Goal: Transaction & Acquisition: Purchase product/service

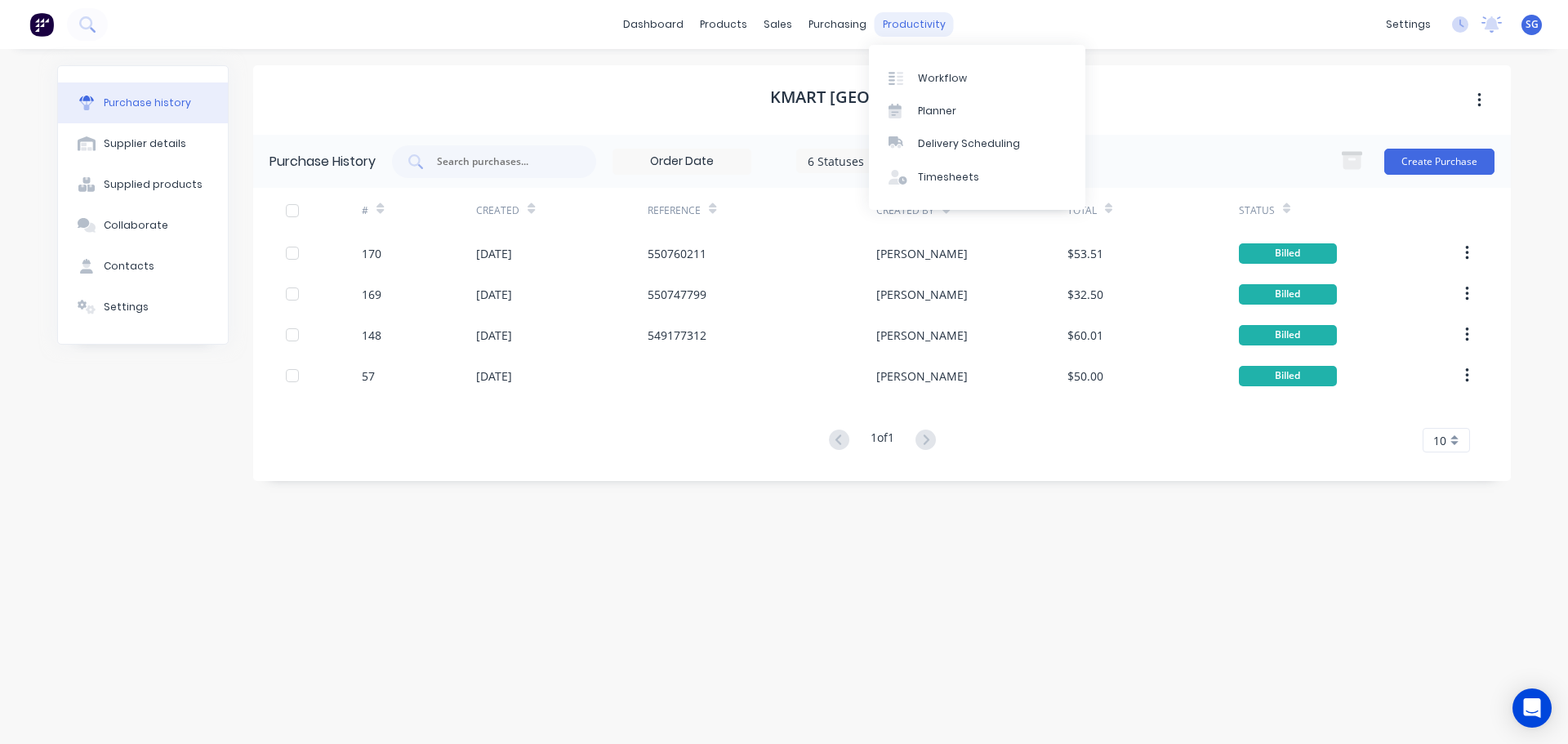
click at [915, 26] on div "productivity" at bounding box center [915, 24] width 79 height 25
click at [933, 180] on div "Timesheets" at bounding box center [949, 177] width 62 height 15
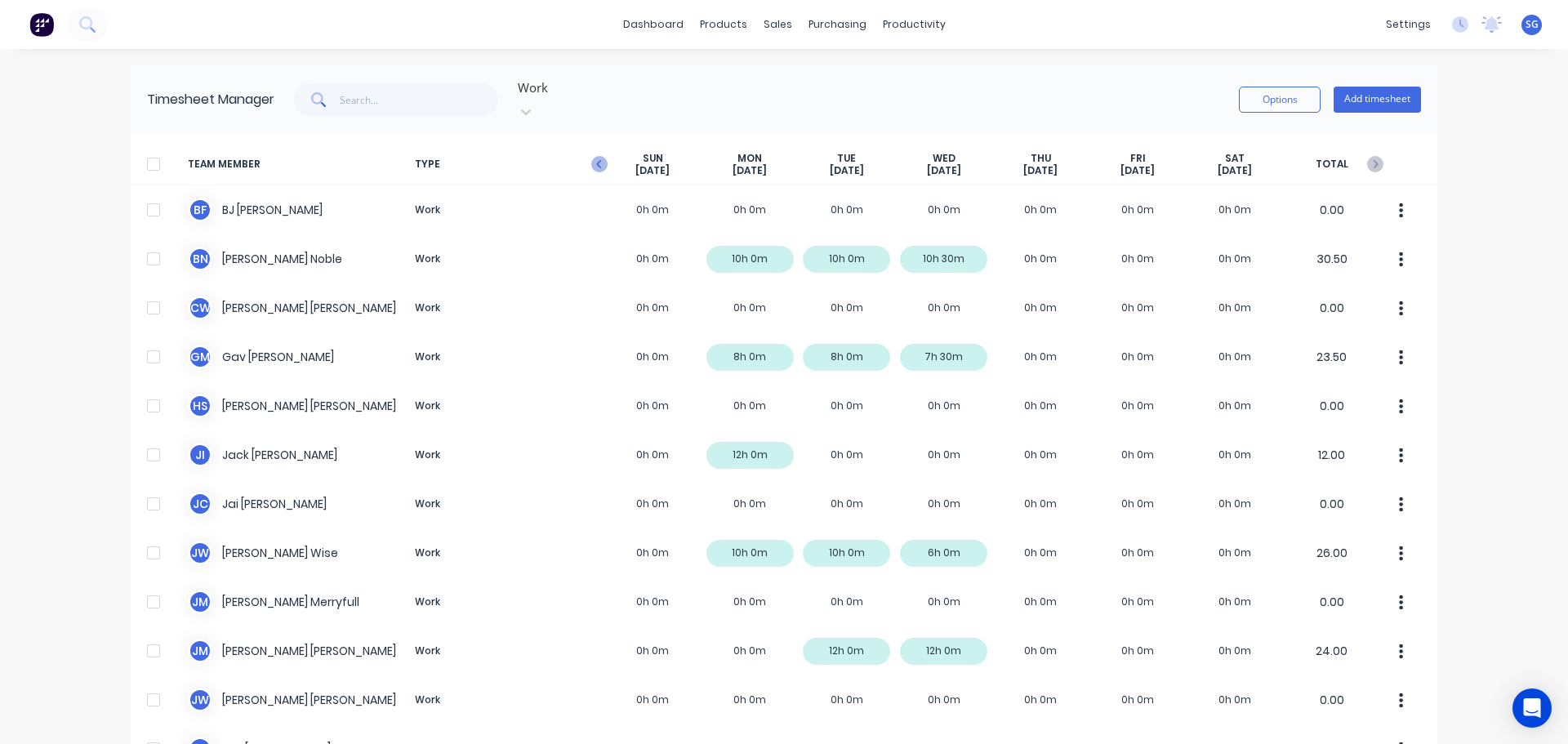
click at [598, 156] on icon "button" at bounding box center [599, 164] width 17 height 17
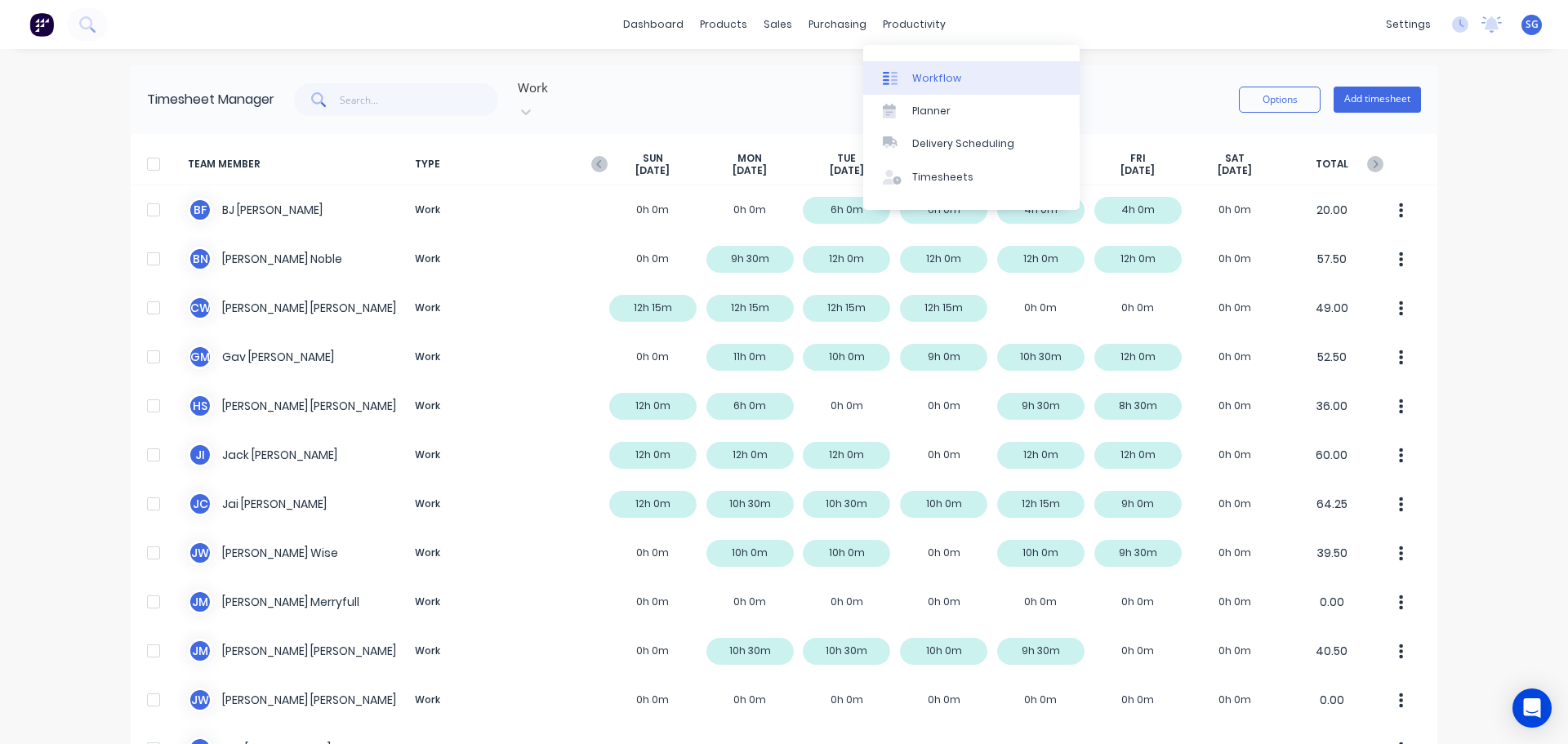
click at [919, 75] on div "Workflow" at bounding box center [937, 78] width 49 height 15
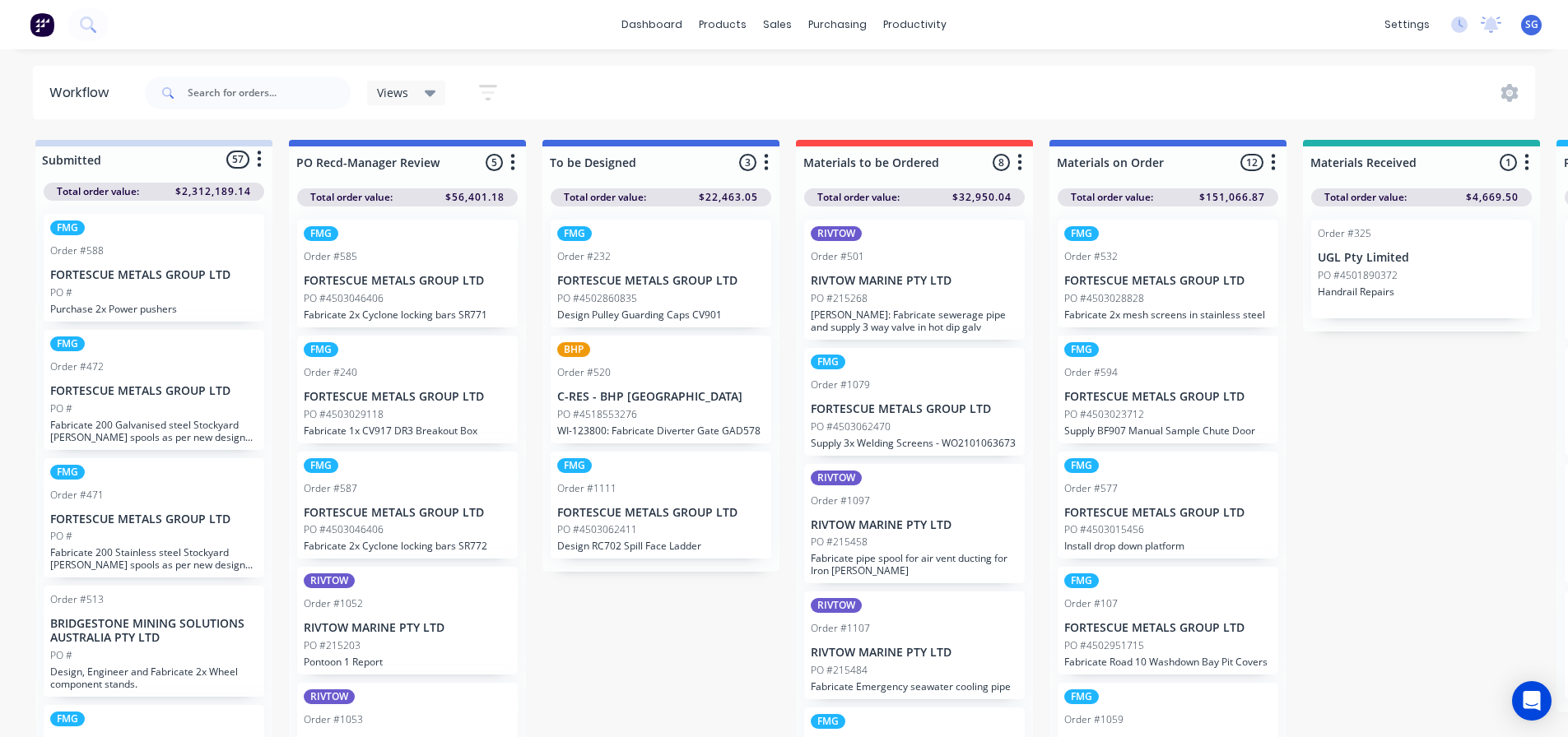
click at [901, 282] on p "RIVTOW MARINE PTY LTD" at bounding box center [914, 281] width 207 height 14
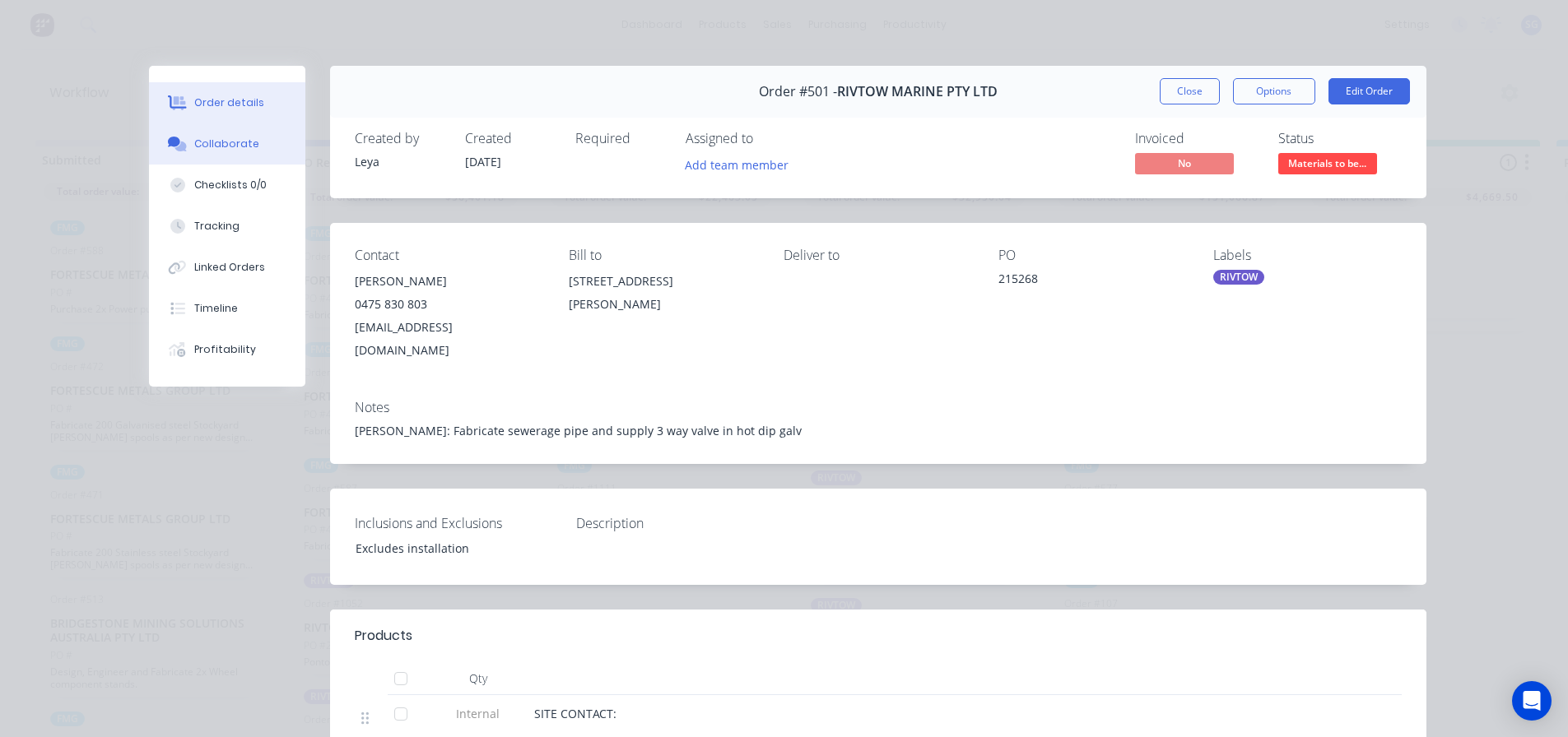
click at [204, 144] on div "Collaborate" at bounding box center [227, 144] width 65 height 15
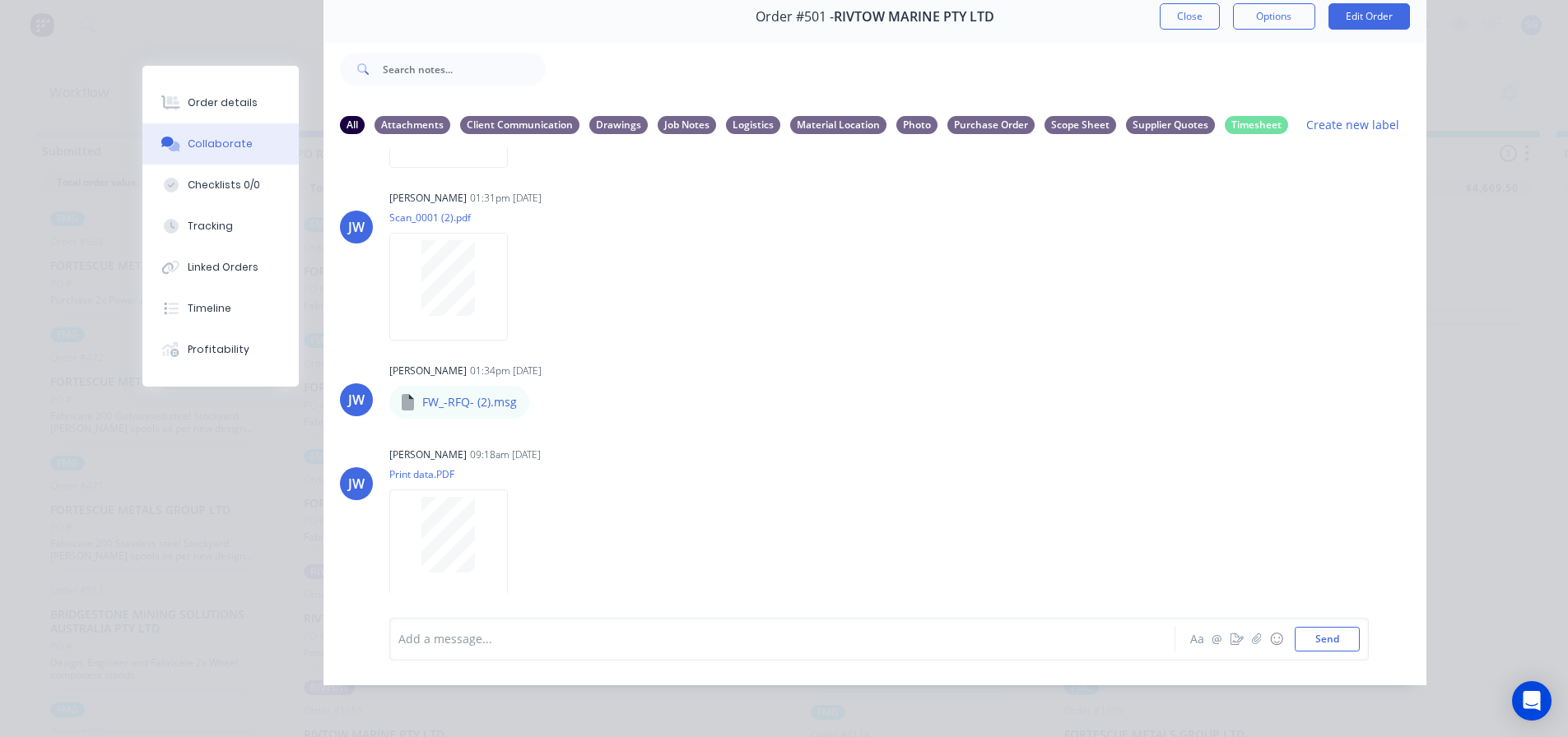
scroll to position [21, 0]
click at [455, 636] on div at bounding box center [759, 639] width 721 height 18
click at [1177, 6] on button "Close" at bounding box center [1189, 17] width 60 height 26
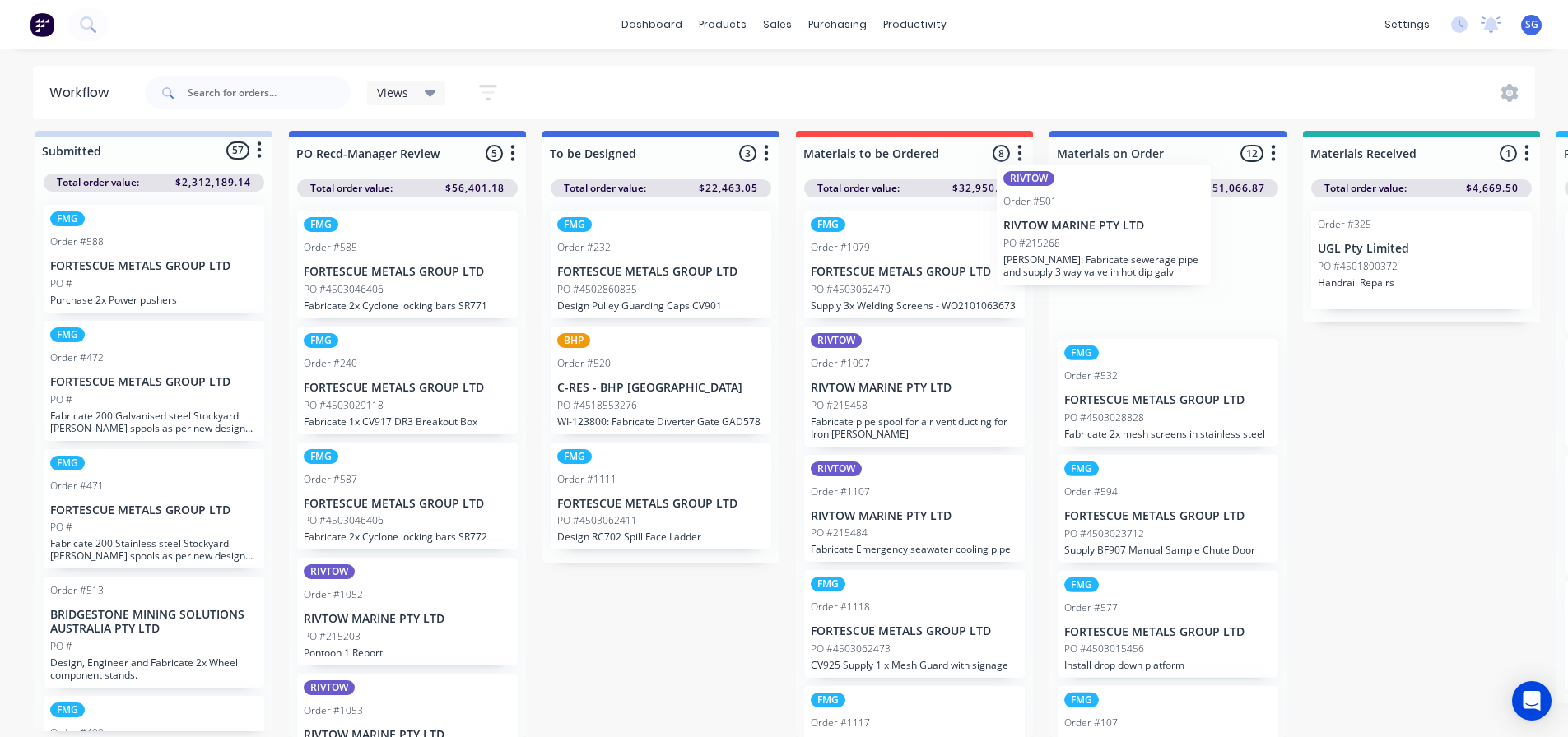
drag, startPoint x: 897, startPoint y: 261, endPoint x: 1105, endPoint y: 223, distance: 211.4
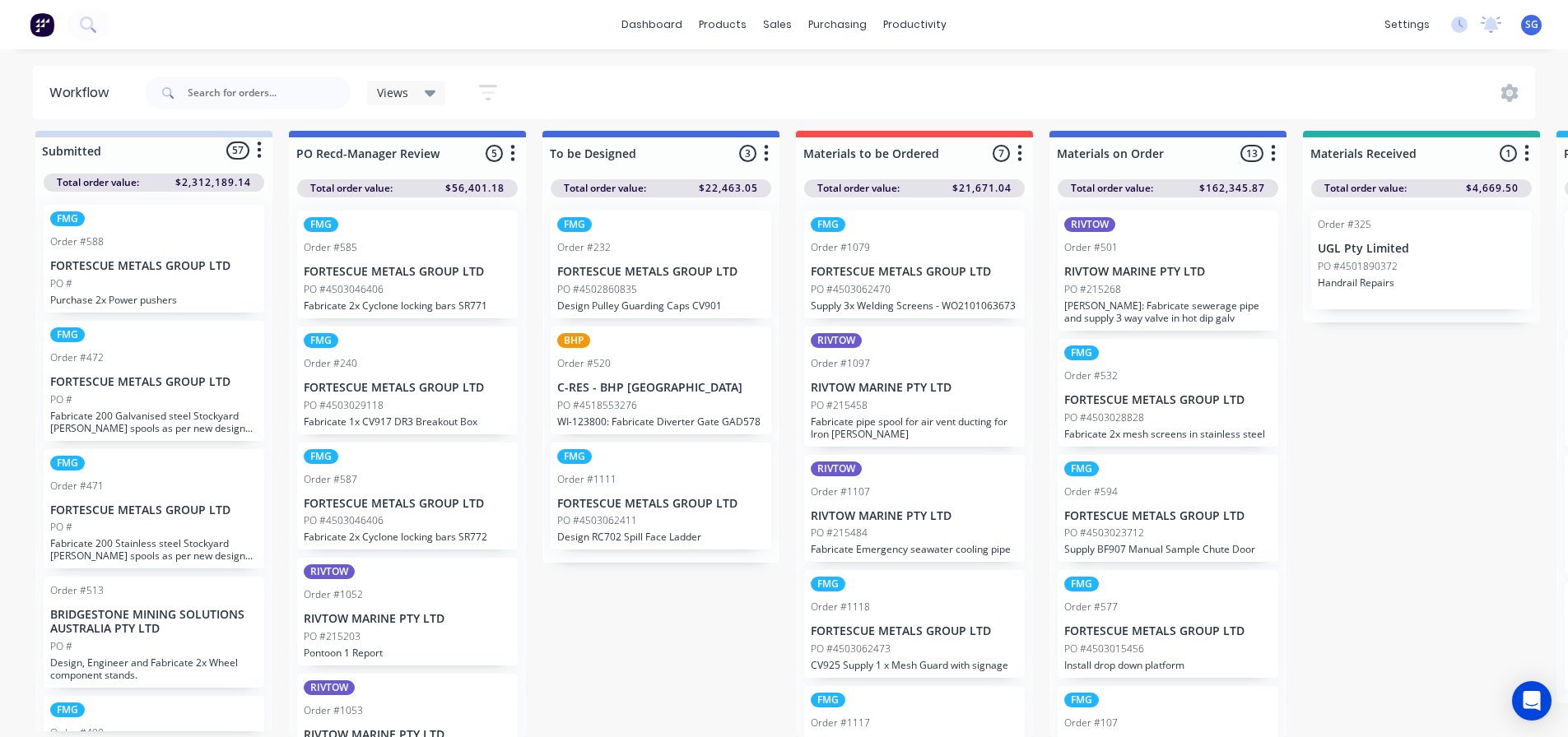
click at [936, 282] on div "PO #4503062470" at bounding box center [914, 290] width 207 height 15
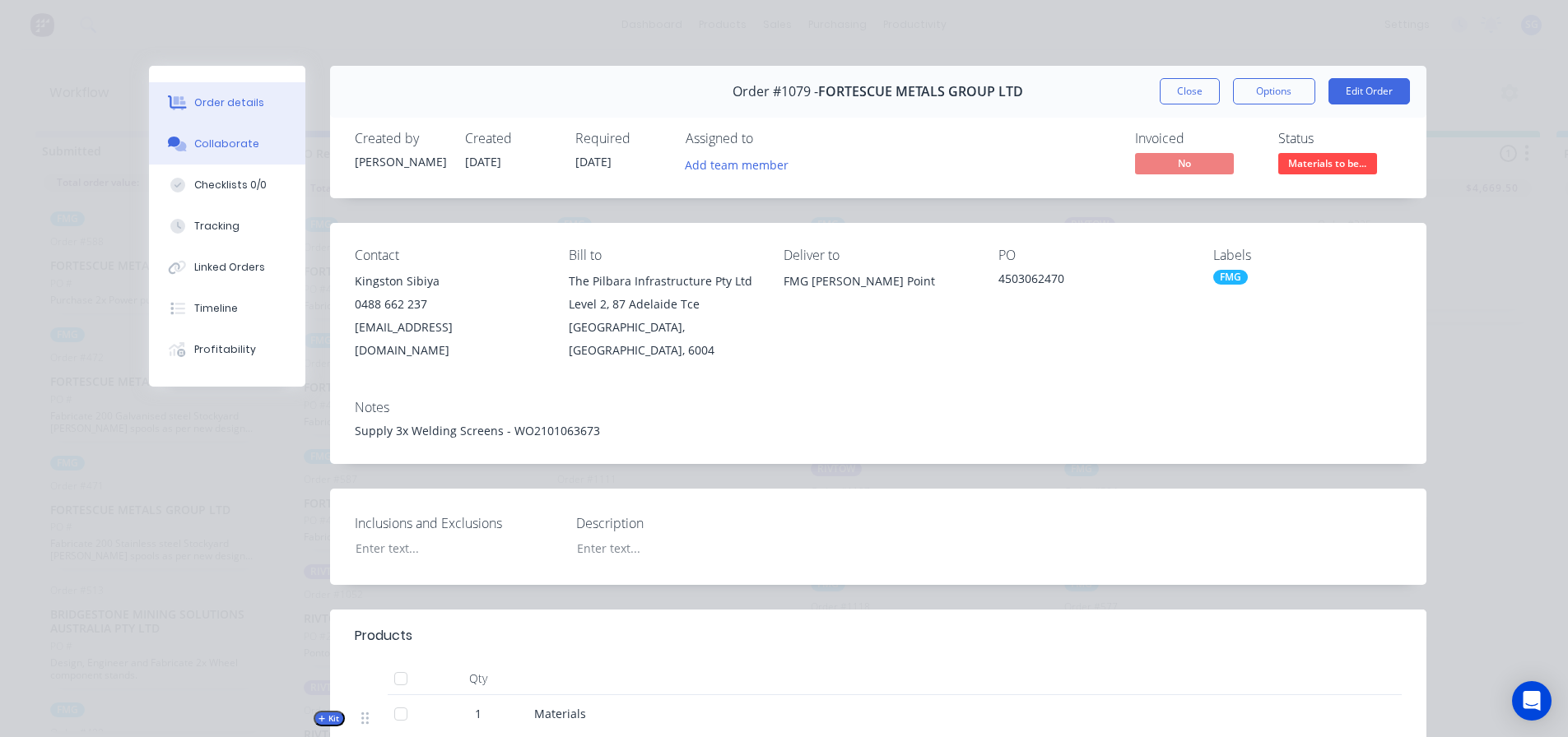
click at [180, 150] on icon at bounding box center [180, 146] width 11 height 10
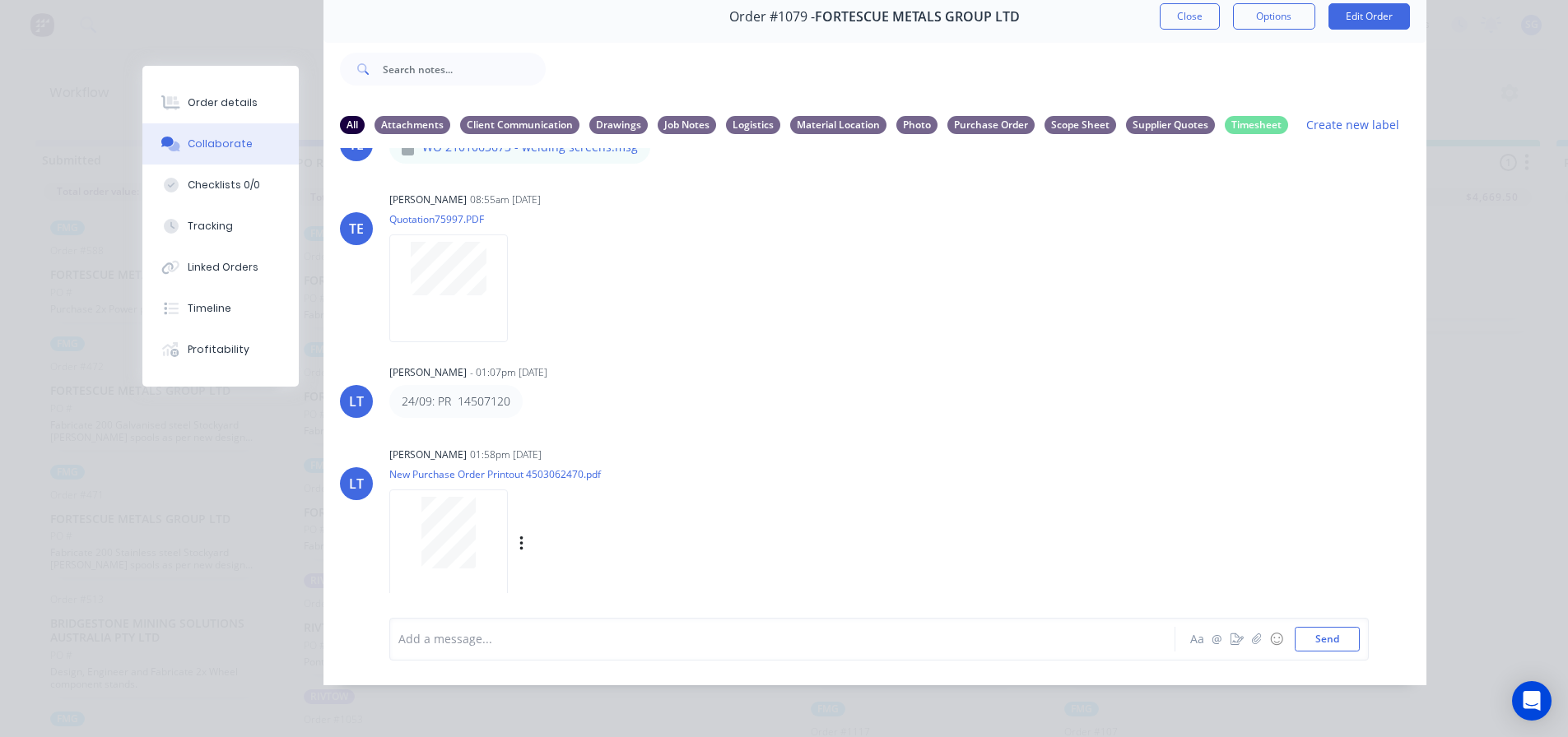
scroll to position [87, 0]
click at [475, 647] on div at bounding box center [759, 639] width 721 height 18
click at [219, 270] on div "Linked Orders" at bounding box center [223, 268] width 70 height 15
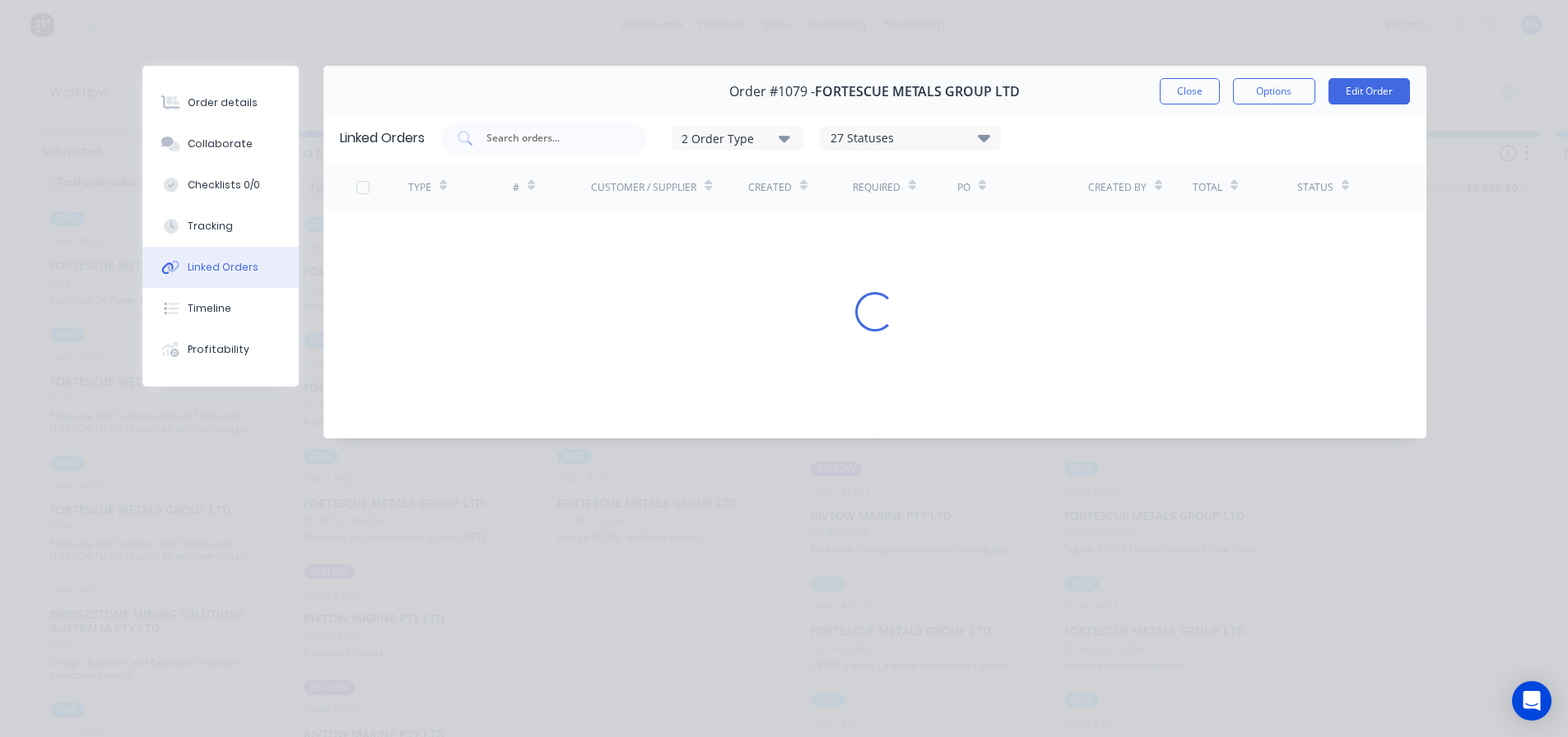
scroll to position [0, 0]
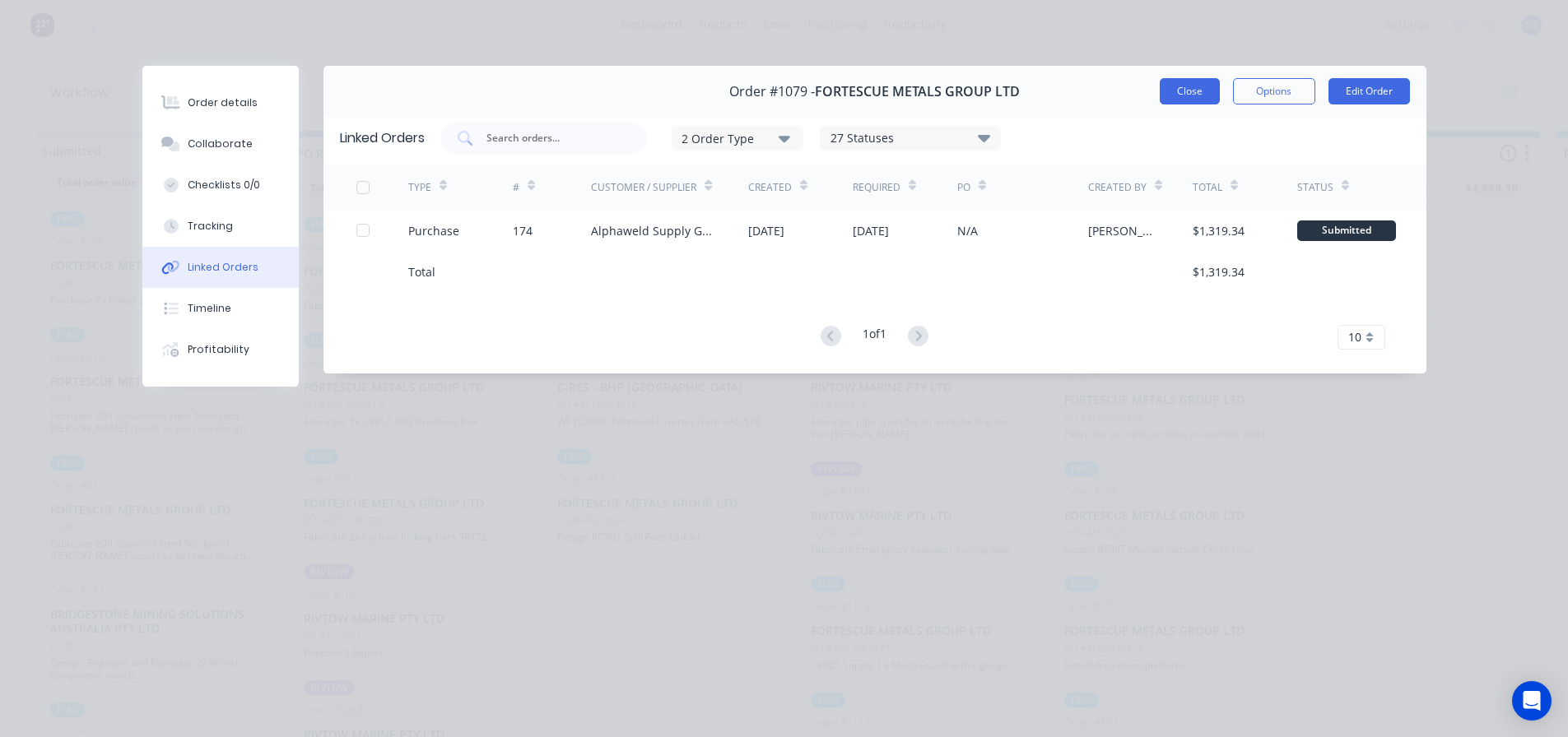
click at [1187, 94] on button "Close" at bounding box center [1189, 91] width 60 height 26
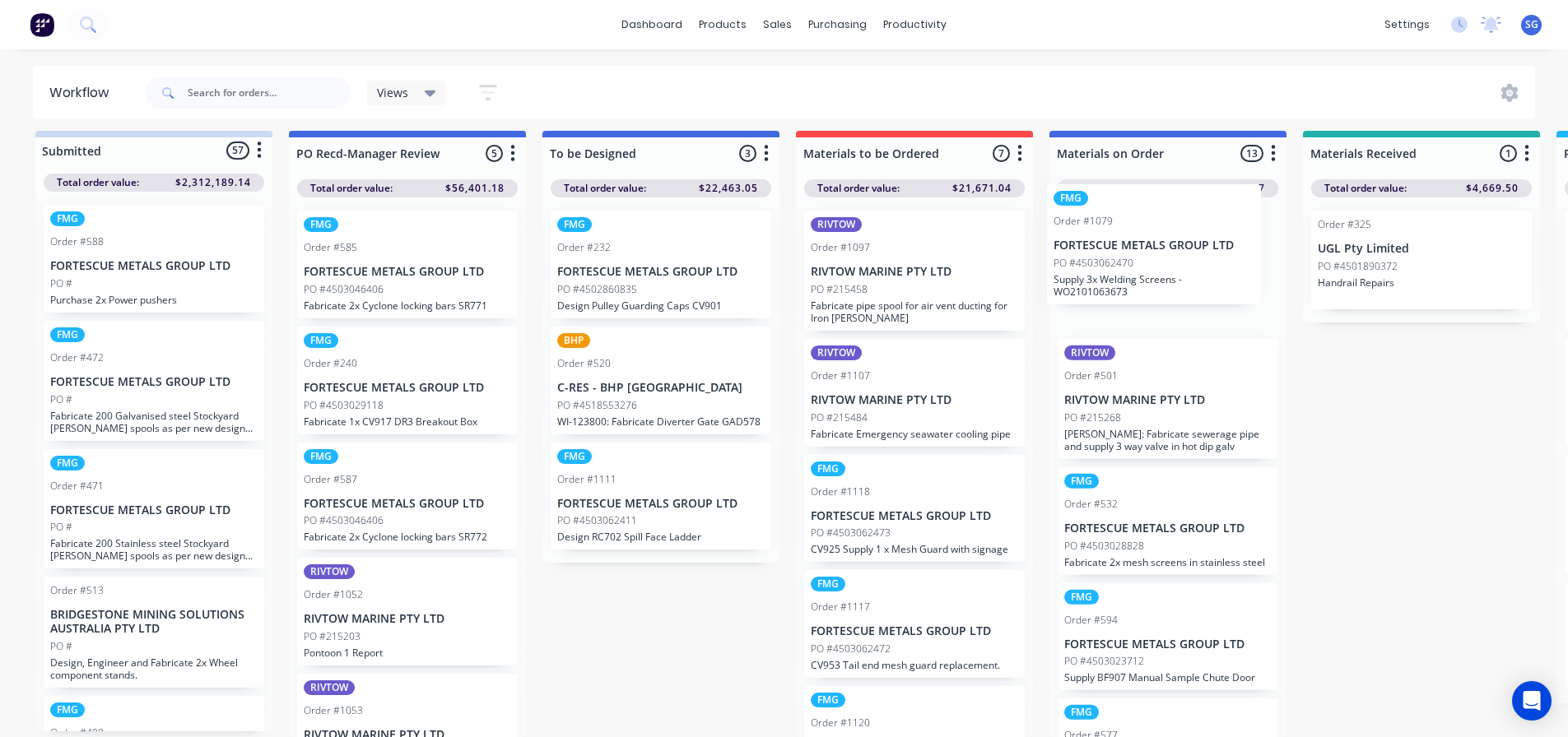
drag, startPoint x: 884, startPoint y: 281, endPoint x: 1135, endPoint y: 263, distance: 251.6
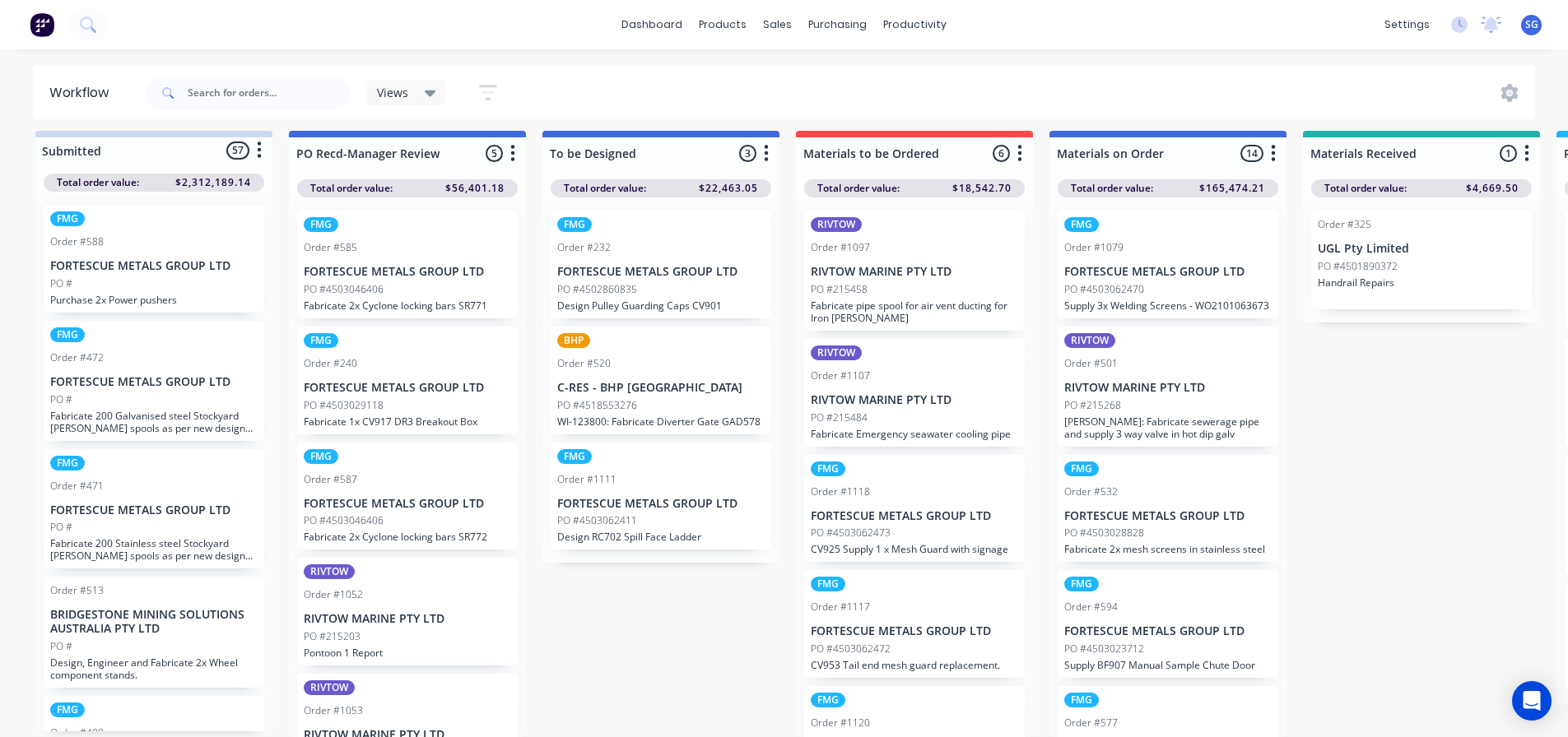
click at [882, 268] on div "RIVTOW Order #1097 RIVTOW MARINE PTY LTD PO #215458 Fabricate pipe spool for ai…" at bounding box center [914, 271] width 220 height 120
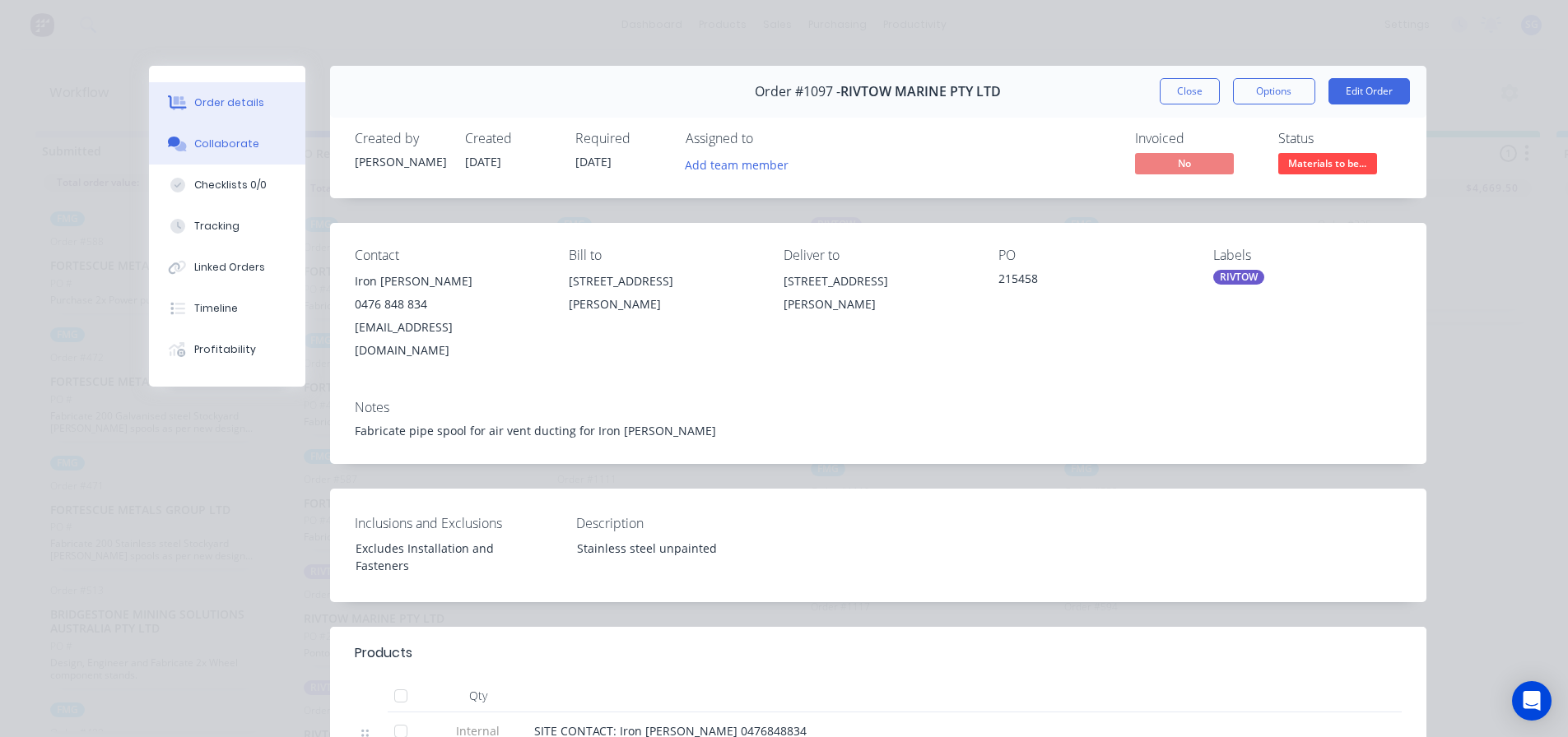
click at [234, 156] on button "Collaborate" at bounding box center [227, 144] width 157 height 41
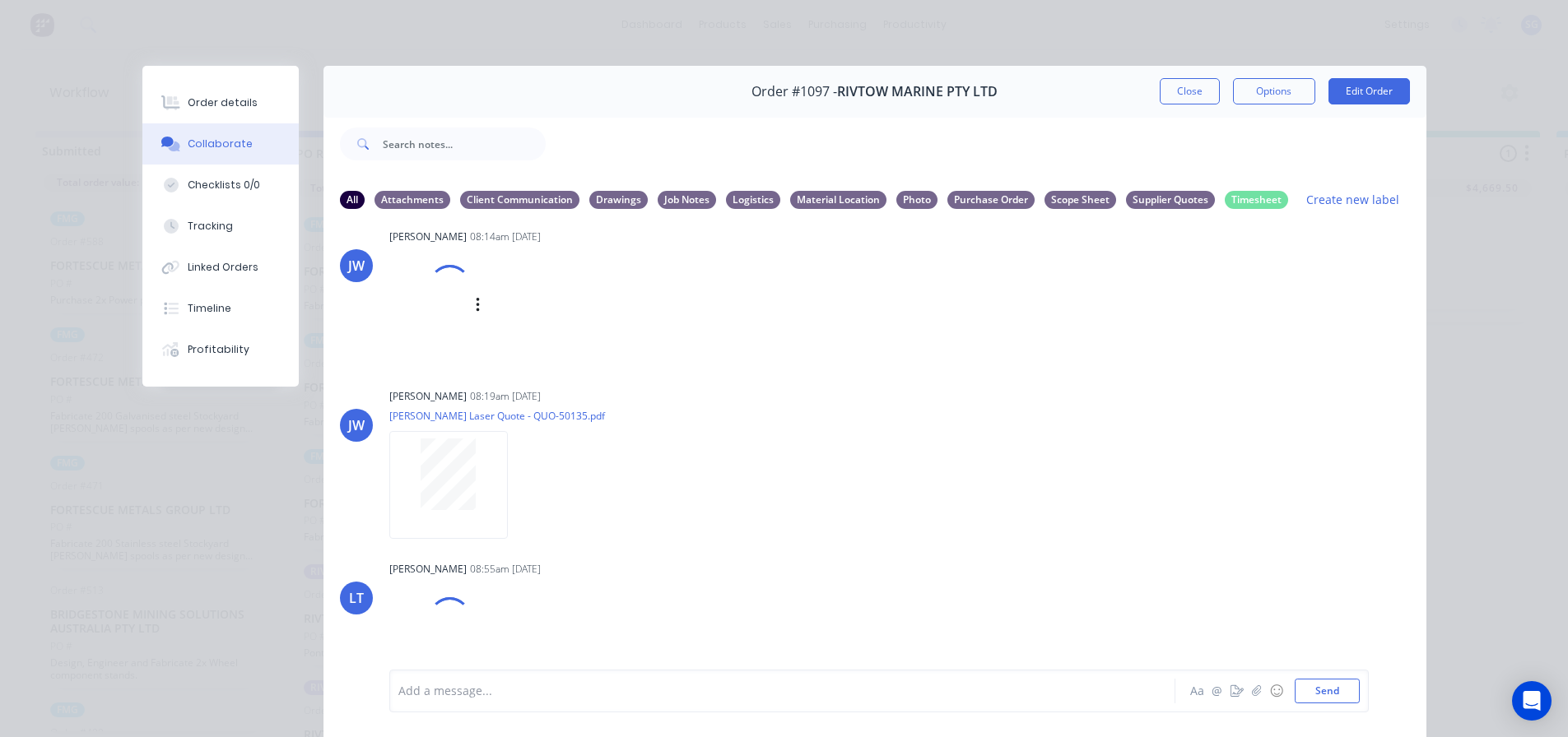
scroll to position [625, 0]
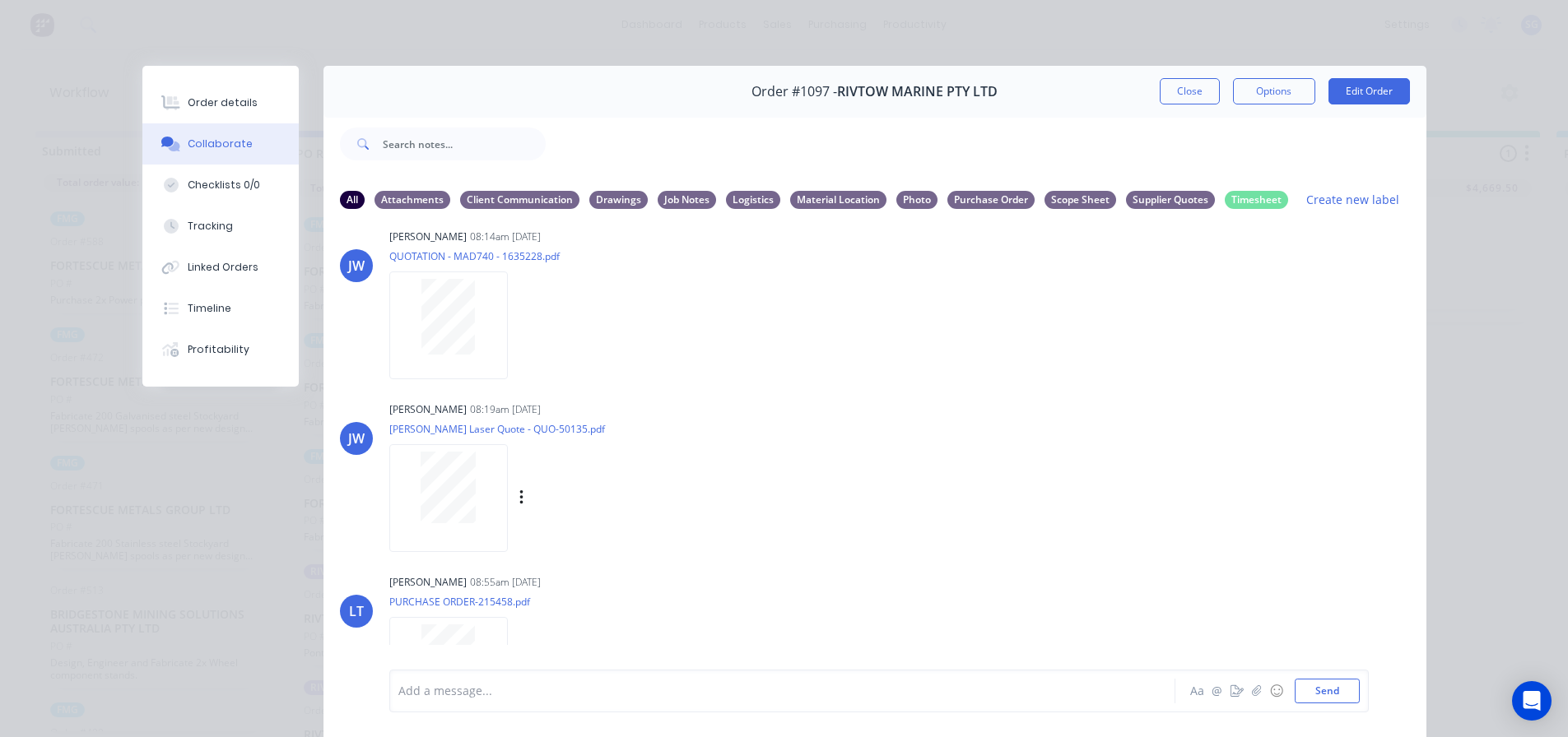
click at [1156, 417] on div "JW Justin Warren 08:19am 18/09/25 Simmonds Laser Quote - QUO-50135.pdf Labels D…" at bounding box center [874, 471] width 1103 height 148
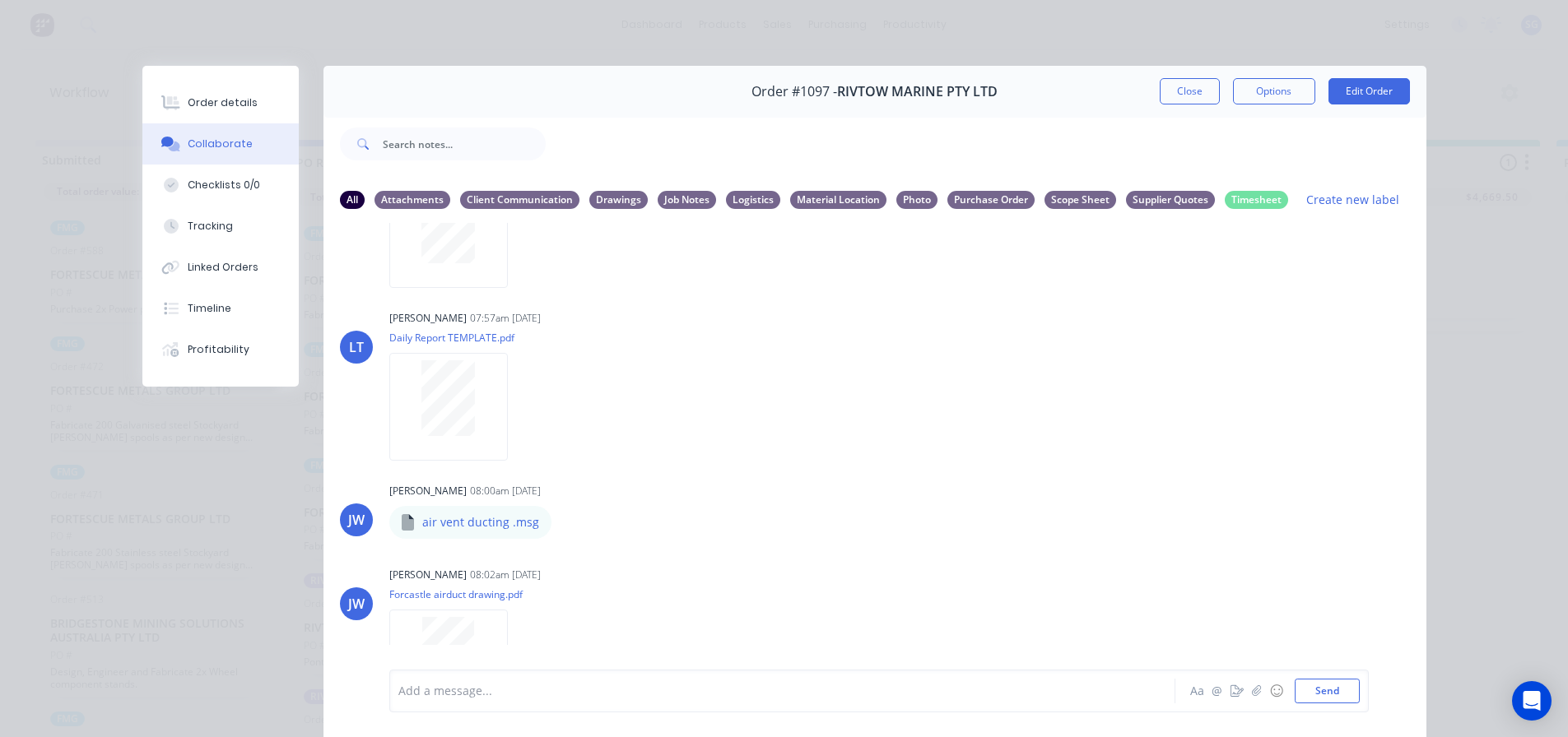
scroll to position [165, 0]
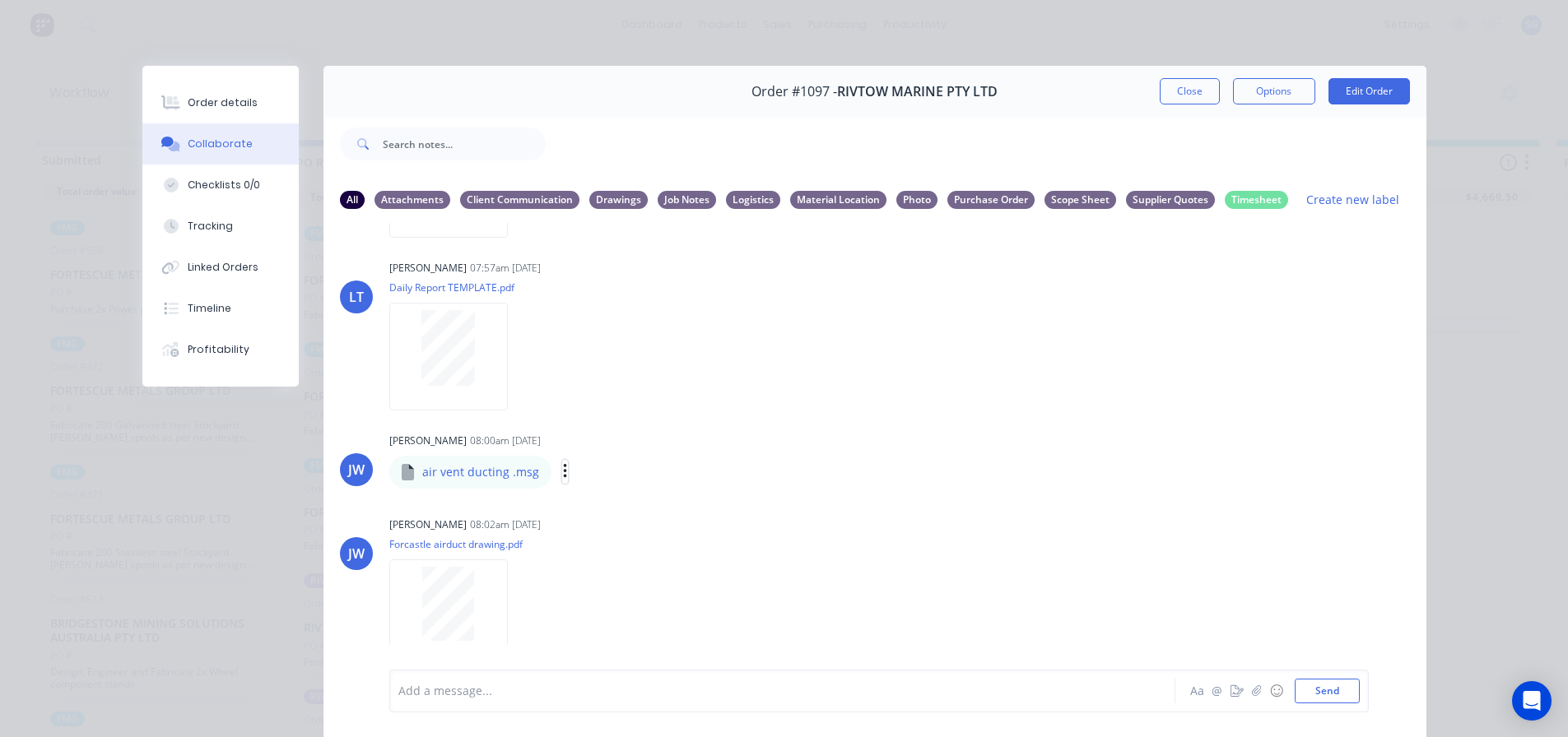
click at [563, 476] on icon "button" at bounding box center [565, 471] width 5 height 19
click at [618, 521] on button "Download" at bounding box center [673, 516] width 185 height 37
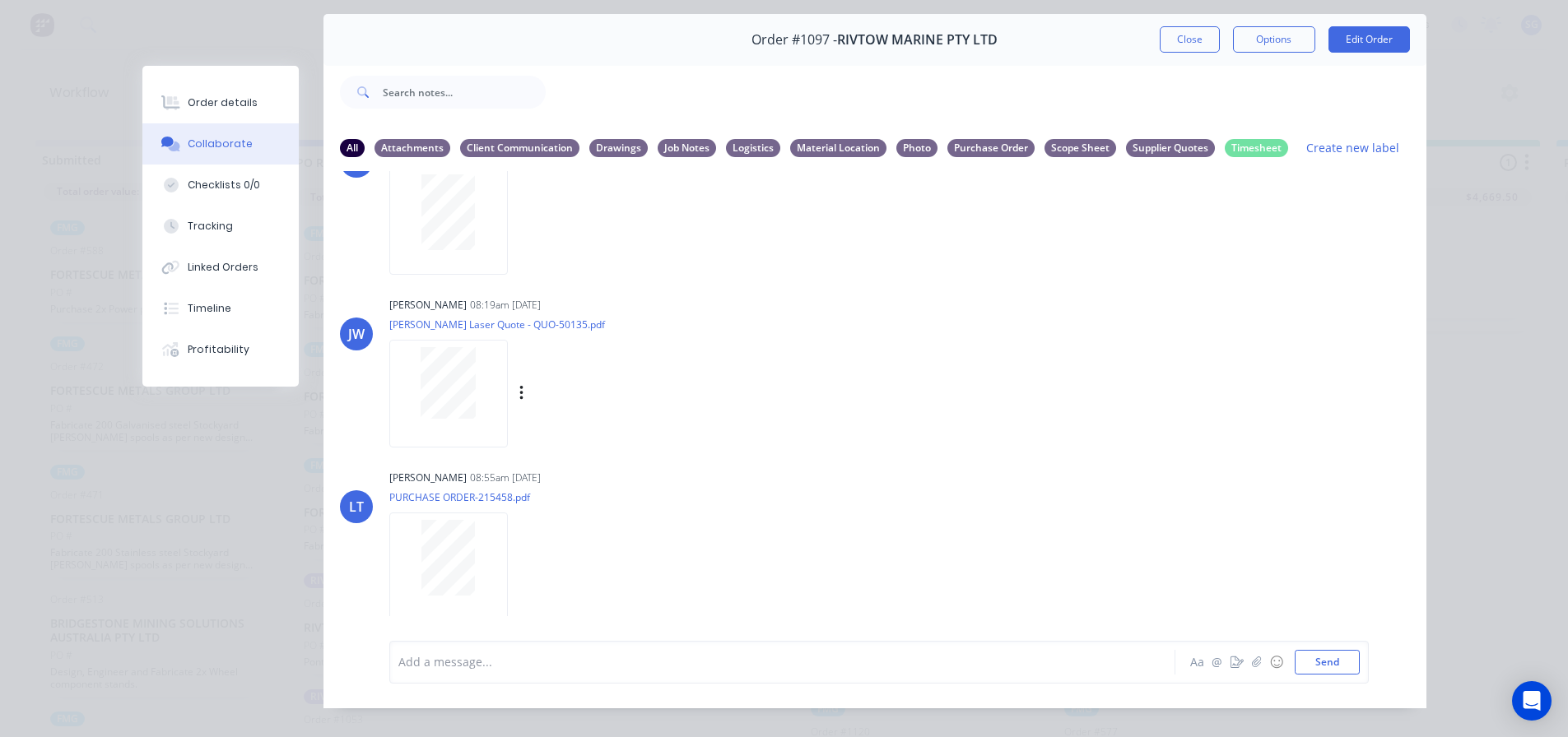
scroll to position [87, 0]
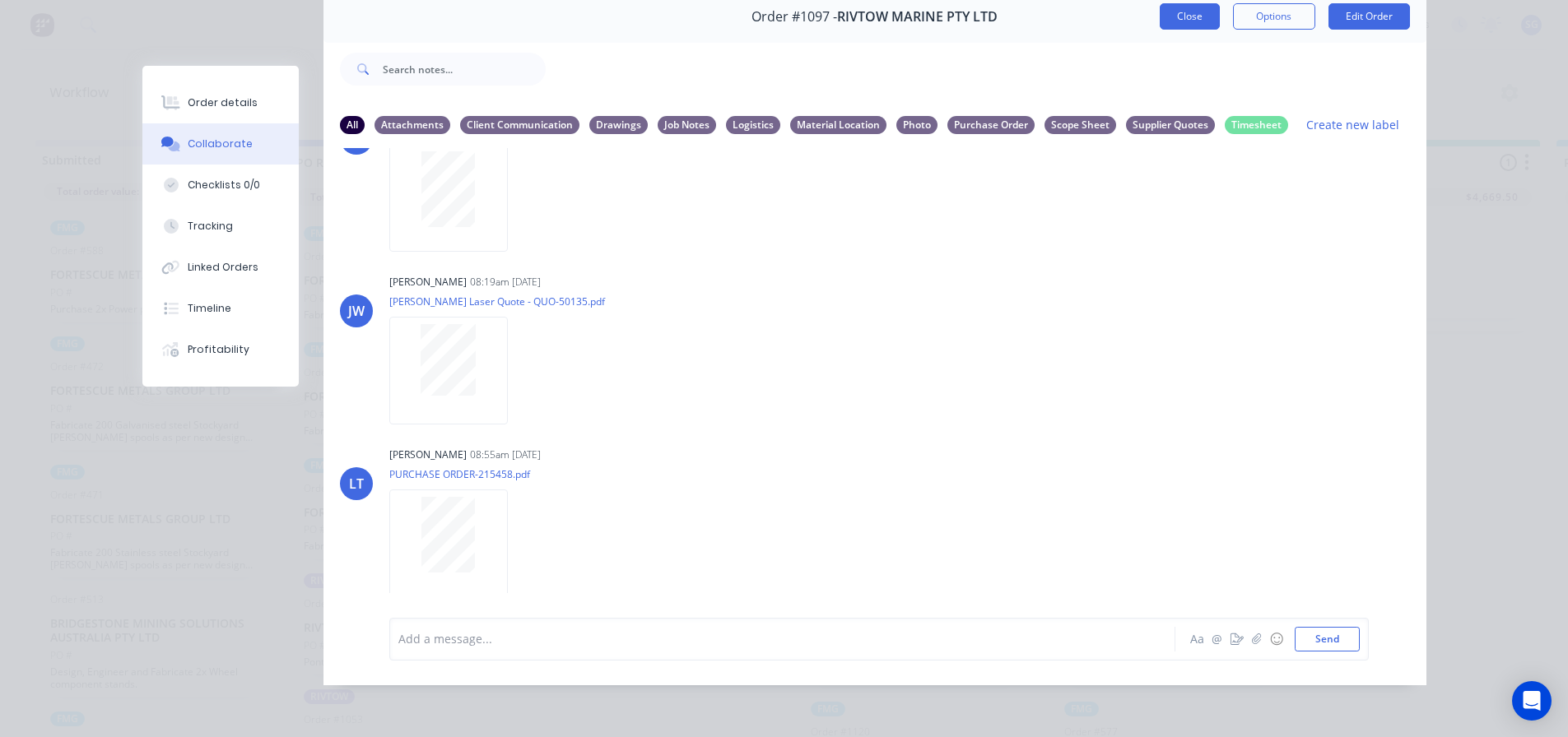
click at [1194, 4] on button "Close" at bounding box center [1189, 17] width 60 height 26
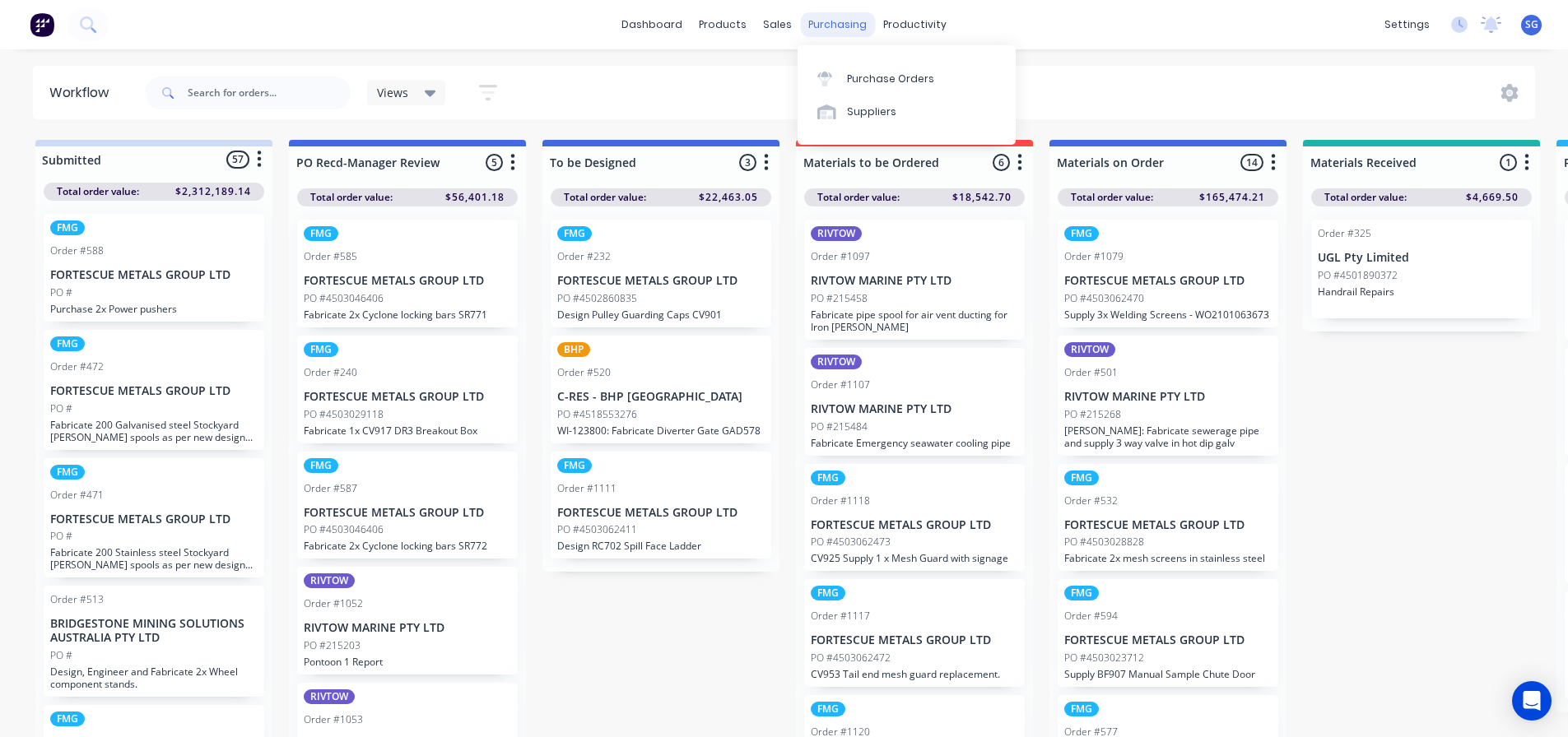
click at [817, 31] on div "purchasing" at bounding box center [837, 24] width 75 height 25
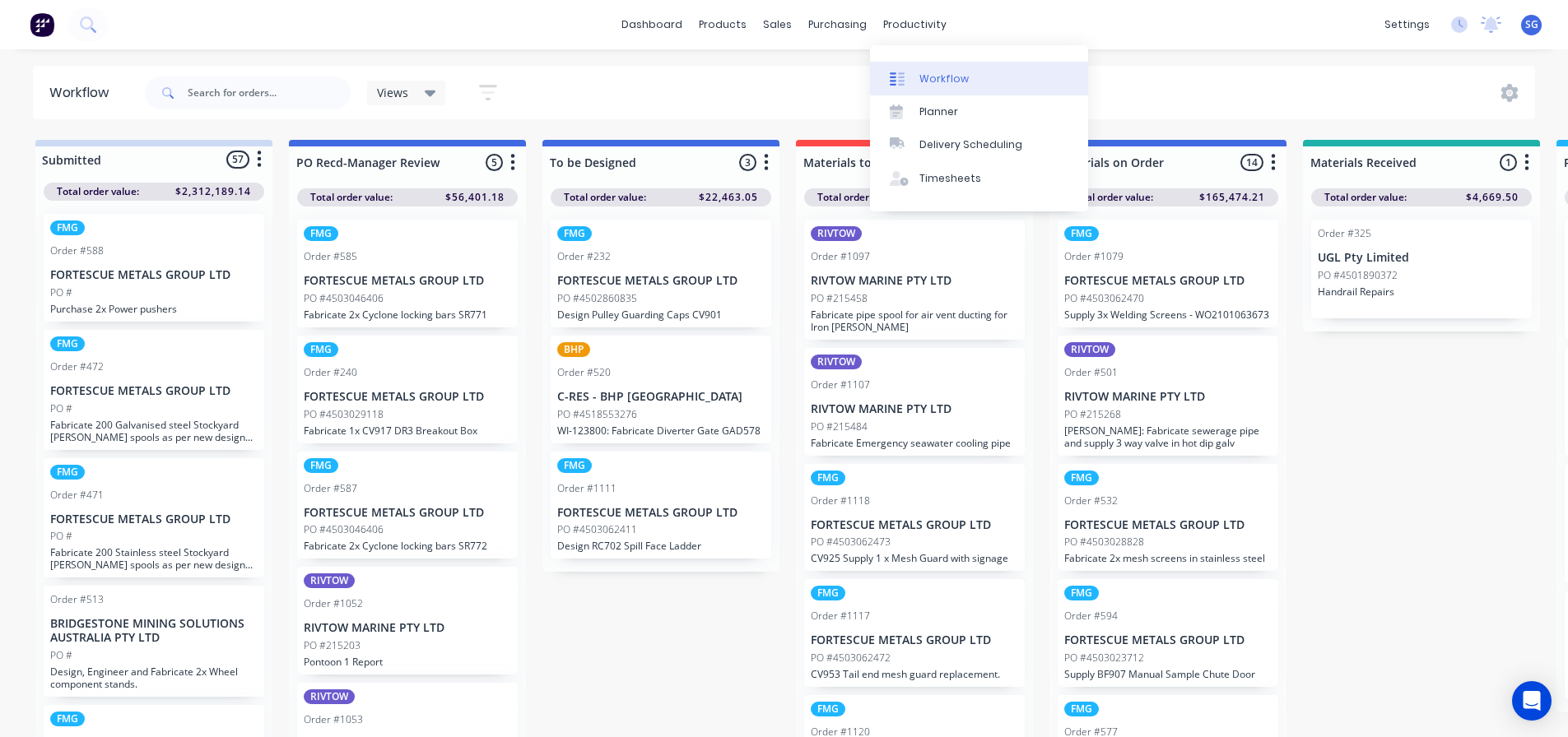
click at [957, 84] on div "Workflow" at bounding box center [944, 79] width 49 height 15
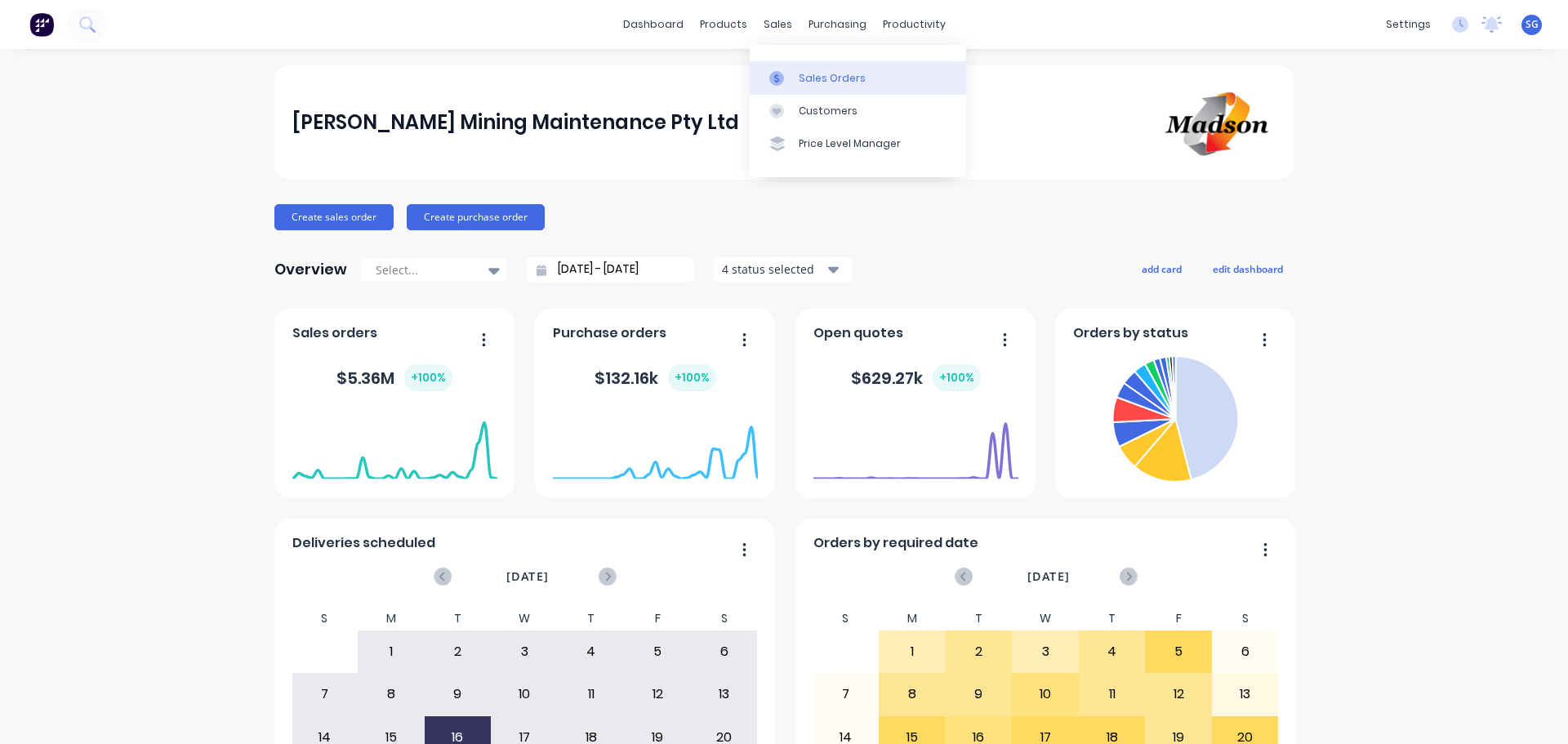
click at [797, 77] on link "Sales Orders" at bounding box center [858, 78] width 217 height 33
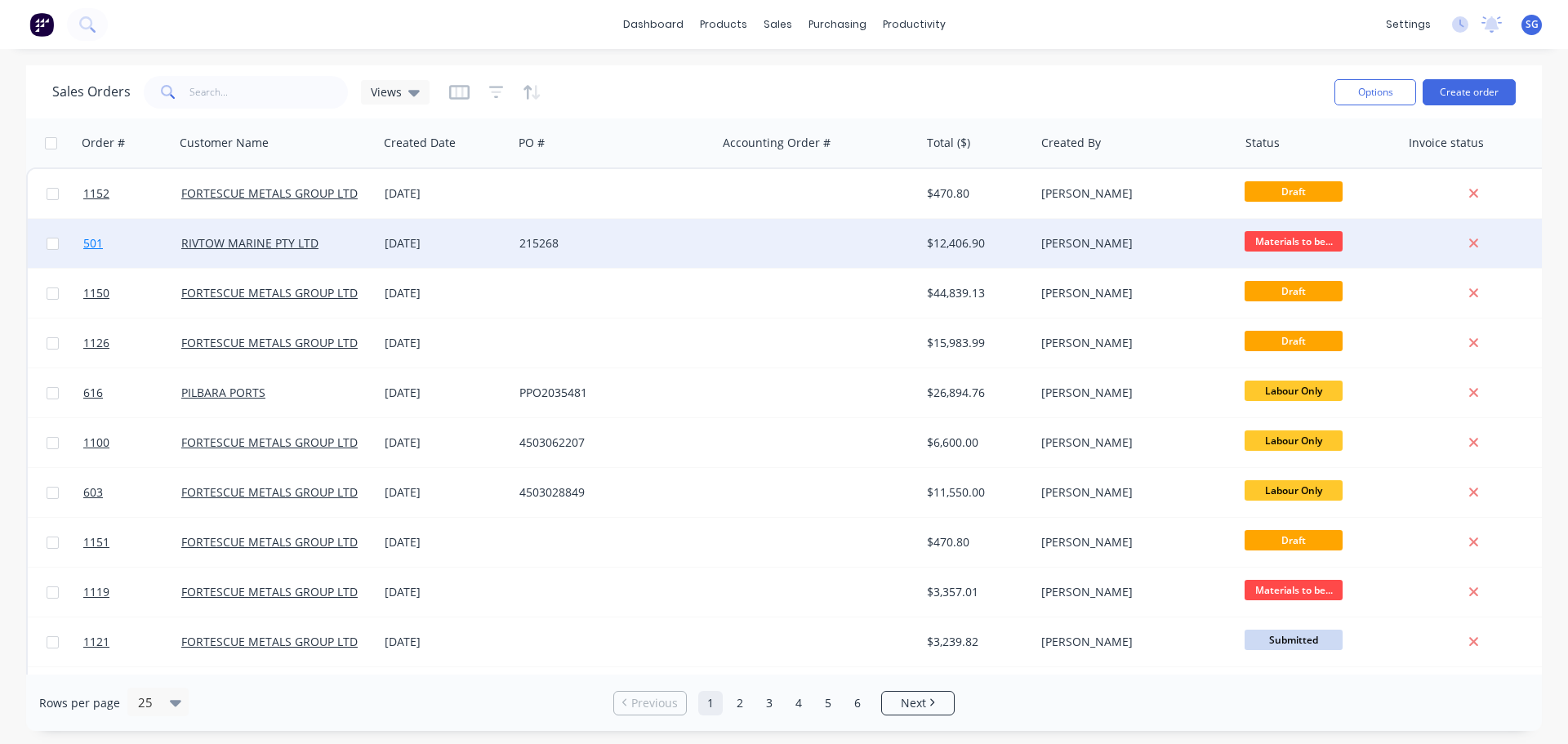
click at [94, 244] on span "501" at bounding box center [93, 243] width 19 height 17
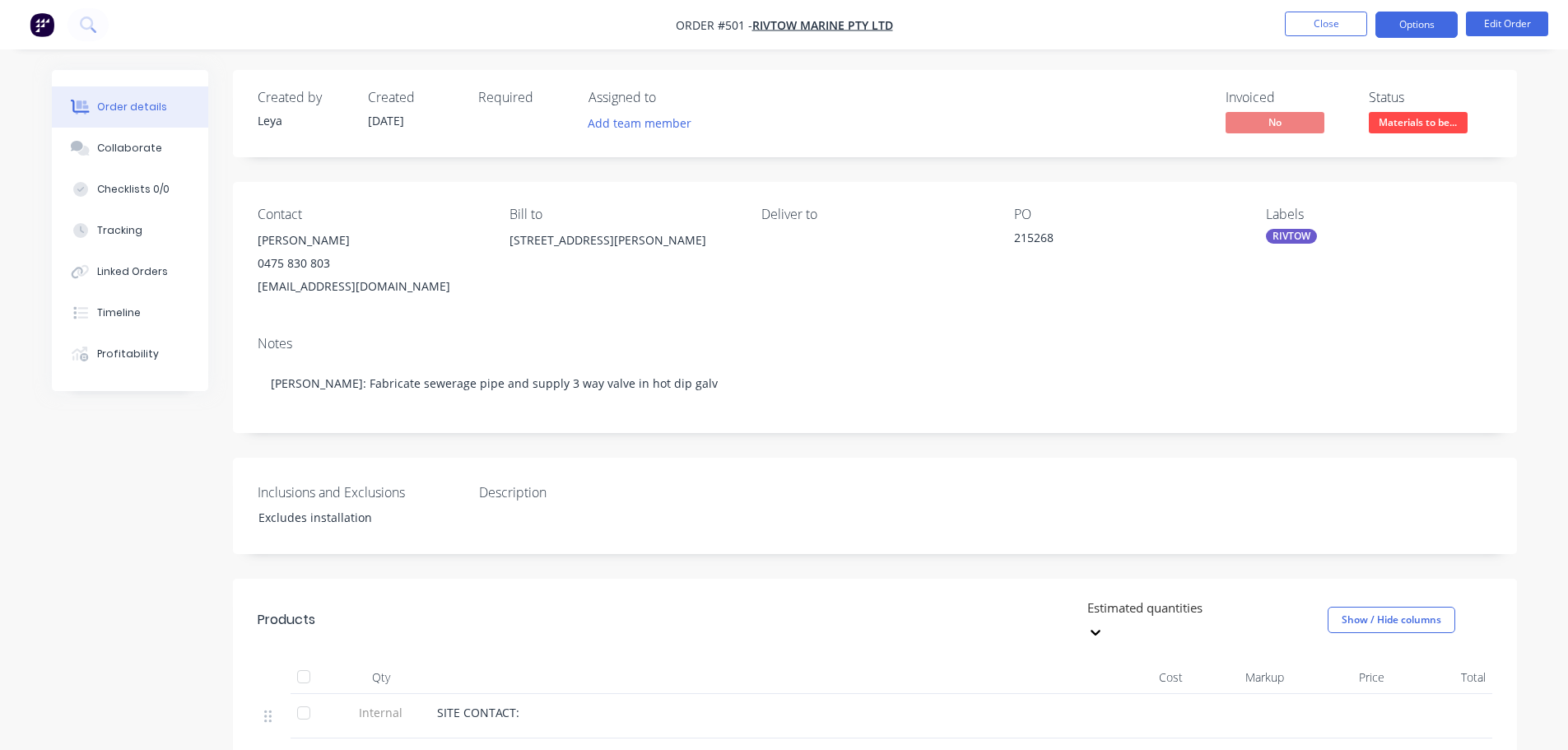
click at [1417, 26] on button "Options" at bounding box center [1416, 24] width 82 height 26
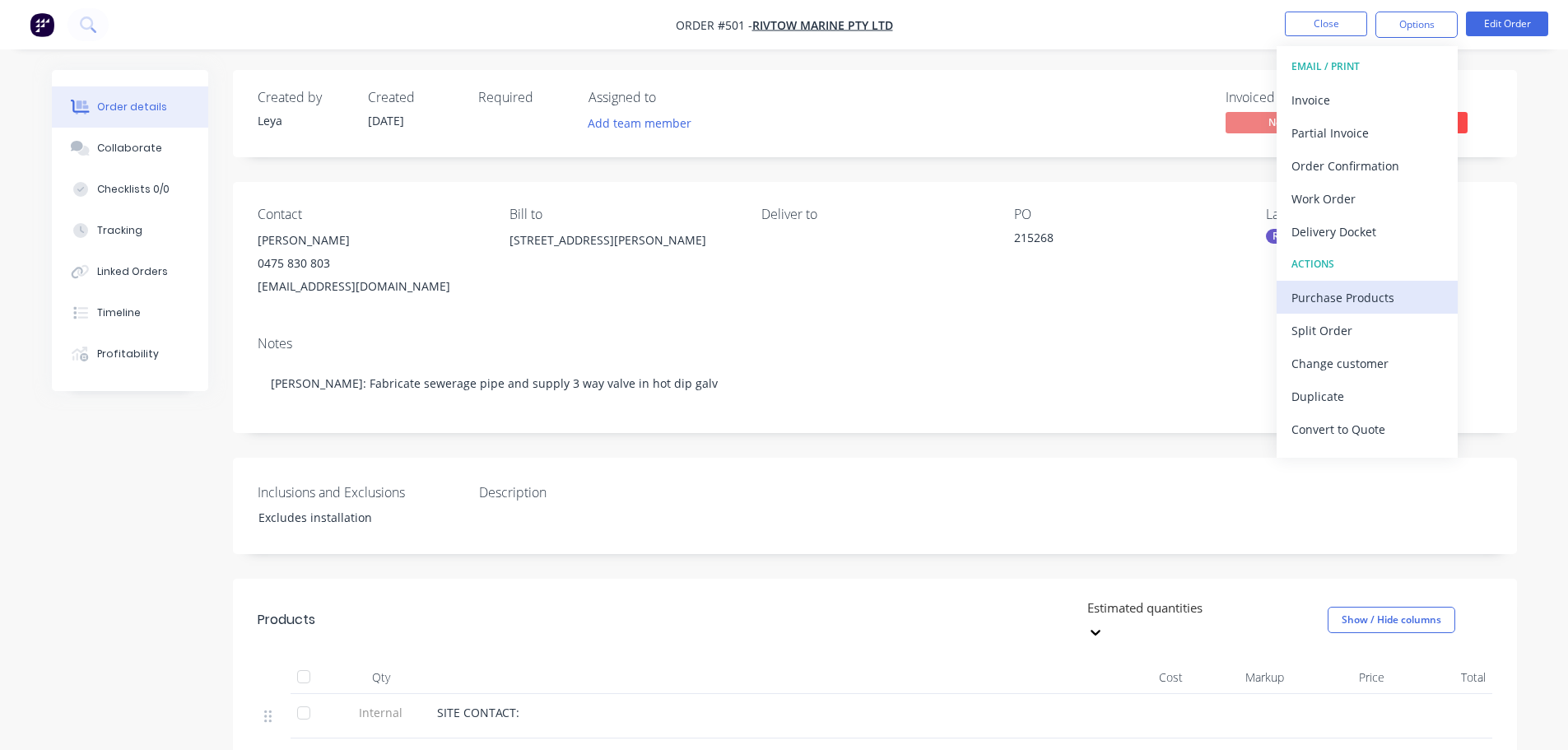
click at [1317, 304] on div "Purchase Products" at bounding box center [1367, 297] width 152 height 24
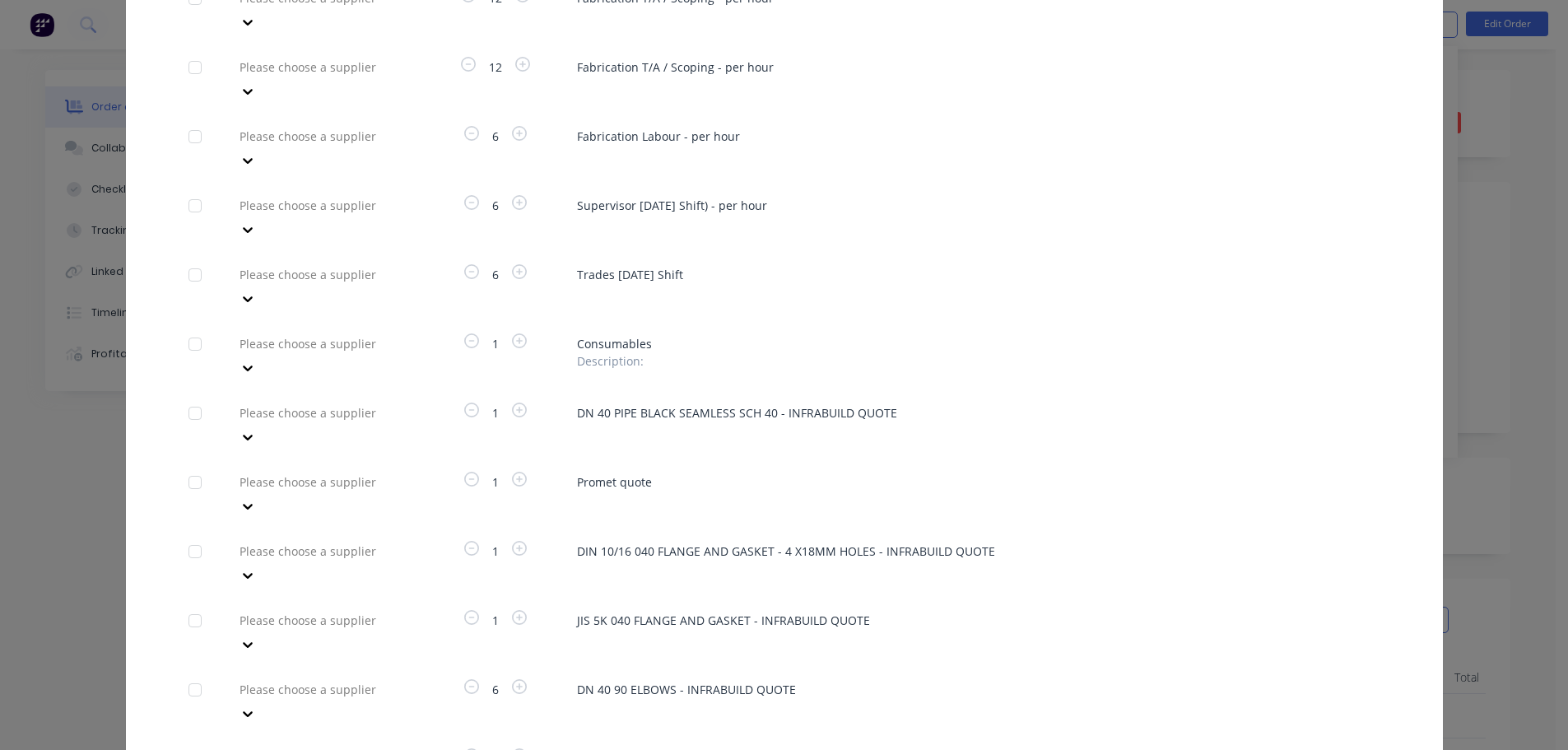
scroll to position [329, 0]
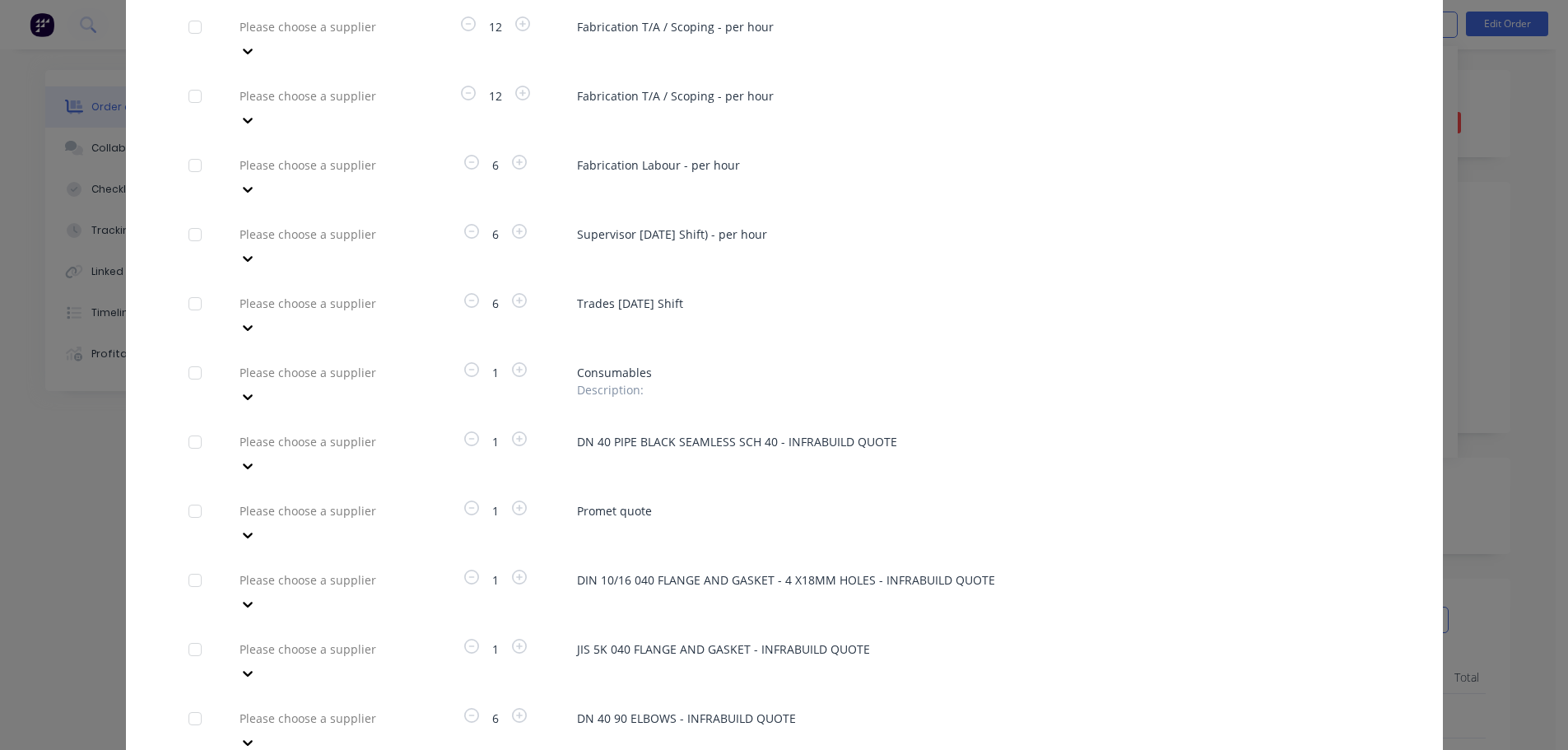
click at [190, 425] on div at bounding box center [195, 442] width 33 height 33
click at [187, 564] on div at bounding box center [195, 581] width 33 height 33
click at [187, 632] on div at bounding box center [195, 649] width 33 height 33
click at [185, 702] on div at bounding box center [195, 719] width 33 height 33
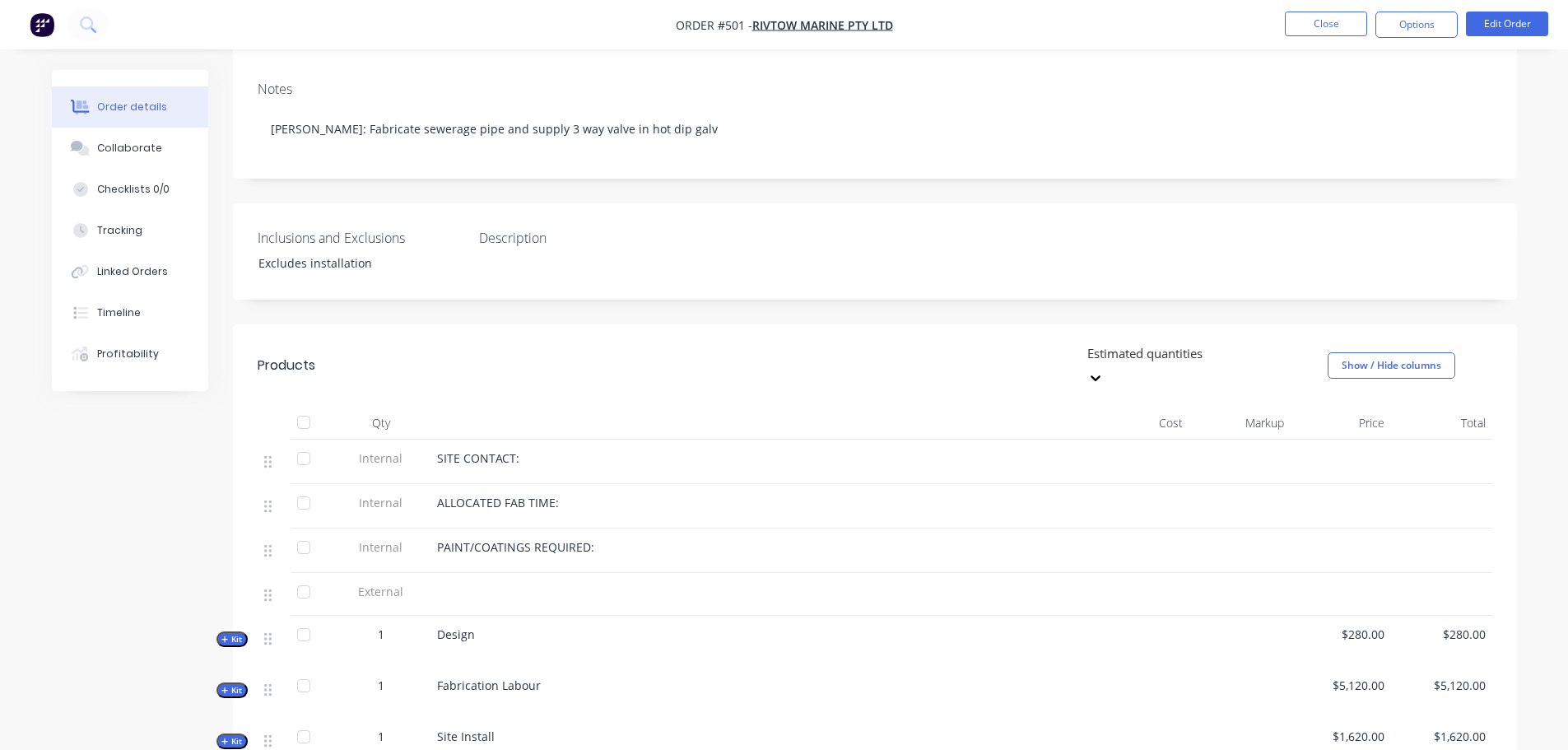
scroll to position [203, 0]
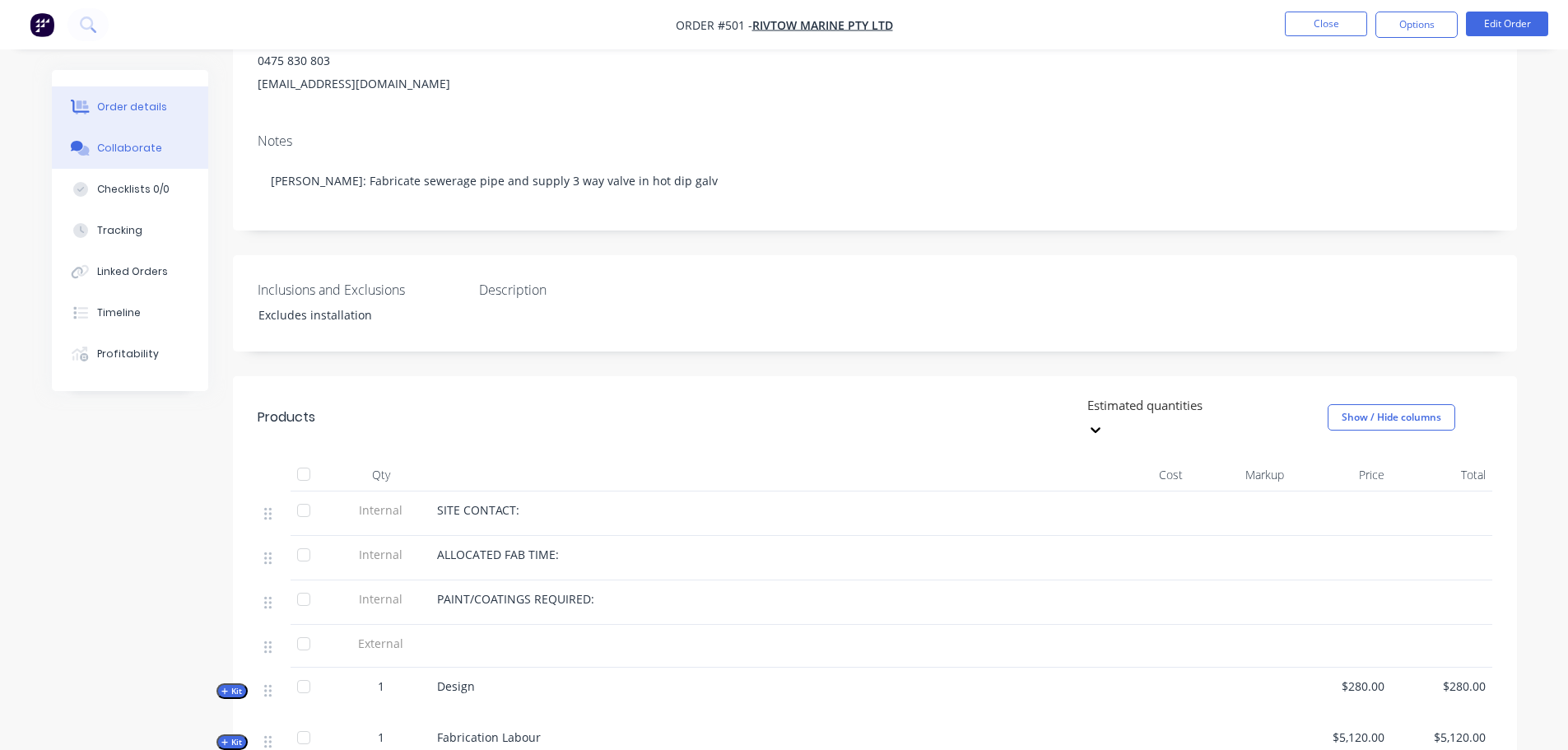
click at [141, 150] on div "Collaborate" at bounding box center [130, 148] width 65 height 15
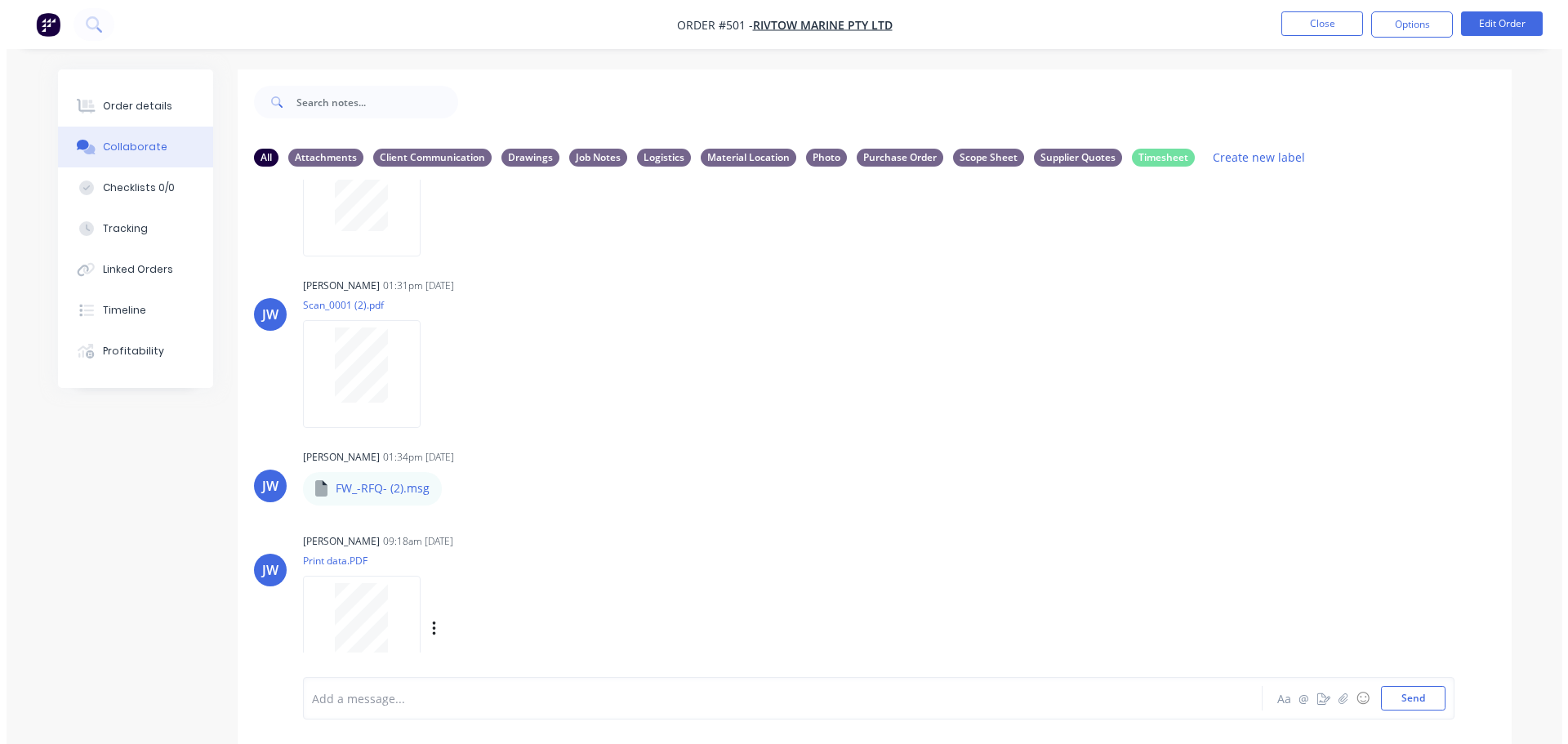
scroll to position [458, 0]
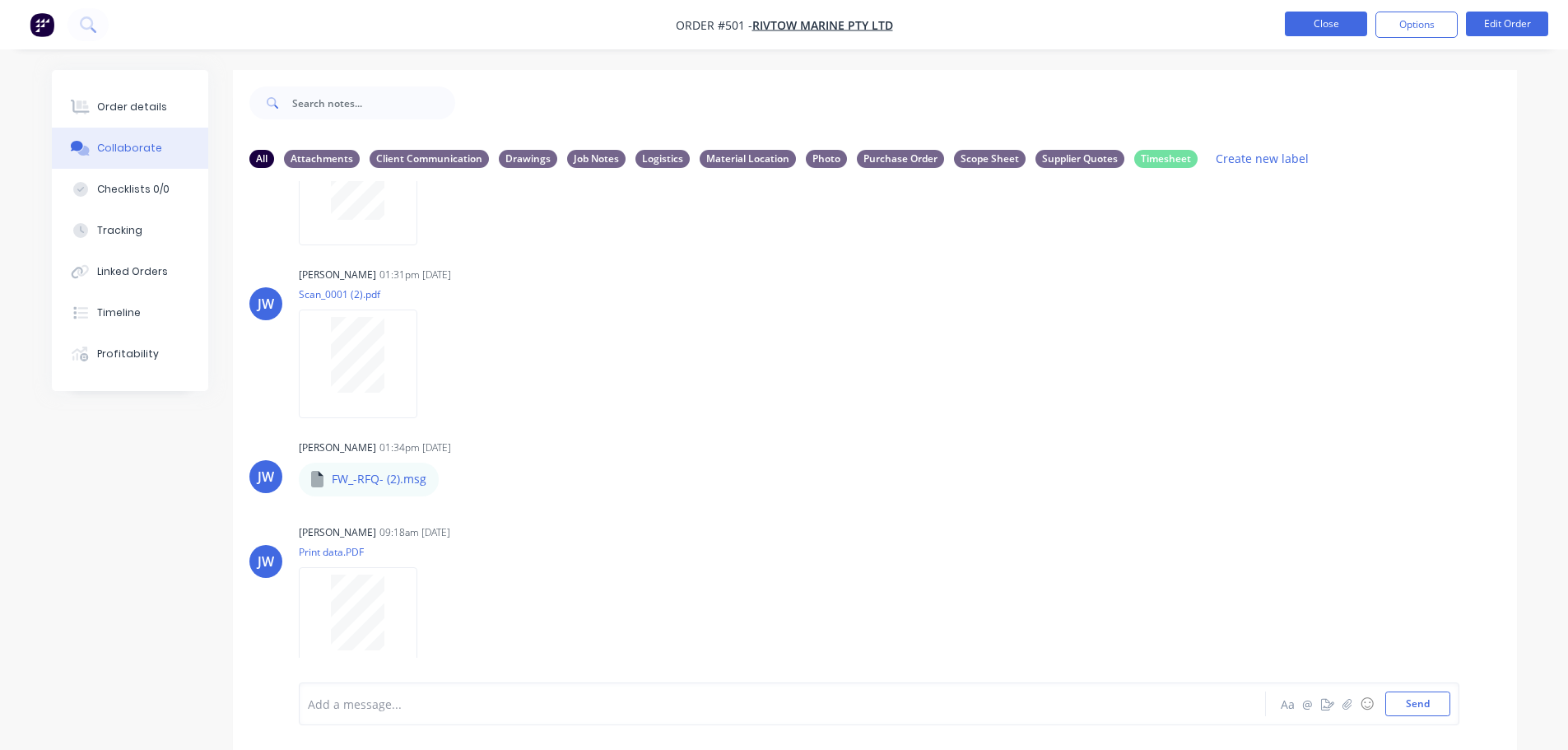
click at [1331, 29] on button "Close" at bounding box center [1325, 23] width 82 height 25
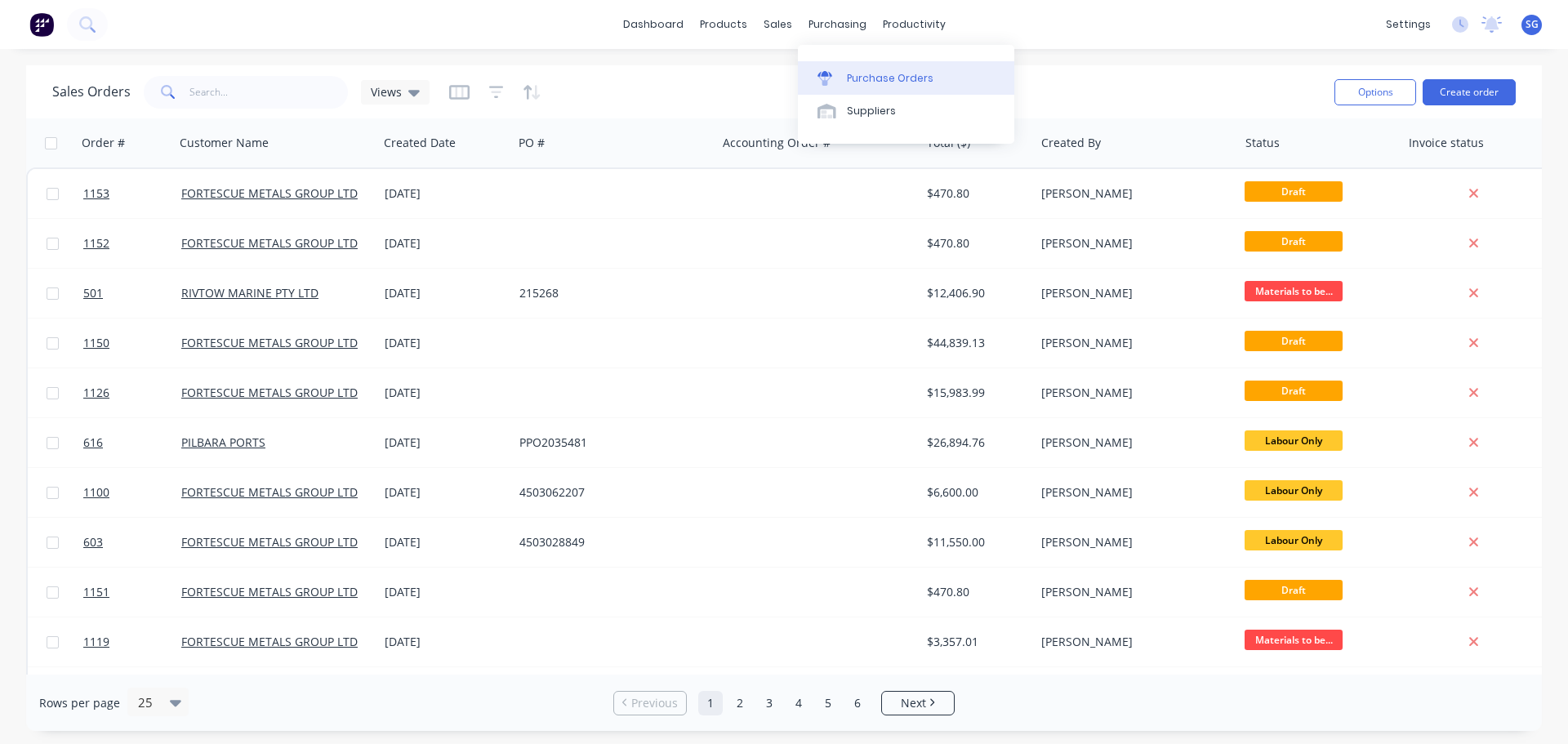
click at [851, 77] on div "Purchase Orders" at bounding box center [891, 78] width 86 height 15
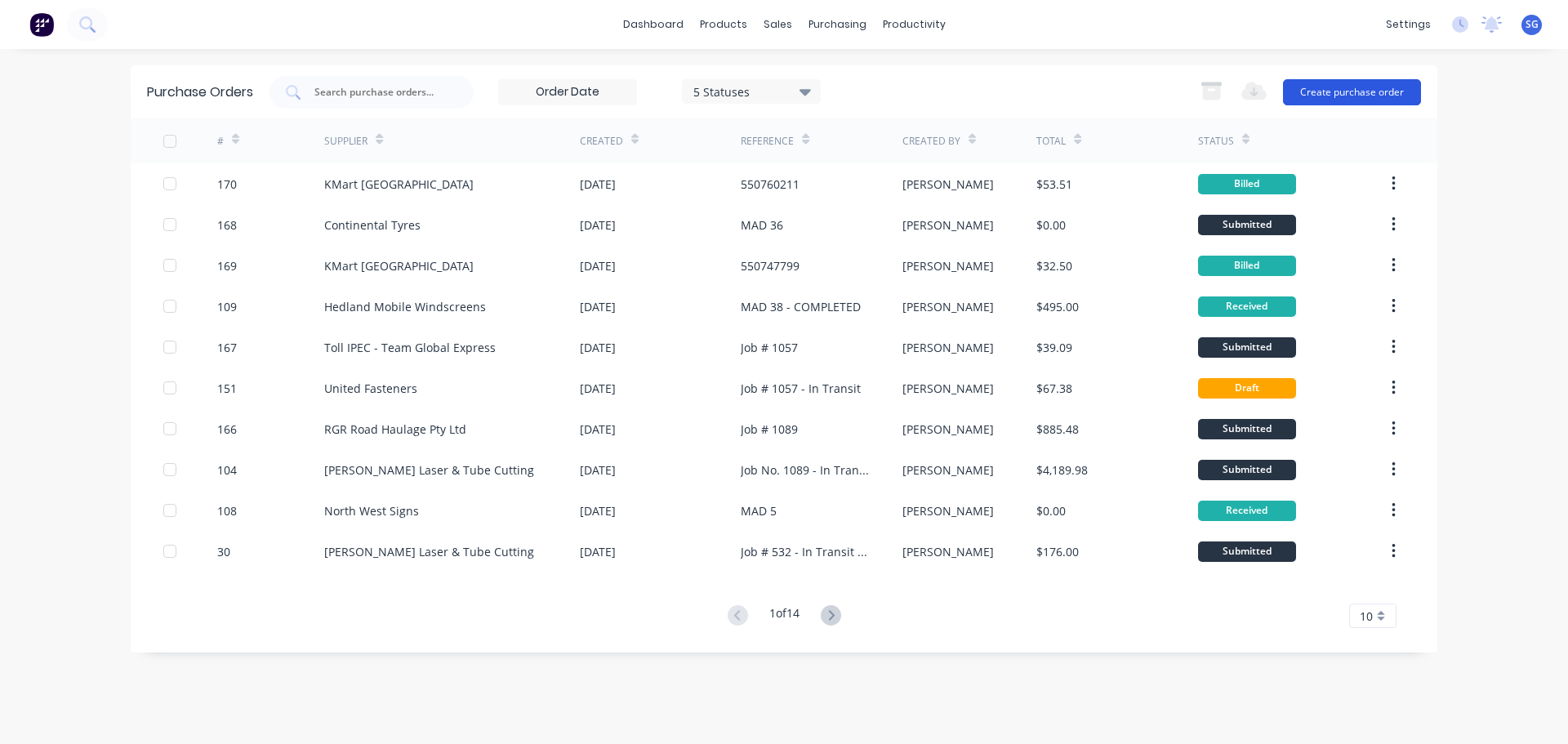
click at [1328, 98] on button "Create purchase order" at bounding box center [1352, 92] width 138 height 26
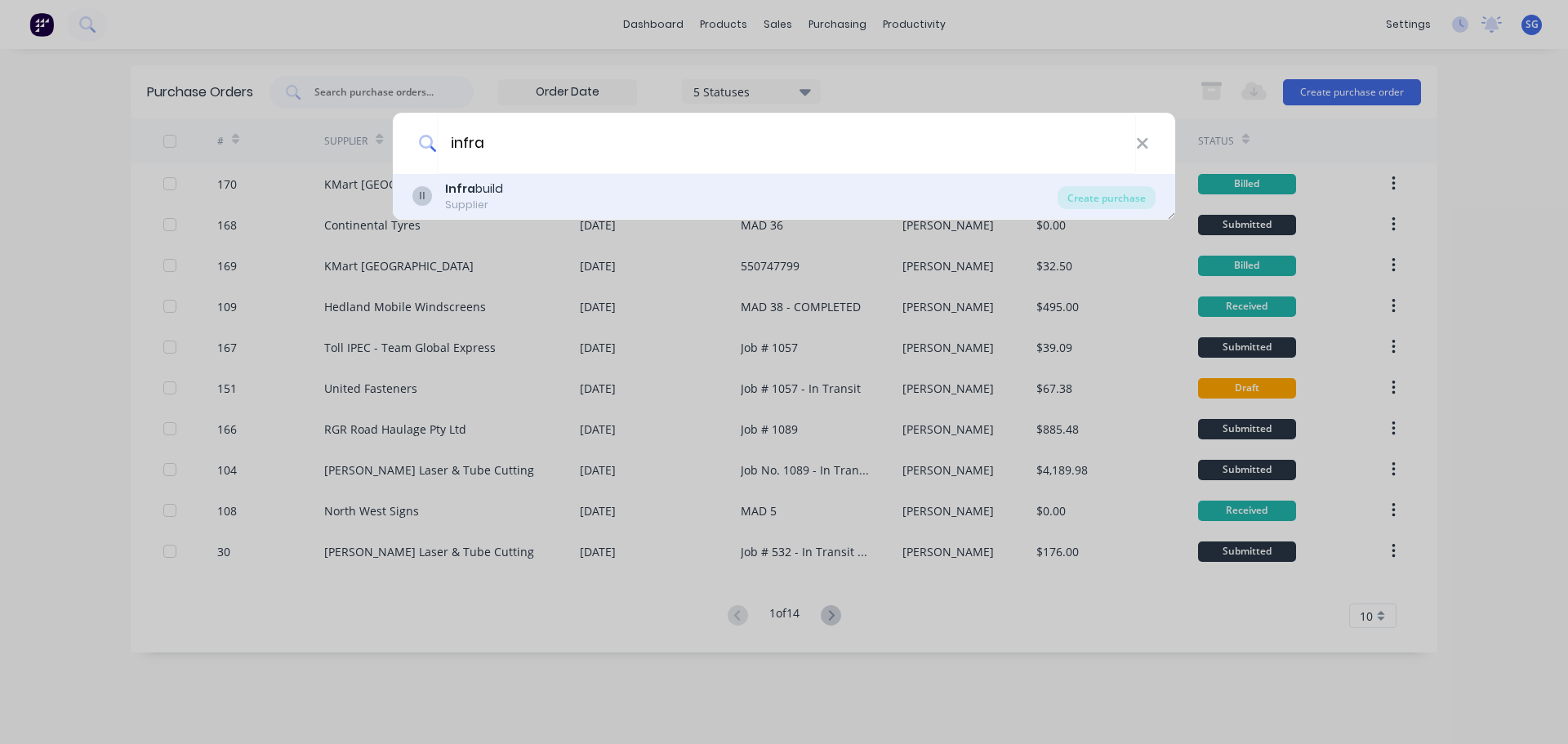
type input "infra"
click at [484, 197] on div "Supplier" at bounding box center [473, 205] width 58 height 15
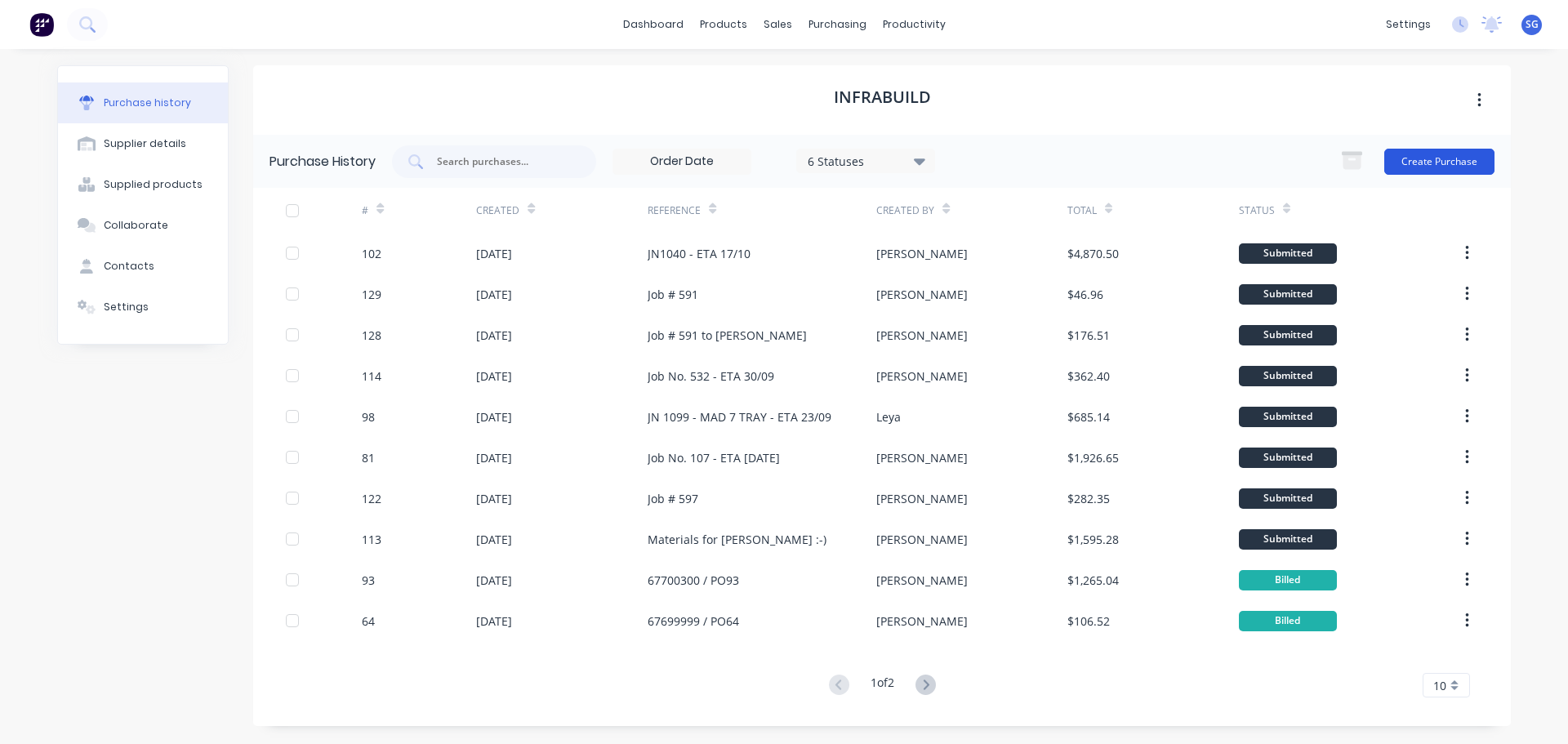
click at [1418, 158] on button "Create Purchase" at bounding box center [1439, 162] width 110 height 26
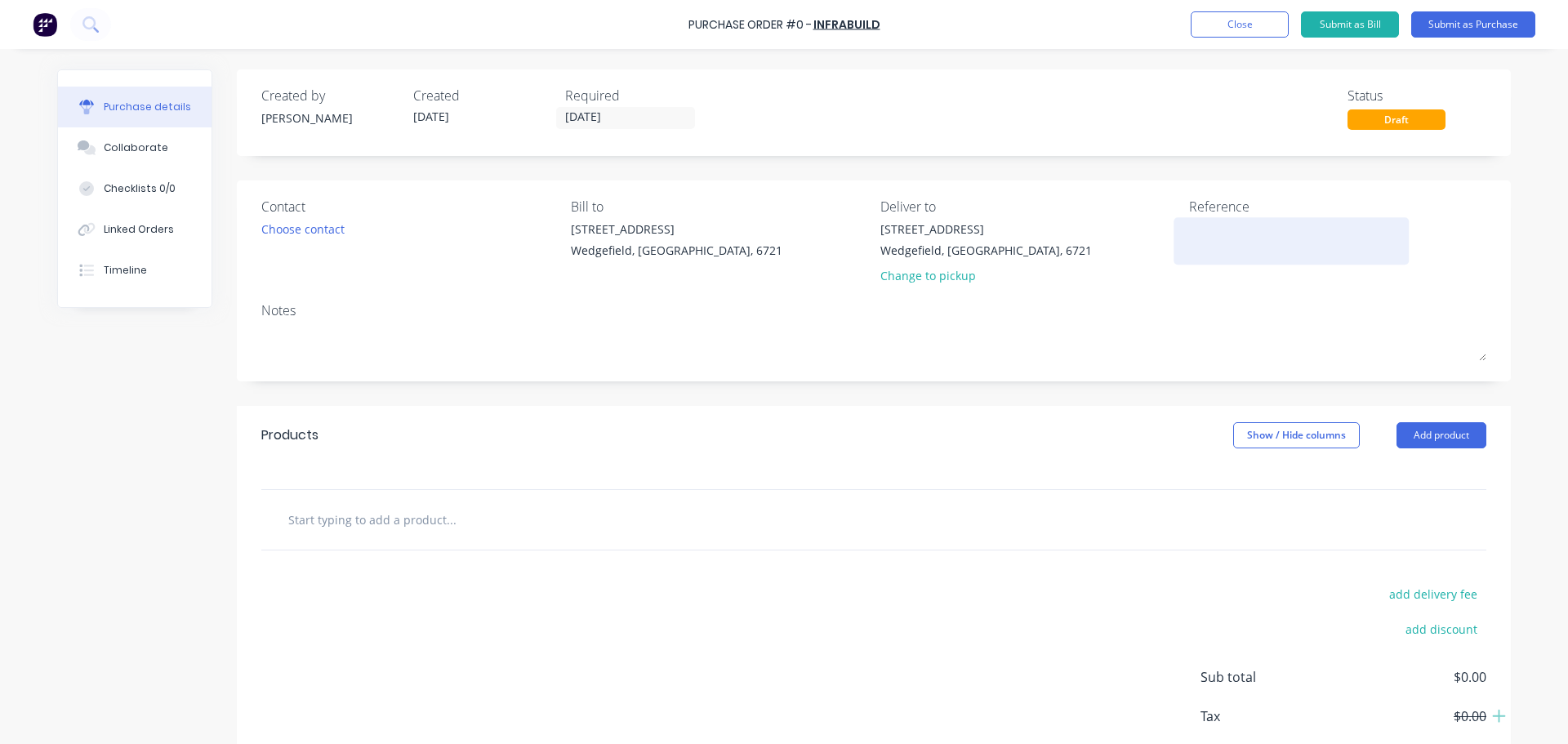
click at [1234, 251] on textarea at bounding box center [1291, 239] width 204 height 37
type textarea "Job # 501"
click at [653, 120] on input "[DATE]" at bounding box center [625, 118] width 137 height 20
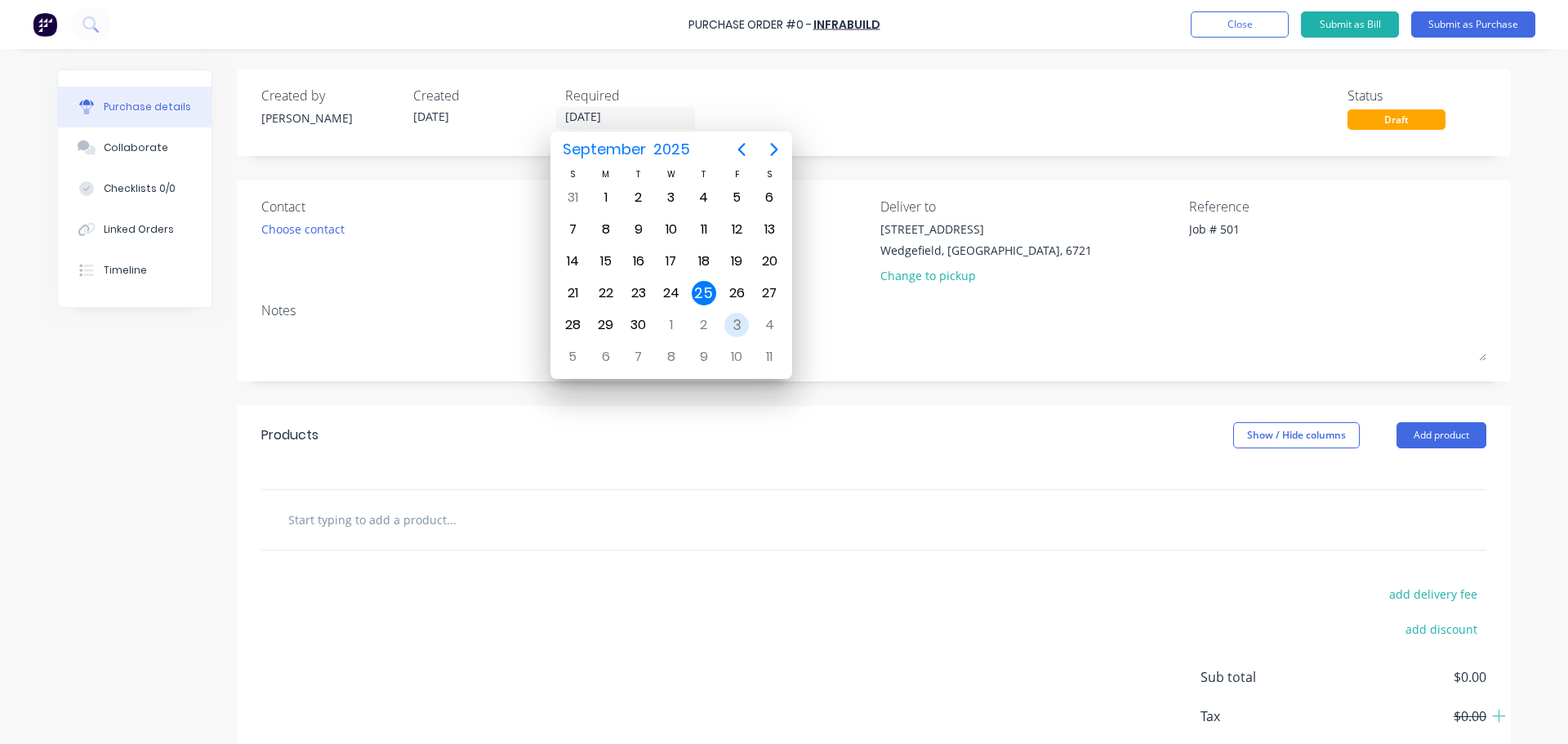
click at [738, 316] on div "3" at bounding box center [736, 324] width 25 height 25
type input "[DATE]"
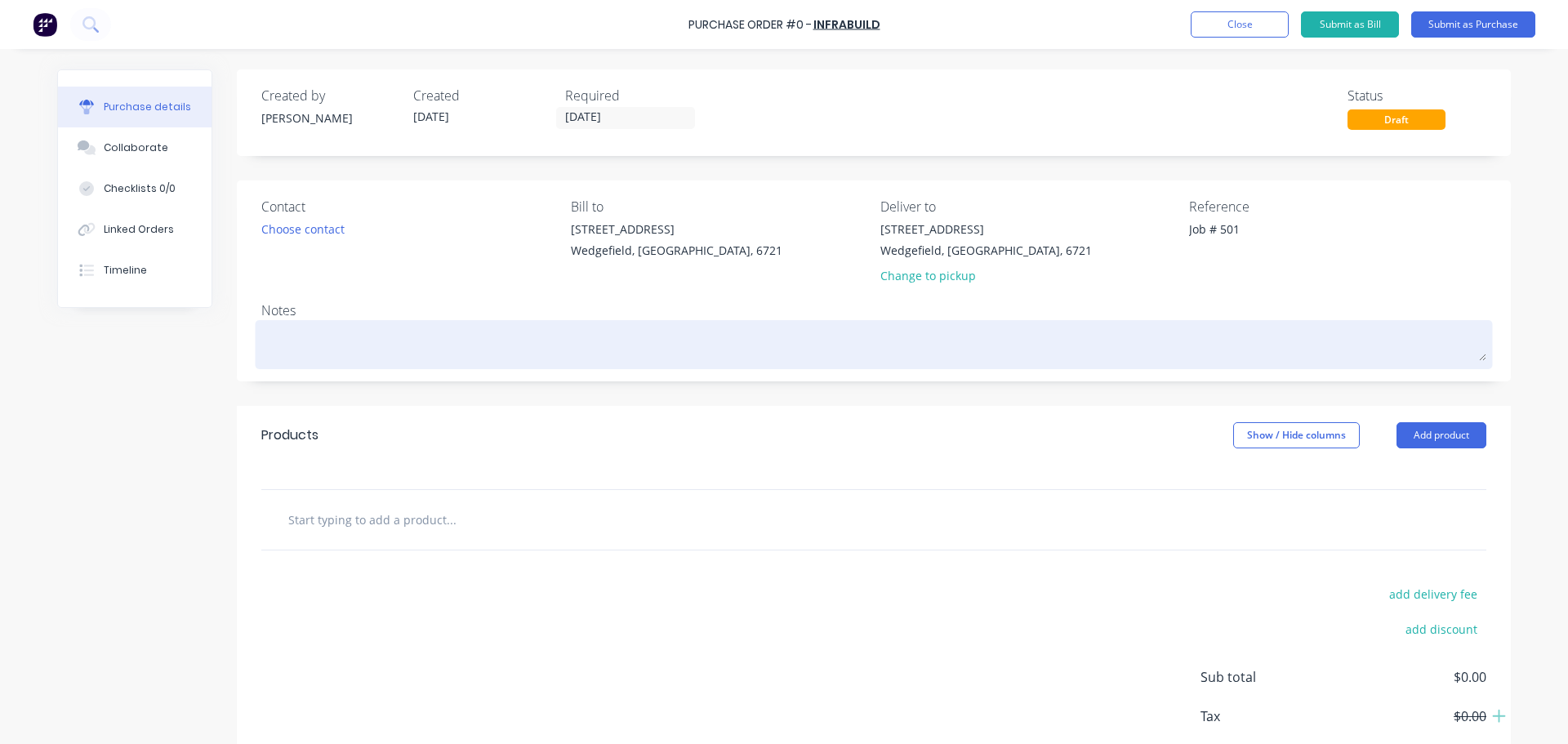
click at [394, 342] on textarea at bounding box center [873, 343] width 1225 height 37
paste textarea "26784582"
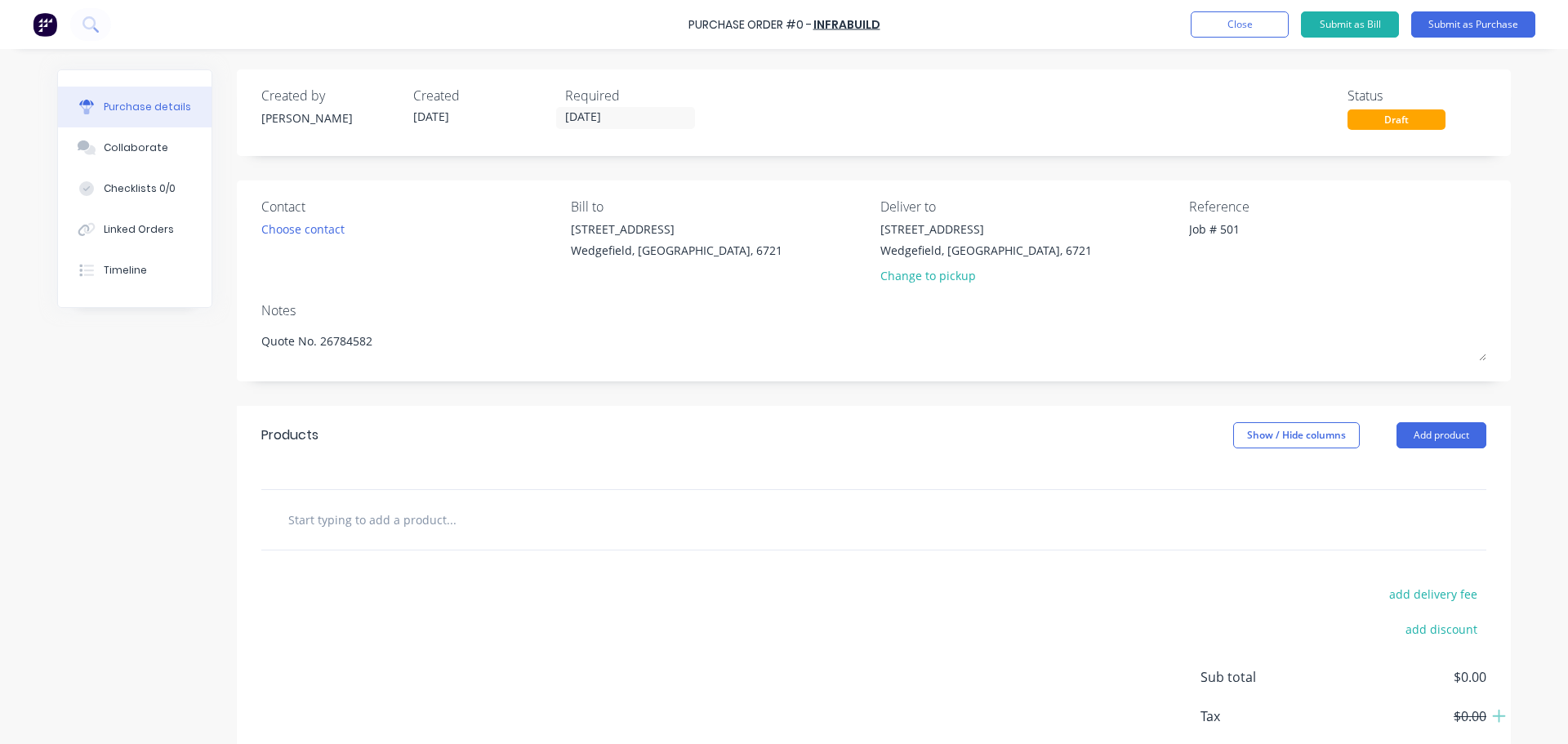
type textarea "Quote No. 26784582"
click at [326, 524] on input "text" at bounding box center [450, 519] width 326 height 33
paste input "40NB STDWT (48.3 X 3.68) SEAMLESS"
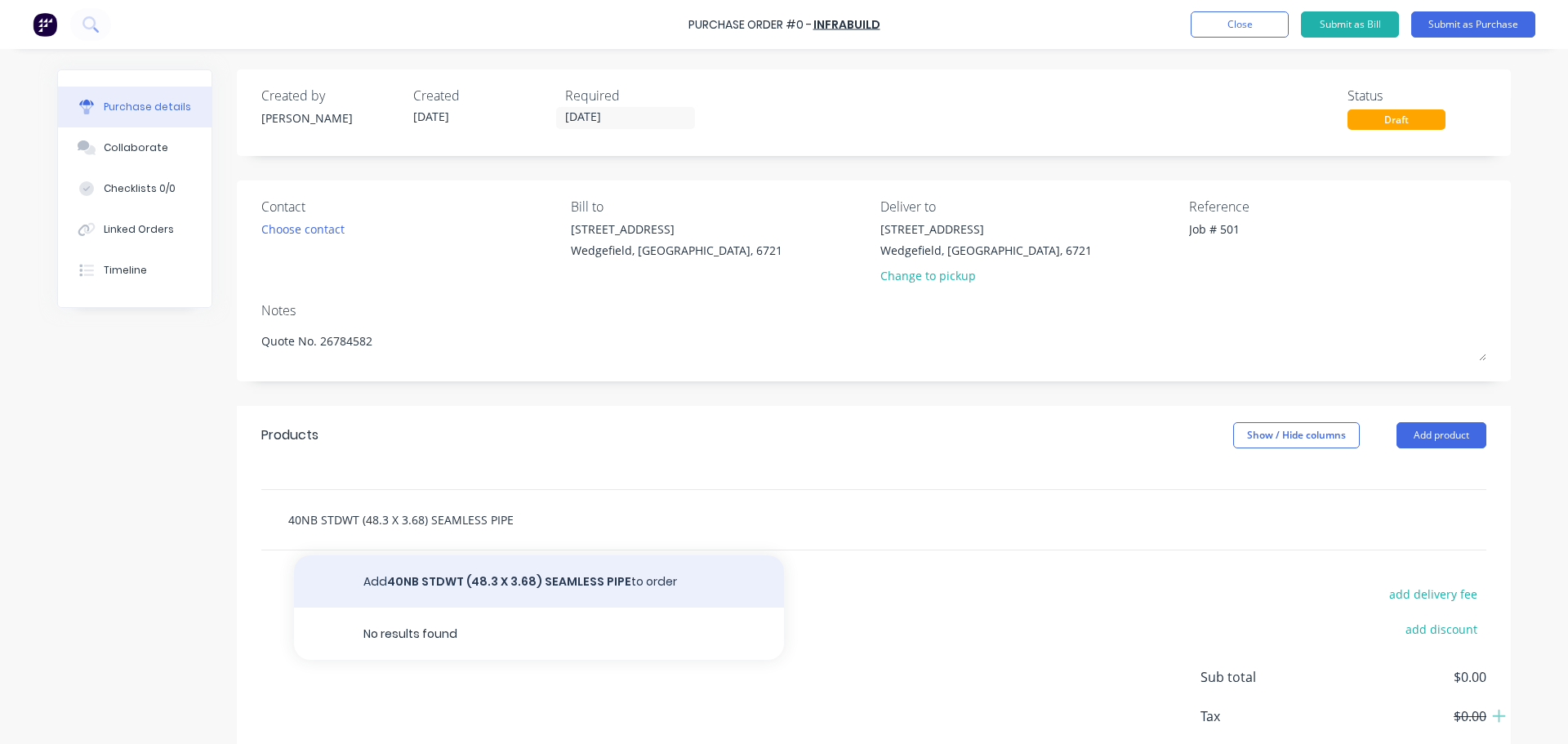
type input "40NB STDWT (48.3 X 3.68) SEAMLESS PIPE"
click at [489, 583] on button "Add 40NB STDWT (48.3 X 3.68) SEAMLESS PIPE to order" at bounding box center [539, 581] width 490 height 52
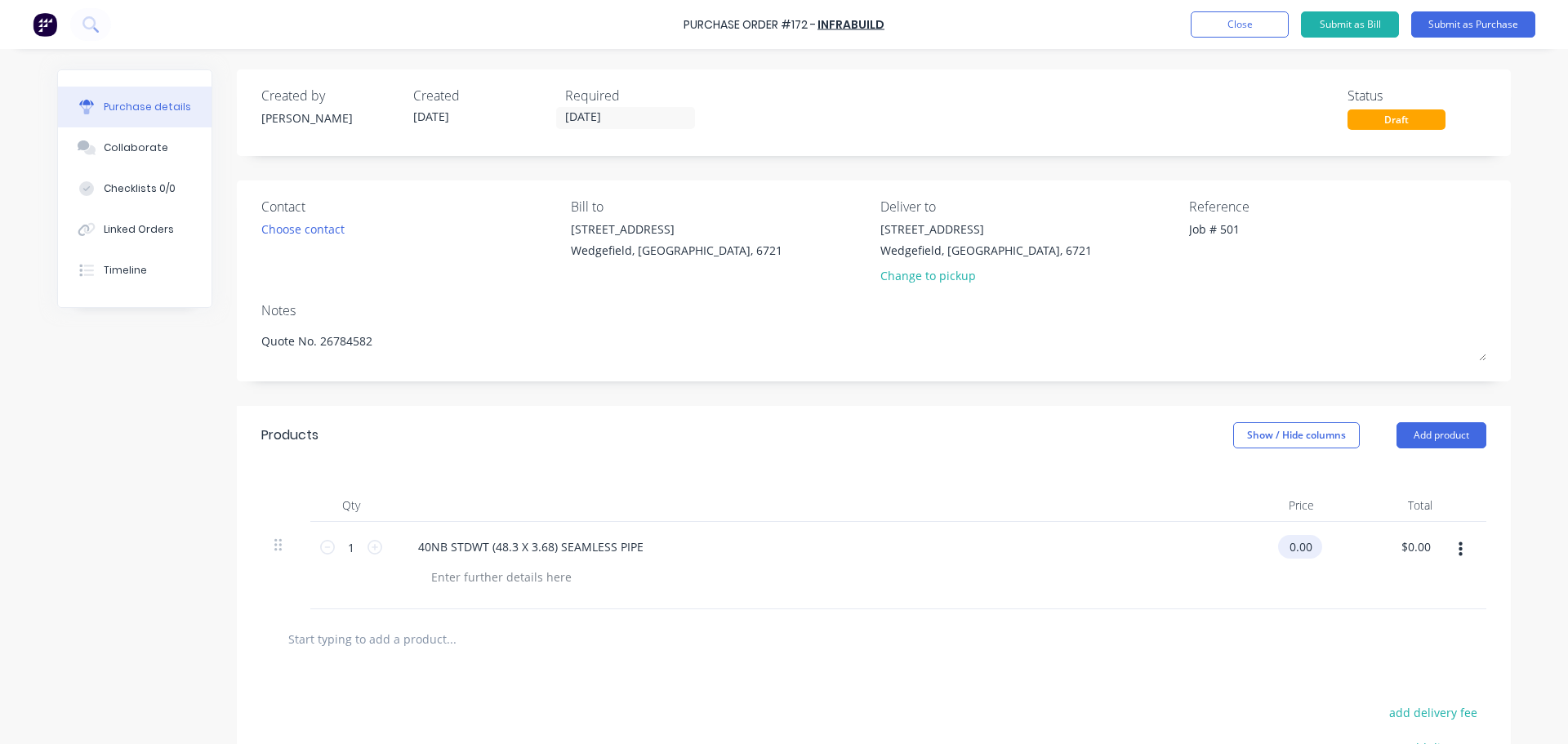
click at [1293, 545] on input "0.00" at bounding box center [1297, 547] width 38 height 24
click at [1293, 545] on input "0.00" at bounding box center [1301, 547] width 31 height 24
type input "$168.68"
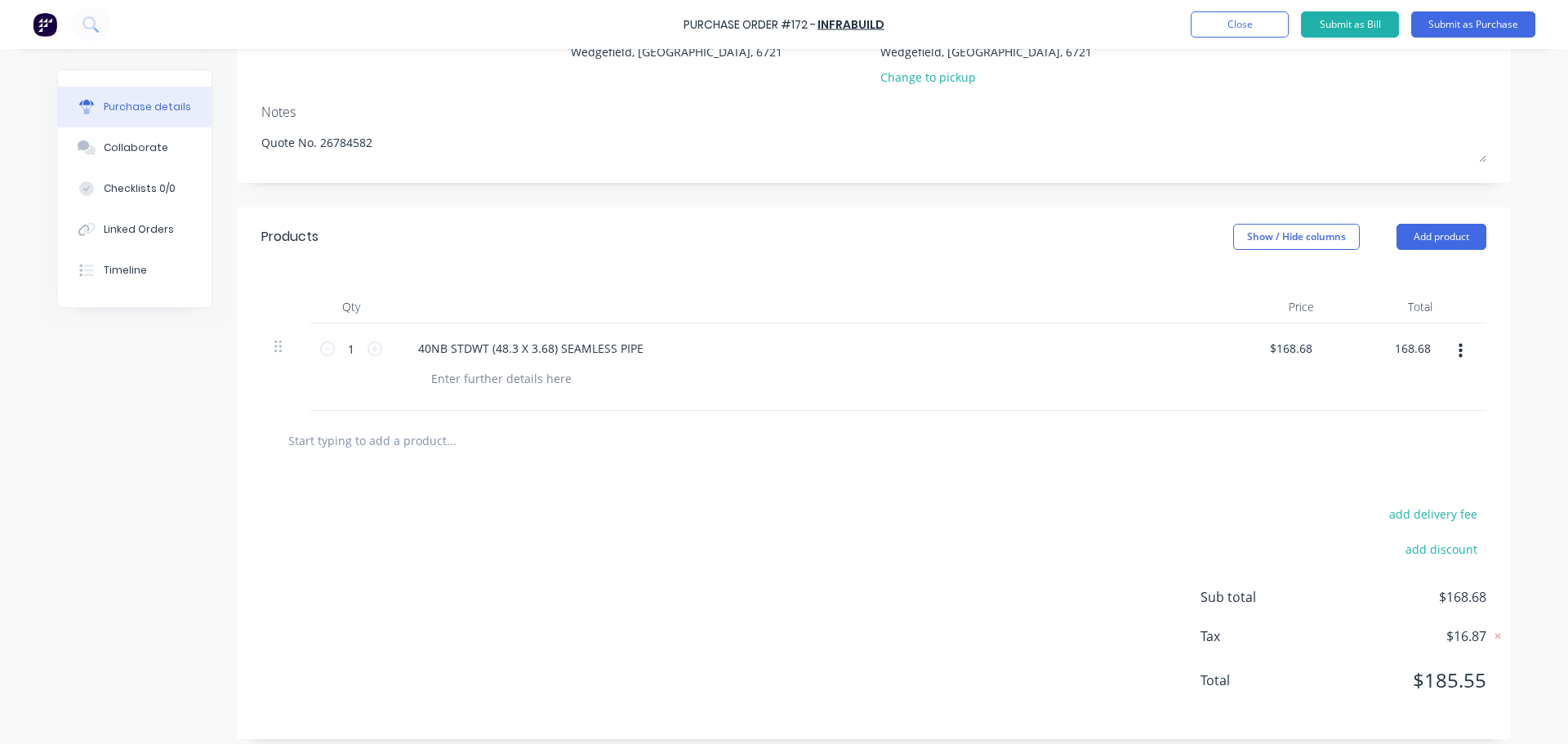
scroll to position [209, 0]
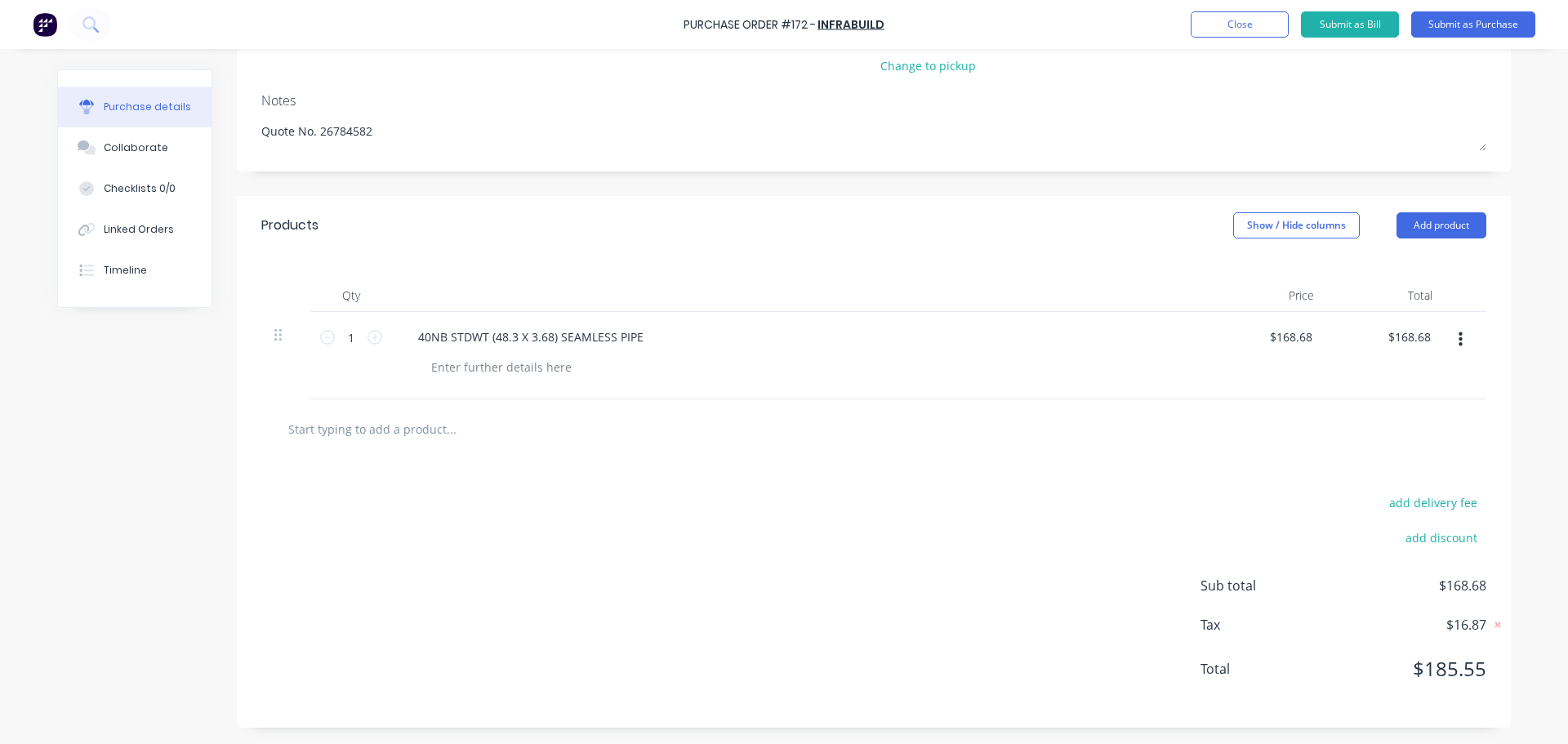
type input "$168.68"
click at [302, 434] on input "text" at bounding box center [450, 429] width 326 height 33
paste input "40NB FLANGE"
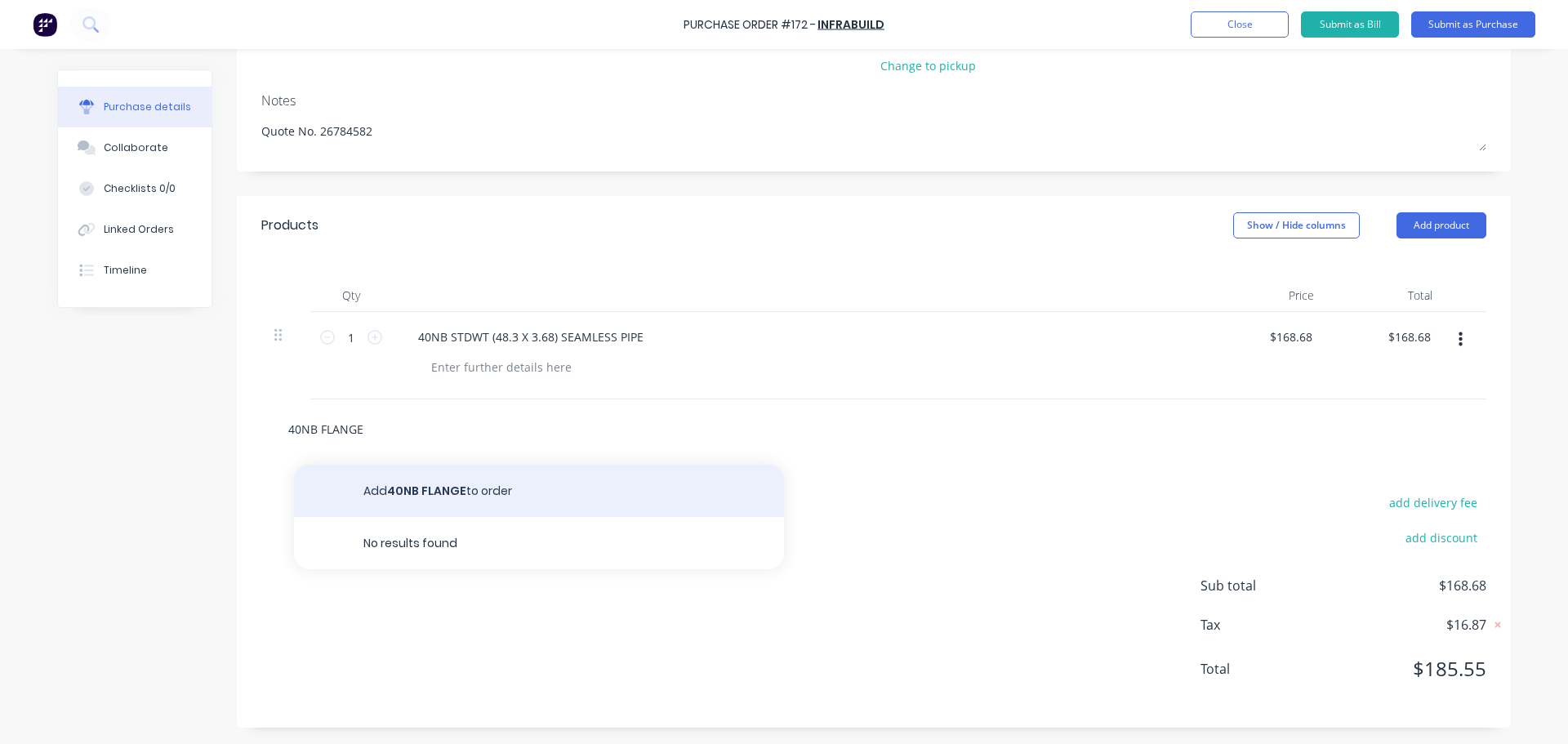
type input "40NB FLANGE"
click at [390, 482] on button "Add 40NB FLANGE to order" at bounding box center [539, 490] width 490 height 52
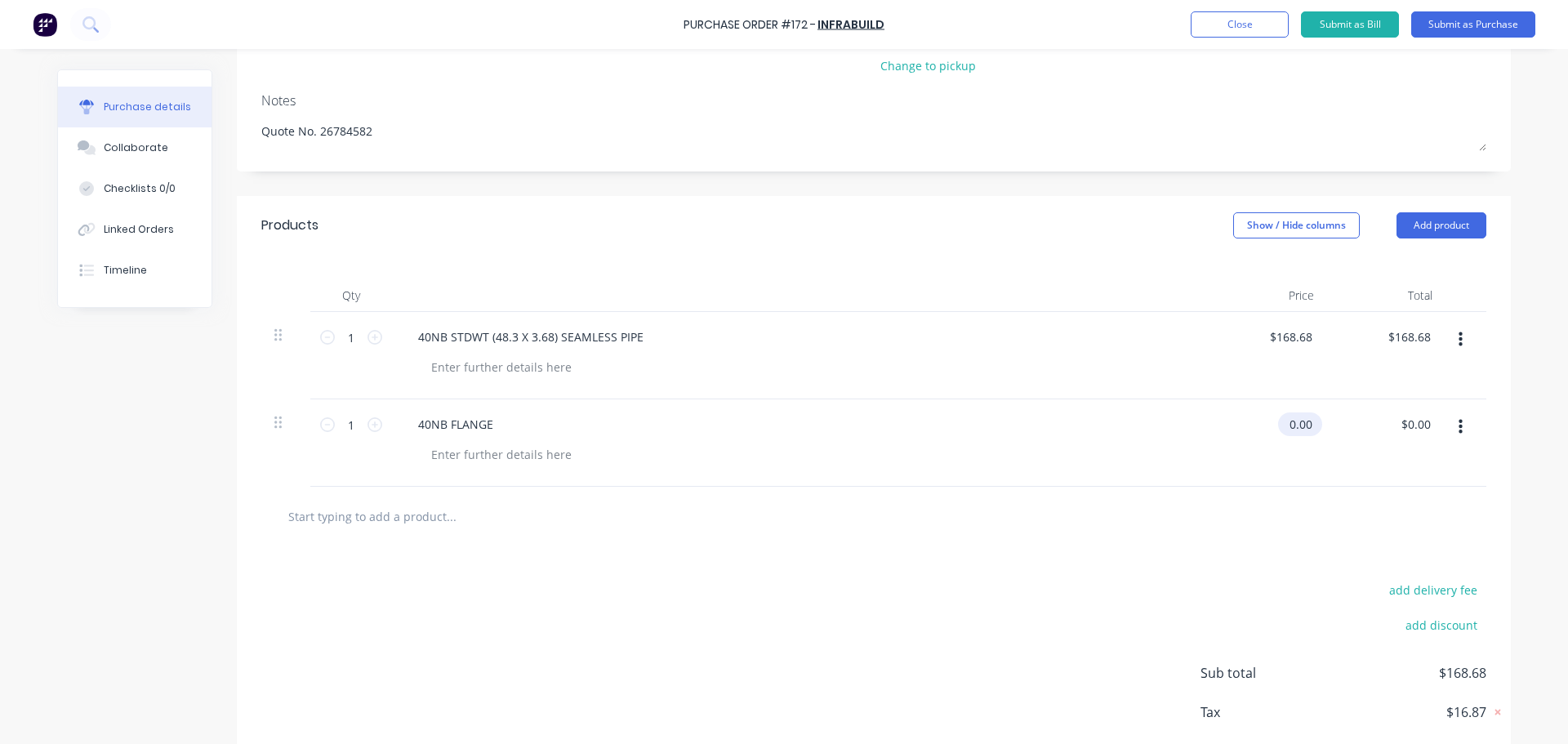
click at [1290, 426] on input "0.00" at bounding box center [1297, 424] width 38 height 24
click at [1290, 426] on input "0.00" at bounding box center [1301, 424] width 31 height 24
type input "$29.74"
click at [315, 525] on input "text" at bounding box center [450, 516] width 326 height 33
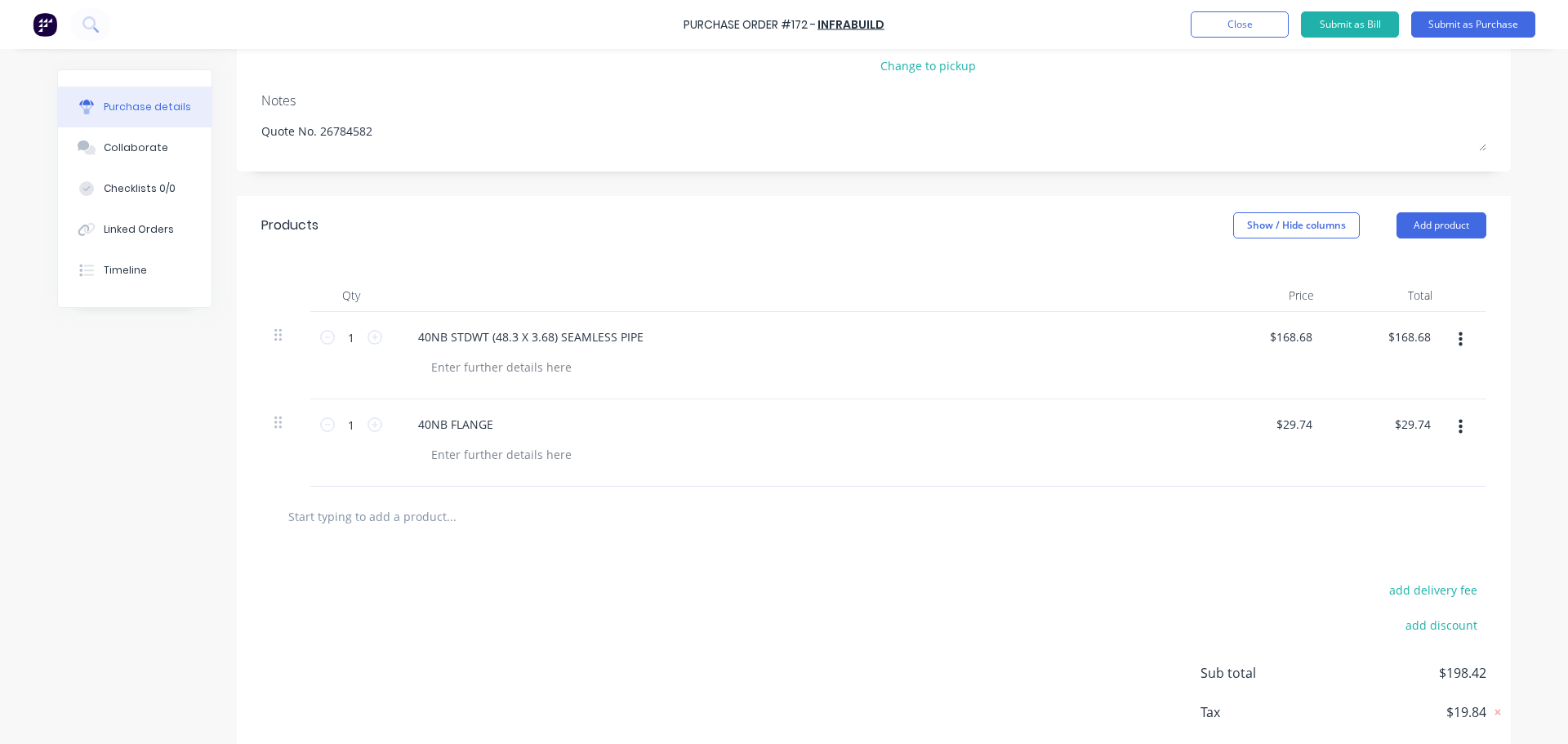
paste input "40 X 90DEG BUTTWELD LR ELBOW STD WT"
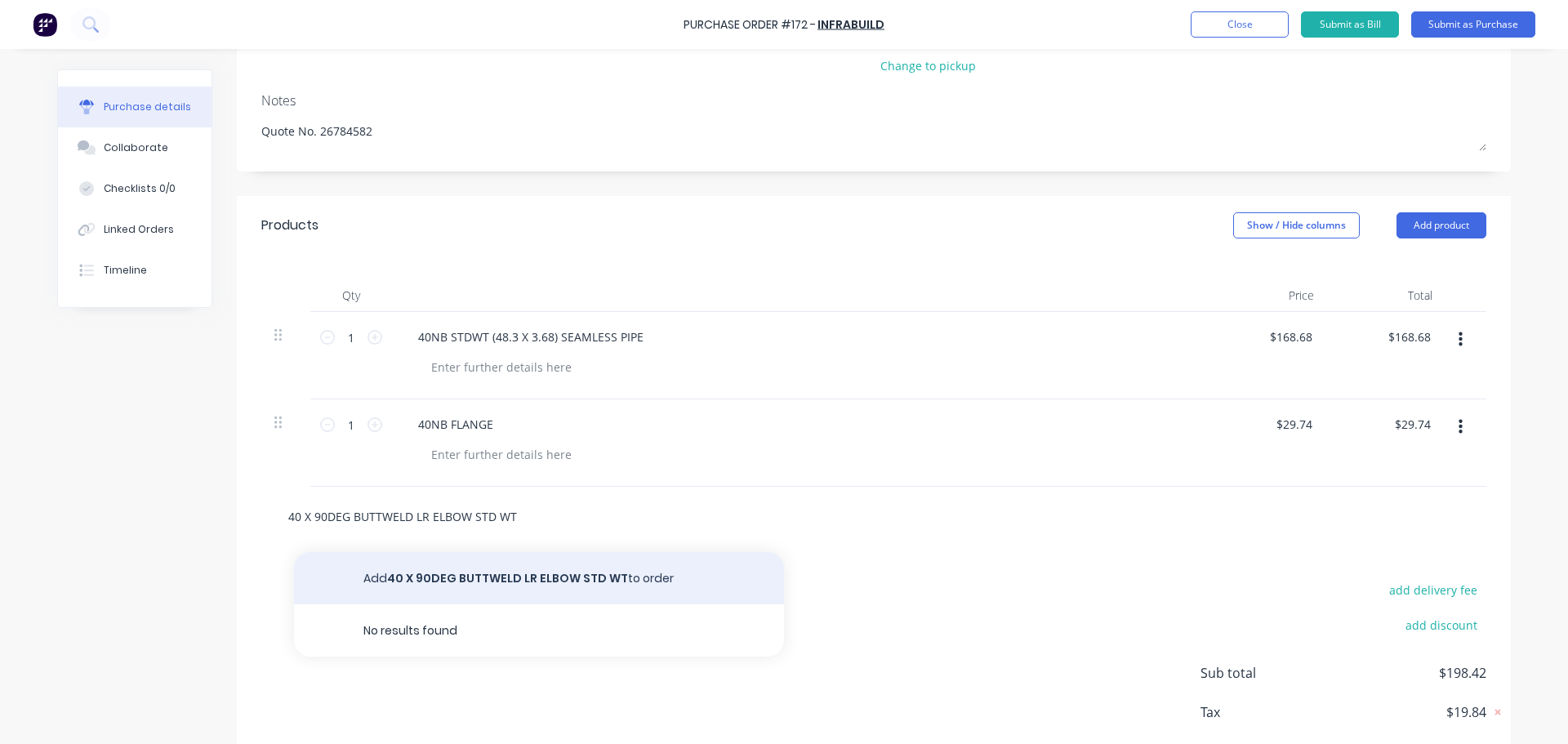
type input "40 X 90DEG BUTTWELD LR ELBOW STD WT"
click at [476, 572] on button "Add 40 X 90DEG BUTTWELD LR ELBOW STD WT to order" at bounding box center [539, 578] width 490 height 52
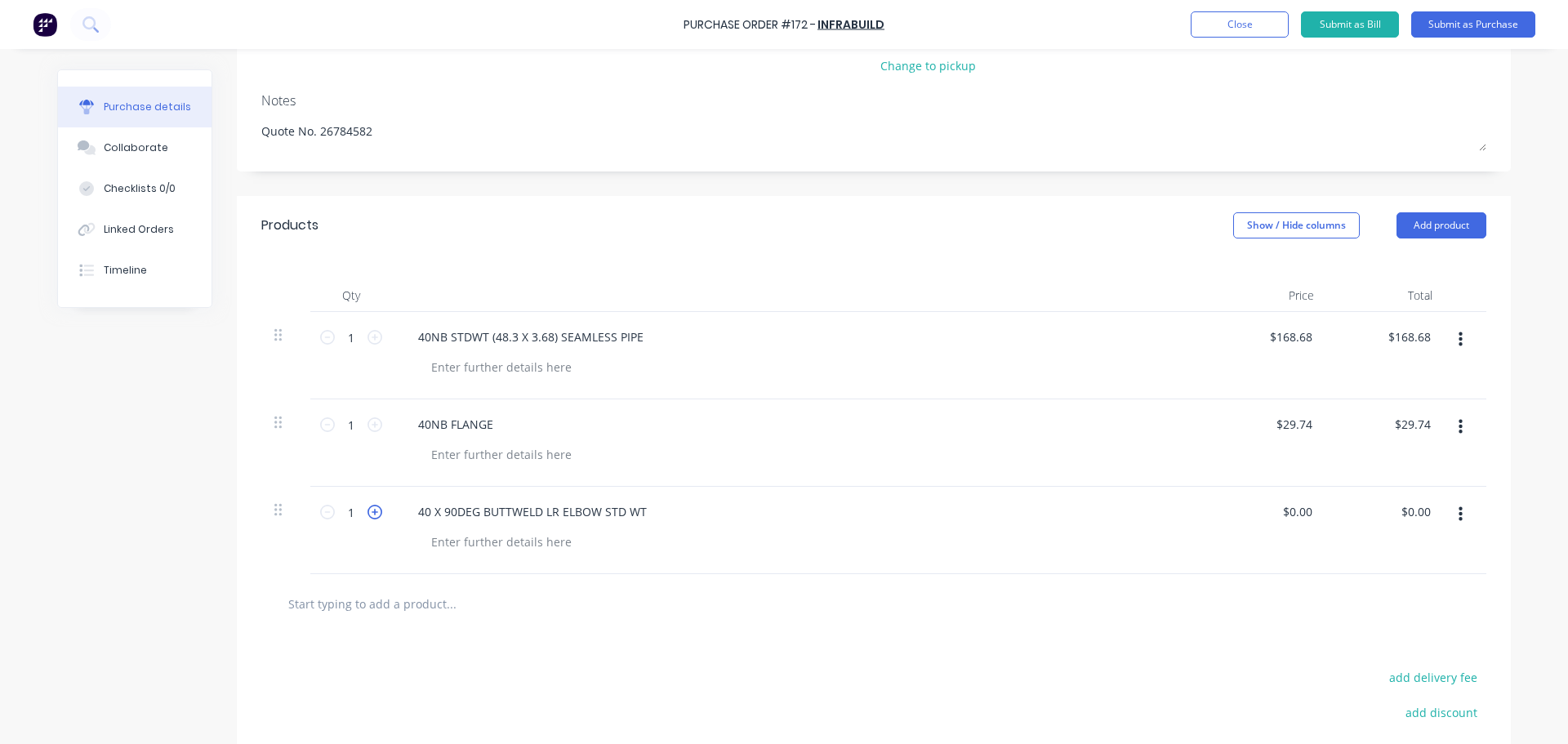
click at [368, 513] on icon at bounding box center [375, 512] width 15 height 15
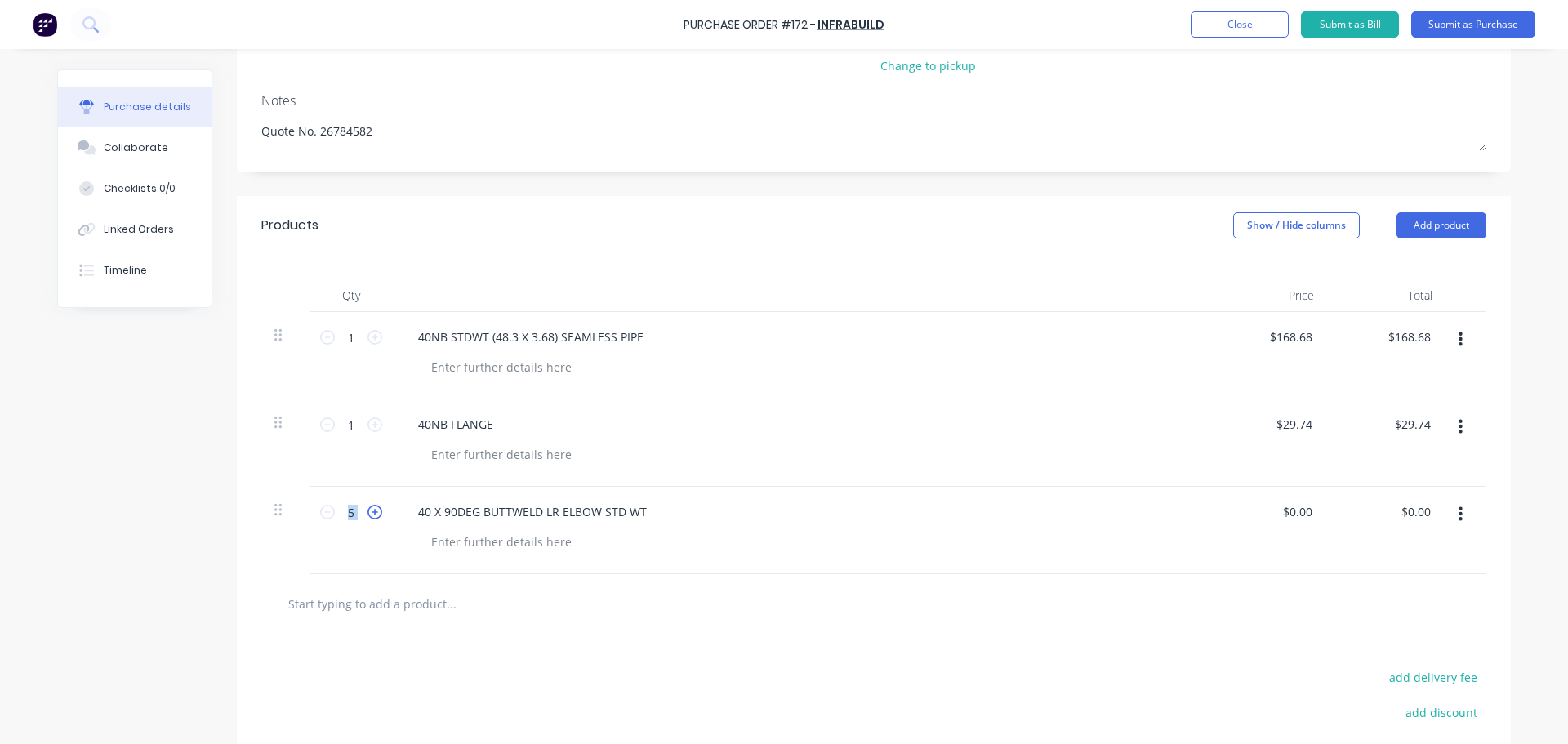
type input "6"
click at [1289, 517] on input "0.00" at bounding box center [1297, 512] width 38 height 24
click at [1289, 517] on input "0.00" at bounding box center [1301, 512] width 31 height 24
type input "$10.66"
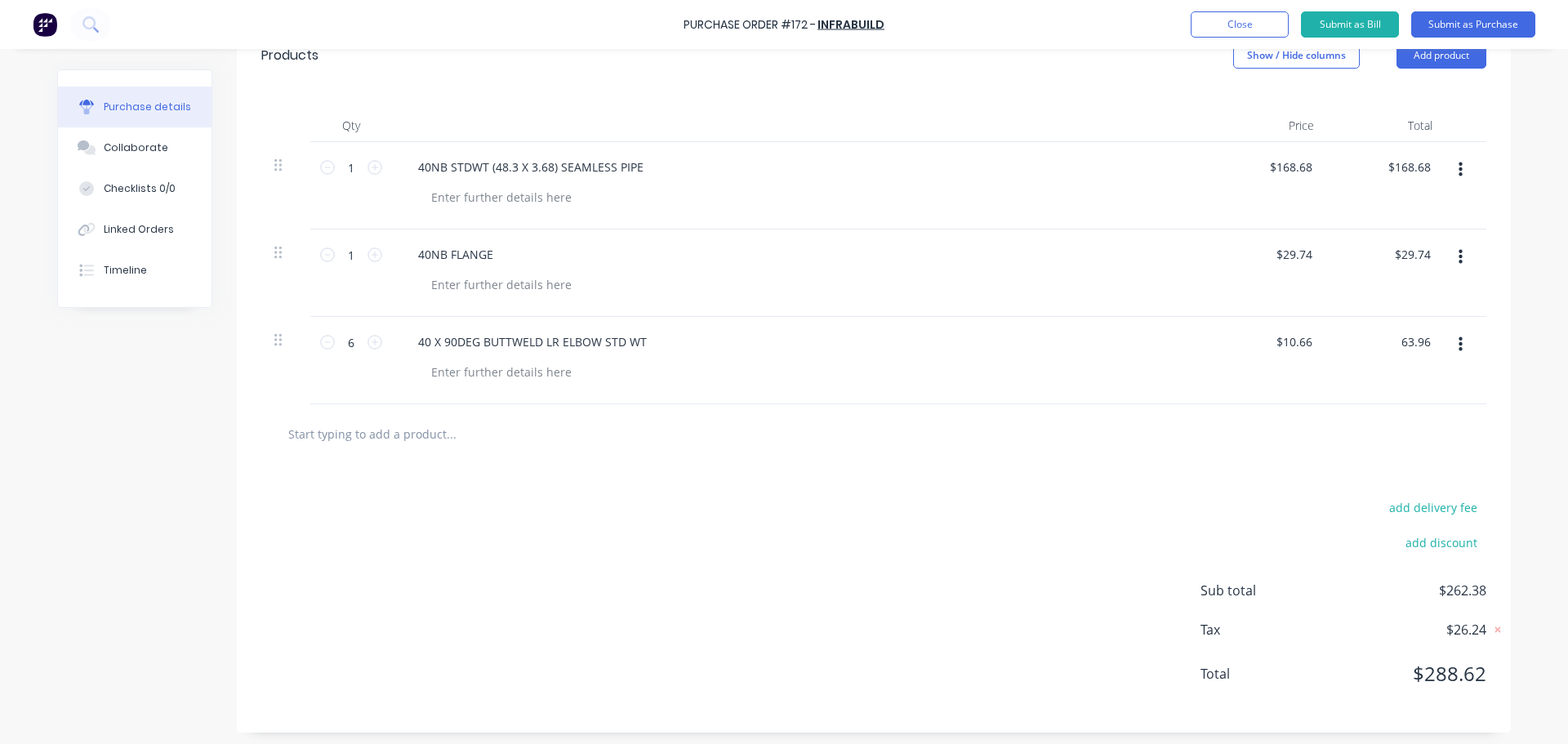
scroll to position [385, 0]
type input "$63.96"
click at [346, 434] on input "text" at bounding box center [450, 429] width 326 height 33
paste input "GASKET NRI 40NB"
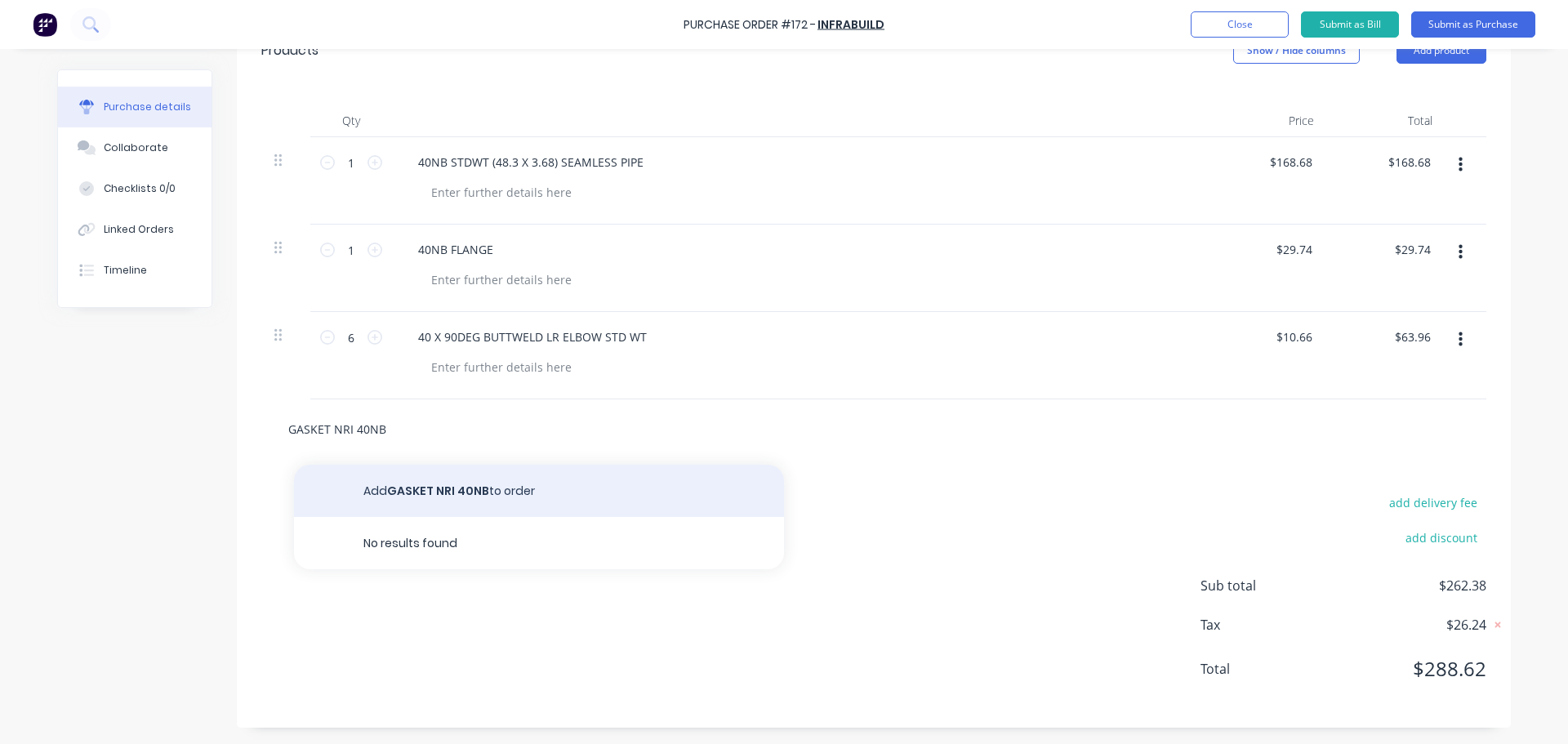
type input "GASKET NRI 40NB"
click at [414, 482] on button "Add GASKET NRI 40NB to order" at bounding box center [539, 490] width 490 height 52
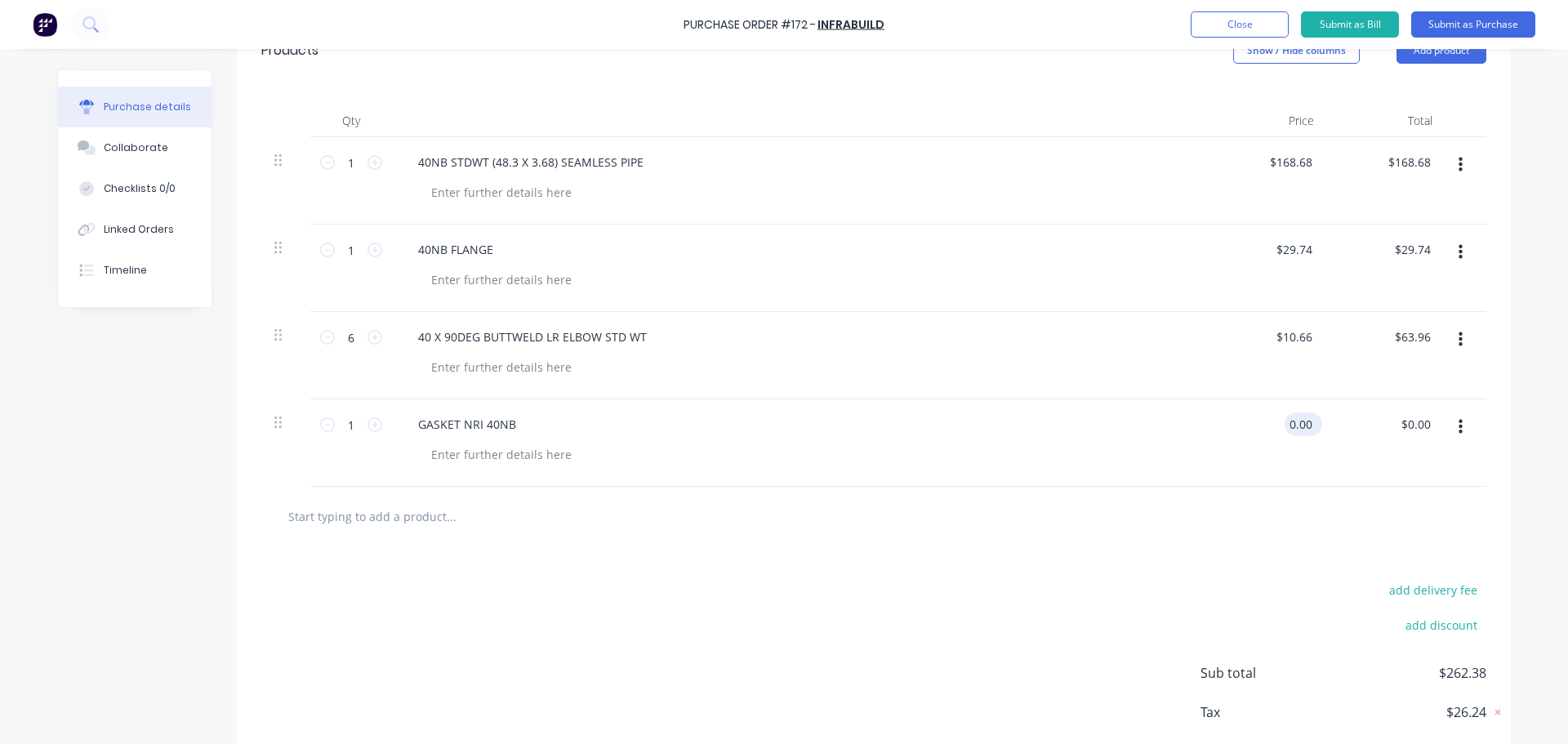
click at [1294, 431] on input "0.00" at bounding box center [1301, 424] width 31 height 24
type input "$39.87"
click at [326, 518] on input "text" at bounding box center [450, 516] width 326 height 33
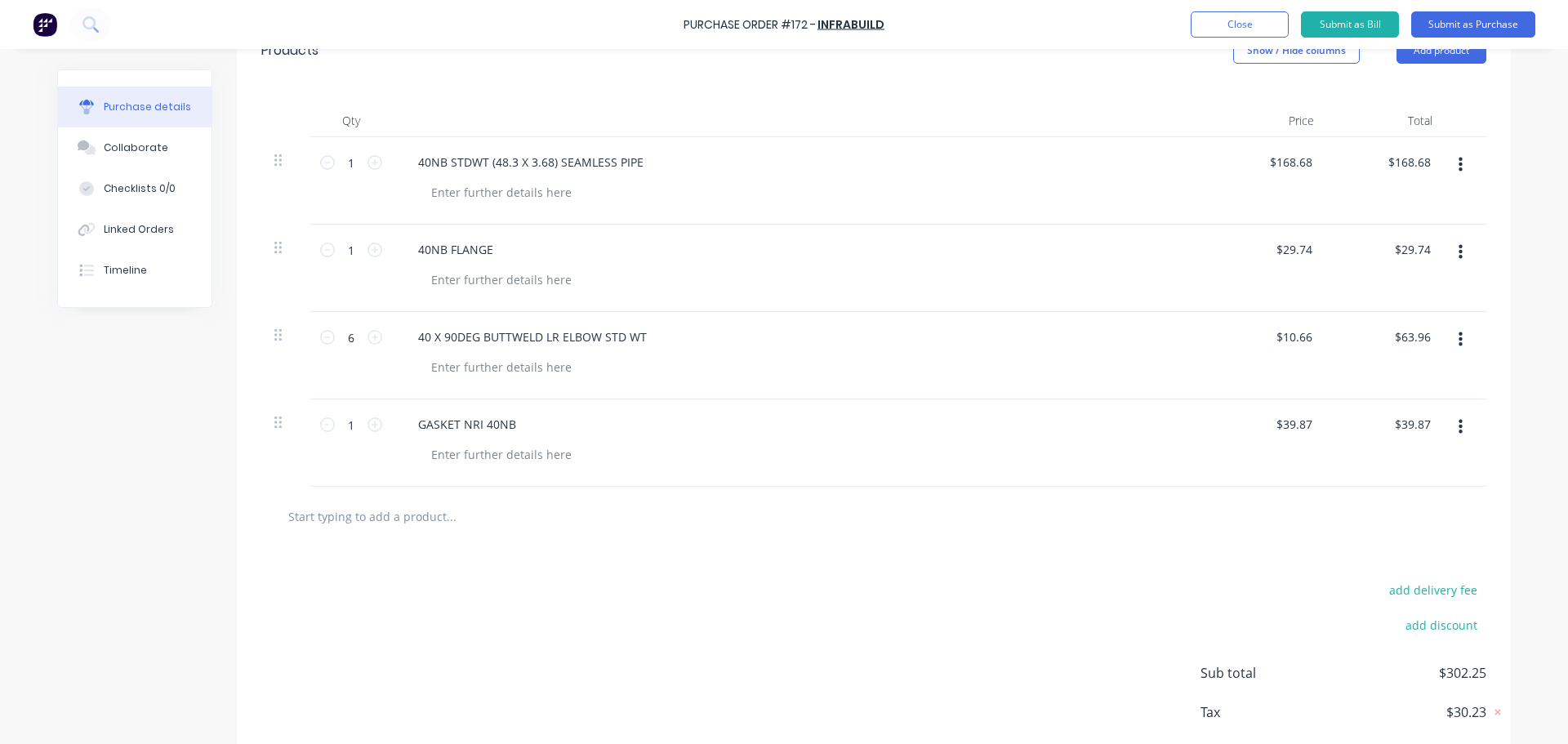
paste input "GASKET NRI 3MM CIRC M"
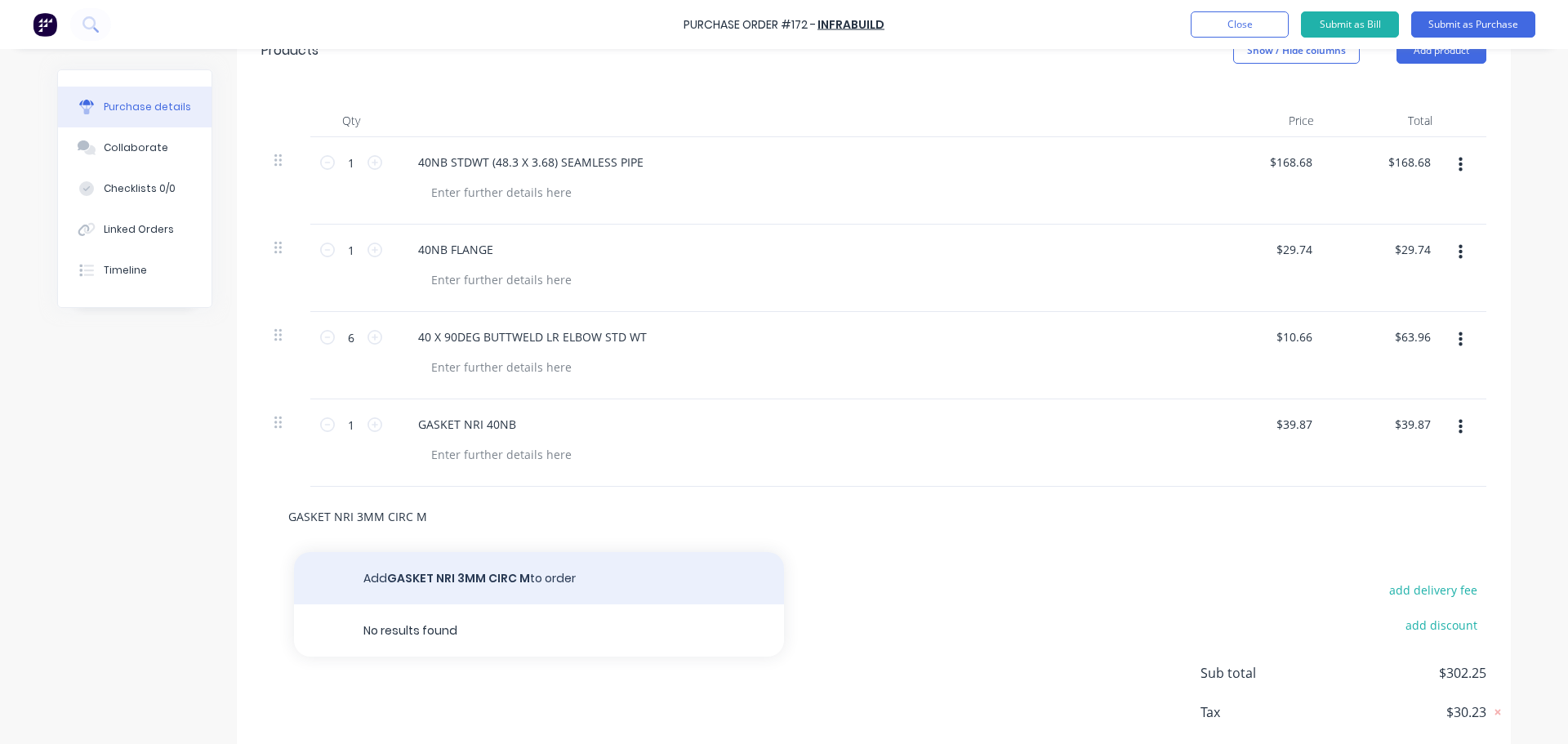
type input "GASKET NRI 3MM CIRC M"
click at [467, 561] on button "Add GASKET NRI 3MM CIRC M to order" at bounding box center [539, 578] width 490 height 52
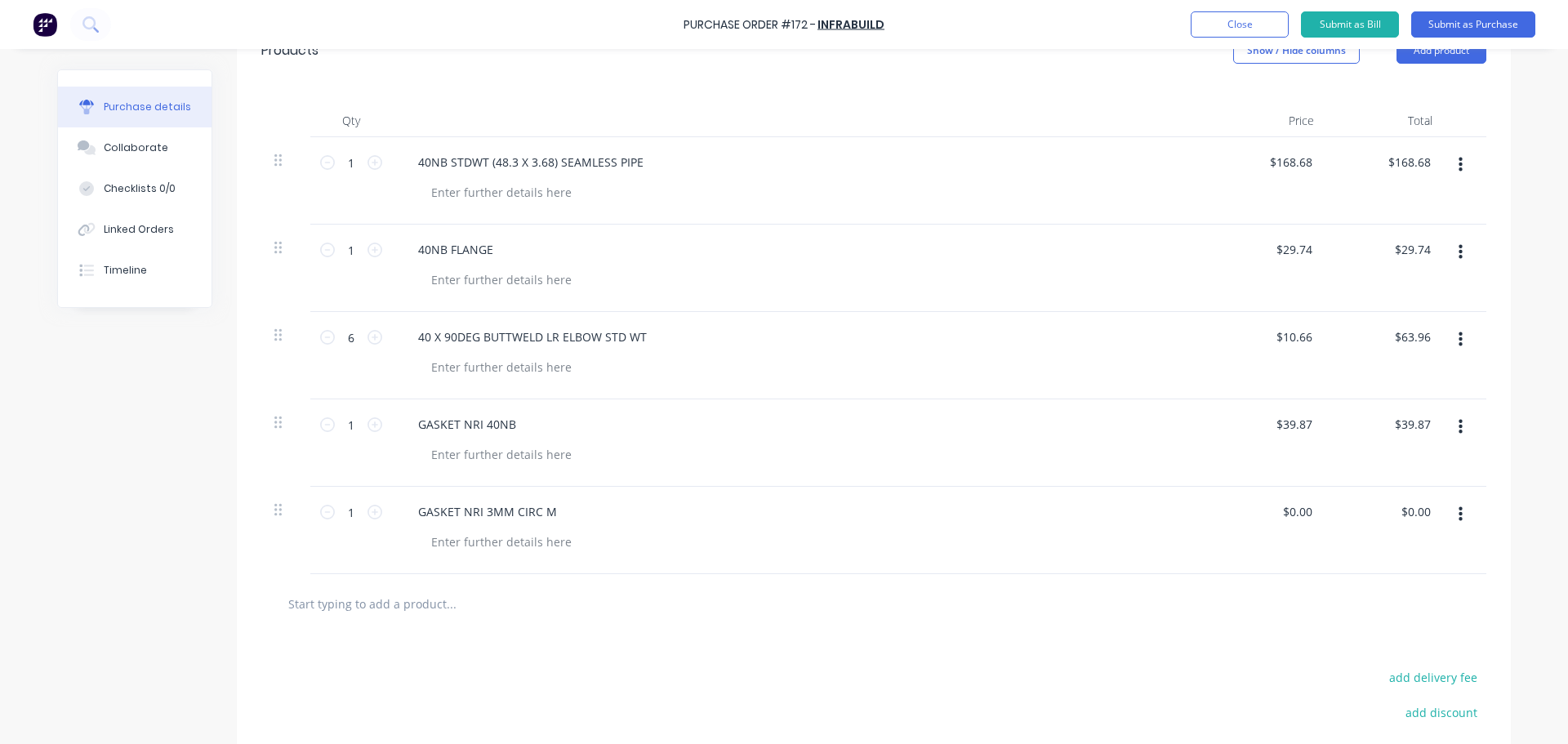
click at [561, 511] on div "GASKET NRI 3MM CIRC M" at bounding box center [801, 512] width 790 height 24
click at [552, 508] on div "GASKET NRI 3MM CIRC M" at bounding box center [488, 512] width 165 height 24
click at [521, 426] on div "GASKET NRI 40NB" at bounding box center [467, 424] width 124 height 24
click at [370, 433] on div "1 1" at bounding box center [351, 424] width 55 height 25
click at [370, 423] on icon at bounding box center [375, 424] width 15 height 15
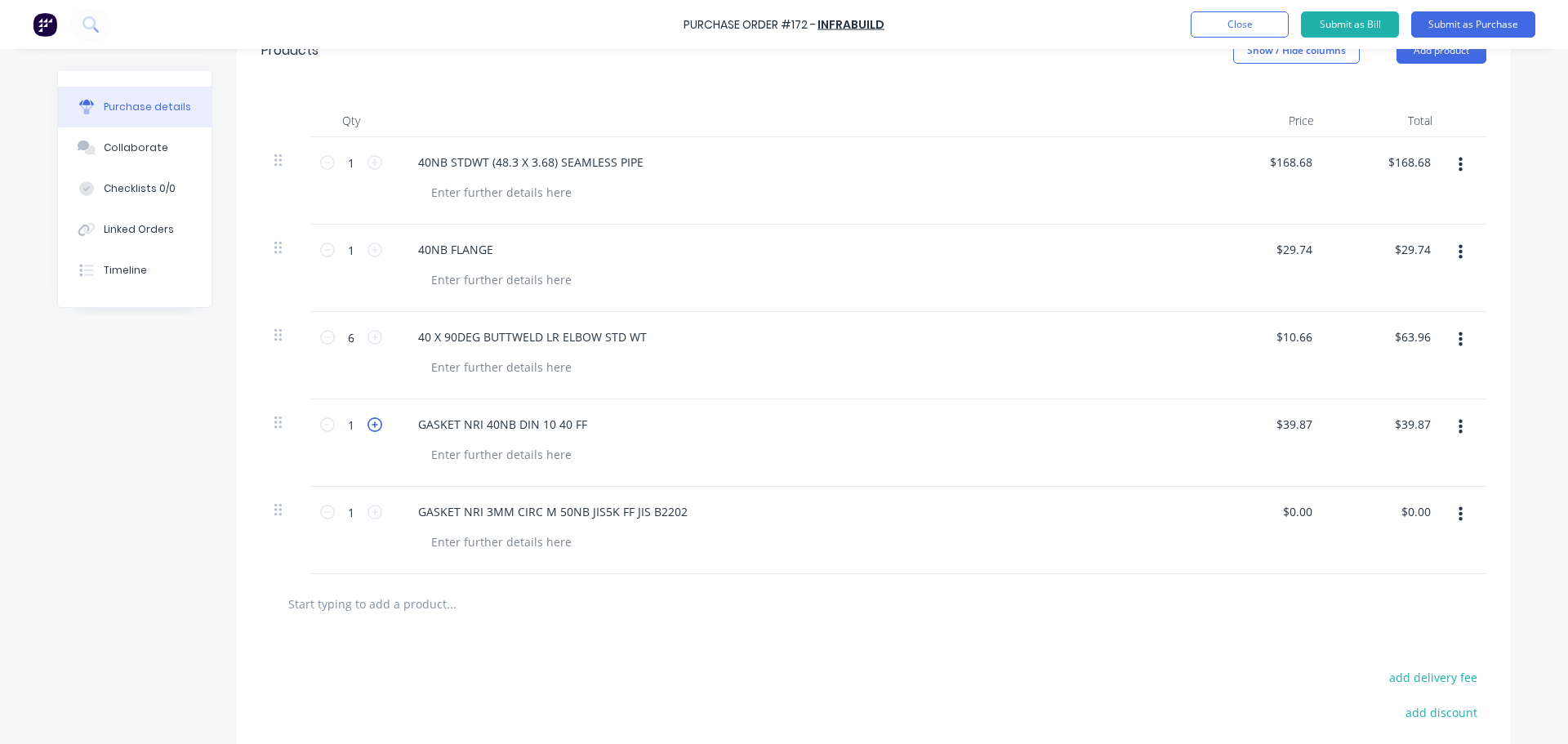
type input "2"
type input "$79.74"
click at [370, 423] on icon at bounding box center [375, 424] width 15 height 15
type input "3"
type input "$119.61"
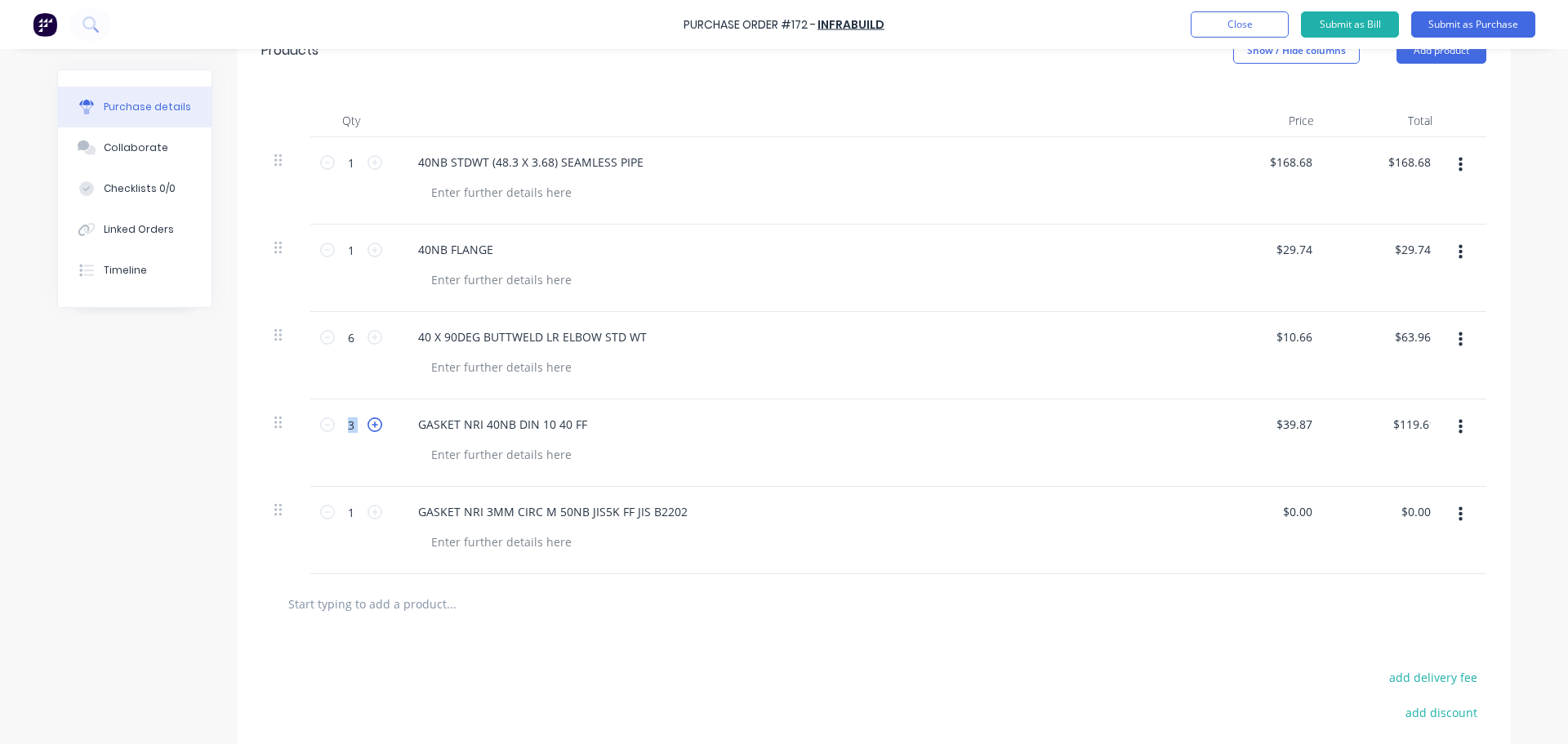
click at [370, 423] on icon at bounding box center [375, 424] width 15 height 15
type input "4"
type input "$159.48"
click at [1283, 426] on input "39.87" at bounding box center [1294, 424] width 44 height 24
click at [1283, 426] on input "39.87" at bounding box center [1297, 424] width 38 height 24
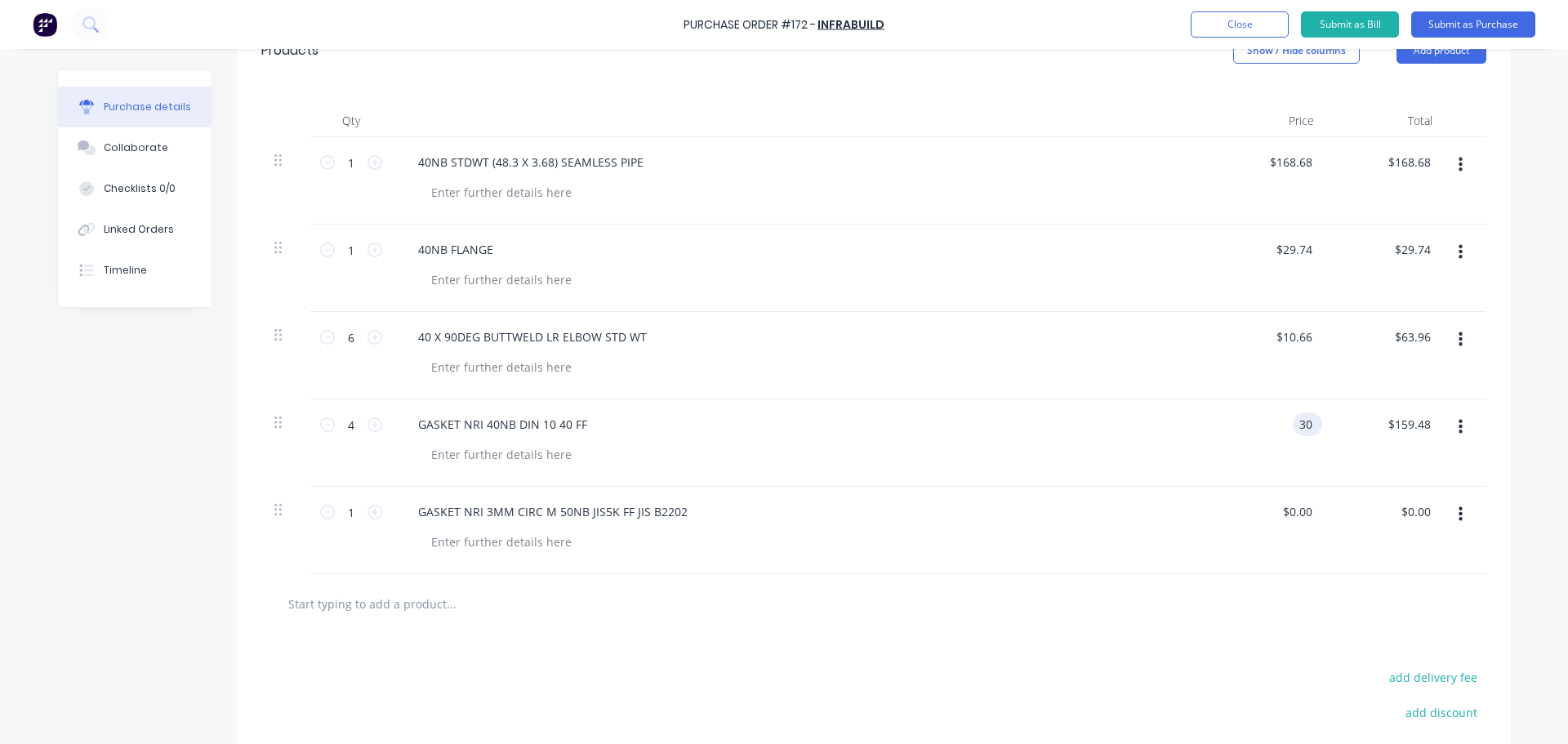
type input "$30.00"
type input "$120.00"
click at [1292, 516] on input "0.00" at bounding box center [1297, 512] width 38 height 24
click at [1292, 516] on input "0.00" at bounding box center [1301, 512] width 31 height 24
type input "$39.87"
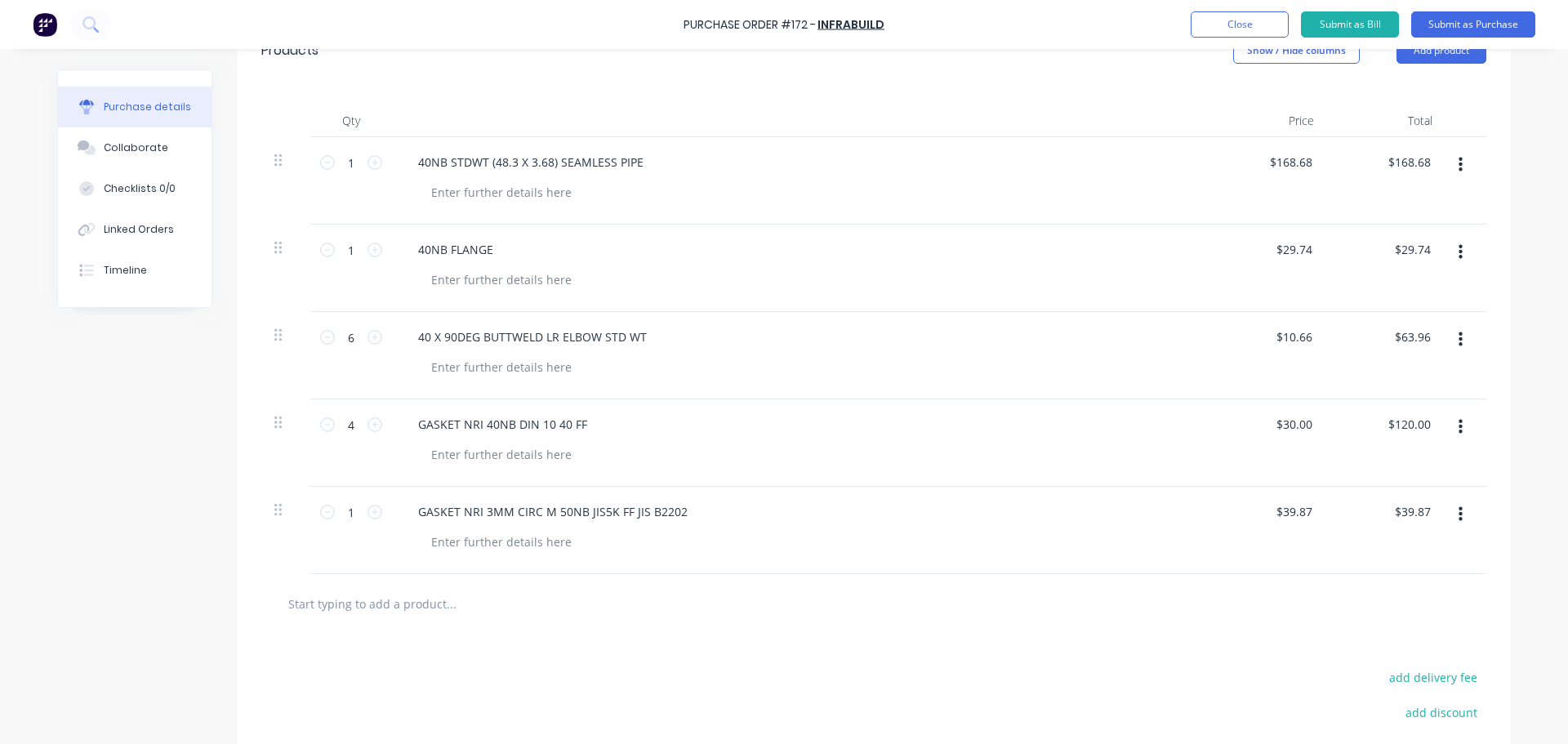
type input "$39.87"
click at [322, 611] on input "text" at bounding box center [450, 603] width 326 height 33
paste input "40NB JIS 5K SLIP ON PLATE FLANGE"
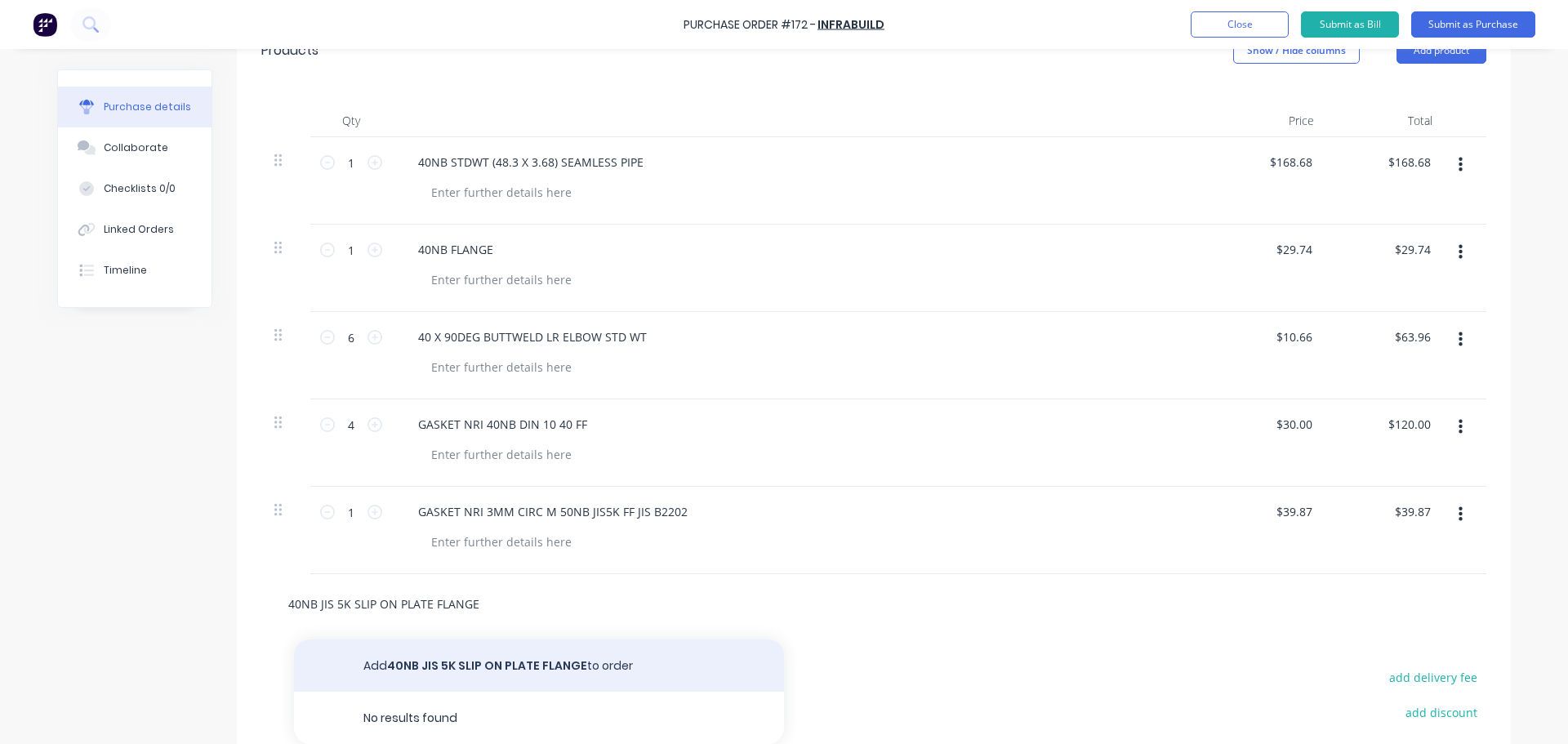
type input "40NB JIS 5K SLIP ON PLATE FLANGE"
click at [490, 657] on button "Add 40NB JIS 5K SLIP ON PLATE FLANGE to order" at bounding box center [539, 665] width 490 height 52
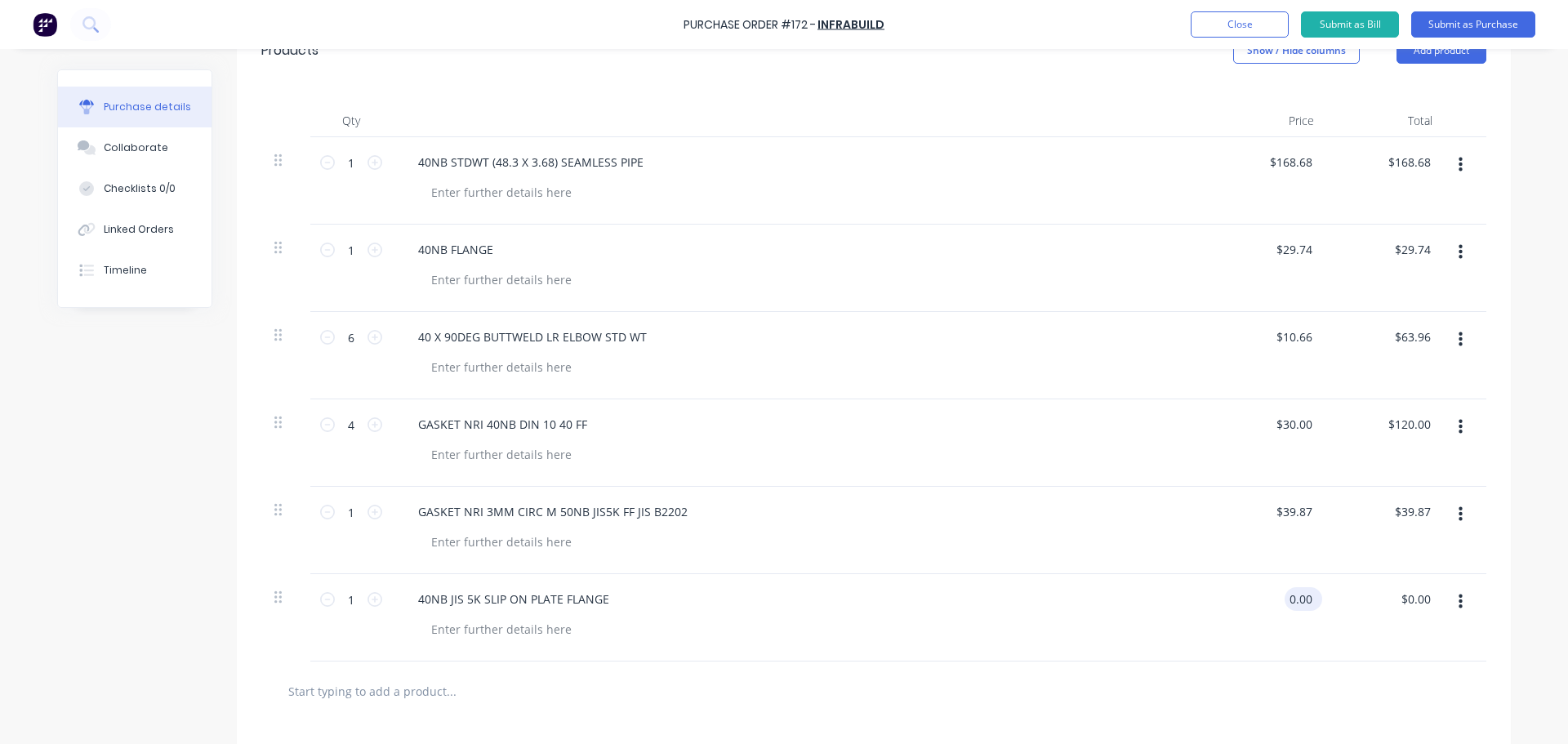
click at [1289, 596] on input "0.00" at bounding box center [1301, 599] width 31 height 24
type input "$178.03"
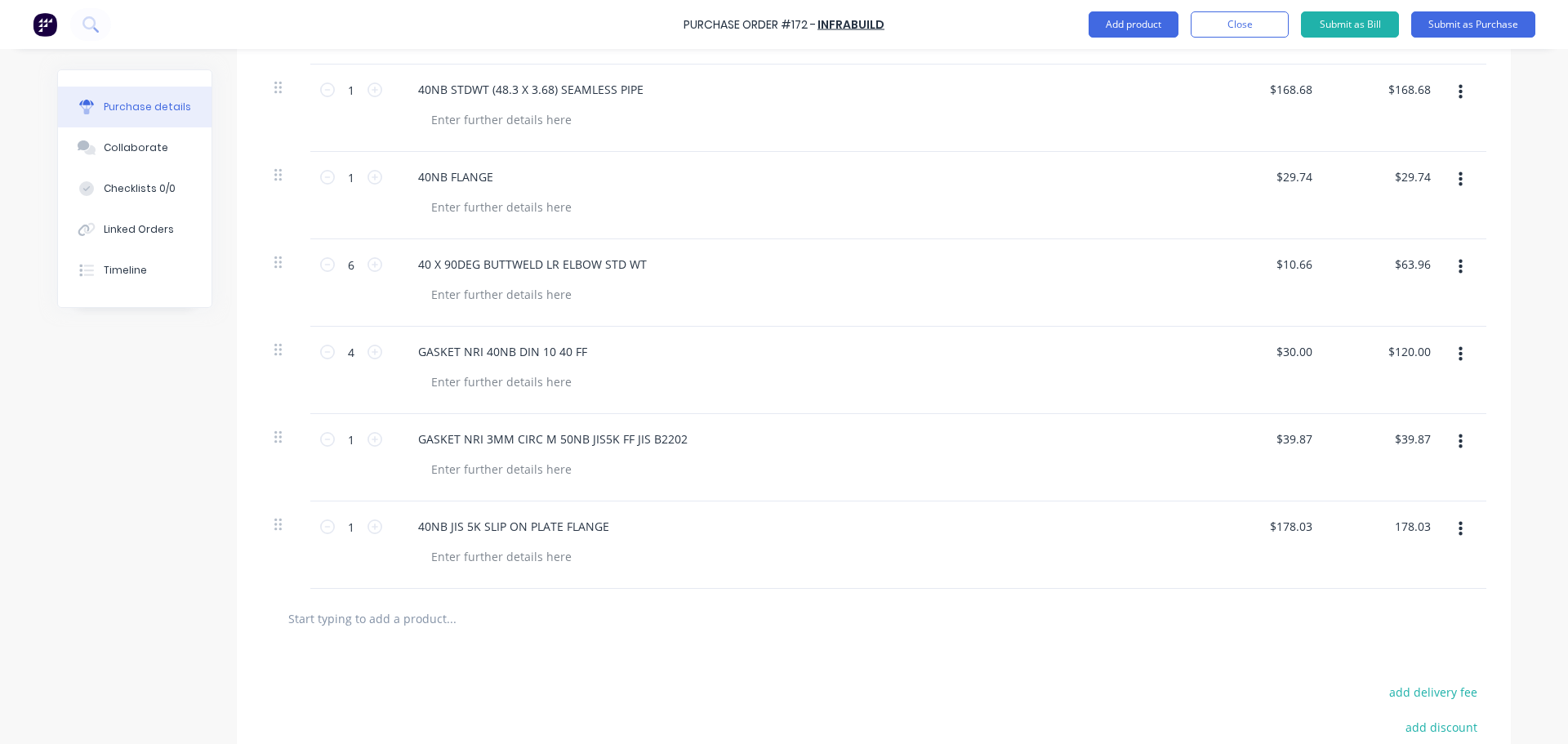
scroll to position [647, 0]
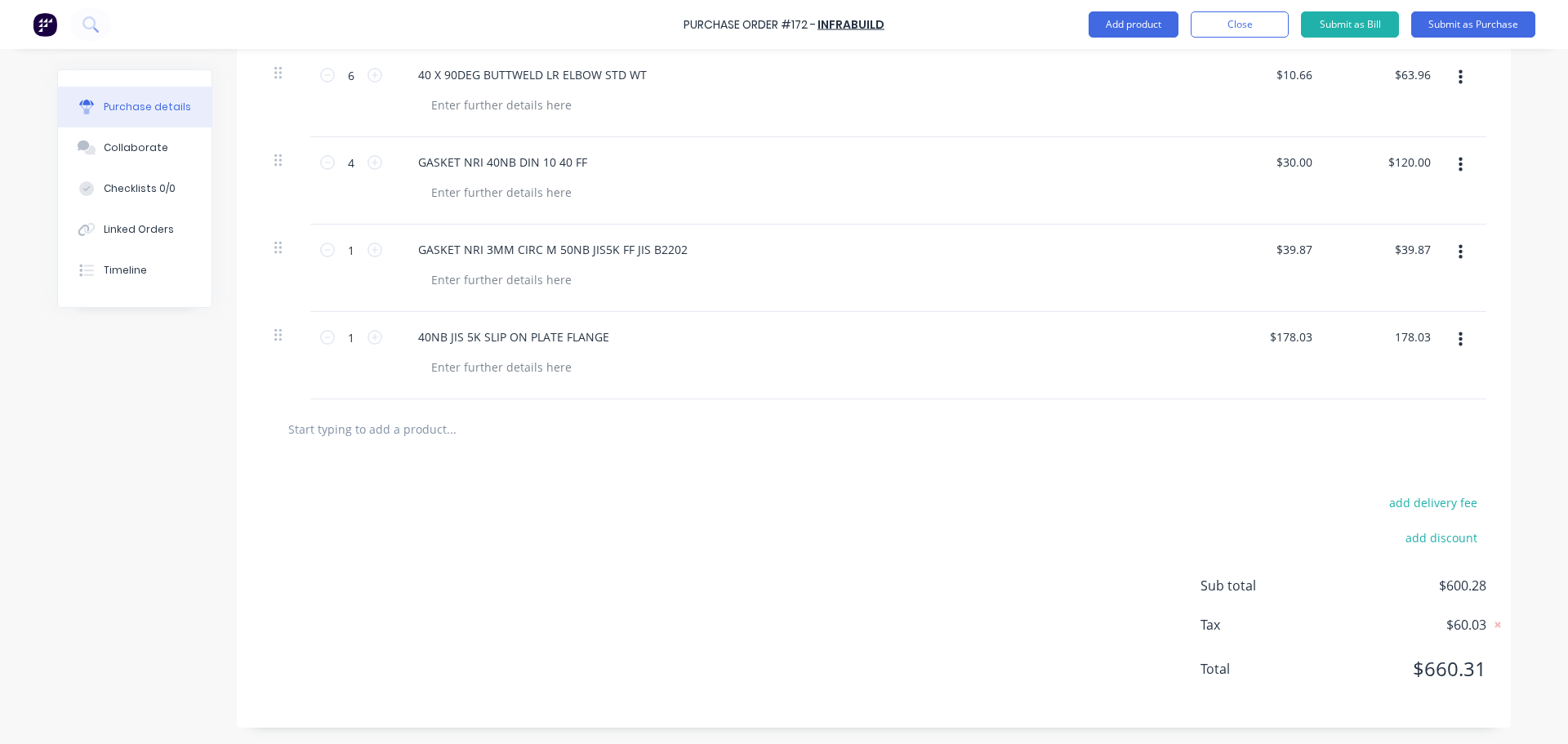
type input "$178.03"
click at [312, 427] on input "text" at bounding box center [450, 429] width 326 height 33
type input "f"
type input "Freight"
click at [364, 545] on div "Freight Xero Item # factory_item Description Product variant" at bounding box center [539, 572] width 490 height 110
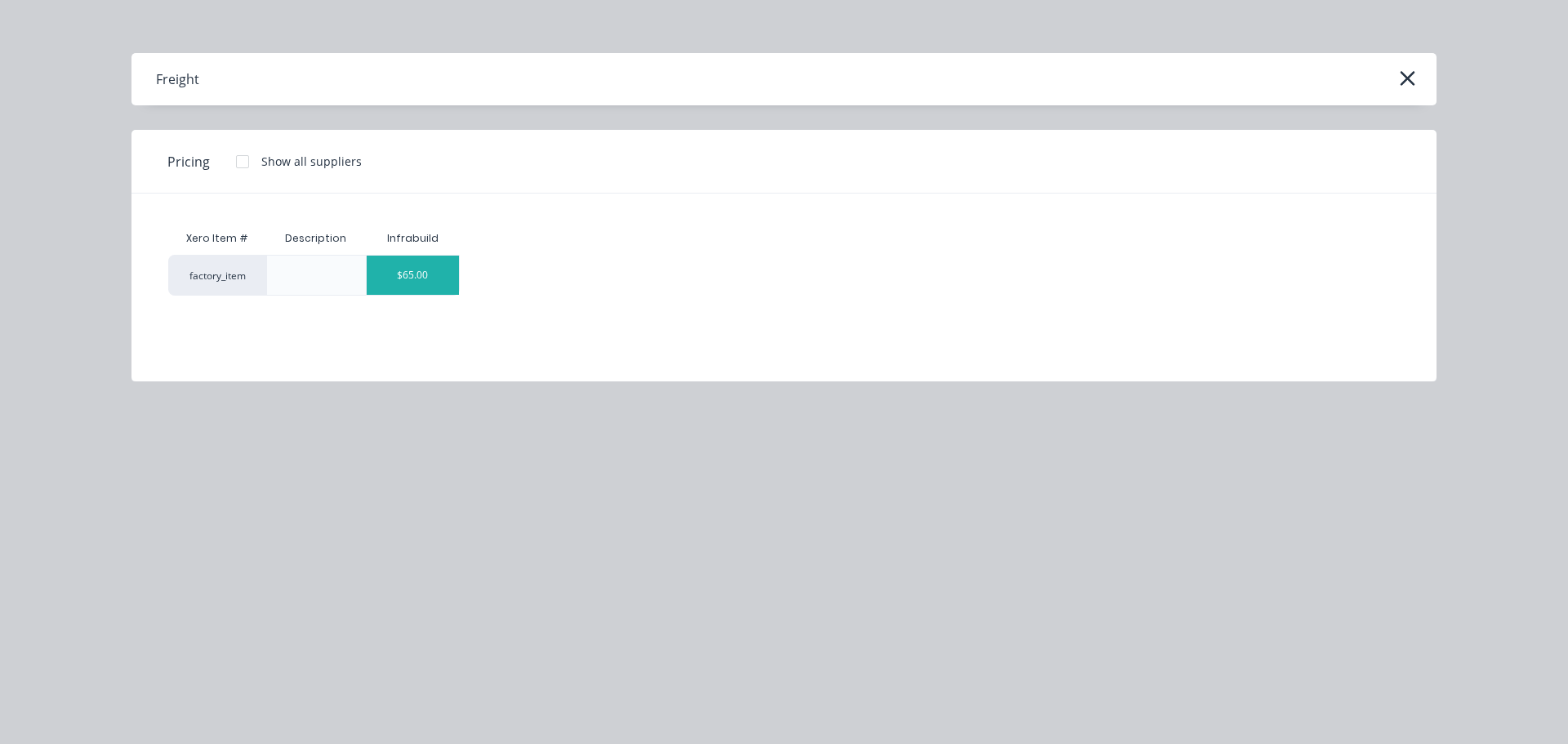
click at [415, 274] on div "$65.00" at bounding box center [413, 275] width 92 height 39
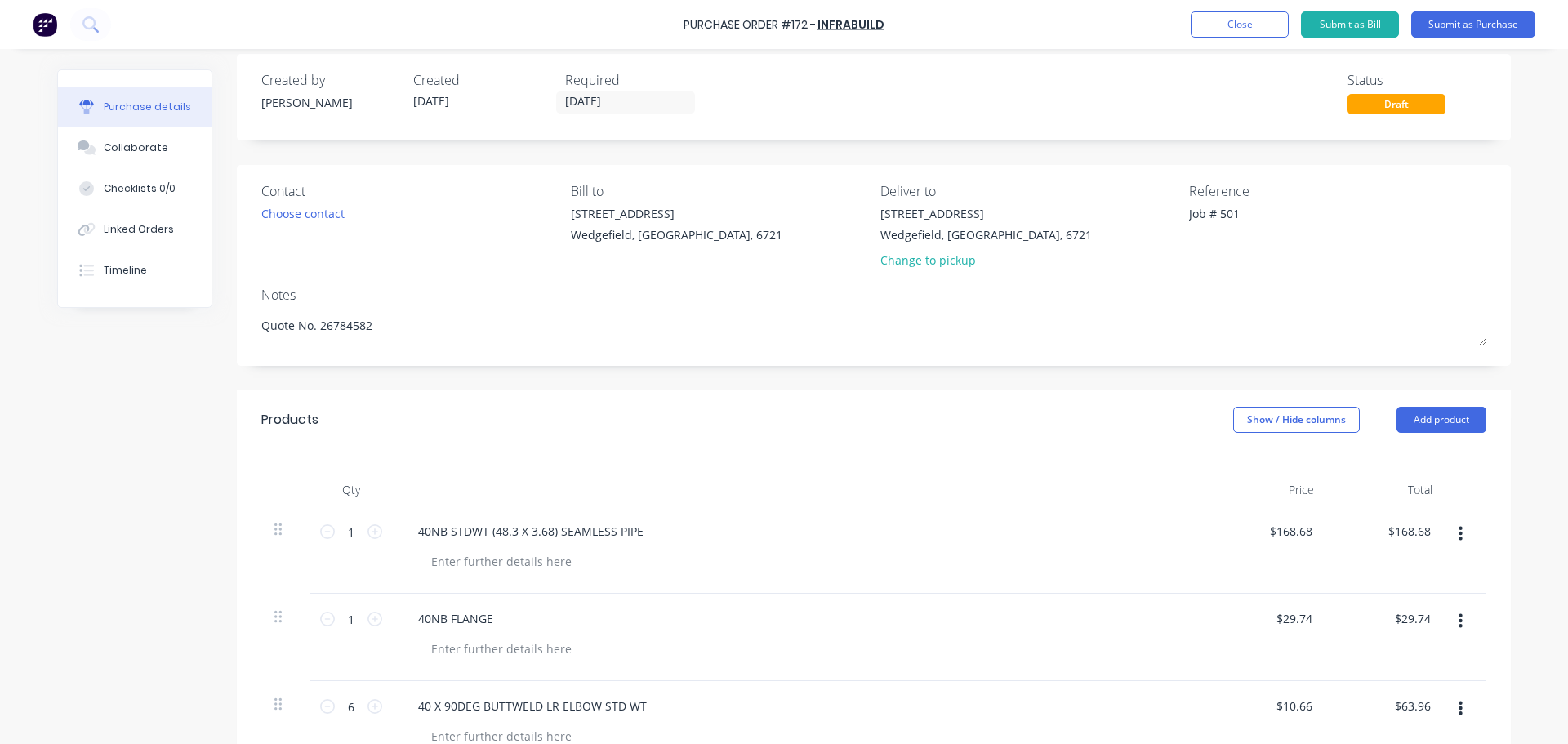
scroll to position [0, 0]
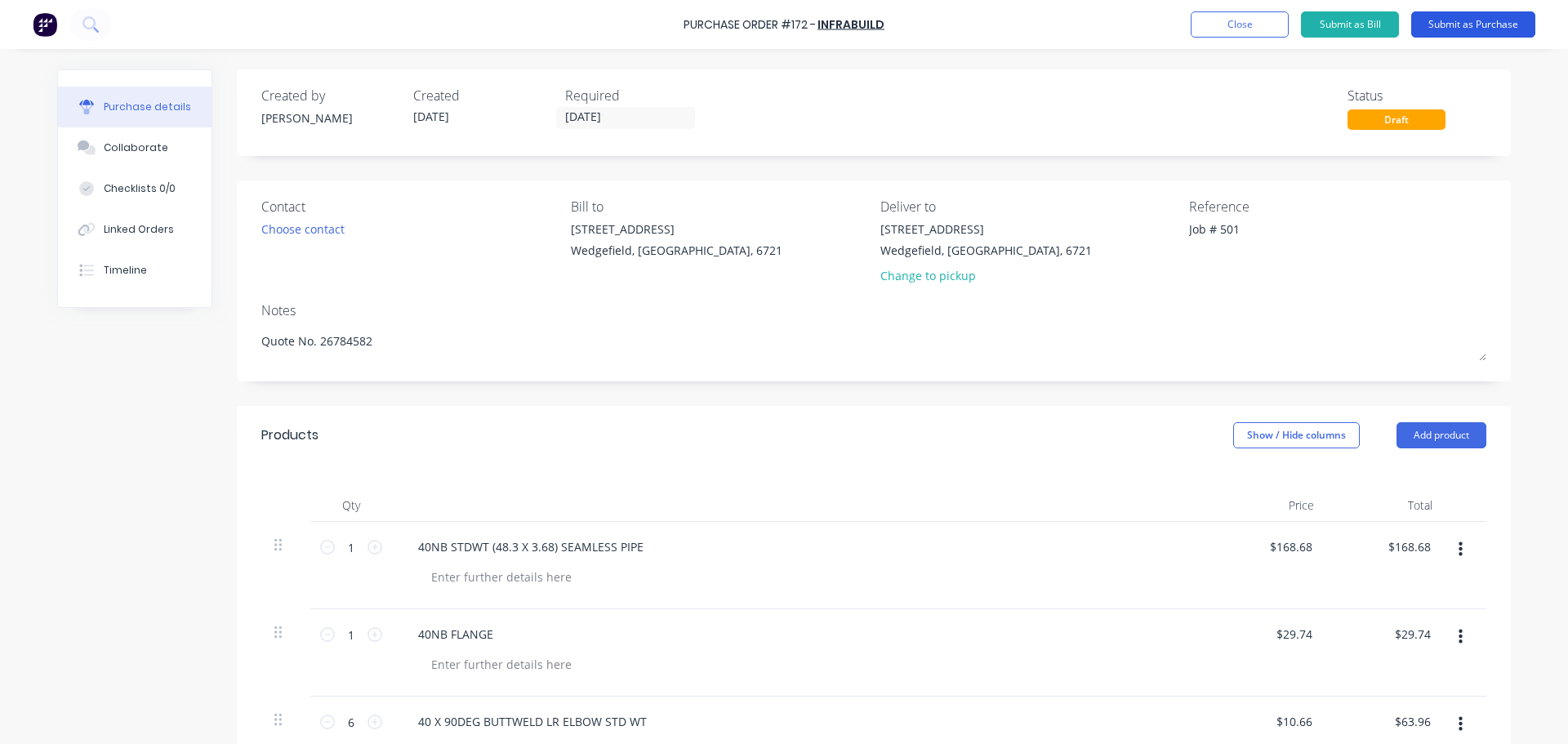
click at [1440, 27] on button "Submit as Purchase" at bounding box center [1473, 24] width 124 height 26
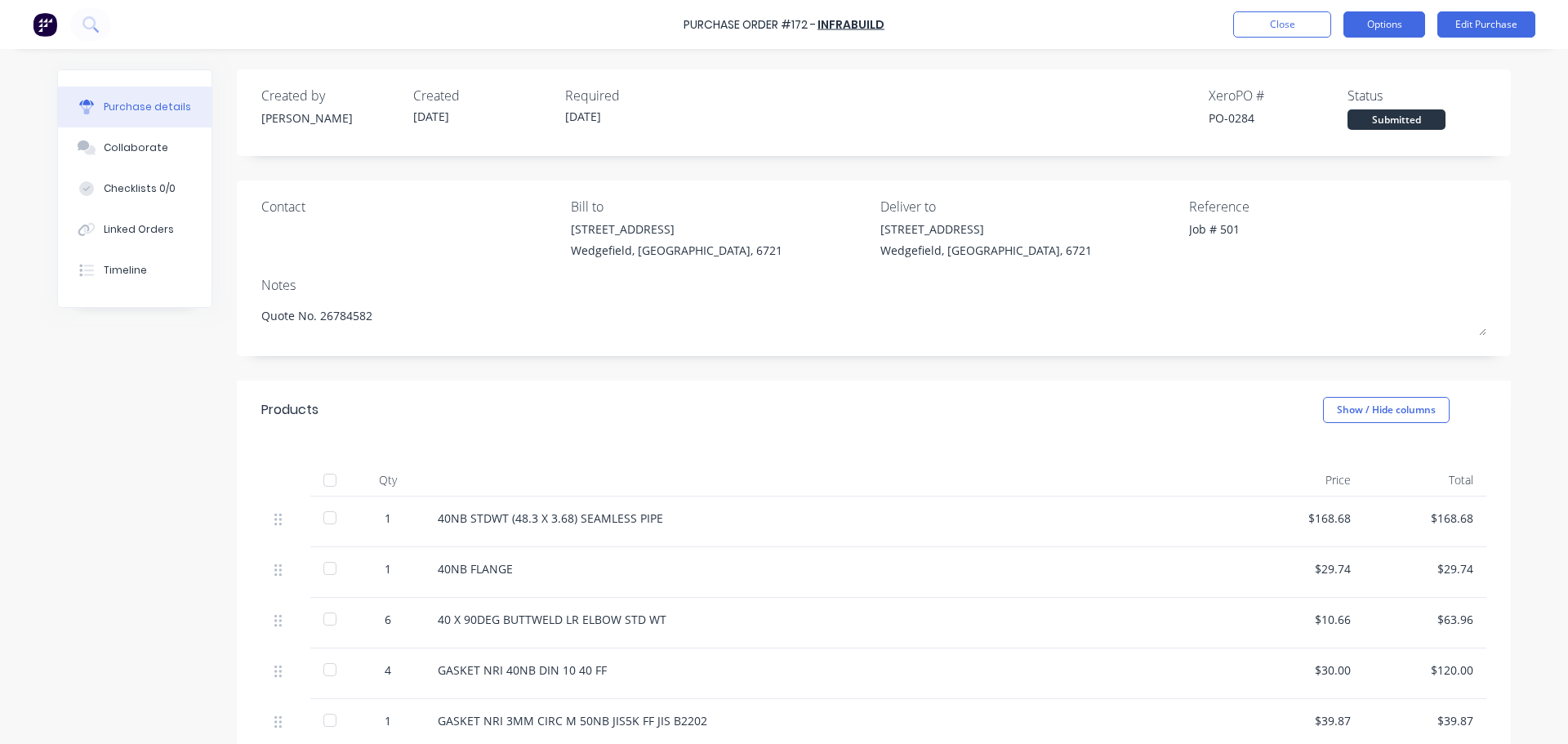
click at [1377, 18] on button "Options" at bounding box center [1384, 24] width 82 height 26
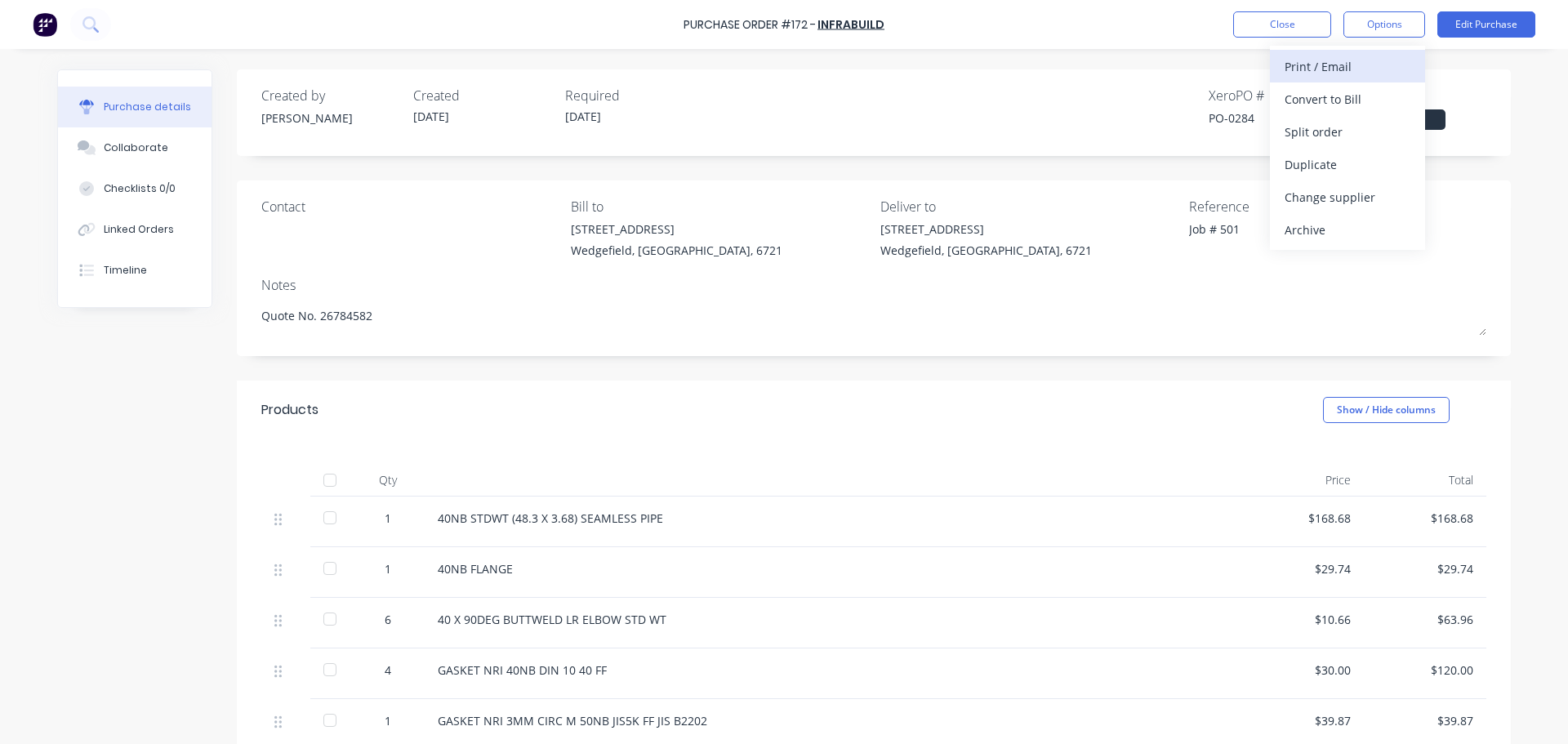
click at [1323, 72] on div "Print / Email" at bounding box center [1347, 67] width 126 height 24
click at [1320, 95] on div "With pricing" at bounding box center [1347, 99] width 126 height 24
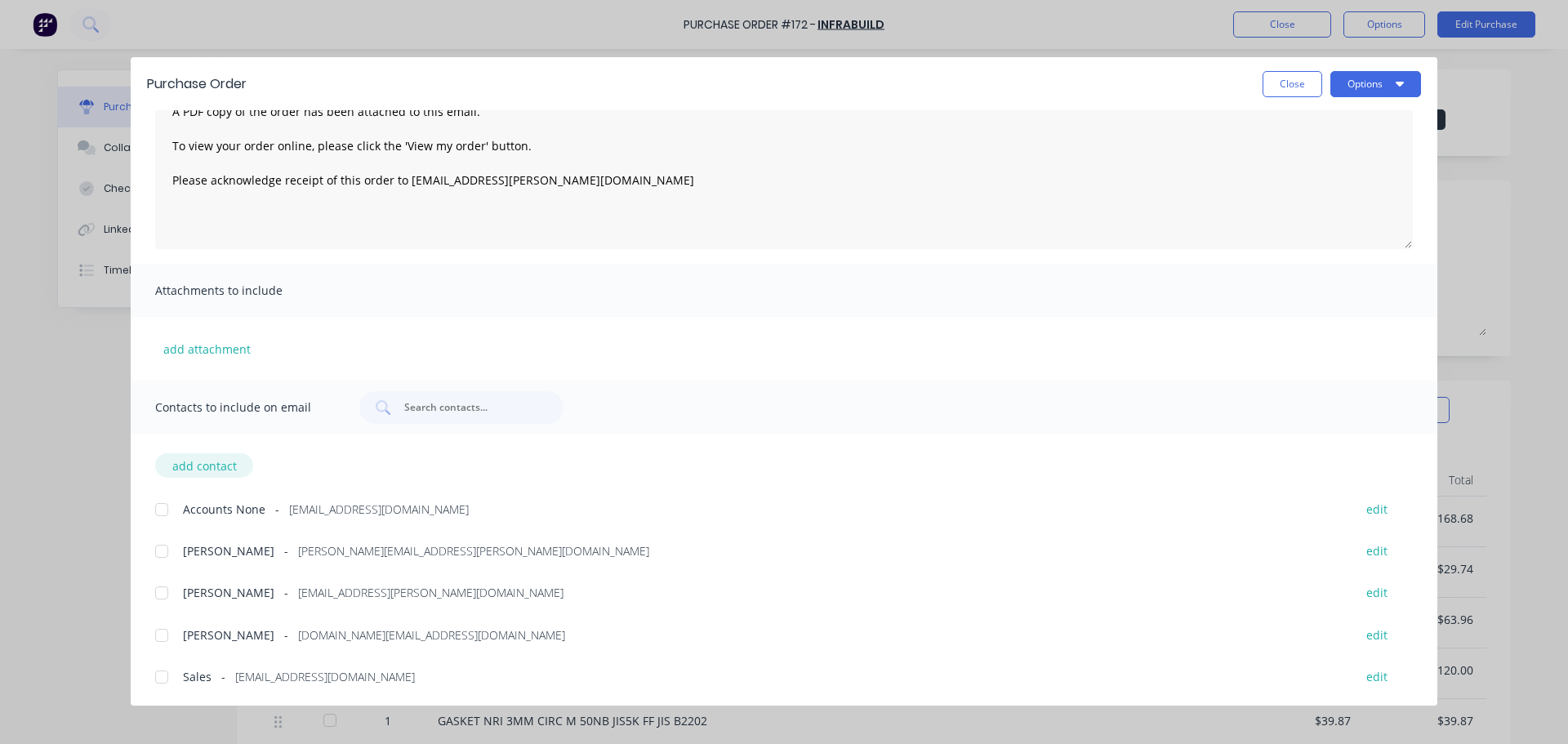
scroll to position [94, 0]
click at [165, 637] on div at bounding box center [162, 634] width 33 height 33
click at [162, 676] on div at bounding box center [162, 675] width 33 height 33
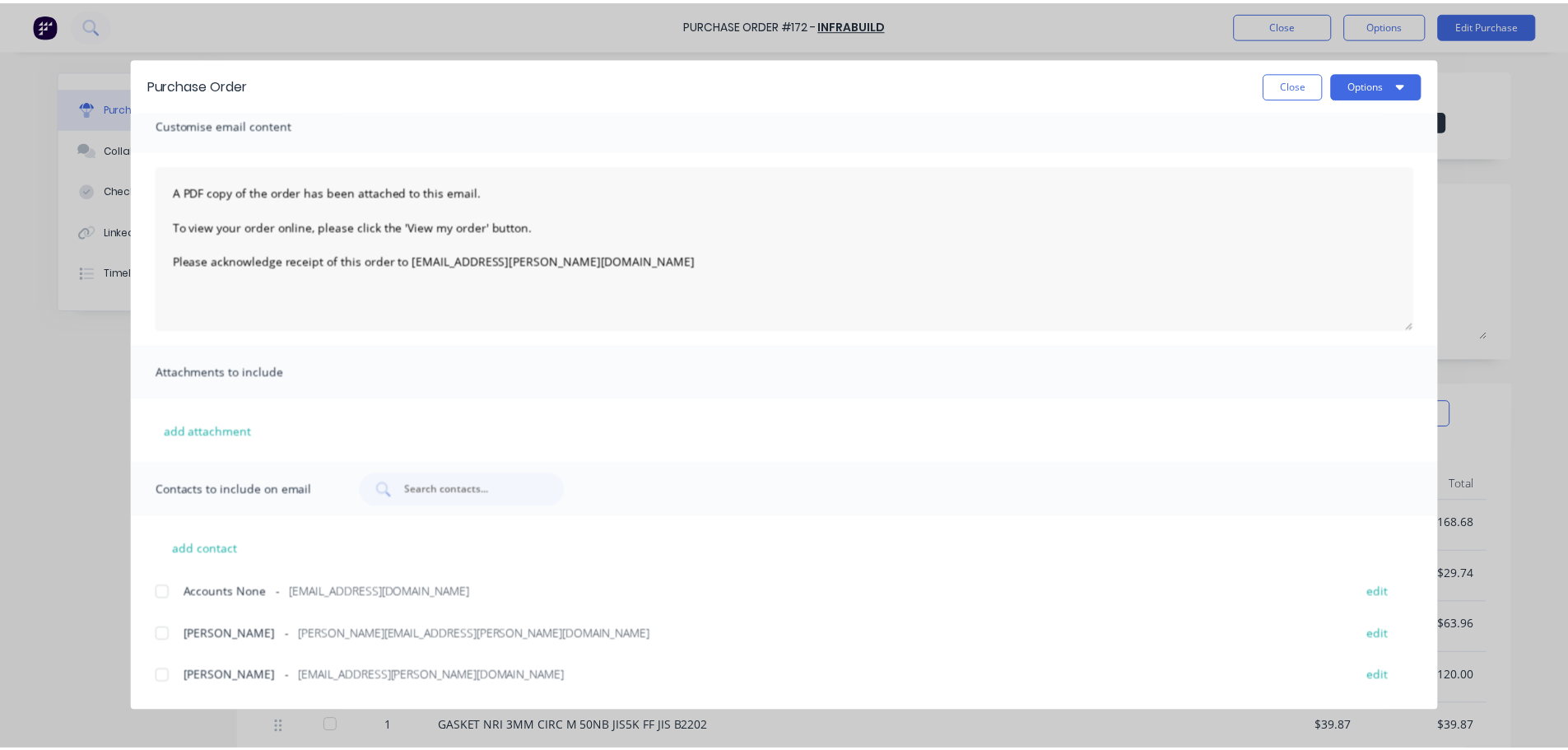
scroll to position [0, 0]
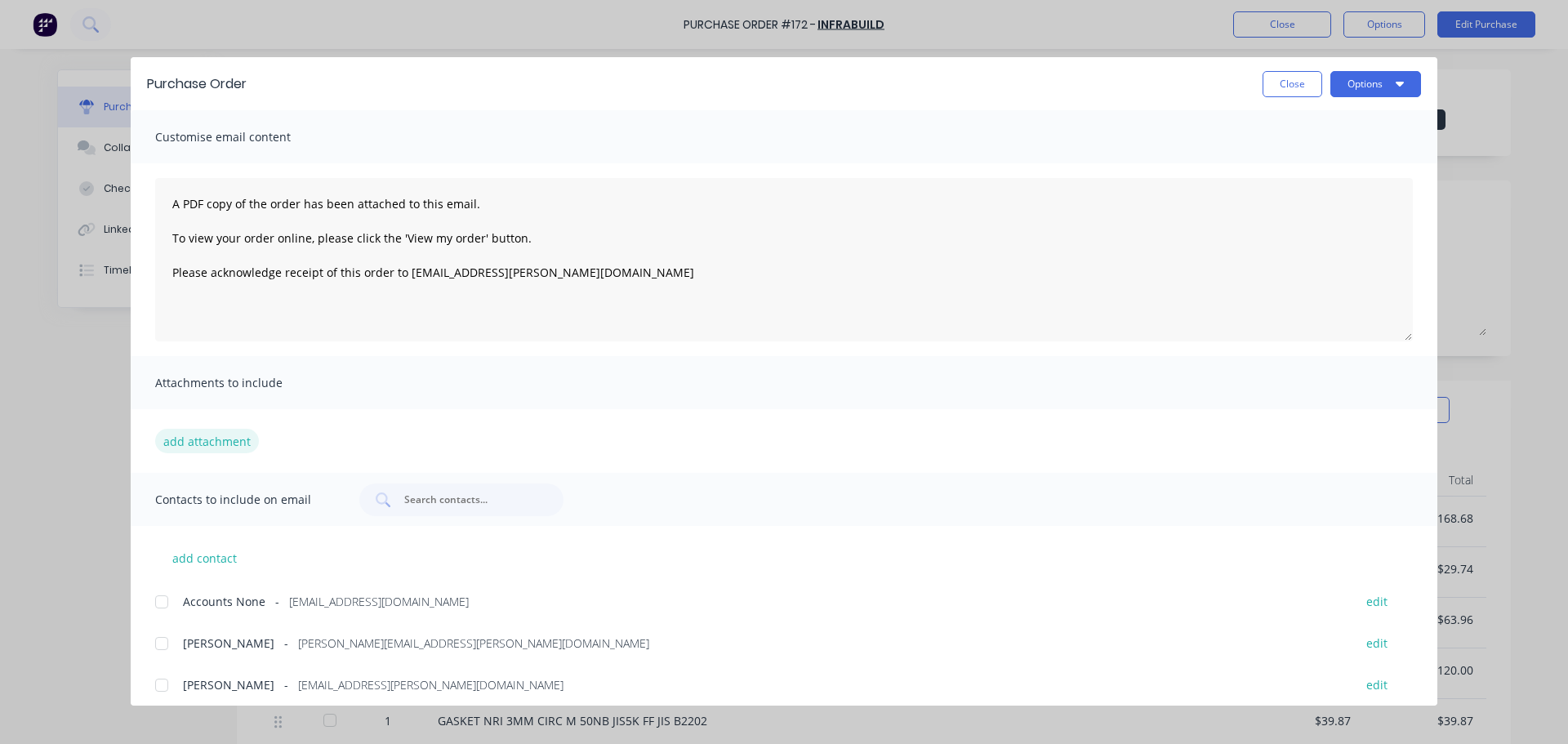
click at [180, 446] on button "add attachment" at bounding box center [207, 441] width 104 height 25
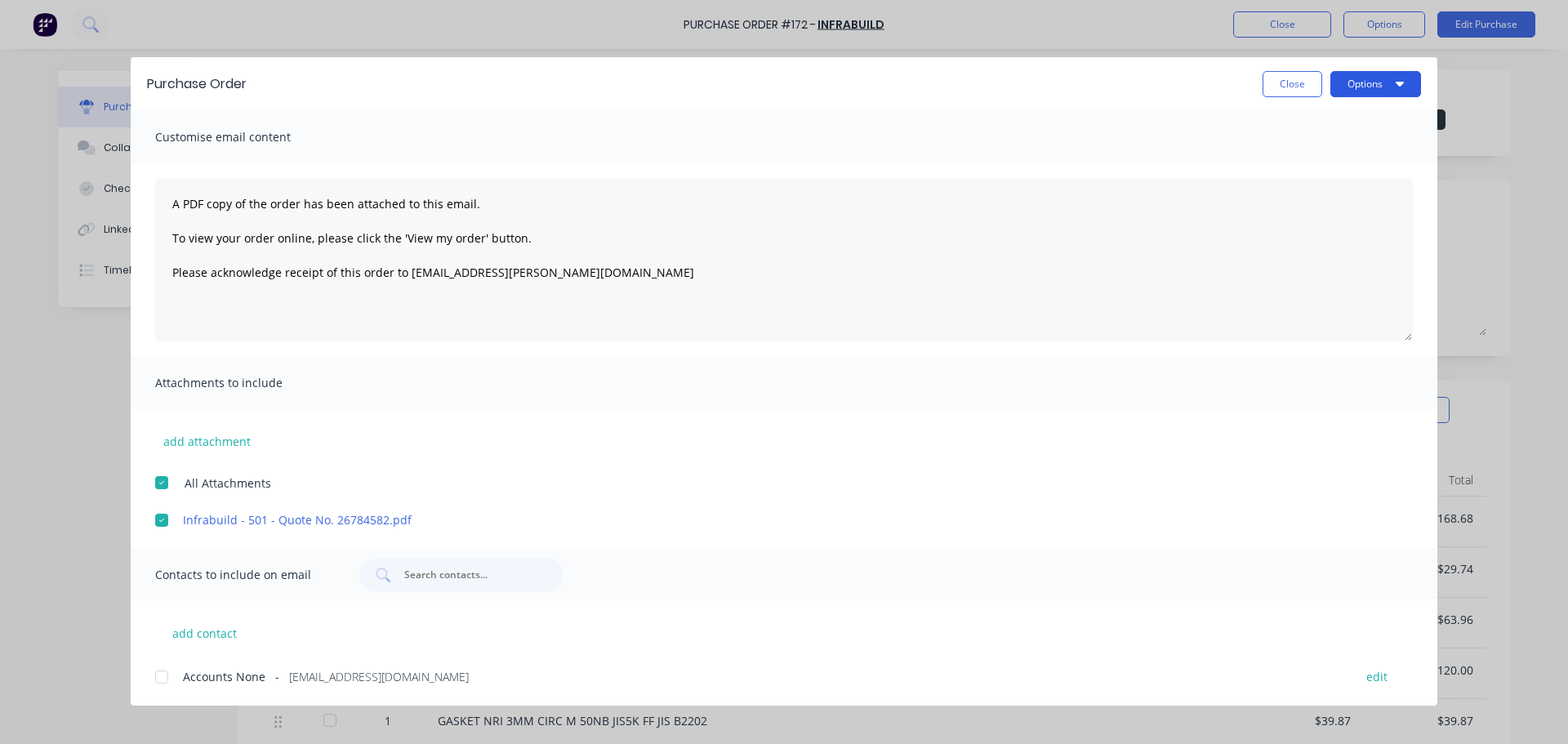
click at [1348, 85] on button "Options" at bounding box center [1376, 84] width 91 height 26
click at [1301, 186] on div "Email" at bounding box center [1344, 191] width 126 height 24
click at [1299, 94] on button "Close" at bounding box center [1292, 84] width 60 height 26
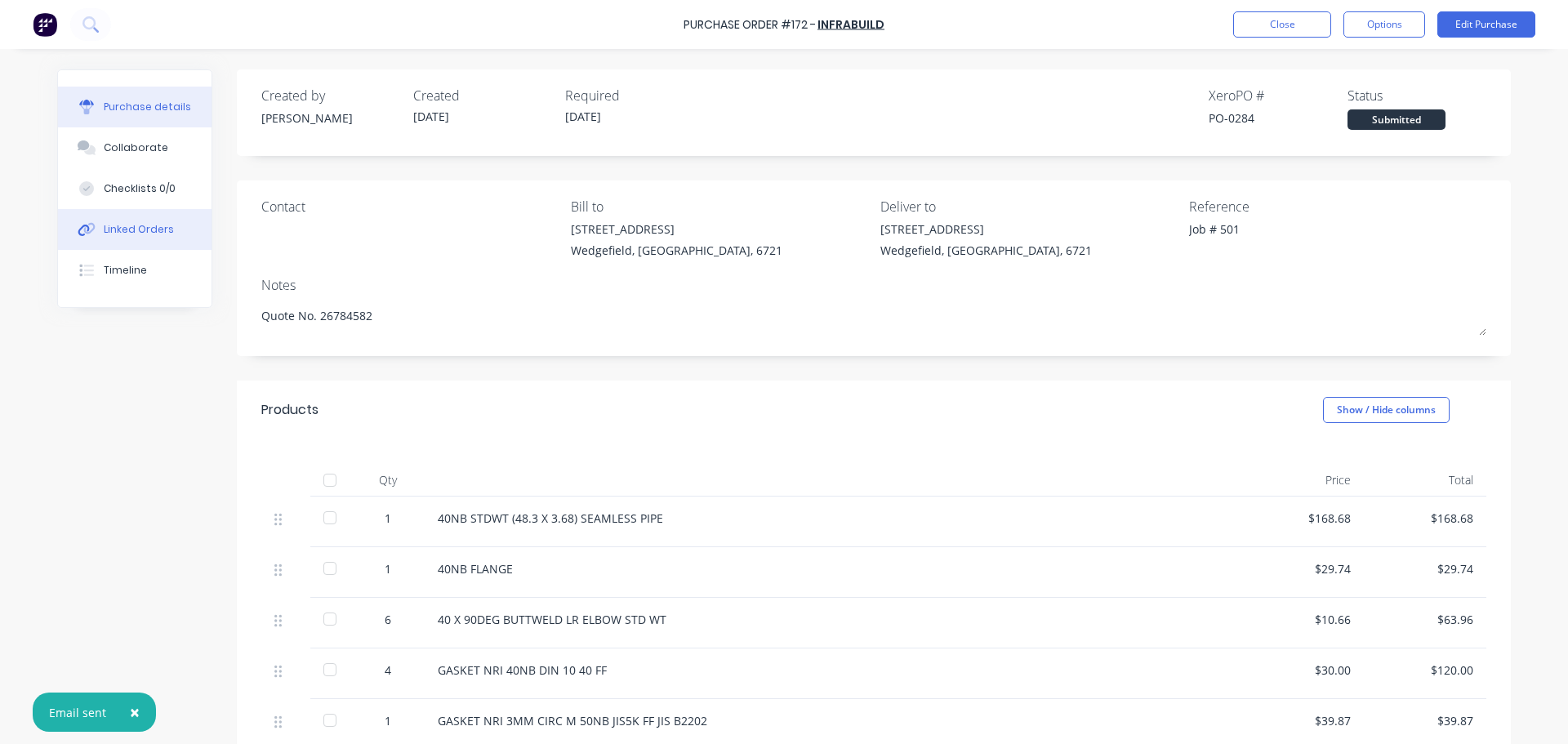
click at [121, 239] on button "Linked Orders" at bounding box center [134, 230] width 153 height 40
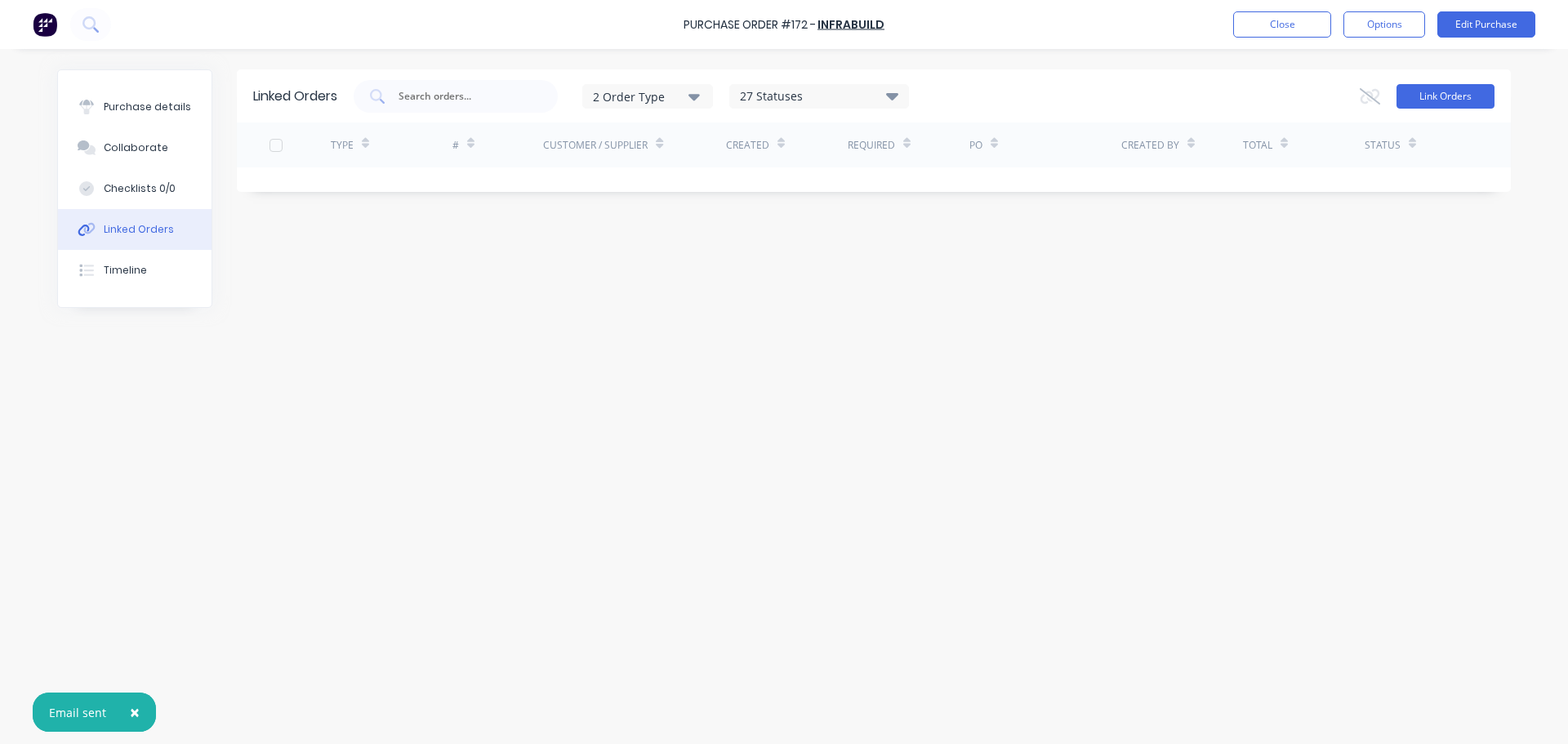
click at [1417, 92] on button "Link Orders" at bounding box center [1446, 96] width 98 height 25
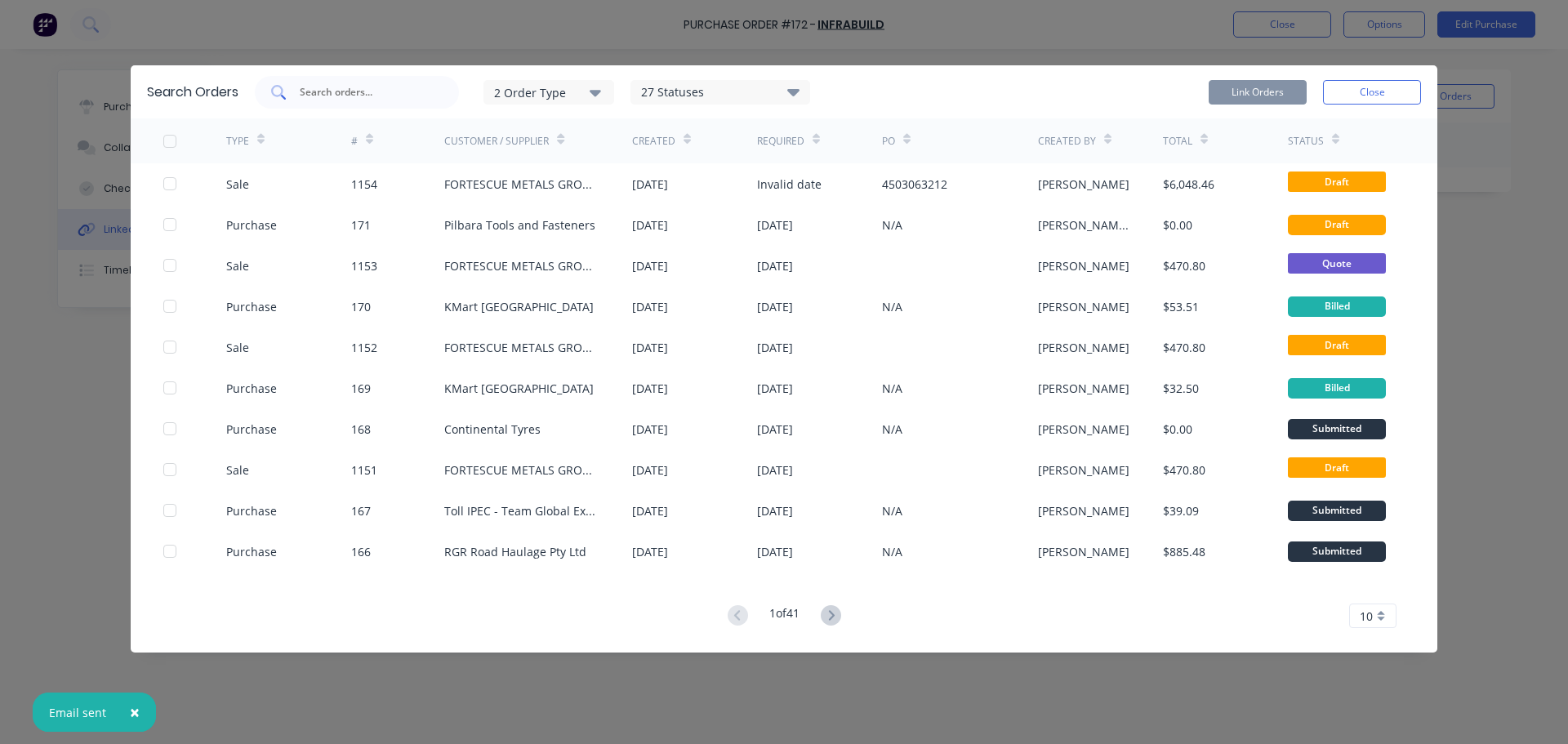
click at [335, 106] on div at bounding box center [357, 93] width 204 height 33
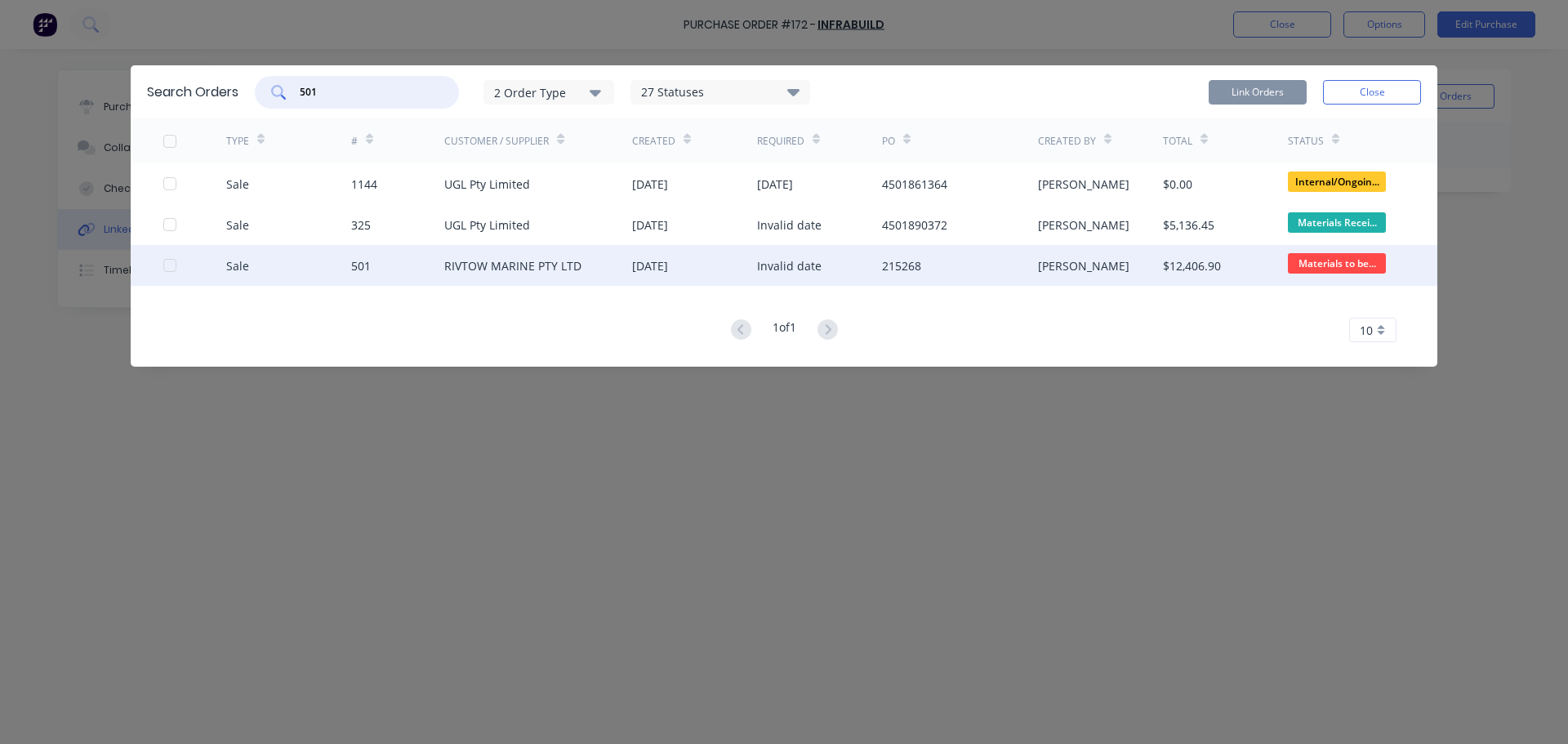
type input "501"
click at [160, 270] on div "Sale 501 RIVTOW MARINE PTY LTD 15 Sep 2025 Invalid date 215268 Leya Thompson $1…" at bounding box center [784, 265] width 1307 height 40
click at [173, 267] on div at bounding box center [170, 265] width 33 height 33
click at [1254, 92] on button "Link Orders" at bounding box center [1257, 92] width 98 height 25
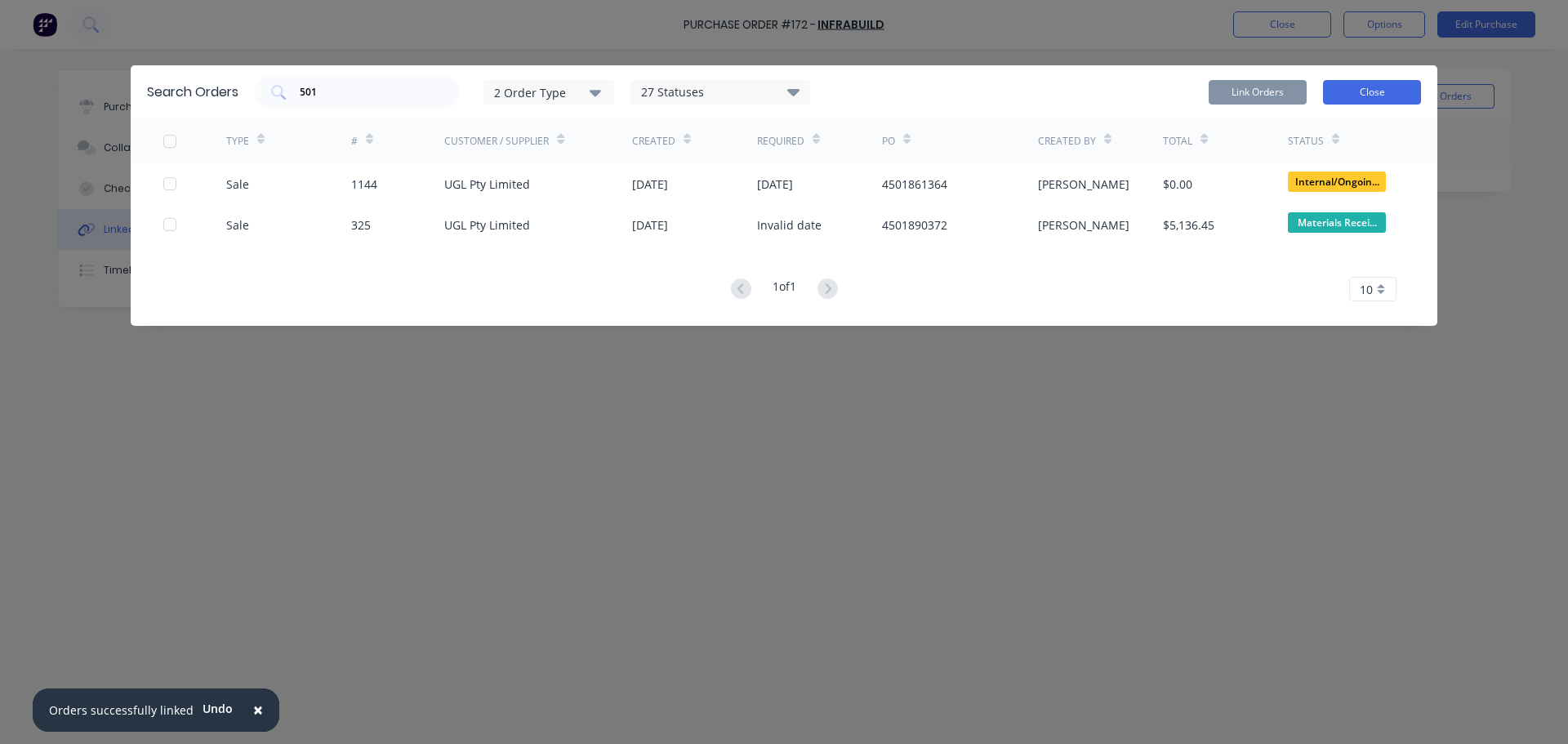
click at [1368, 97] on button "Close" at bounding box center [1372, 92] width 98 height 25
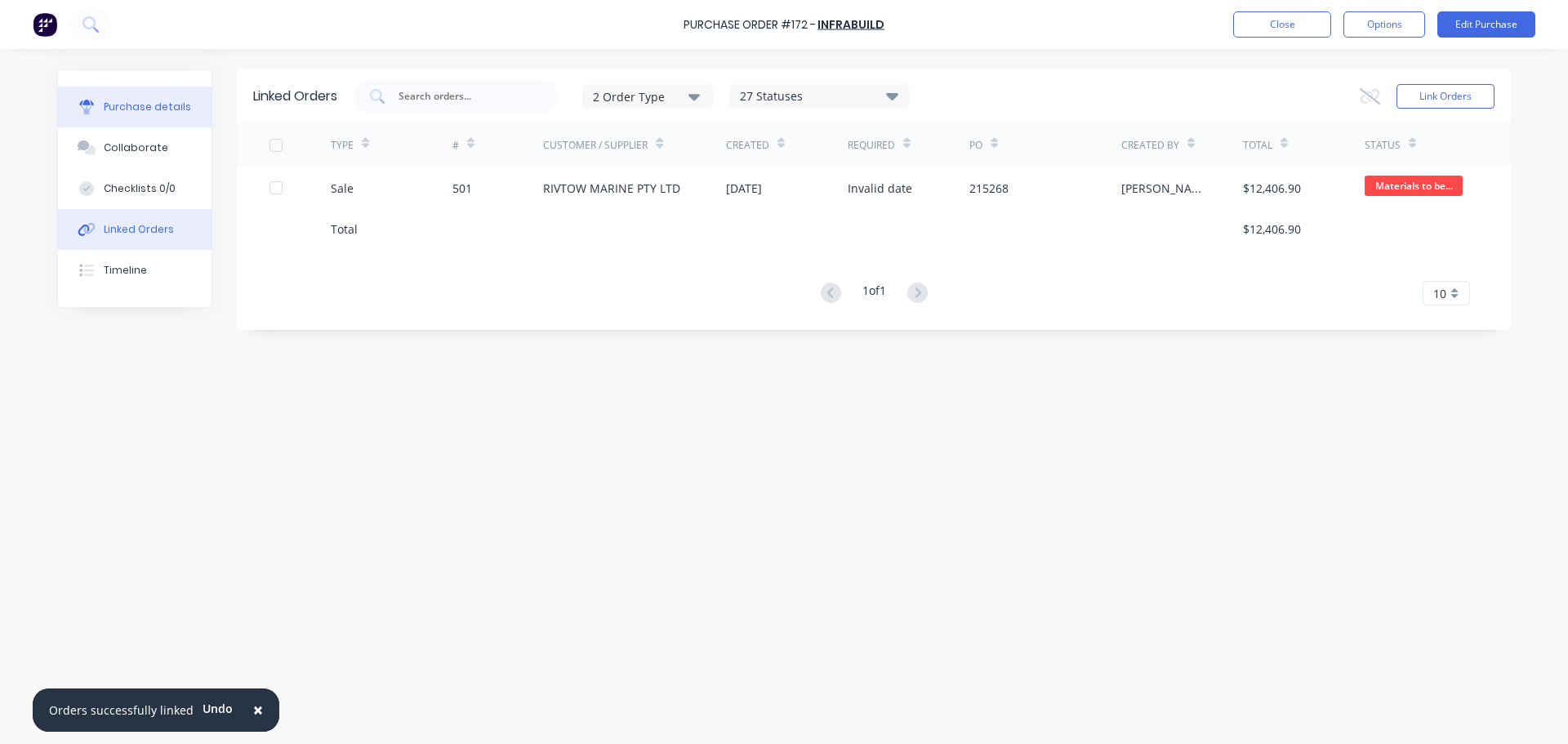
click at [126, 114] on button "Purchase details" at bounding box center [134, 107] width 153 height 40
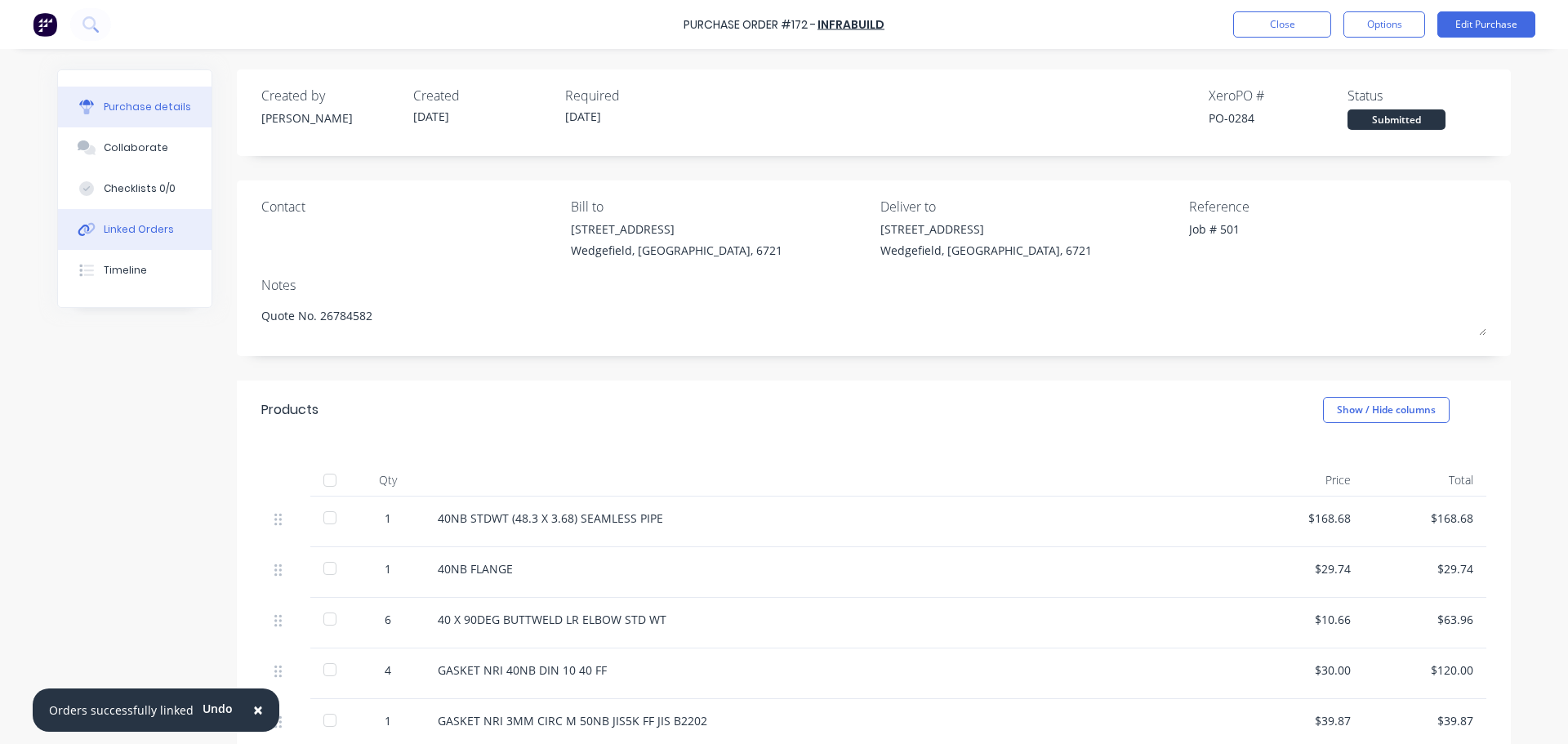
click at [116, 233] on div "Linked Orders" at bounding box center [139, 230] width 70 height 15
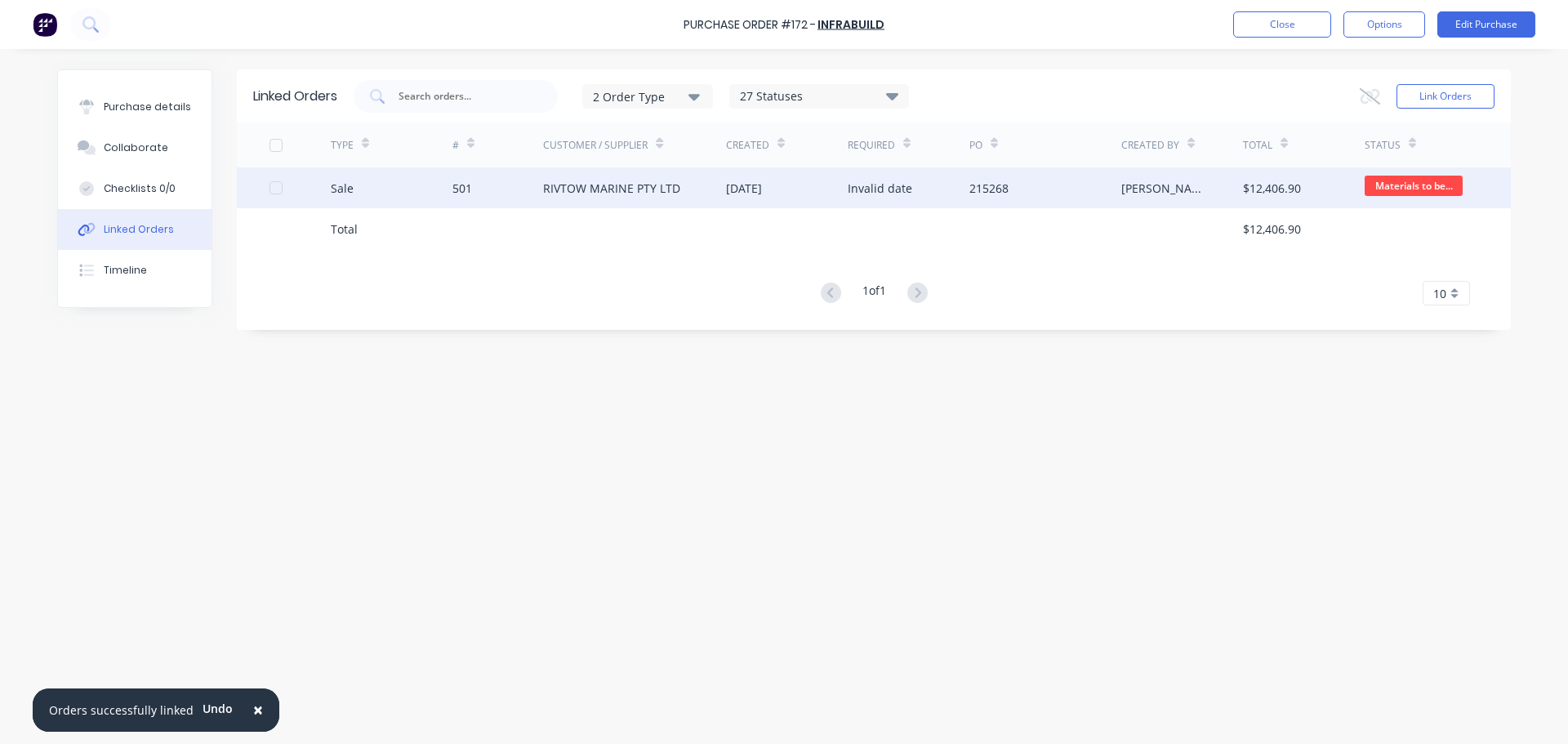
click at [468, 193] on div "501" at bounding box center [461, 188] width 19 height 17
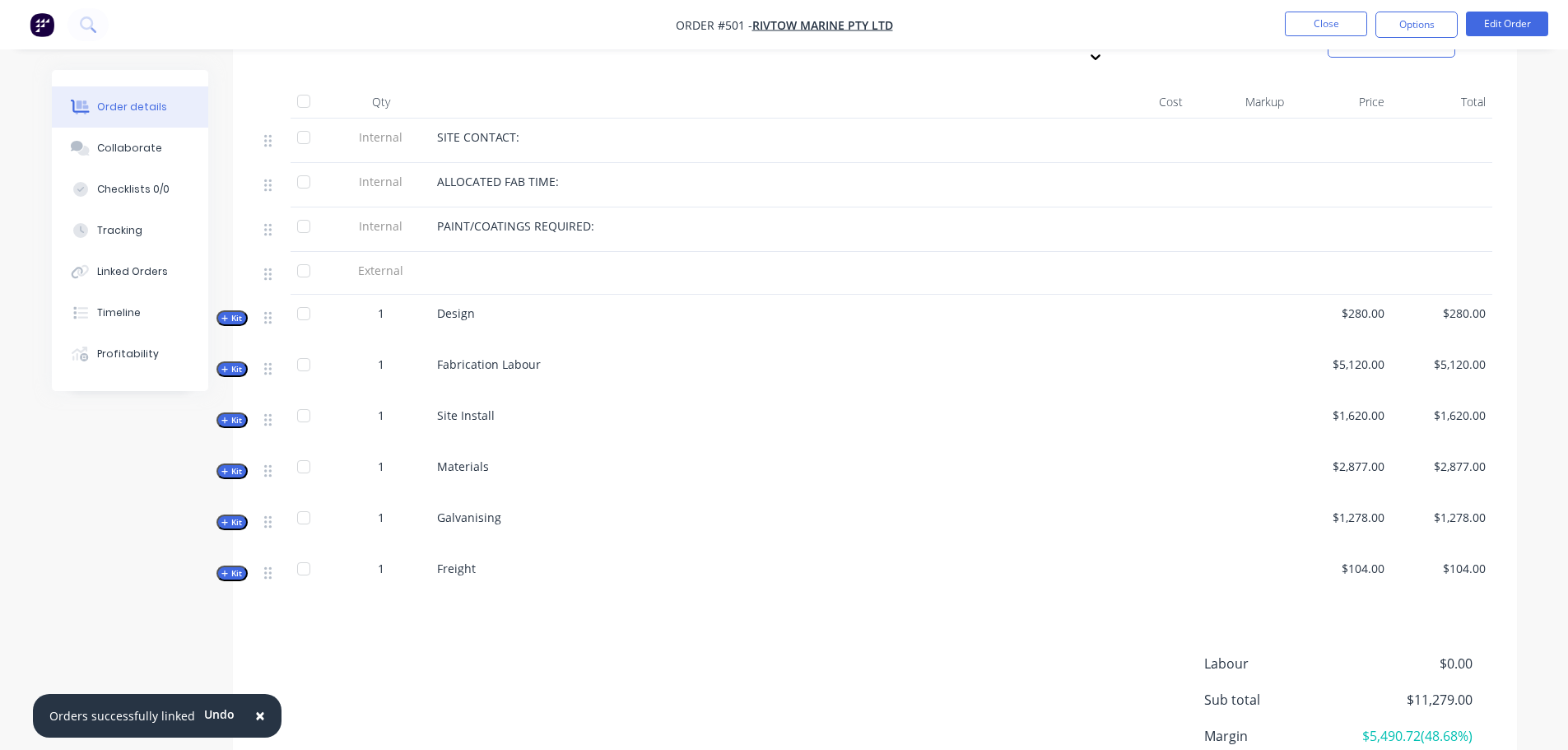
scroll to position [576, 0]
click at [232, 464] on span "Kit" at bounding box center [232, 469] width 21 height 12
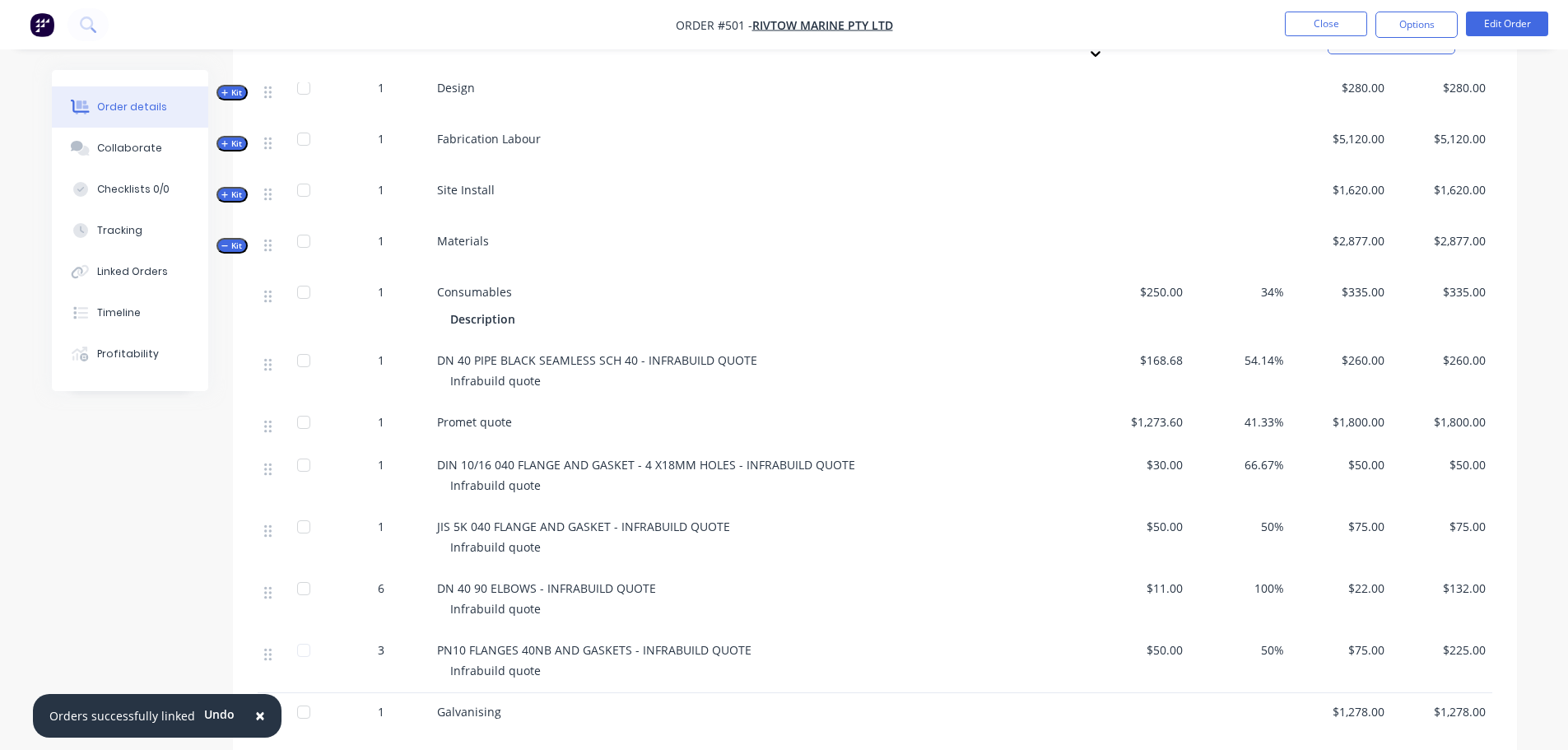
scroll to position [823, 0]
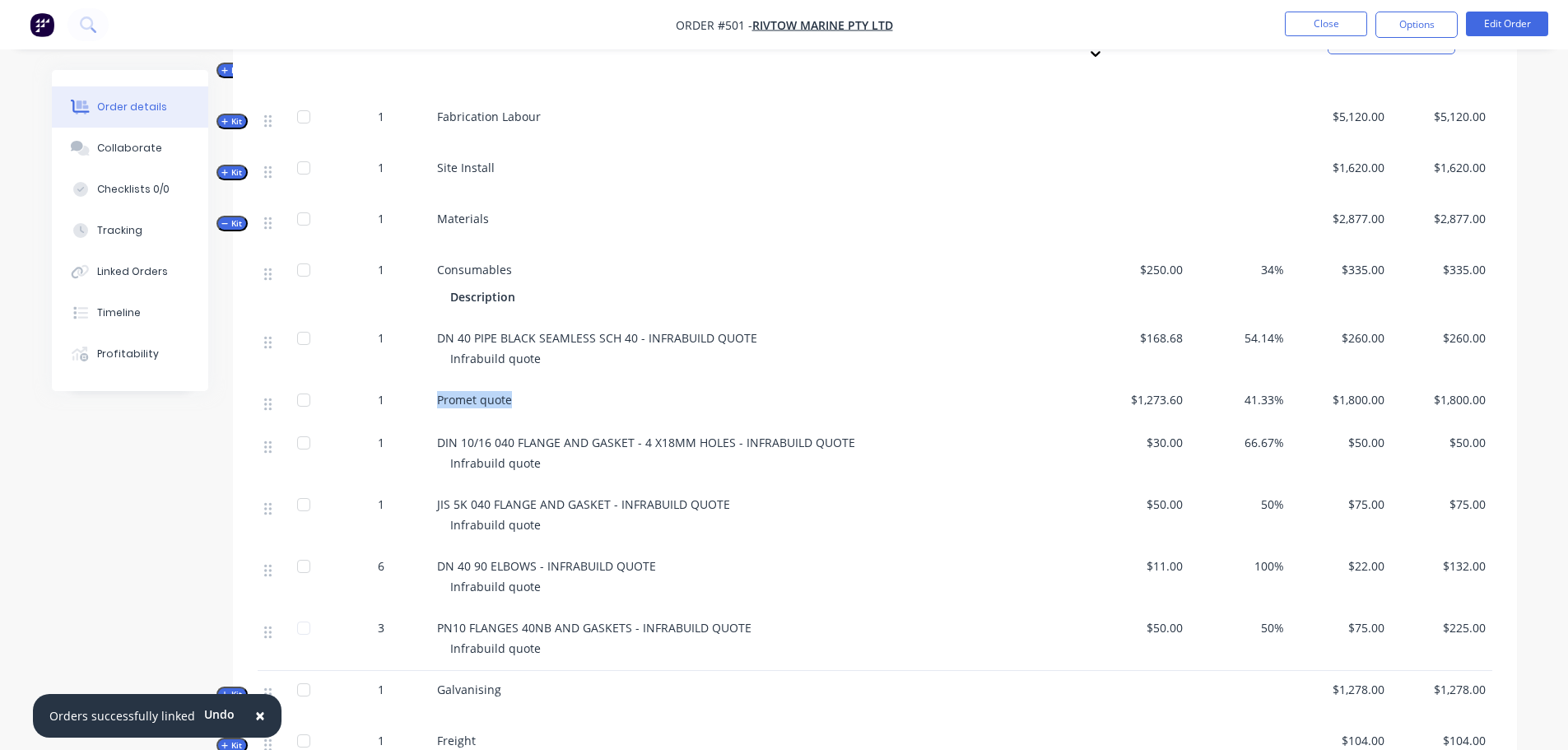
drag, startPoint x: 508, startPoint y: 381, endPoint x: 433, endPoint y: 388, distance: 75.3
click at [433, 388] on div "Promet quote" at bounding box center [759, 402] width 659 height 43
click at [116, 163] on button "Collaborate" at bounding box center [130, 148] width 157 height 41
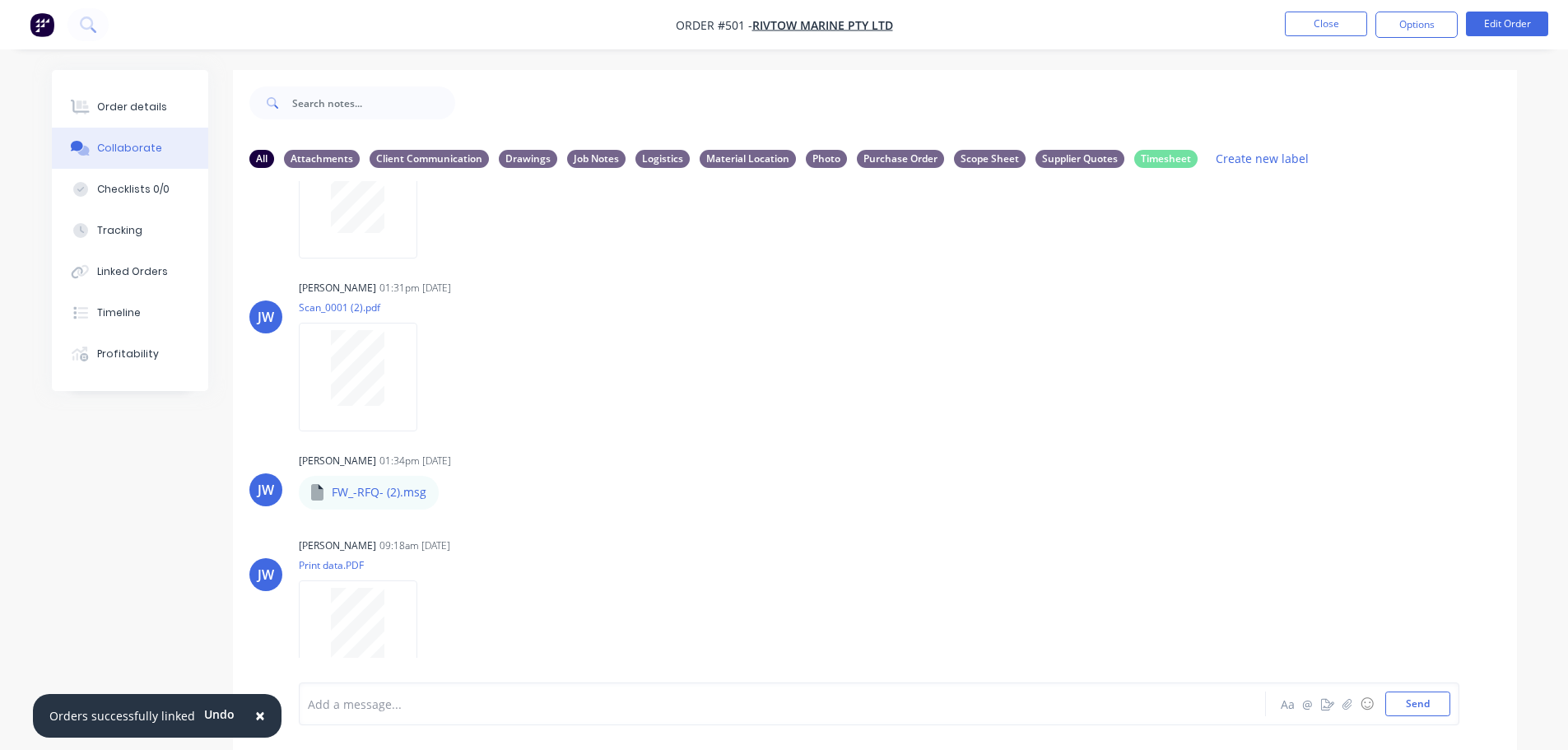
scroll to position [462, 0]
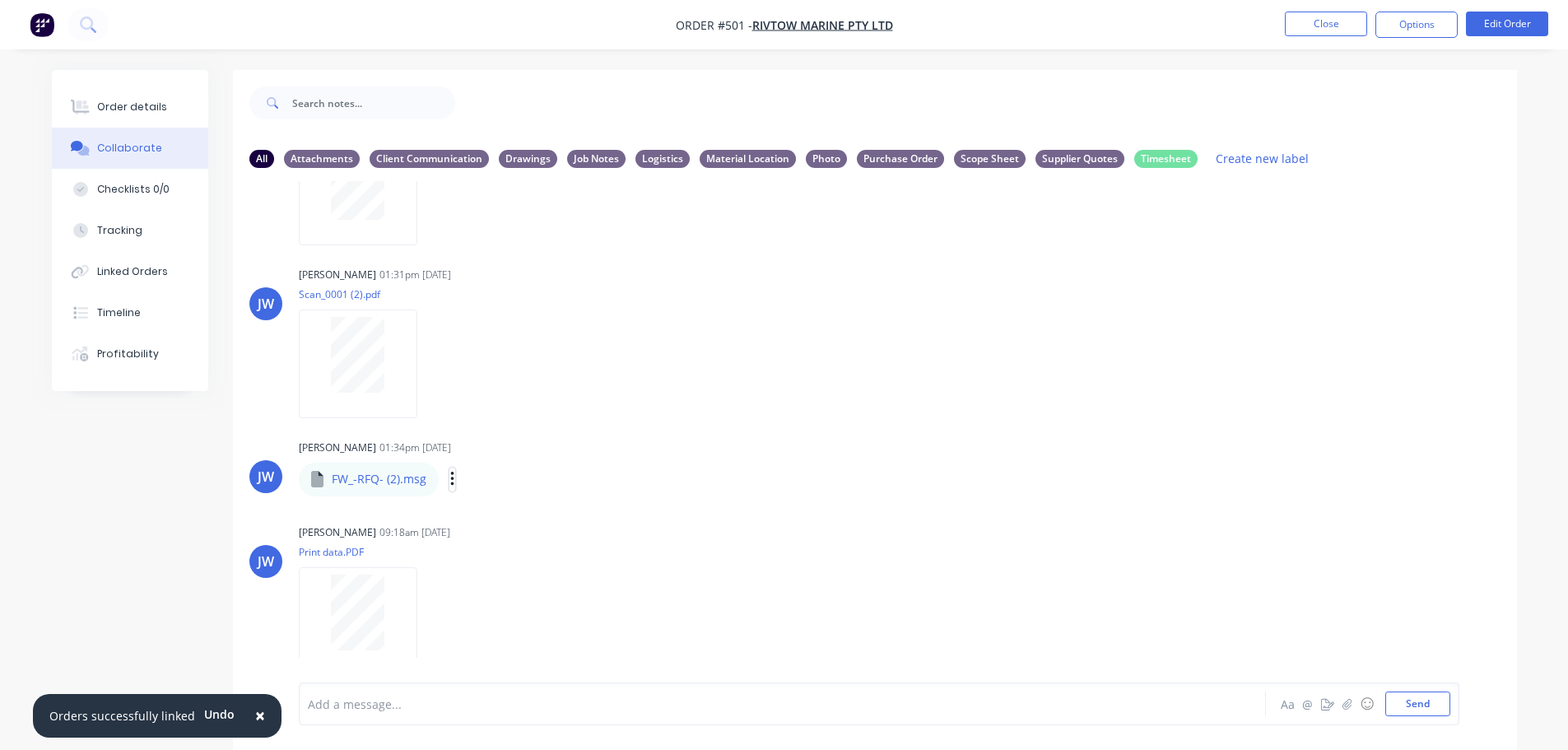
click at [453, 477] on icon "button" at bounding box center [452, 479] width 5 height 19
click at [508, 519] on button "Download" at bounding box center [560, 523] width 185 height 37
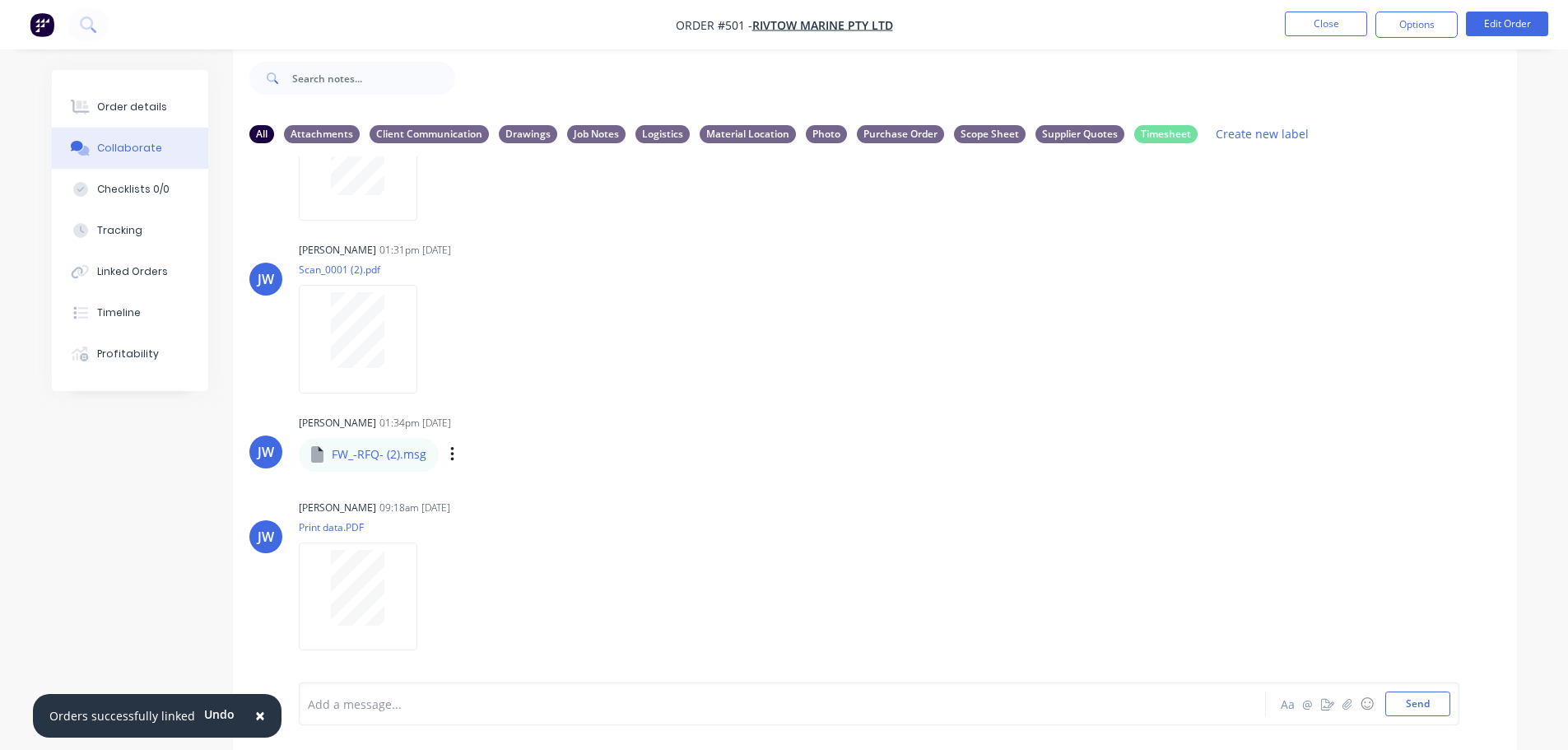
click at [256, 714] on span "×" at bounding box center [260, 715] width 10 height 23
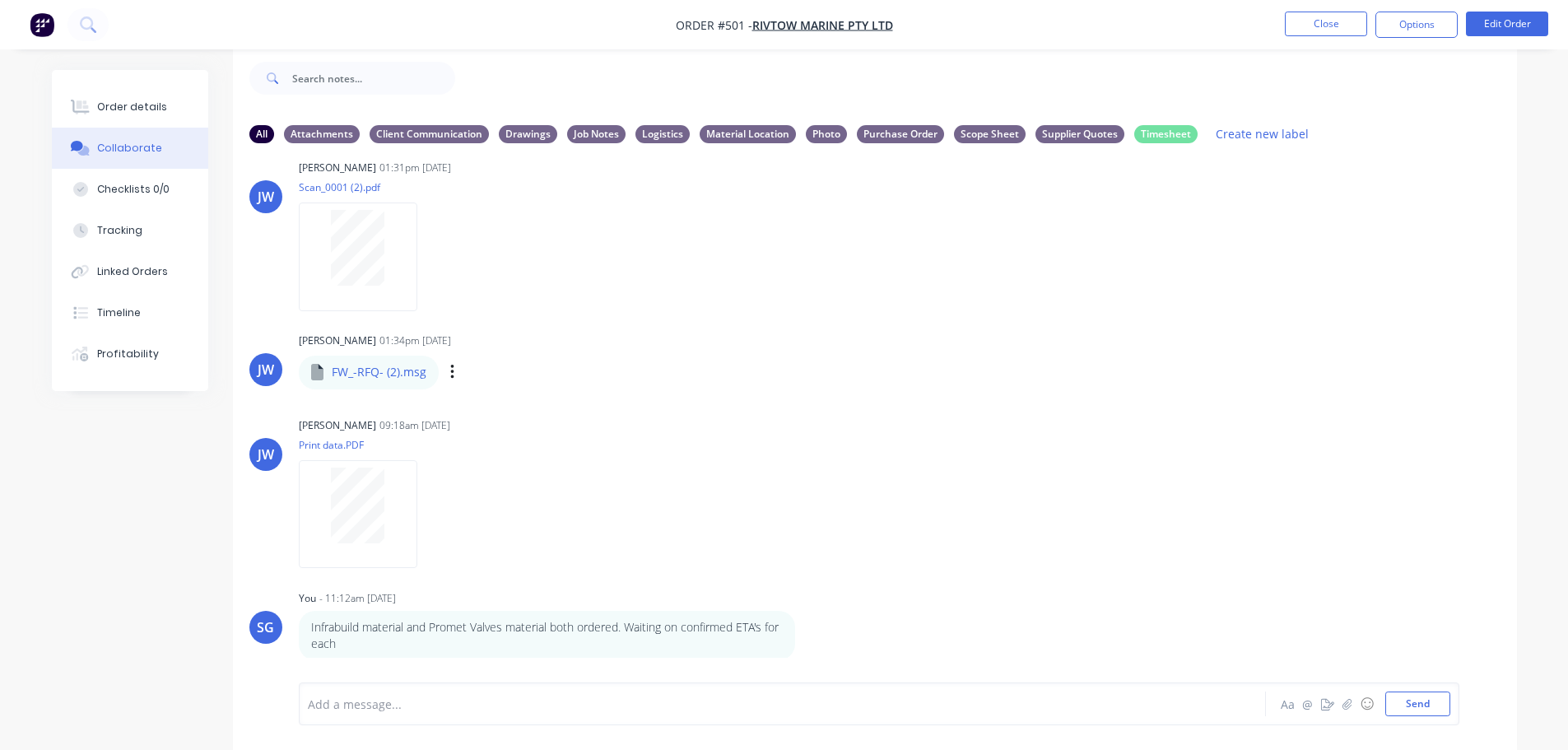
scroll to position [546, 0]
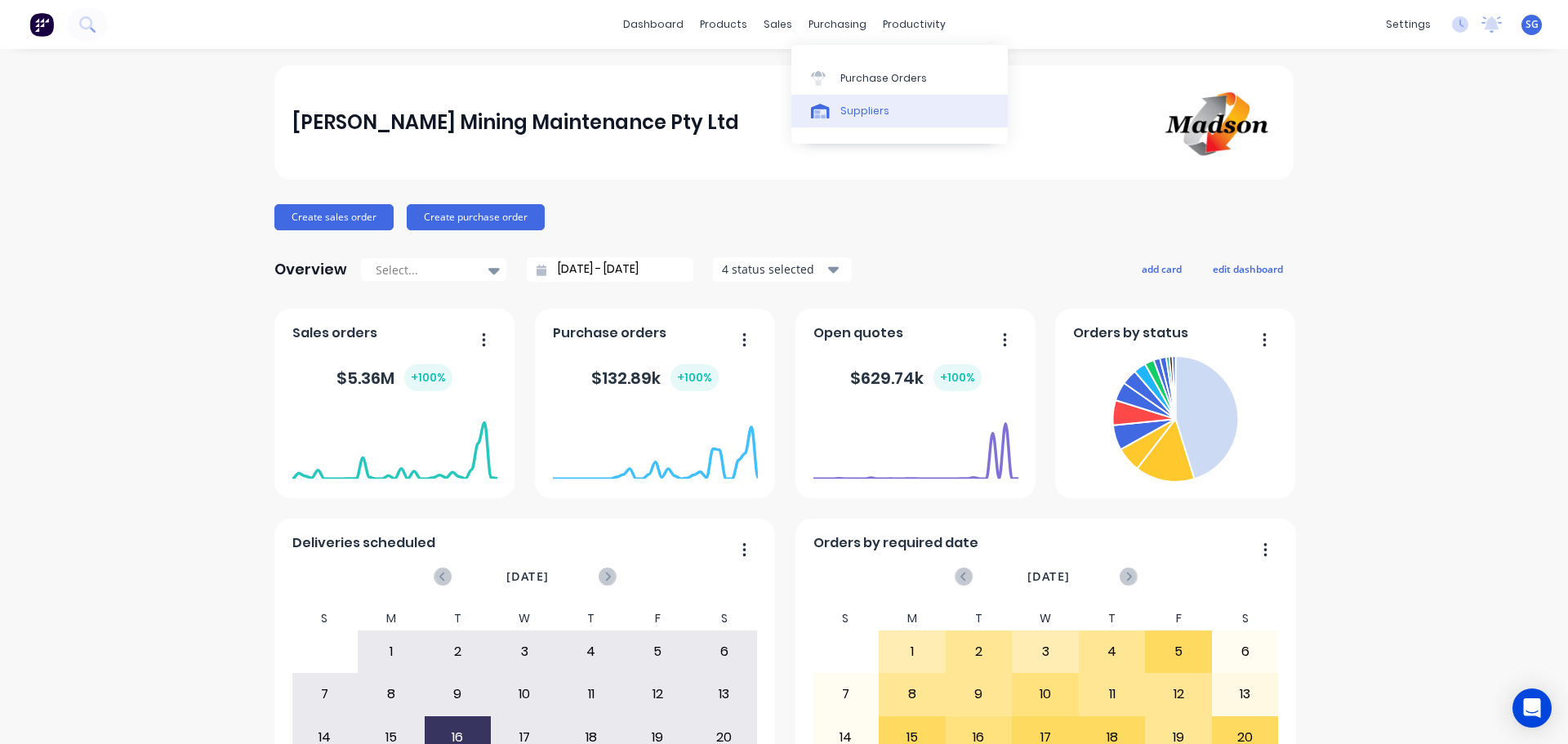
click at [835, 107] on link "Suppliers" at bounding box center [900, 111] width 217 height 33
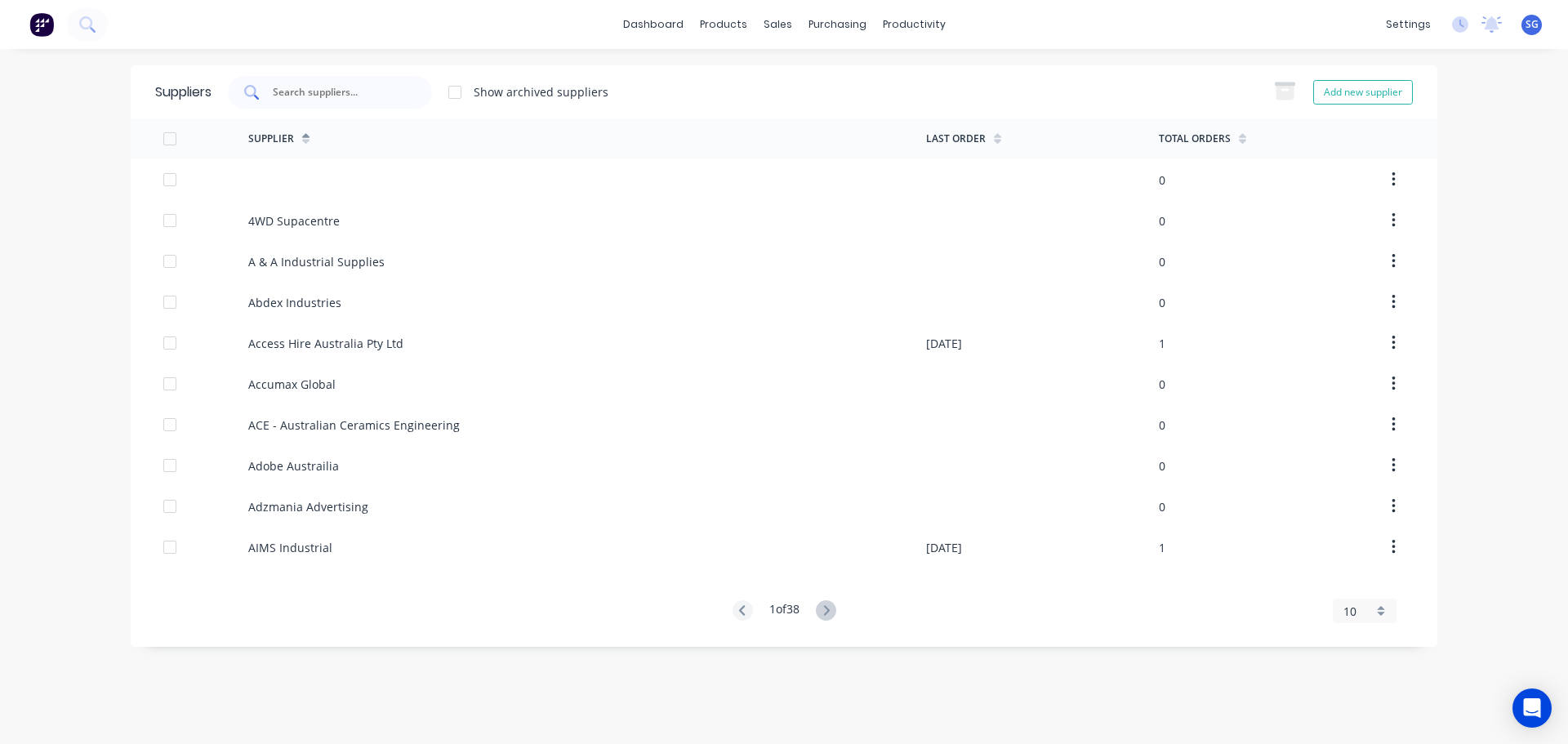
click at [384, 97] on input "text" at bounding box center [339, 93] width 136 height 17
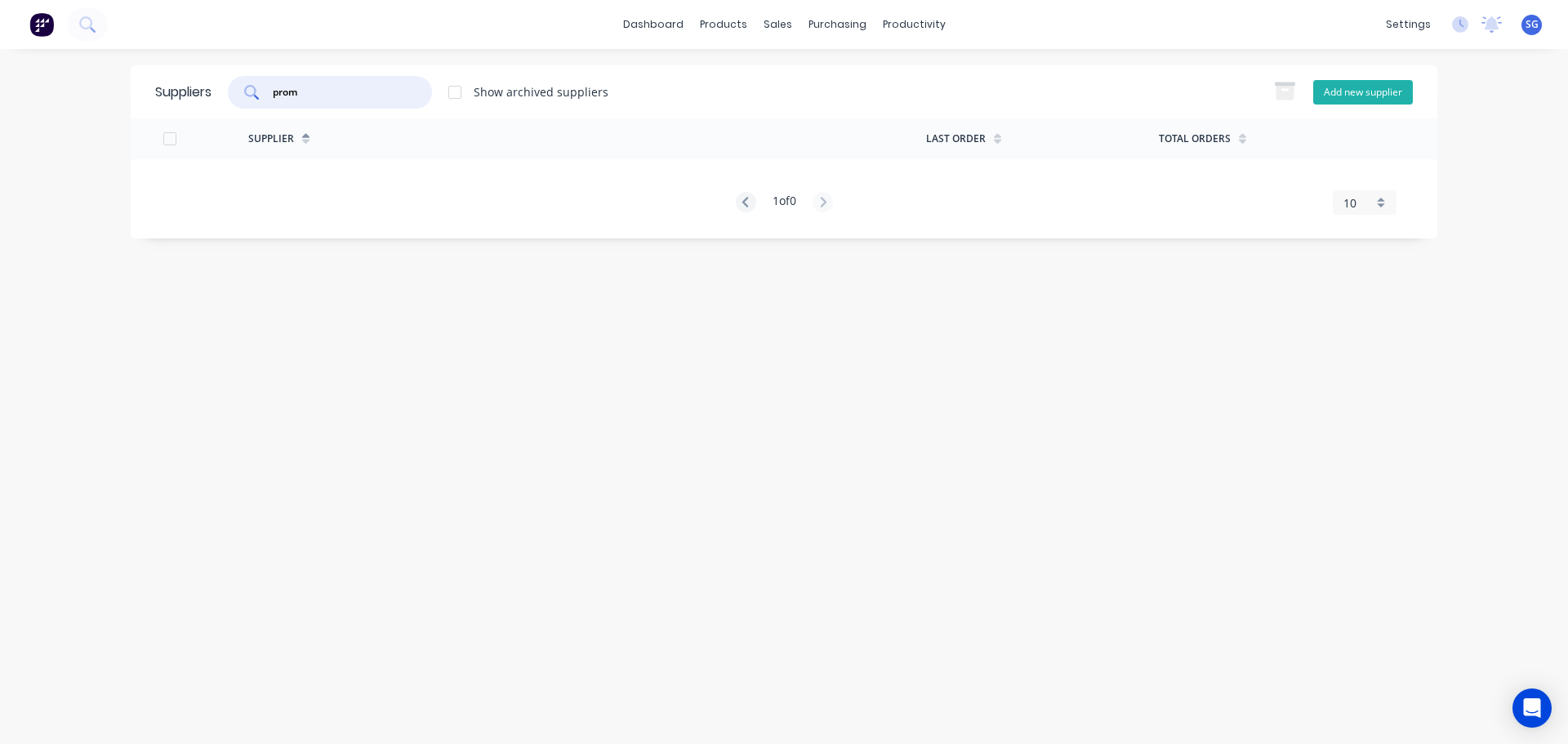
type input "prom"
click at [1362, 92] on button "Add new supplier" at bounding box center [1363, 92] width 99 height 25
select select "AU"
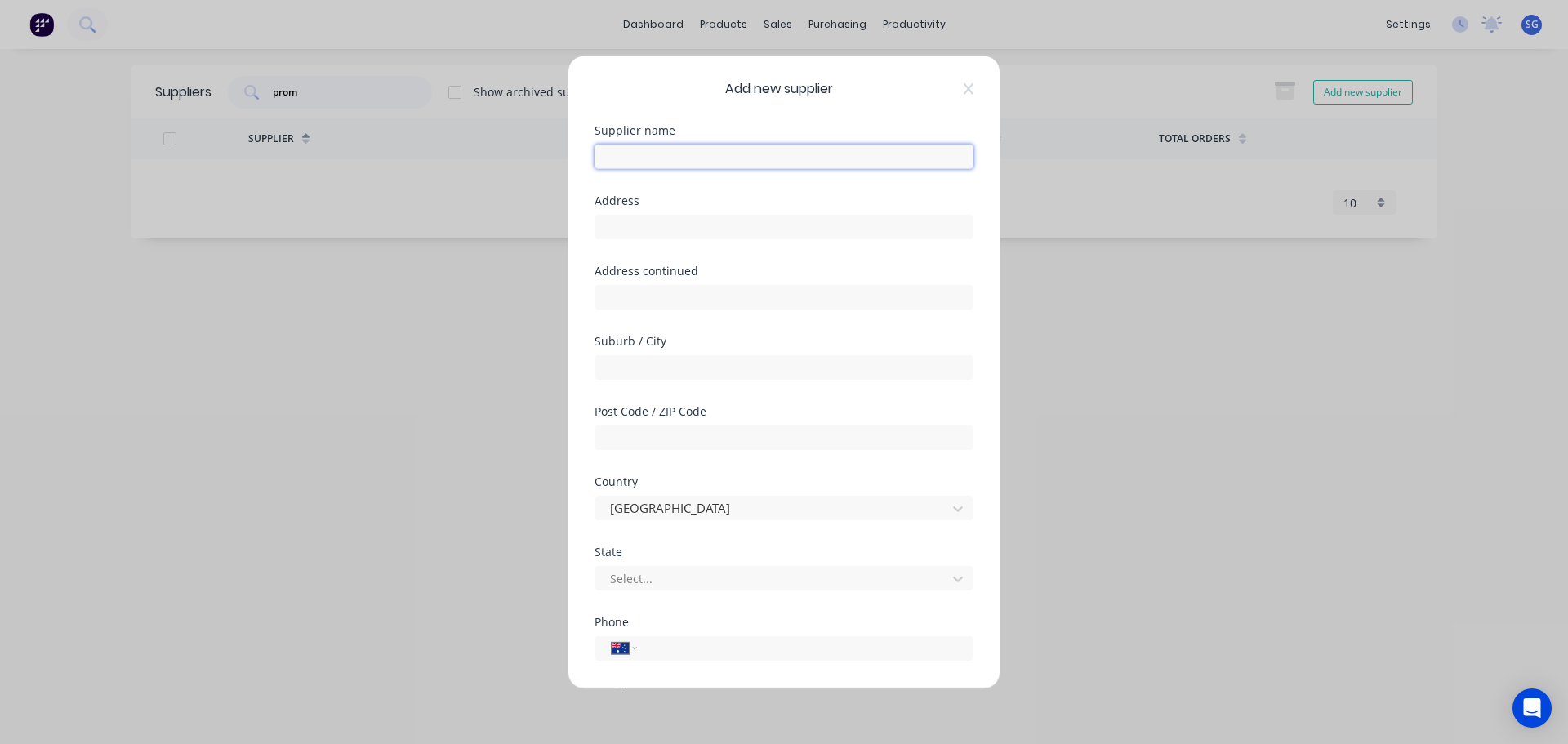
click at [709, 163] on input "text" at bounding box center [784, 155] width 379 height 25
type input "Promet Valves [GEOGRAPHIC_DATA]"
click at [626, 240] on div "Address" at bounding box center [784, 230] width 379 height 70
click at [630, 230] on input "text" at bounding box center [784, 226] width 379 height 25
paste input "1A GREEN ROAD"
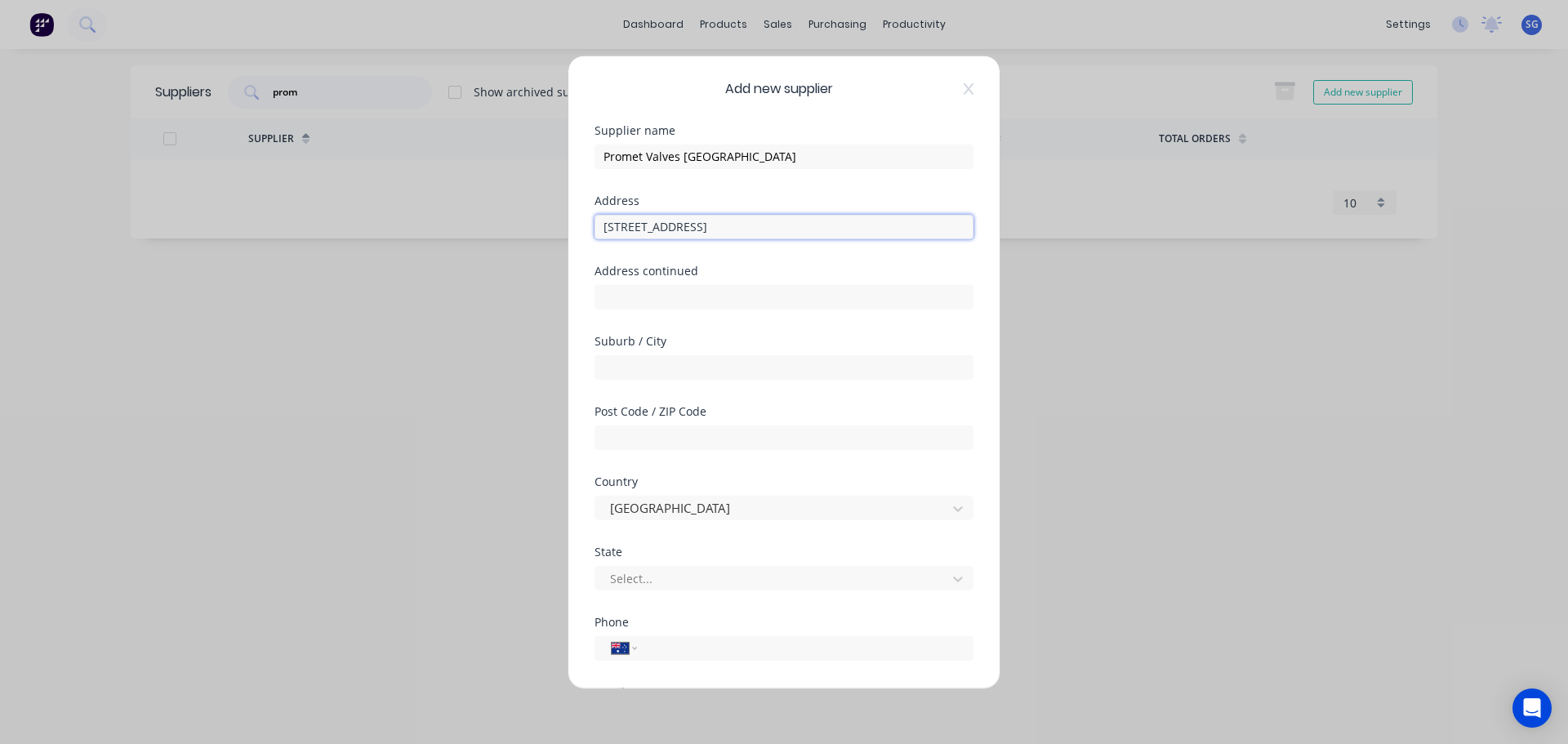
drag, startPoint x: 691, startPoint y: 231, endPoint x: 818, endPoint y: 226, distance: 127.1
click at [818, 226] on input "1A GREEN ROAD, woodville" at bounding box center [784, 226] width 379 height 25
type input "1A GREEN ROAD"
click at [622, 367] on input "text" at bounding box center [784, 366] width 379 height 25
type input "WOODVILLE"
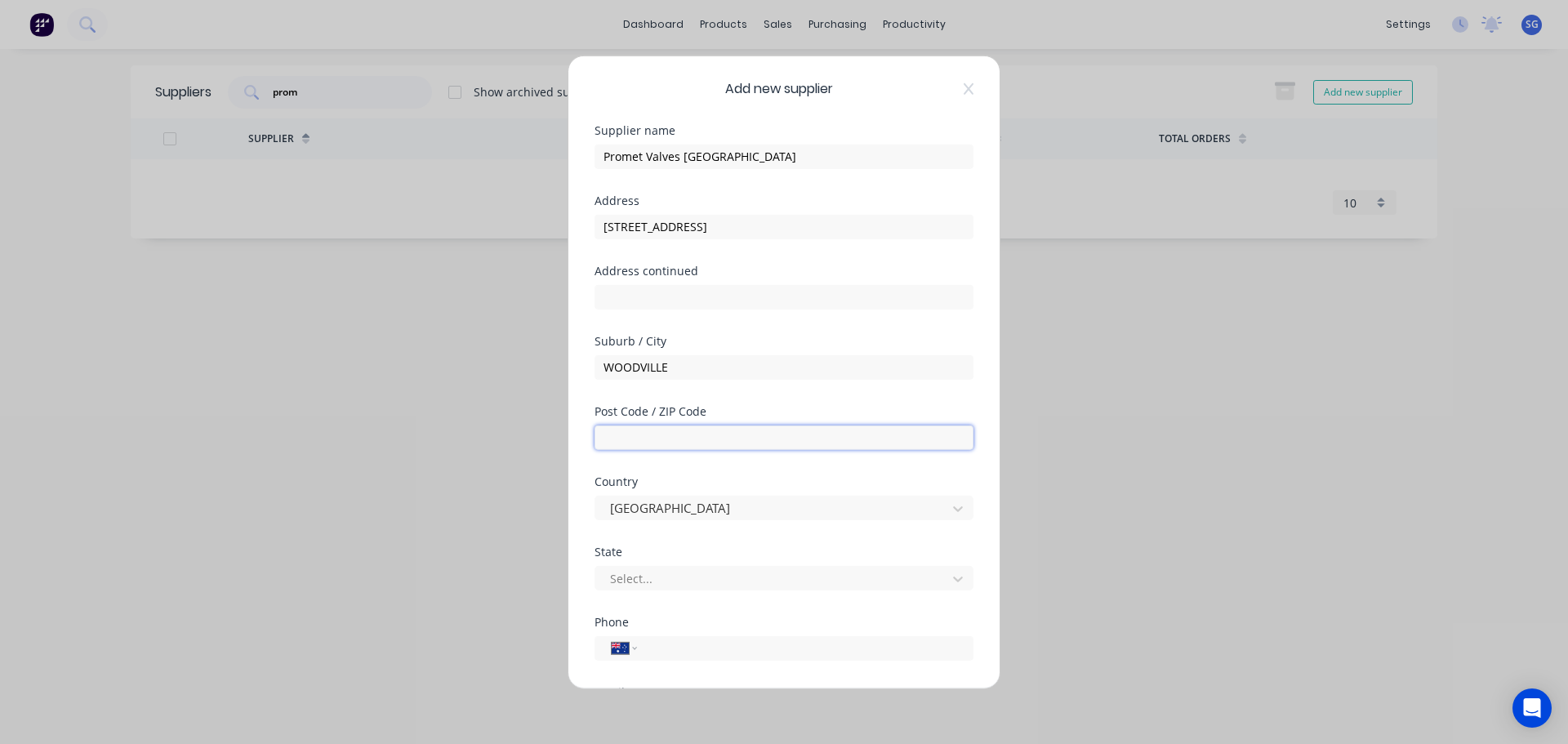
click at [628, 444] on input "text" at bounding box center [784, 436] width 379 height 25
type input "5011"
click at [619, 580] on div at bounding box center [773, 579] width 330 height 20
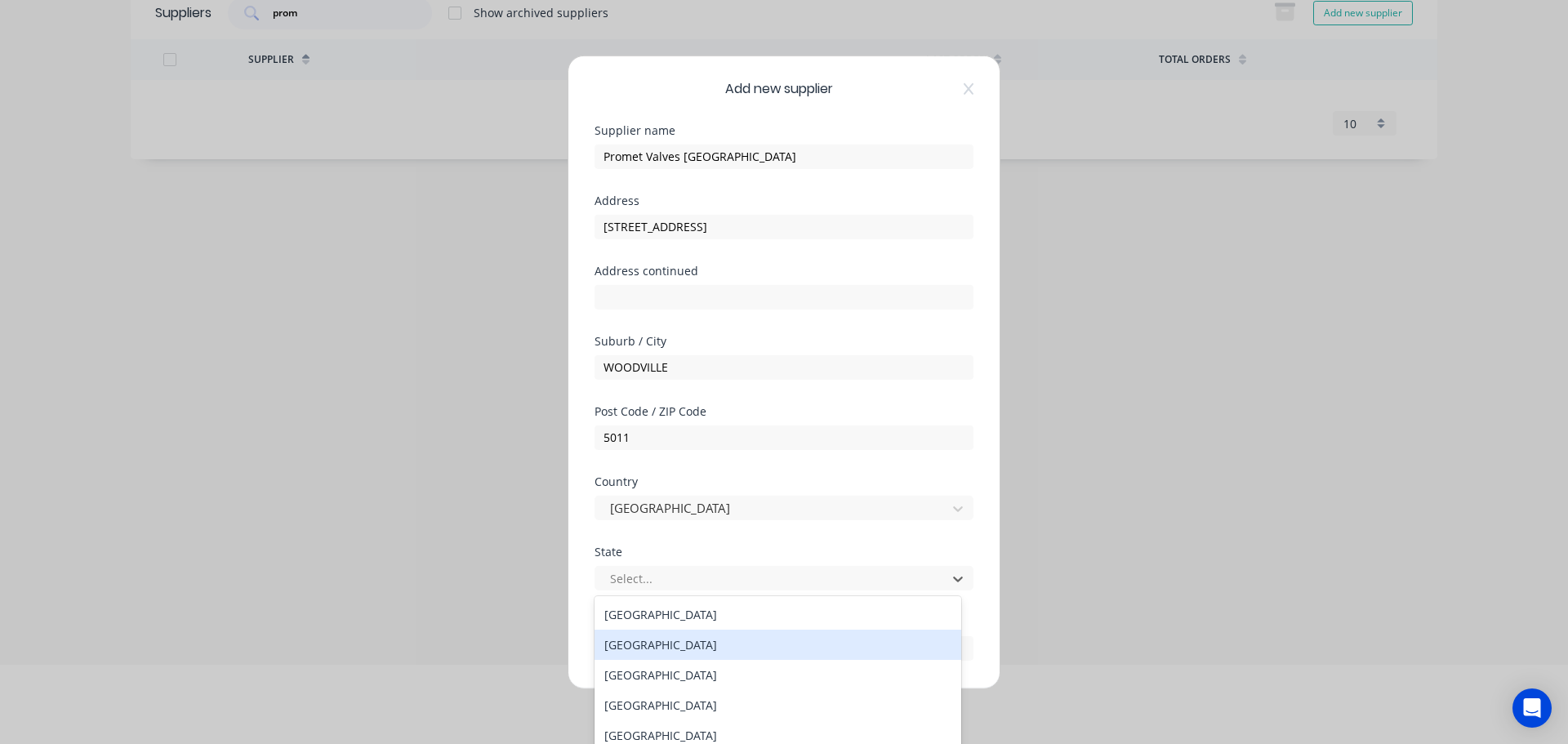
scroll to position [28, 0]
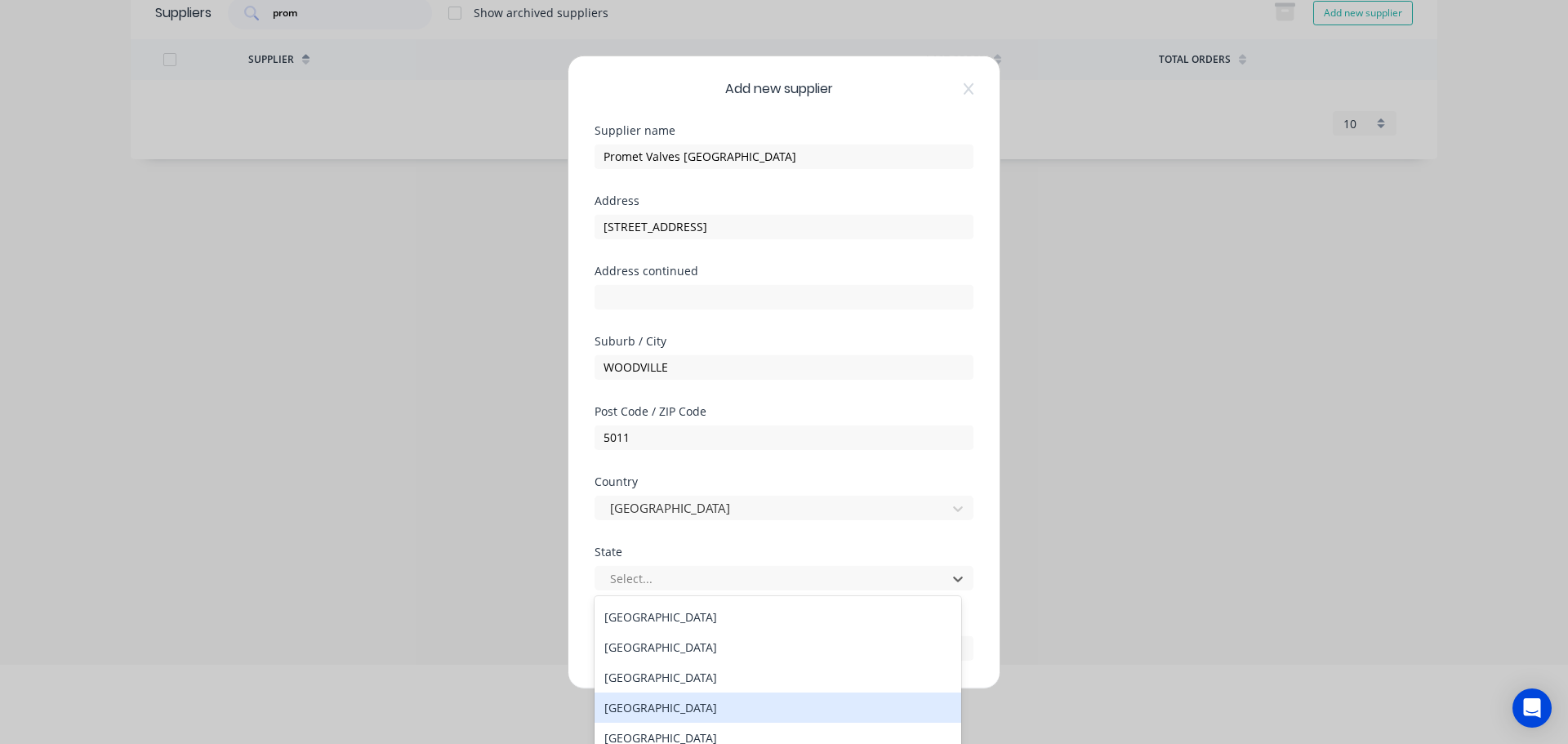
click at [648, 705] on div "South Australia" at bounding box center [778, 707] width 367 height 30
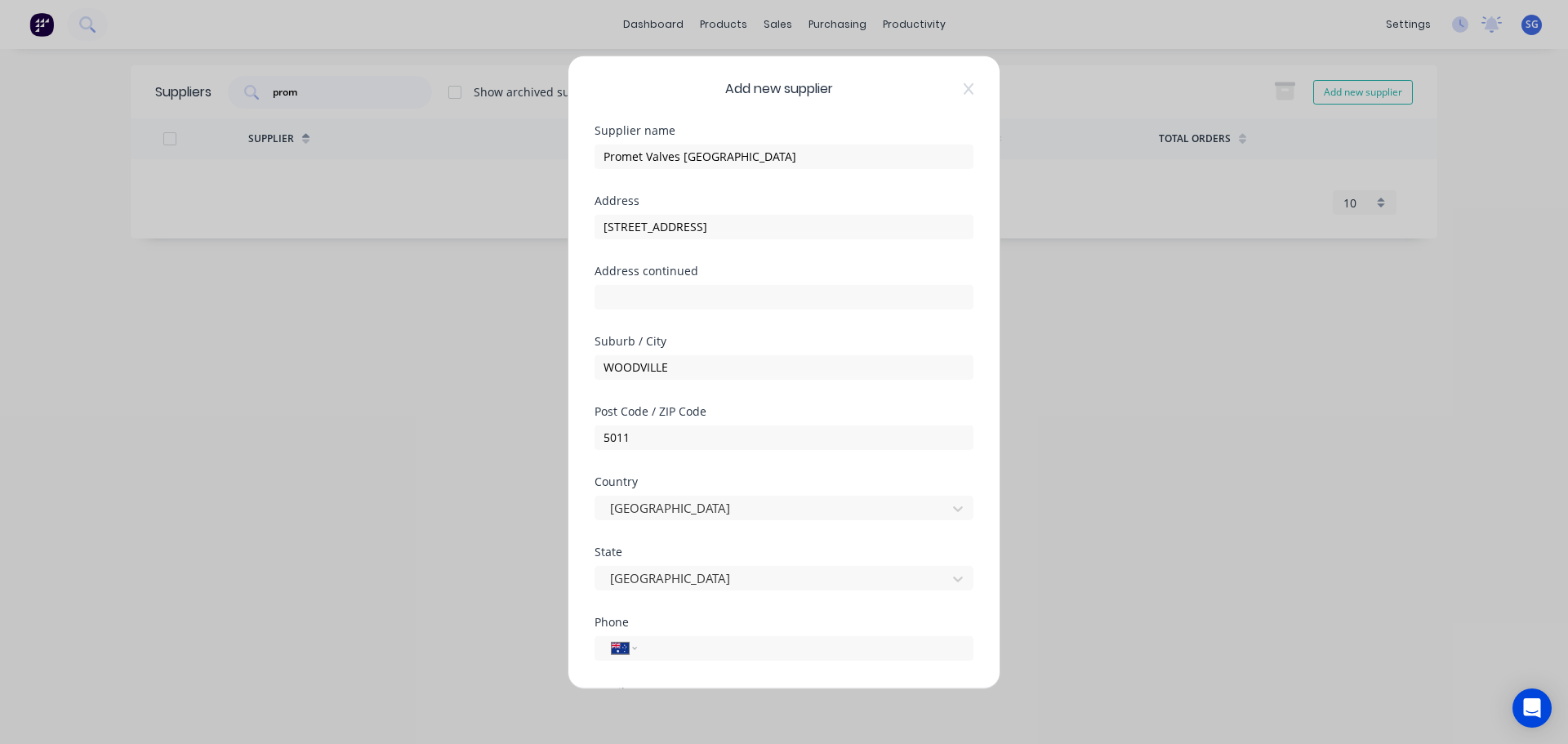
scroll to position [0, 0]
click at [676, 642] on input "tel" at bounding box center [802, 648] width 308 height 18
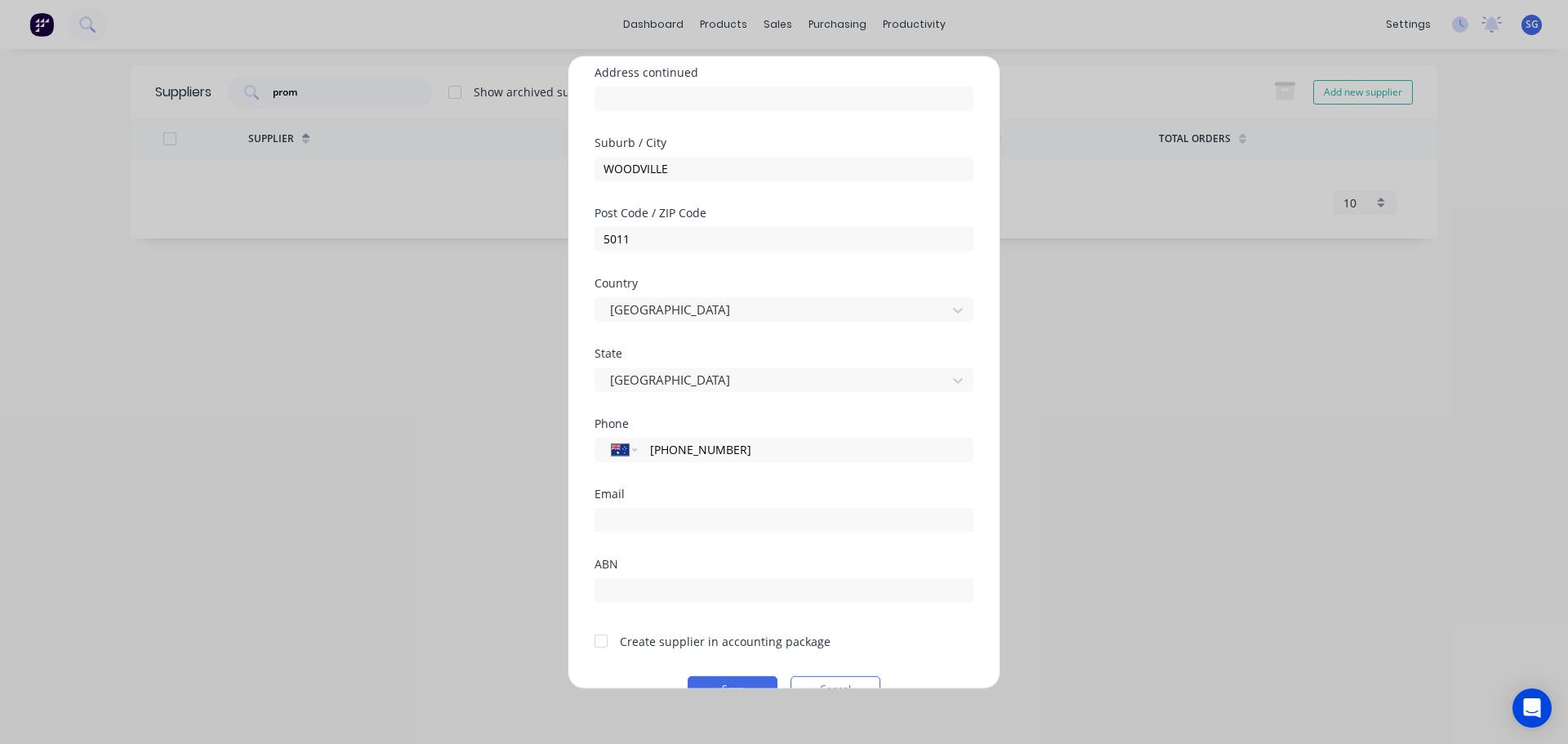
scroll to position [235, 0]
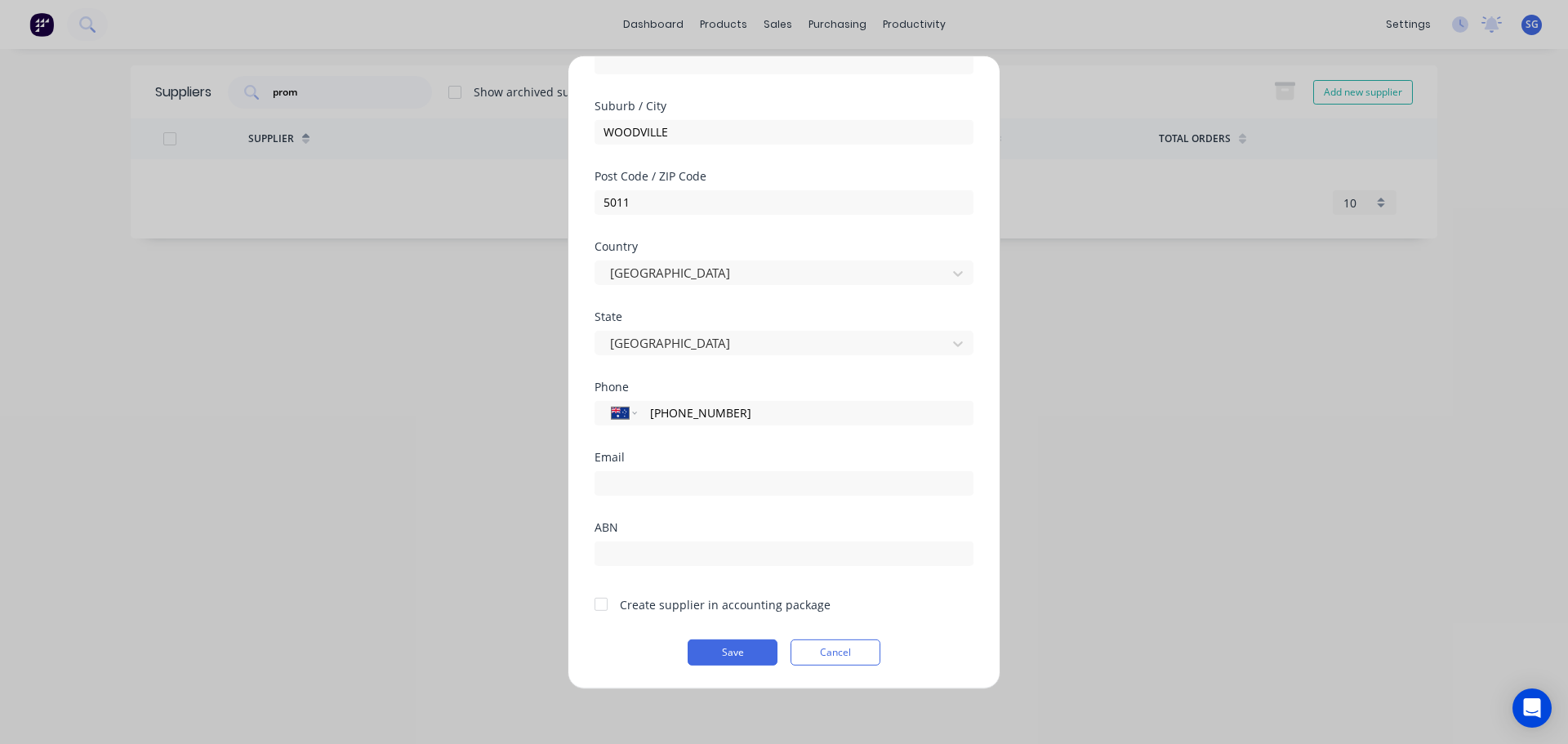
type input "(08) 8268 1777"
click at [660, 482] on input "email" at bounding box center [784, 482] width 379 height 25
paste input "promet@internode.on.net"
type input "promet@internode.on.net"
click at [620, 550] on input "text" at bounding box center [784, 552] width 379 height 25
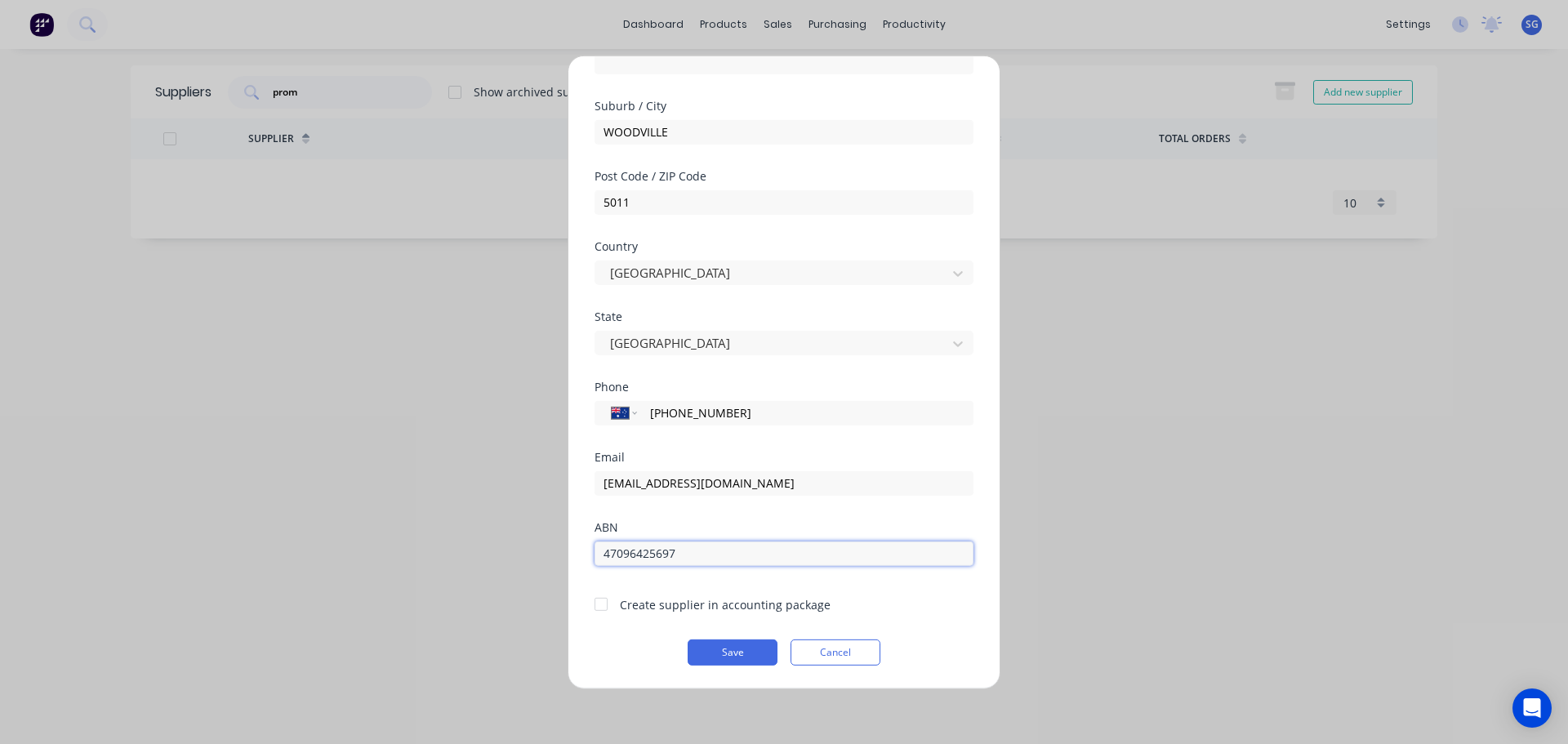
type input "47096425697"
click at [605, 606] on div at bounding box center [601, 604] width 33 height 33
click at [726, 656] on button "Save" at bounding box center [733, 651] width 90 height 26
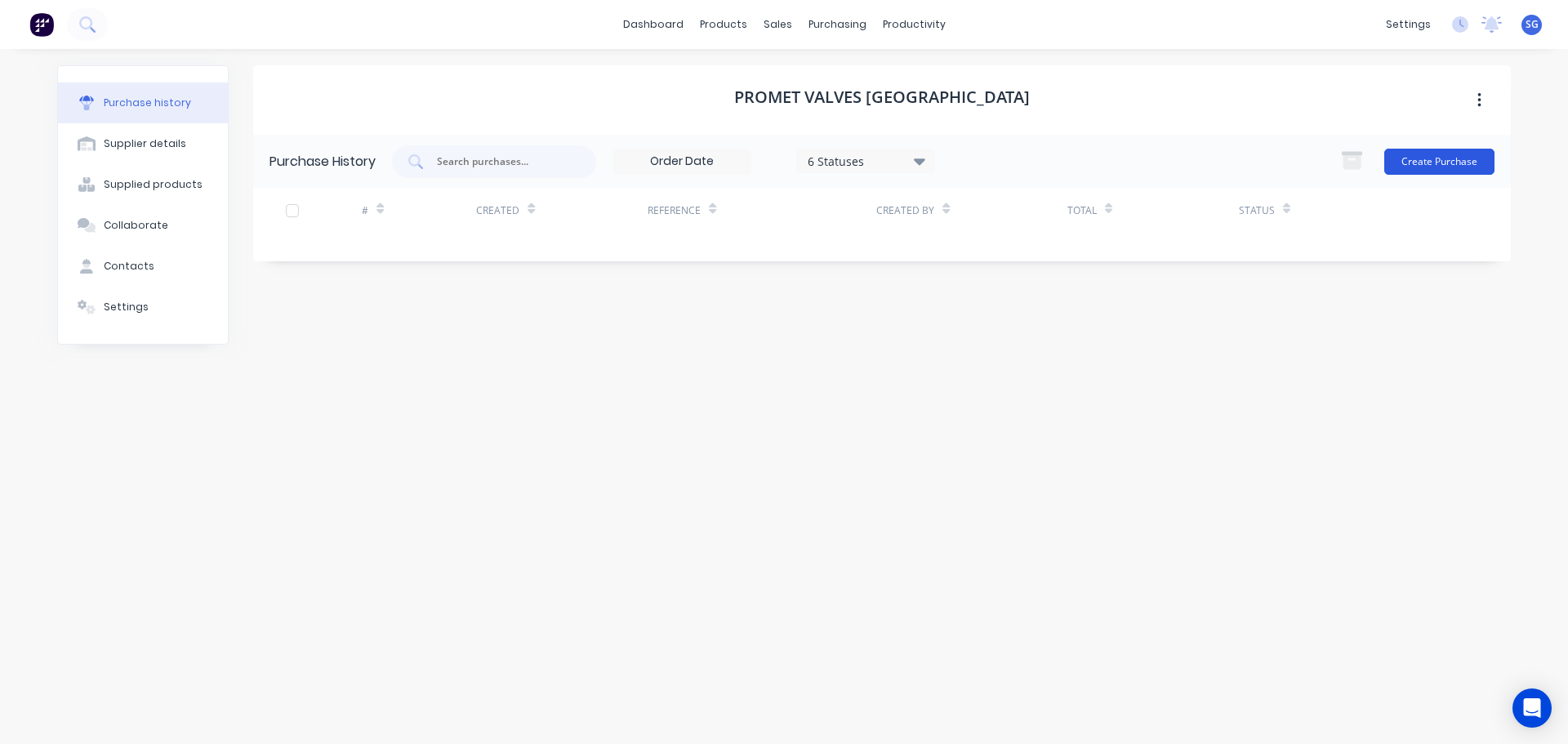
click at [1443, 161] on button "Create Purchase" at bounding box center [1439, 162] width 110 height 26
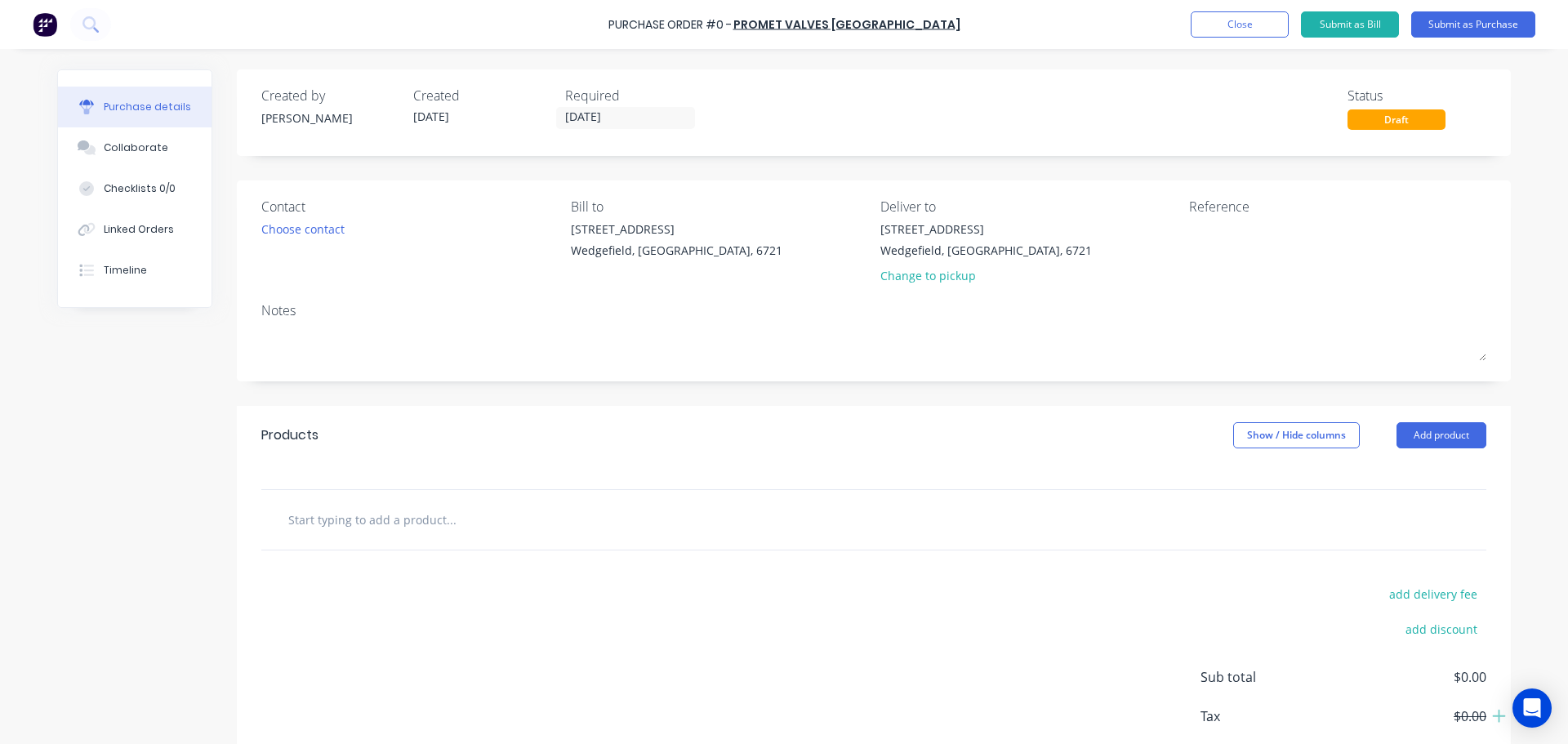
click at [323, 524] on input "text" at bounding box center [450, 519] width 326 height 33
paste input "A400005 Straight way cock PN10 DN 40 with gland flanges PN16 dim. and drilled R…"
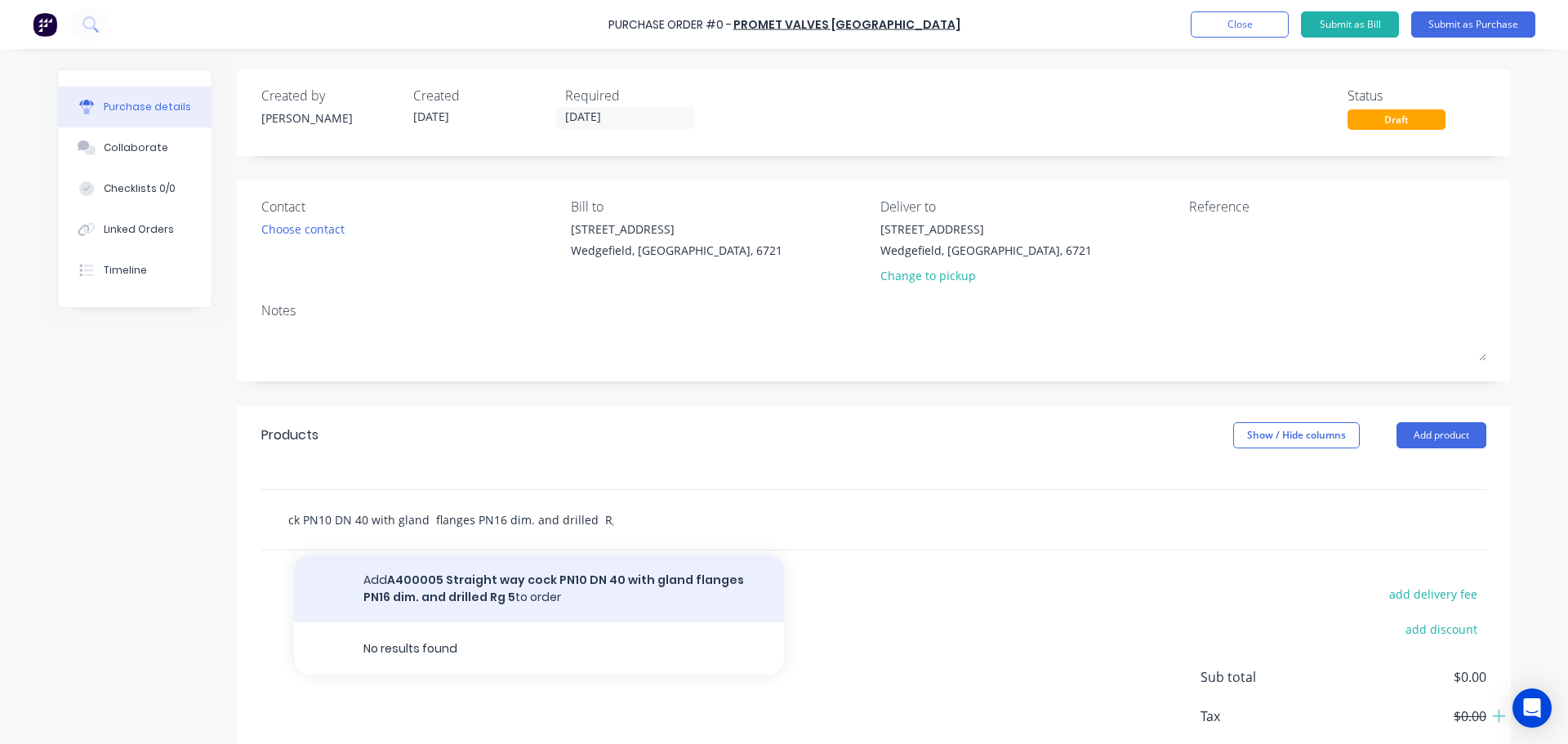
type input "A400005 Straight way cock PN10 DN 40 with gland flanges PN16 dim. and drilled R…"
click at [505, 592] on button "Add A400005 Straight way cock PN10 DN 40 with gland flanges PN16 dim. and drill…" at bounding box center [539, 588] width 490 height 67
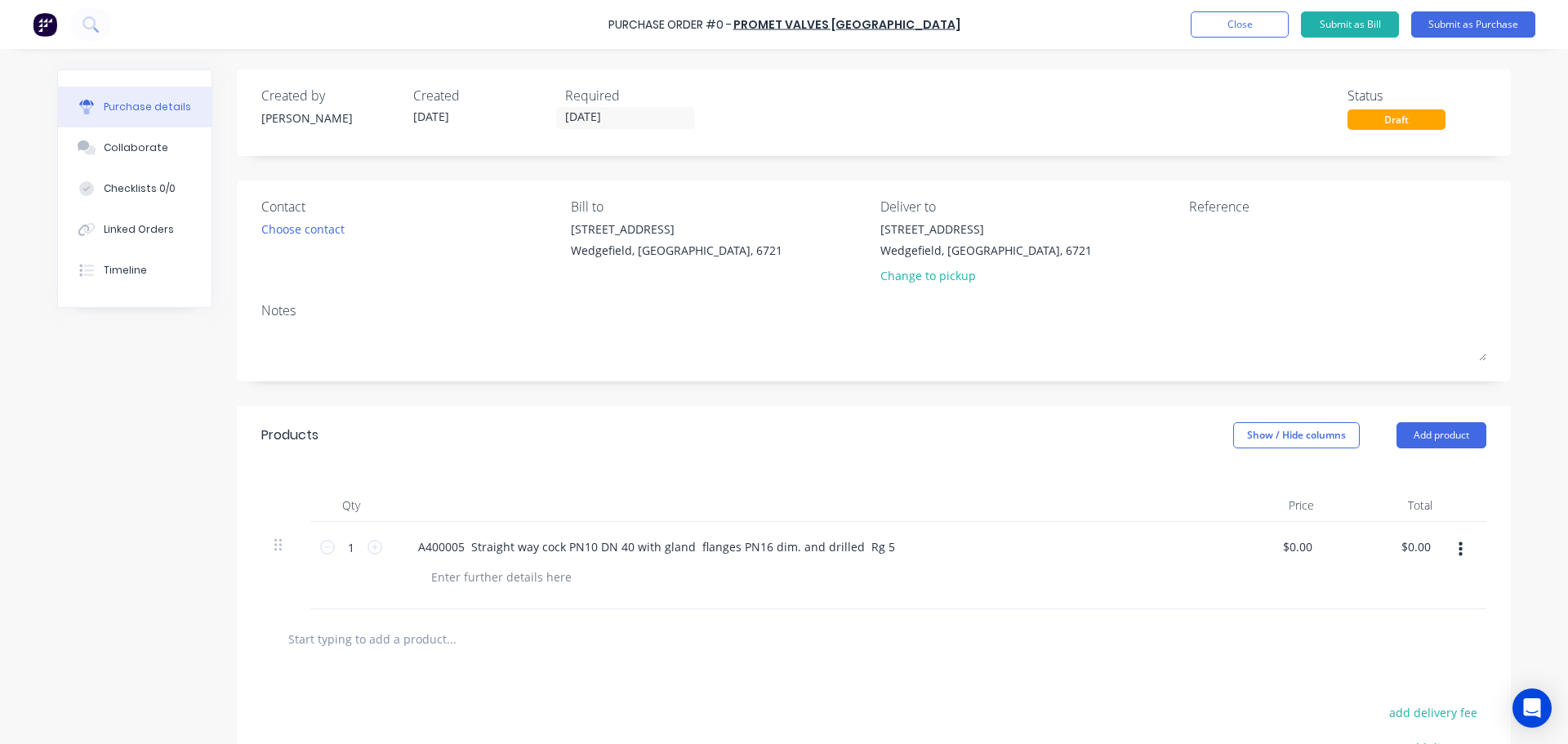
scroll to position [0, 0]
click at [1286, 545] on input "0.00" at bounding box center [1297, 547] width 38 height 24
type input "$1,053.57"
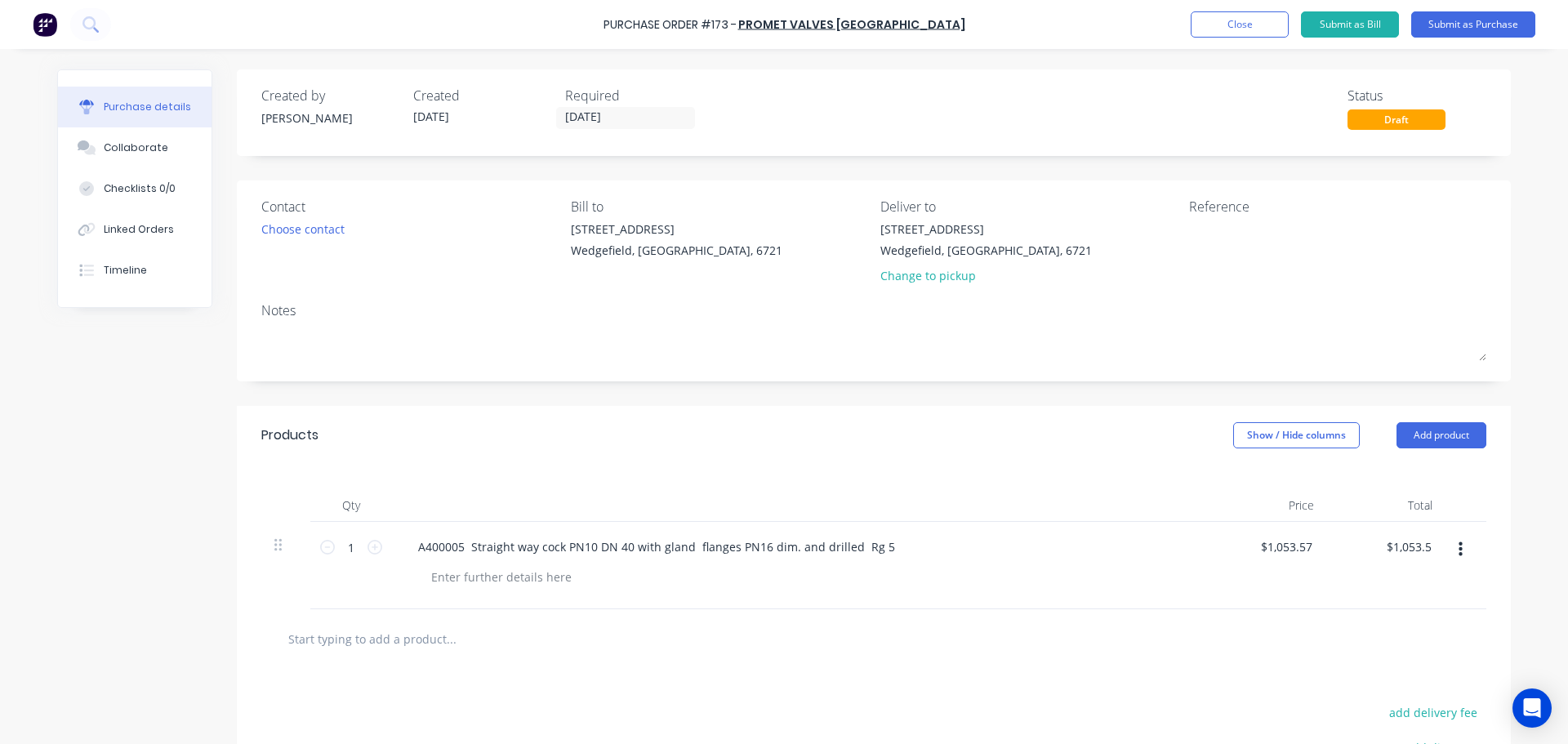
click at [376, 634] on input "text" at bounding box center [450, 638] width 326 height 33
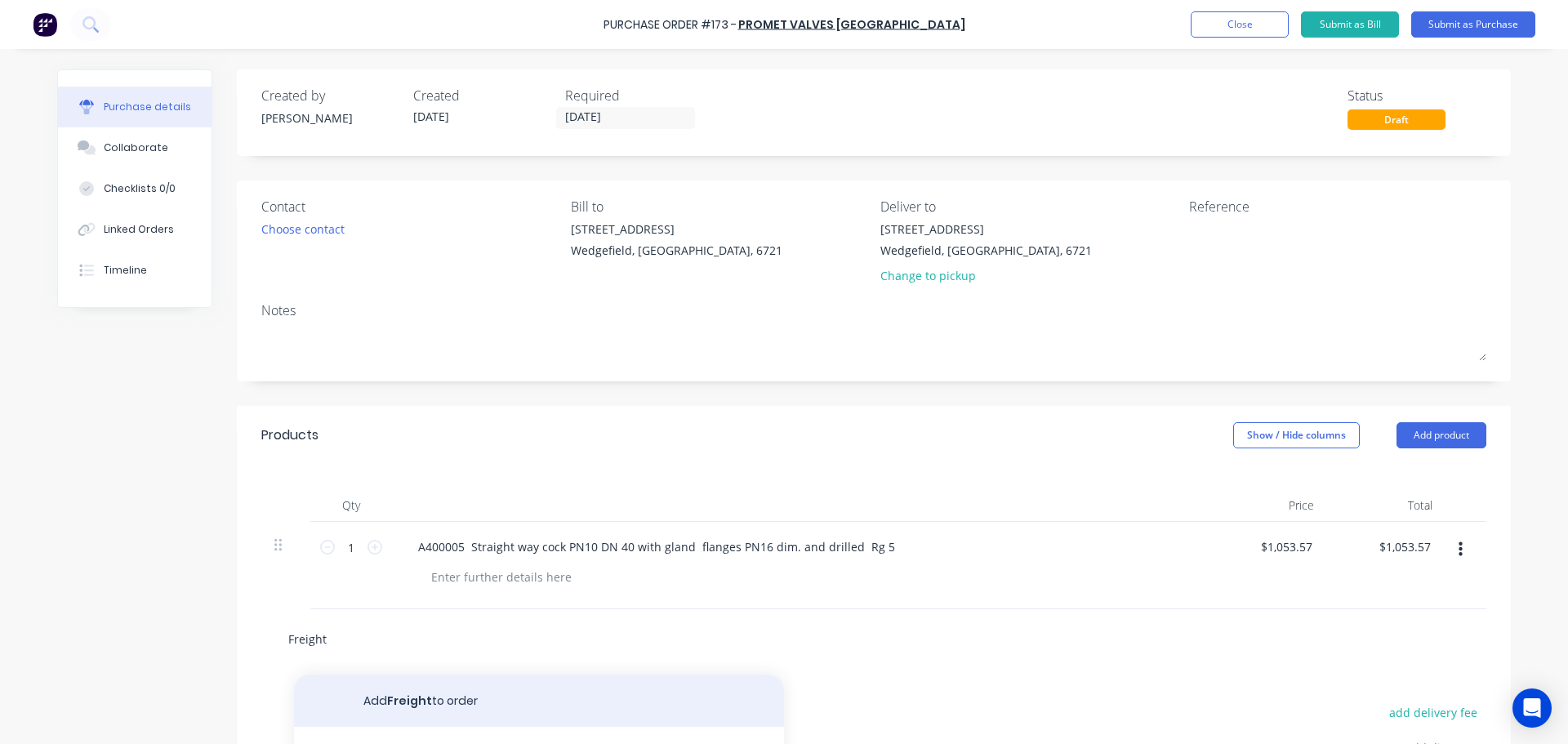
type input "Freight"
click at [419, 693] on button "Add Freight to order" at bounding box center [539, 700] width 490 height 52
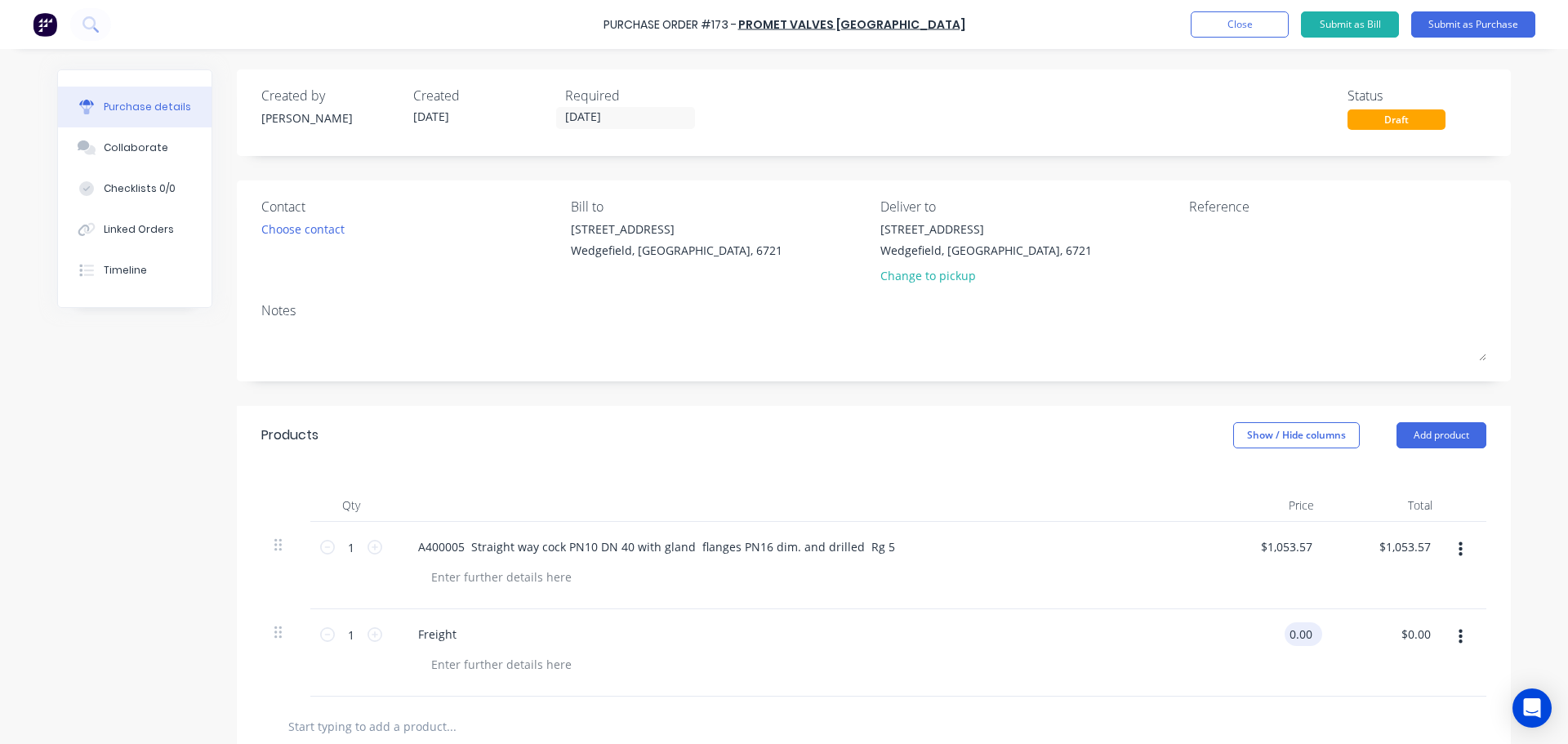
click at [1285, 633] on input "0.00" at bounding box center [1301, 634] width 31 height 24
type input "$220.00"
click at [490, 665] on div at bounding box center [501, 664] width 166 height 24
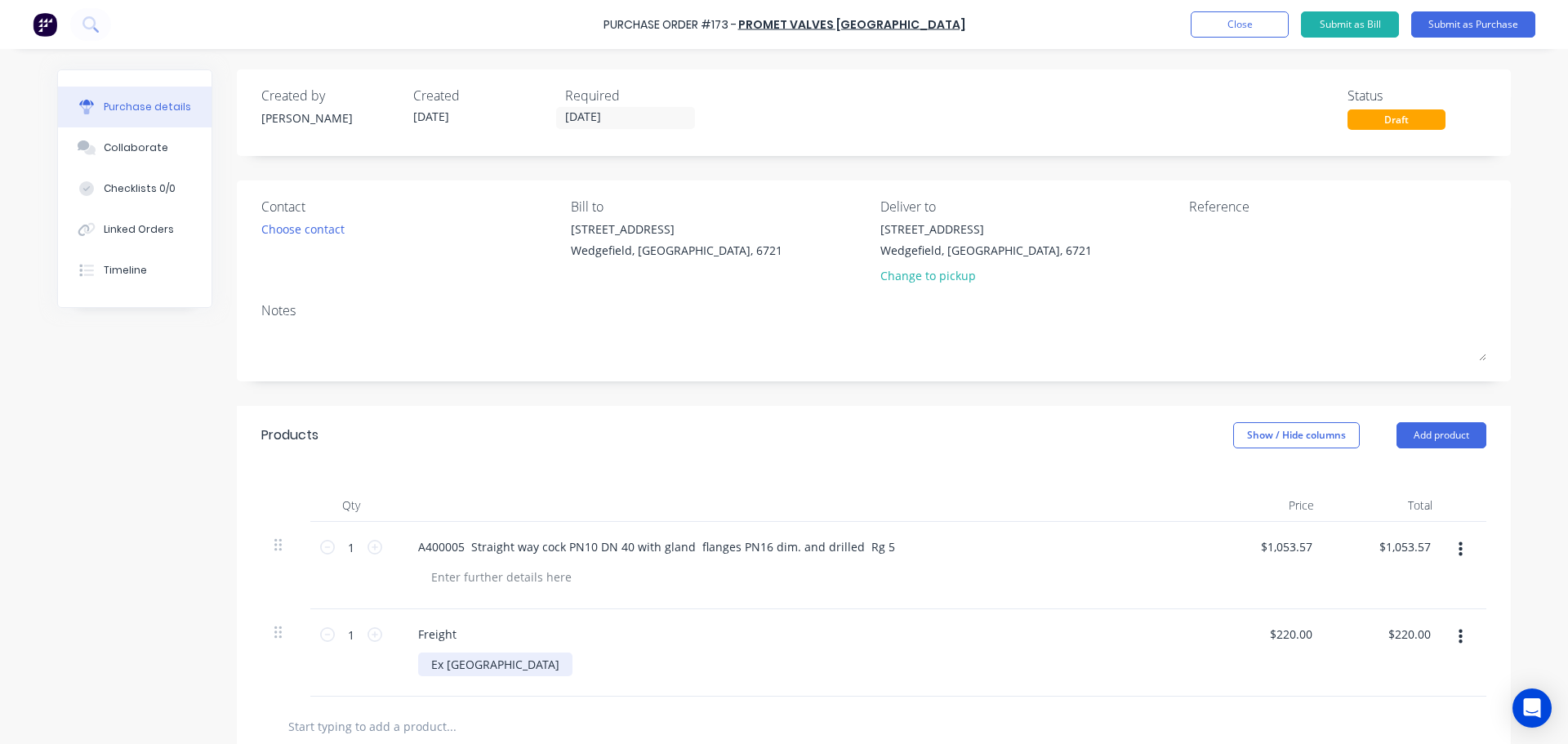
click at [420, 670] on div "Ex Germany" at bounding box center [495, 664] width 154 height 24
type input "$220.00"
click at [628, 121] on input "[DATE]" at bounding box center [625, 118] width 137 height 20
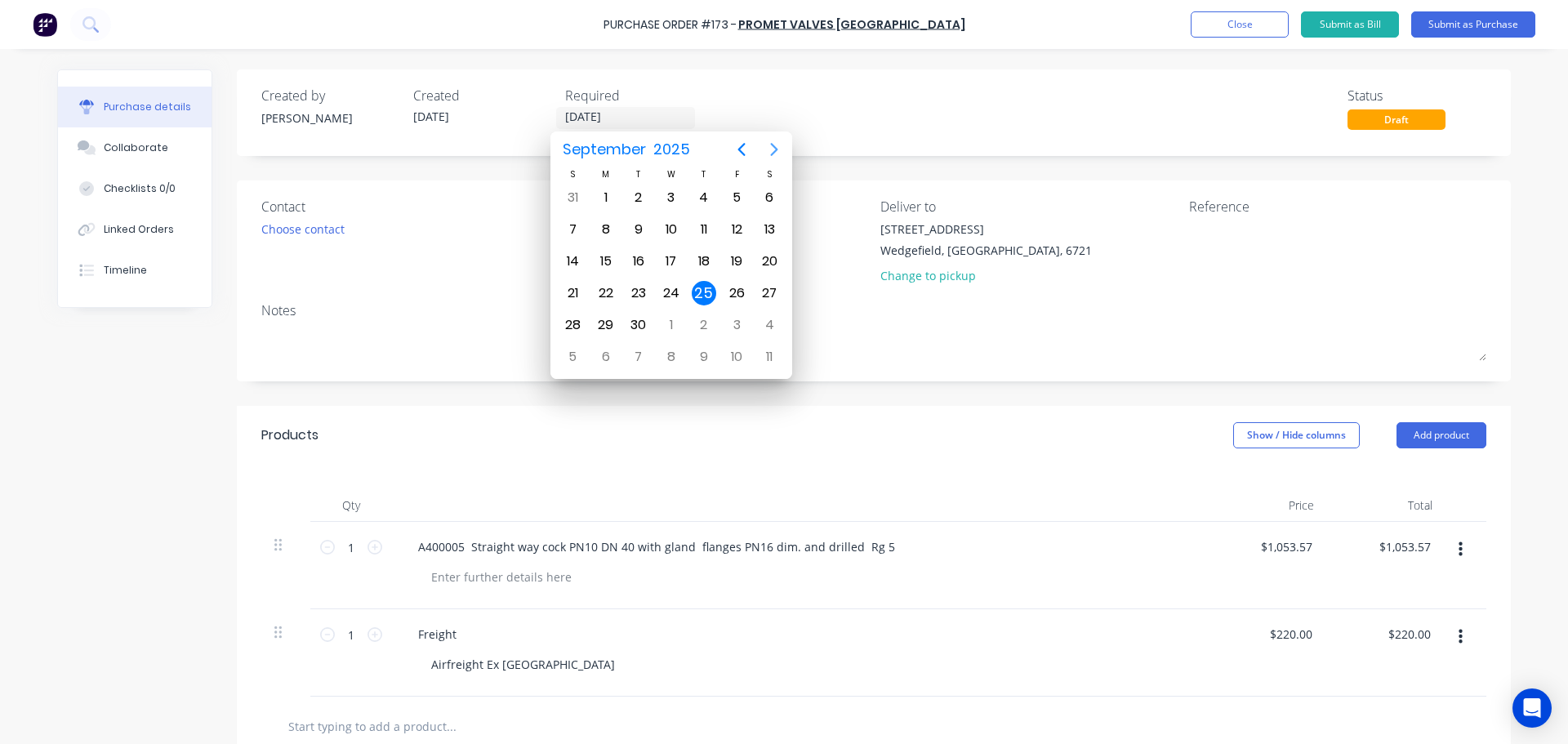
click at [774, 152] on icon "Next page" at bounding box center [775, 150] width 7 height 13
click at [734, 265] on div "17" at bounding box center [736, 261] width 25 height 25
type input "17/10/25"
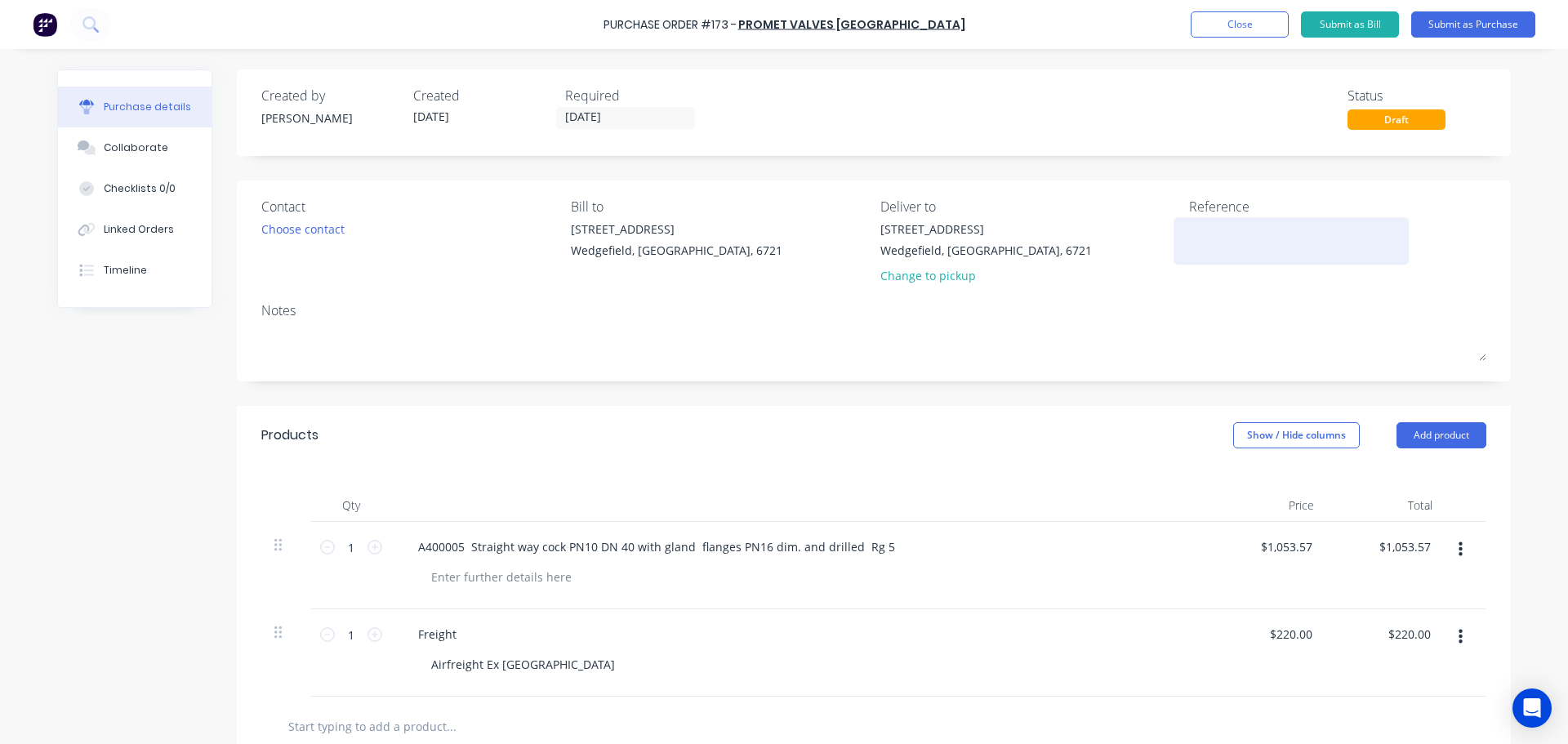
click at [1259, 247] on textarea at bounding box center [1291, 239] width 204 height 37
drag, startPoint x: 1193, startPoint y: 230, endPoint x: 1325, endPoint y: 214, distance: 133.0
click at [1193, 230] on textarea "JOb # 50" at bounding box center [1291, 239] width 204 height 37
type textarea "Job # 501"
click at [1446, 25] on button "Submit as Purchase" at bounding box center [1473, 24] width 124 height 26
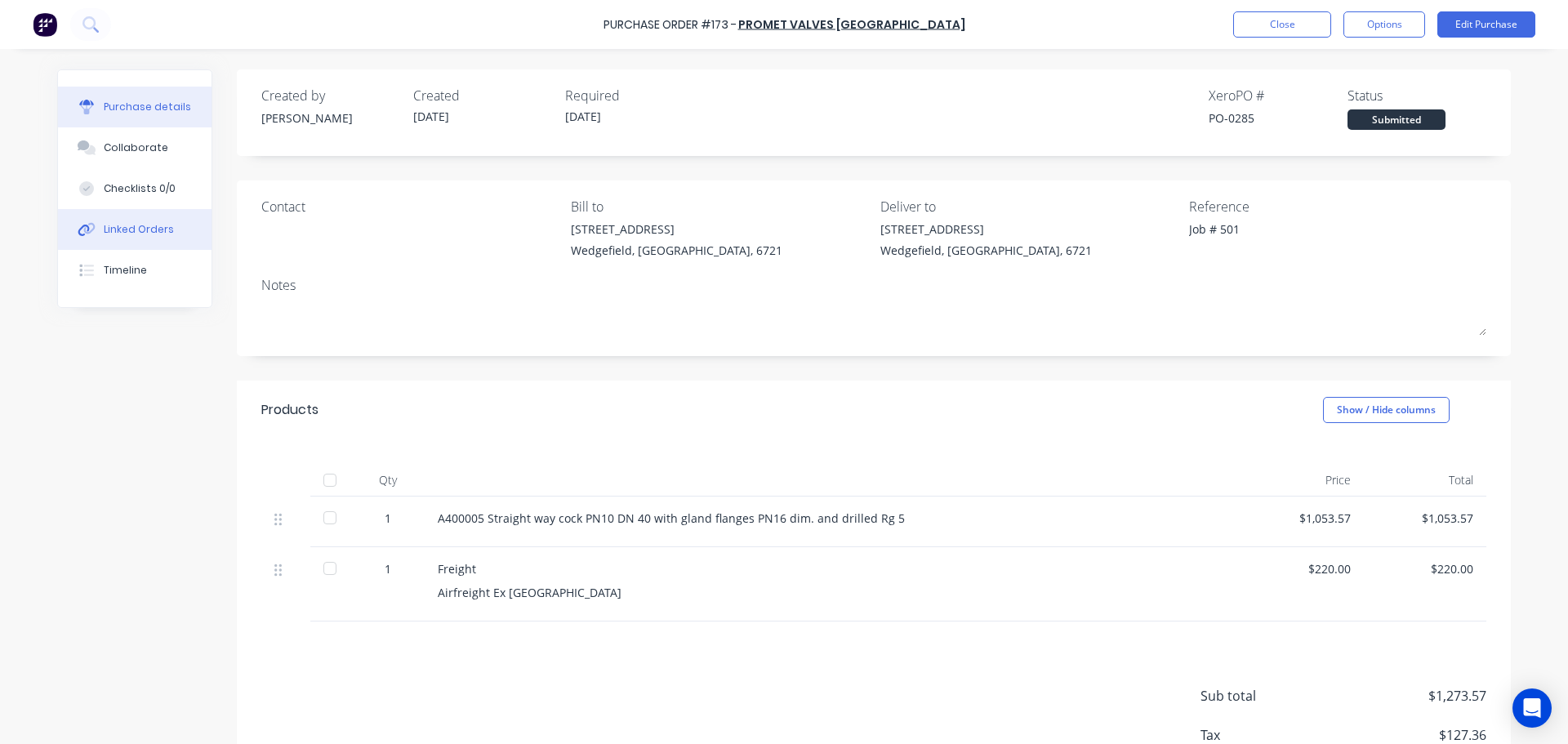
click at [138, 234] on div "Linked Orders" at bounding box center [139, 230] width 70 height 15
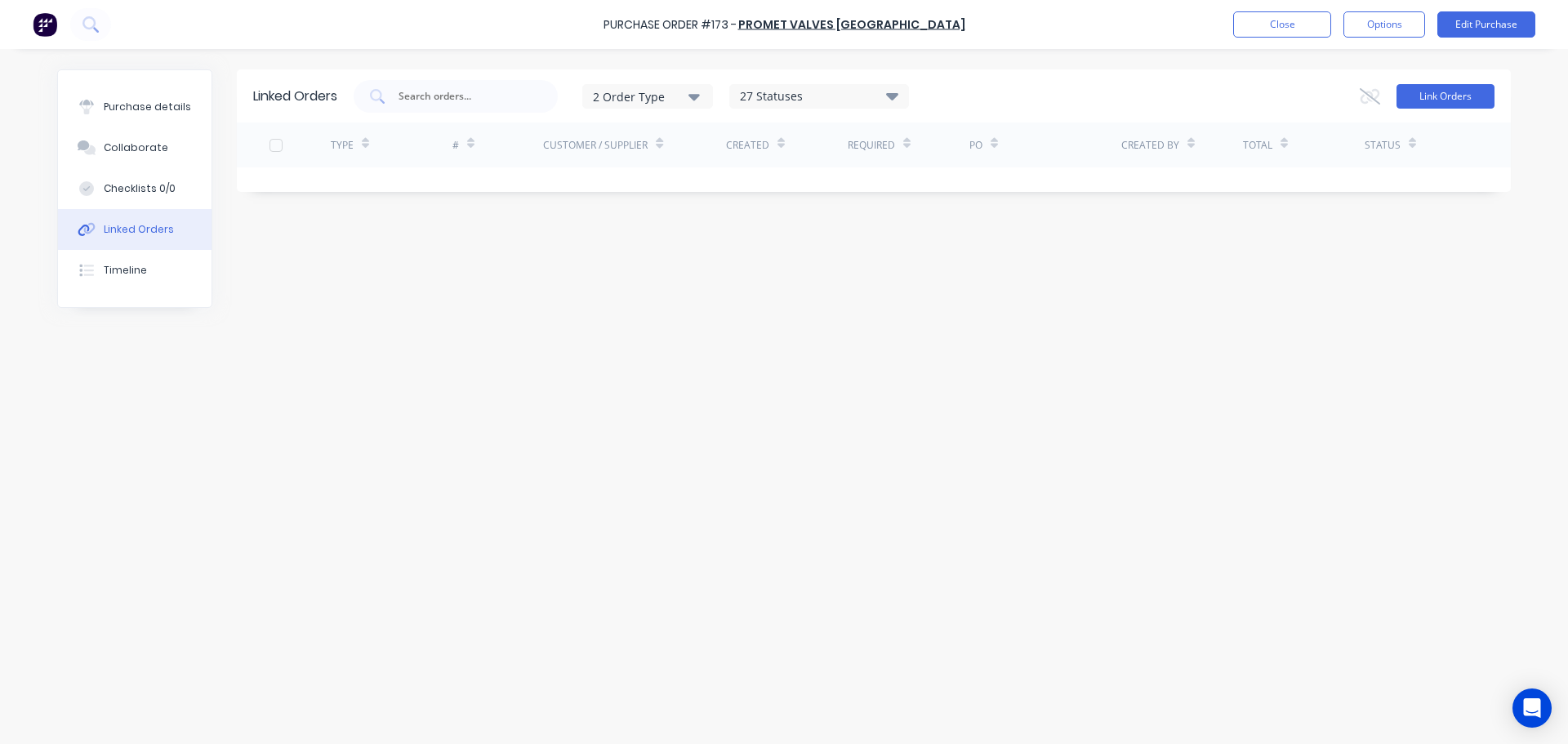
click at [1446, 92] on button "Link Orders" at bounding box center [1446, 96] width 98 height 25
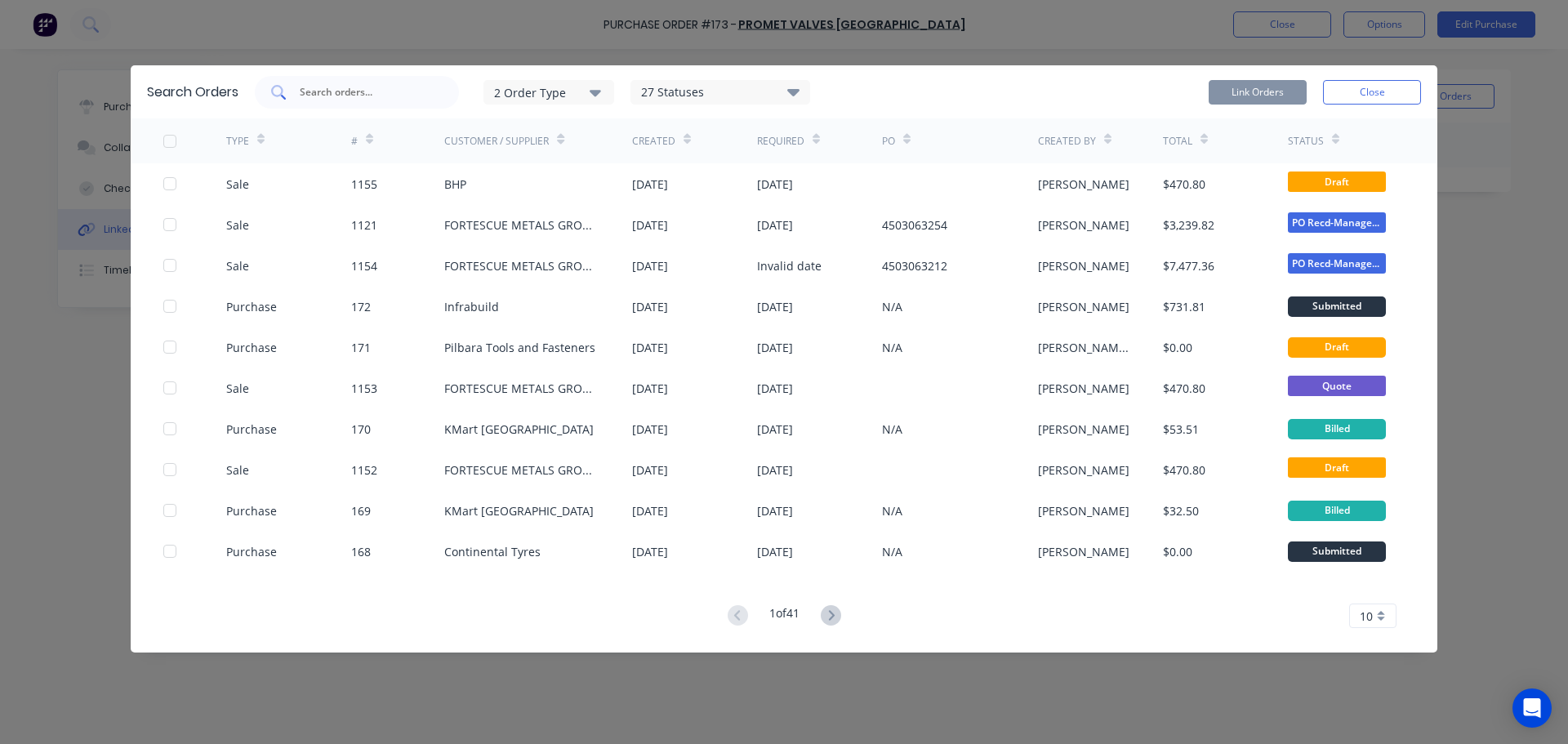
click at [333, 99] on input "text" at bounding box center [366, 93] width 136 height 17
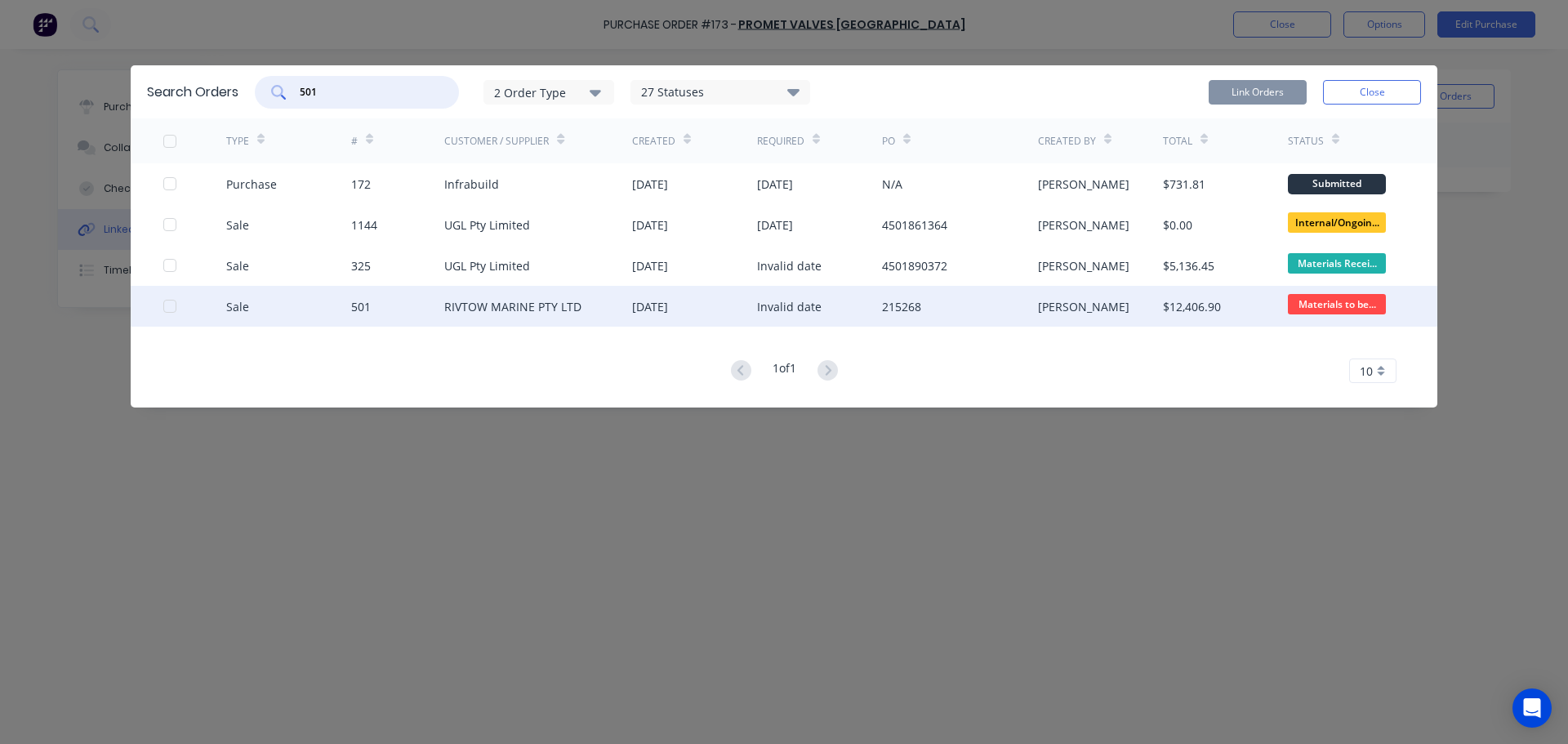
click at [165, 310] on div at bounding box center [170, 307] width 33 height 33
type input "501"
click at [1235, 99] on button "Link Orders" at bounding box center [1257, 92] width 98 height 25
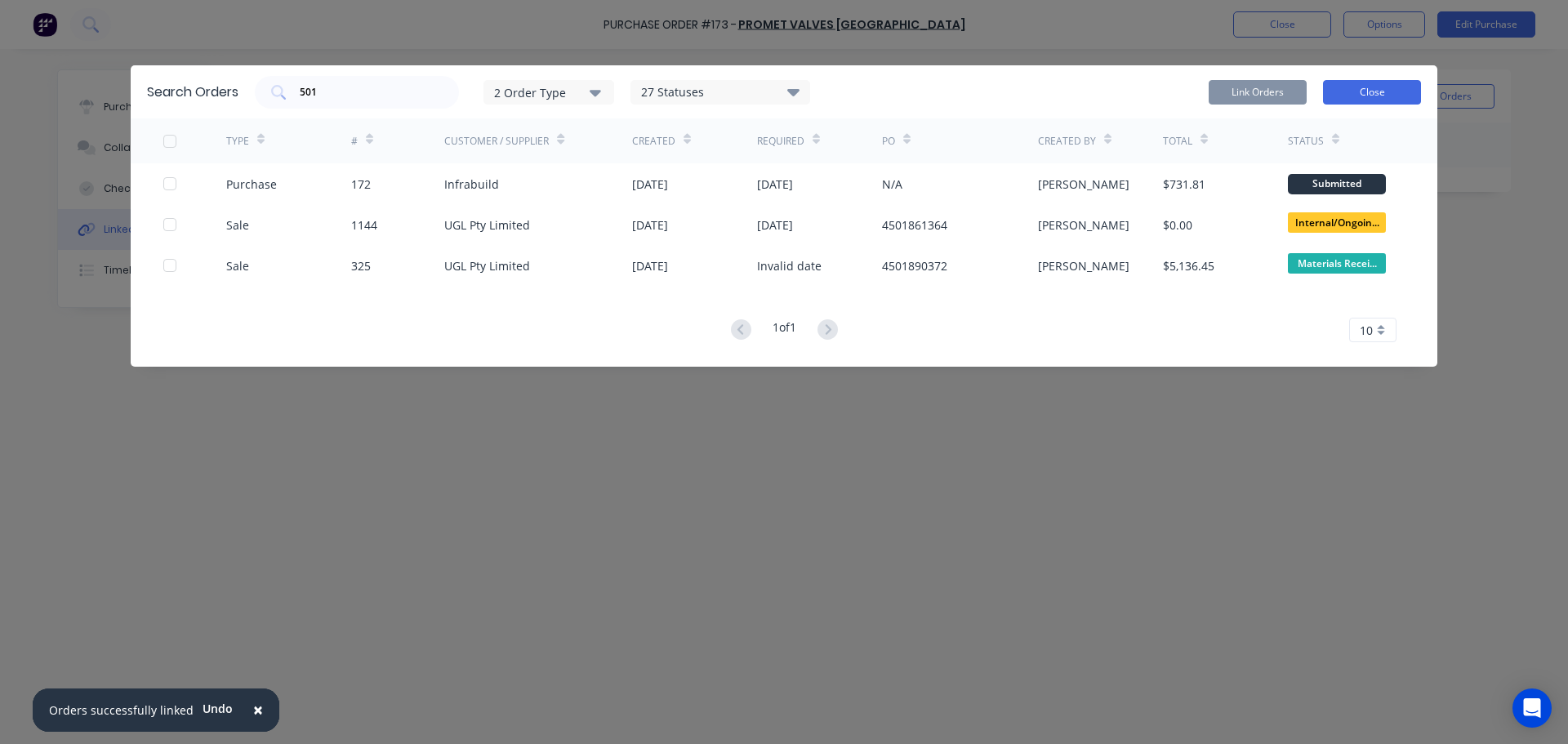
click at [1413, 92] on button "Close" at bounding box center [1372, 92] width 98 height 25
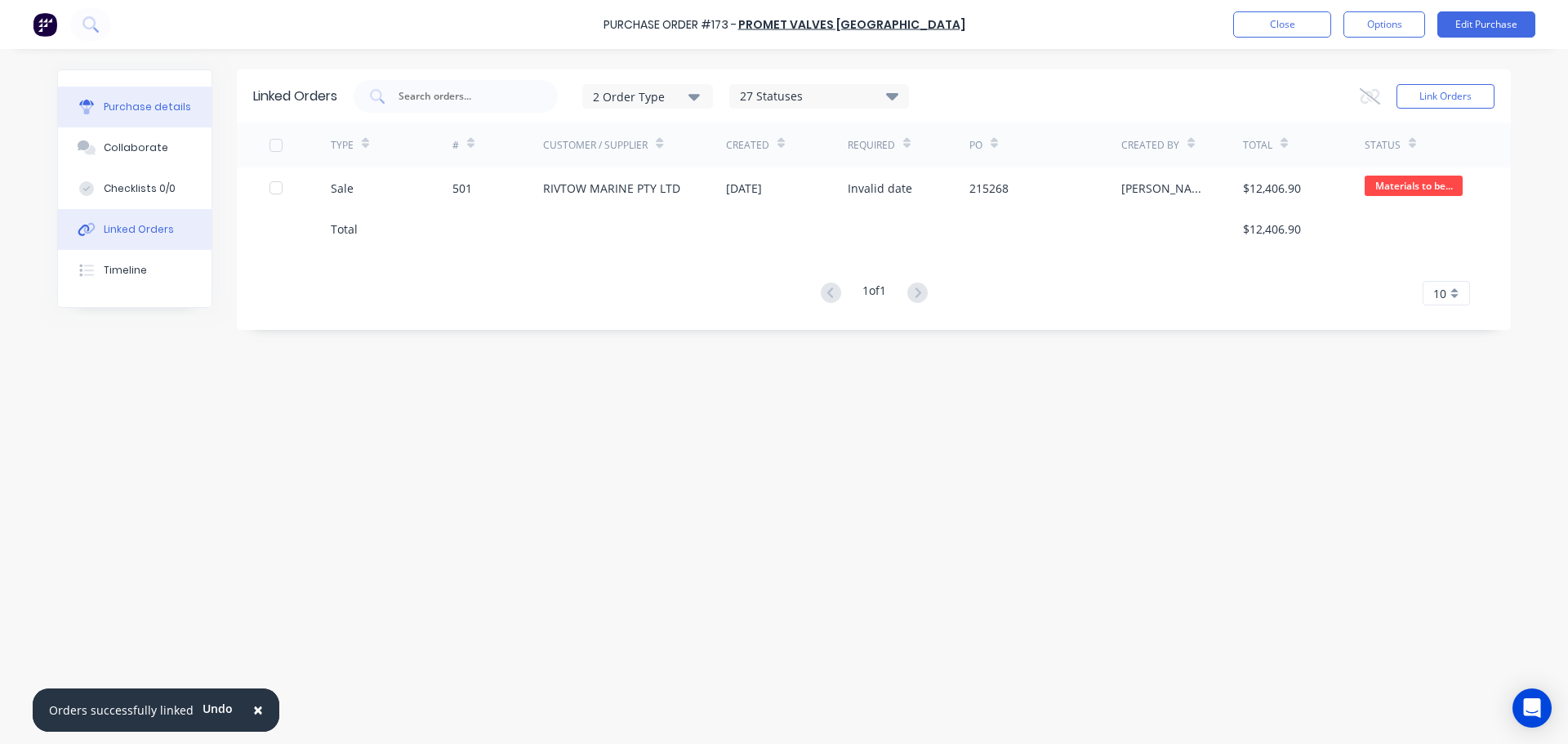
click at [142, 102] on div "Purchase details" at bounding box center [147, 107] width 87 height 15
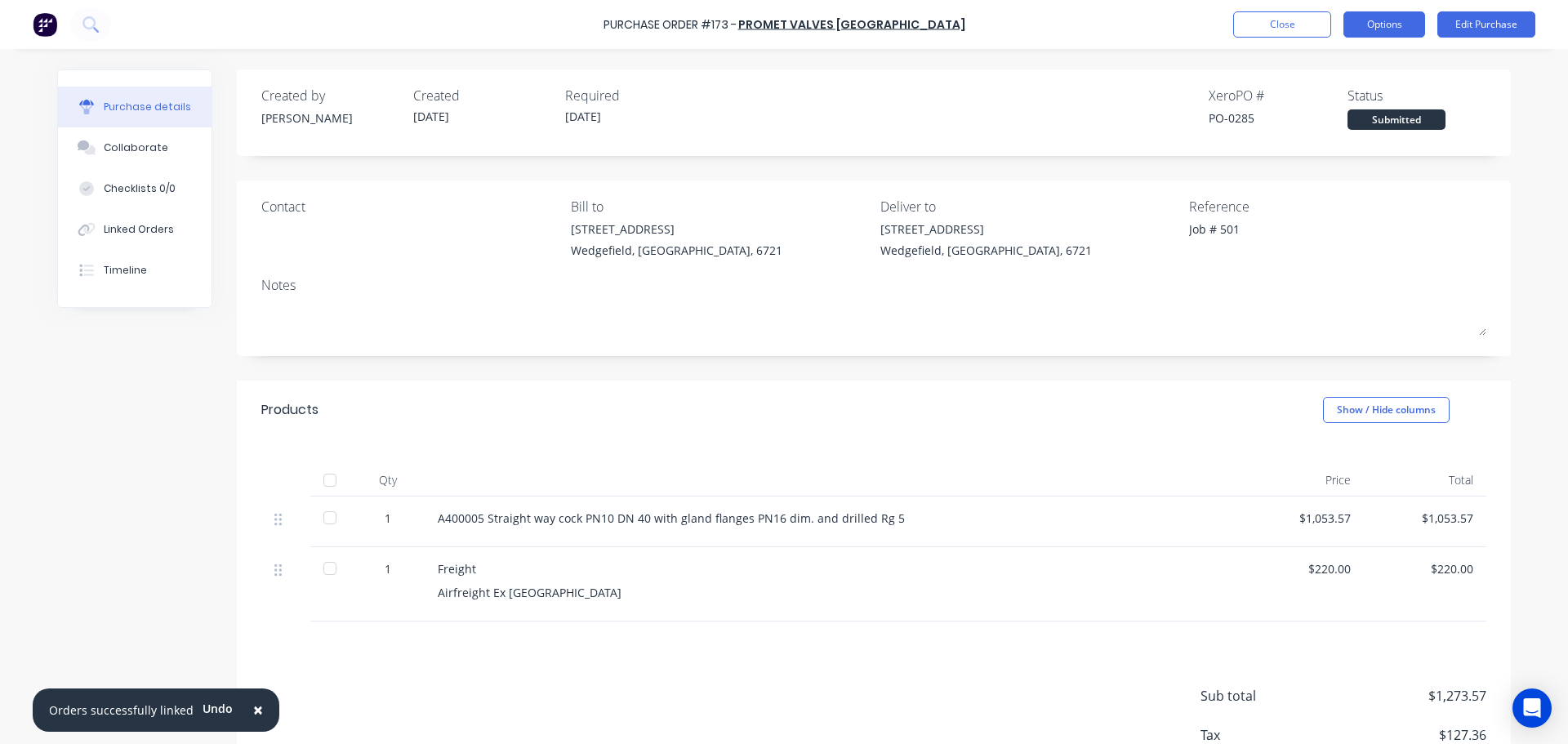
click at [1384, 25] on button "Options" at bounding box center [1384, 24] width 82 height 26
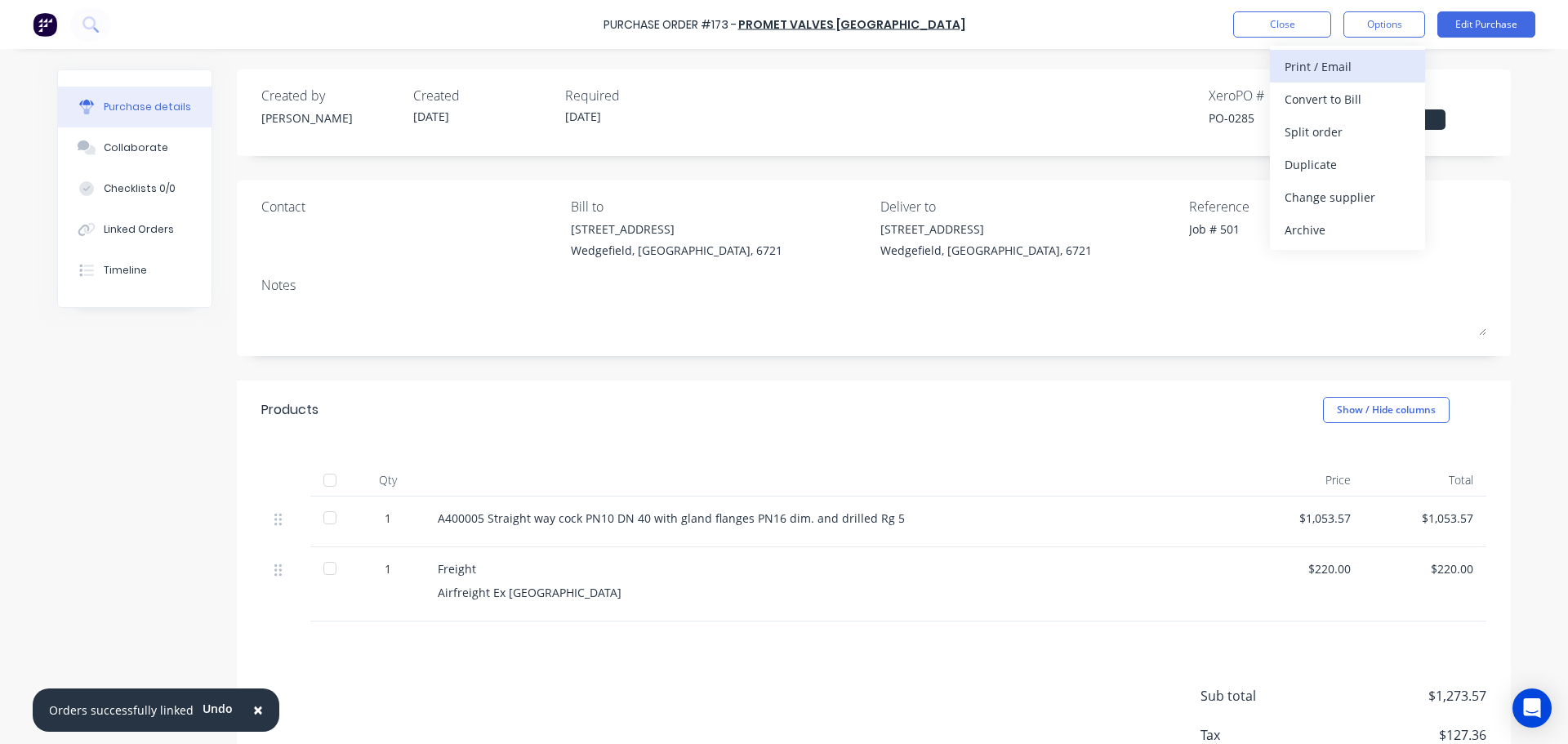
click at [1340, 66] on div "Print / Email" at bounding box center [1347, 67] width 126 height 24
click at [1313, 98] on div "With pricing" at bounding box center [1347, 99] width 126 height 24
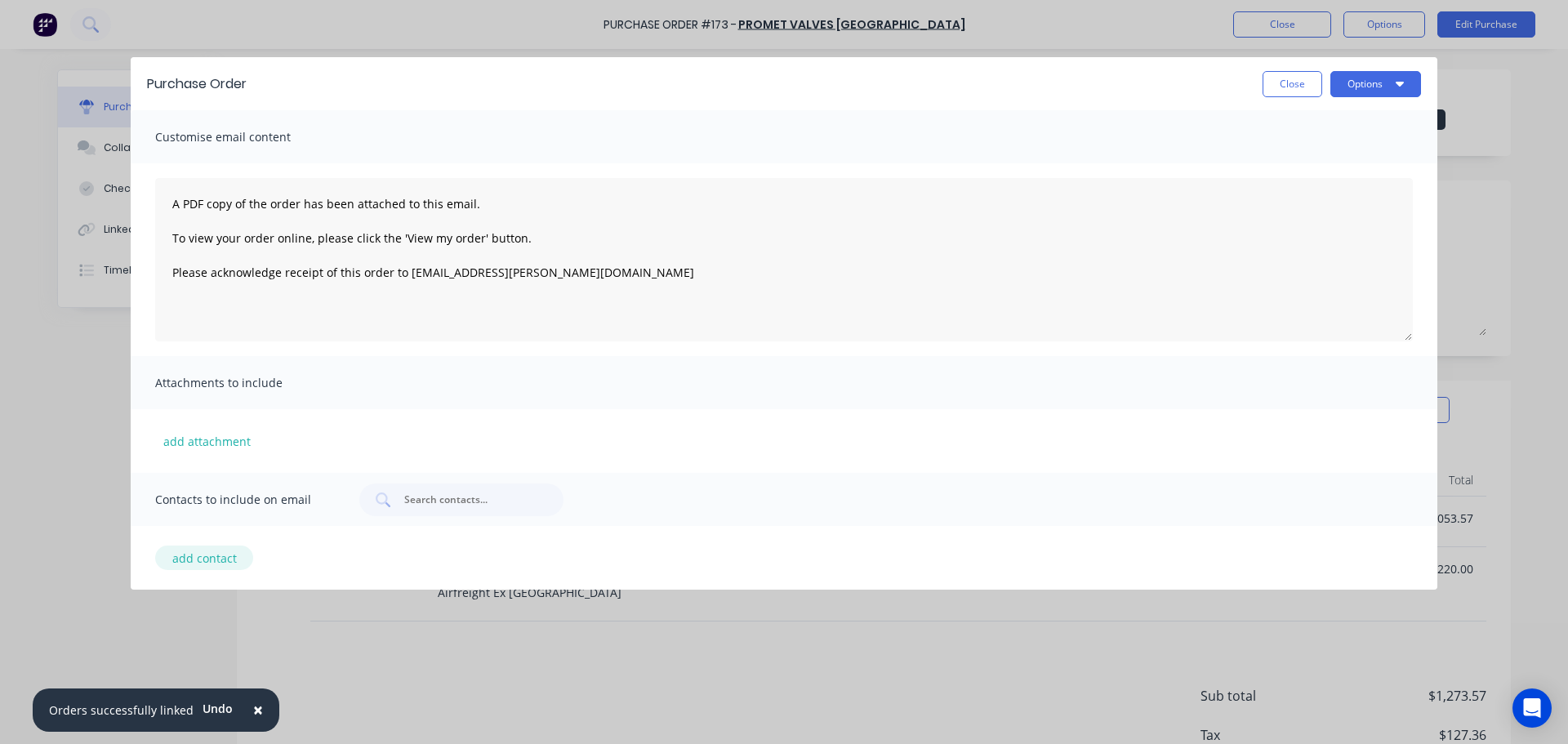
click at [197, 558] on button "add contact" at bounding box center [204, 558] width 98 height 25
select select "AU"
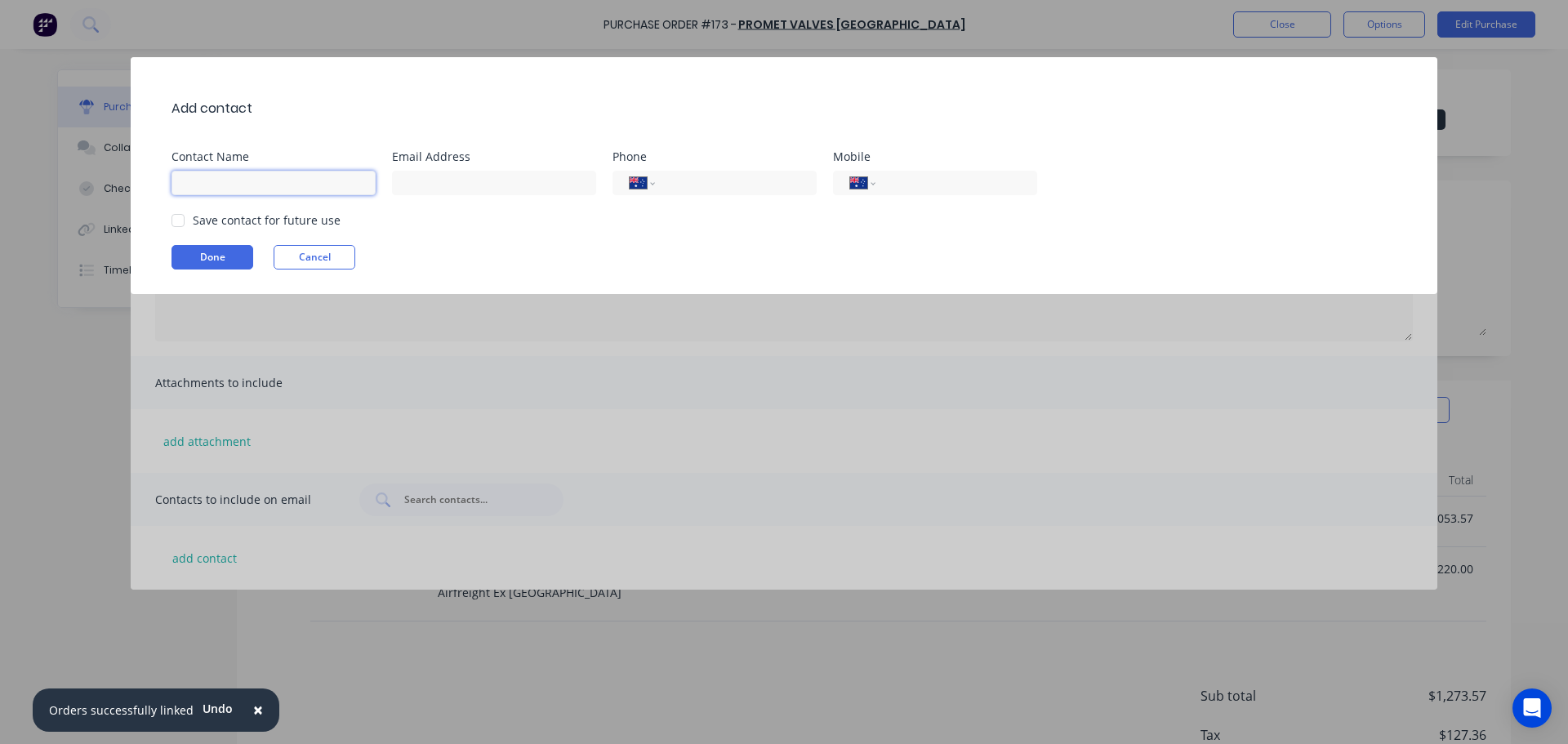
click at [232, 187] on input at bounding box center [274, 183] width 204 height 25
paste input "Zeljko (Zak) Ilicic"
type input "Zeljko (Zak) Ilicic"
click at [437, 177] on input at bounding box center [494, 183] width 204 height 25
paste input "promet@prometvalves.com"
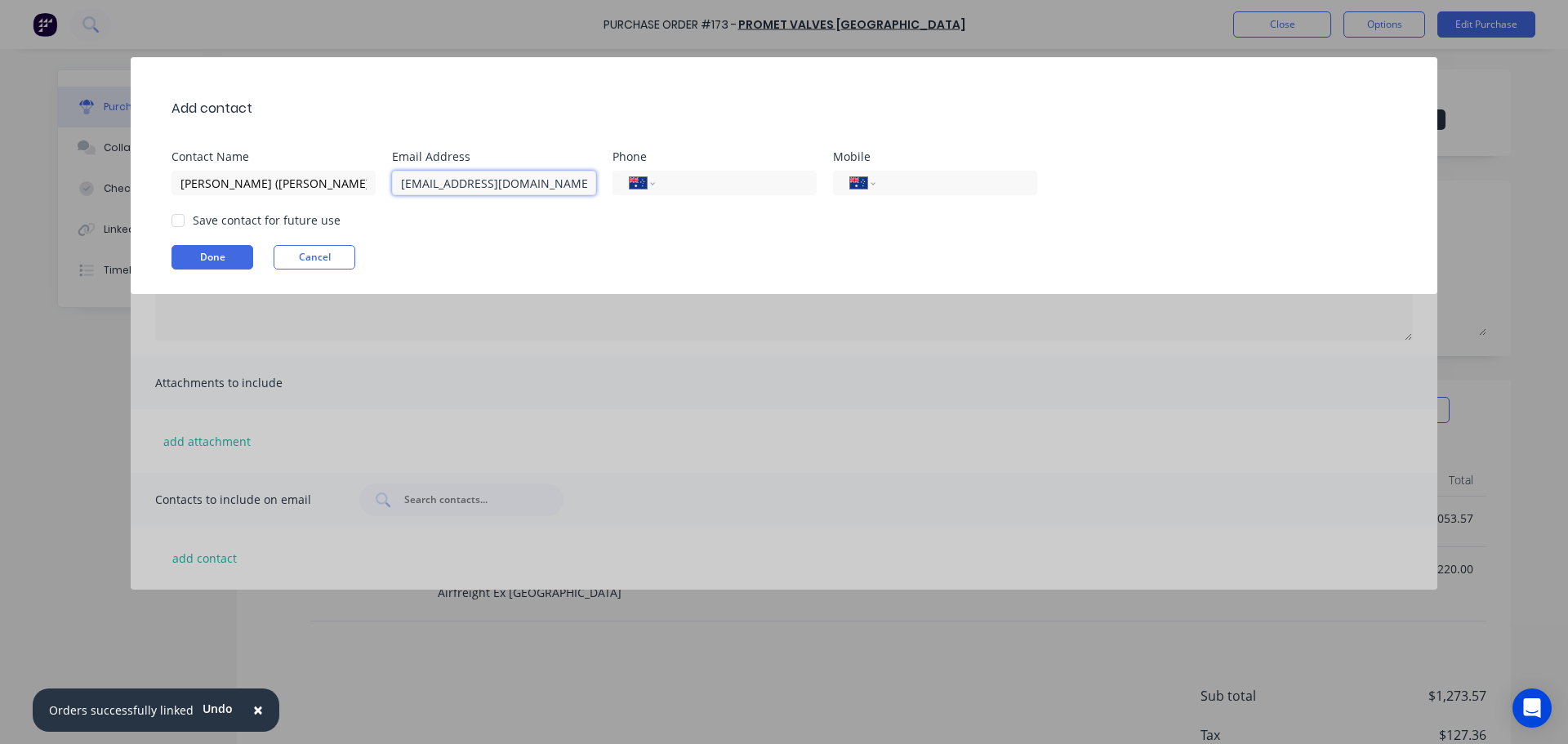
type input "promet@prometvalves.com"
click at [702, 193] on div "International Afghanistan Åland Islands Albania Algeria American Samoa Andorra …" at bounding box center [715, 183] width 204 height 25
click at [691, 180] on input "tel" at bounding box center [733, 183] width 133 height 18
type input "(08) 8268 1777"
click at [253, 219] on div "Save contact for future use" at bounding box center [267, 220] width 148 height 17
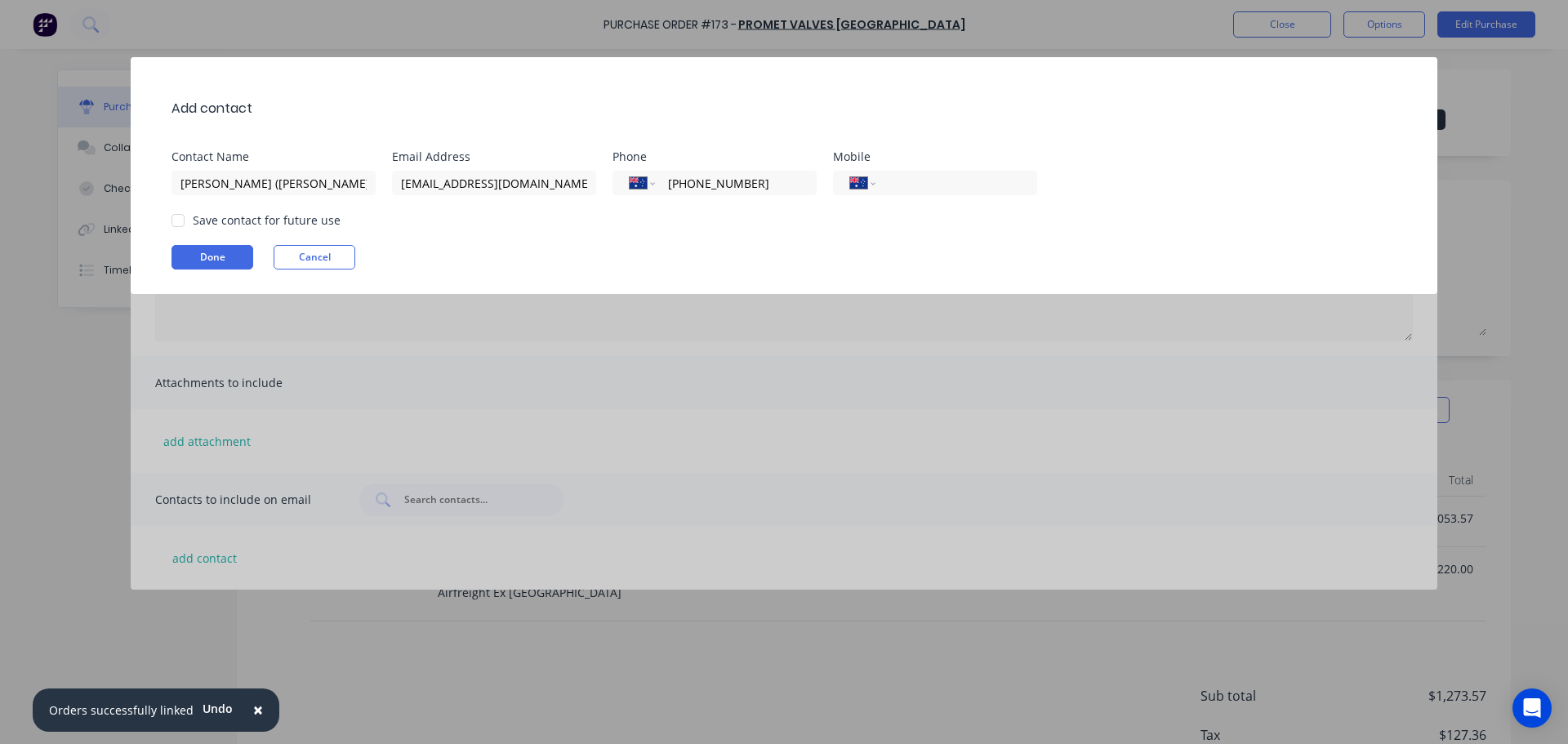
click at [180, 222] on div at bounding box center [178, 220] width 33 height 33
click at [185, 252] on button "Done" at bounding box center [212, 257] width 82 height 25
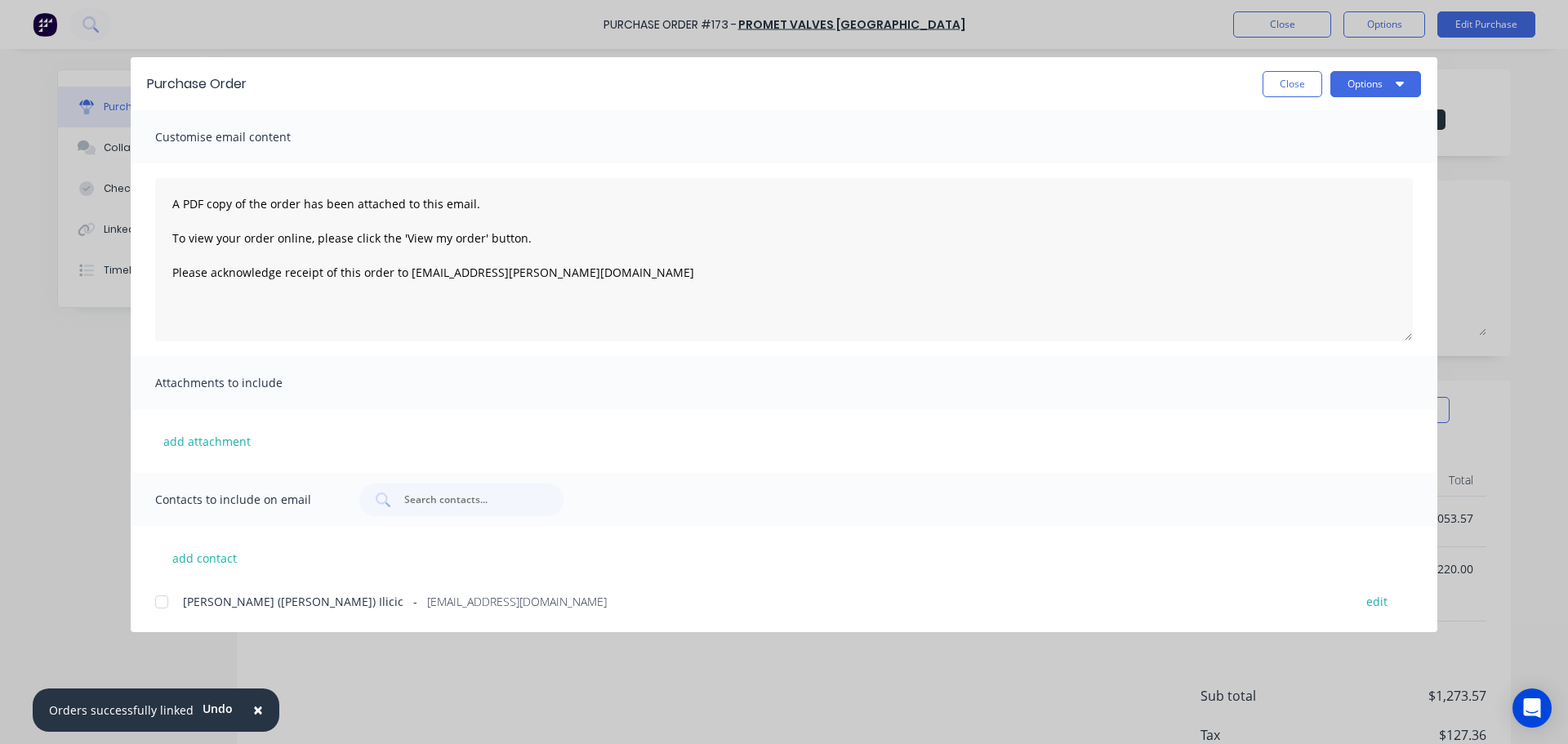
click at [156, 605] on div at bounding box center [162, 602] width 33 height 33
drag, startPoint x: 1296, startPoint y: 90, endPoint x: 1313, endPoint y: 64, distance: 31.1
click at [1296, 90] on button "Close" at bounding box center [1292, 84] width 60 height 26
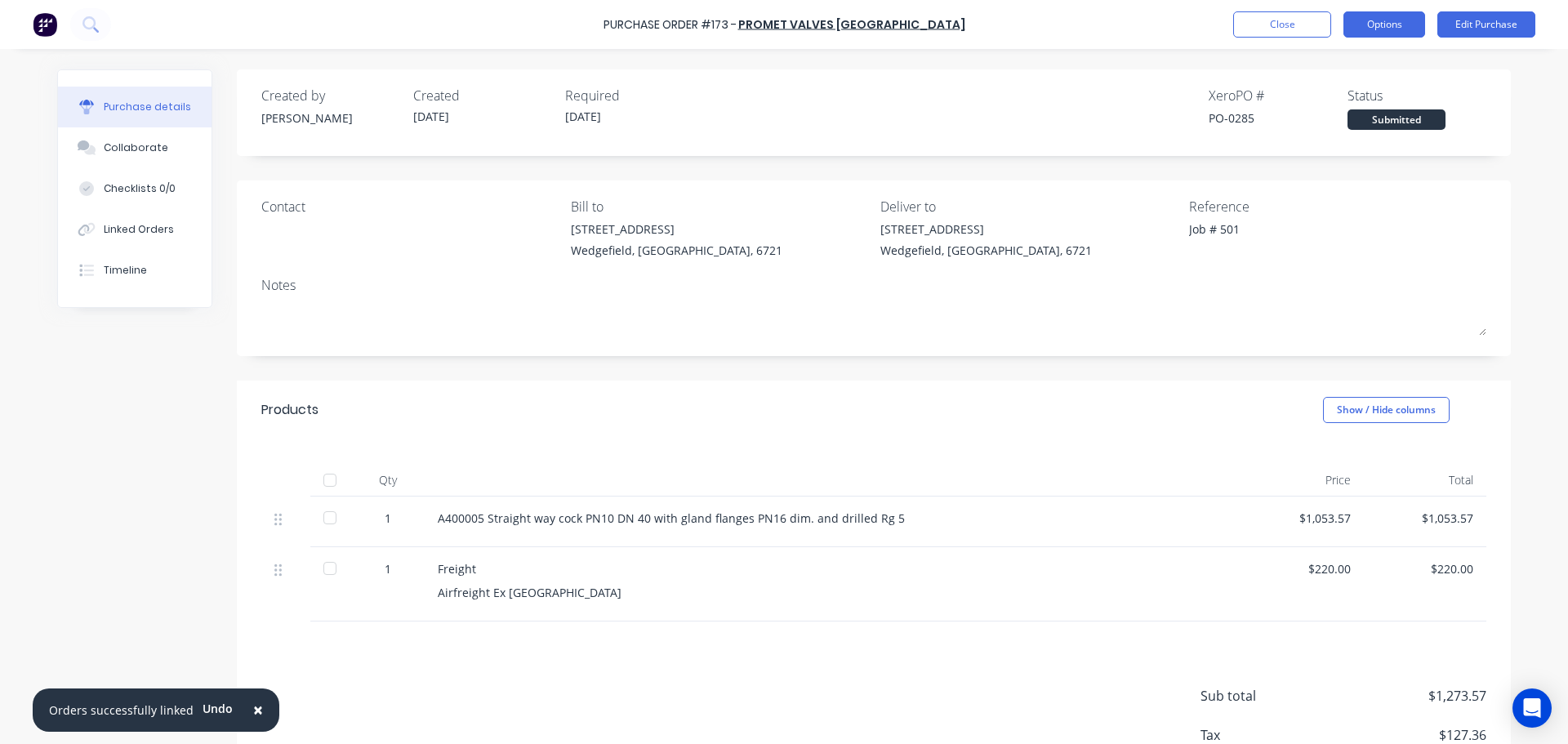
click at [1381, 18] on button "Options" at bounding box center [1384, 24] width 82 height 26
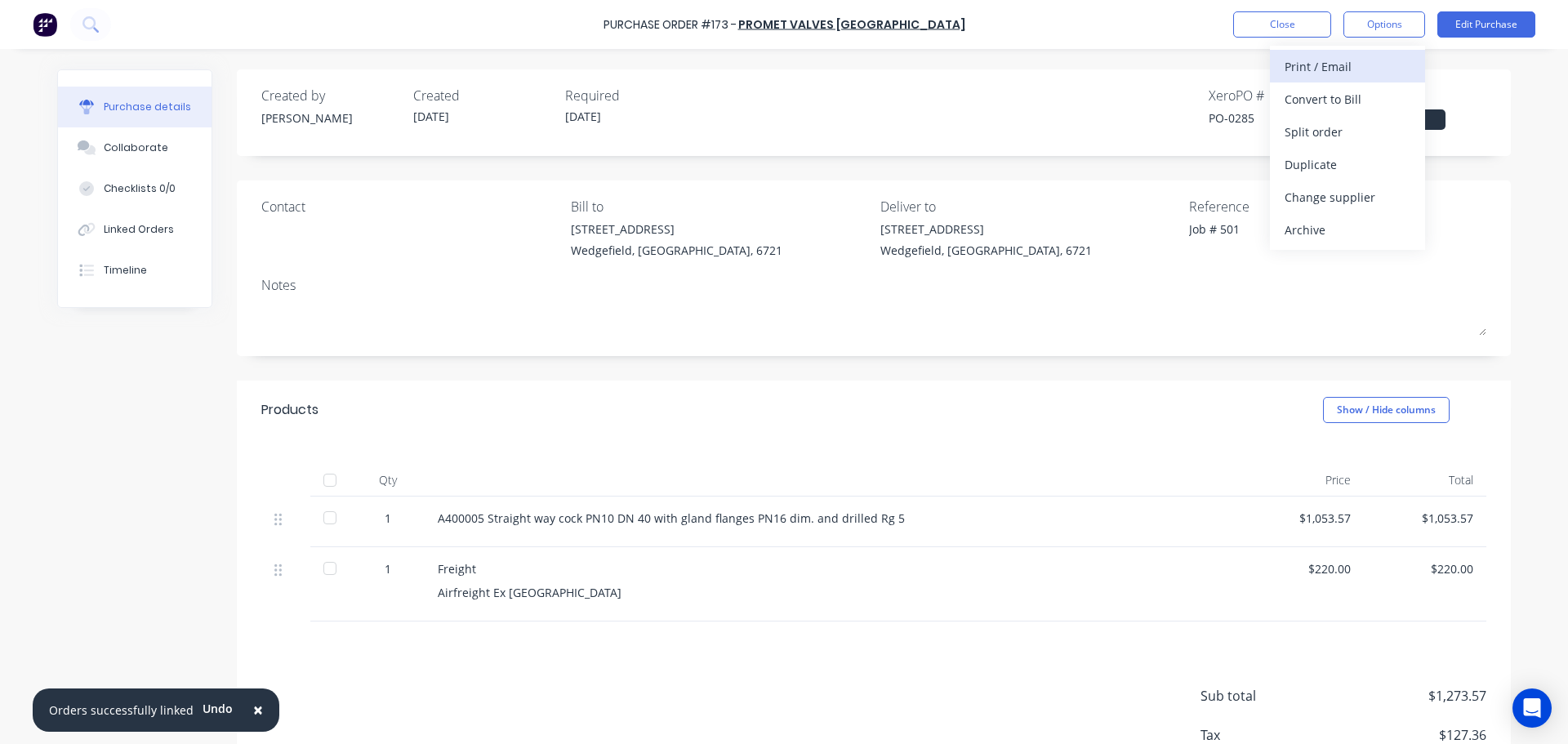
click at [1295, 60] on div "Print / Email" at bounding box center [1347, 67] width 126 height 24
click at [1324, 105] on div "With pricing" at bounding box center [1347, 99] width 126 height 24
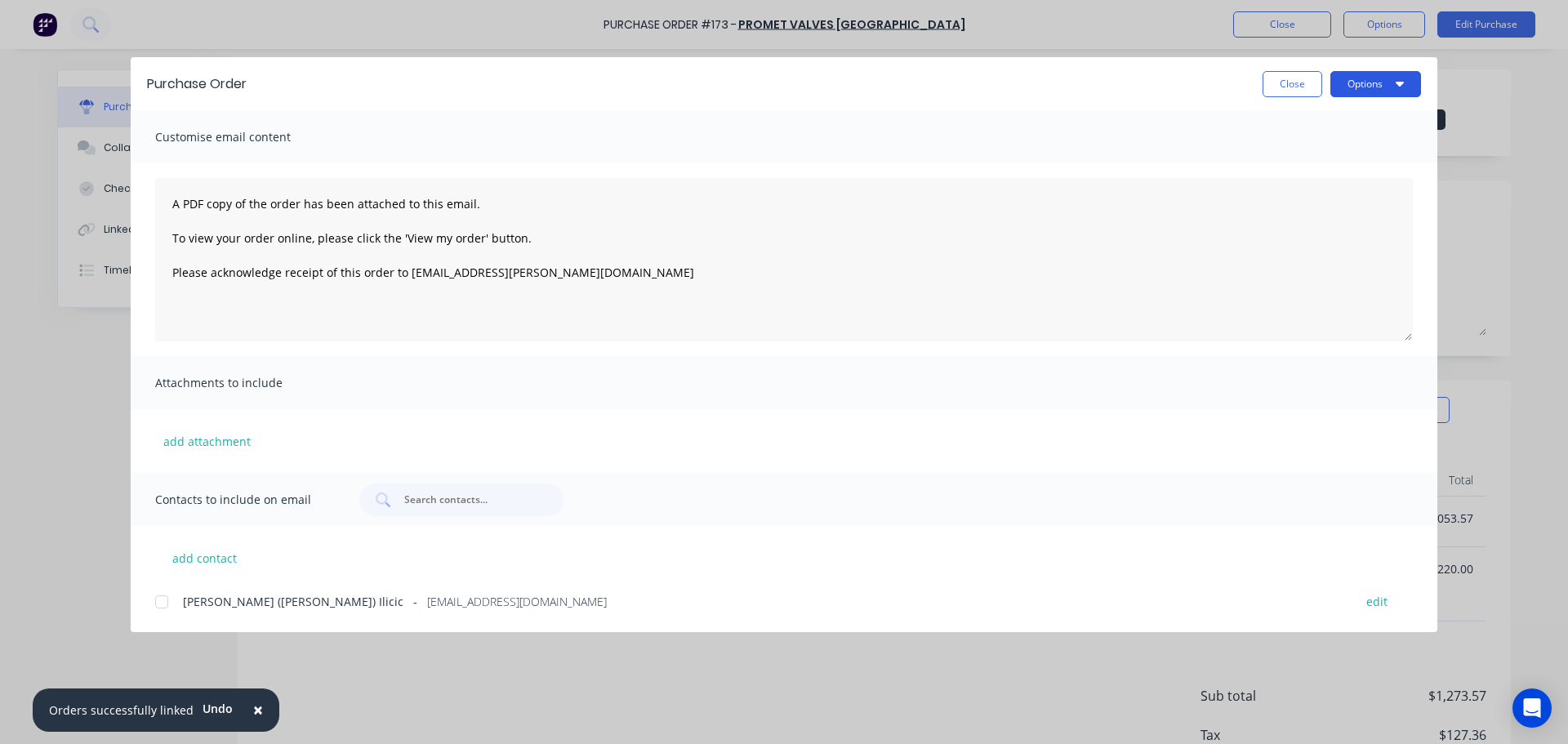
click at [1356, 87] on button "Options" at bounding box center [1376, 84] width 91 height 26
click at [1340, 110] on button "Preview" at bounding box center [1344, 126] width 155 height 33
click at [1289, 96] on button "Close" at bounding box center [1292, 84] width 60 height 26
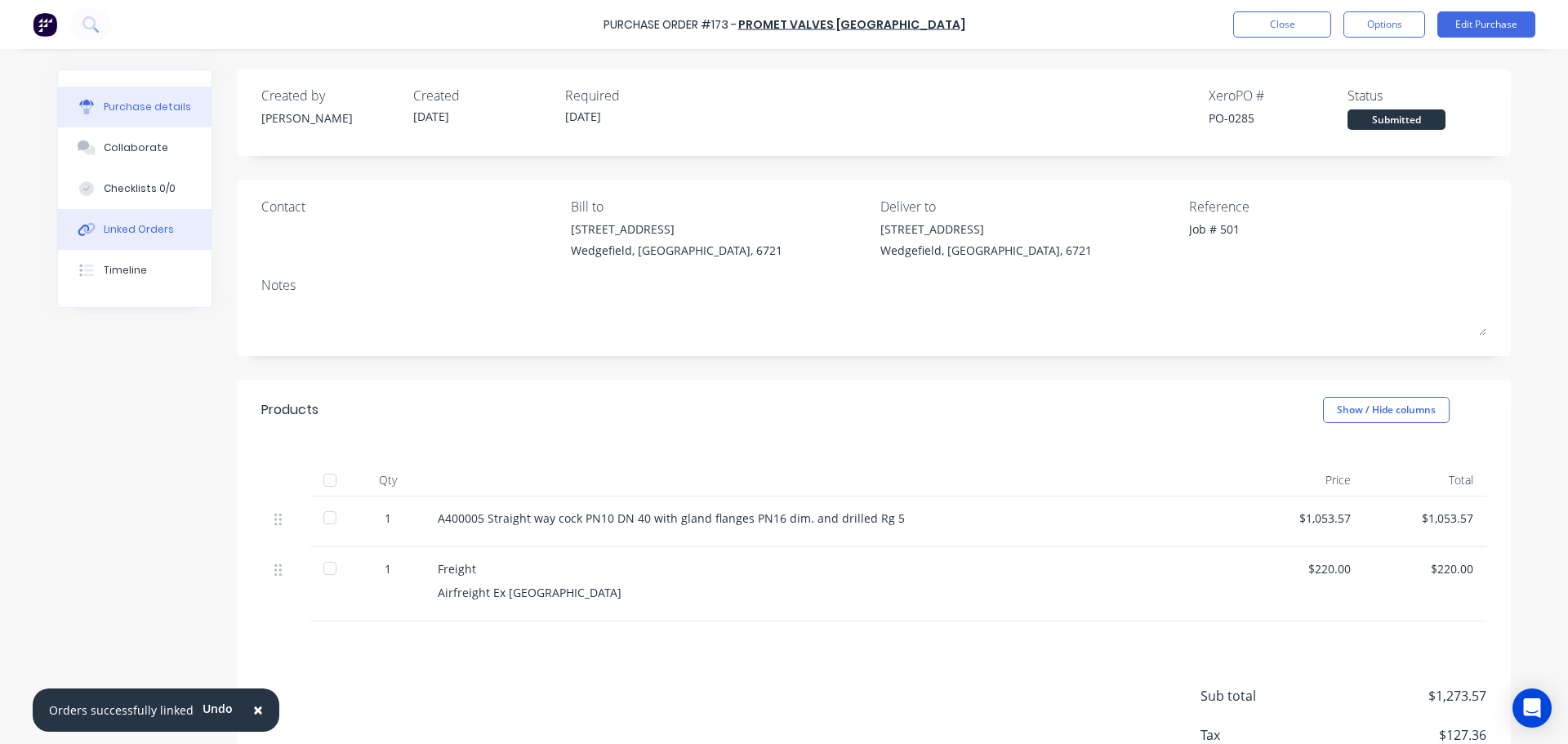
click at [121, 233] on div "Linked Orders" at bounding box center [139, 230] width 70 height 15
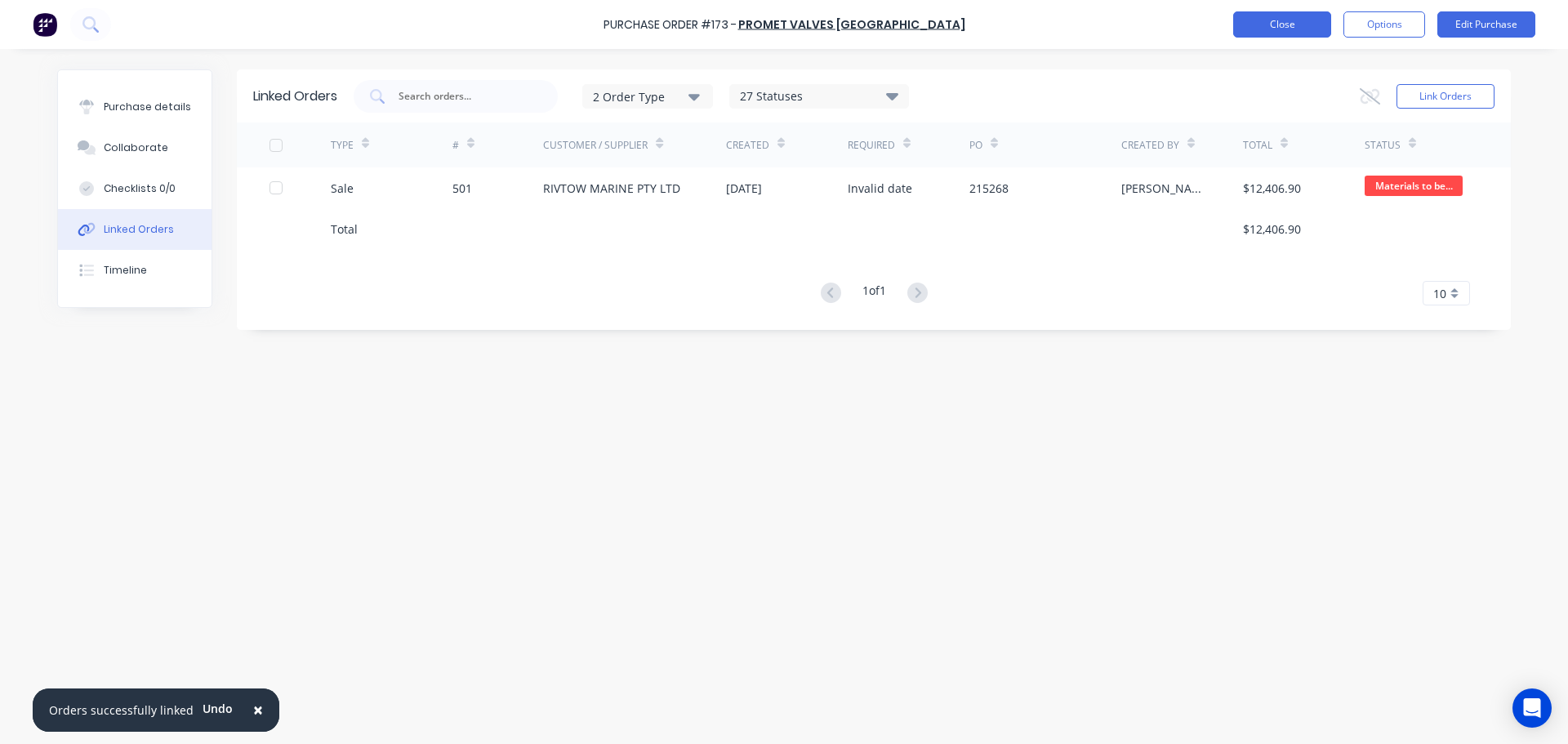
click at [1304, 31] on button "Close" at bounding box center [1282, 24] width 98 height 26
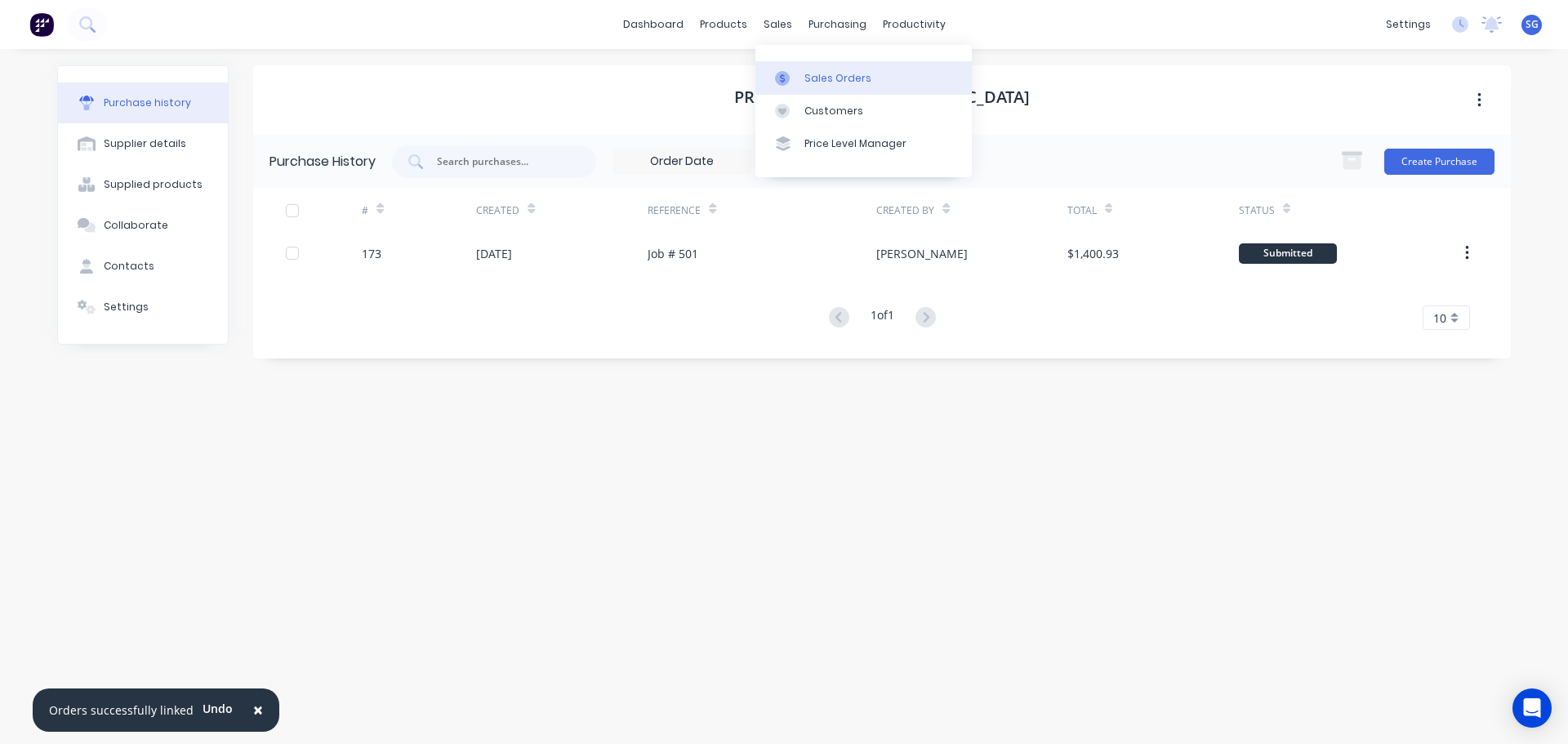
click at [804, 73] on div "Sales Orders" at bounding box center [837, 78] width 67 height 15
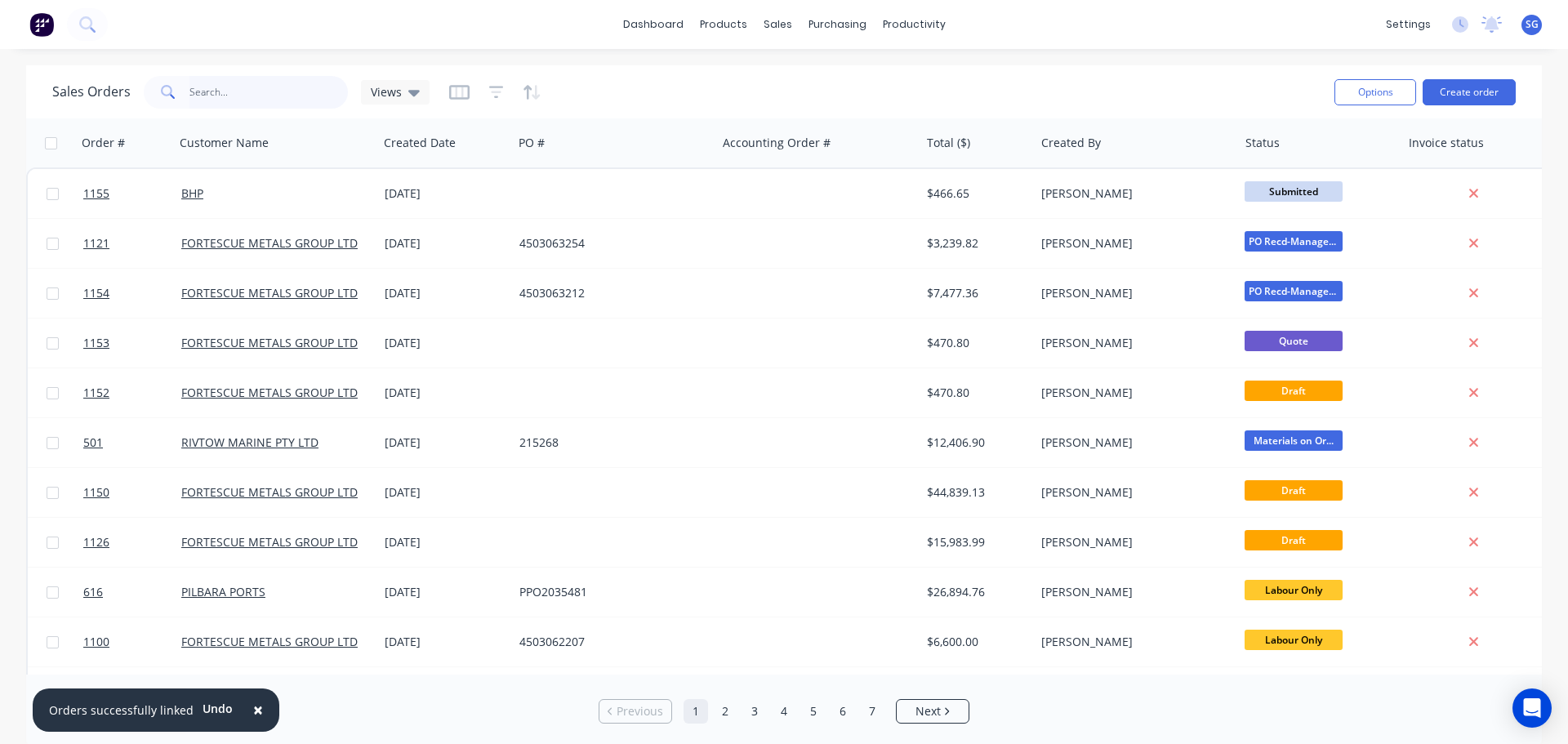
click at [242, 101] on input "text" at bounding box center [268, 93] width 159 height 33
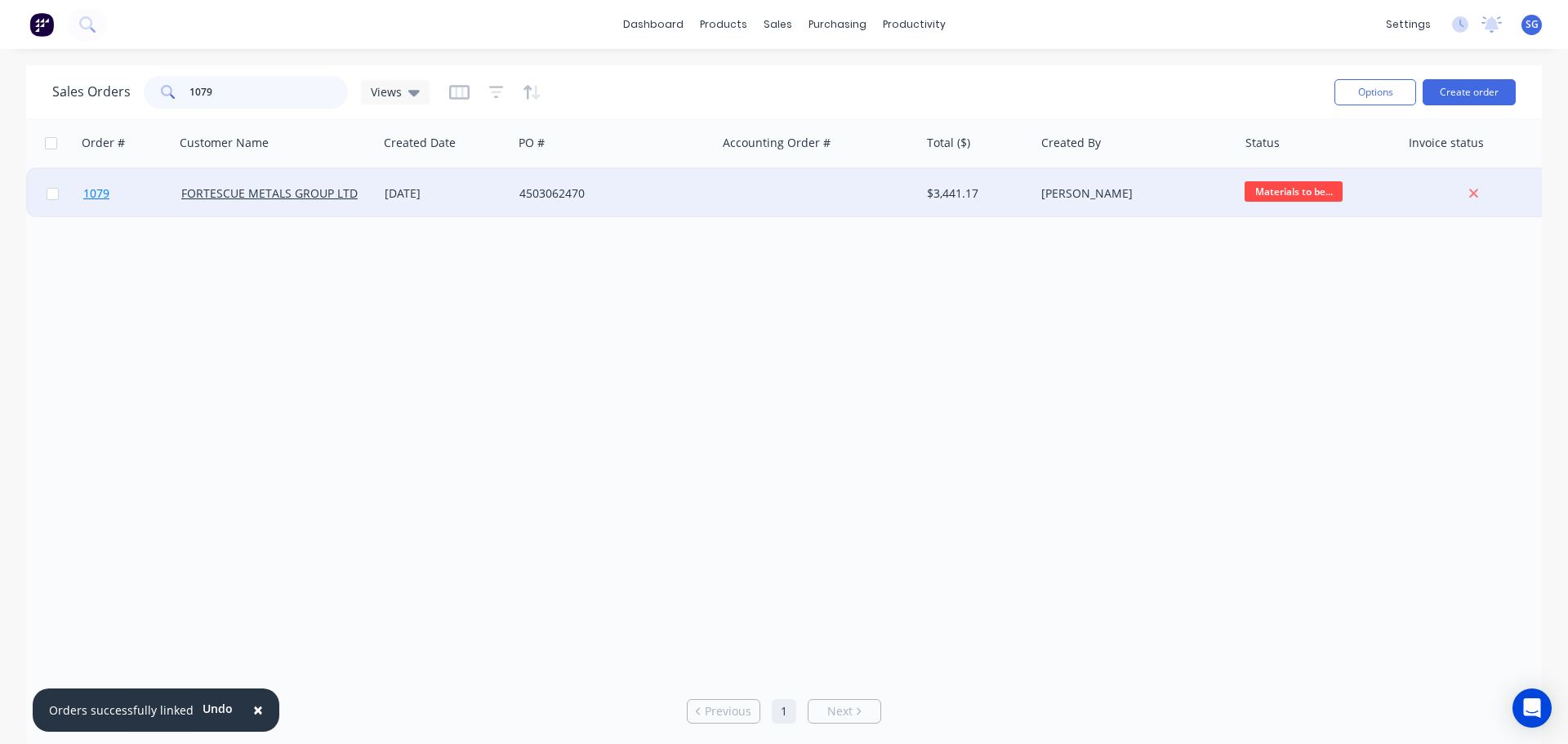
type input "1079"
click at [89, 195] on span "1079" at bounding box center [97, 194] width 26 height 17
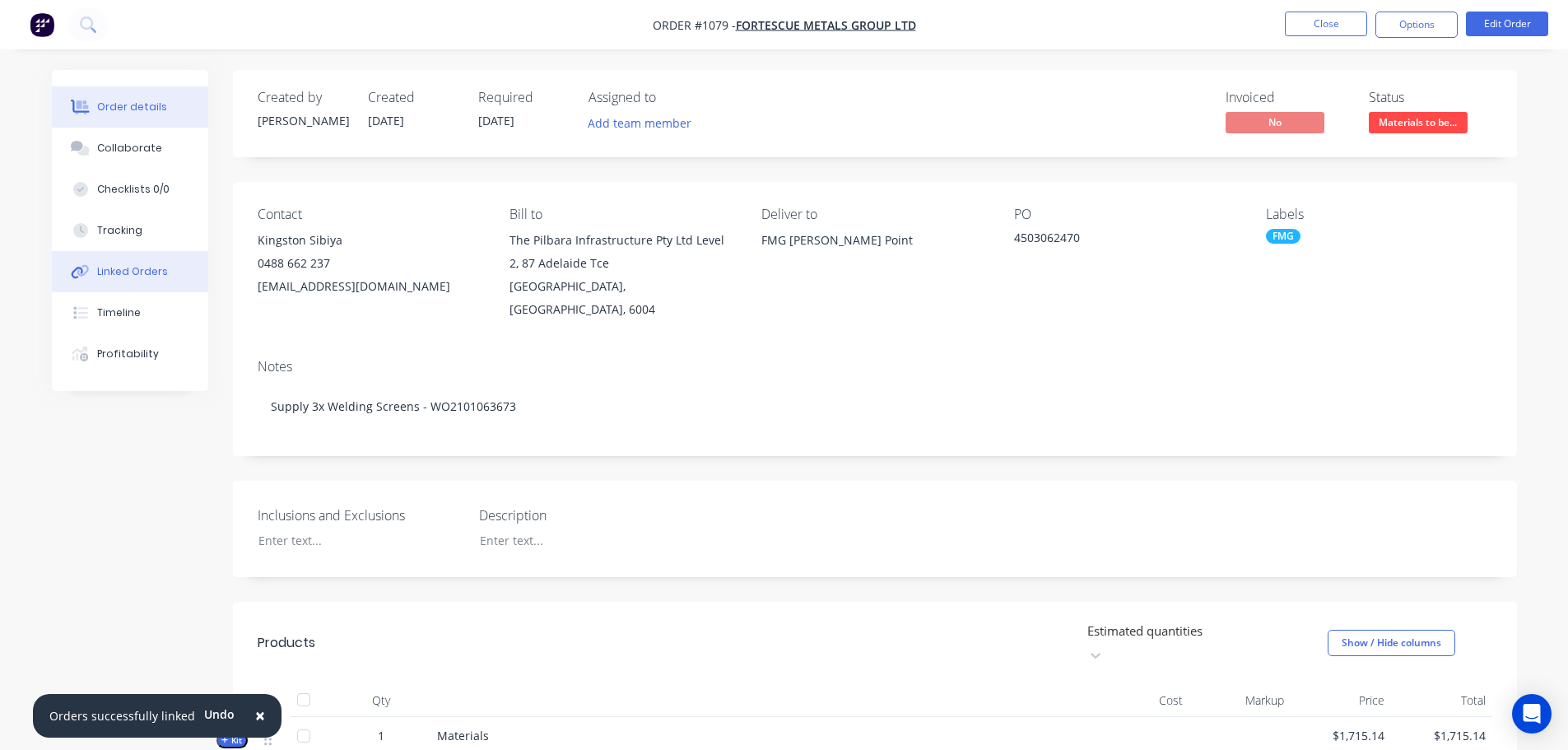
drag, startPoint x: 113, startPoint y: 273, endPoint x: 123, endPoint y: 275, distance: 10.2
click at [113, 273] on div "Linked Orders" at bounding box center [132, 271] width 70 height 15
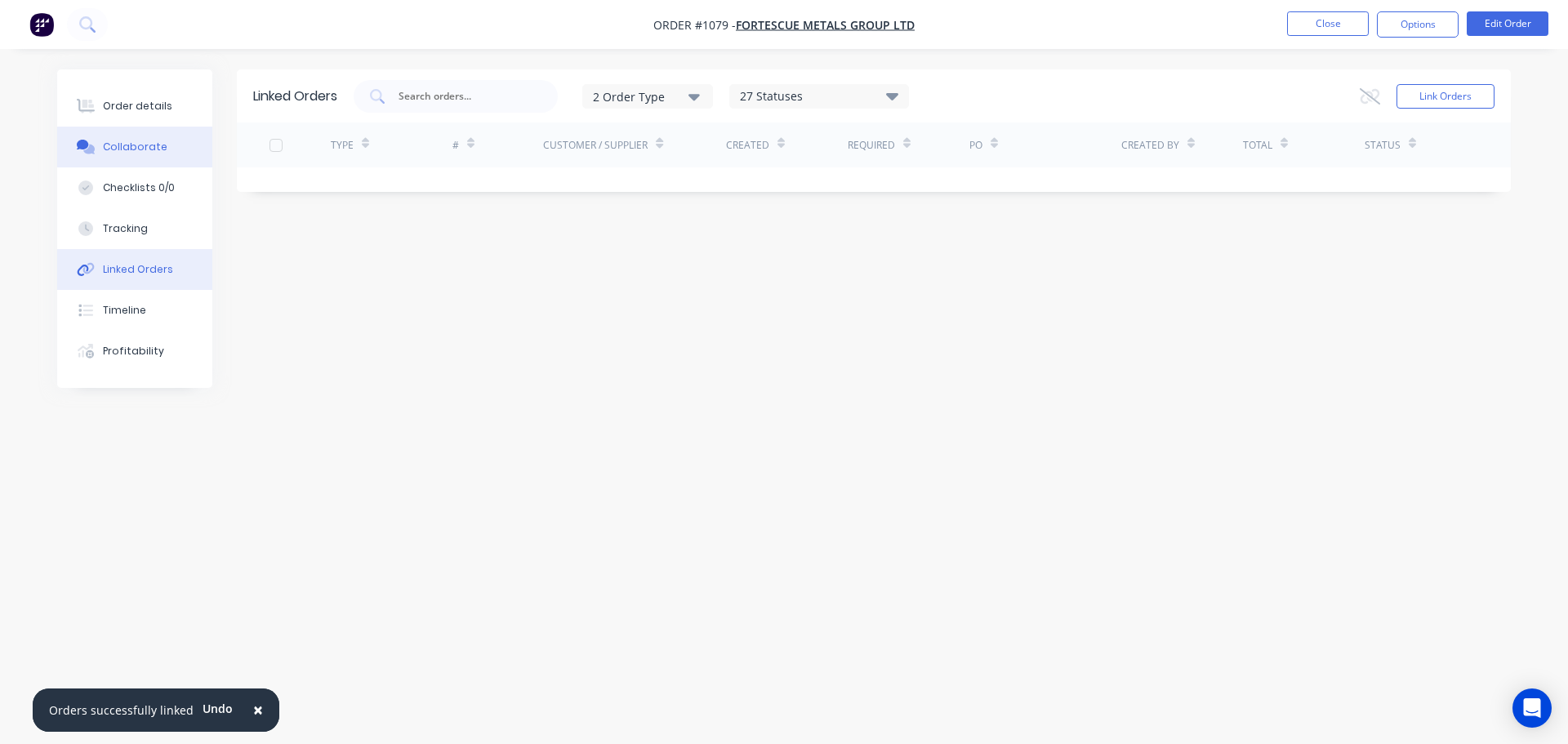
click at [116, 145] on div "Collaborate" at bounding box center [135, 147] width 64 height 15
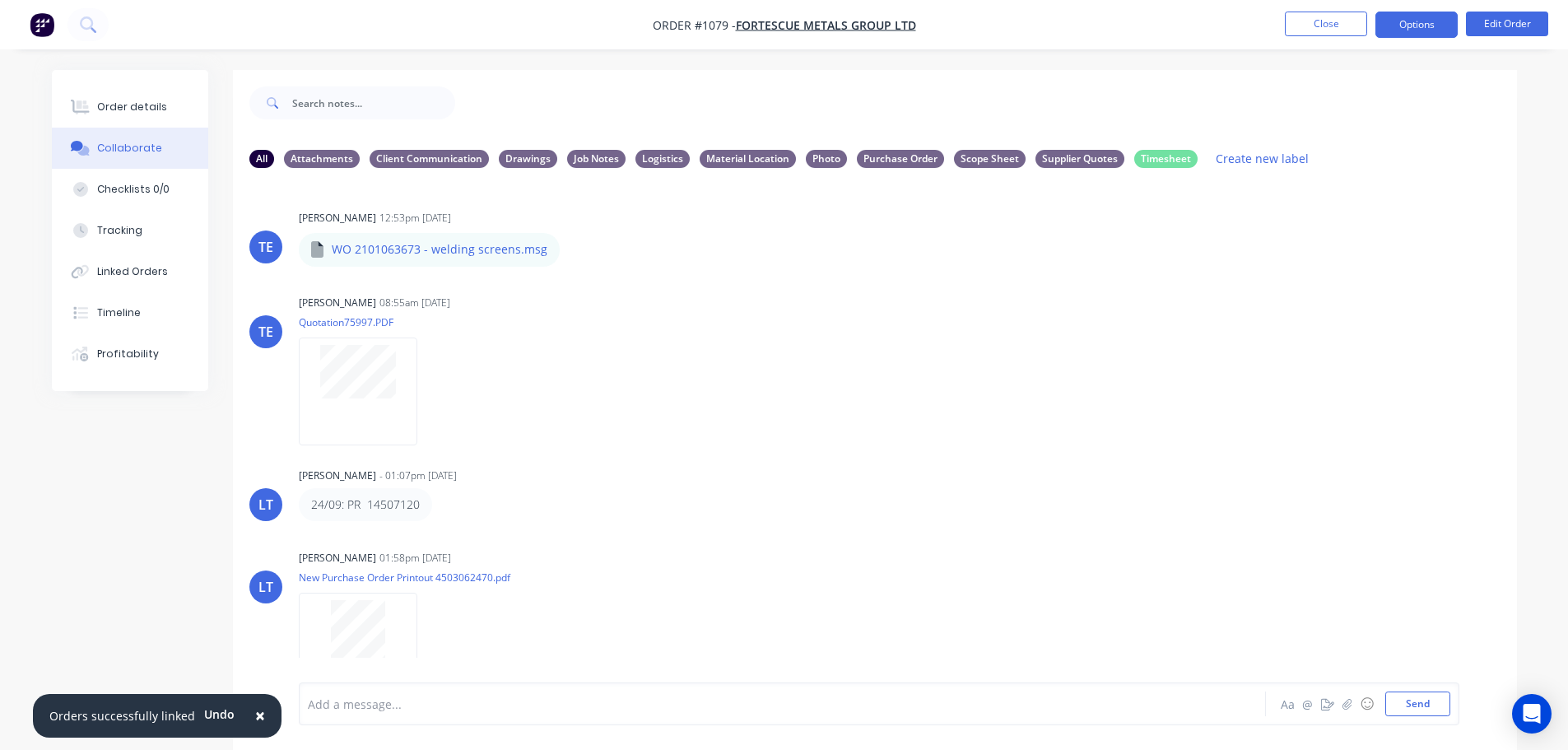
click at [1415, 26] on button "Options" at bounding box center [1416, 24] width 82 height 26
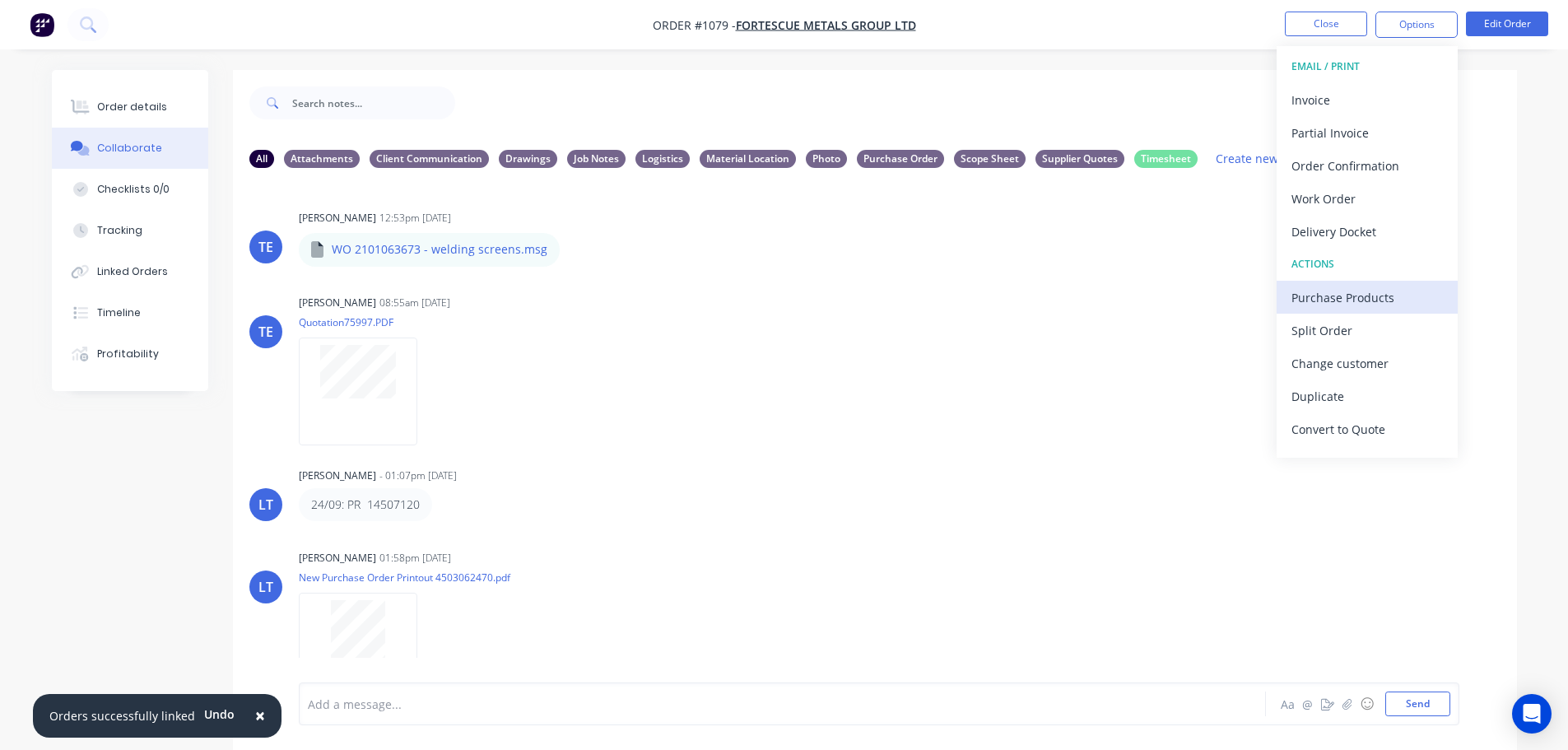
click at [1340, 301] on div "Purchase Products" at bounding box center [1367, 297] width 152 height 24
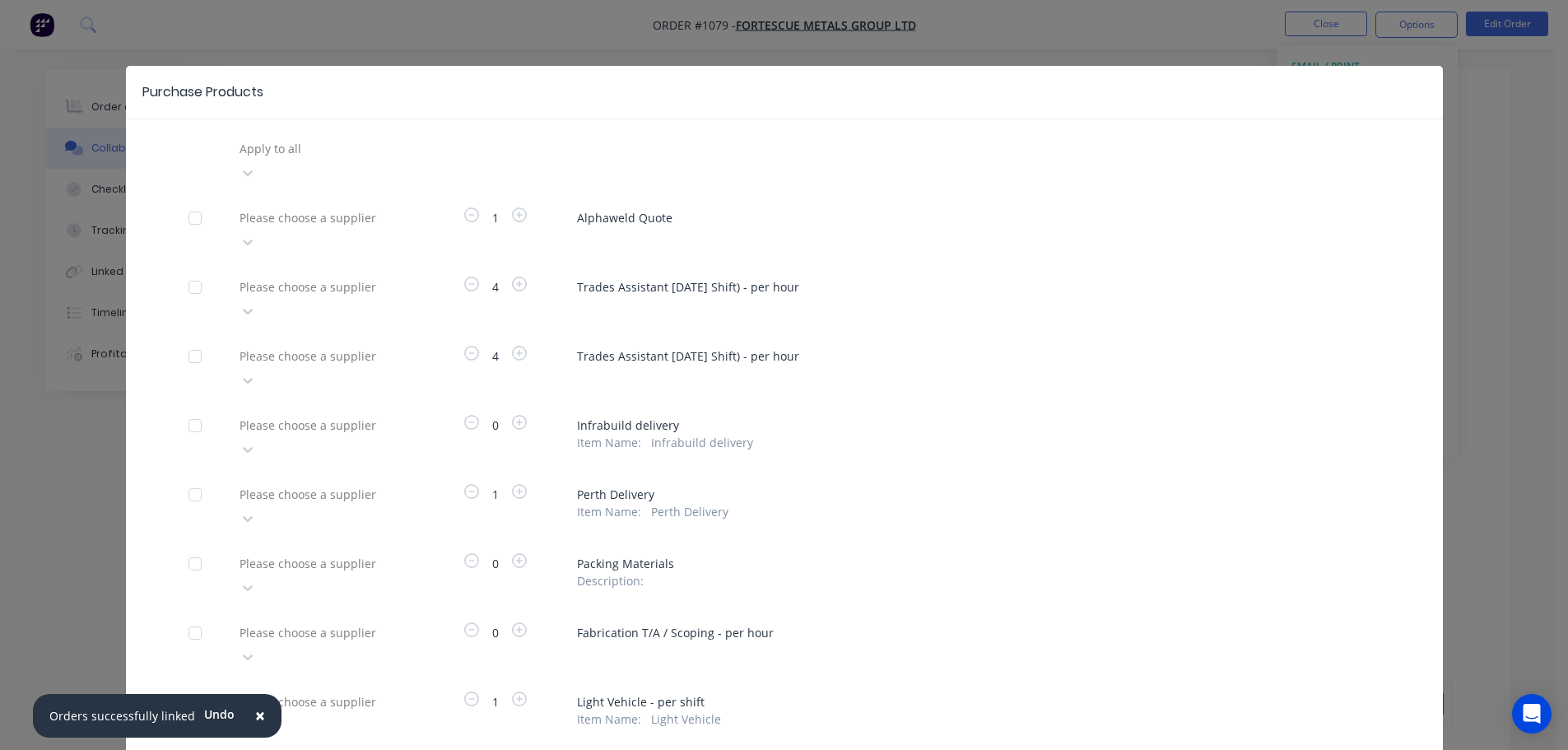
click at [196, 202] on div at bounding box center [195, 219] width 33 height 33
click at [268, 207] on div at bounding box center [357, 218] width 237 height 20
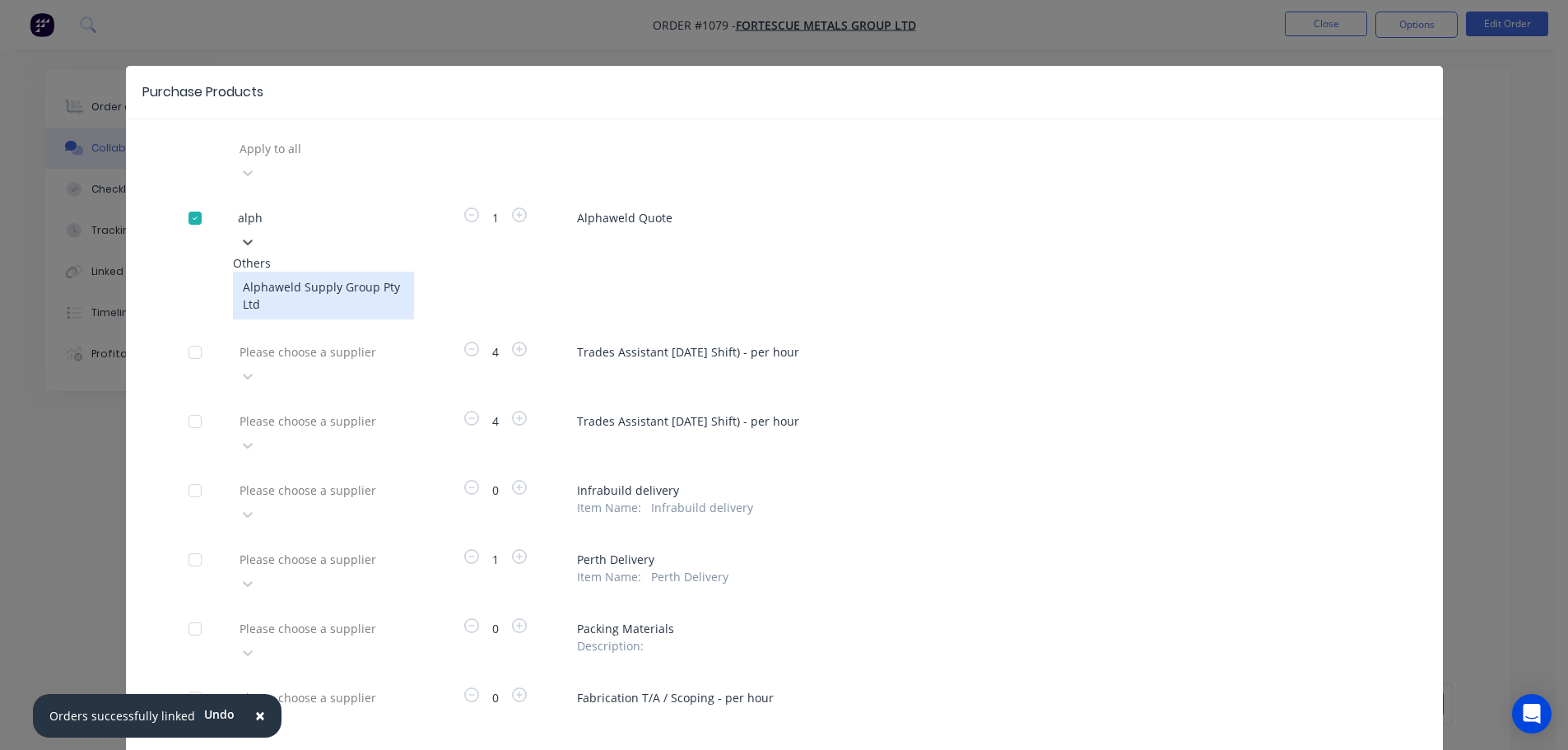
type input "alpha"
click at [271, 271] on div "Alphaweld Supply Group Pty Ltd" at bounding box center [324, 295] width 182 height 48
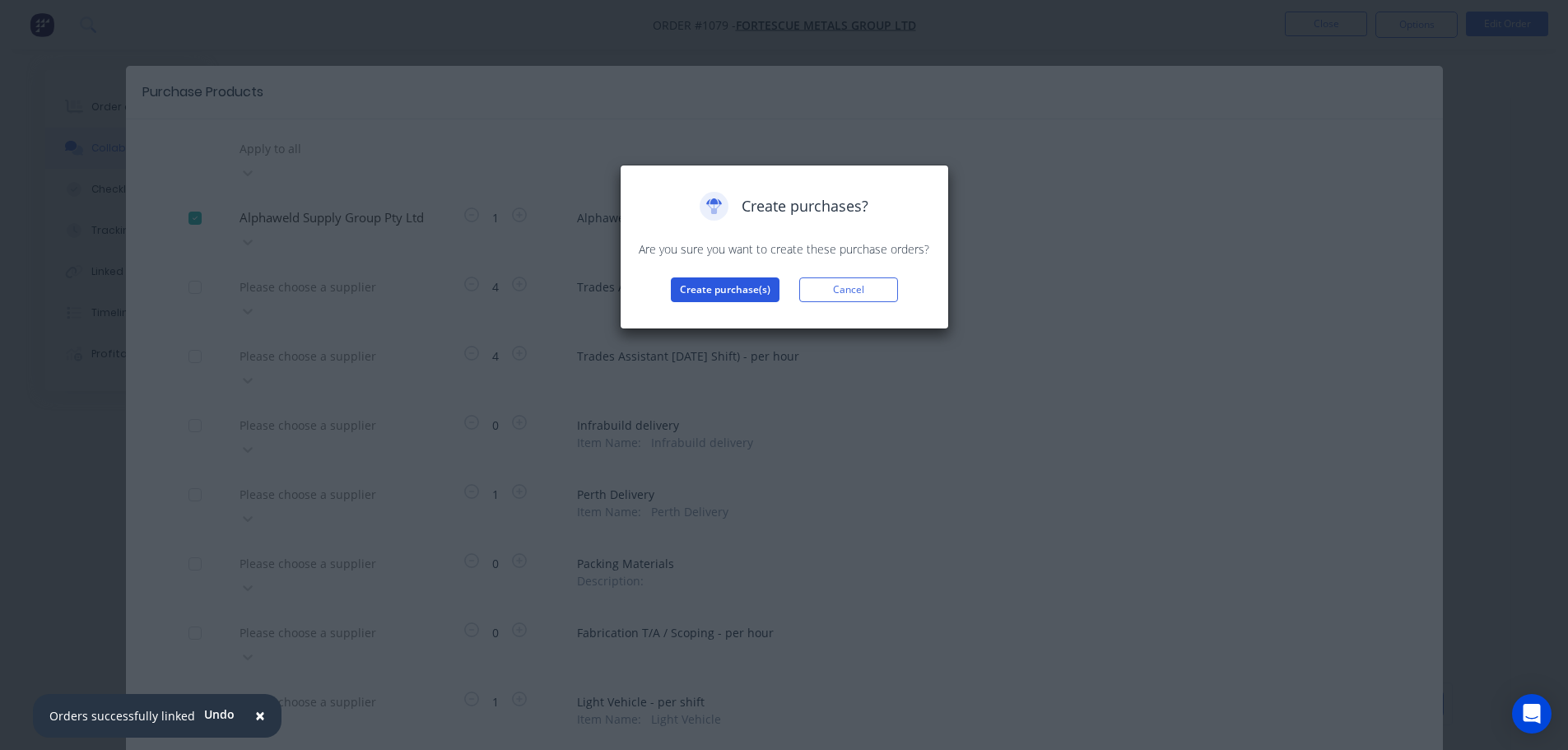
click at [747, 289] on button "Create purchase(s)" at bounding box center [724, 290] width 108 height 25
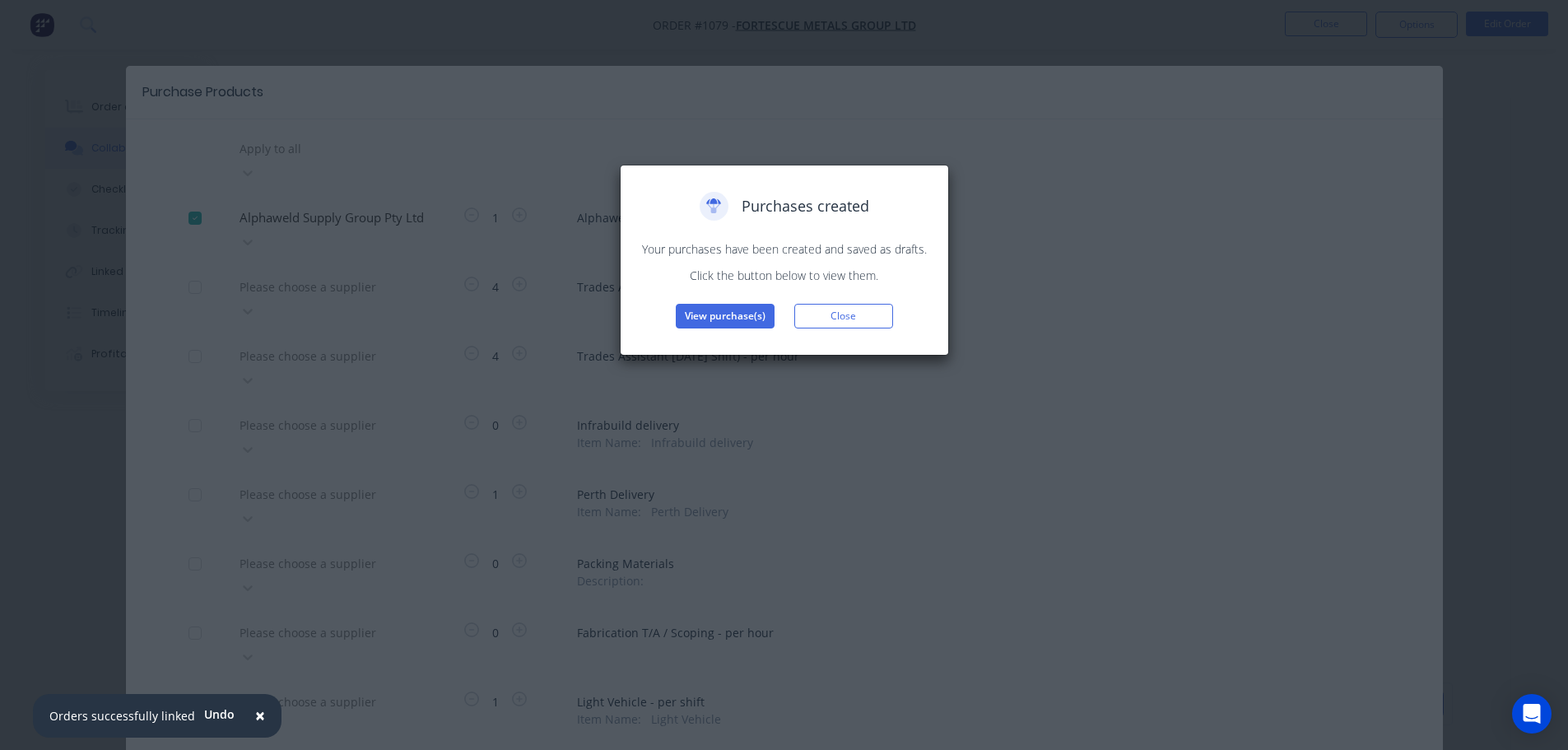
click at [695, 301] on div "Purchases created Your purchases have been created and saved as drafts. Click t…" at bounding box center [784, 260] width 295 height 137
click at [693, 315] on button "View purchase(s)" at bounding box center [725, 316] width 99 height 25
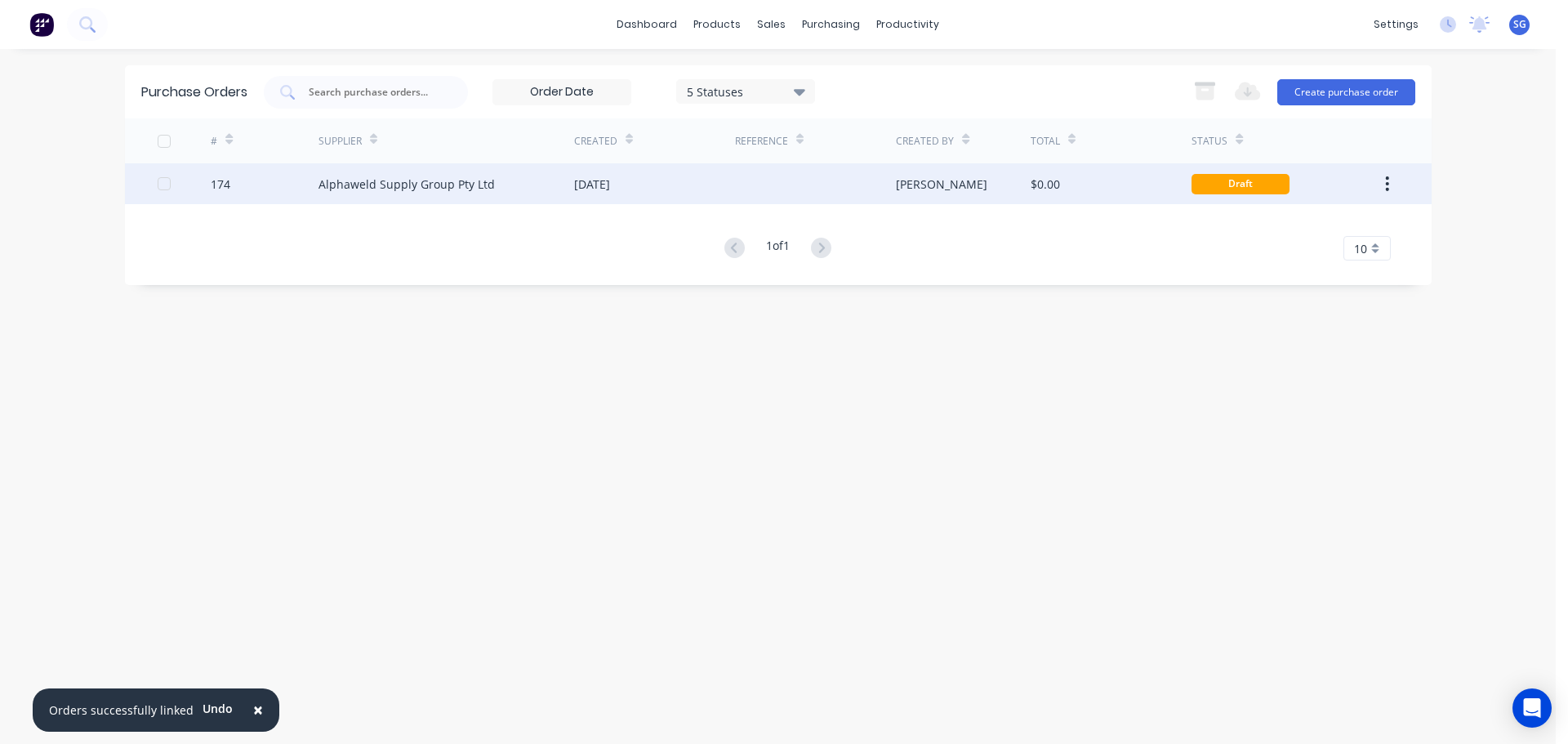
click at [378, 189] on div "Alphaweld Supply Group Pty Ltd" at bounding box center [407, 184] width 176 height 17
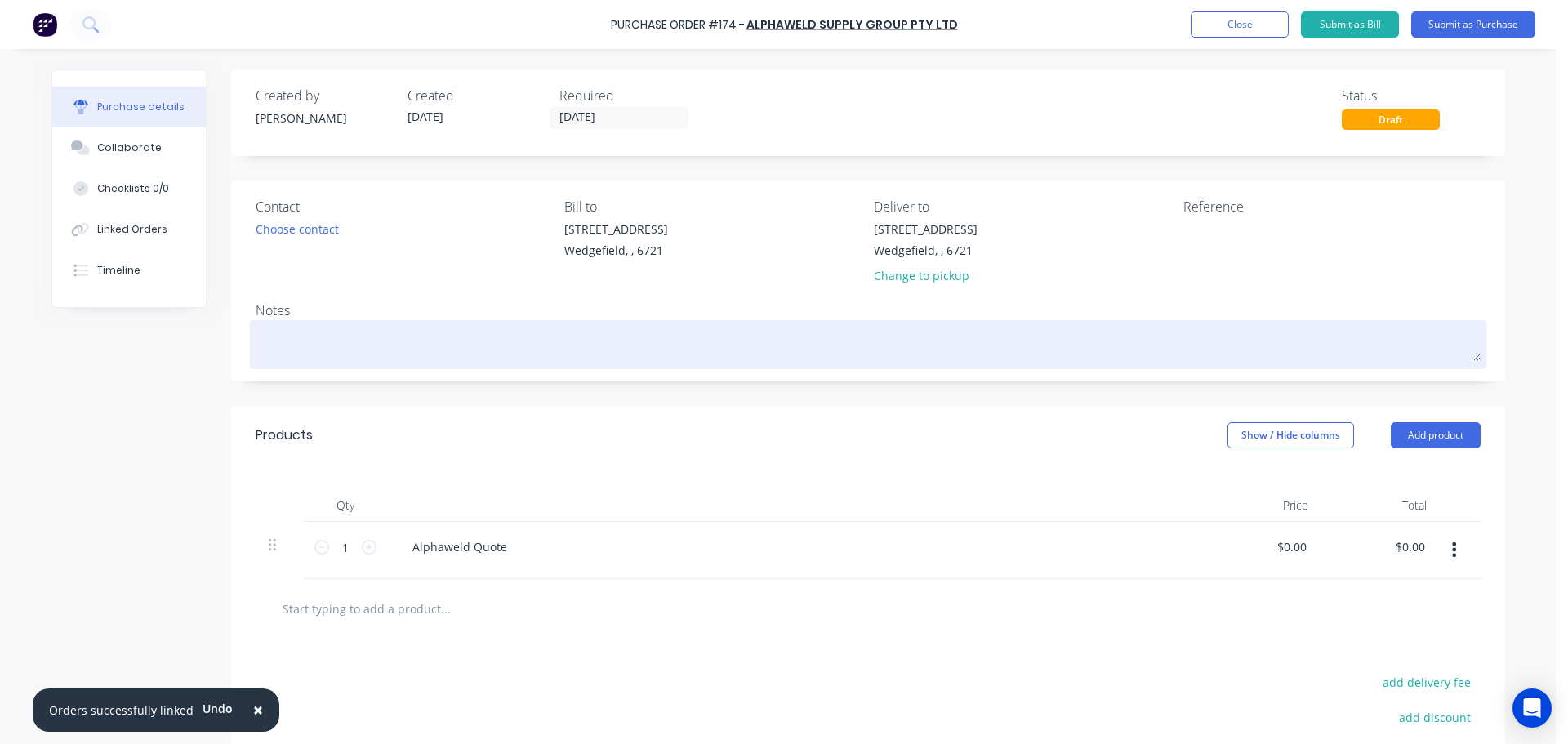
click at [327, 347] on textarea at bounding box center [868, 343] width 1225 height 37
paste textarea "75997"
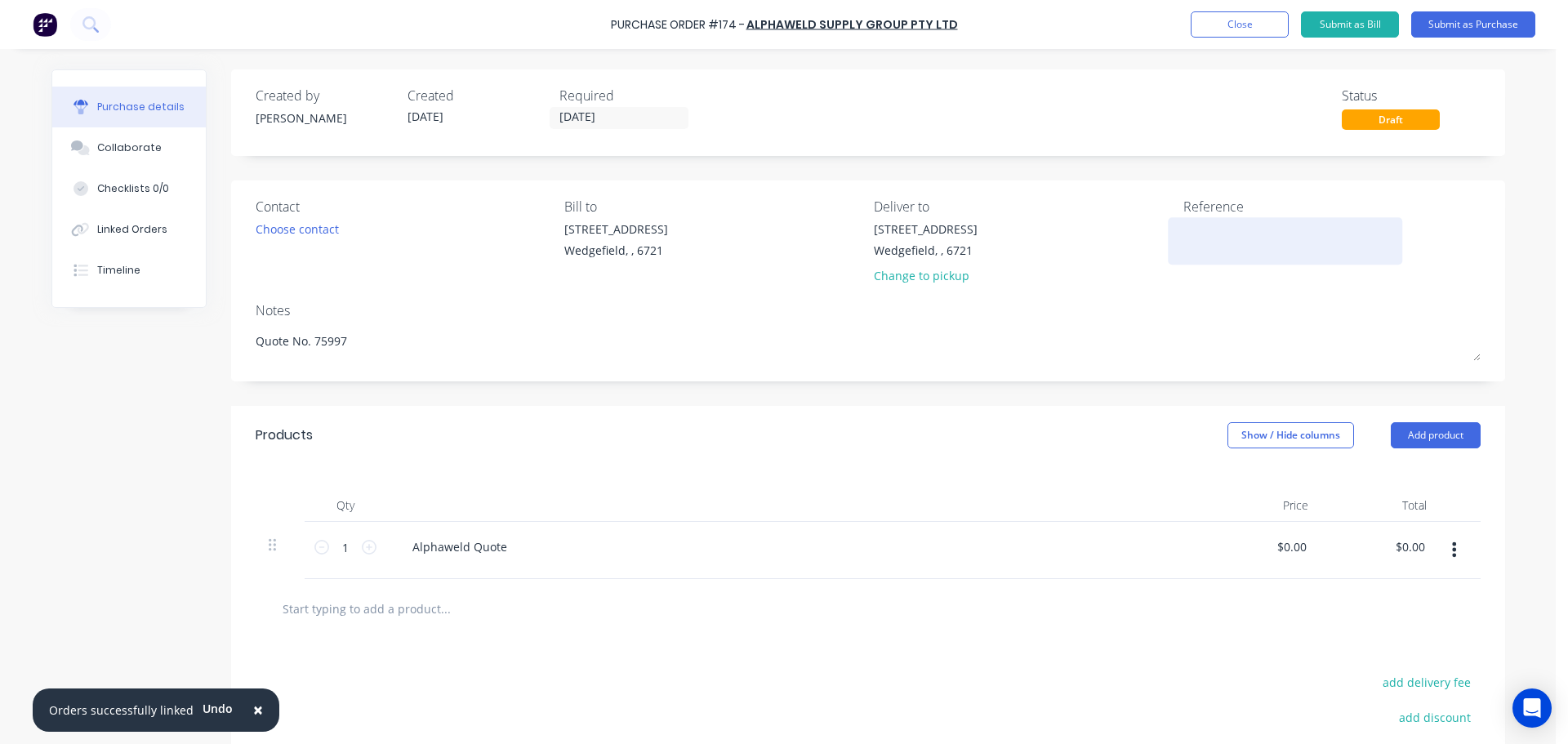
type textarea "Quote No. 75997"
click at [1233, 254] on textarea at bounding box center [1286, 239] width 204 height 37
click at [1186, 224] on textarea "JOb #" at bounding box center [1286, 239] width 204 height 37
type textarea "Job # 1079"
click at [482, 558] on div "Alphaweld Quote" at bounding box center [460, 547] width 121 height 24
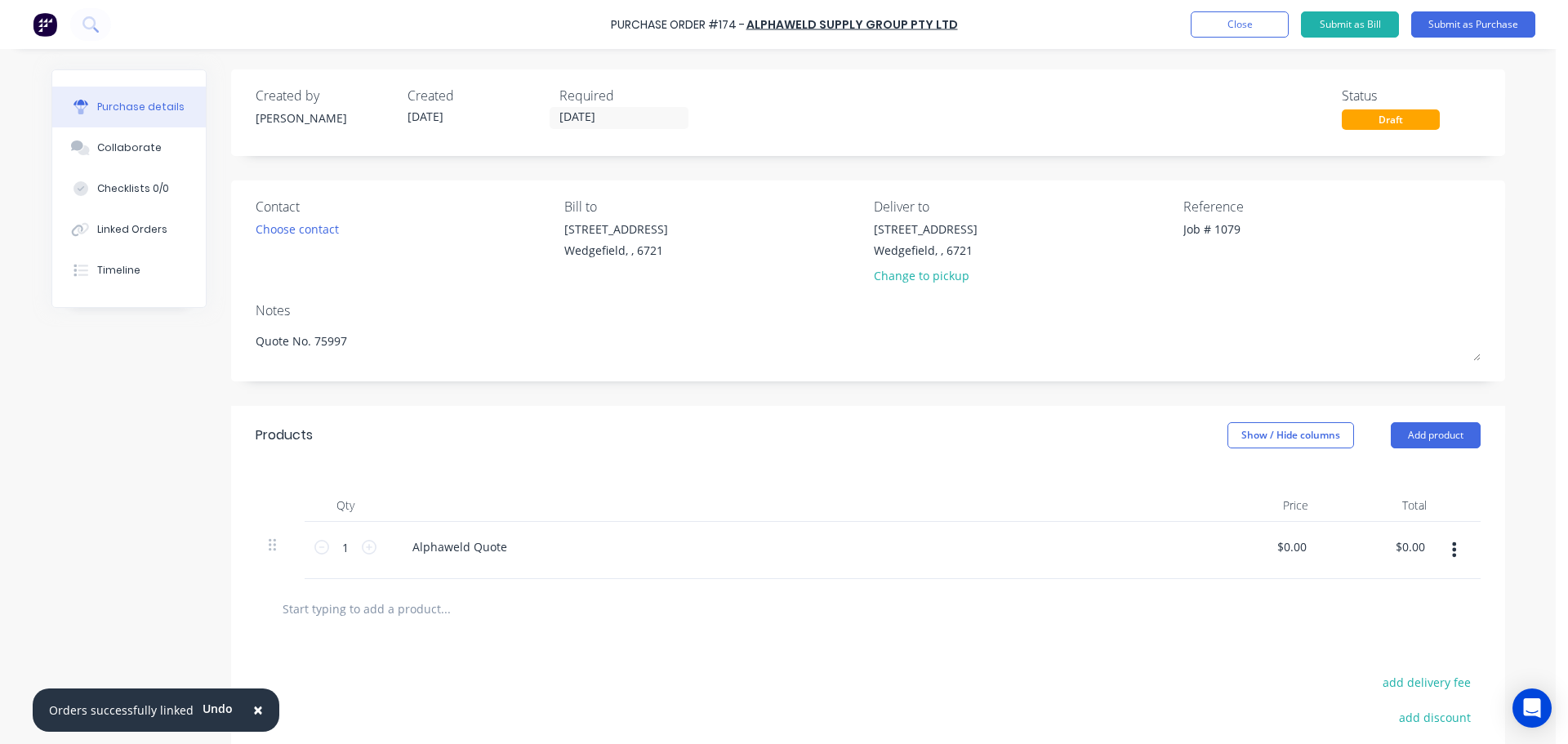
click at [482, 600] on input "text" at bounding box center [445, 608] width 326 height 33
paste input "Betaweld Welding Screen & Frame Kit 2x3m - Green"
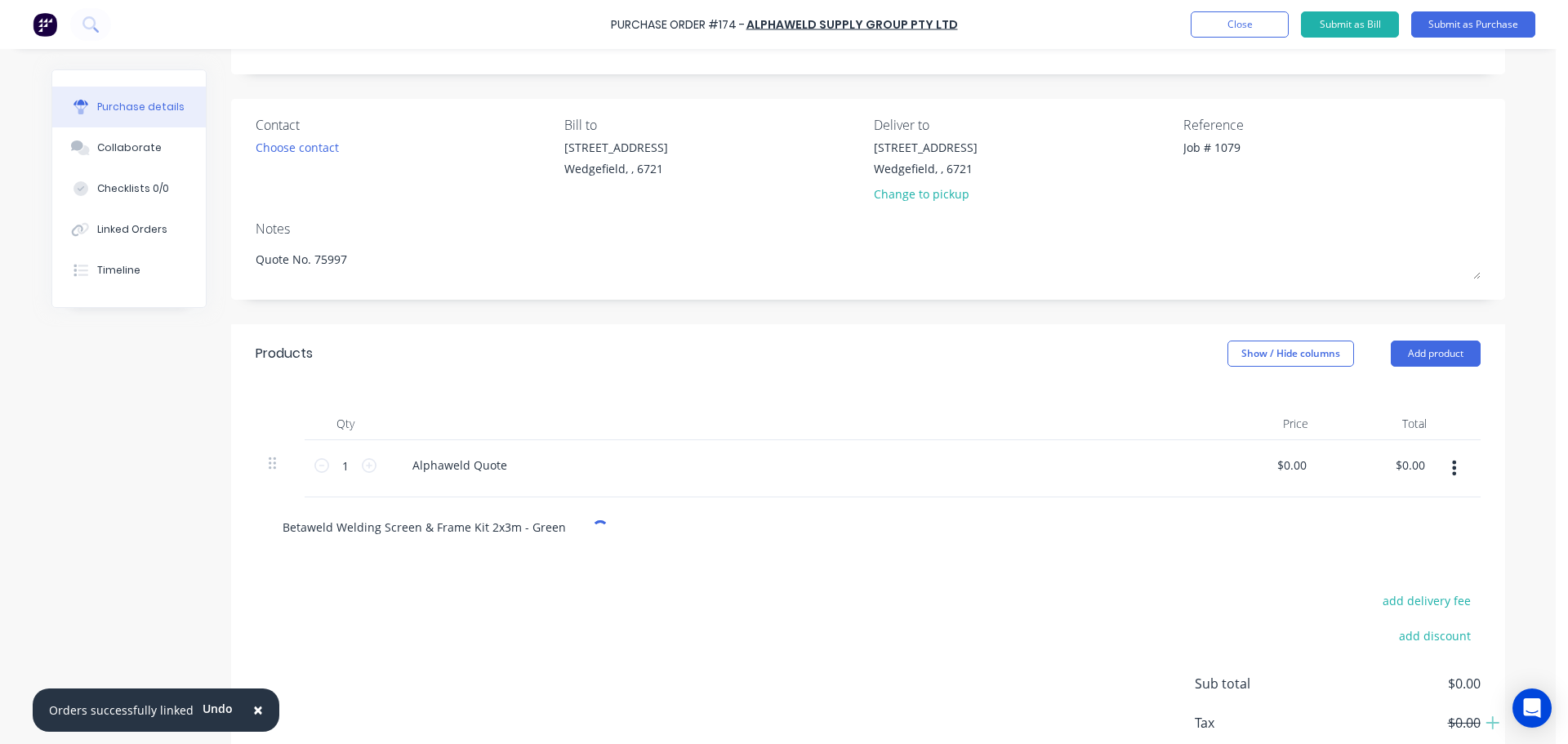
scroll to position [180, 0]
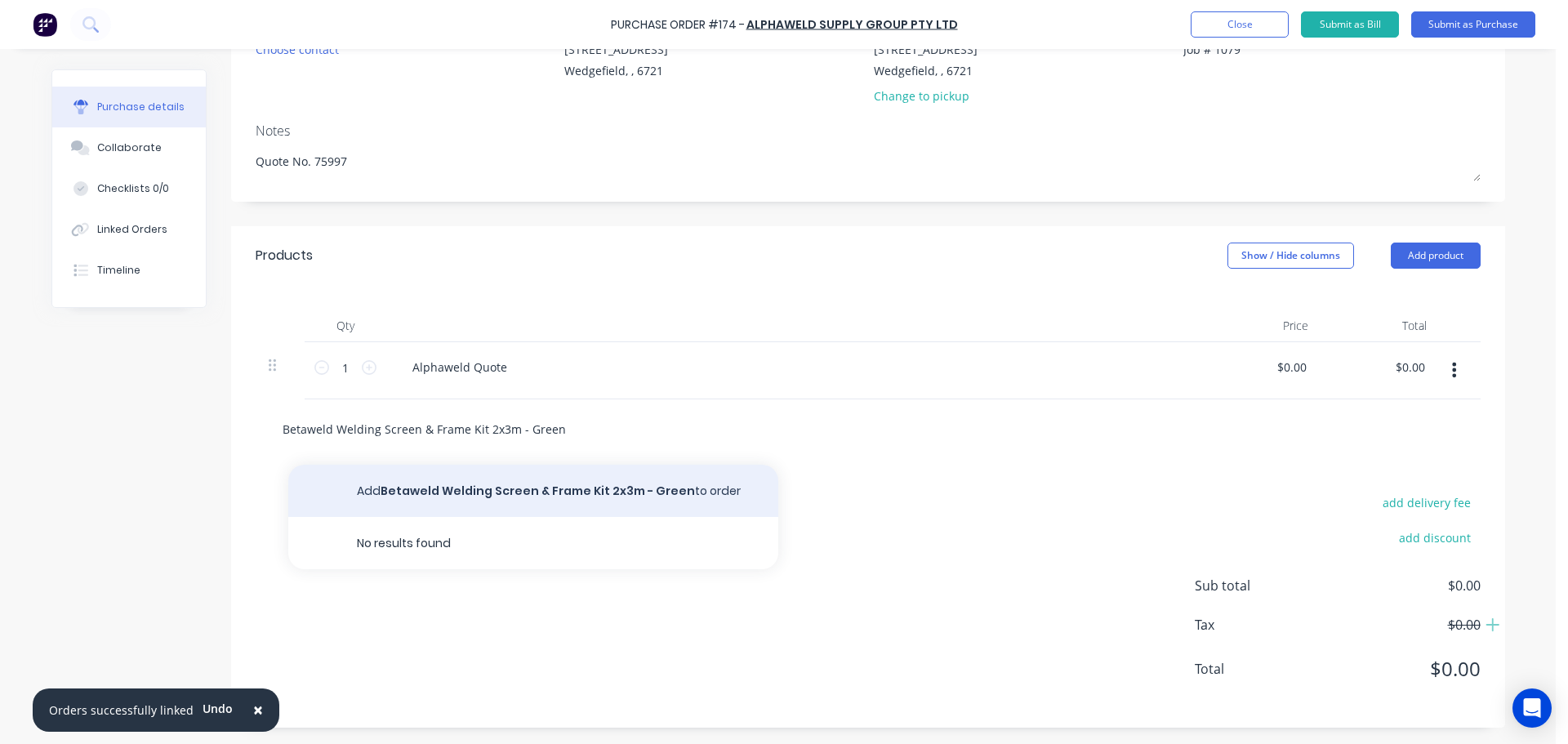
type input "Betaweld Welding Screen & Frame Kit 2x3m - Green"
click at [531, 492] on button "Add Betaweld Welding Screen & Frame Kit 2x3m - Green to order" at bounding box center [533, 490] width 490 height 52
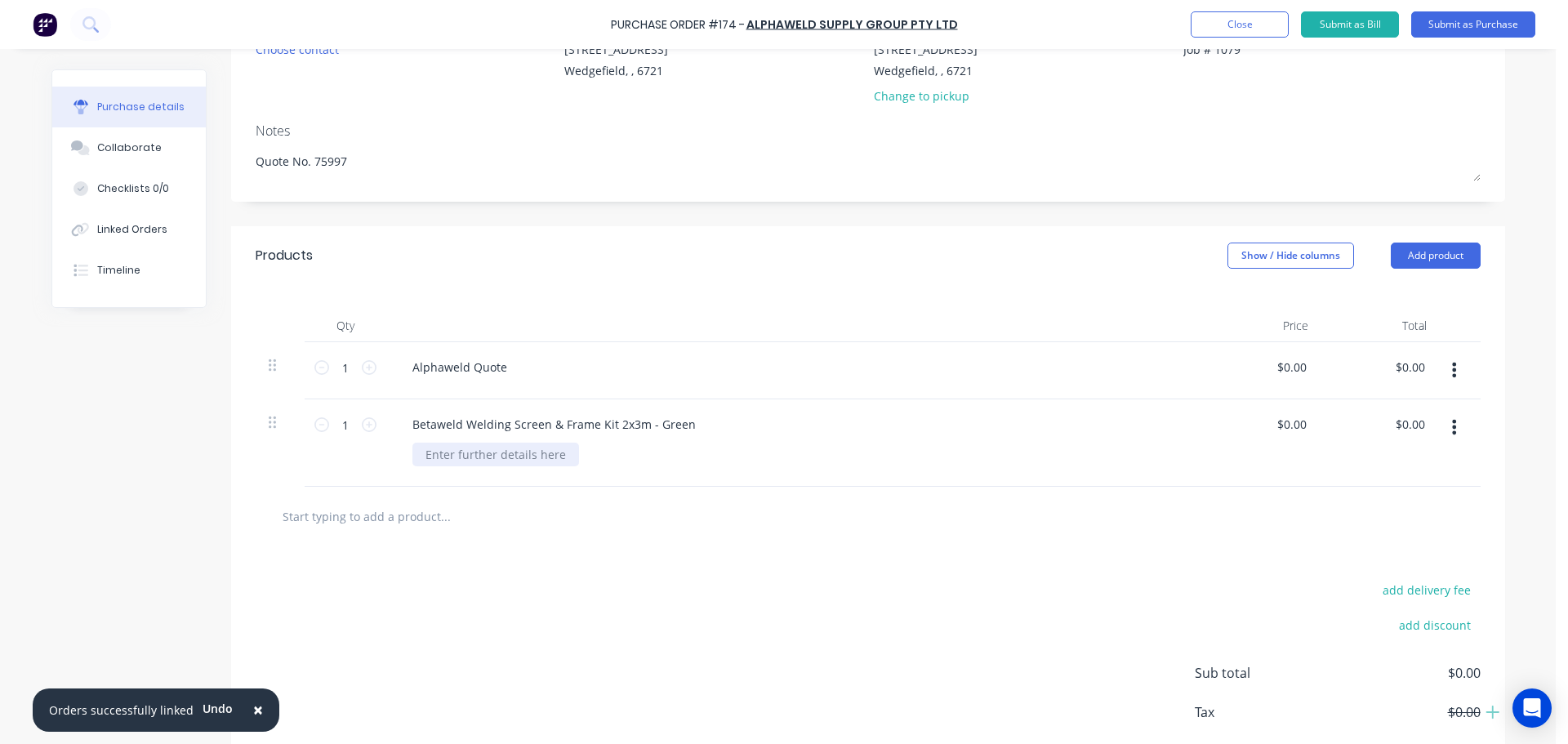
click at [479, 458] on div at bounding box center [495, 455] width 166 height 24
click at [362, 426] on icon at bounding box center [369, 424] width 15 height 15
type input "3"
click at [1445, 374] on button "button" at bounding box center [1455, 370] width 39 height 29
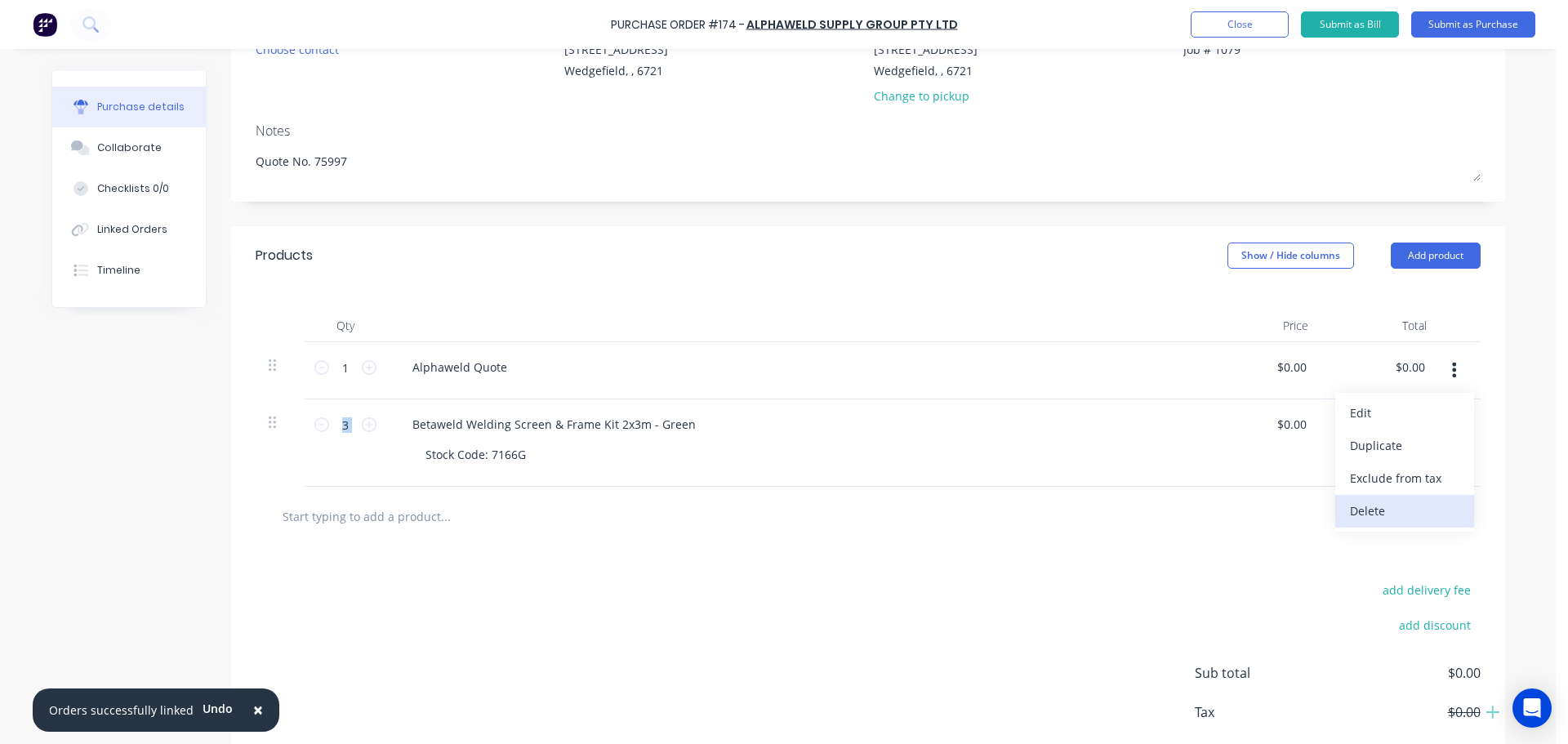
click at [1364, 511] on button "Delete" at bounding box center [1404, 512] width 139 height 33
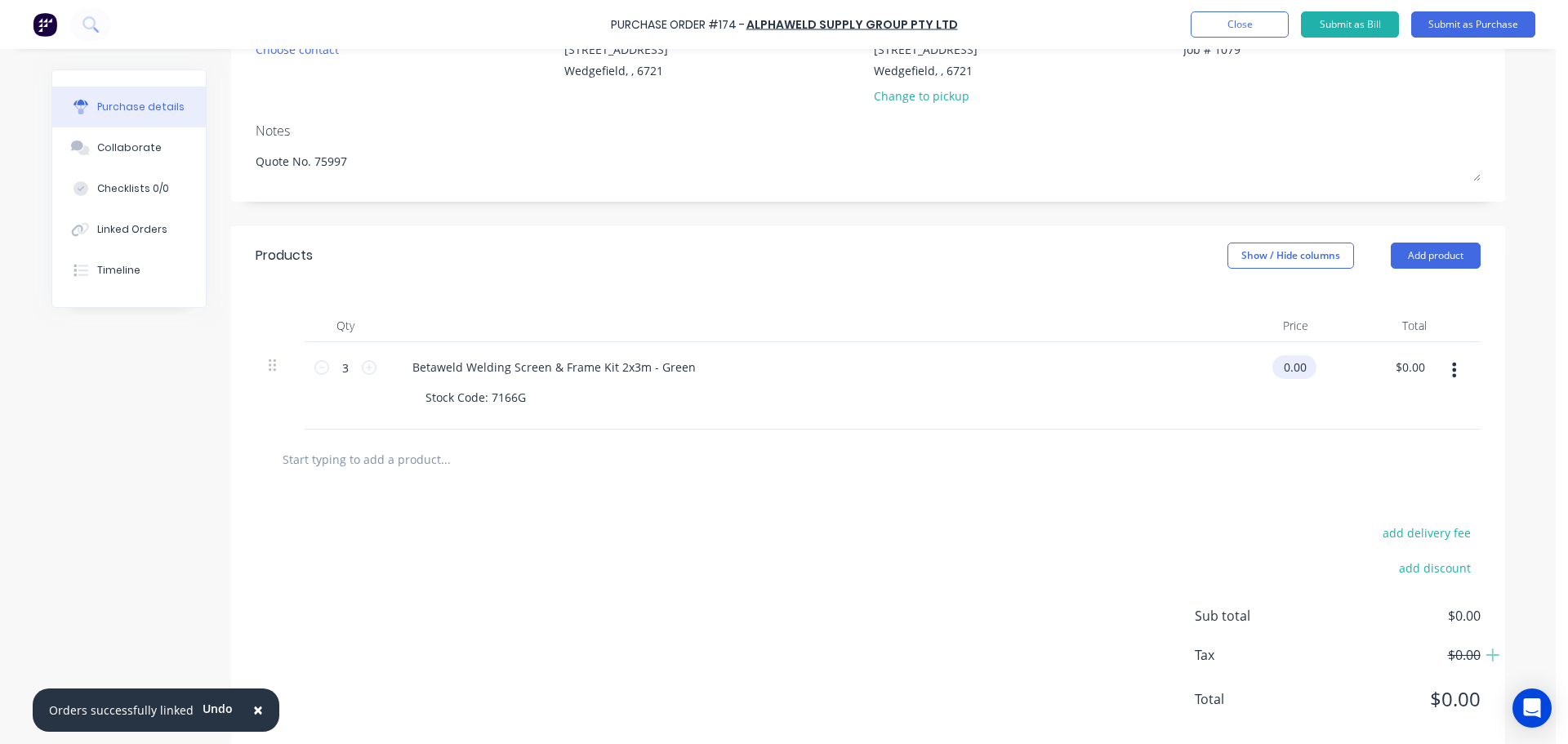
click at [1285, 373] on input "0.00" at bounding box center [1291, 367] width 38 height 24
click at [1285, 373] on input "0.00" at bounding box center [1295, 367] width 31 height 24
type input "$399.80"
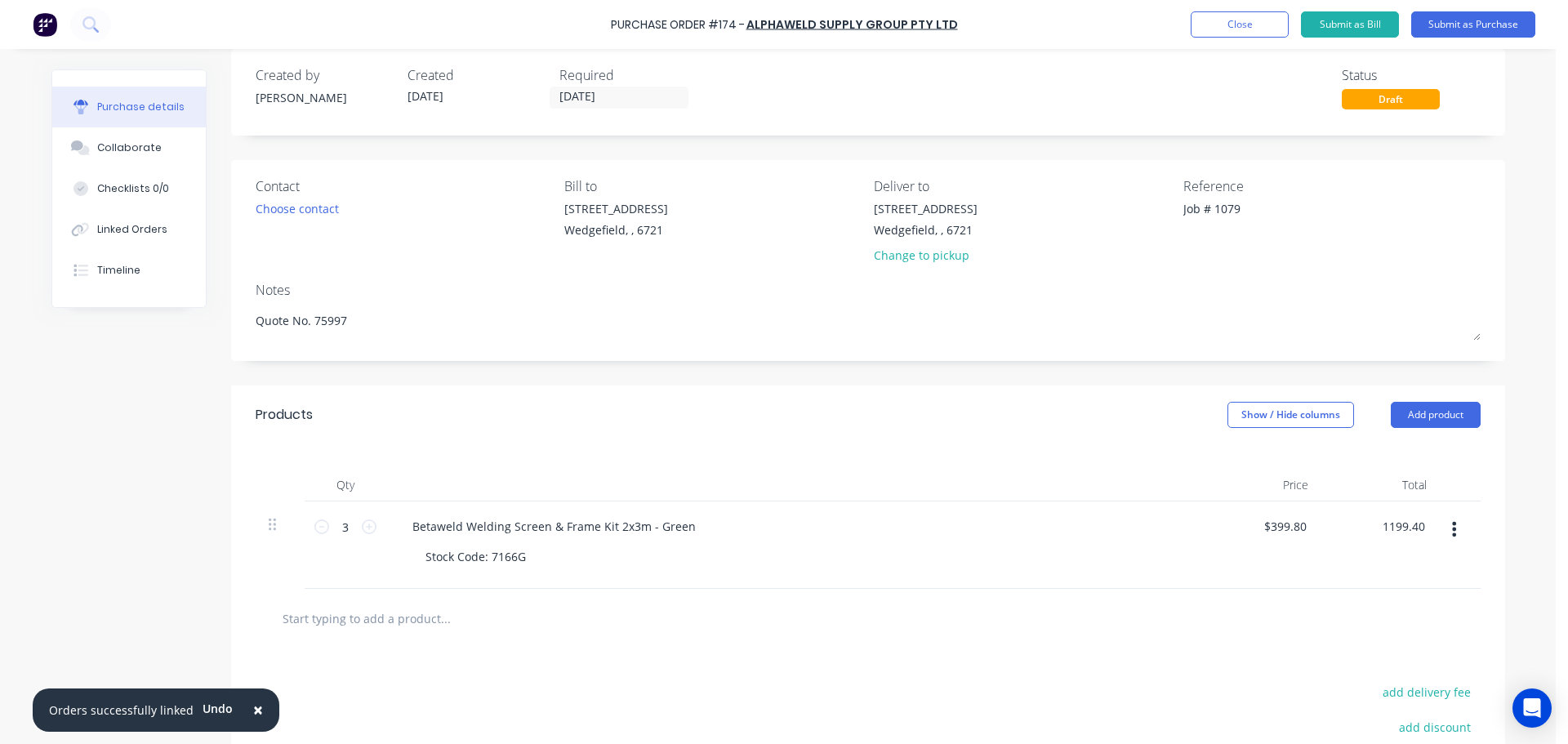
scroll to position [0, 0]
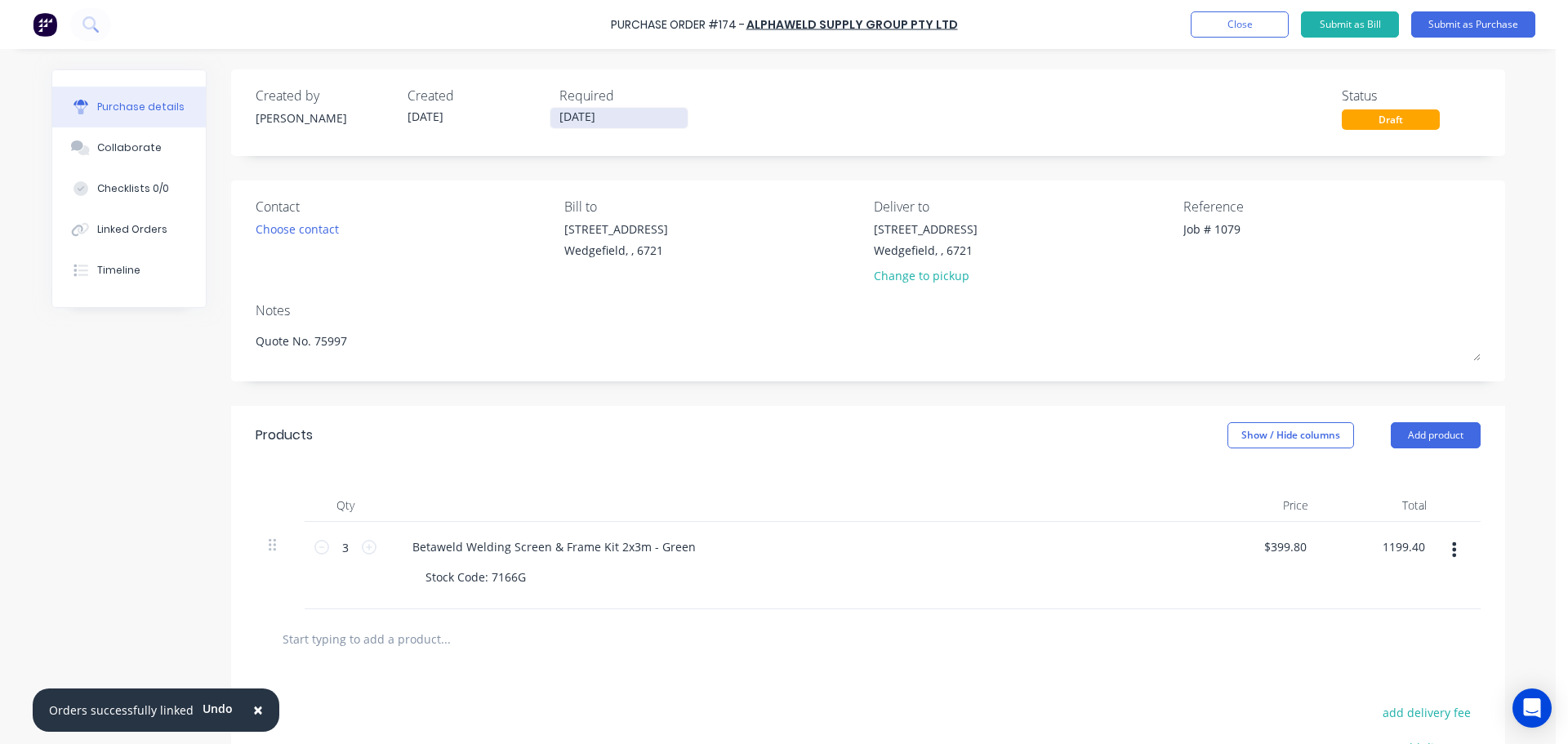
type input "$1,199.40"
click at [584, 115] on input "25/09/25" at bounding box center [619, 118] width 137 height 20
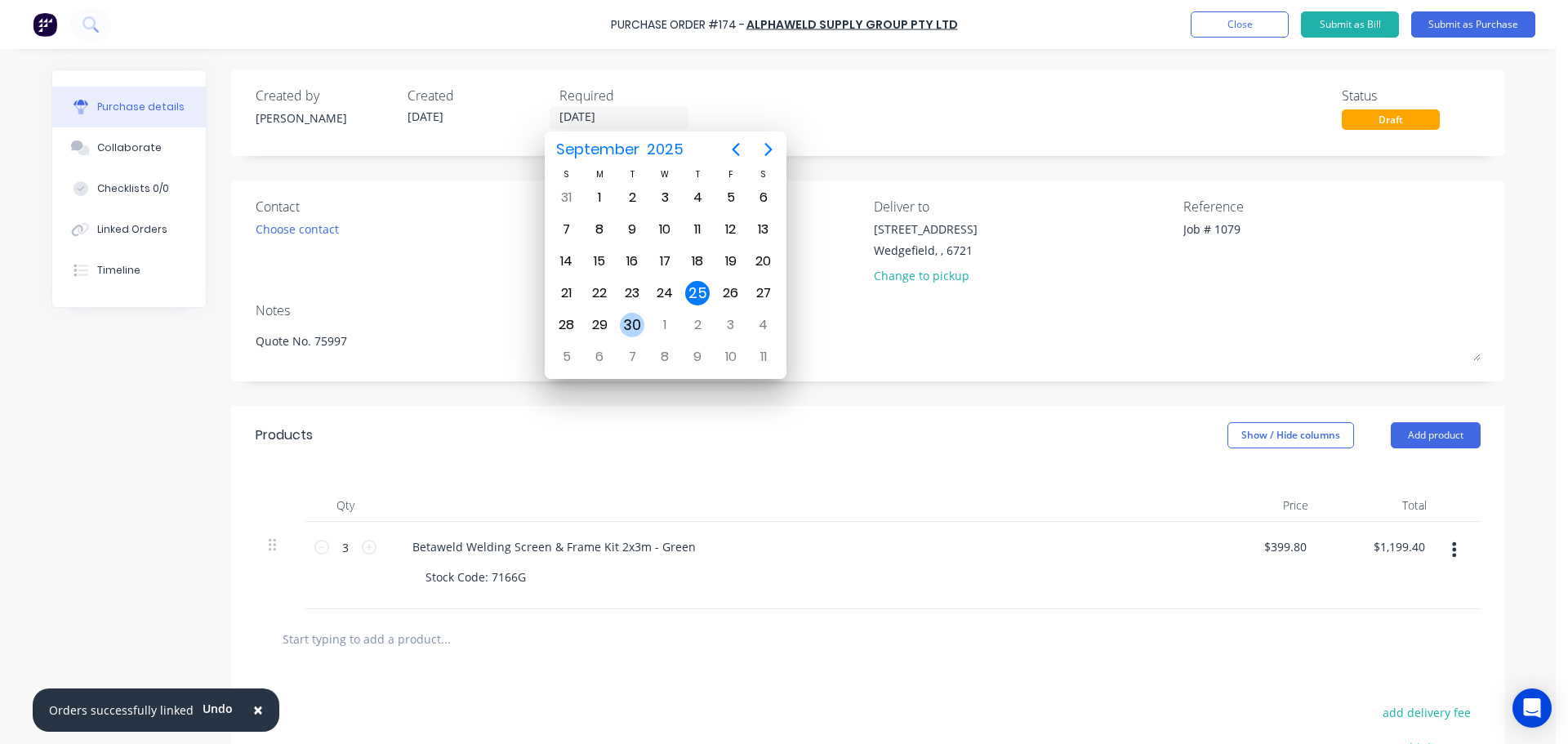
click at [628, 327] on div "30" at bounding box center [632, 324] width 25 height 25
type input "30/09/25"
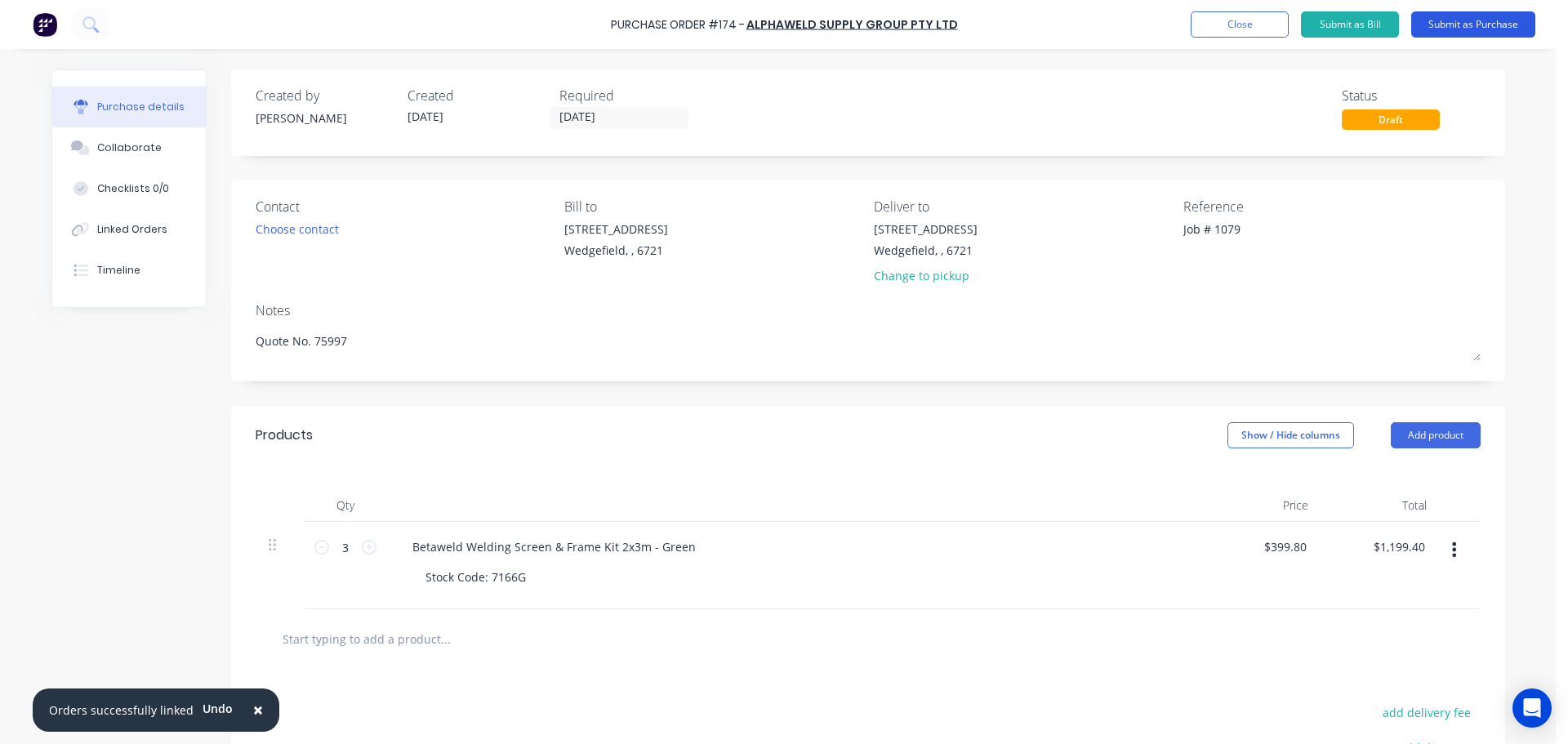
click at [1448, 23] on button "Submit as Purchase" at bounding box center [1473, 24] width 124 height 26
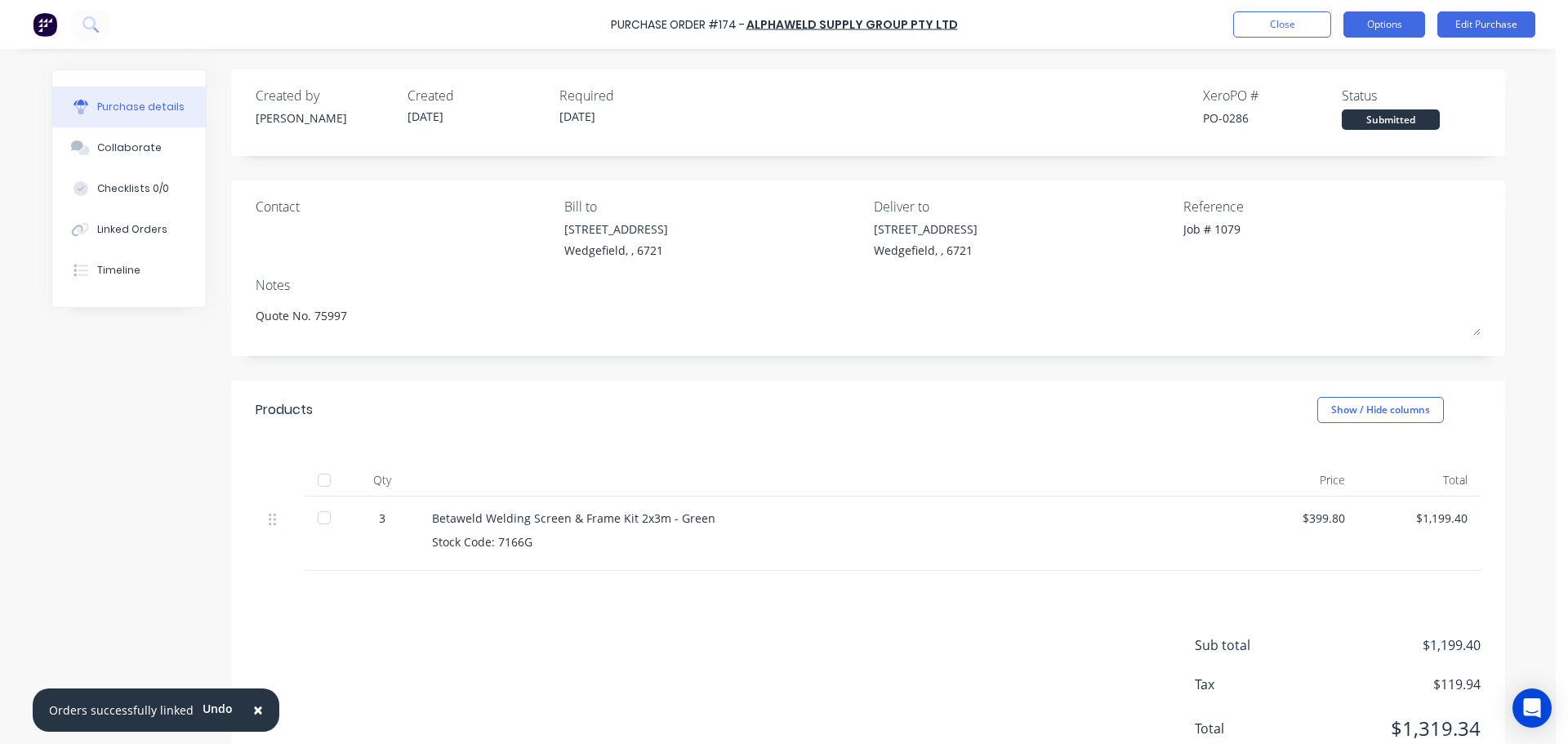
click at [1368, 26] on button "Options" at bounding box center [1384, 24] width 82 height 26
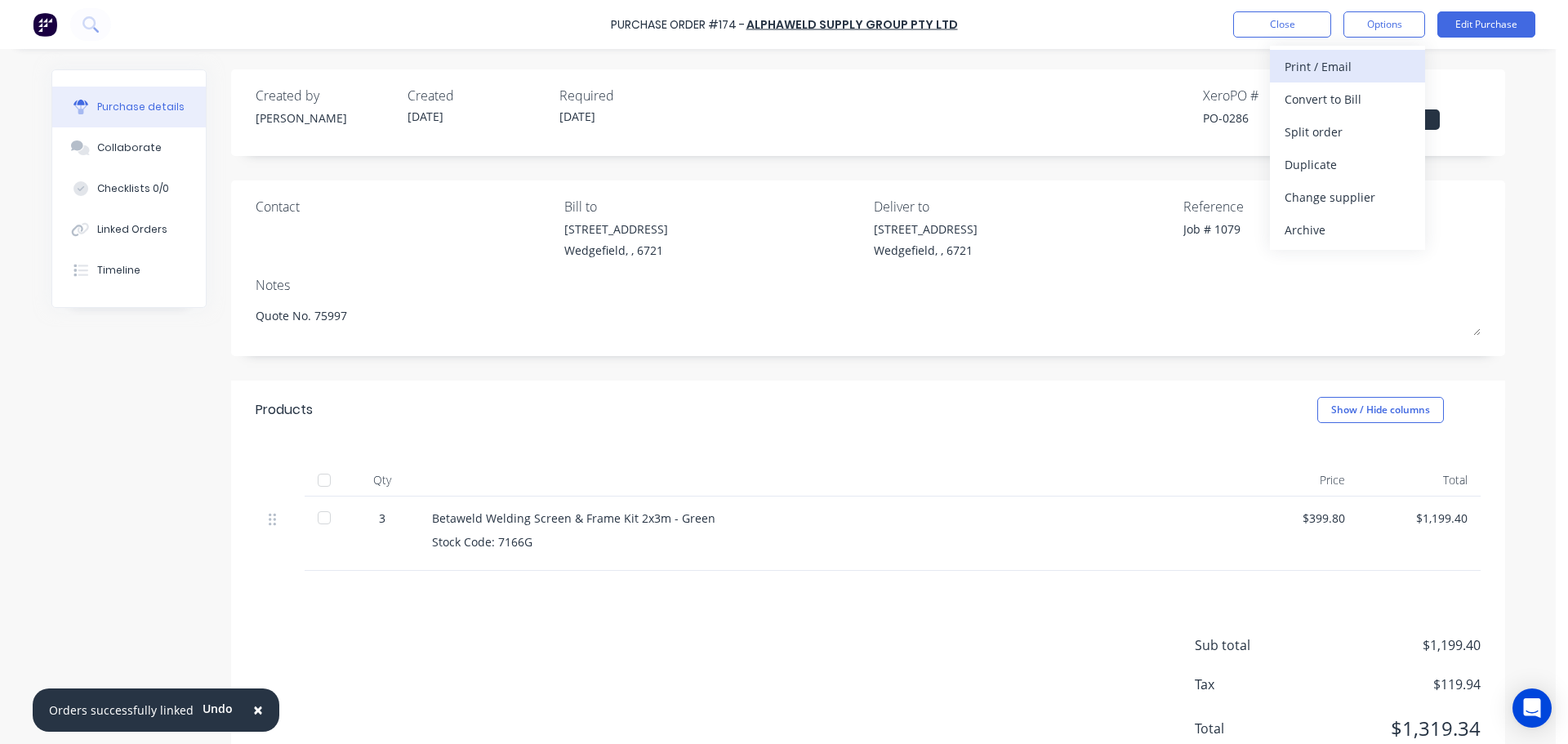
click at [1307, 67] on div "Print / Email" at bounding box center [1347, 67] width 126 height 24
click at [1303, 107] on div "With pricing" at bounding box center [1347, 99] width 126 height 24
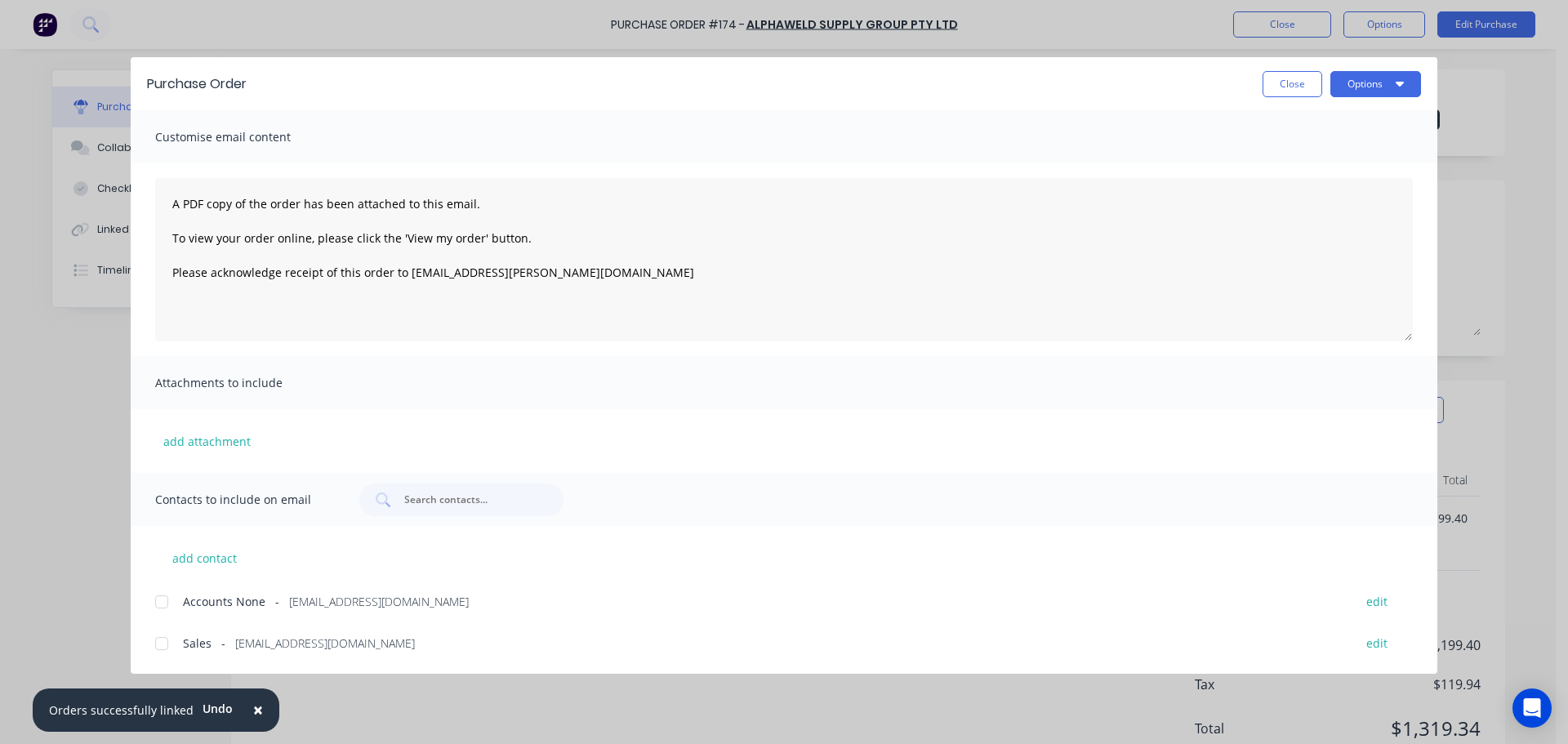
click at [160, 647] on div at bounding box center [162, 644] width 33 height 33
click at [195, 438] on button "add attachment" at bounding box center [207, 441] width 104 height 25
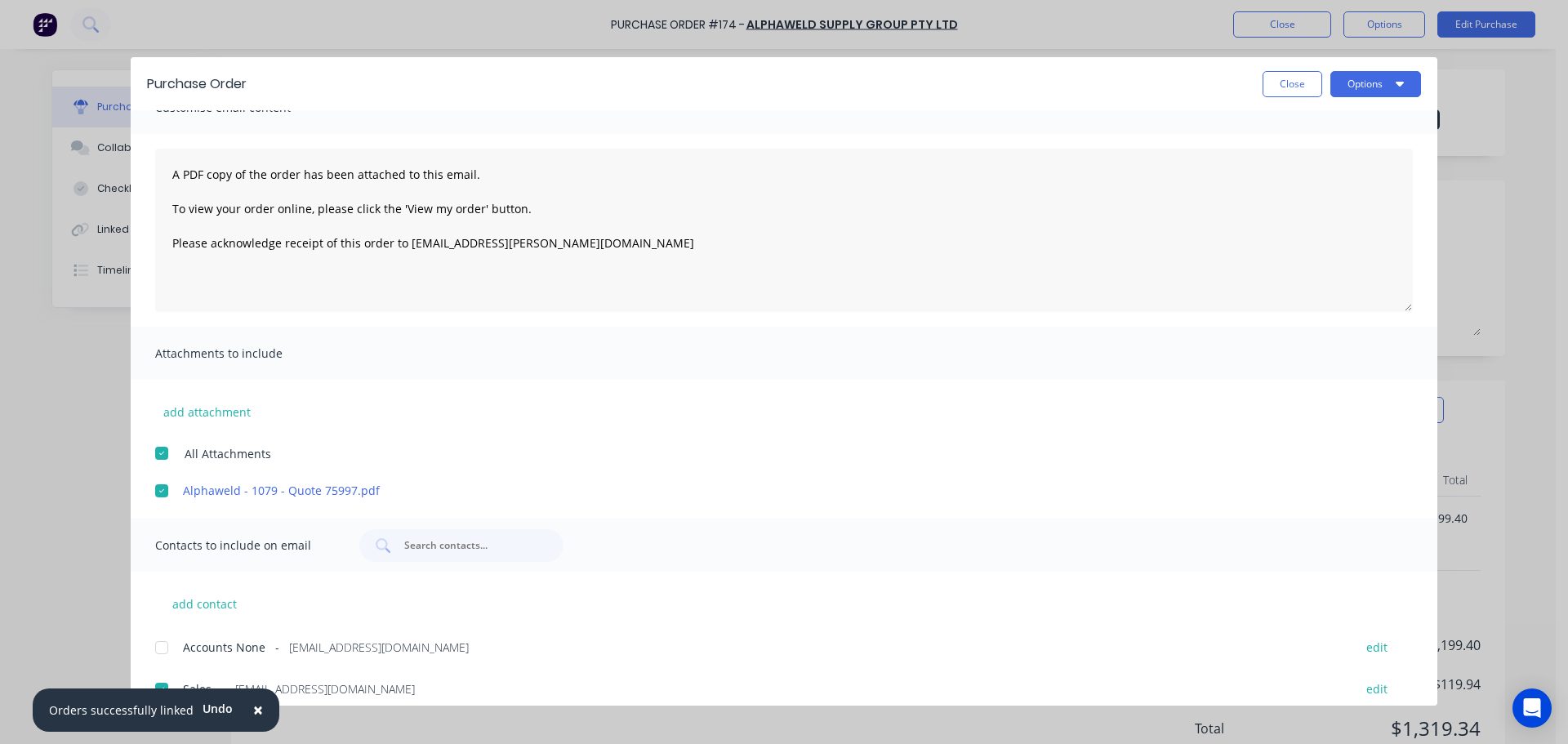
scroll to position [43, 0]
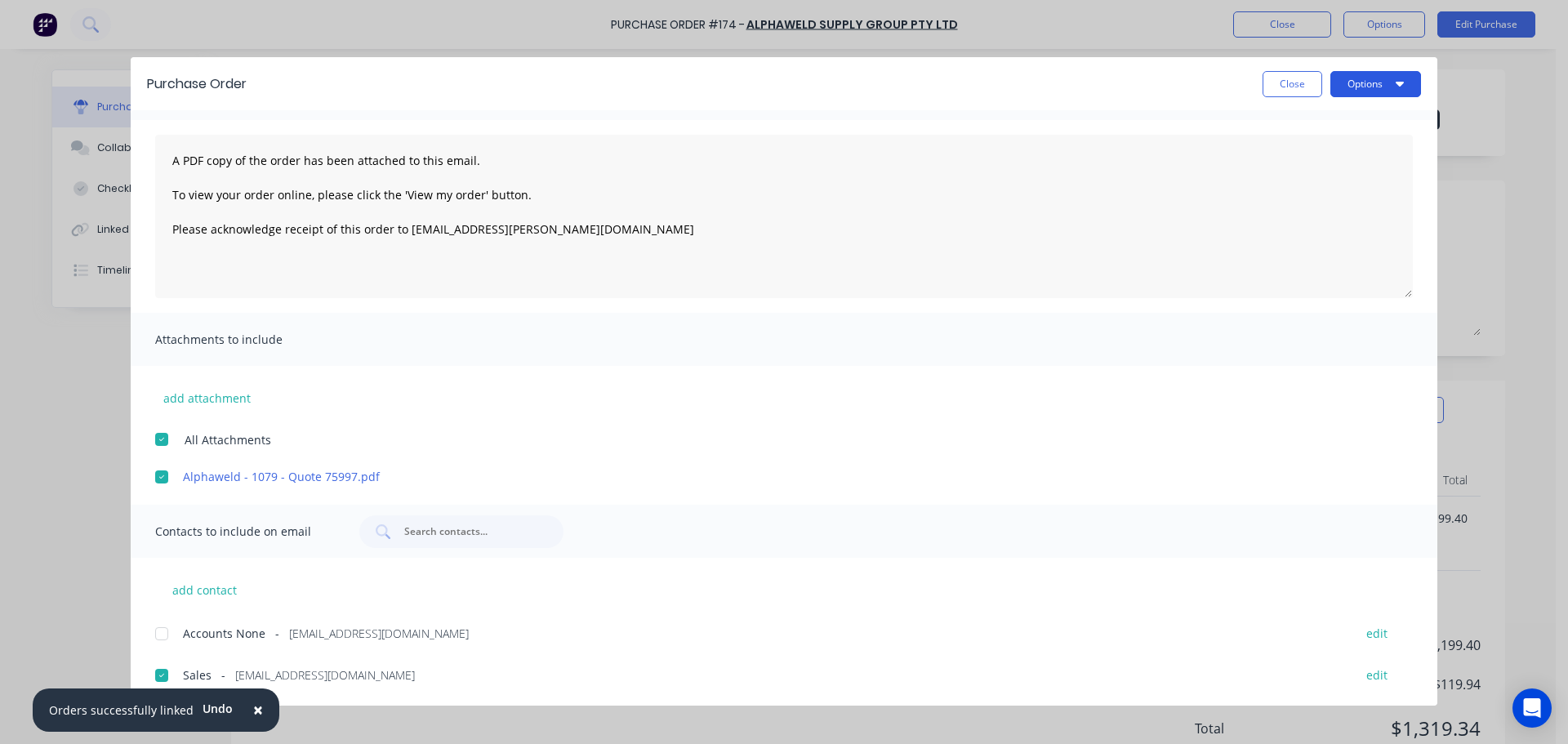
click at [1363, 81] on button "Options" at bounding box center [1376, 84] width 91 height 26
click at [1296, 199] on div "Email" at bounding box center [1344, 191] width 126 height 24
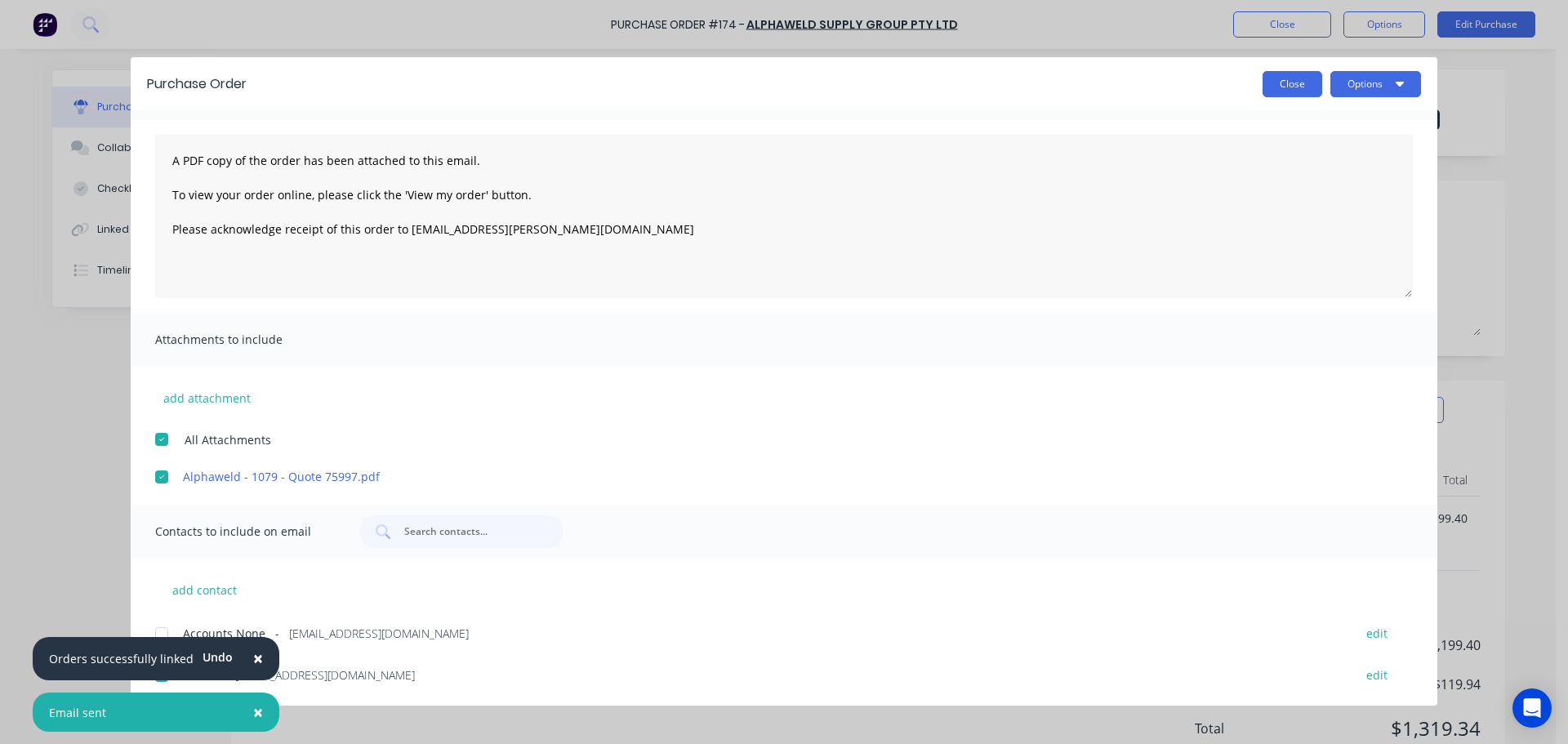
click at [1288, 92] on button "Close" at bounding box center [1292, 84] width 60 height 26
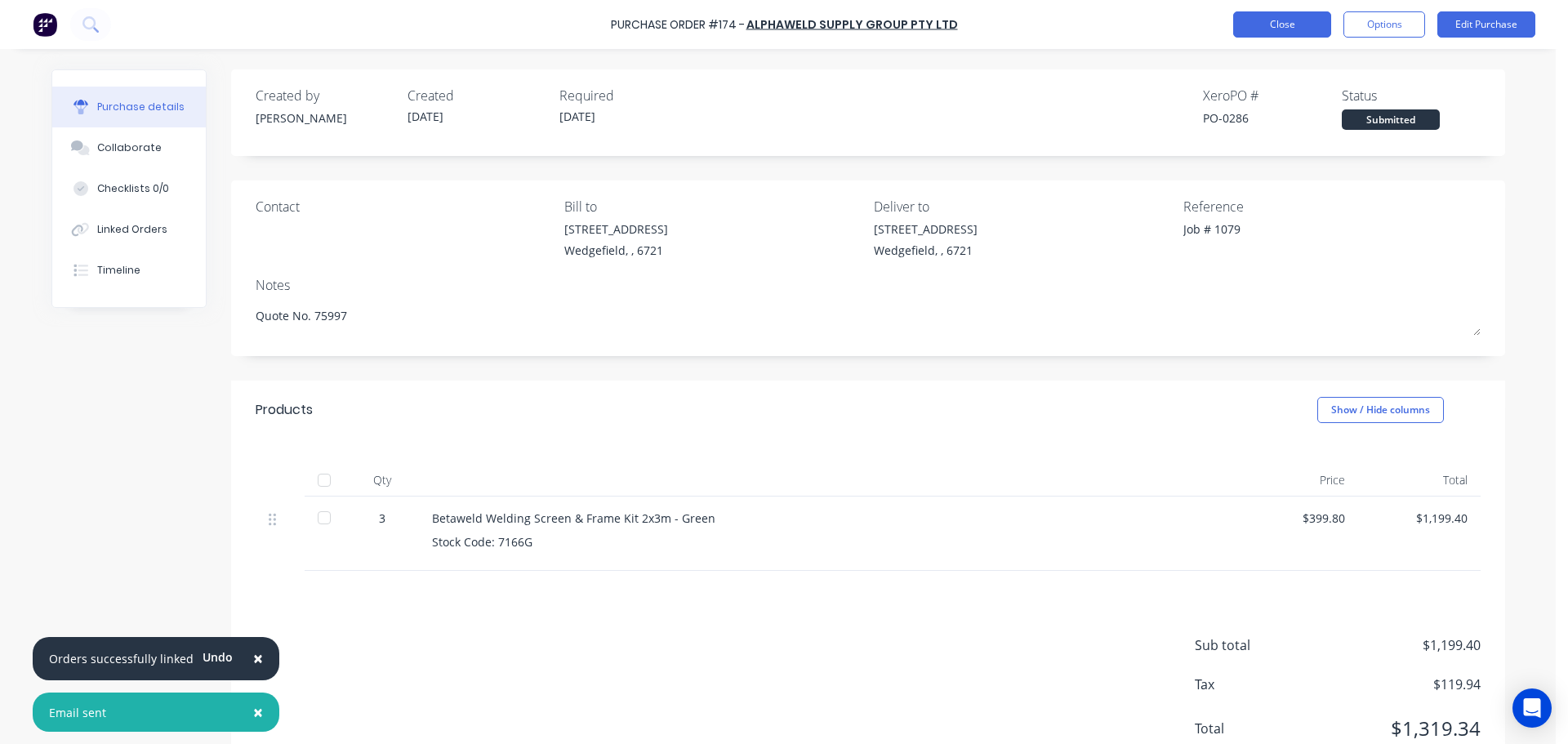
click at [1257, 28] on button "Close" at bounding box center [1282, 24] width 98 height 26
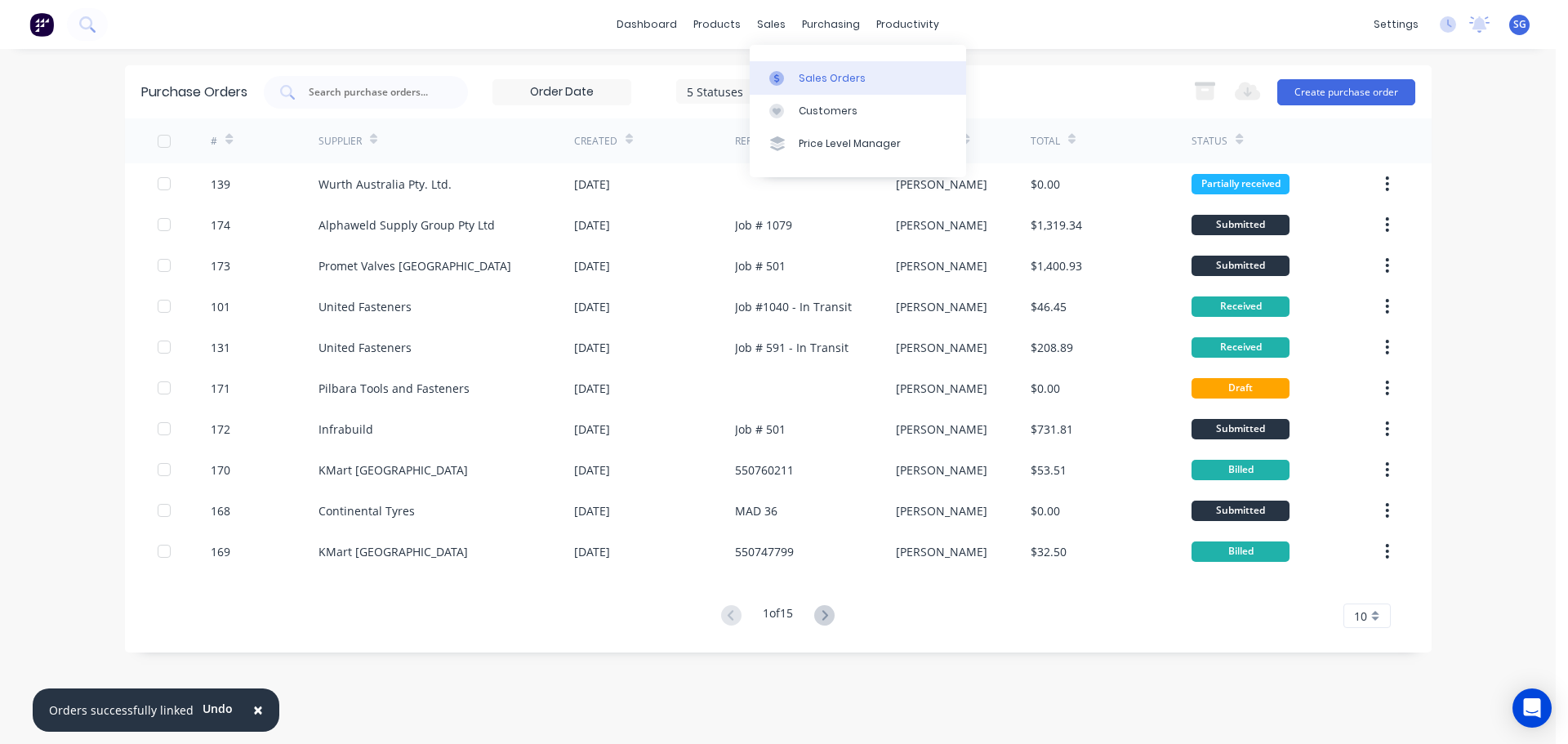
click at [827, 85] on div "Sales Orders" at bounding box center [832, 78] width 67 height 15
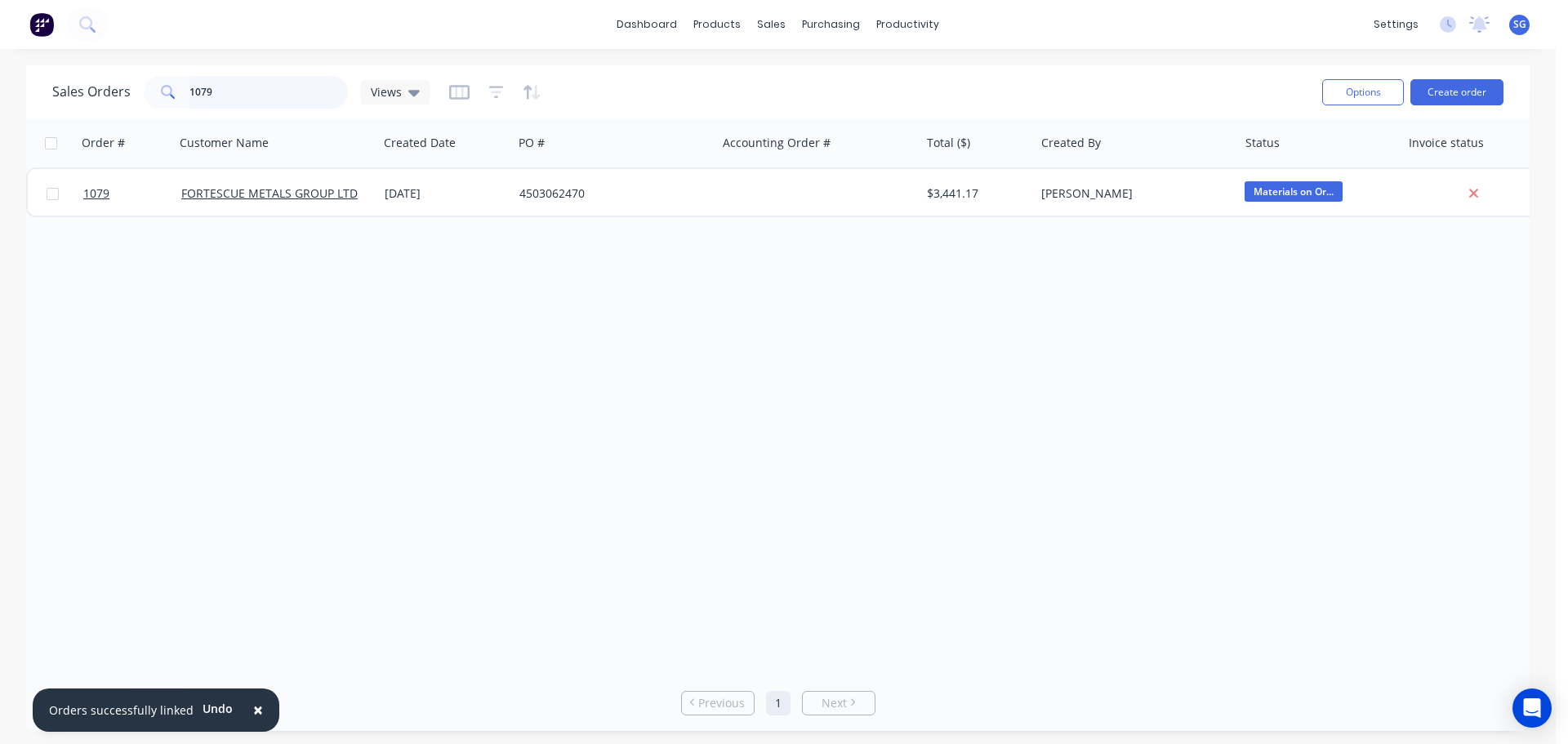
click at [246, 103] on input "1079" at bounding box center [268, 93] width 159 height 33
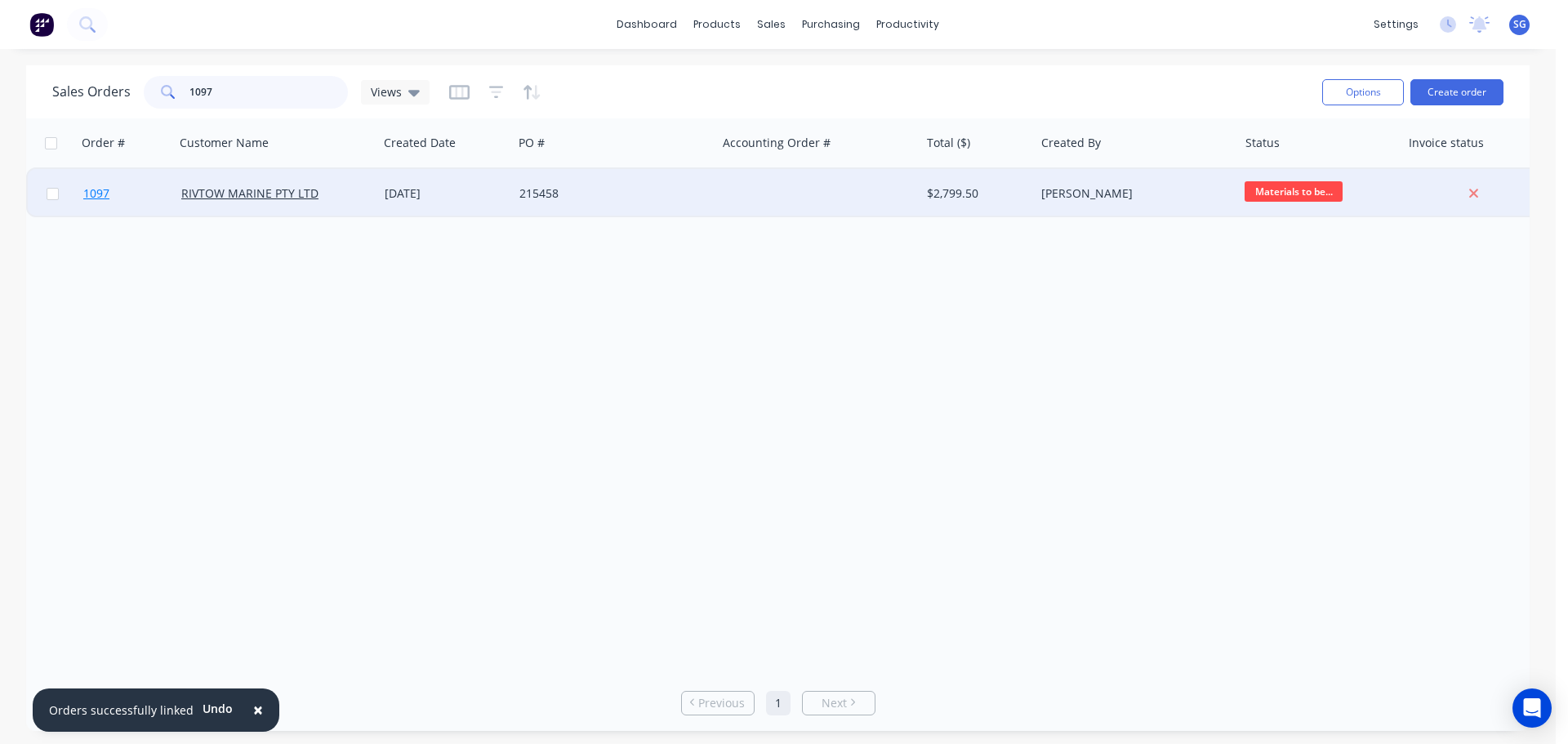
type input "1097"
click at [92, 197] on span "1097" at bounding box center [97, 194] width 26 height 17
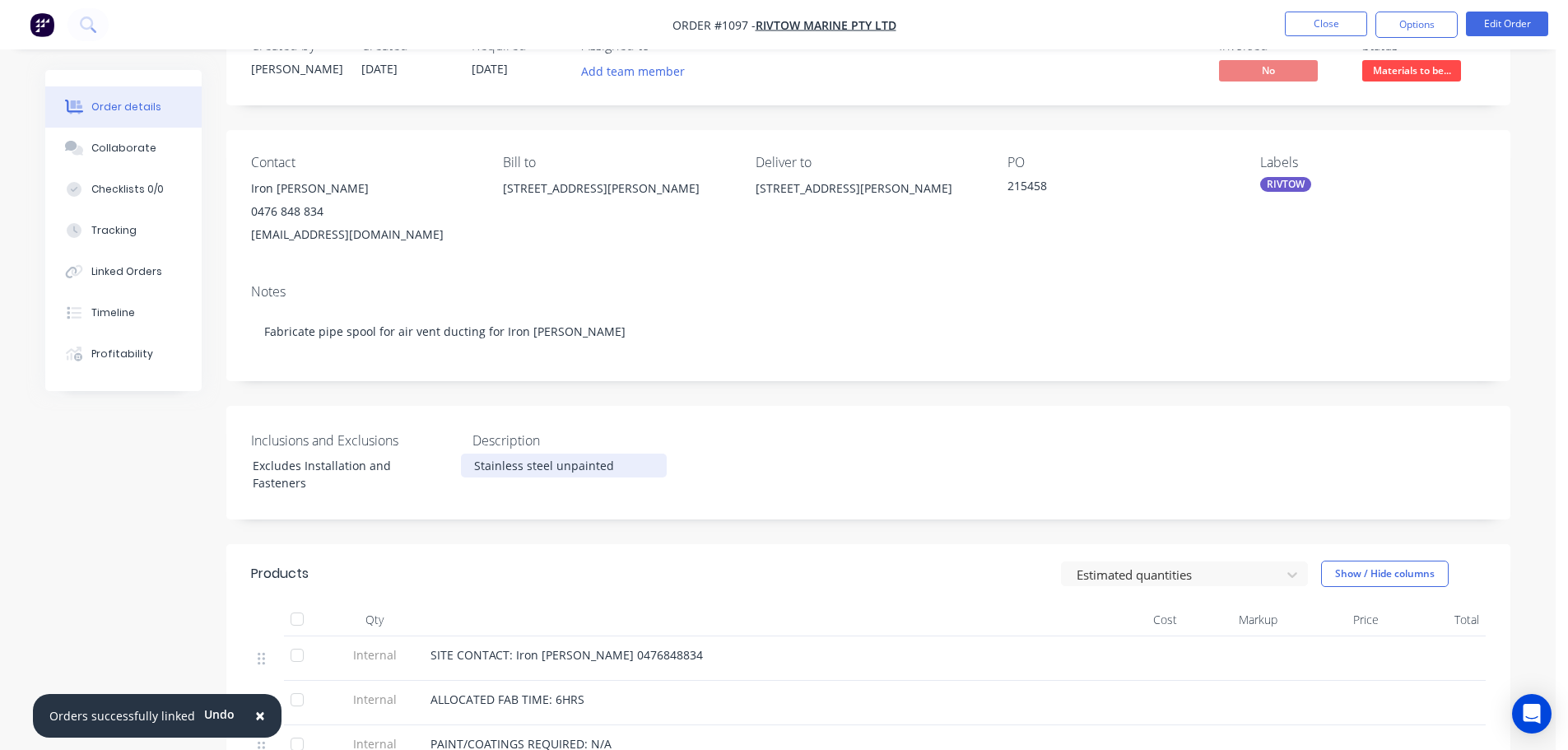
scroll to position [35, 0]
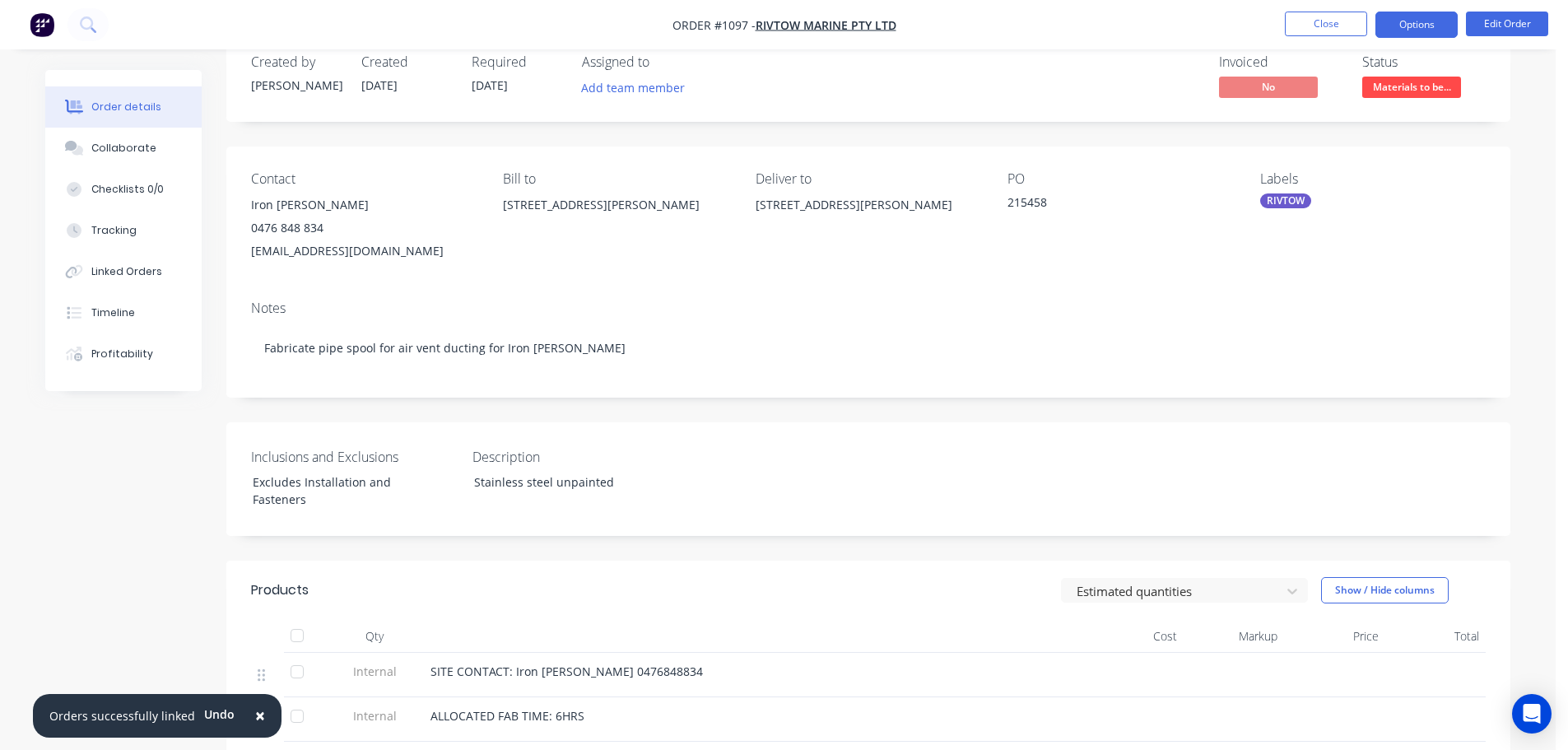
click at [1407, 23] on button "Options" at bounding box center [1416, 24] width 82 height 26
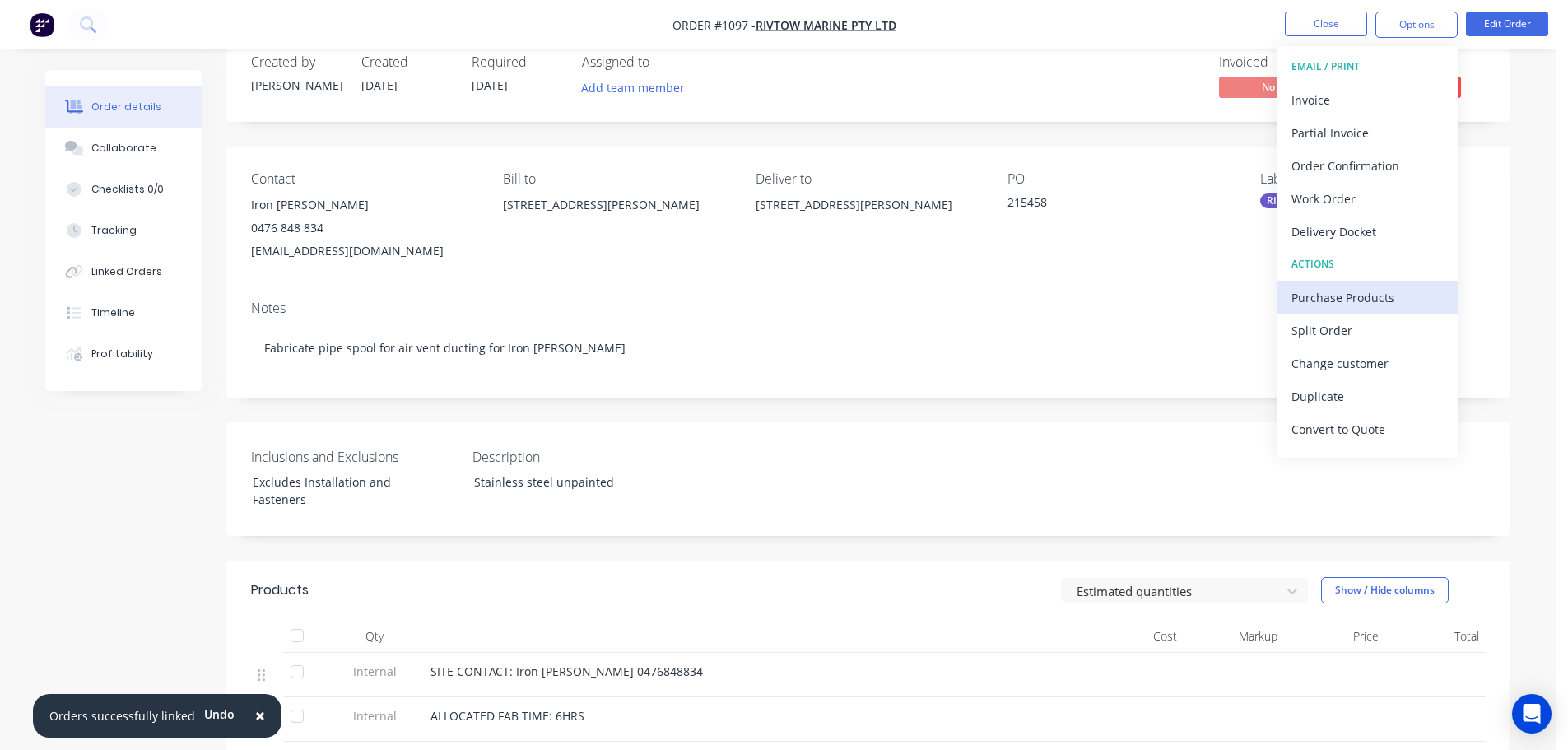
click at [1336, 303] on div "Purchase Products" at bounding box center [1367, 297] width 152 height 24
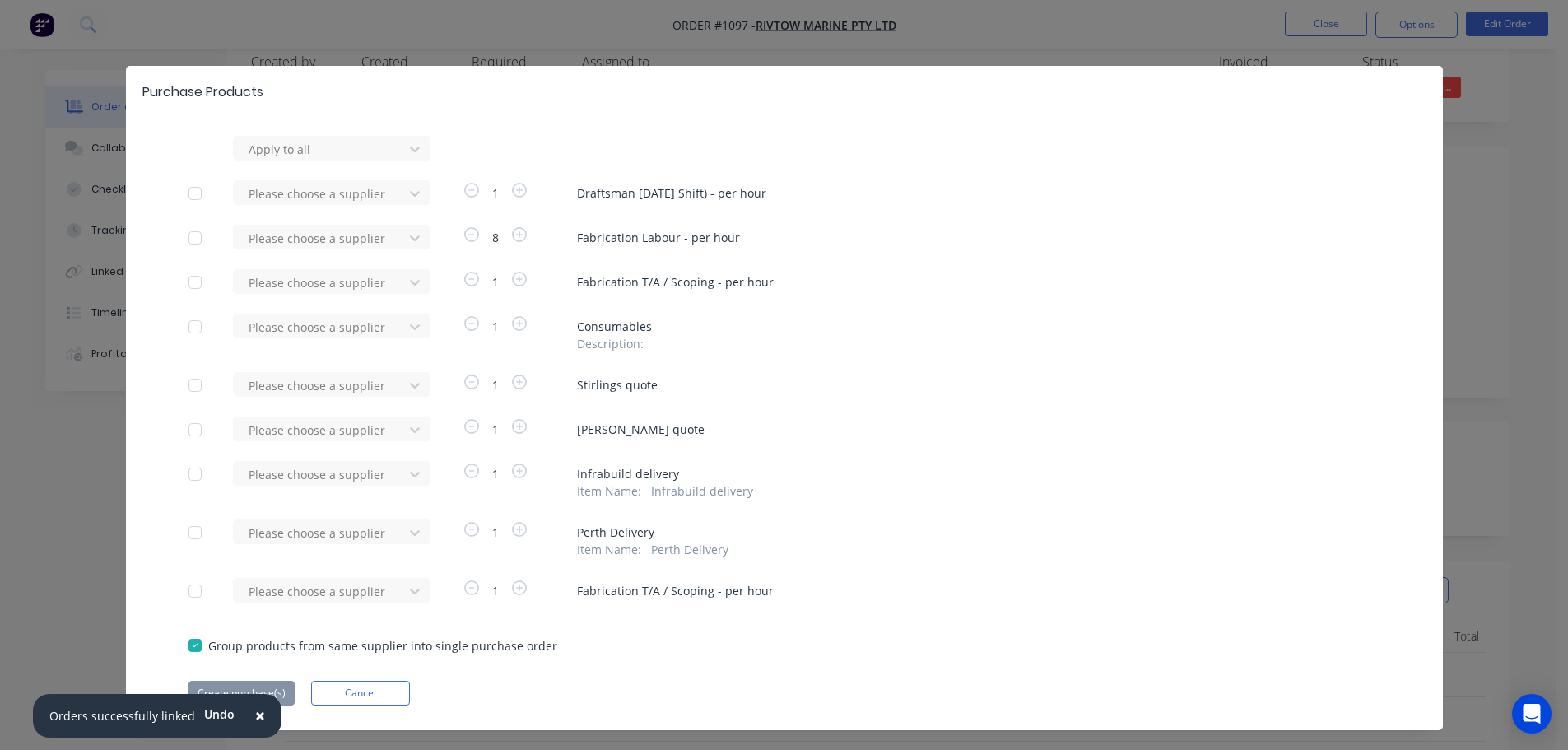
click at [187, 389] on div at bounding box center [195, 385] width 33 height 33
click at [193, 432] on div at bounding box center [195, 430] width 33 height 33
click at [371, 389] on div at bounding box center [321, 385] width 148 height 20
type input "stirl"
click at [337, 446] on div "Stirlings Performance Steels" at bounding box center [332, 445] width 197 height 31
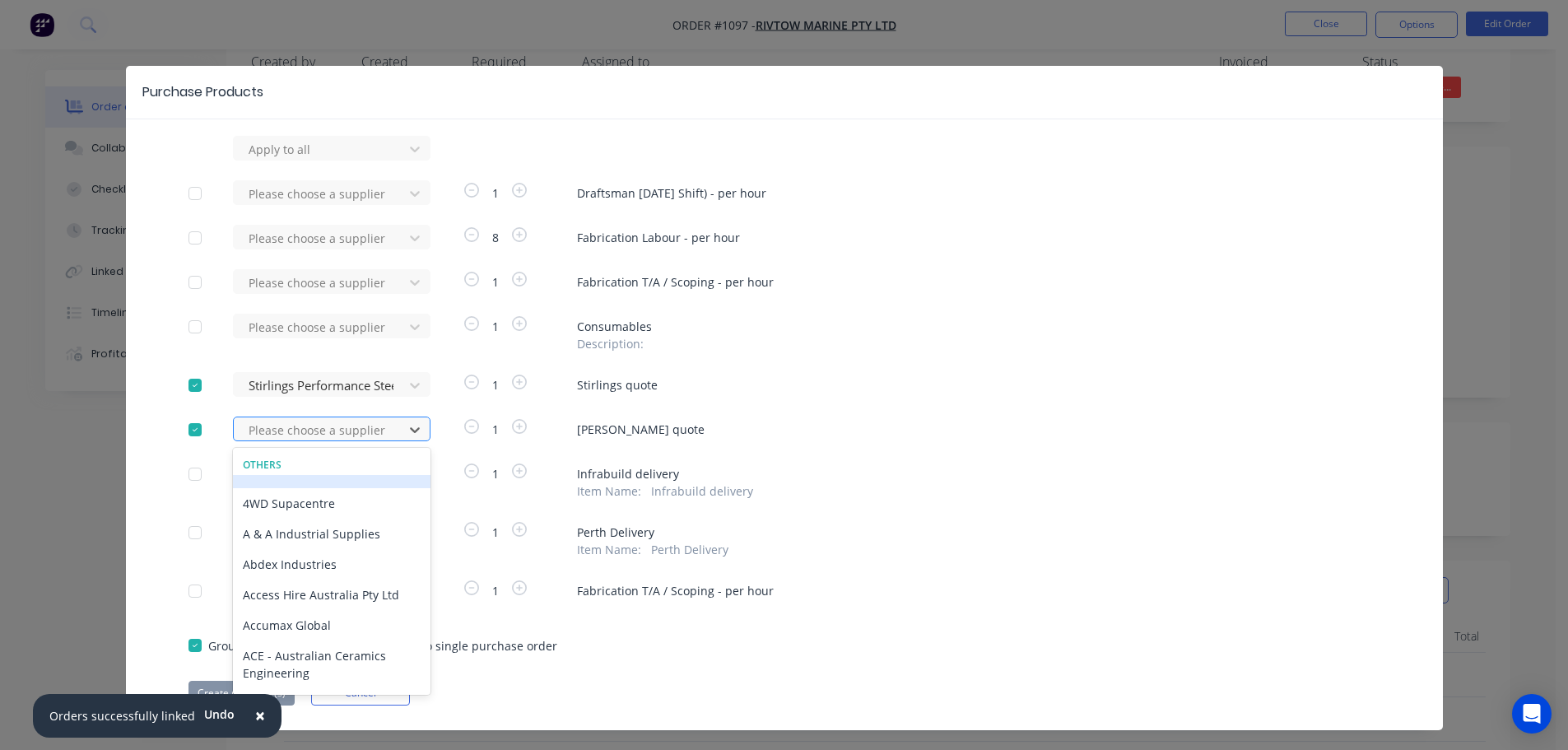
click at [329, 438] on div at bounding box center [321, 430] width 148 height 20
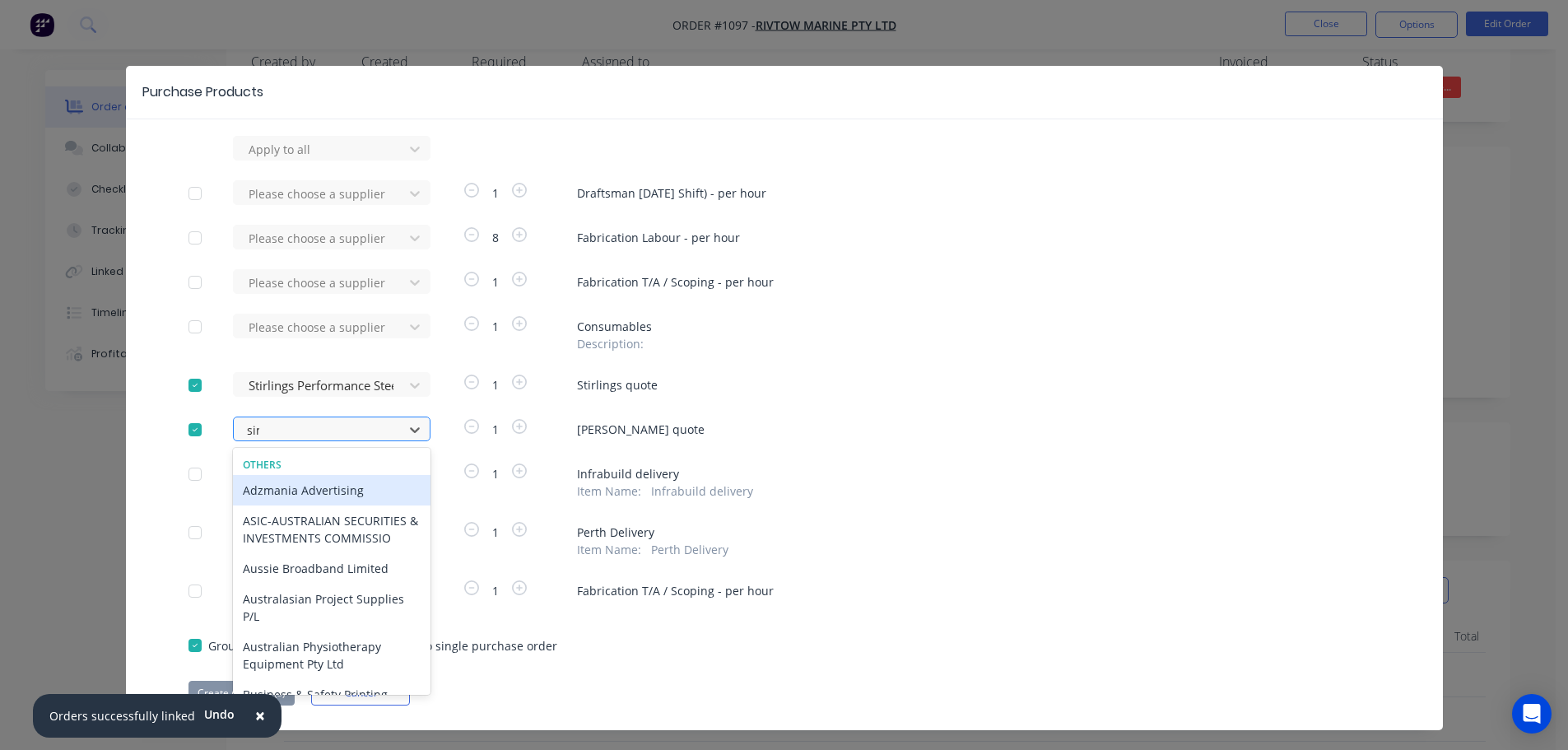
type input "simm"
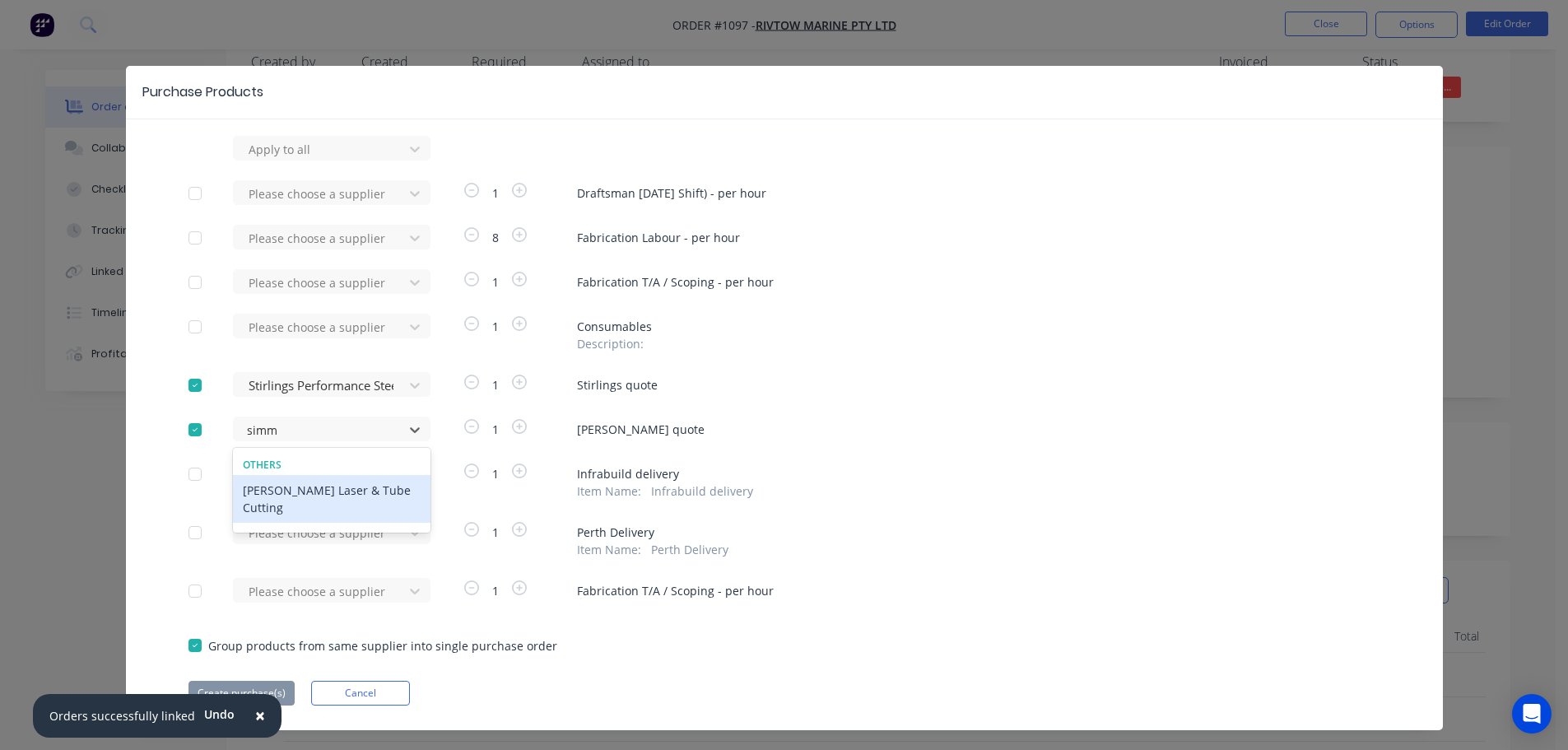
click at [328, 494] on div "[PERSON_NAME] Laser & Tube Cutting" at bounding box center [332, 499] width 197 height 48
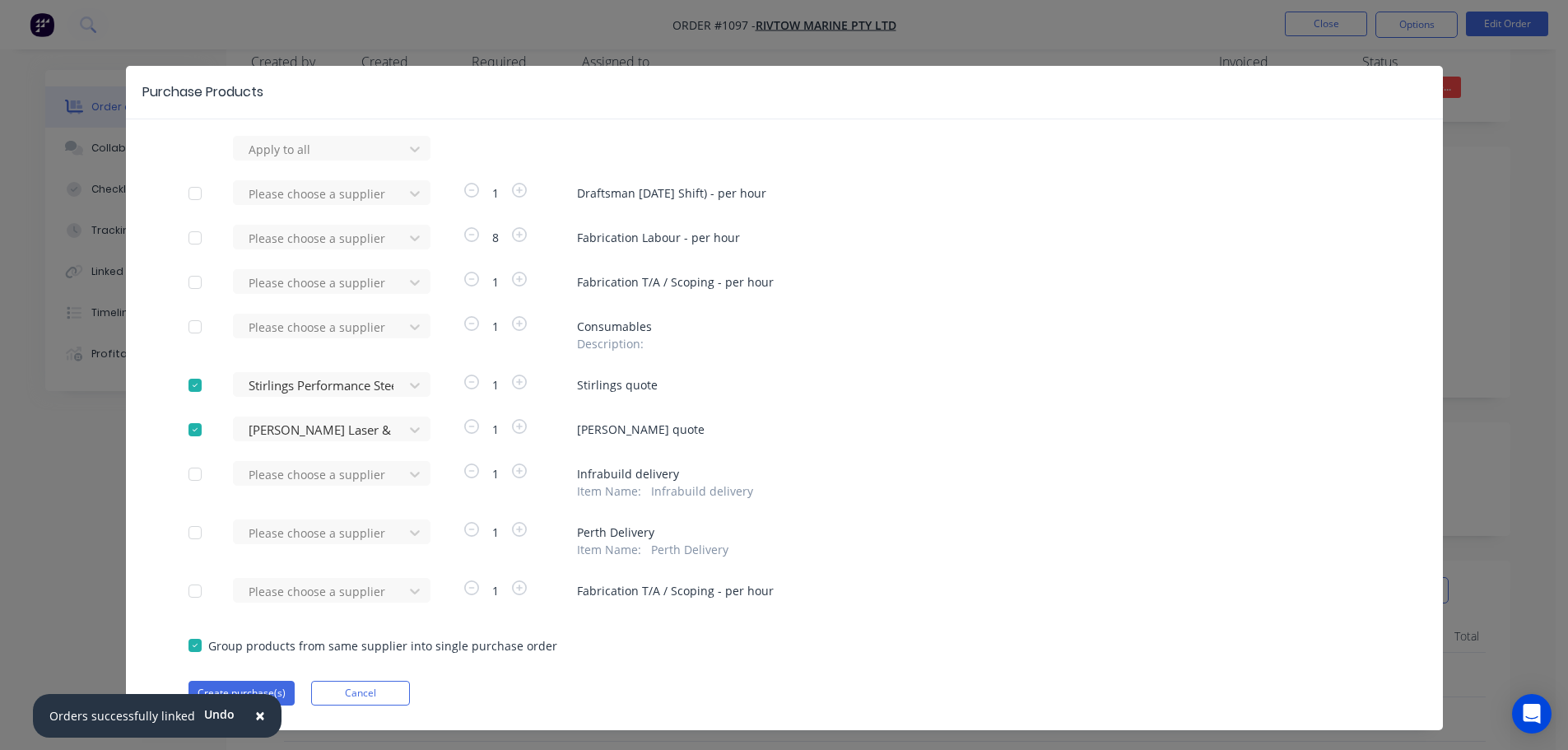
click at [260, 714] on button "×" at bounding box center [260, 716] width 43 height 40
click at [263, 698] on button "Create purchase(s)" at bounding box center [242, 693] width 107 height 25
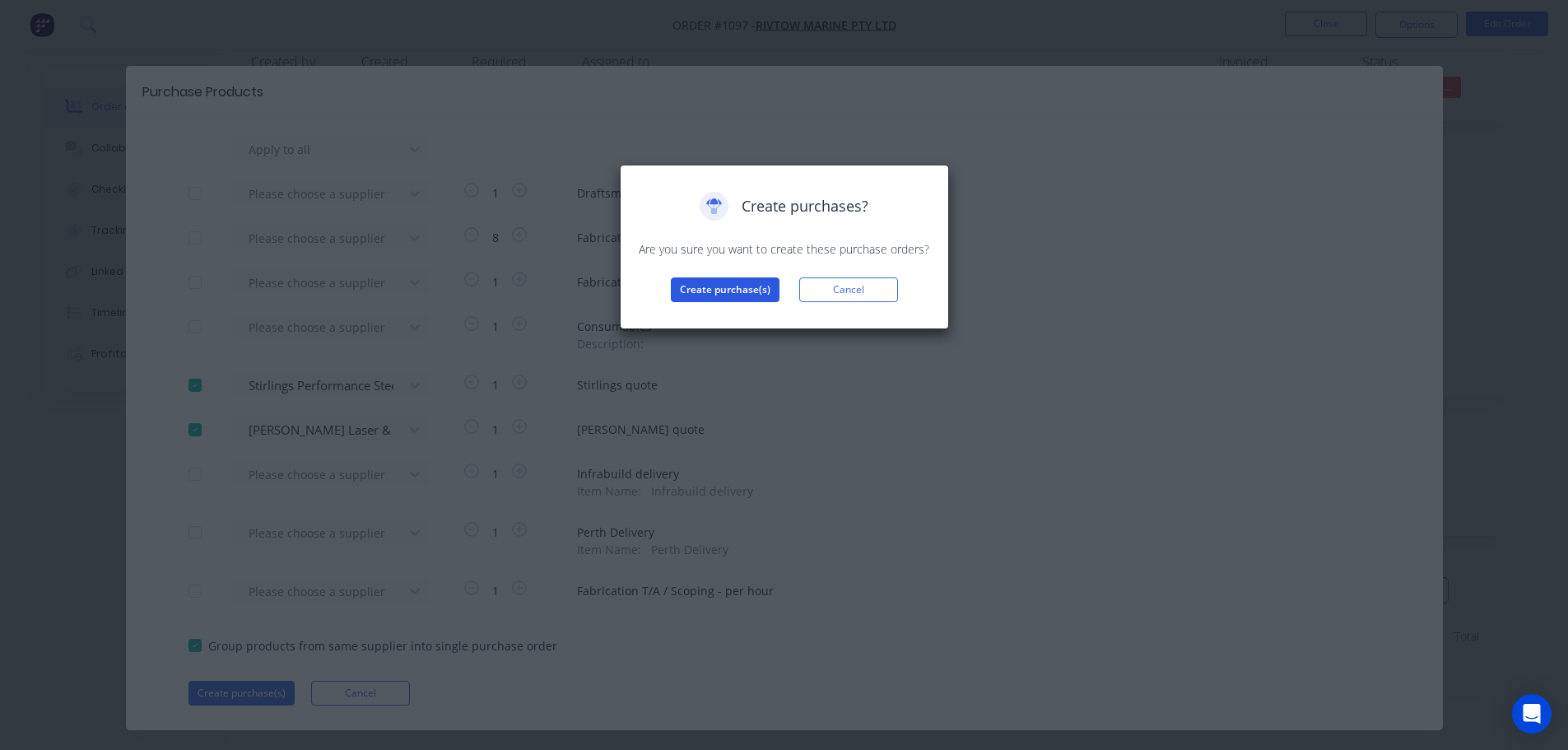
click at [707, 285] on button "Create purchase(s)" at bounding box center [724, 290] width 108 height 25
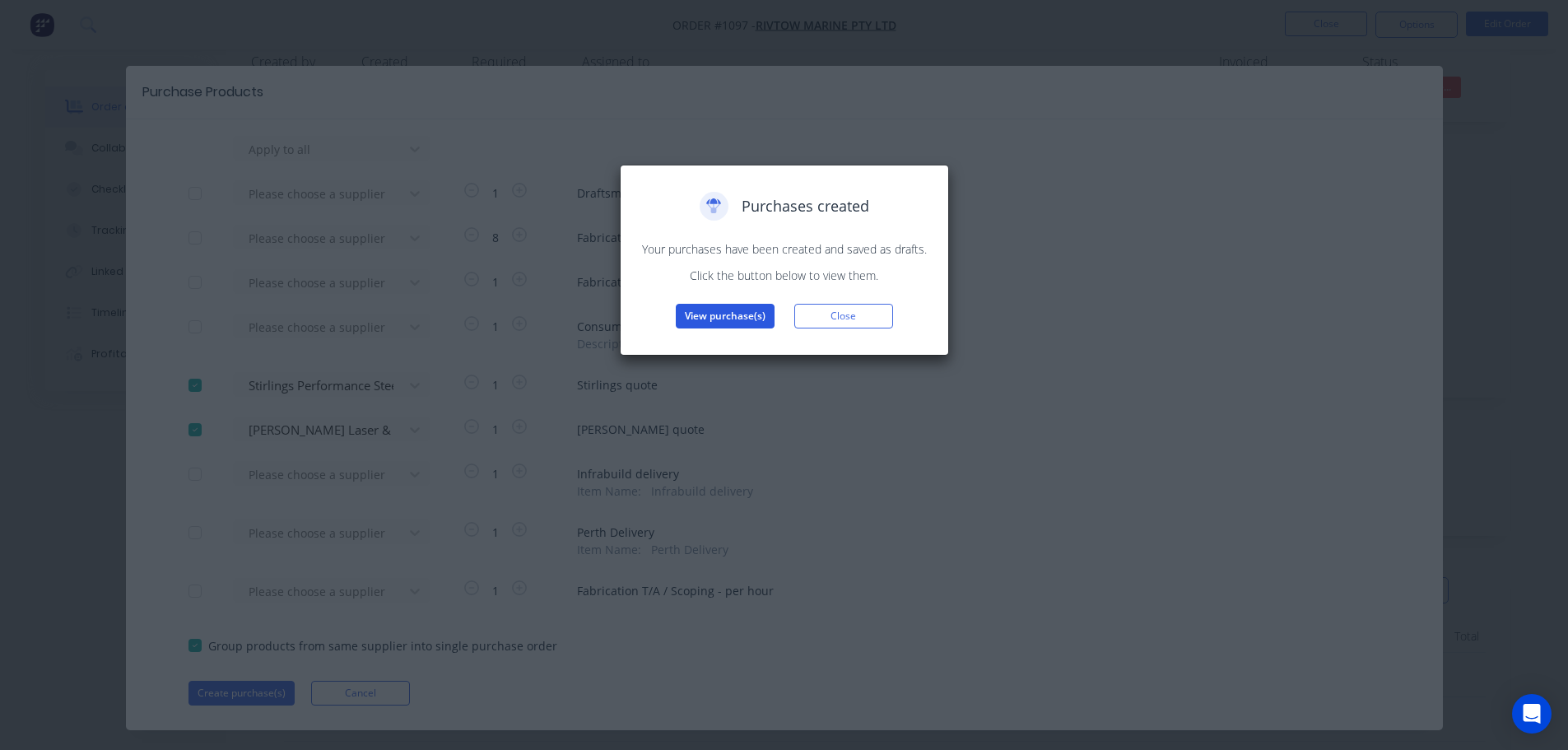
click at [728, 321] on button "View purchase(s)" at bounding box center [725, 316] width 99 height 25
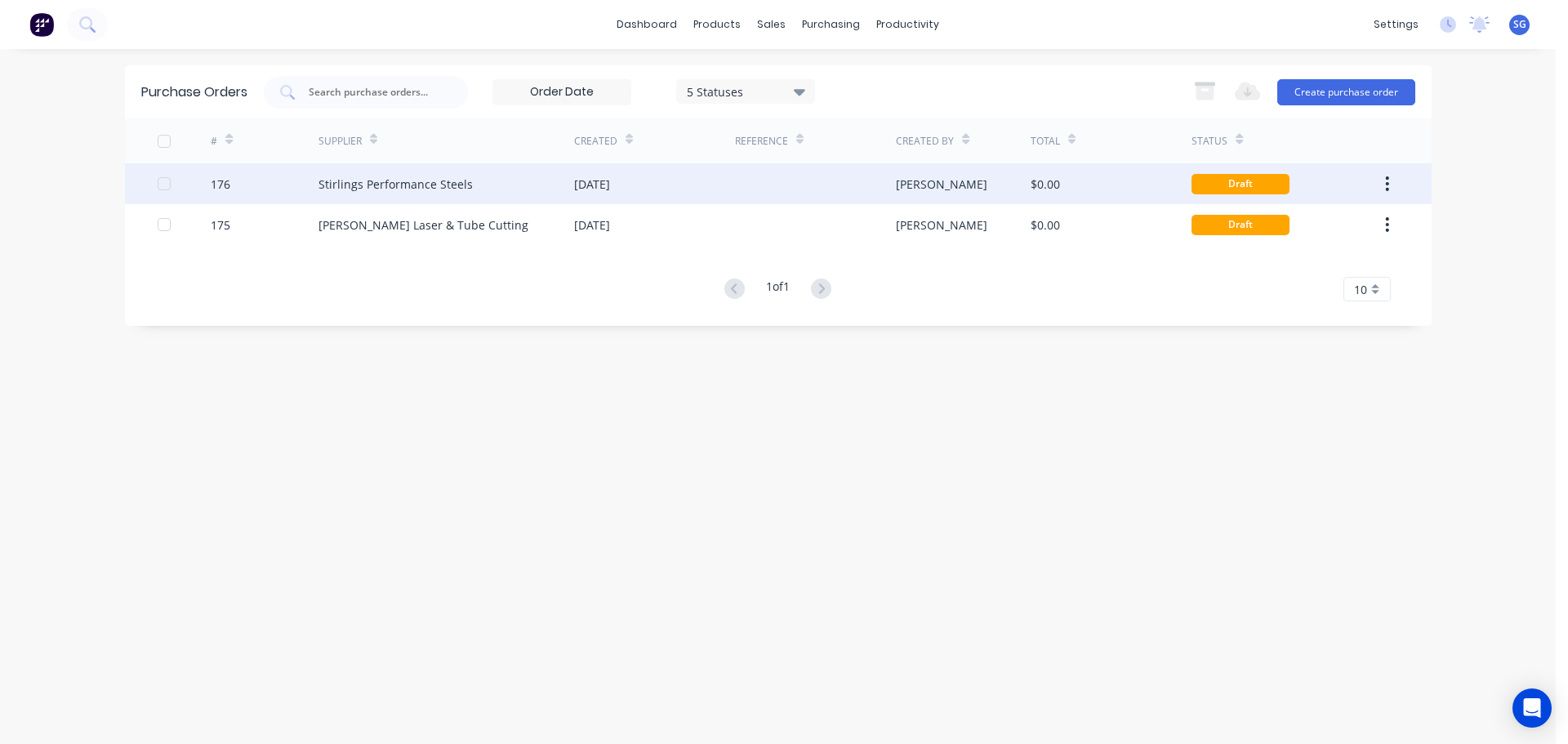
click at [429, 178] on div "Stirlings Performance Steels" at bounding box center [396, 184] width 154 height 17
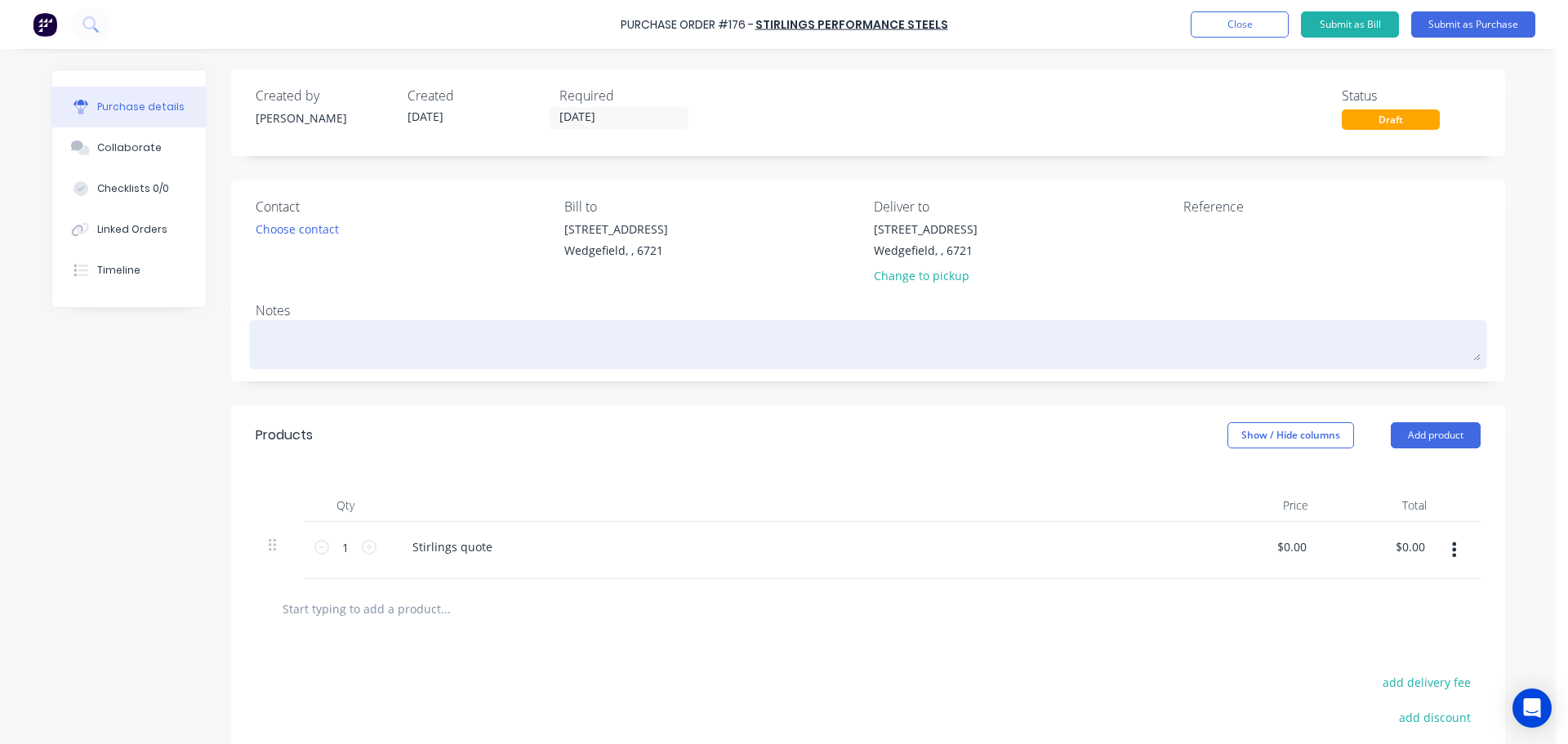
drag, startPoint x: 314, startPoint y: 355, endPoint x: 312, endPoint y: 339, distance: 16.1
click at [314, 350] on textarea at bounding box center [868, 343] width 1225 height 37
type textarea "x"
type textarea "Q"
type textarea "x"
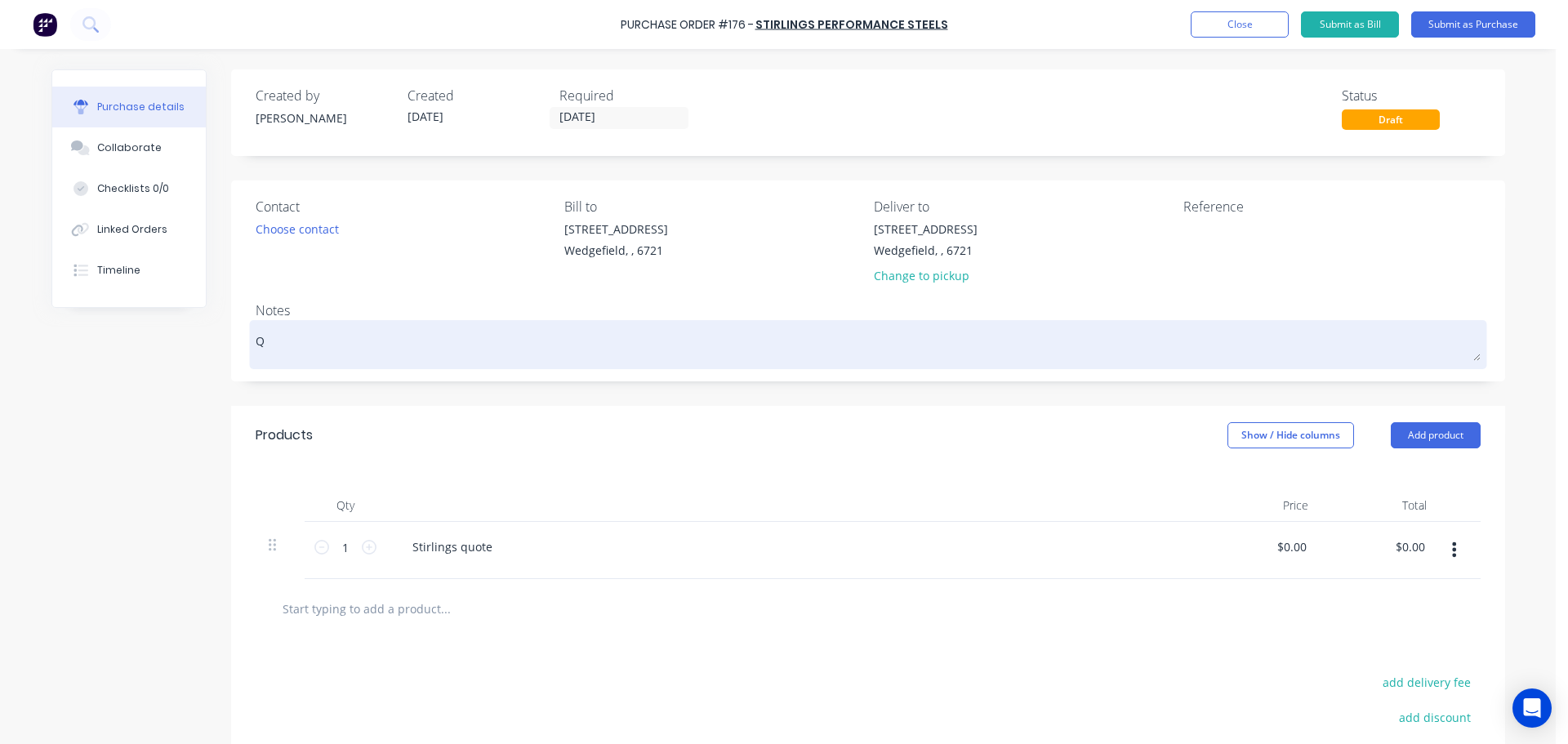
type textarea "Qu"
type textarea "x"
type textarea "Quo"
type textarea "x"
type textarea "Quot"
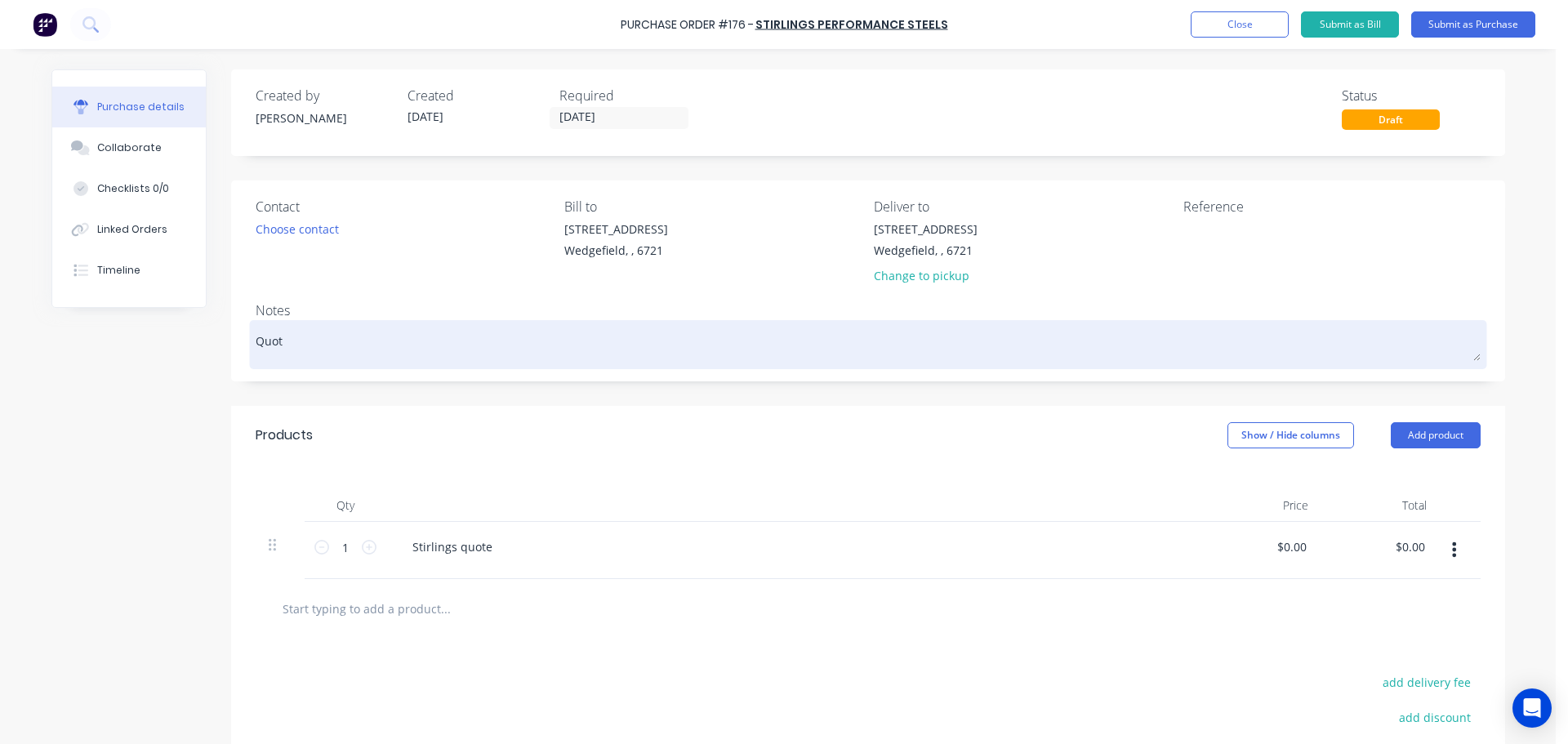
type textarea "x"
type textarea "Quote"
type textarea "x"
type textarea "Quote"
type textarea "x"
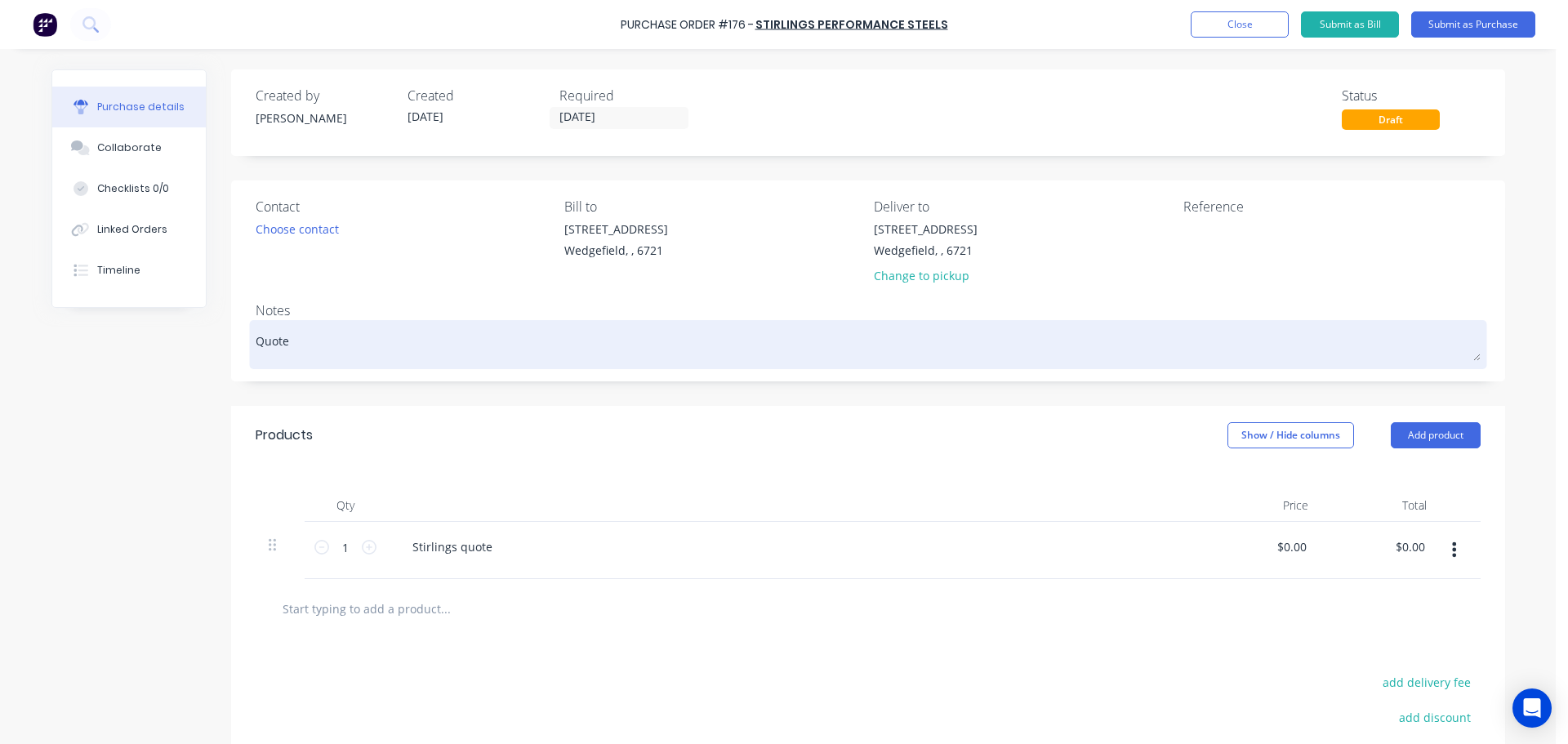
type textarea "Quote N"
type textarea "x"
type textarea "Quote No"
type textarea "x"
type textarea "Quote No."
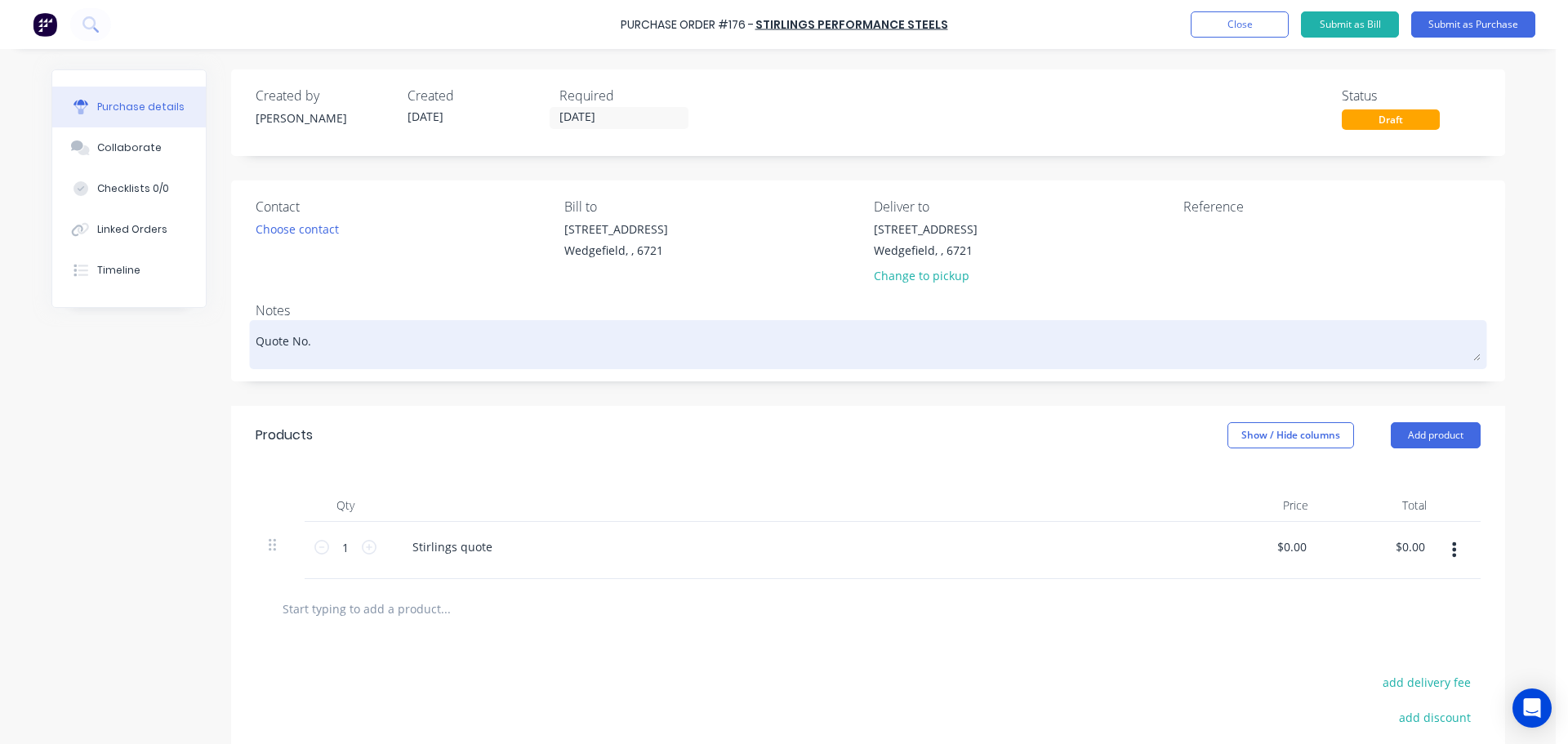
type textarea "x"
type textarea "Quote No."
paste textarea "1635228"
type textarea "x"
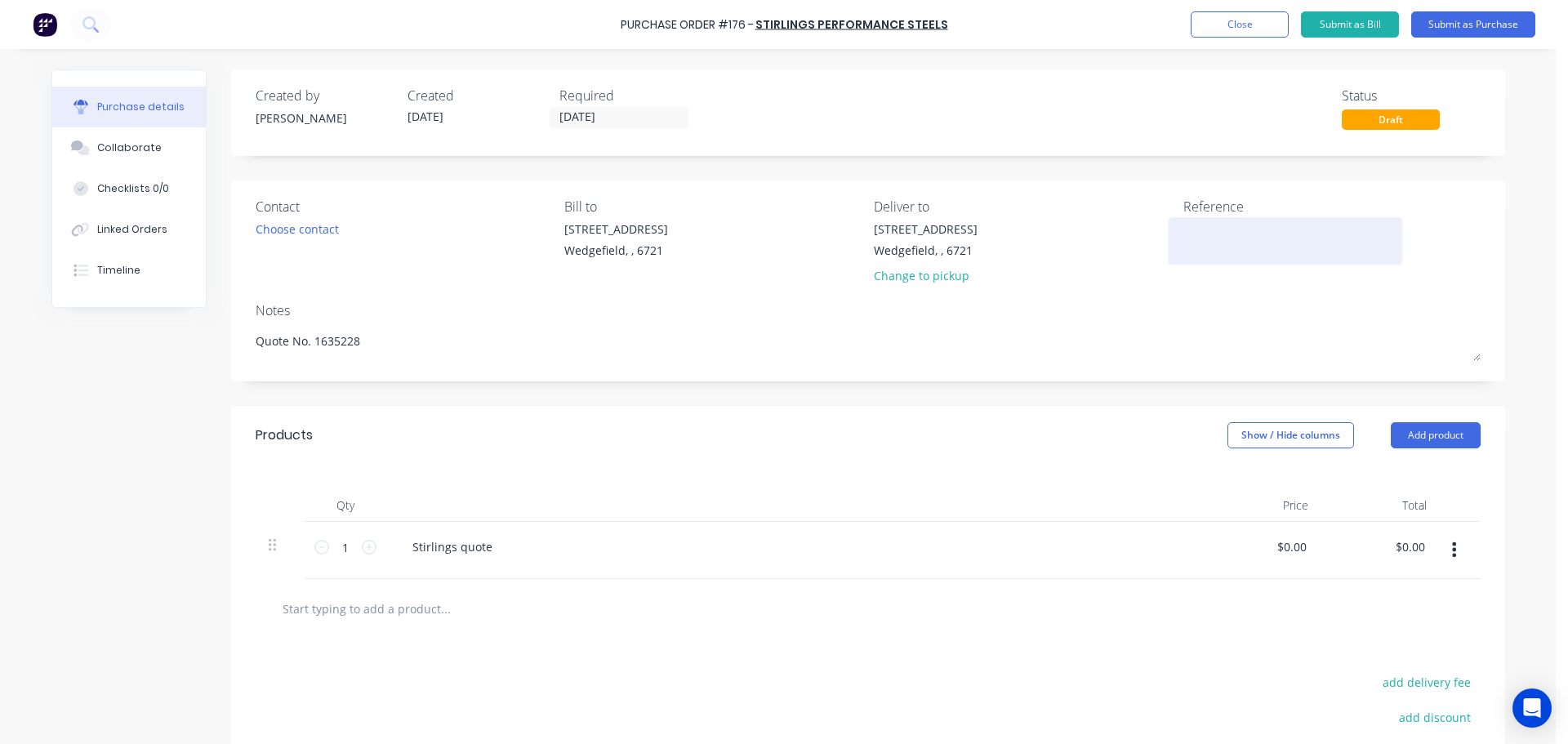
type textarea "Quote No. 1635228"
type textarea "x"
type textarea "Quote No. 1635228"
click at [1263, 256] on textarea at bounding box center [1286, 239] width 204 height 37
type textarea "Job #"
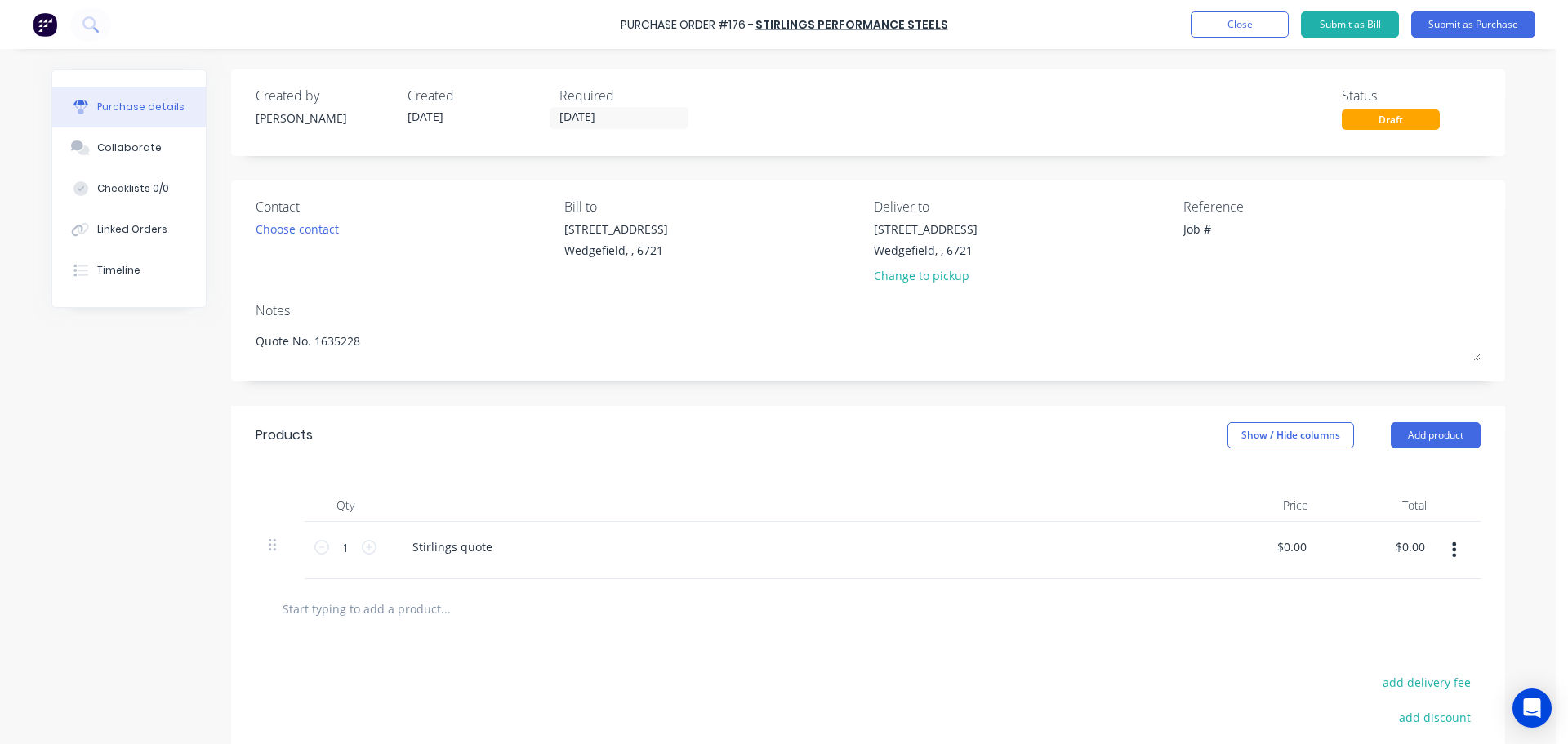
type textarea "x"
type textarea "Job #"
type textarea "x"
click at [1243, 234] on textarea "Job #" at bounding box center [1286, 239] width 204 height 37
type textarea "Job # 1097"
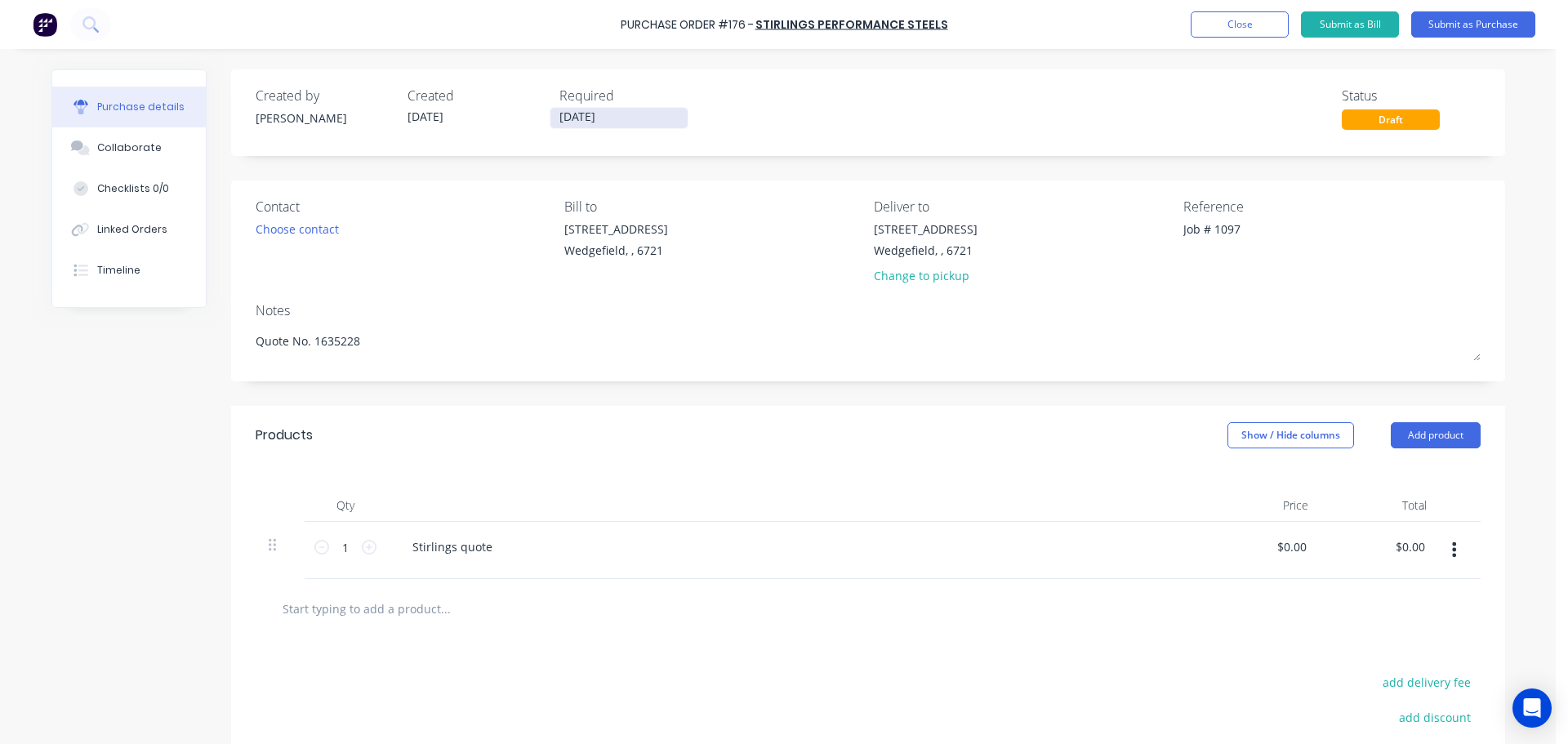
type textarea "x"
type textarea "Job # 1097"
click at [657, 113] on input "[DATE]" at bounding box center [619, 118] width 137 height 20
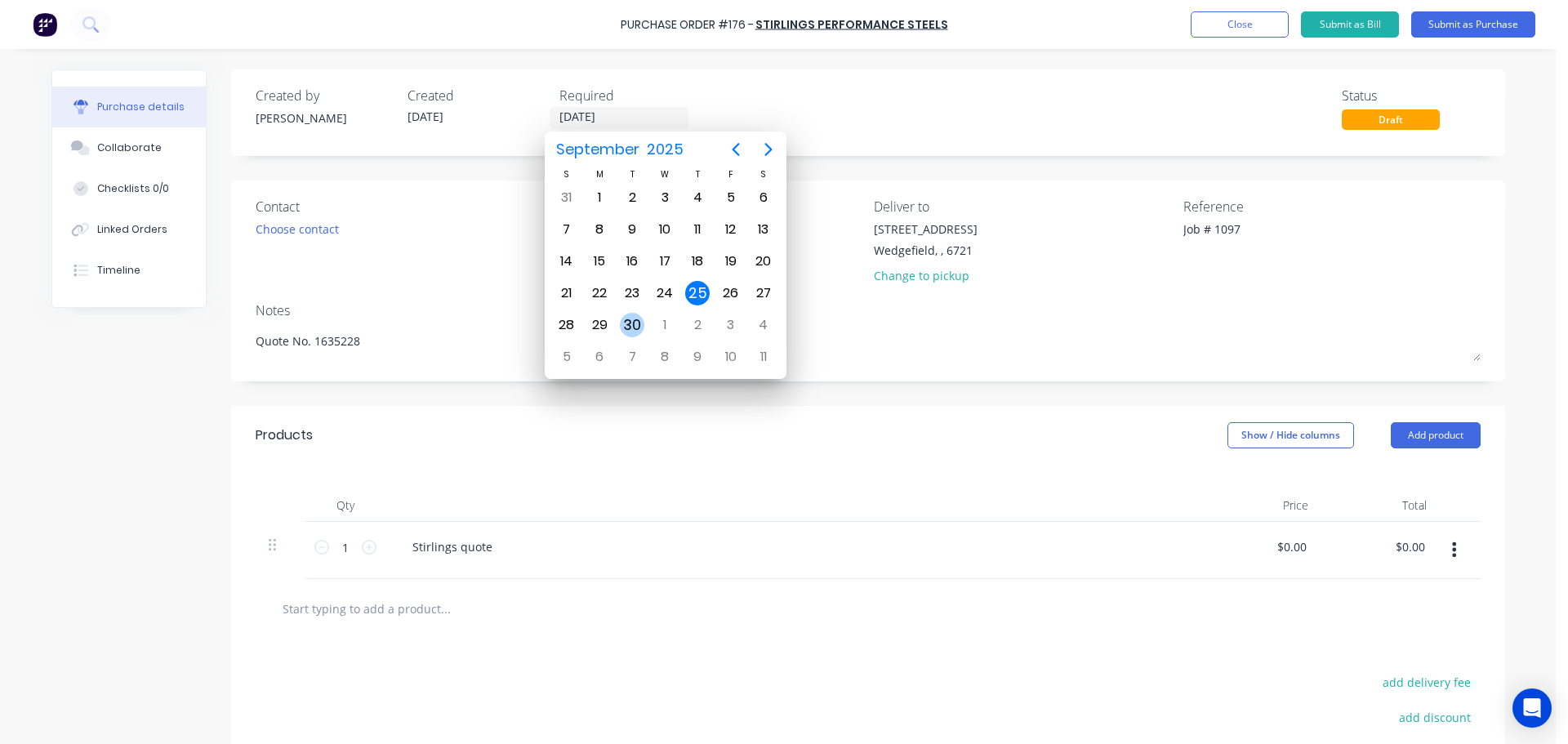
click at [619, 328] on div "30" at bounding box center [632, 325] width 33 height 31
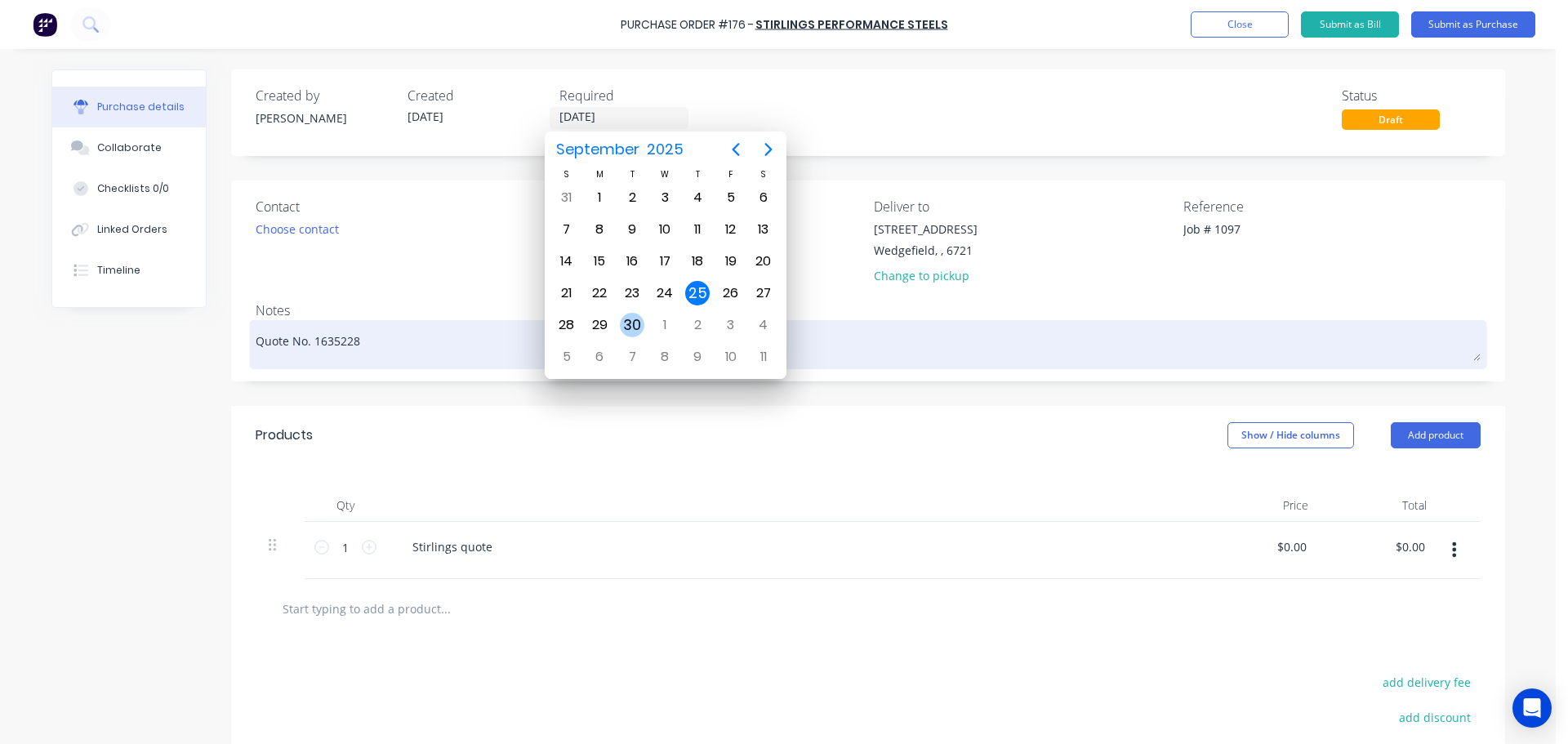
type textarea "x"
type input "[DATE]"
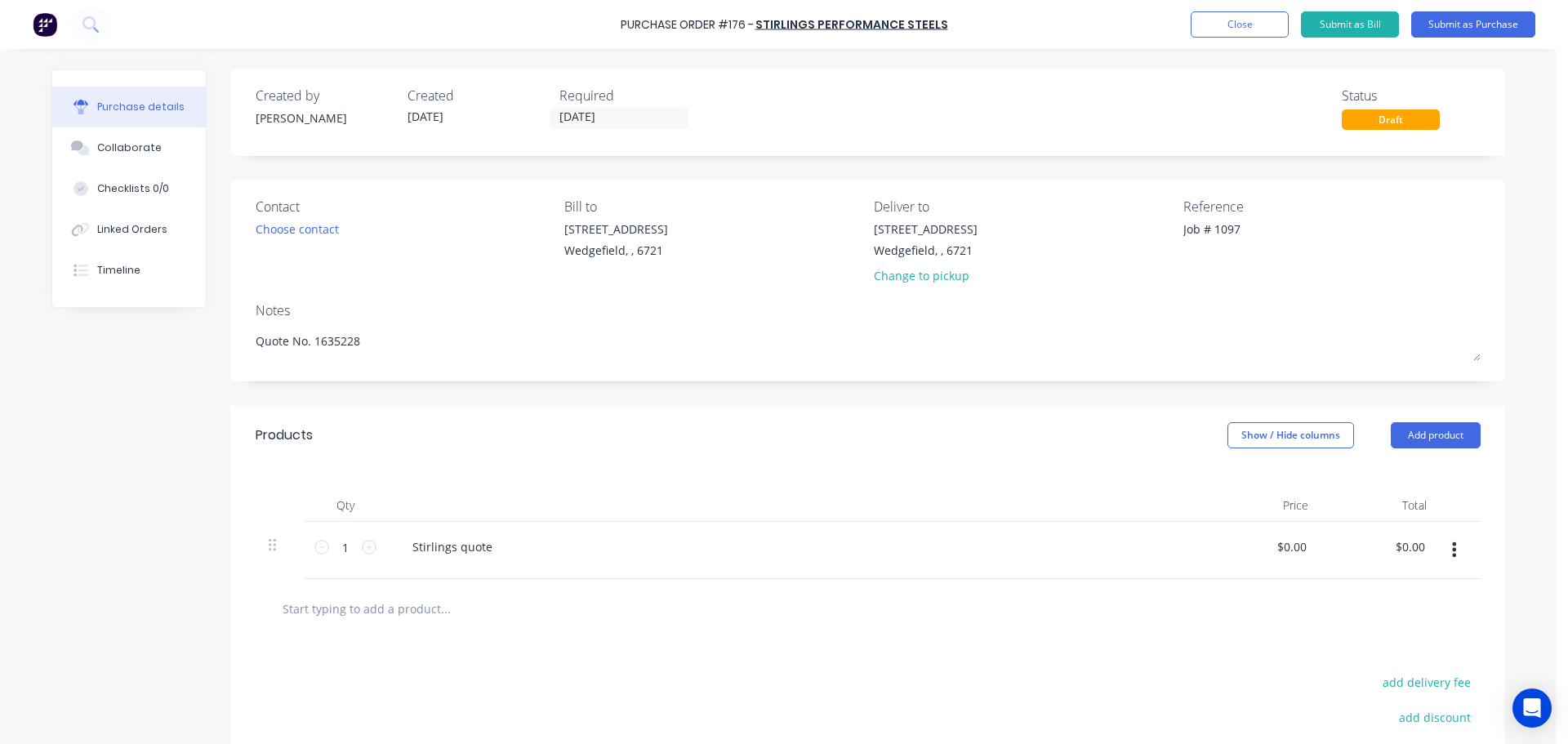
click at [309, 613] on input "text" at bounding box center [445, 608] width 326 height 33
paste input "PIPE WELDED 10S 90NB 316/316L, CUT TO LENGTH"
type textarea "x"
type input "PIPE WELDED 10S 90NB 316/316L, CUT TO LENGTH"
type textarea "x"
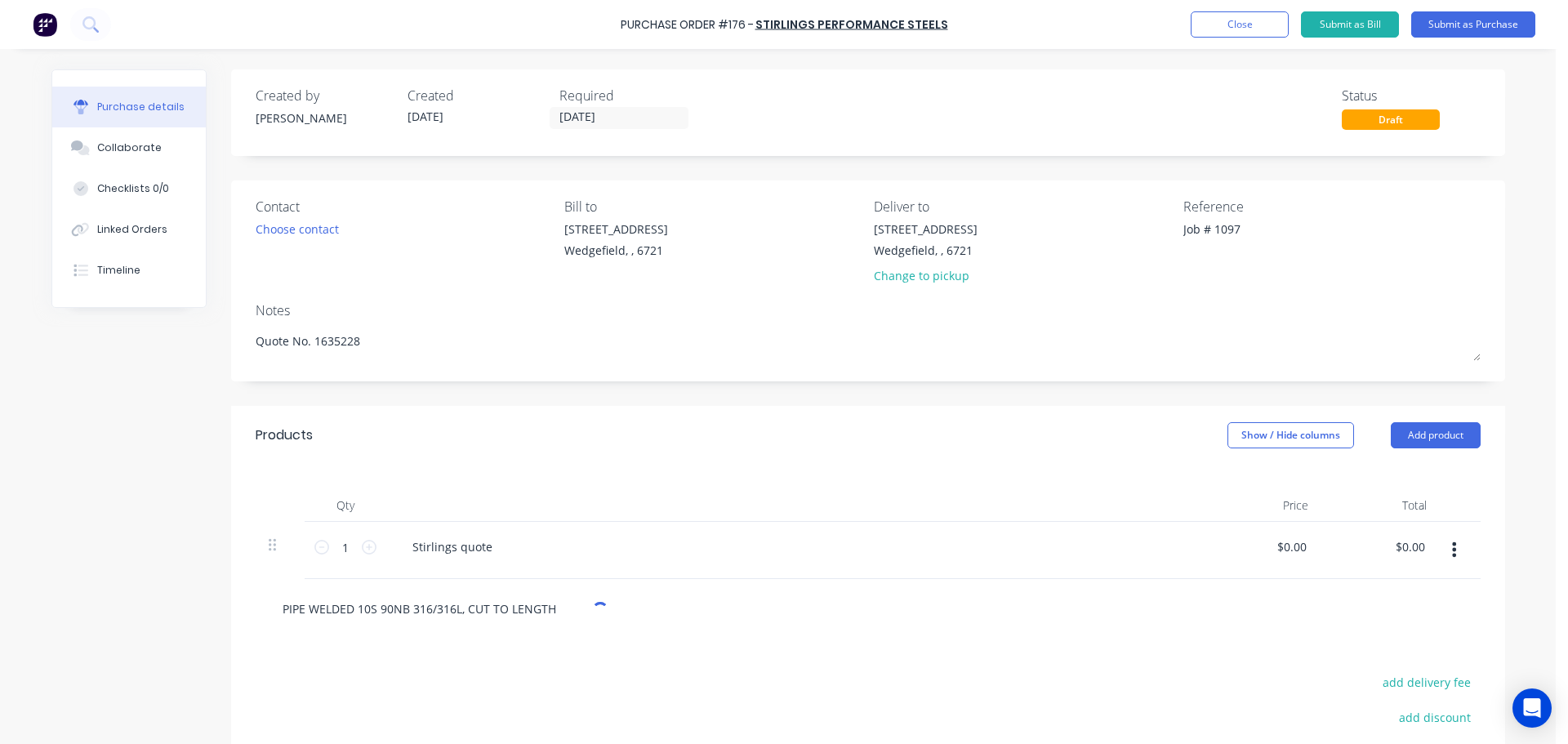
scroll to position [163, 0]
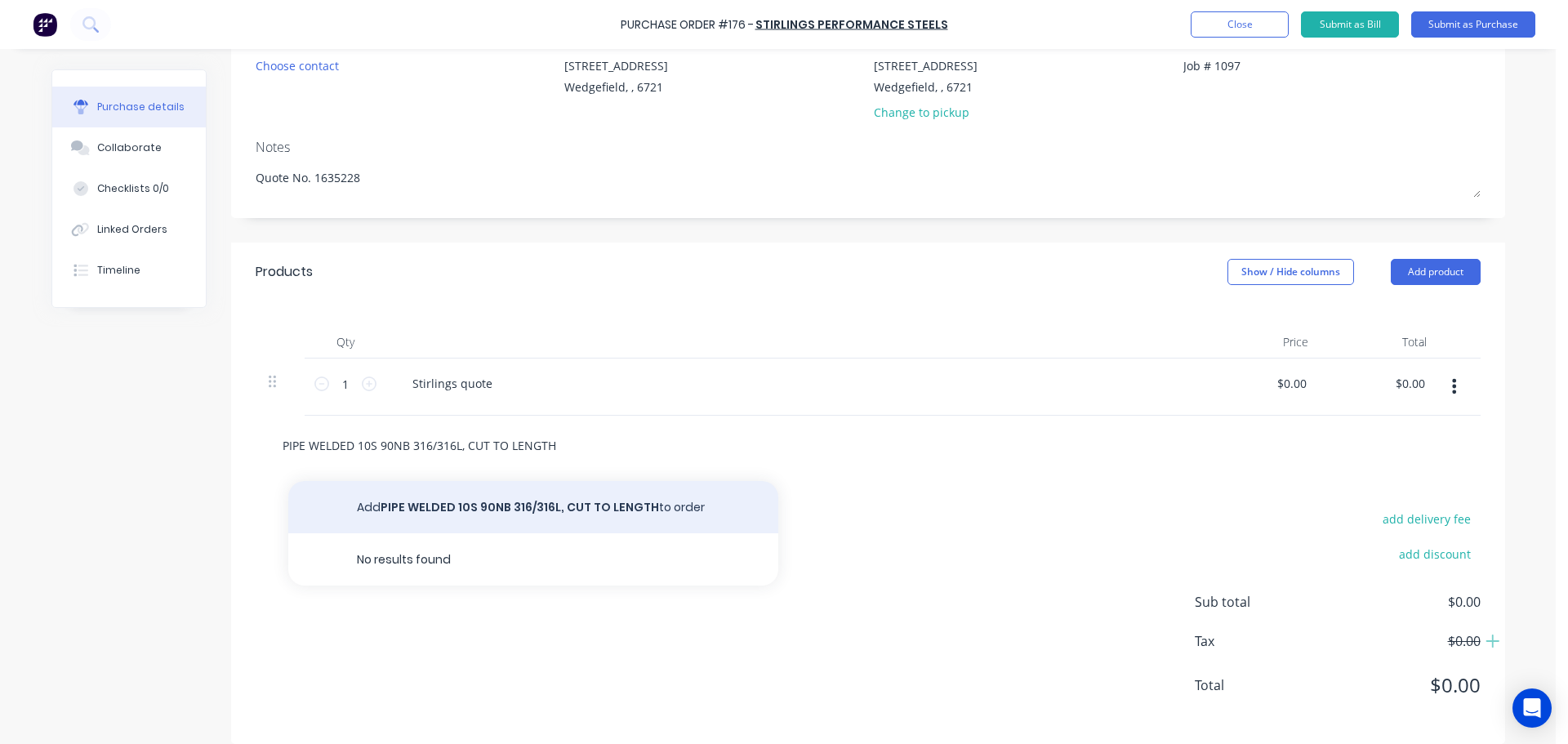
type input "PIPE WELDED 10S 90NB 316/316L, CUT TO LENGTH"
click at [536, 504] on button "Add PIPE WELDED 10S 90NB 316/316L, CUT TO LENGTH to order" at bounding box center [533, 506] width 490 height 52
type textarea "x"
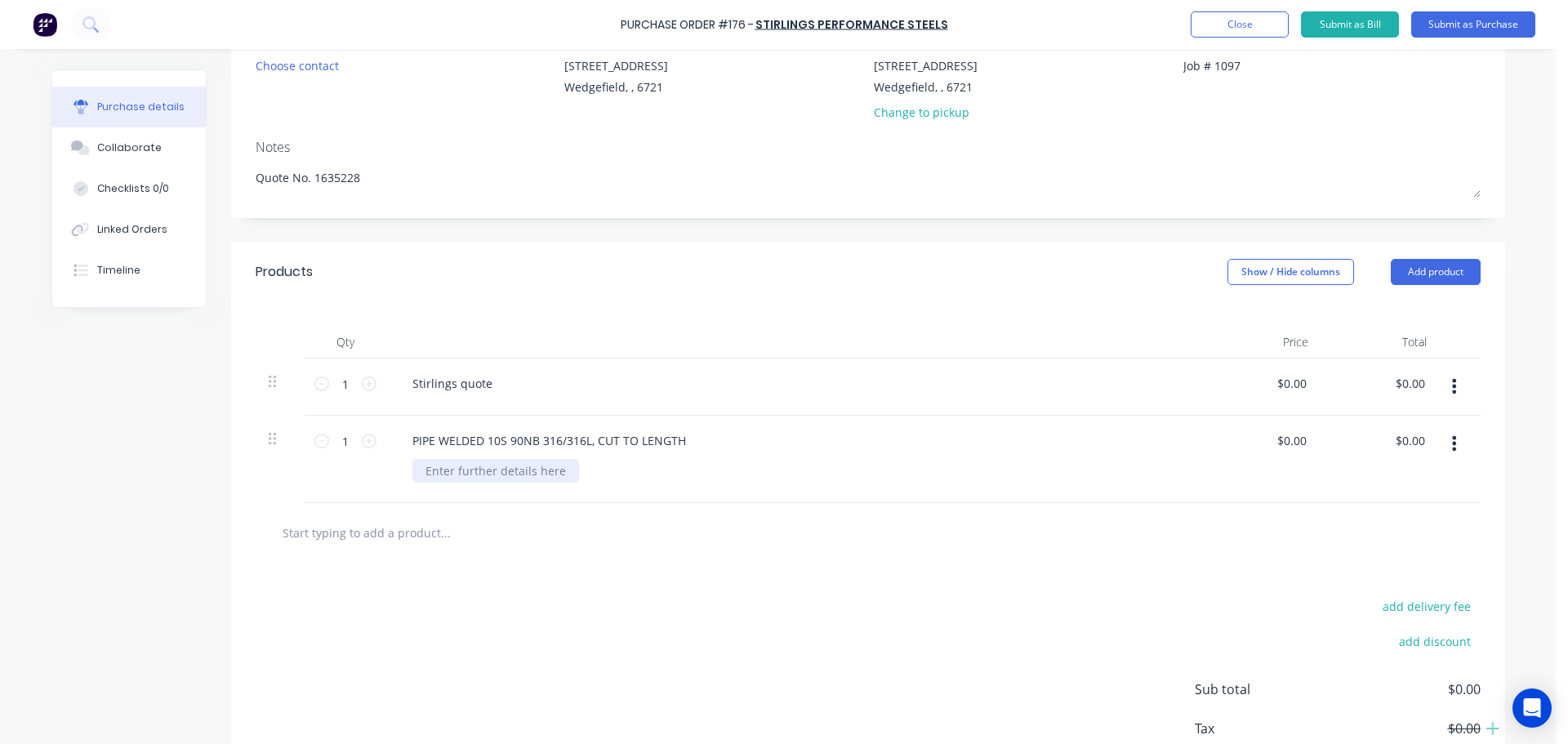
type textarea "x"
click at [451, 471] on div at bounding box center [495, 470] width 166 height 24
type textarea "x"
type input "0"
type input "100"
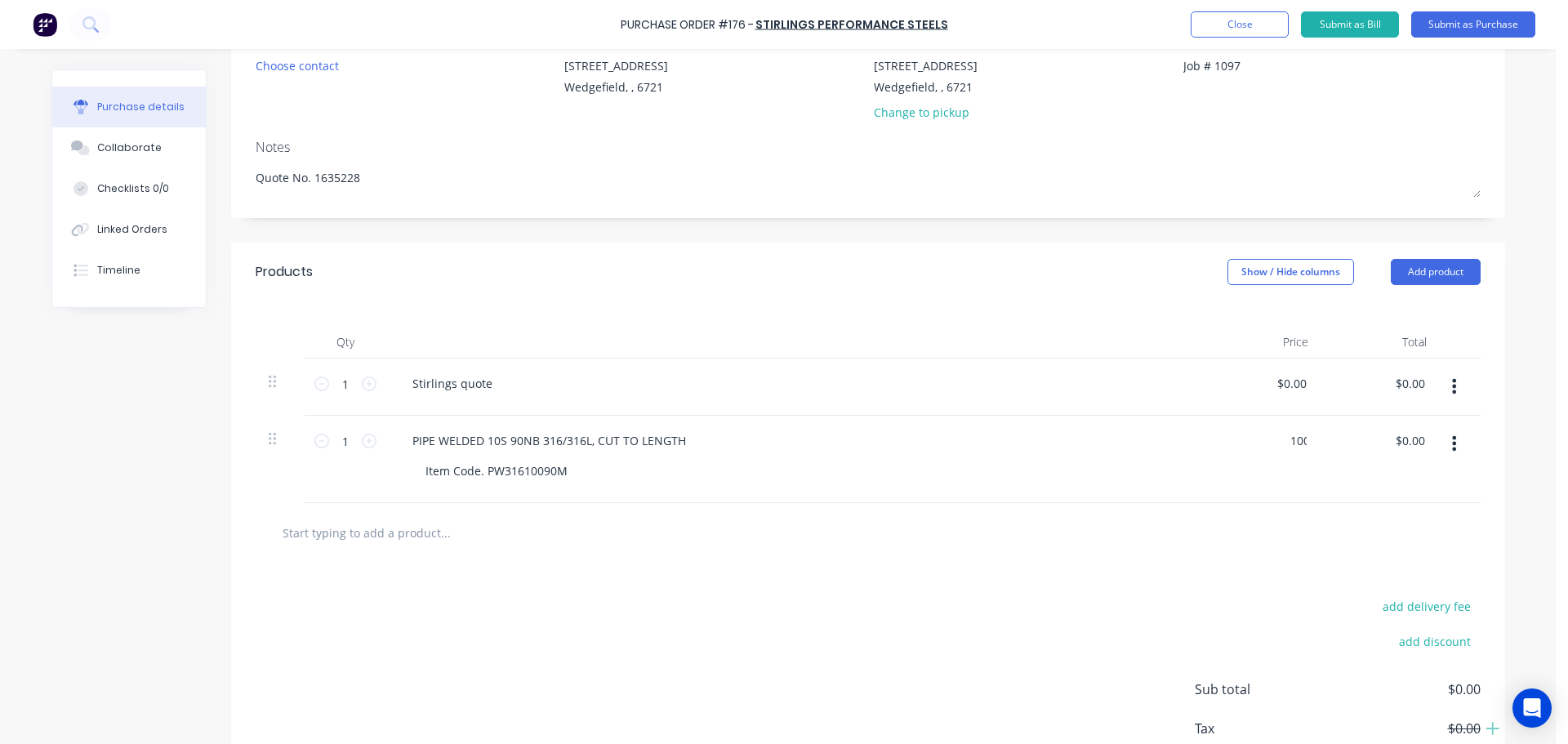
type textarea "x"
type input "$100.00"
type input "100.00"
type textarea "x"
type input "$100.00"
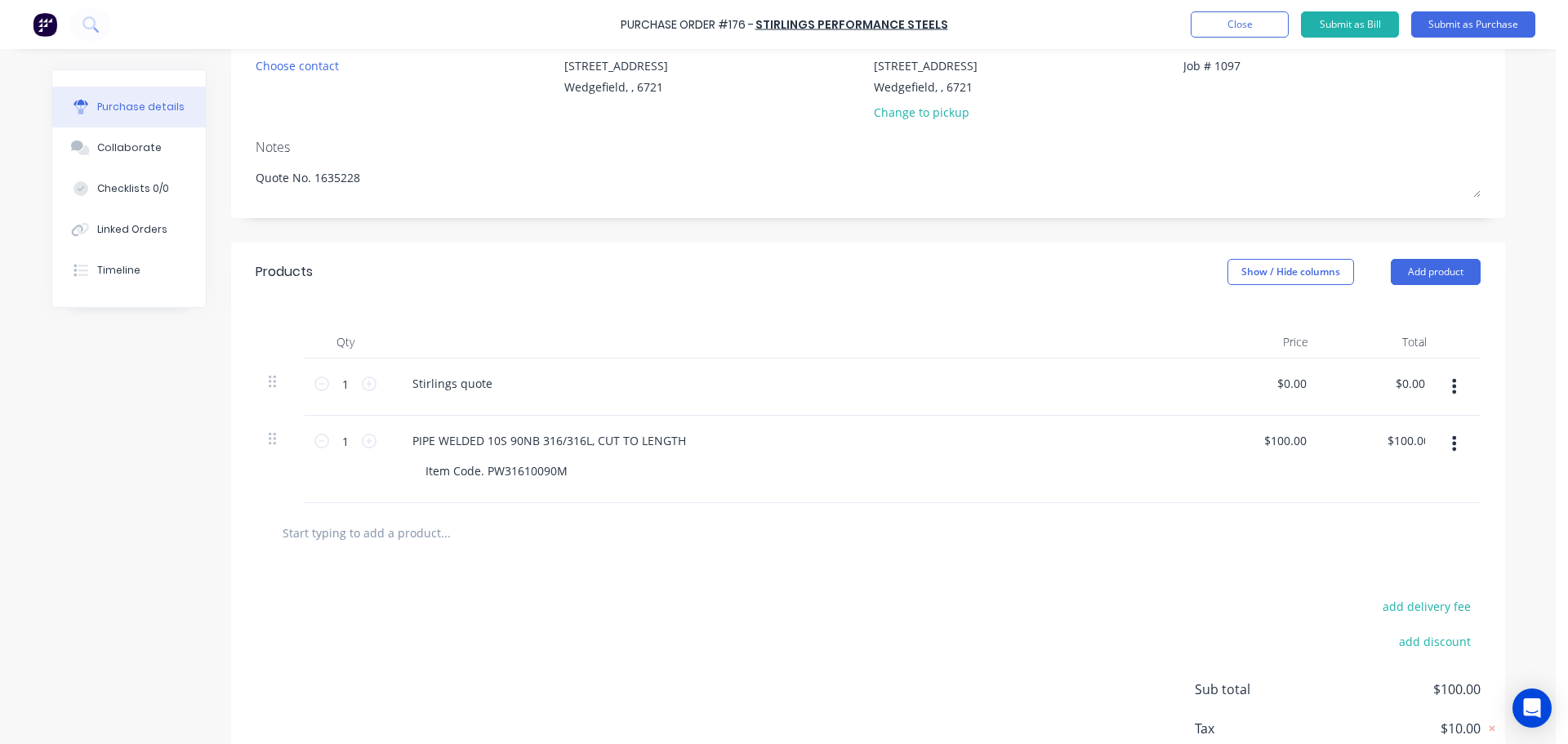
click at [1452, 389] on icon "button" at bounding box center [1454, 387] width 4 height 18
click at [1359, 527] on button "Delete" at bounding box center [1404, 527] width 139 height 33
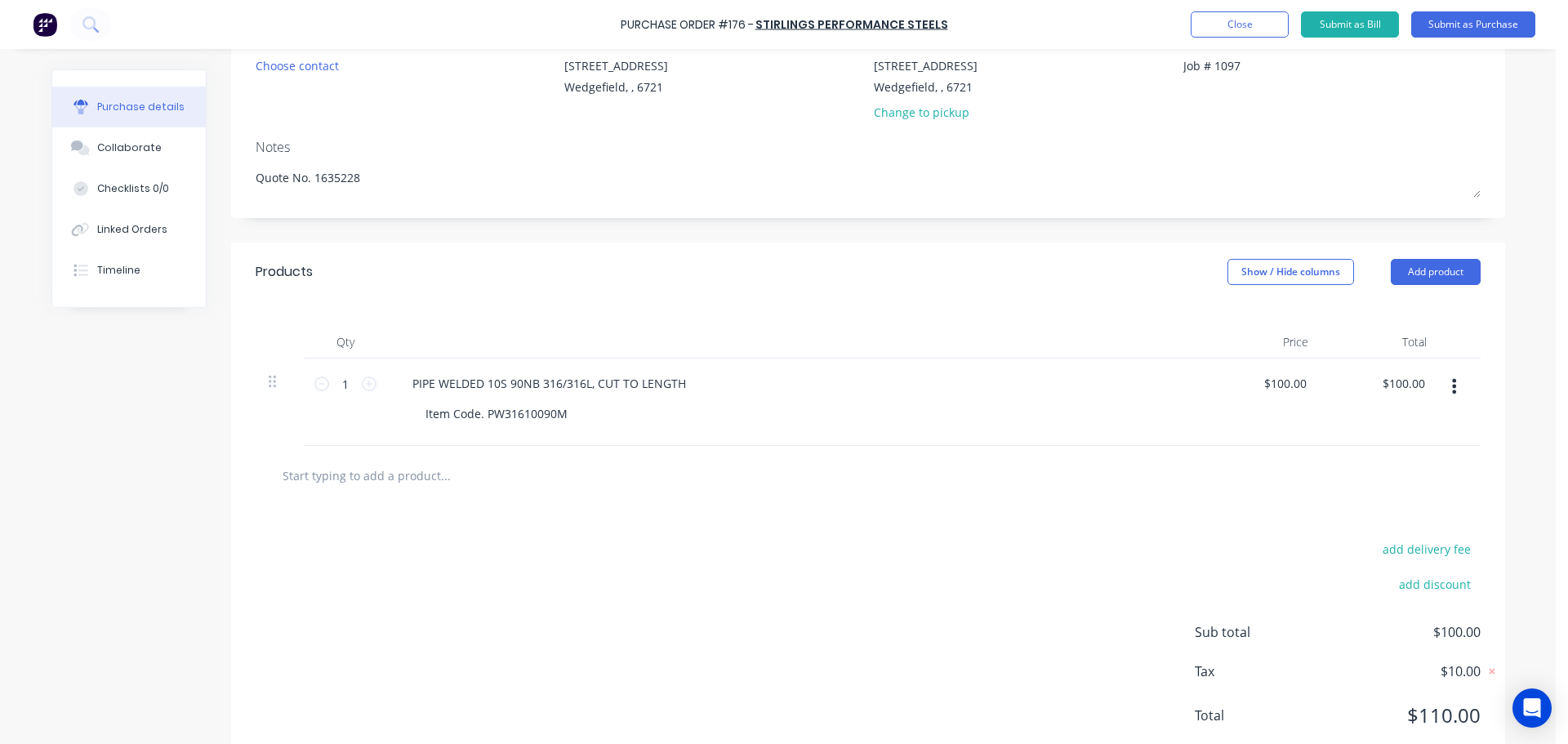
click at [321, 475] on input "text" at bounding box center [445, 475] width 326 height 33
paste input "ELBOW 90LR 10S 90NB, ASTM A403 WP316/316L, ASME B16.9 WP-W"
type textarea "x"
type input "ELBOW 90LR 10S 90NB, ASTM A403 WP316/316L, ASME B16.9 WP-W"
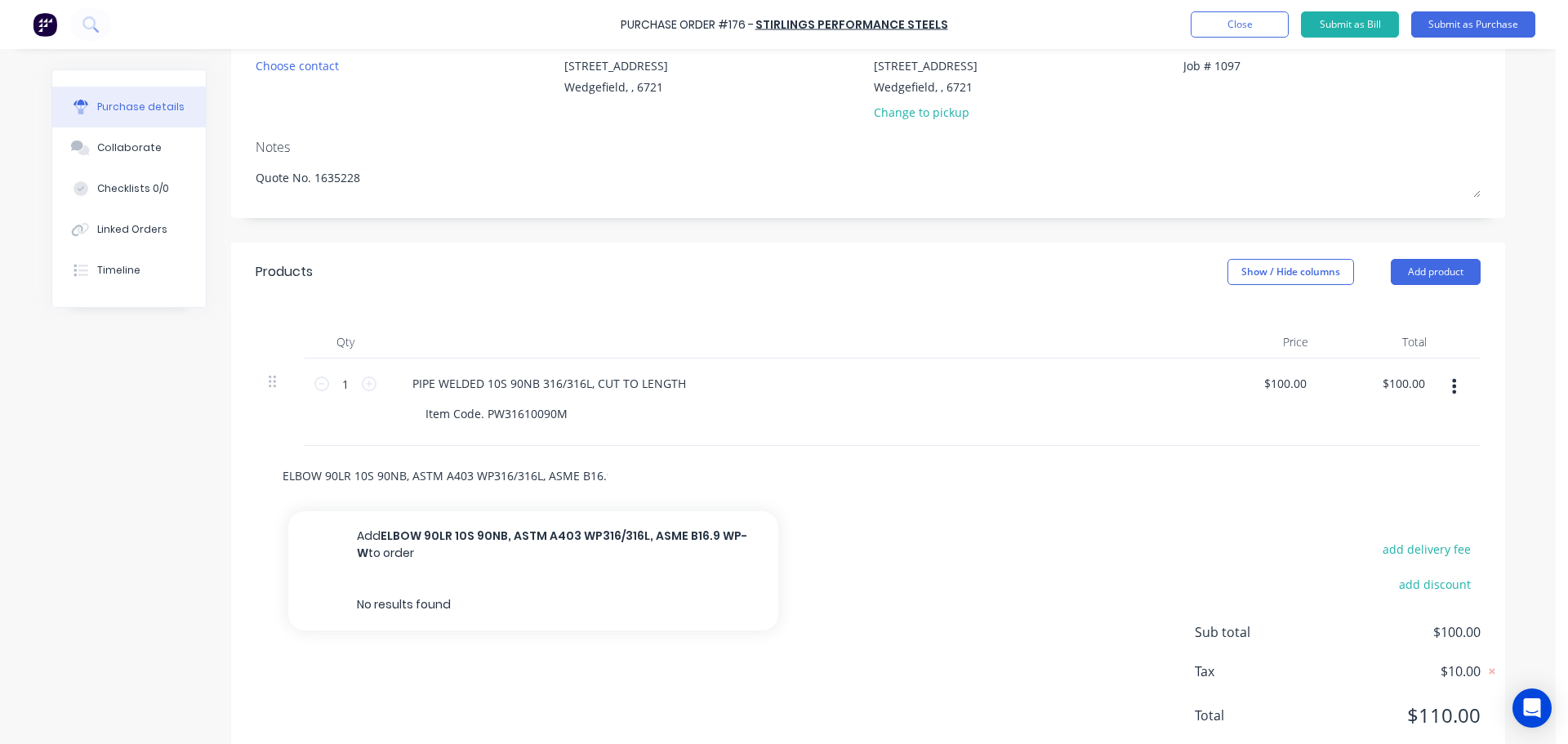
scroll to position [0, 40]
type textarea "x"
type input "ELBOW 90LR 10S 90NB, ASTM A403 WP316/316L, ASME B16.9 WP-W"
click at [439, 524] on button "Add ELBOW 90LR 10S 90NB, ASTM A403 WP316/316L, ASME B16.9 WP-W to order" at bounding box center [533, 544] width 490 height 67
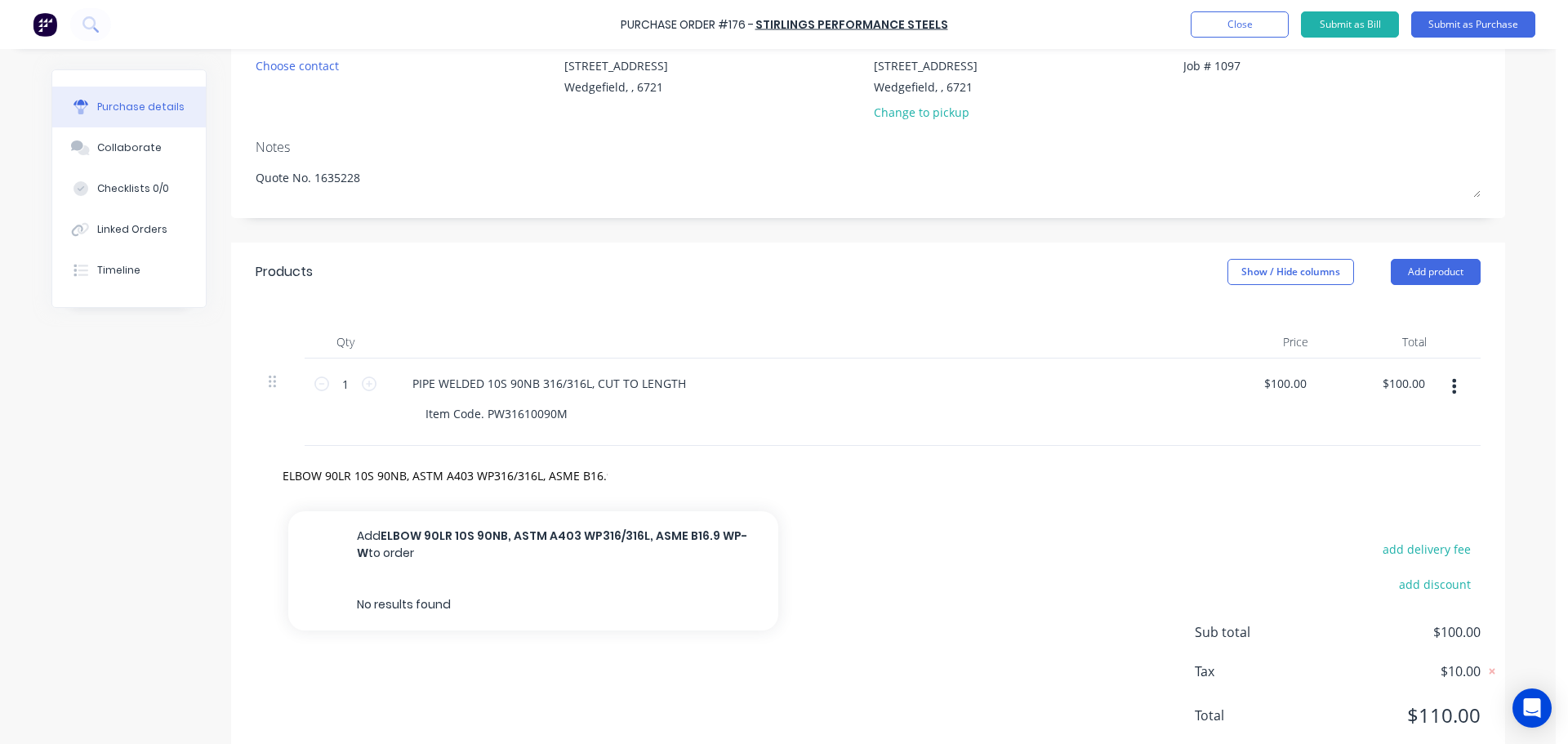
type textarea "x"
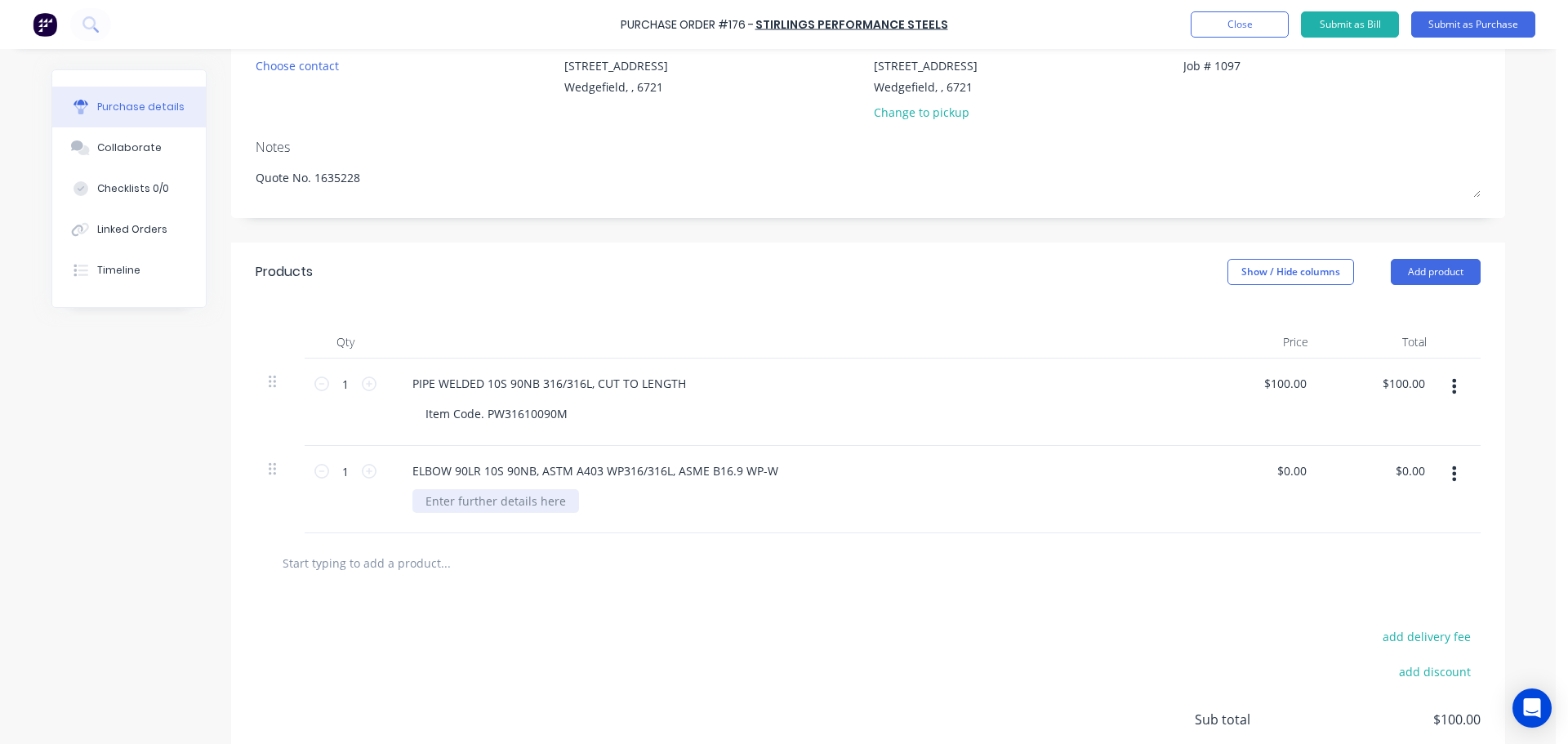
type textarea "x"
click at [461, 509] on div at bounding box center [495, 501] width 166 height 24
type textarea "x"
type input "0.00"
click at [1291, 473] on input "0.00" at bounding box center [1291, 470] width 38 height 24
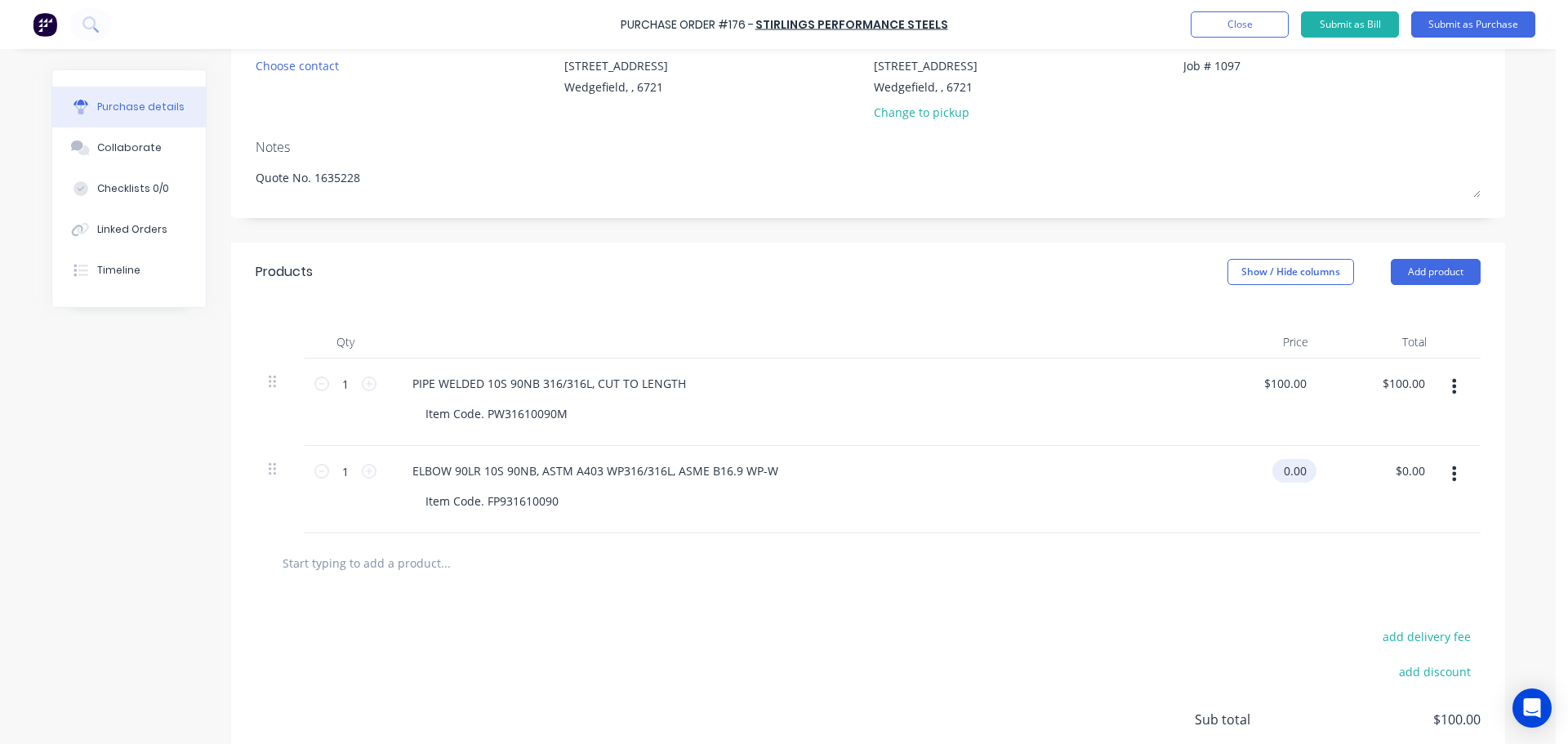
type textarea "x"
click at [1291, 473] on input "0.00" at bounding box center [1295, 470] width 31 height 24
type input "27.46"
type textarea "x"
type input "$27.46"
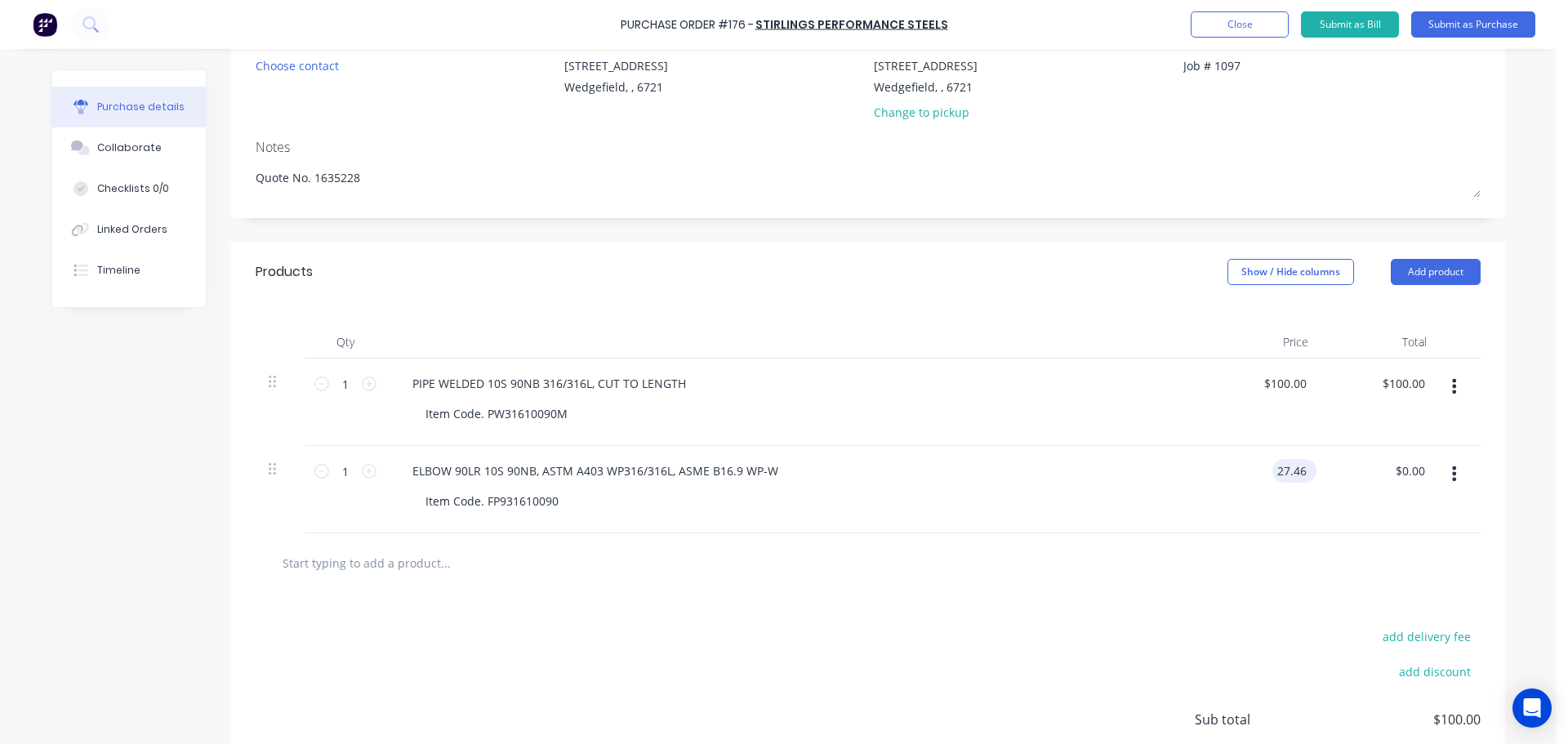
type input "27.46"
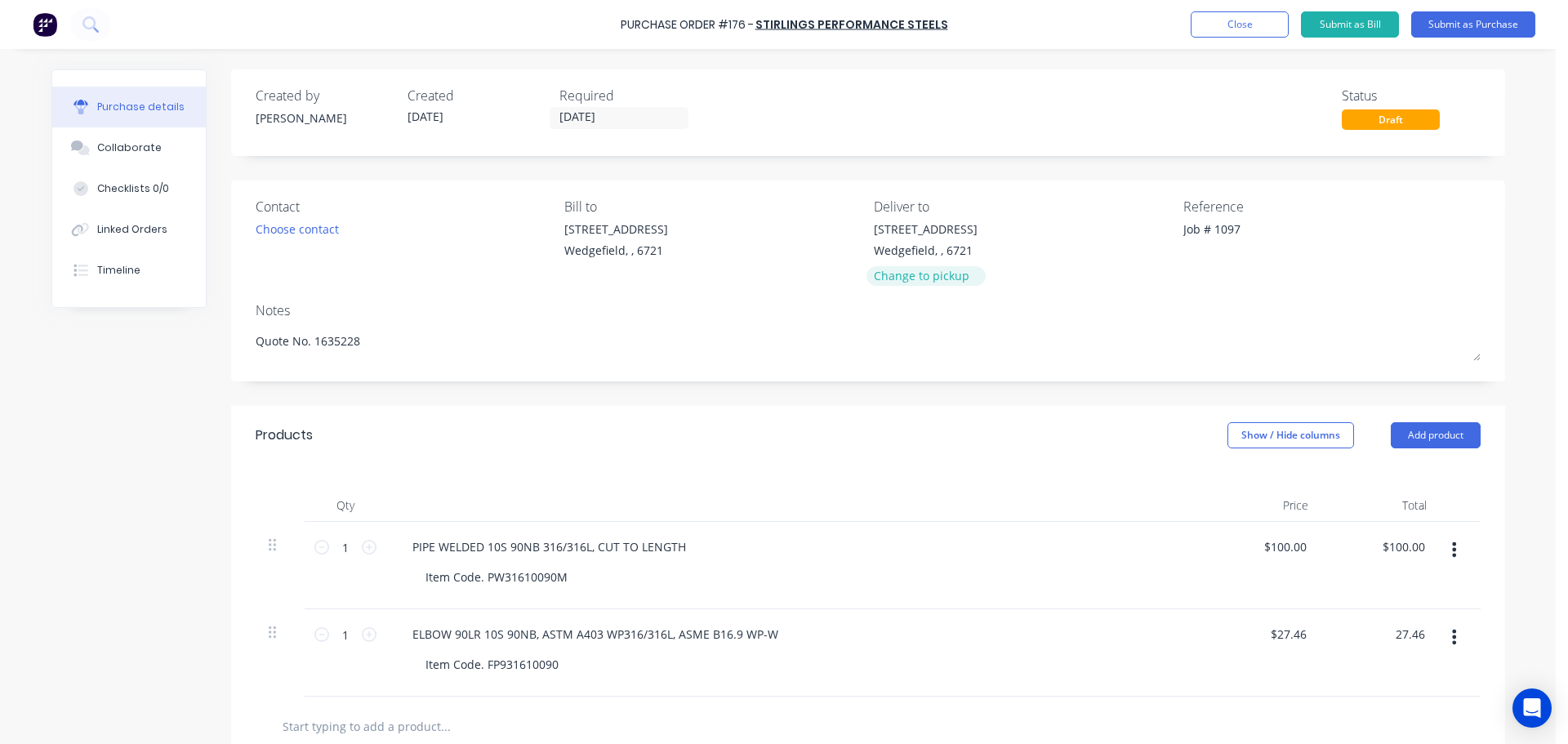
type textarea "x"
type input "$27.46"
click at [936, 274] on div "Change to pickup" at bounding box center [926, 276] width 104 height 17
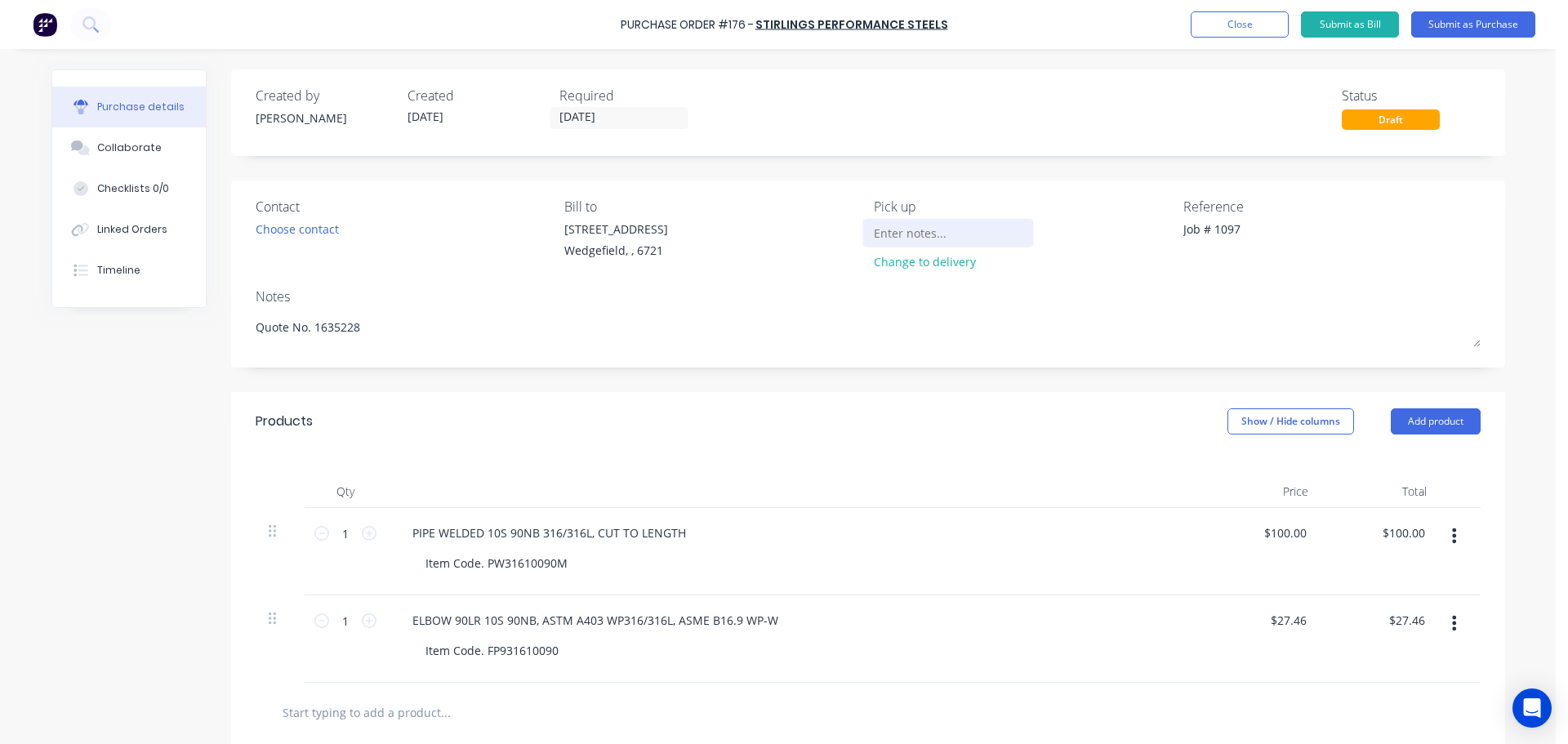
click at [910, 235] on input at bounding box center [949, 232] width 149 height 25
type textarea "x"
type input "P"
type textarea "x"
type input "Pl"
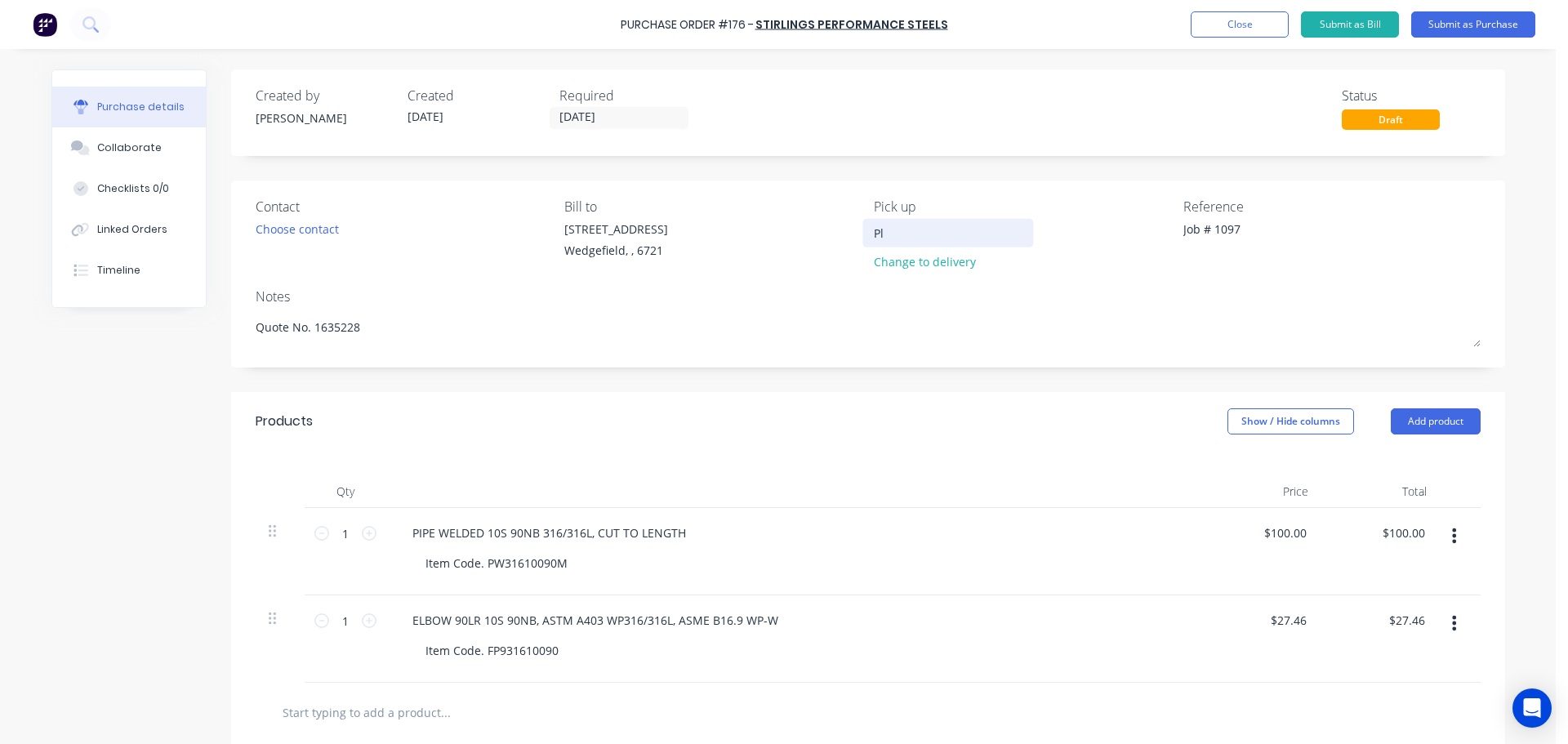
type textarea "x"
type input "Ple"
type textarea "x"
type input "Plea"
type textarea "x"
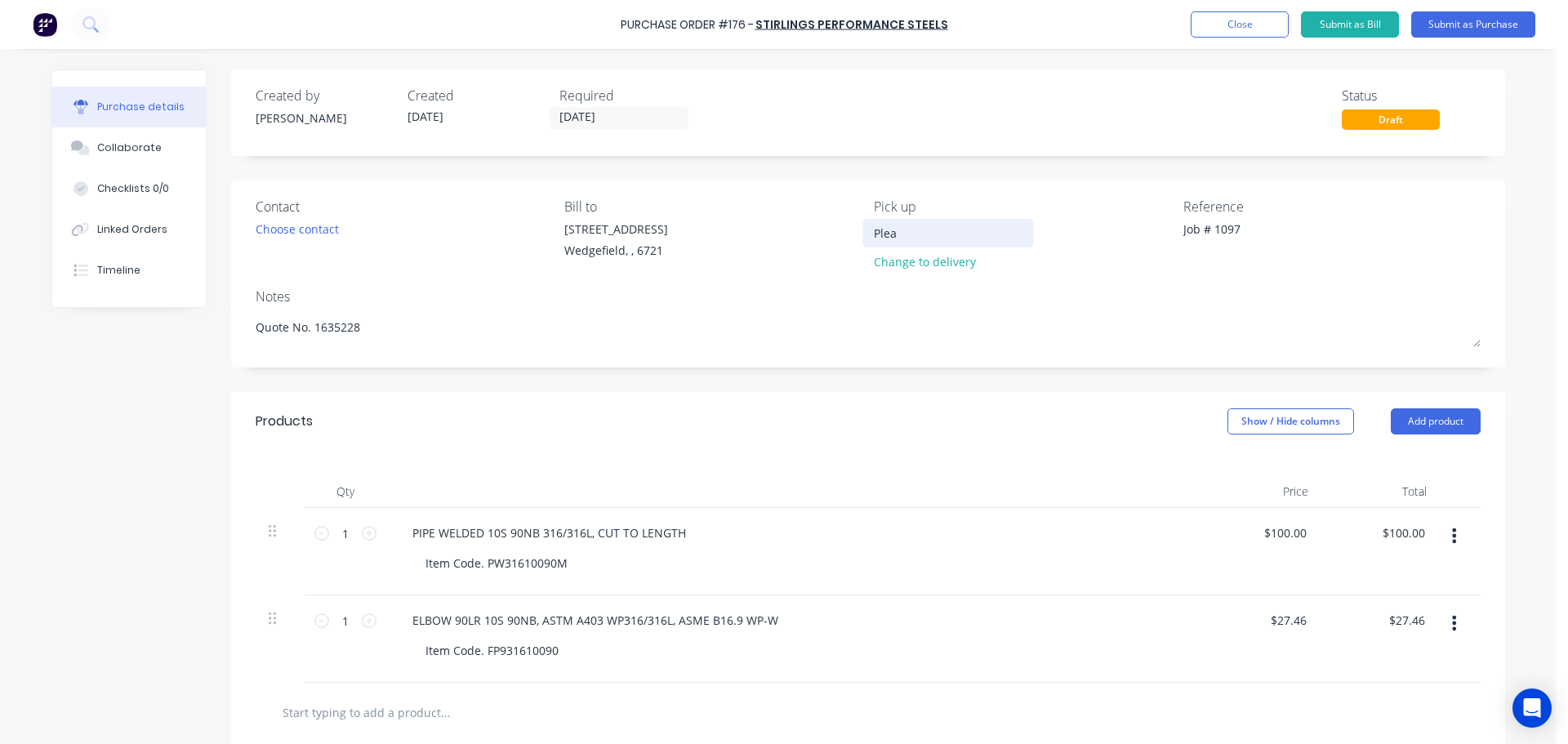
type input "Pleas"
type textarea "x"
type input "Please"
type textarea "x"
type input "Please"
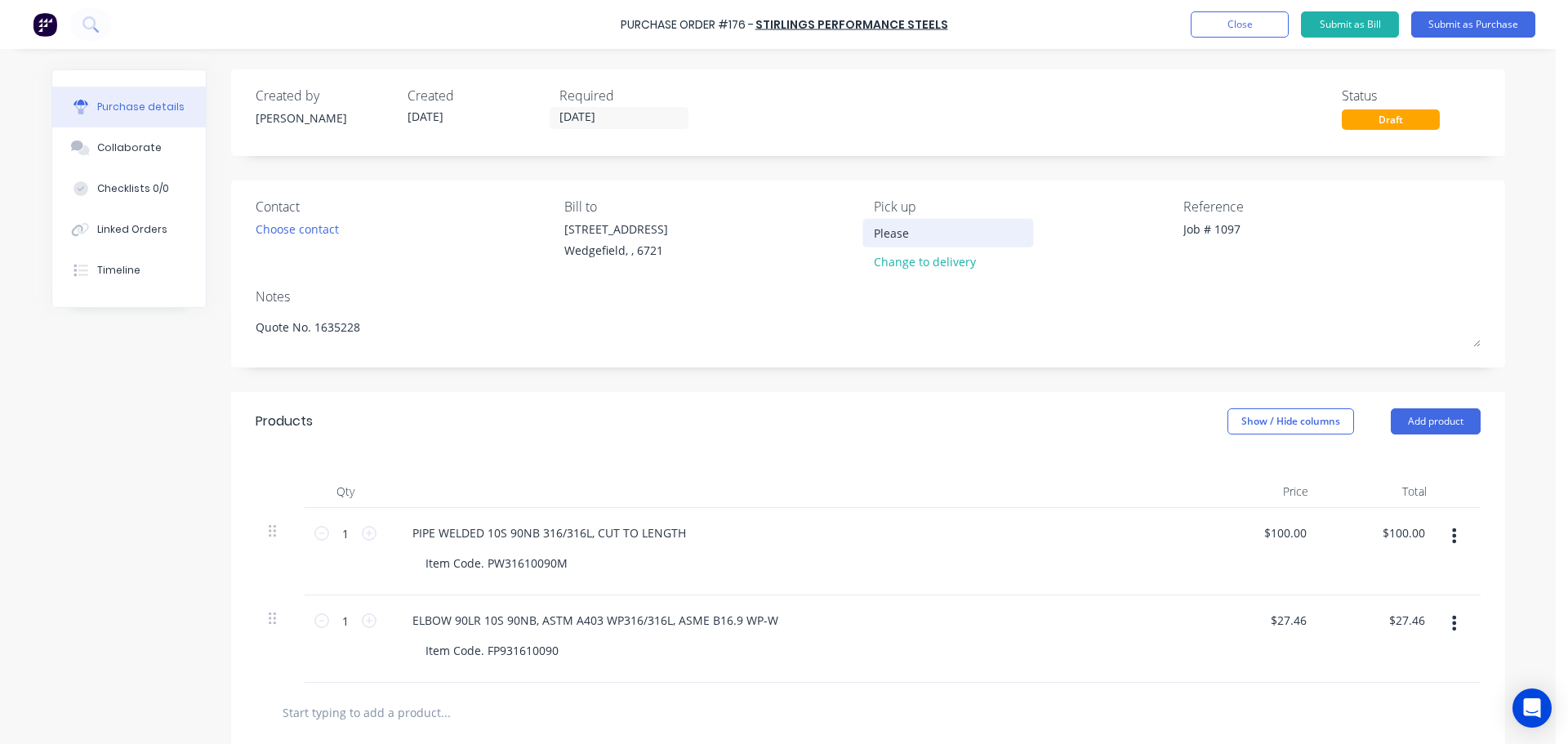
type textarea "x"
type input "Please c"
type textarea "x"
type input "Please co"
type textarea "x"
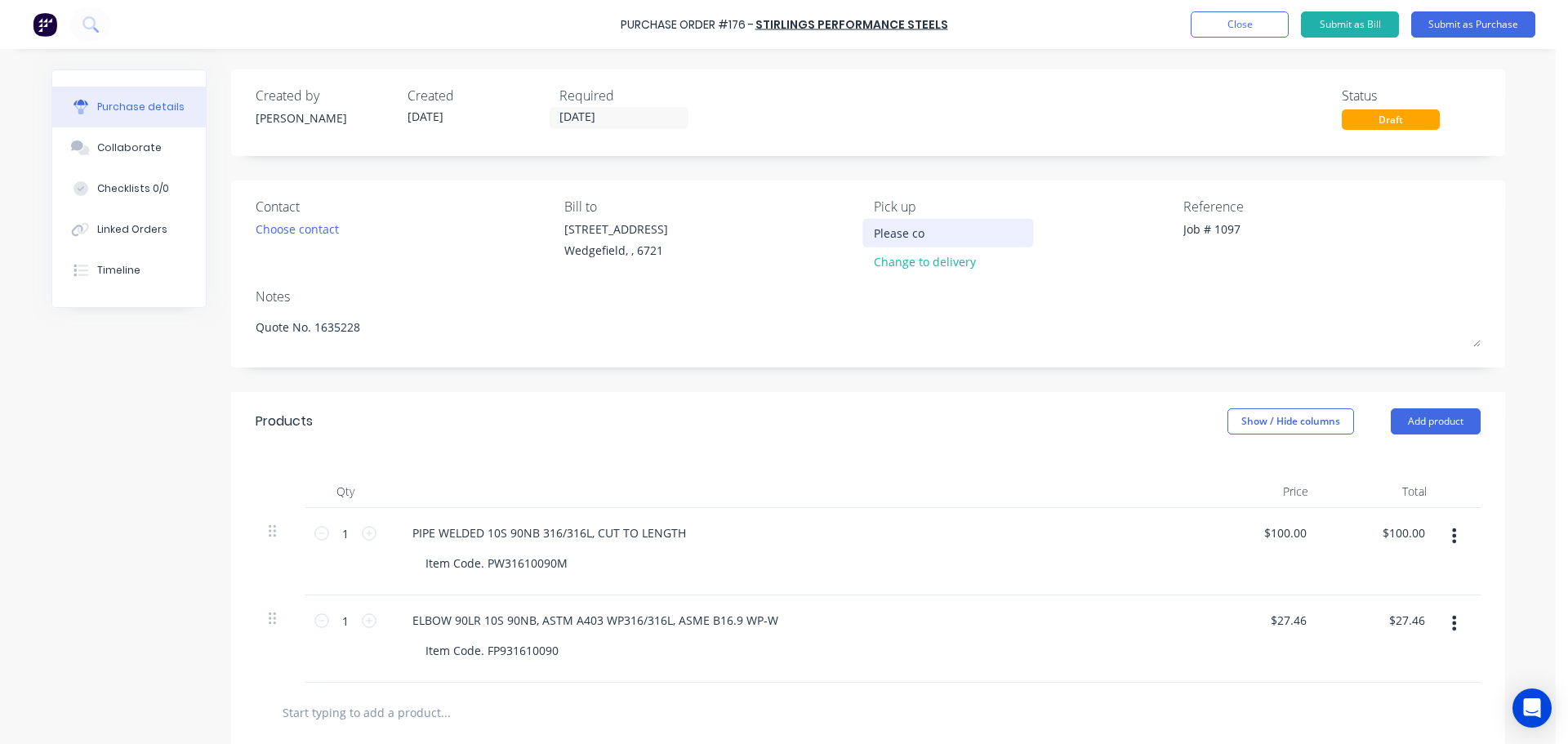
type input "Please con"
type textarea "x"
type input "Please conf"
type textarea "x"
type input "Please confi"
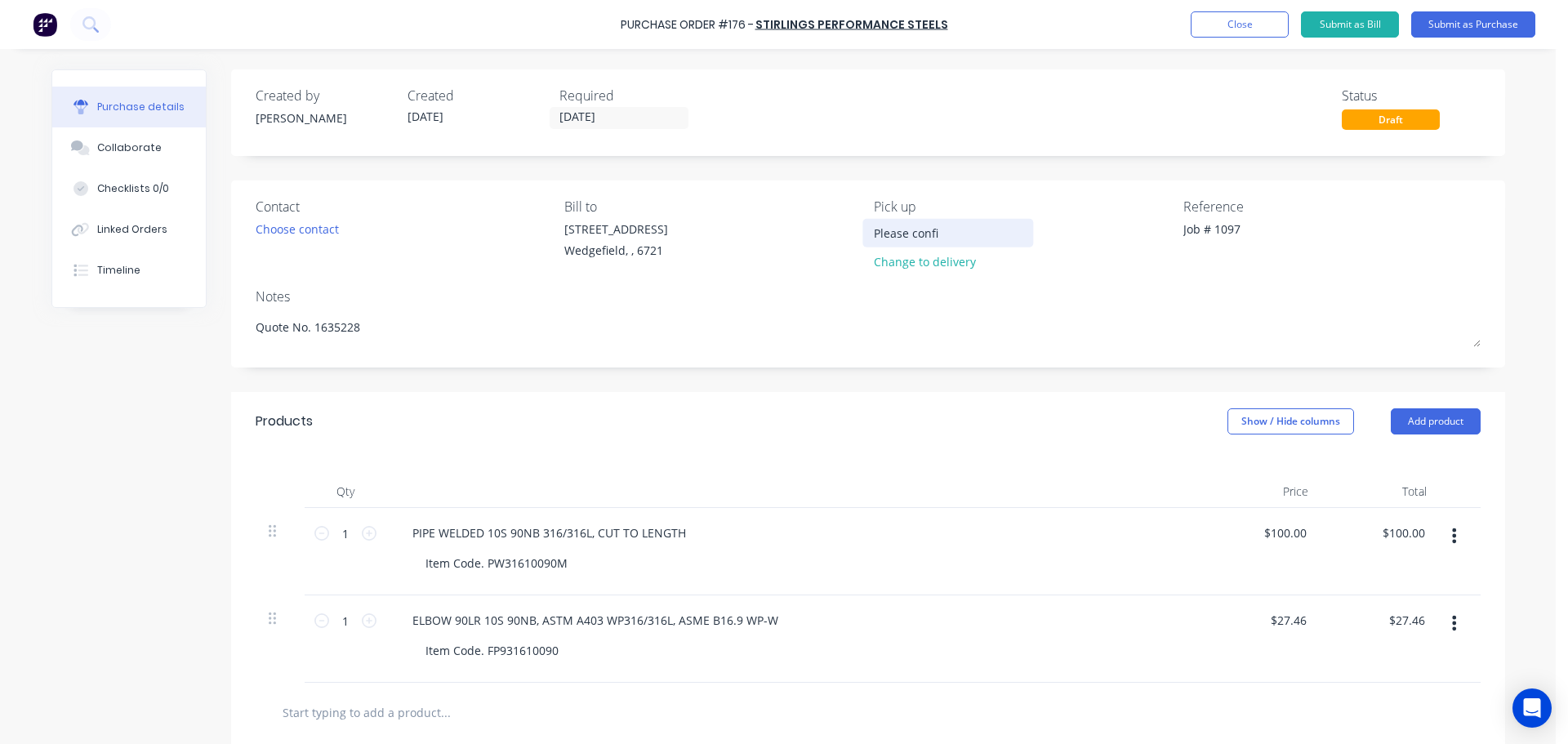
type textarea "x"
type input "Please confir"
type textarea "x"
type input "Please confirm"
type textarea "x"
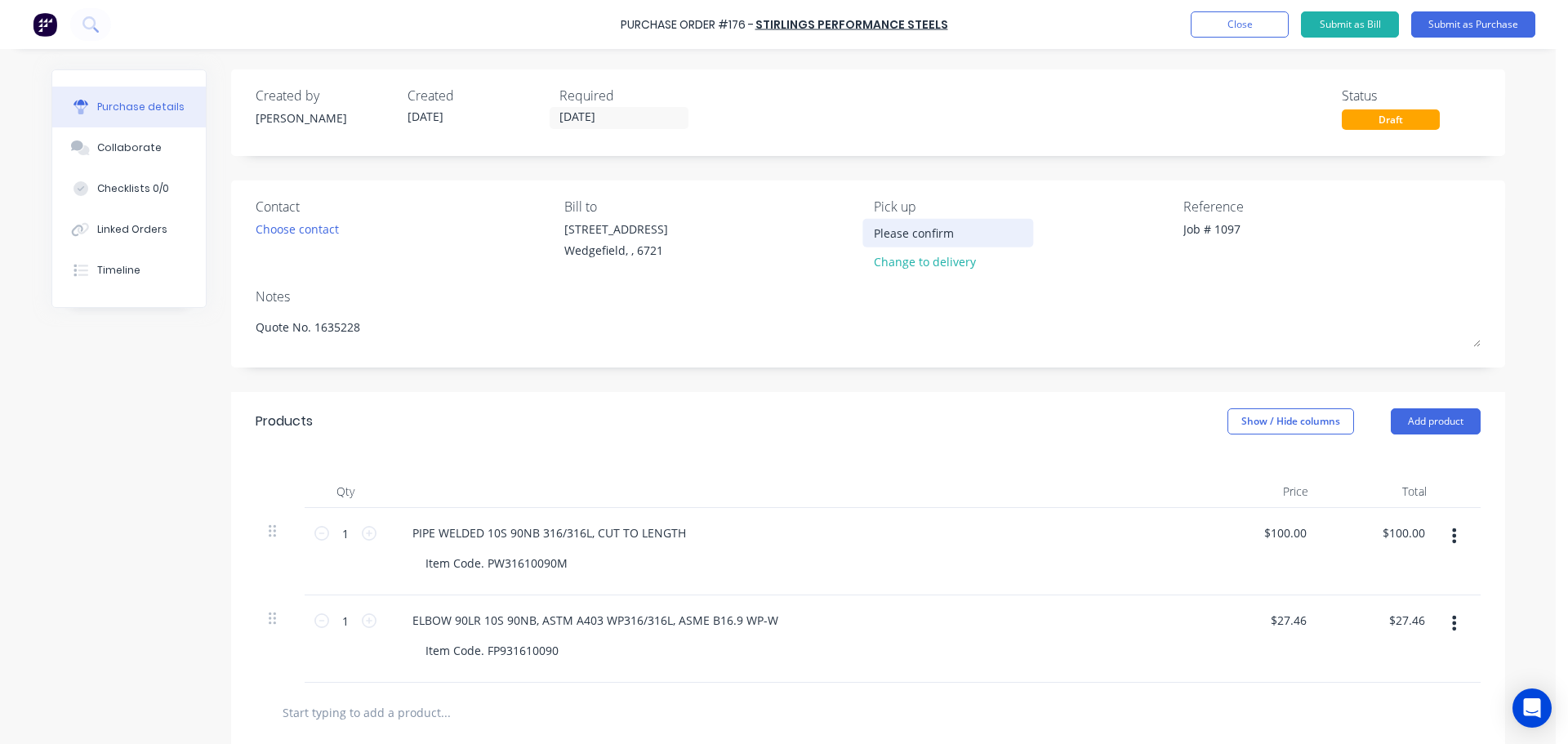
type input "Please confirm"
type textarea "x"
type input "Please confirm w"
type textarea "x"
type input "Please confirm we"
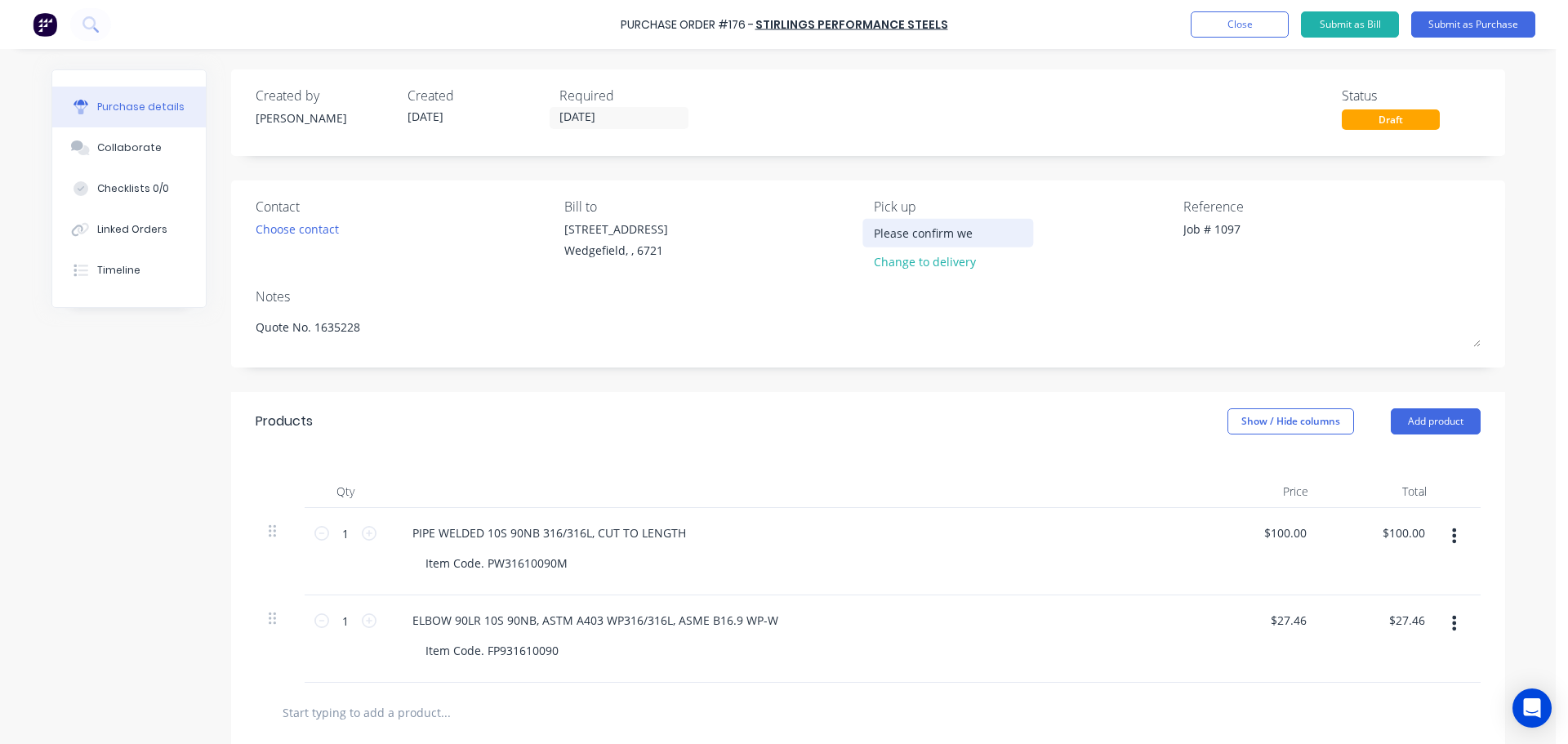
type textarea "x"
type input "Please confirm wei"
type textarea "x"
type input "Please confirm weig"
type textarea "x"
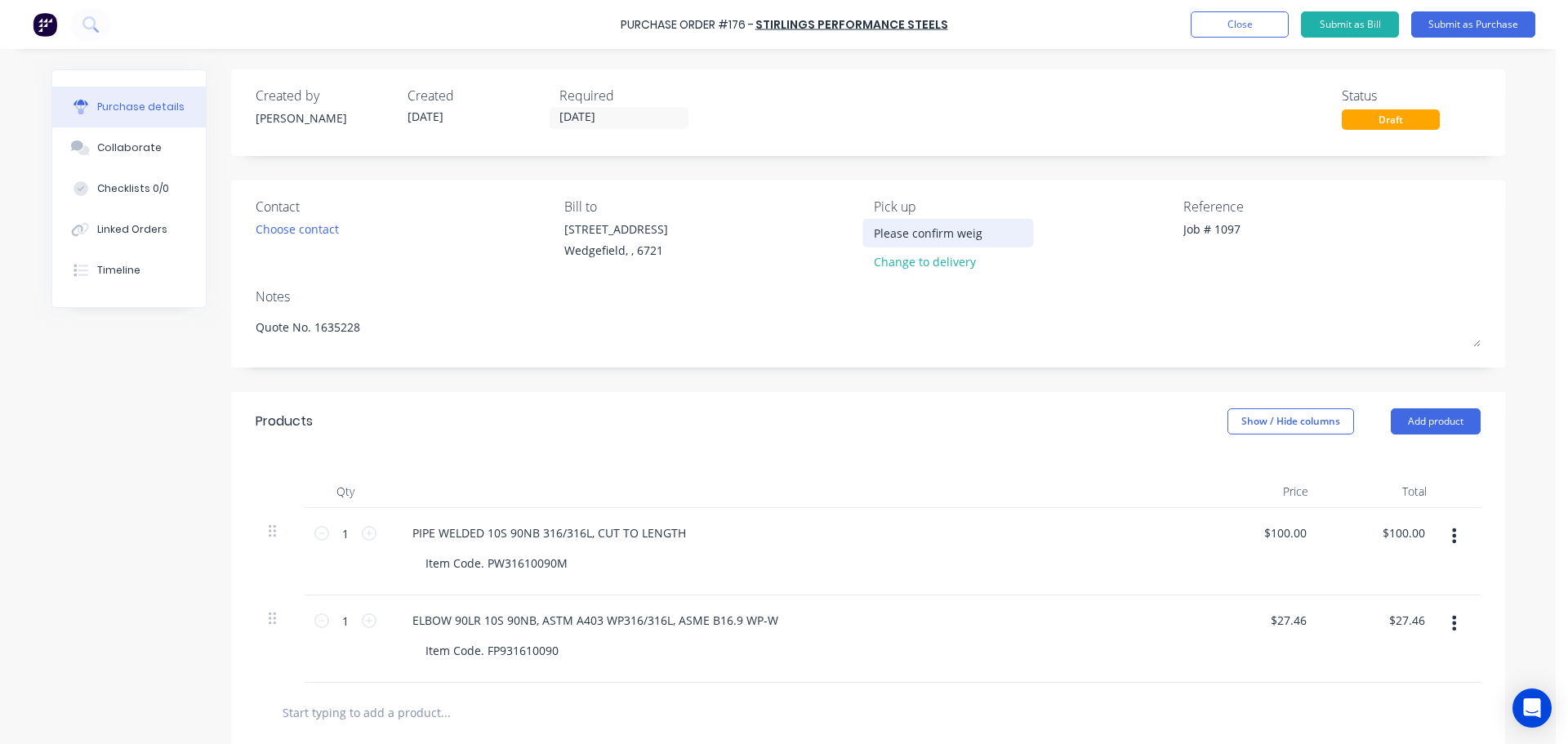
type input "Please confirm weigh"
type textarea "x"
type input "Please confirm weight"
type textarea "x"
type input "Please confirm weight"
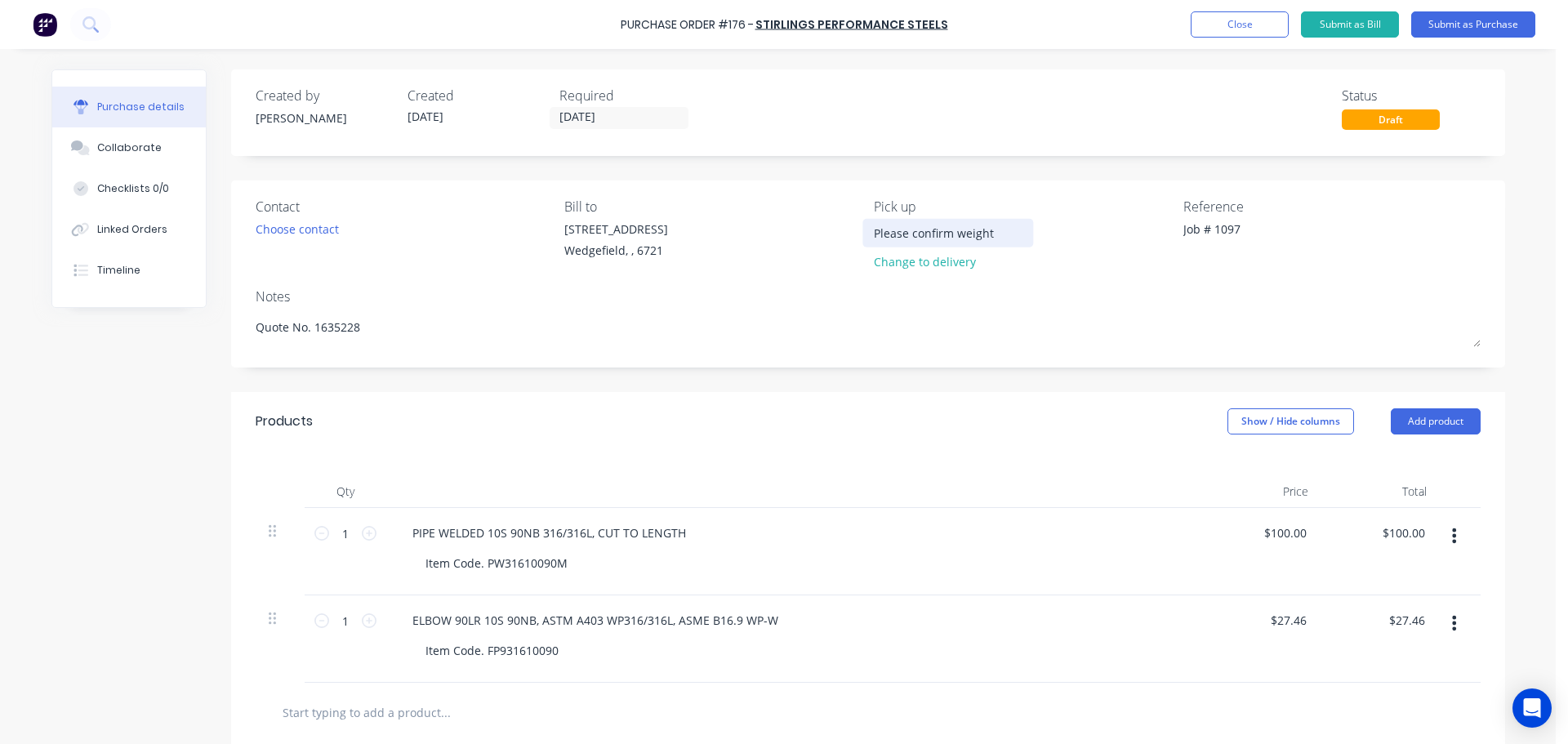
type textarea "x"
type input "Please confirm weight a"
type textarea "x"
type input "Please confirm weight an"
type textarea "x"
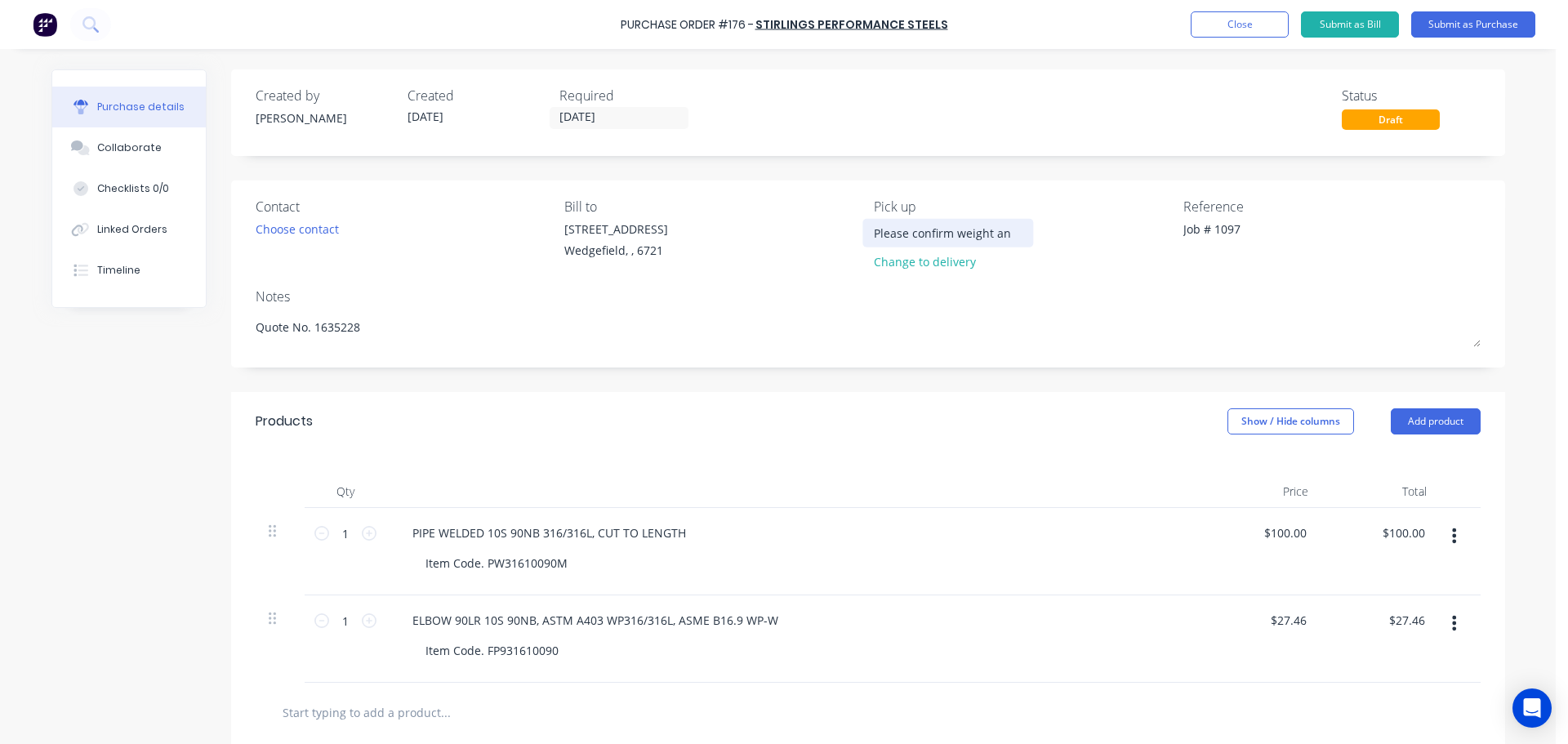
type input "Please confirm weight and"
type textarea "x"
type input "Please confirm weight and"
type textarea "x"
type input "Please confirm weight and d"
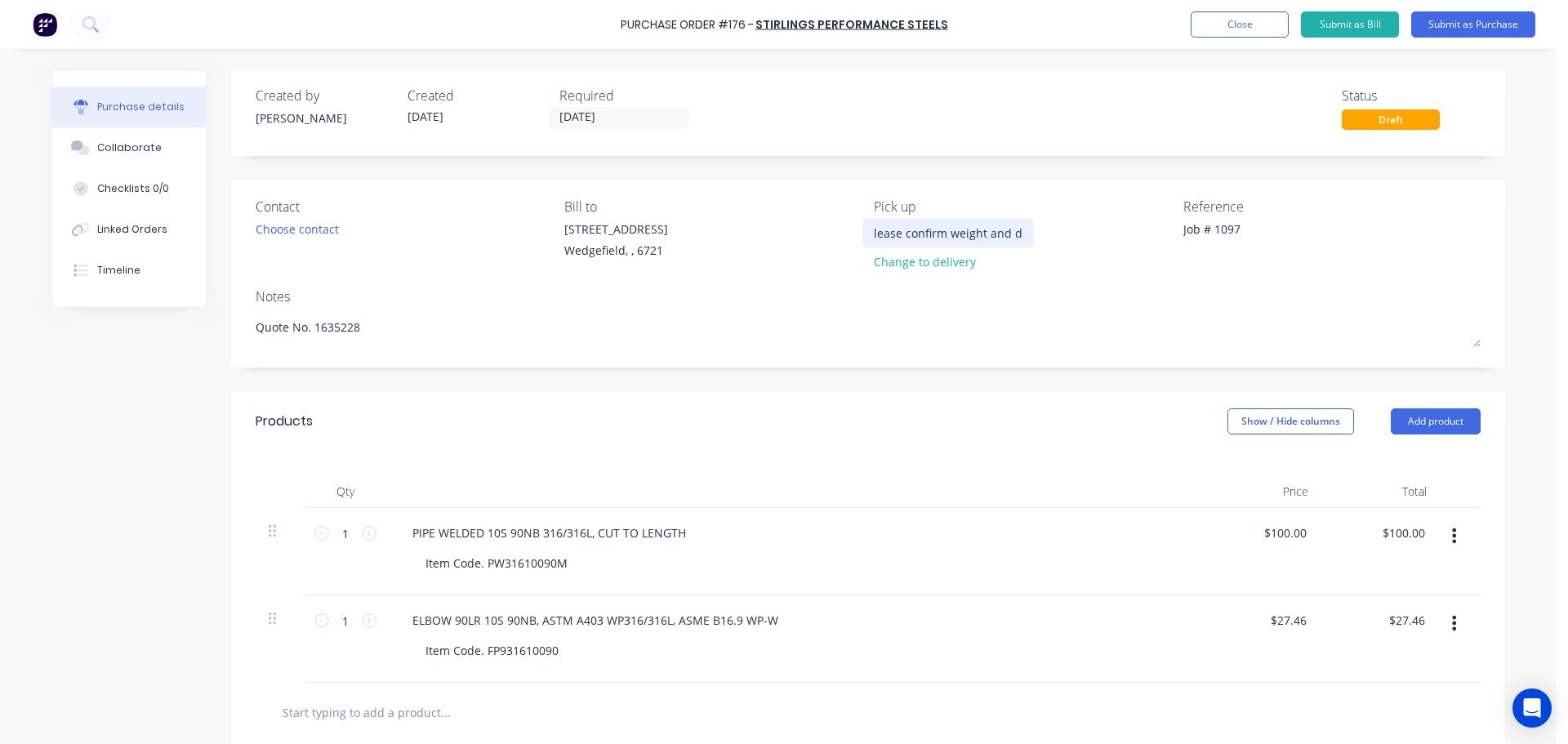
type textarea "x"
type input "Please confirm weight and di"
type textarea "x"
type input "Please confirm weight and dim"
type textarea "x"
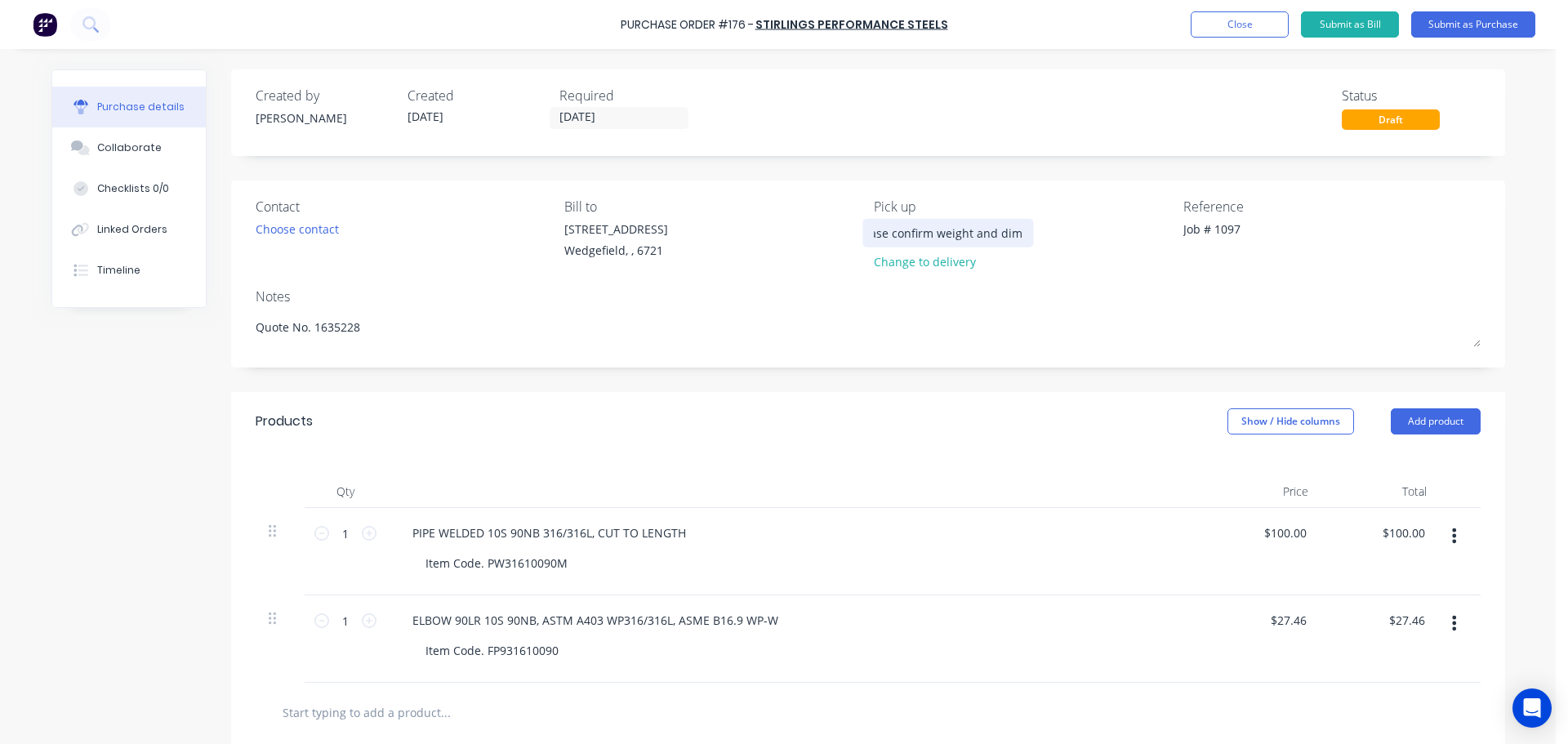
type input "Please confirm weight and dime"
type textarea "x"
type input "Please confirm weight and dimen"
type textarea "x"
type input "Please confirm weight and dimens"
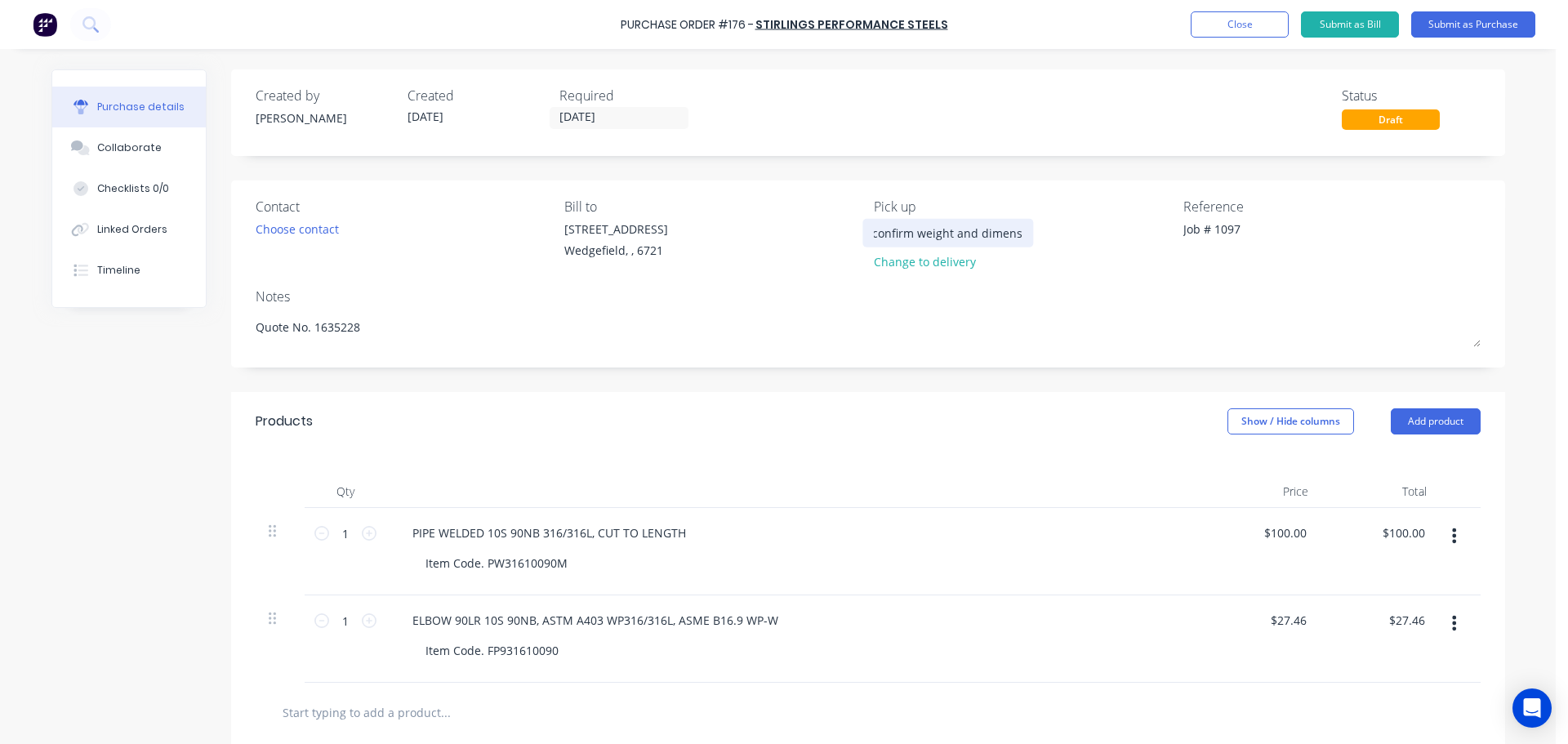
type textarea "x"
type input "Please confirm weight and dimensi"
type textarea "x"
type input "Please confirm weight and dimensio"
type textarea "x"
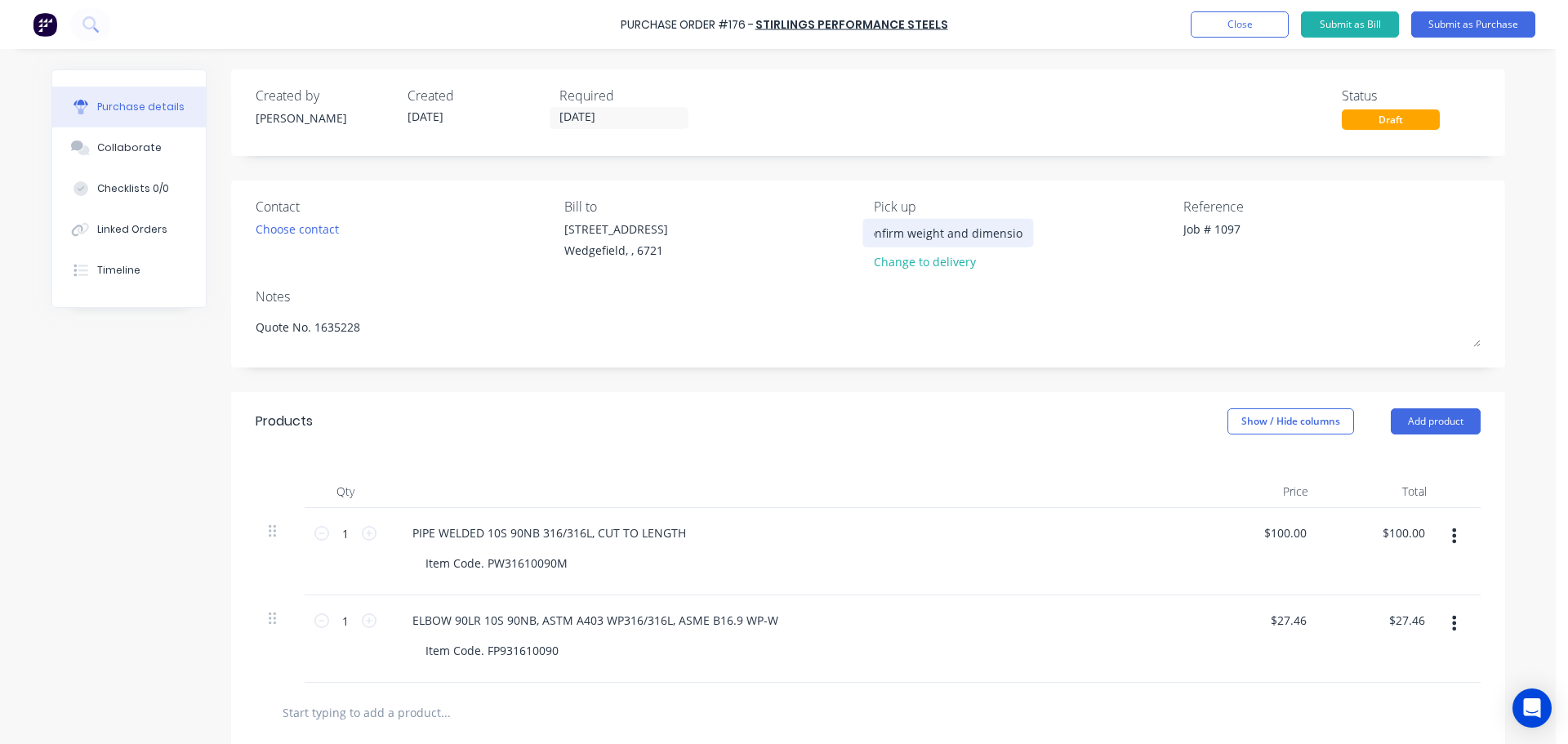
type input "Please confirm weight and dimension"
type textarea "x"
type input "Please confirm weight and dimensions"
type textarea "x"
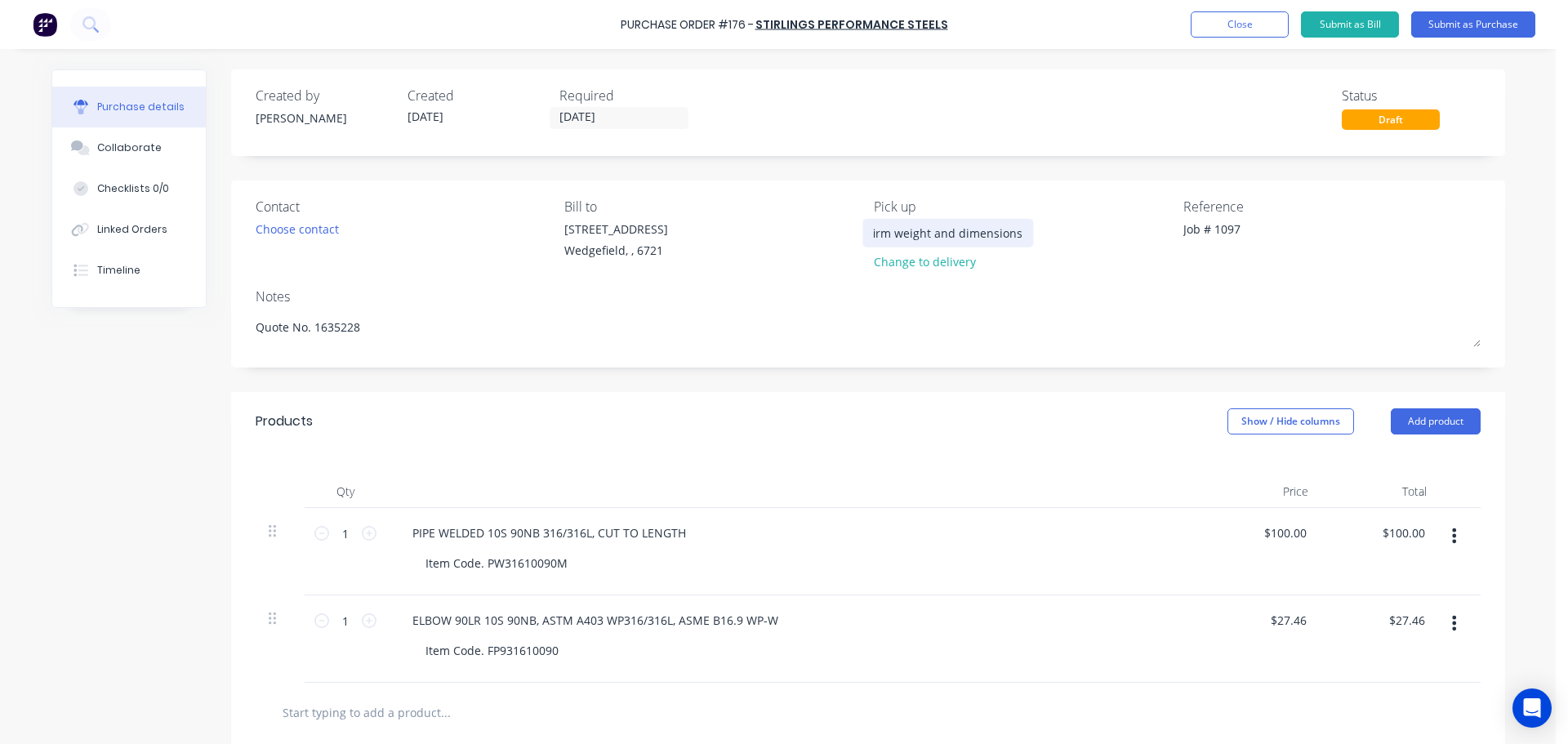
type input "Please confirm weight and dimensions"
type textarea "x"
type input "Please confirm weight and dimensions o"
type textarea "x"
type input "Please confirm weight and dimensions on"
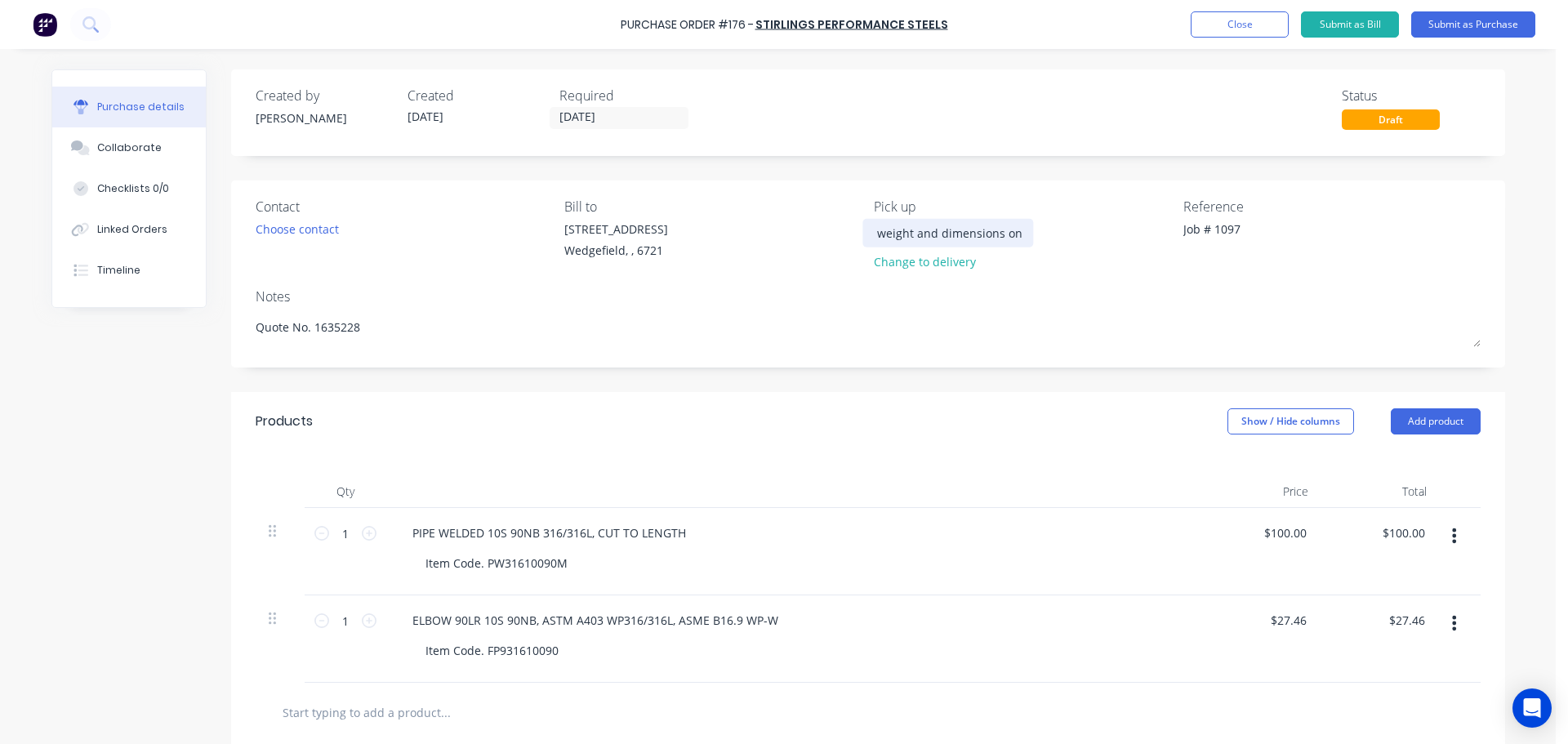
type textarea "x"
type input "Please confirm weight and dimensions onc"
type textarea "x"
type input "Please confirm weight and dimensions once"
type textarea "x"
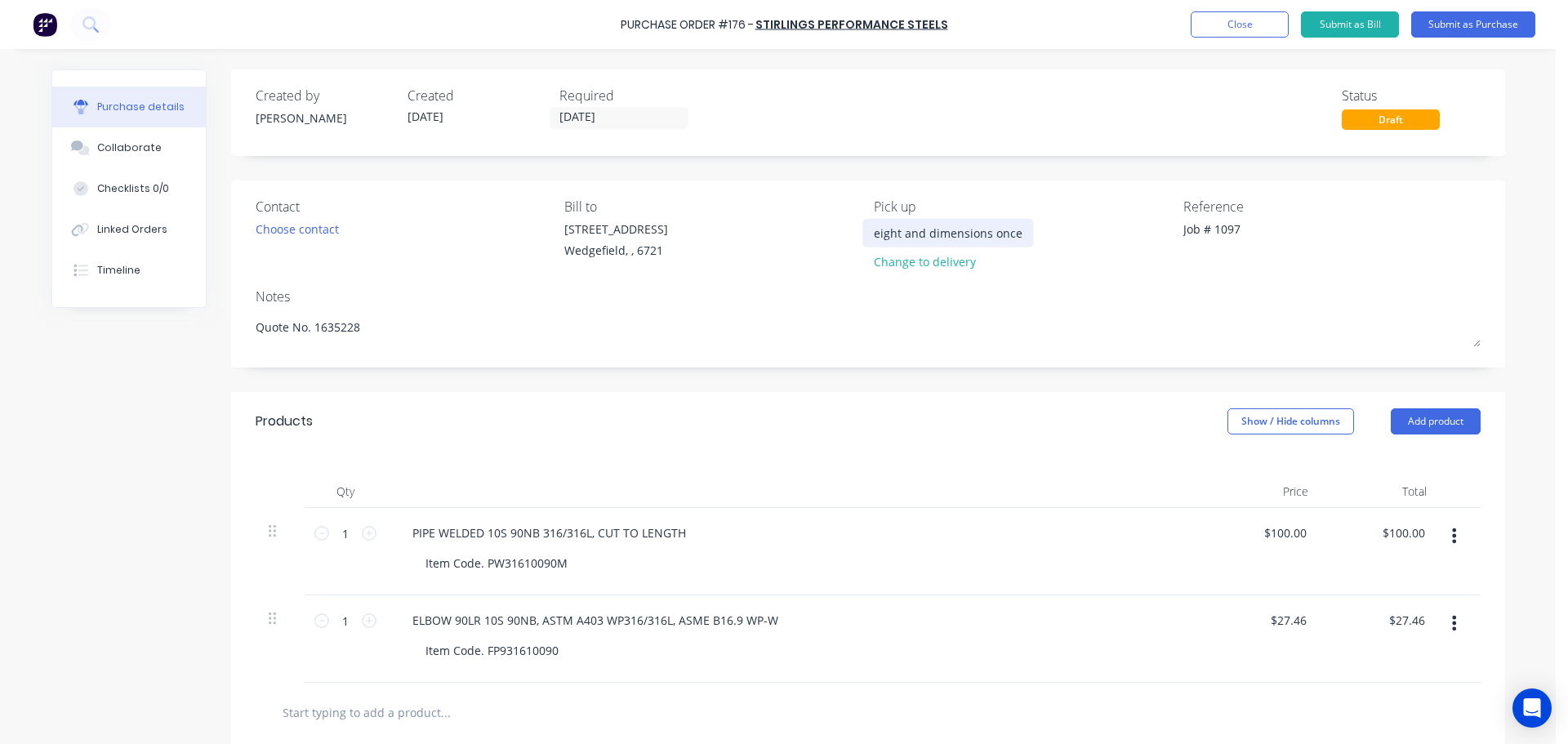
type input "Please confirm weight and dimensions once"
type textarea "x"
type input "Please confirm weight and dimensions once a"
type textarea "x"
type input "Please confirm weight and dimensions once av"
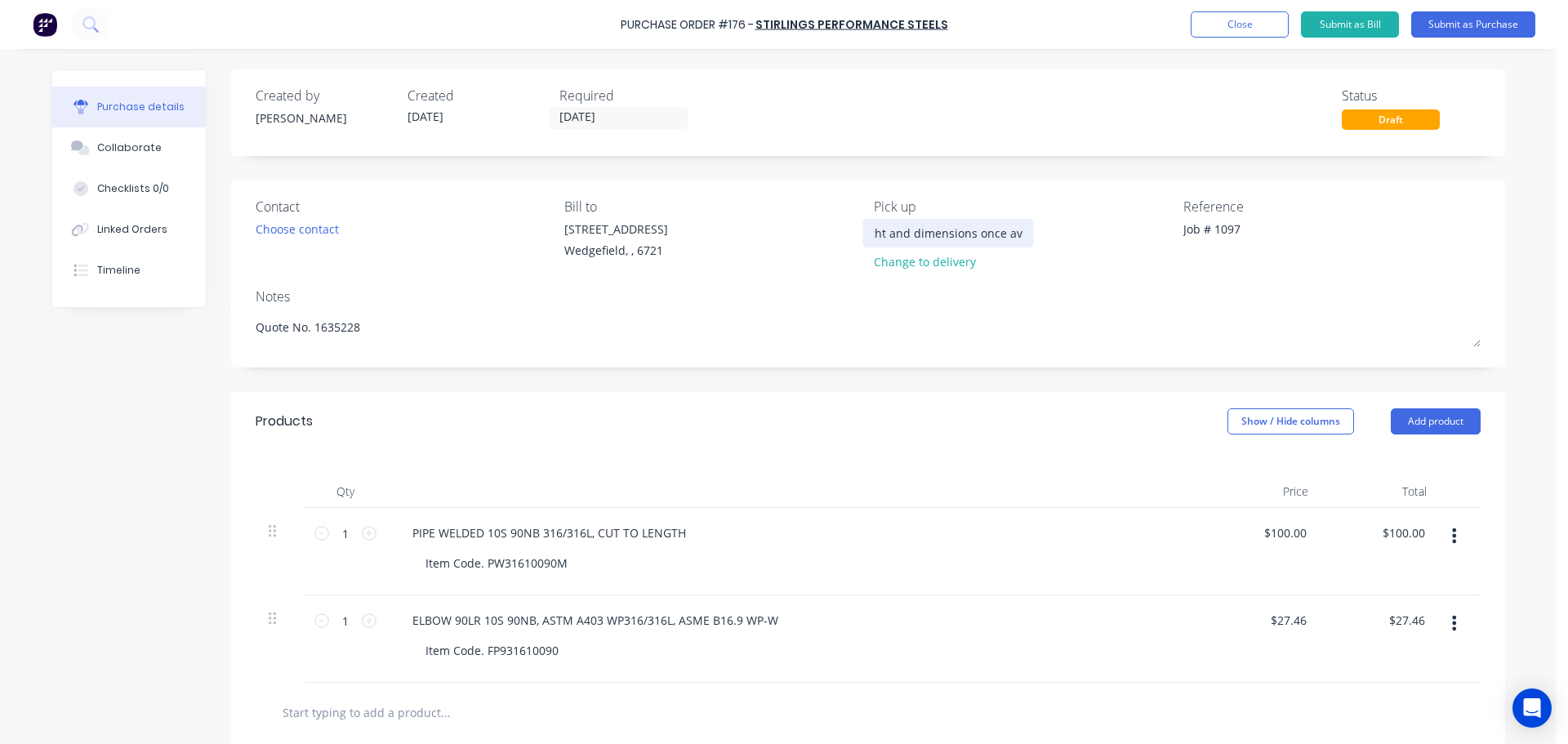
type textarea "x"
type input "Please confirm weight and dimensions once ava"
type textarea "x"
type input "Please confirm weight and dimensions once avai"
type textarea "x"
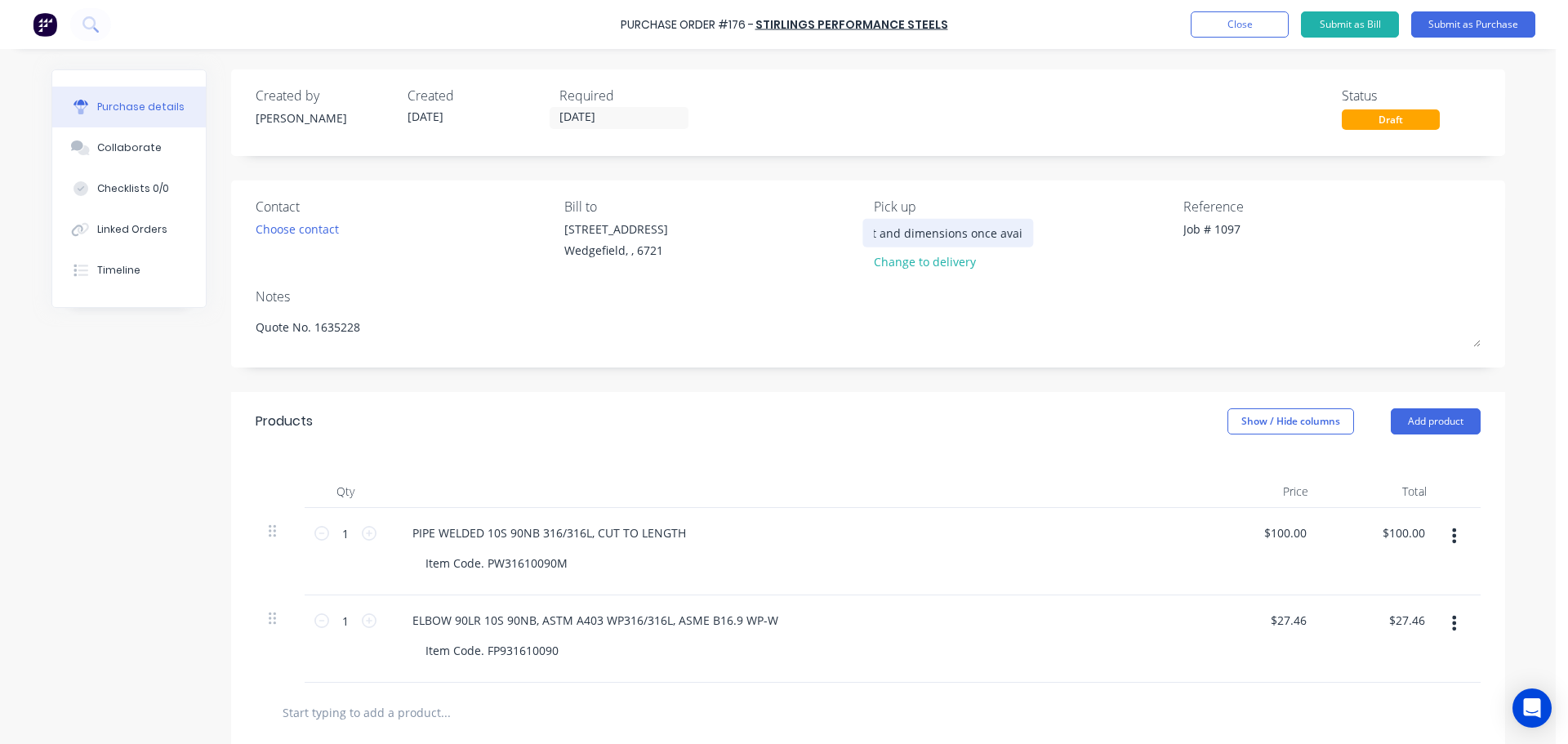
type input "Please confirm weight and dimensions once avail"
type textarea "x"
type input "Please confirm weight and dimensions once availa"
type textarea "x"
type input "Please confirm weight and dimensions once availab"
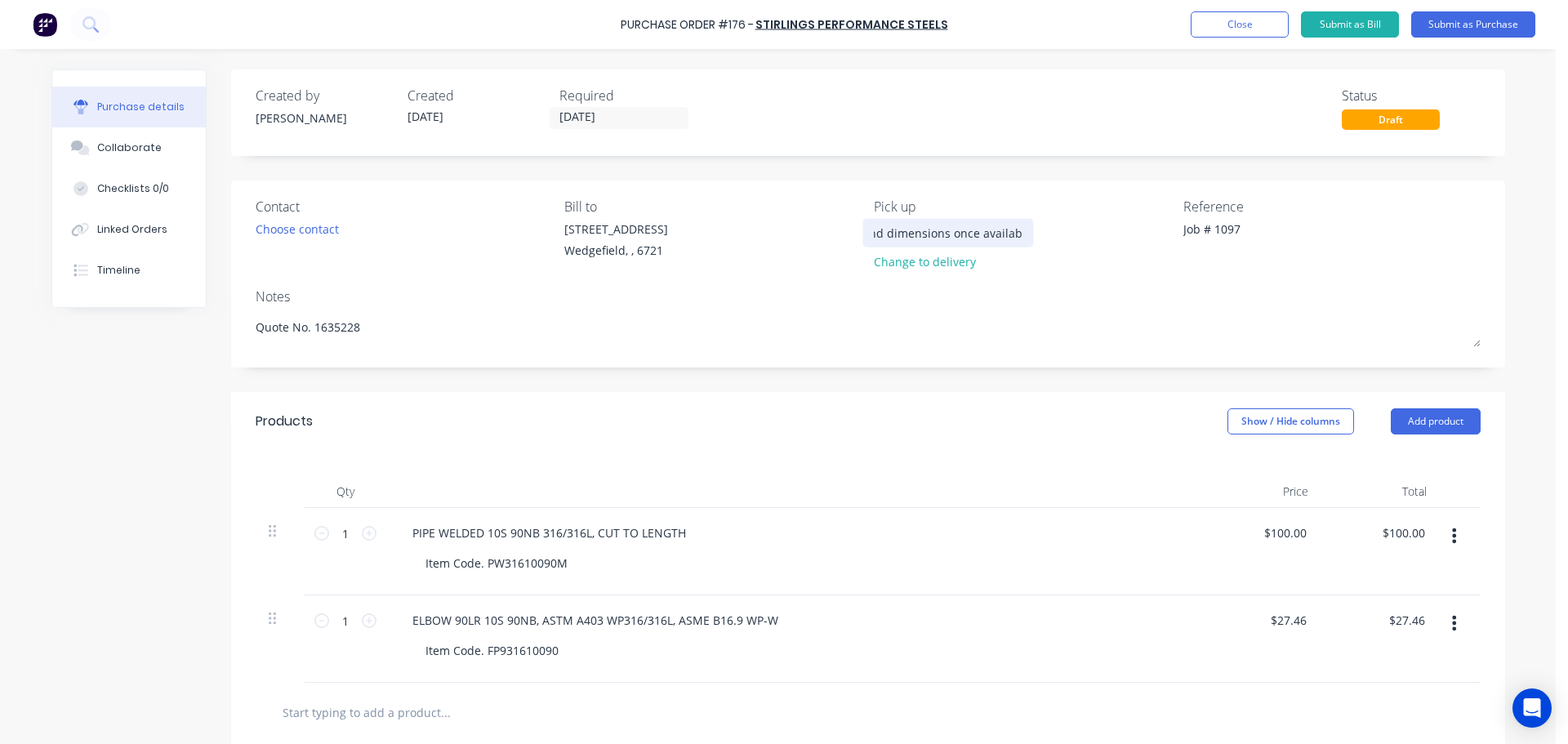
type textarea "x"
type input "Please confirm weight and dimensions once availabl"
type textarea "x"
type input "Please confirm weight and dimensions once available"
type textarea "x"
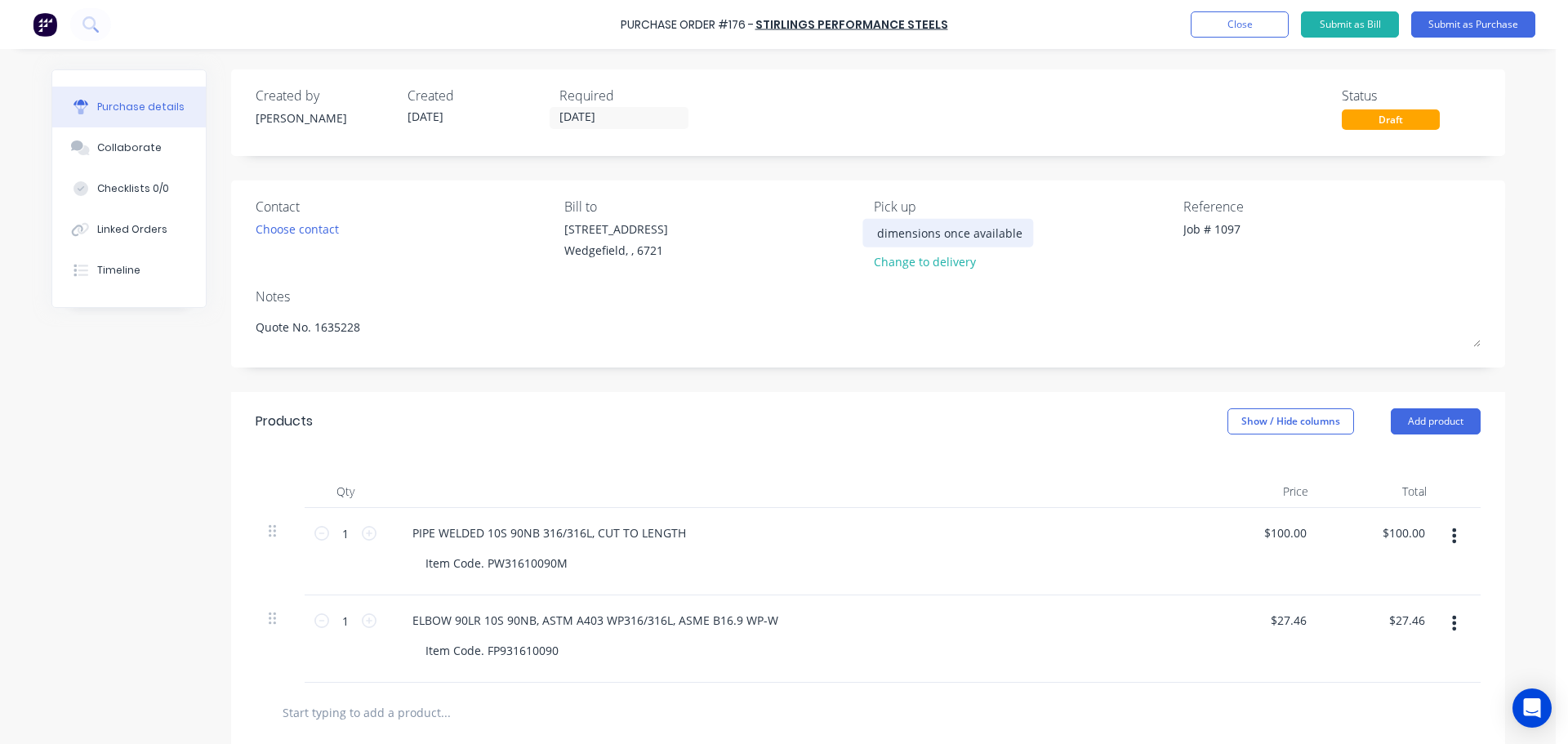
type input "Please confirm weight and dimensions once available"
type textarea "x"
type input "Please confirm weight and dimensions once available f"
type textarea "x"
type input "Please confirm weight and dimensions once available fo"
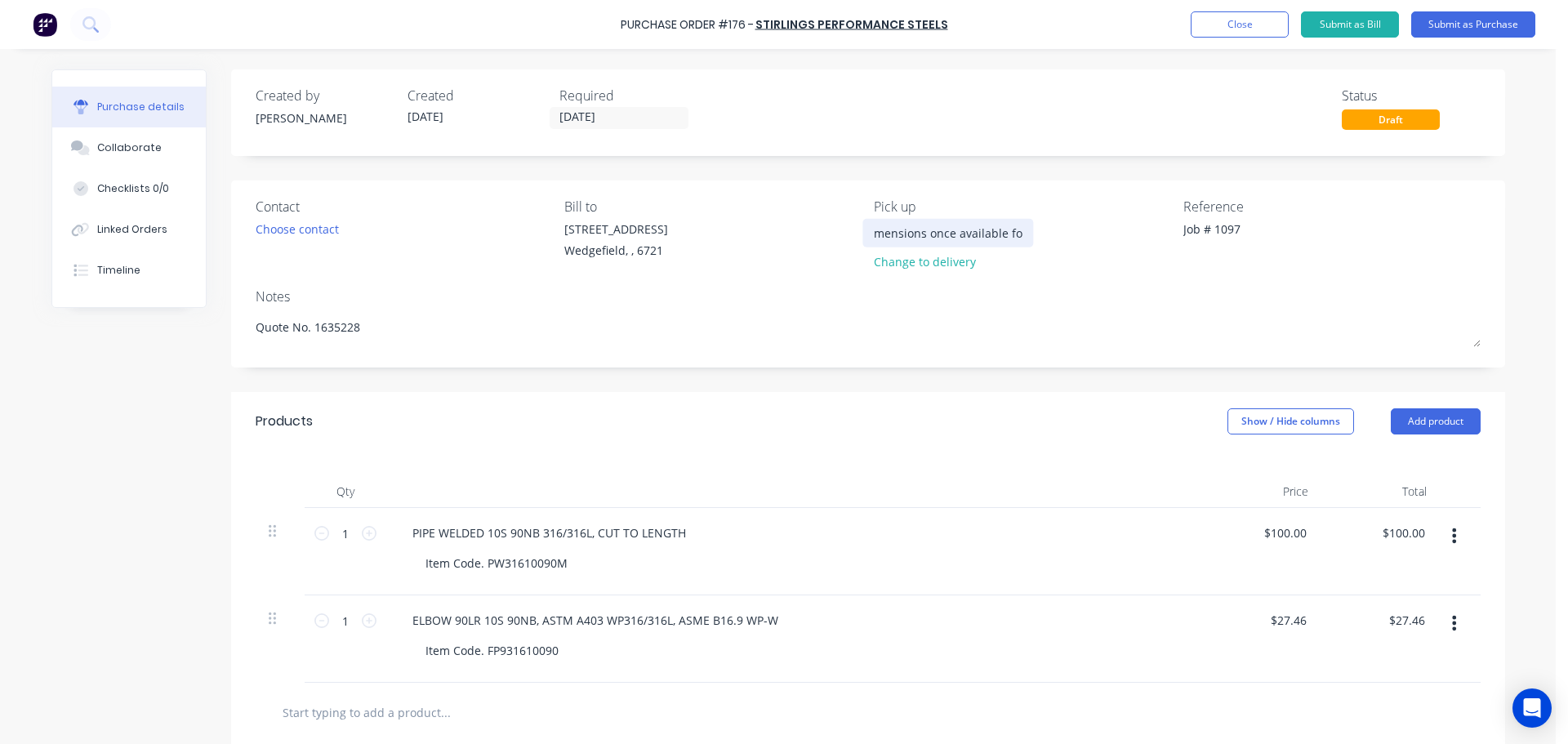
type textarea "x"
type input "Please confirm weight and dimensions once available for"
type textarea "x"
type input "Please confirm weight and dimensions once available for"
type textarea "x"
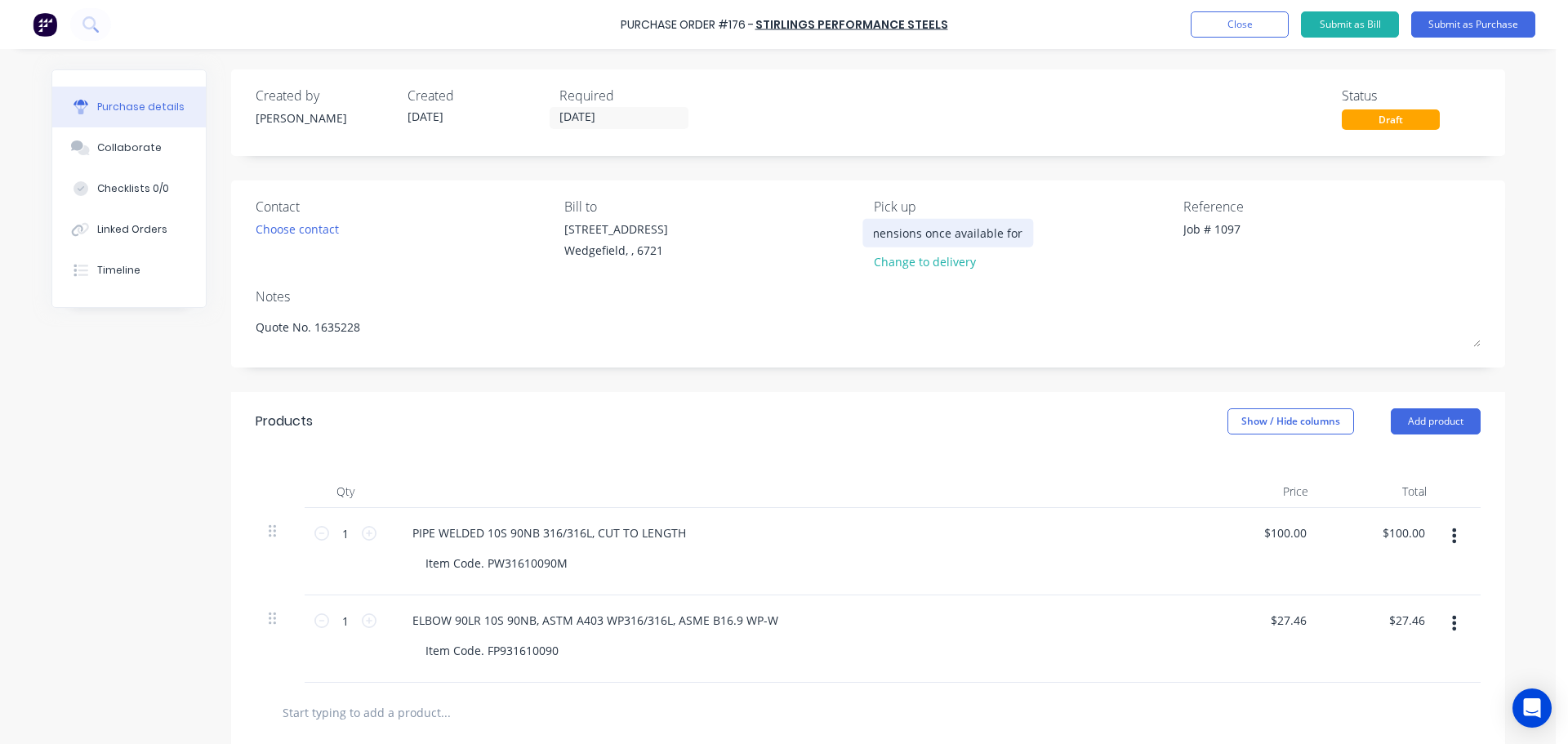
type input "Please confirm weight and dimensions once available for c"
type textarea "x"
type input "Please confirm weight and dimensions once available for co"
type textarea "x"
type input "Please confirm weight and dimensions once available for col"
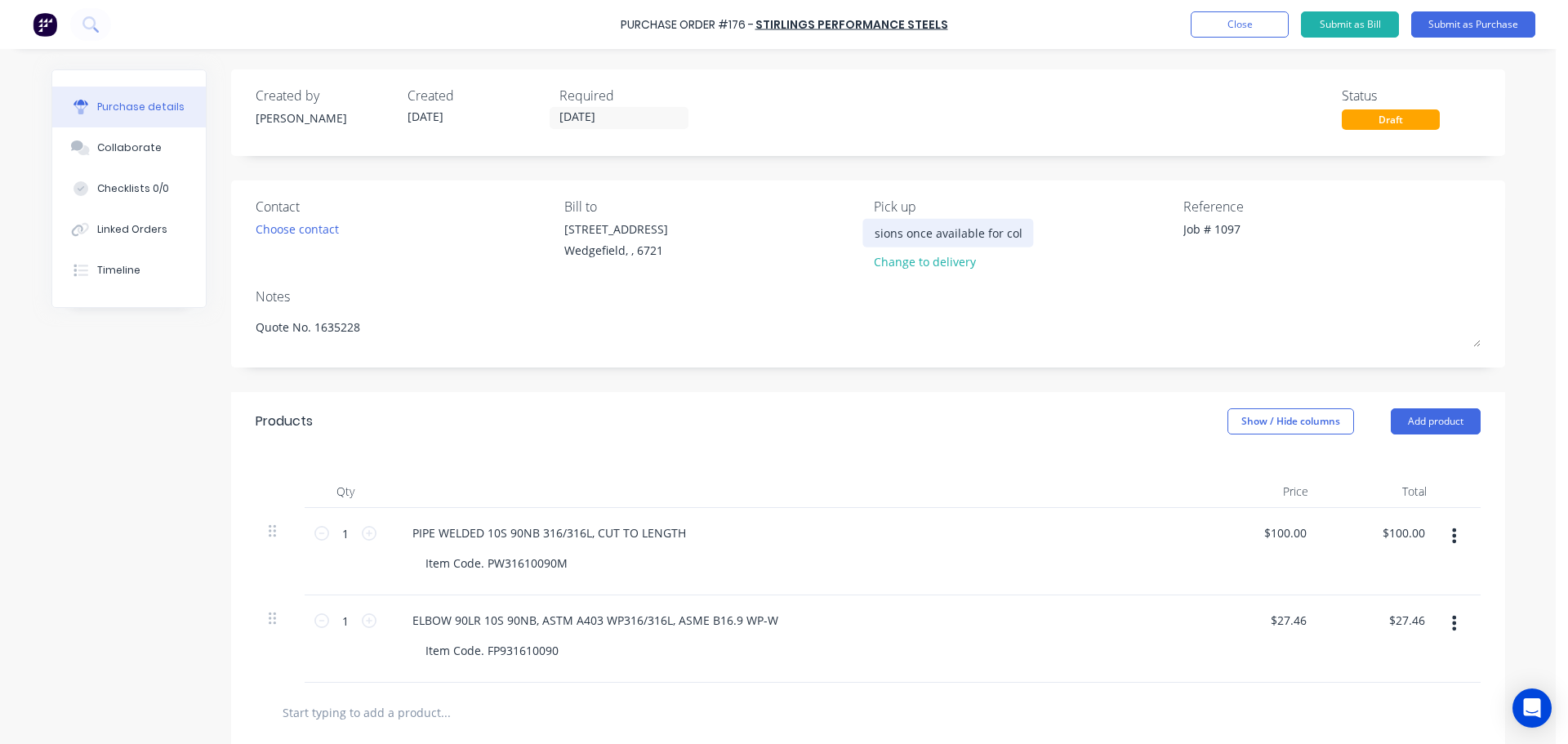
type textarea "x"
type input "Please confirm weight and dimensions once available for coll"
type textarea "x"
type input "Please confirm weight and dimensions once available for colle"
type textarea "x"
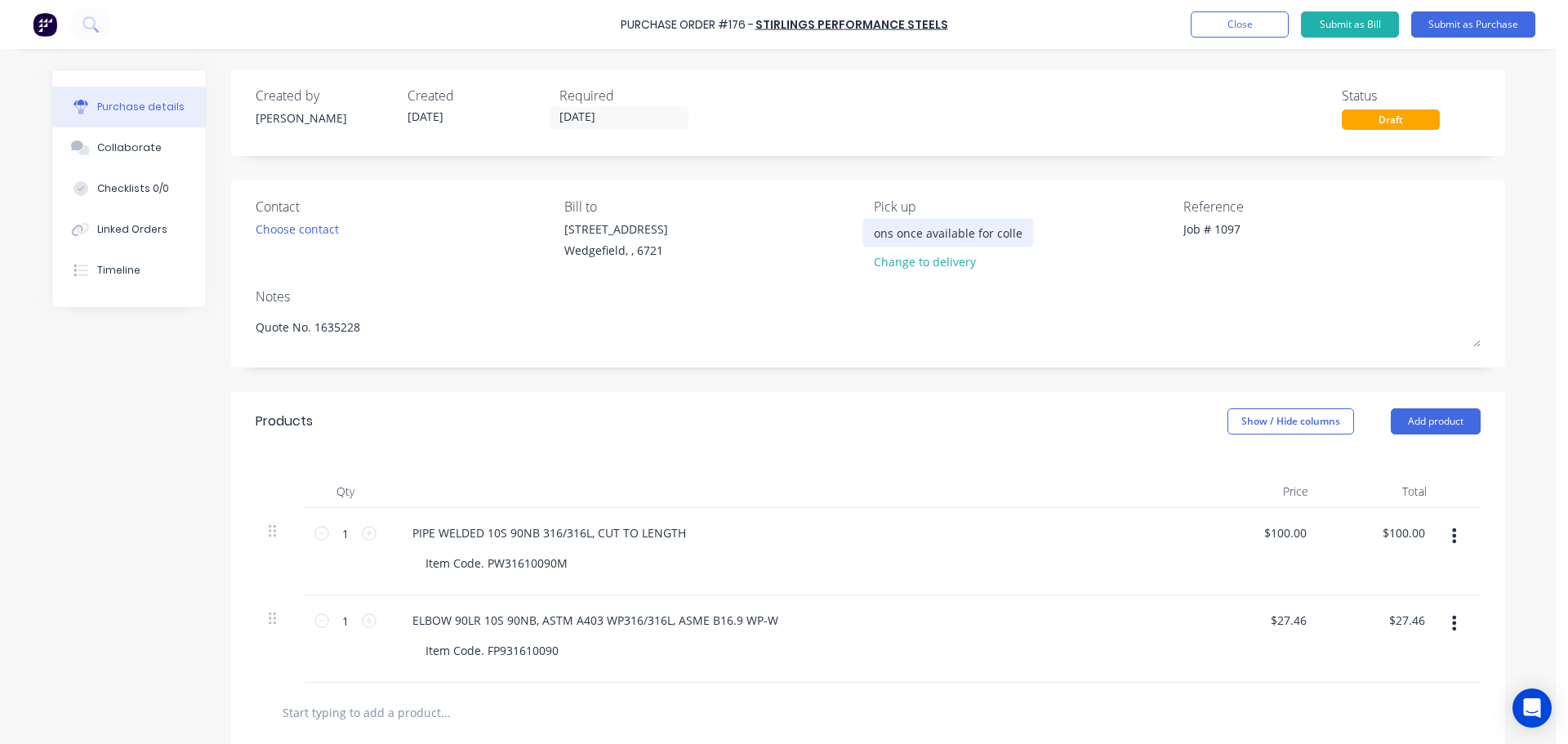
type input "Please confirm weight and dimensions once available for collec"
type textarea "x"
type input "Please confirm weight and dimensions once available for collect"
type textarea "x"
type input "Please confirm weight and dimensions once available for collecti"
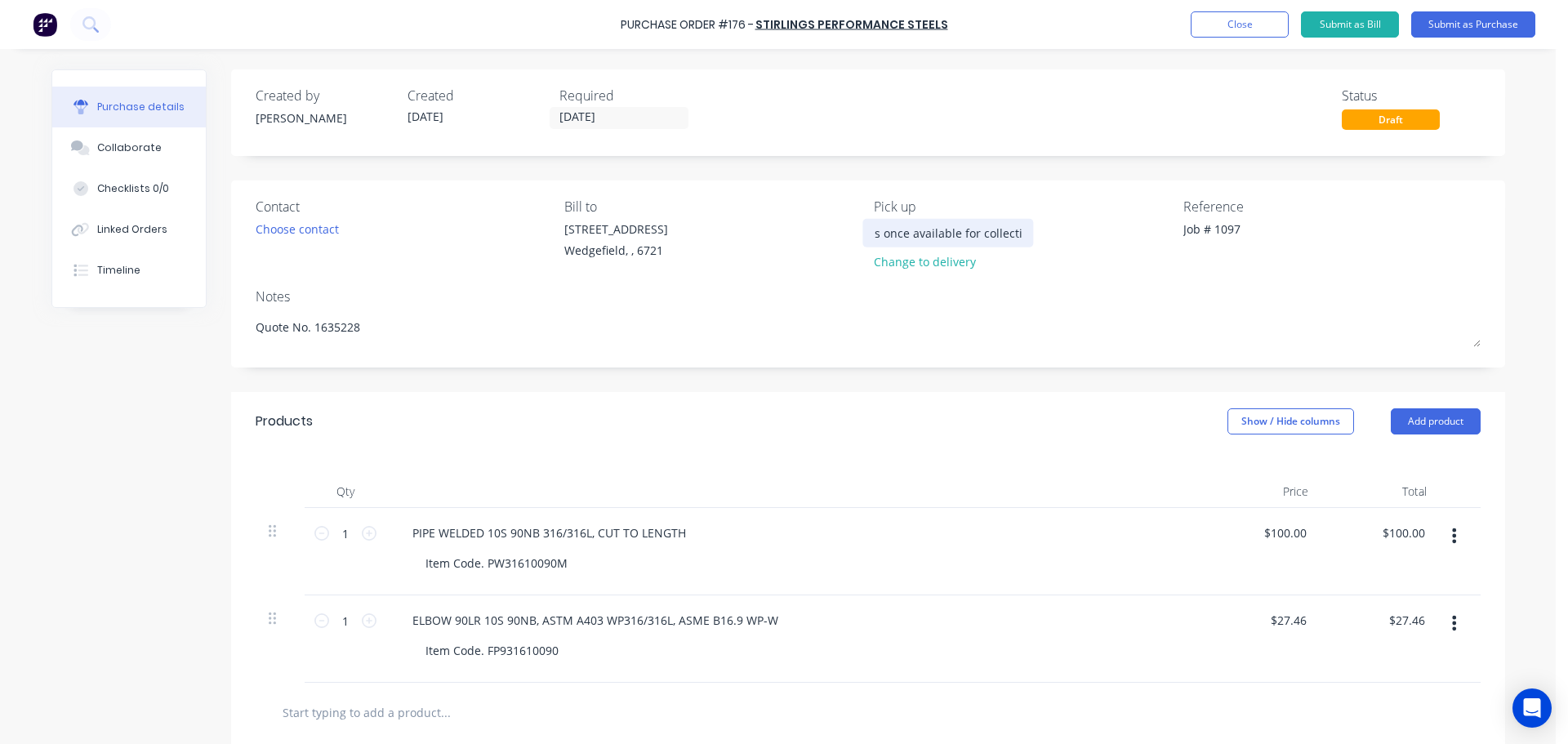
type textarea "x"
type input "Please confirm weight and dimensions once available for collectio"
type textarea "x"
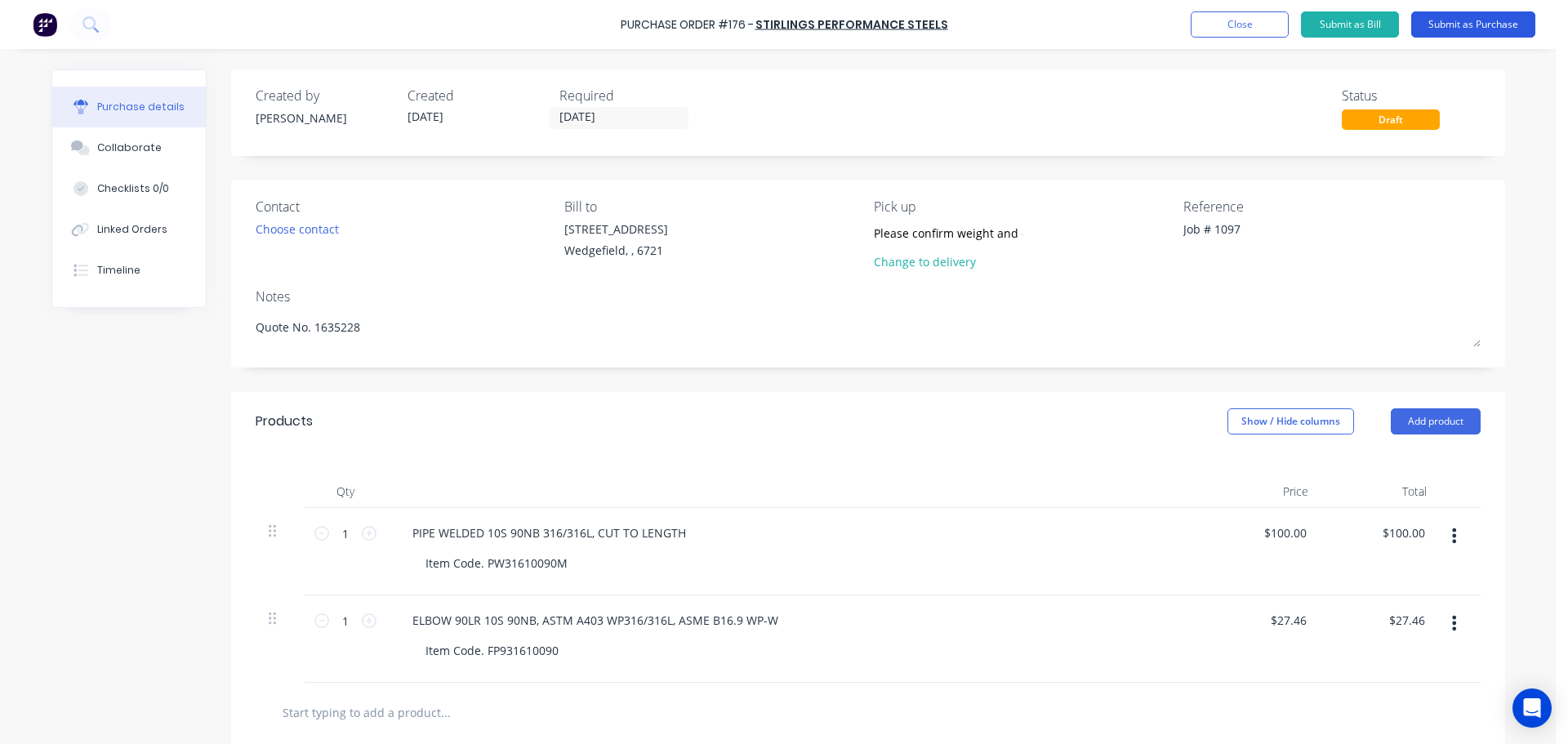
click at [1487, 20] on button "Submit as Purchase" at bounding box center [1473, 24] width 124 height 26
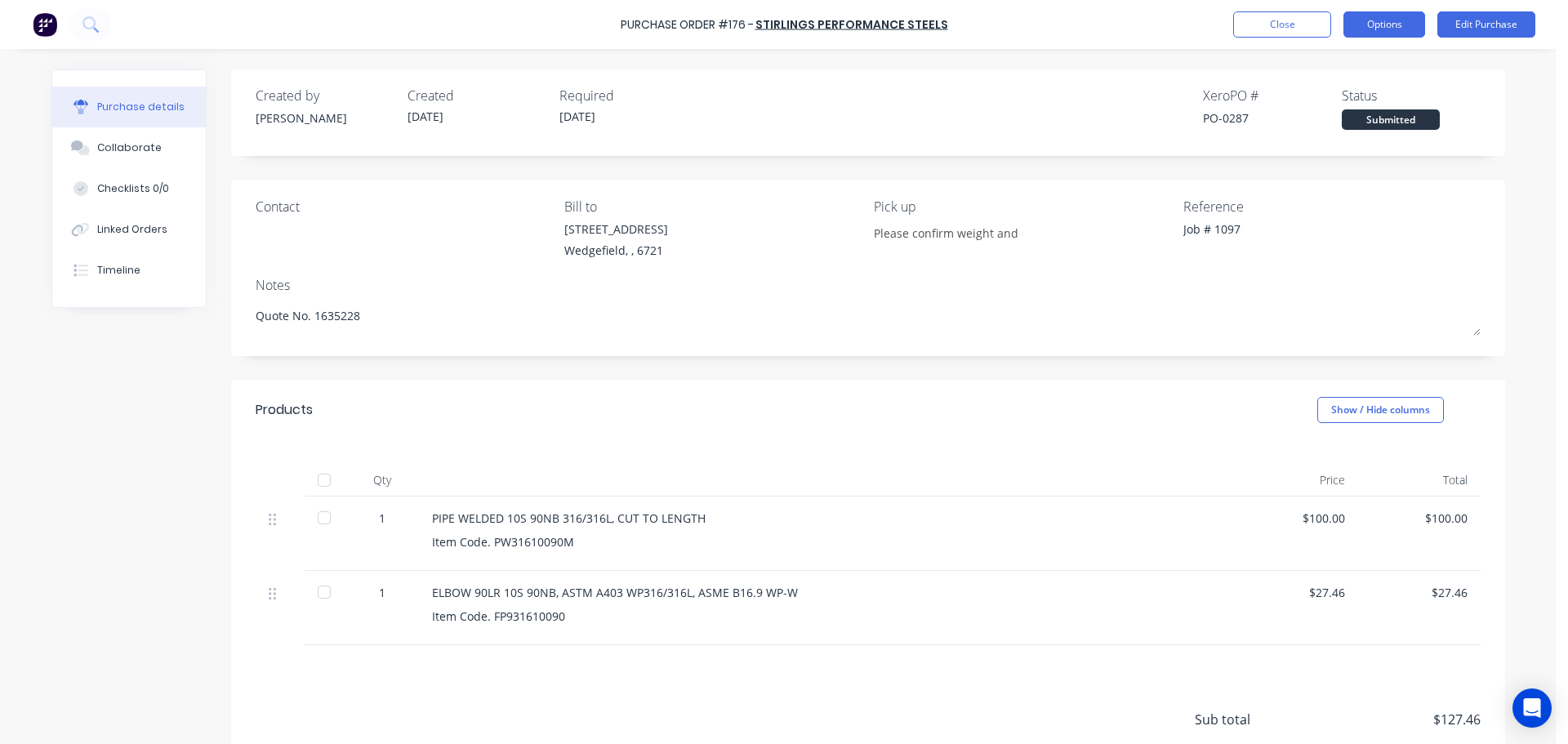
click at [1389, 30] on button "Options" at bounding box center [1384, 24] width 82 height 26
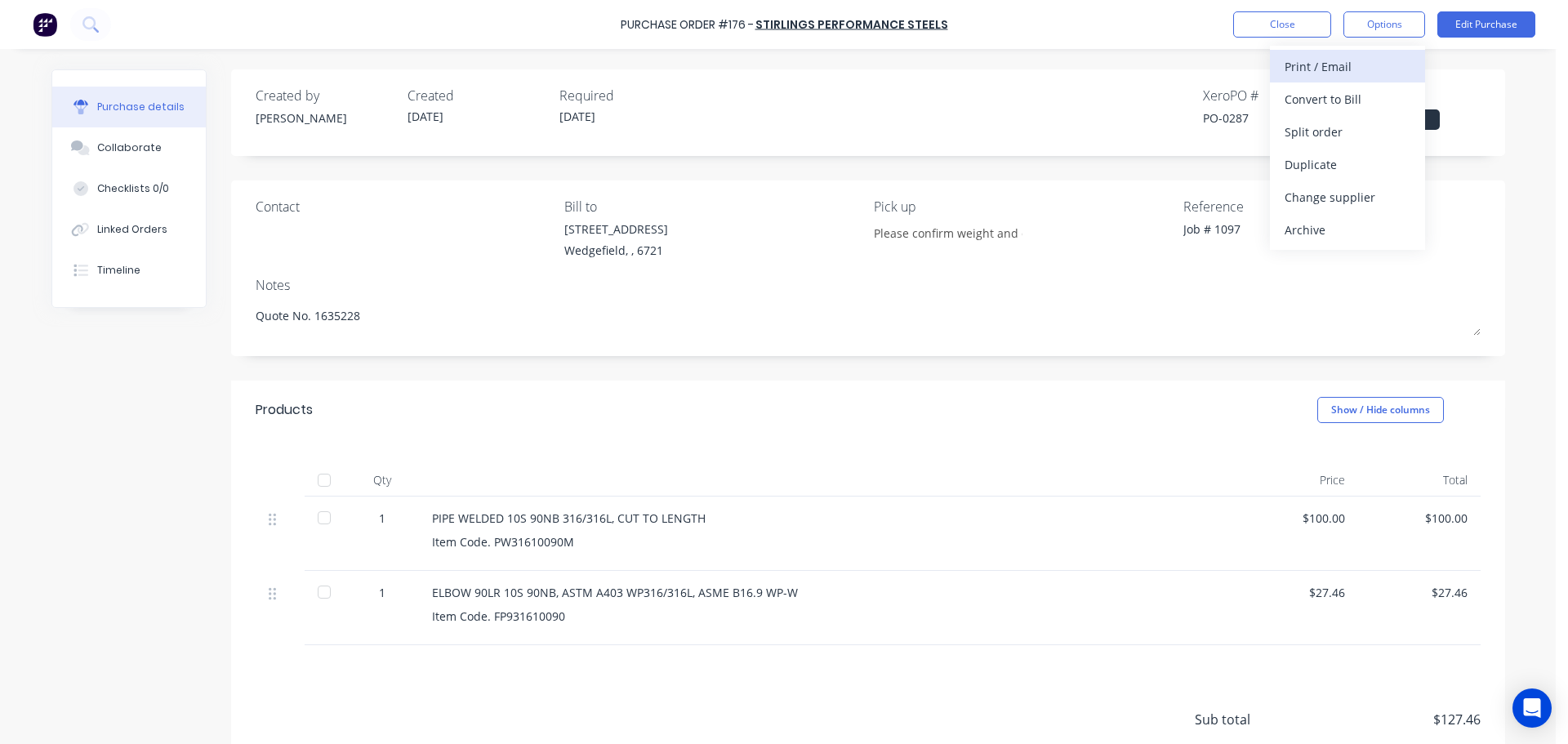
click at [1349, 65] on div "Print / Email" at bounding box center [1347, 67] width 126 height 24
click at [1335, 95] on div "With pricing" at bounding box center [1347, 99] width 126 height 24
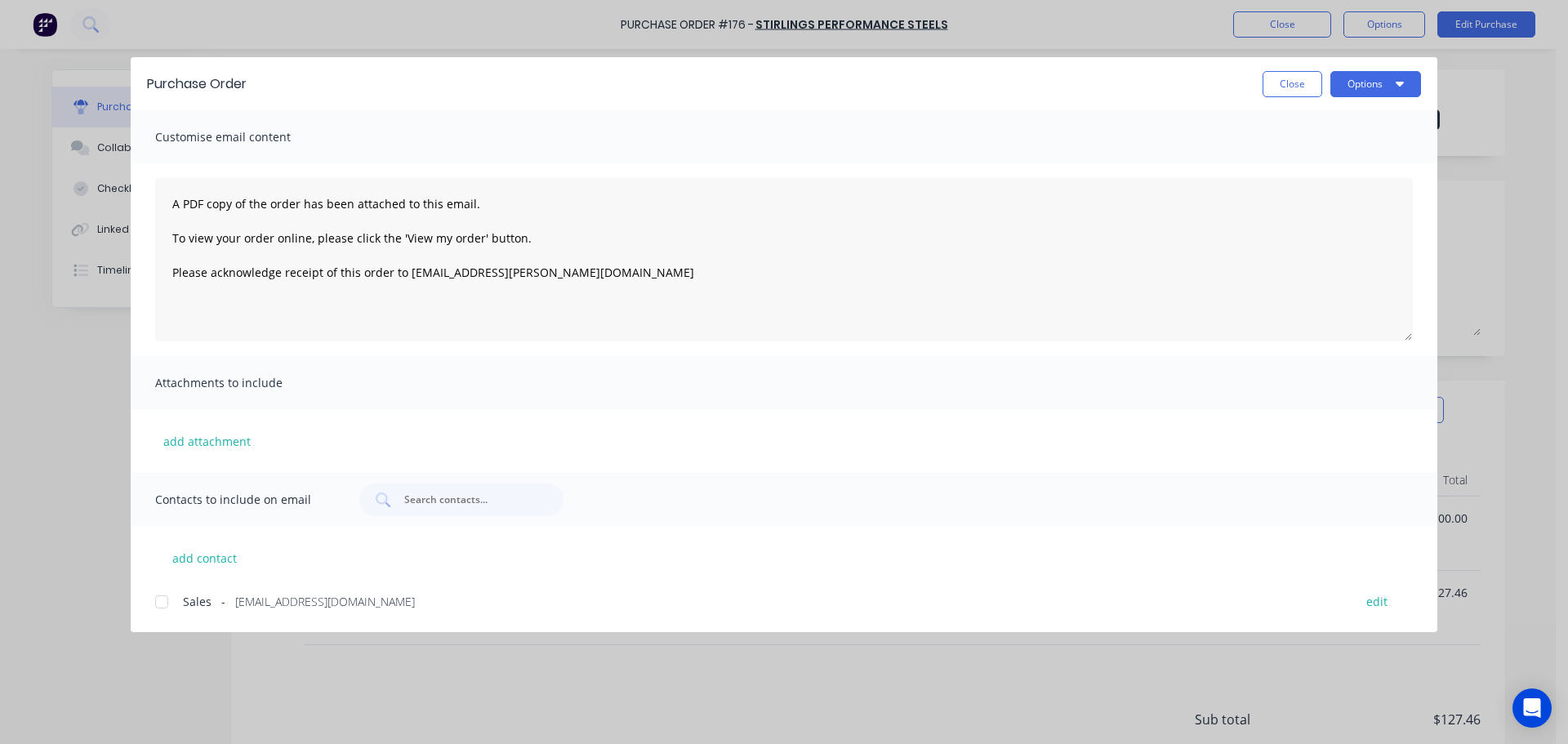
click at [162, 604] on div at bounding box center [162, 602] width 33 height 33
click at [180, 434] on button "add attachment" at bounding box center [207, 441] width 104 height 25
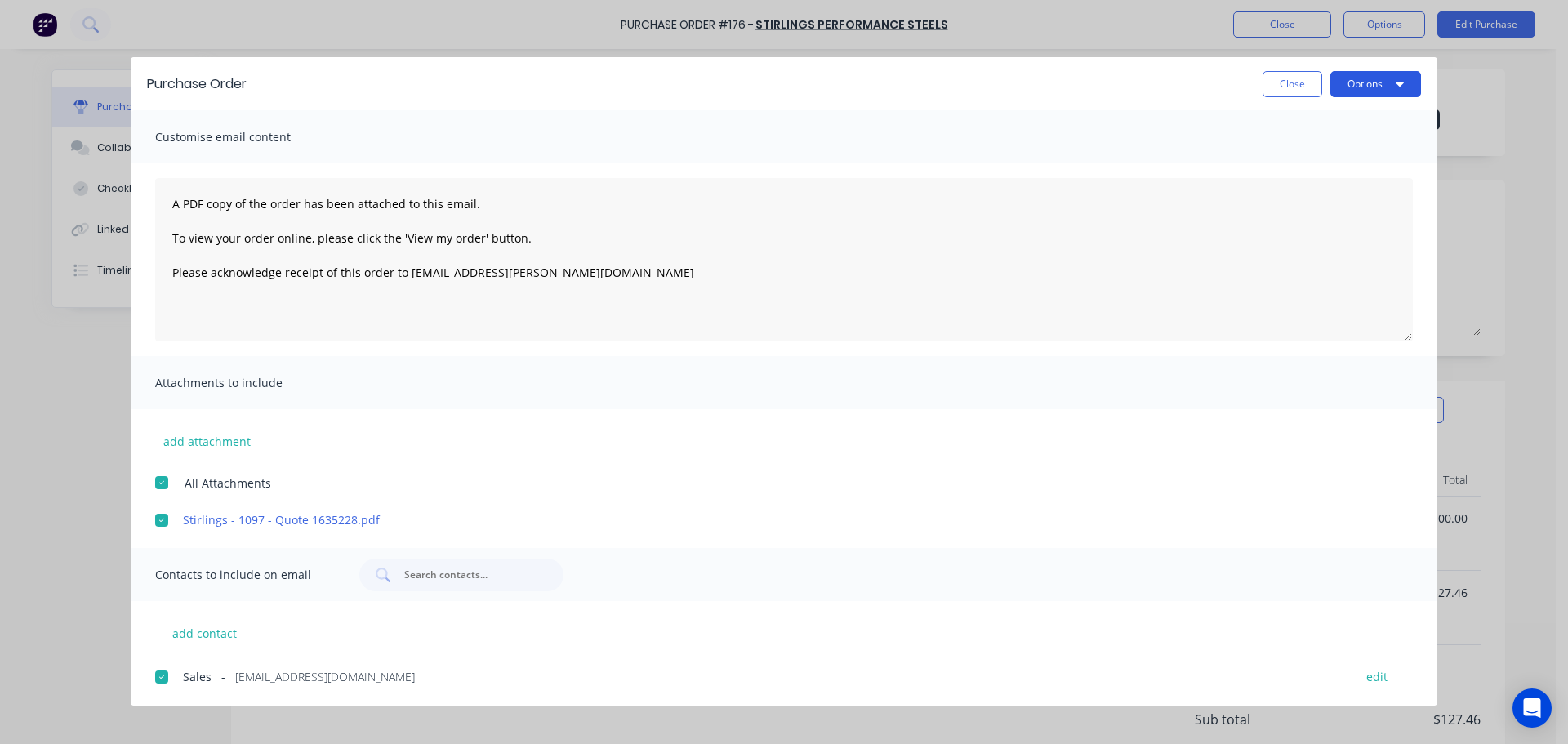
click at [1358, 85] on button "Options" at bounding box center [1376, 84] width 91 height 26
click at [1298, 196] on div "Email" at bounding box center [1344, 191] width 126 height 24
click at [1297, 84] on button "Close" at bounding box center [1292, 84] width 60 height 26
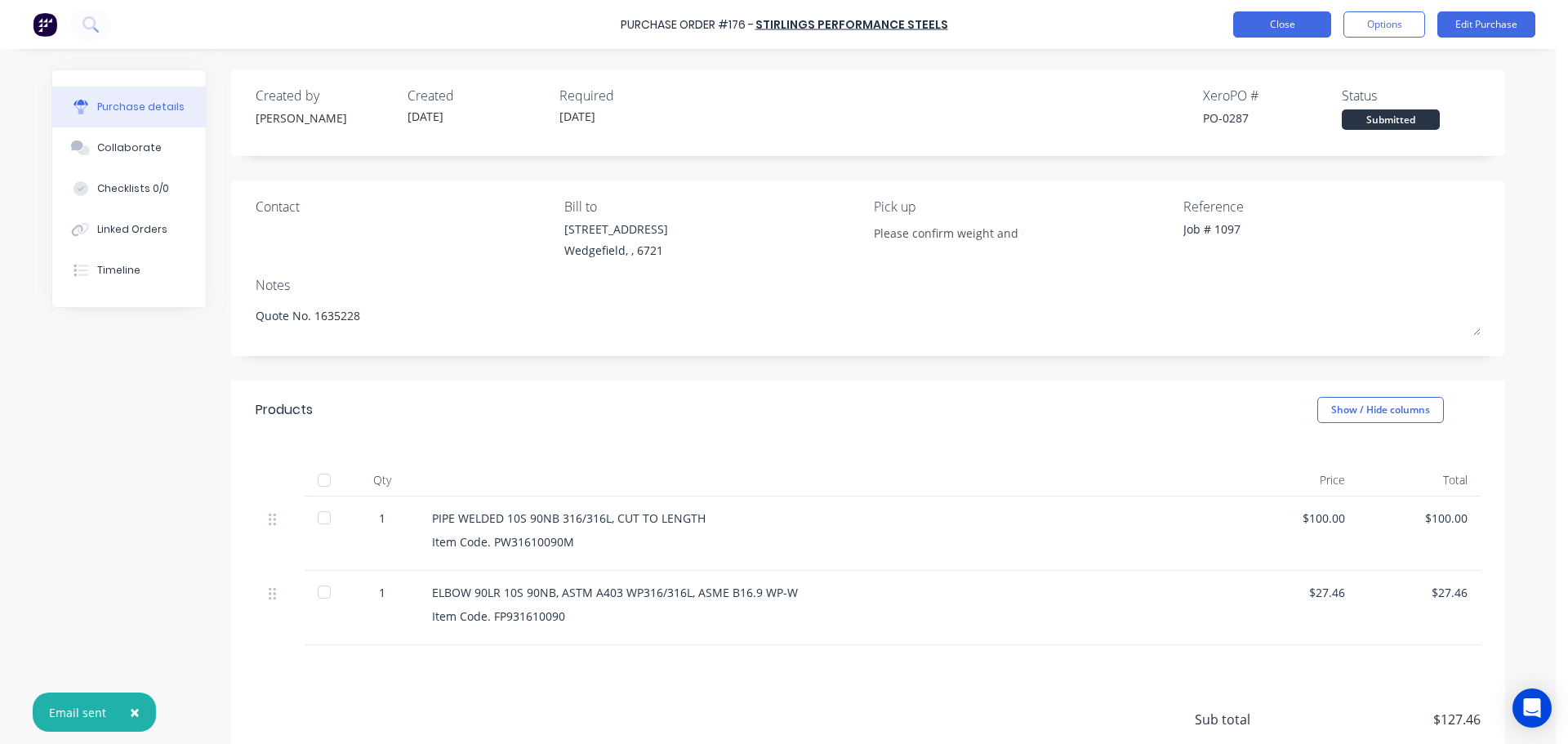
click at [1288, 20] on button "Close" at bounding box center [1282, 24] width 98 height 26
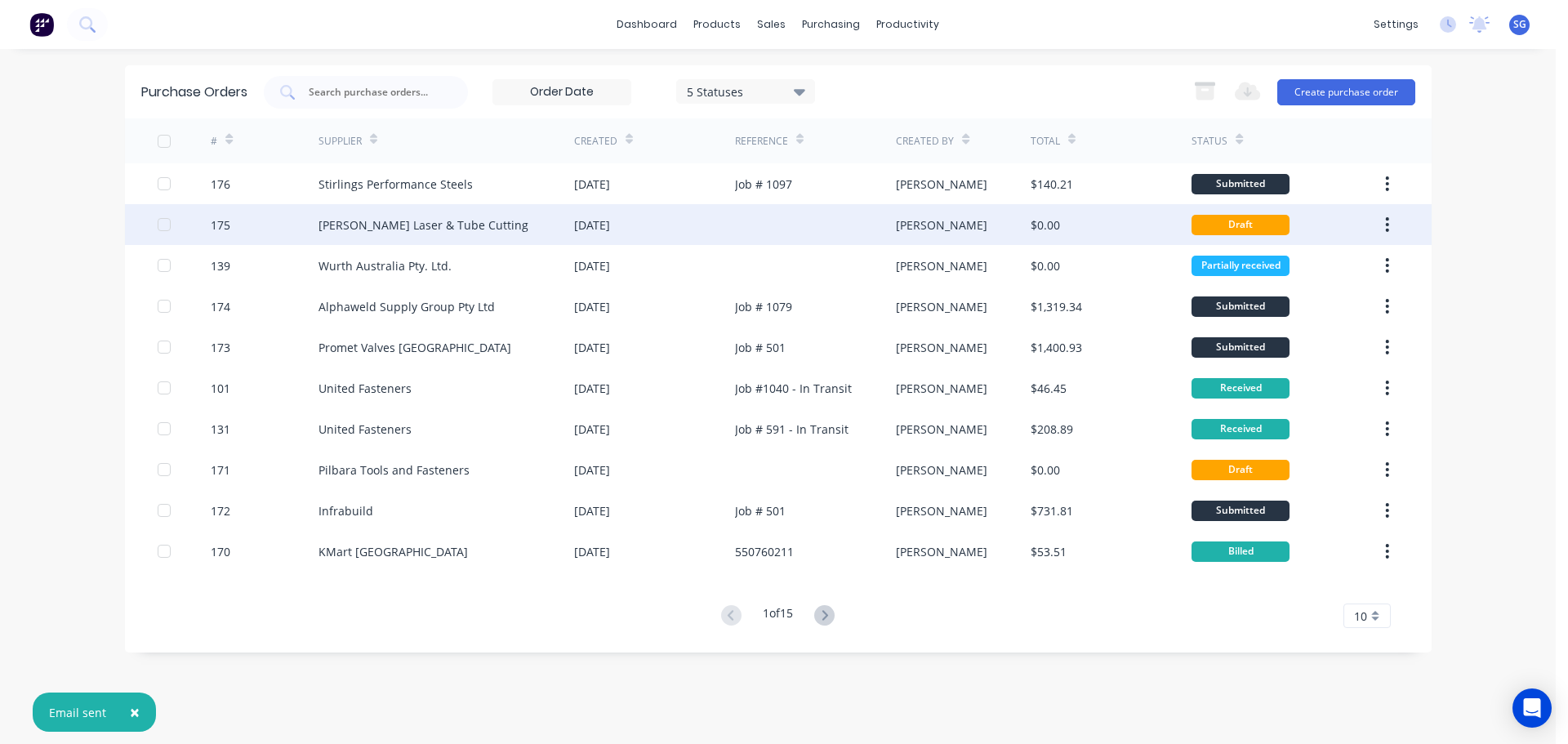
click at [370, 233] on div "Simmonds Laser & Tube Cutting" at bounding box center [447, 224] width 256 height 40
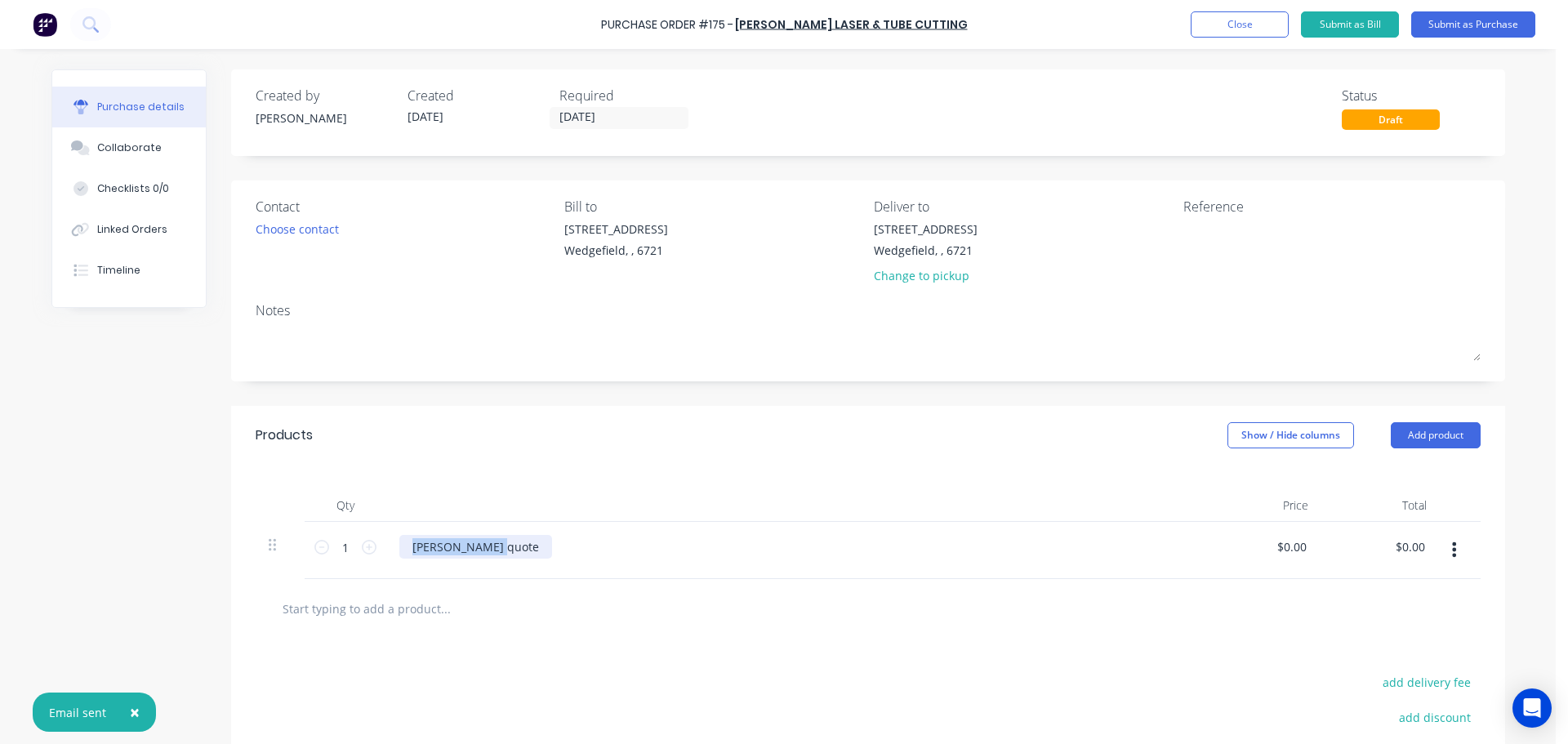
drag, startPoint x: 495, startPoint y: 548, endPoint x: 386, endPoint y: 541, distance: 109.2
click at [387, 541] on div "[PERSON_NAME] quote" at bounding box center [794, 550] width 817 height 57
click at [627, 547] on div "Please supply material as per Quote No." at bounding box center [523, 547] width 246 height 24
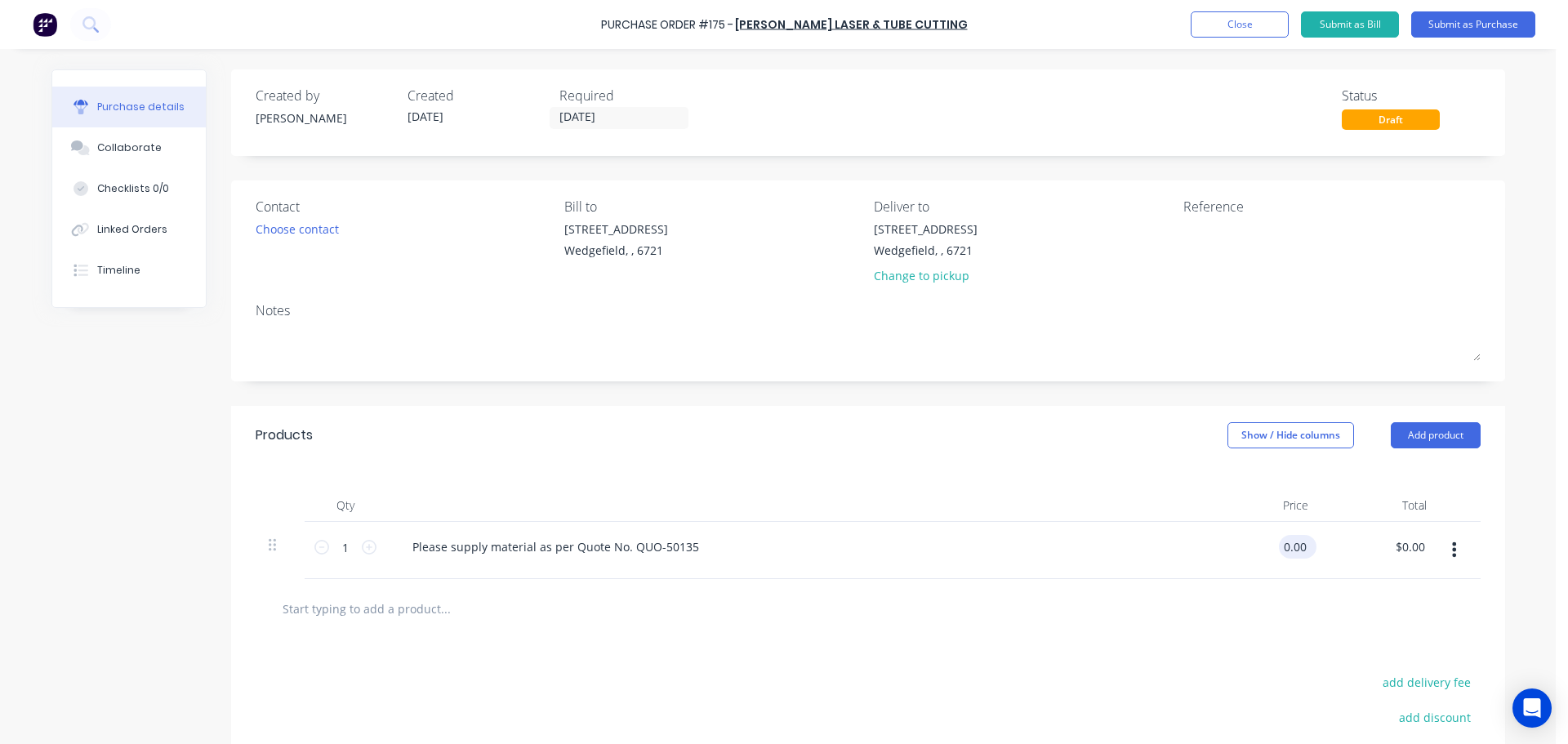
click at [1293, 549] on input "0.00" at bounding box center [1295, 547] width 31 height 24
click at [885, 279] on div "Change to pickup" at bounding box center [926, 276] width 104 height 17
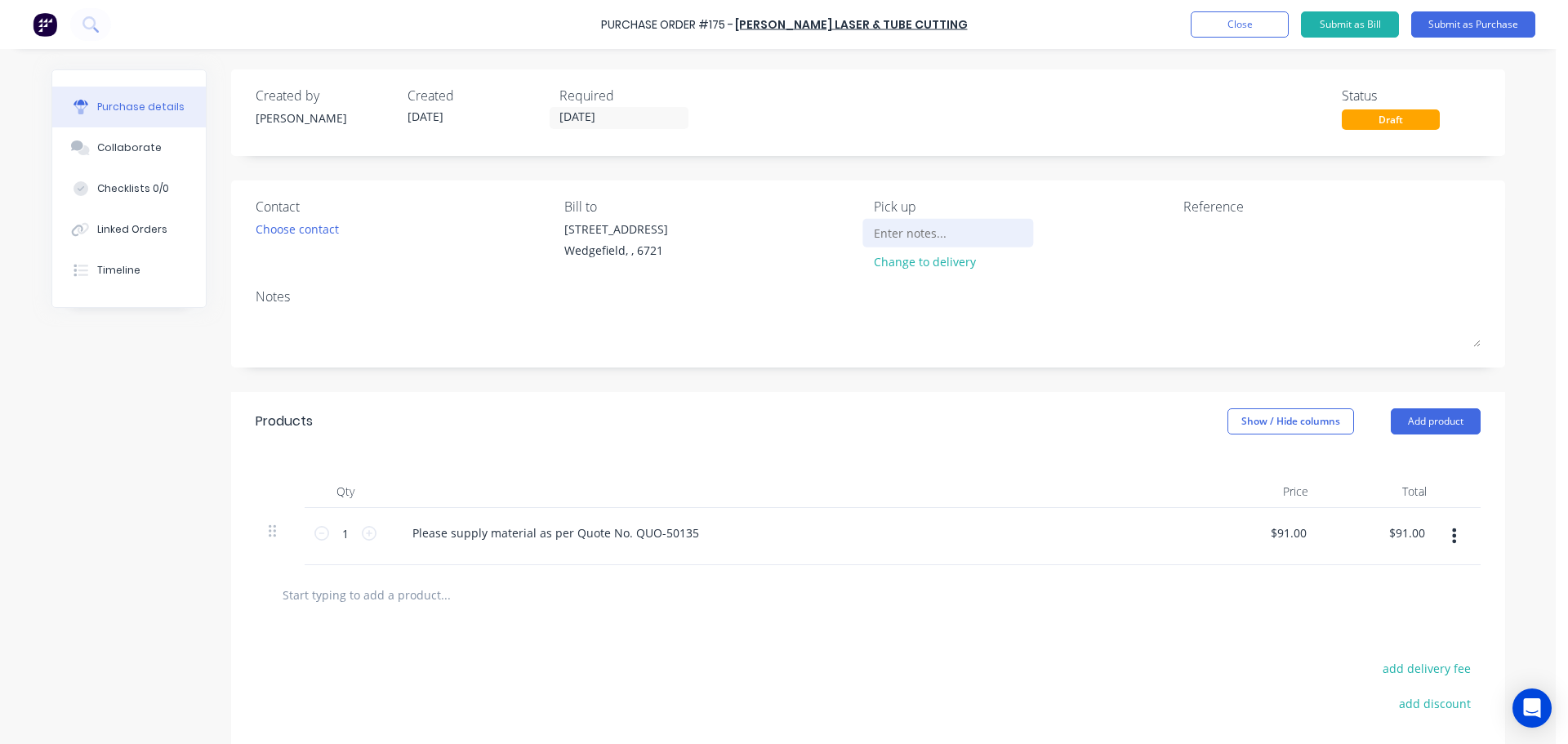
click at [882, 235] on input at bounding box center [949, 232] width 149 height 25
click at [1191, 235] on textarea at bounding box center [1286, 239] width 204 height 37
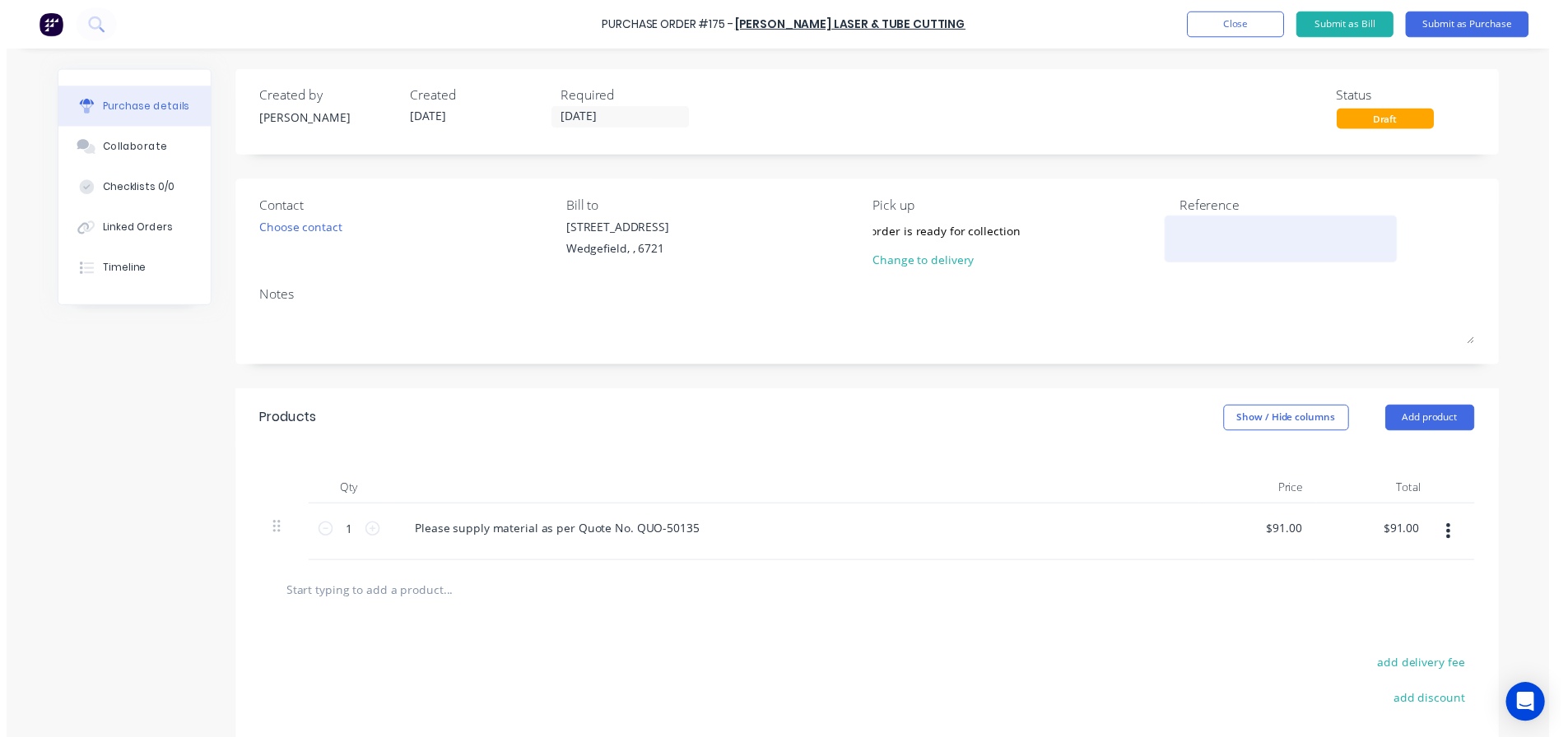
scroll to position [0, 0]
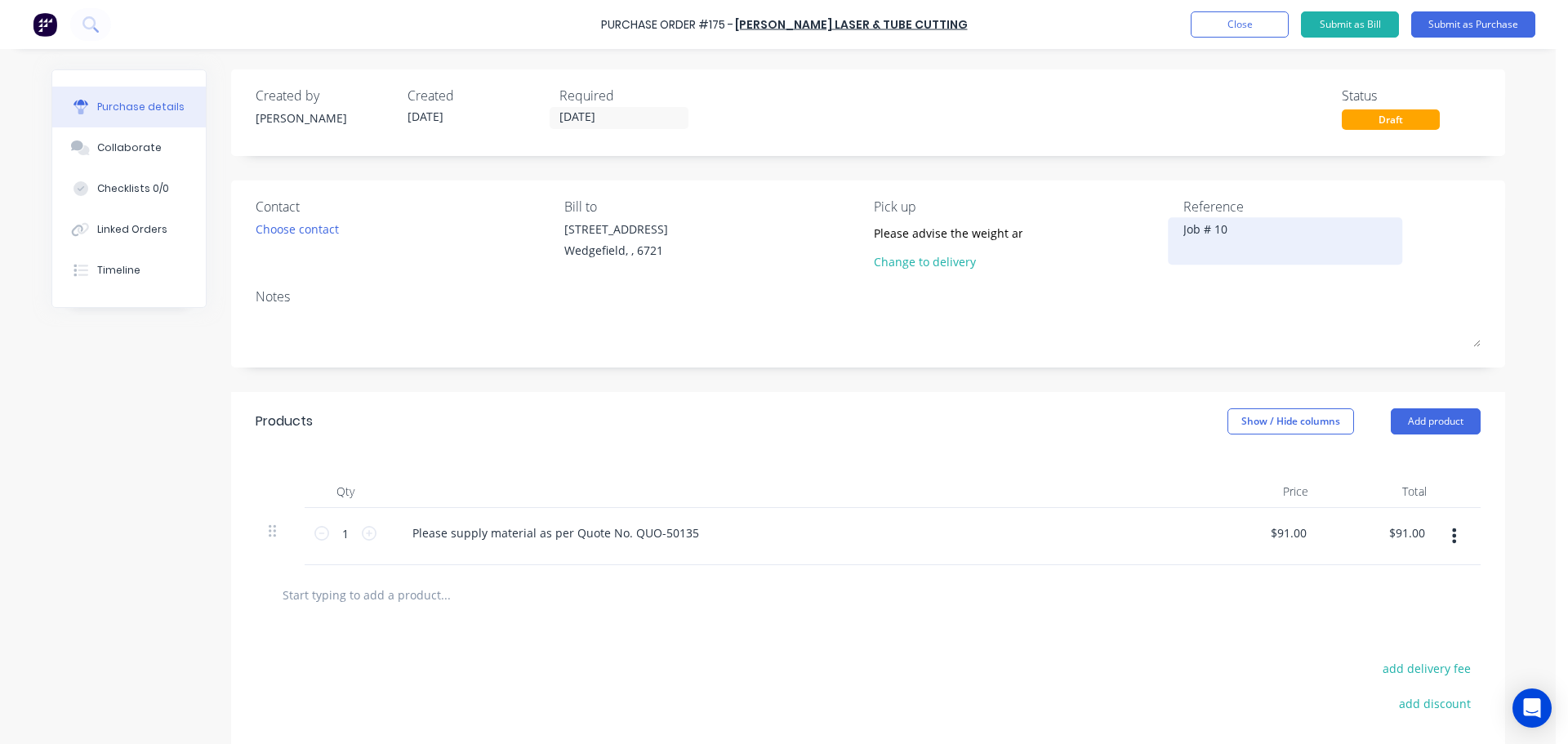
click at [1229, 230] on textarea "Job # 10" at bounding box center [1286, 239] width 204 height 37
click at [625, 123] on input "[DATE]" at bounding box center [619, 118] width 137 height 20
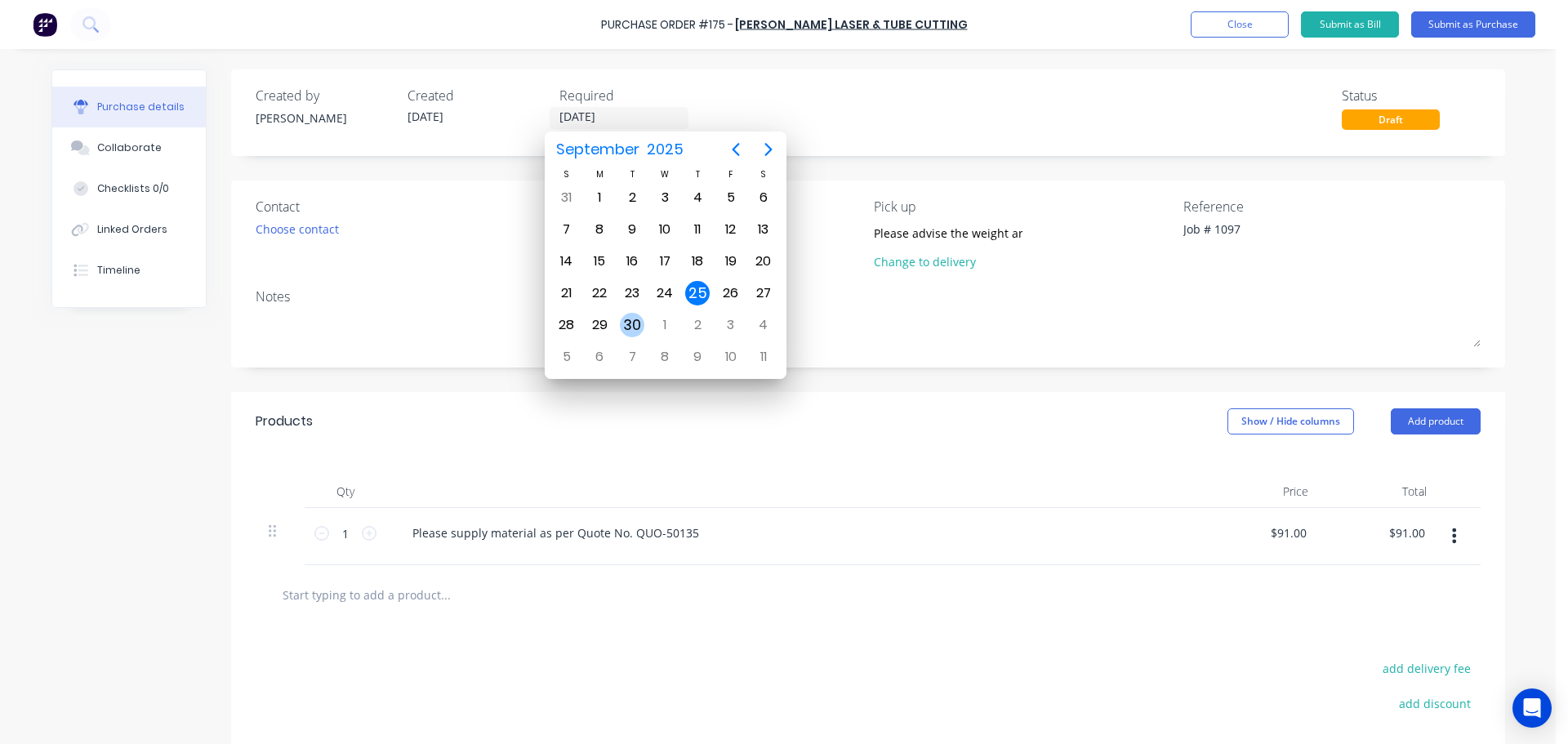
click at [645, 328] on div "30" at bounding box center [632, 325] width 33 height 31
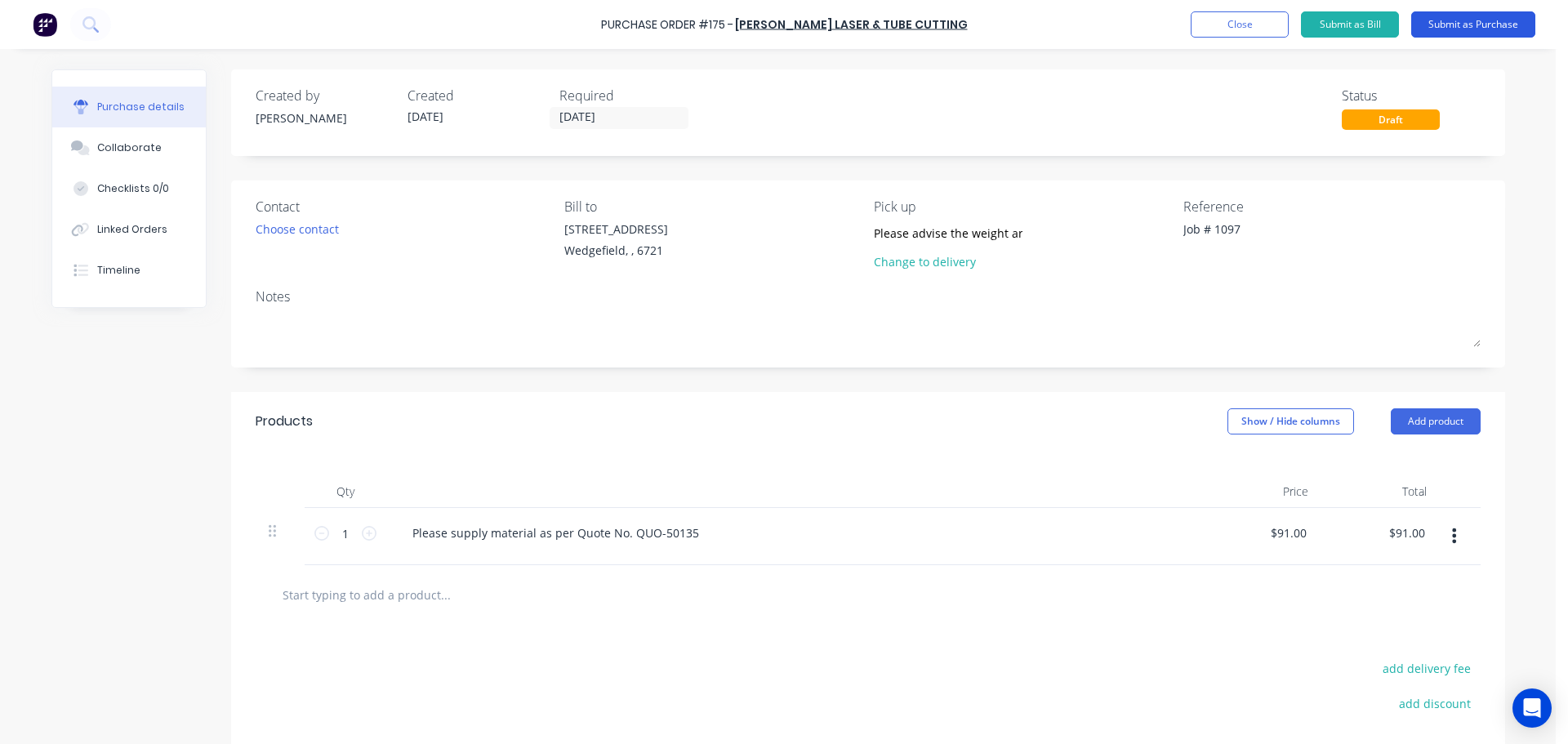
click at [1448, 33] on button "Submit as Purchase" at bounding box center [1473, 24] width 124 height 26
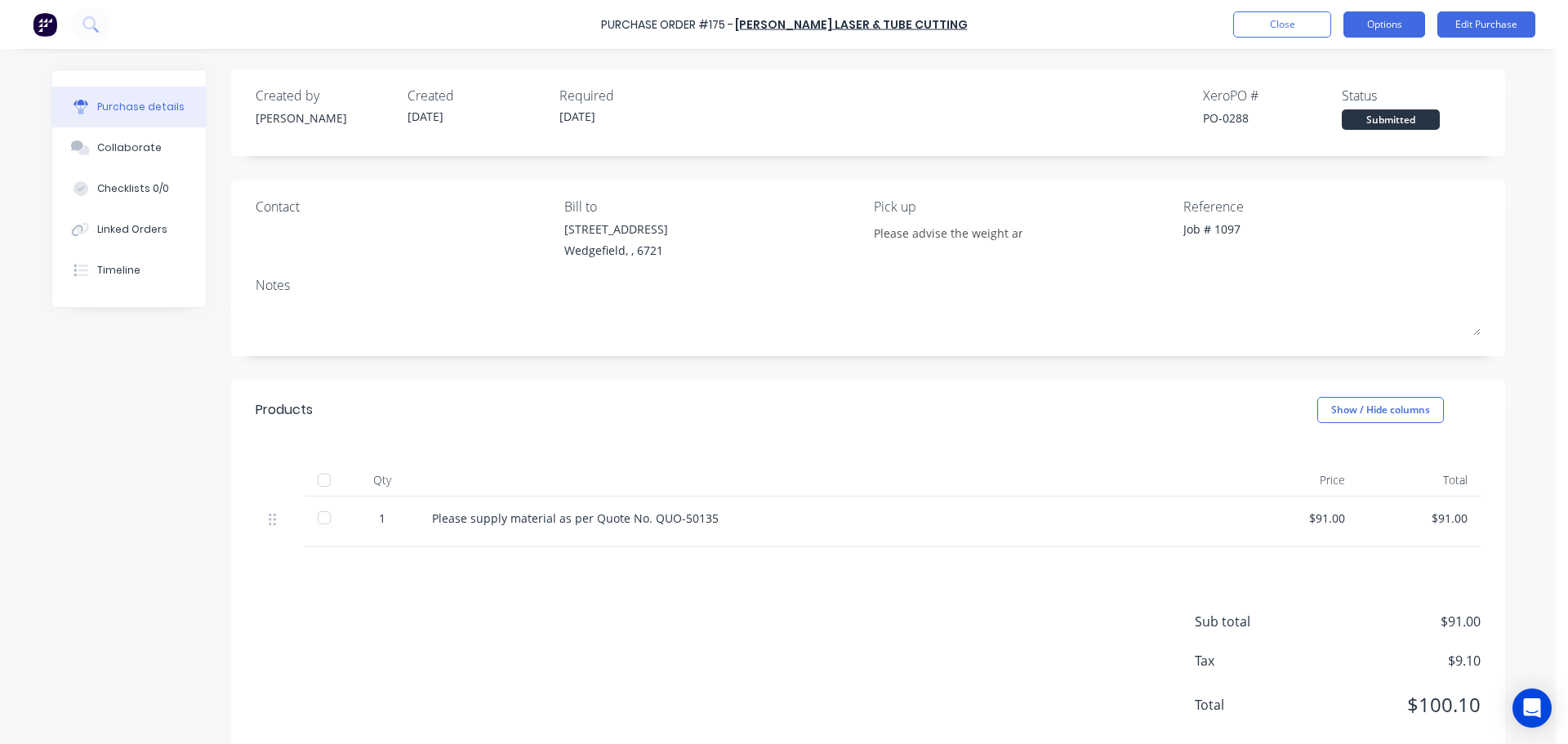
click at [1374, 27] on button "Options" at bounding box center [1384, 24] width 82 height 26
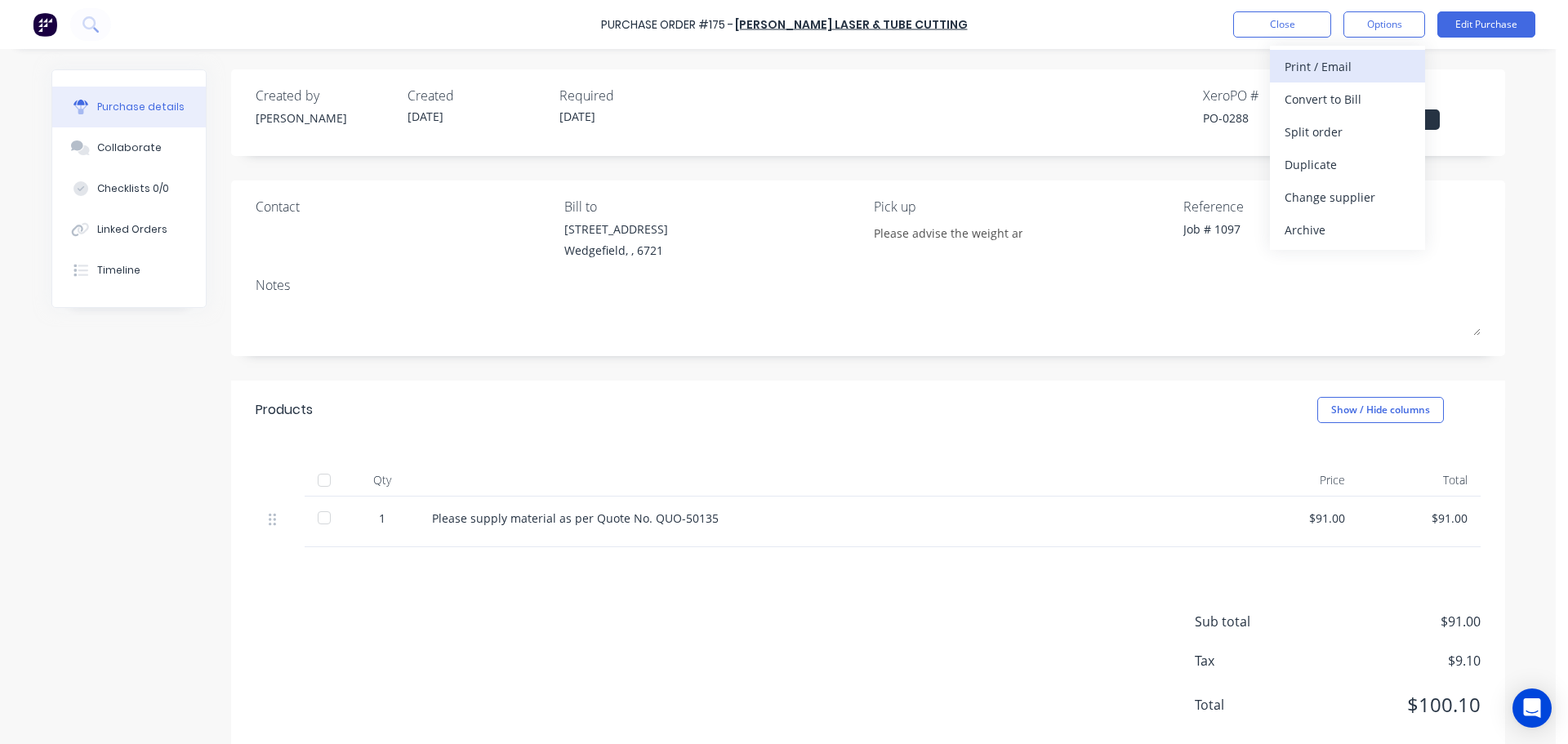
click at [1356, 55] on div "Print / Email" at bounding box center [1347, 67] width 126 height 24
click at [1293, 101] on div "With pricing" at bounding box center [1347, 99] width 126 height 24
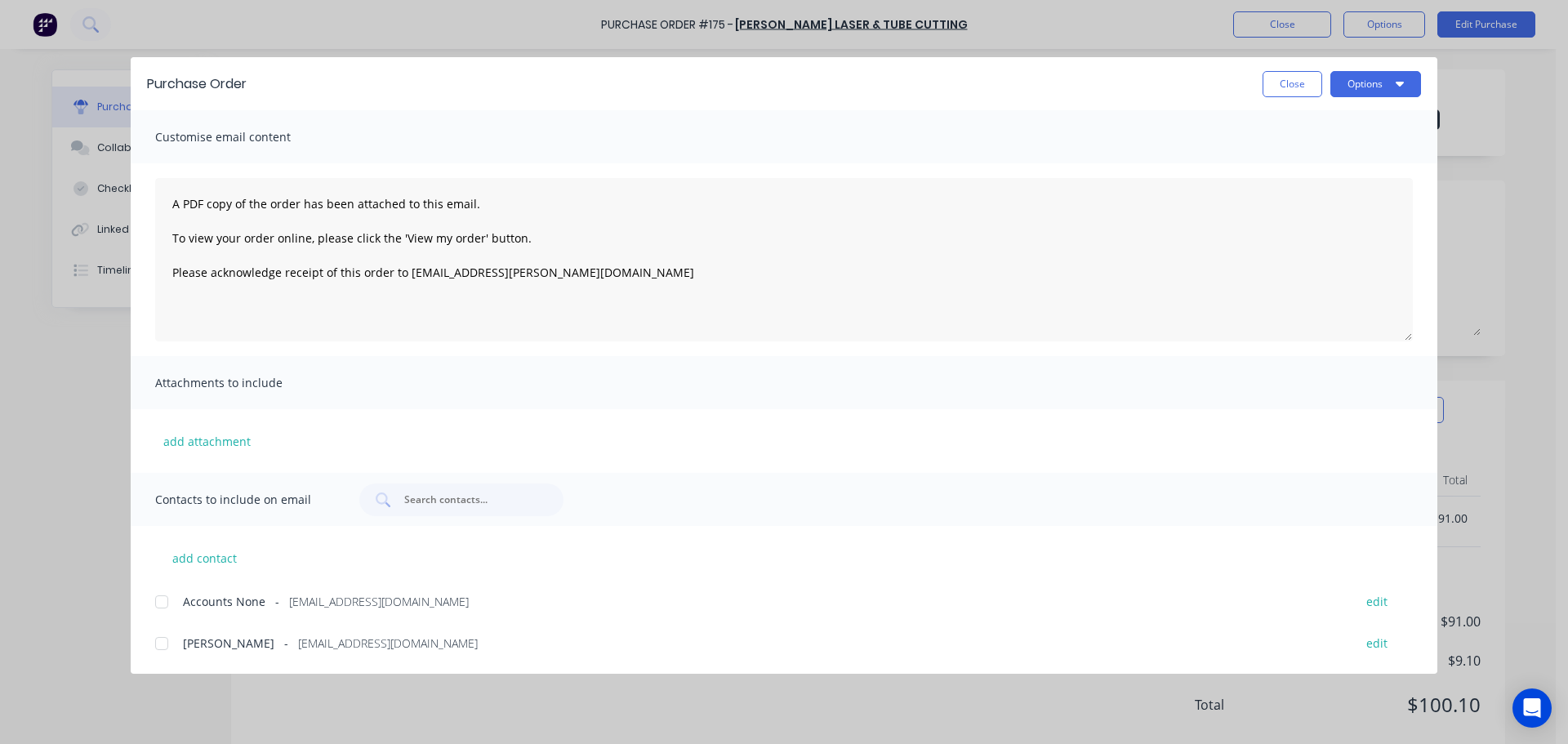
click at [160, 648] on div at bounding box center [162, 644] width 33 height 33
click at [222, 436] on button "add attachment" at bounding box center [207, 441] width 104 height 25
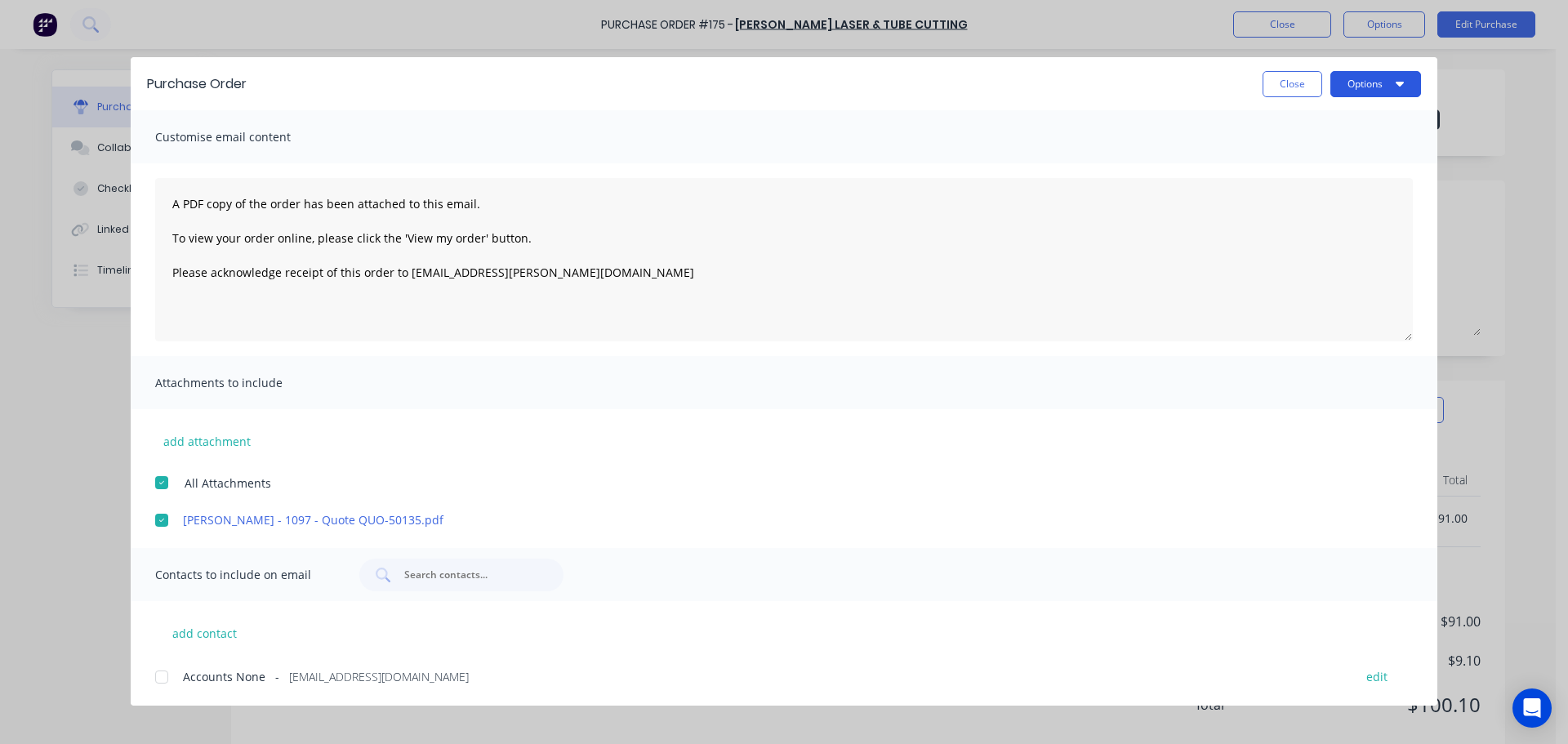
click at [1384, 77] on button "Options" at bounding box center [1376, 84] width 91 height 26
click at [1333, 185] on div "Email" at bounding box center [1344, 191] width 126 height 24
click at [1287, 85] on button "Close" at bounding box center [1292, 84] width 60 height 26
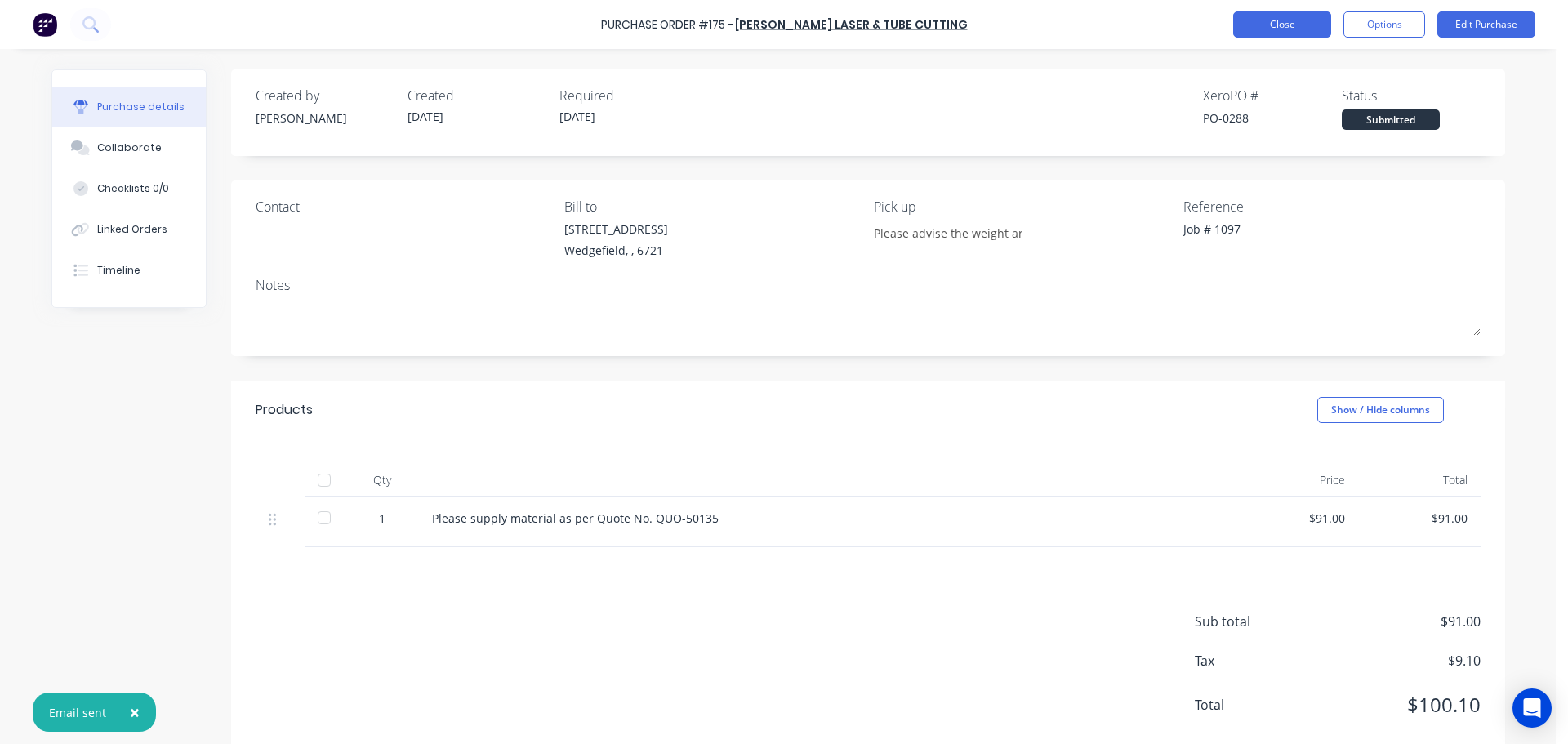
click at [1287, 22] on button "Close" at bounding box center [1282, 24] width 98 height 26
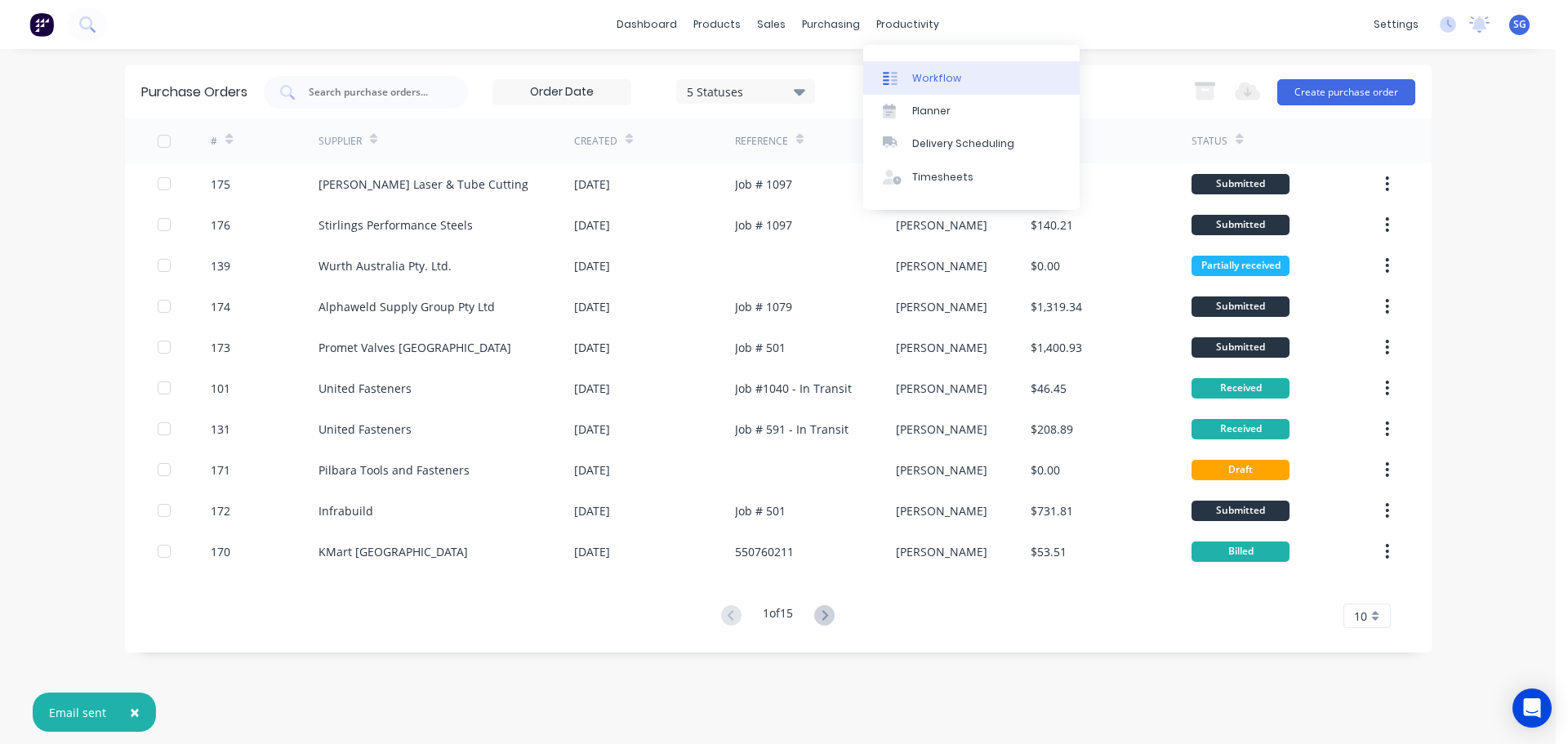
click at [916, 80] on div "Workflow" at bounding box center [937, 78] width 49 height 15
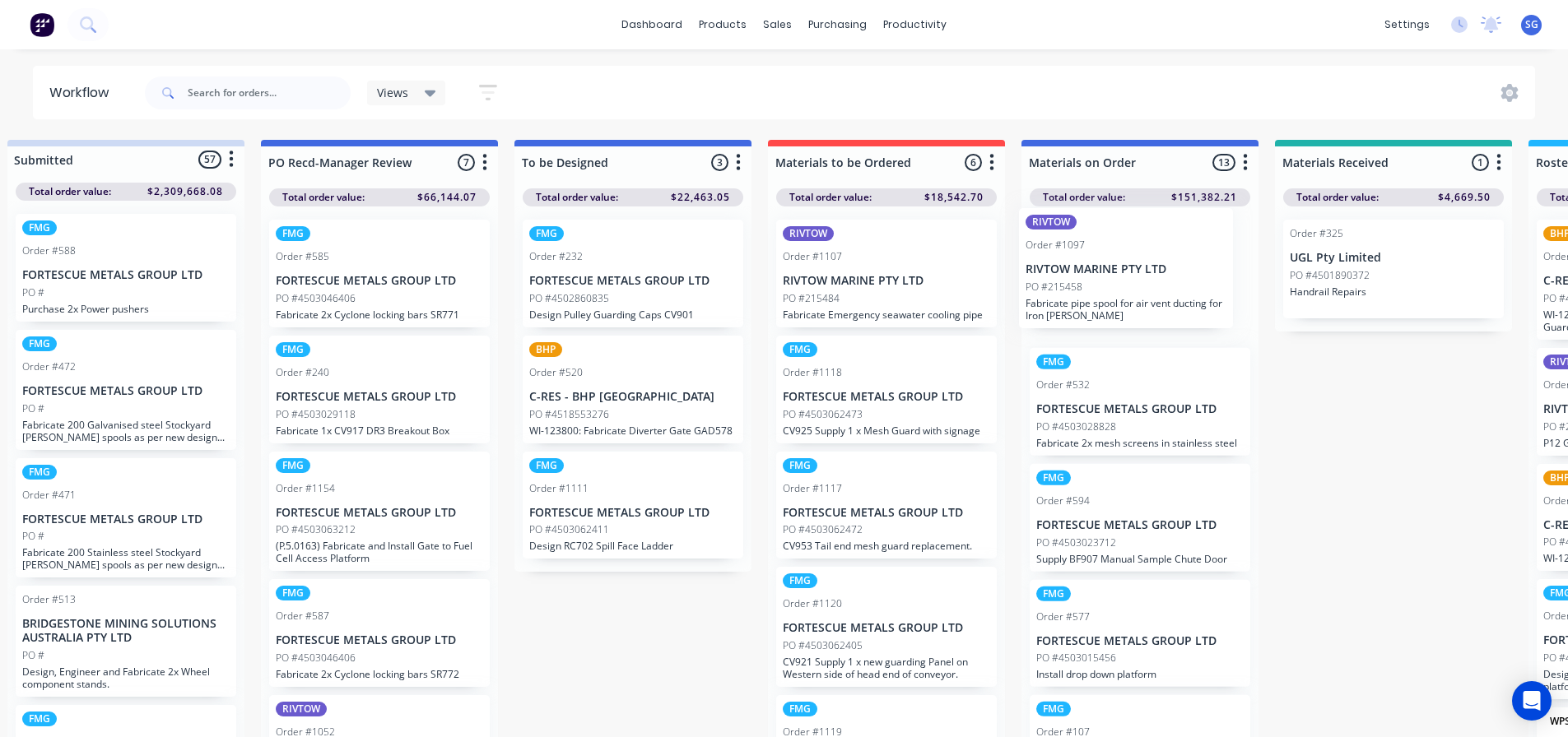
scroll to position [0, 29]
drag, startPoint x: 877, startPoint y: 309, endPoint x: 1085, endPoint y: 298, distance: 208.3
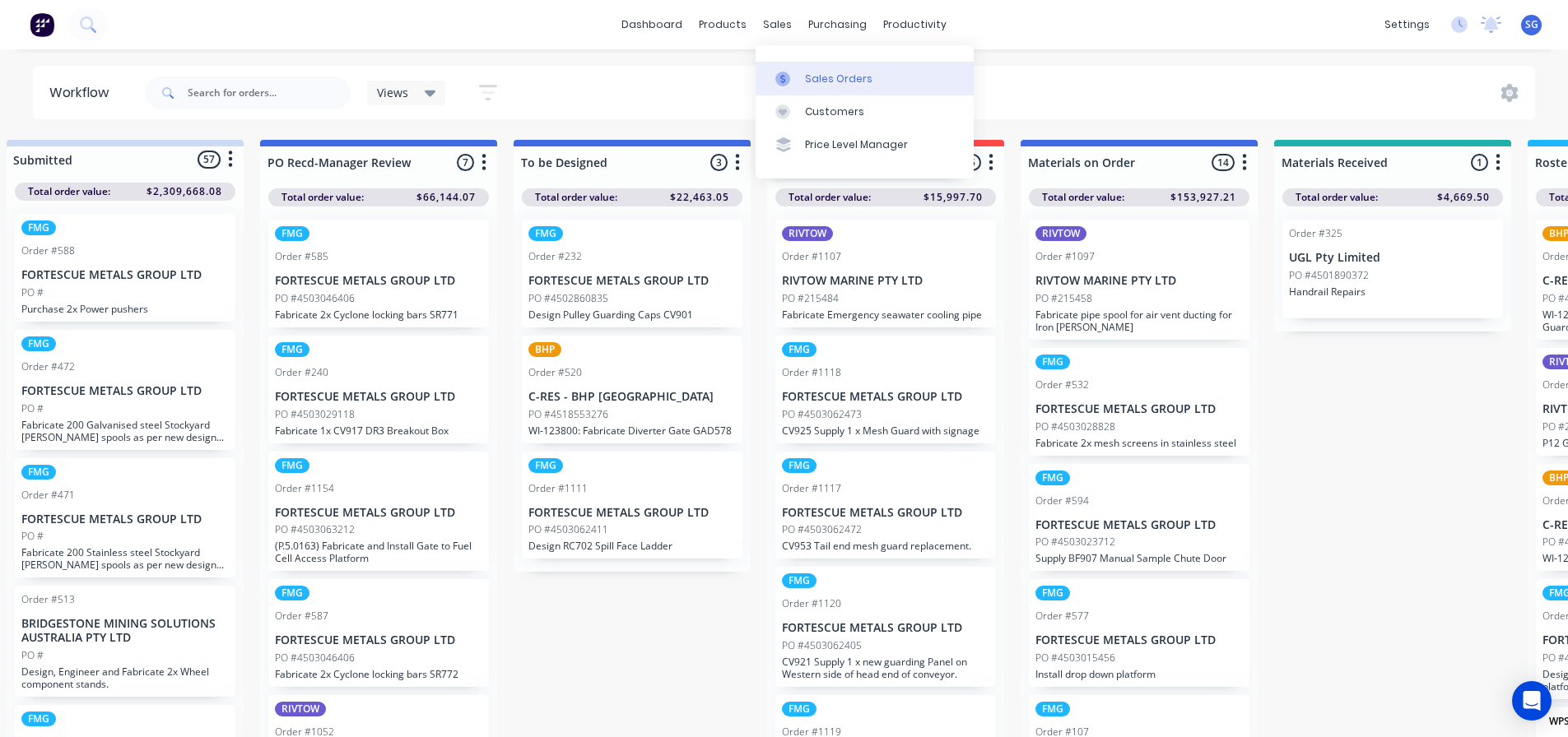
click at [810, 81] on div "Sales Orders" at bounding box center [838, 79] width 68 height 15
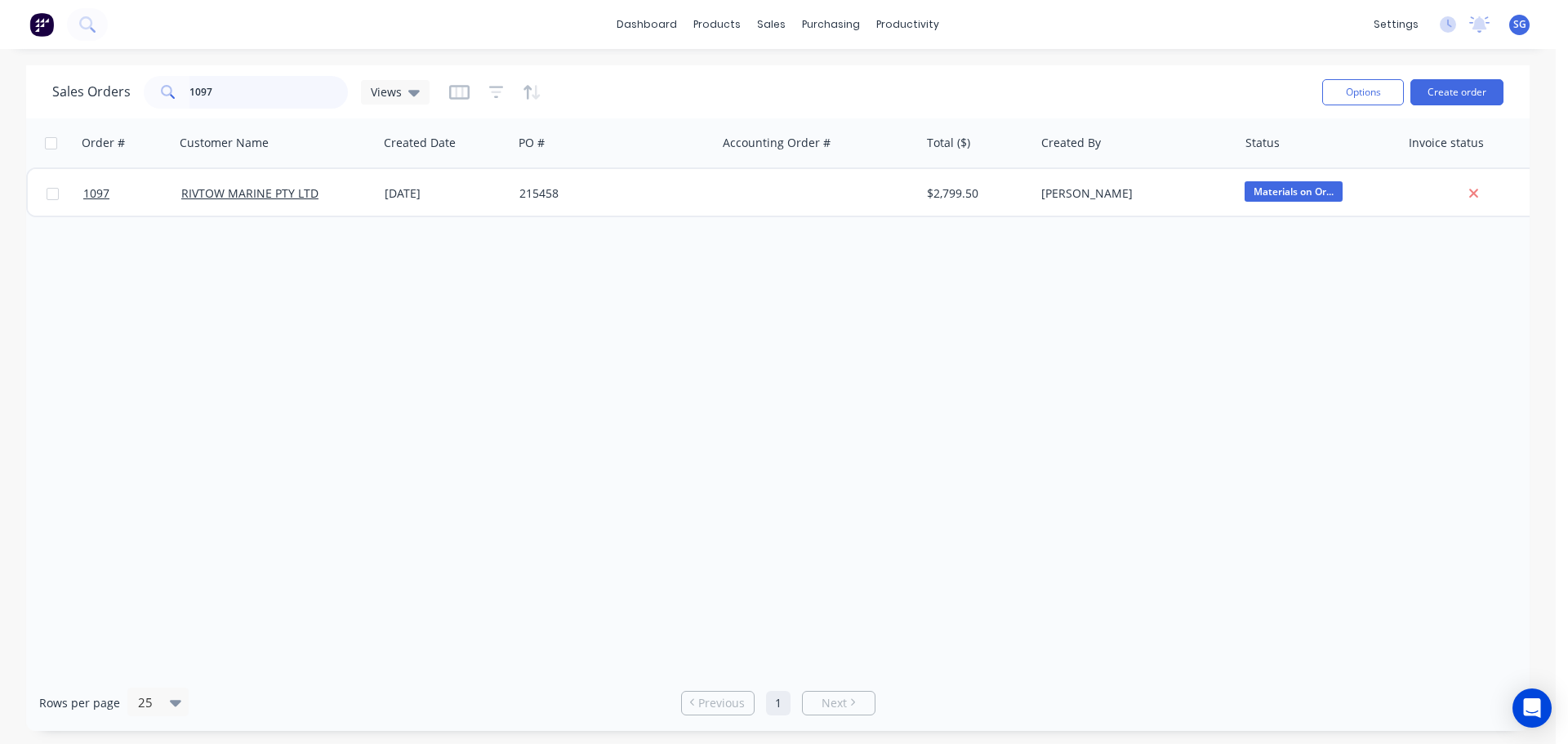
click at [236, 95] on input "1097" at bounding box center [268, 93] width 159 height 33
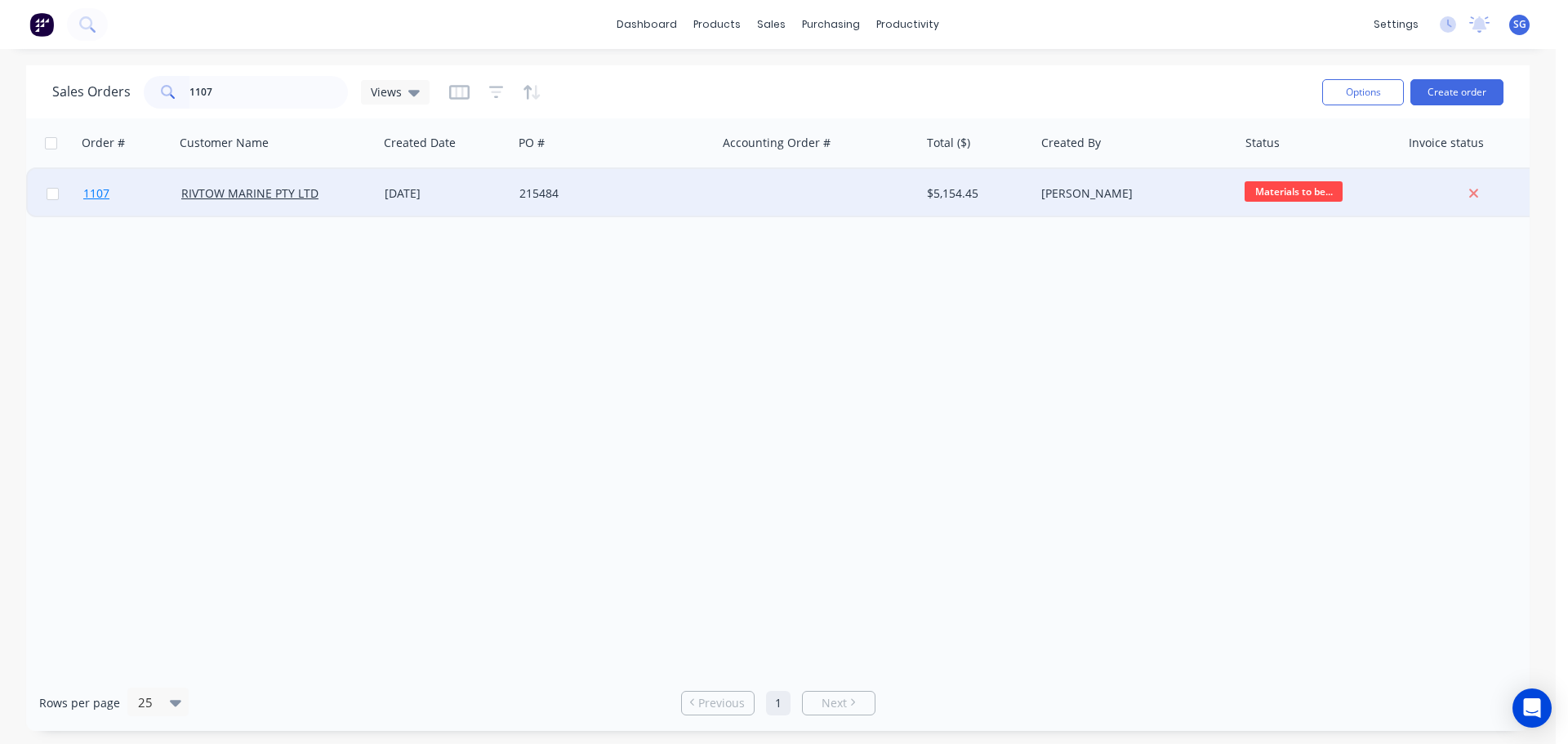
click at [92, 194] on span "1107" at bounding box center [97, 194] width 26 height 17
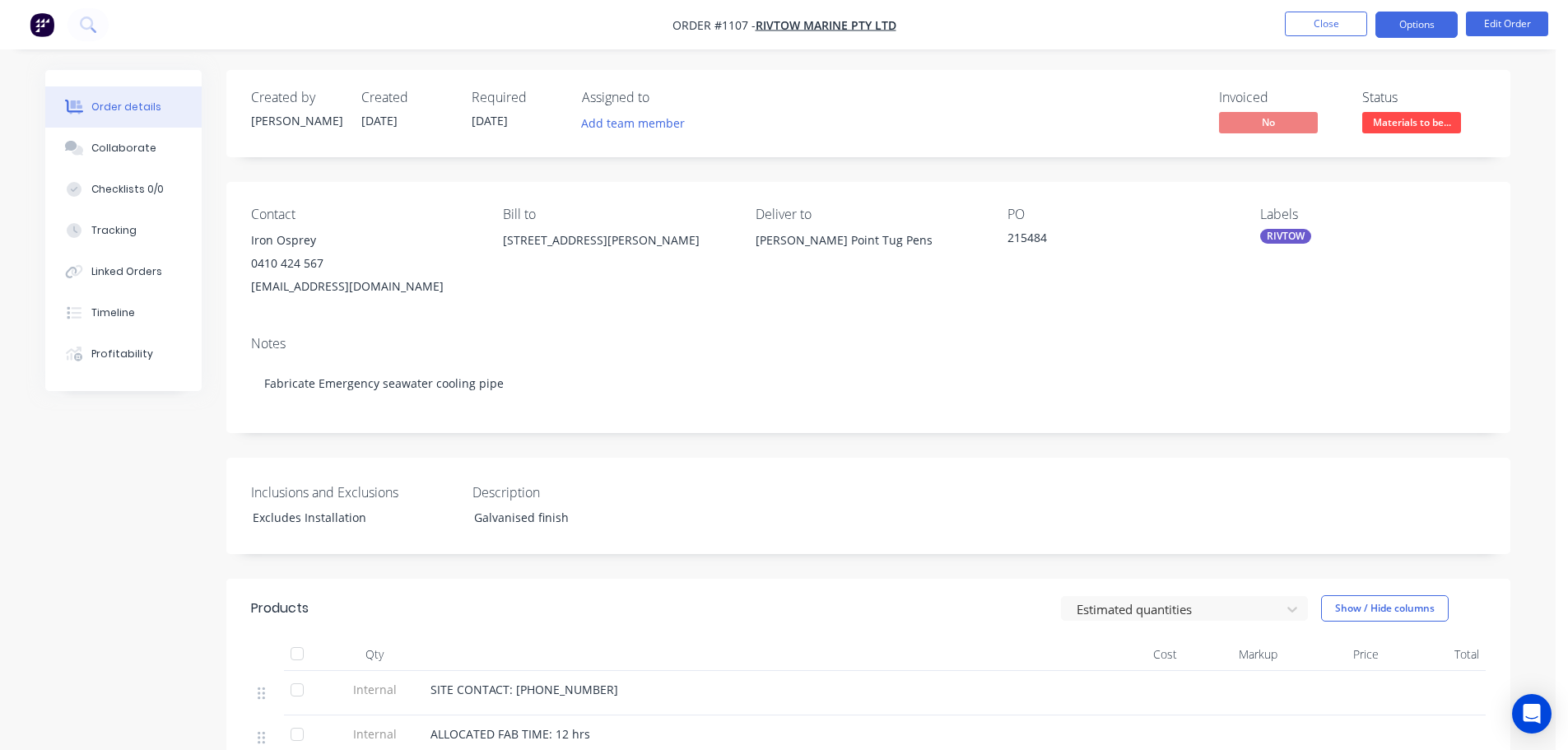
click at [1410, 30] on button "Options" at bounding box center [1416, 24] width 82 height 26
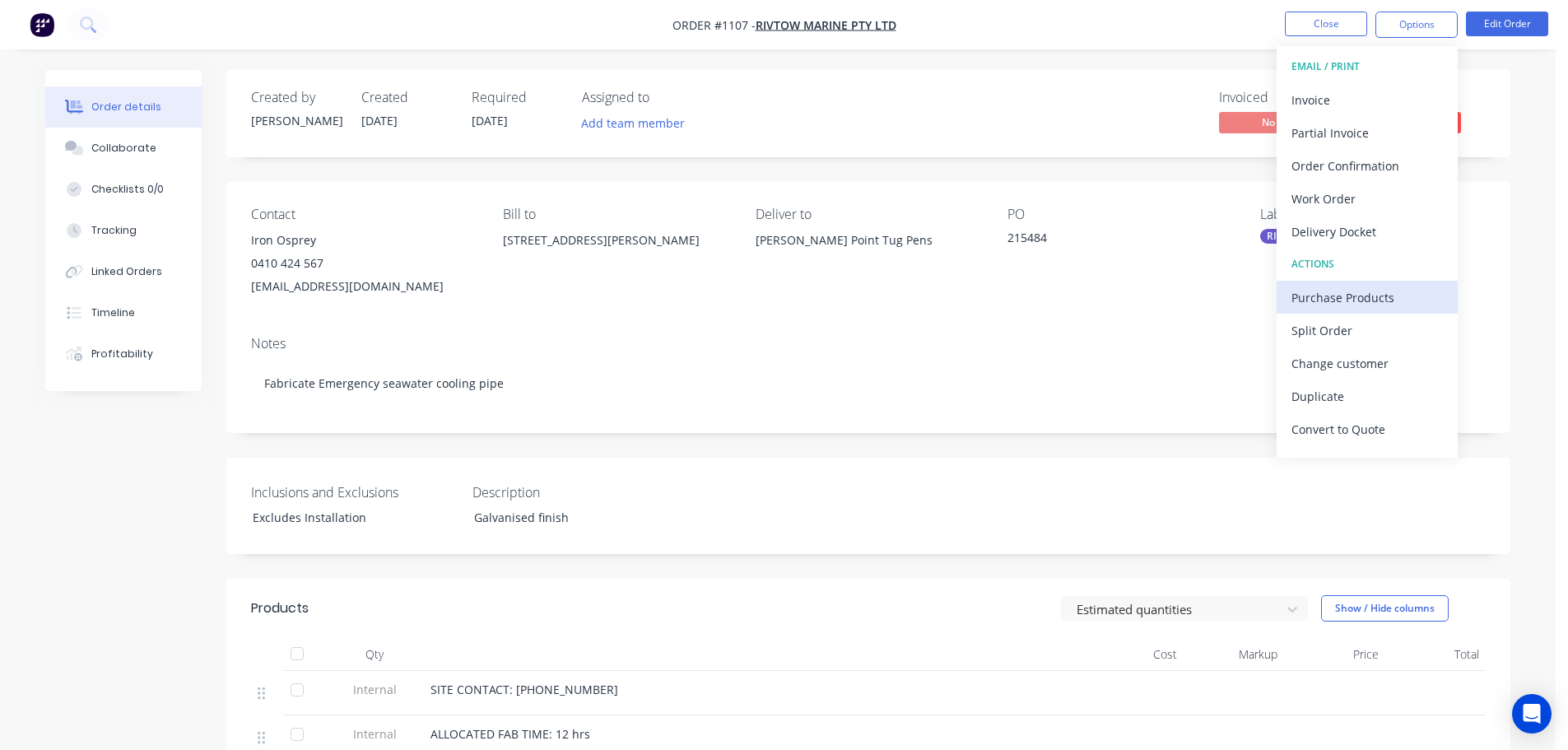
click at [1347, 303] on div "Purchase Products" at bounding box center [1367, 297] width 152 height 24
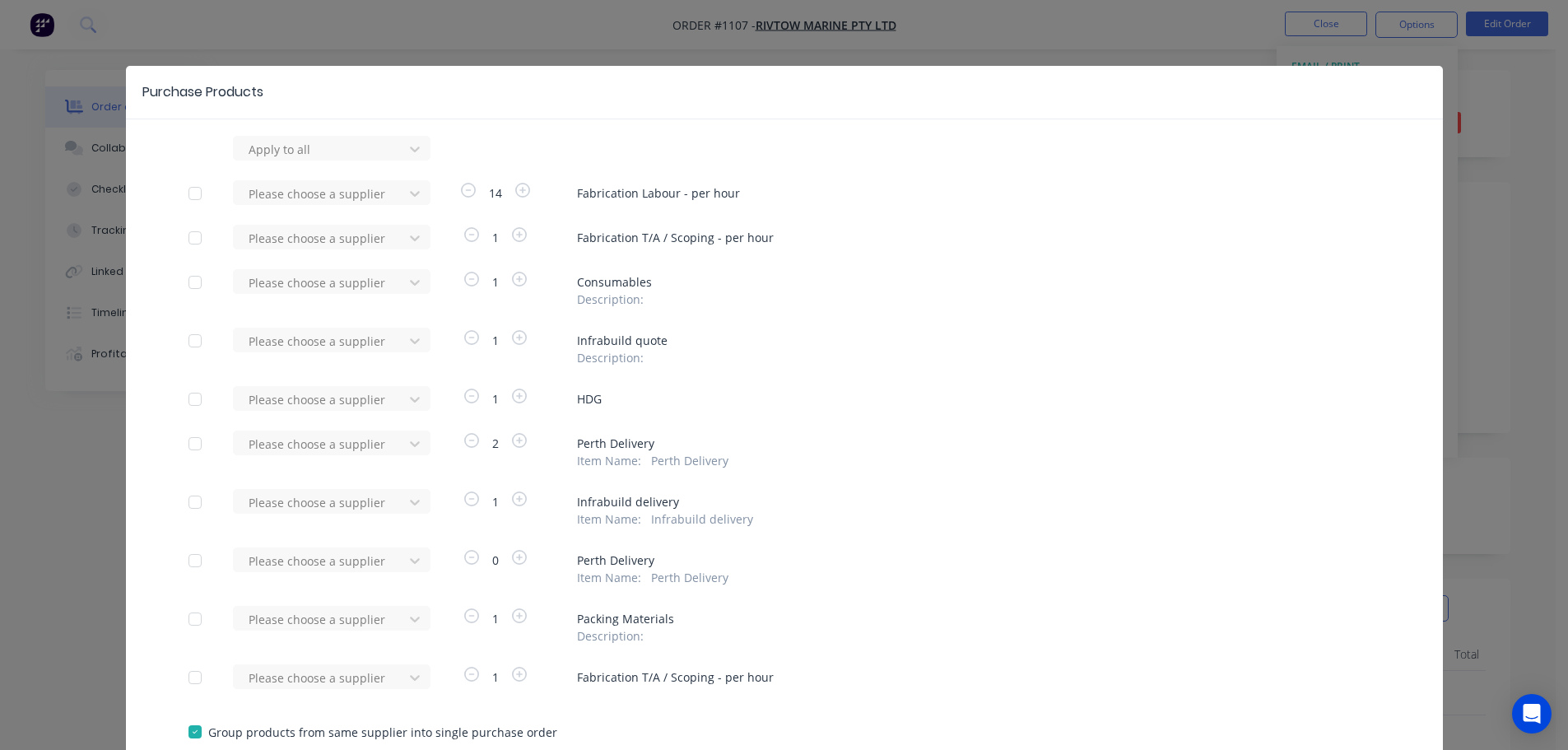
click at [190, 342] on div at bounding box center [195, 341] width 33 height 33
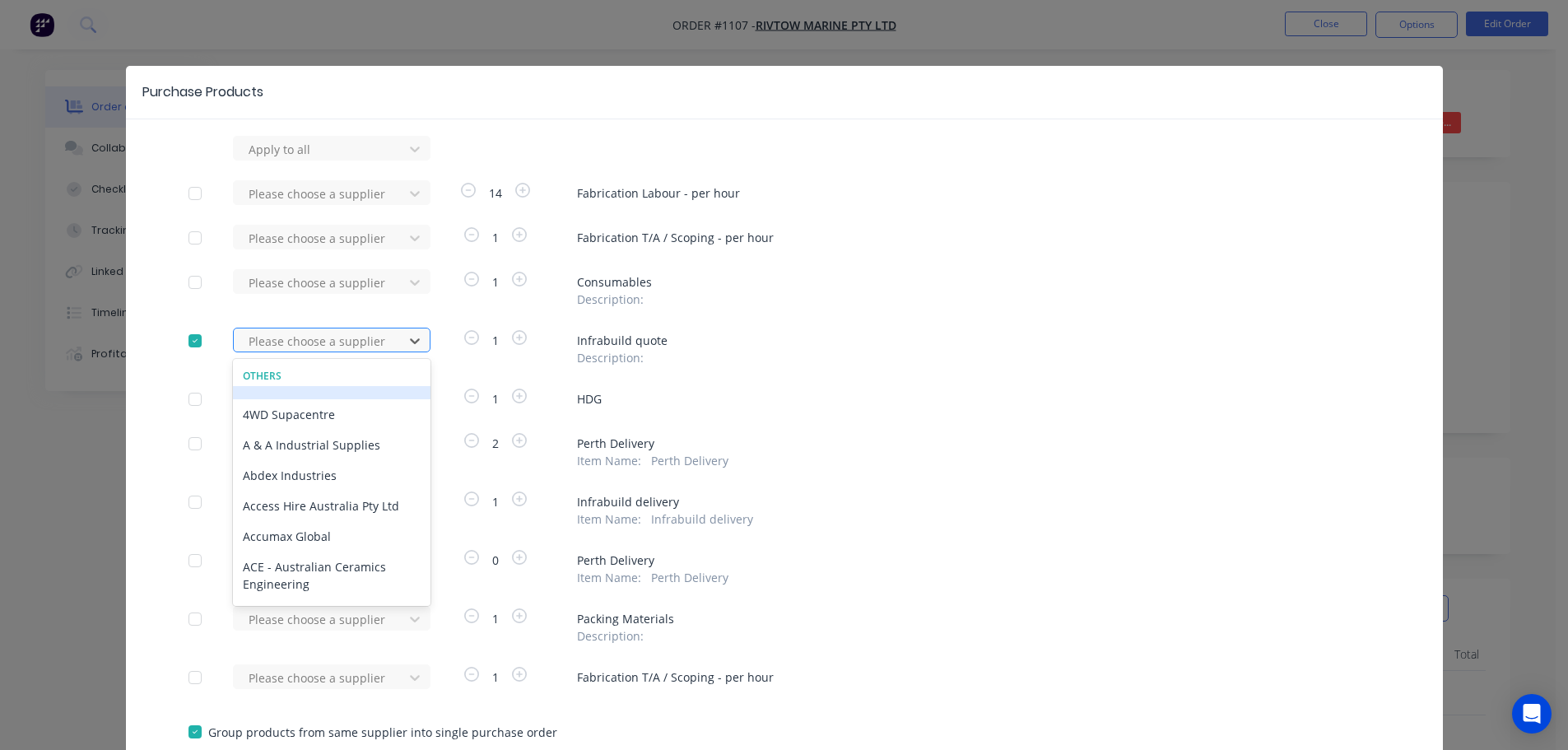
click at [357, 339] on div at bounding box center [321, 341] width 148 height 20
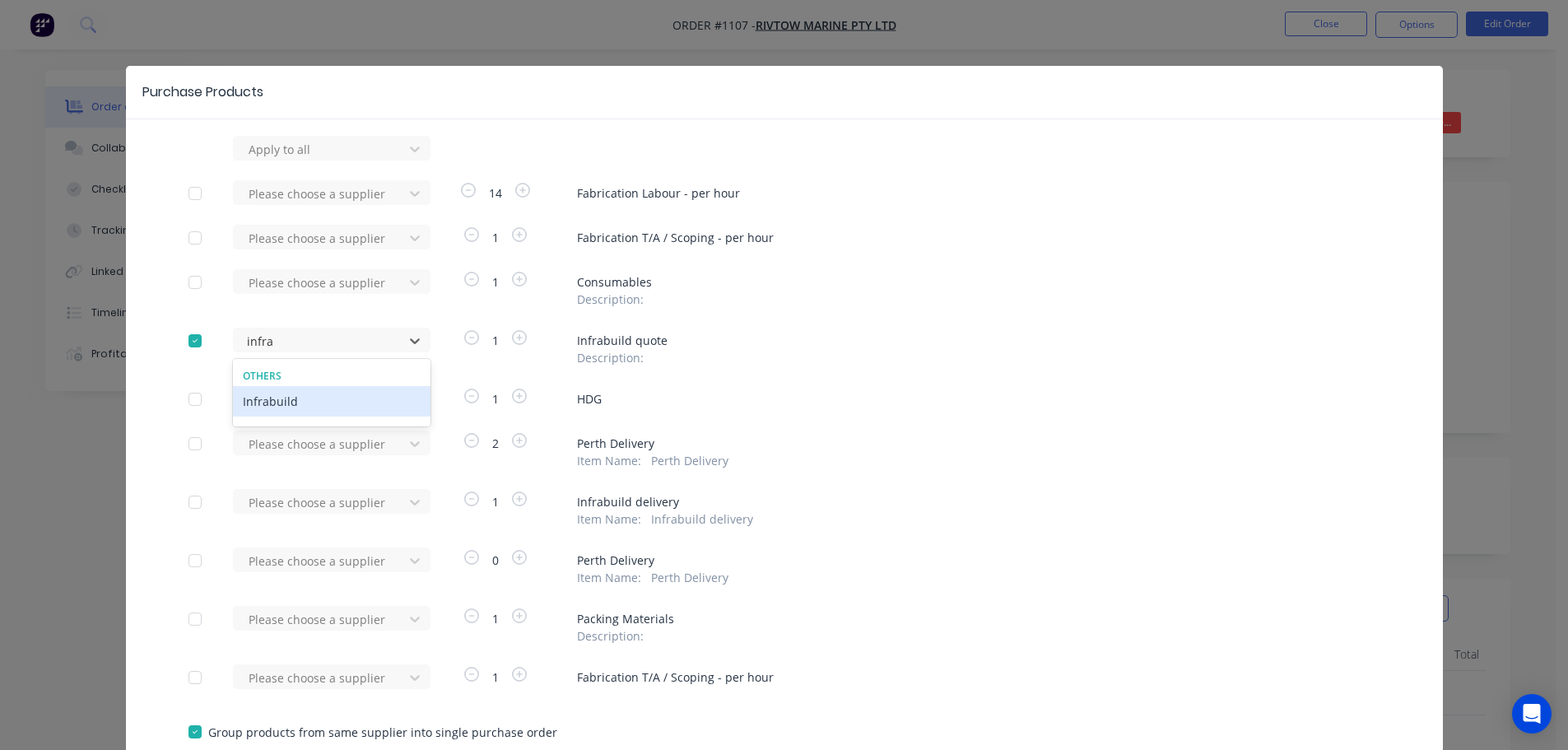
click at [333, 403] on div "Infrabuild" at bounding box center [332, 401] width 197 height 31
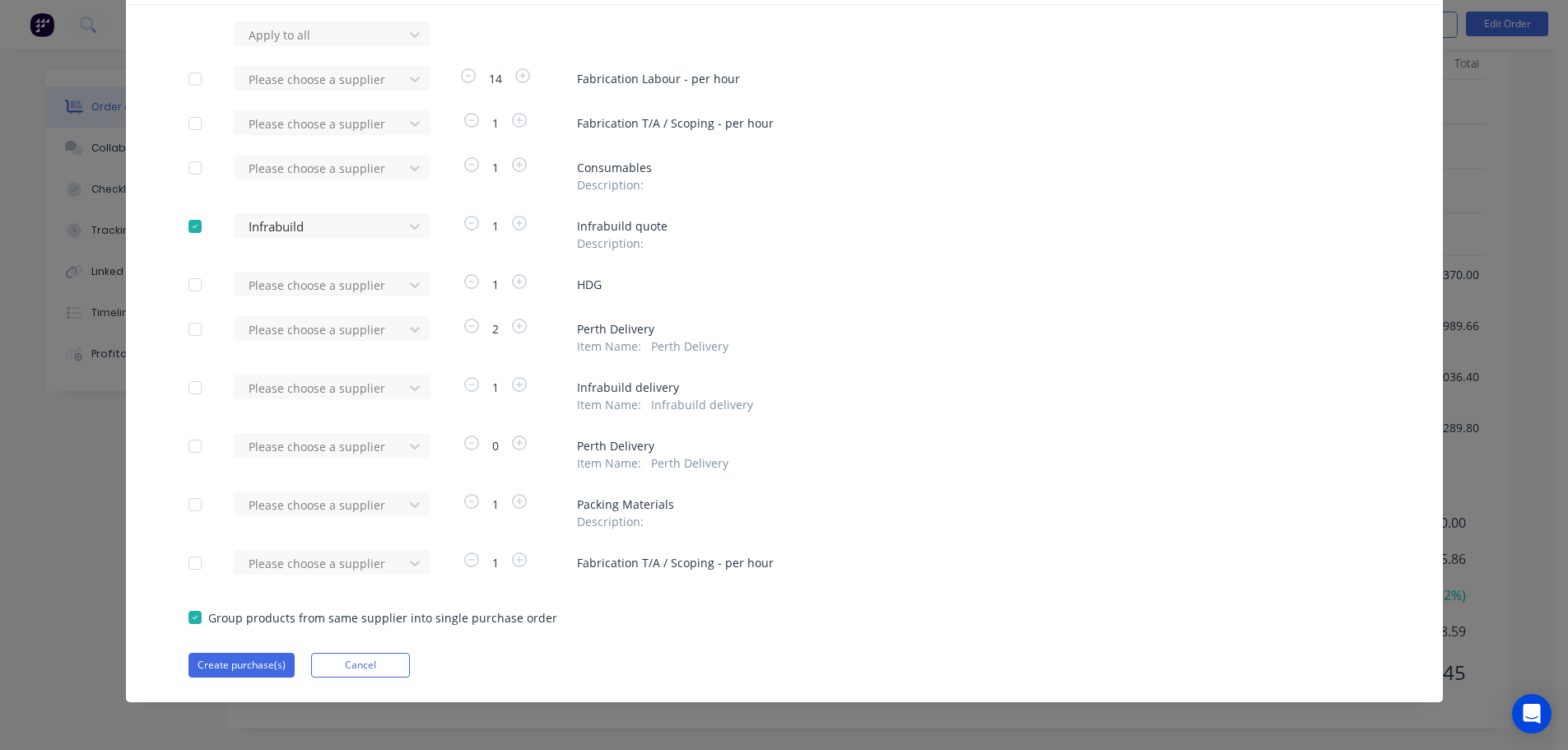
scroll to position [594, 0]
click at [196, 669] on button "Create purchase(s)" at bounding box center [242, 665] width 107 height 25
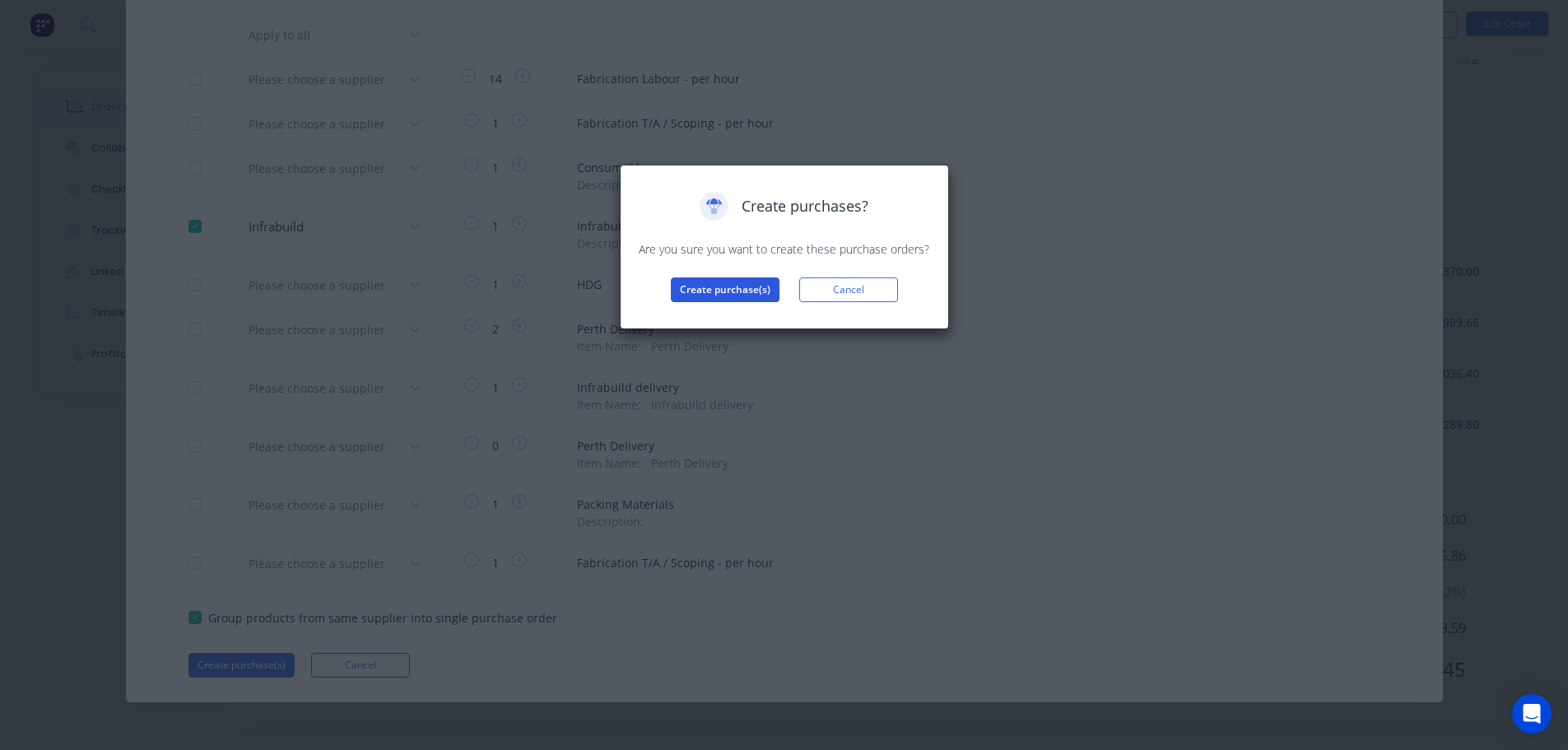
click at [706, 290] on button "Create purchase(s)" at bounding box center [724, 290] width 108 height 25
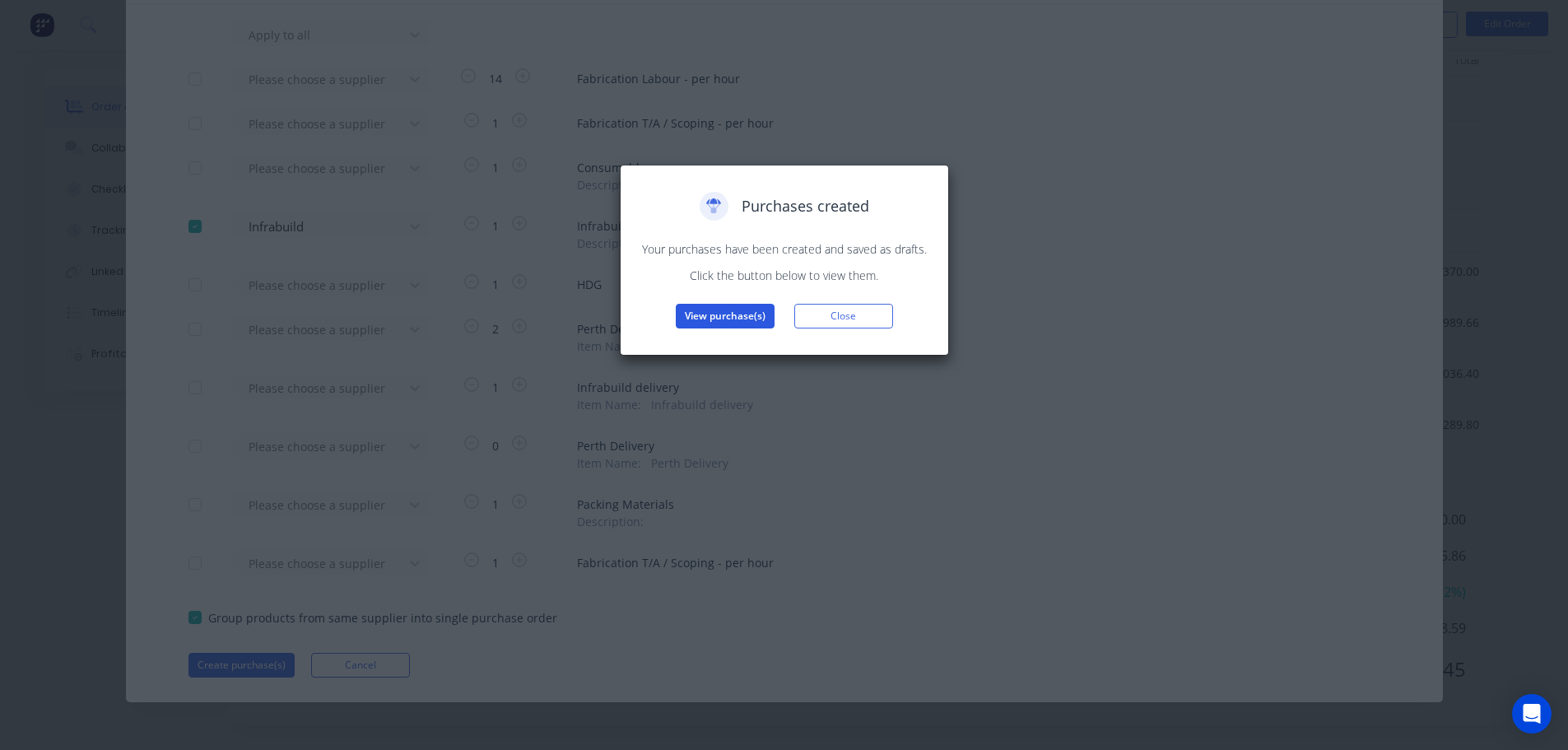
click at [716, 314] on button "View purchase(s)" at bounding box center [725, 316] width 99 height 25
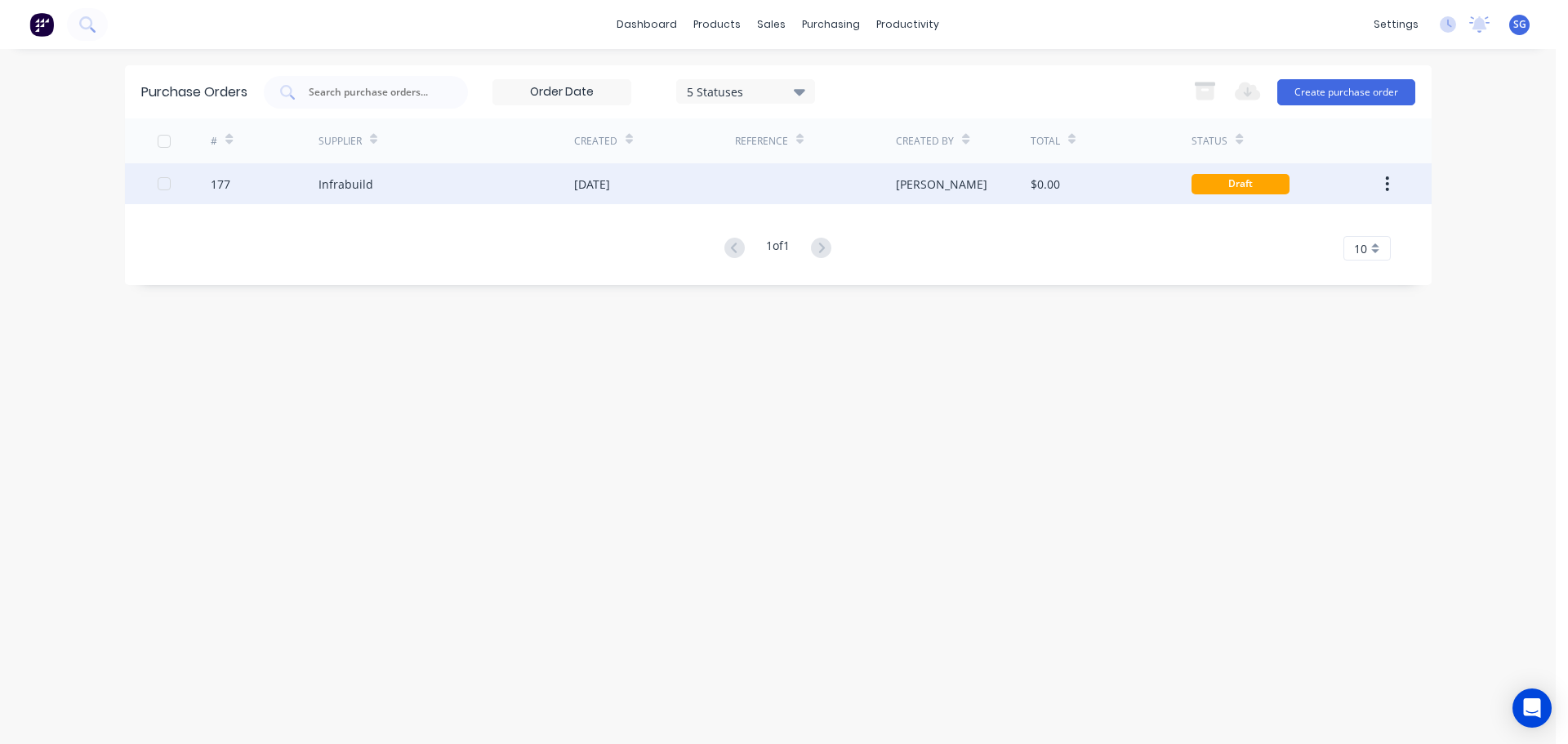
click at [345, 183] on div "Infrabuild" at bounding box center [347, 184] width 55 height 17
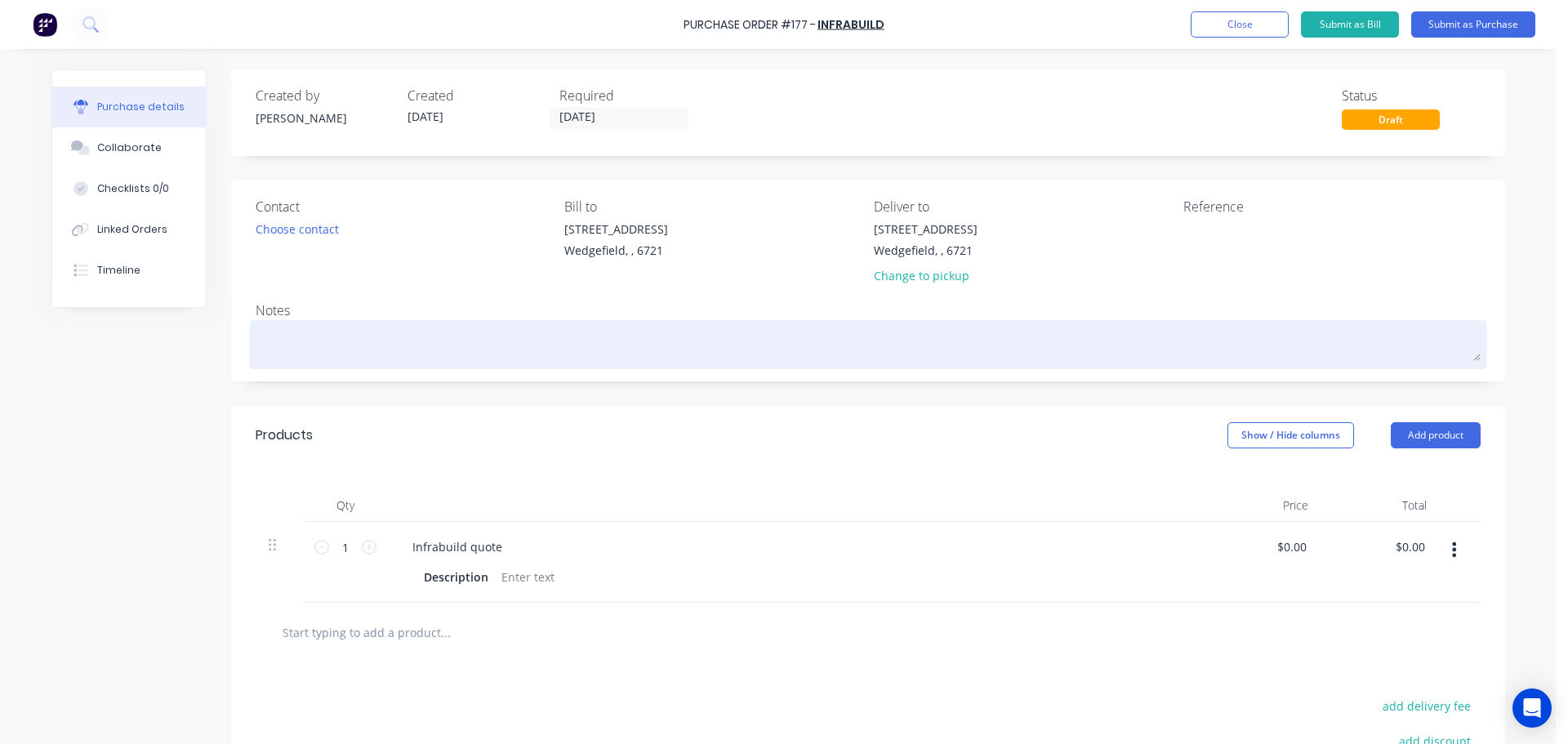
click at [308, 342] on textarea at bounding box center [868, 343] width 1225 height 37
paste textarea "26812685"
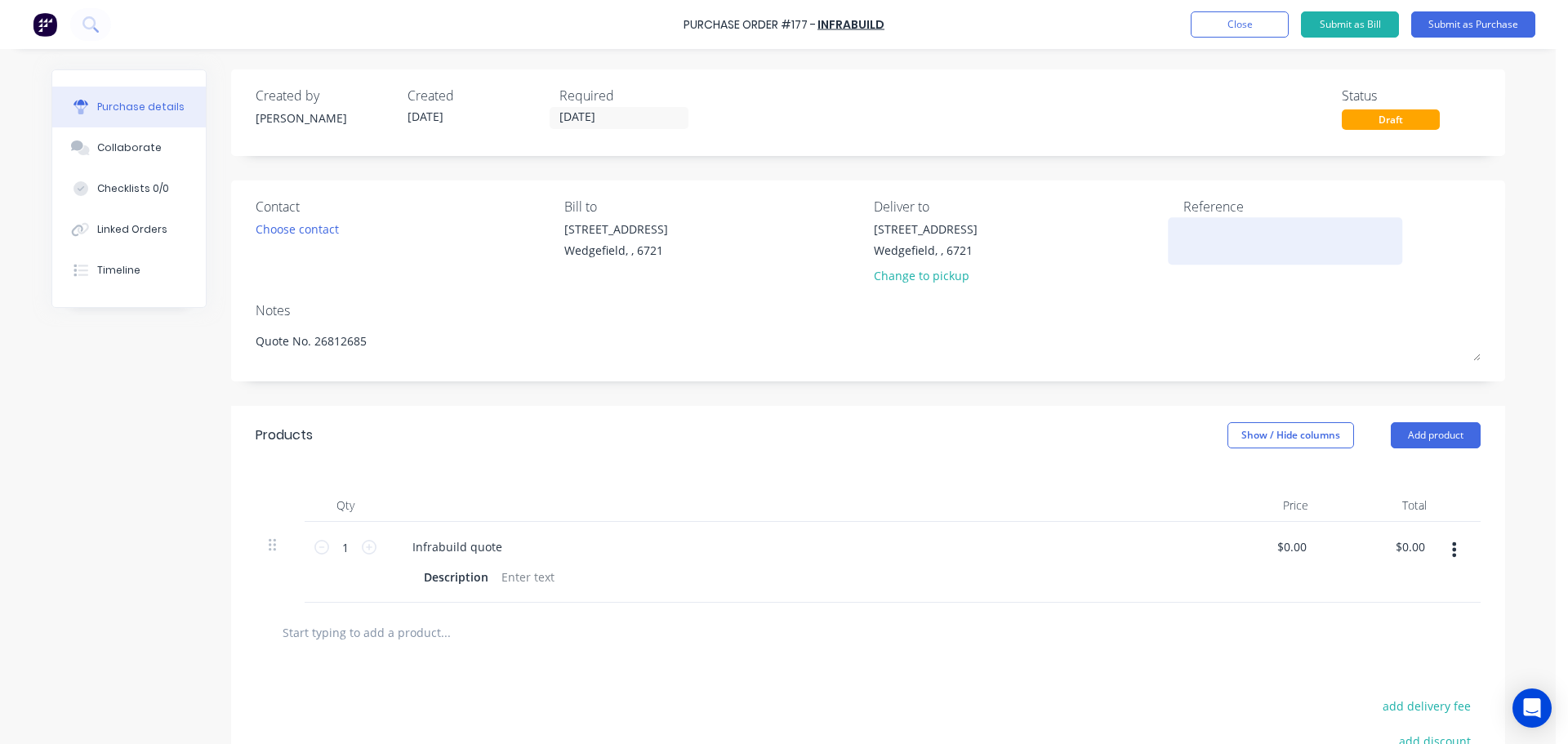
click at [1240, 246] on textarea at bounding box center [1286, 239] width 204 height 37
click at [302, 632] on input "text" at bounding box center [445, 632] width 326 height 33
paste input "80NB STD (88.9 X 5.5) LINEPIPE"
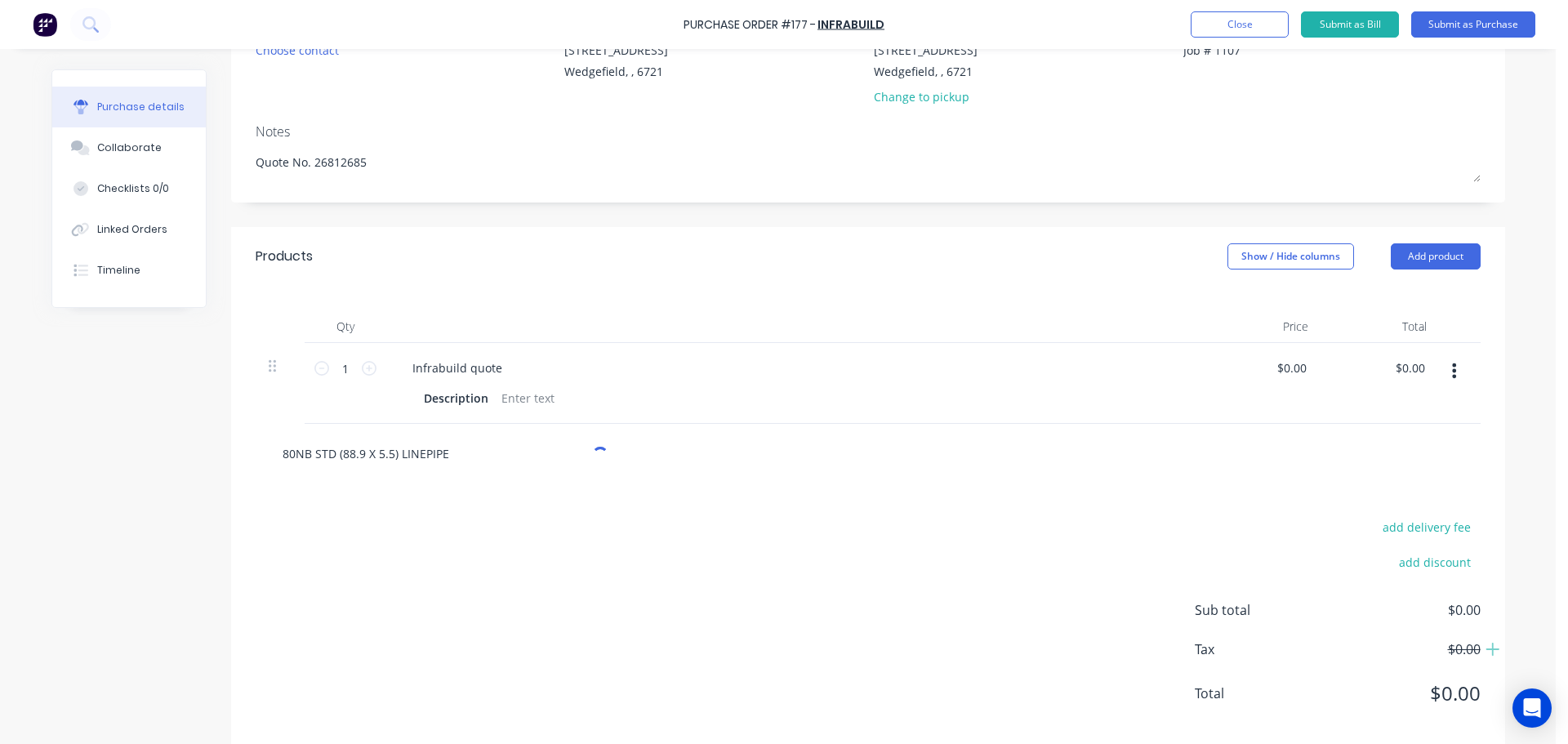
scroll to position [203, 0]
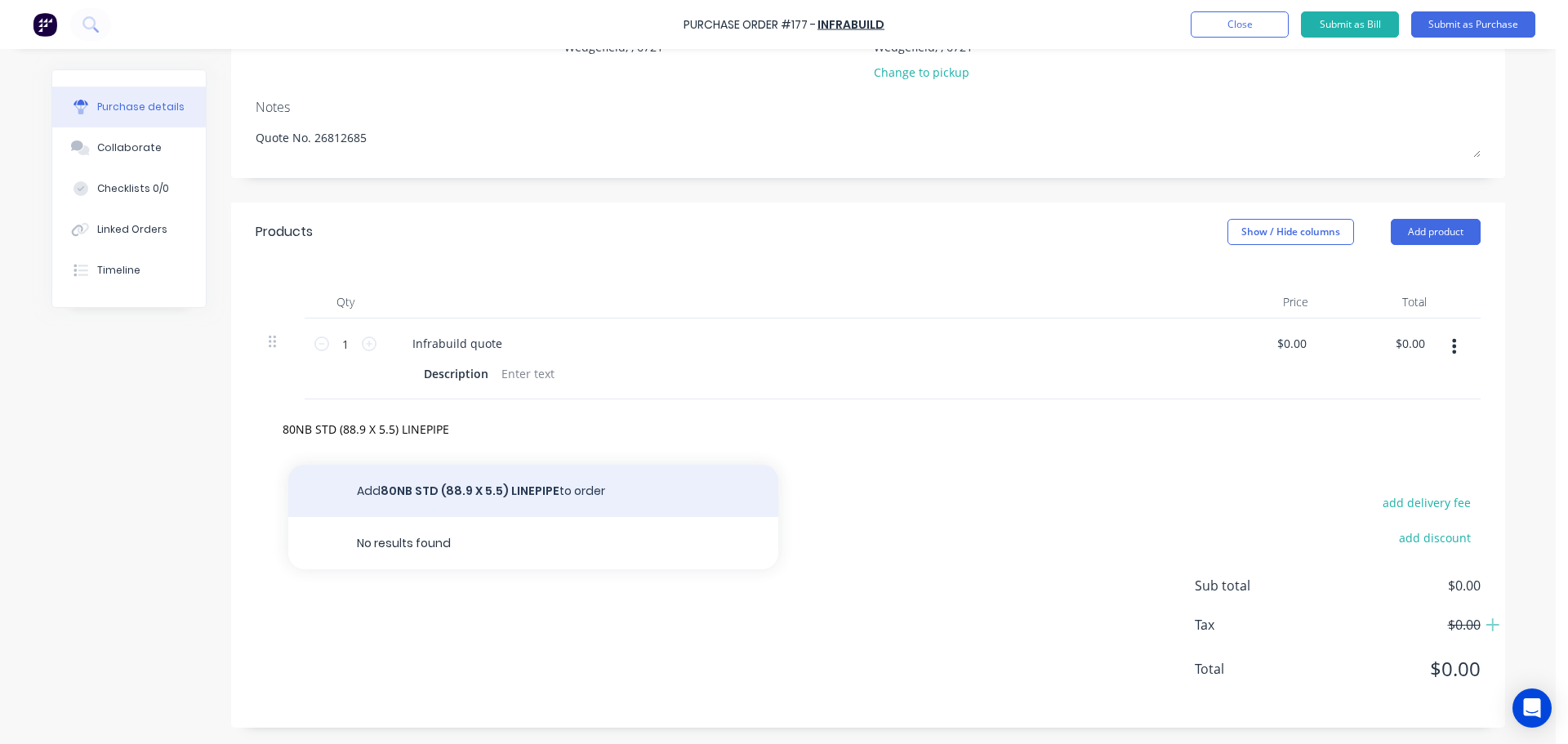
click at [432, 490] on button "Add 80NB STD (88.9 X 5.5) LINEPIPE to order" at bounding box center [533, 490] width 490 height 52
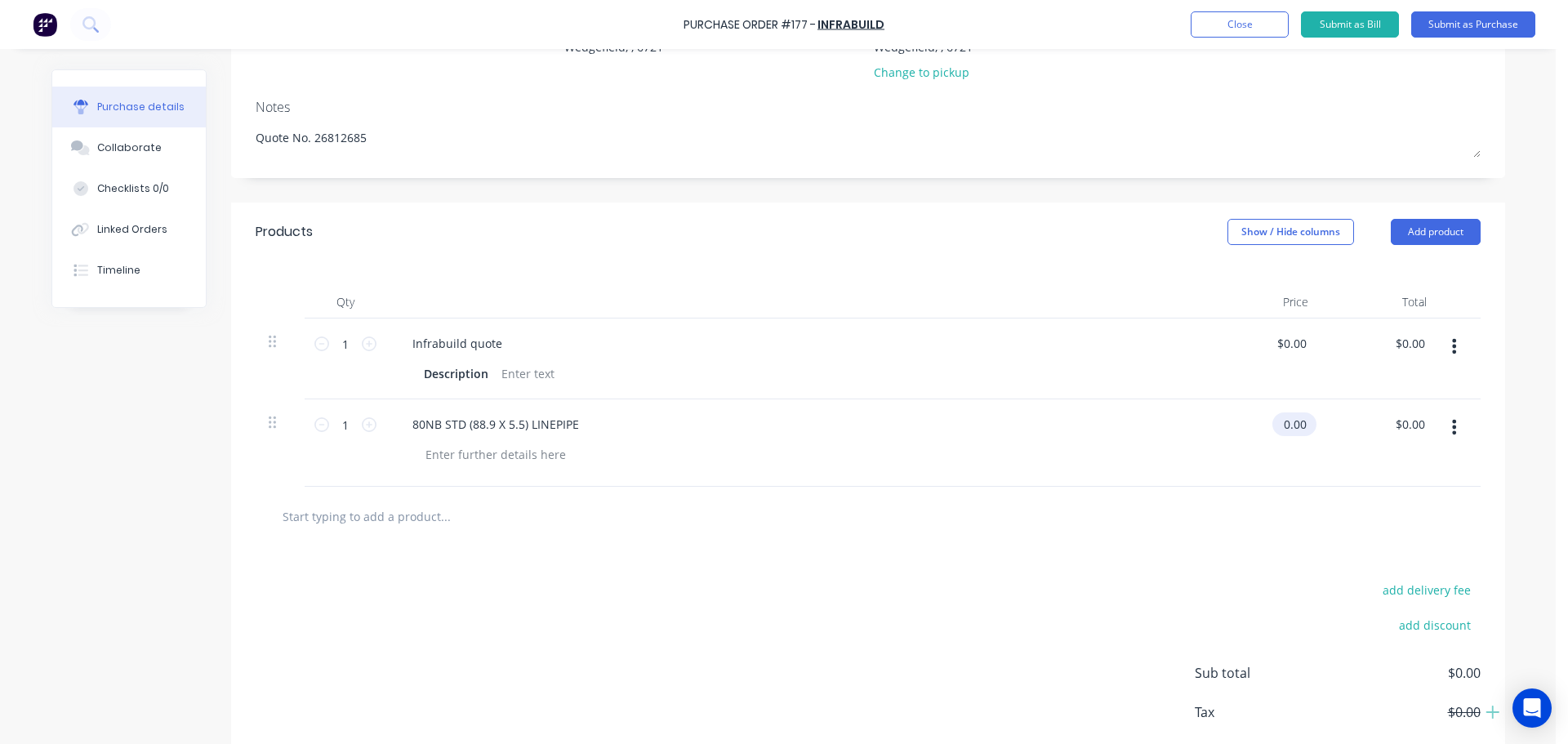
click at [1285, 424] on input "0.00" at bounding box center [1291, 424] width 38 height 24
click at [1285, 424] on input "0.00" at bounding box center [1295, 424] width 31 height 24
click at [1285, 424] on input "1.00" at bounding box center [1291, 424] width 38 height 24
click at [1285, 424] on input "1.00" at bounding box center [1295, 424] width 31 height 24
click at [309, 523] on input "text" at bounding box center [445, 516] width 326 height 33
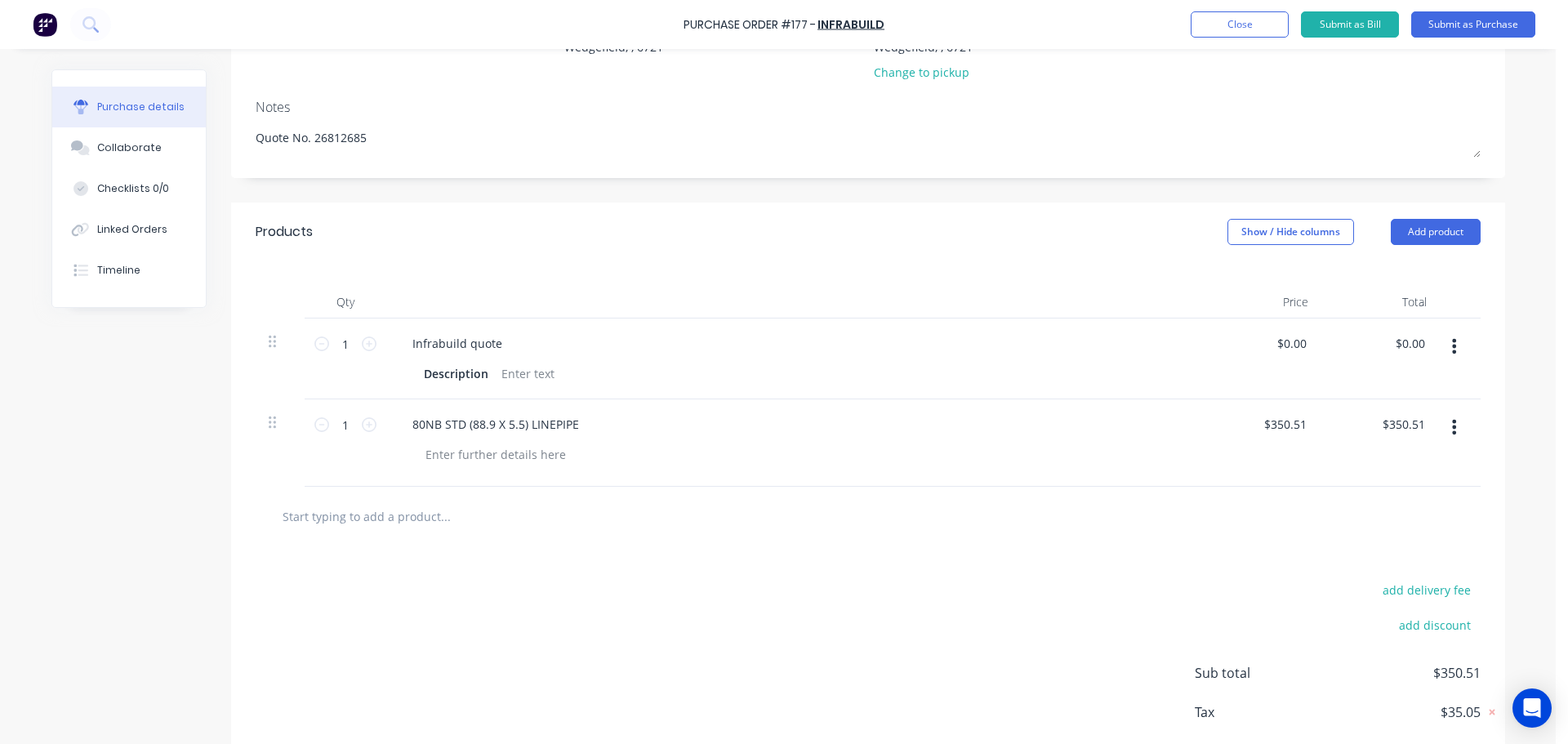
paste input "80 X 45DEG BUTTWELD LR ELBOW STD WT"
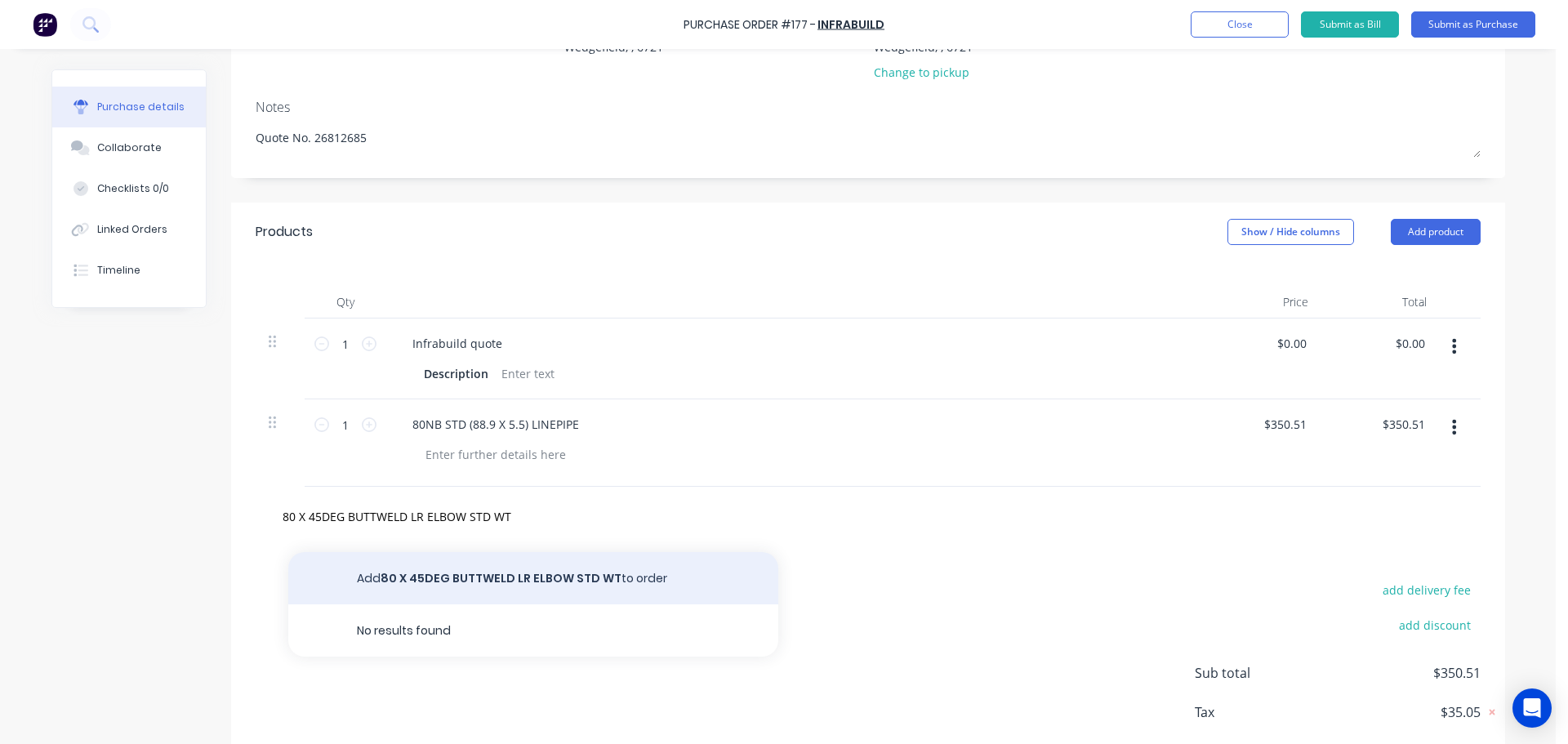
click at [394, 576] on button "Add 80 X 45DEG BUTTWELD LR ELBOW STD WT to order" at bounding box center [533, 578] width 490 height 52
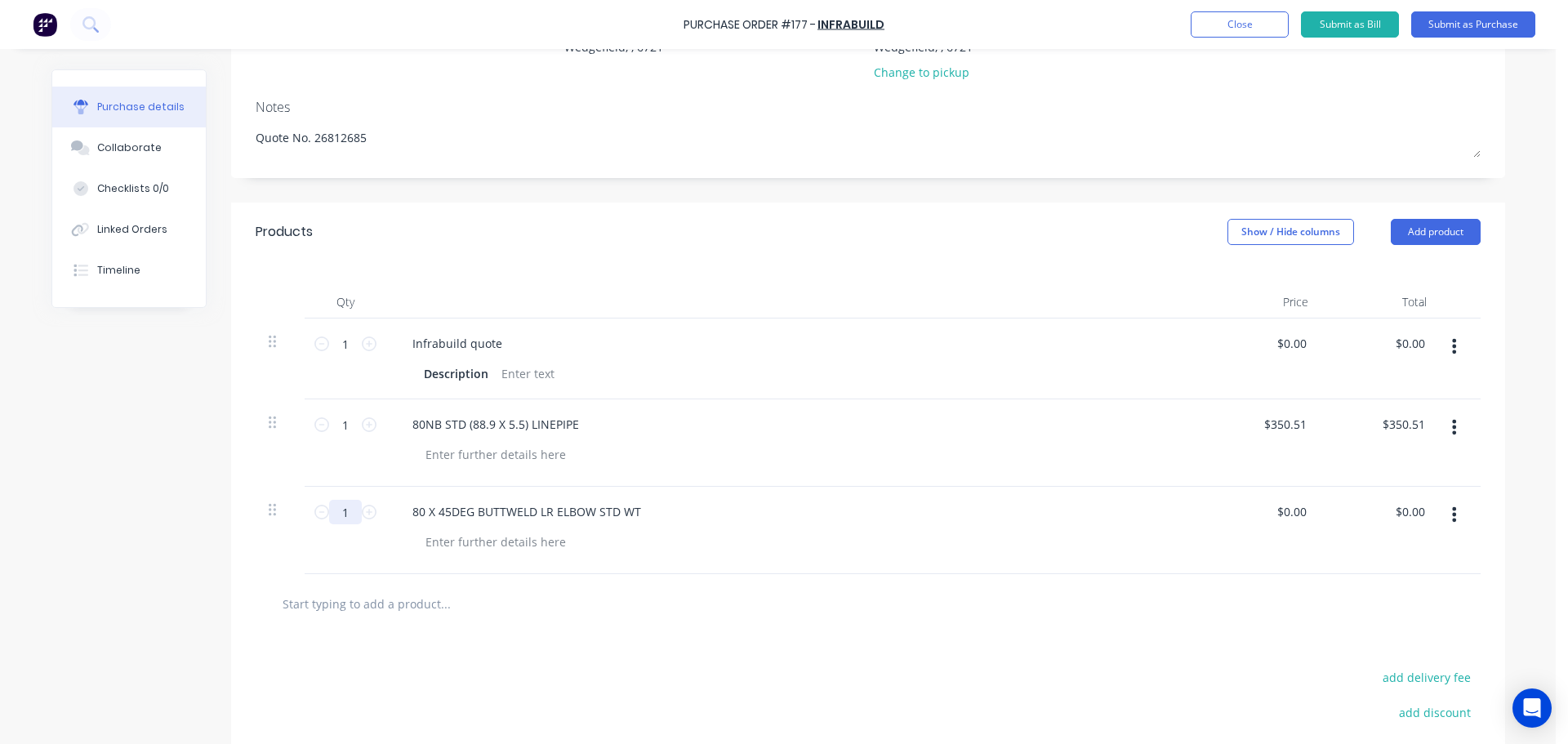
click at [355, 510] on input "1" at bounding box center [346, 512] width 33 height 25
click at [362, 512] on icon at bounding box center [369, 512] width 15 height 15
click at [1287, 516] on input "0.00" at bounding box center [1291, 512] width 38 height 24
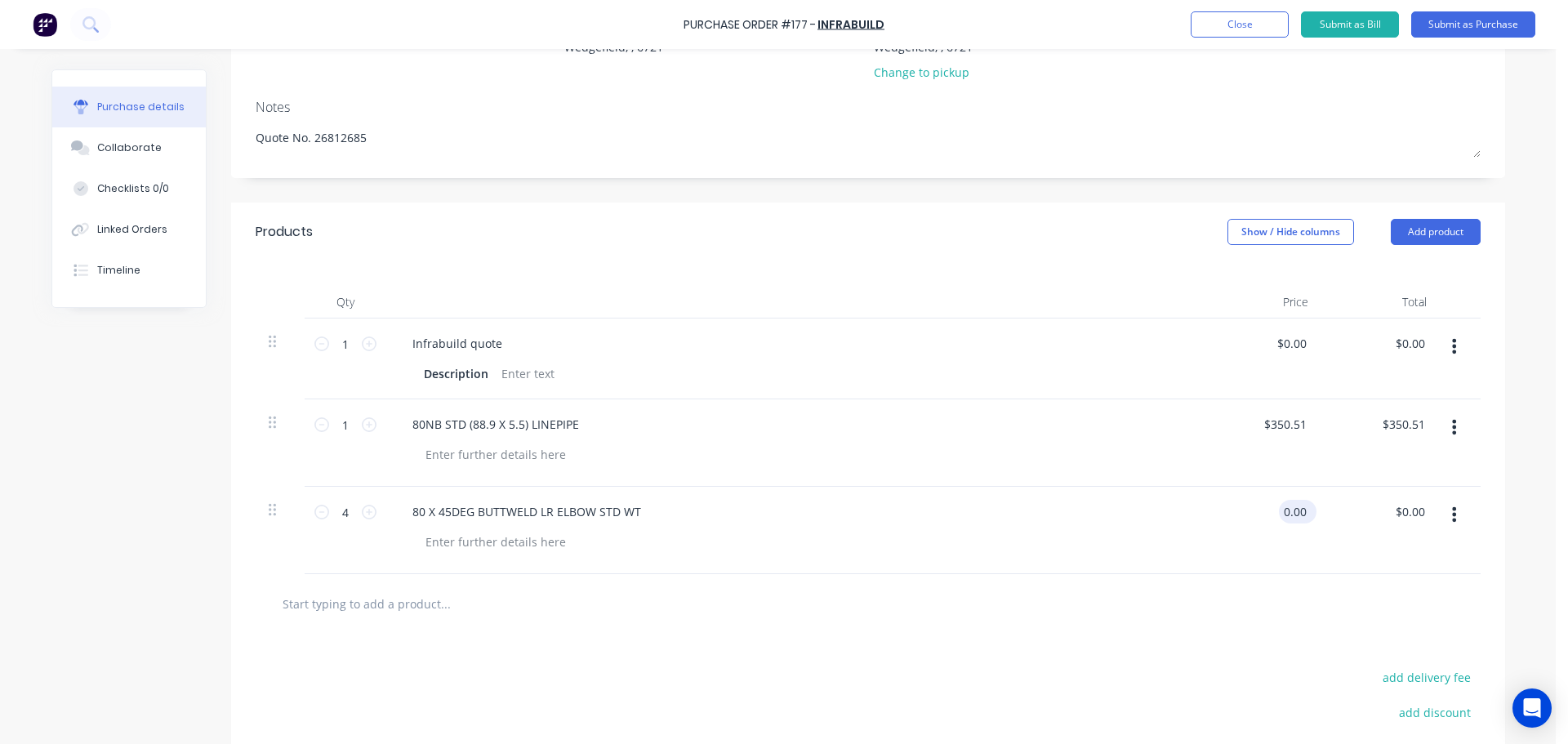
click at [1287, 516] on input "0.00" at bounding box center [1295, 512] width 31 height 24
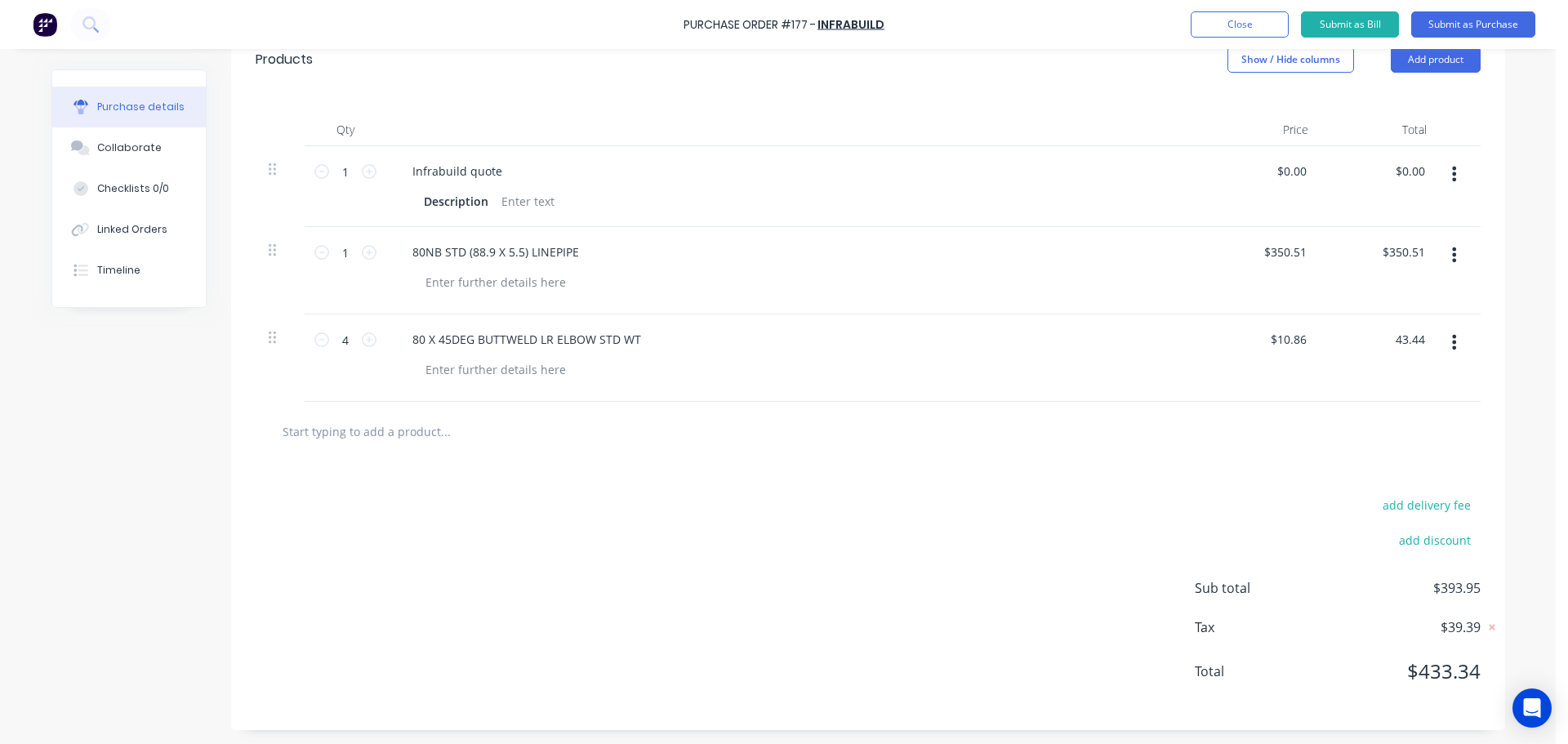
scroll to position [378, 0]
click at [342, 431] on input "text" at bounding box center [445, 429] width 326 height 33
paste input "80nb PN16 FF SLIP ON AS4087"
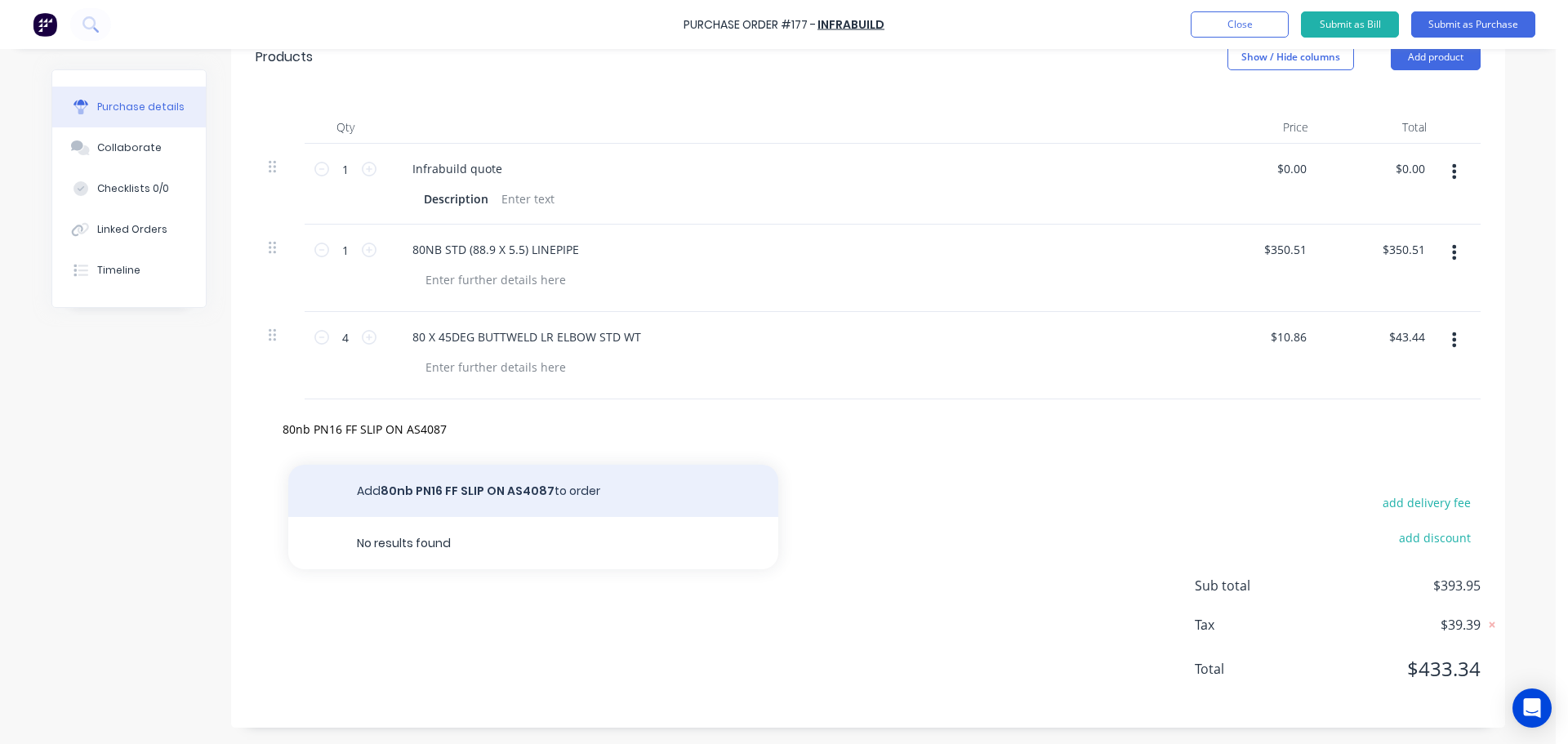
click at [375, 489] on button "Add 80nb PN16 FF SLIP ON AS4087 to order" at bounding box center [533, 490] width 490 height 52
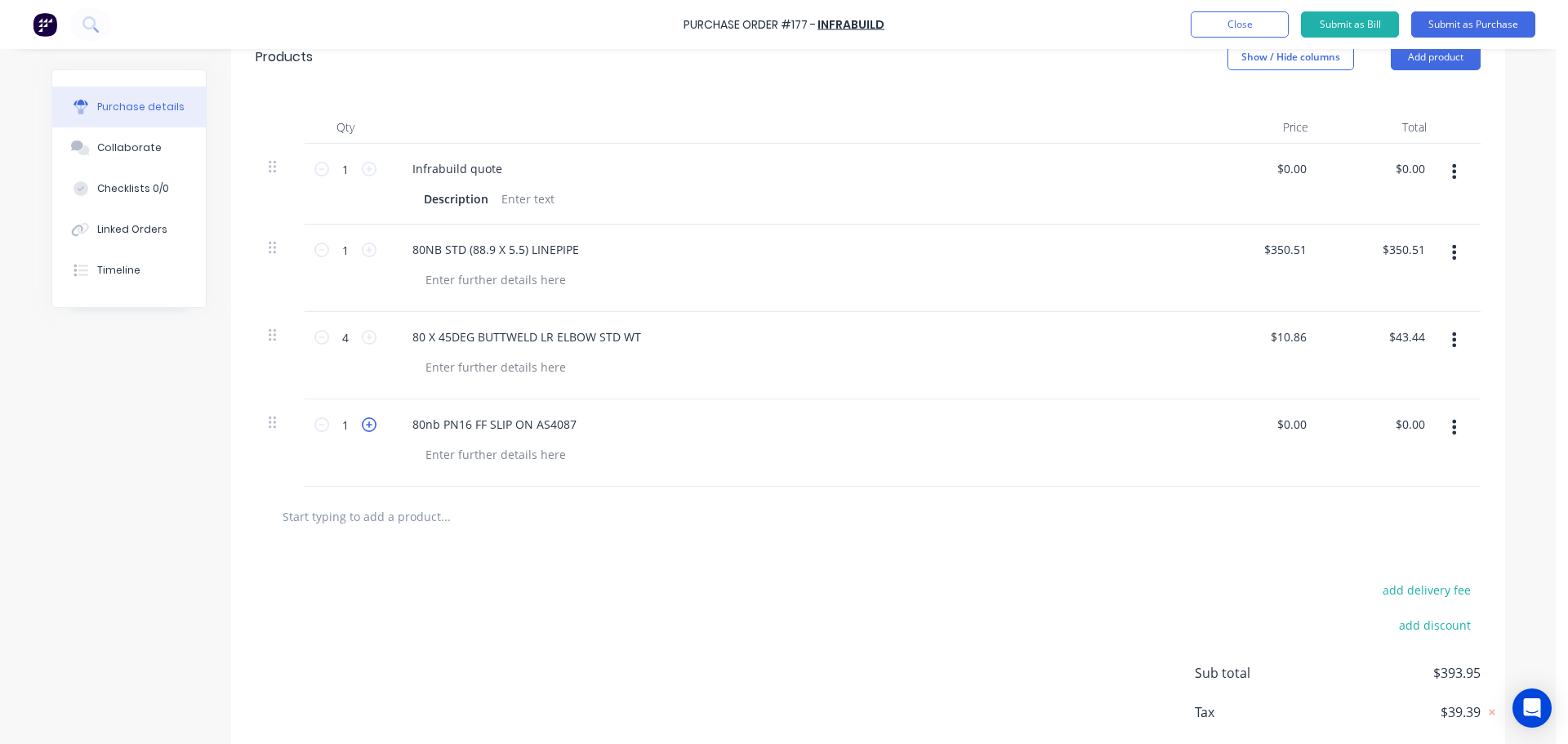
click at [362, 428] on icon at bounding box center [369, 424] width 15 height 15
click at [1286, 423] on input "0.00" at bounding box center [1291, 424] width 38 height 24
click at [1286, 423] on input "0.00" at bounding box center [1295, 424] width 31 height 24
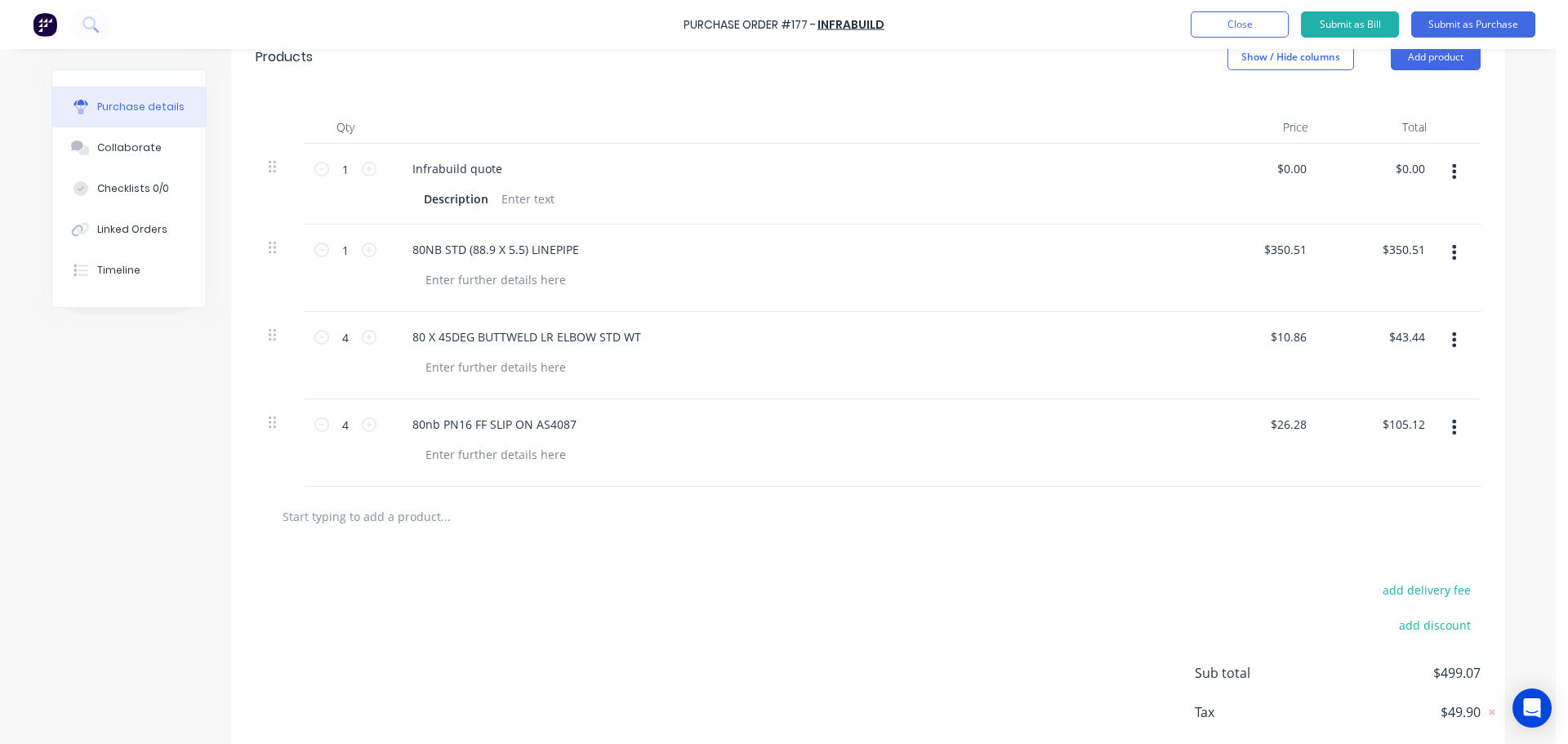
click at [346, 513] on input "text" at bounding box center [445, 516] width 326 height 33
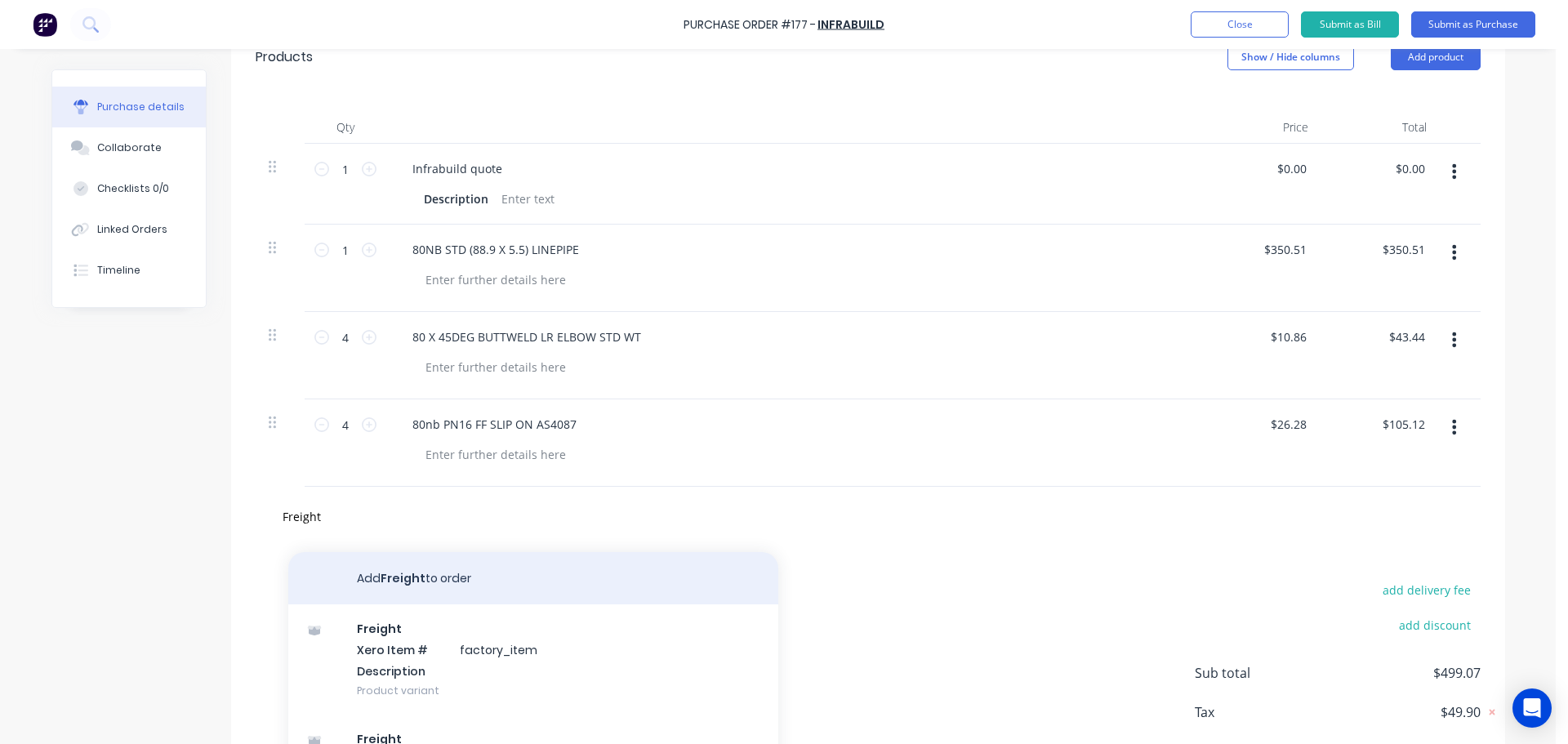
click at [362, 576] on button "Add Freight to order" at bounding box center [533, 578] width 490 height 52
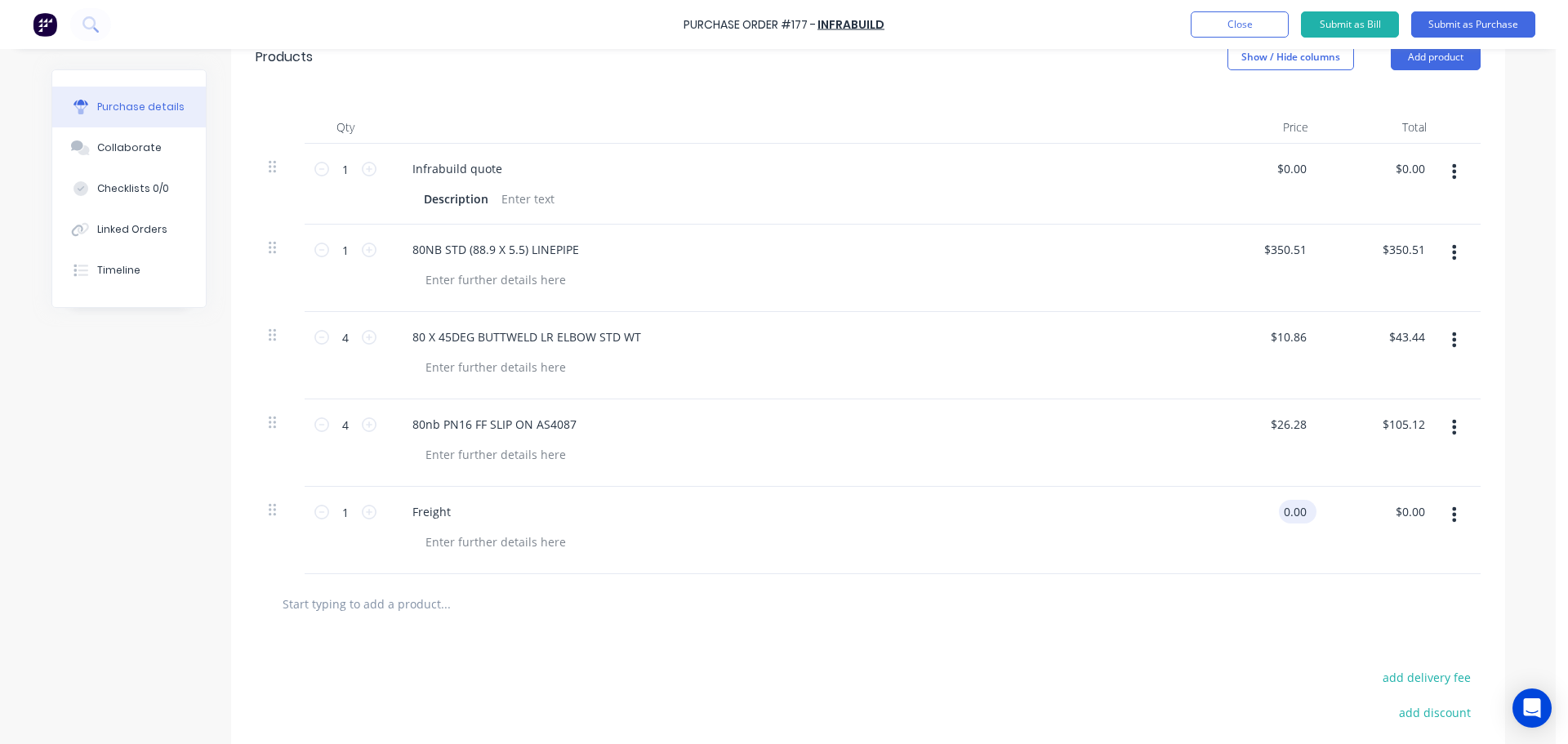
click at [1295, 517] on input "0.00" at bounding box center [1295, 512] width 31 height 24
click at [1452, 175] on button "button" at bounding box center [1455, 172] width 39 height 29
click at [1378, 319] on button "Delete" at bounding box center [1404, 313] width 139 height 33
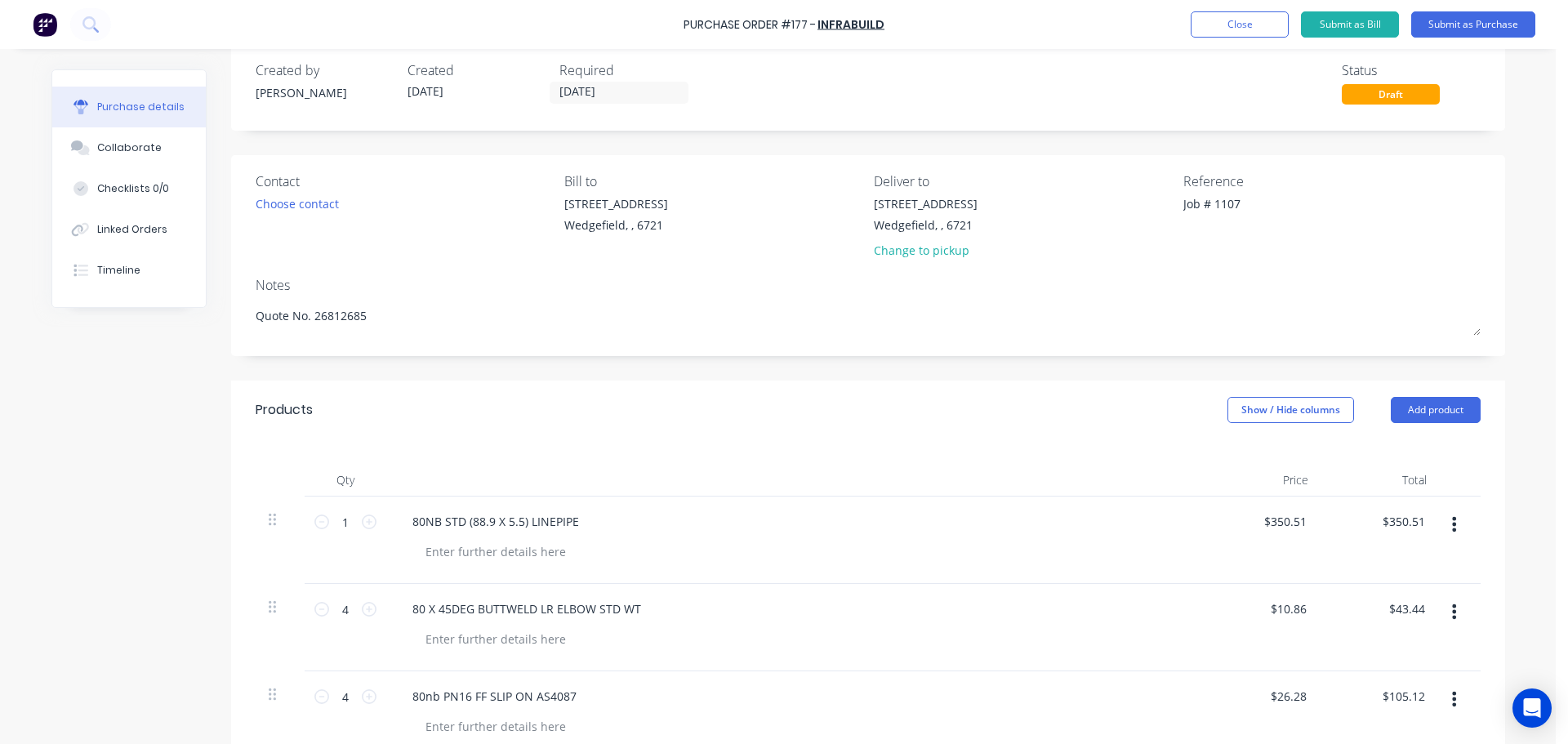
scroll to position [0, 0]
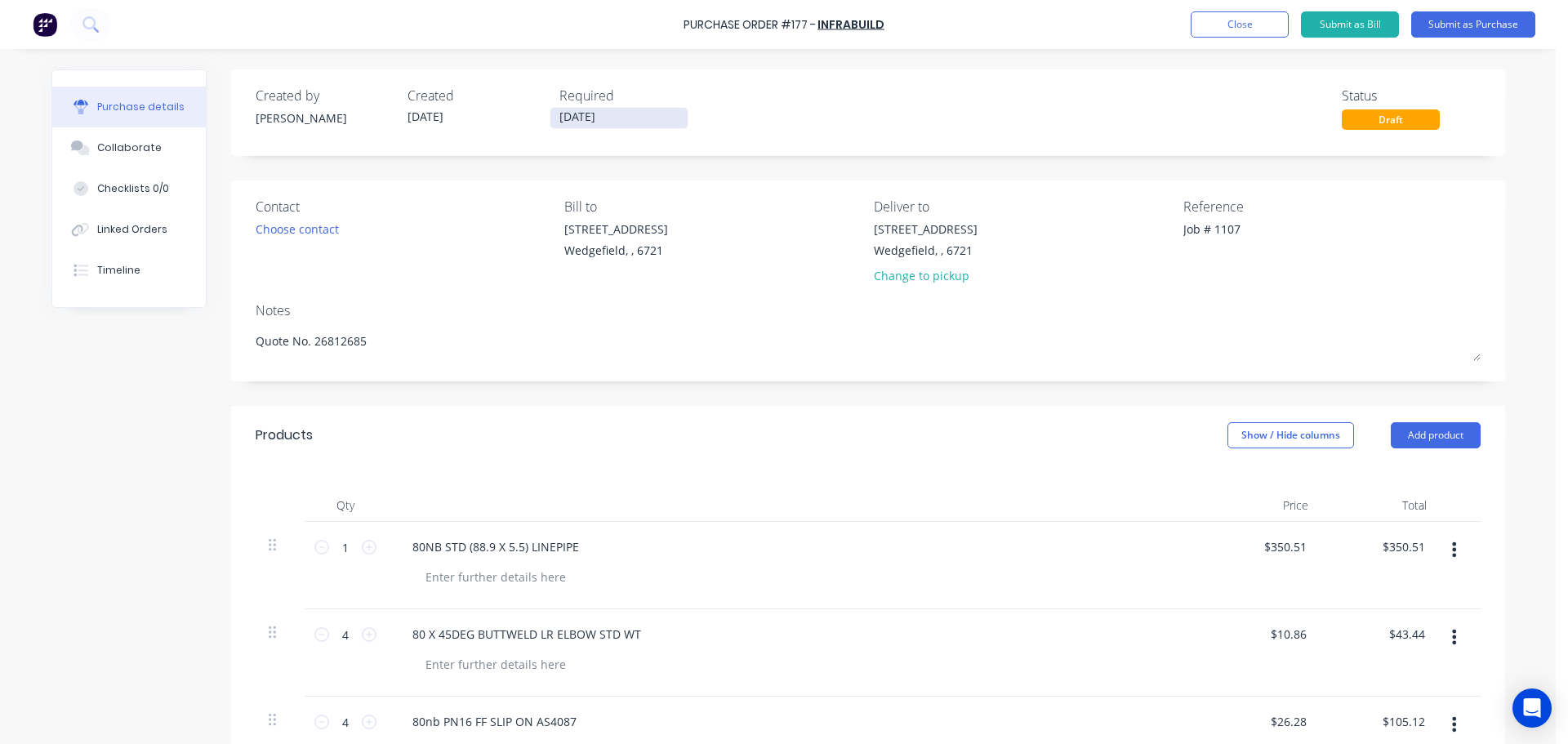
click at [598, 115] on input "25/09/25" at bounding box center [619, 118] width 137 height 20
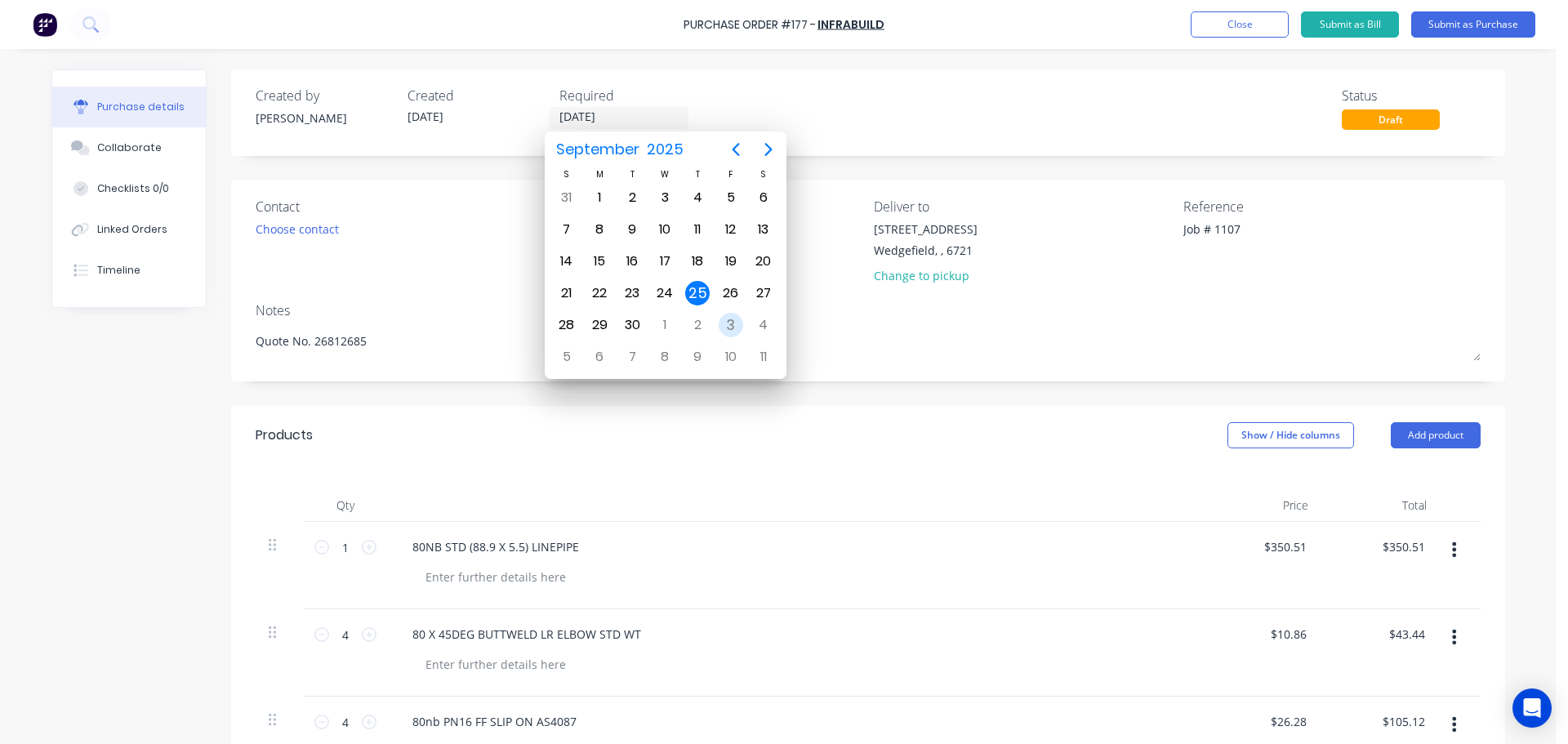
click at [735, 323] on div "3" at bounding box center [731, 324] width 25 height 25
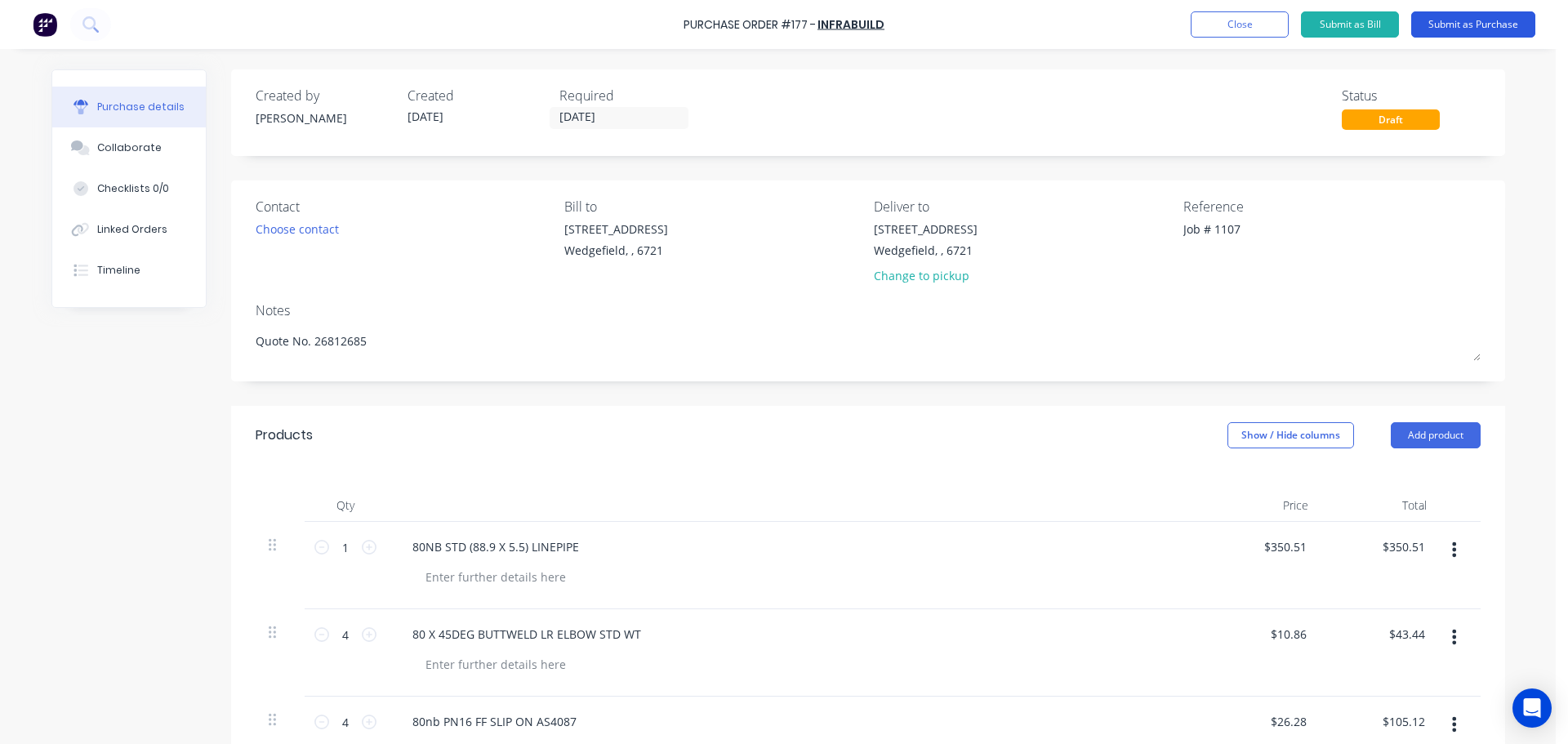
click at [1487, 23] on button "Submit as Purchase" at bounding box center [1473, 24] width 124 height 26
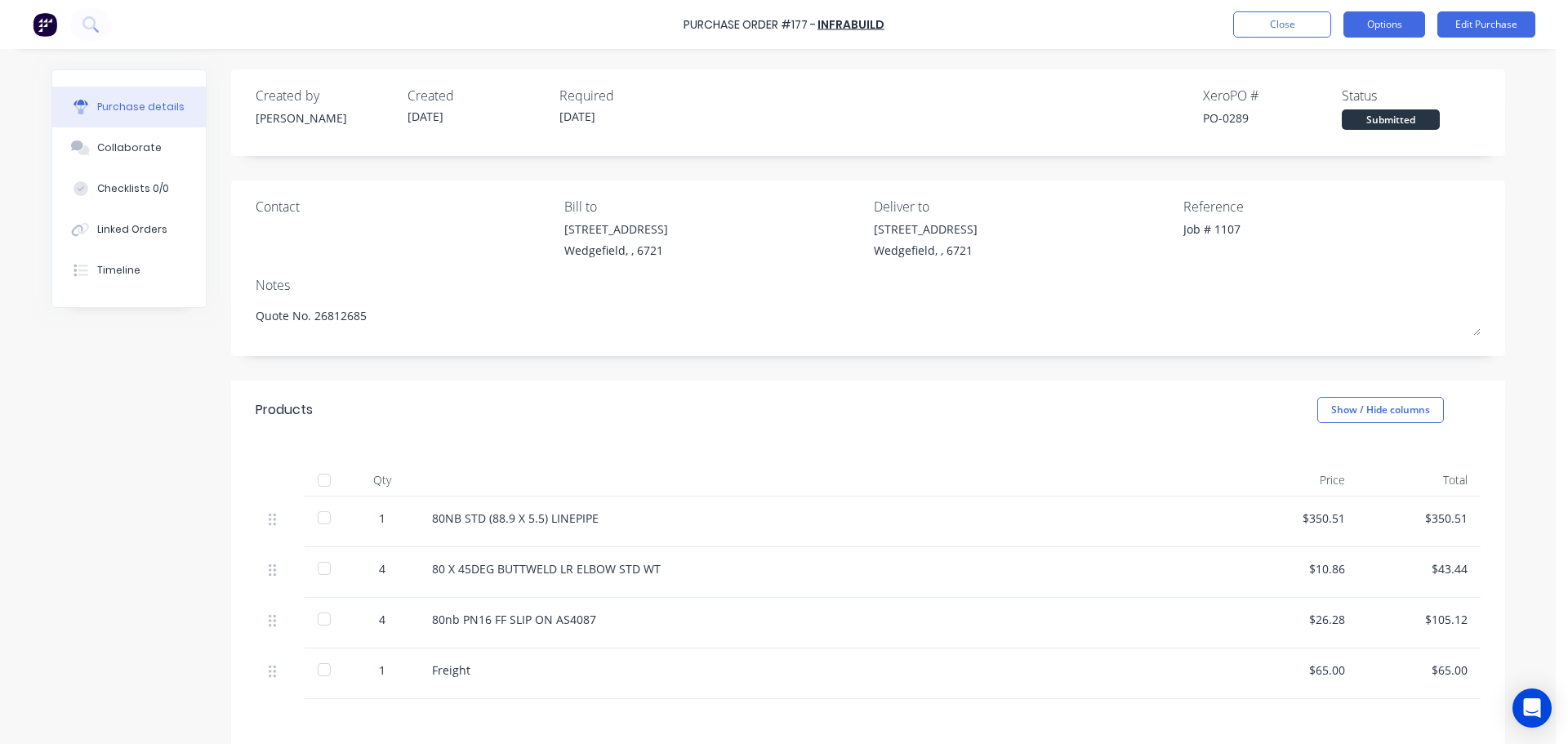
click at [1352, 27] on button "Options" at bounding box center [1384, 24] width 82 height 26
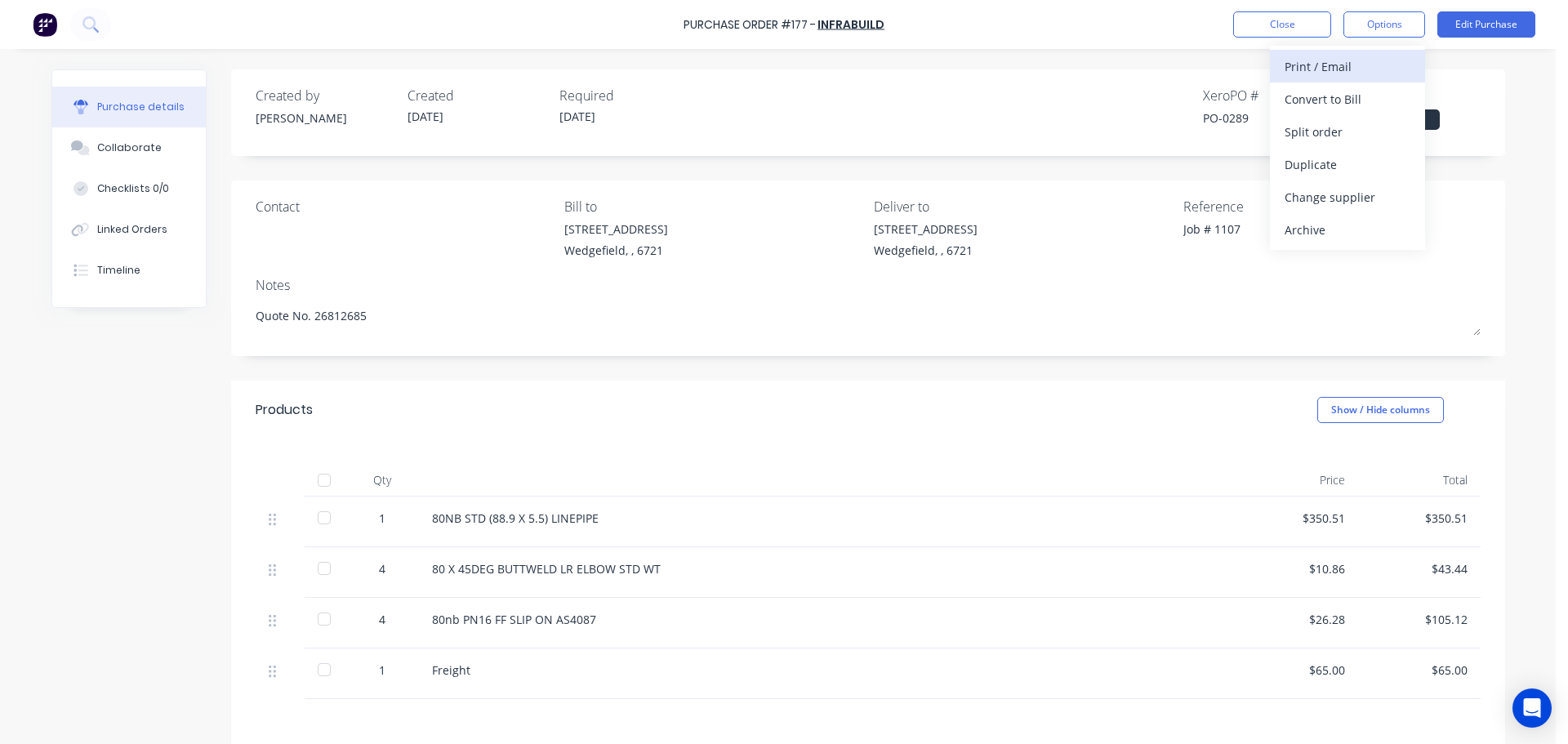
click at [1301, 73] on div "Print / Email" at bounding box center [1347, 67] width 126 height 24
click at [1303, 102] on div "With pricing" at bounding box center [1347, 99] width 126 height 24
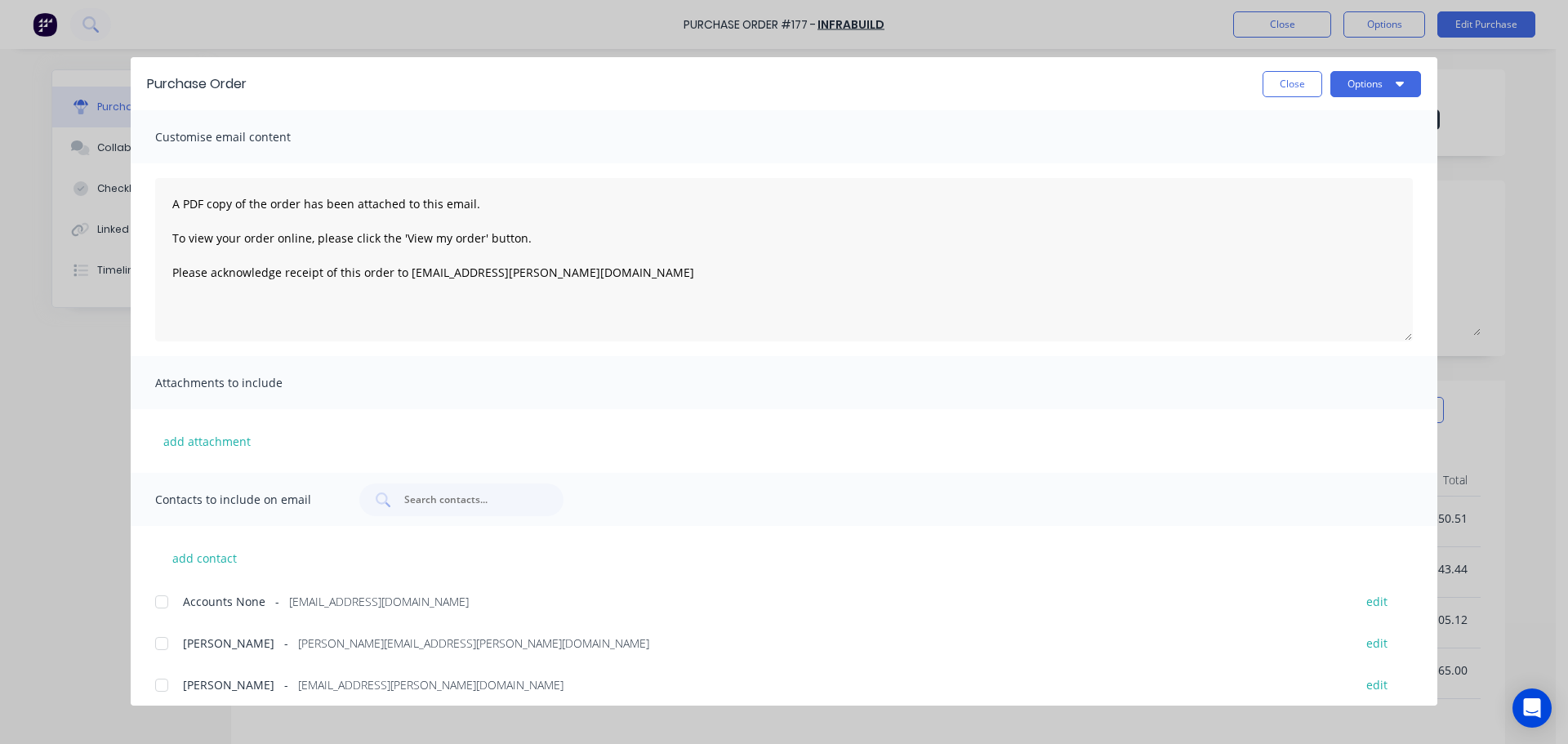
click at [158, 689] on div at bounding box center [162, 685] width 33 height 33
click at [495, 198] on textarea "A PDF copy of the order has been attached to this email. To view your order onl…" at bounding box center [784, 260] width 1258 height 163
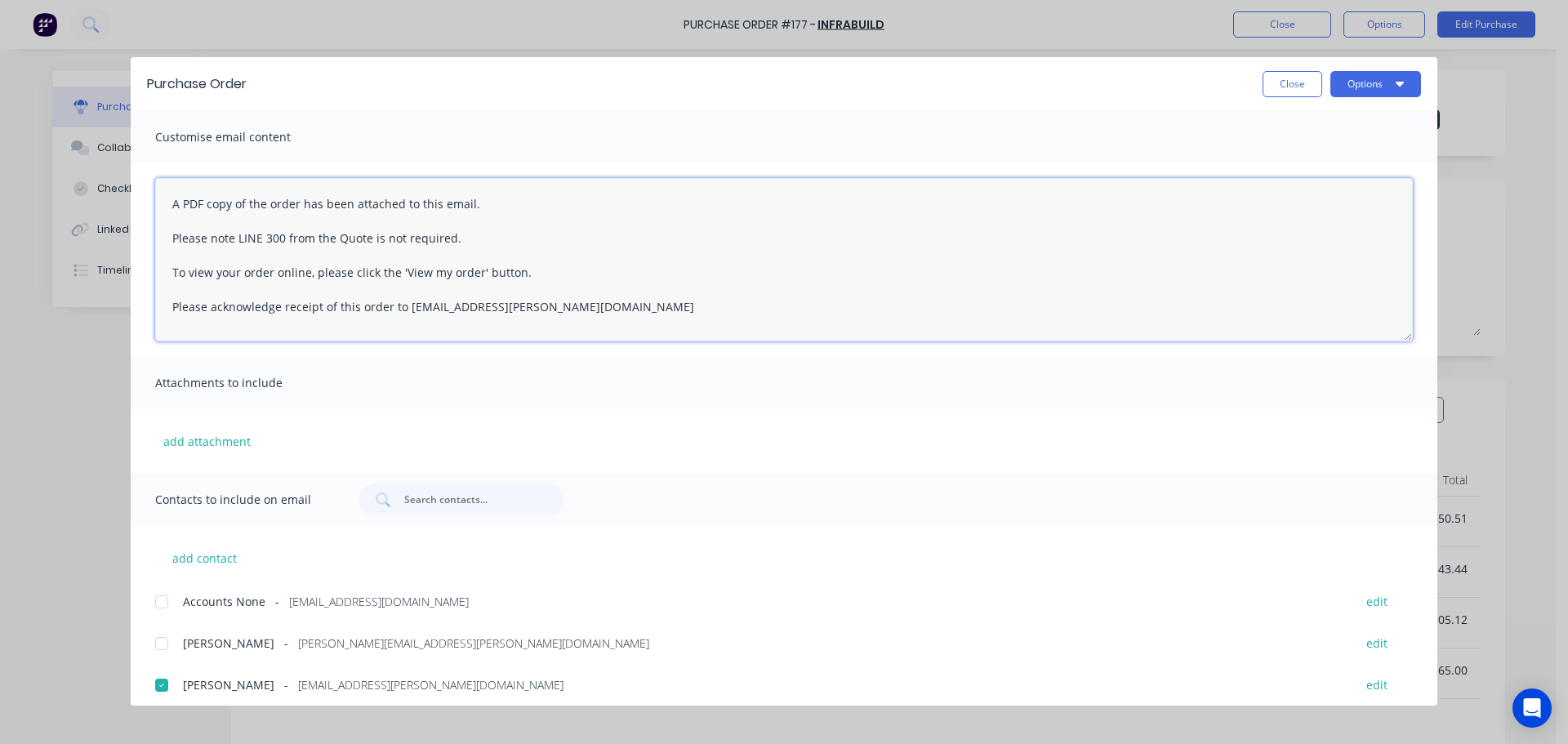
click at [165, 244] on textarea "A PDF copy of the order has been attached to this email. Please note LINE 300 f…" at bounding box center [784, 260] width 1258 height 163
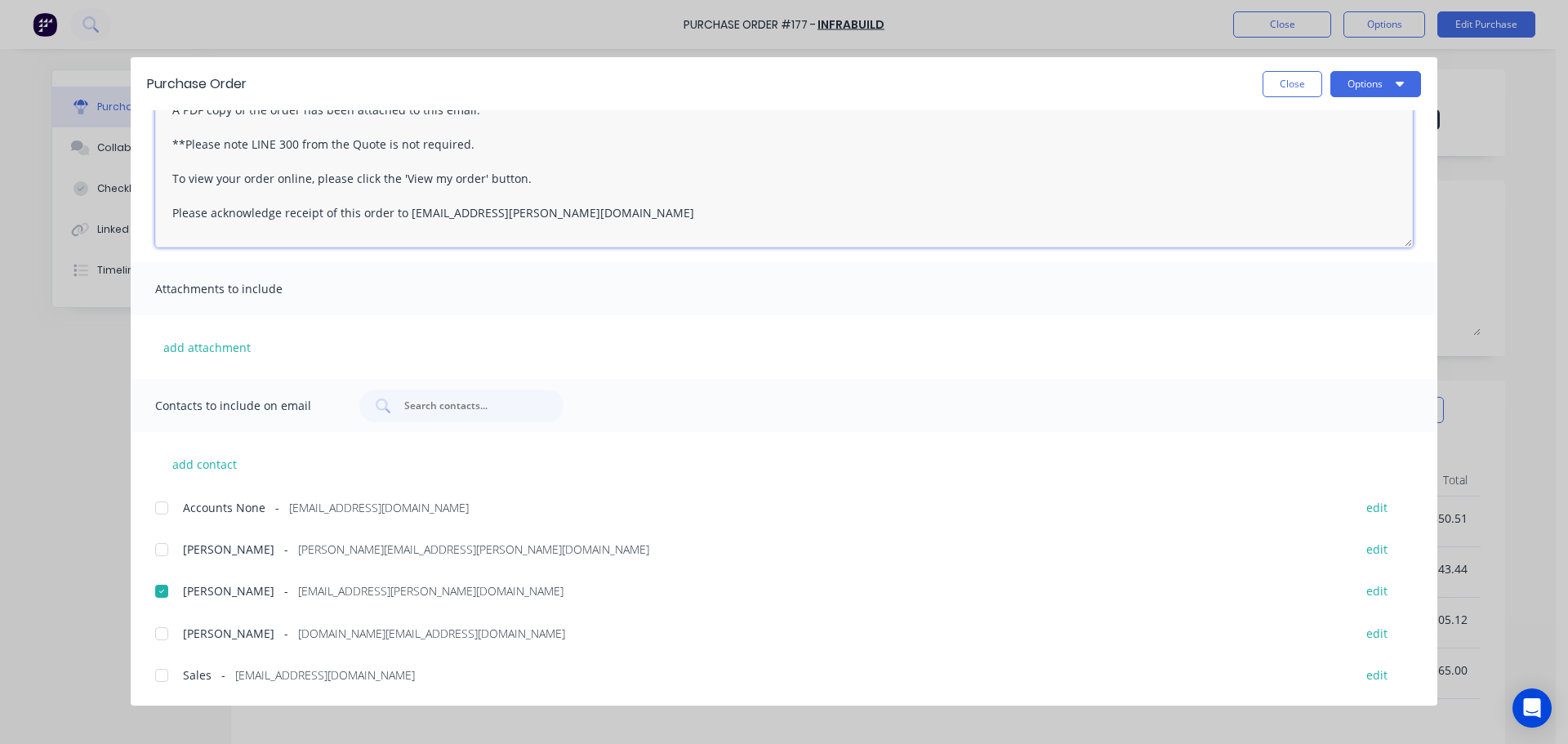
click at [167, 678] on div at bounding box center [162, 675] width 33 height 33
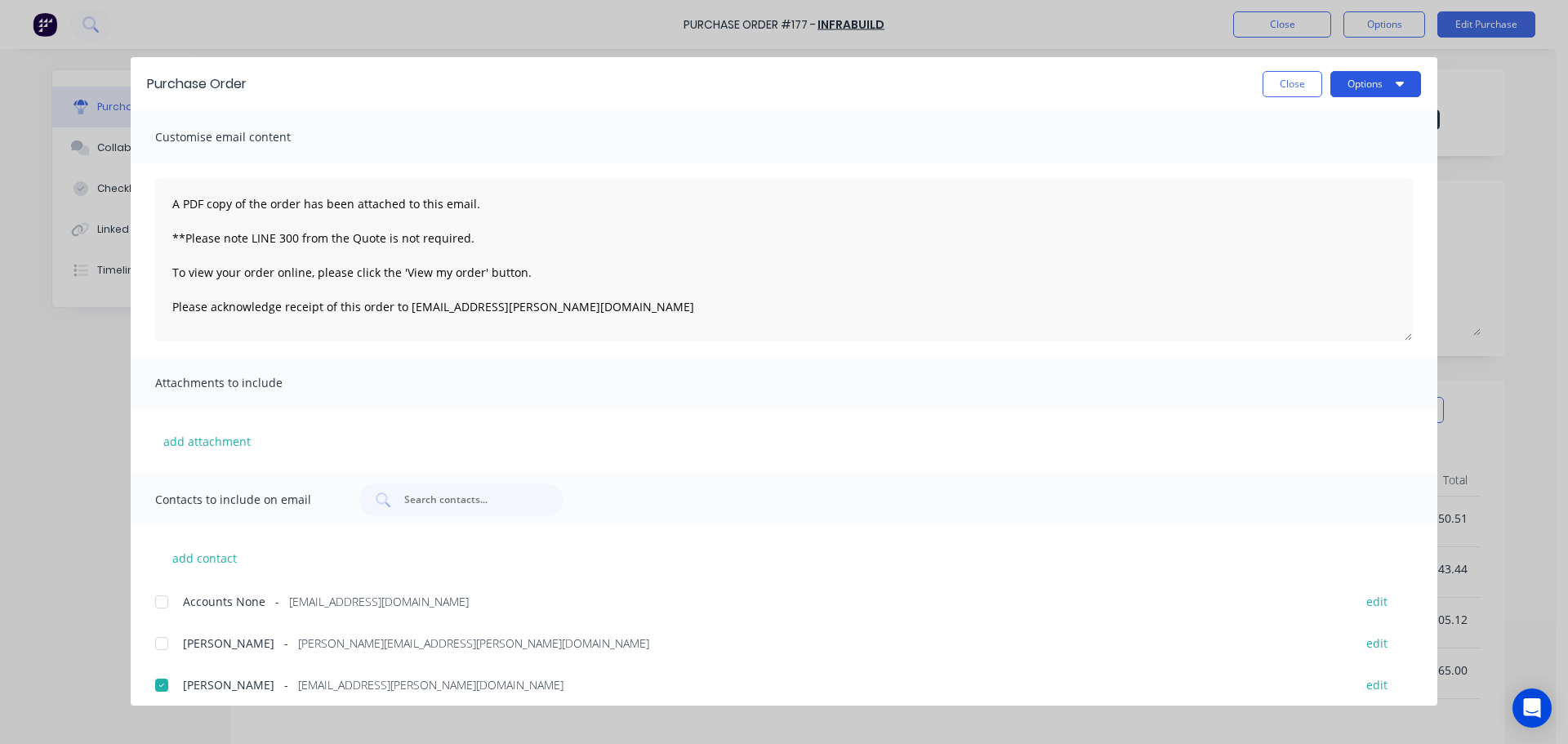
click at [1363, 87] on button "Options" at bounding box center [1376, 84] width 91 height 26
click at [1298, 192] on div "Email" at bounding box center [1344, 191] width 126 height 24
drag, startPoint x: 1301, startPoint y: 85, endPoint x: 1298, endPoint y: 71, distance: 14.3
click at [1301, 85] on button "Close" at bounding box center [1292, 84] width 60 height 26
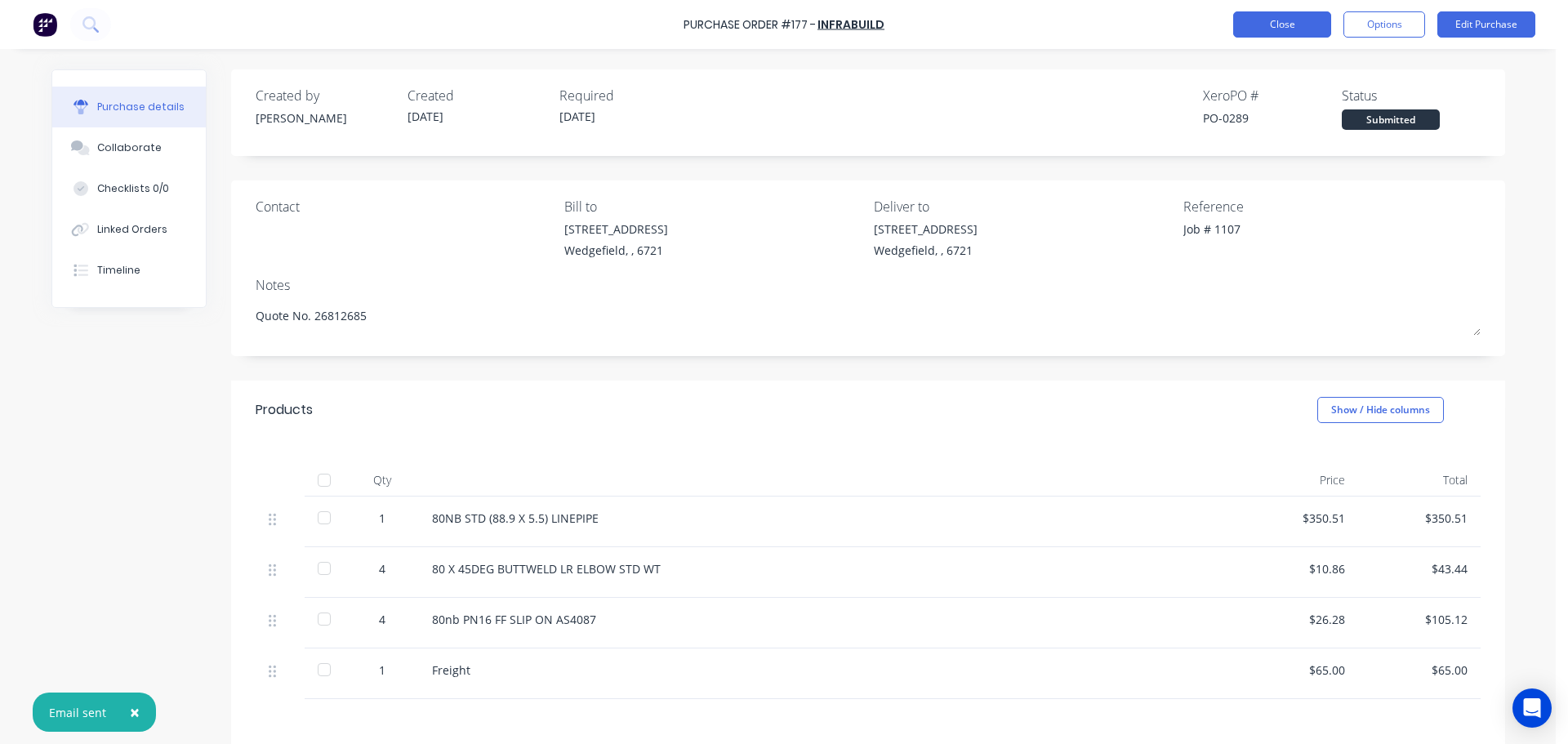
click at [1289, 28] on button "Close" at bounding box center [1282, 24] width 98 height 26
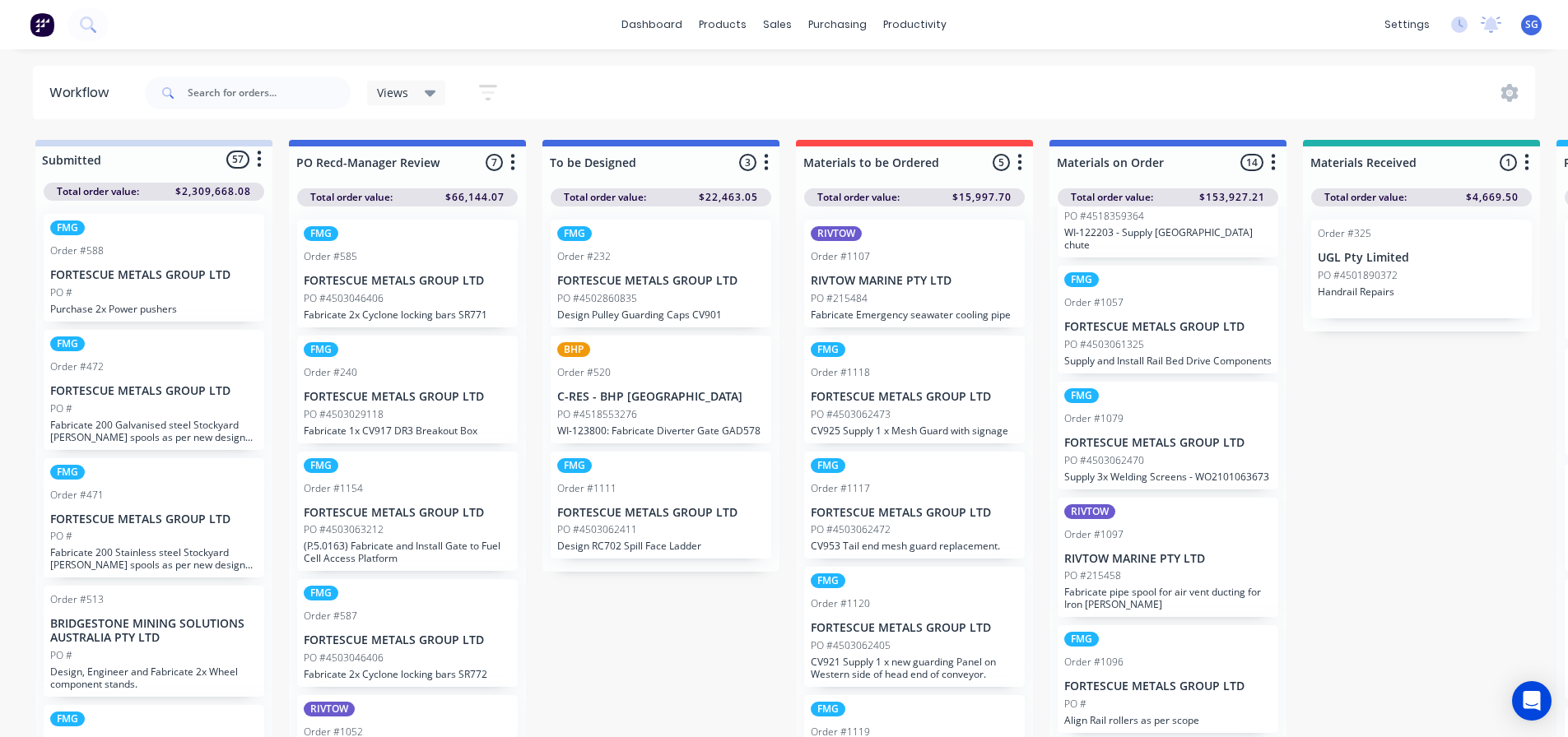
scroll to position [21, 0]
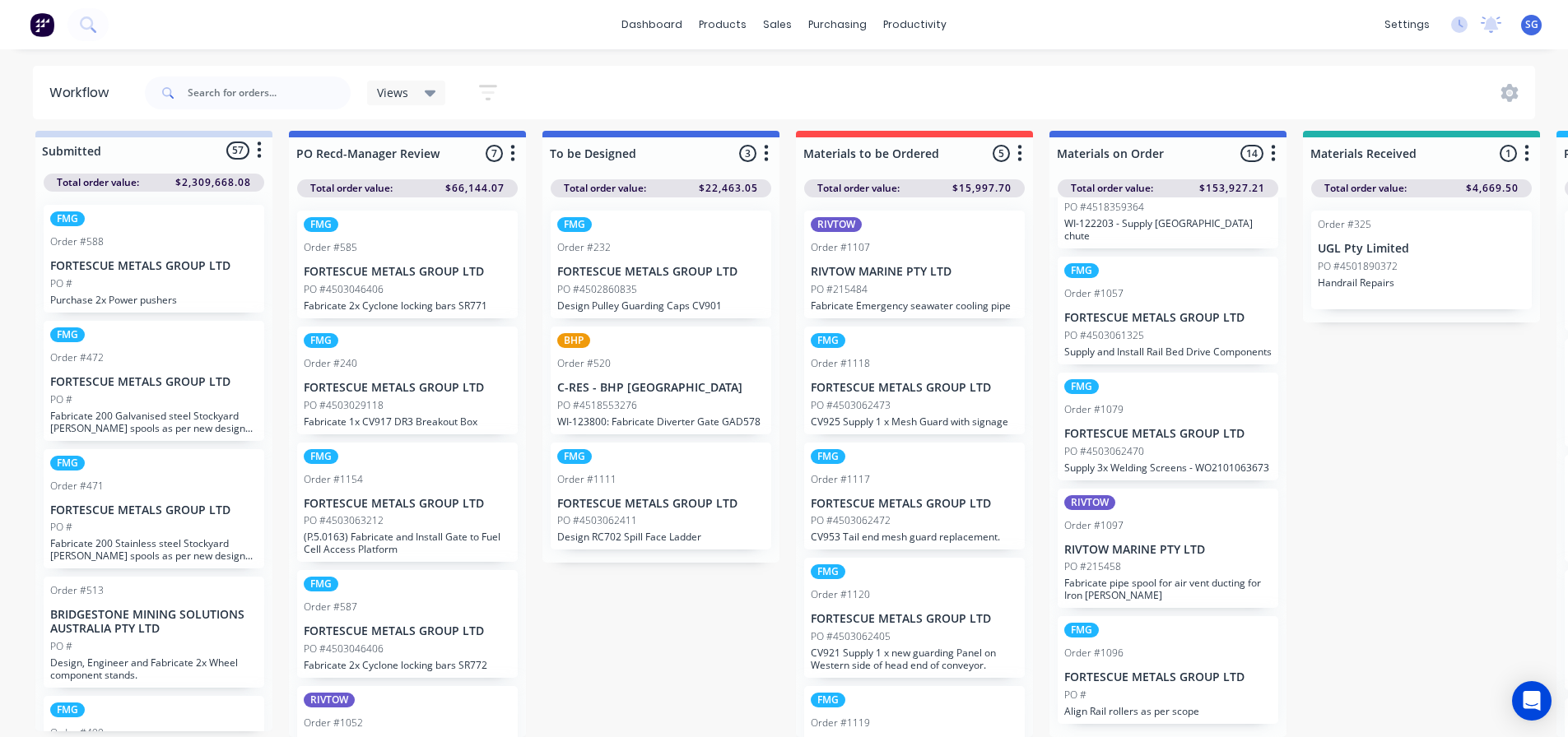
click at [892, 282] on div "PO #215484" at bounding box center [914, 290] width 207 height 15
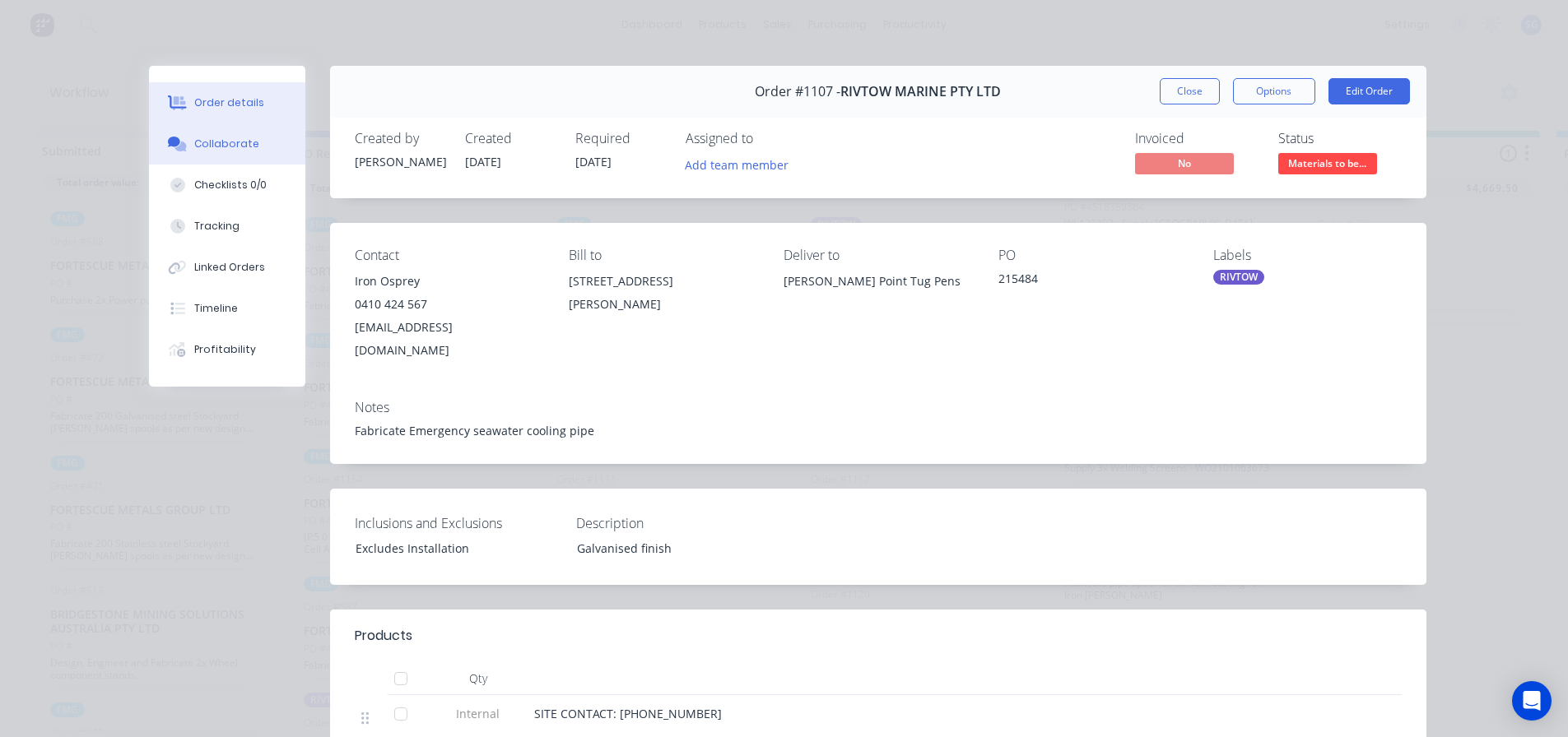
click at [207, 144] on div "Collaborate" at bounding box center [227, 144] width 65 height 15
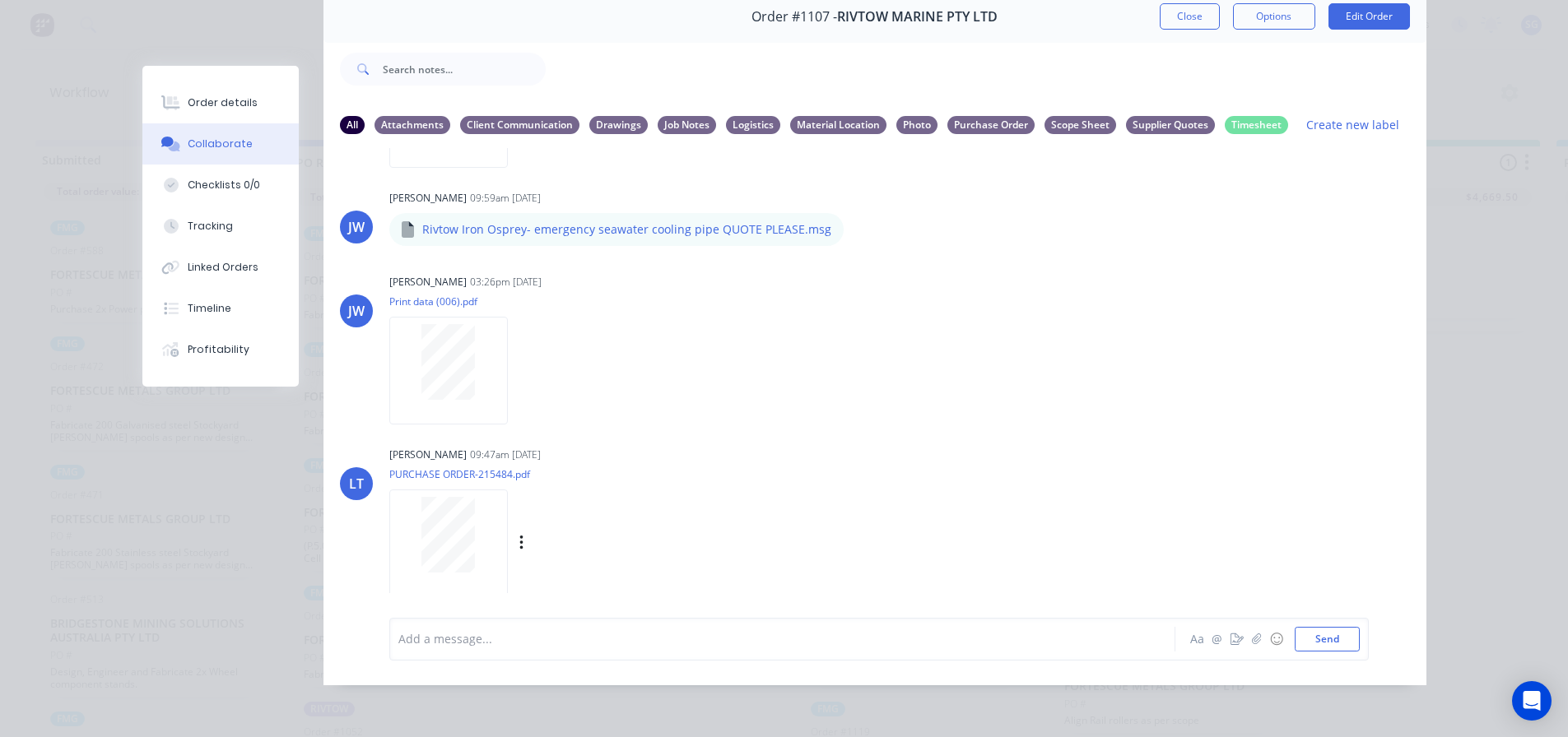
scroll to position [87, 0]
click at [1180, 17] on button "Close" at bounding box center [1189, 17] width 60 height 26
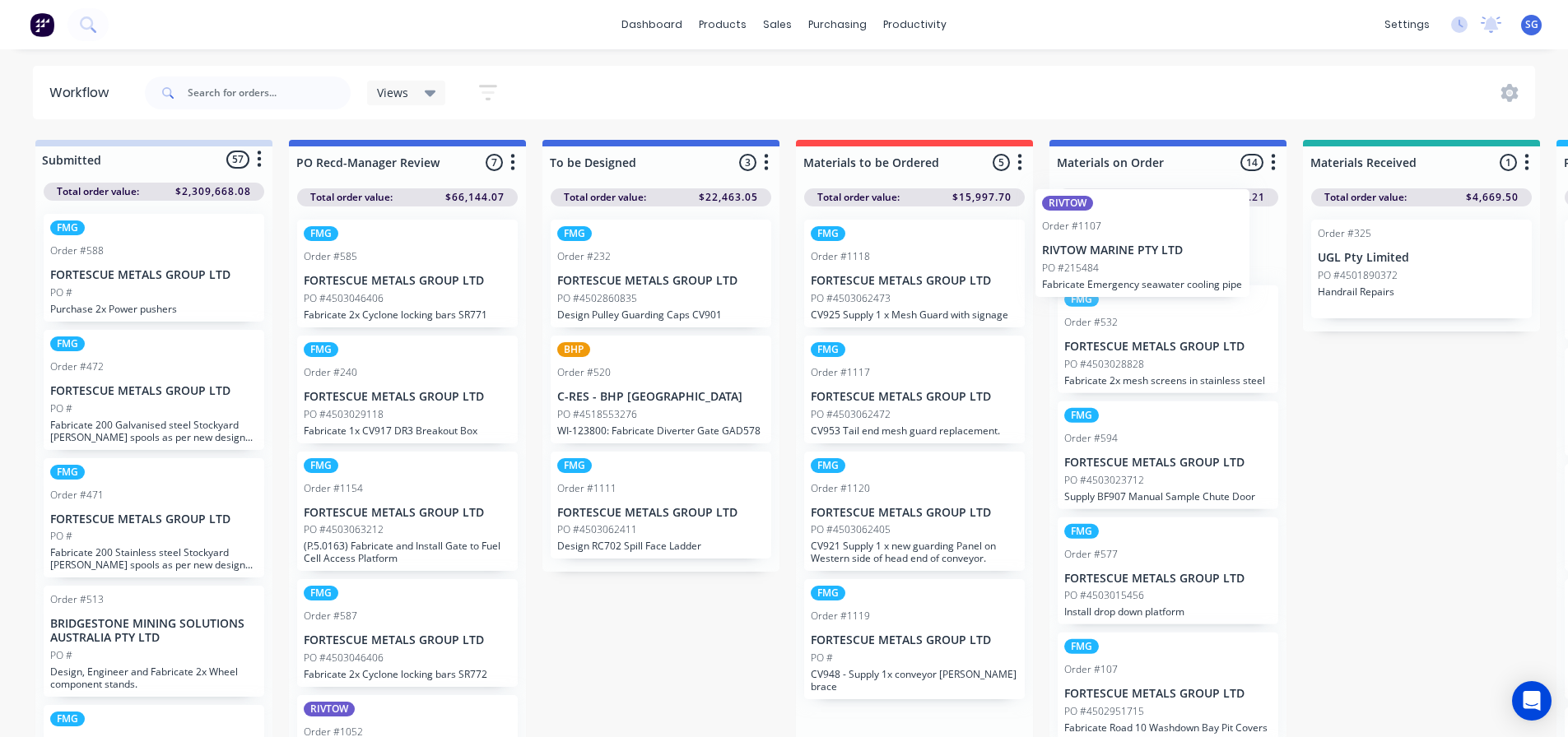
scroll to position [0, 0]
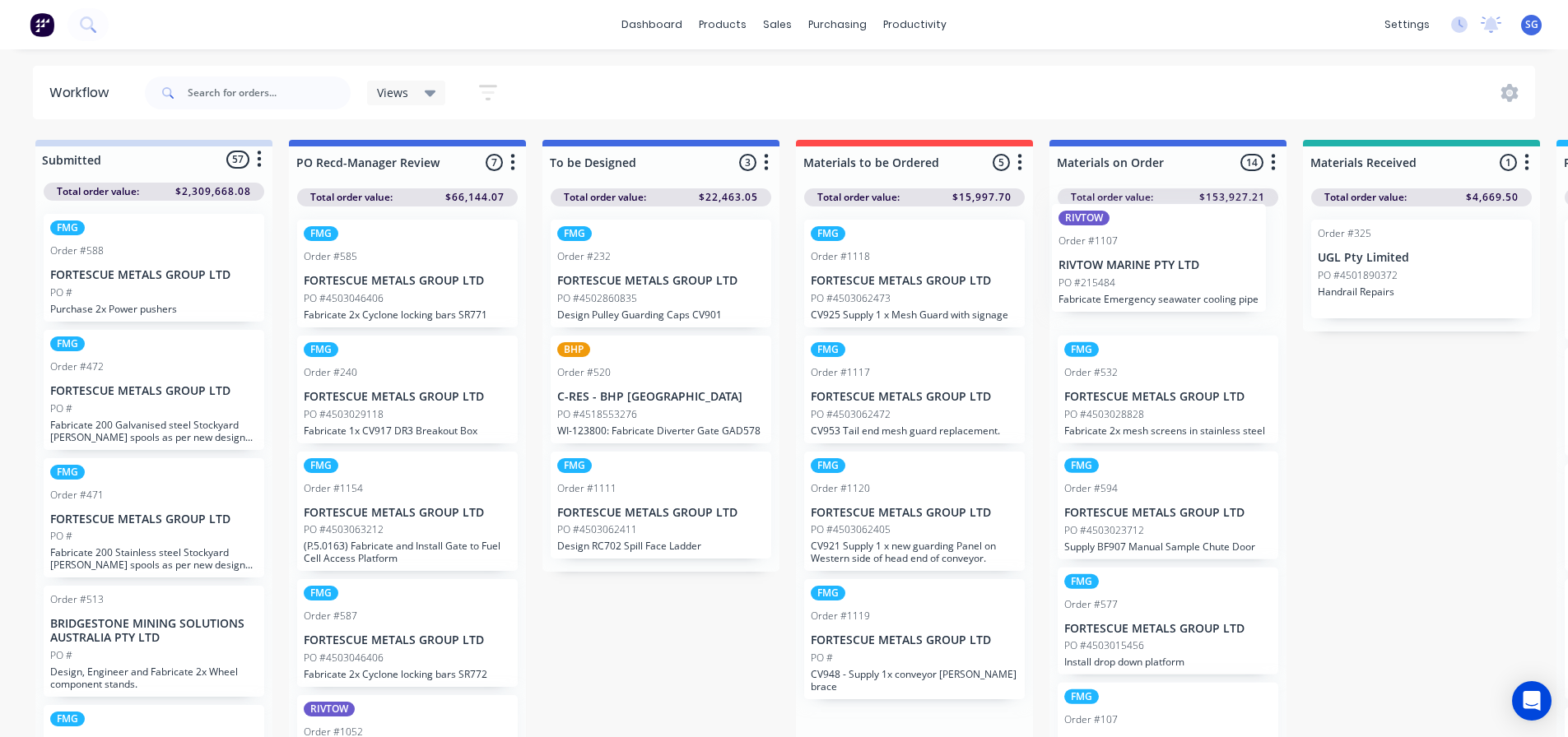
drag, startPoint x: 886, startPoint y: 285, endPoint x: 1148, endPoint y: 269, distance: 262.5
click at [877, 268] on div "FMG Order #1118 FORTESCUE METALS GROUP LTD PO #4503062473 CV925 Supply 1 x Mesh…" at bounding box center [914, 273] width 220 height 107
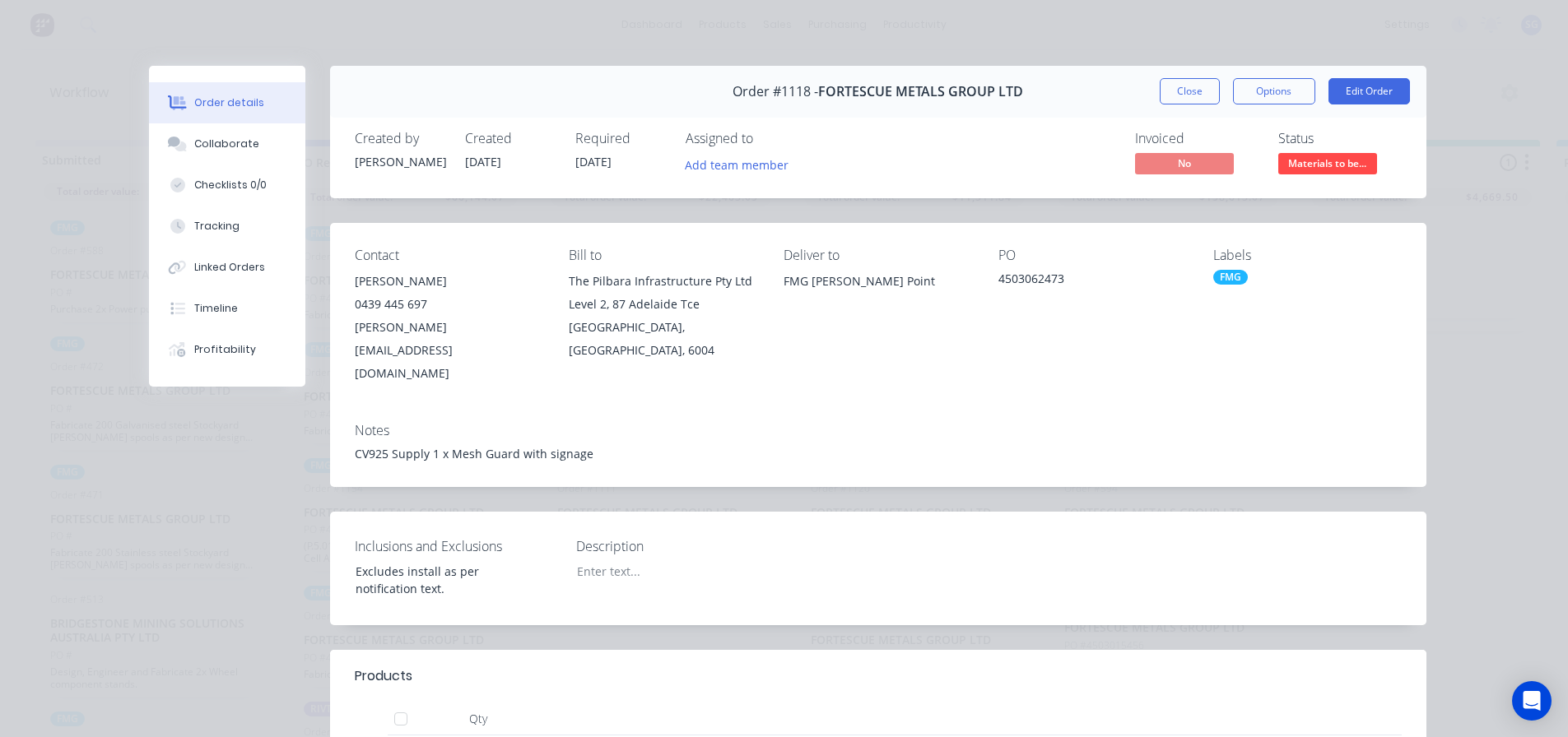
click at [1293, 445] on div "CV925 Supply 1 x Mesh Guard with signage" at bounding box center [878, 454] width 1047 height 18
click at [194, 148] on div "Collaborate" at bounding box center [227, 144] width 65 height 15
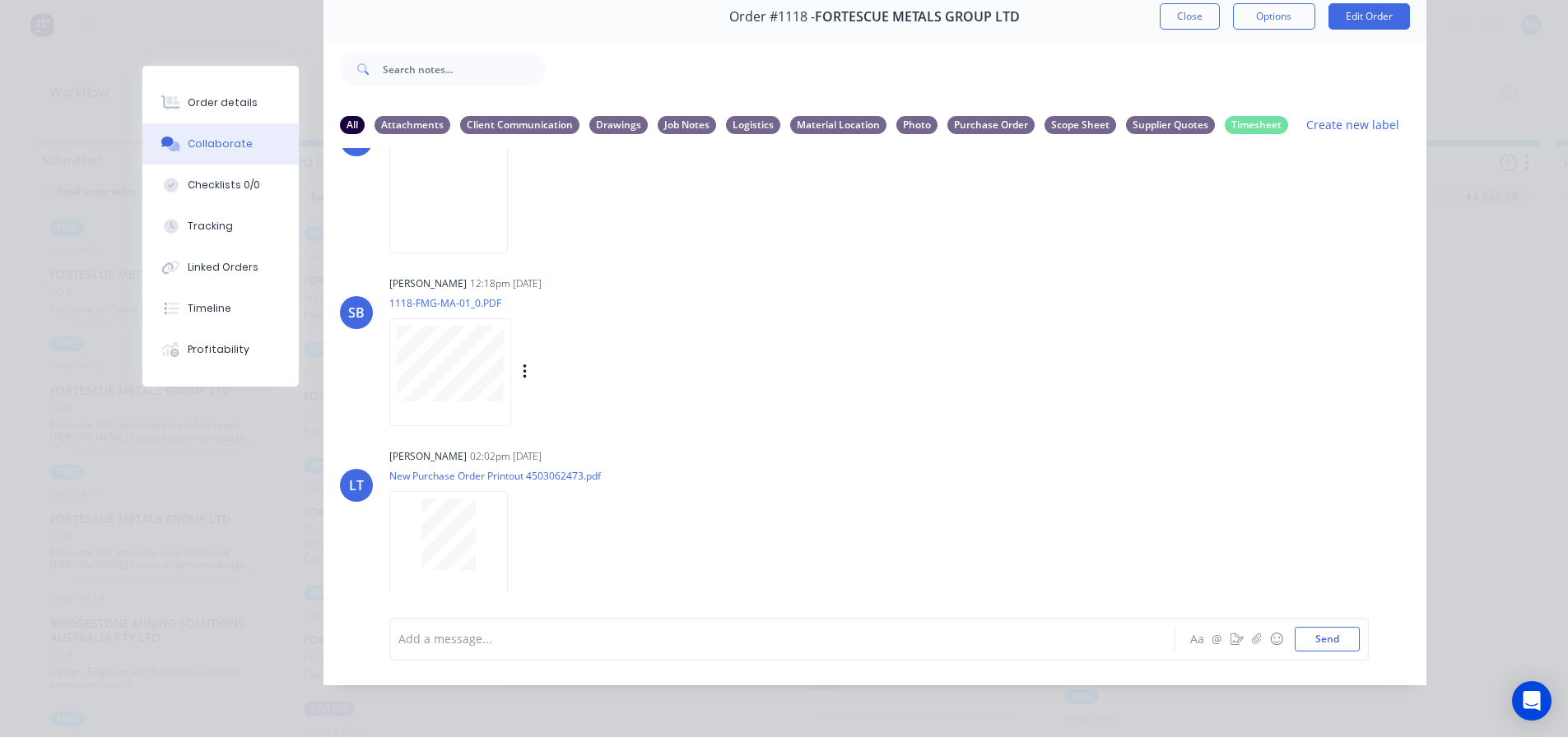
scroll to position [1022, 0]
click at [1275, 6] on button "Options" at bounding box center [1273, 17] width 82 height 26
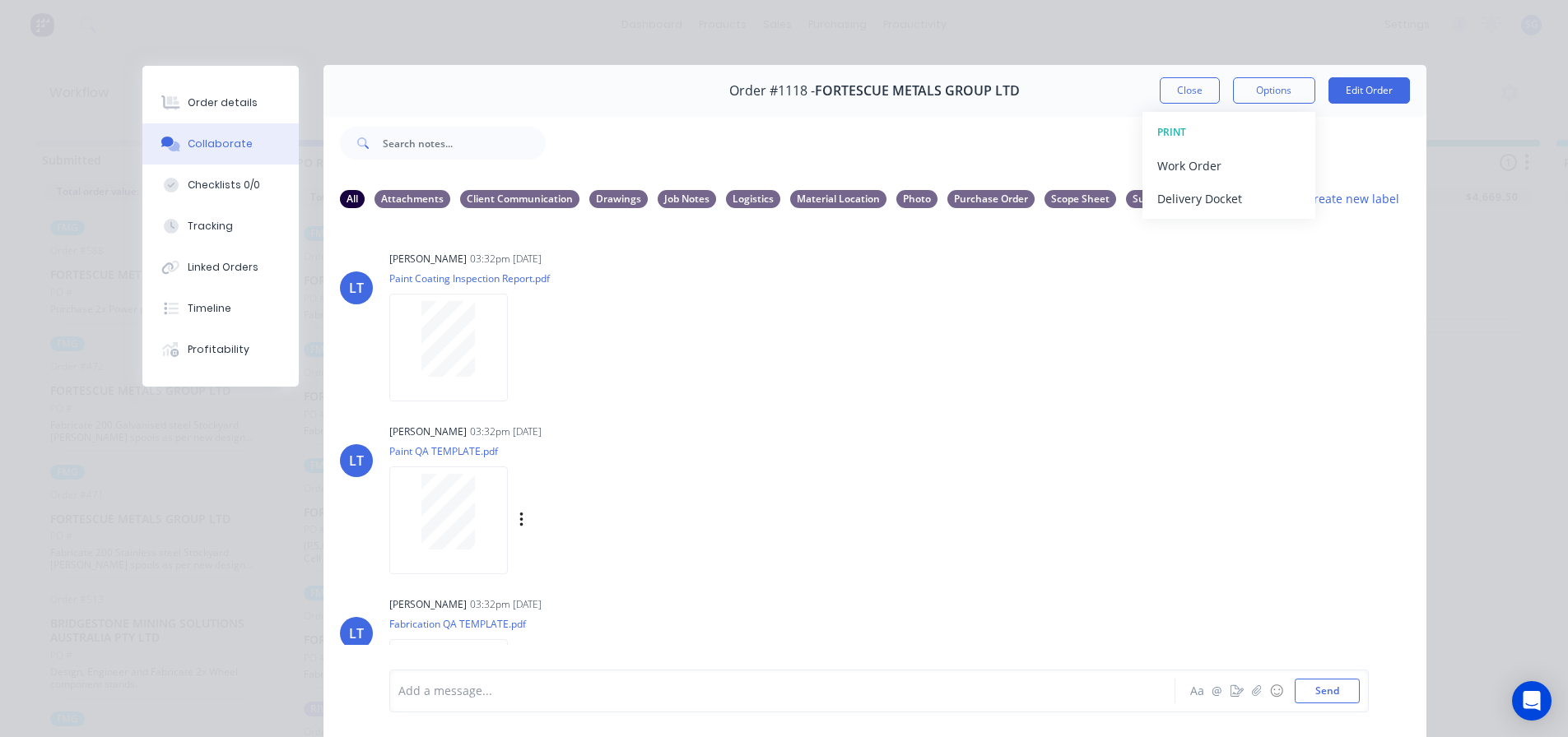
scroll to position [0, 0]
click at [1278, 102] on button "Options" at bounding box center [1273, 91] width 82 height 26
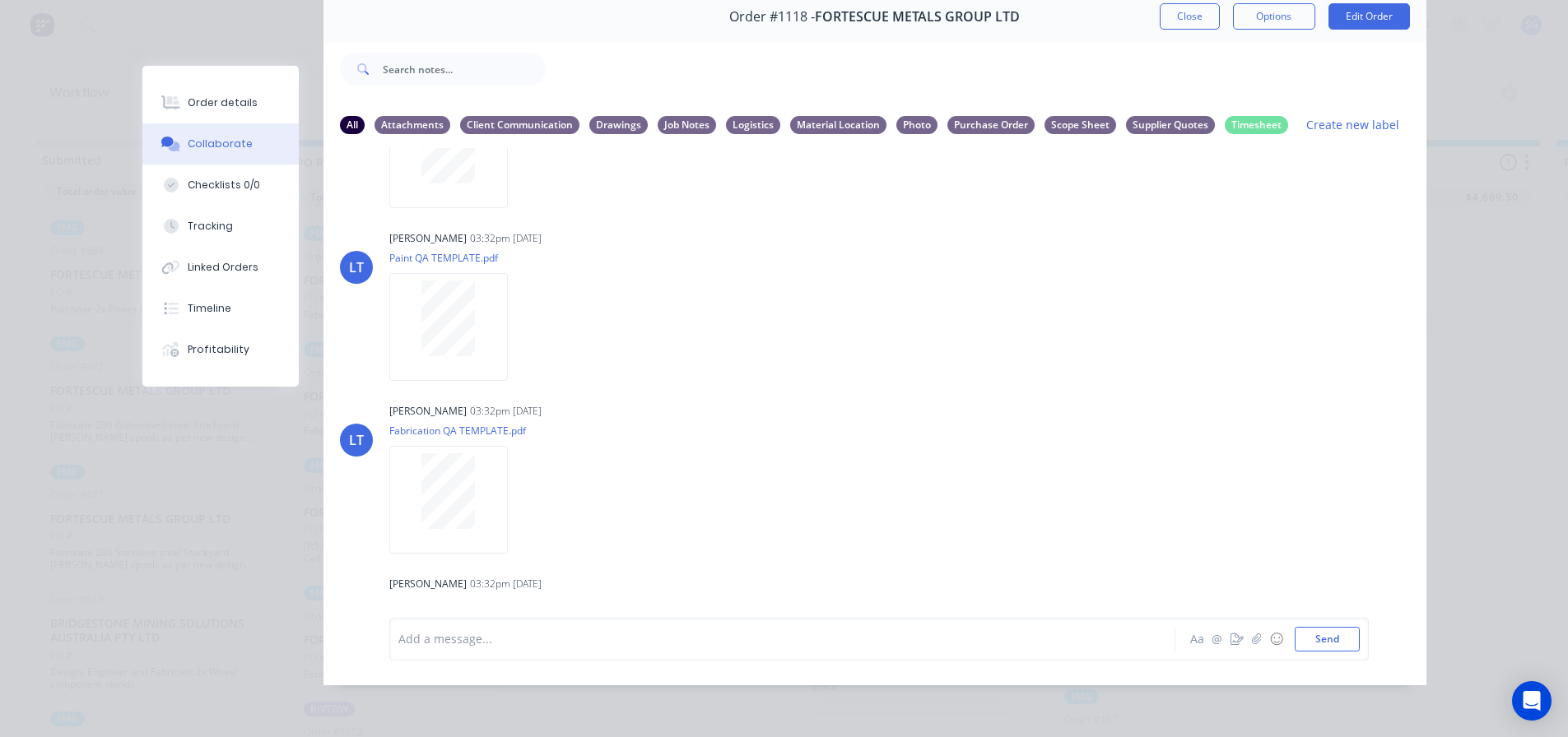
scroll to position [117, 0]
click at [1176, 14] on button "Close" at bounding box center [1189, 17] width 60 height 26
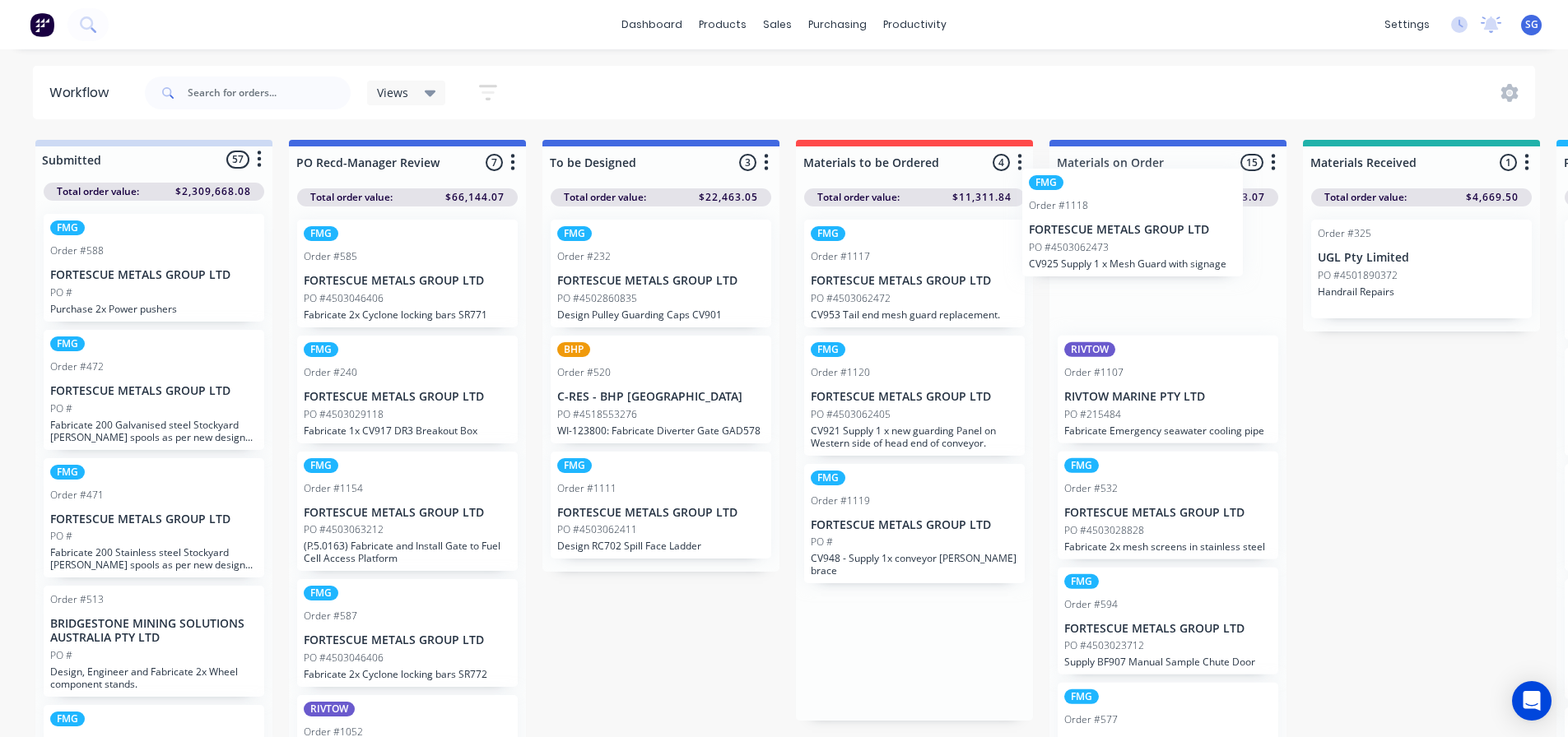
drag, startPoint x: 897, startPoint y: 301, endPoint x: 1132, endPoint y: 255, distance: 239.5
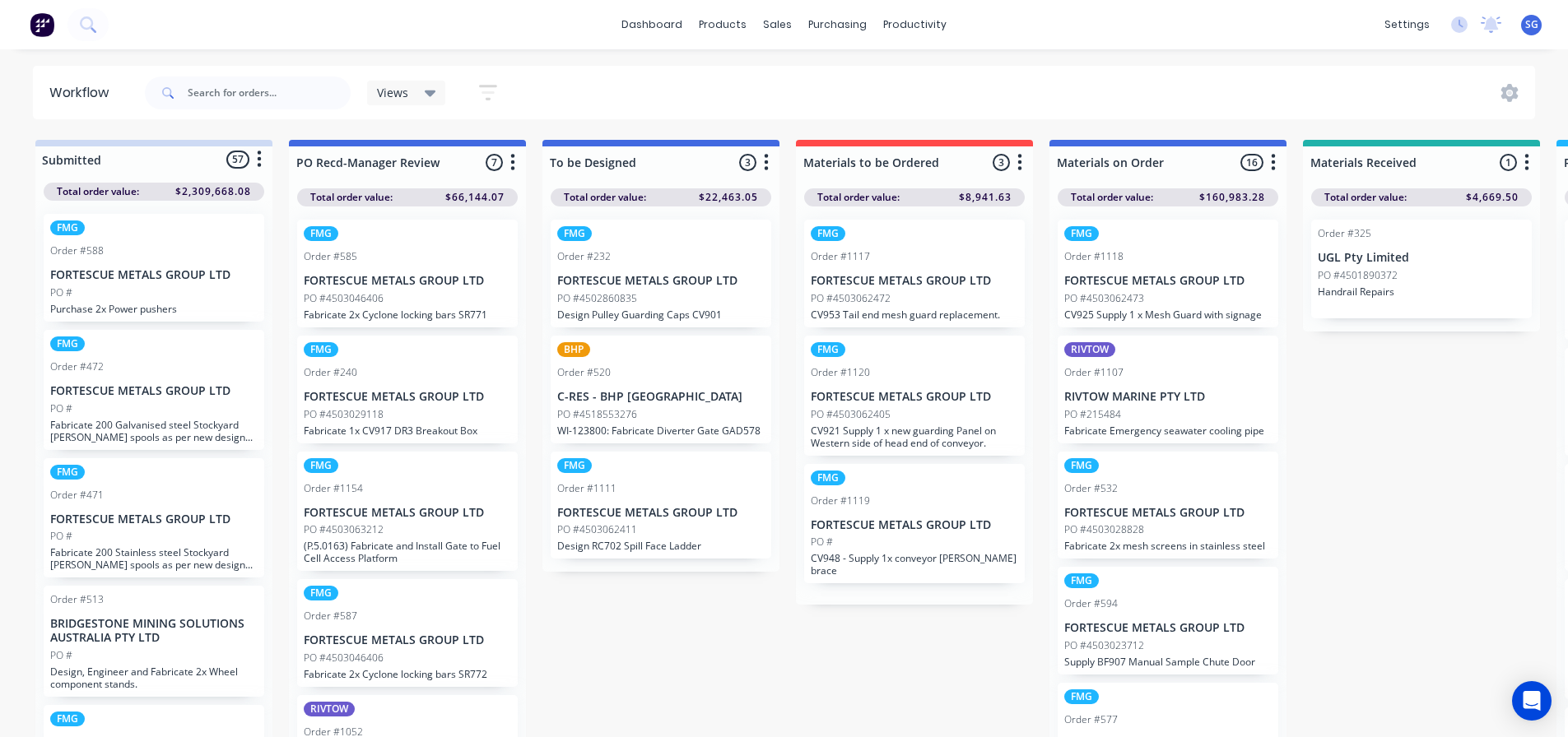
click at [863, 277] on p "FORTESCUE METALS GROUP LTD" at bounding box center [914, 281] width 207 height 14
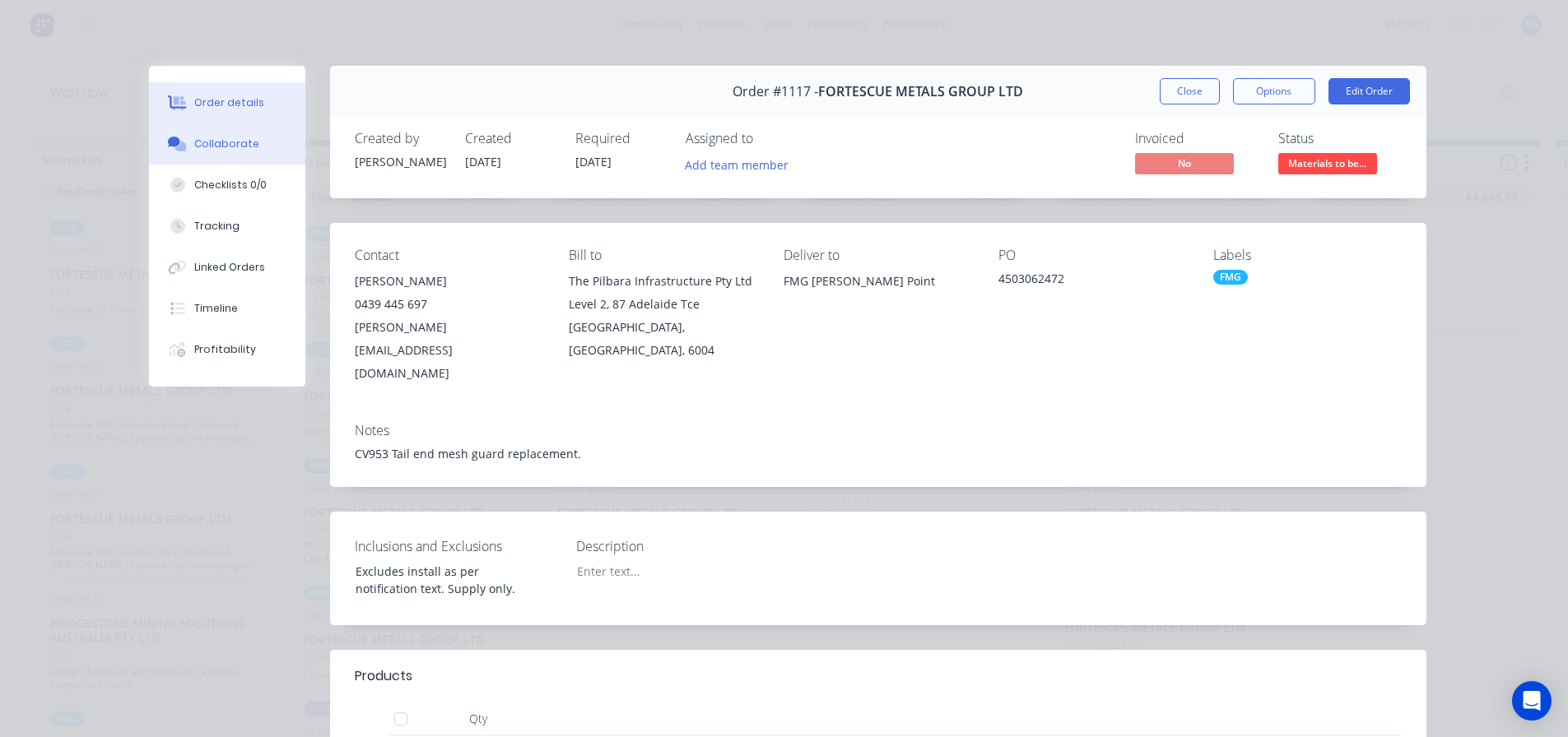
click at [195, 144] on div "Collaborate" at bounding box center [227, 144] width 65 height 15
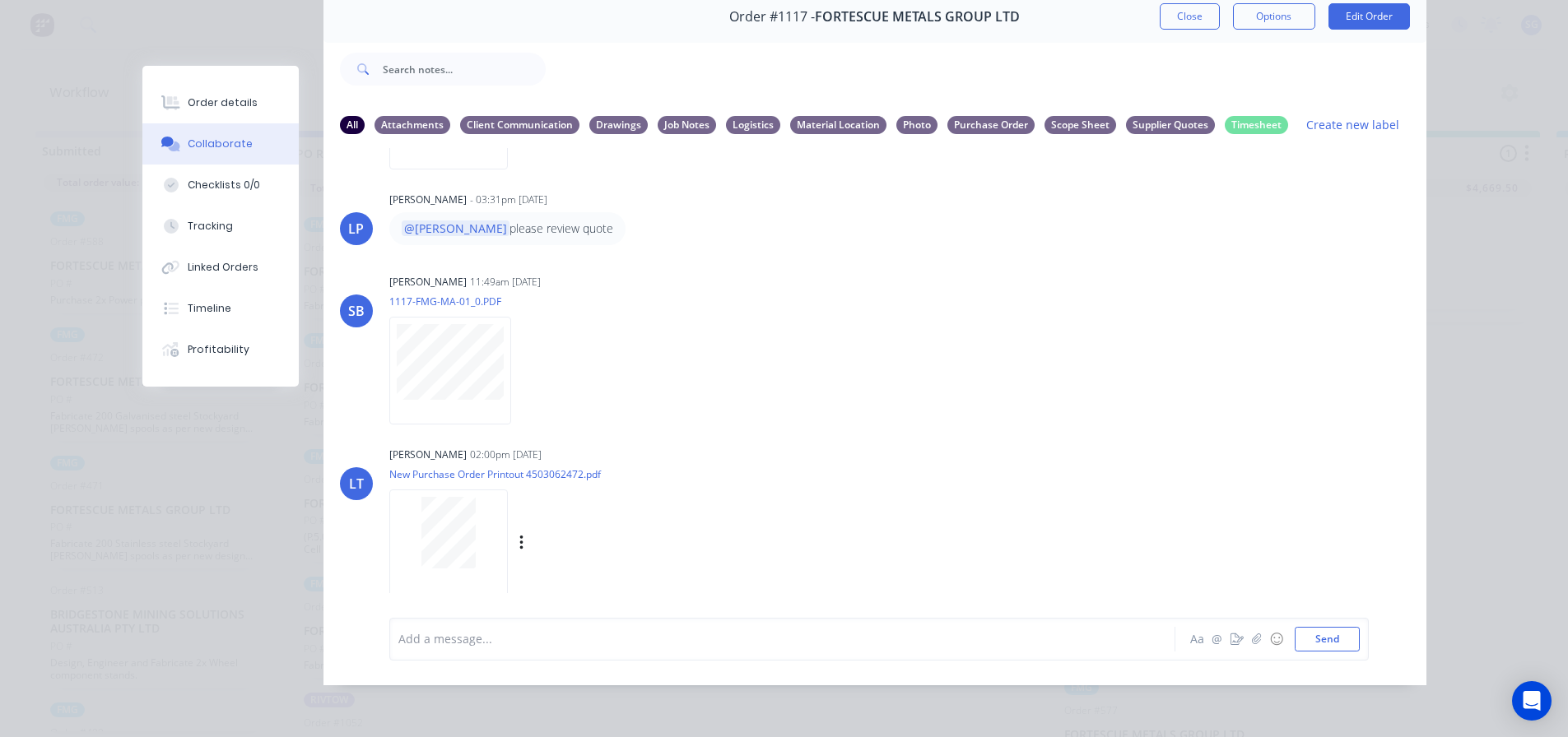
scroll to position [21, 0]
click at [450, 568] on div at bounding box center [448, 543] width 119 height 107
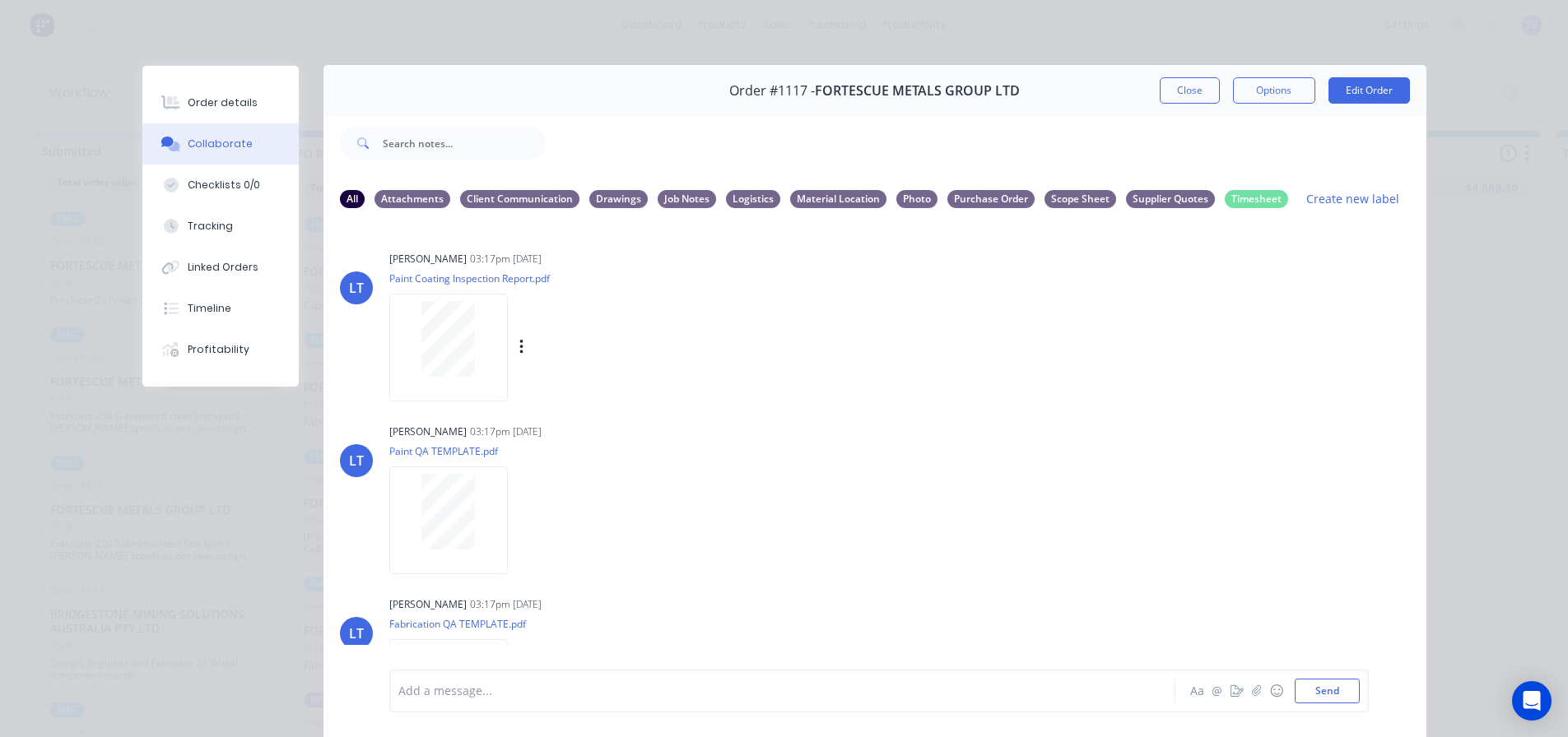
scroll to position [0, 0]
click at [1185, 79] on button "Close" at bounding box center [1189, 91] width 60 height 26
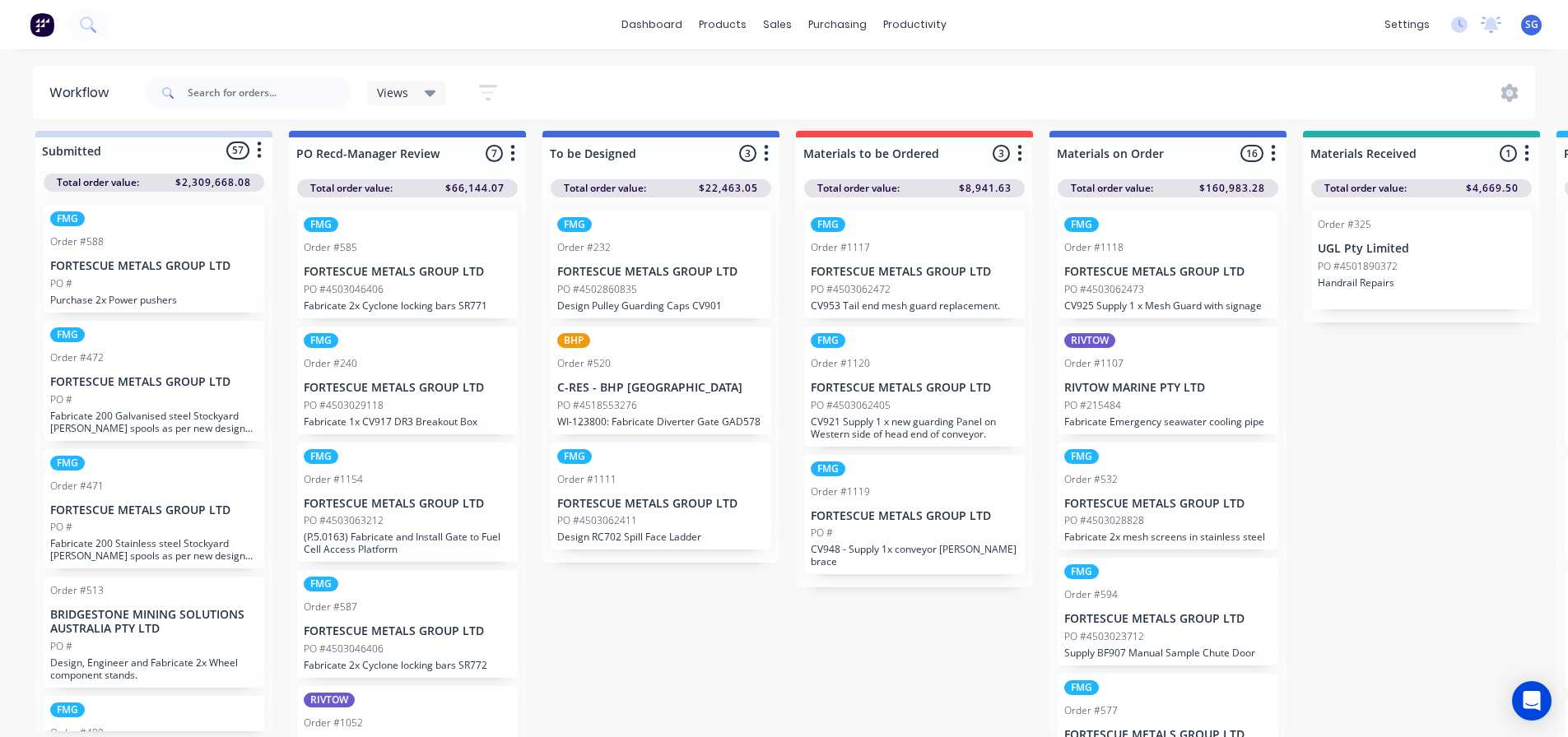
click at [870, 398] on p "PO #4503062405" at bounding box center [850, 406] width 80 height 15
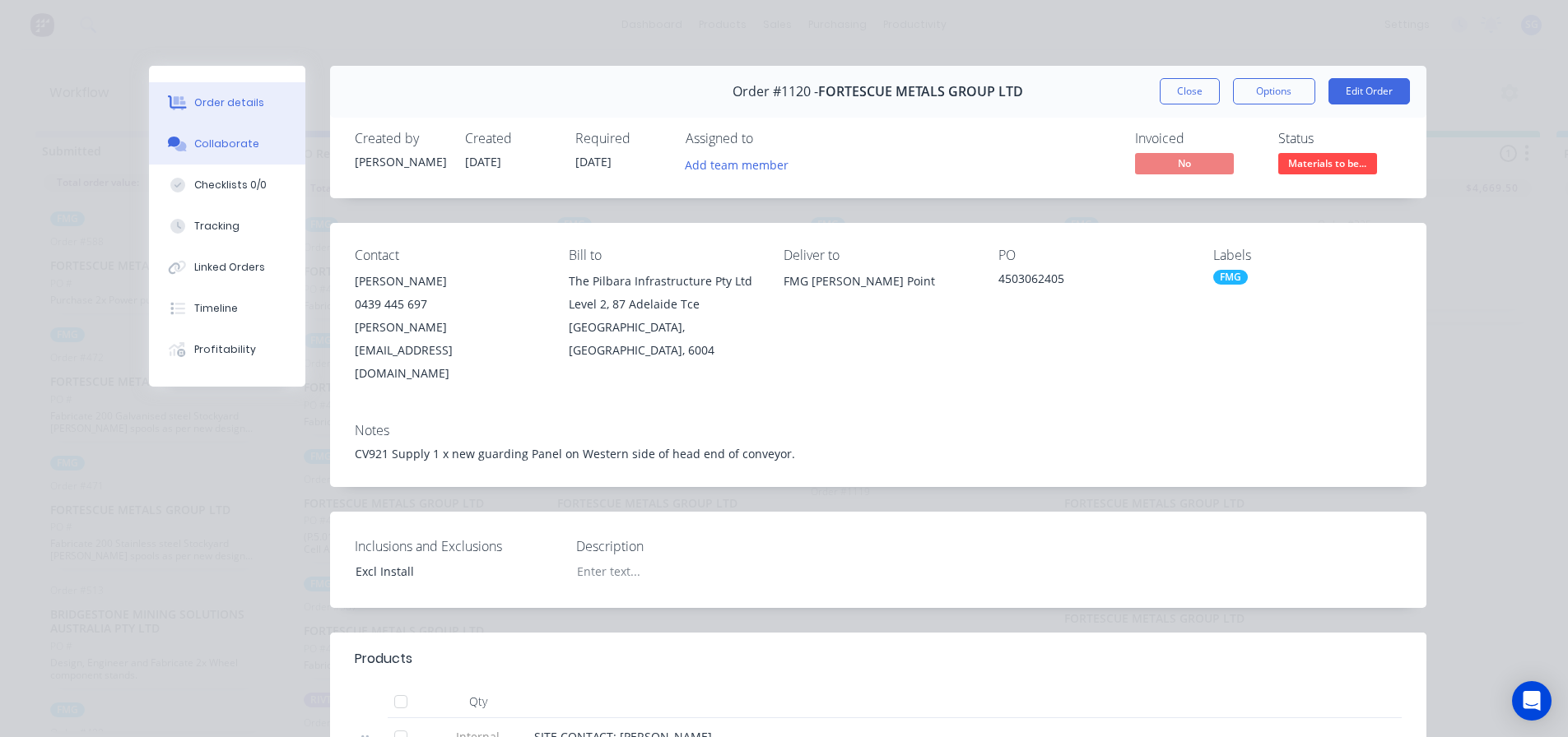
click at [187, 133] on button "Collaborate" at bounding box center [227, 144] width 157 height 41
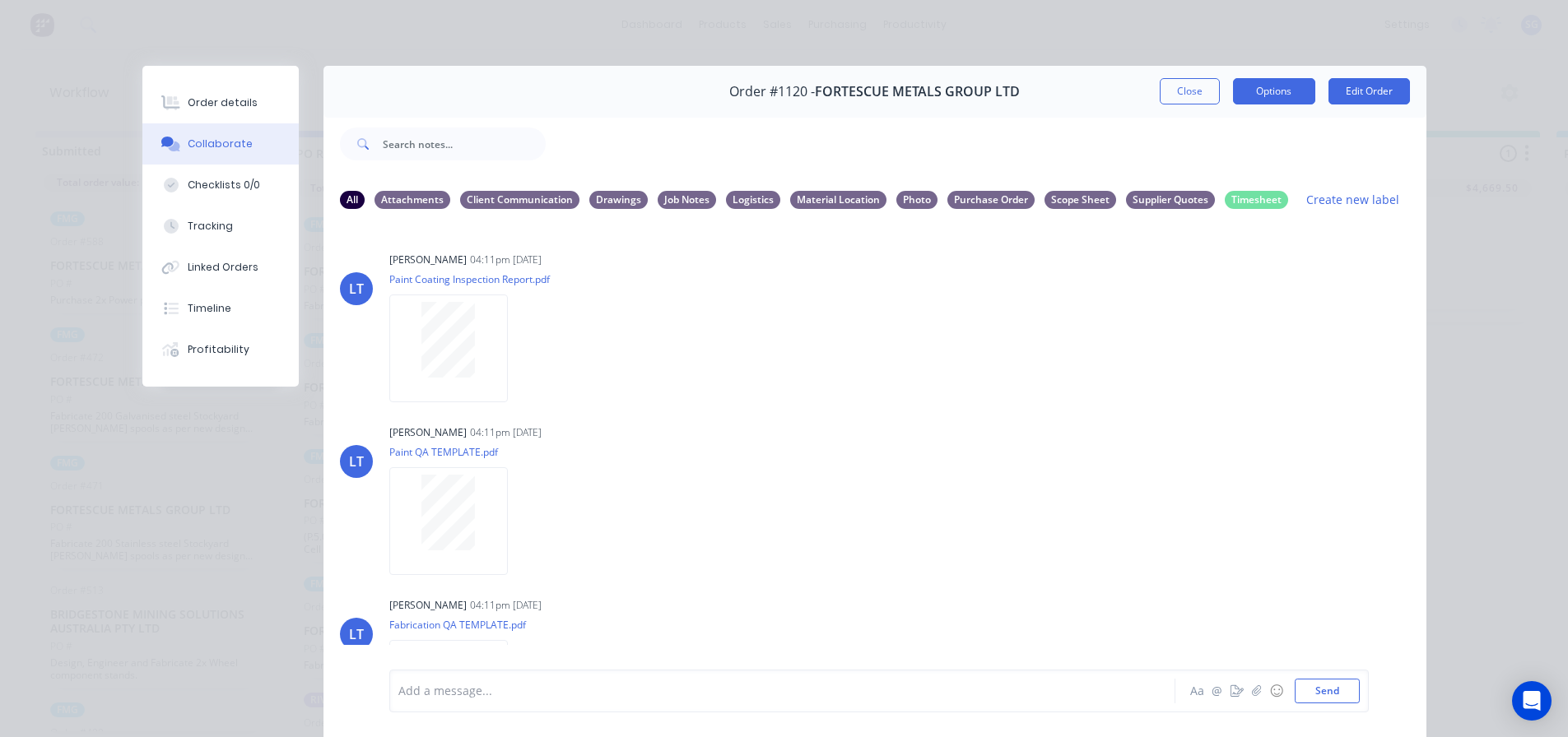
click at [1264, 96] on button "Options" at bounding box center [1273, 91] width 82 height 26
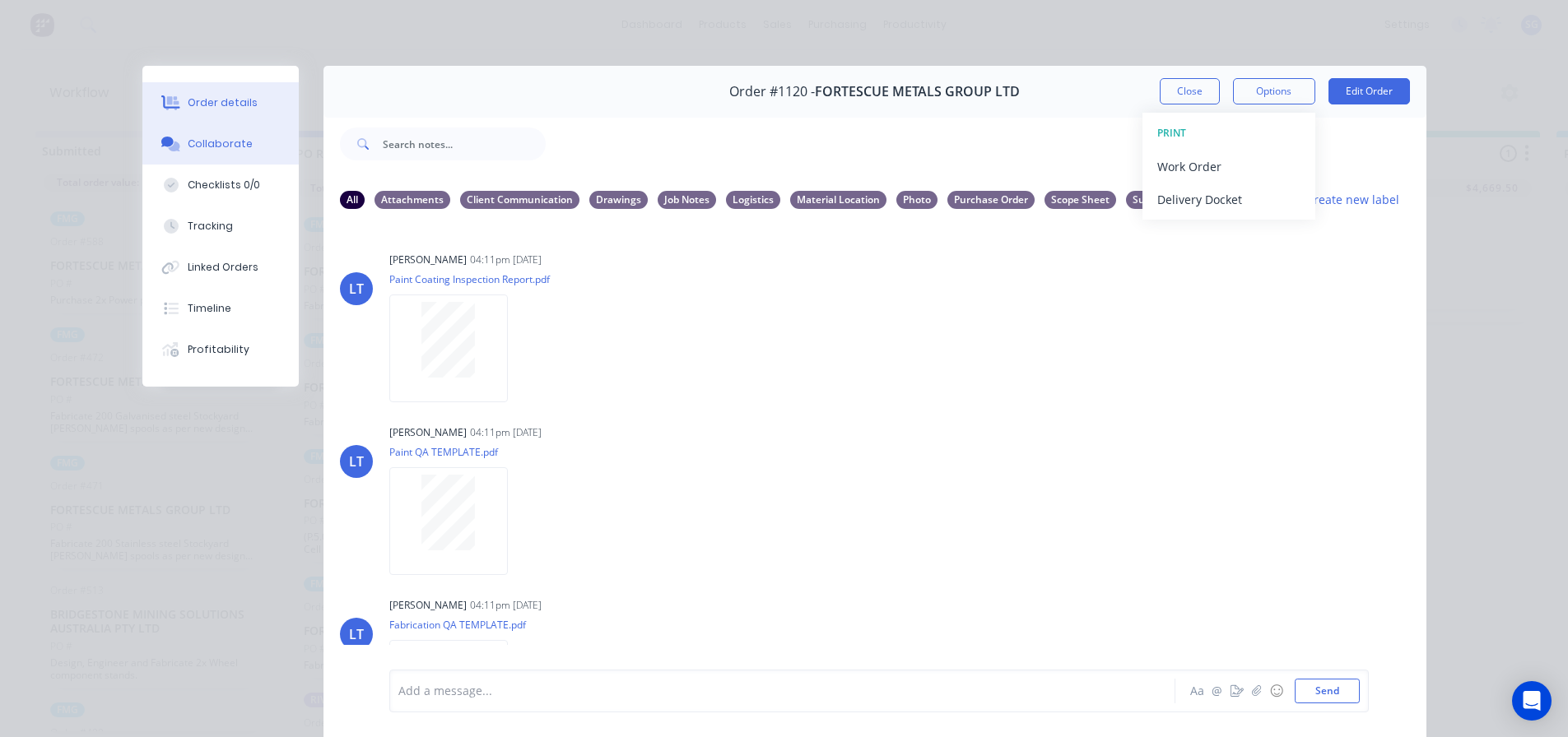
click at [207, 109] on div "Order details" at bounding box center [223, 103] width 70 height 15
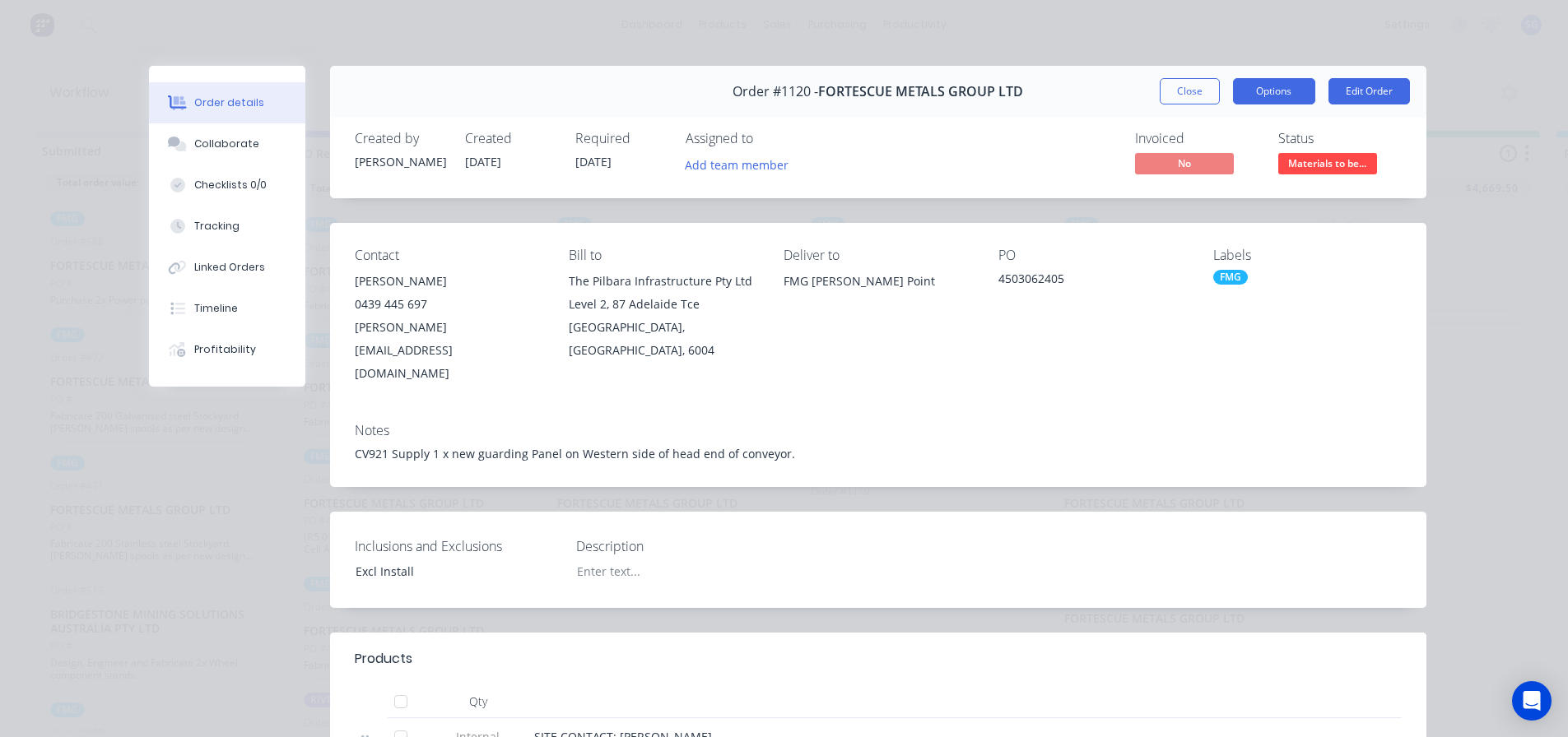
click at [1274, 99] on button "Options" at bounding box center [1273, 91] width 82 height 26
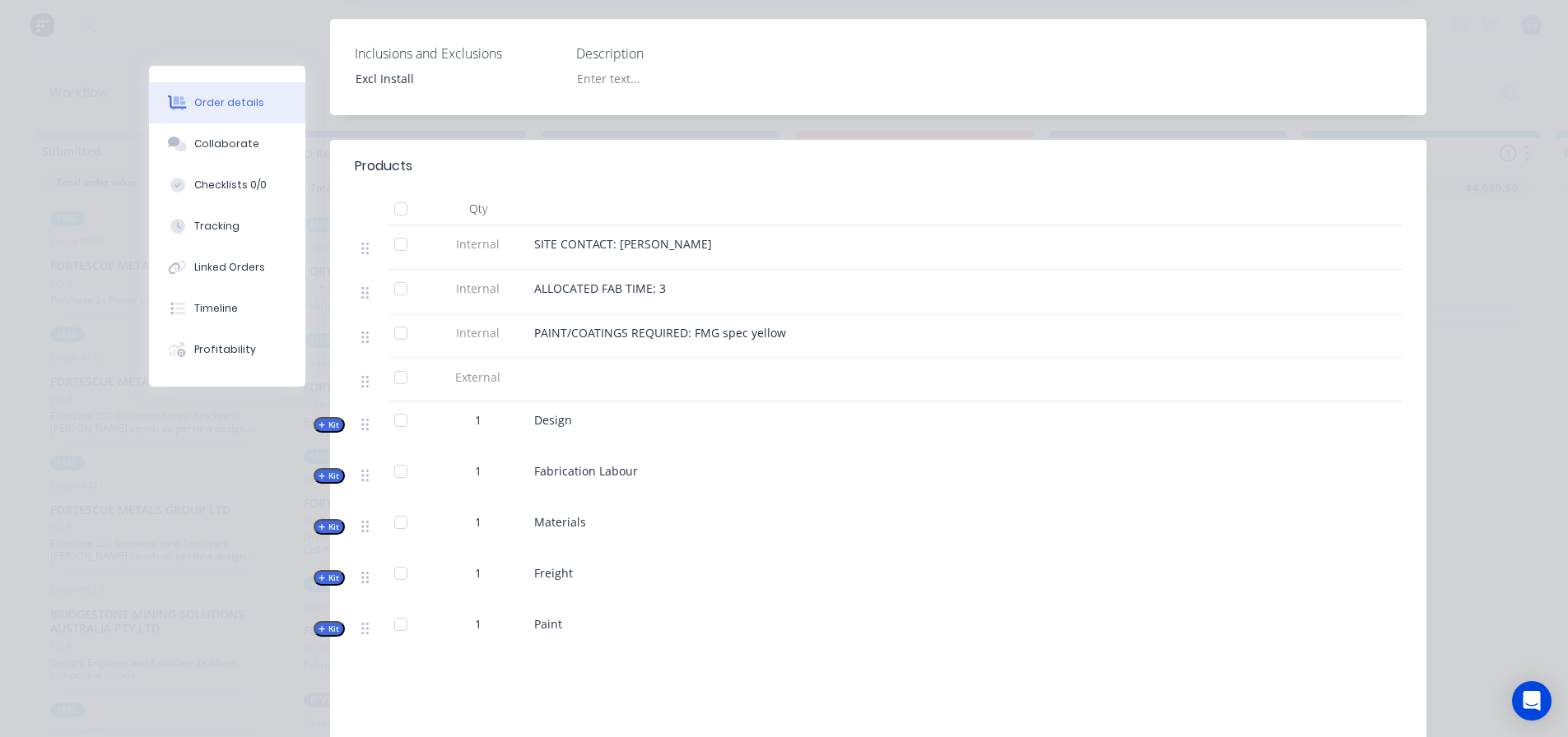
scroll to position [493, 0]
click at [319, 522] on icon "button" at bounding box center [322, 526] width 7 height 8
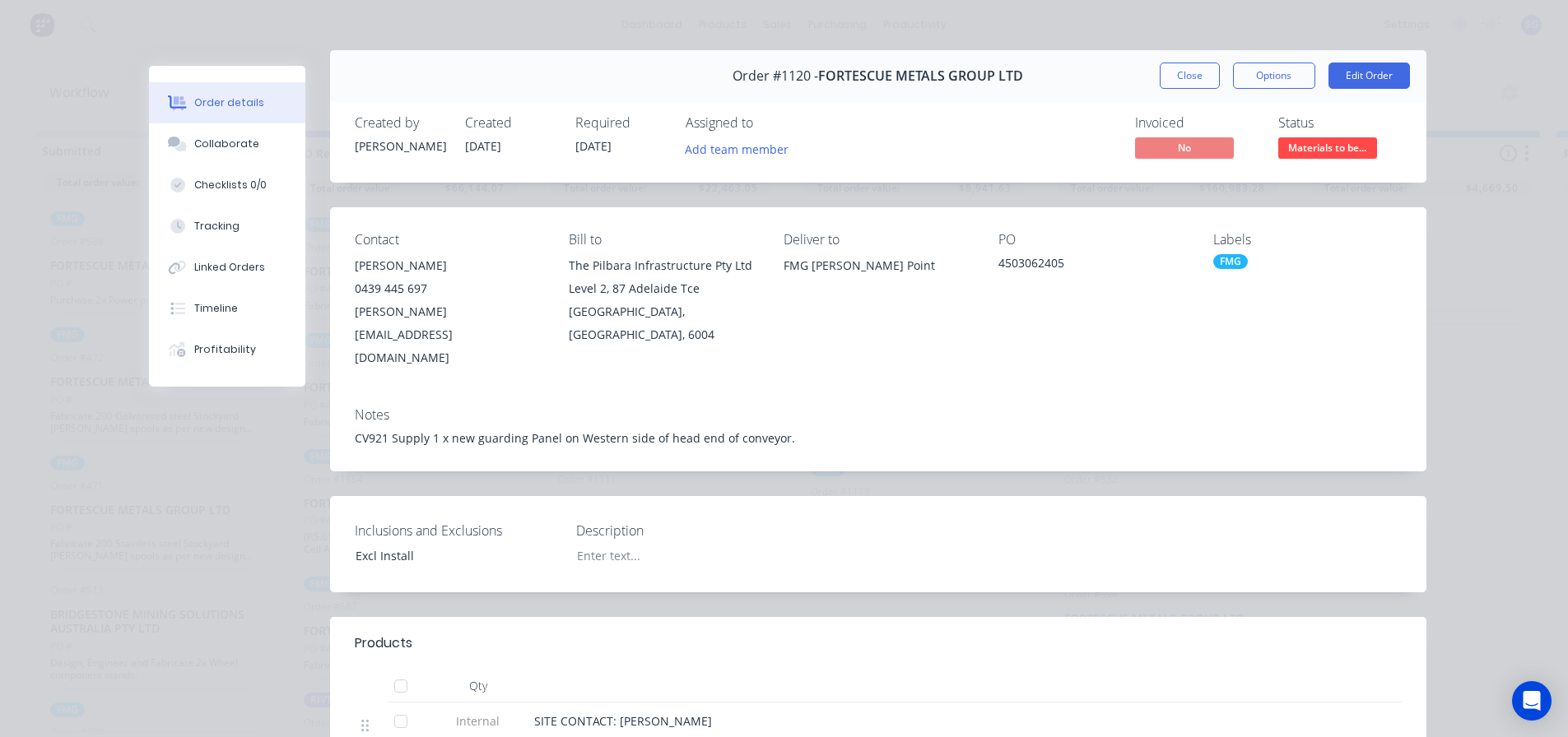
scroll to position [0, 0]
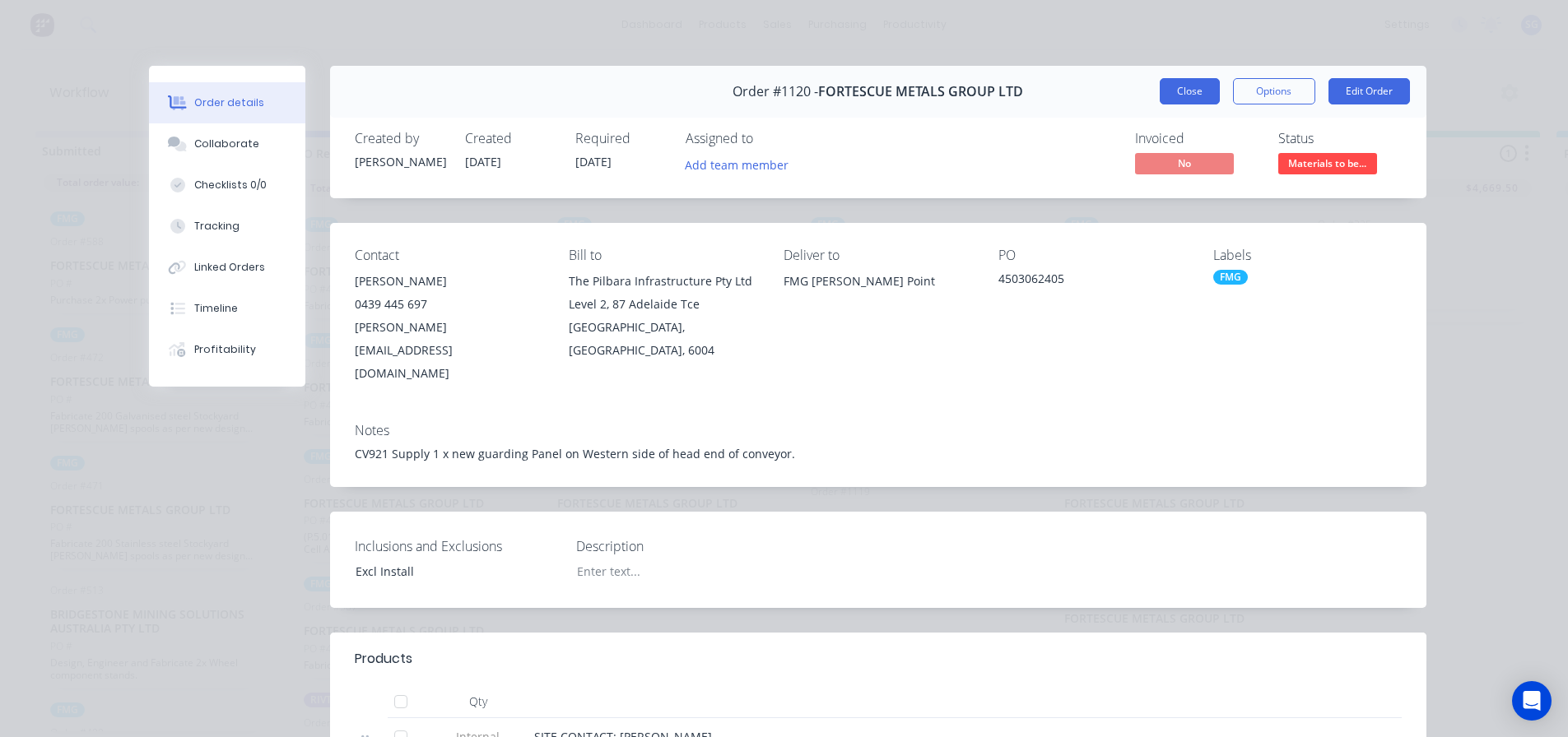
click at [1176, 98] on button "Close" at bounding box center [1189, 91] width 60 height 26
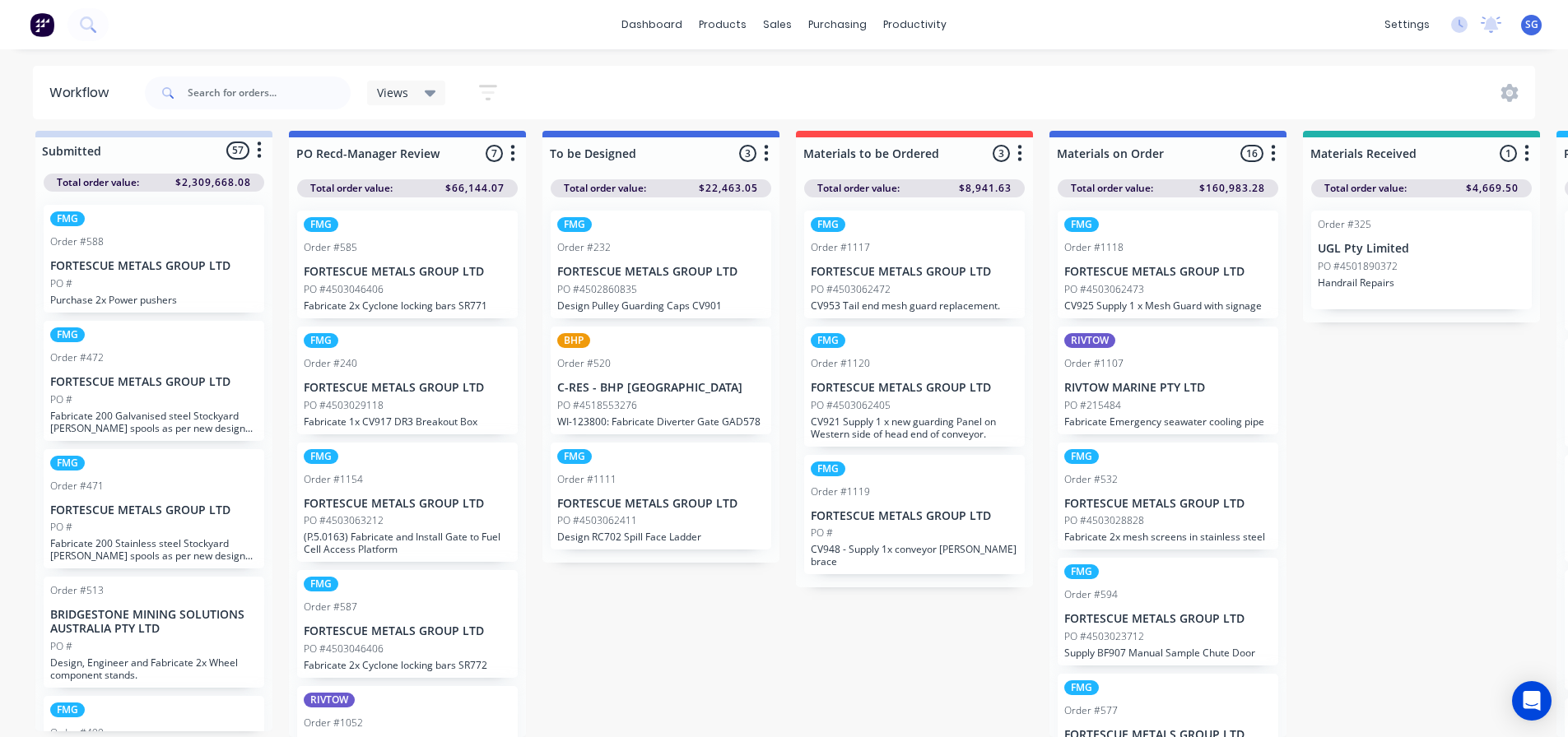
click at [874, 265] on p "FORTESCUE METALS GROUP LTD" at bounding box center [914, 271] width 207 height 14
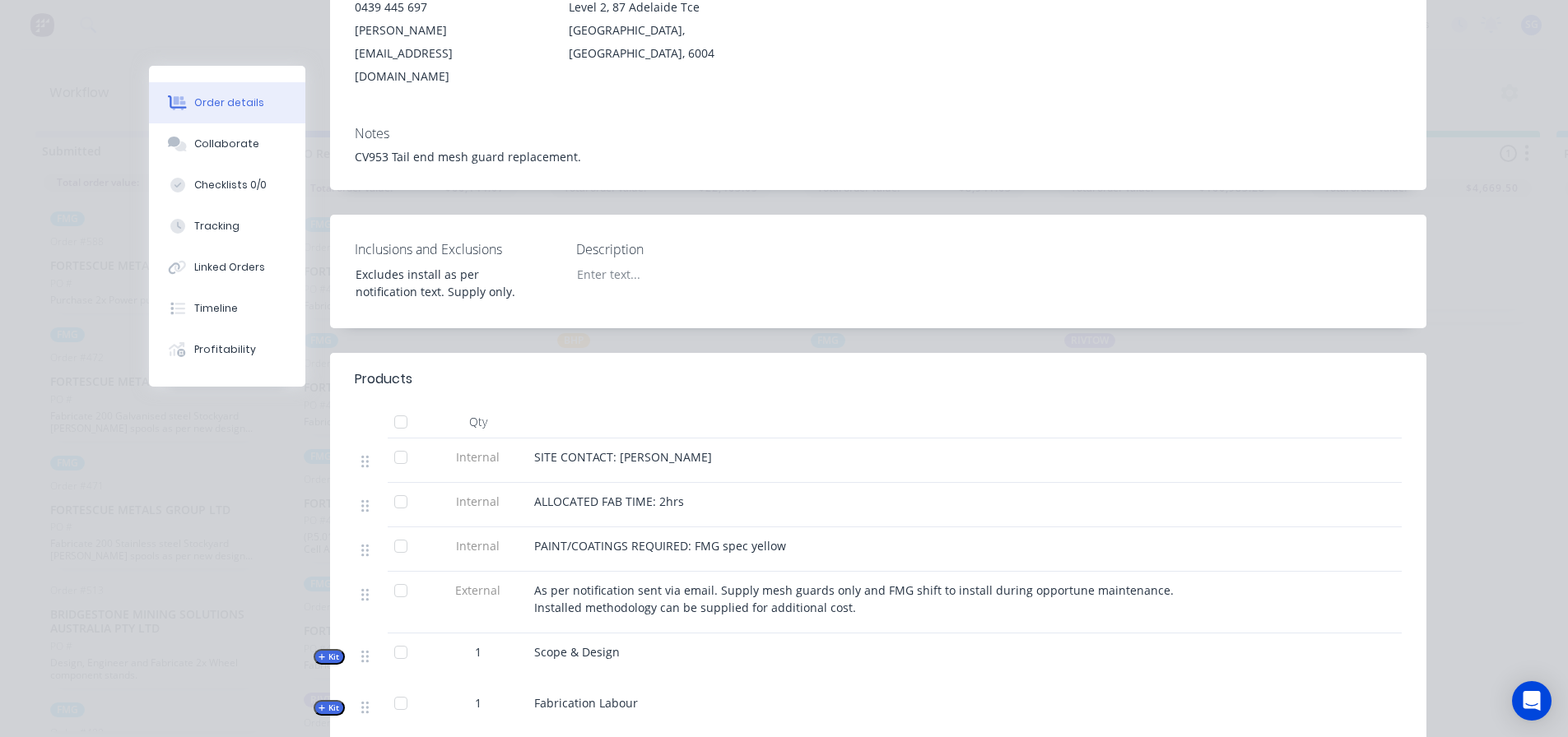
scroll to position [329, 0]
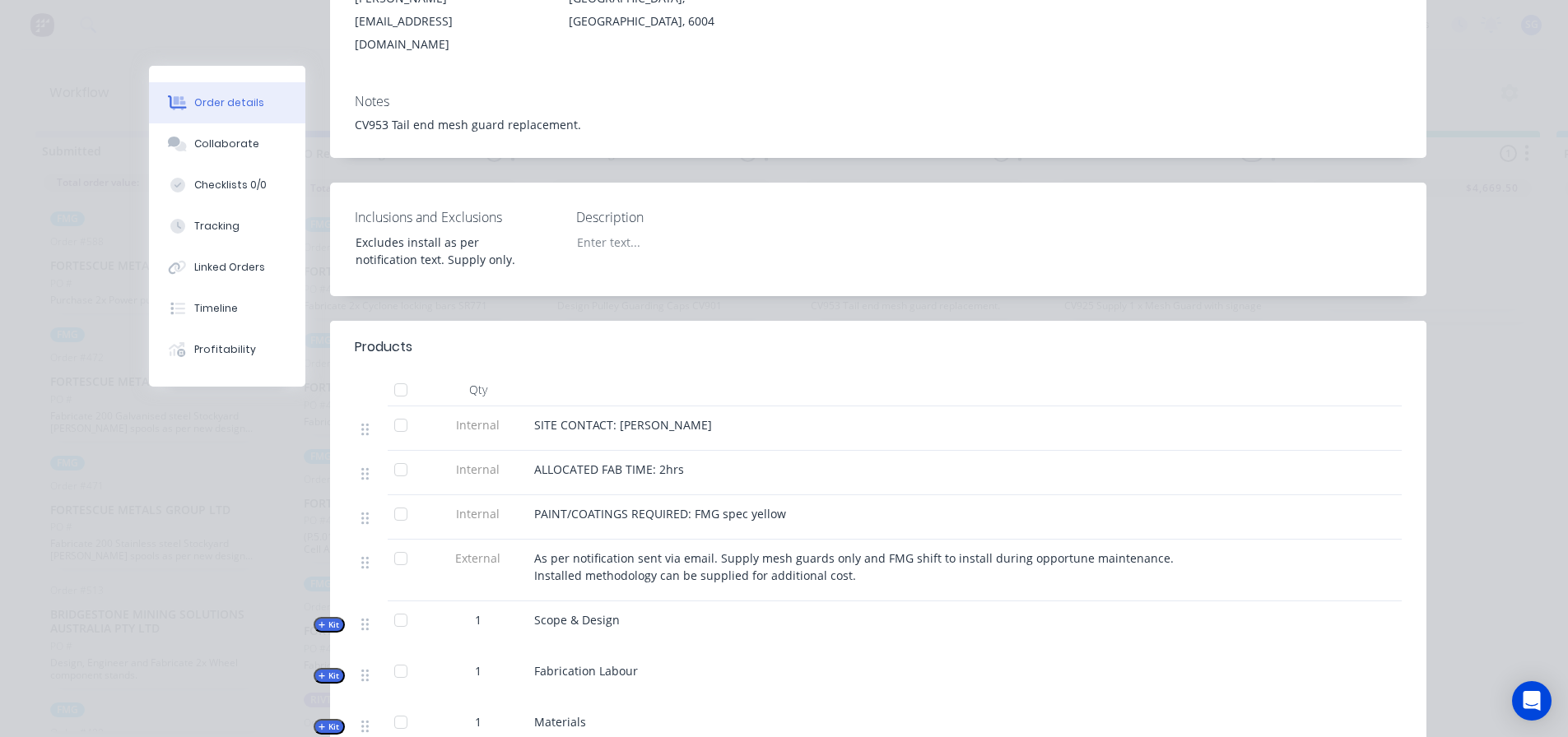
click at [323, 721] on span "Kit" at bounding box center [329, 727] width 21 height 12
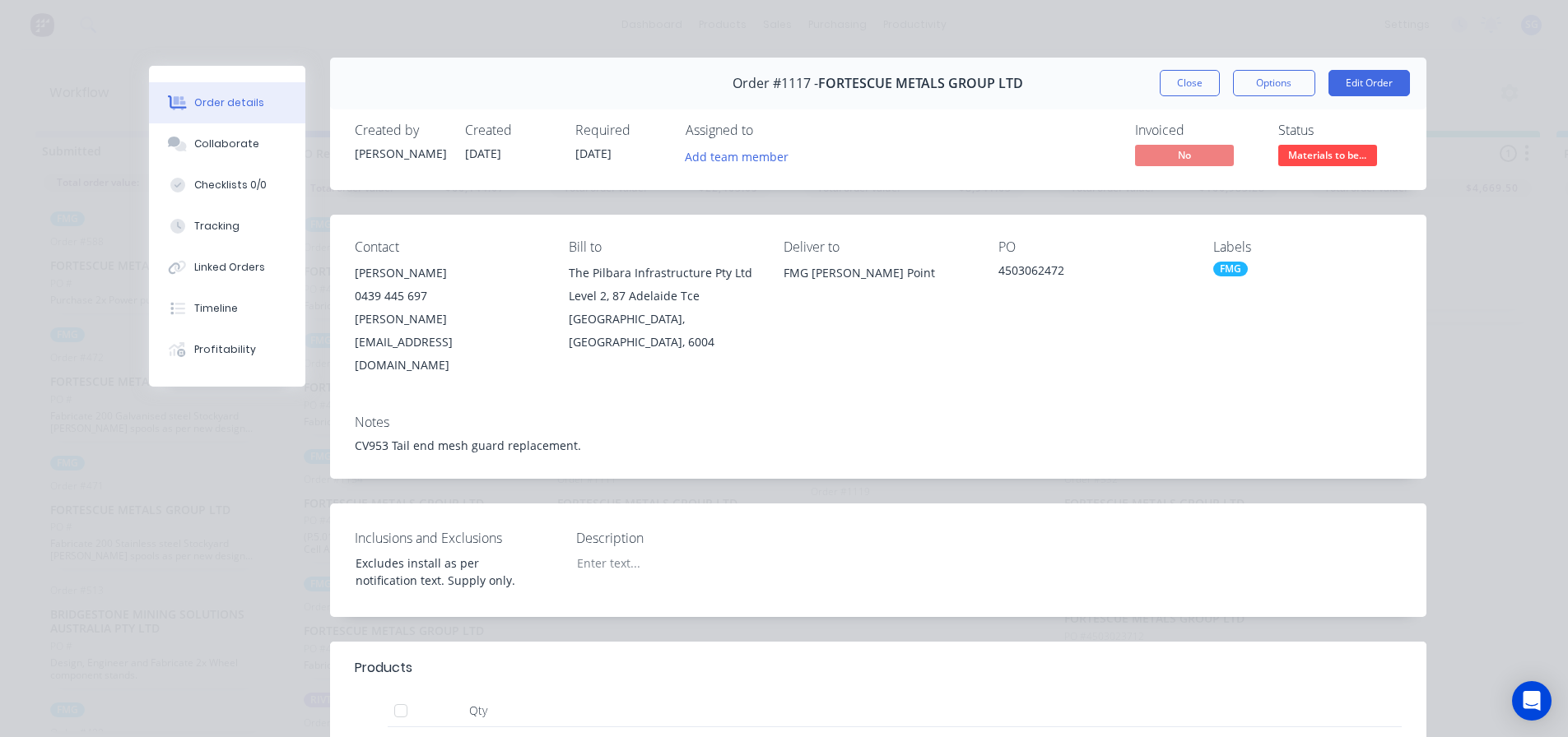
scroll to position [0, 0]
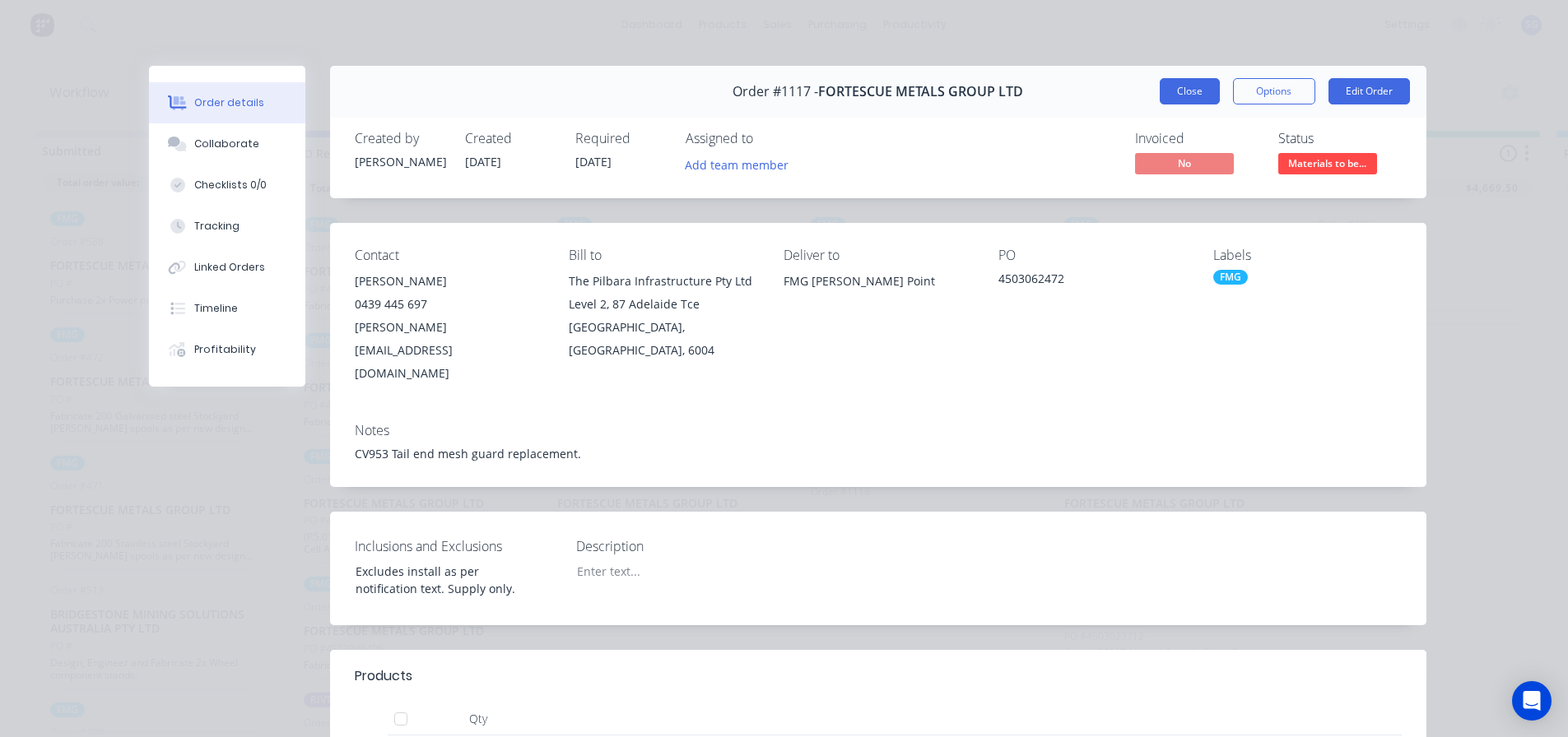
click at [1179, 89] on button "Close" at bounding box center [1189, 91] width 60 height 26
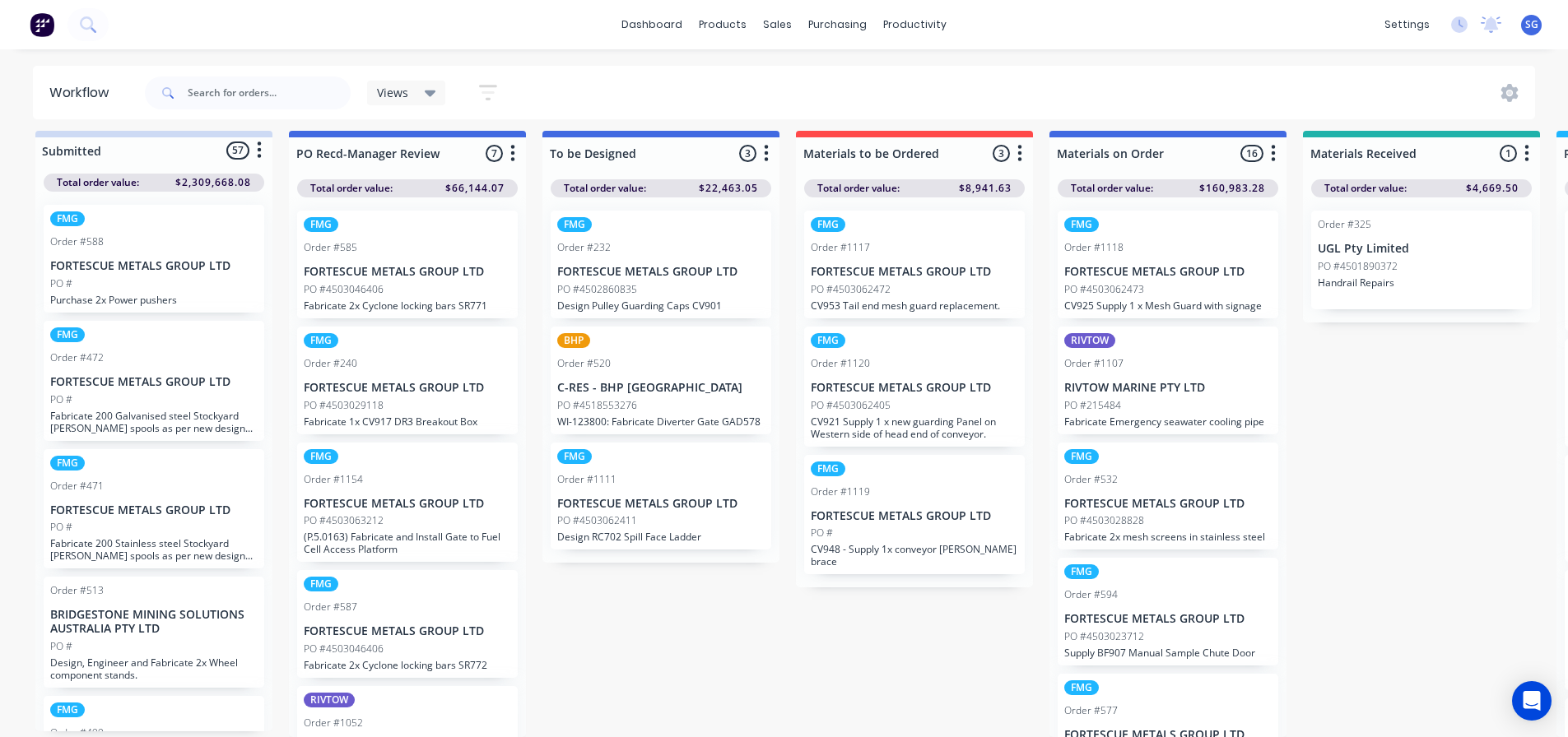
click at [892, 398] on div "PO #4503062405" at bounding box center [914, 406] width 207 height 15
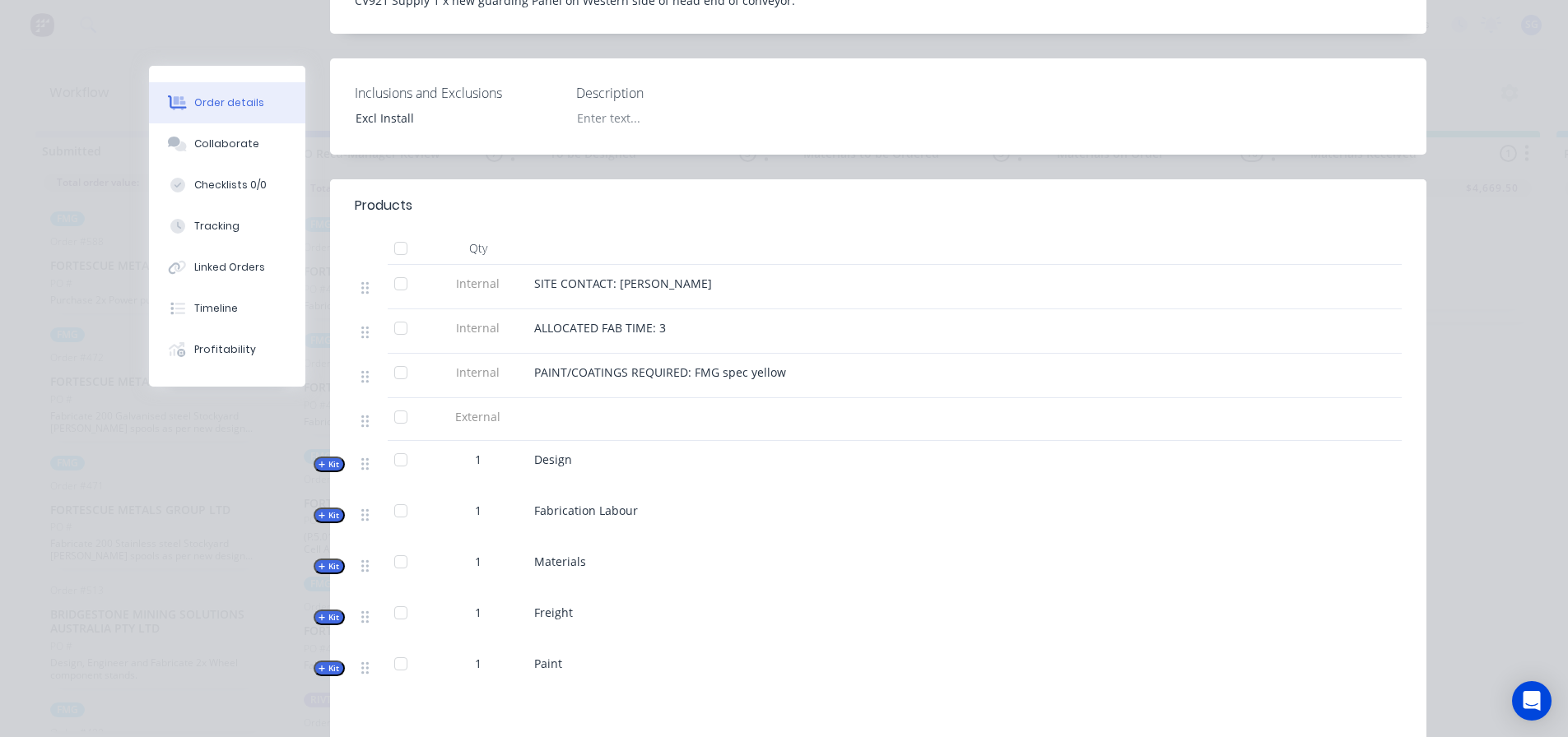
scroll to position [493, 0]
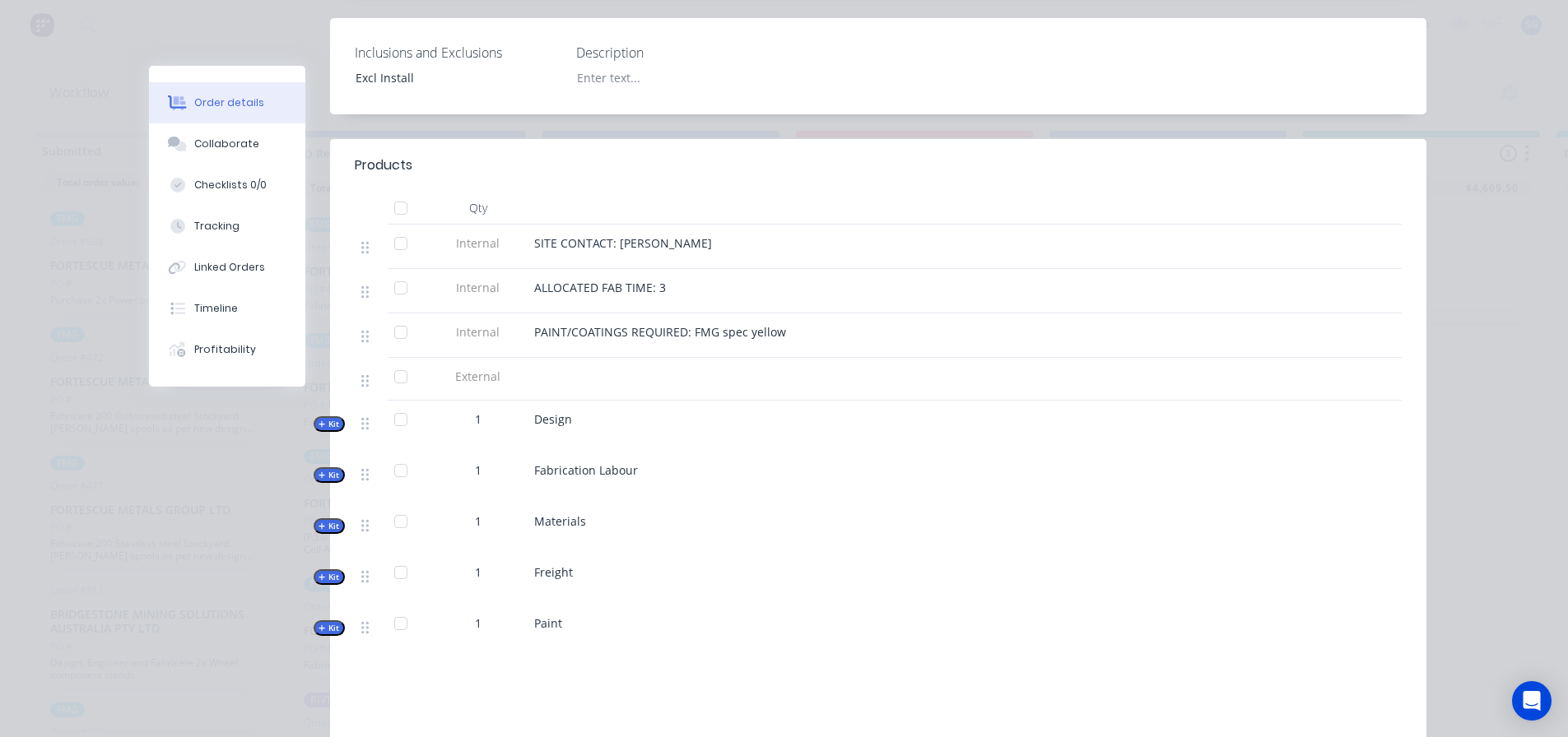
click at [319, 522] on icon "button" at bounding box center [322, 526] width 7 height 8
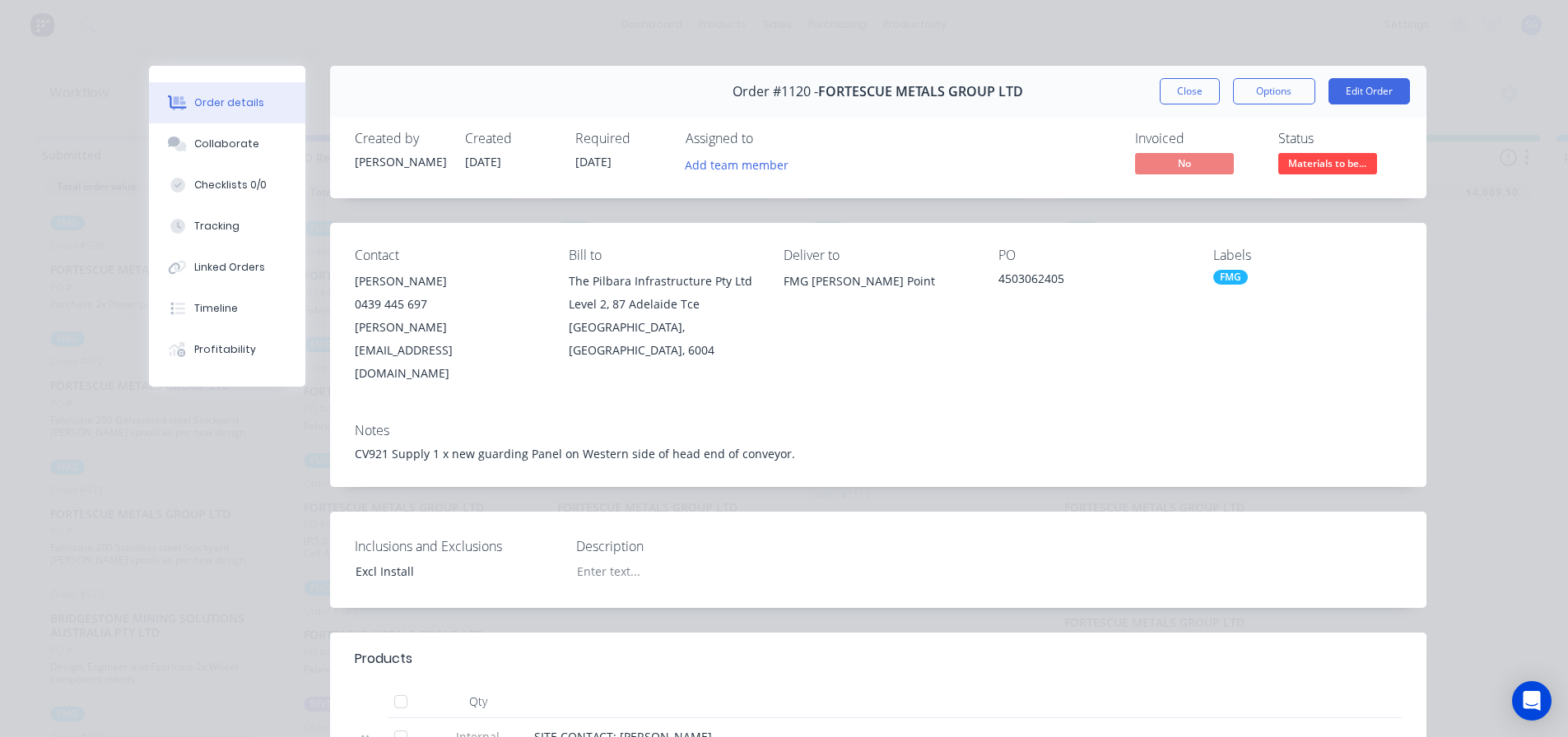
scroll to position [0, 0]
click at [1182, 94] on button "Close" at bounding box center [1189, 91] width 60 height 26
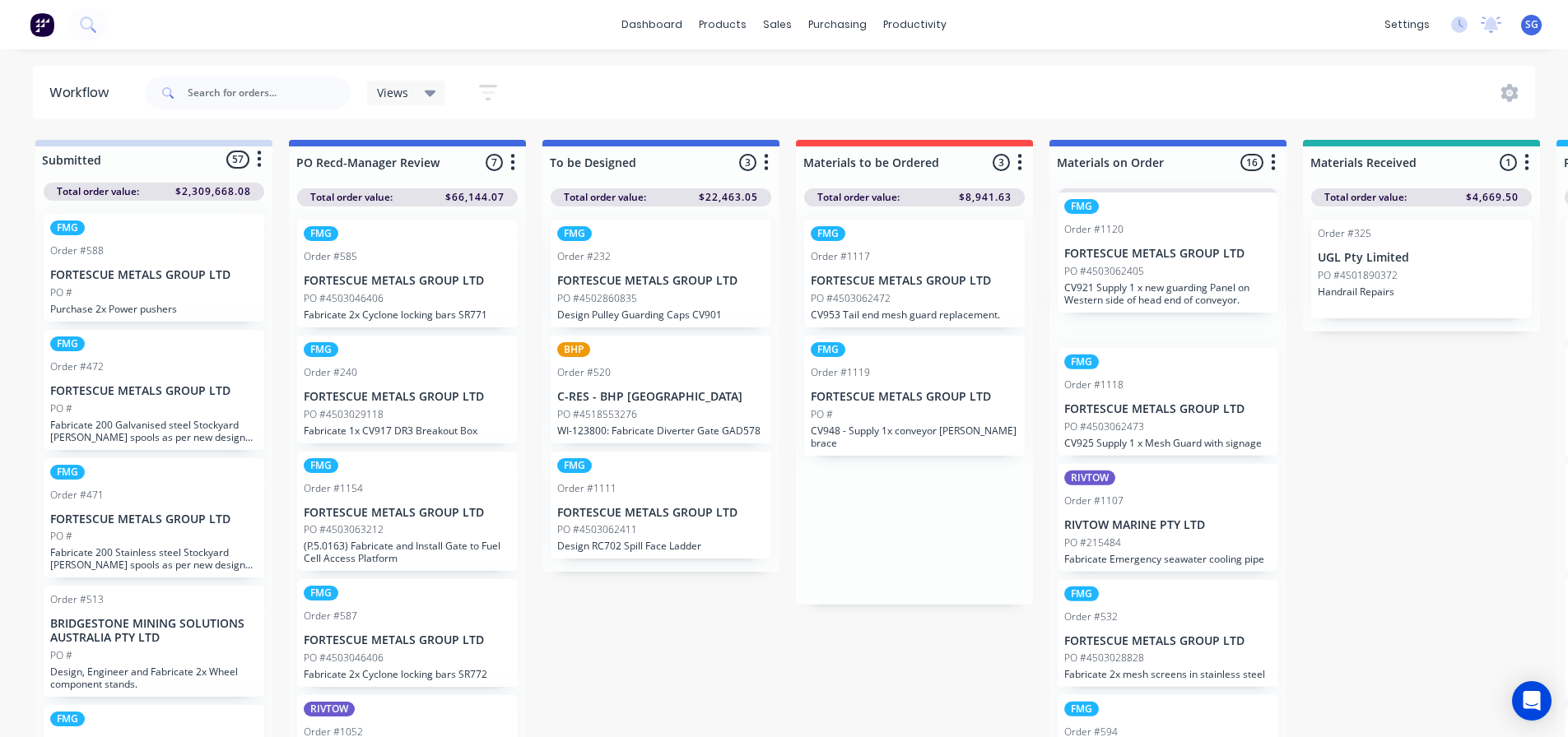
drag, startPoint x: 890, startPoint y: 400, endPoint x: 1148, endPoint y: 253, distance: 296.9
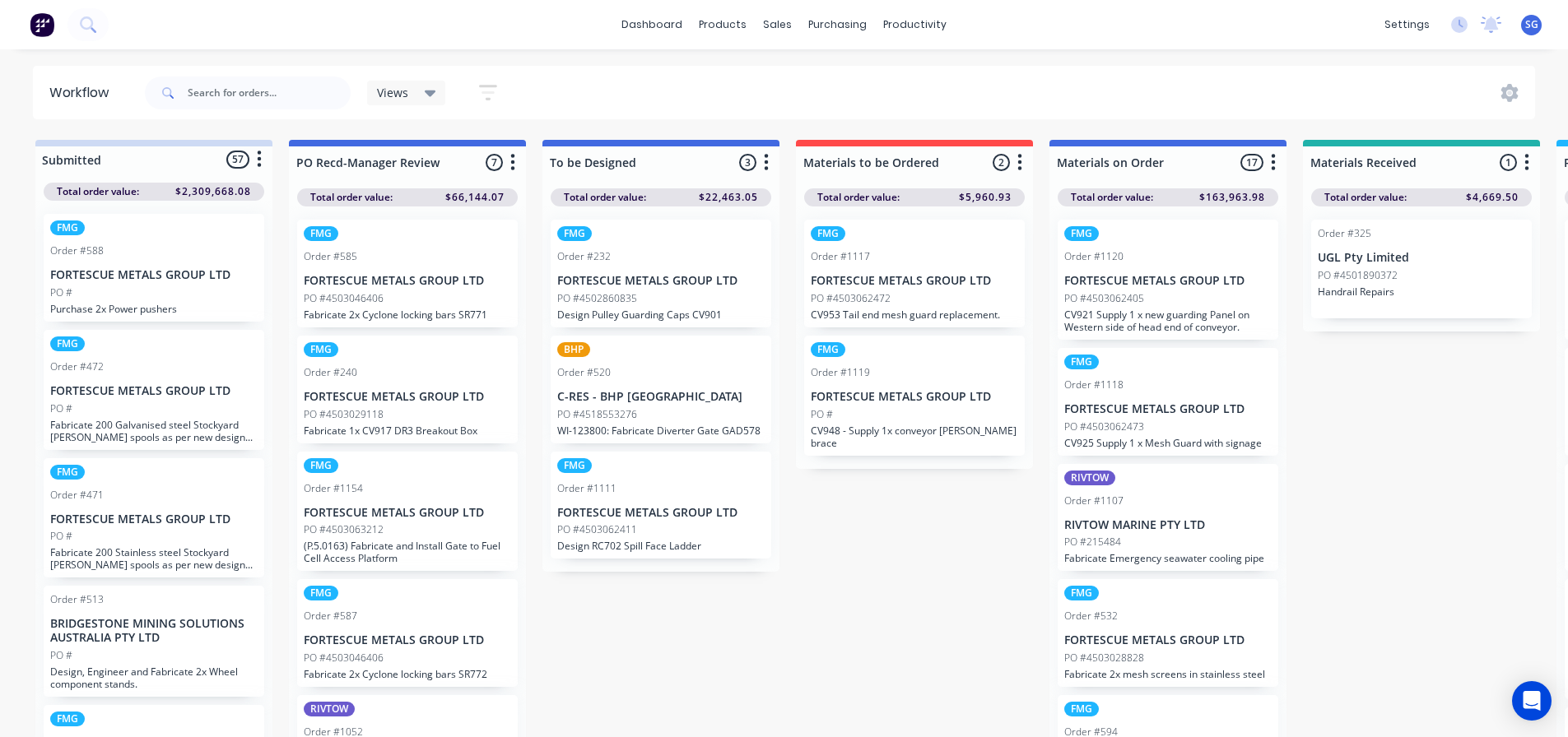
click at [884, 385] on div "FMG Order #1119 FORTESCUE METALS GROUP LTD PO # CV948 - Supply 1x conveyor stri…" at bounding box center [914, 396] width 220 height 120
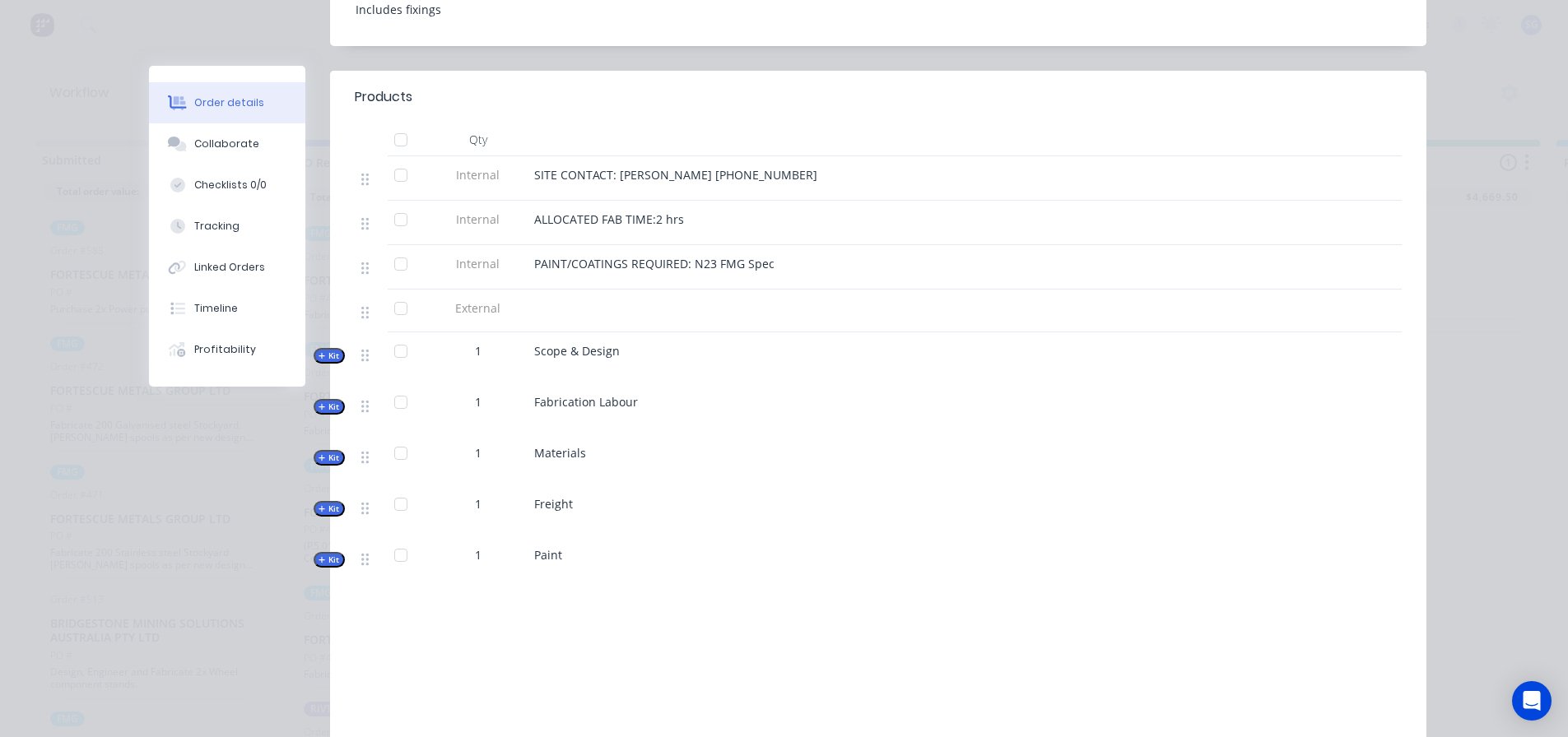
scroll to position [658, 0]
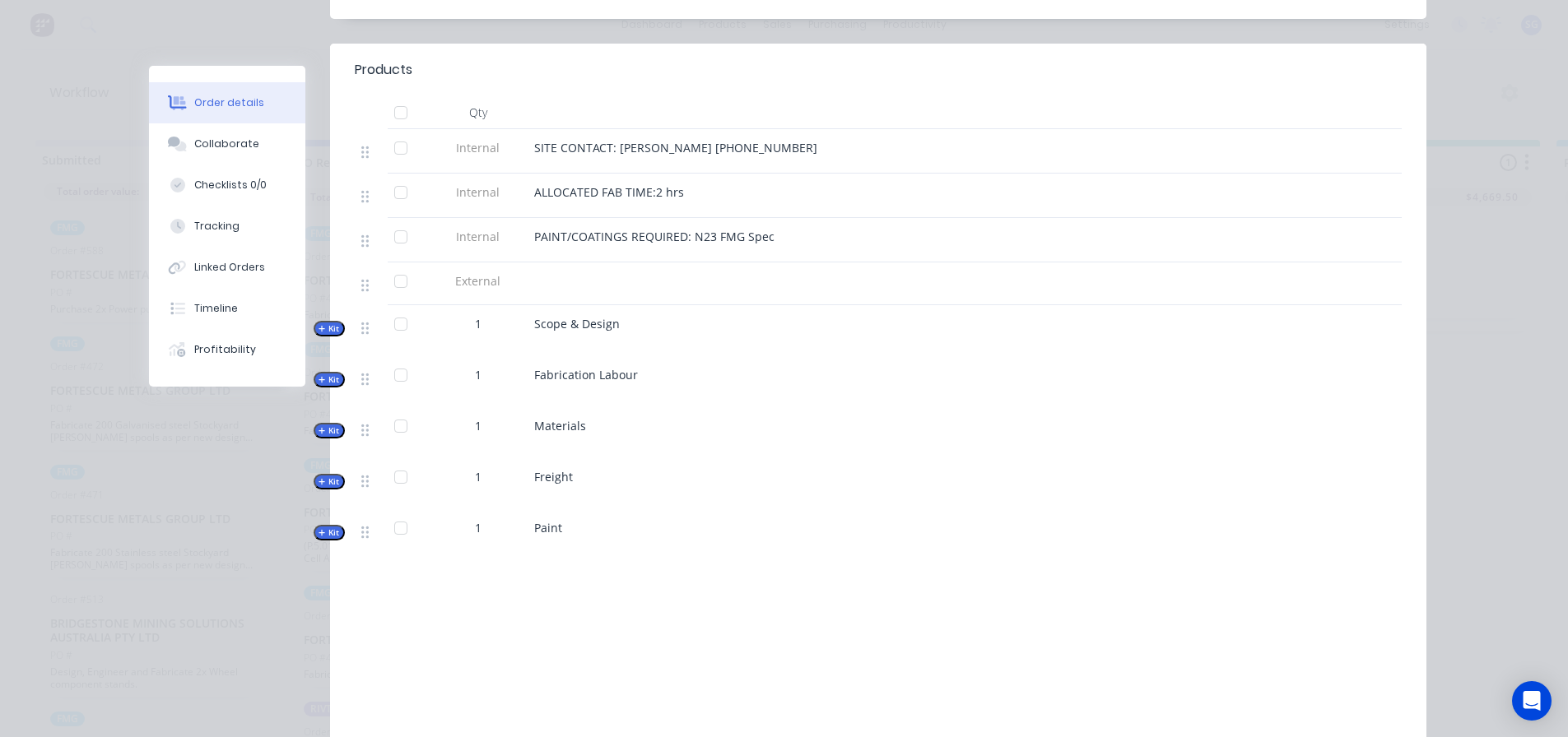
click at [321, 425] on span "Kit" at bounding box center [329, 431] width 21 height 12
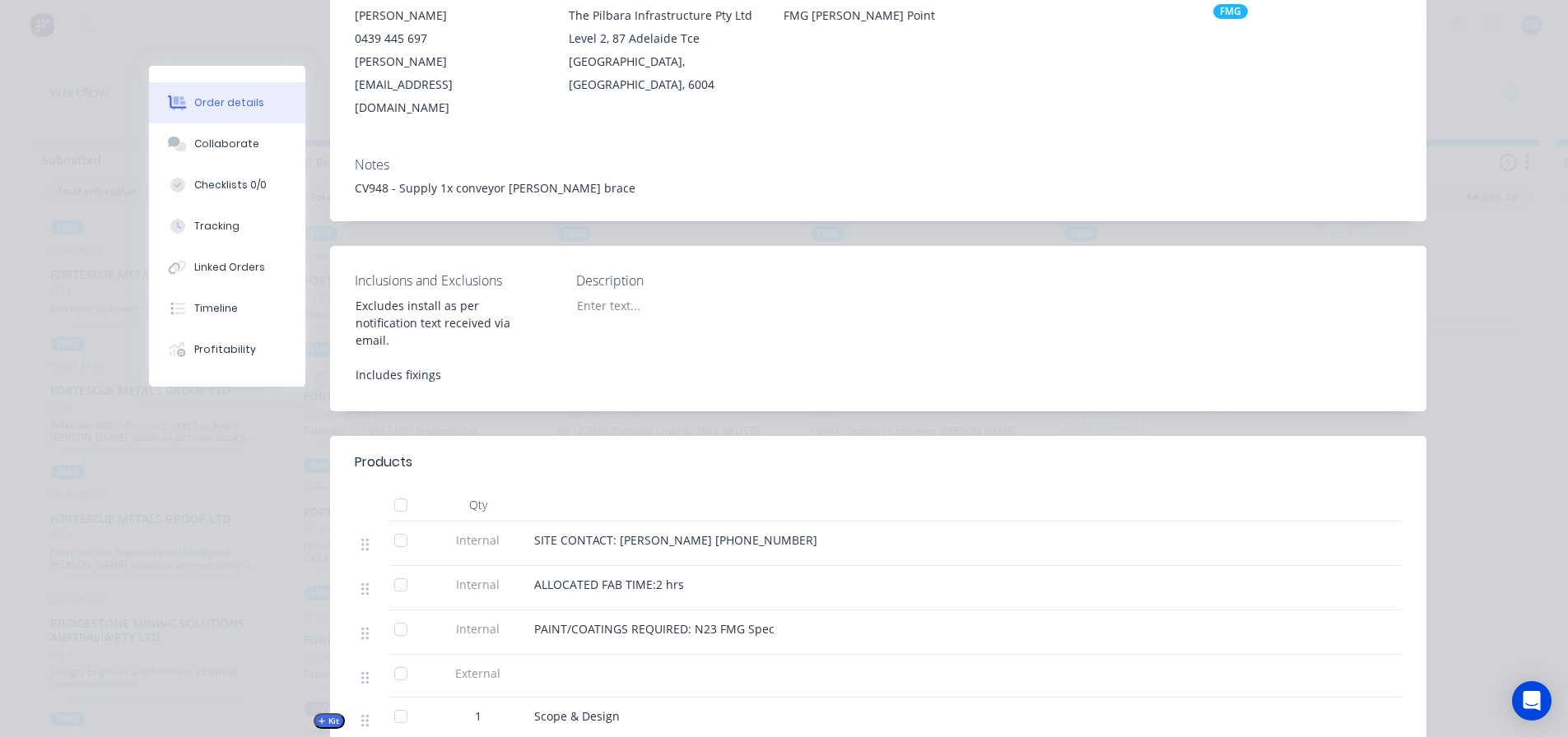
scroll to position [0, 0]
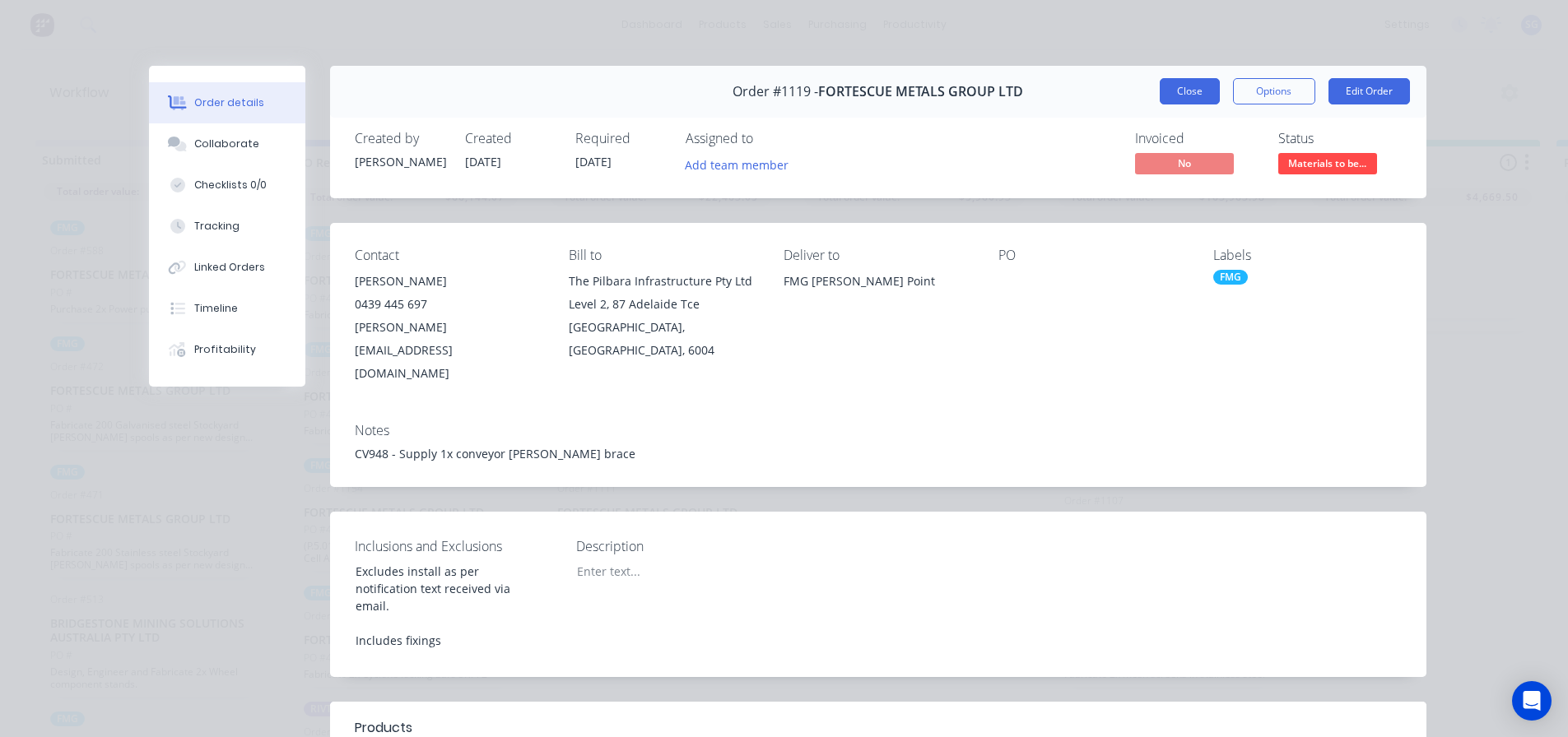
click at [1203, 93] on button "Close" at bounding box center [1189, 91] width 60 height 26
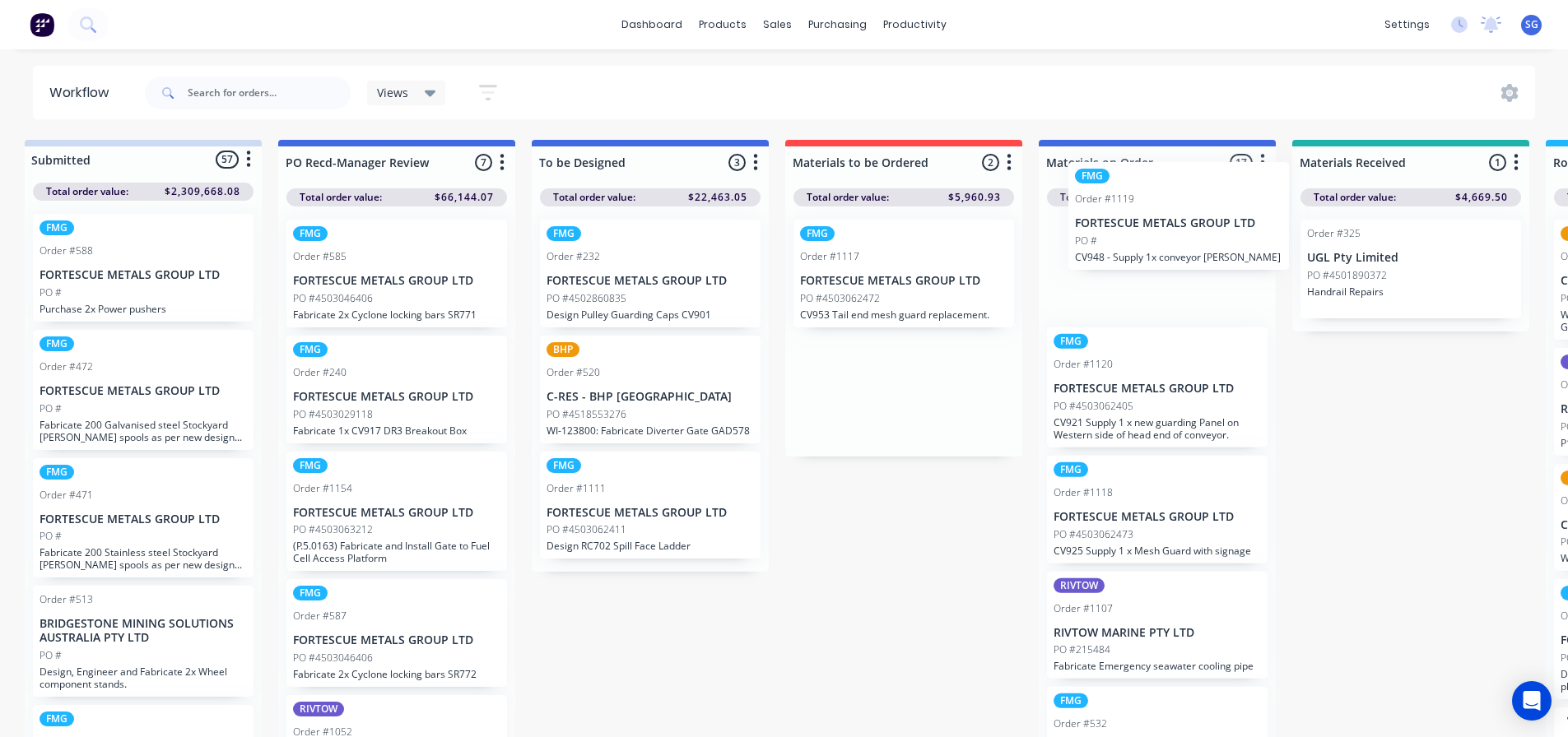
scroll to position [0, 17]
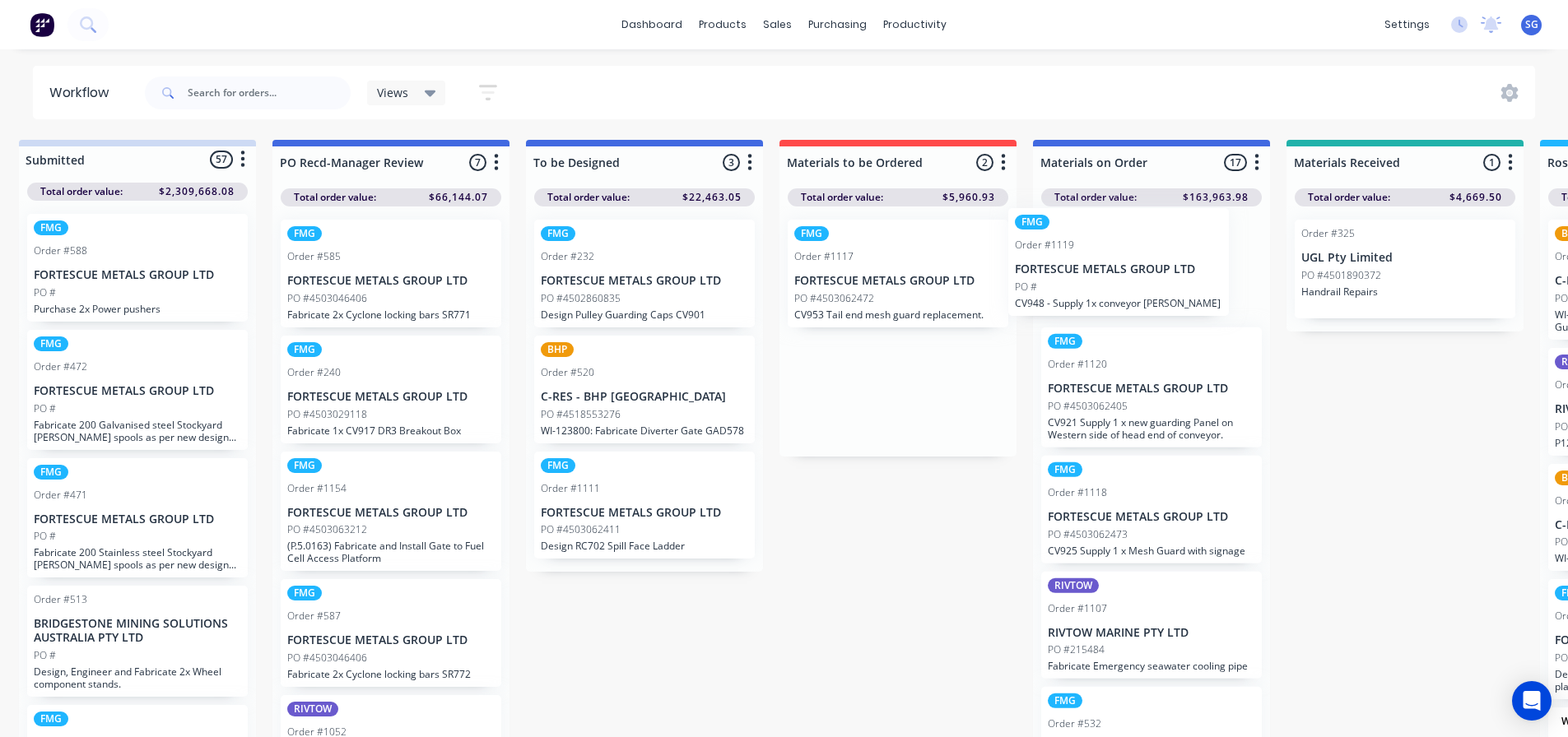
drag, startPoint x: 909, startPoint y: 418, endPoint x: 1123, endPoint y: 282, distance: 253.6
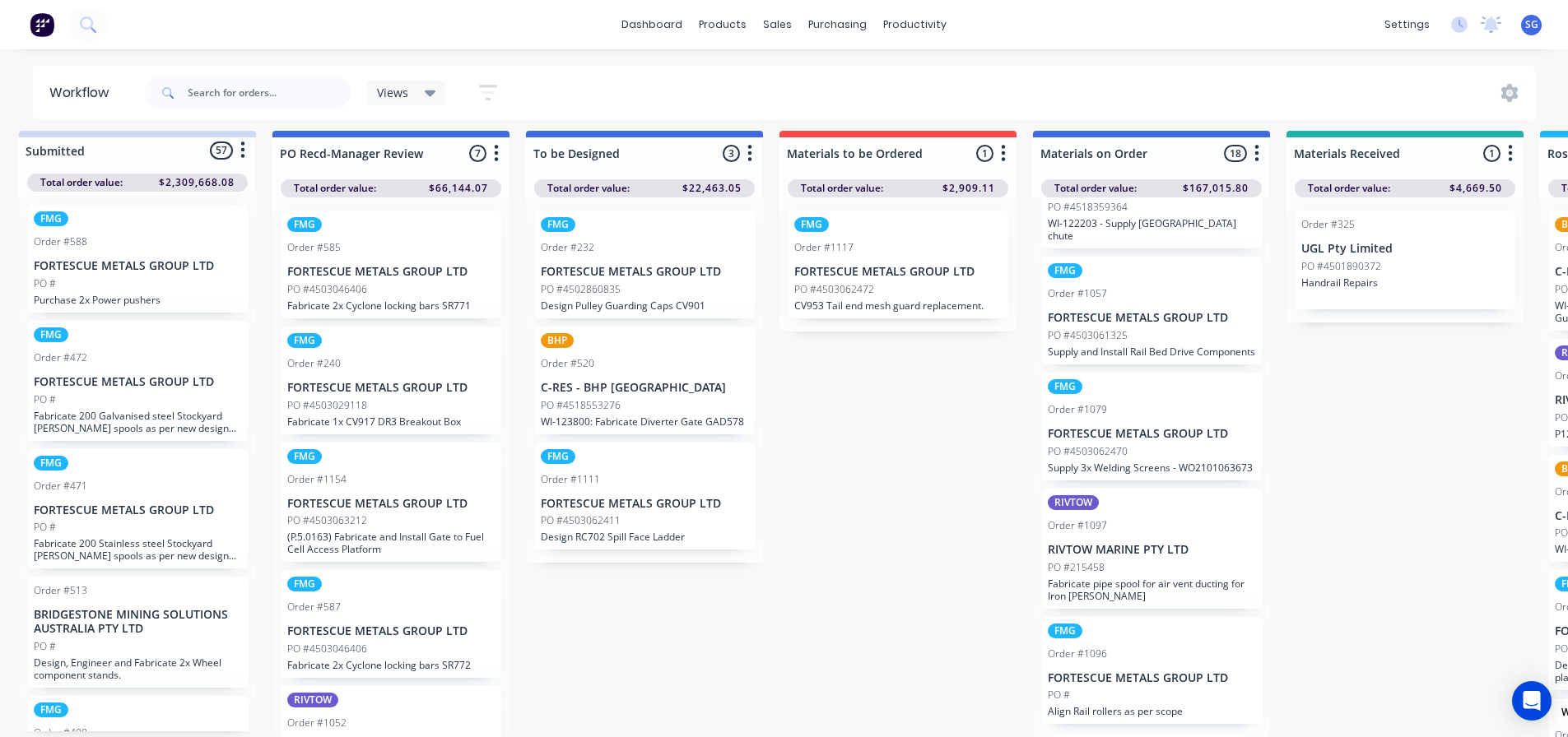
scroll to position [21, 17]
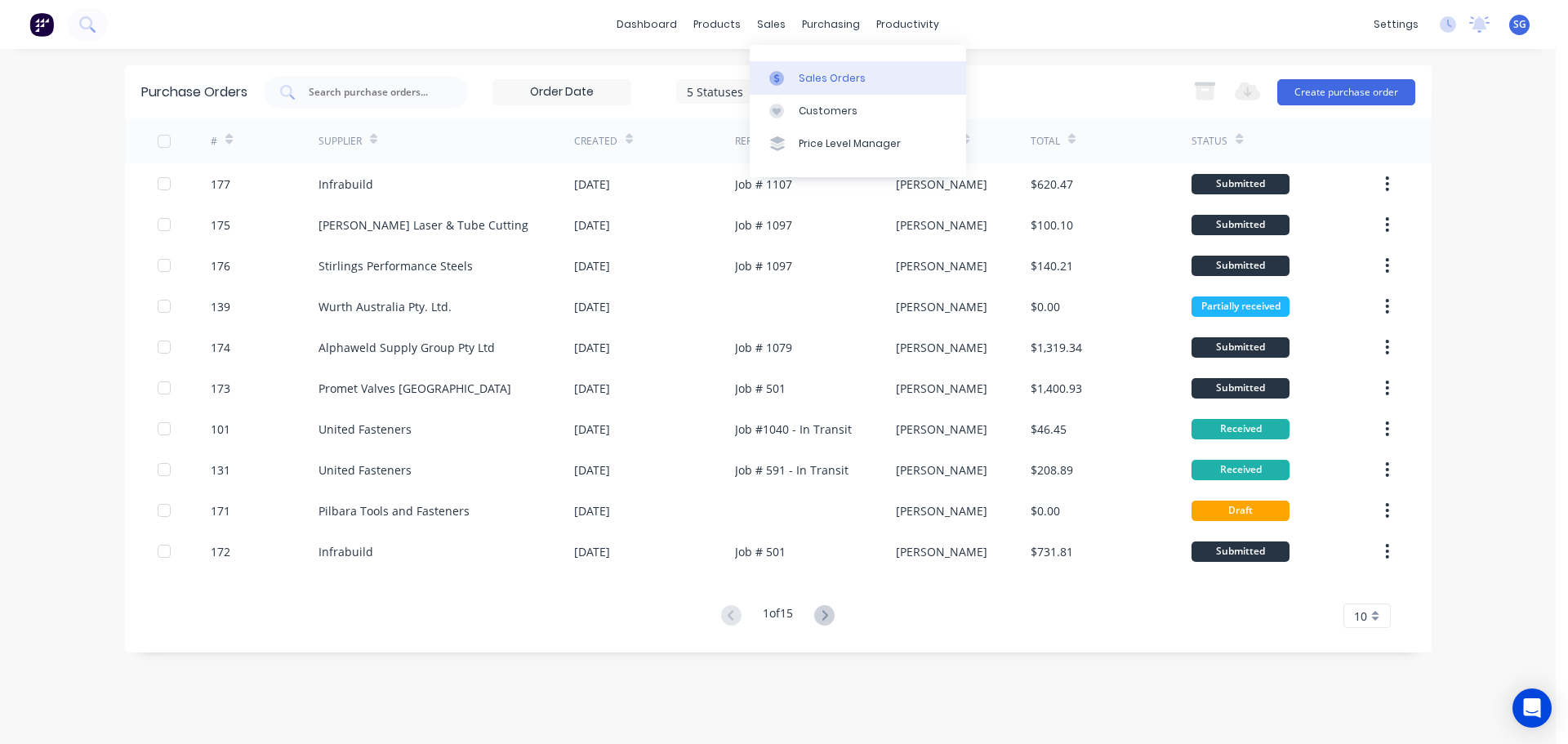
click at [790, 74] on div at bounding box center [781, 78] width 25 height 15
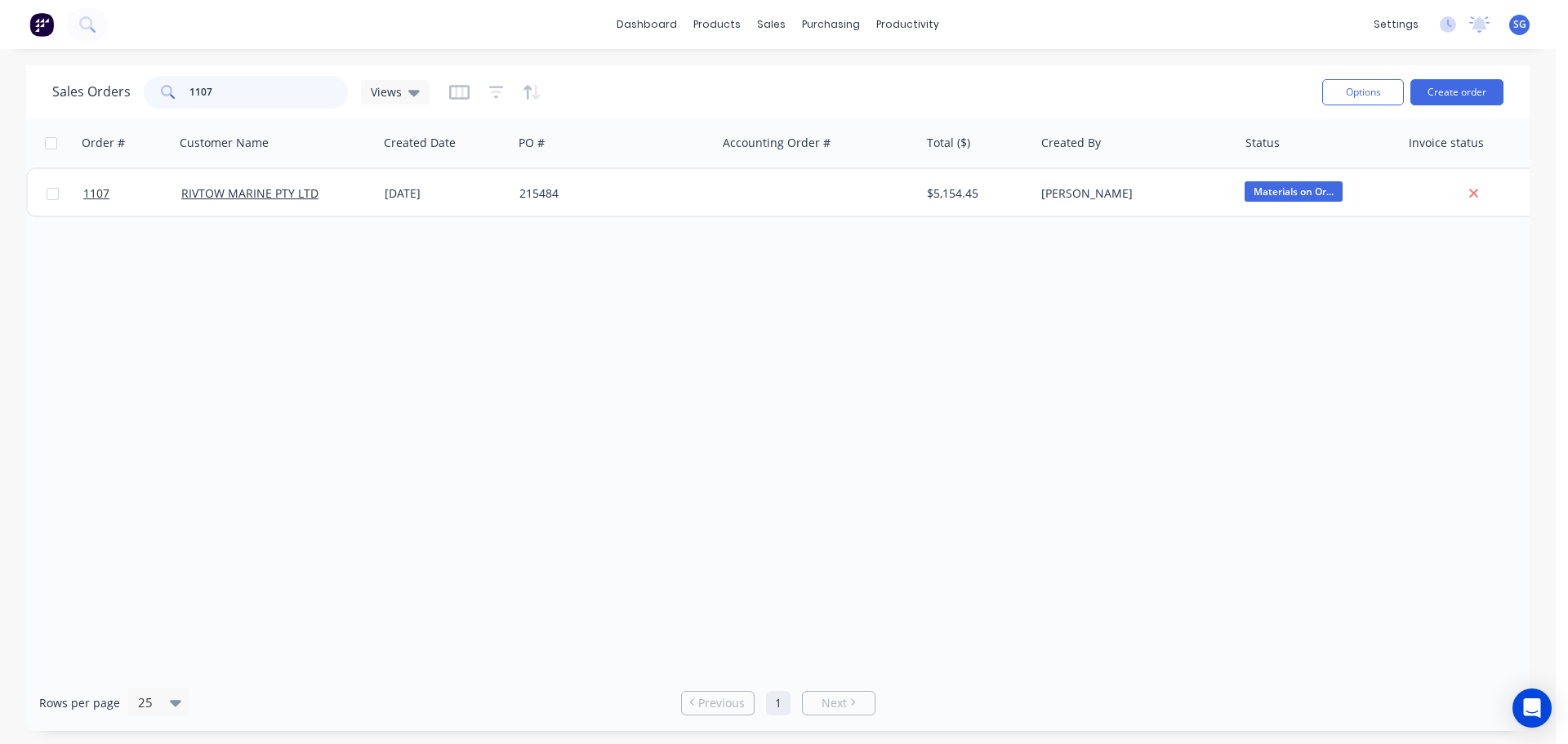
click at [210, 92] on input "1107" at bounding box center [268, 93] width 159 height 33
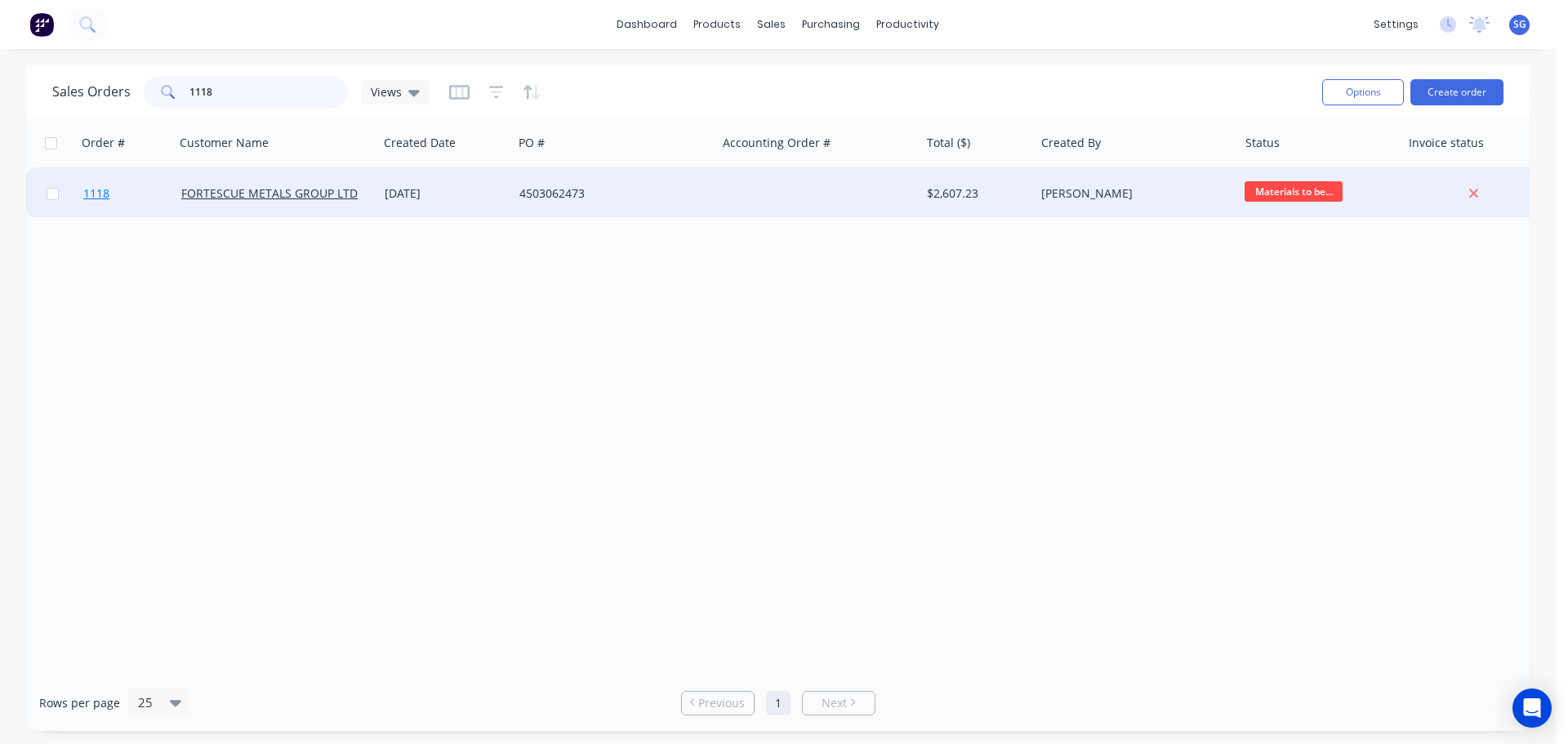
type input "1118"
click at [93, 199] on span "1118" at bounding box center [97, 194] width 26 height 17
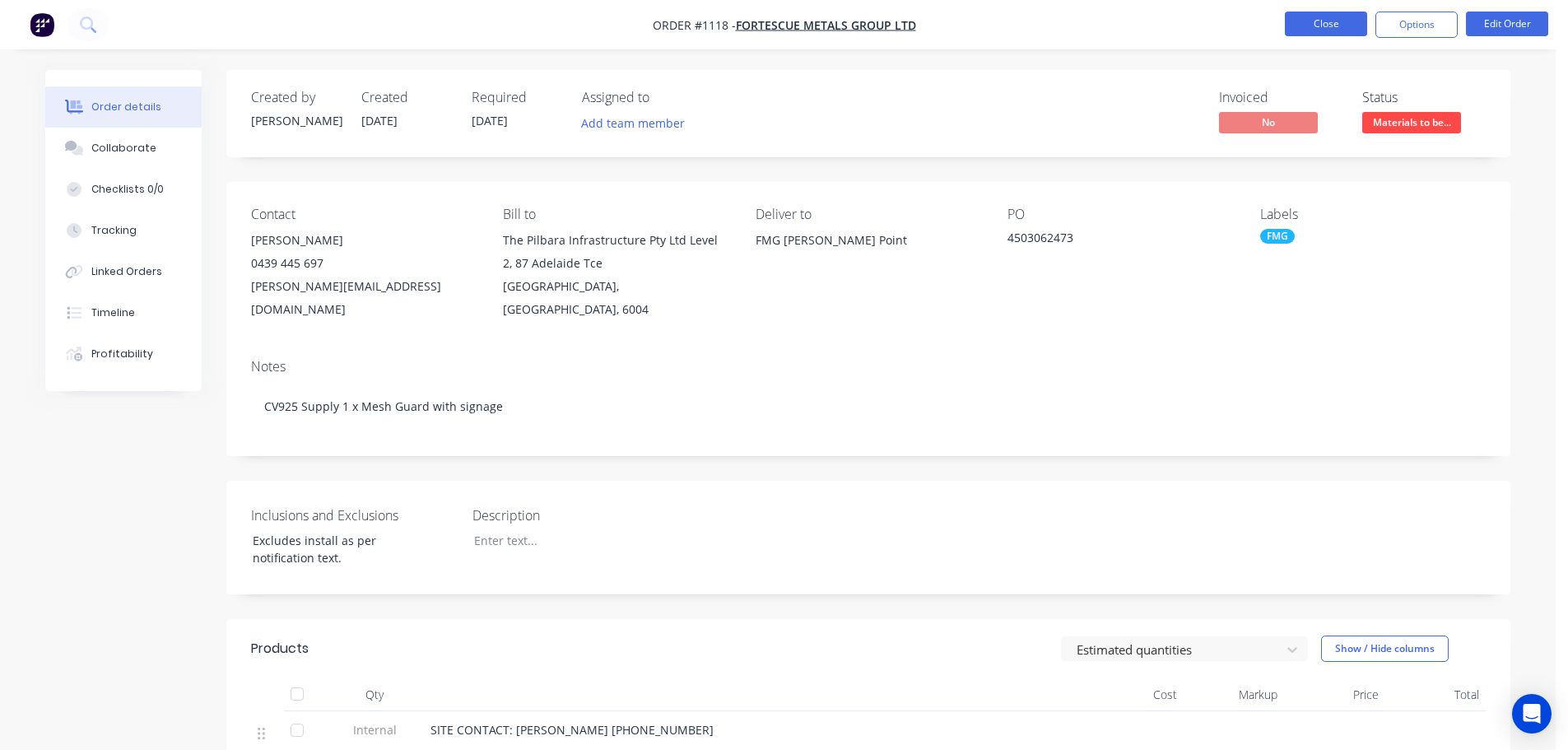
click at [1321, 26] on button "Close" at bounding box center [1325, 23] width 82 height 25
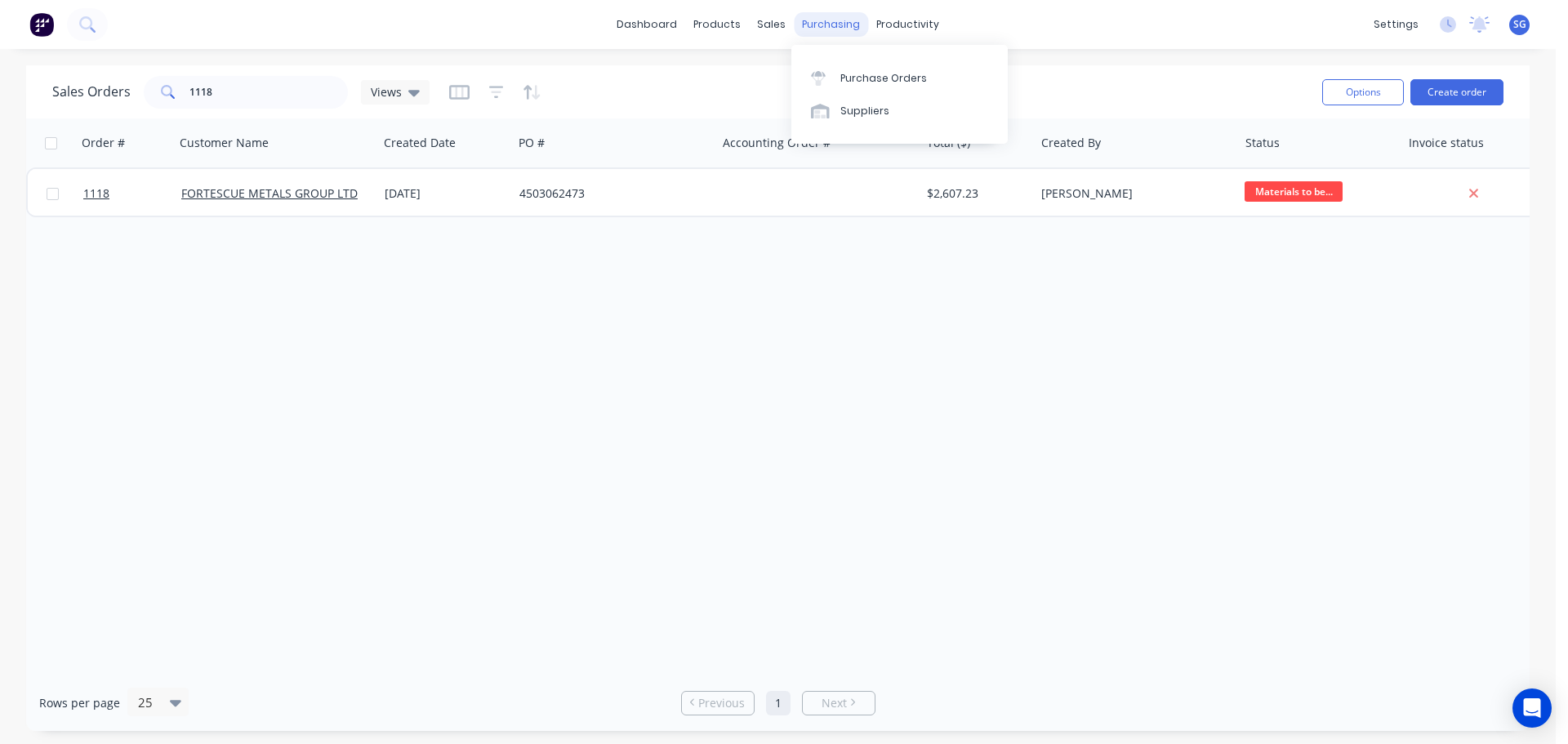
click at [838, 28] on div "purchasing" at bounding box center [831, 24] width 74 height 25
click at [850, 73] on div "Purchase Orders" at bounding box center [884, 78] width 86 height 15
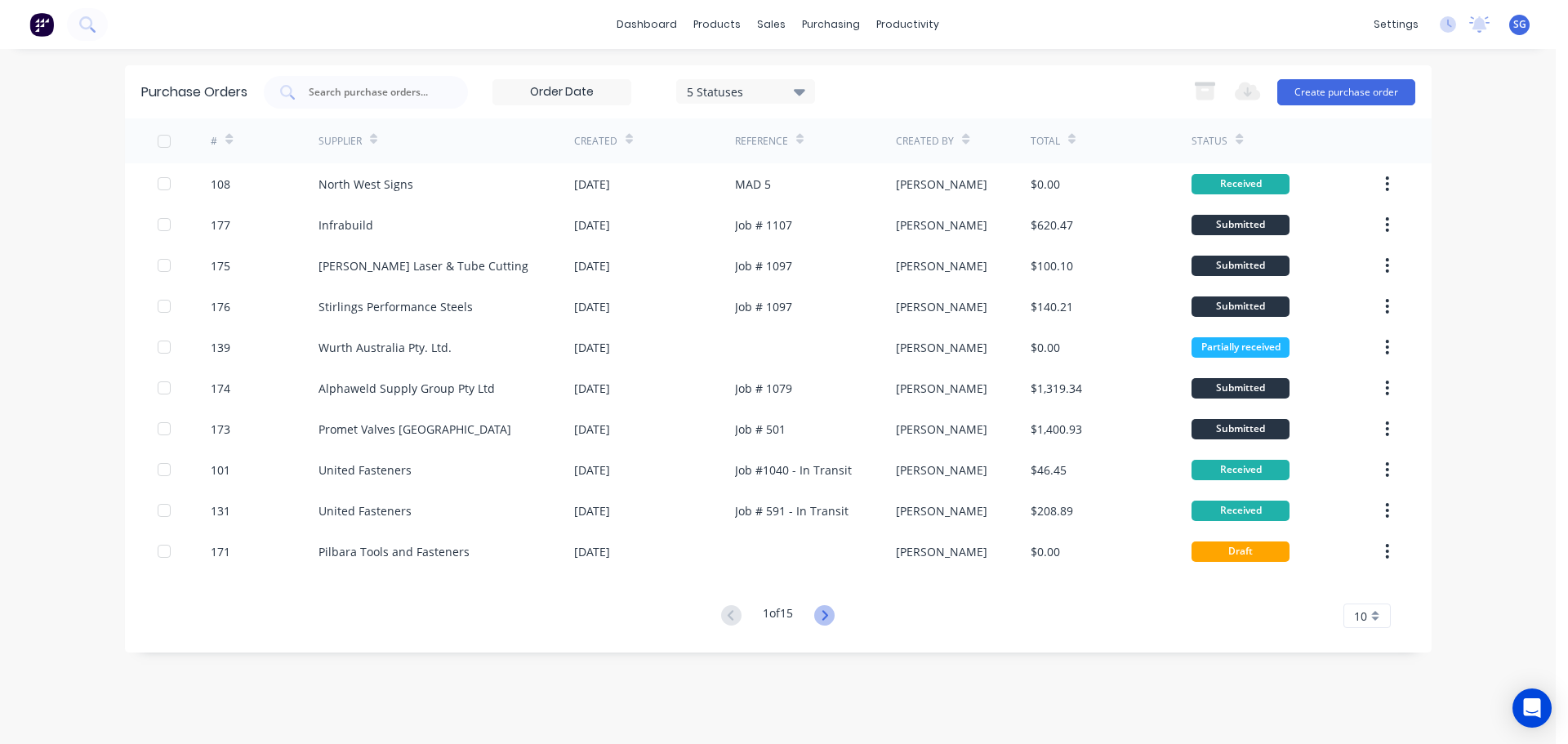
click at [827, 621] on icon at bounding box center [824, 615] width 20 height 20
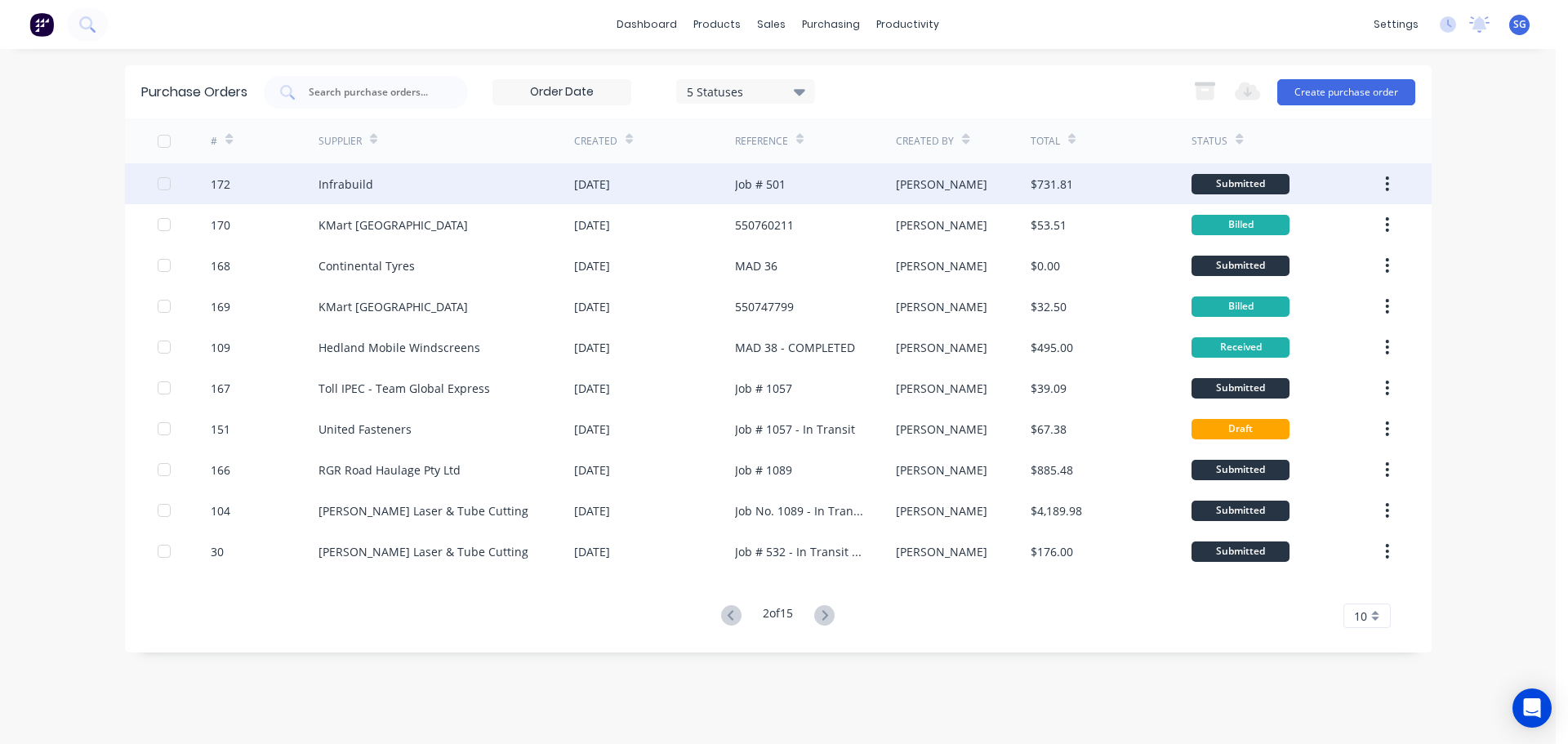
click at [587, 185] on div "[DATE]" at bounding box center [592, 184] width 36 height 17
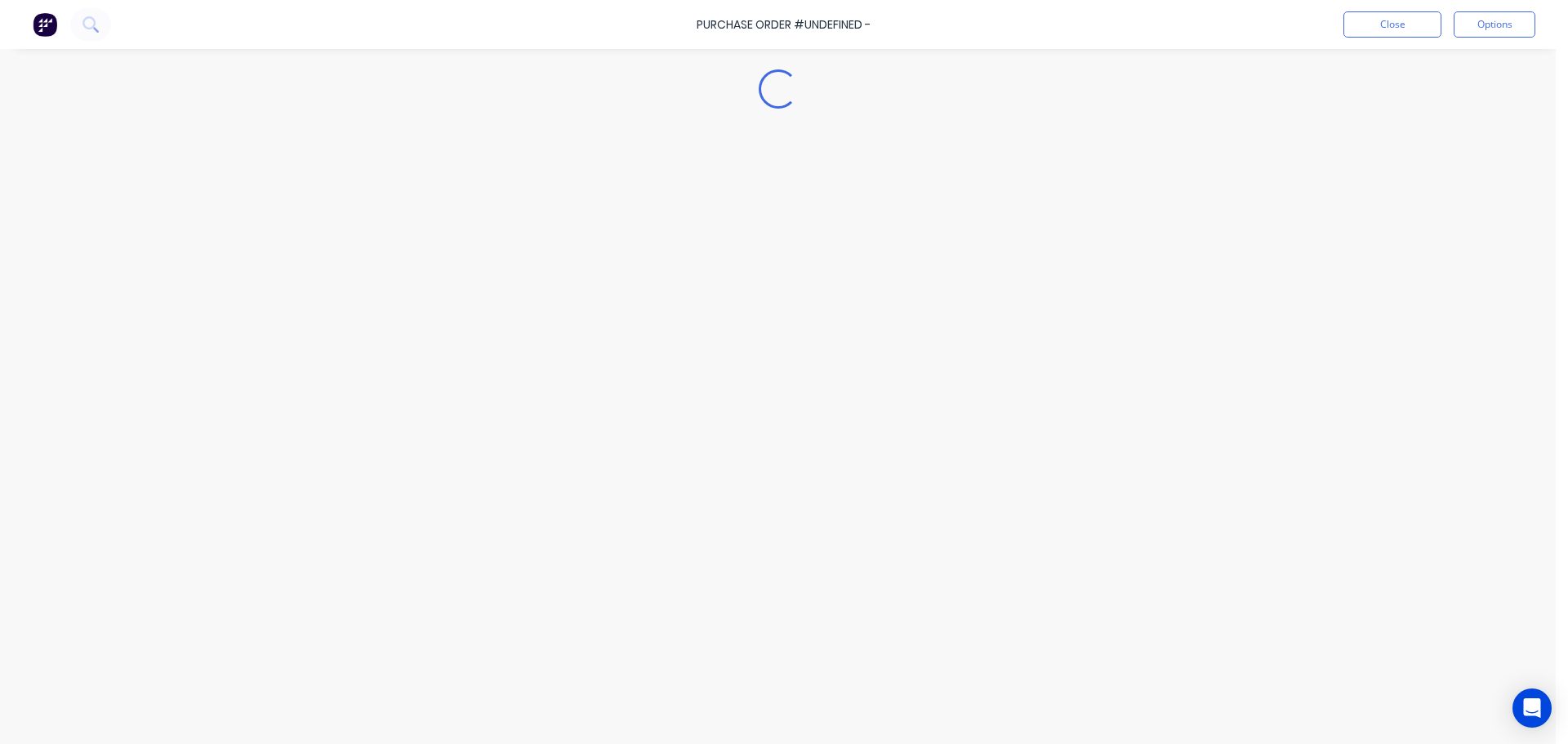
type textarea "x"
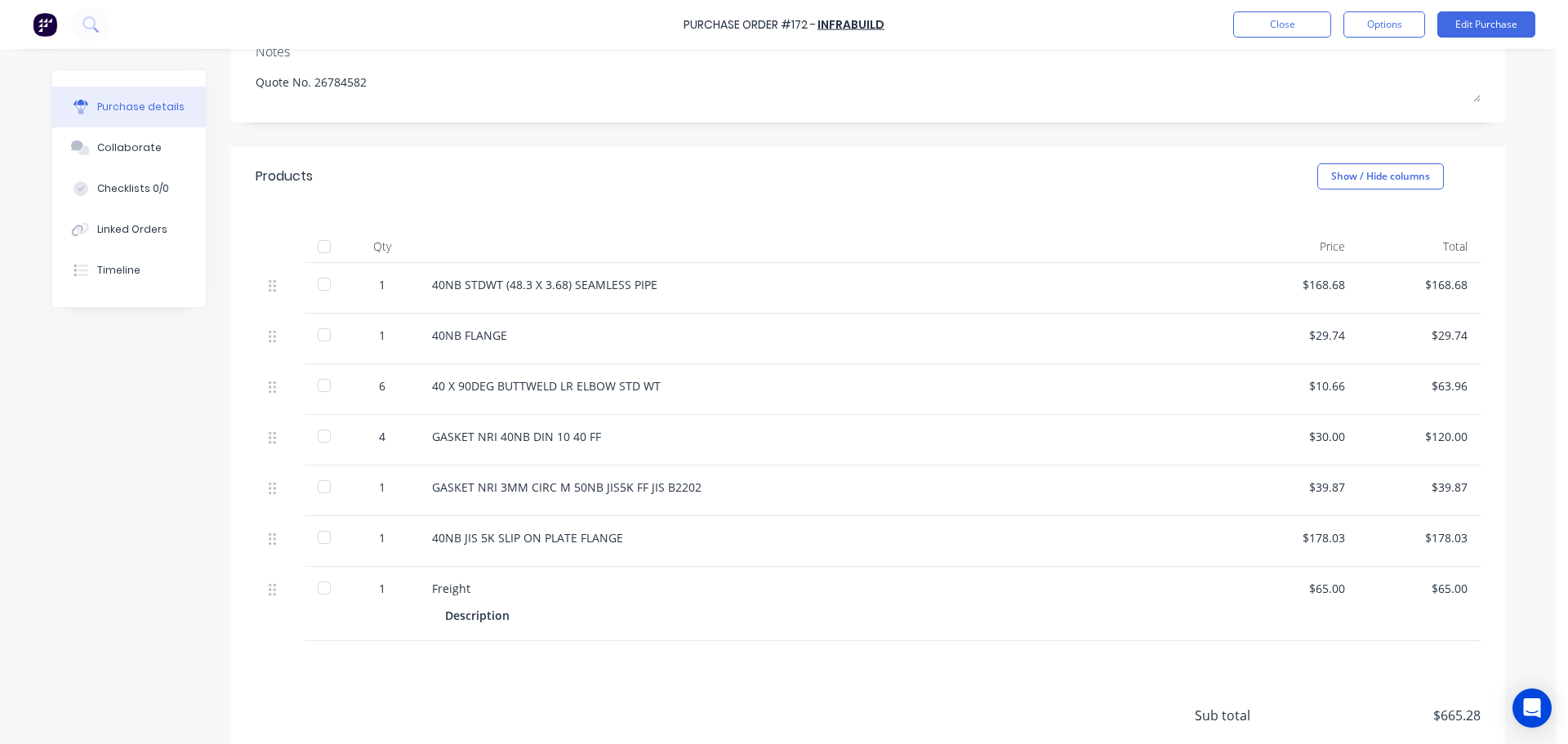
scroll to position [245, 0]
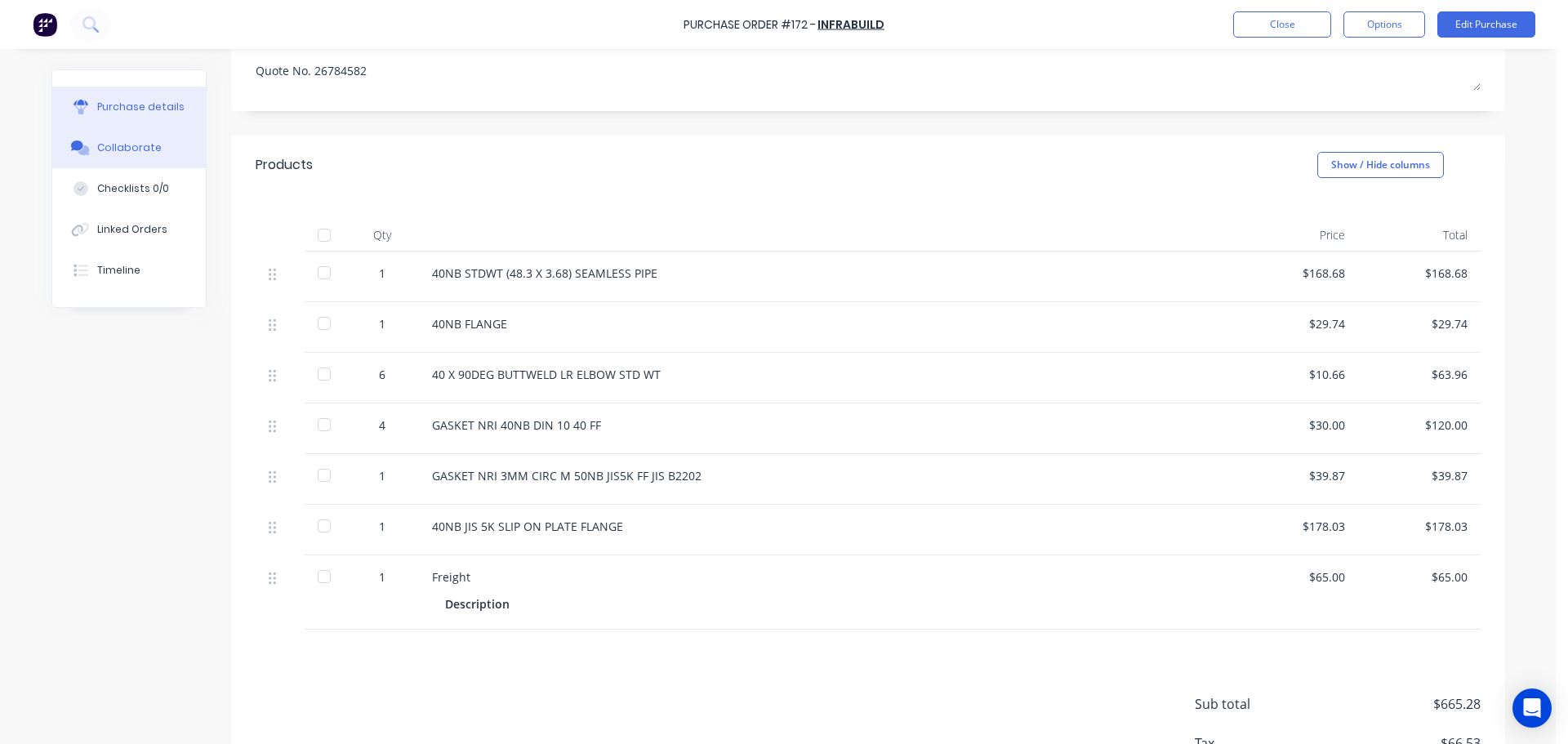
click at [86, 156] on button "Collaborate" at bounding box center [129, 148] width 153 height 40
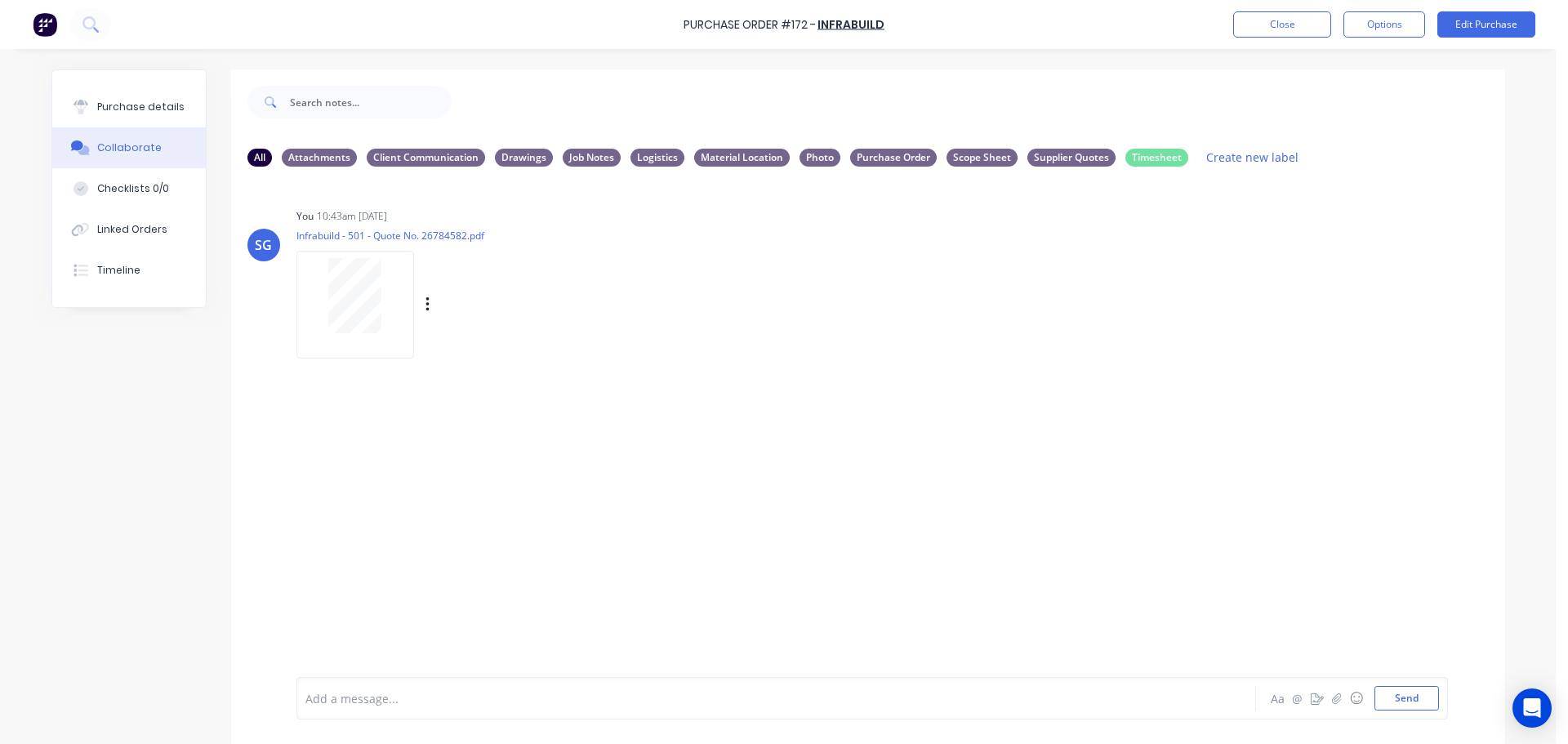
click at [377, 299] on div at bounding box center [356, 296] width 103 height 75
click at [1269, 28] on button "Close" at bounding box center [1282, 24] width 98 height 26
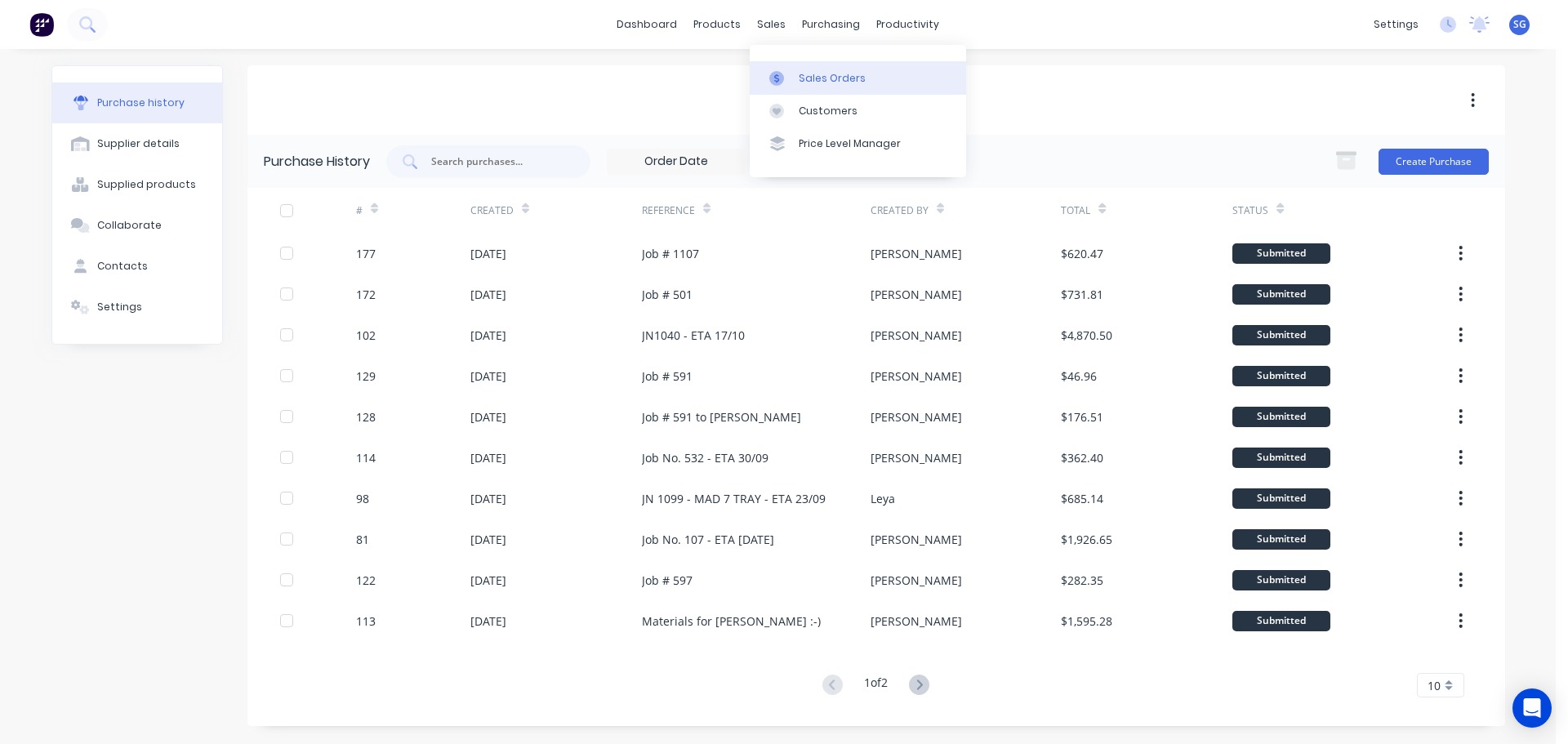
click at [793, 80] on div at bounding box center [781, 78] width 25 height 15
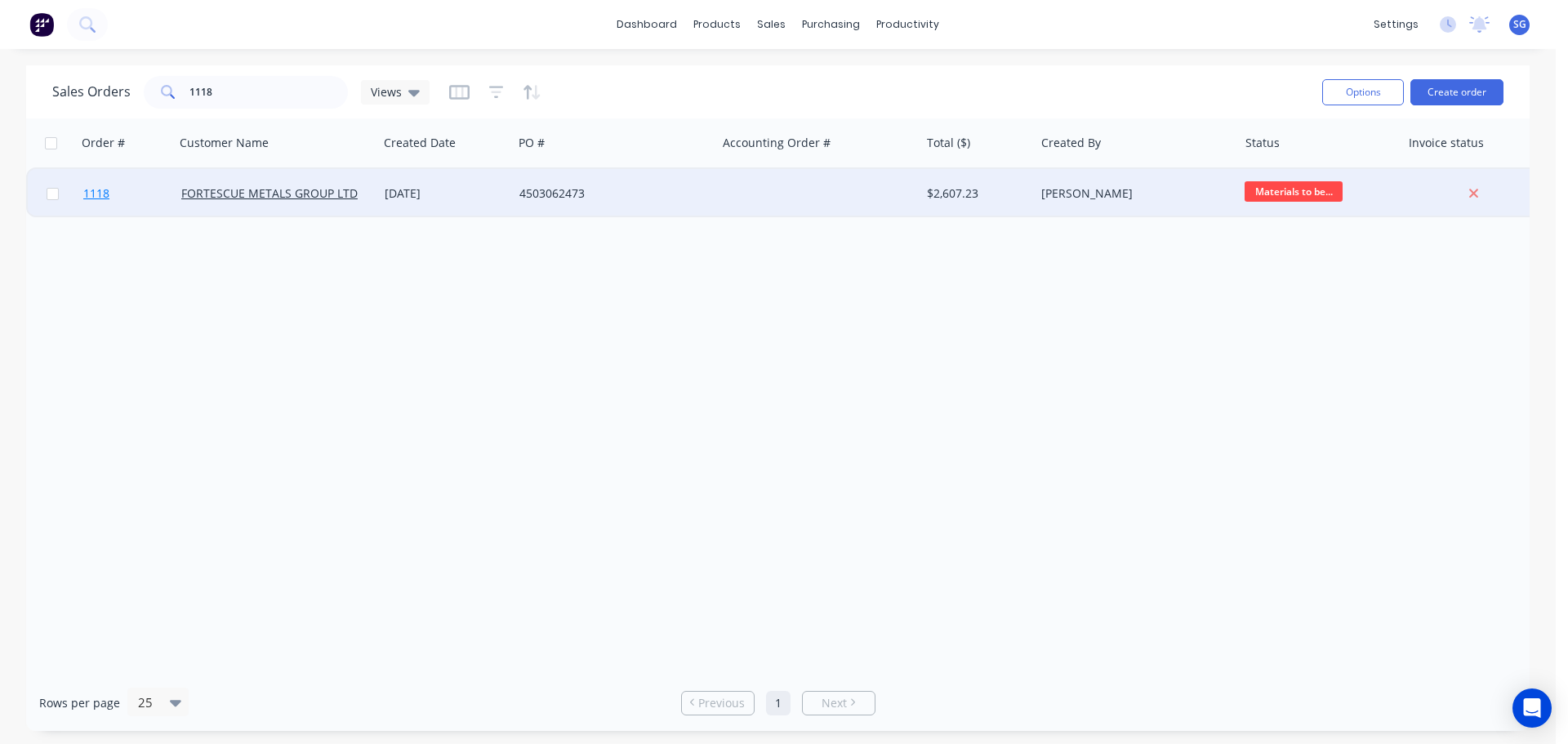
click at [99, 194] on span "1118" at bounding box center [97, 194] width 26 height 17
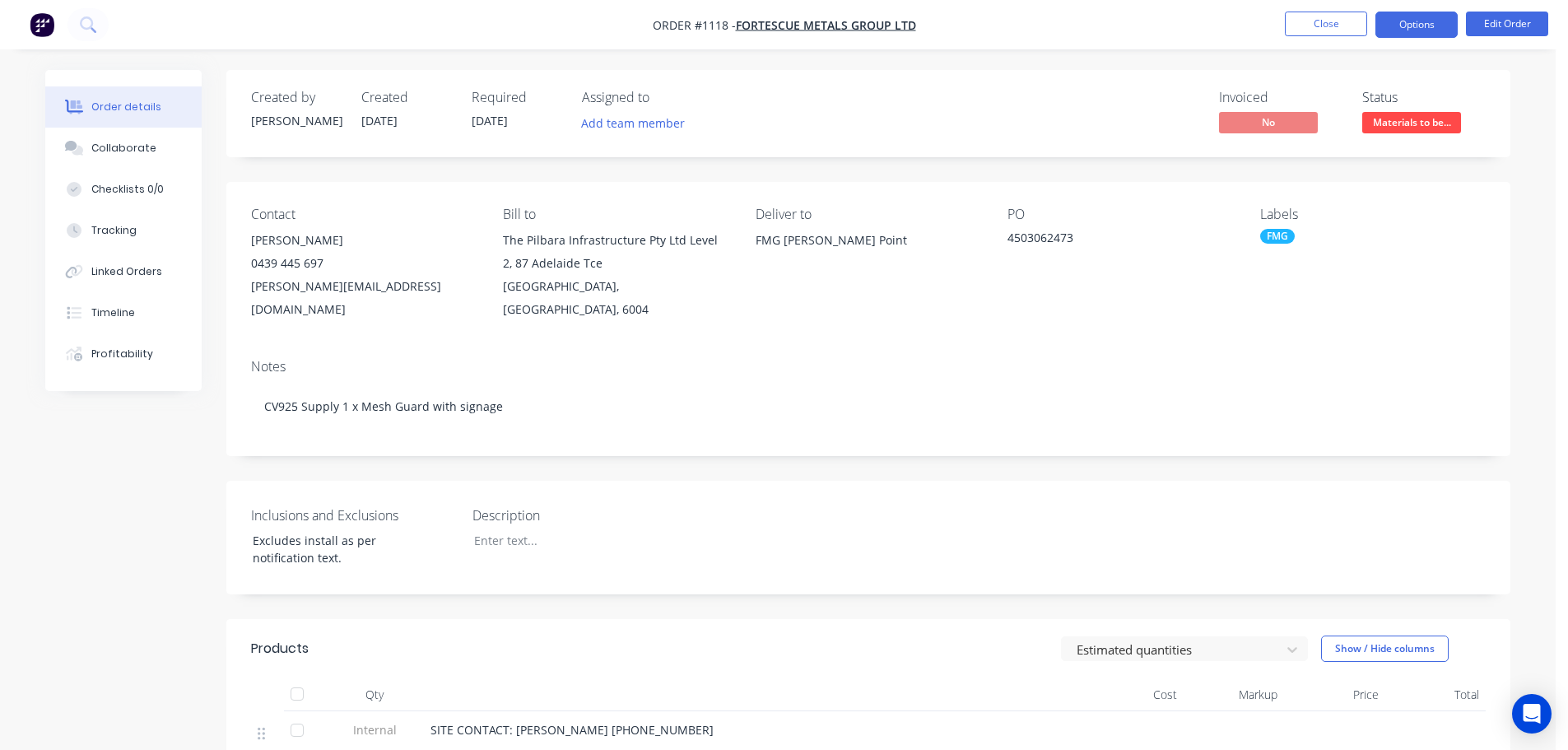
click at [1411, 19] on button "Options" at bounding box center [1416, 24] width 82 height 26
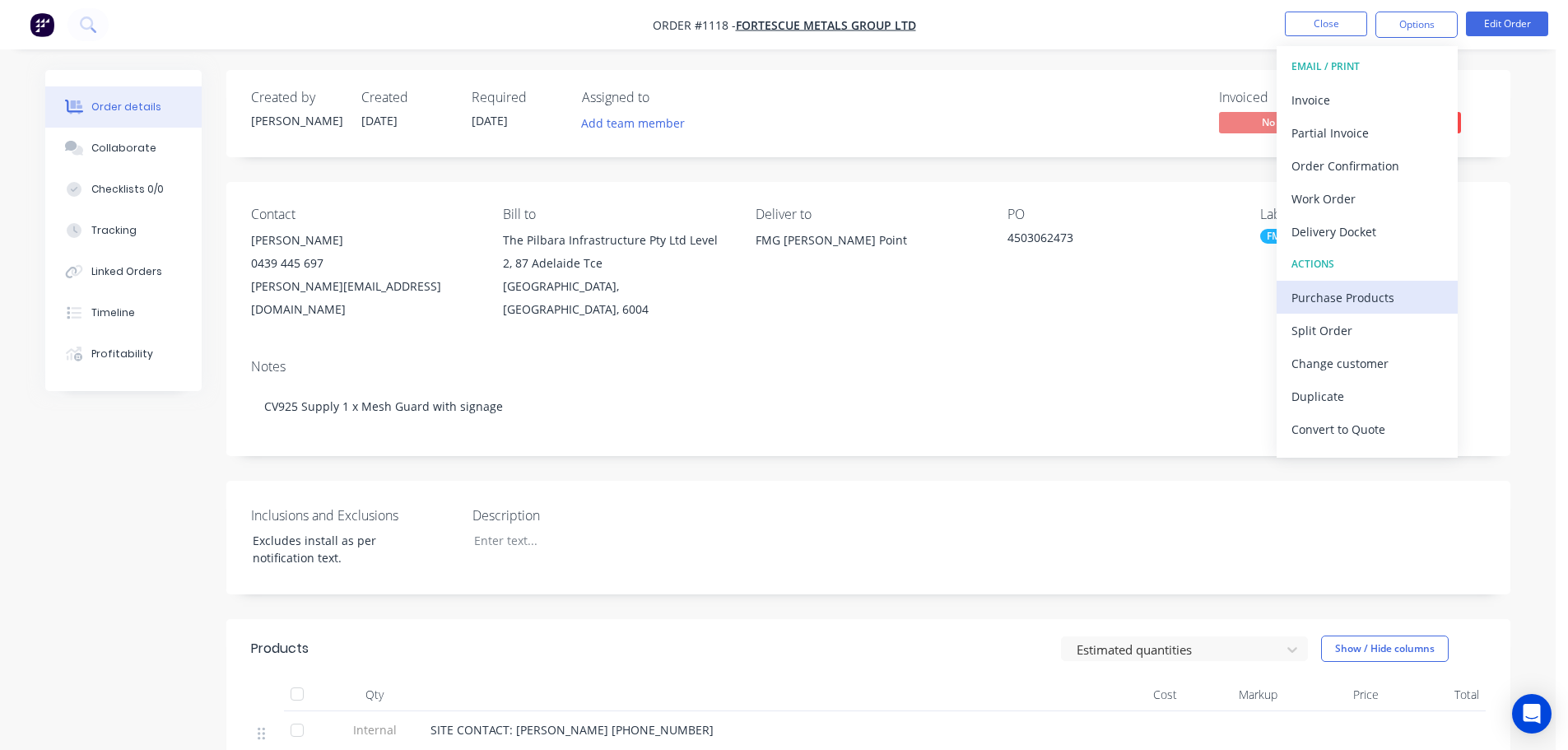
click at [1322, 297] on div "Purchase Products" at bounding box center [1367, 297] width 152 height 24
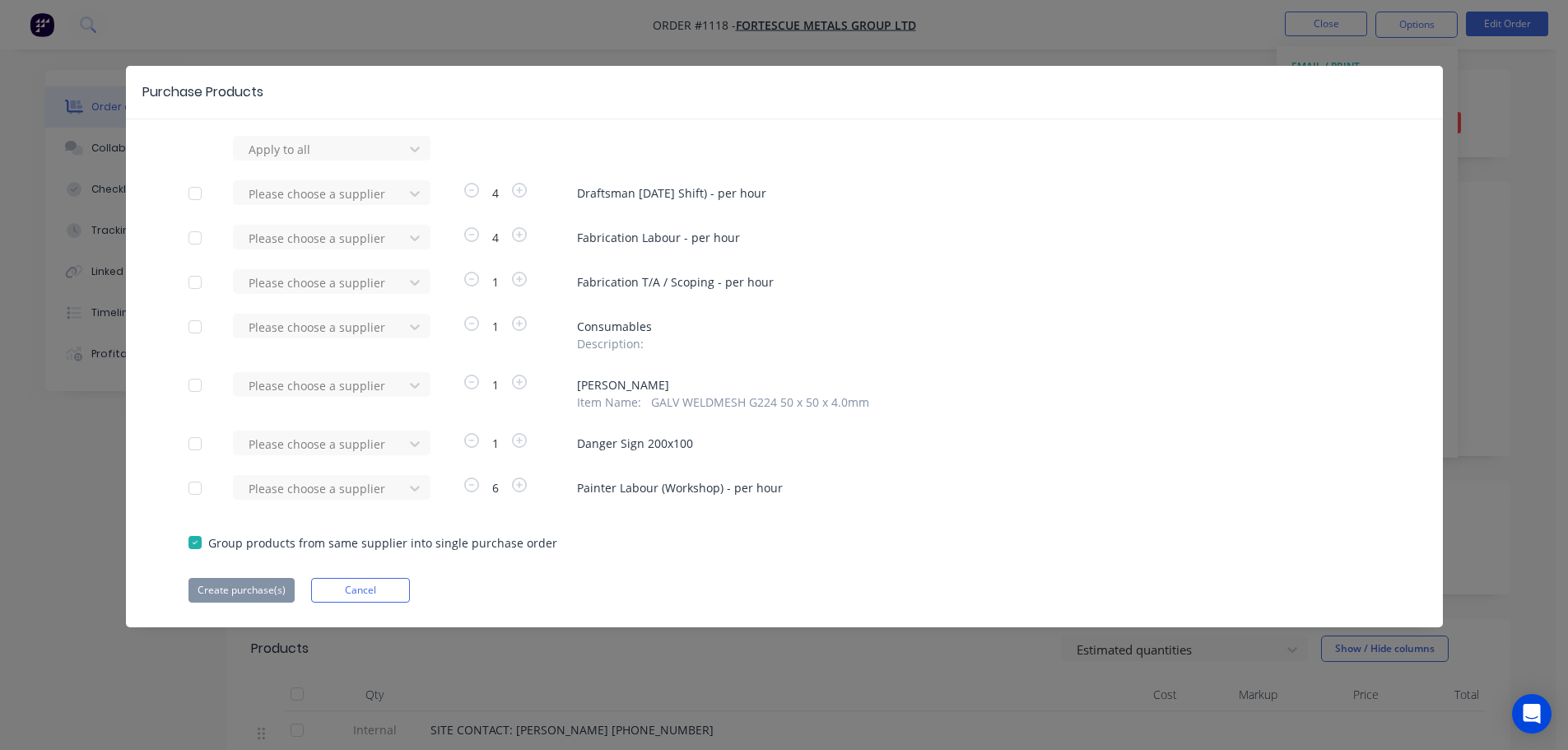
click at [193, 386] on div at bounding box center [195, 385] width 33 height 33
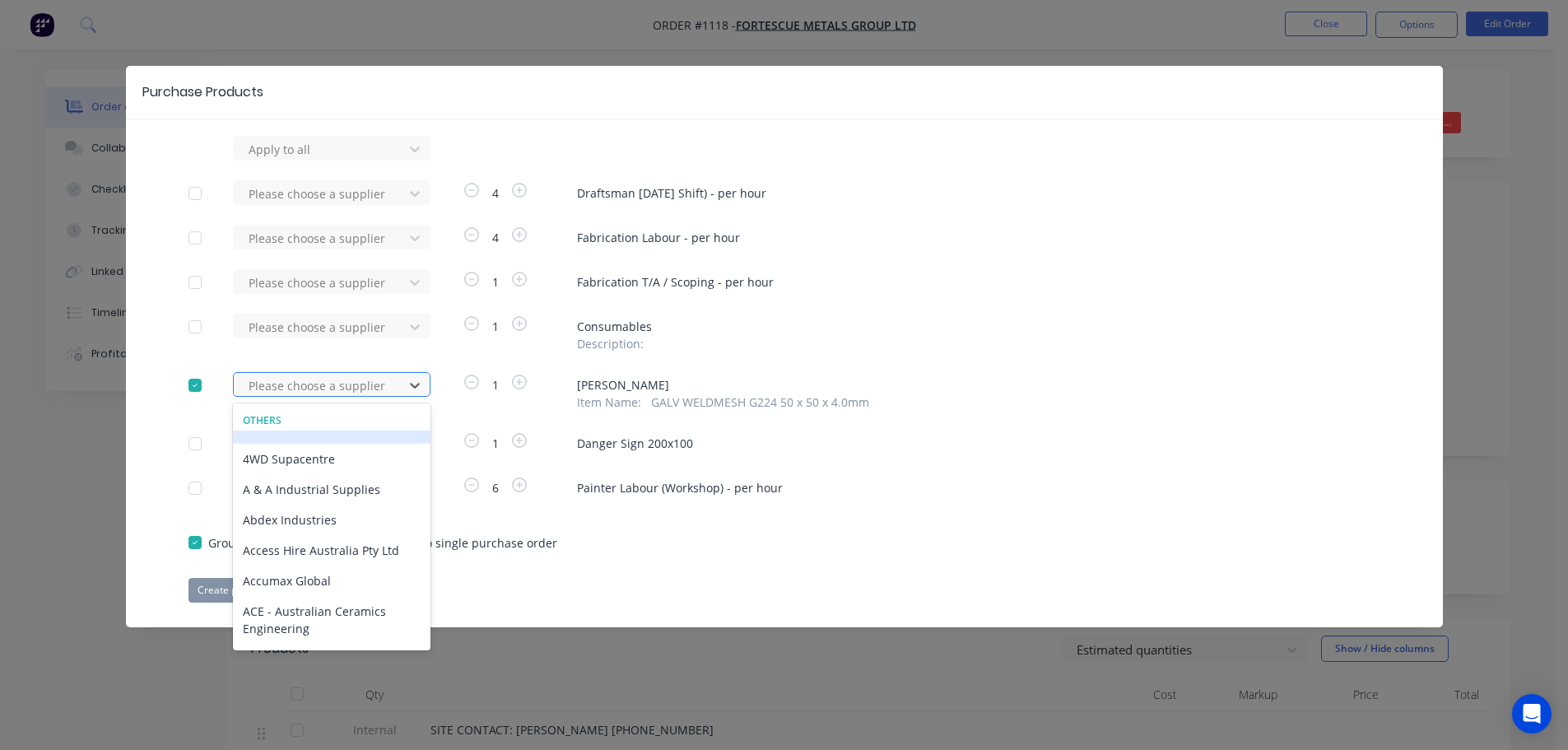
click at [259, 380] on div at bounding box center [321, 385] width 148 height 20
type input "infr"
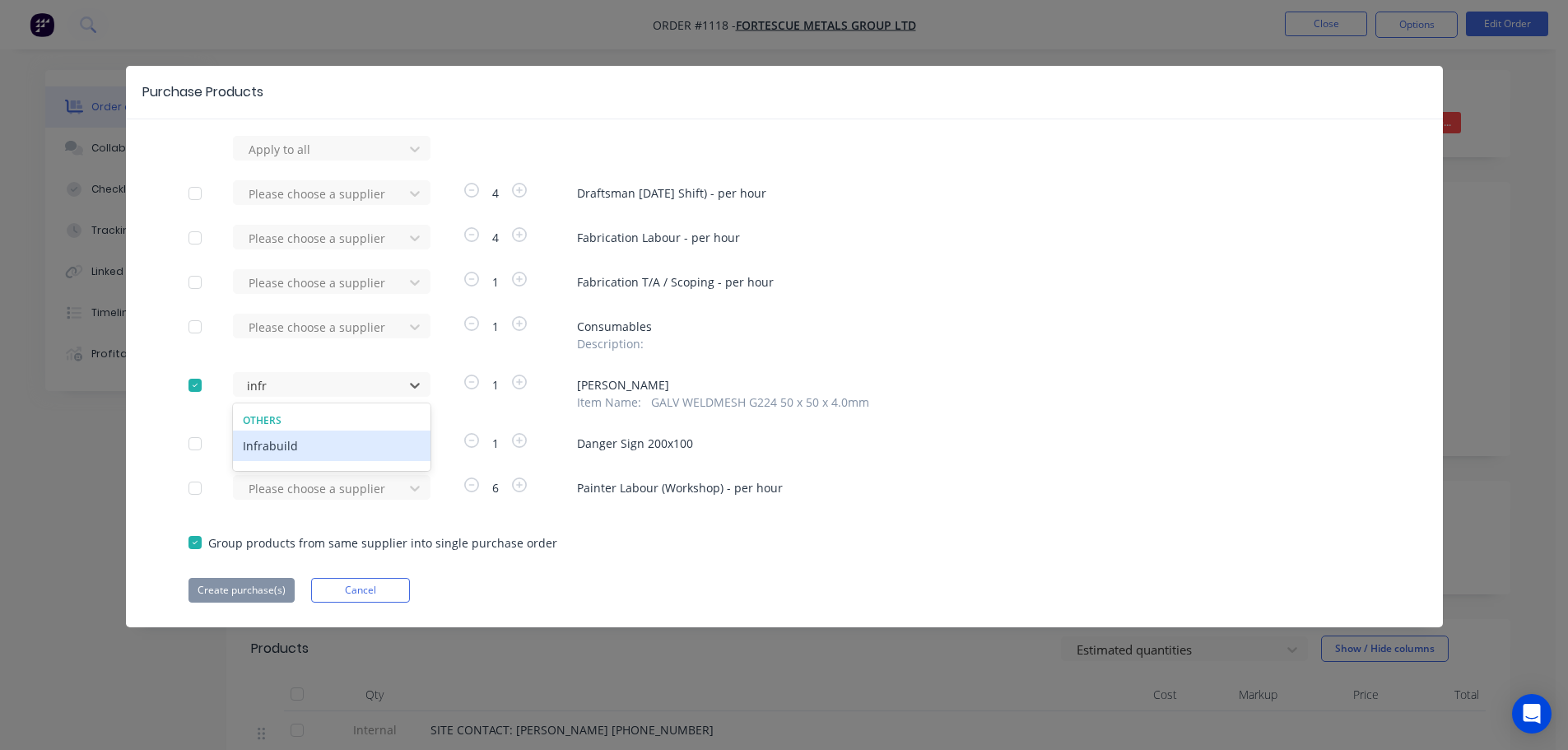
click at [262, 444] on div "Infrabuild" at bounding box center [332, 445] width 197 height 31
click at [217, 597] on button "Create purchase(s)" at bounding box center [242, 590] width 107 height 25
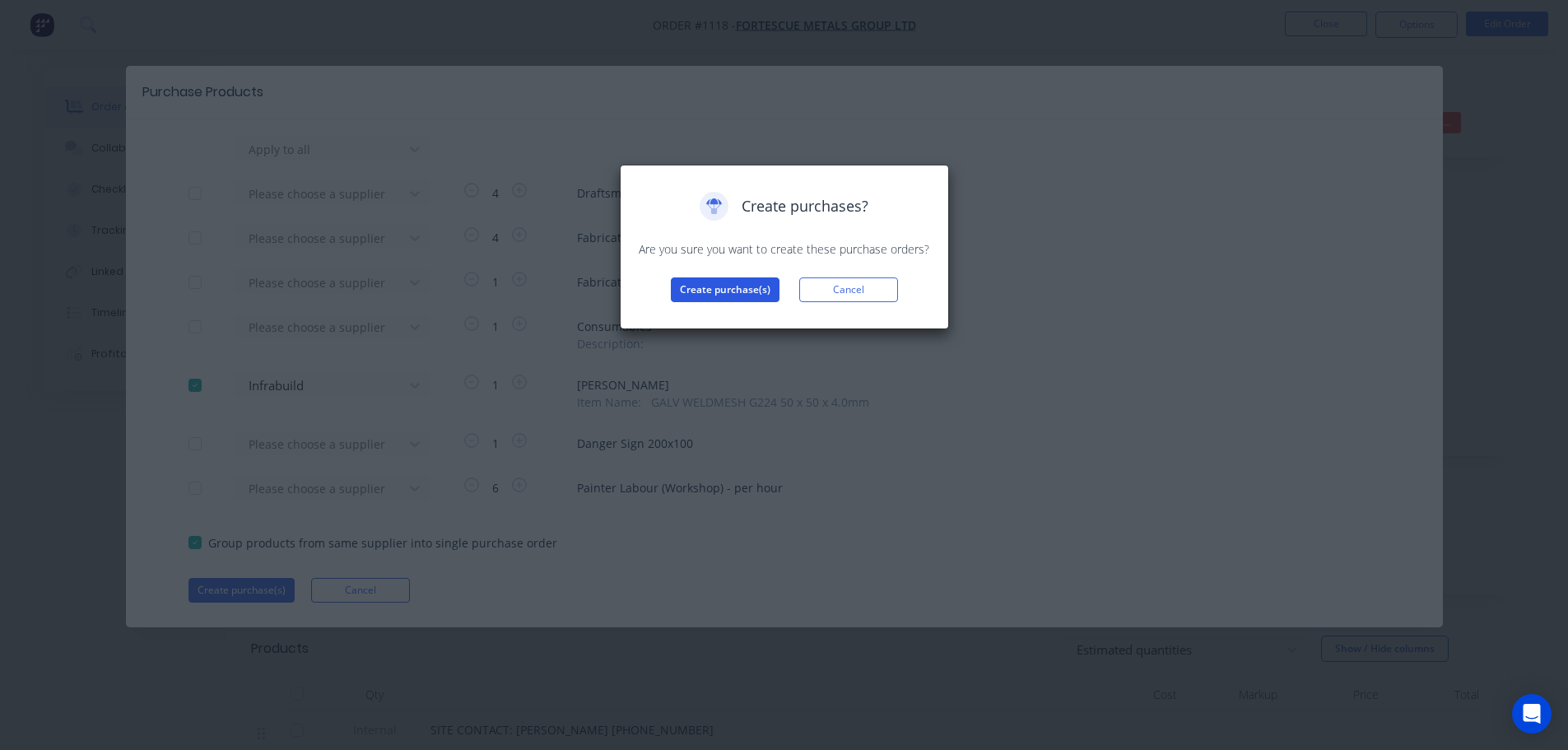
click at [697, 282] on button "Create purchase(s)" at bounding box center [724, 290] width 108 height 25
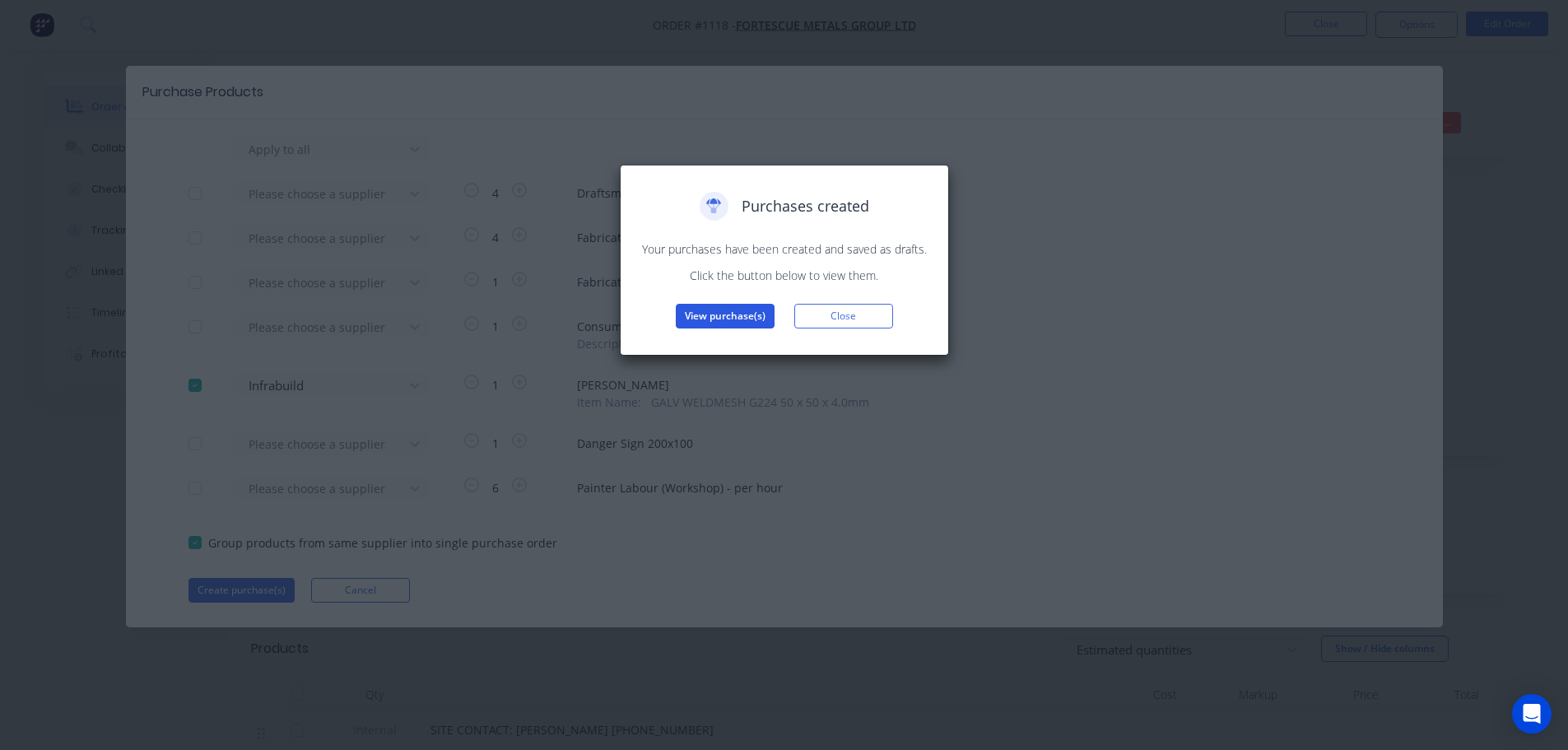
click at [735, 310] on button "View purchase(s)" at bounding box center [725, 316] width 99 height 25
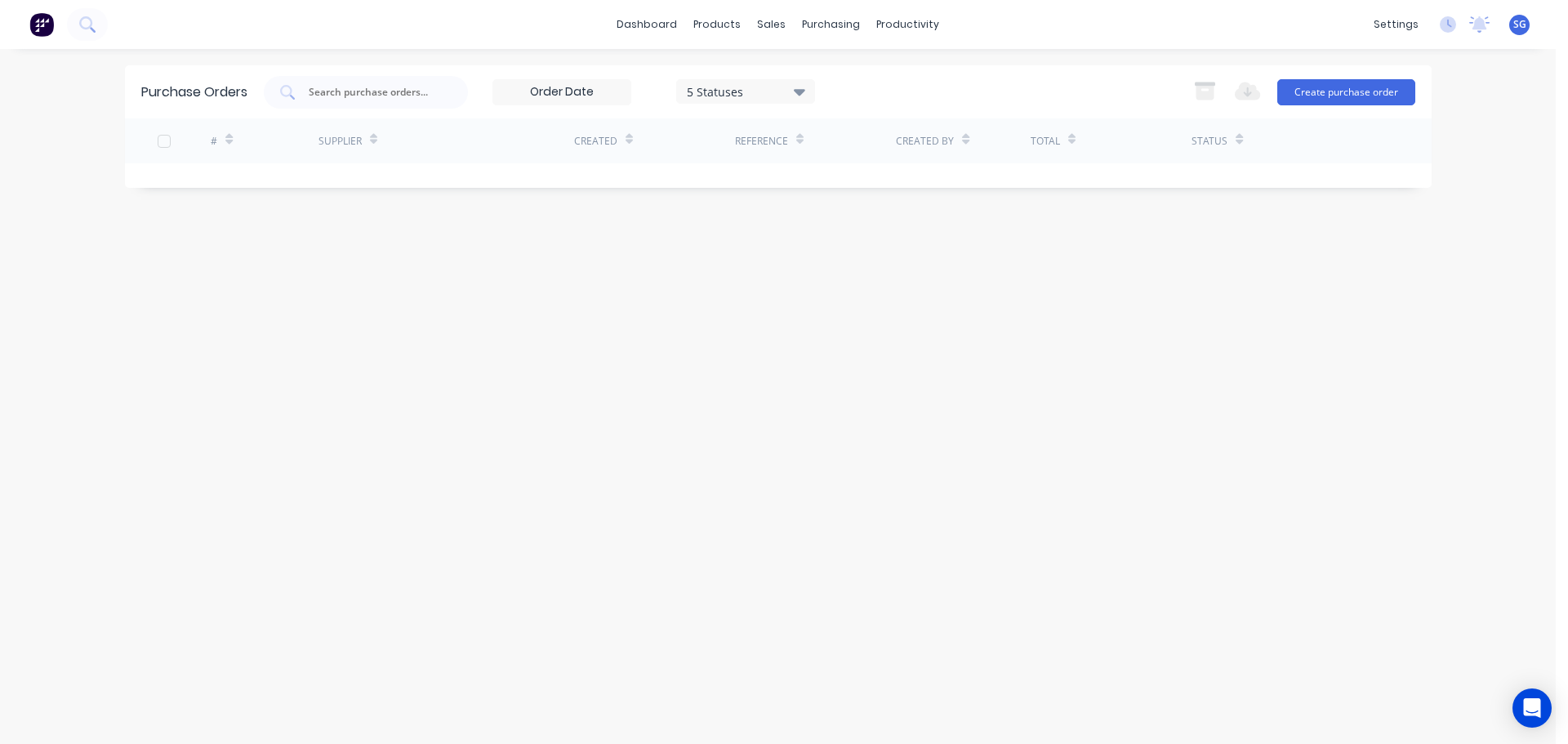
click at [547, 268] on div "Purchase Orders 5 Statuses 5 Statuses Export to Excel (XLSX) Create purchase or…" at bounding box center [778, 396] width 1307 height 662
click at [712, 89] on div "5 Statuses" at bounding box center [744, 91] width 117 height 17
click at [348, 92] on input "text" at bounding box center [375, 93] width 136 height 17
click at [831, 32] on div "purchasing" at bounding box center [831, 24] width 74 height 25
click at [846, 79] on div "Purchase Orders" at bounding box center [884, 78] width 86 height 15
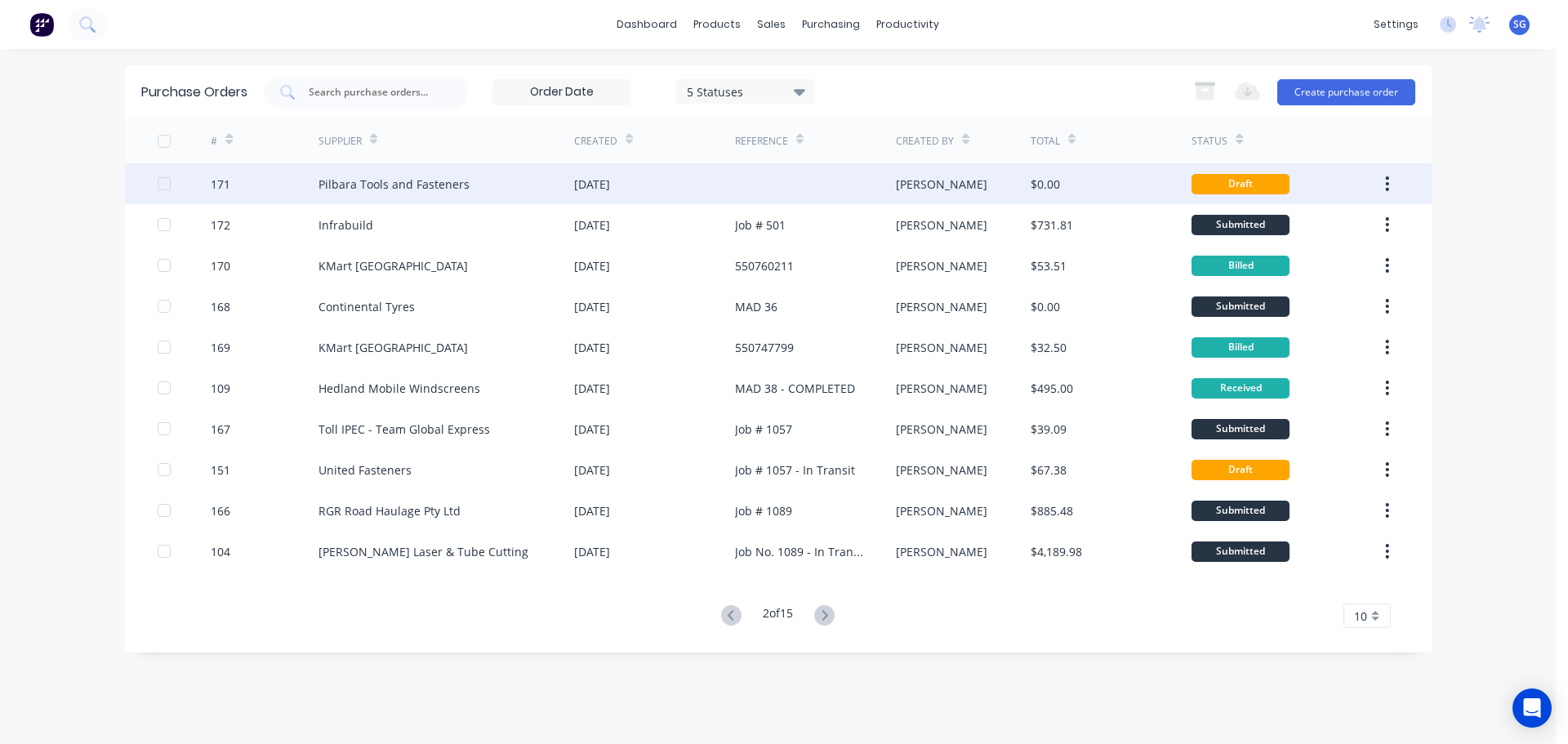
click at [587, 180] on div "[DATE]" at bounding box center [592, 184] width 36 height 17
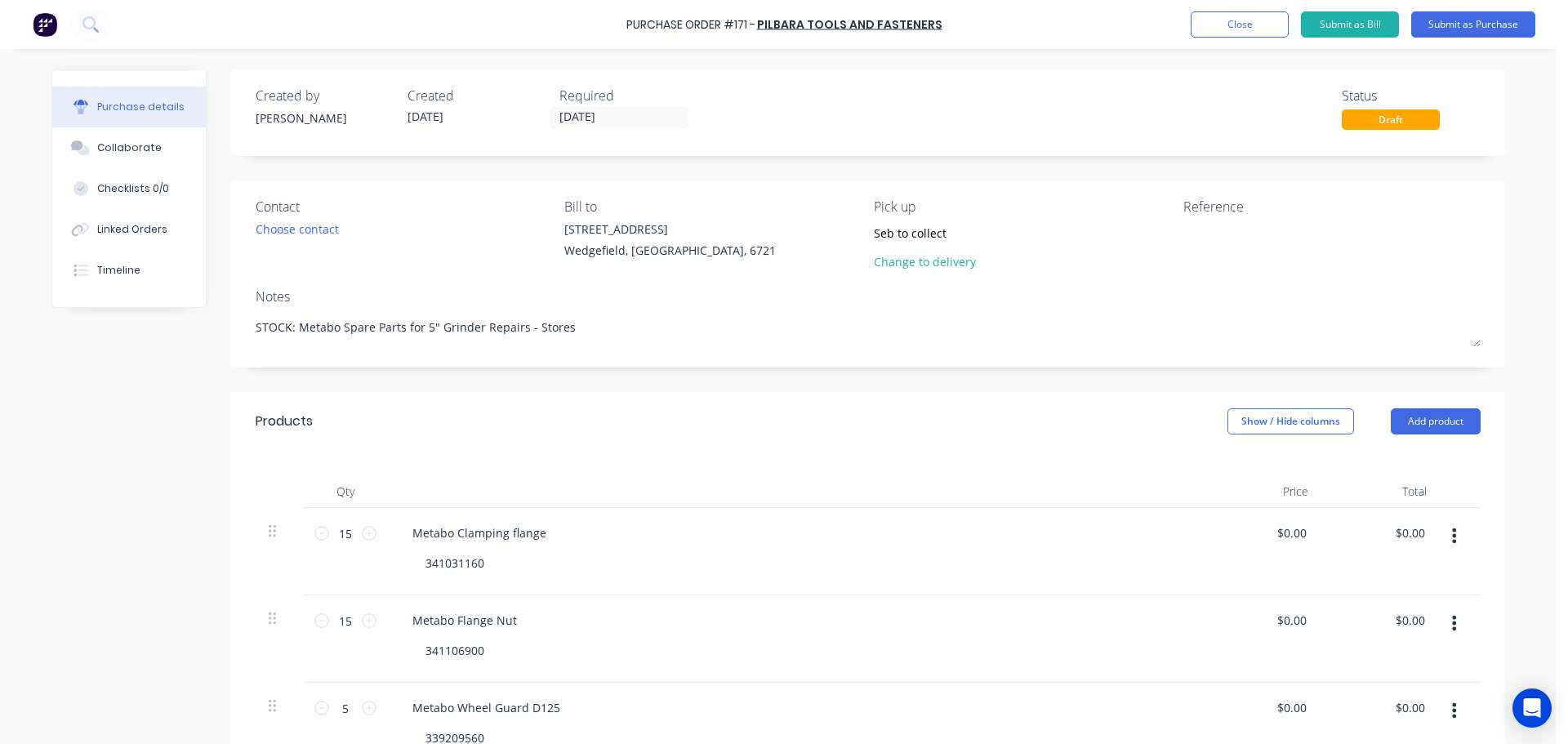
click at [1381, 30] on button "Submit as Bill" at bounding box center [1350, 24] width 98 height 26
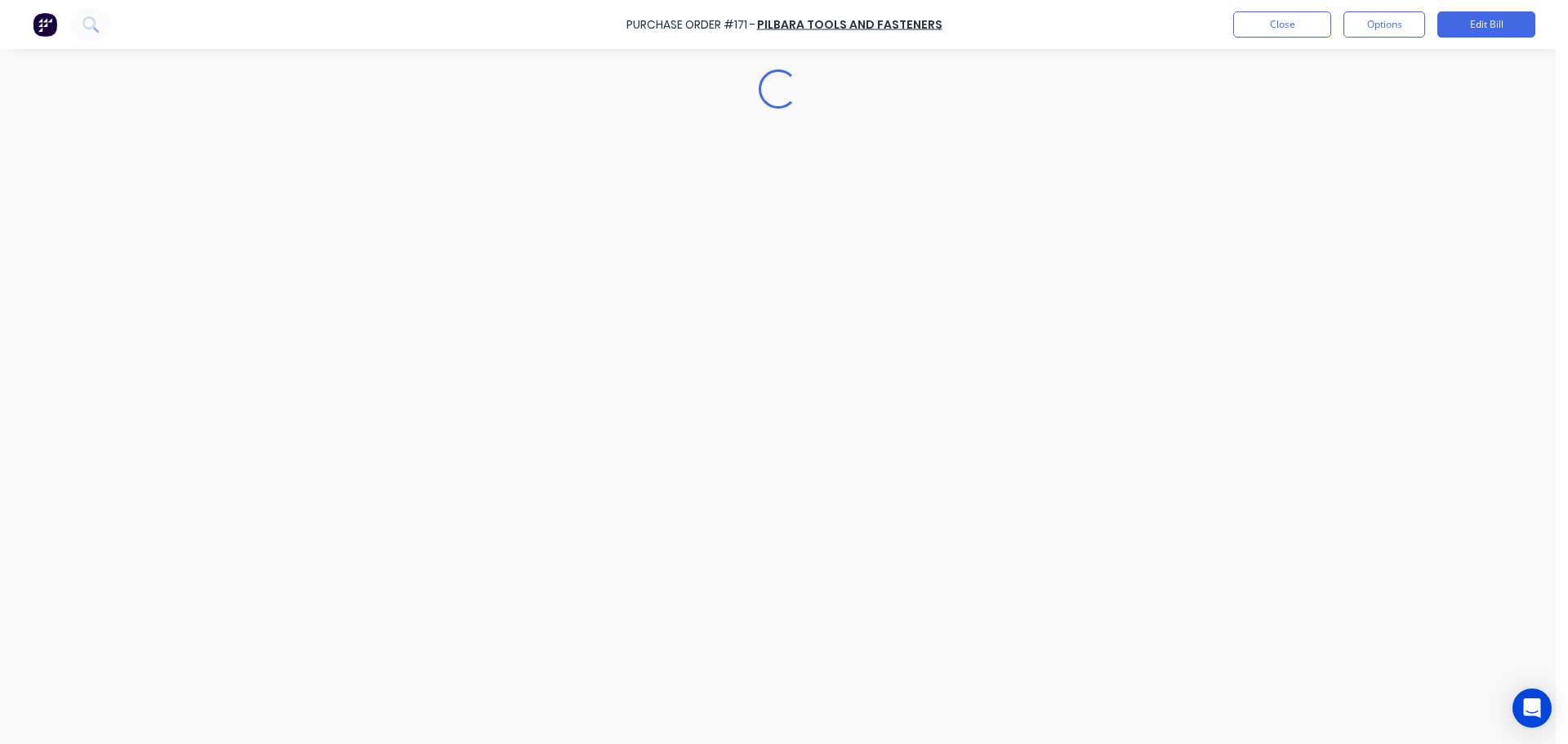
type textarea "x"
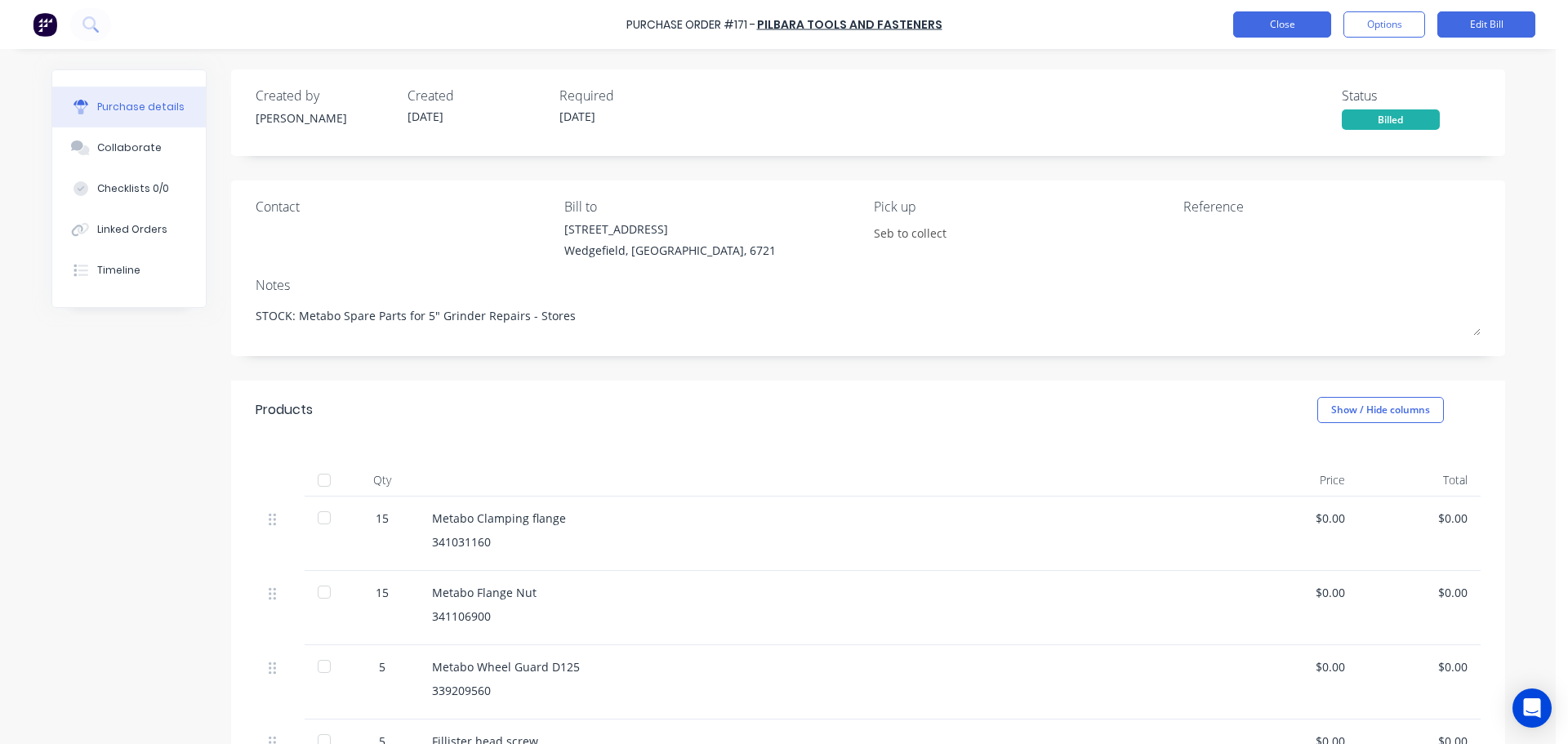
click at [1283, 21] on button "Close" at bounding box center [1282, 24] width 98 height 26
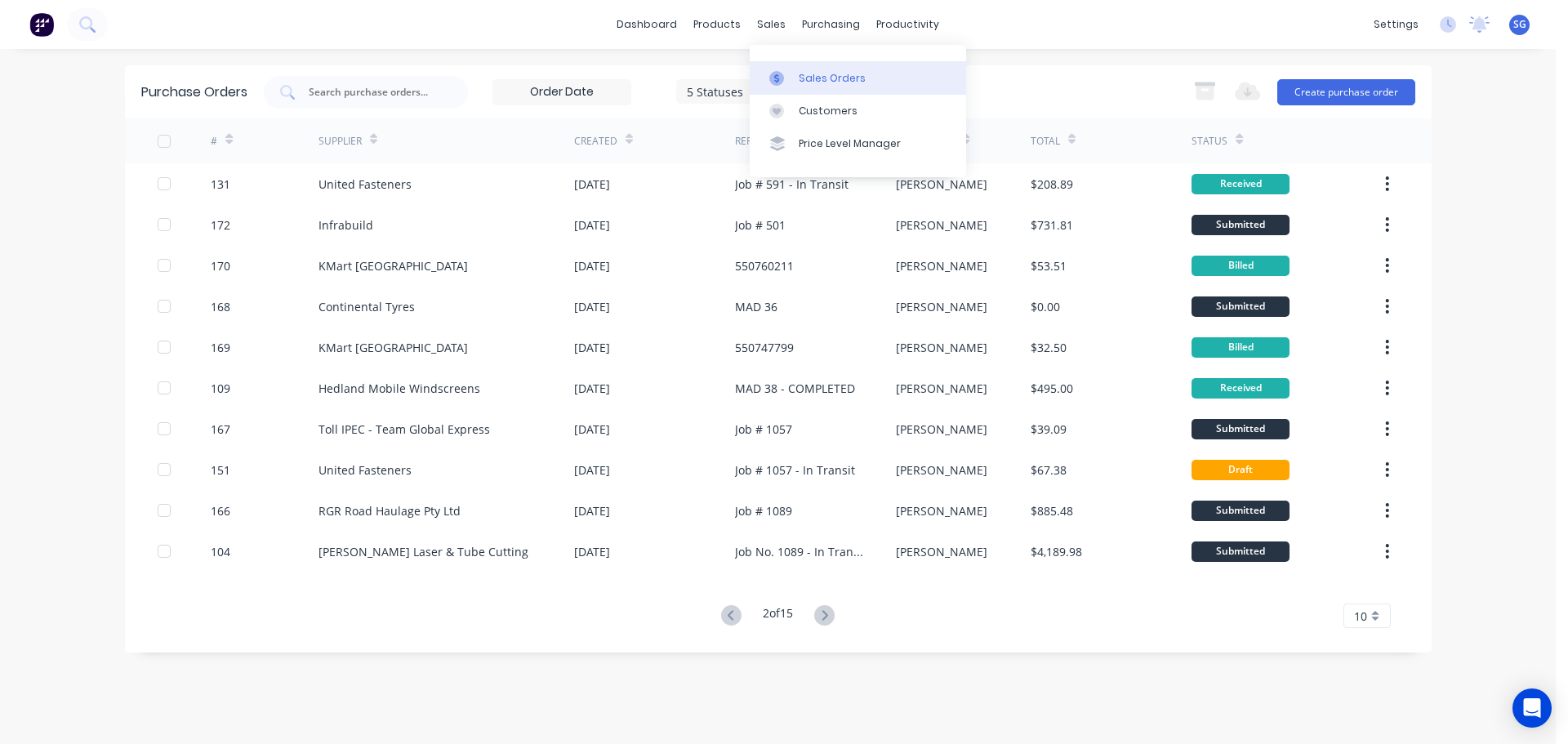
click at [780, 69] on link "Sales Orders" at bounding box center [858, 78] width 217 height 33
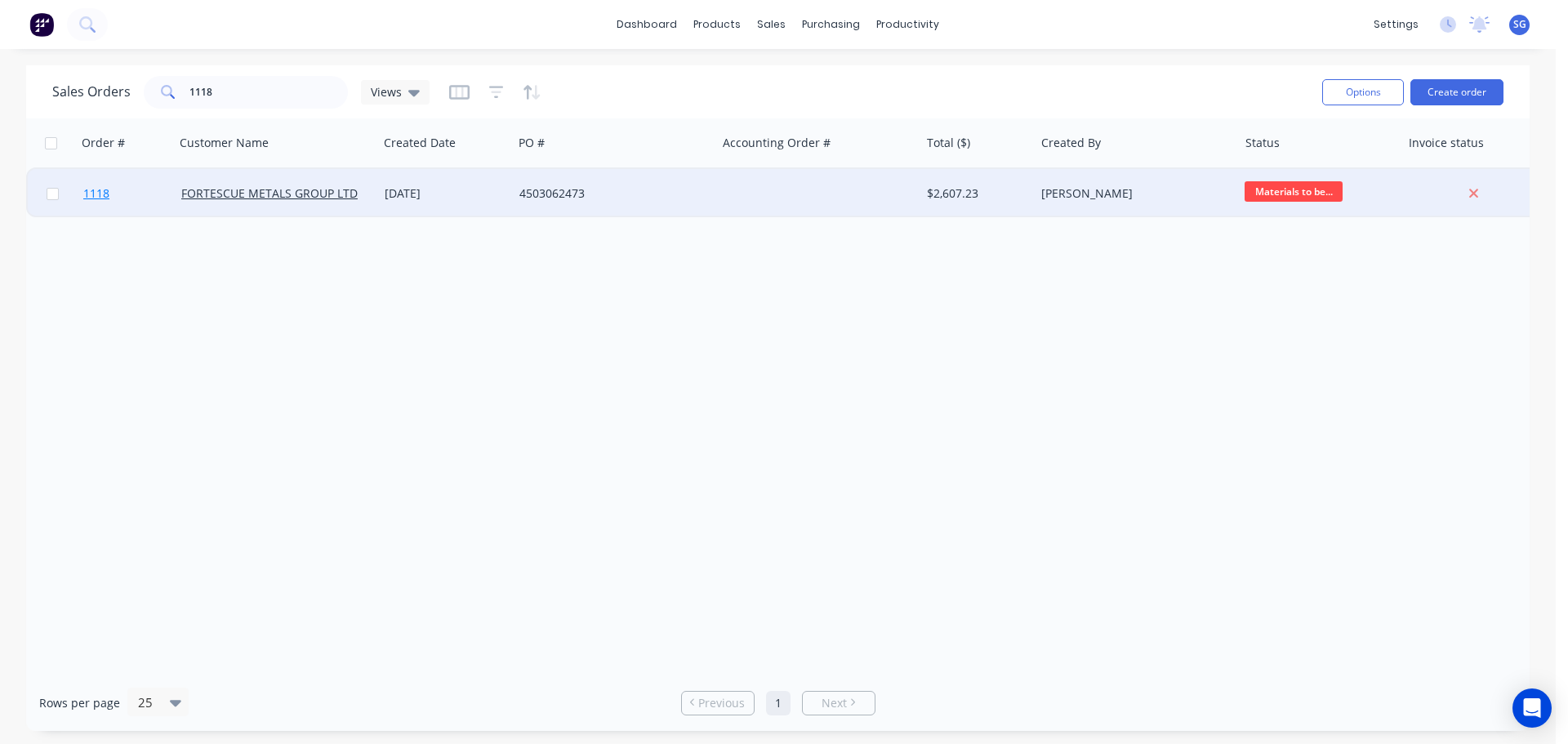
click at [94, 194] on span "1118" at bounding box center [97, 194] width 26 height 17
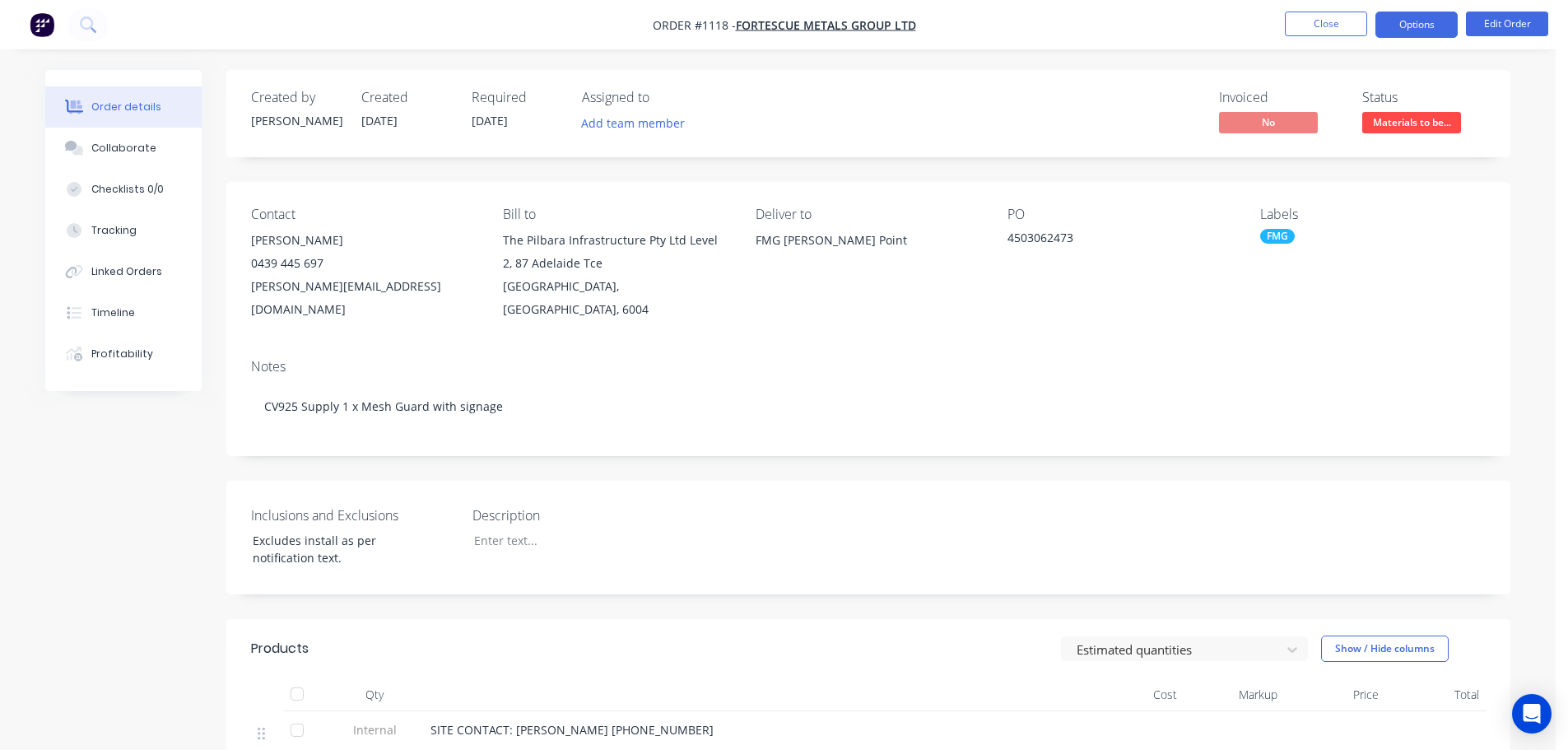
click at [1415, 21] on button "Options" at bounding box center [1416, 24] width 82 height 26
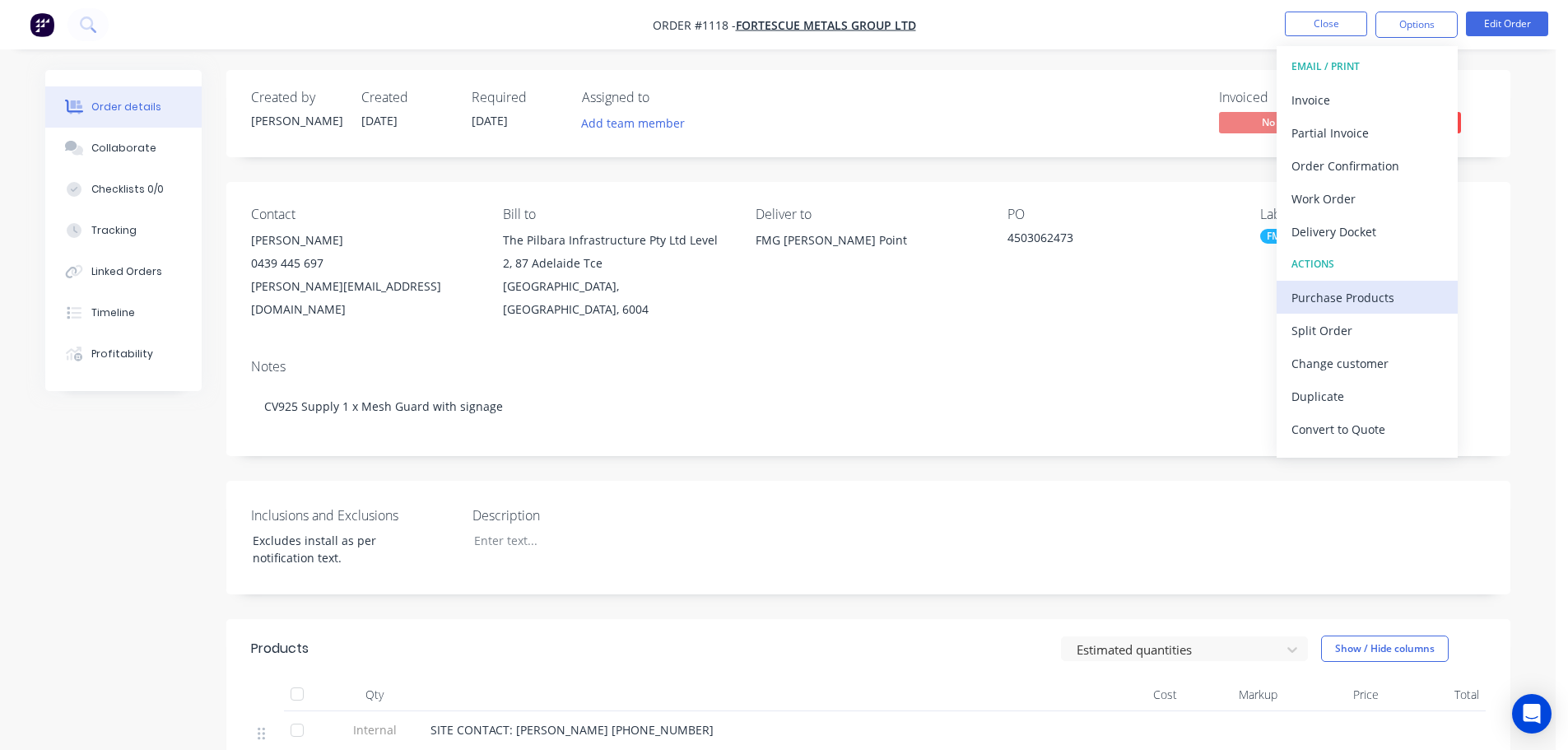
click at [1296, 294] on div "Purchase Products" at bounding box center [1367, 297] width 152 height 24
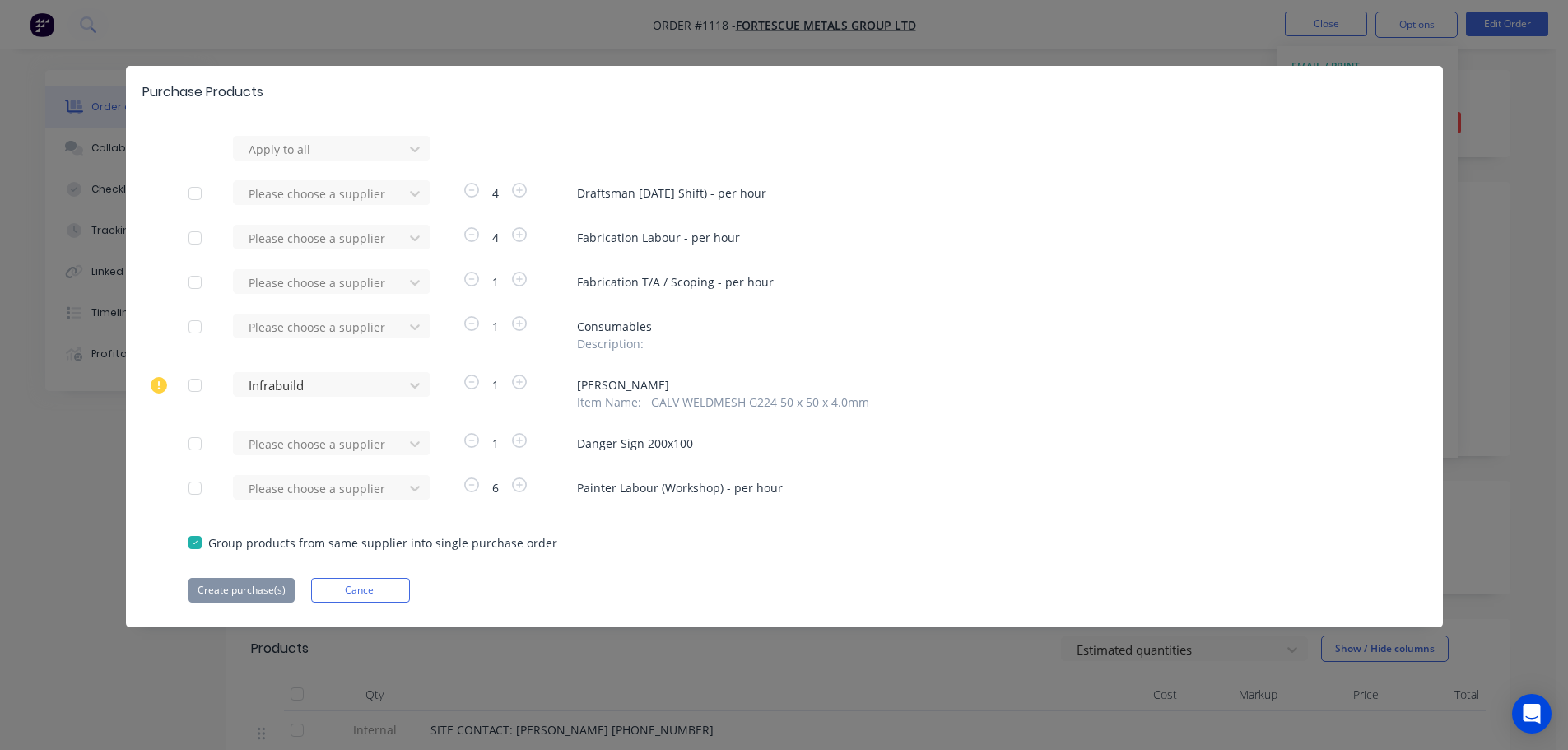
click at [191, 381] on div at bounding box center [195, 385] width 33 height 33
click at [207, 596] on button "Create purchase(s)" at bounding box center [242, 590] width 107 height 25
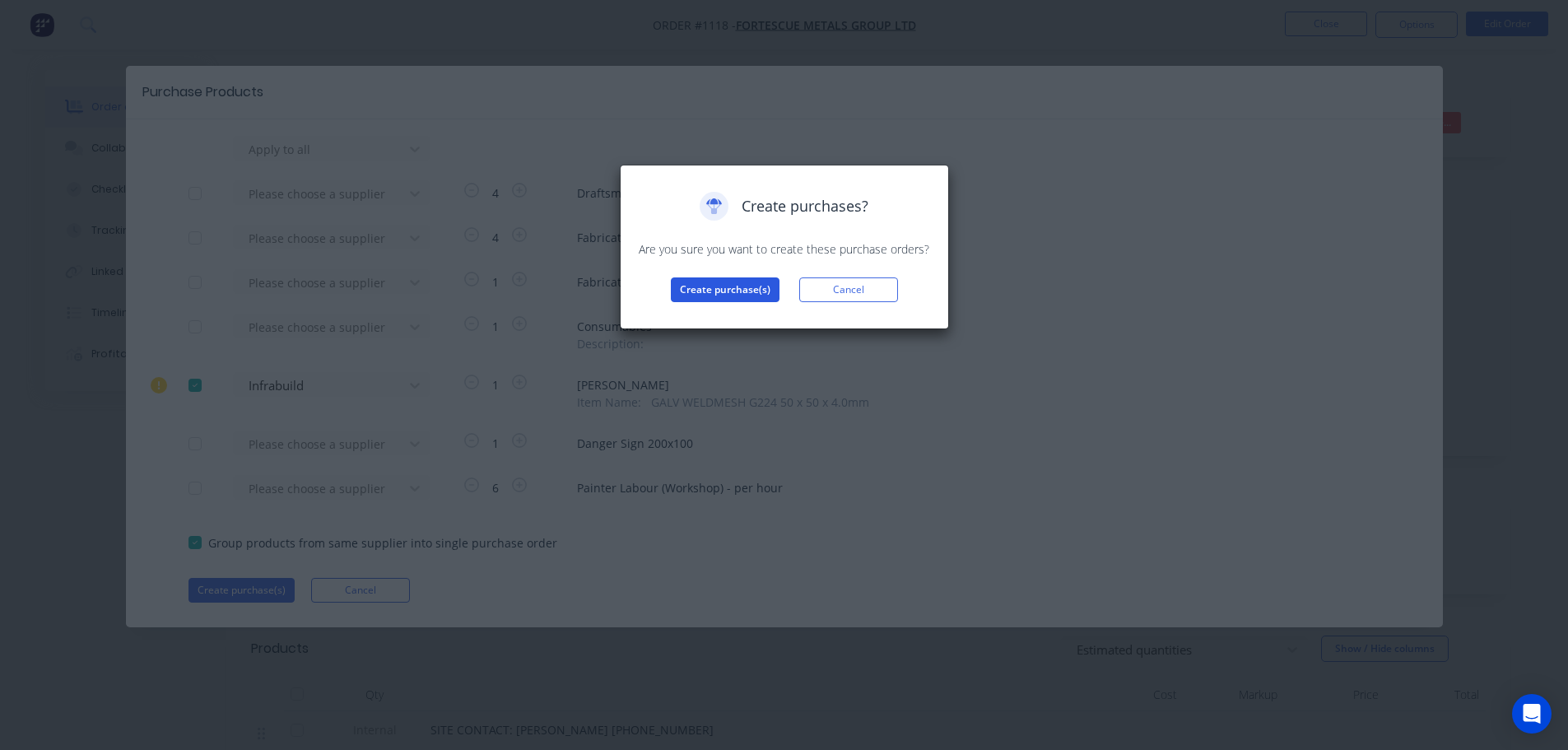
click at [696, 288] on button "Create purchase(s)" at bounding box center [724, 290] width 108 height 25
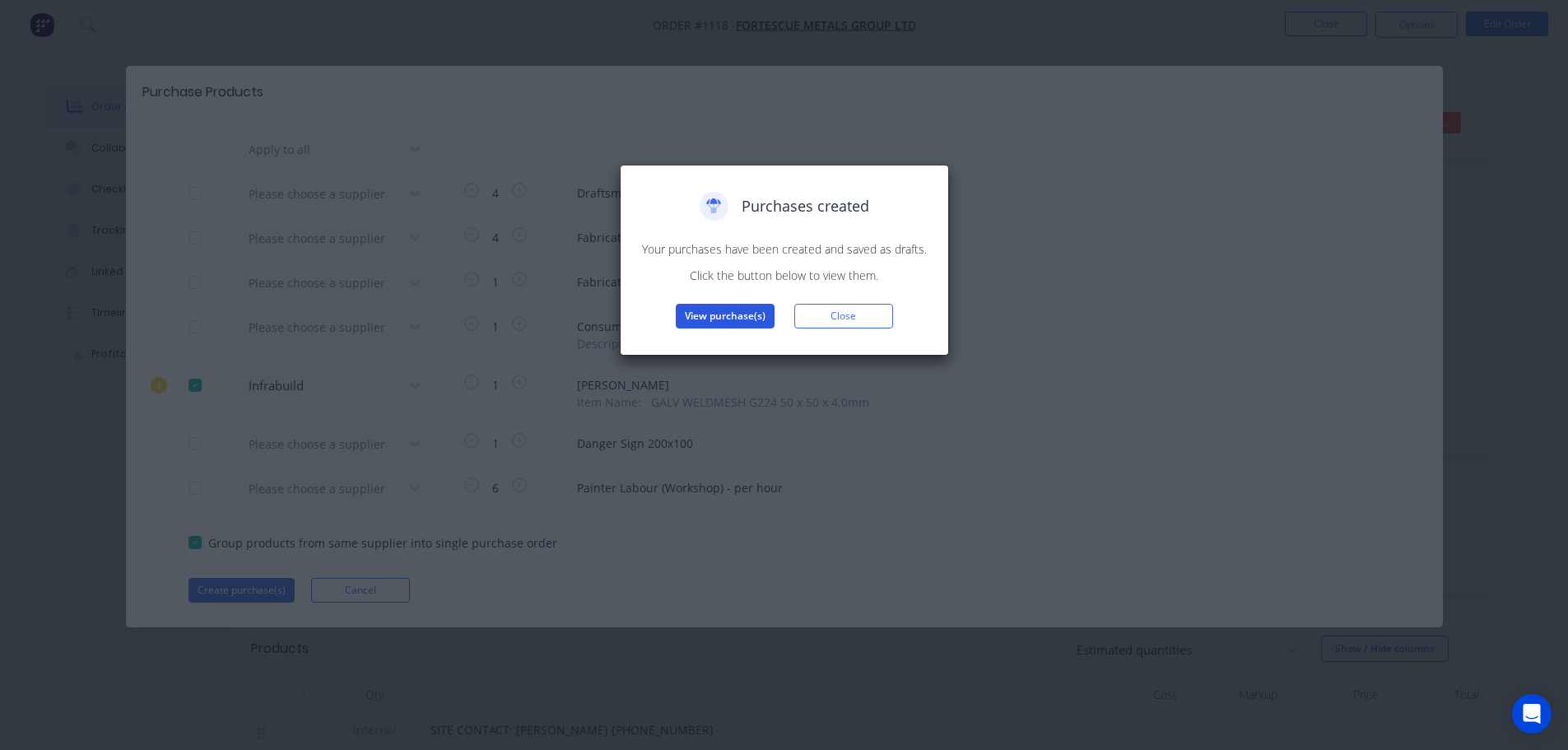
click at [725, 316] on button "View purchase(s)" at bounding box center [725, 316] width 99 height 25
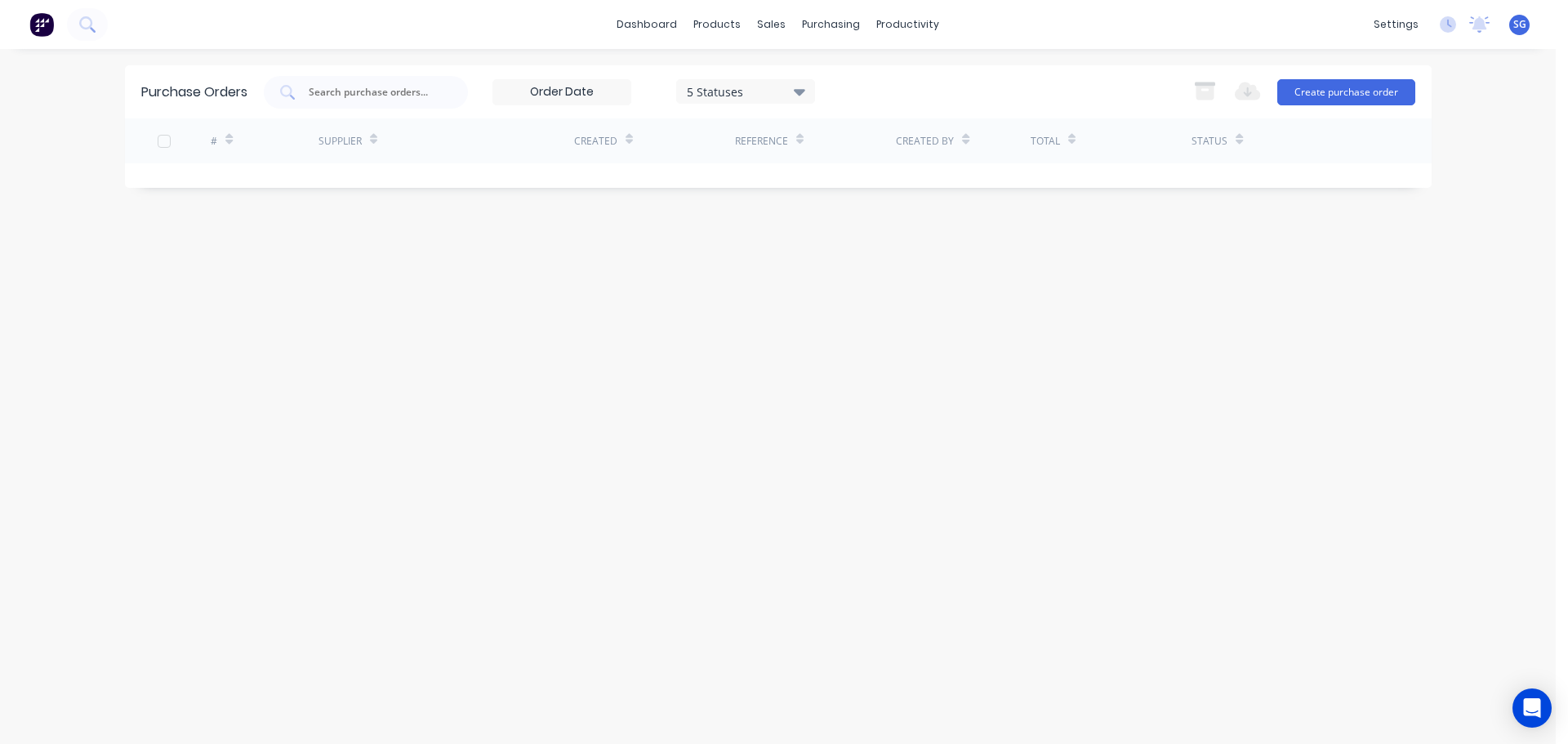
click at [415, 248] on div "Purchase Orders 5 Statuses 5 Statuses Export to Excel (XLSX) Create purchase or…" at bounding box center [778, 396] width 1307 height 662
click at [357, 99] on input "text" at bounding box center [375, 93] width 136 height 17
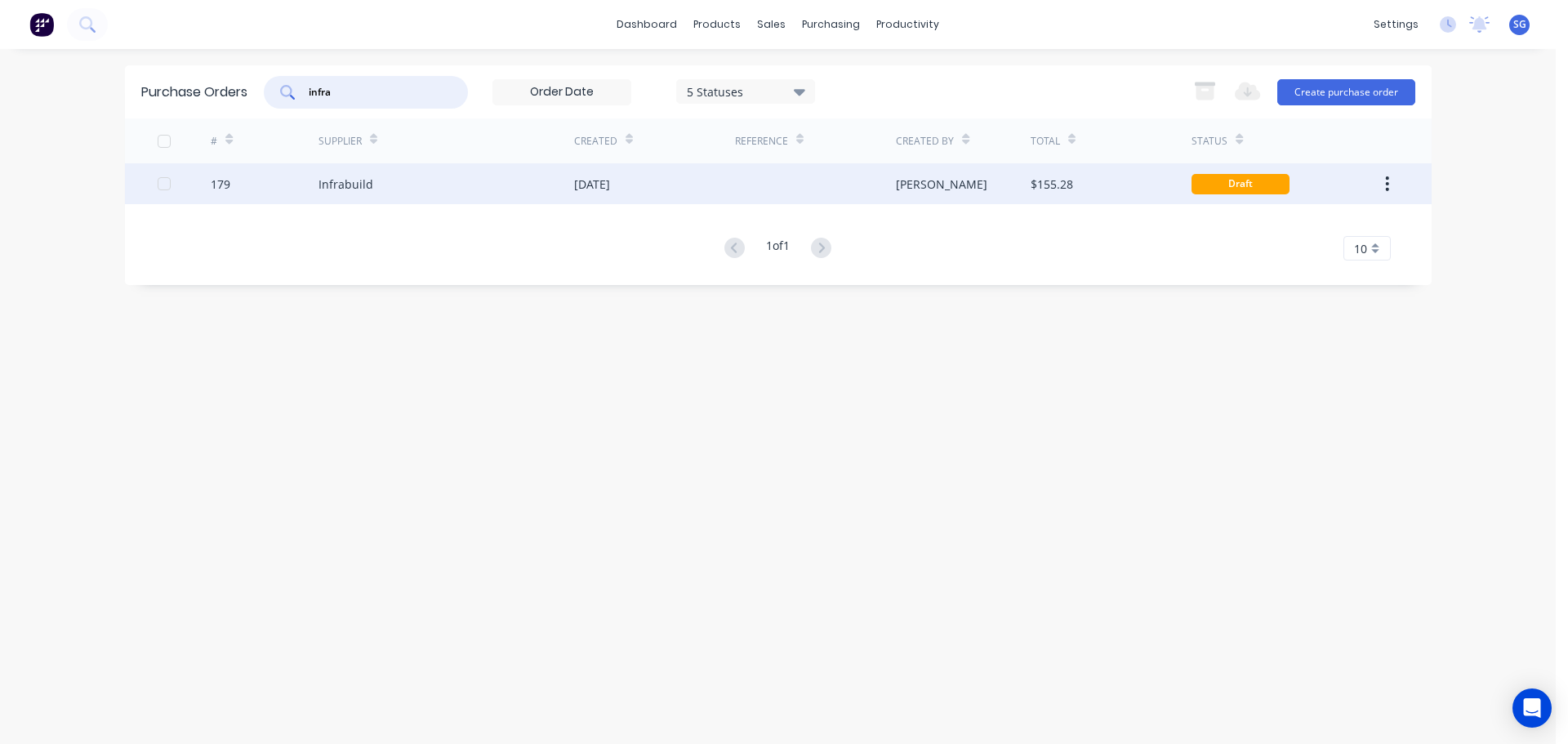
type input "infra"
click at [342, 189] on div "Infrabuild" at bounding box center [347, 184] width 55 height 17
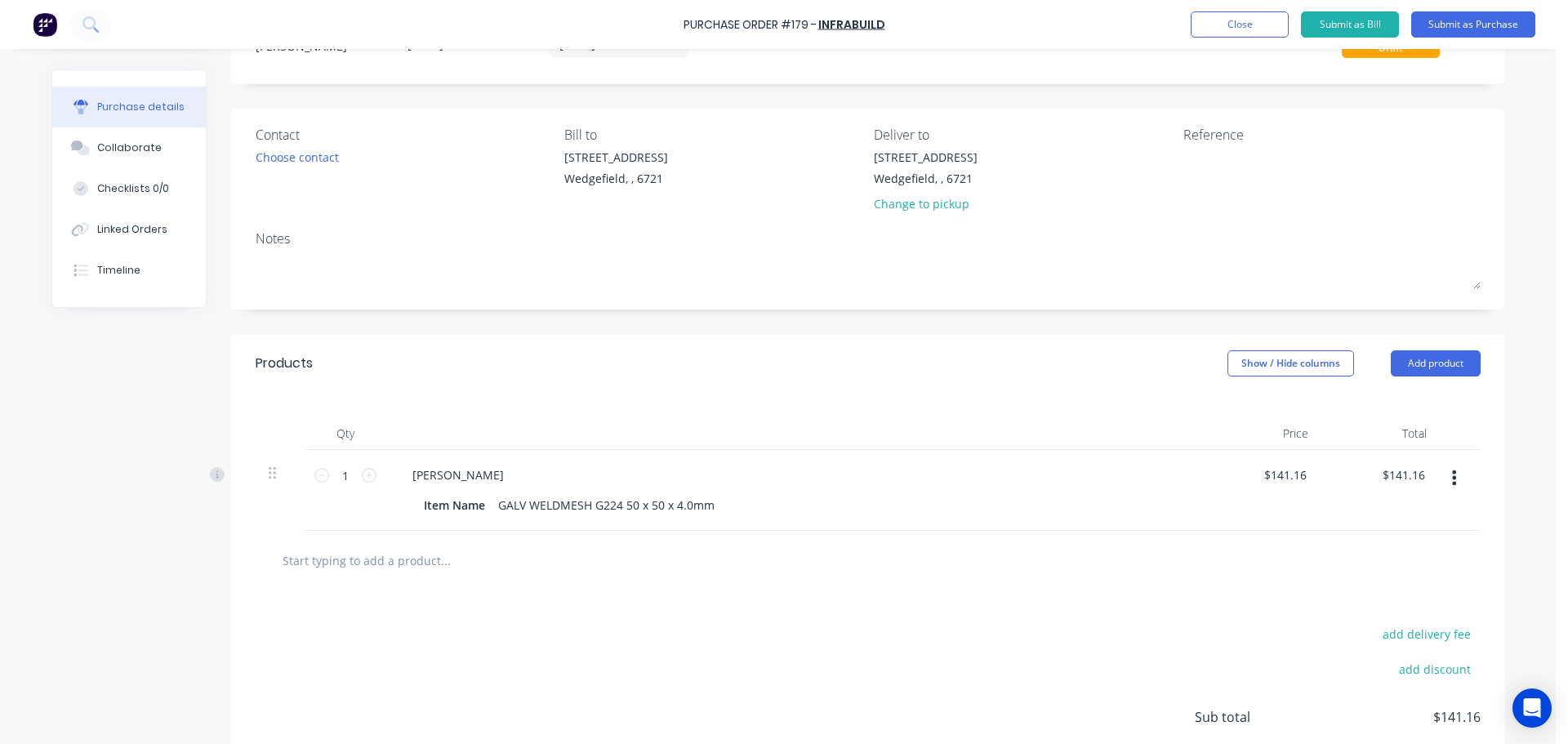
scroll to position [163, 0]
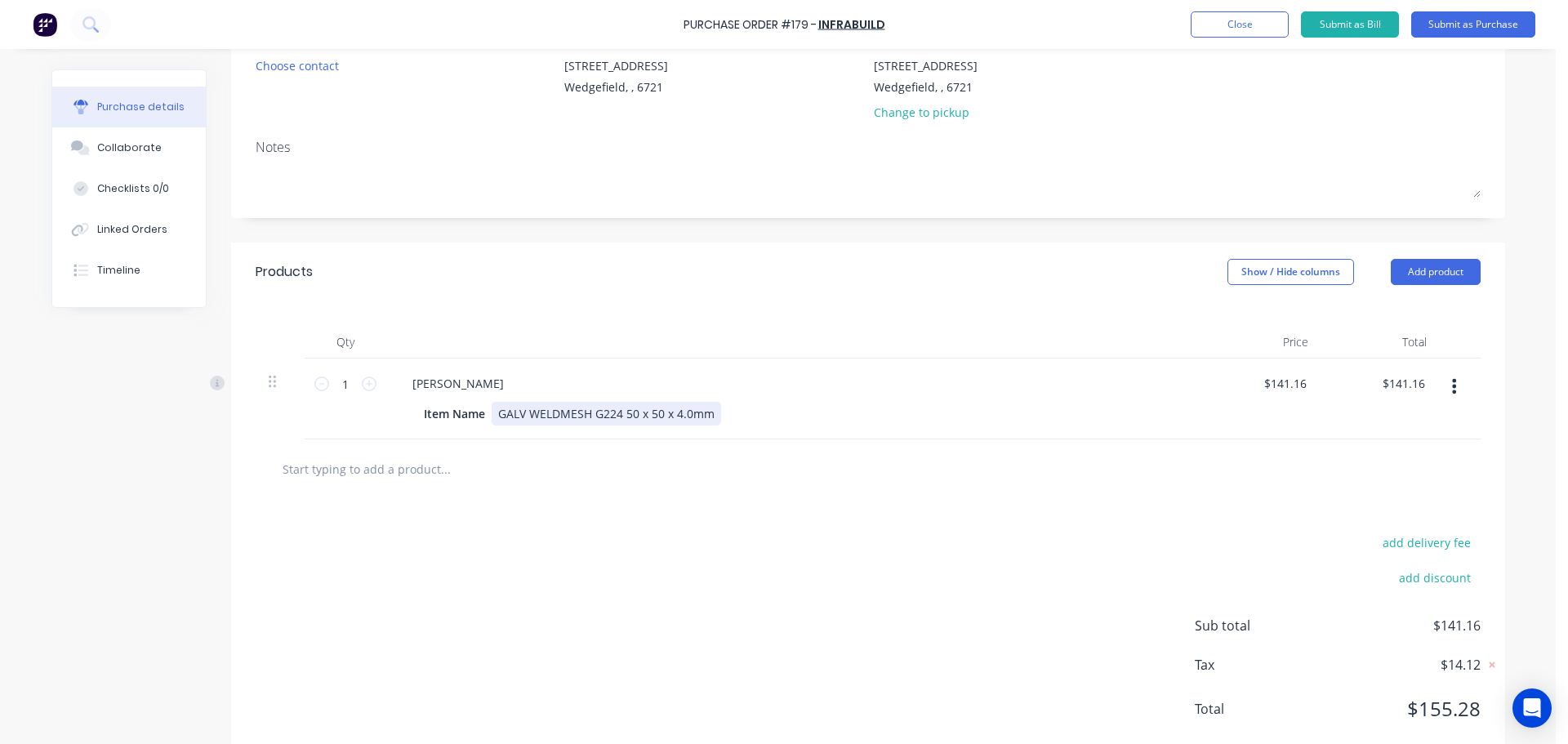
drag, startPoint x: 704, startPoint y: 414, endPoint x: 753, endPoint y: 412, distance: 49.0
click at [704, 414] on div "GALV WELDMESH G224 50 x 50 x 4.0mm" at bounding box center [607, 413] width 230 height 24
click at [1276, 385] on input "141.16" at bounding box center [1289, 383] width 44 height 24
type input "$128.34"
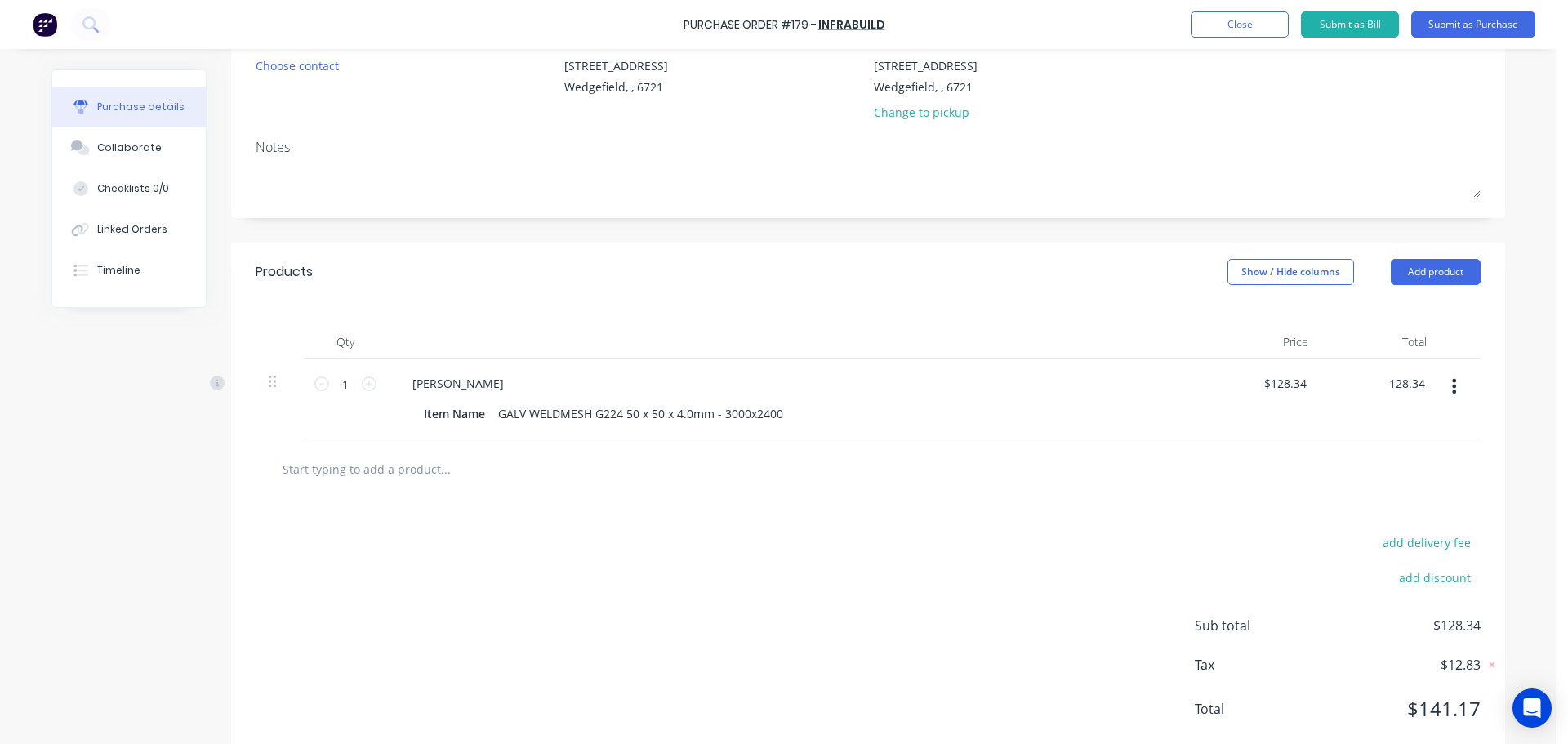
type input "$128.34"
click at [357, 470] on input "text" at bounding box center [445, 468] width 326 height 33
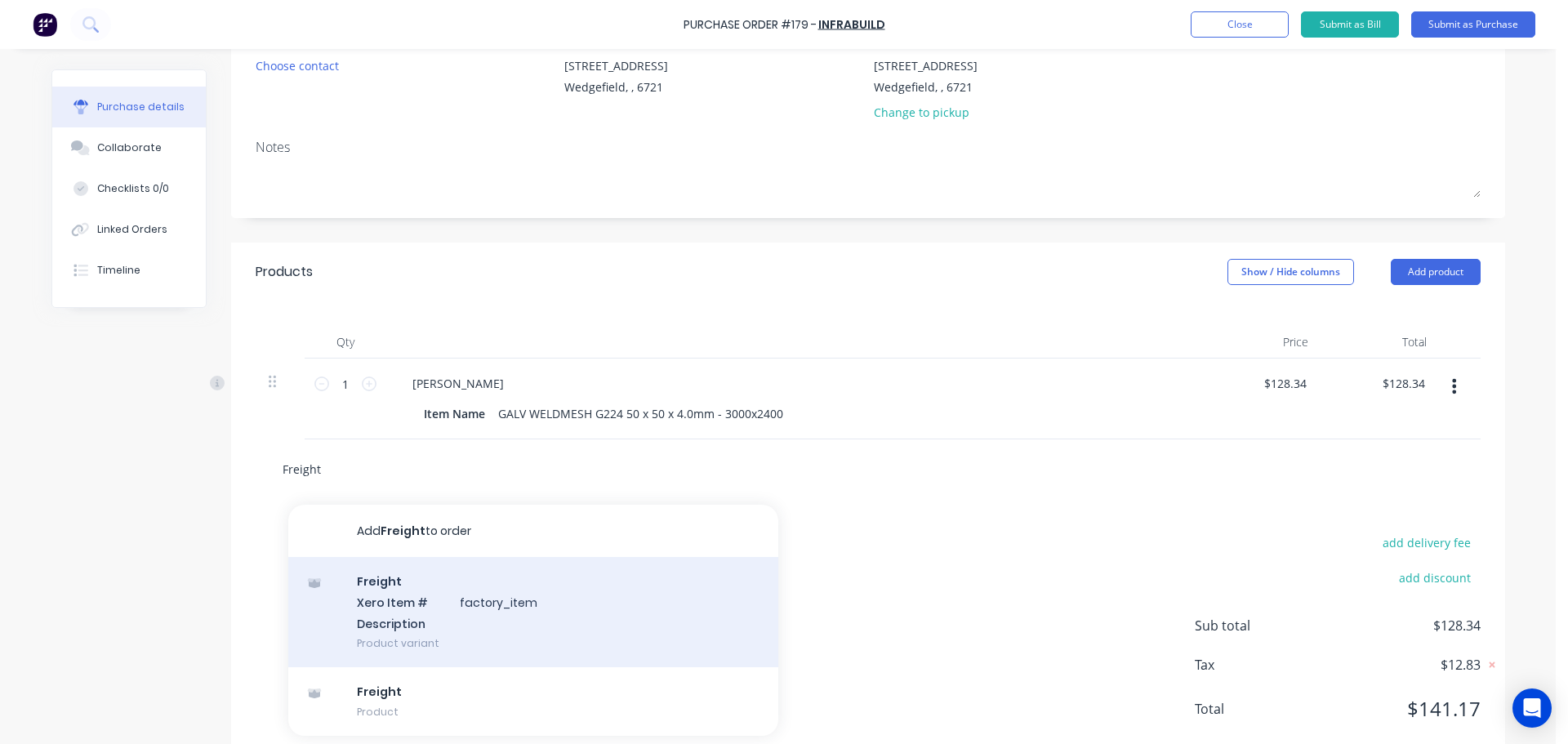
type input "Freight"
click at [407, 605] on div "Freight Xero Item # factory_item Description Product variant" at bounding box center [533, 612] width 490 height 110
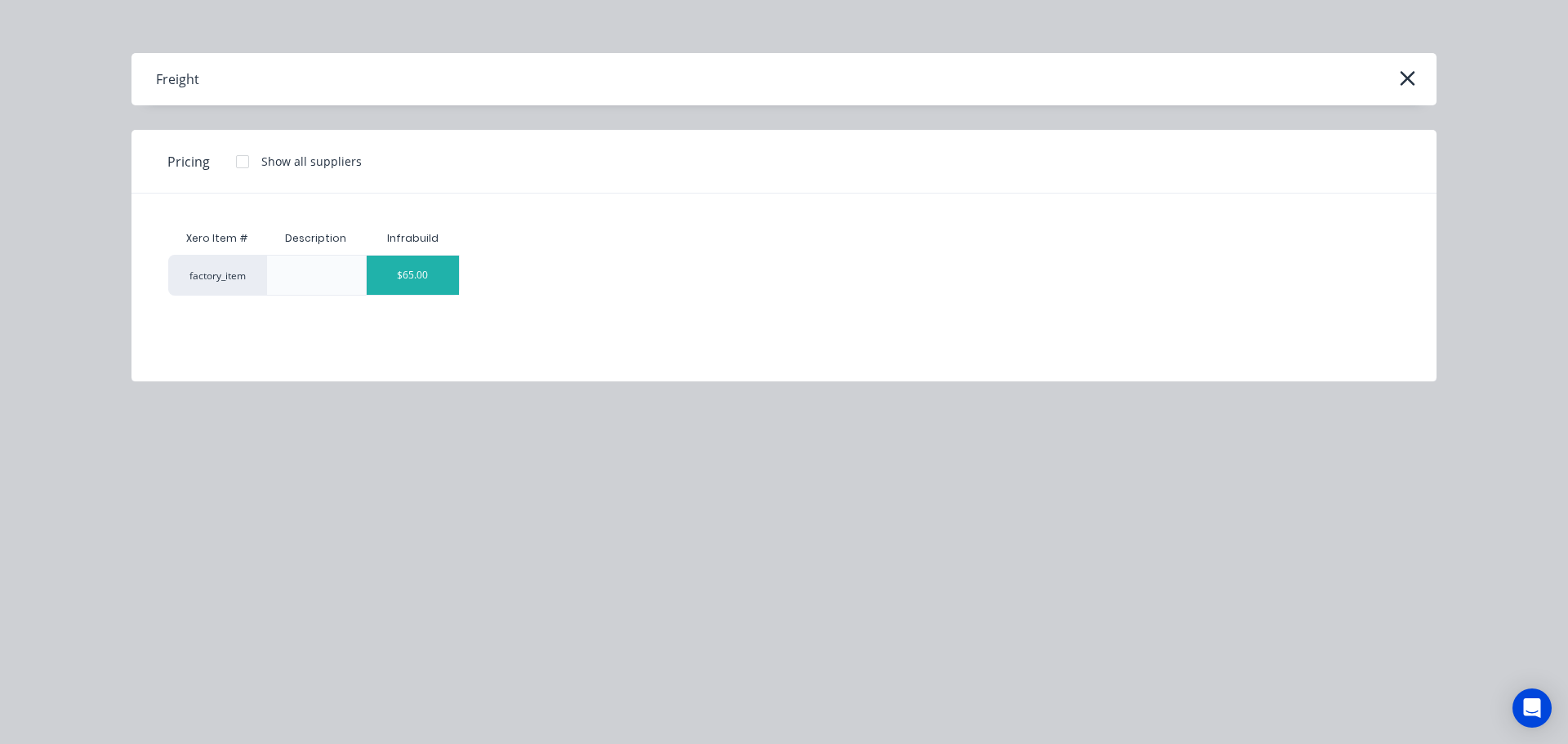
click at [434, 277] on div "$65.00" at bounding box center [413, 275] width 92 height 39
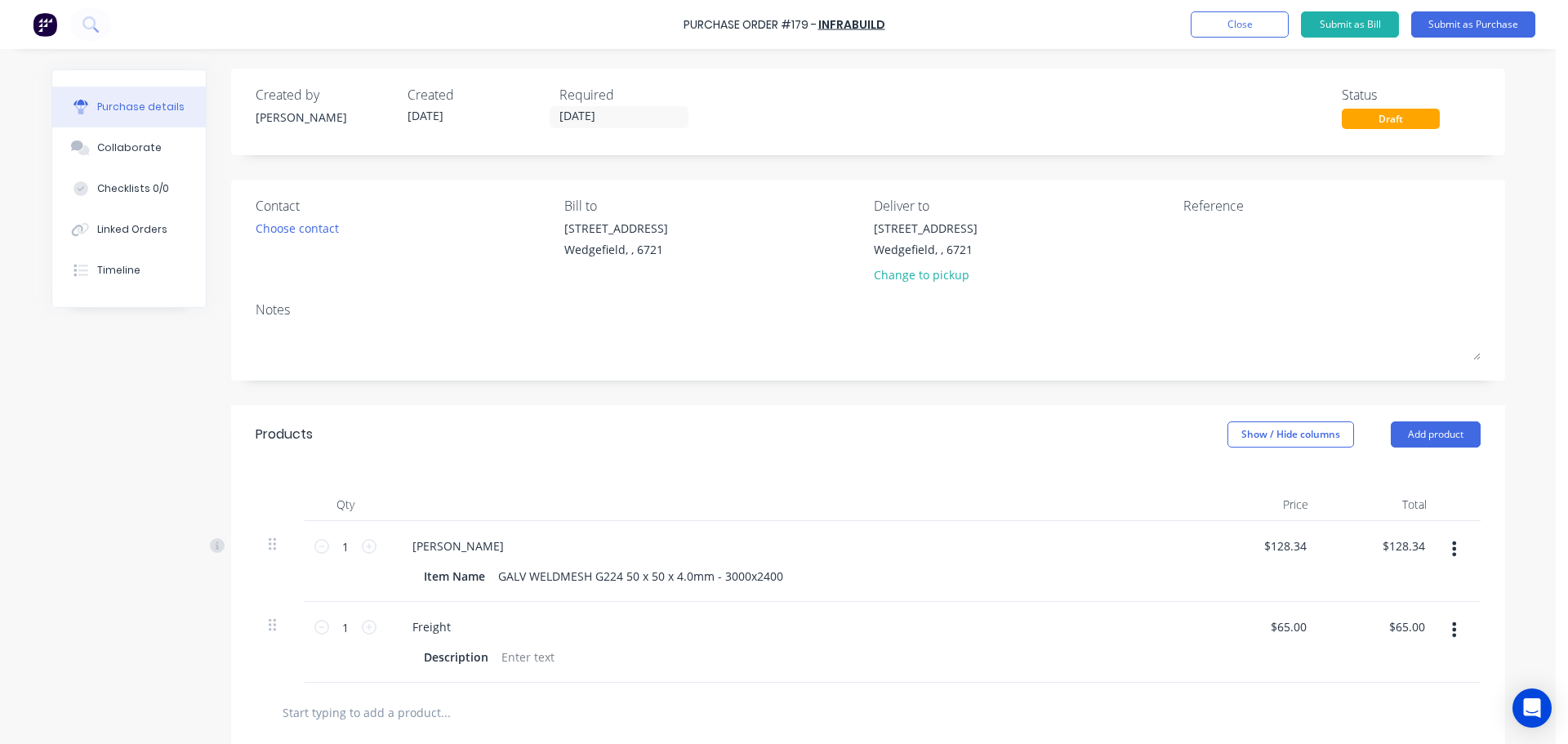
scroll to position [0, 0]
click at [1215, 242] on textarea at bounding box center [1286, 239] width 204 height 37
type textarea "Job #"
type textarea "x"
type textarea "Job #"
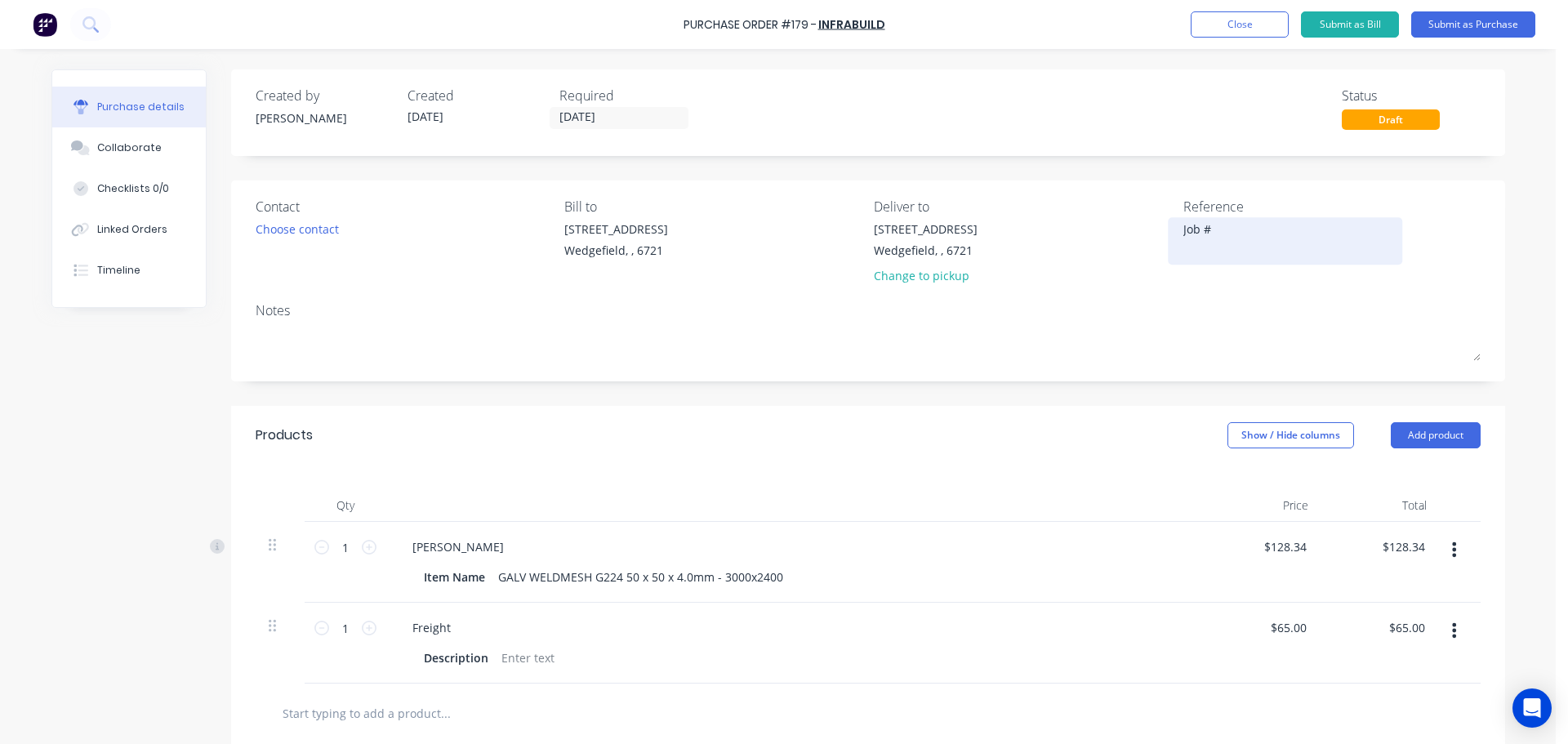
type textarea "x"
type textarea "Job # 1"
type textarea "x"
type textarea "Job # 11"
type textarea "x"
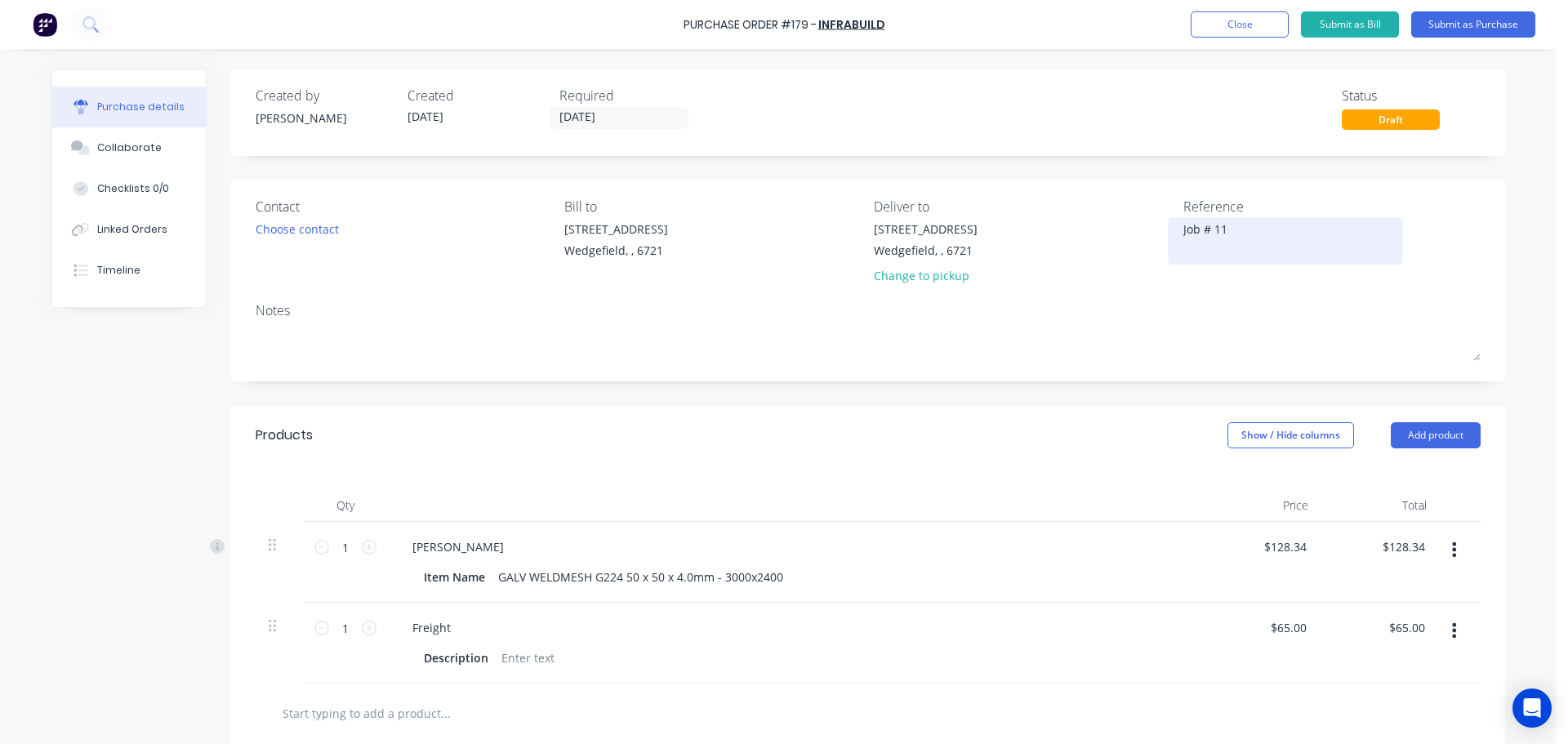
type textarea "Job # 111"
type textarea "x"
type textarea "Job # 1118"
type textarea "x"
type textarea "Job # 1118"
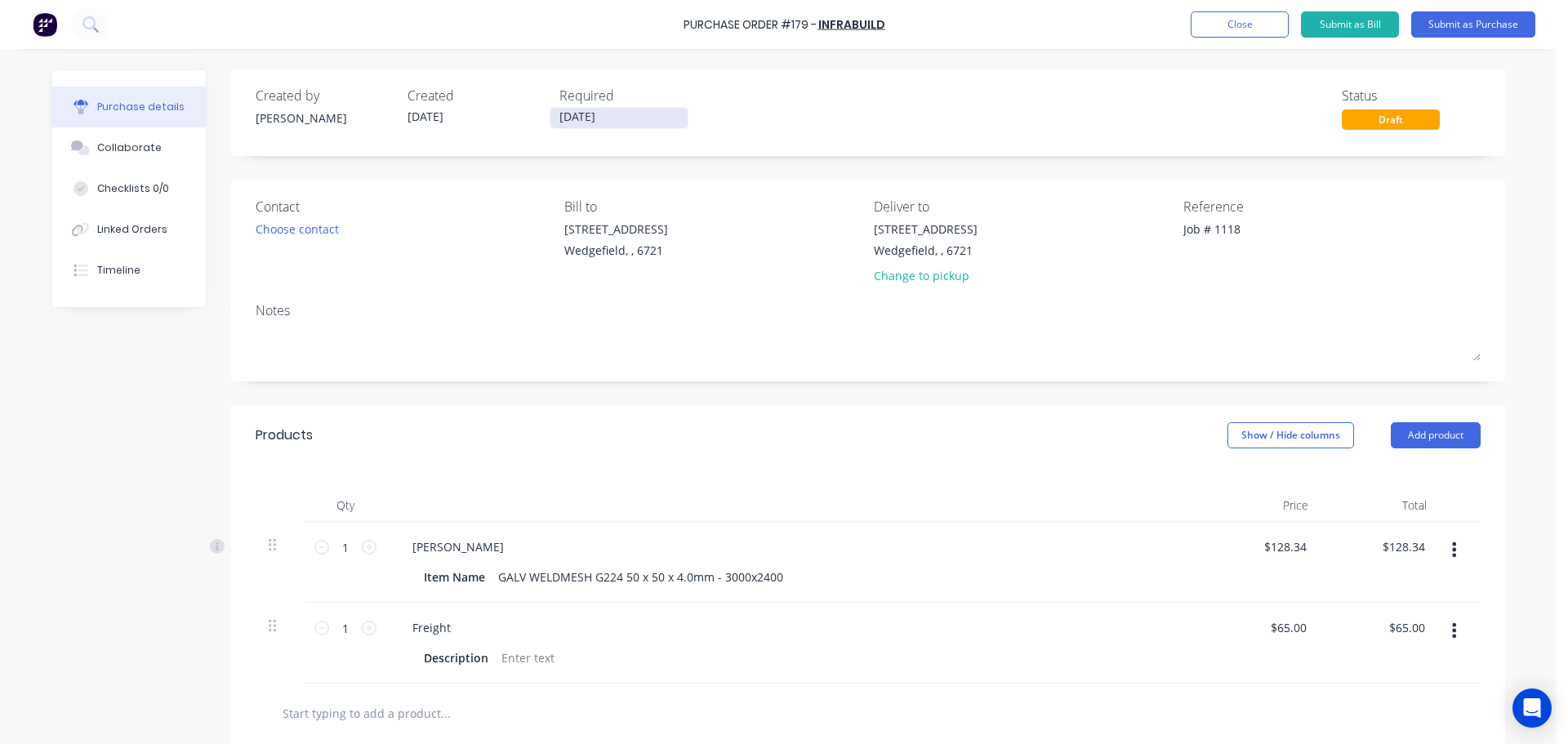
click at [599, 121] on input "25/09/25" at bounding box center [619, 118] width 137 height 20
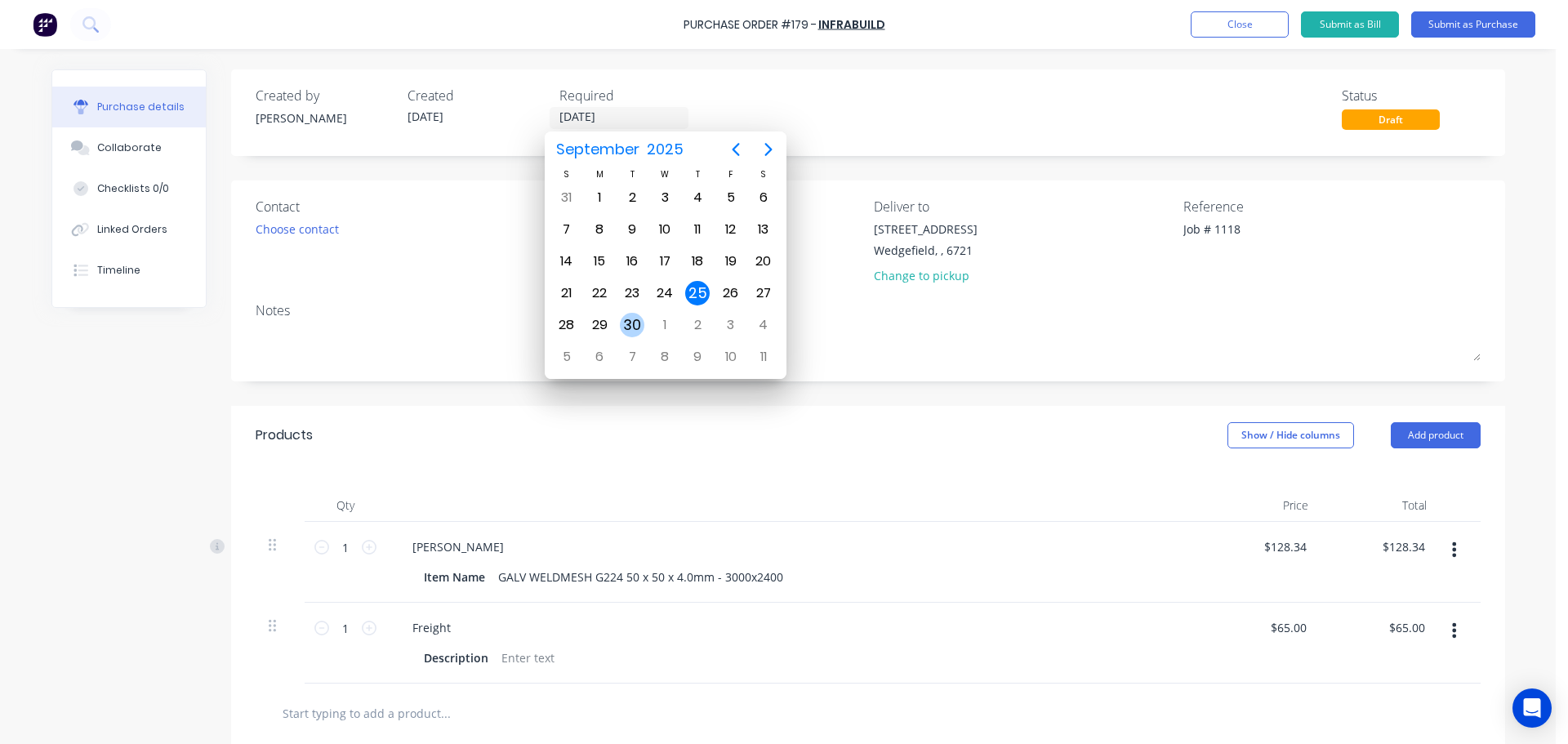
click at [631, 329] on div "30" at bounding box center [632, 324] width 25 height 25
type textarea "x"
type input "30/09/25"
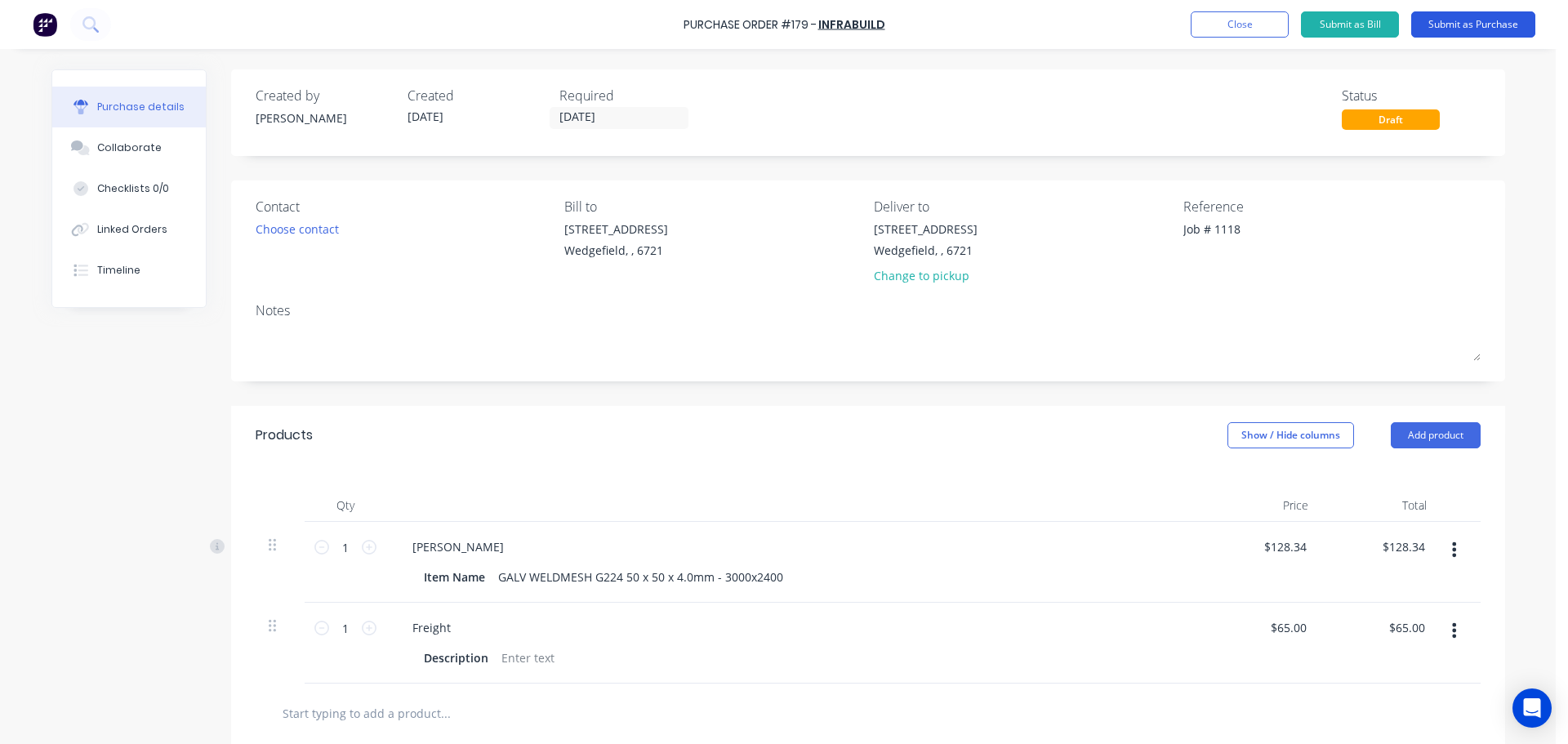
click at [1468, 26] on button "Submit as Purchase" at bounding box center [1473, 24] width 124 height 26
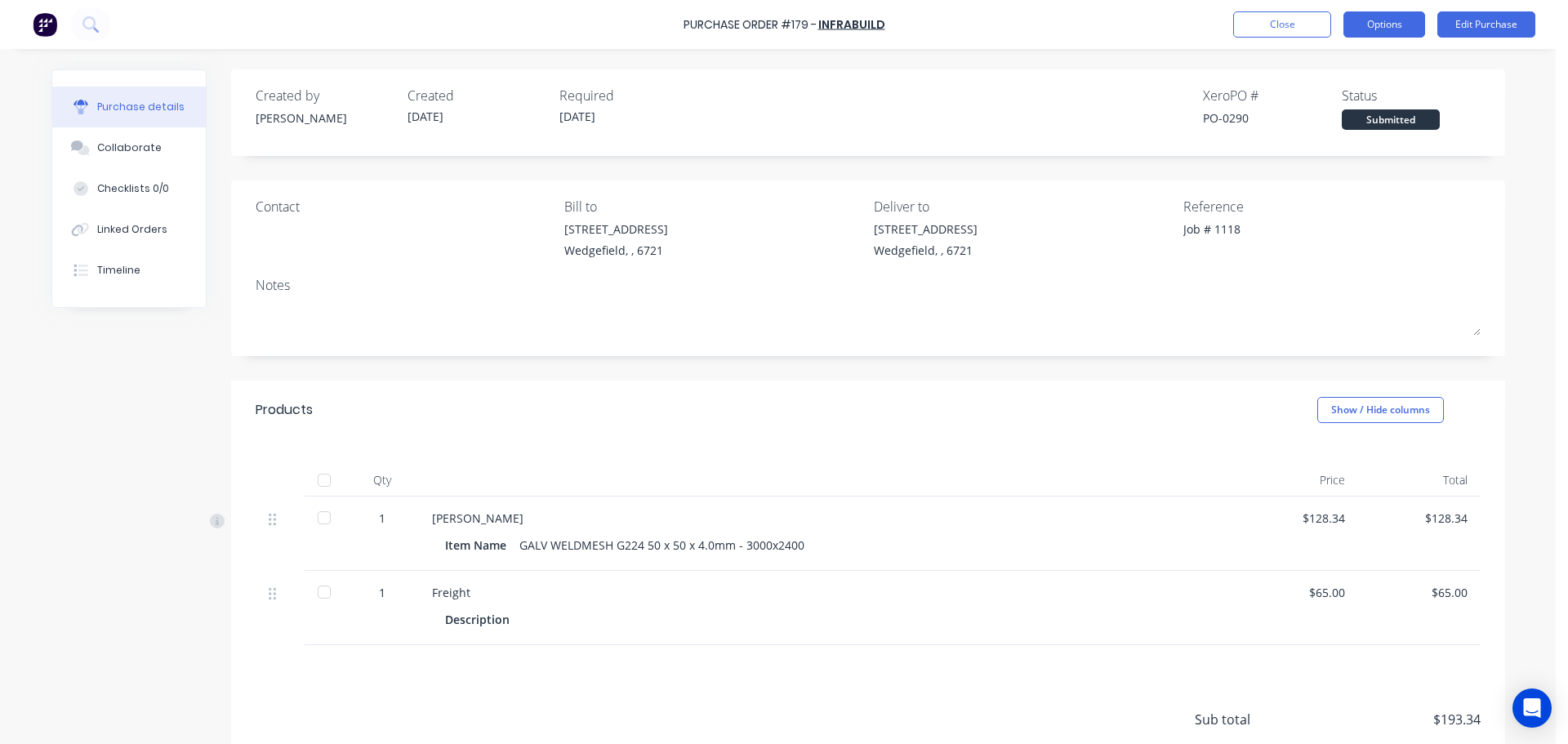
click at [1380, 26] on button "Options" at bounding box center [1384, 24] width 82 height 26
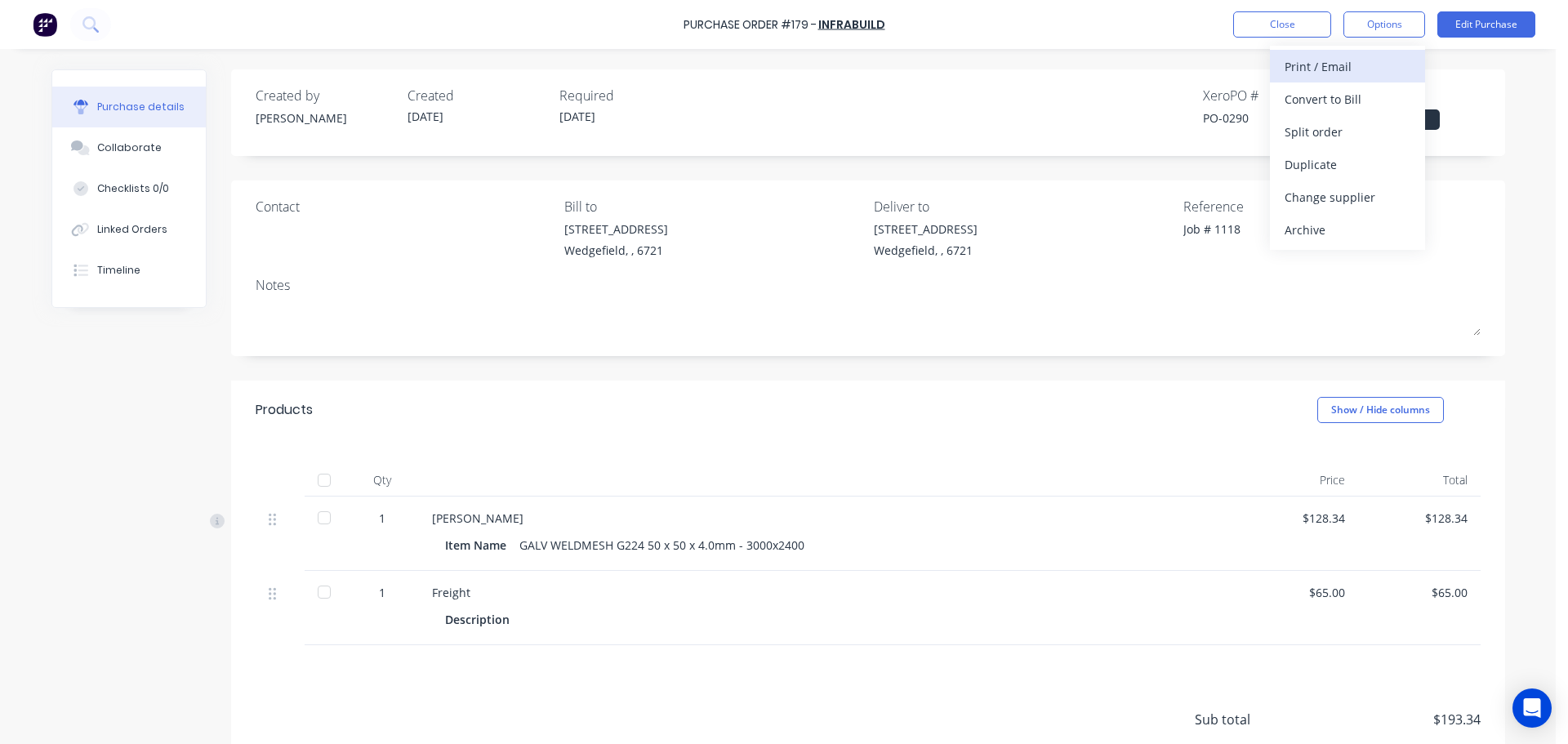
click at [1309, 67] on div "Print / Email" at bounding box center [1347, 67] width 126 height 24
click at [1311, 101] on div "With pricing" at bounding box center [1347, 99] width 126 height 24
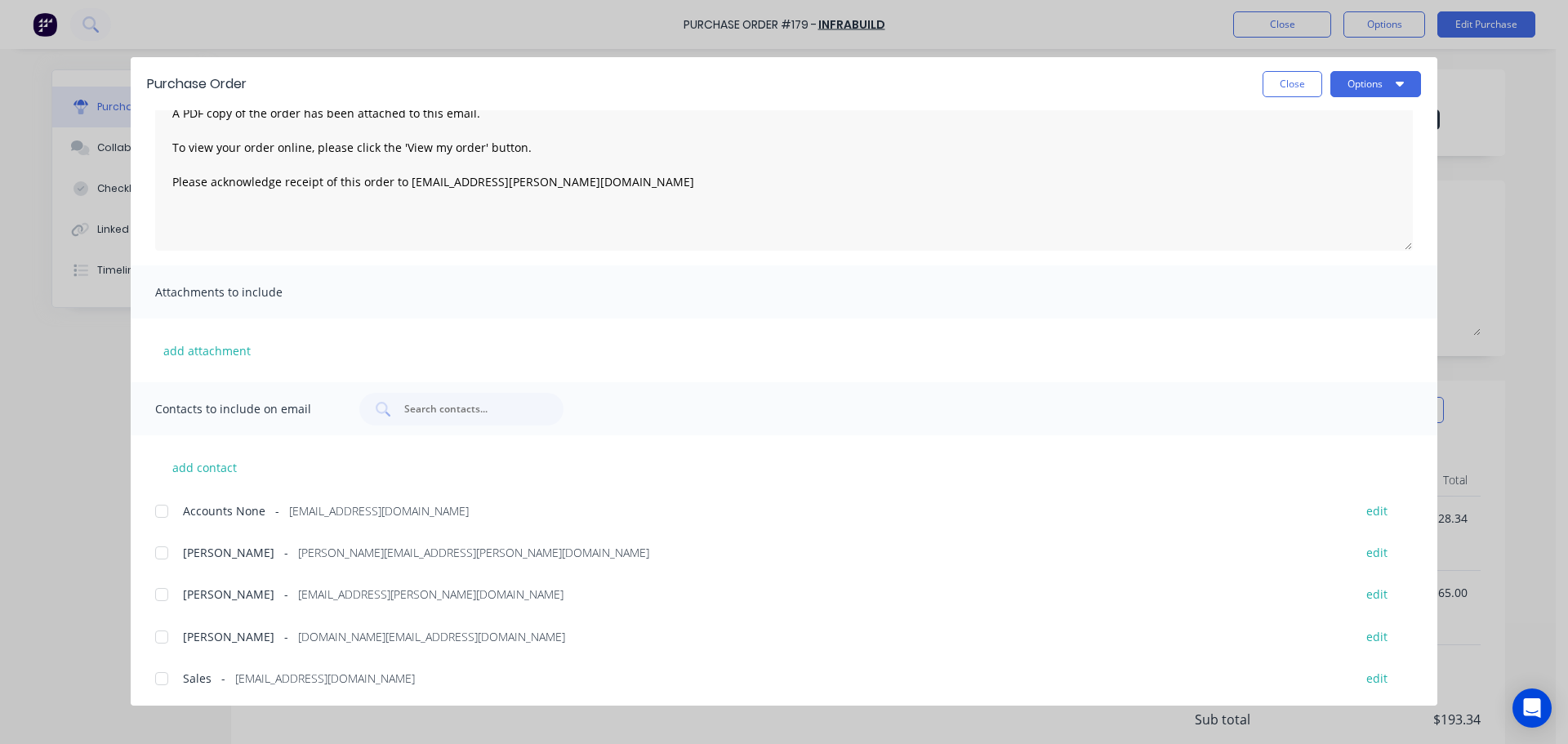
scroll to position [94, 0]
click at [164, 557] on div at bounding box center [162, 549] width 33 height 33
click at [1344, 85] on button "Options" at bounding box center [1376, 84] width 91 height 26
click at [1305, 187] on div "Email" at bounding box center [1344, 191] width 126 height 24
click at [1303, 86] on button "Close" at bounding box center [1292, 84] width 60 height 26
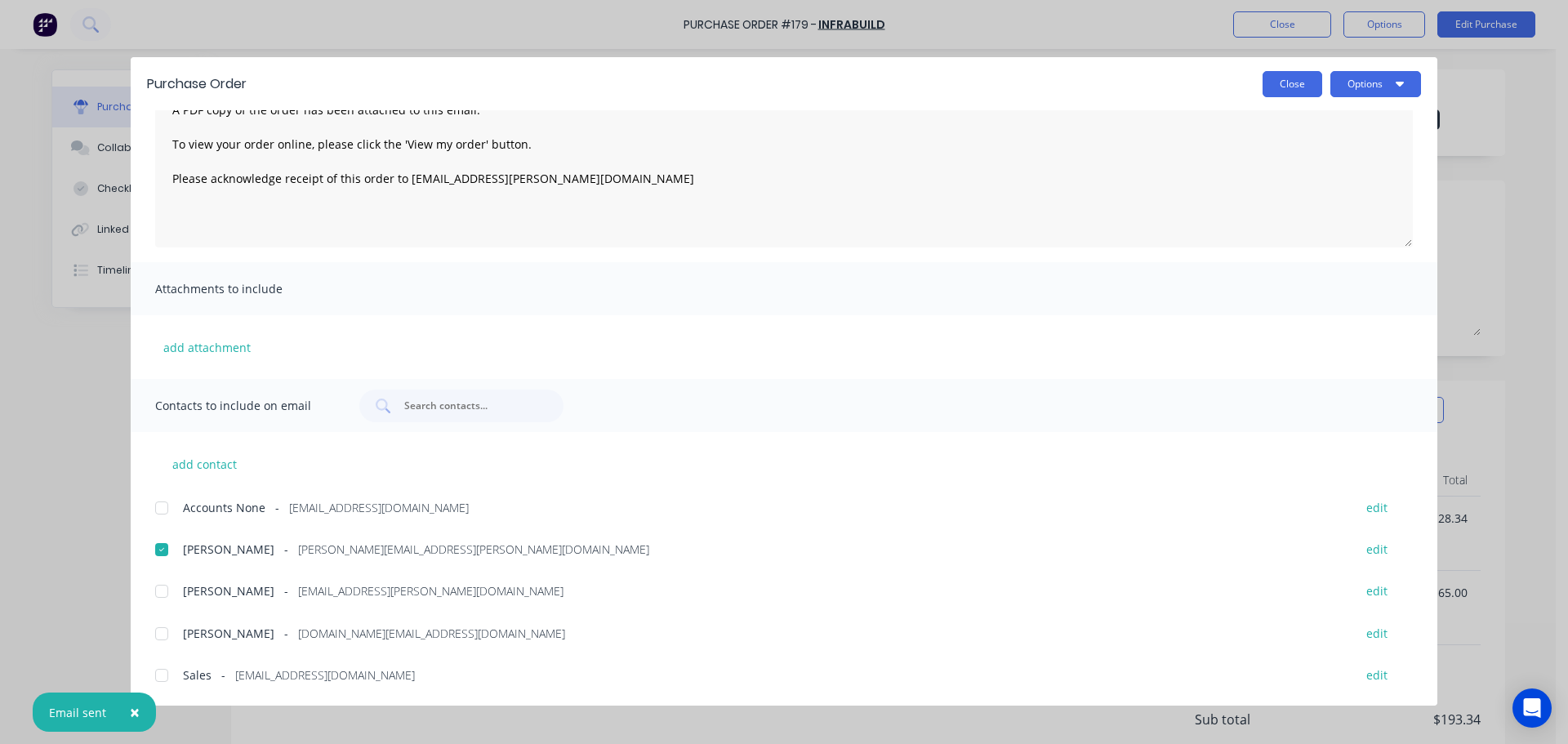
type textarea "x"
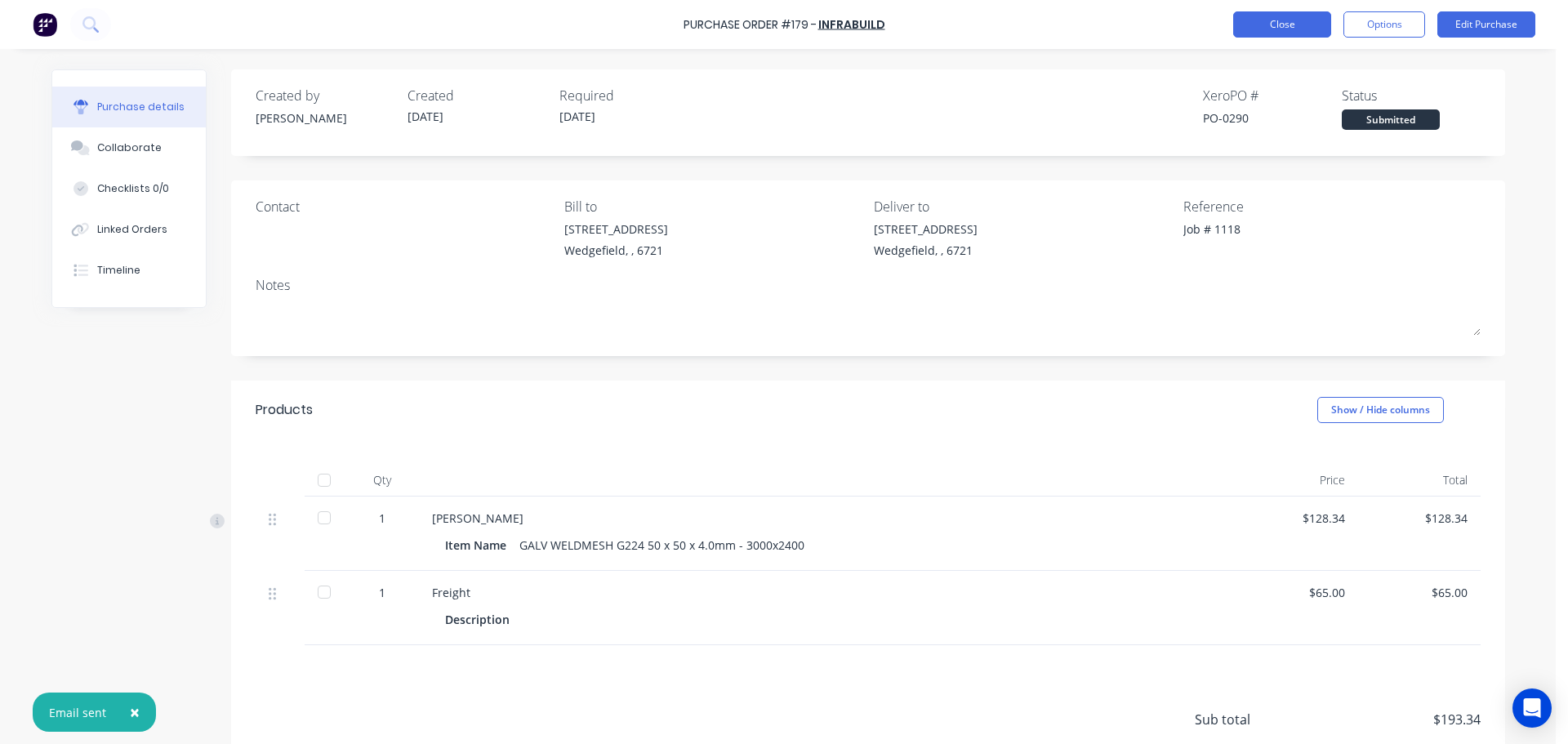
click at [1267, 12] on button "Close" at bounding box center [1282, 24] width 98 height 26
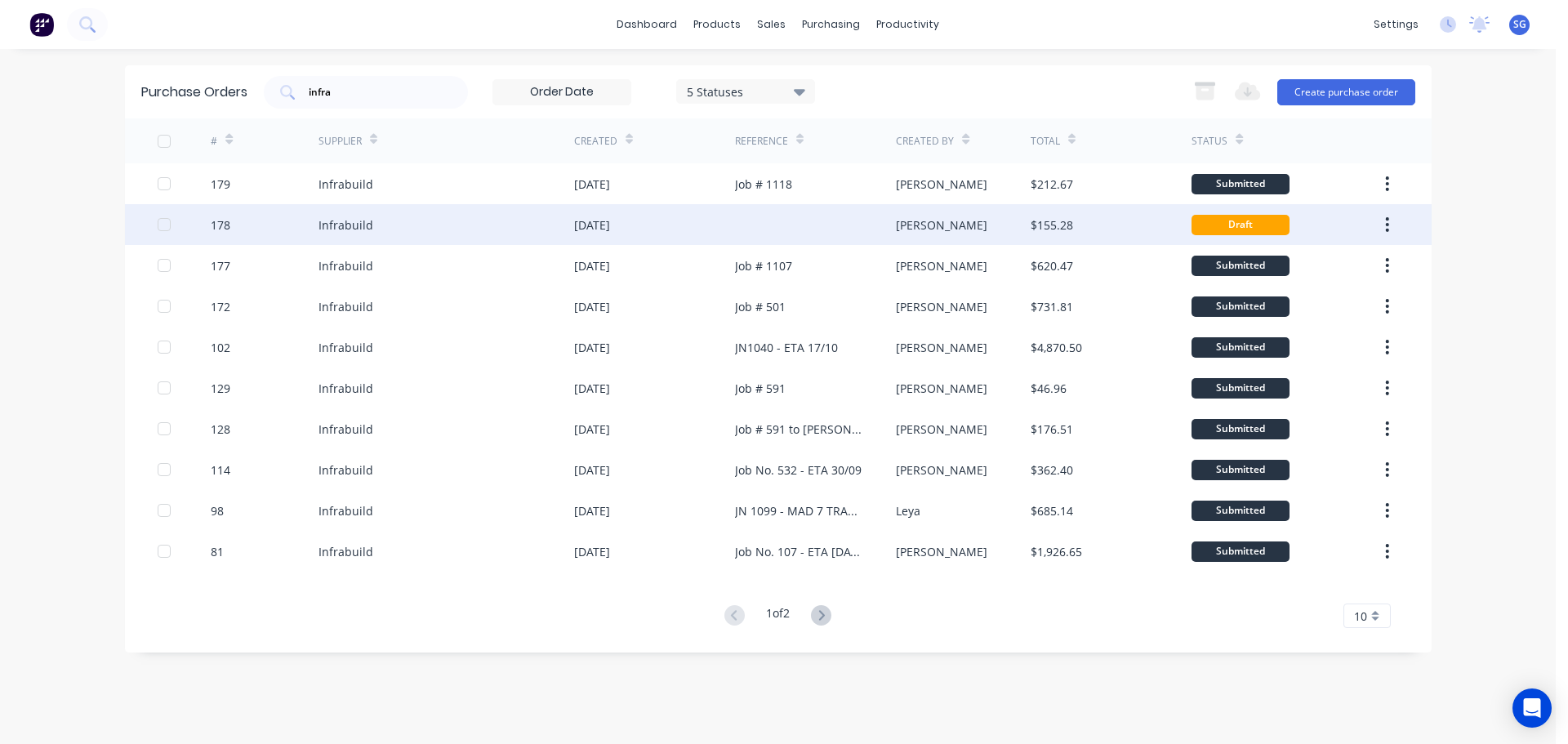
click at [330, 209] on div "Infrabuild" at bounding box center [447, 224] width 256 height 40
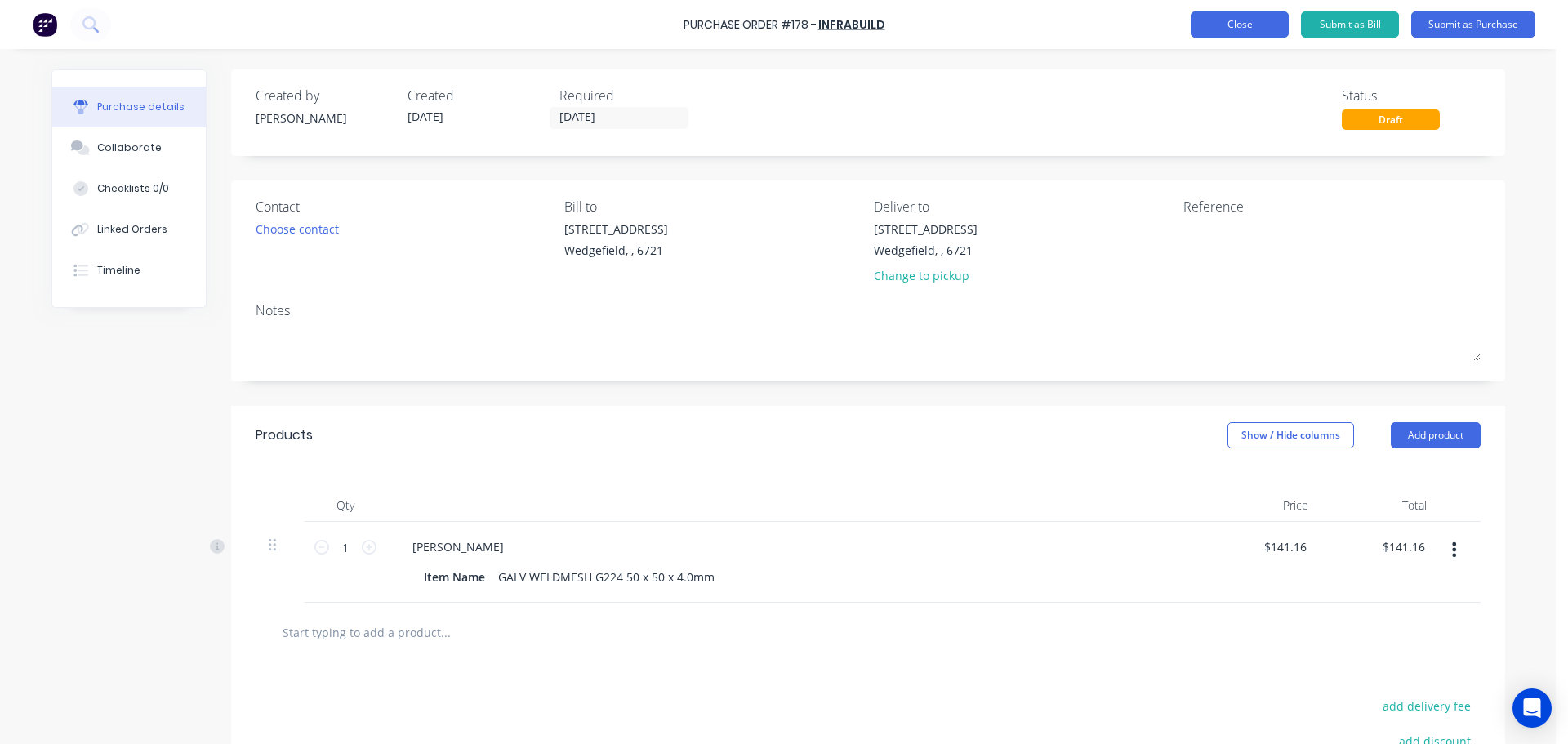
click at [1226, 21] on button "Close" at bounding box center [1240, 24] width 98 height 26
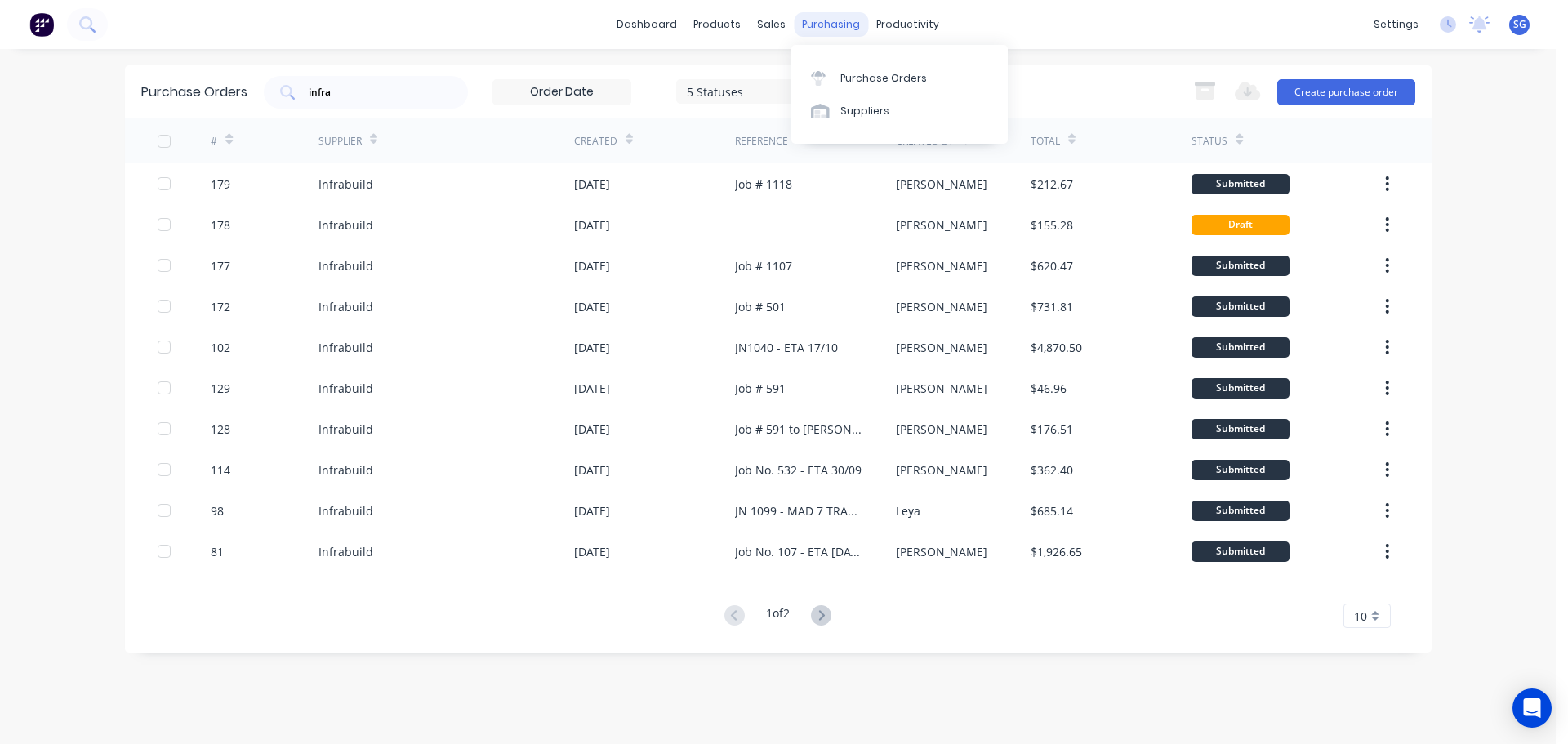
click at [837, 28] on div "purchasing" at bounding box center [831, 24] width 74 height 25
click at [837, 73] on link "Purchase Orders" at bounding box center [900, 78] width 217 height 33
click at [358, 89] on input "infra" at bounding box center [375, 93] width 136 height 17
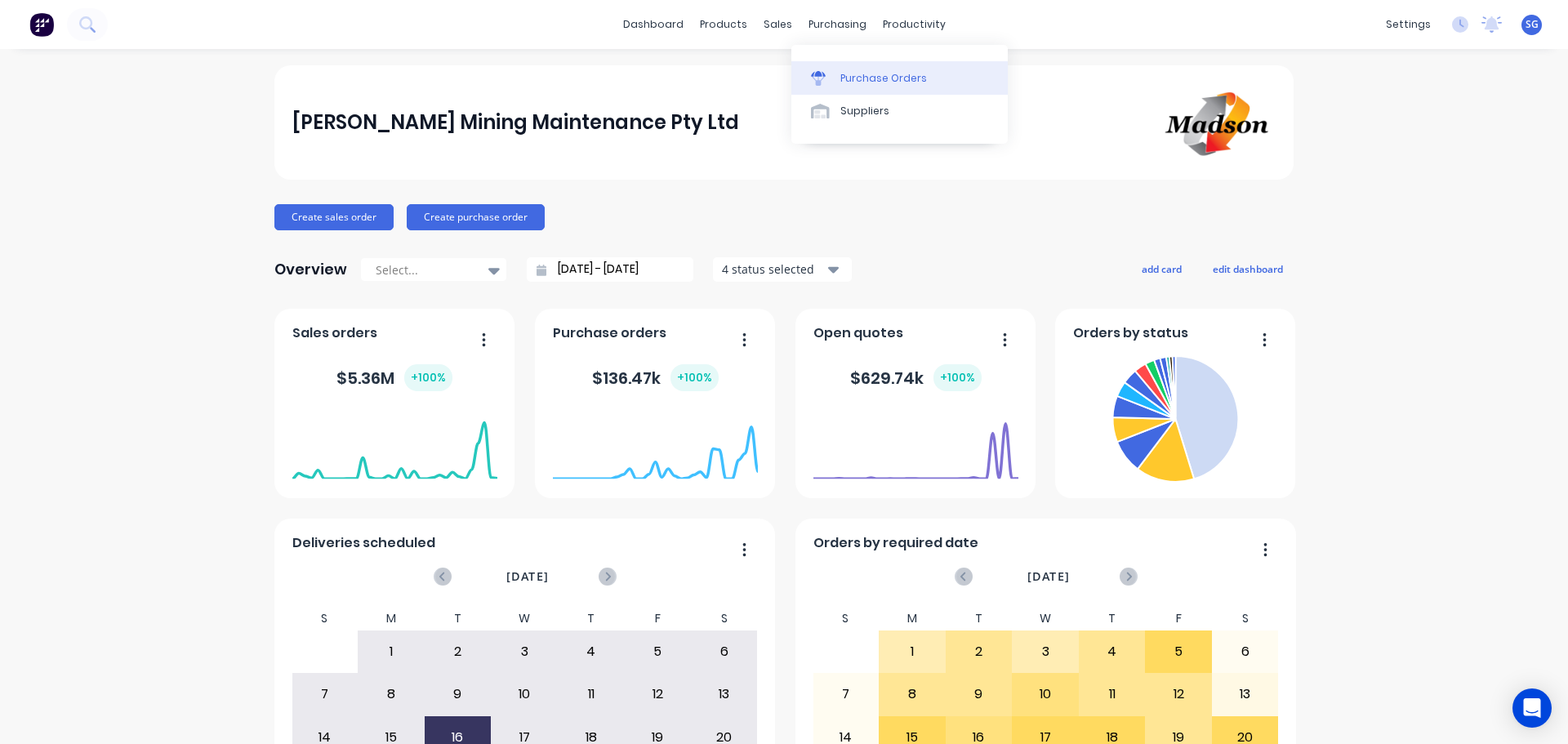
click at [837, 74] on link "Purchase Orders" at bounding box center [900, 78] width 217 height 33
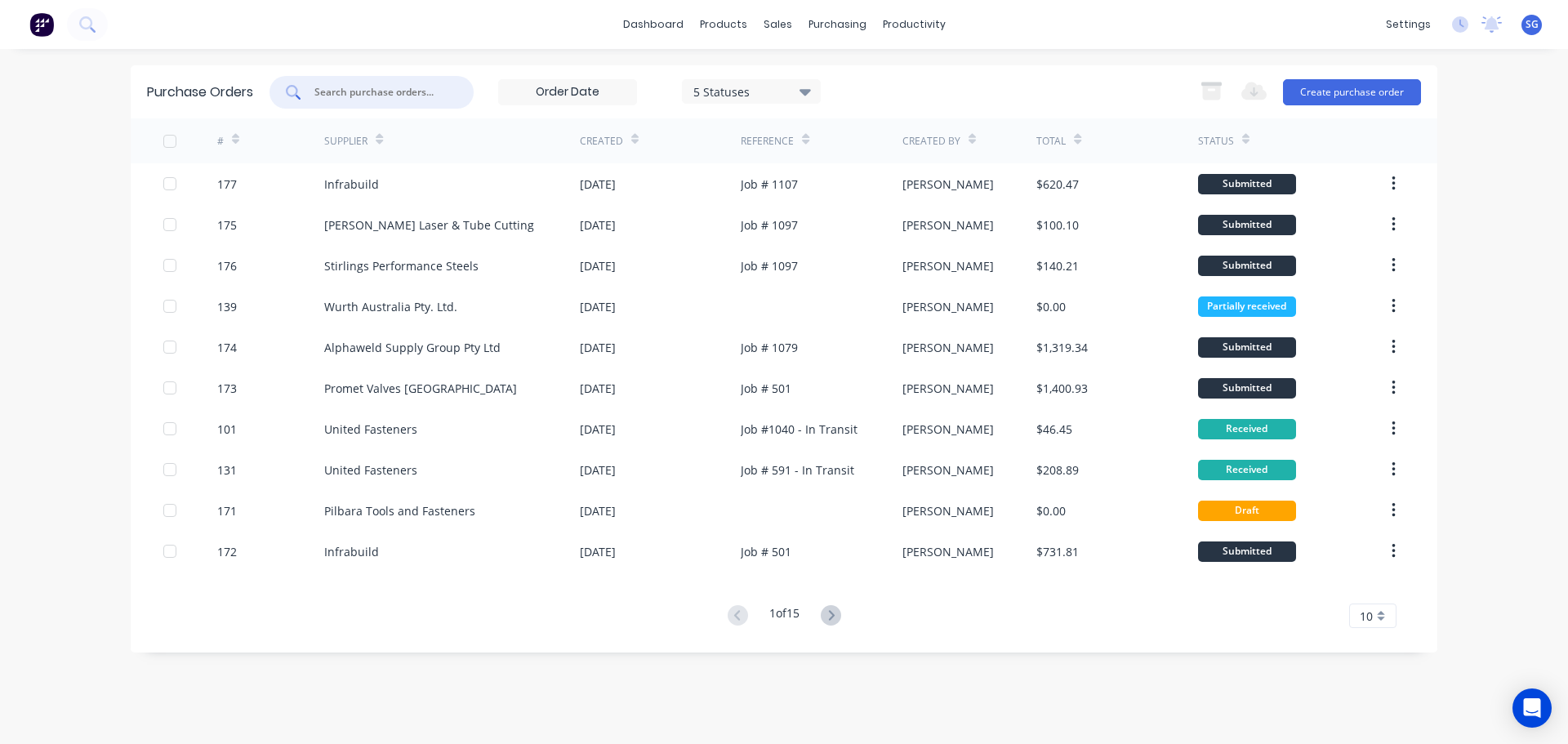
click at [372, 85] on input "text" at bounding box center [381, 93] width 136 height 17
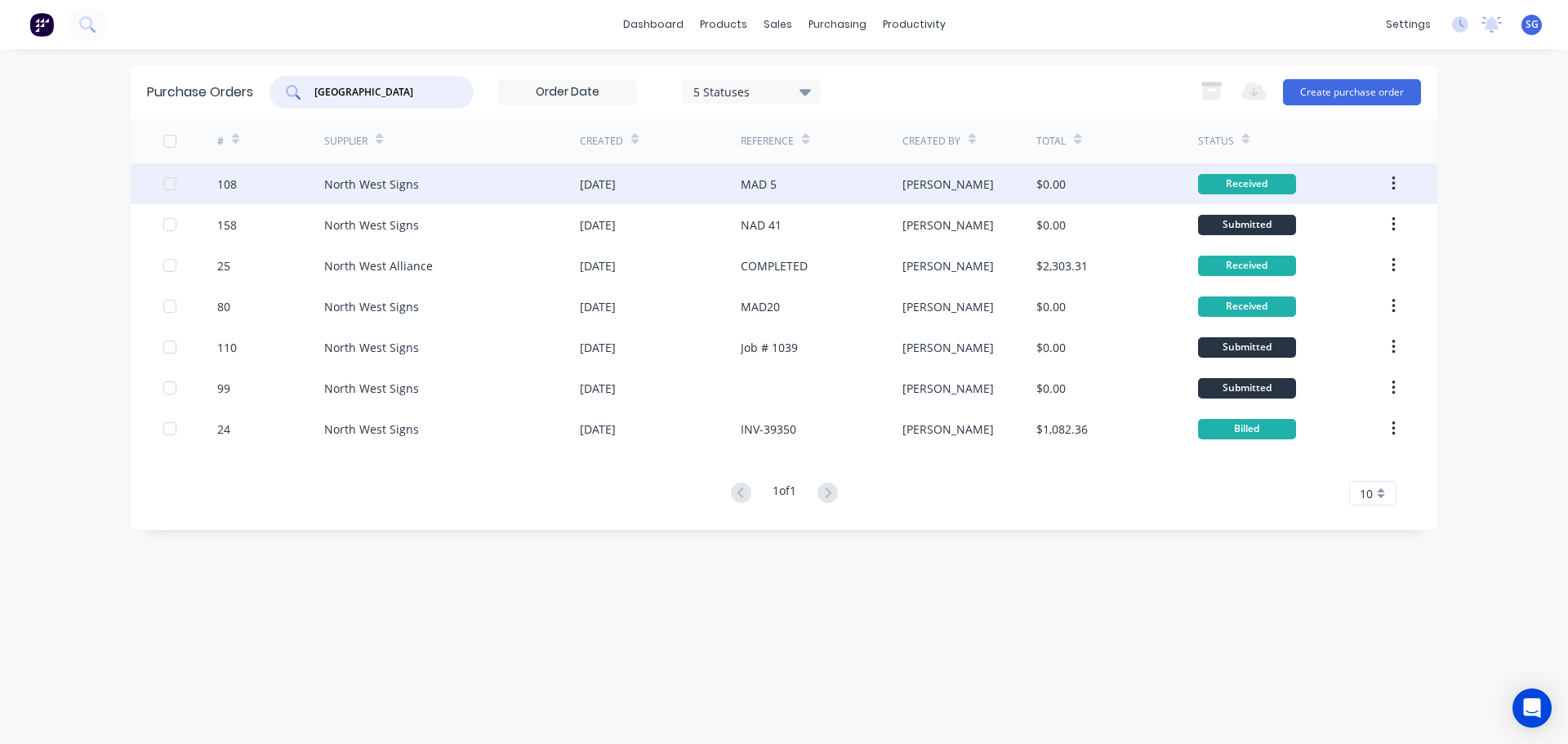
type input "north west"
click at [733, 189] on div "[DATE]" at bounding box center [660, 184] width 161 height 40
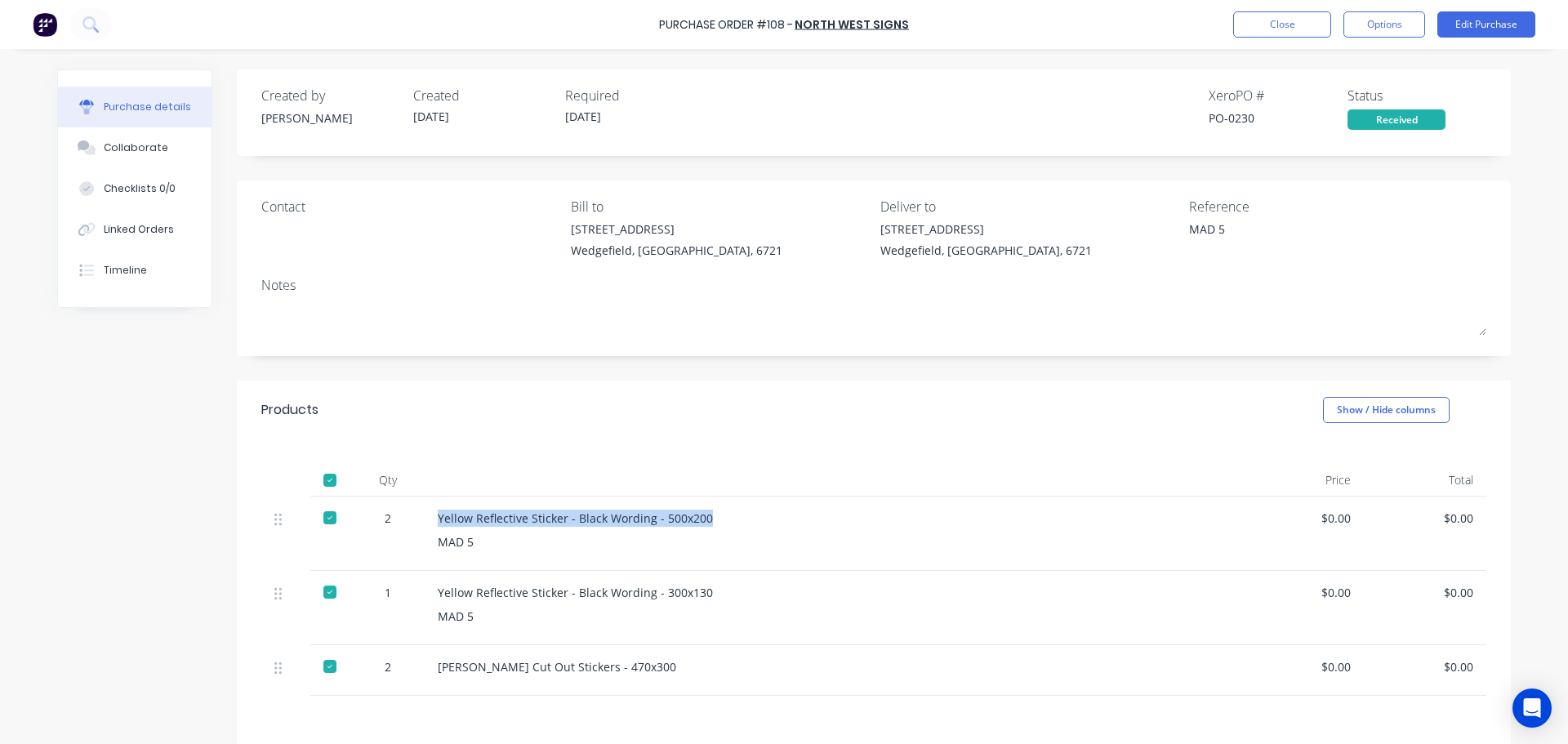
drag, startPoint x: 701, startPoint y: 521, endPoint x: 433, endPoint y: 520, distance: 268.0
click at [437, 520] on div "Yellow Reflective Sticker - Black Wording - 500x200" at bounding box center [833, 518] width 790 height 17
copy div "Yellow Reflective Sticker - Black Wording - 500x200"
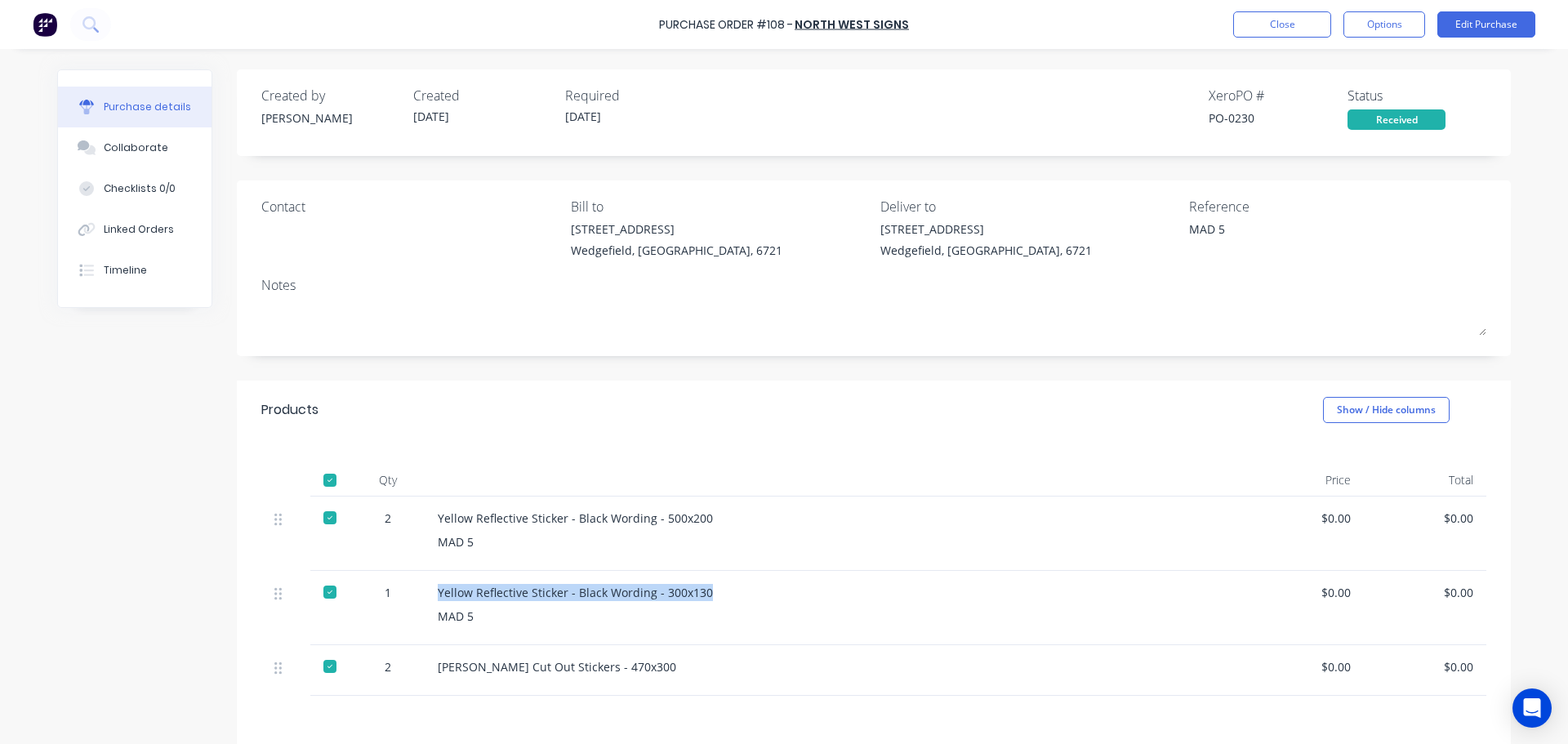
drag, startPoint x: 700, startPoint y: 592, endPoint x: 409, endPoint y: 598, distance: 291.1
click at [409, 598] on div "1 Yellow Reflective Sticker - Black Wording - 300x130 MAD 5 $0.00 $0.00" at bounding box center [873, 607] width 1225 height 74
copy div "Yellow Reflective Sticker - Black Wording - 300x130"
drag, startPoint x: 623, startPoint y: 671, endPoint x: 417, endPoint y: 658, distance: 206.4
click at [417, 658] on div "2 MADSON Cut Out Stickers - 470x300 $0.00 $0.00" at bounding box center [873, 670] width 1225 height 51
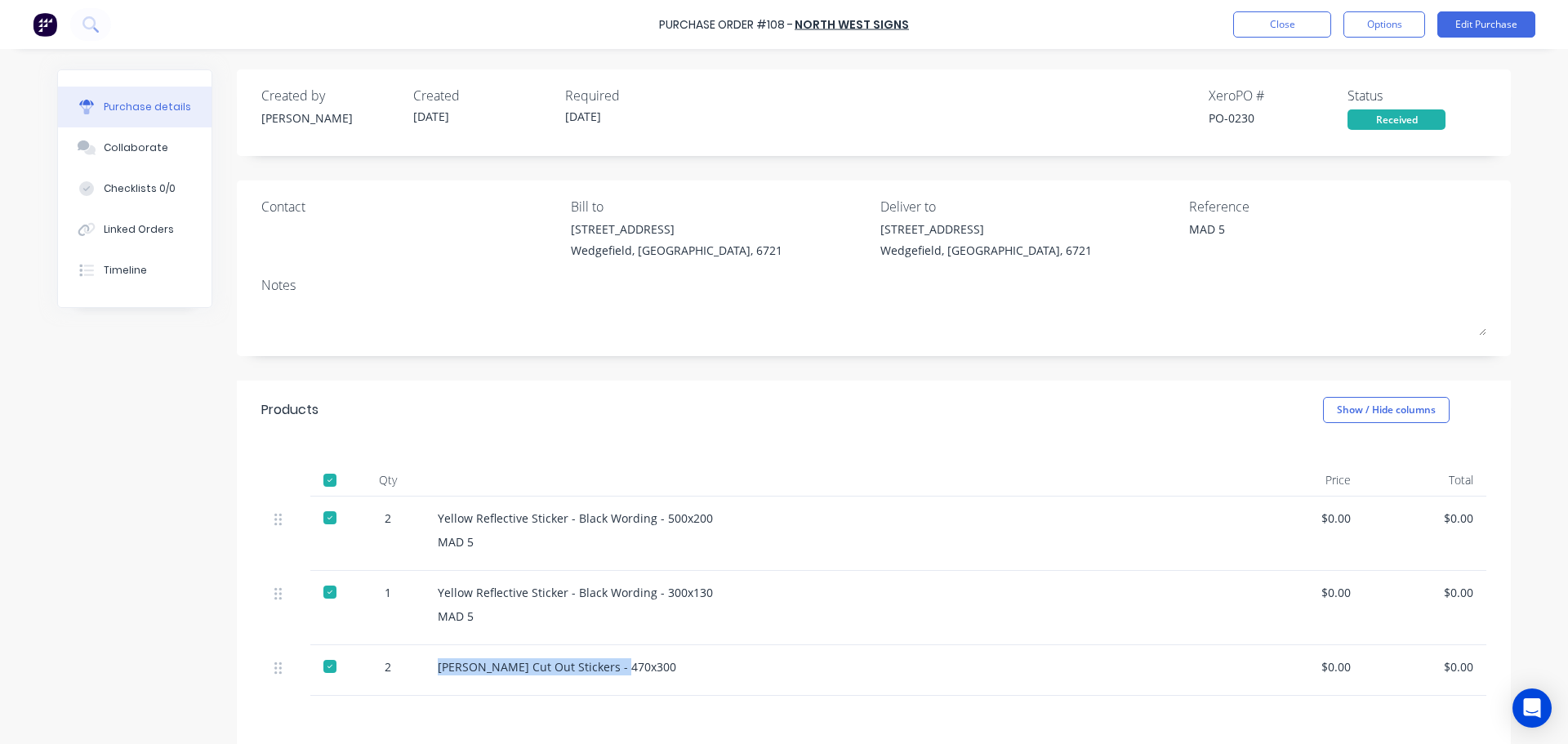
copy div "MADSON Cut Out Stickers - 470x300"
click at [579, 457] on div "Qty Price Total 2 Yellow Reflective Sticker - Black Wording - 500x200 MAD 5 $0.…" at bounding box center [874, 567] width 1274 height 256
click at [1285, 28] on button "Close" at bounding box center [1282, 24] width 98 height 26
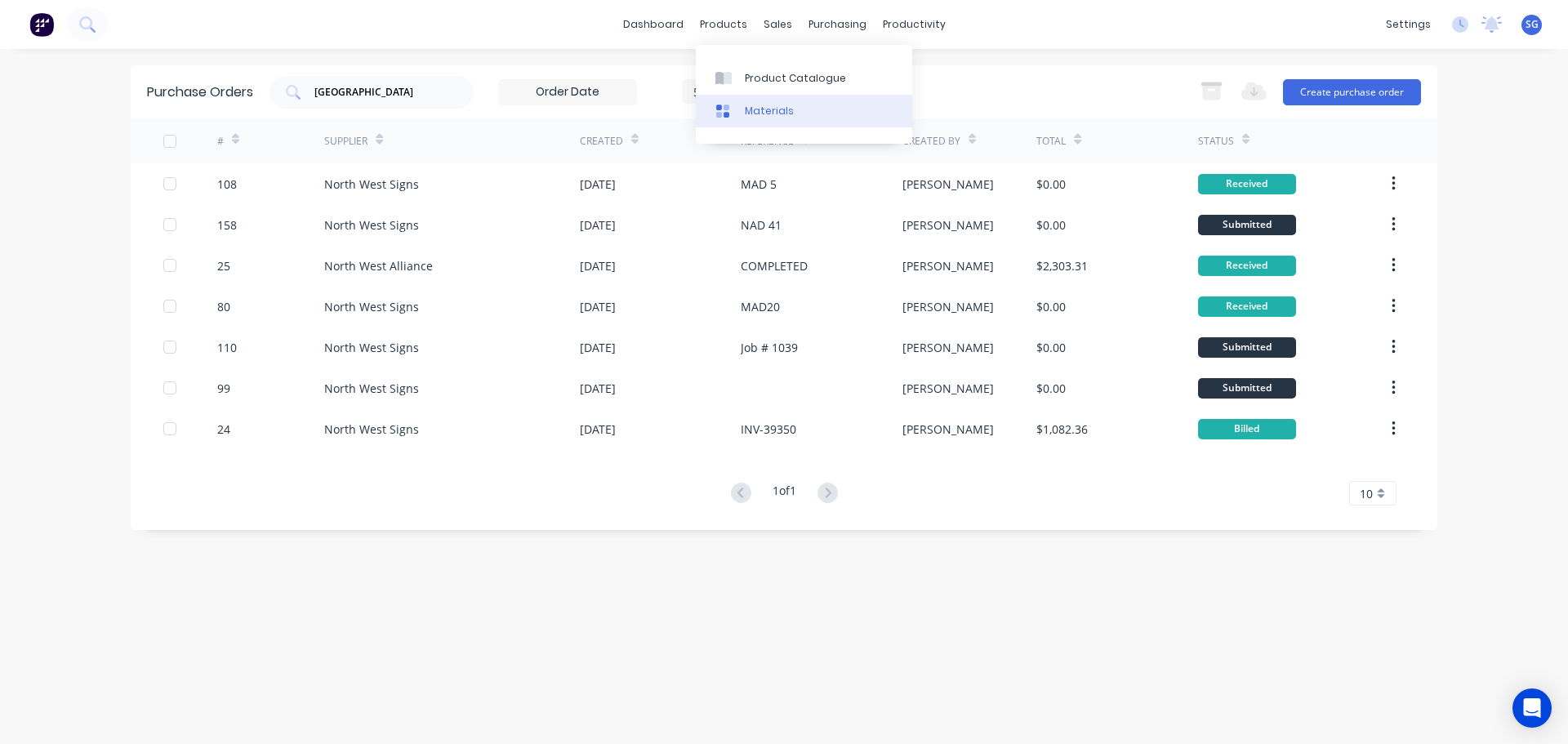
click at [751, 113] on div "Materials" at bounding box center [769, 111] width 49 height 15
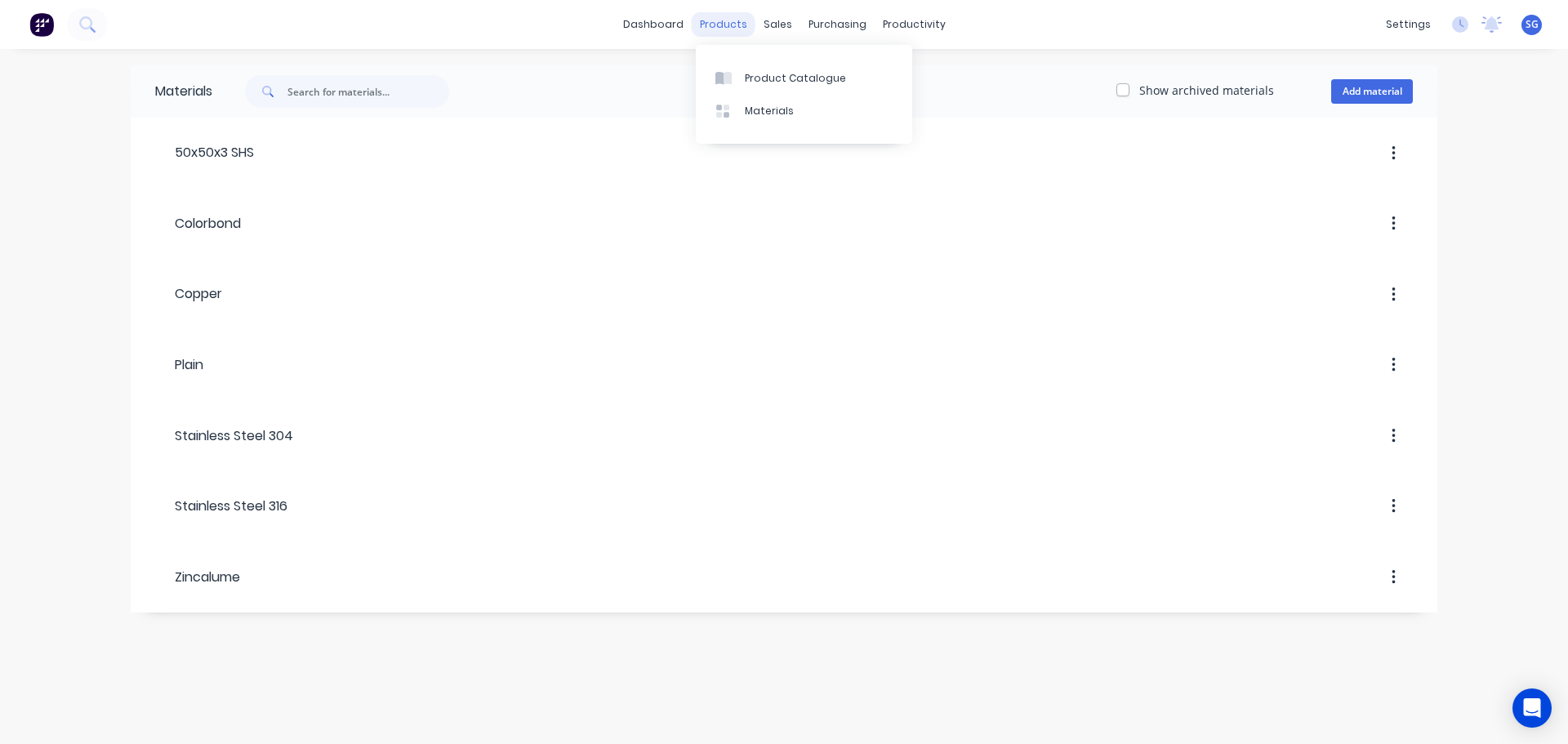
click at [731, 17] on div "products" at bounding box center [723, 24] width 63 height 25
click at [720, 26] on div "products" at bounding box center [723, 24] width 63 height 25
click at [767, 77] on div "Product Catalogue" at bounding box center [796, 78] width 101 height 15
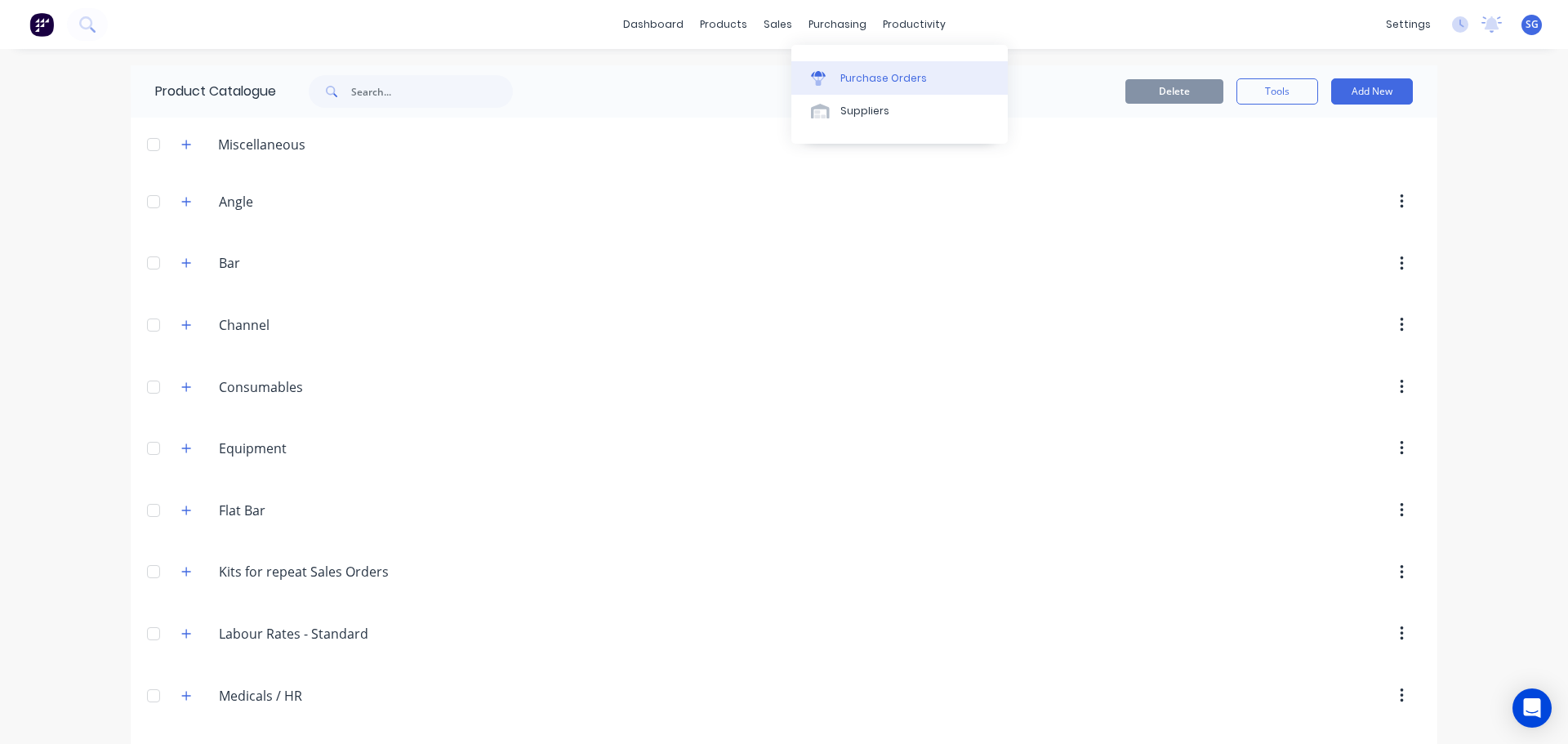
click at [846, 80] on div "Purchase Orders" at bounding box center [884, 78] width 86 height 15
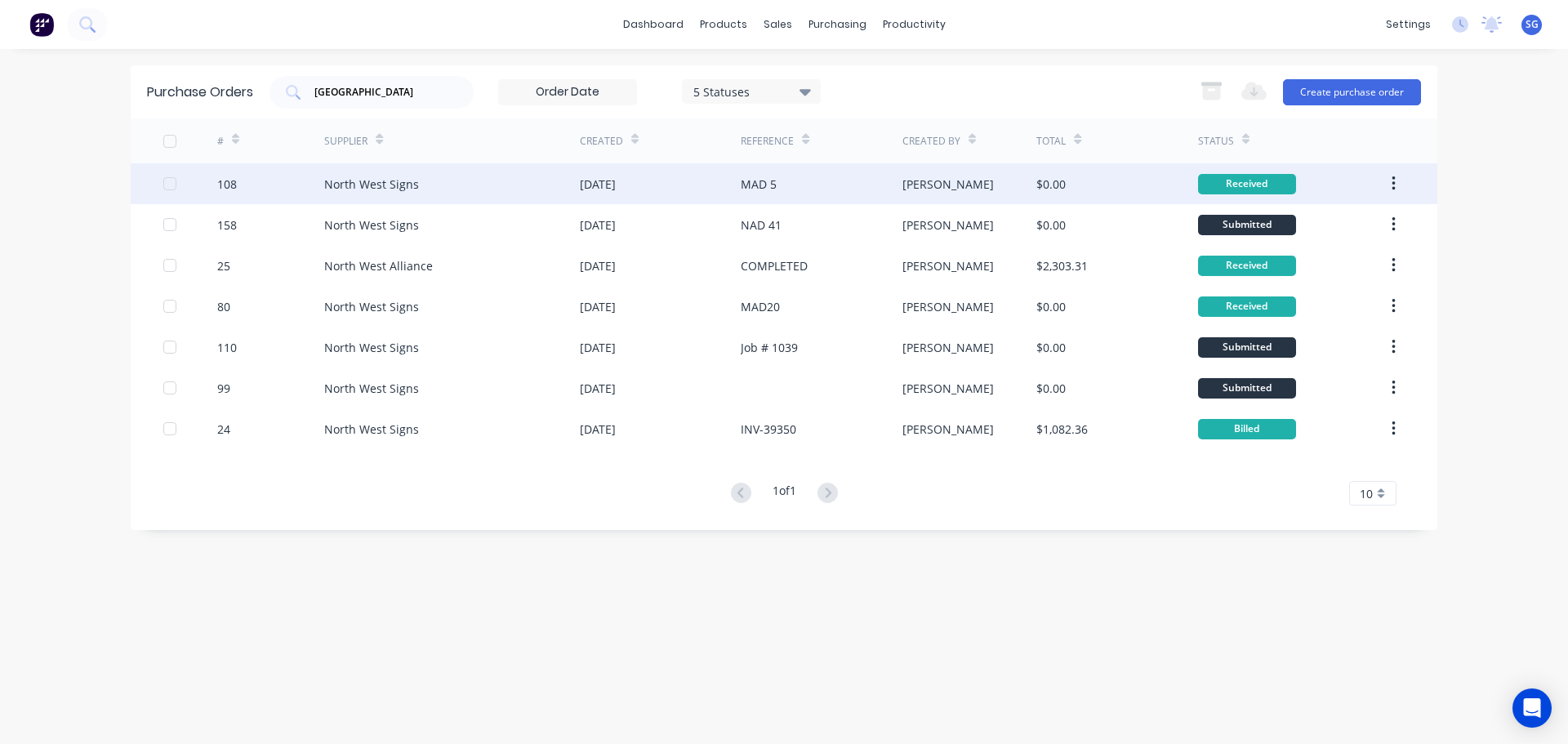
click at [767, 184] on div "MAD 5" at bounding box center [758, 184] width 36 height 17
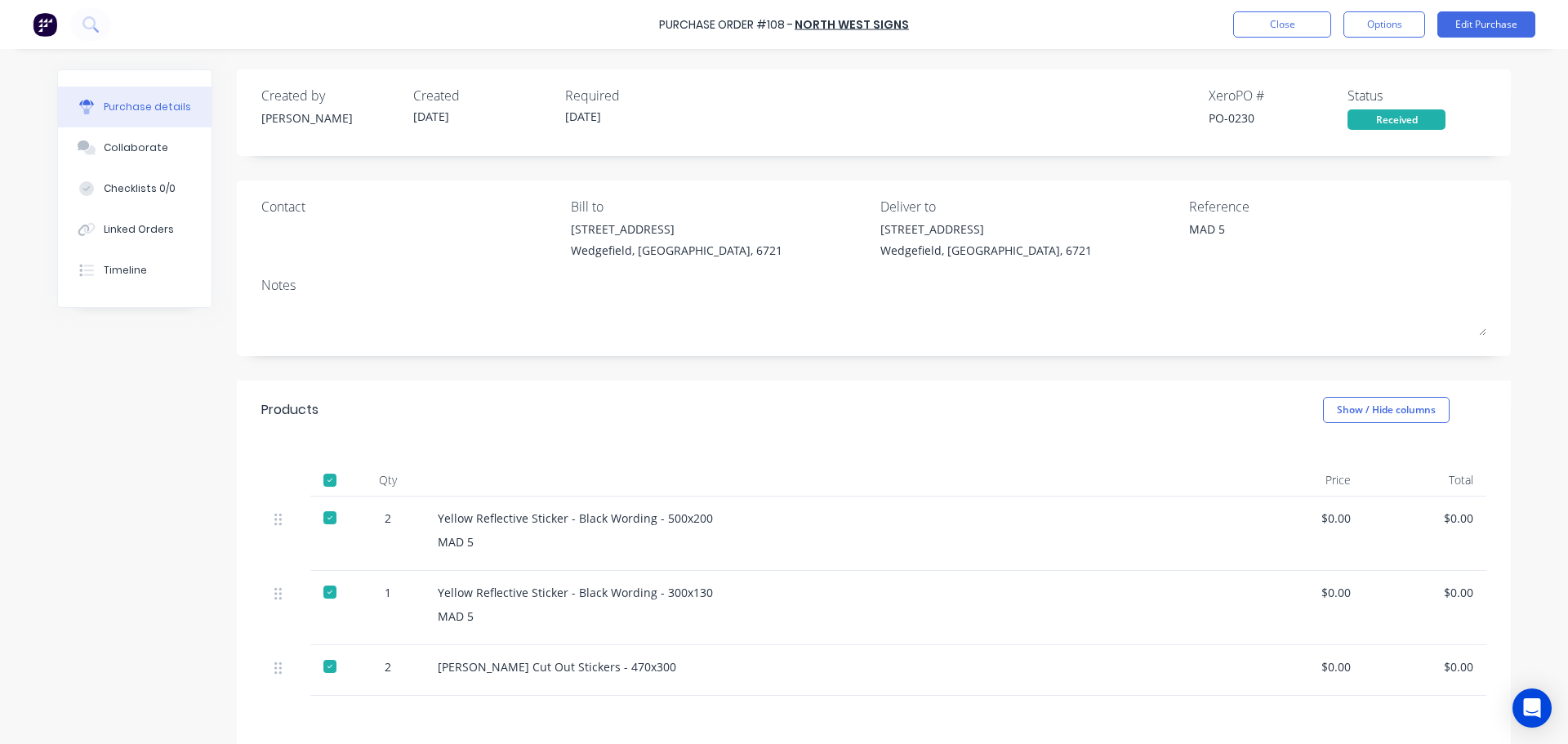
click at [1043, 552] on div "Yellow Reflective Sticker - Black Wording - 500x200 MAD 5" at bounding box center [833, 533] width 817 height 74
click at [1483, 18] on button "Edit Purchase" at bounding box center [1486, 24] width 98 height 26
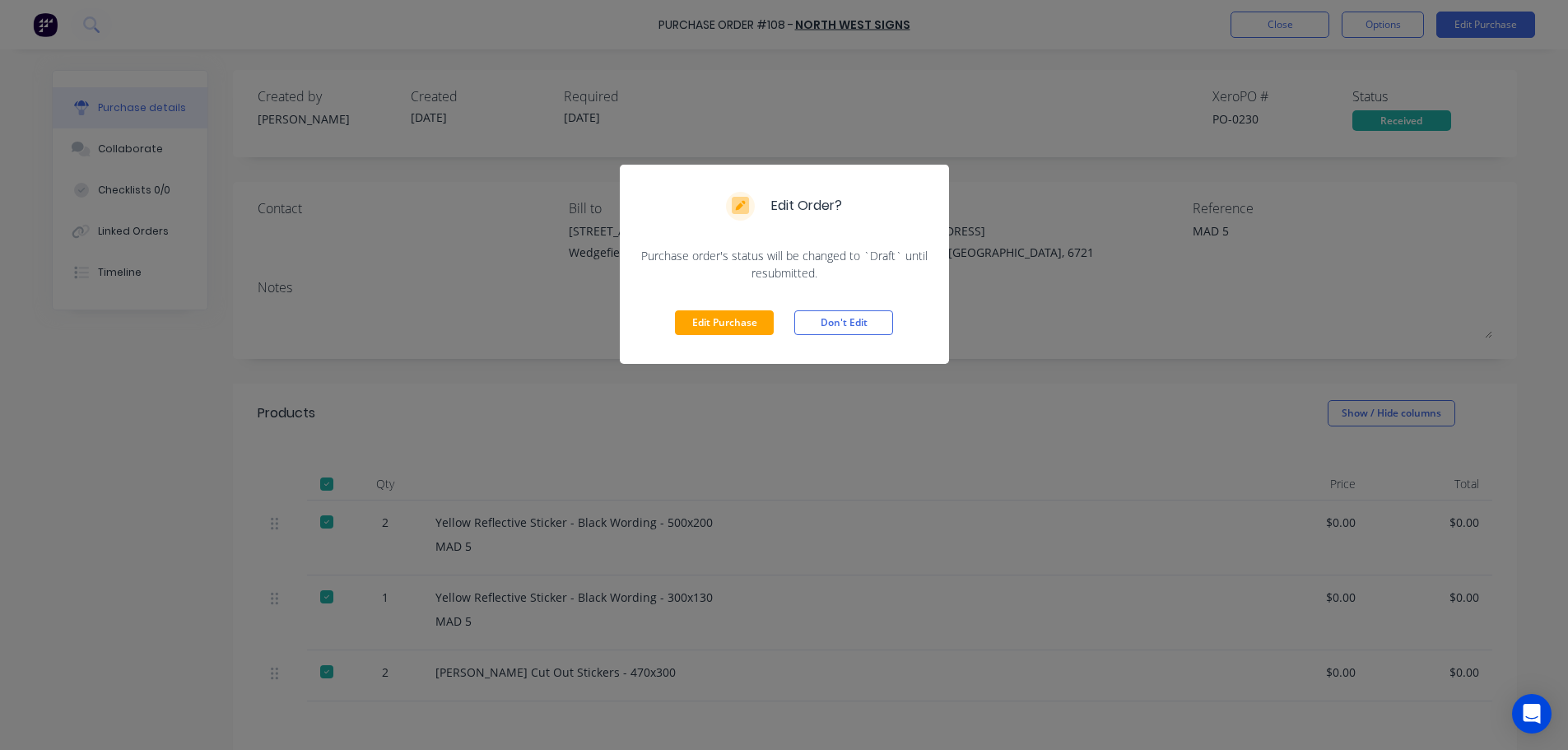
click at [697, 335] on div "Edit Purchase Don't Edit" at bounding box center [784, 322] width 329 height 82
click at [702, 324] on button "Edit Purchase" at bounding box center [724, 322] width 99 height 25
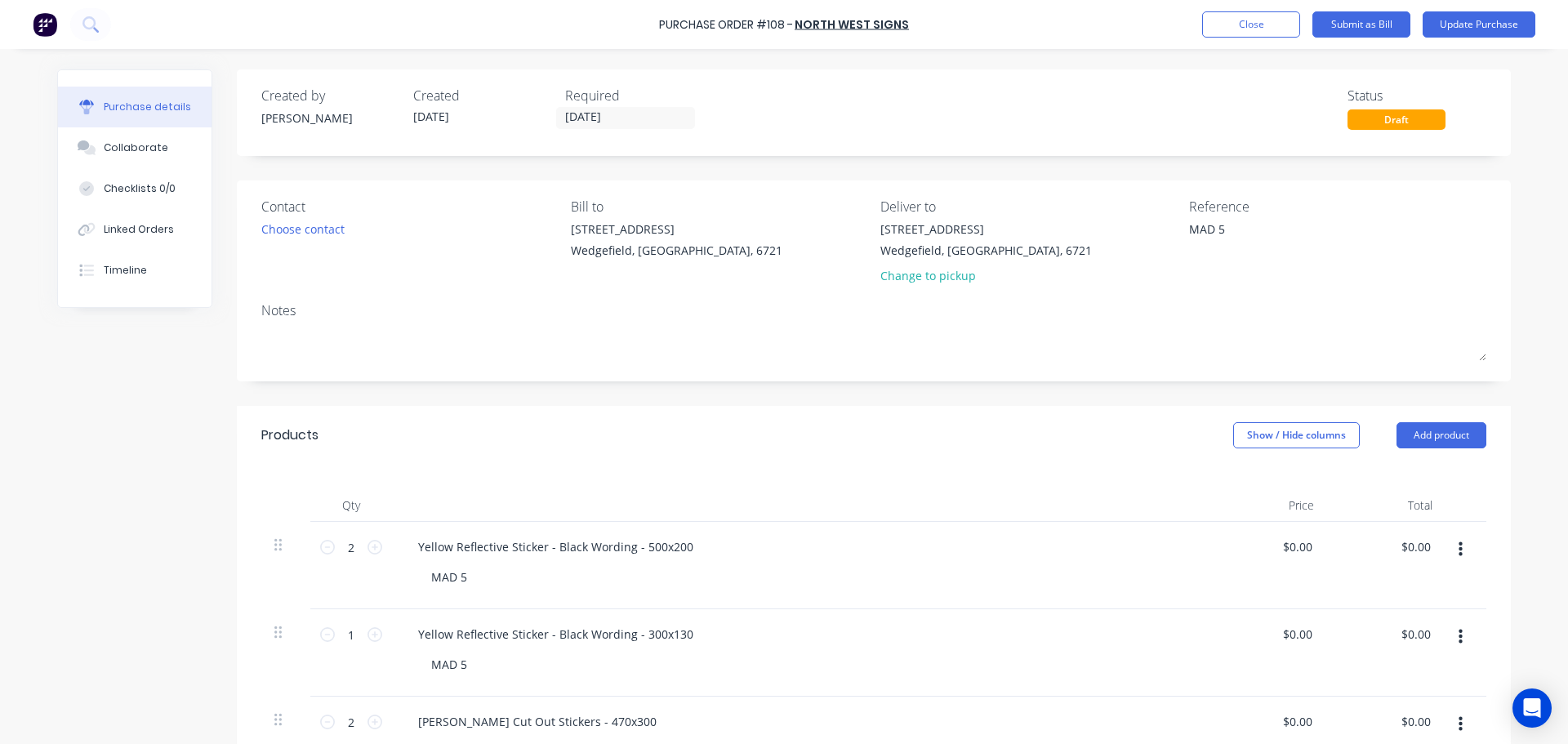
click at [1458, 552] on button "button" at bounding box center [1461, 549] width 39 height 29
click at [1419, 594] on button "Save to catalogue" at bounding box center [1410, 592] width 139 height 33
click at [1244, 47] on div "Purchase Order #108 - North West Signs Add product Close Submit as Bill Update …" at bounding box center [784, 24] width 1568 height 49
click at [1248, 29] on button "Close" at bounding box center [1251, 24] width 98 height 26
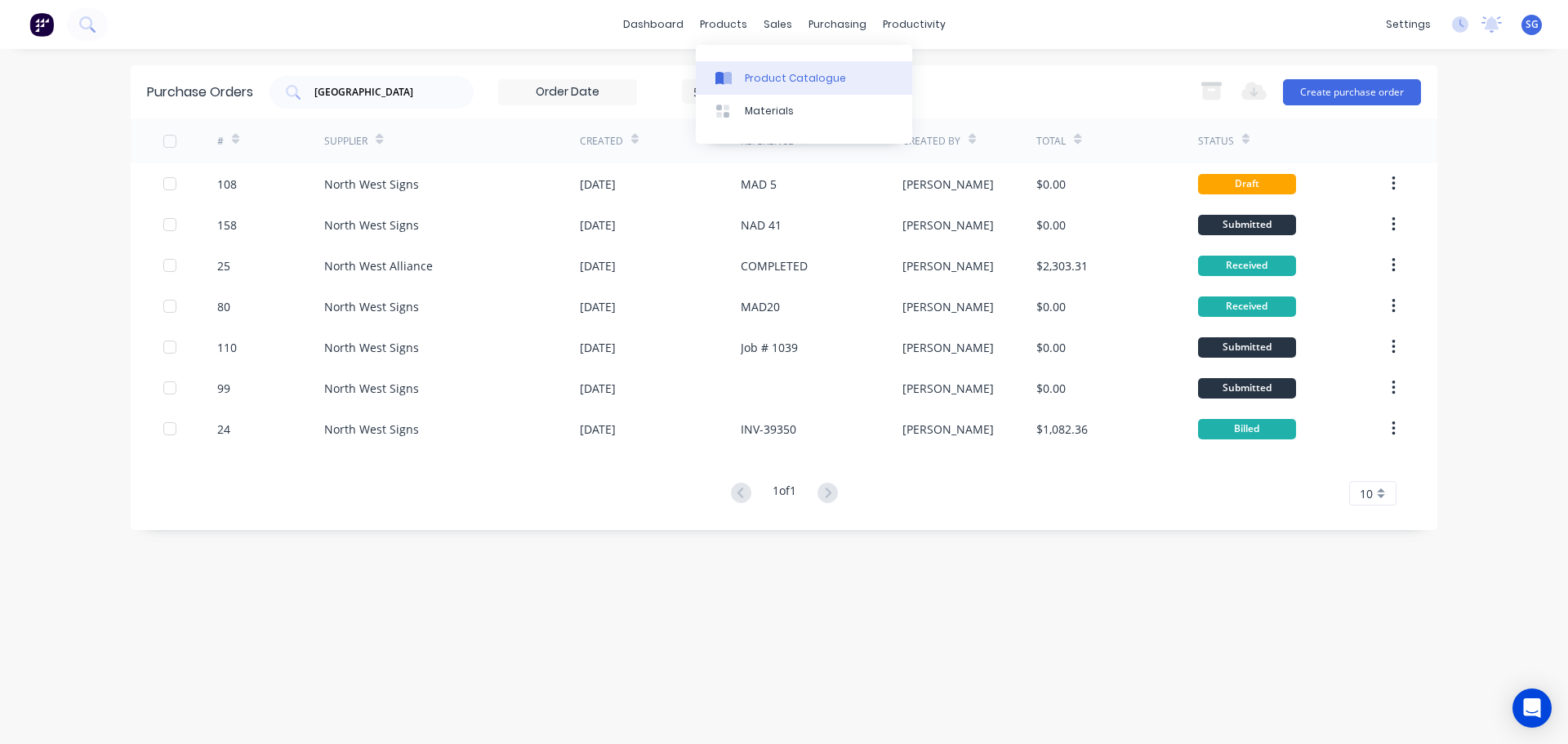
click at [771, 70] on link "Product Catalogue" at bounding box center [804, 78] width 217 height 33
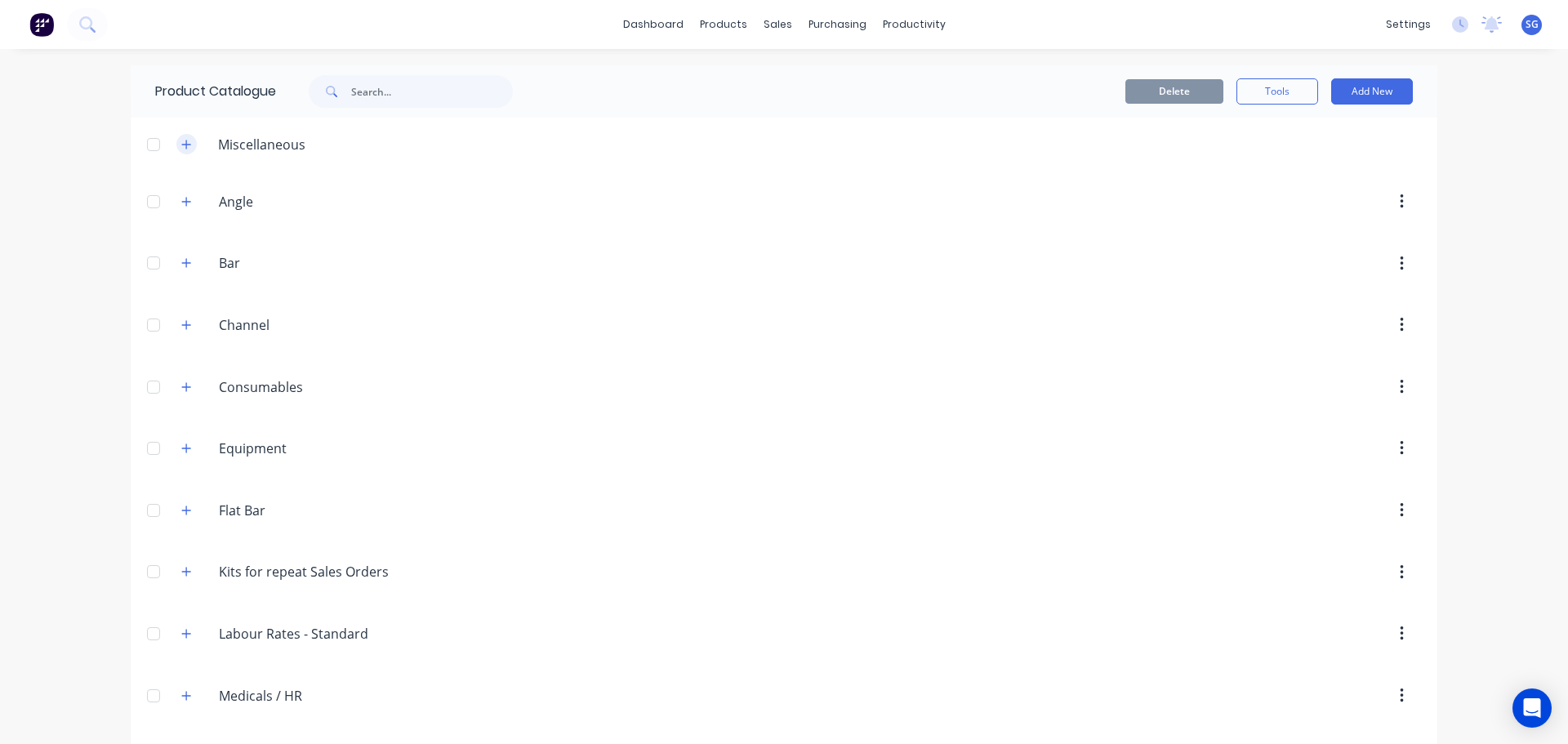
click at [181, 142] on icon "button" at bounding box center [186, 144] width 10 height 11
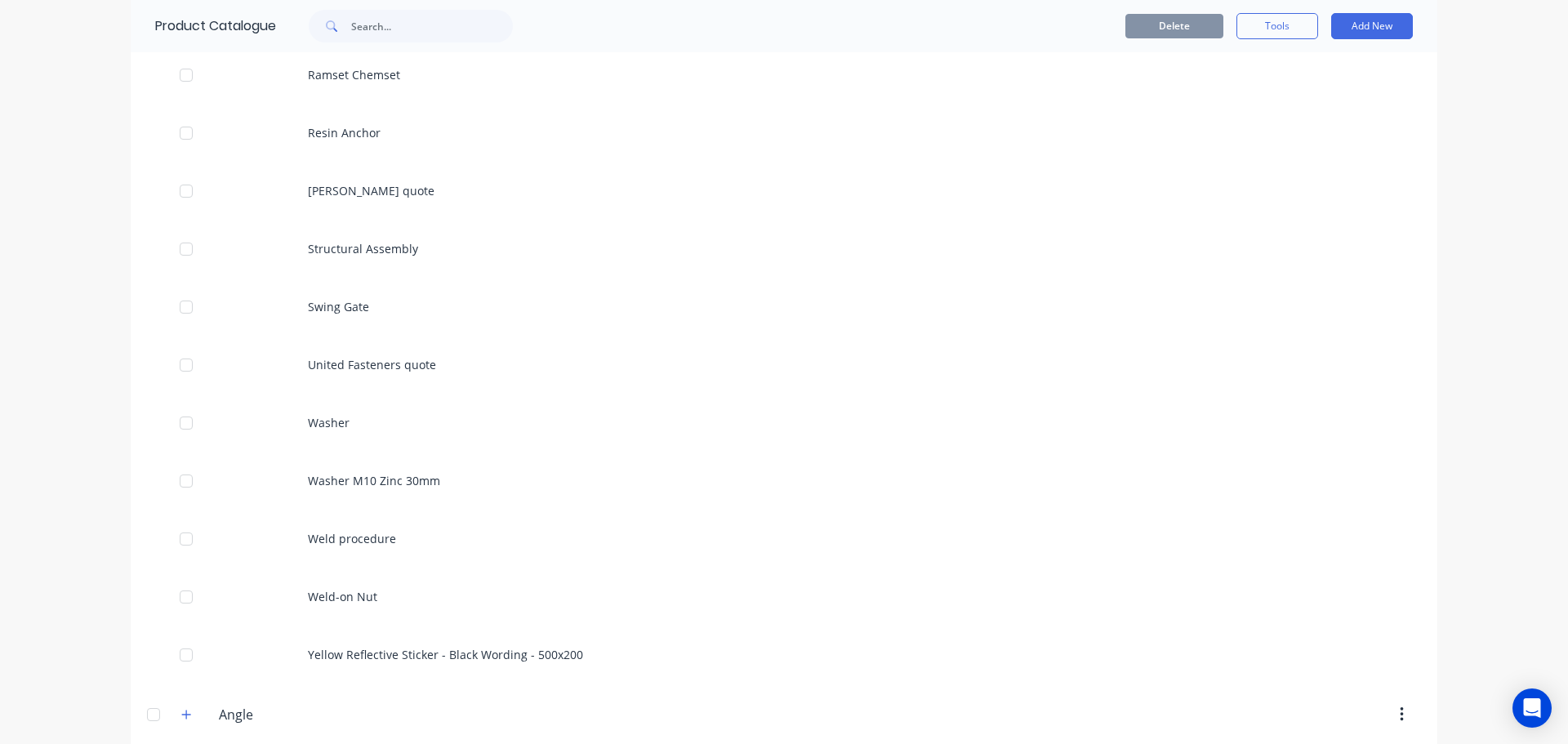
scroll to position [1714, 0]
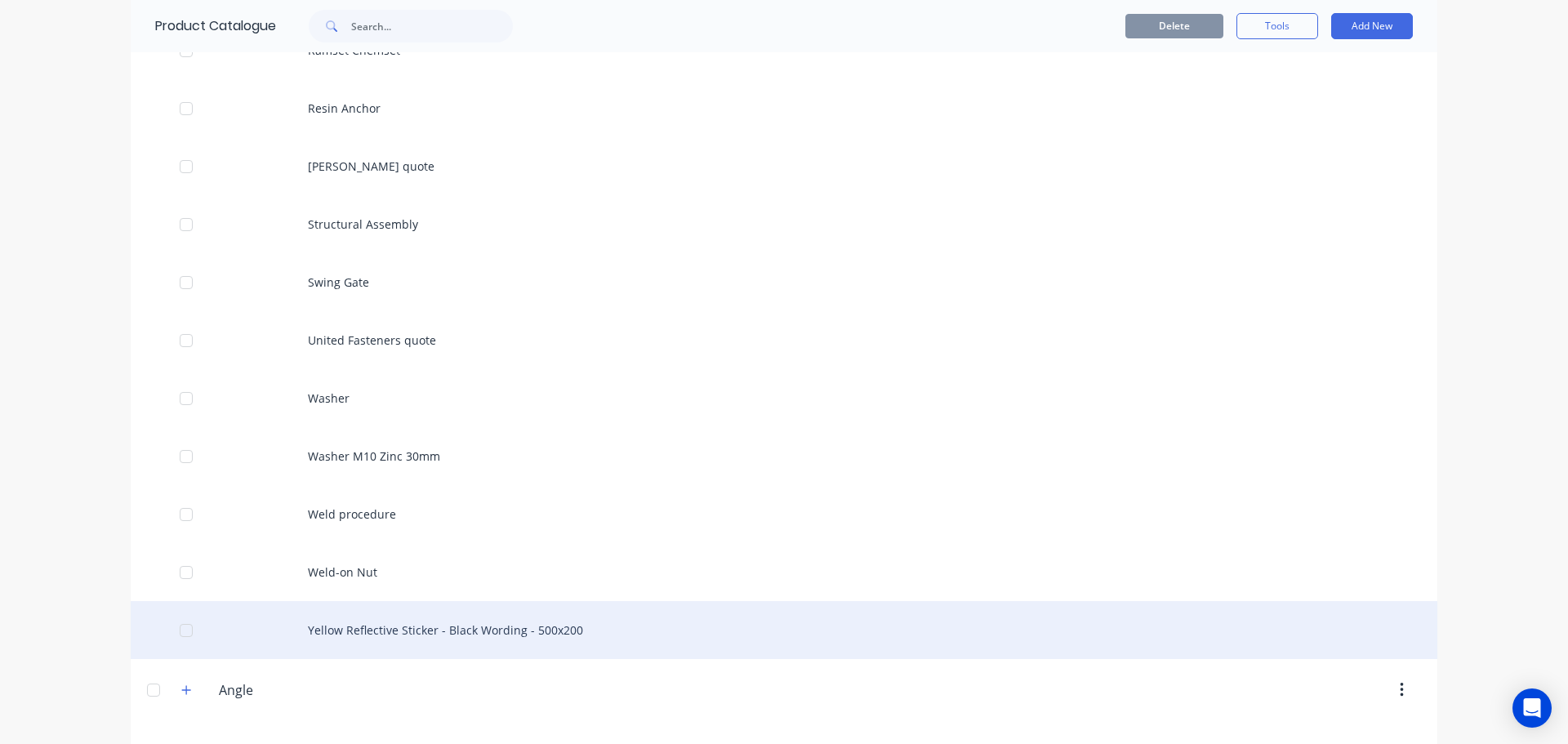
click at [396, 627] on div "Yellow Reflective Sticker - Black Wording - 500x200" at bounding box center [784, 629] width 1307 height 58
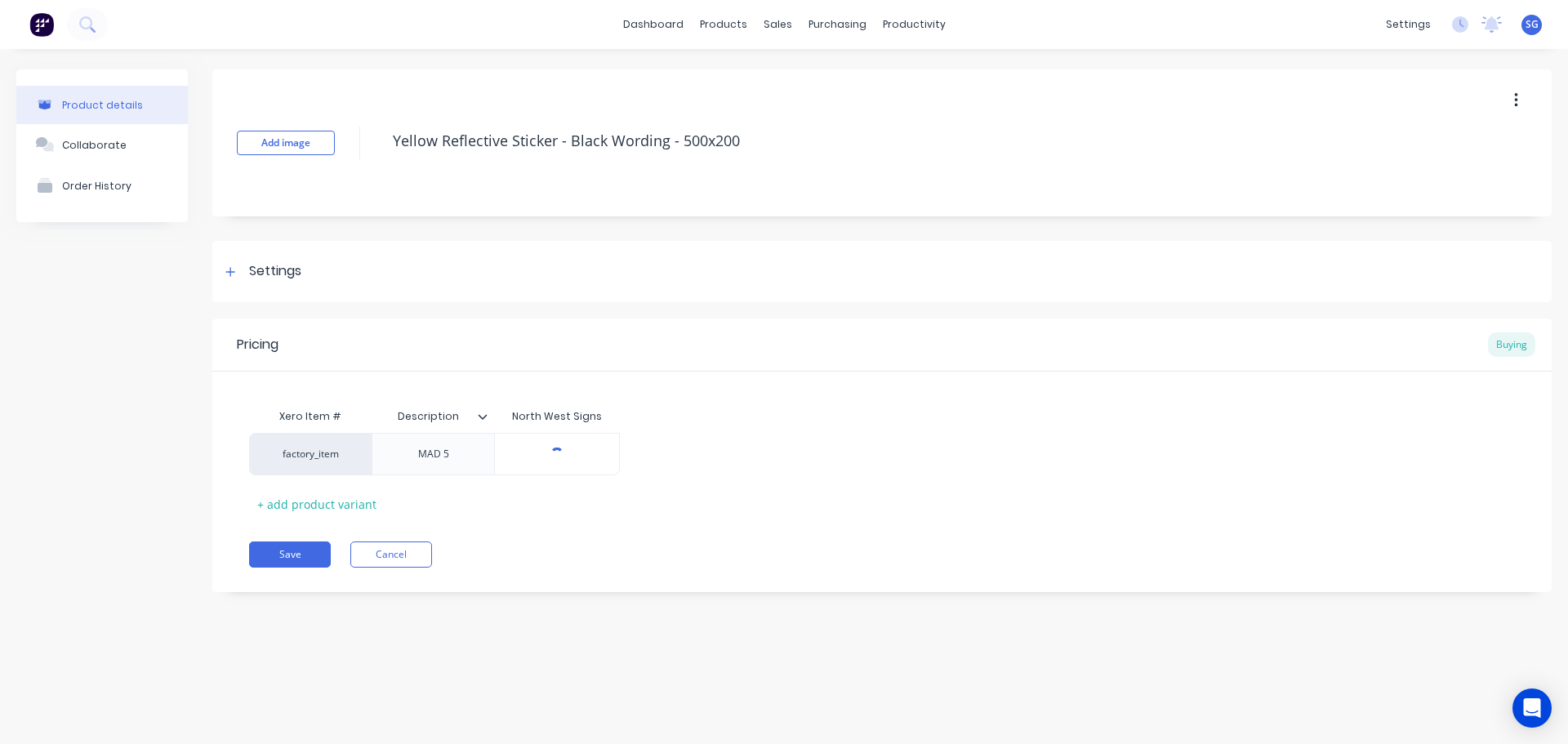
type textarea "x"
click at [444, 456] on div "MAD 5" at bounding box center [433, 454] width 82 height 21
drag, startPoint x: 421, startPoint y: 460, endPoint x: 459, endPoint y: 466, distance: 38.5
click at [459, 466] on div "MAD 5" at bounding box center [432, 454] width 122 height 42
click at [459, 464] on div "MAD 5" at bounding box center [433, 454] width 82 height 21
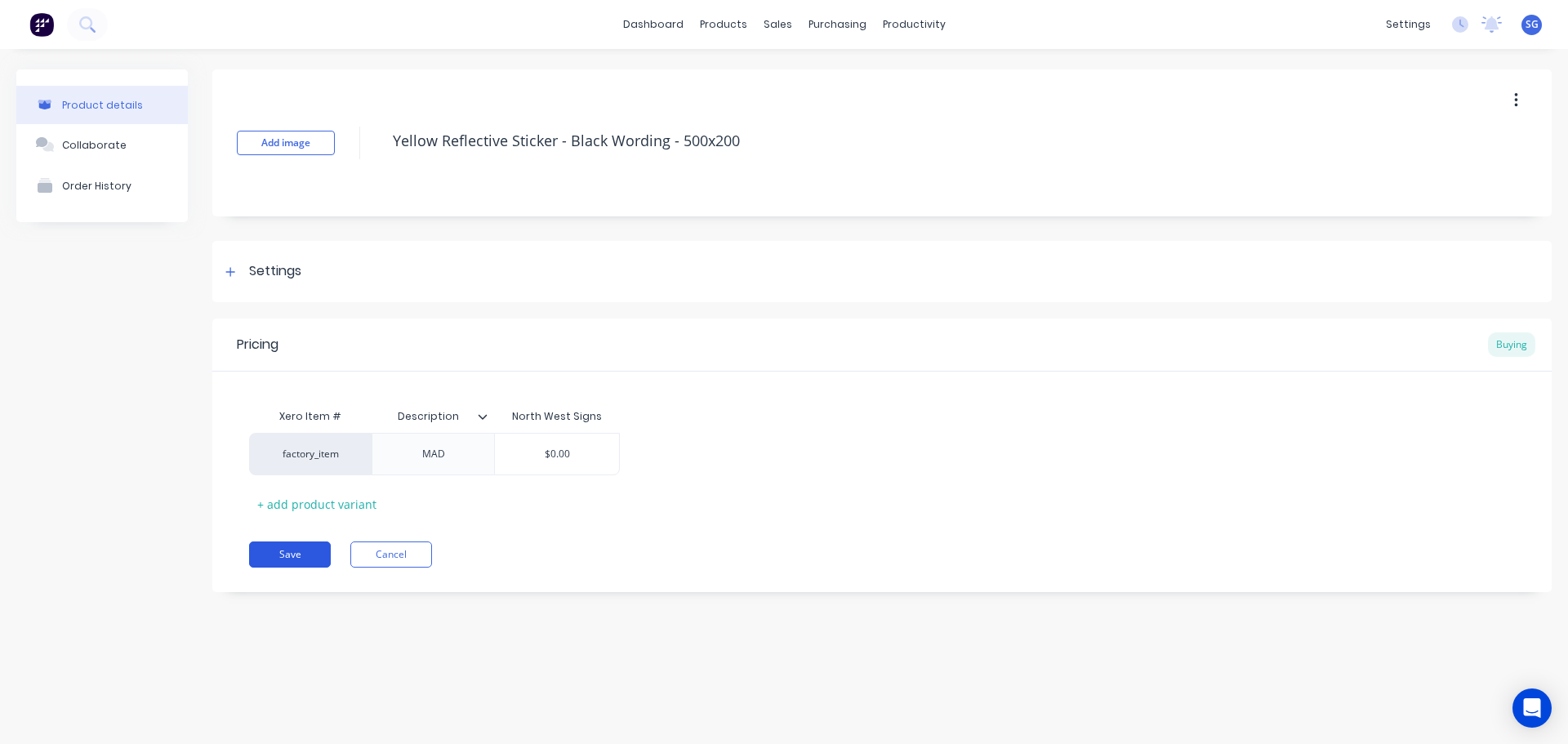
click at [301, 555] on button "Save" at bounding box center [290, 554] width 82 height 26
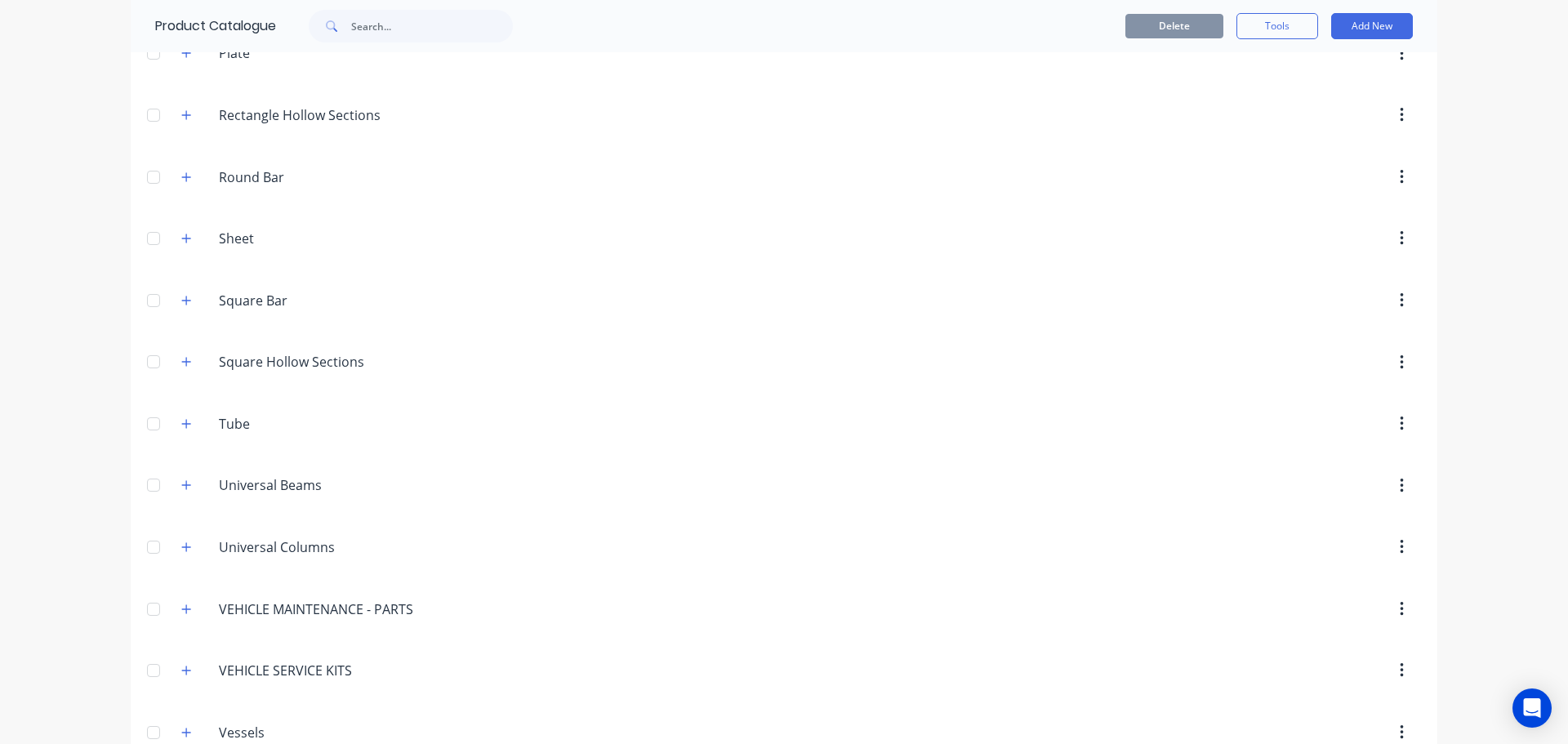
scroll to position [3065, 0]
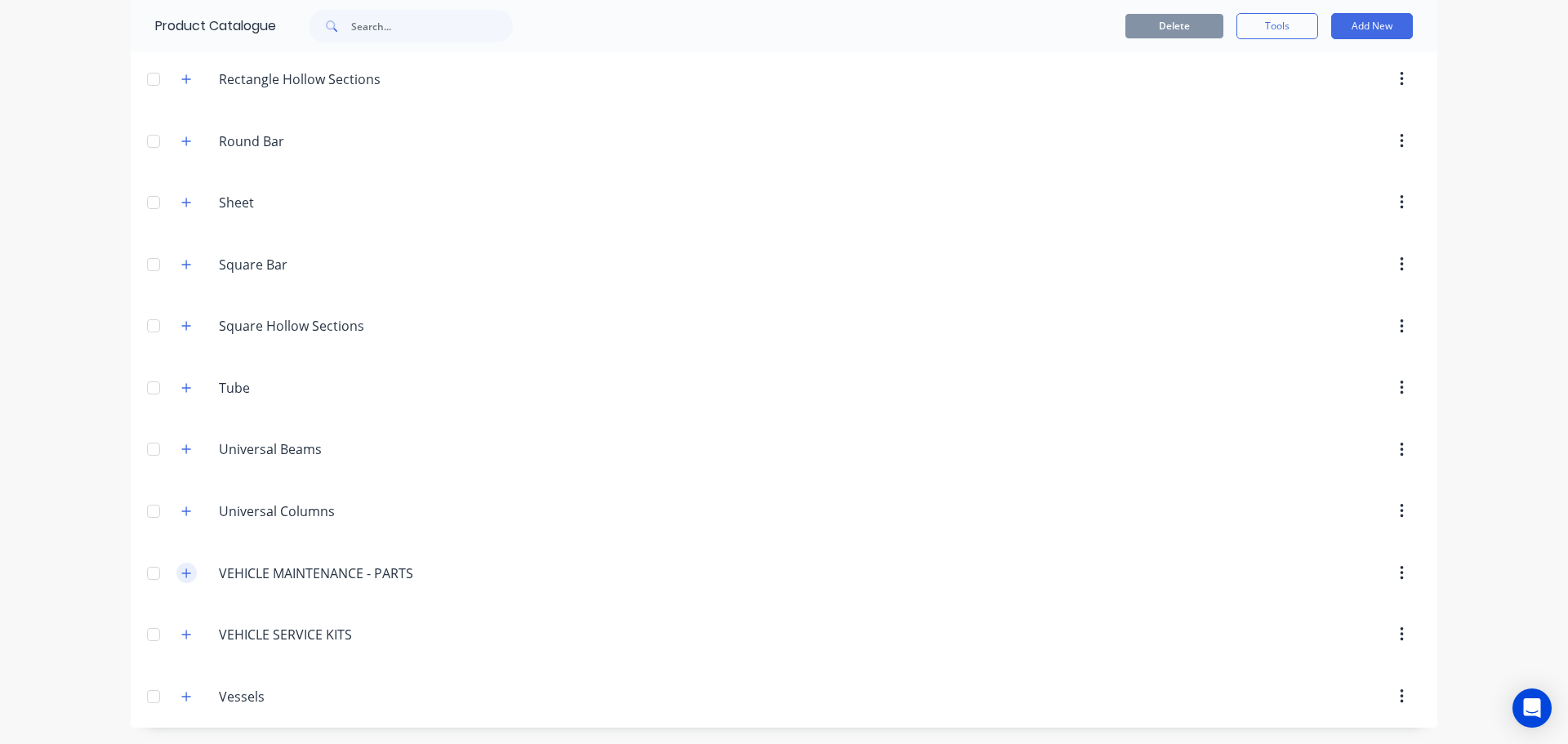
click at [182, 573] on icon "button" at bounding box center [187, 573] width 9 height 9
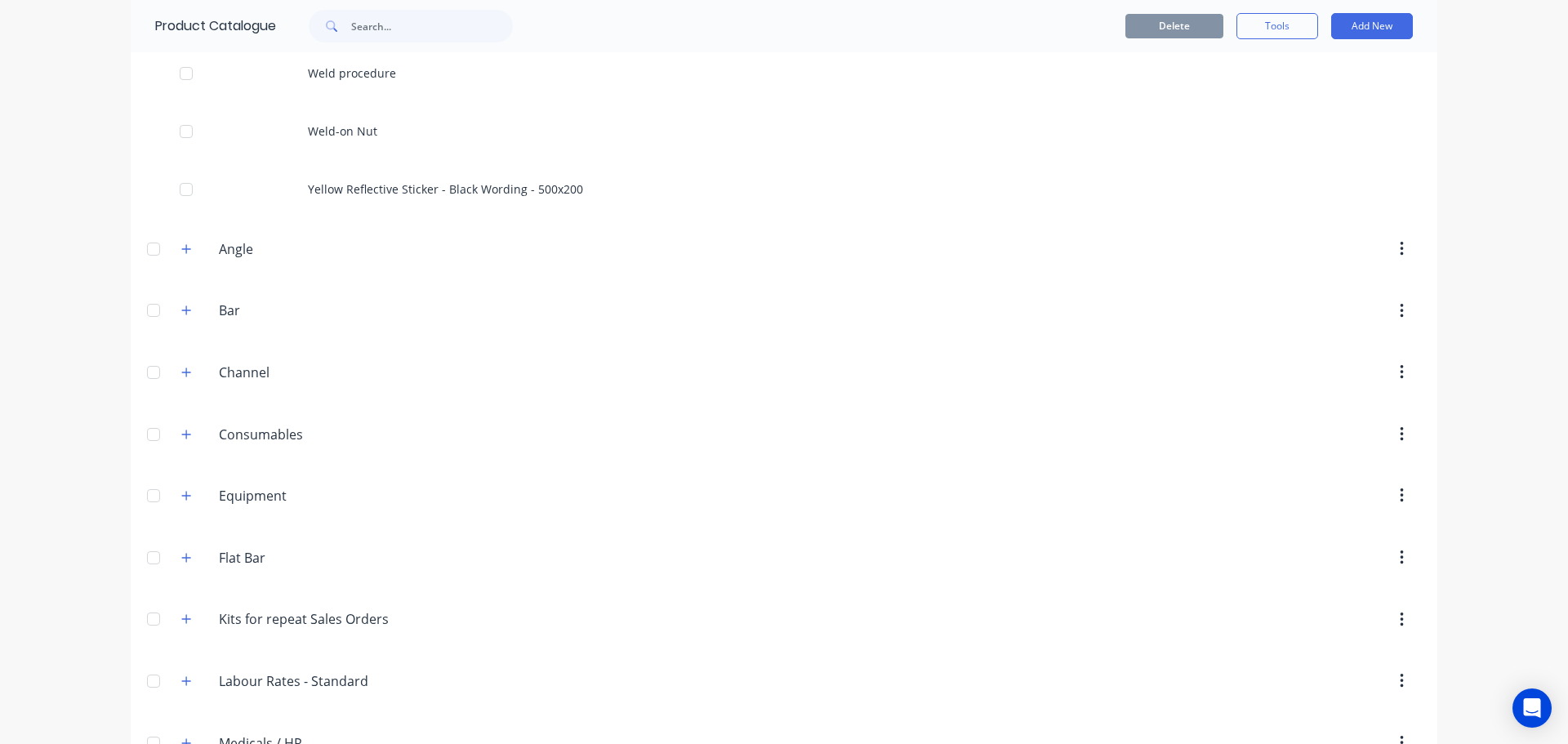
scroll to position [2094, 0]
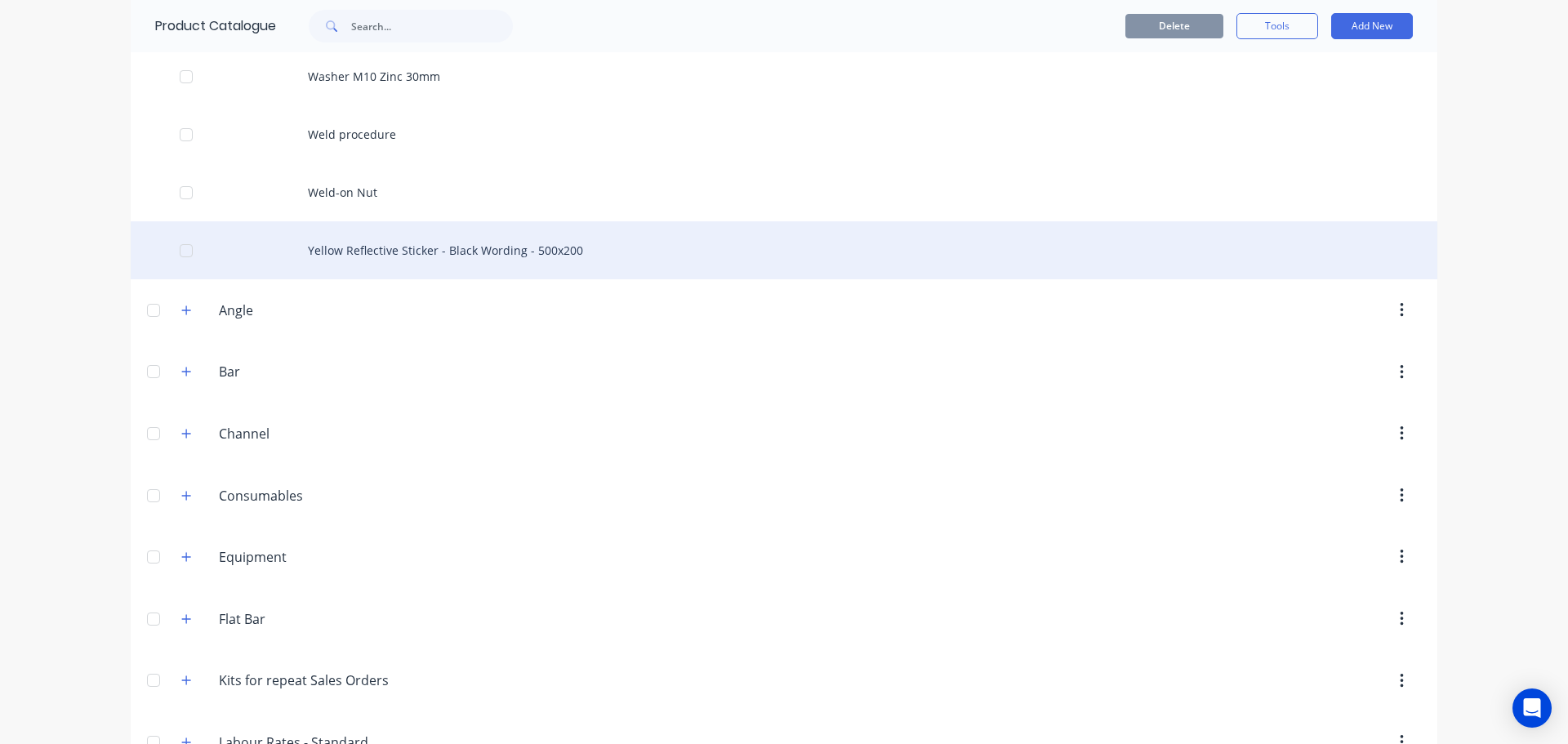
drag, startPoint x: 400, startPoint y: 249, endPoint x: 391, endPoint y: 269, distance: 21.9
click at [391, 269] on div "Yellow Reflective Sticker - Black Wording - 500x200" at bounding box center [784, 250] width 1307 height 58
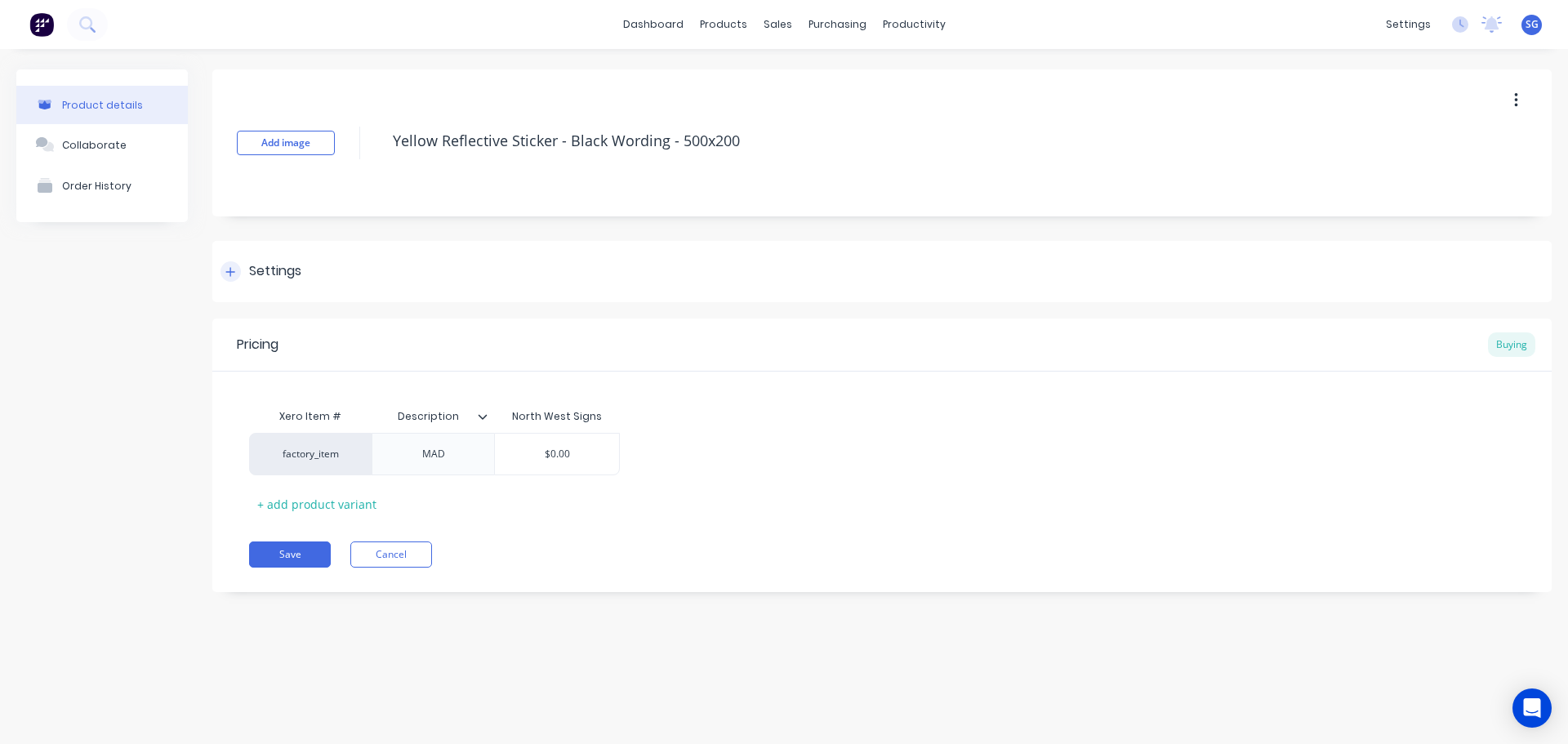
click at [235, 273] on icon at bounding box center [230, 272] width 10 height 11
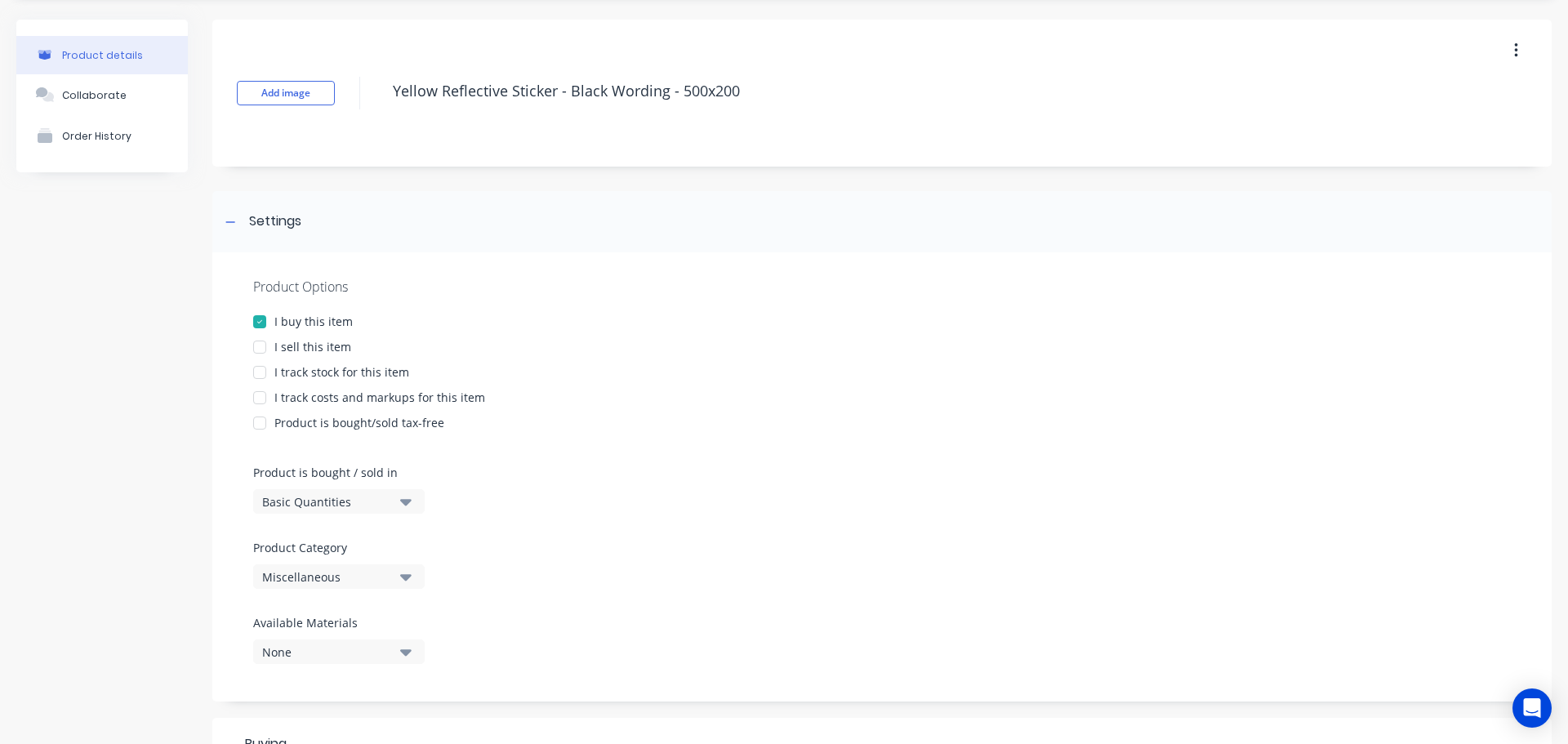
scroll to position [163, 0]
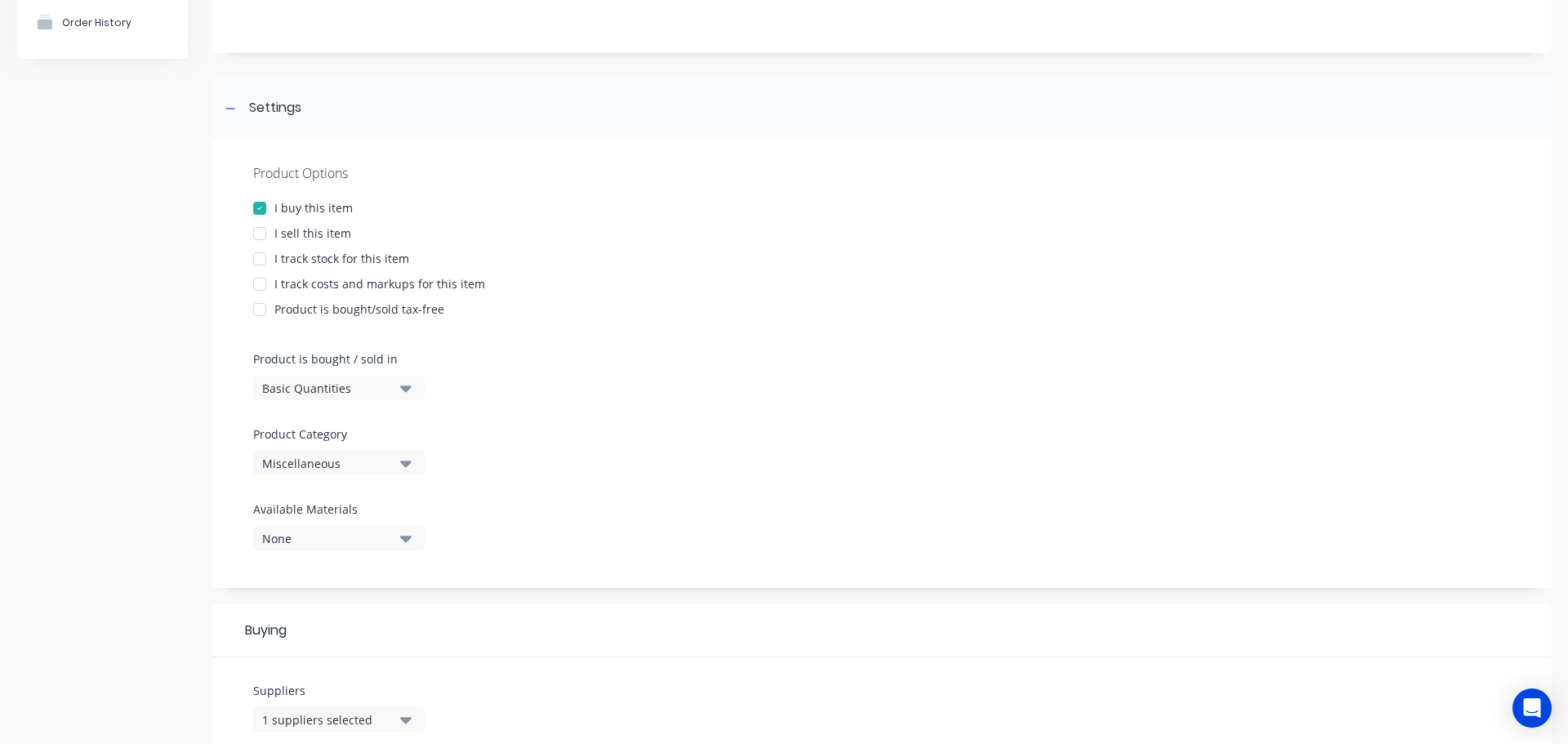
click at [385, 474] on button "Miscellaneous" at bounding box center [339, 463] width 172 height 25
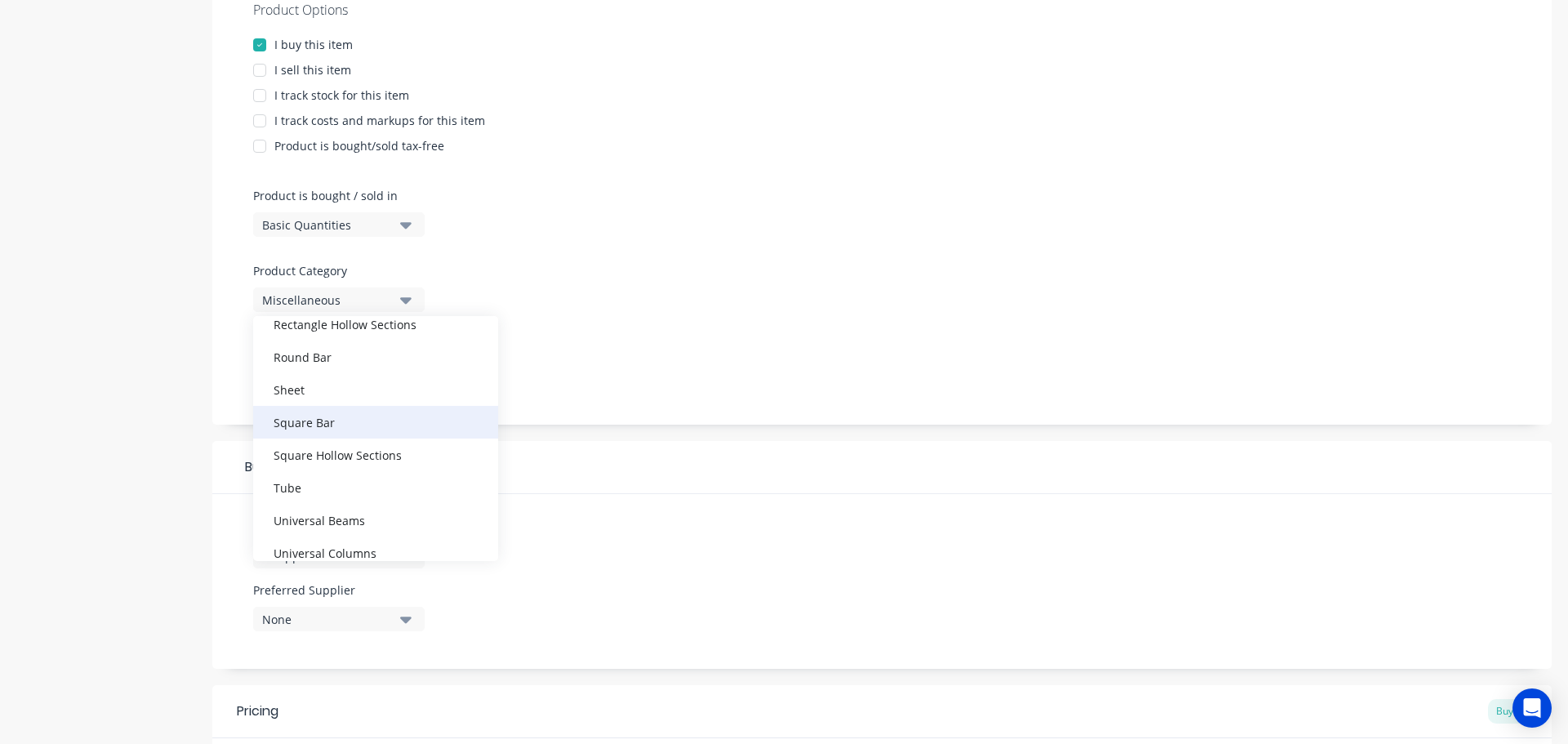
scroll to position [571, 0]
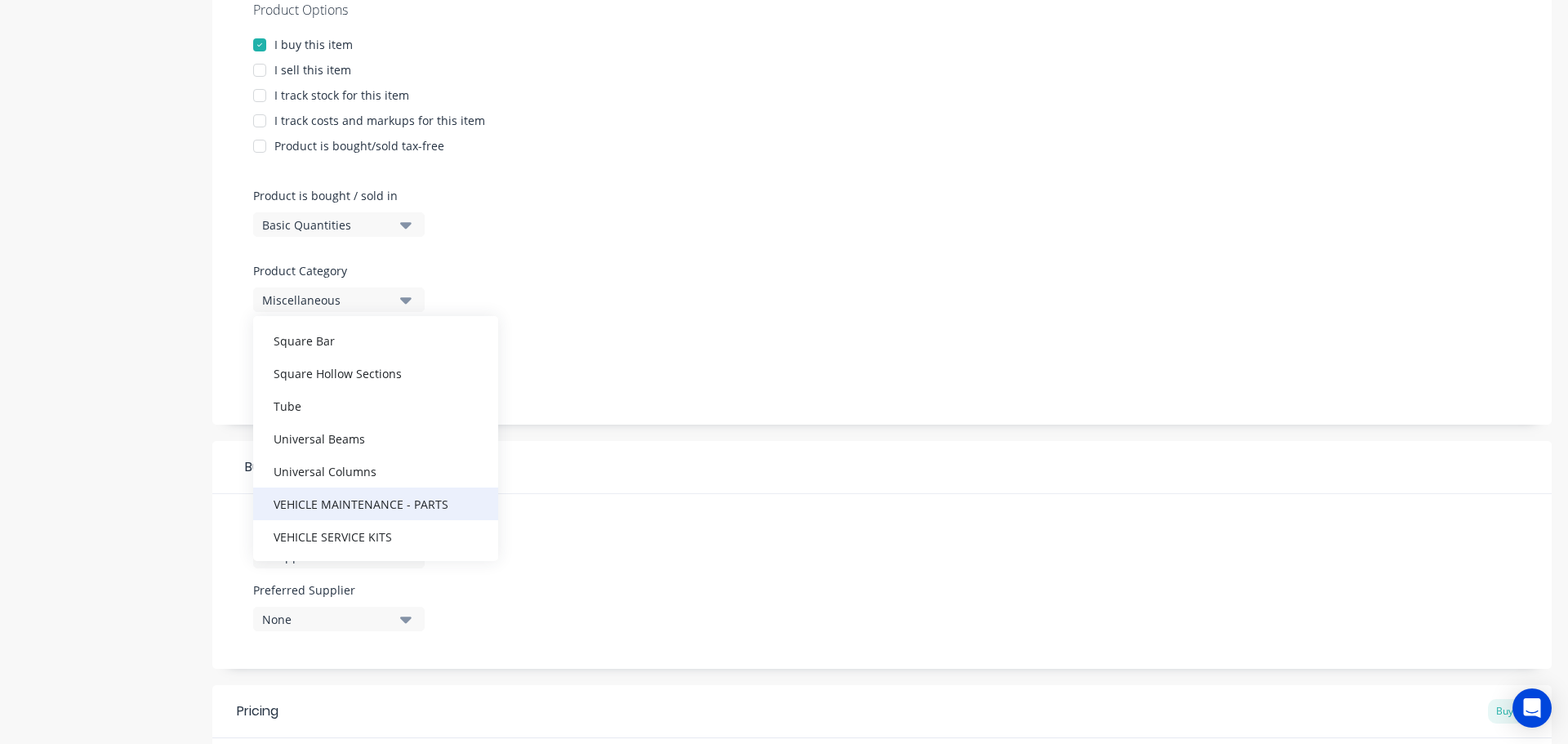
click at [310, 499] on div "VEHICLE MAINTENANCE - PARTS" at bounding box center [376, 504] width 245 height 33
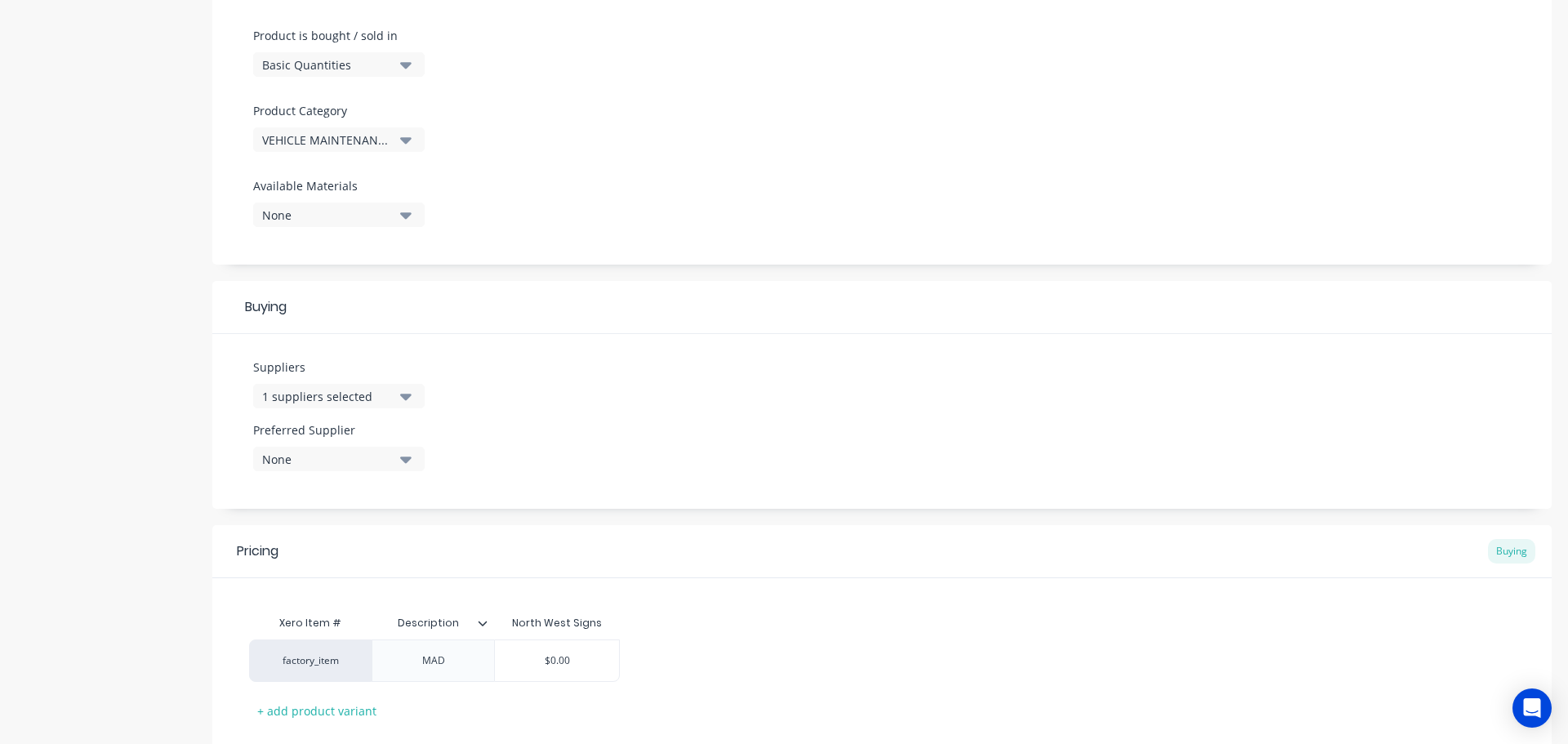
scroll to position [586, 0]
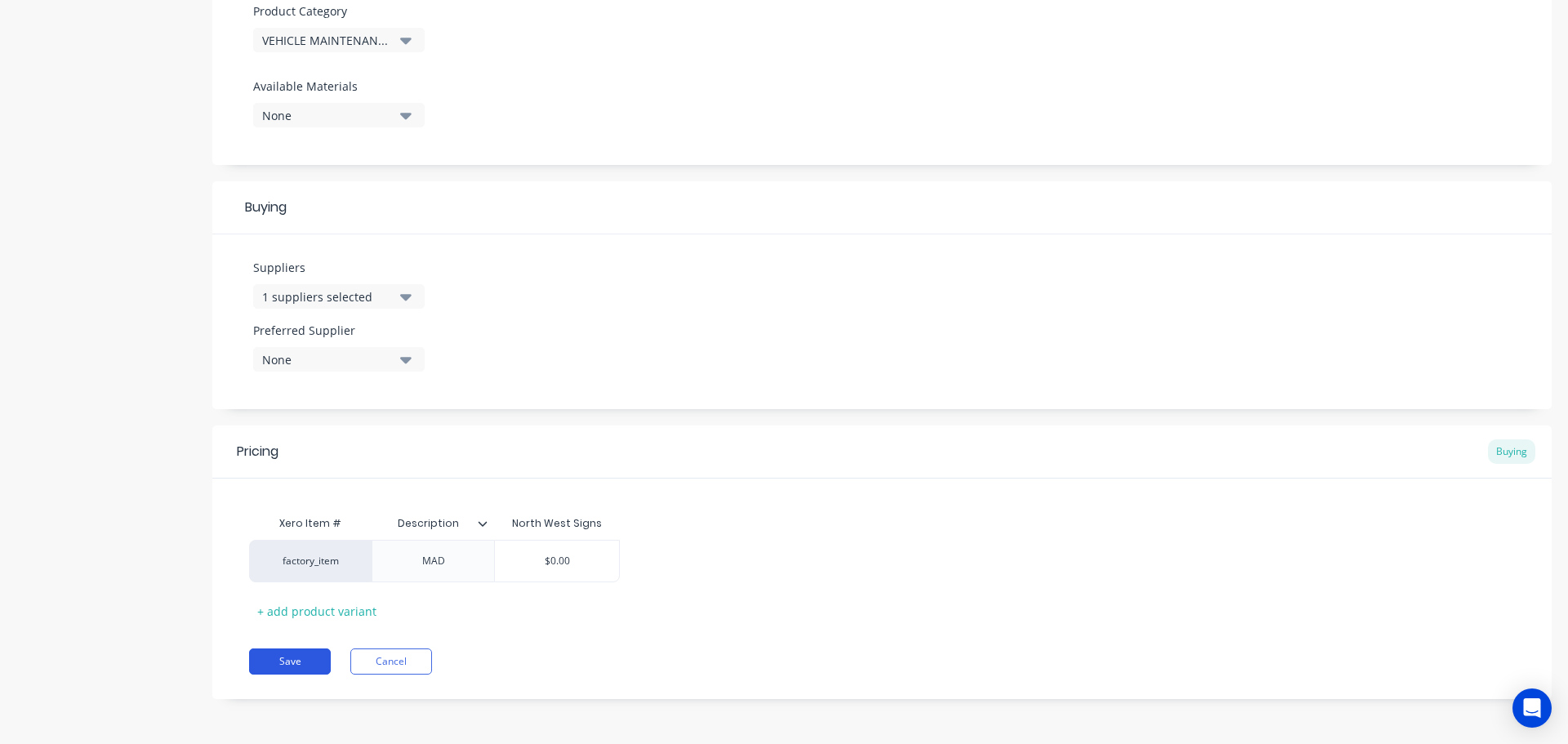
click at [266, 664] on button "Save" at bounding box center [290, 661] width 82 height 26
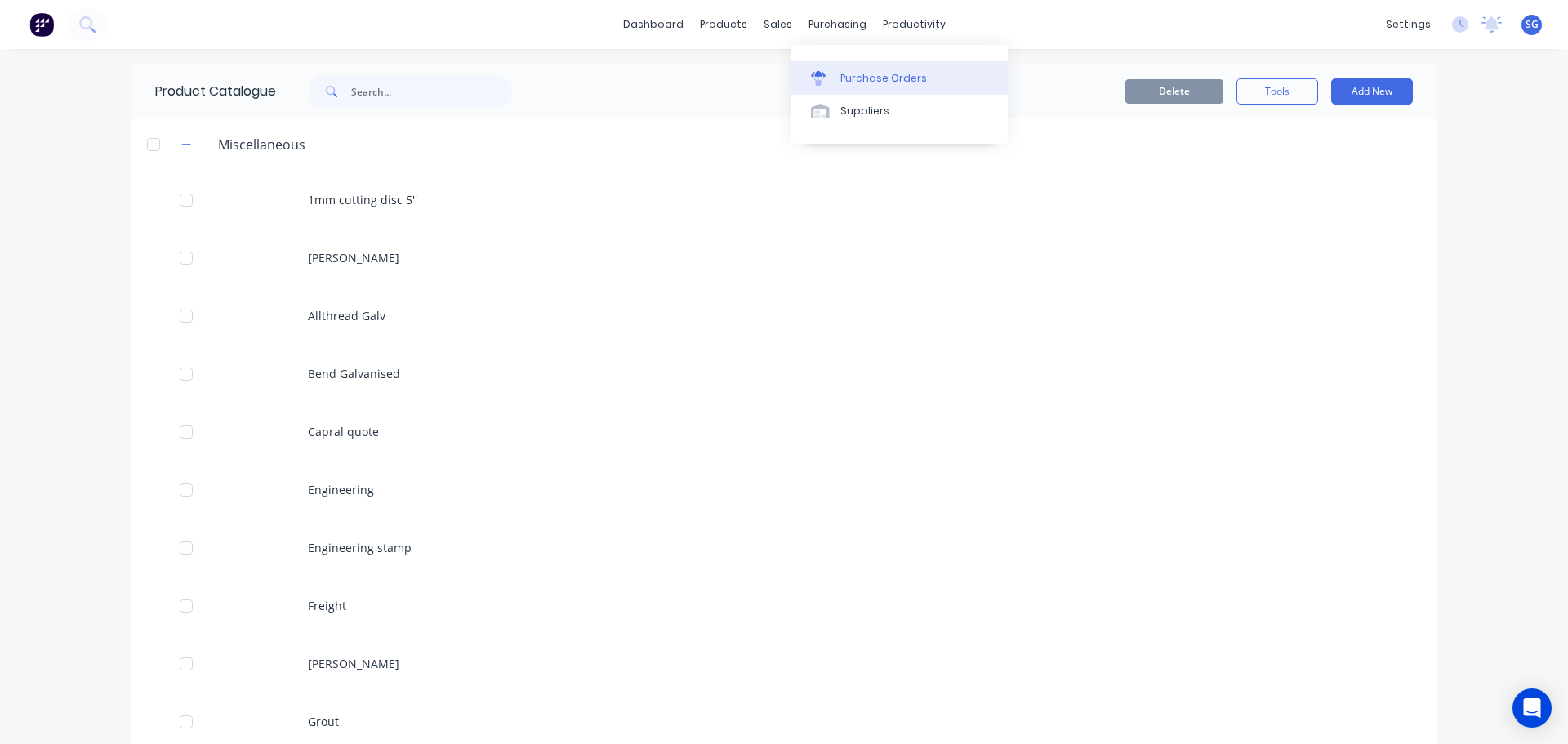
click at [862, 73] on div "Purchase Orders" at bounding box center [884, 78] width 86 height 15
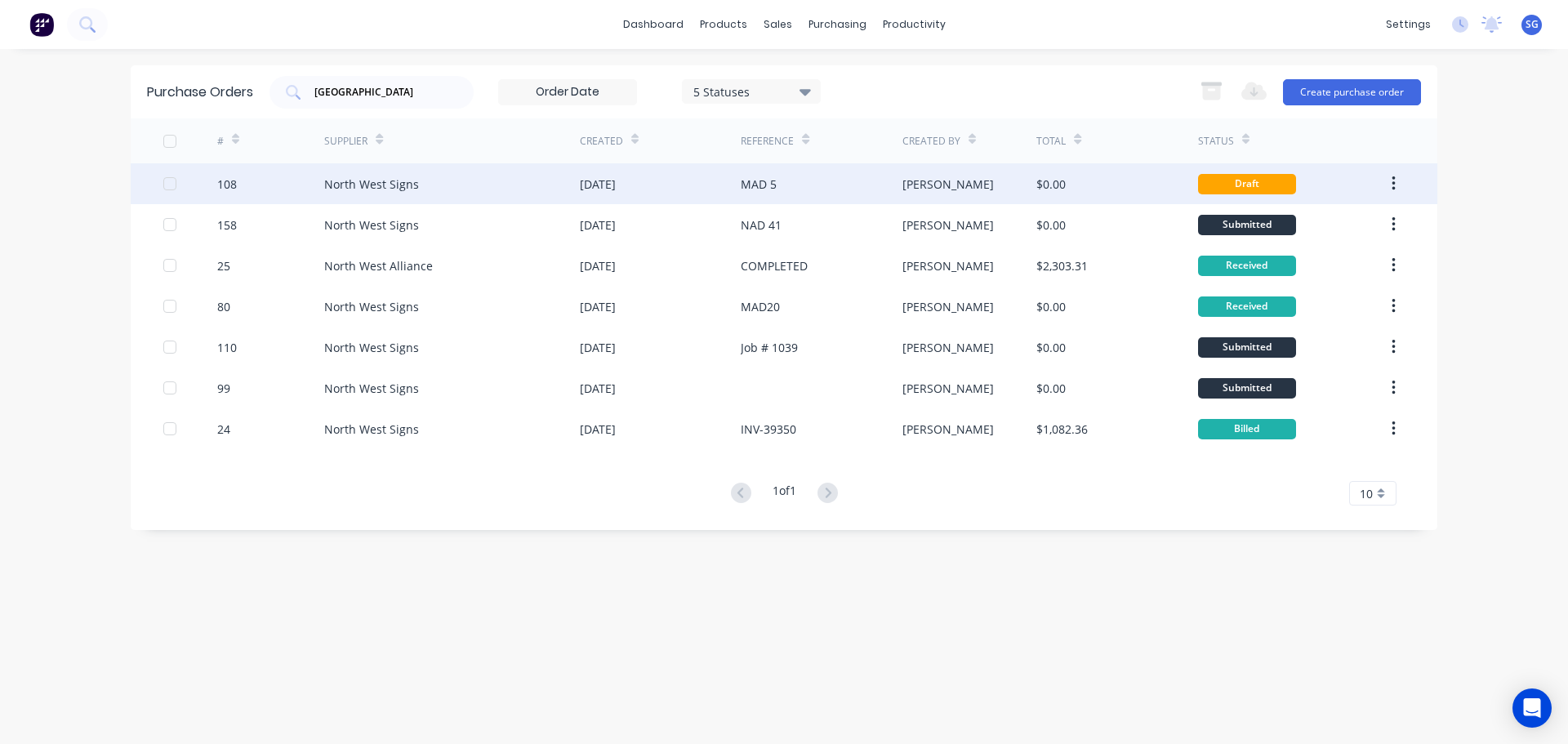
click at [767, 190] on div "MAD 5" at bounding box center [758, 184] width 36 height 17
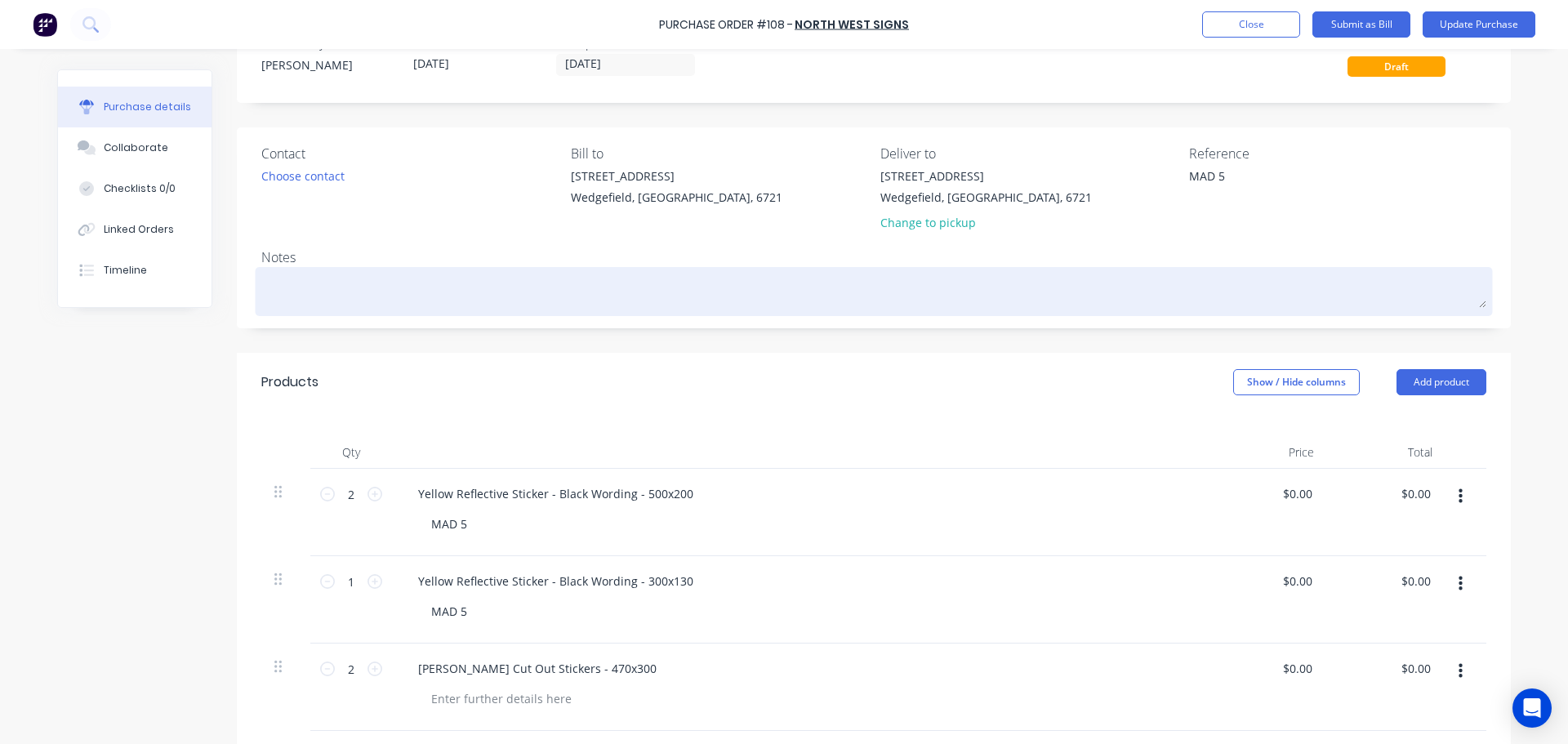
scroll to position [82, 0]
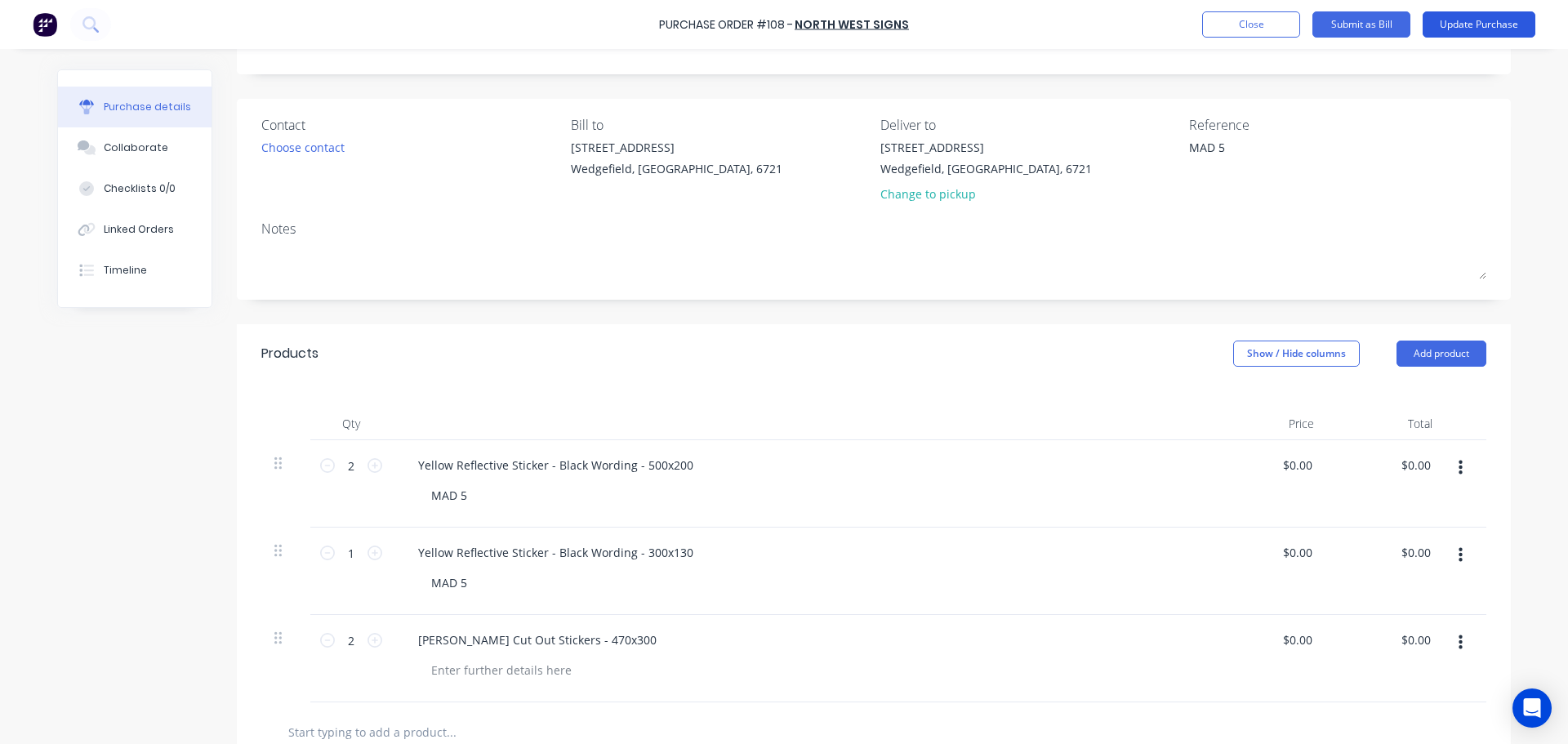
click at [1471, 19] on button "Update Purchase" at bounding box center [1479, 24] width 113 height 26
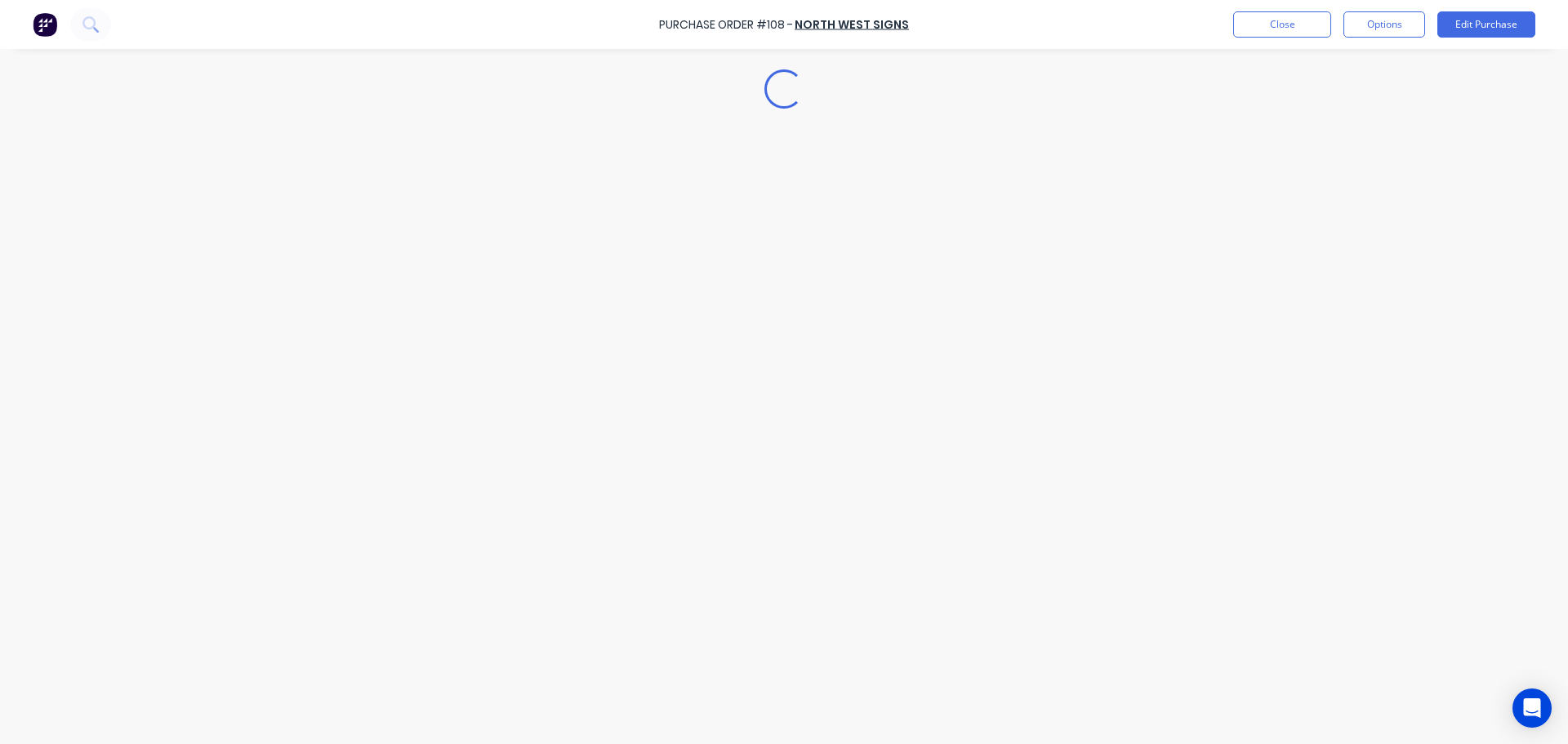
scroll to position [0, 0]
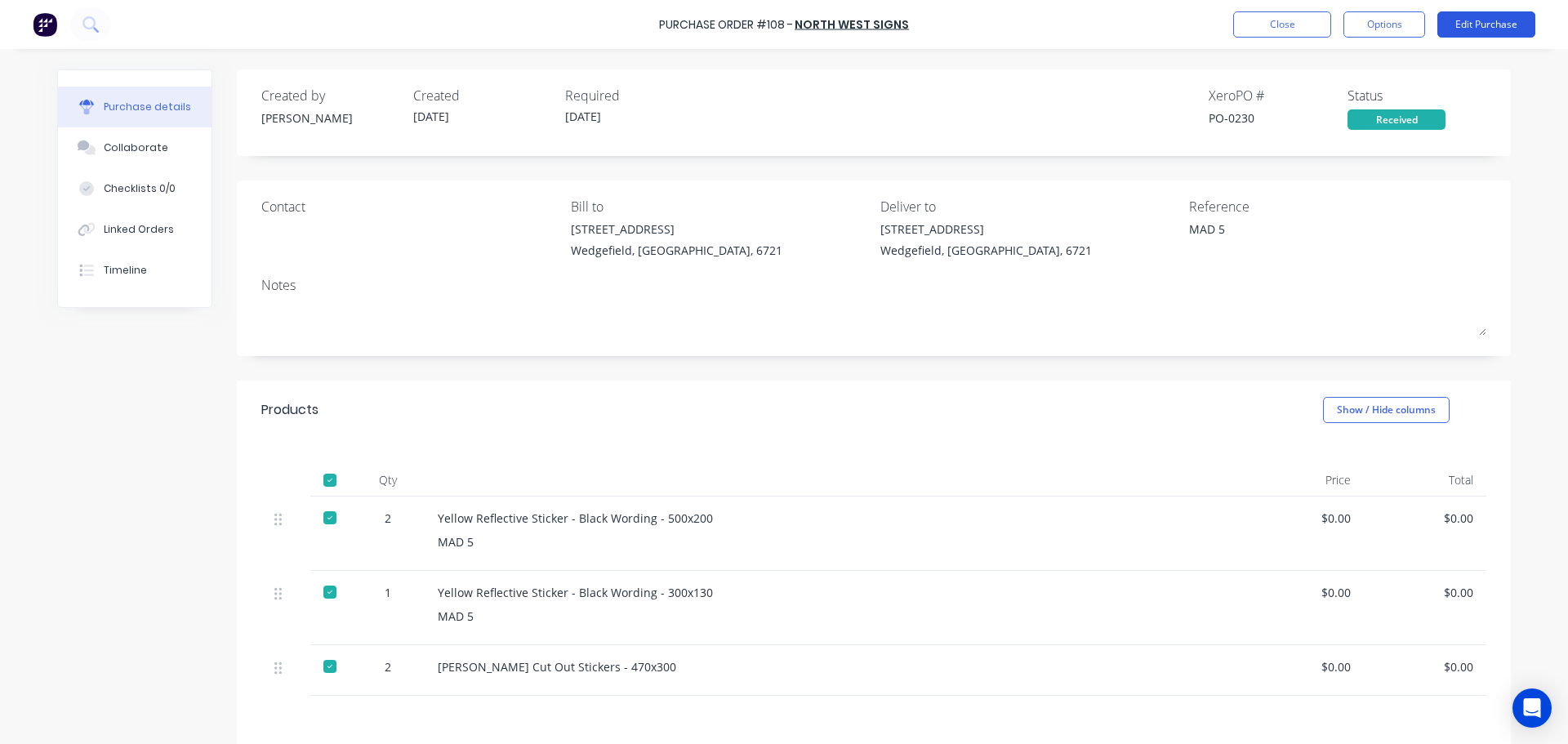
click at [1480, 28] on button "Edit Purchase" at bounding box center [1486, 24] width 98 height 26
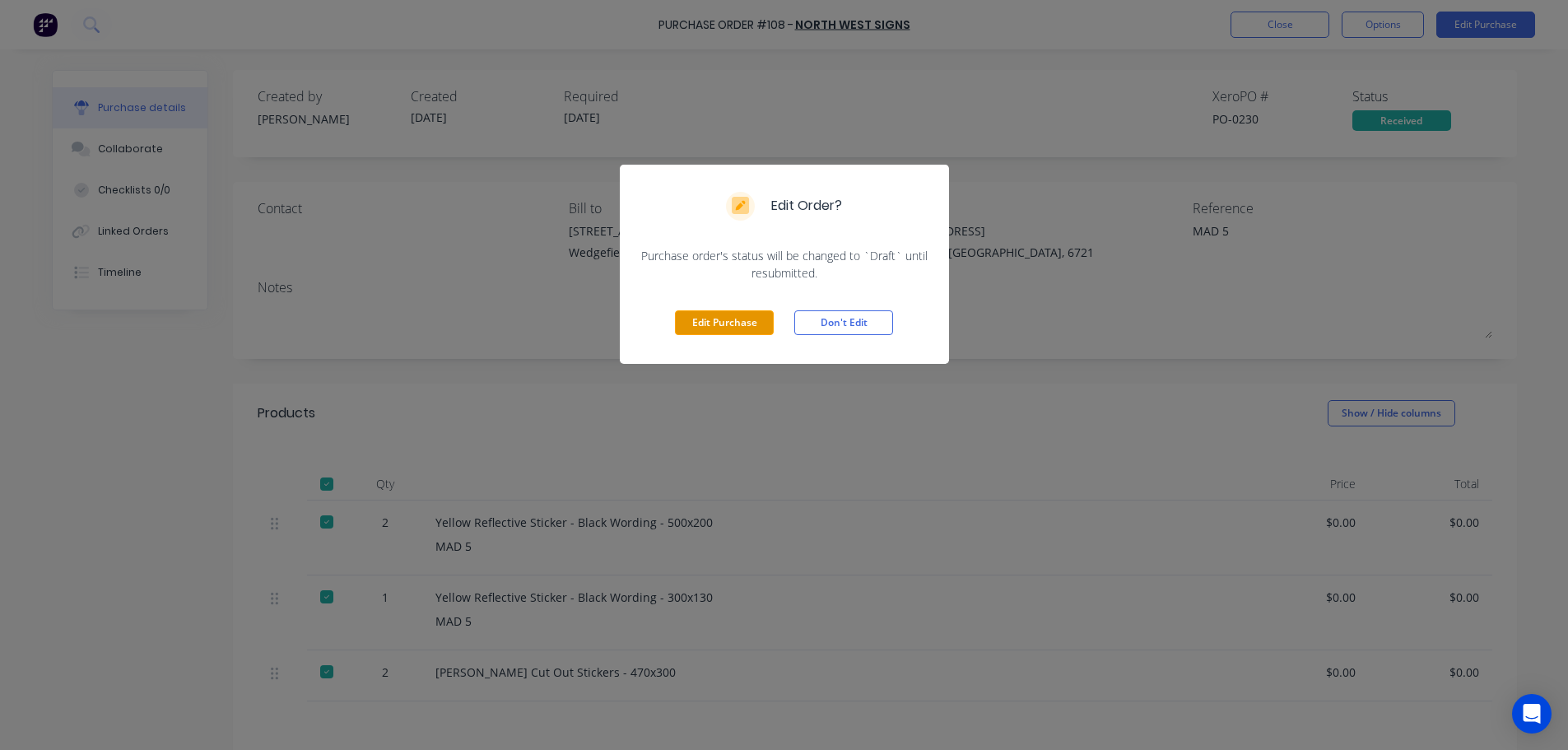
click at [723, 322] on button "Edit Purchase" at bounding box center [724, 322] width 99 height 25
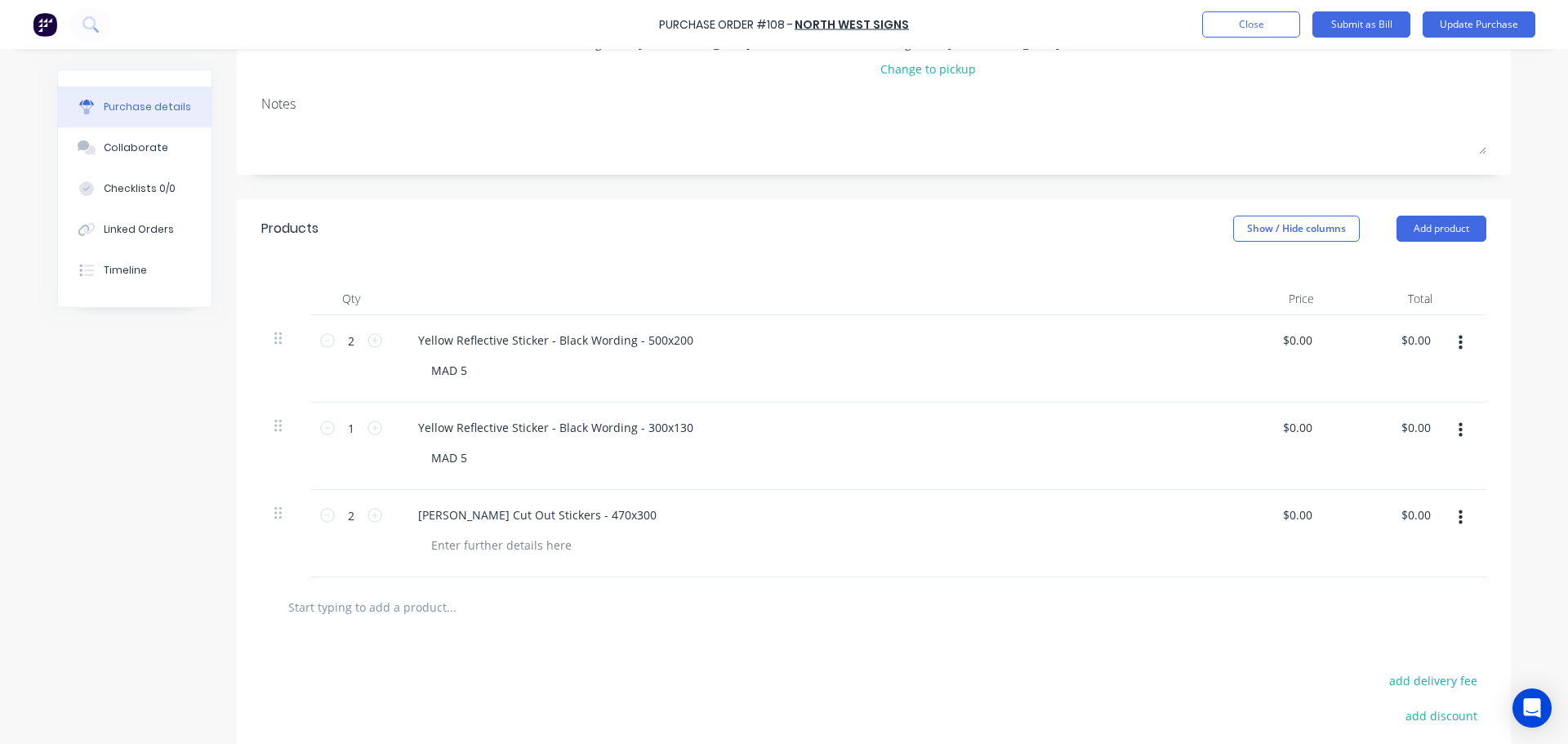
scroll to position [245, 0]
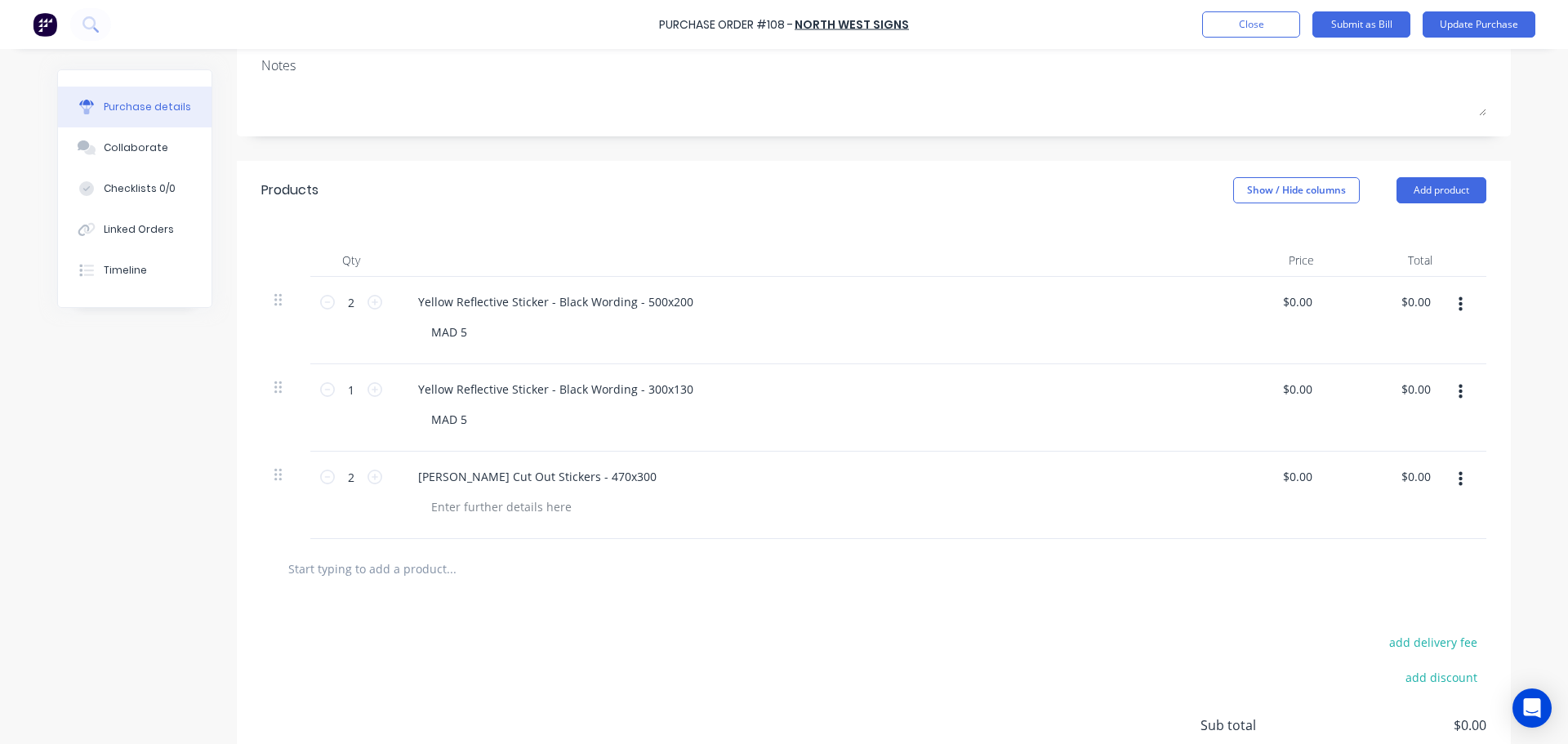
click at [1459, 392] on icon "button" at bounding box center [1460, 392] width 4 height 18
click at [1414, 429] on button "Save to catalogue" at bounding box center [1410, 435] width 139 height 33
click at [1459, 480] on icon "button" at bounding box center [1460, 479] width 4 height 15
click at [1421, 522] on button "Save to catalogue" at bounding box center [1410, 523] width 139 height 33
click at [1244, 28] on button "Close" at bounding box center [1251, 24] width 98 height 26
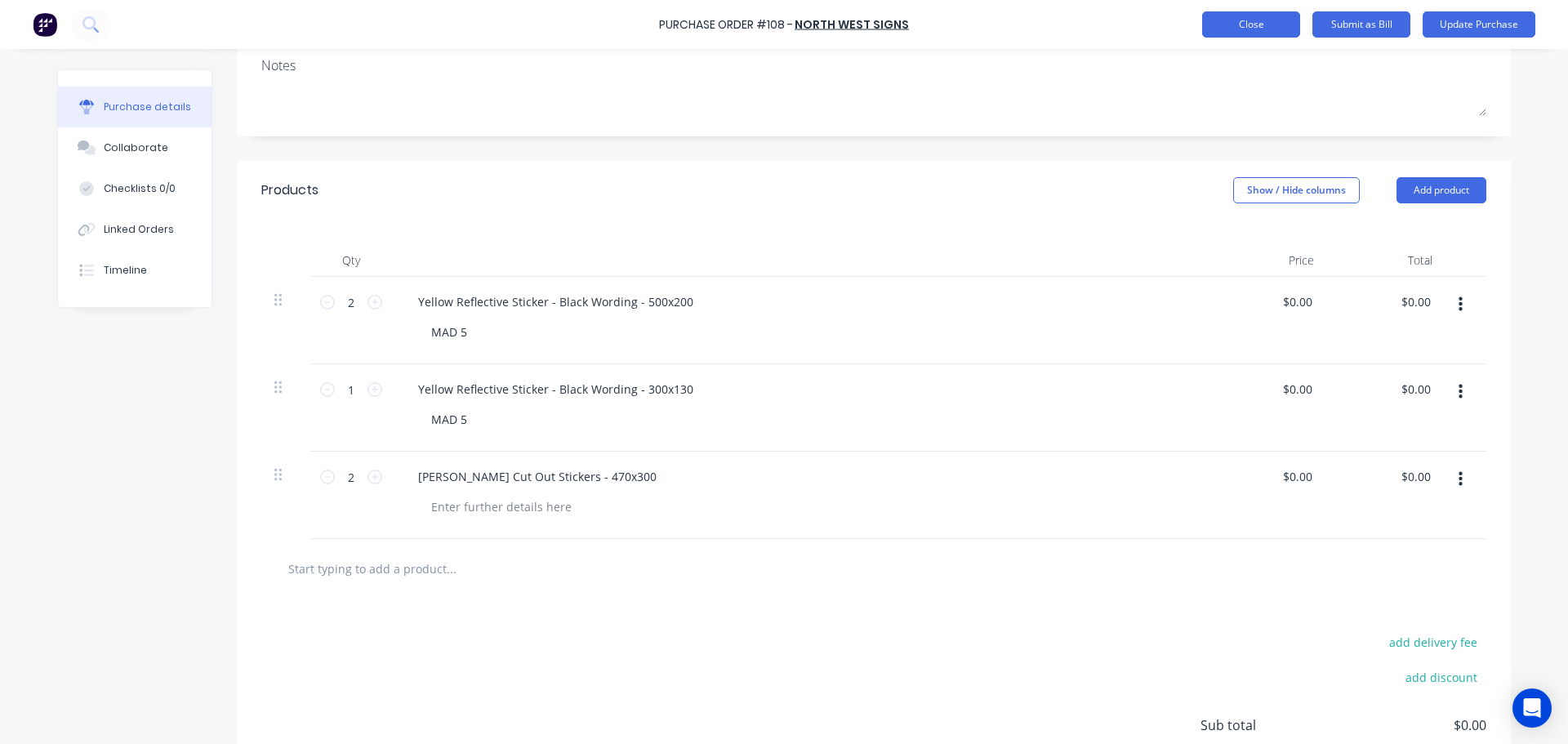
scroll to position [0, 0]
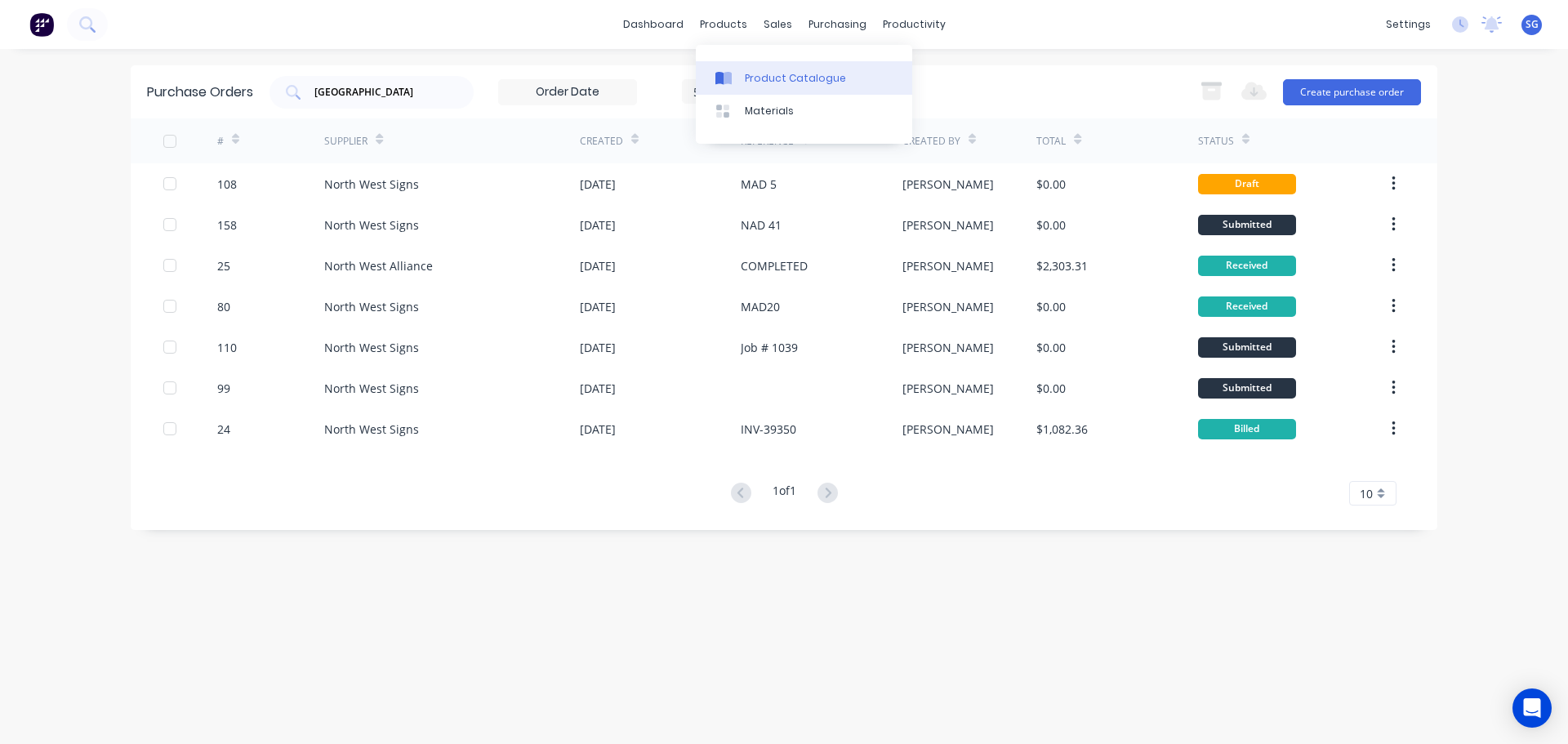
click at [744, 71] on link "Product Catalogue" at bounding box center [804, 78] width 217 height 33
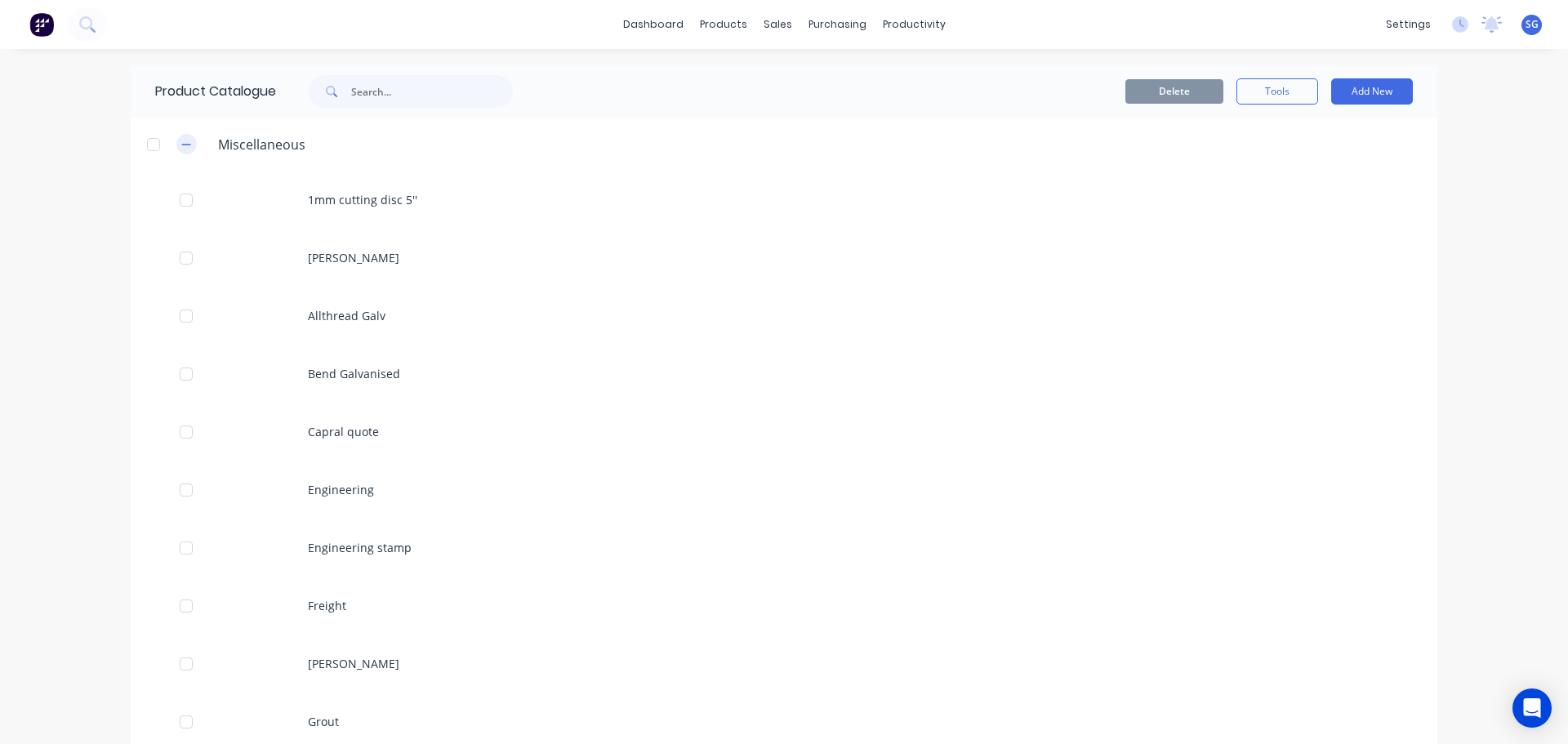
click at [181, 147] on icon "button" at bounding box center [186, 144] width 10 height 11
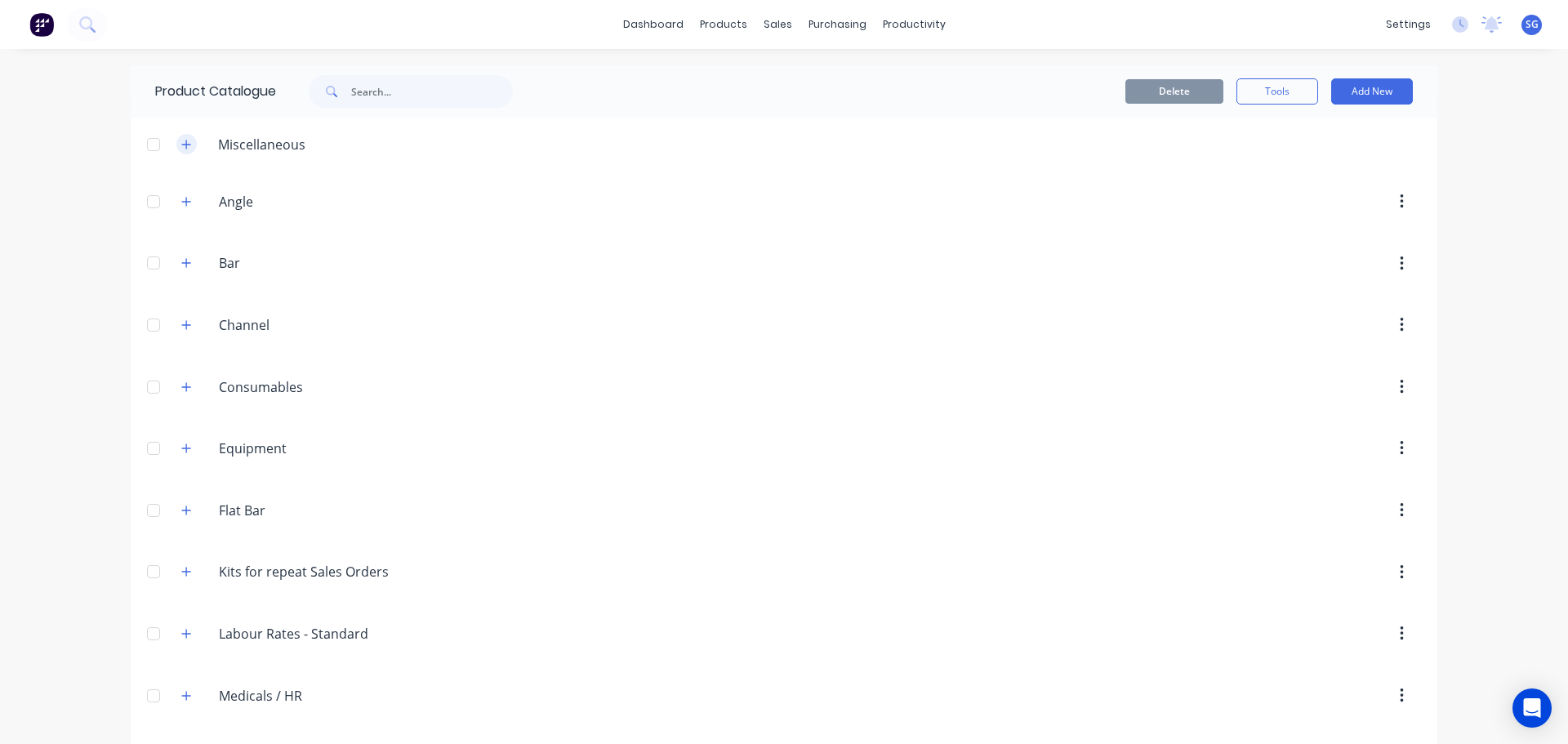
click at [181, 147] on icon "button" at bounding box center [186, 144] width 10 height 11
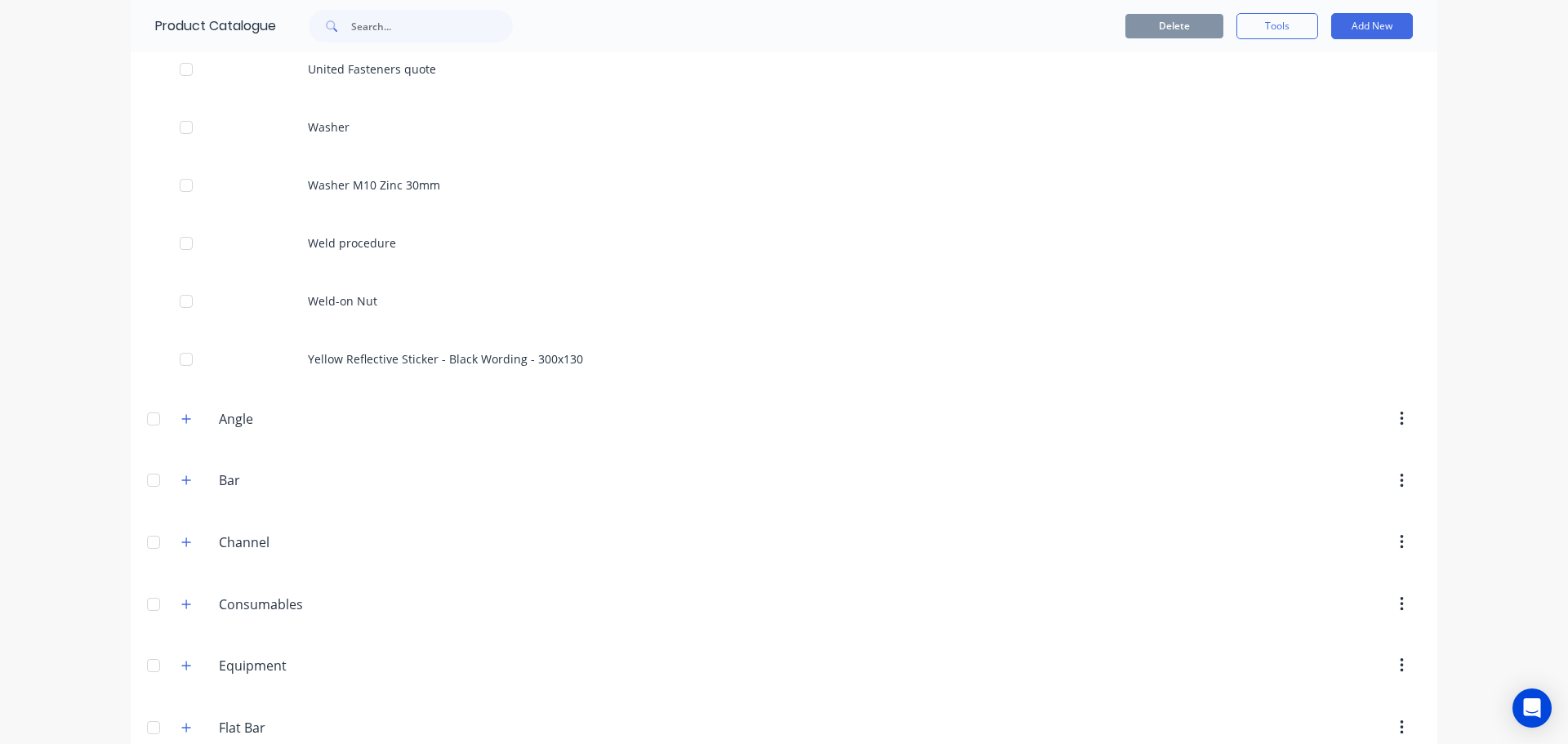
scroll to position [2046, 0]
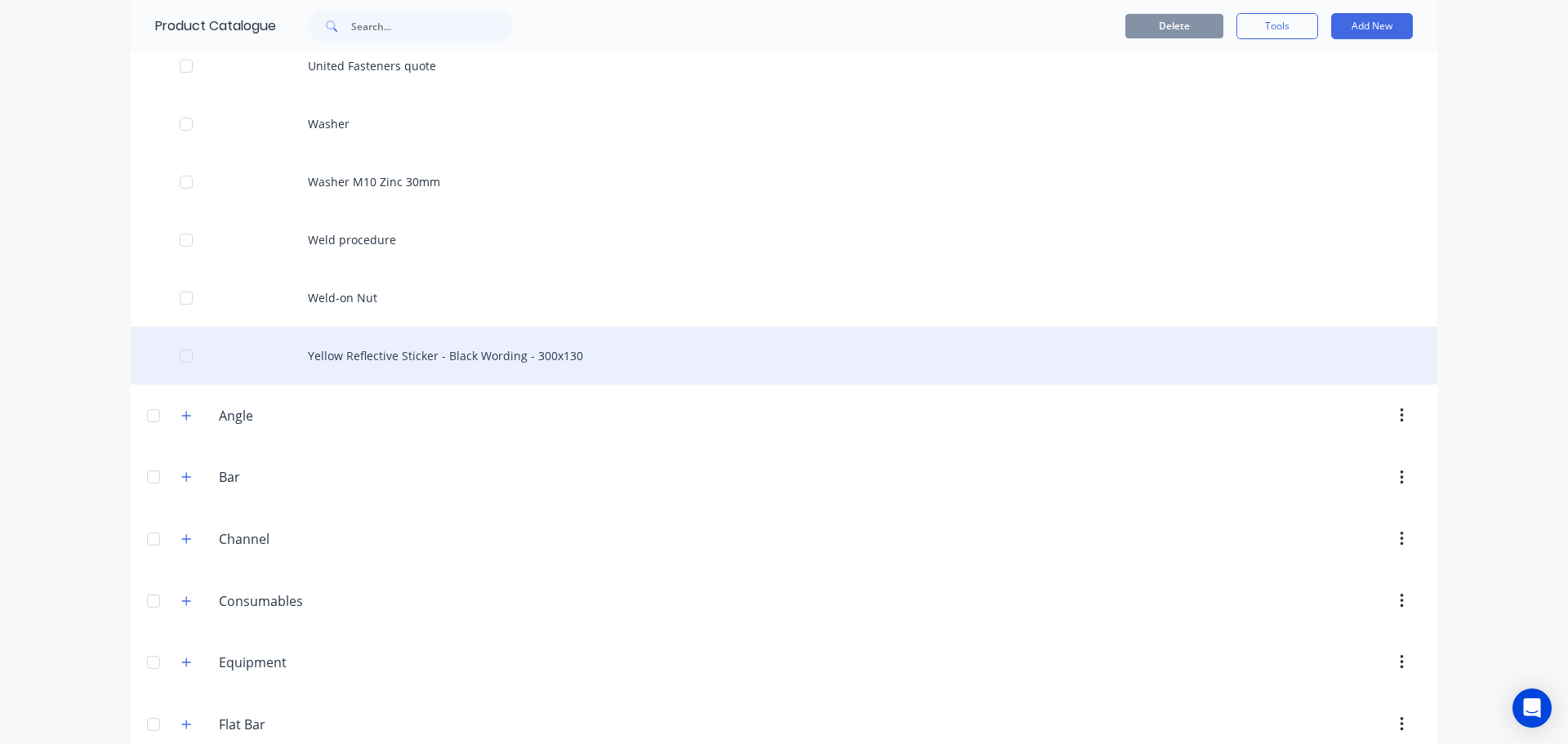
click at [494, 354] on div "Yellow Reflective Sticker - Black Wording - 300x130" at bounding box center [784, 355] width 1307 height 58
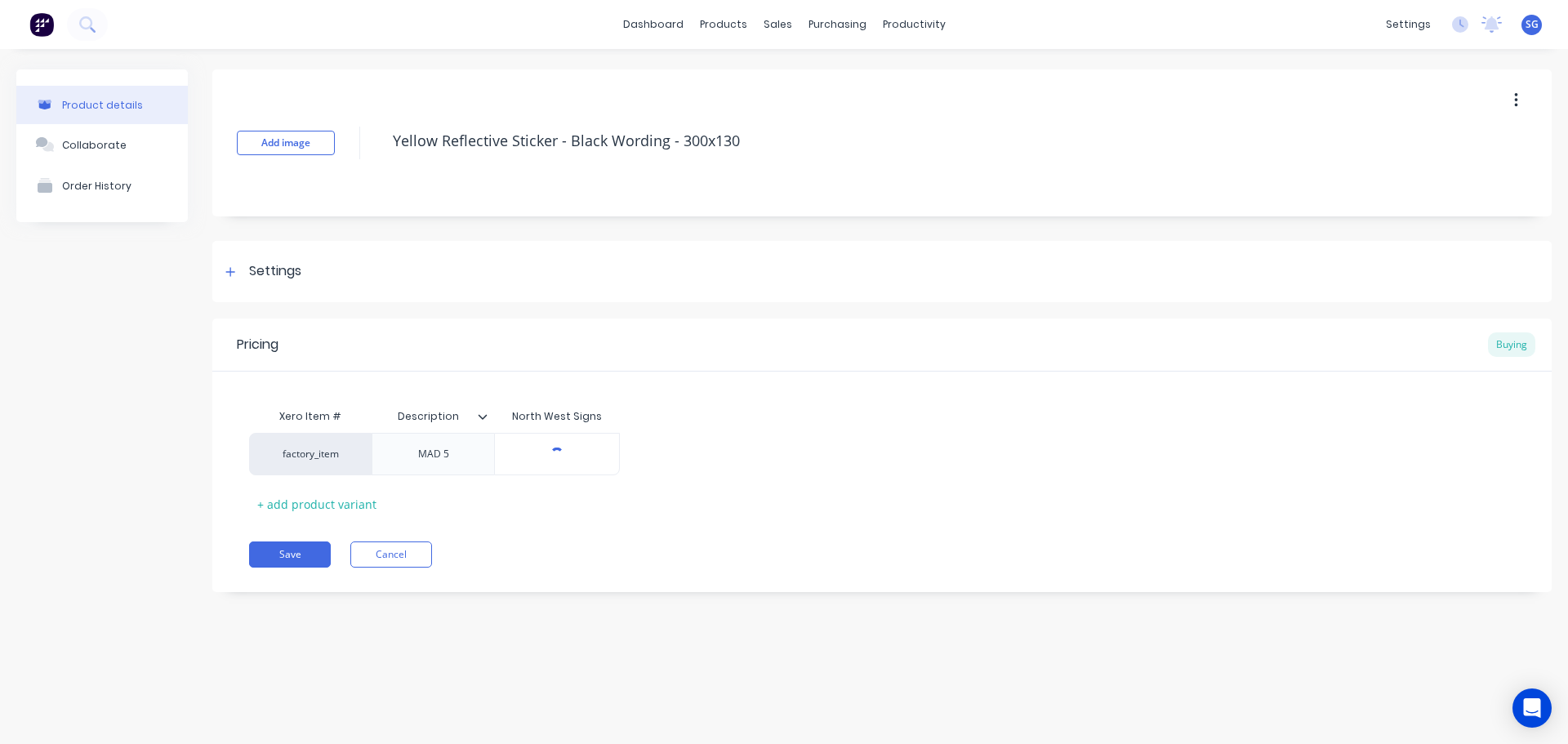
type textarea "x"
click at [453, 457] on div "MAD 5" at bounding box center [433, 454] width 82 height 21
click at [229, 268] on icon at bounding box center [230, 272] width 10 height 11
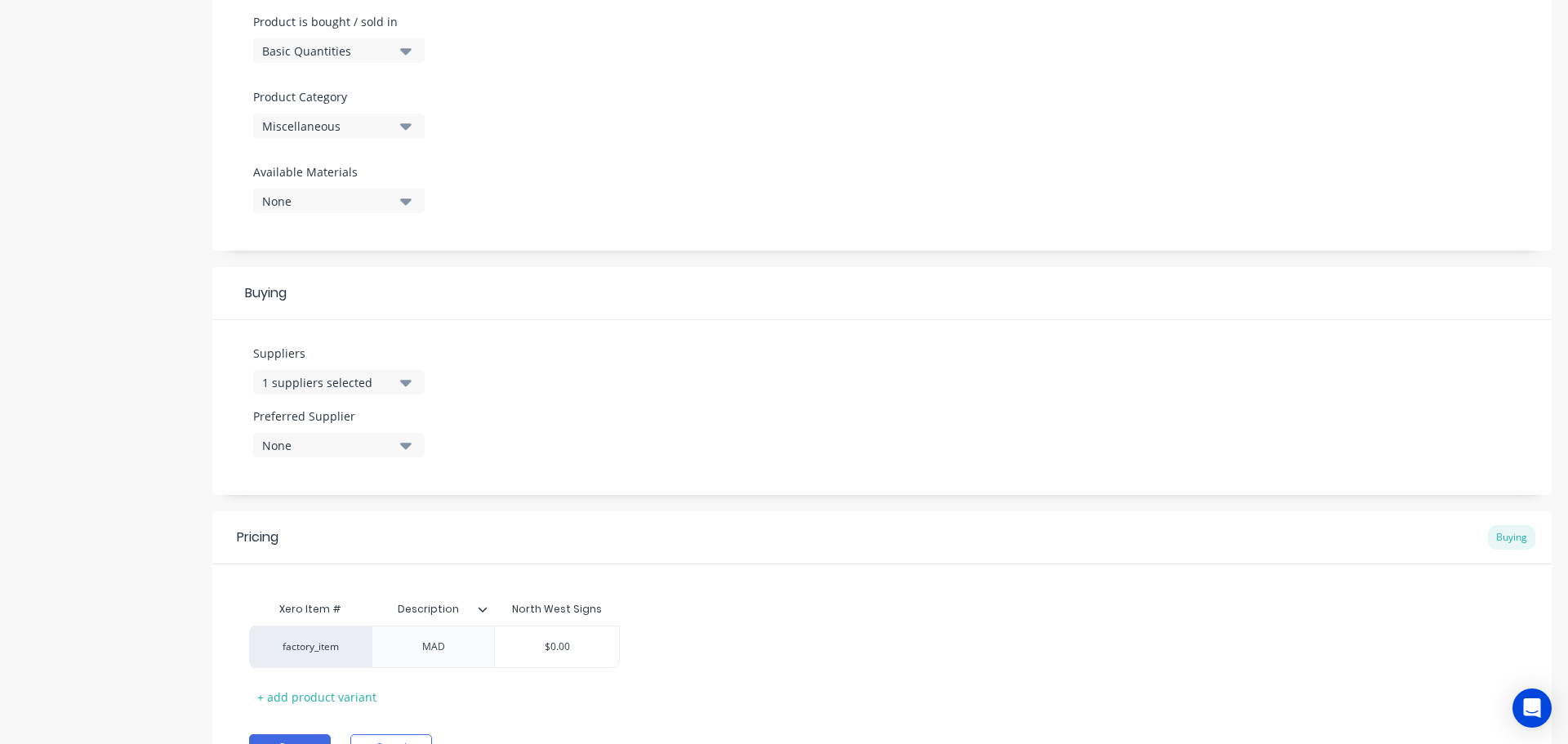
scroll to position [571, 0]
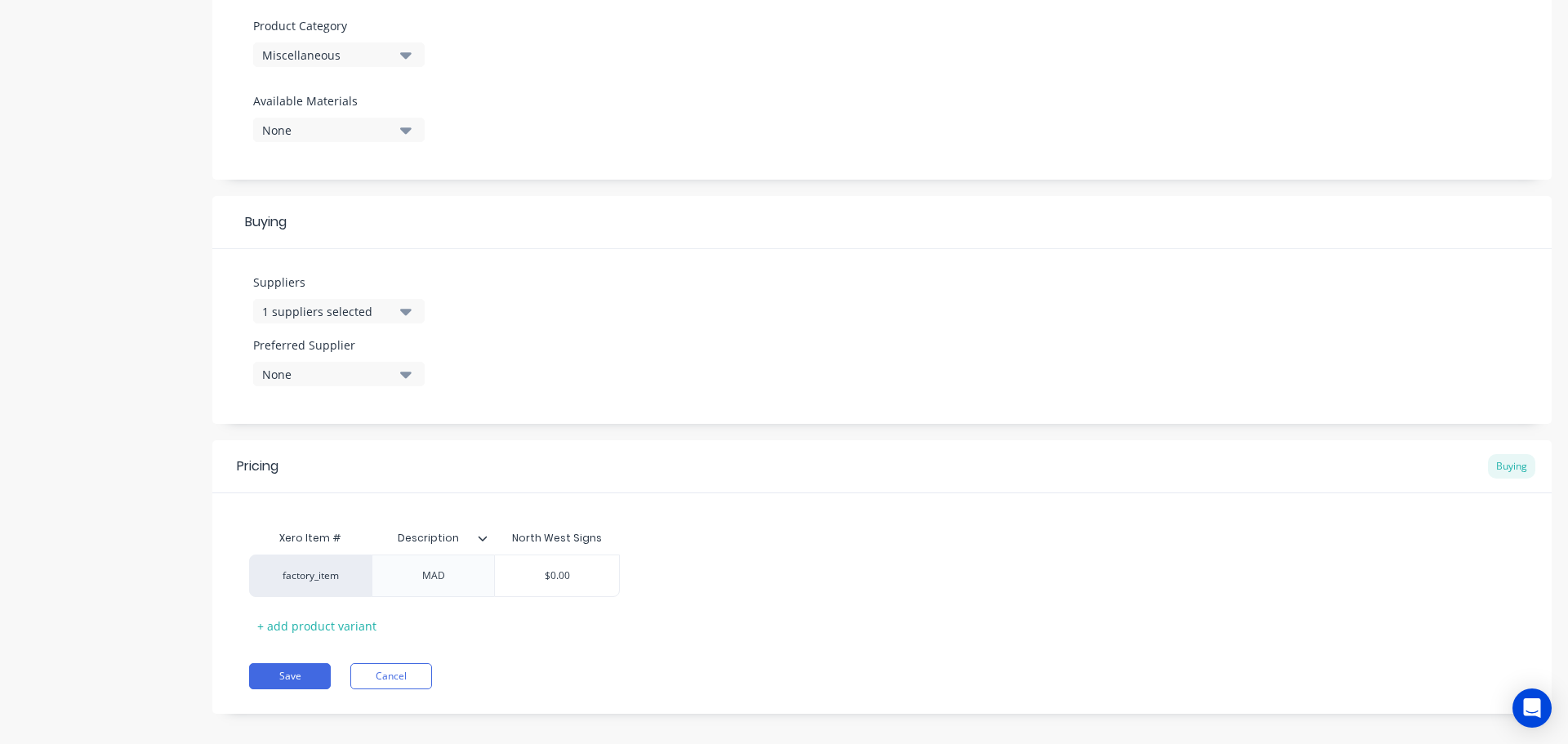
click at [326, 55] on div "Miscellaneous" at bounding box center [327, 55] width 131 height 17
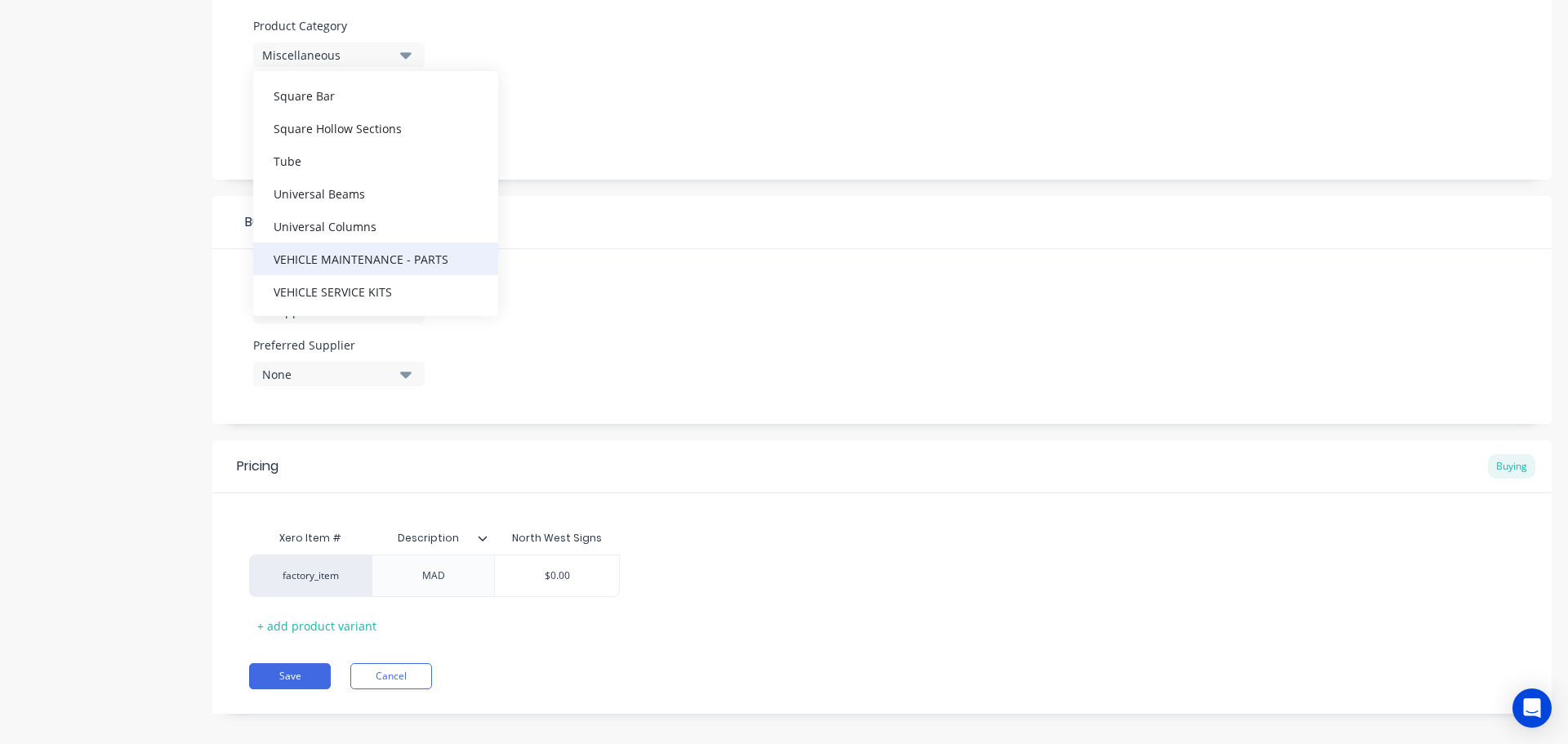
click at [337, 257] on div "VEHICLE MAINTENANCE - PARTS" at bounding box center [376, 259] width 245 height 33
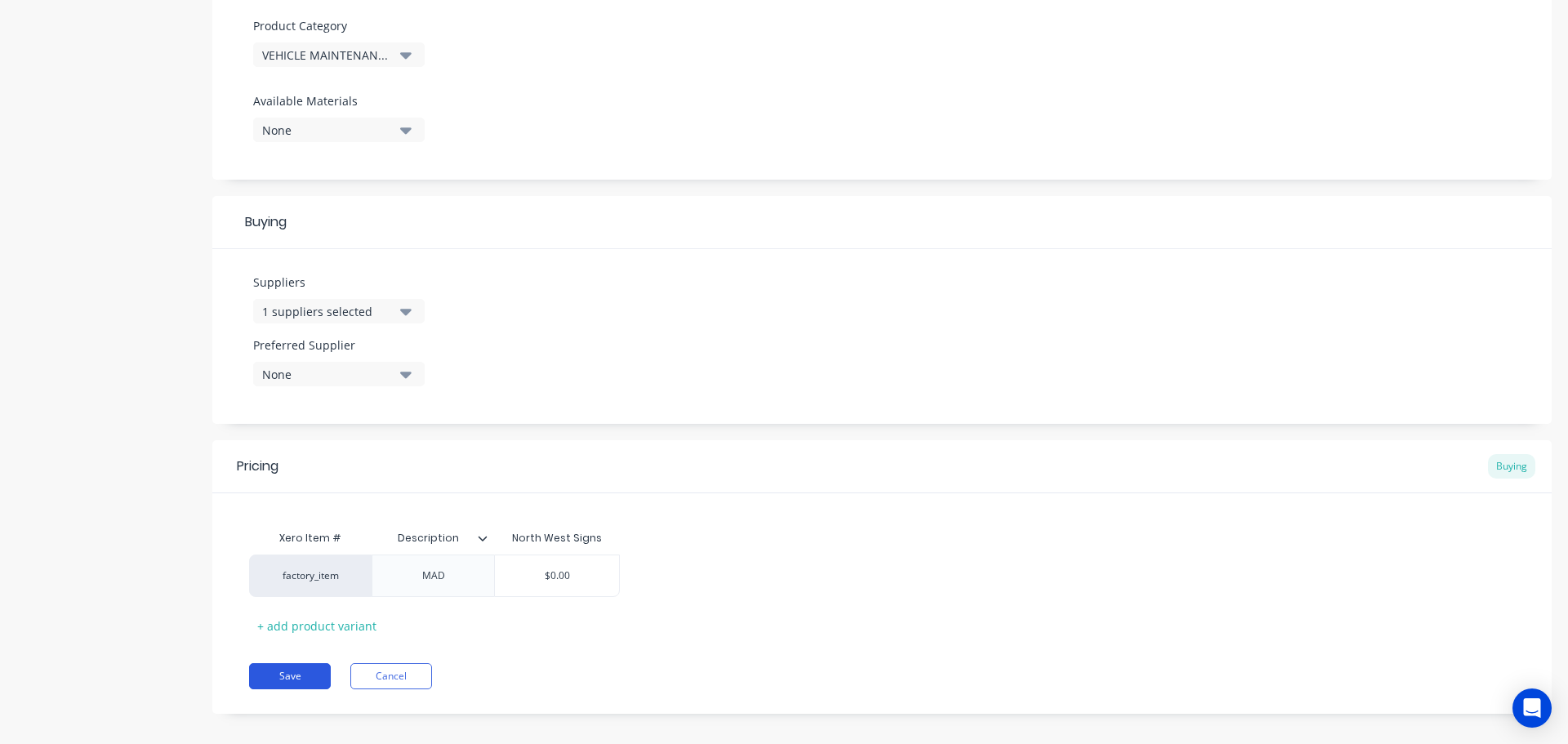
click at [274, 676] on button "Save" at bounding box center [290, 676] width 82 height 26
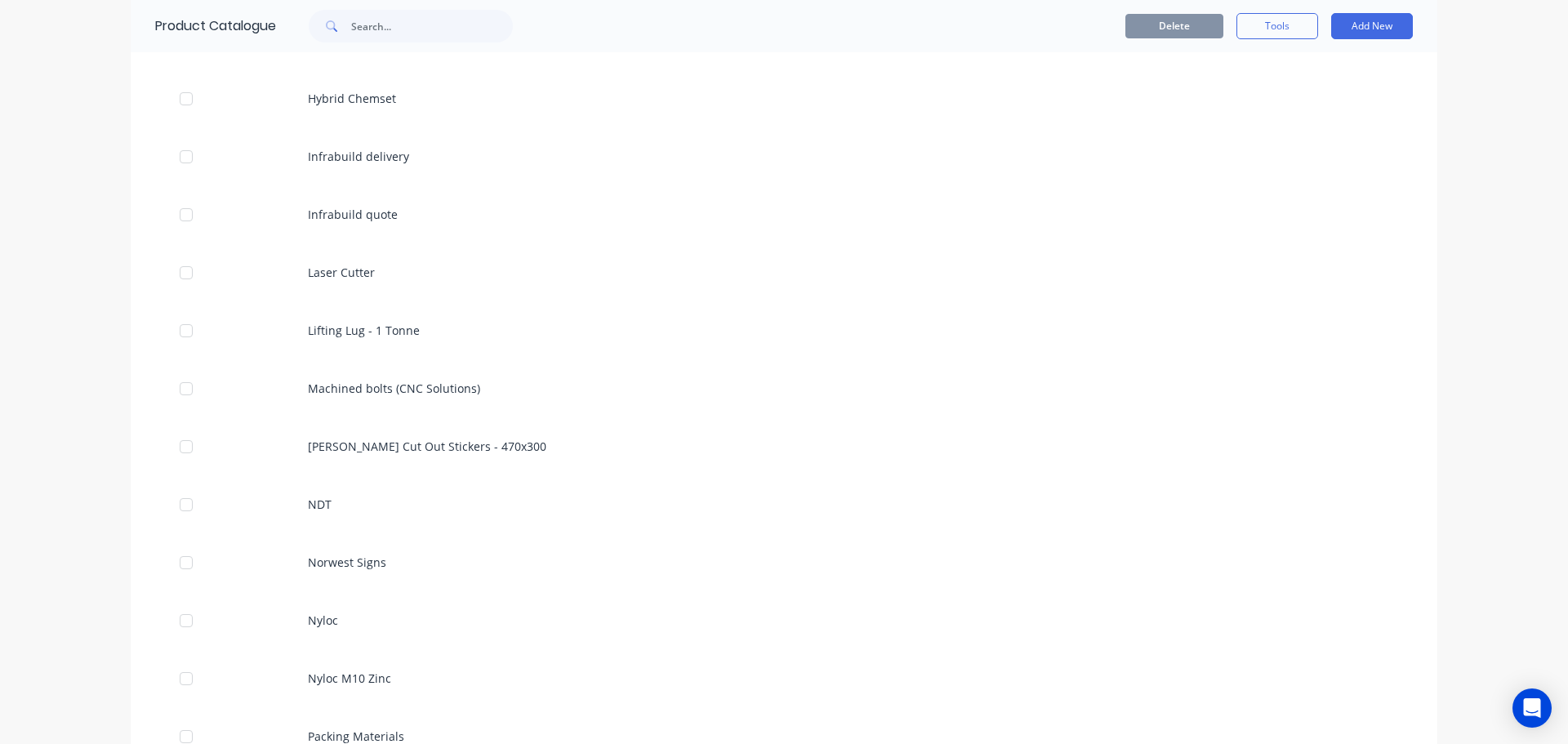
scroll to position [817, 0]
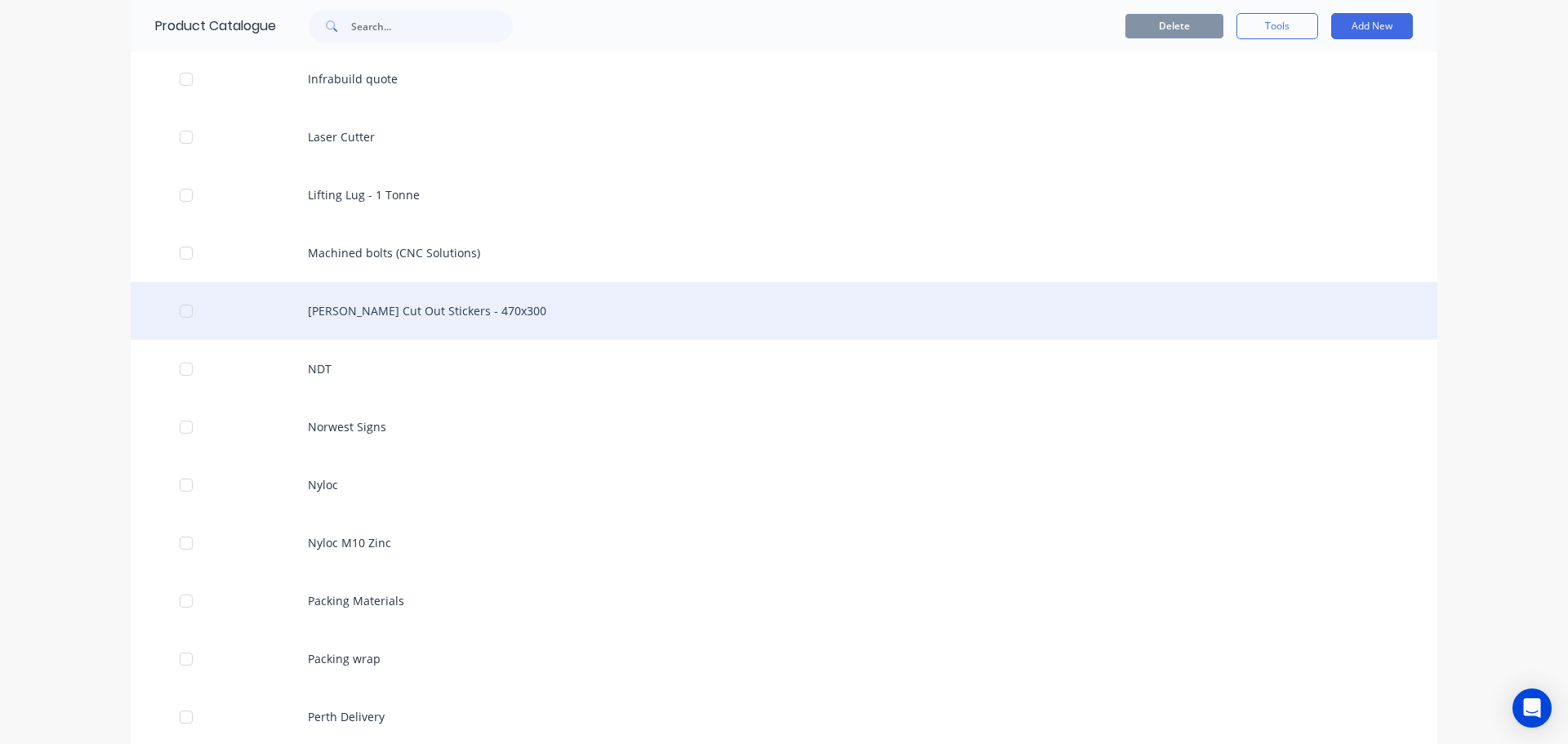
click at [378, 317] on div "[PERSON_NAME] Cut Out Stickers - 470x300" at bounding box center [784, 310] width 1307 height 58
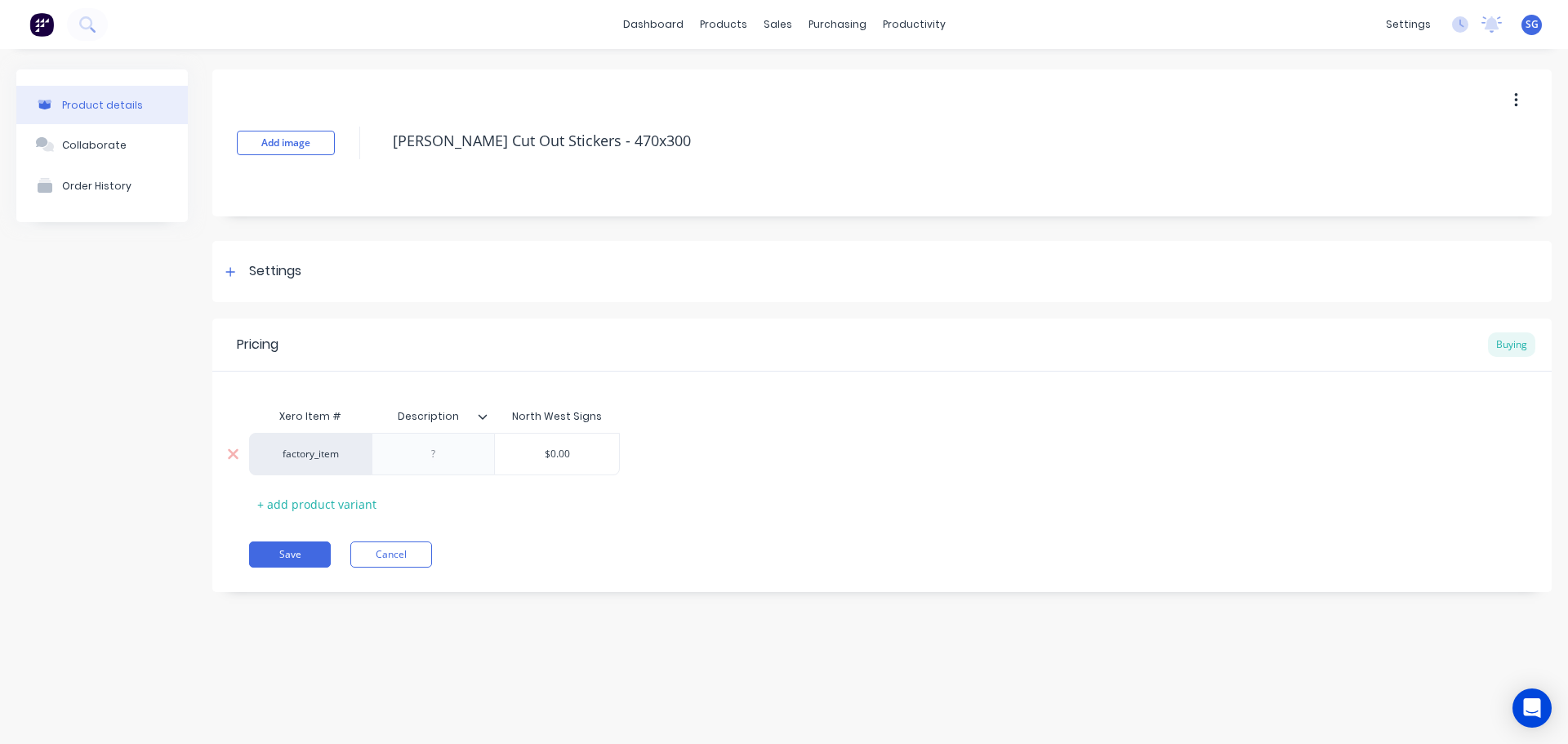
click at [438, 458] on div at bounding box center [433, 454] width 82 height 21
click at [228, 275] on icon at bounding box center [230, 272] width 10 height 11
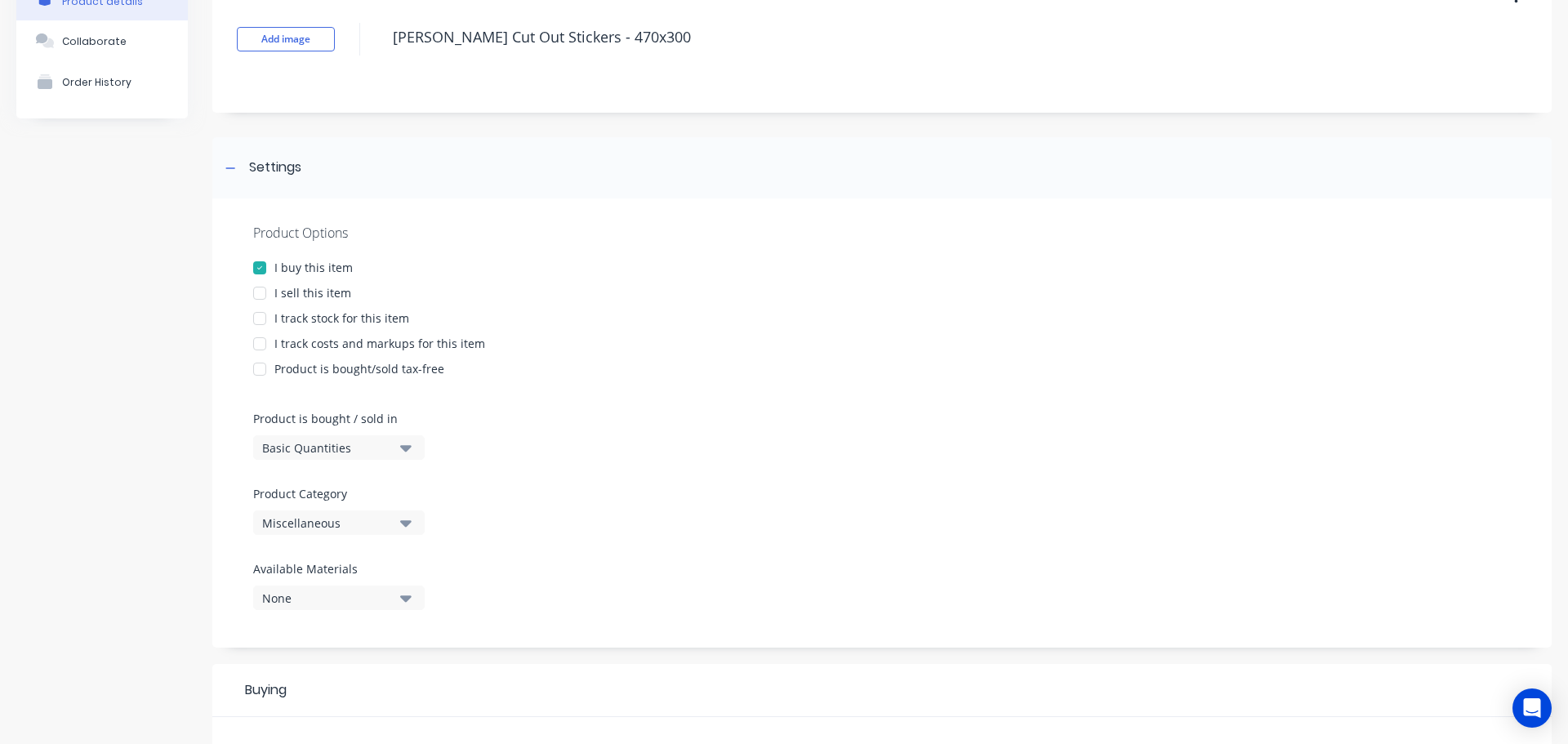
scroll to position [245, 0]
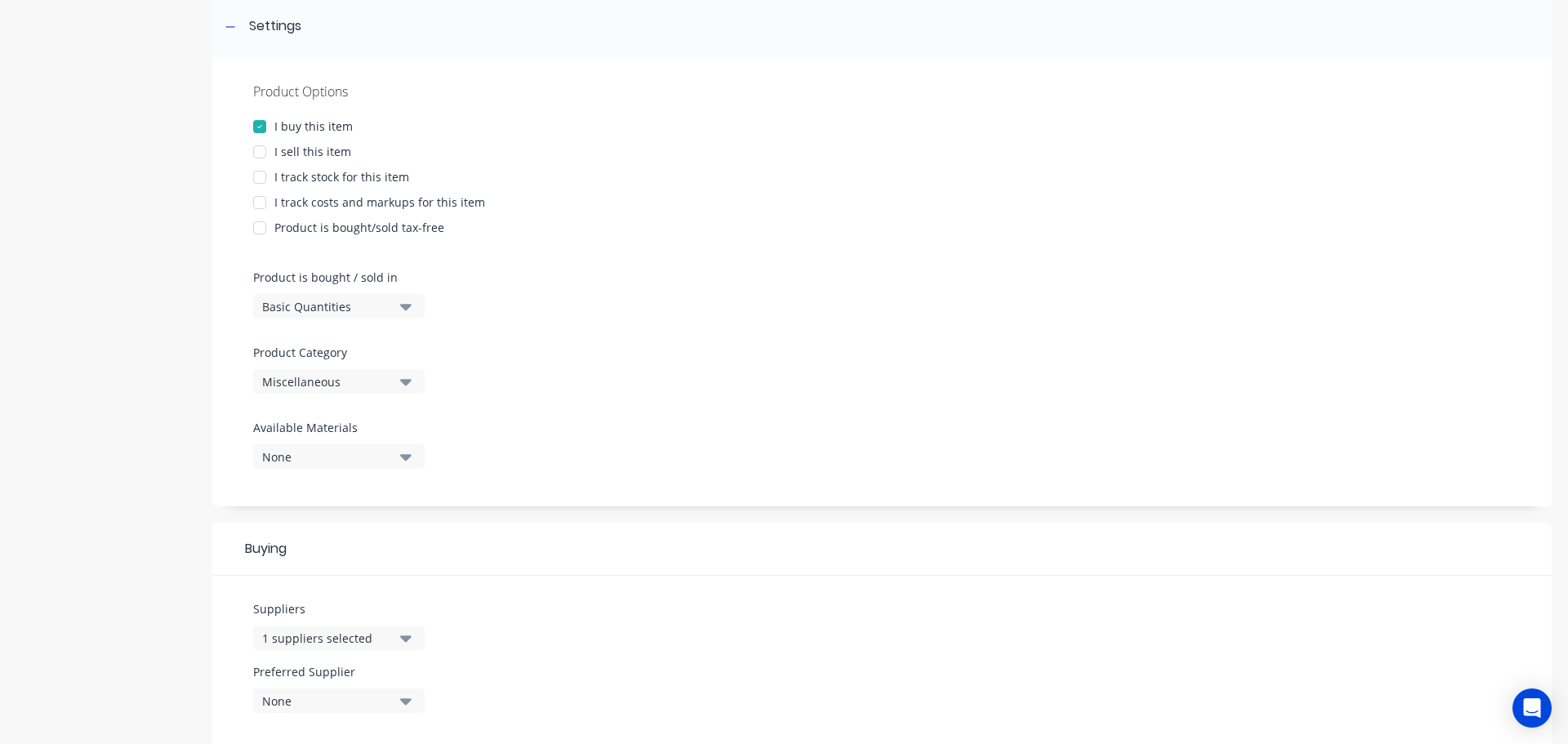
click at [284, 380] on div "Miscellaneous" at bounding box center [327, 381] width 131 height 17
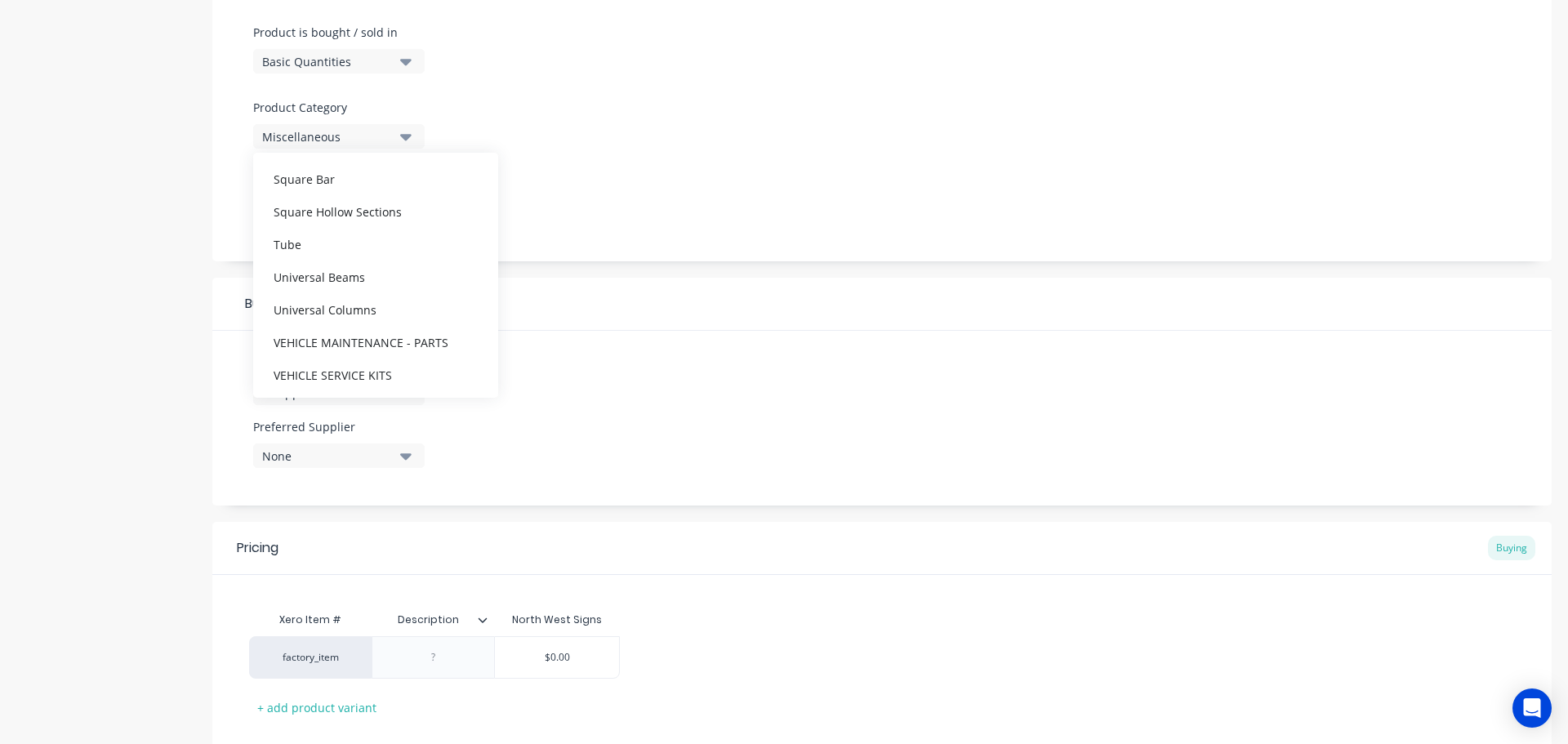
scroll to position [571, 0]
click at [313, 333] on div "VEHICLE MAINTENANCE - PARTS" at bounding box center [376, 341] width 245 height 33
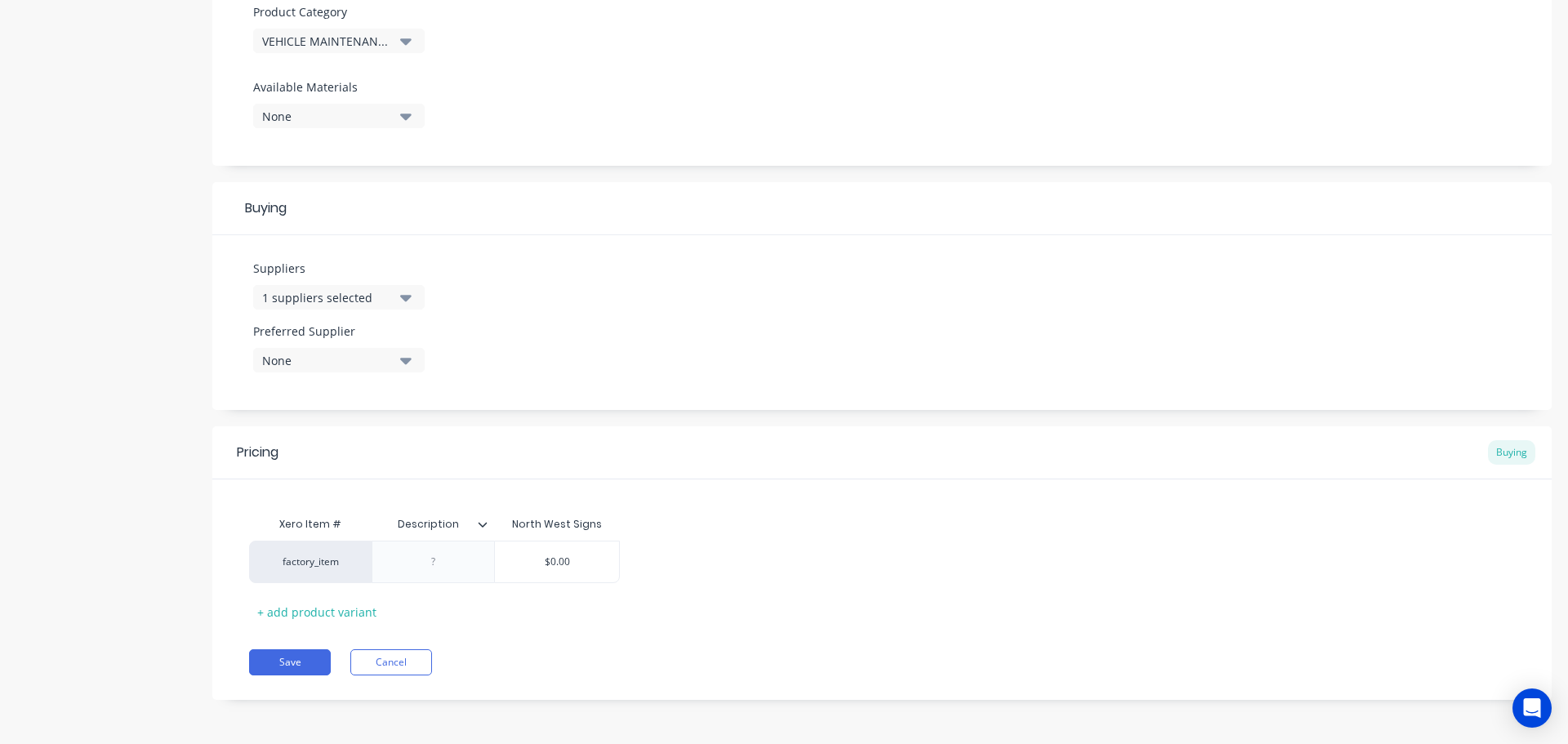
scroll to position [586, 0]
click at [289, 659] on button "Save" at bounding box center [290, 661] width 82 height 26
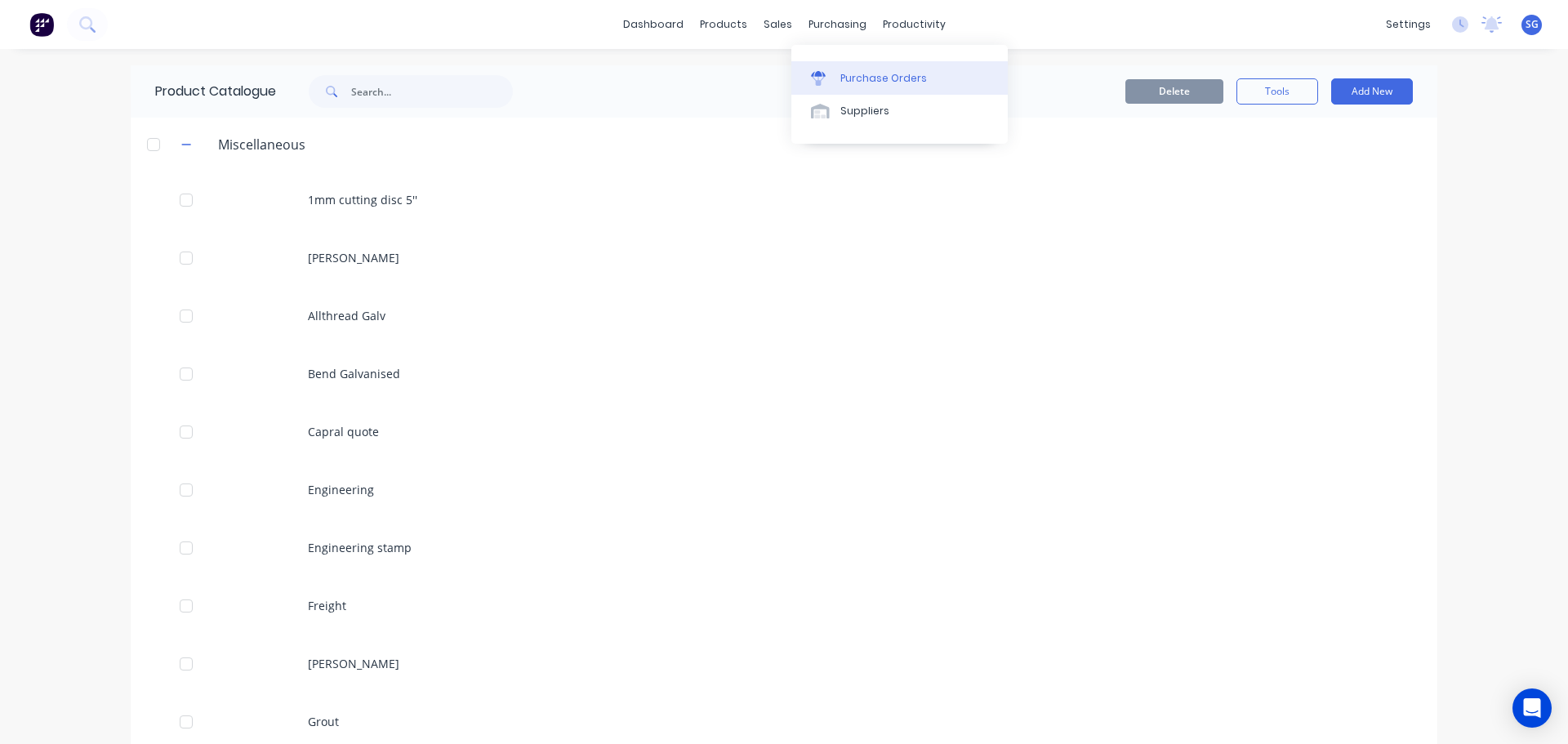
click at [847, 74] on div "Purchase Orders" at bounding box center [884, 78] width 86 height 15
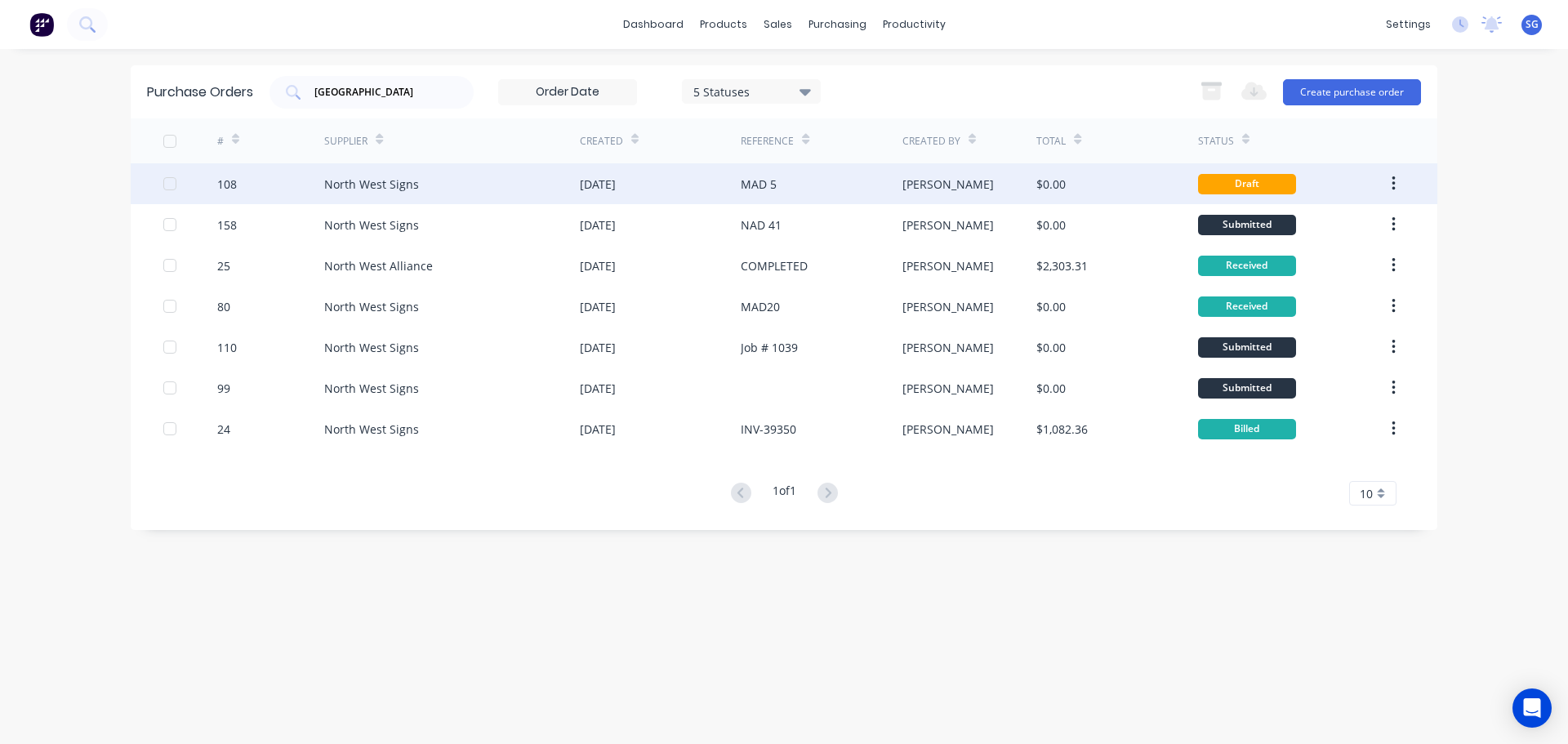
click at [723, 182] on div "[DATE]" at bounding box center [660, 184] width 161 height 40
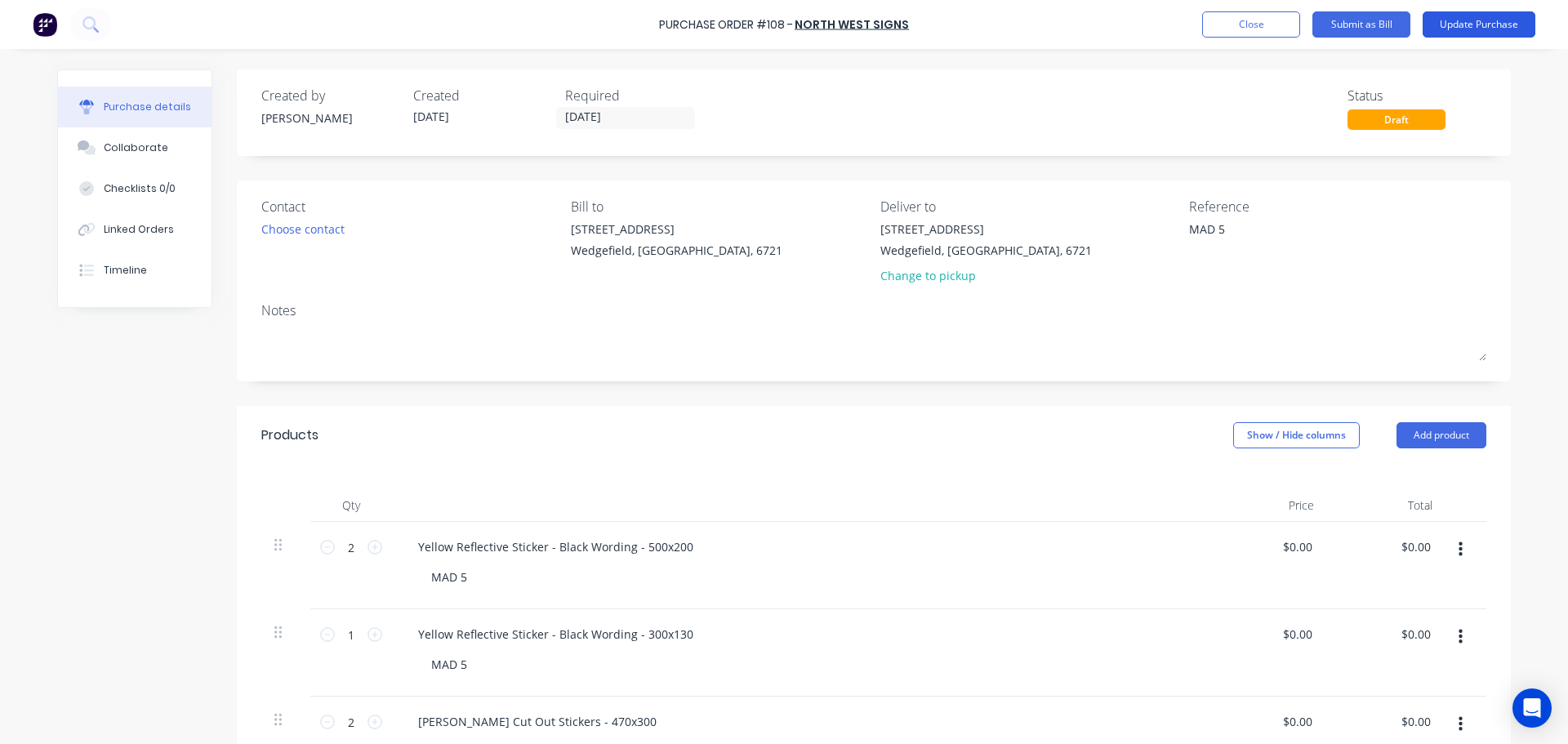
click at [1485, 21] on button "Update Purchase" at bounding box center [1479, 24] width 113 height 26
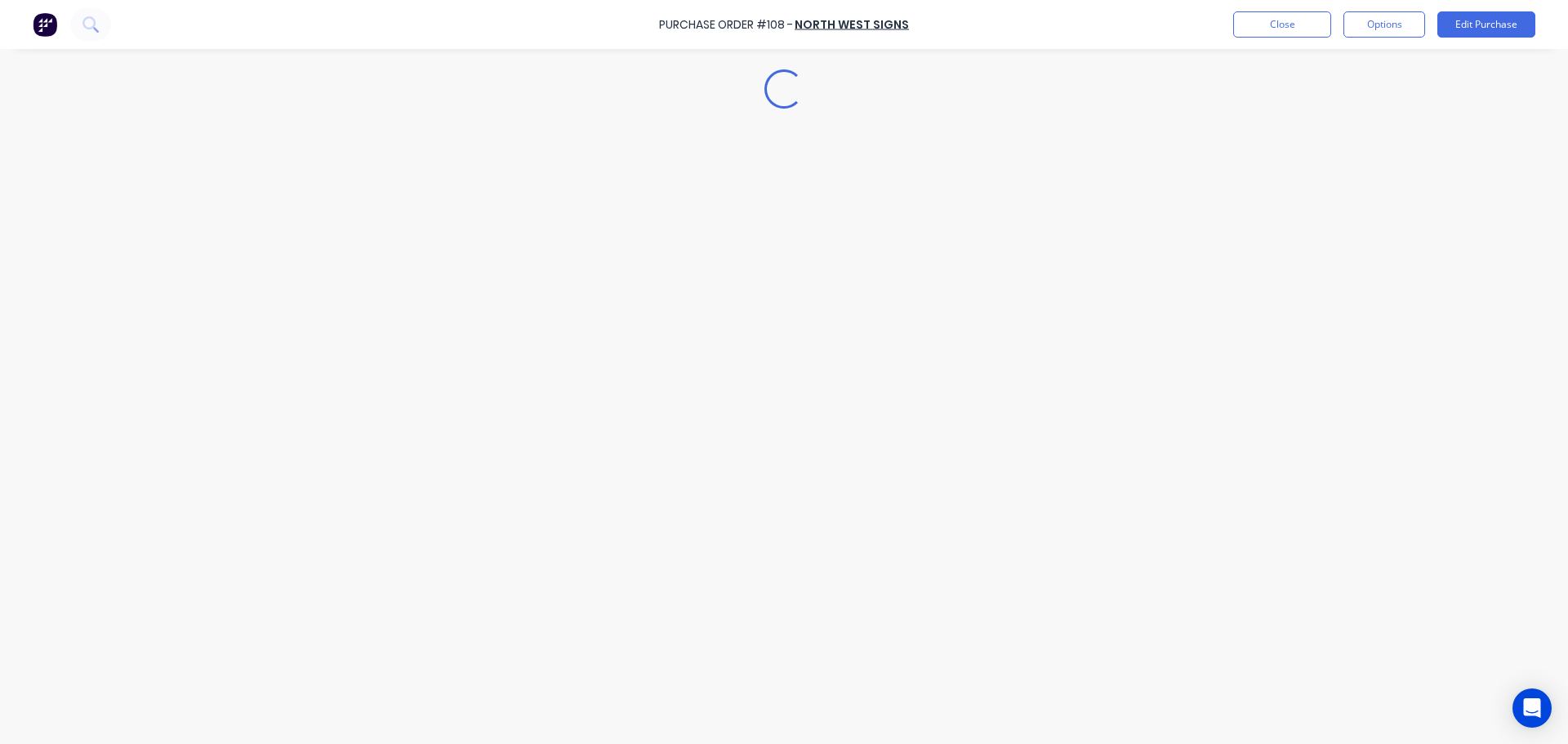
type textarea "x"
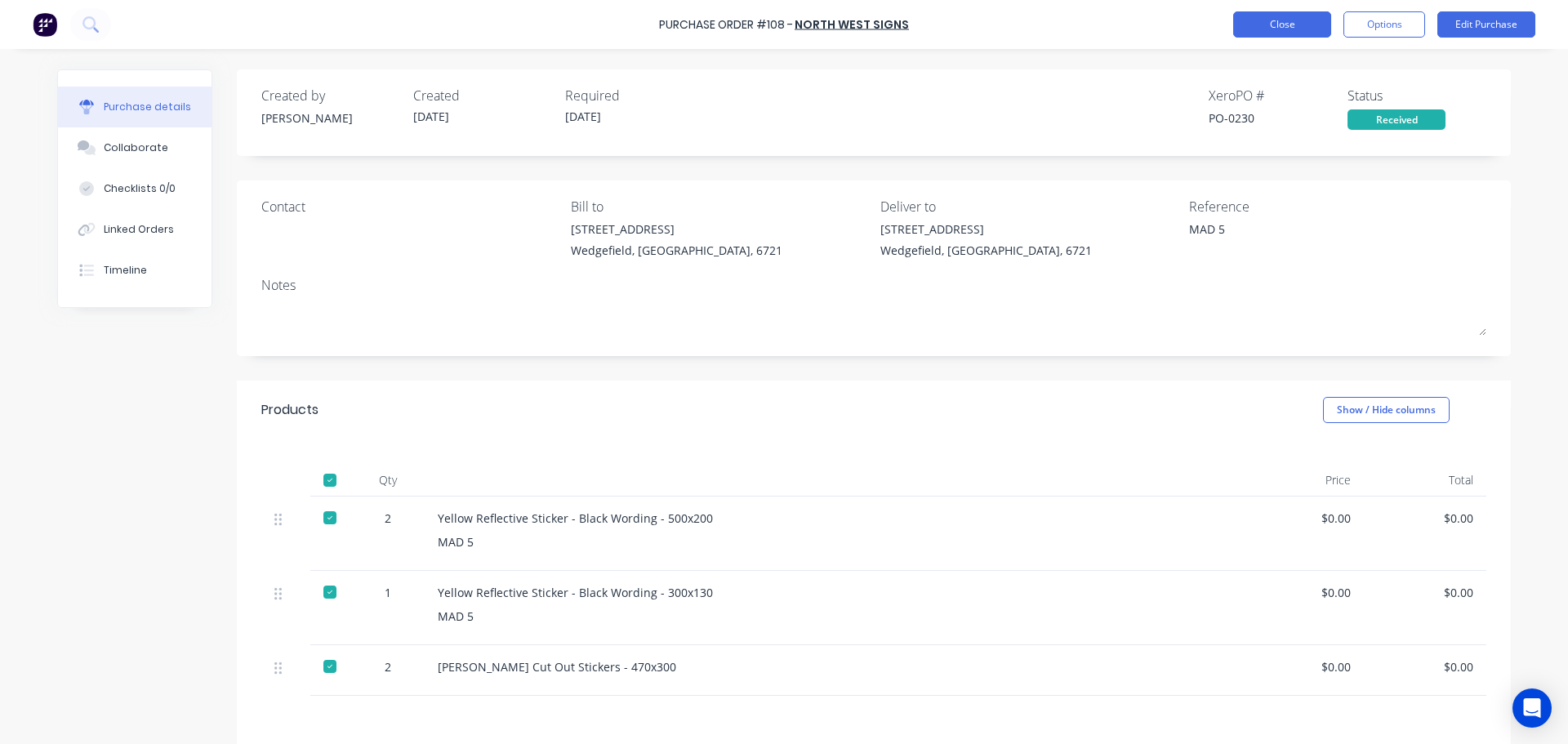
click at [1274, 20] on button "Close" at bounding box center [1282, 24] width 98 height 26
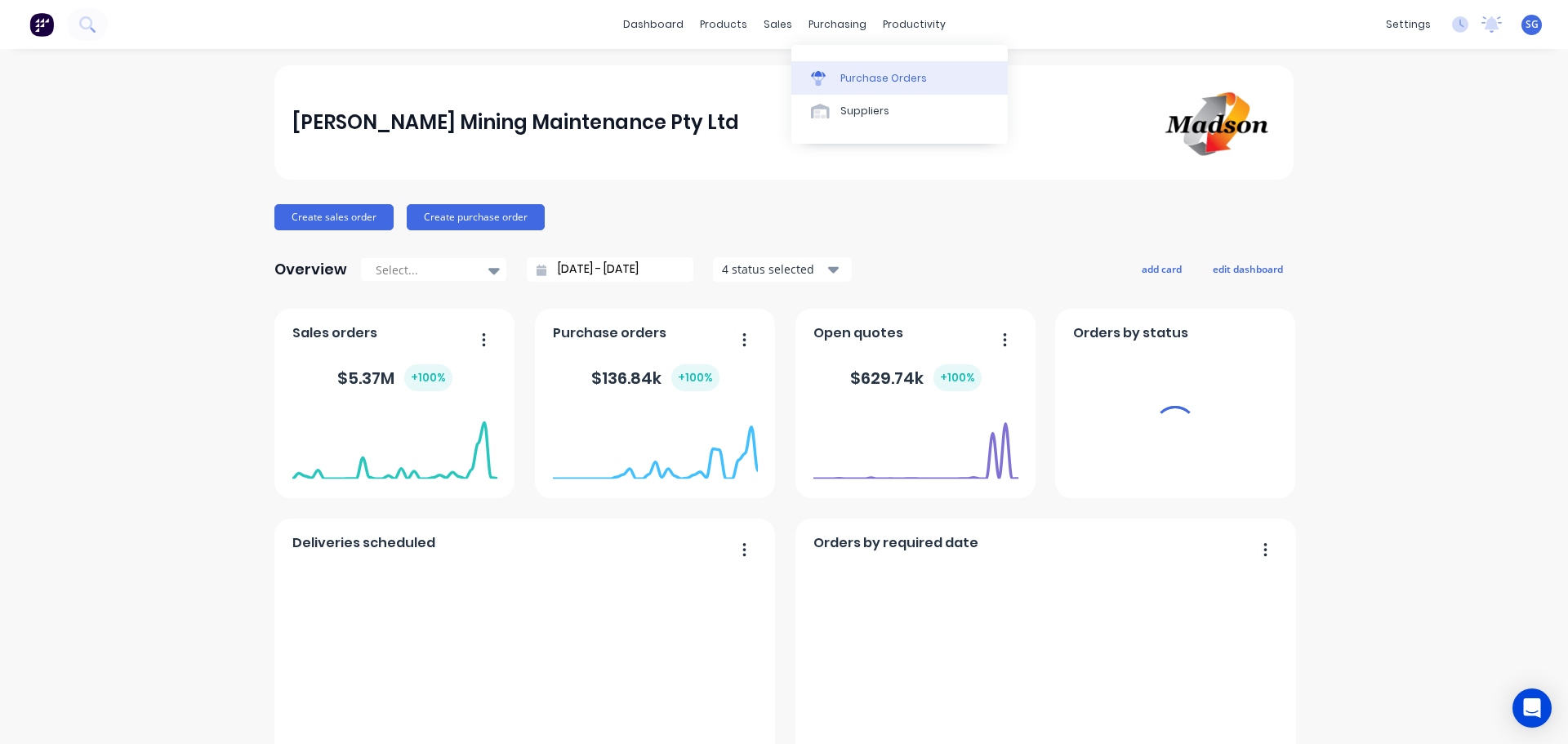
click at [820, 71] on icon at bounding box center [819, 78] width 15 height 15
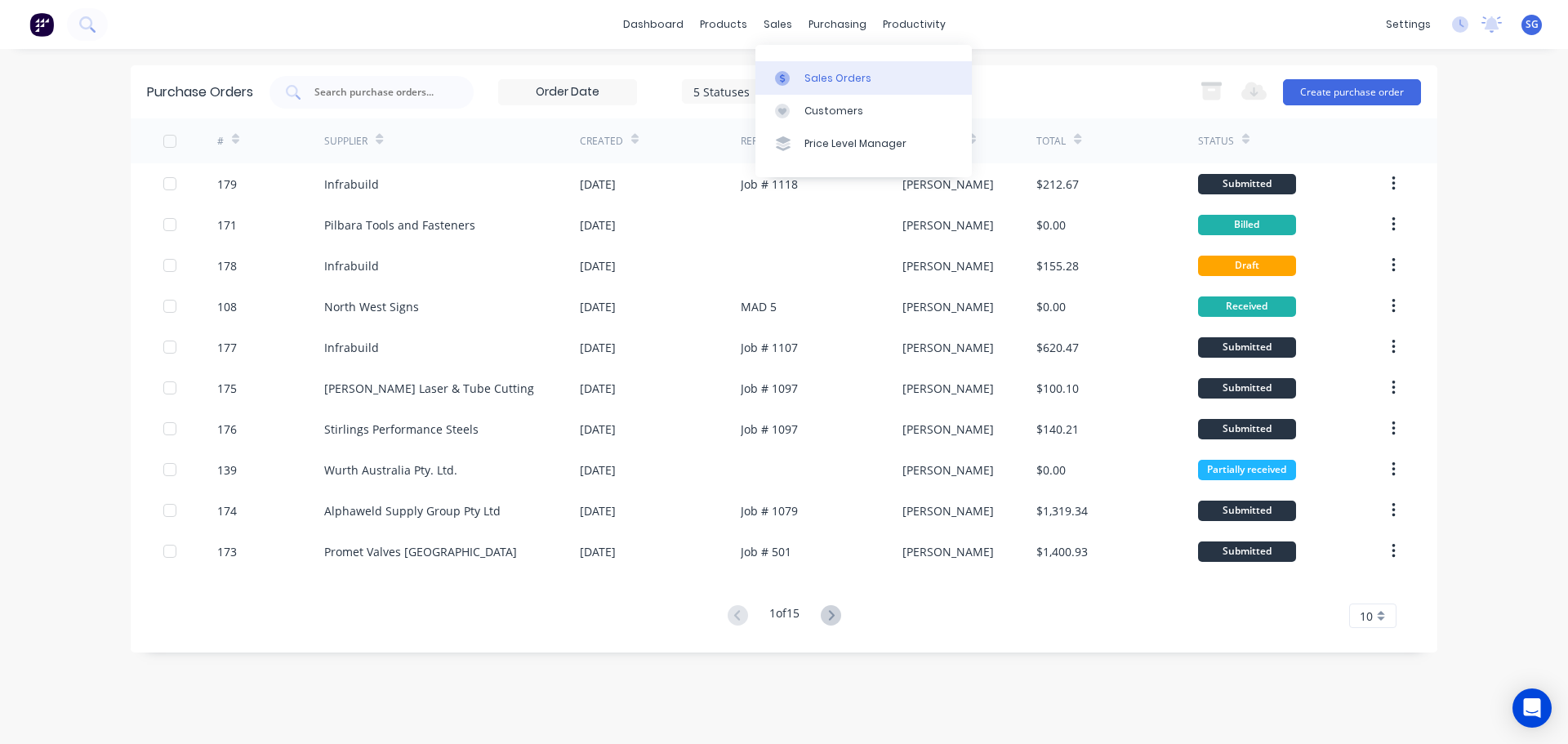
click at [797, 87] on link "Sales Orders" at bounding box center [864, 78] width 217 height 33
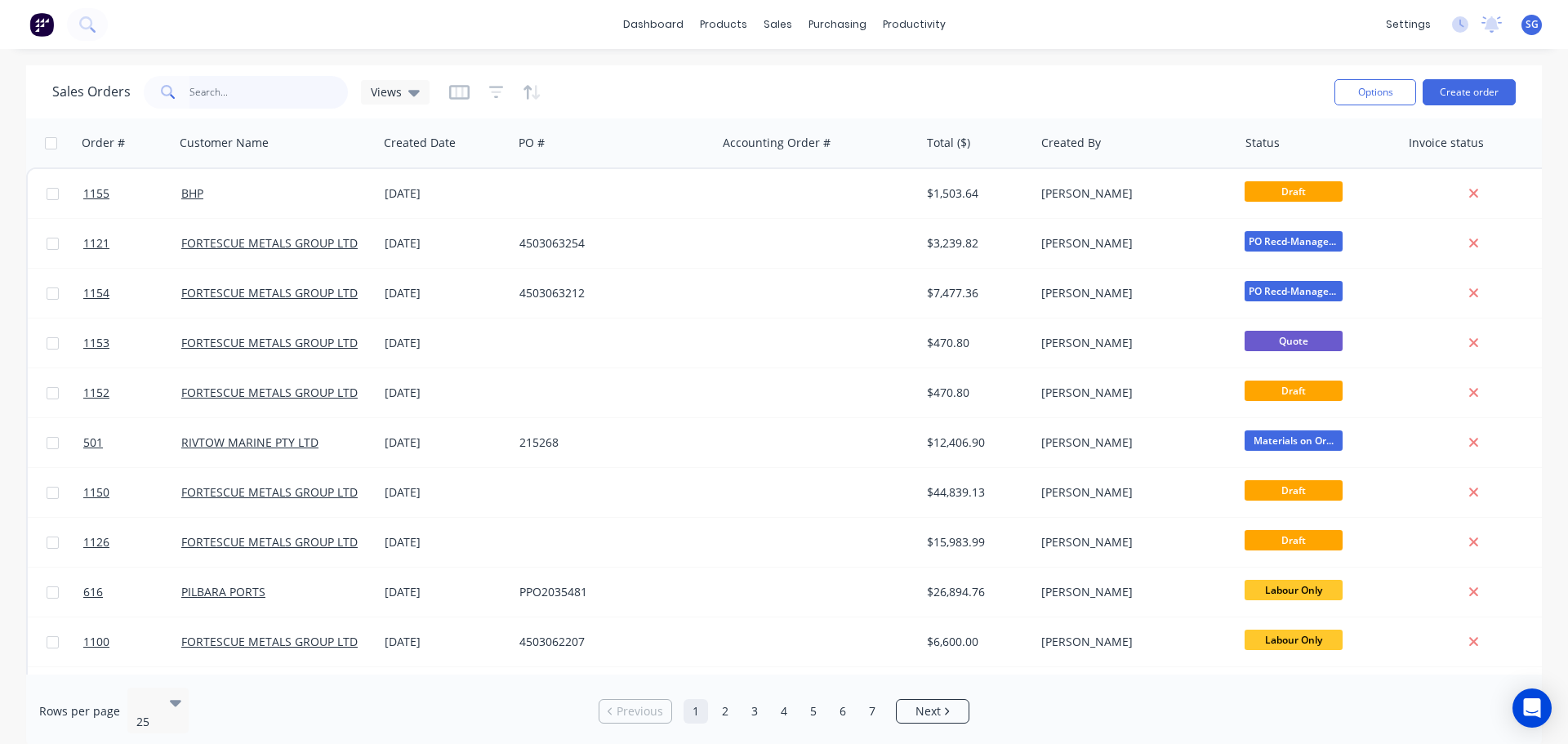
click at [244, 85] on input "text" at bounding box center [268, 93] width 159 height 33
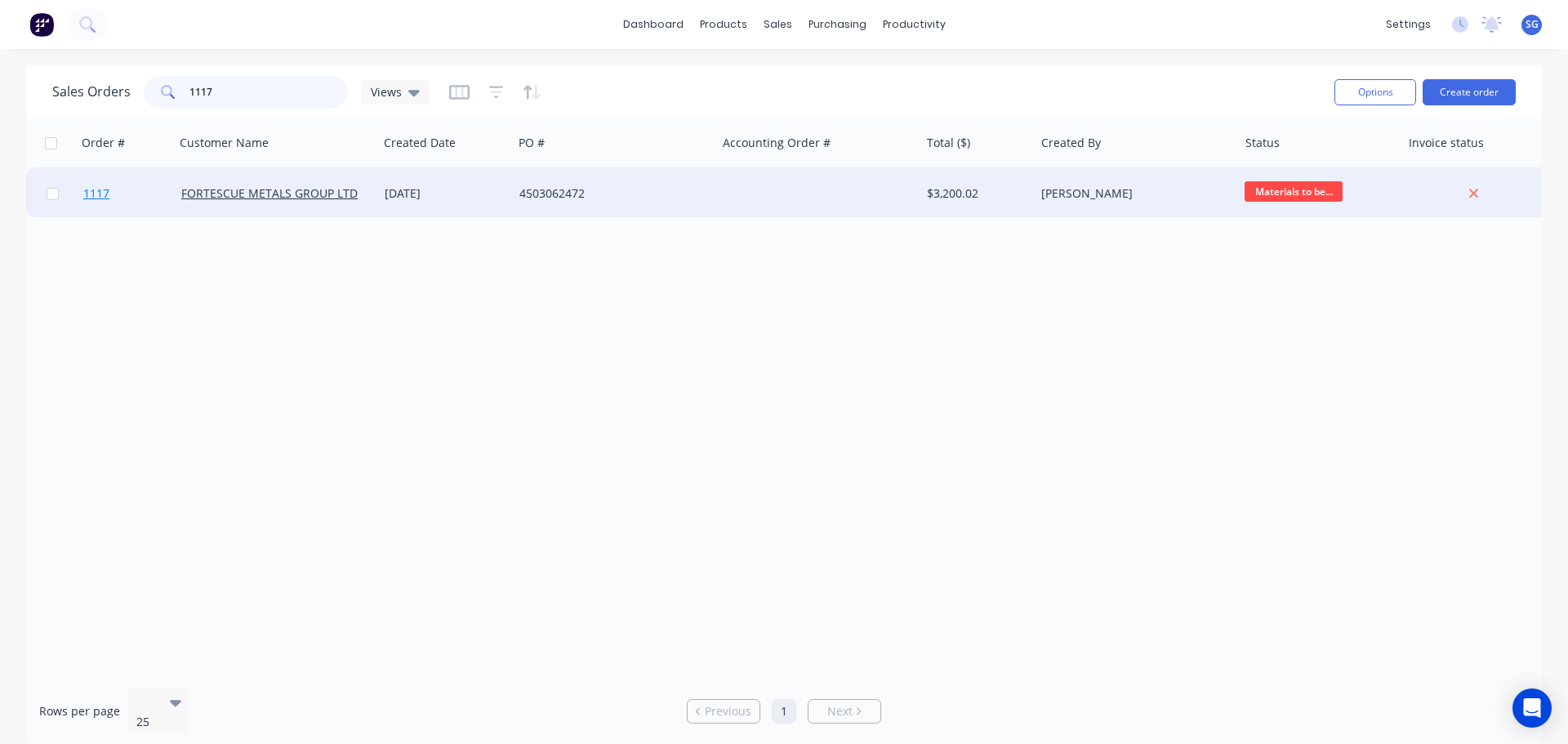
type input "1117"
click at [98, 195] on span "1117" at bounding box center [97, 194] width 26 height 17
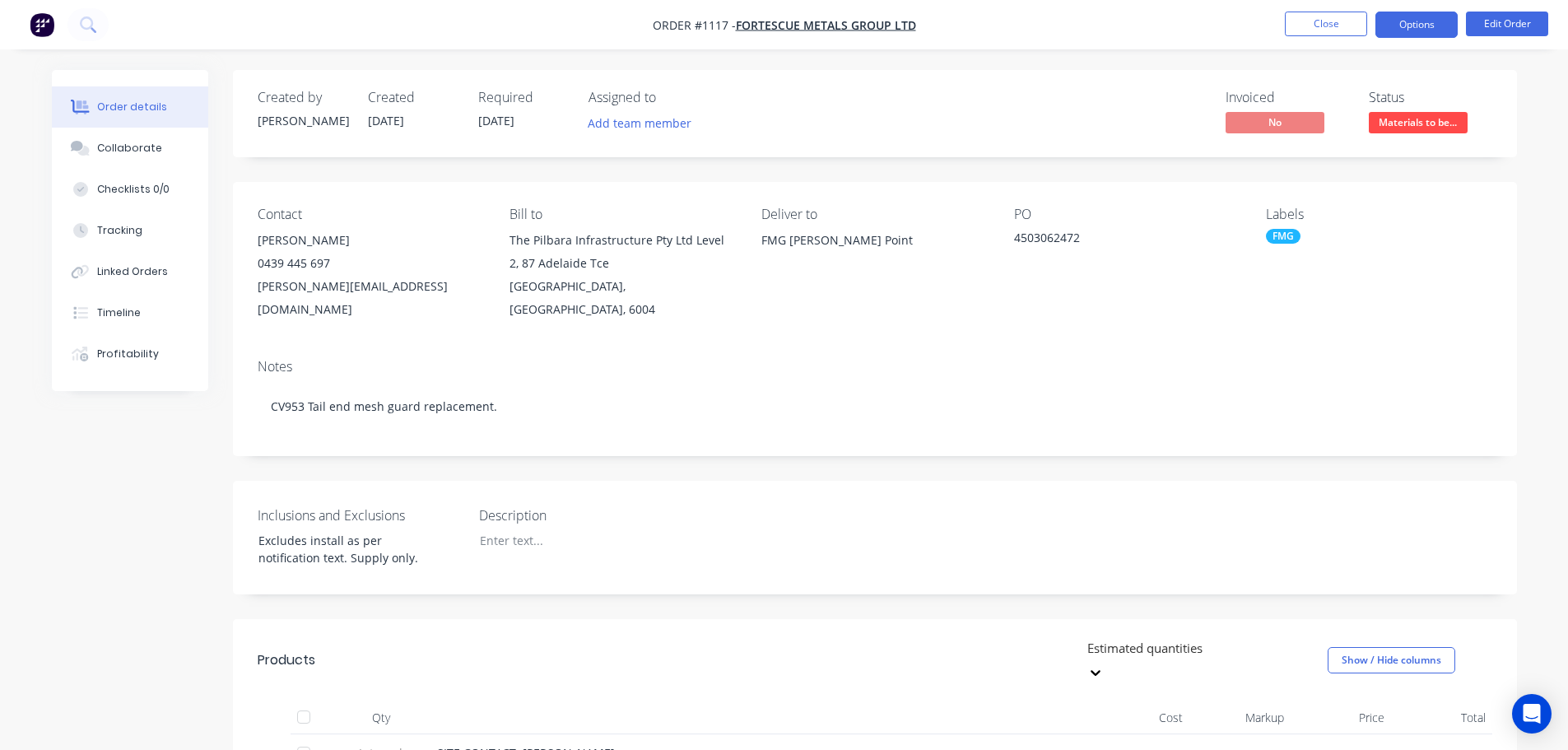
click at [1399, 21] on button "Options" at bounding box center [1416, 24] width 82 height 26
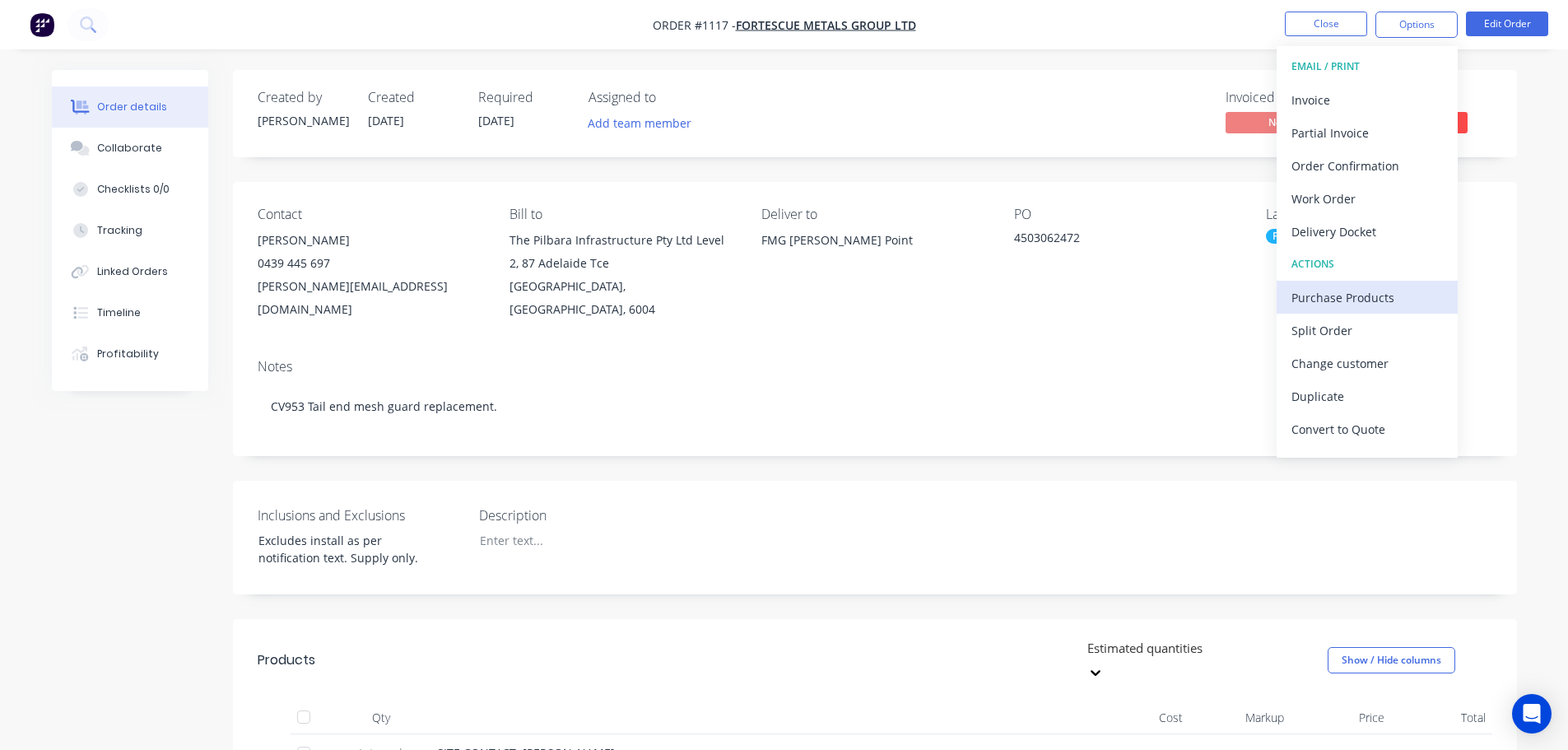
click at [1343, 302] on div "Purchase Products" at bounding box center [1367, 297] width 152 height 24
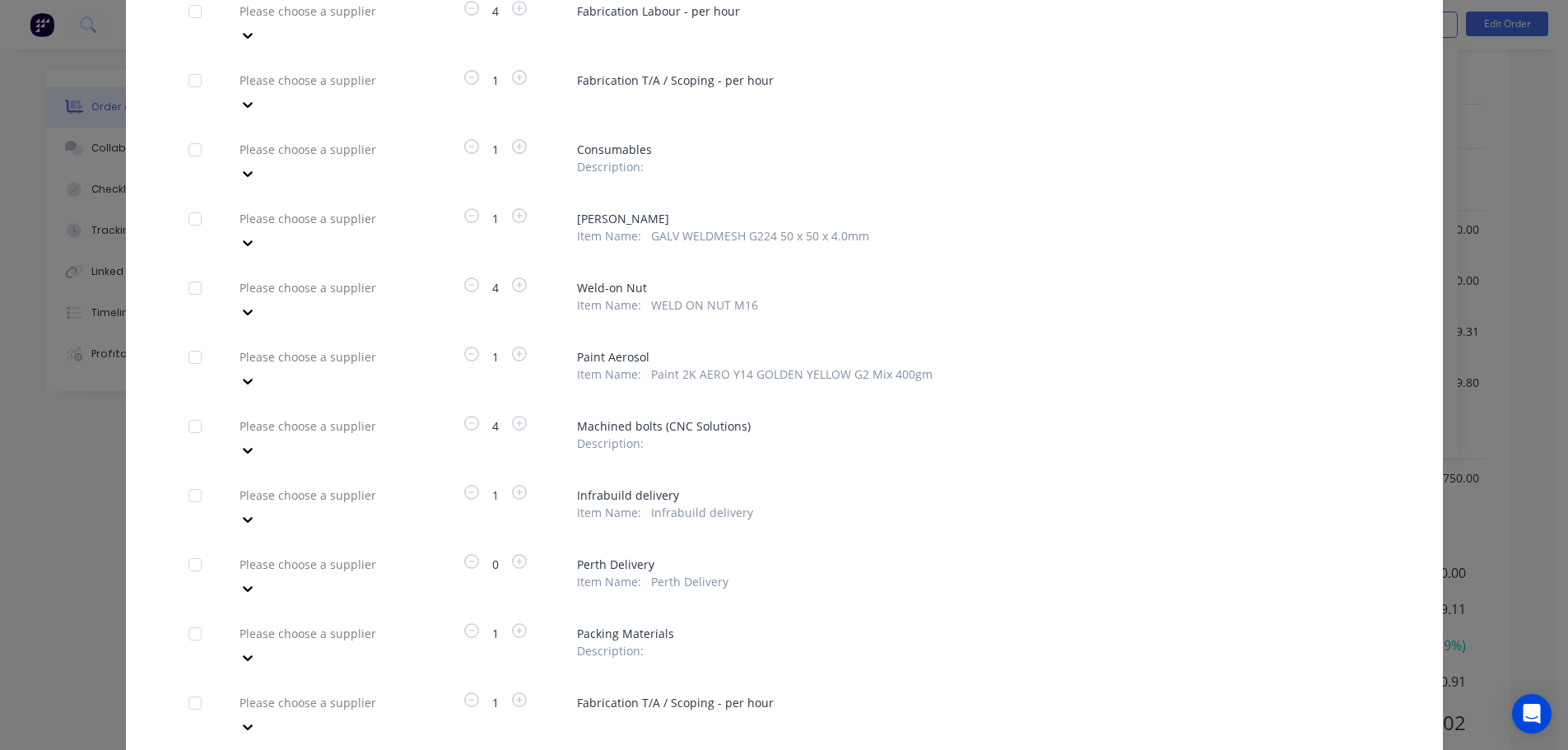
scroll to position [726, 0]
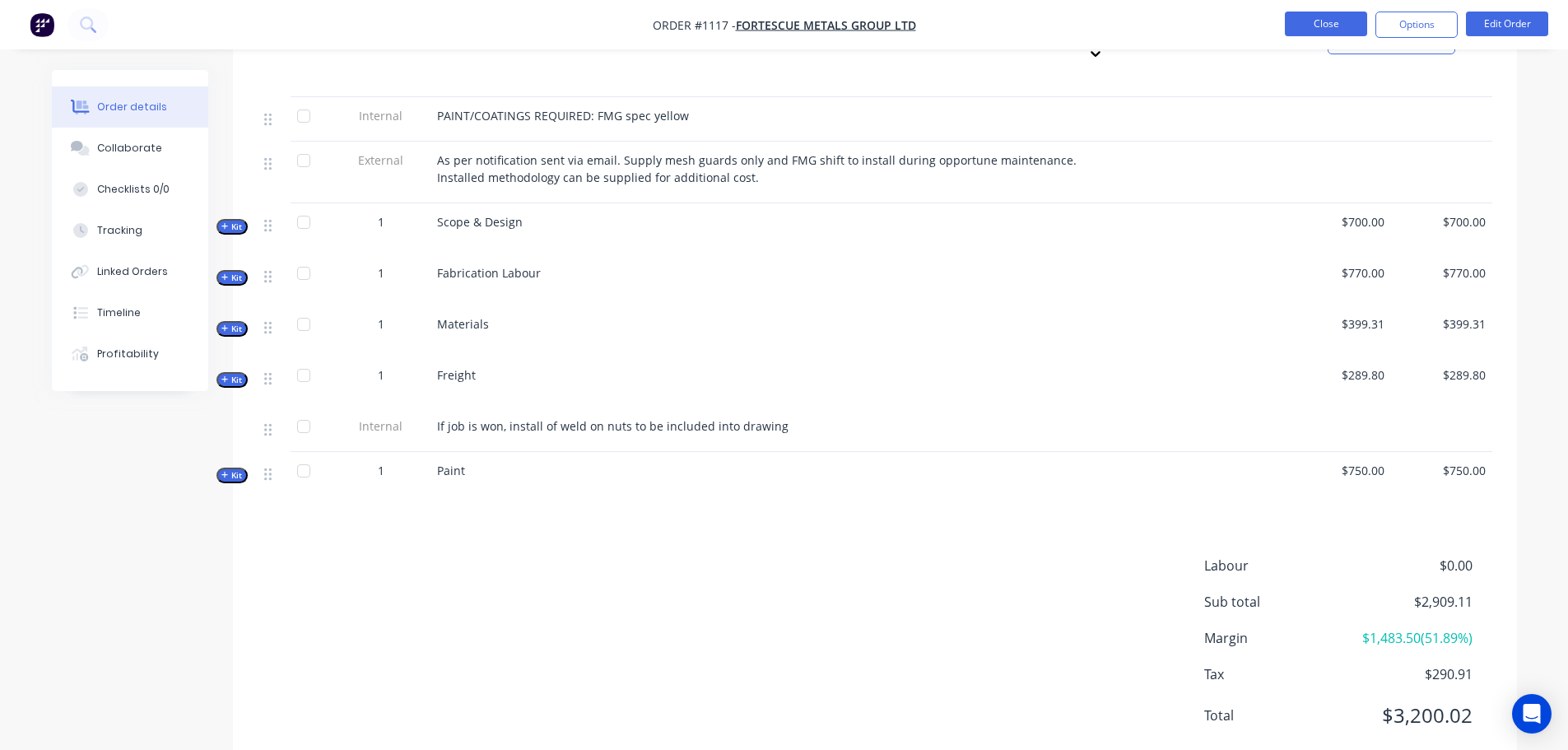
click at [1323, 30] on button "Close" at bounding box center [1325, 23] width 82 height 25
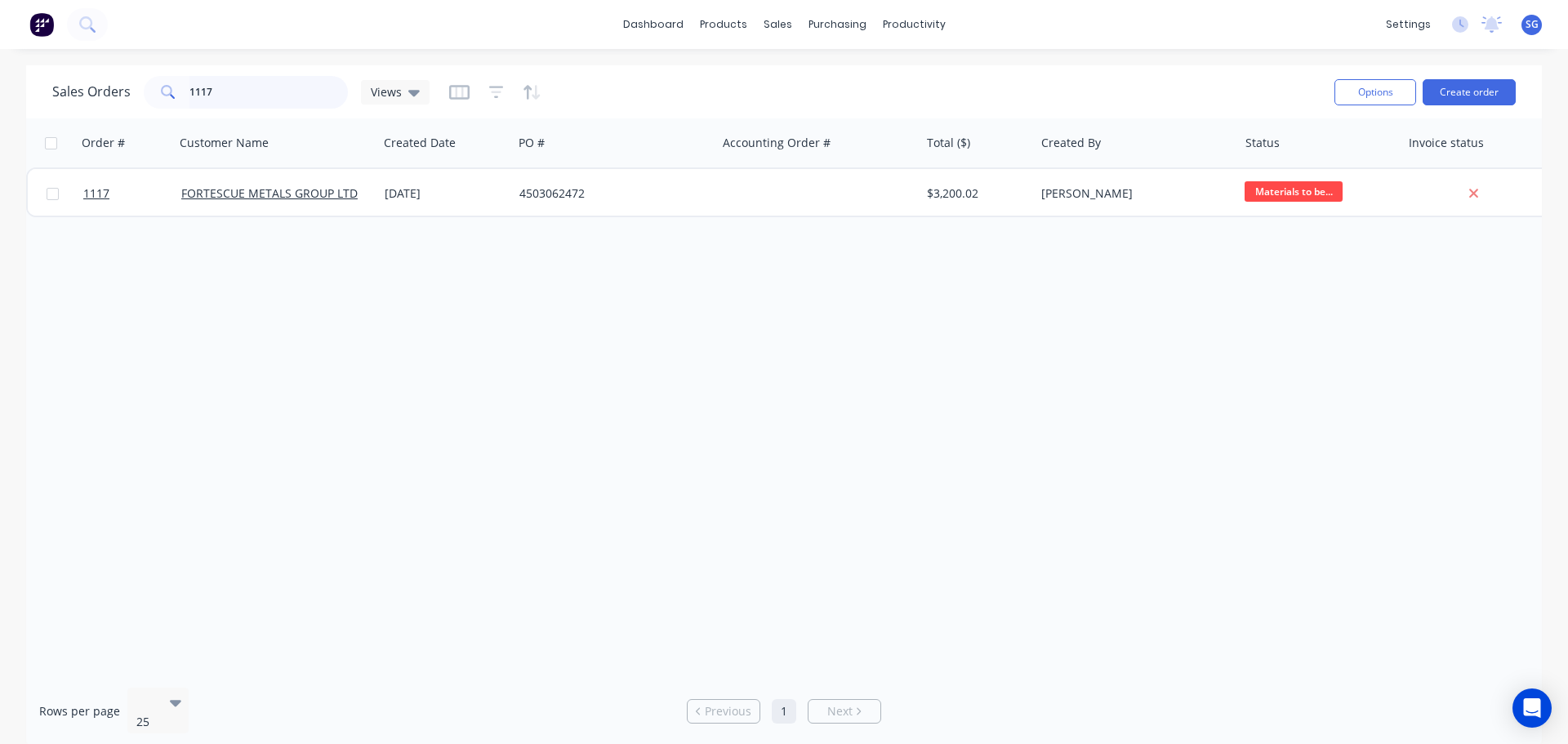
click at [217, 87] on input "1117" at bounding box center [268, 93] width 159 height 33
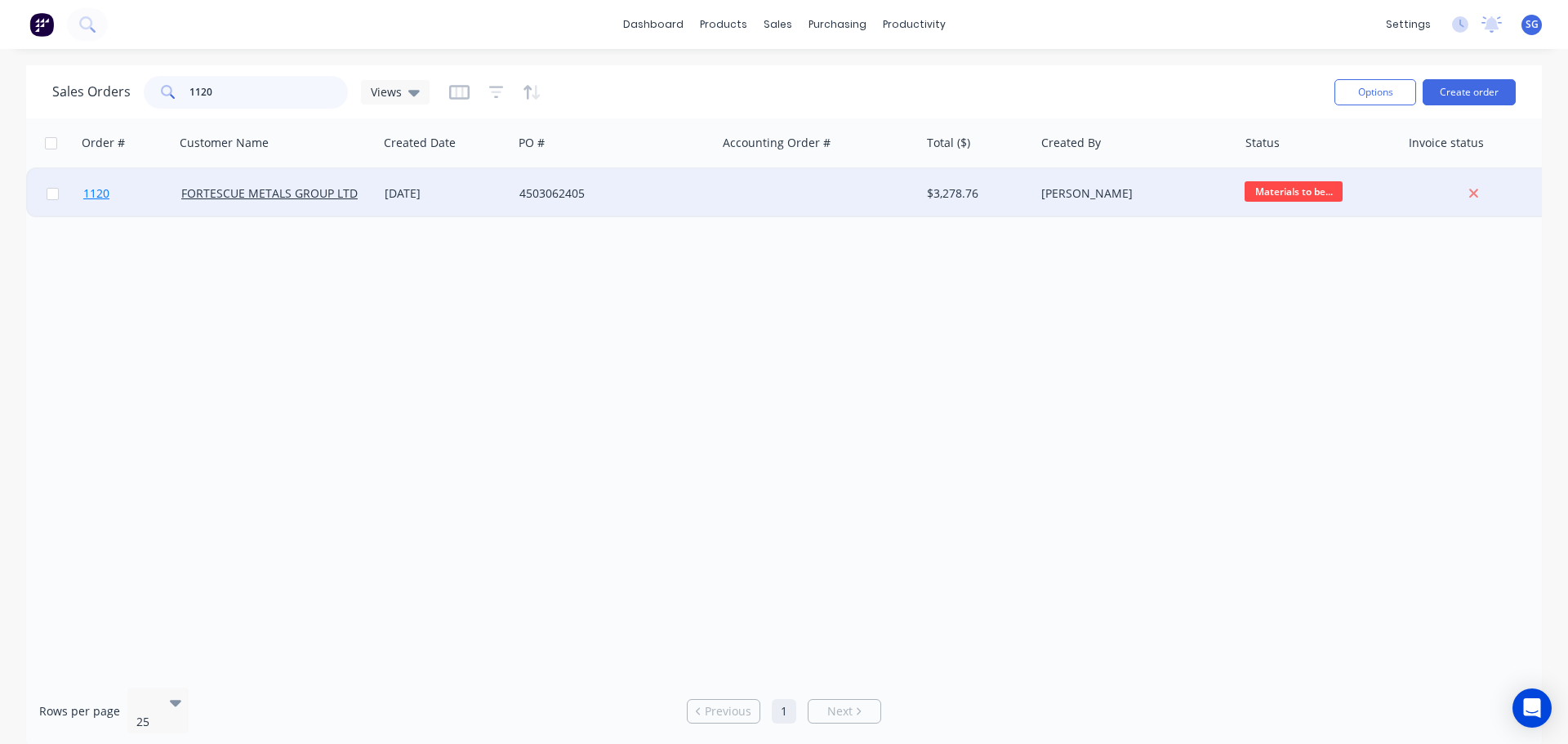
type input "1120"
click at [96, 194] on span "1120" at bounding box center [97, 194] width 26 height 17
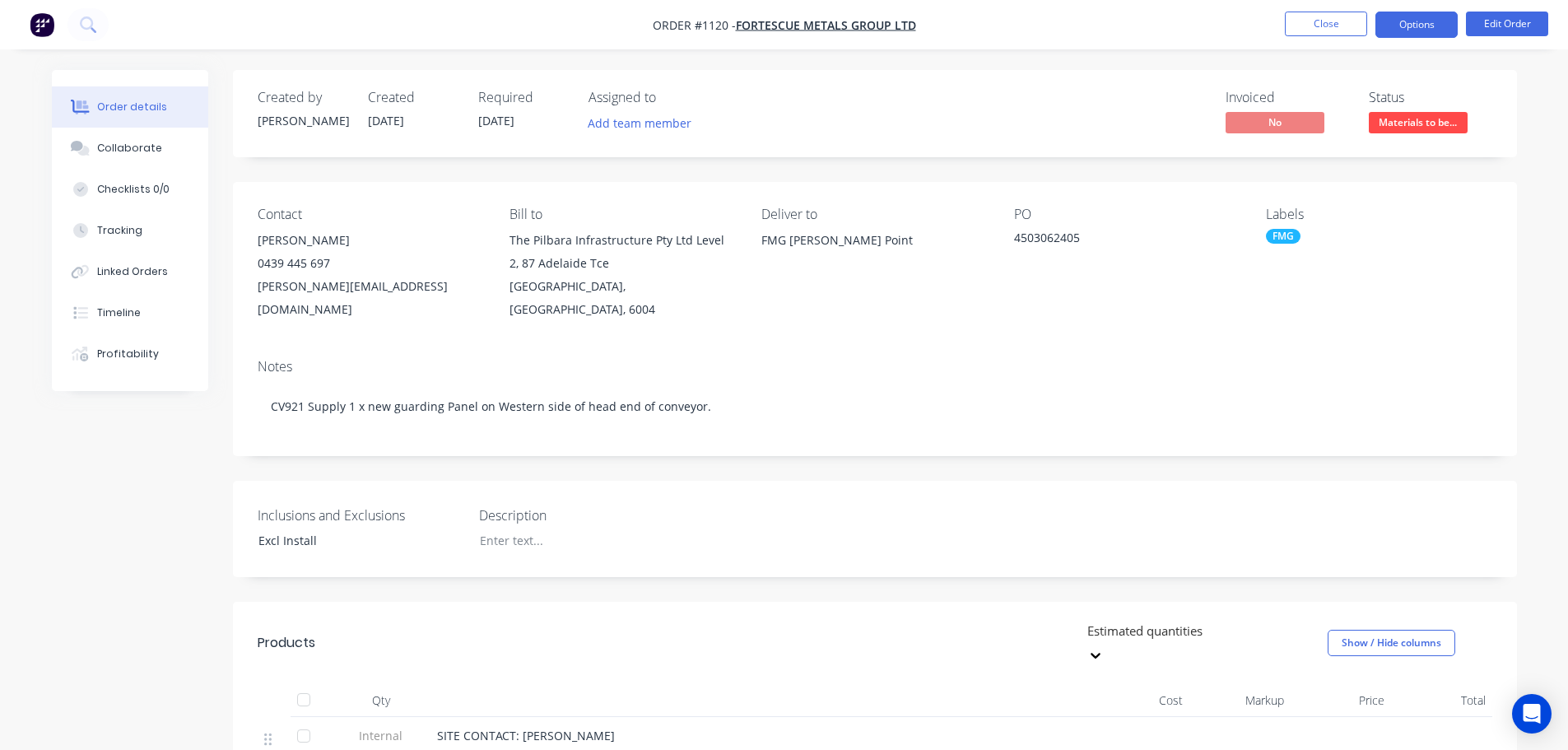
click at [1432, 28] on button "Options" at bounding box center [1416, 24] width 82 height 26
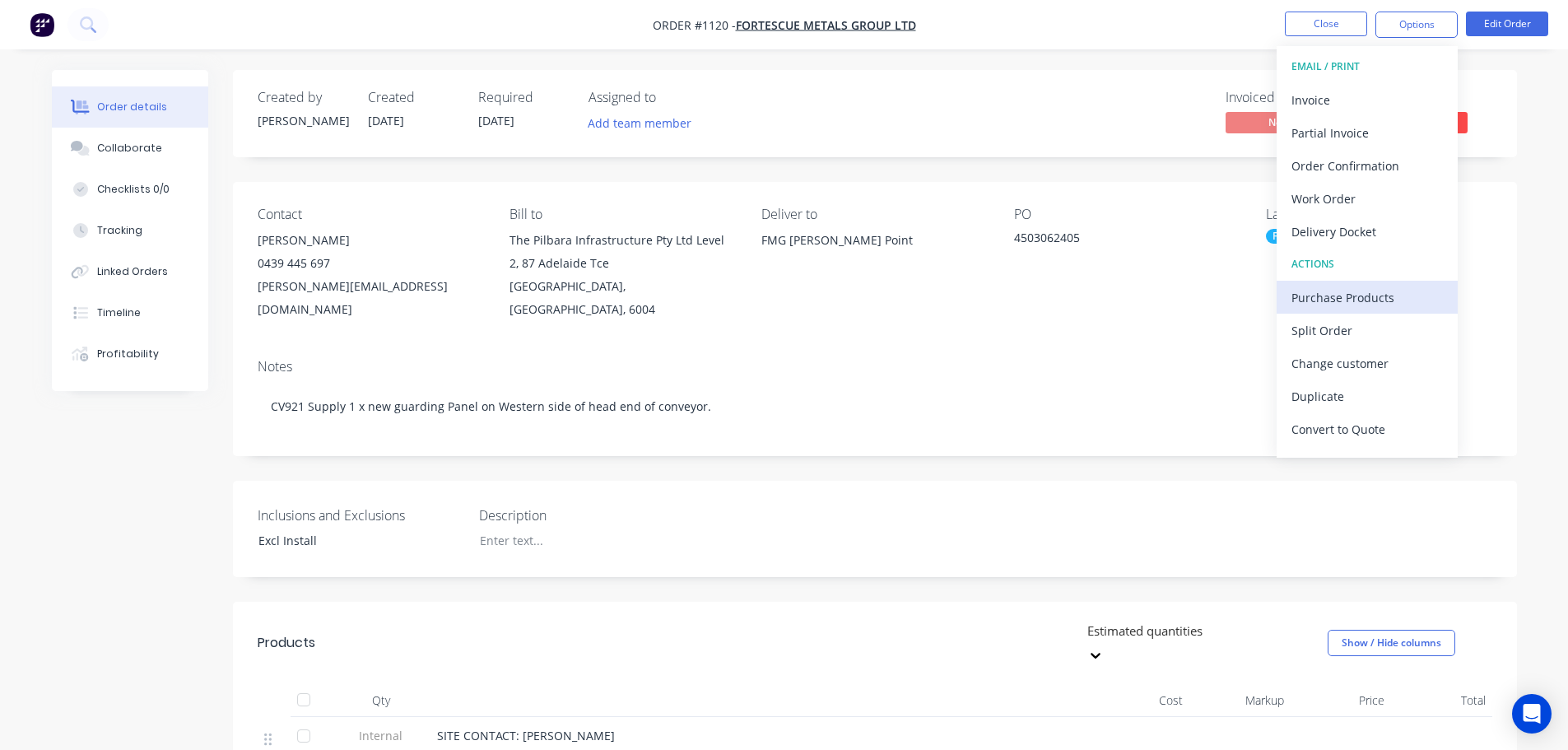
click at [1308, 306] on div "Purchase Products" at bounding box center [1367, 297] width 152 height 24
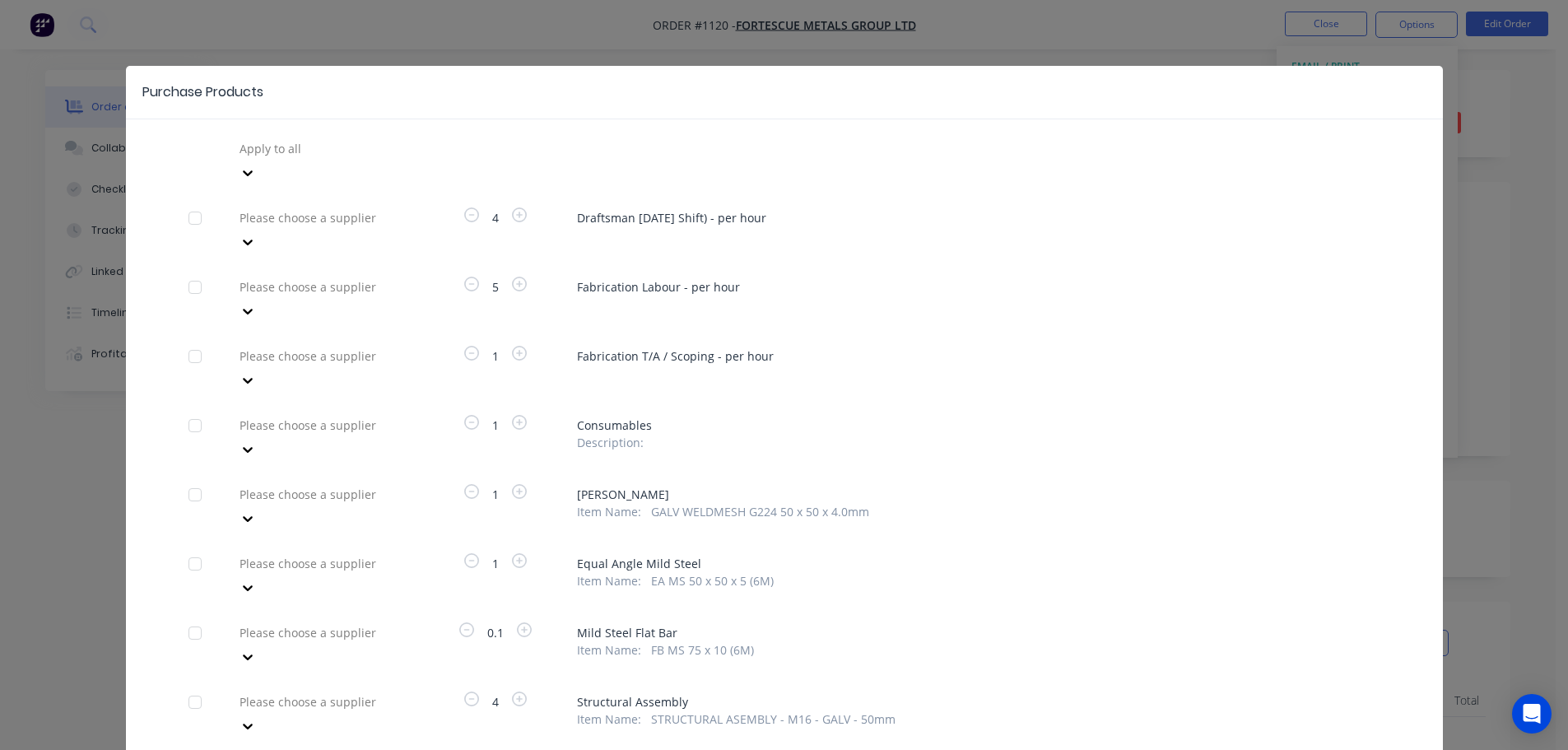
click at [185, 478] on div at bounding box center [195, 494] width 33 height 33
click at [190, 547] on div at bounding box center [195, 564] width 33 height 33
click at [187, 617] on div at bounding box center [195, 633] width 33 height 33
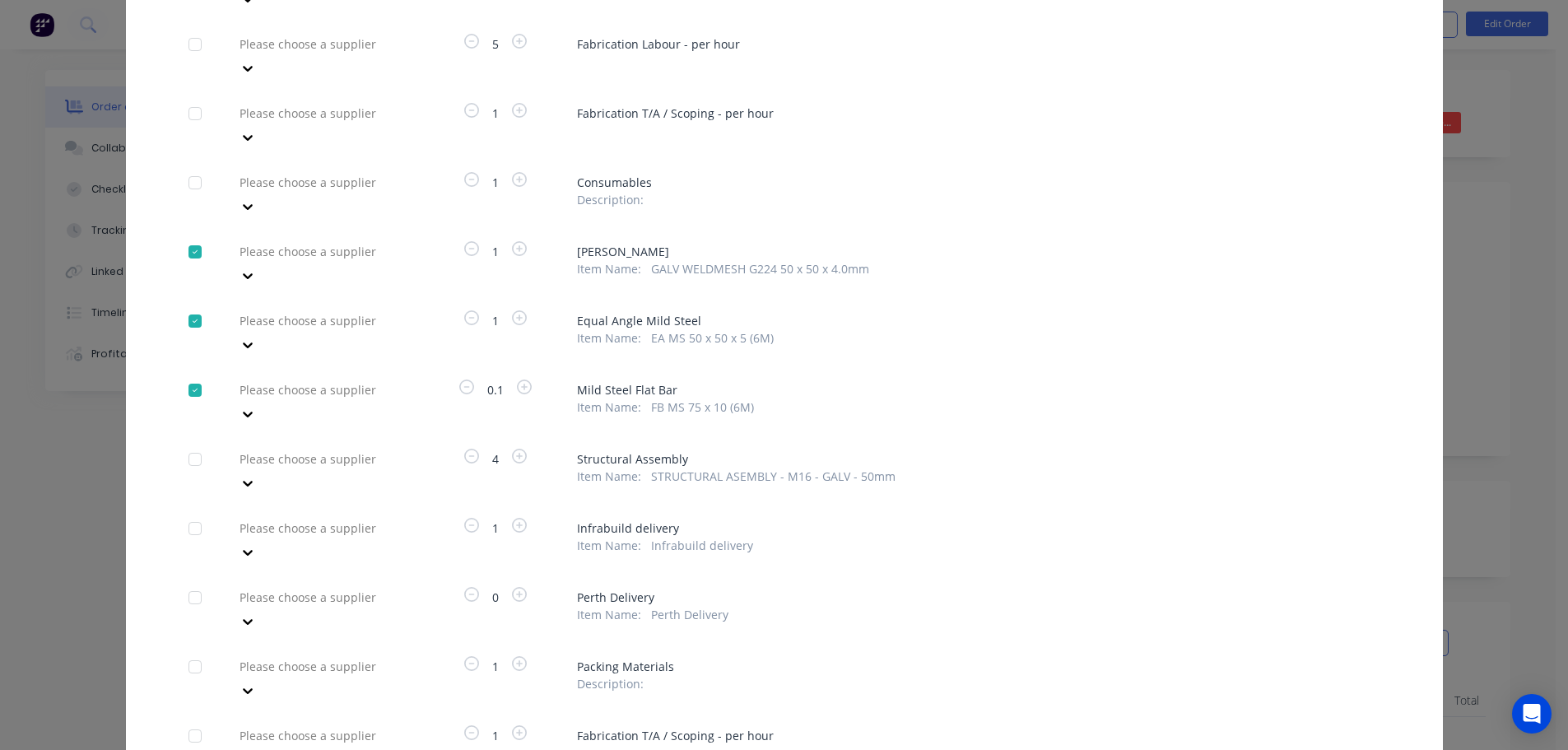
scroll to position [247, 0]
click at [185, 439] on div at bounding box center [195, 456] width 33 height 33
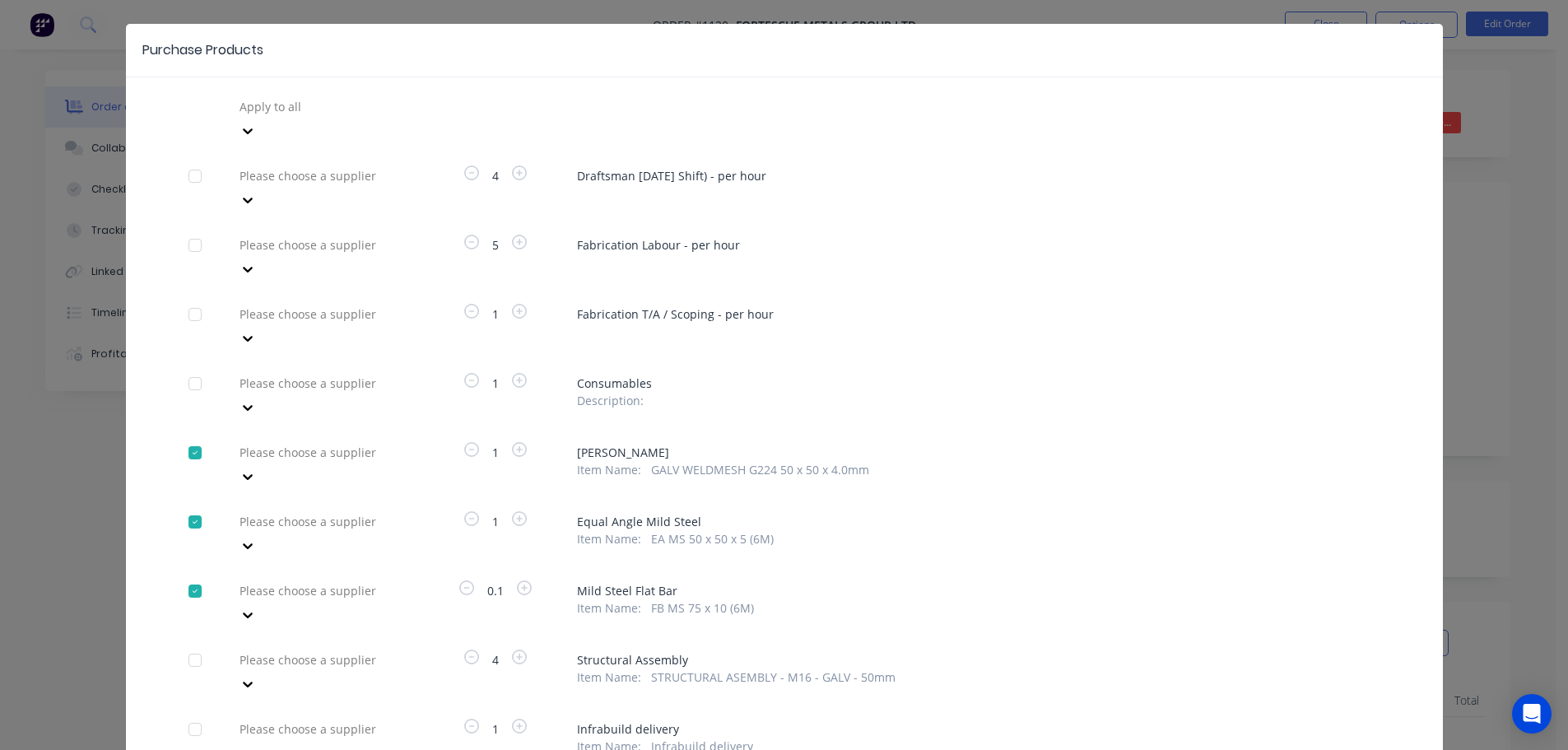
scroll to position [29, 0]
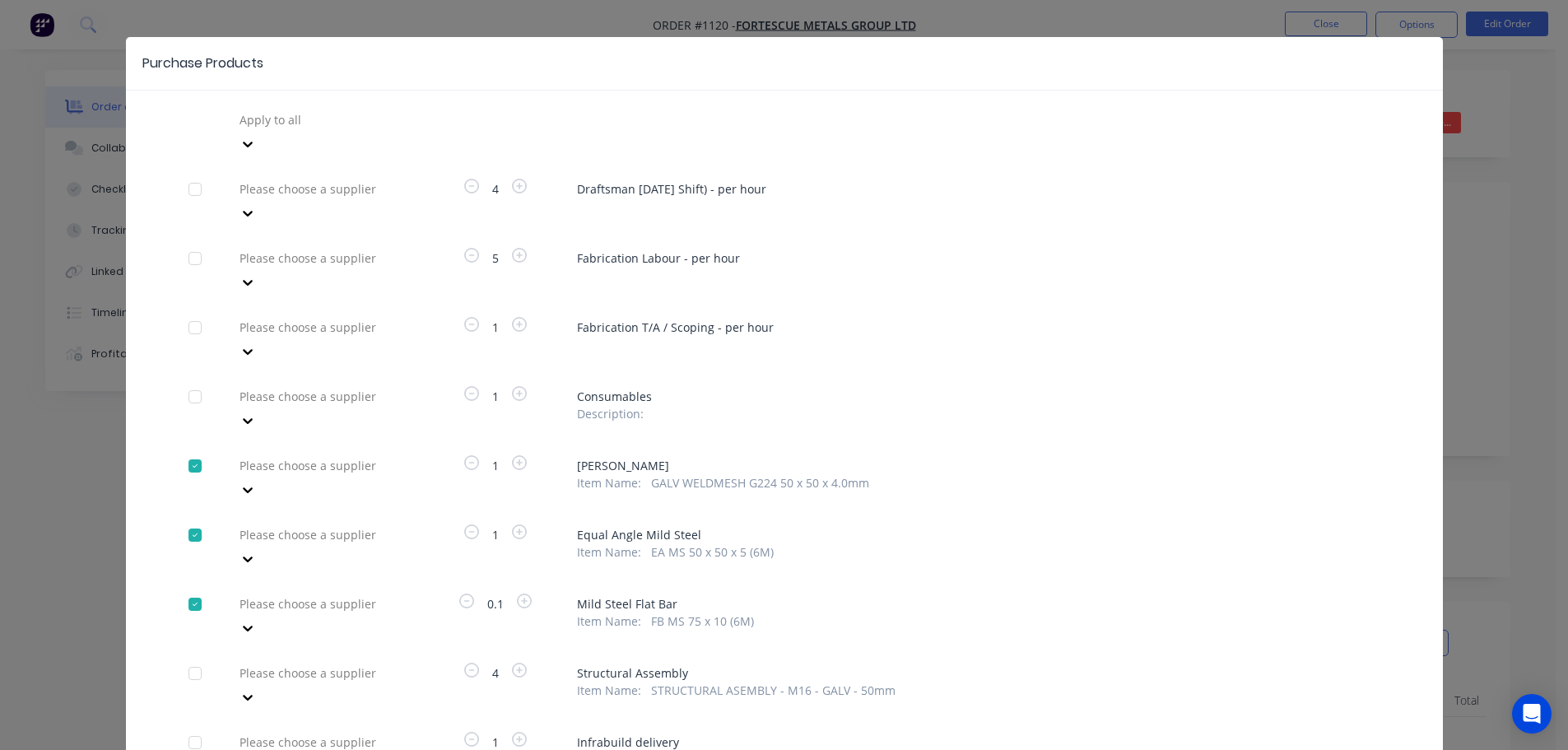
click at [344, 455] on div at bounding box center [357, 465] width 237 height 20
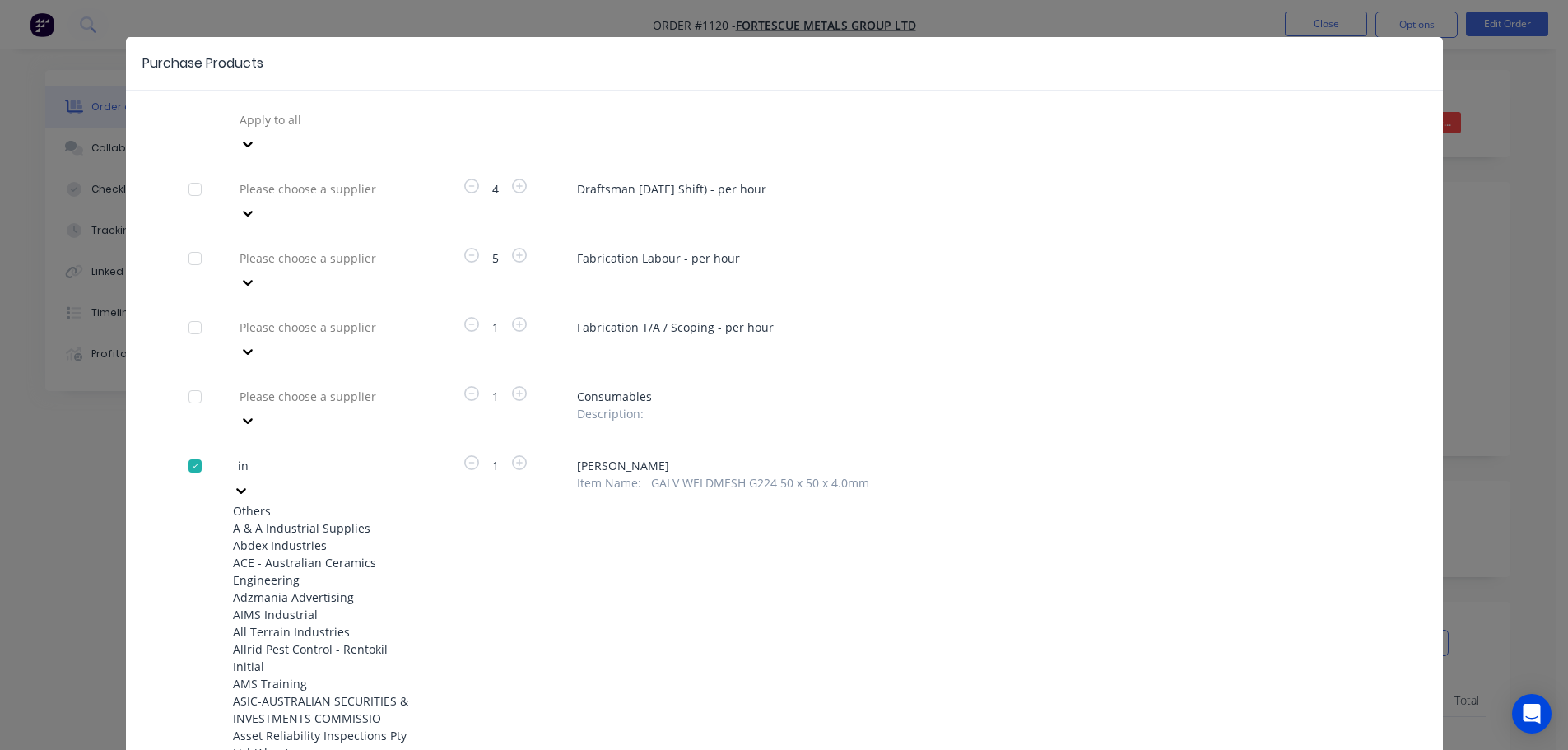
type input "inf"
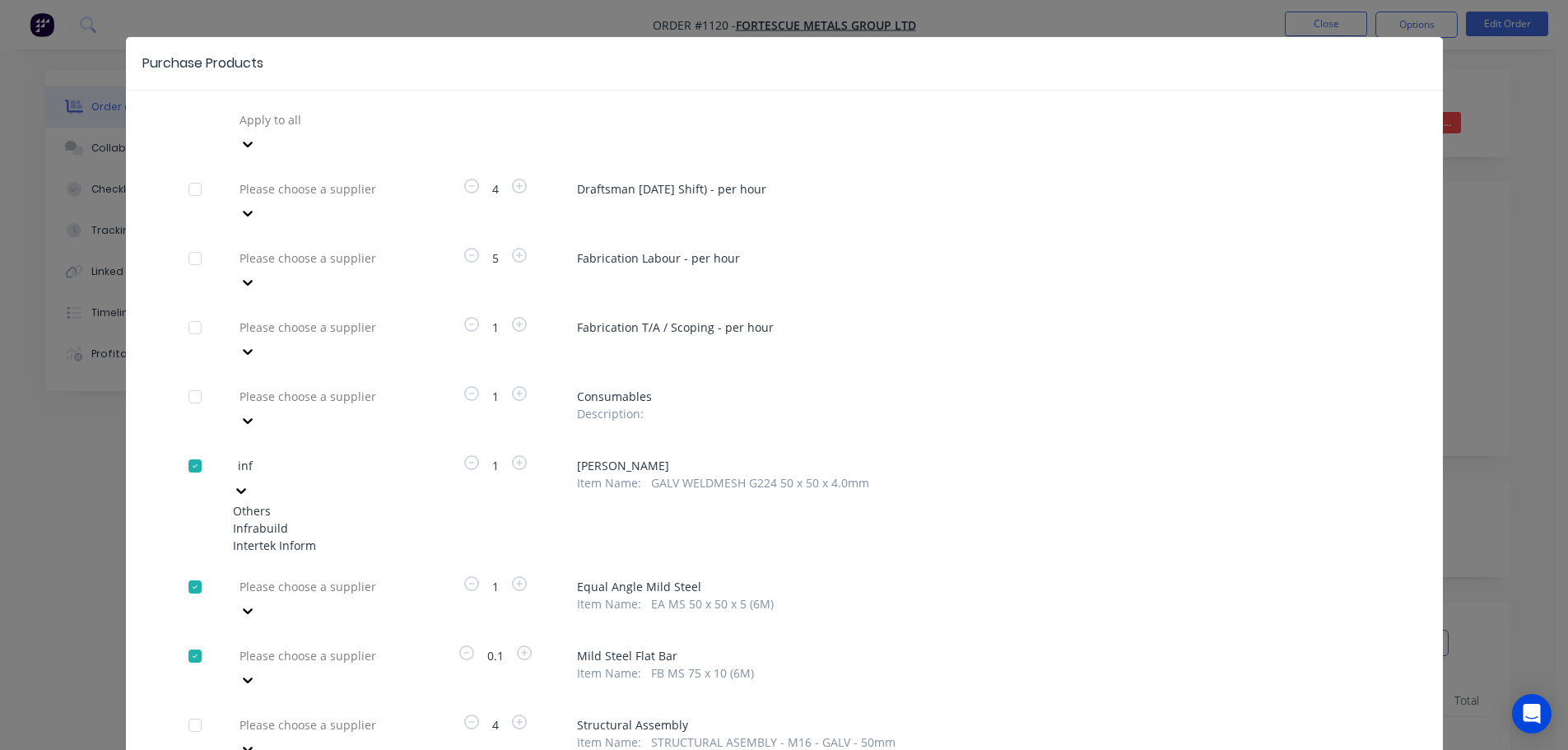
click at [314, 519] on div "Infrabuild" at bounding box center [324, 528] width 182 height 18
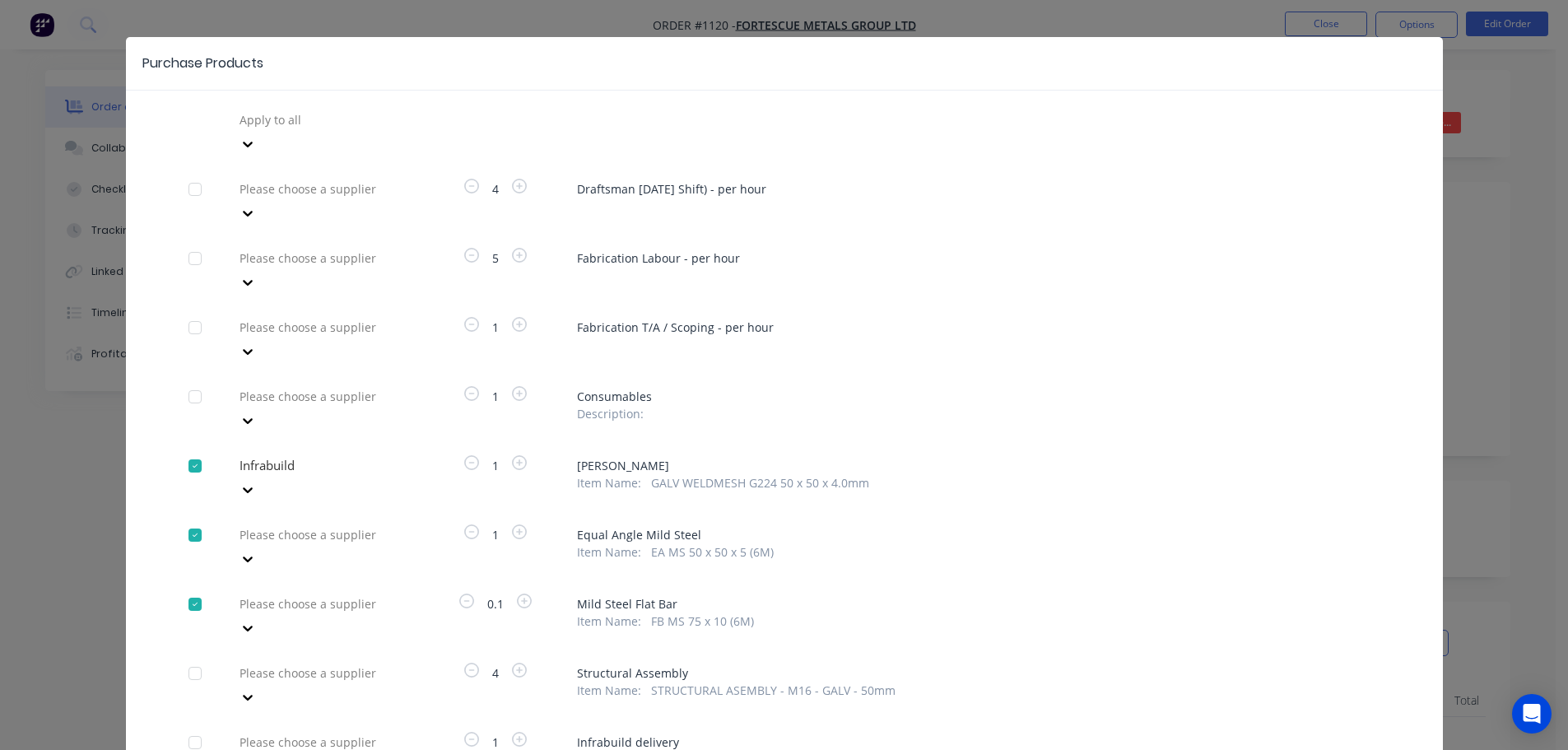
click at [304, 524] on div at bounding box center [357, 534] width 237 height 20
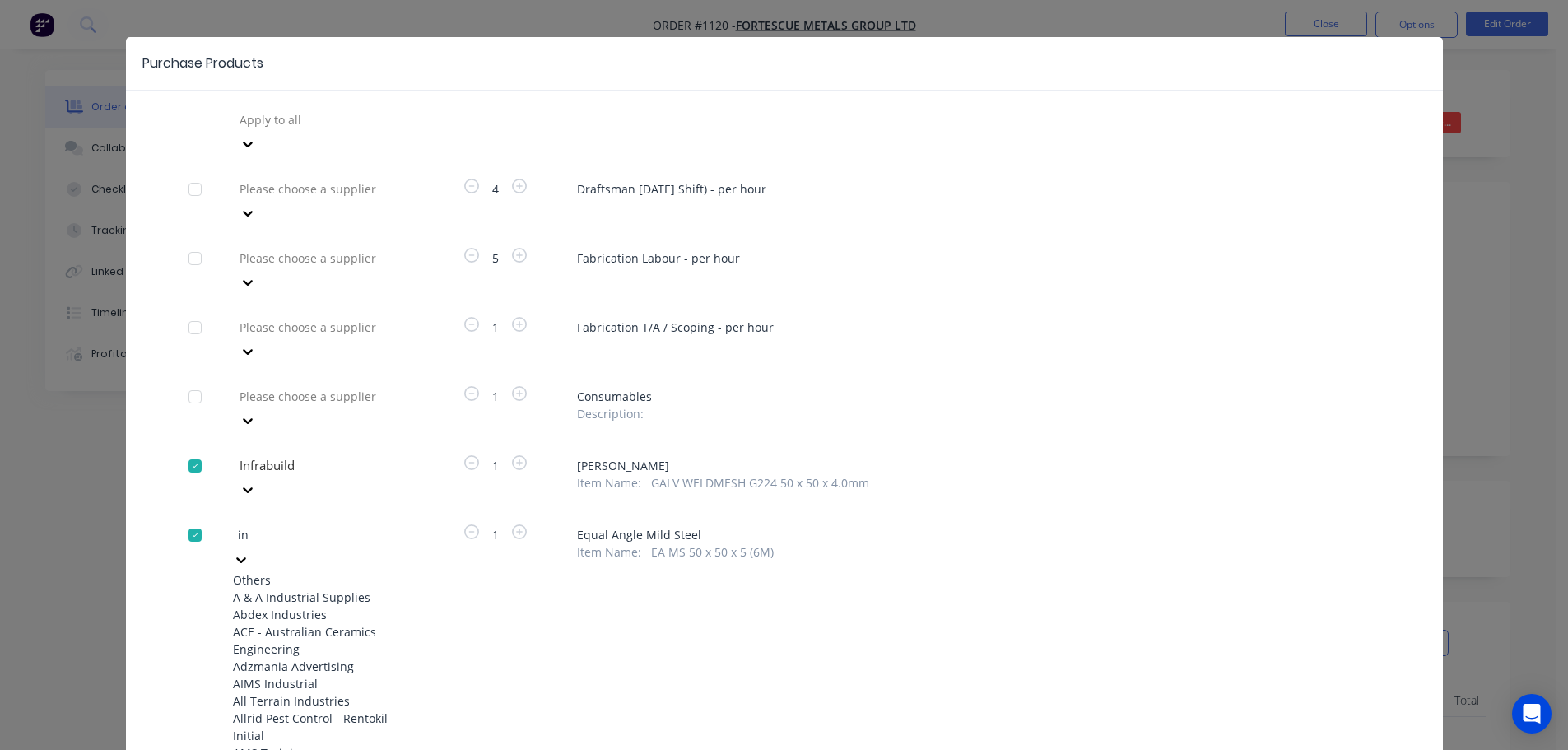
type input "inf"
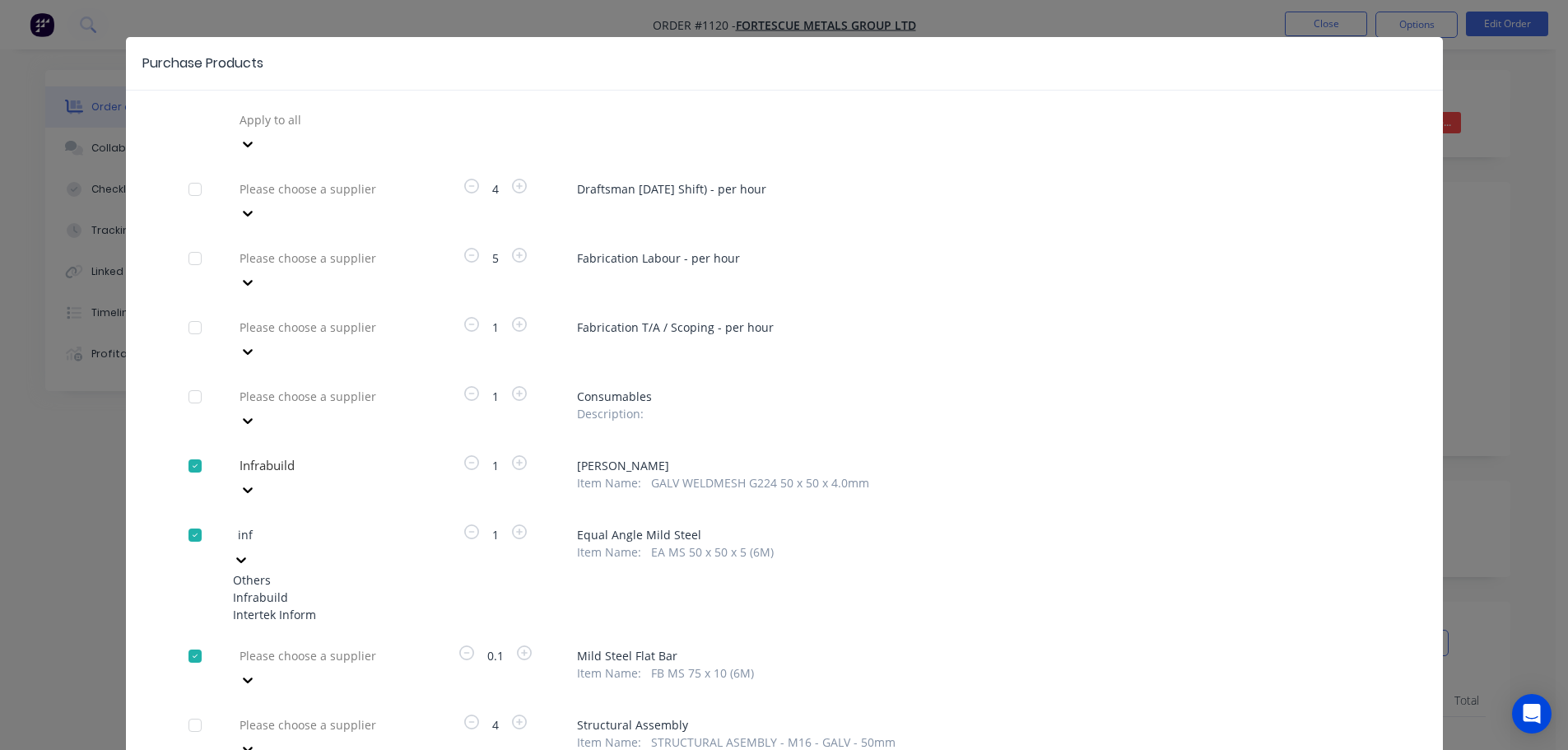
click at [294, 588] on div "Infrabuild" at bounding box center [324, 596] width 182 height 18
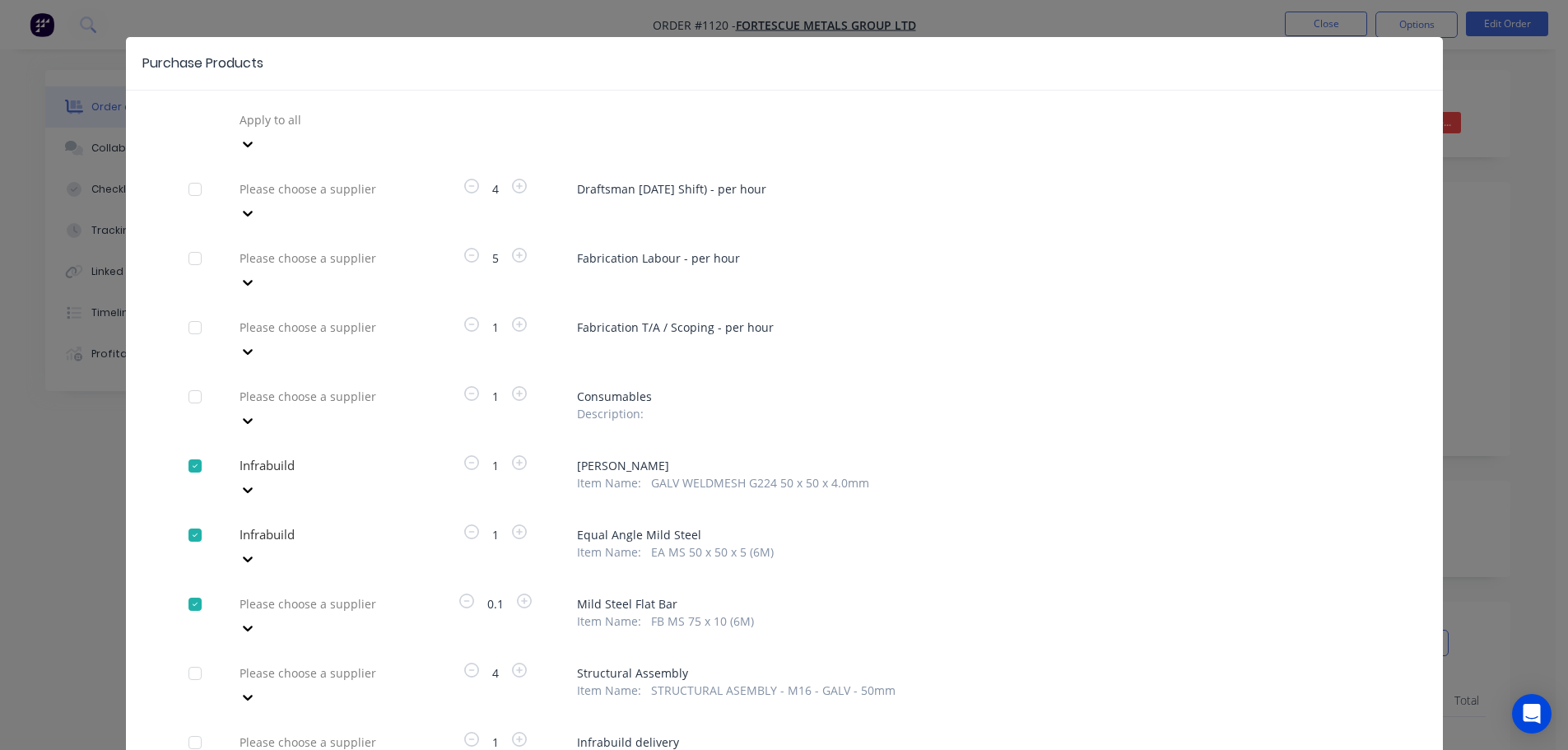
click at [294, 594] on div at bounding box center [357, 604] width 237 height 20
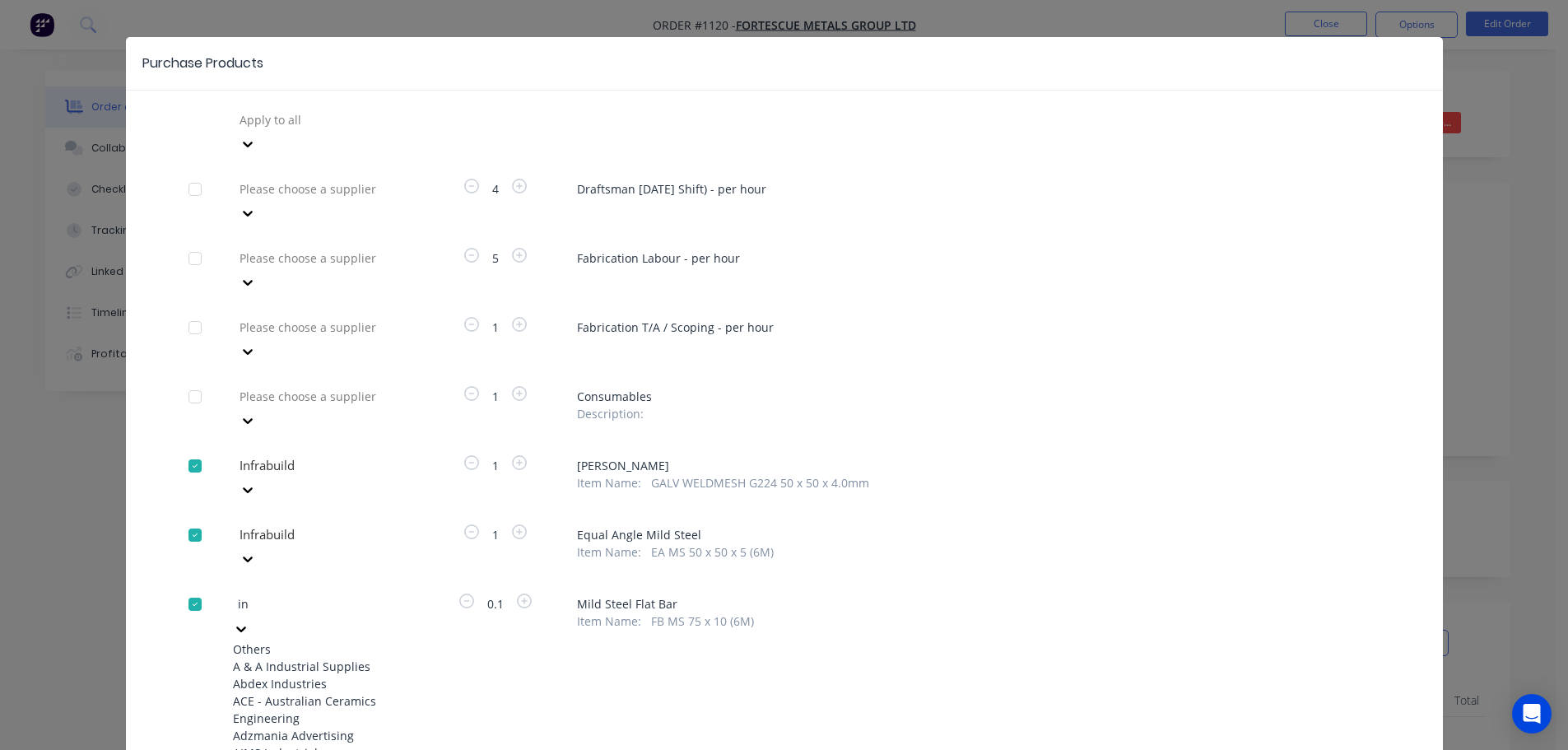
type input "inf"
click at [272, 657] on div "Infrabuild" at bounding box center [324, 666] width 182 height 18
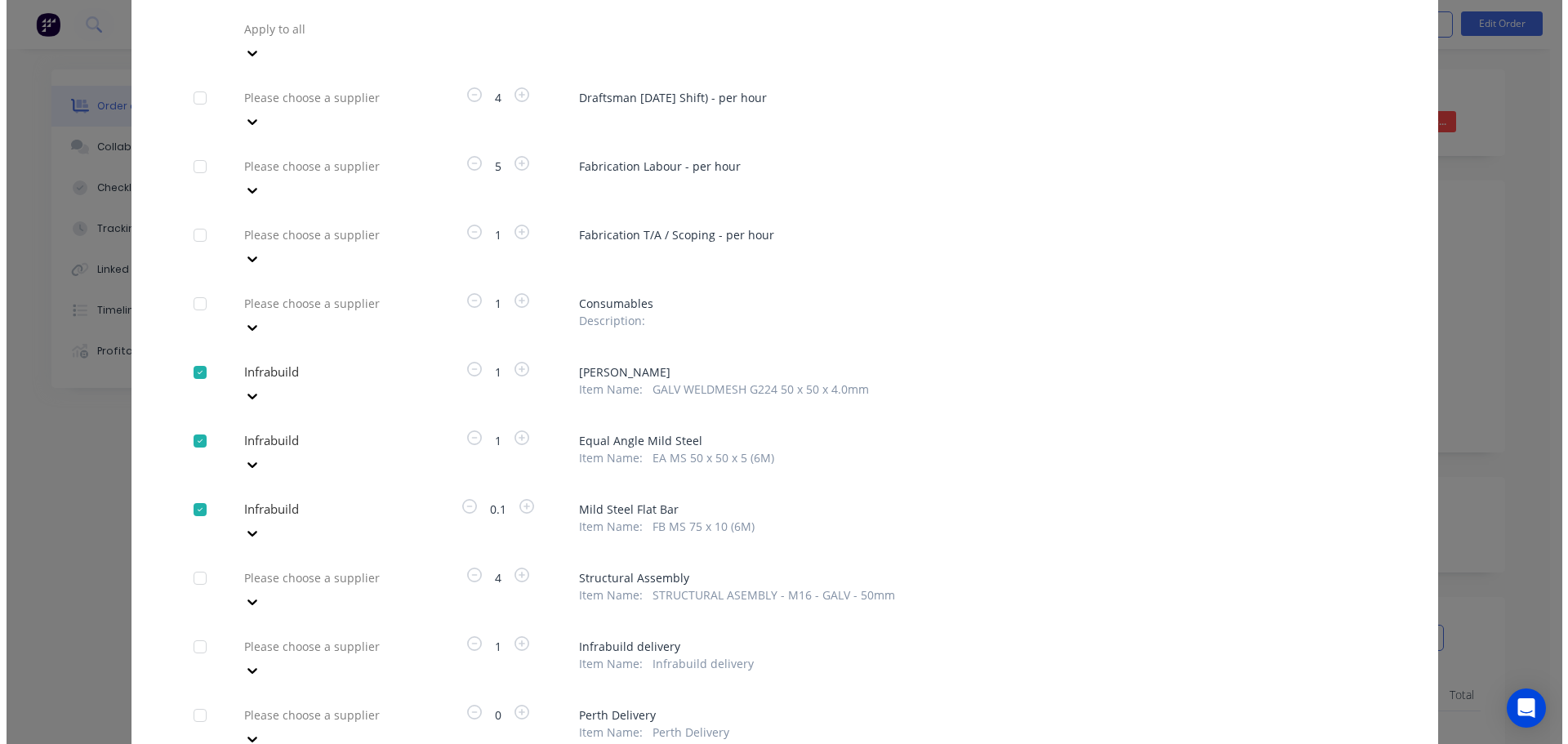
scroll to position [274, 0]
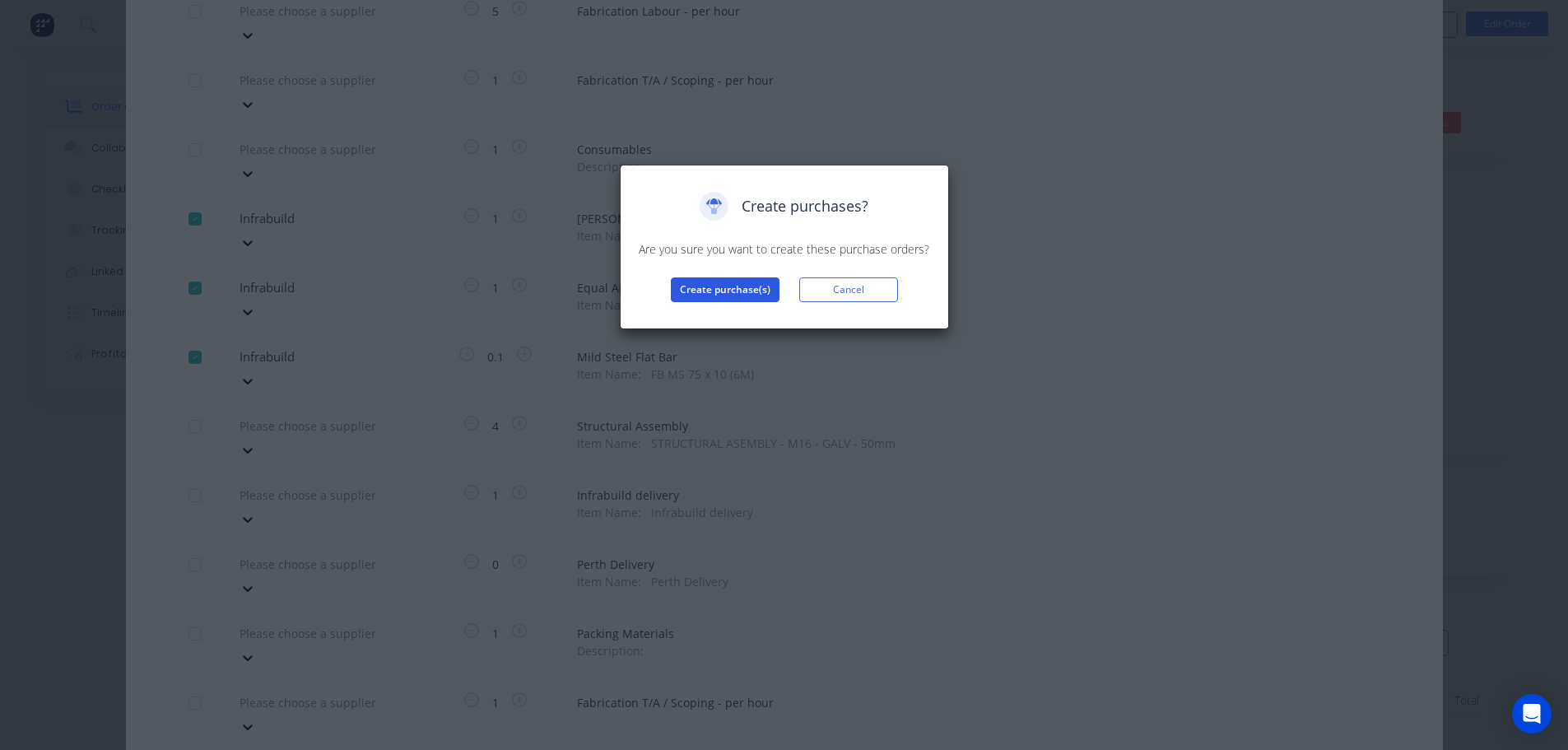
click at [711, 289] on button "Create purchase(s)" at bounding box center [724, 290] width 108 height 25
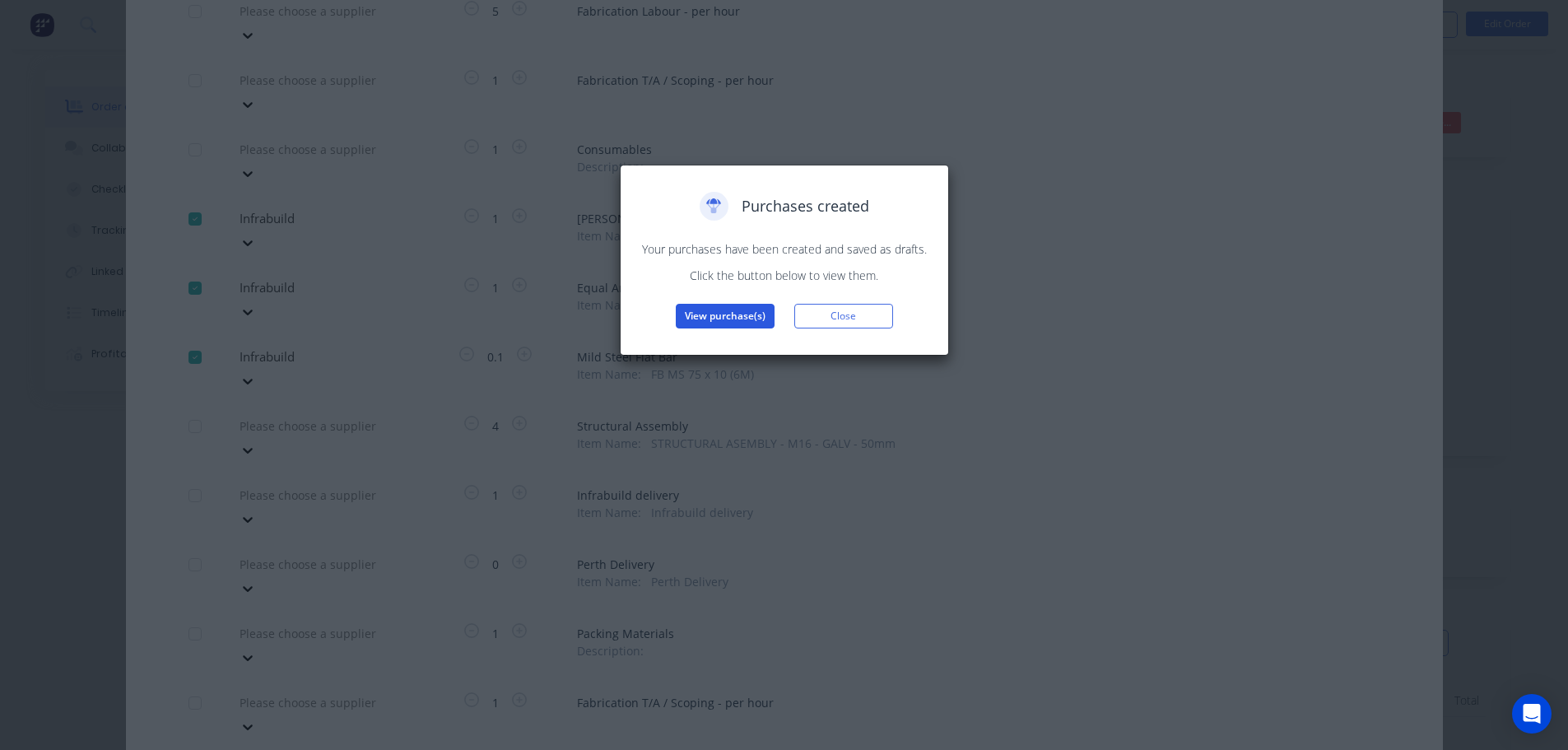
click at [694, 325] on button "View purchase(s)" at bounding box center [725, 316] width 99 height 25
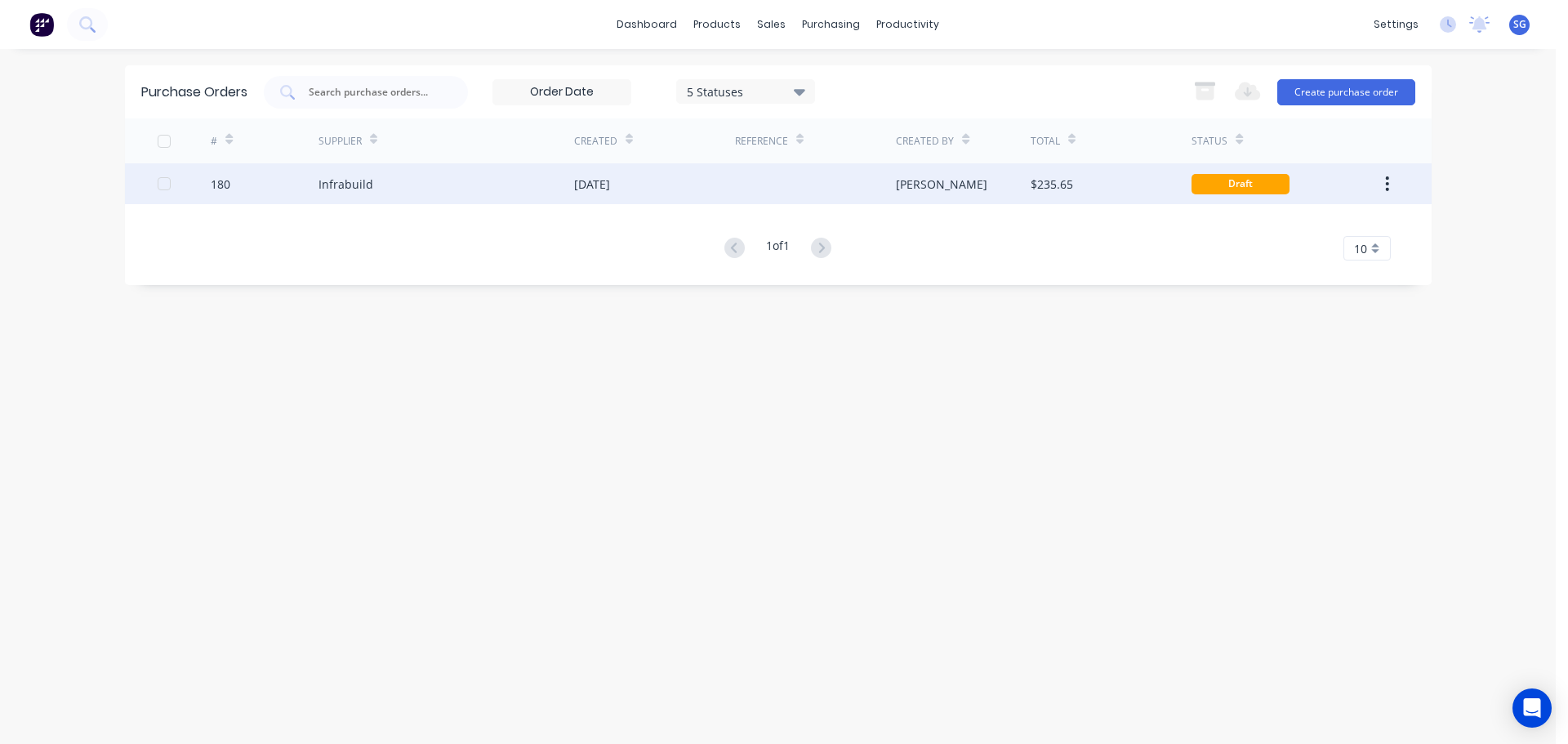
click at [335, 178] on div "Infrabuild" at bounding box center [347, 184] width 55 height 17
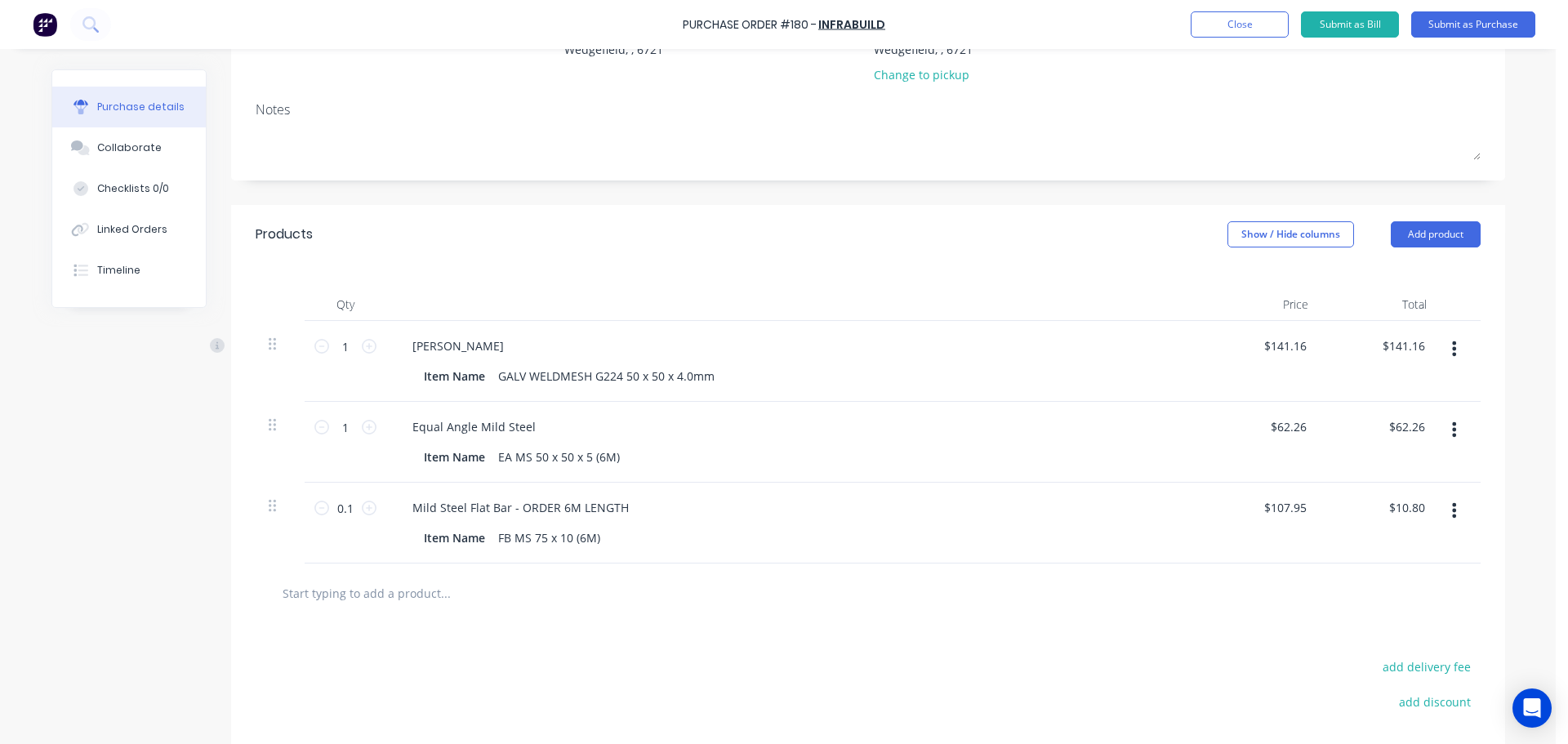
scroll to position [245, 0]
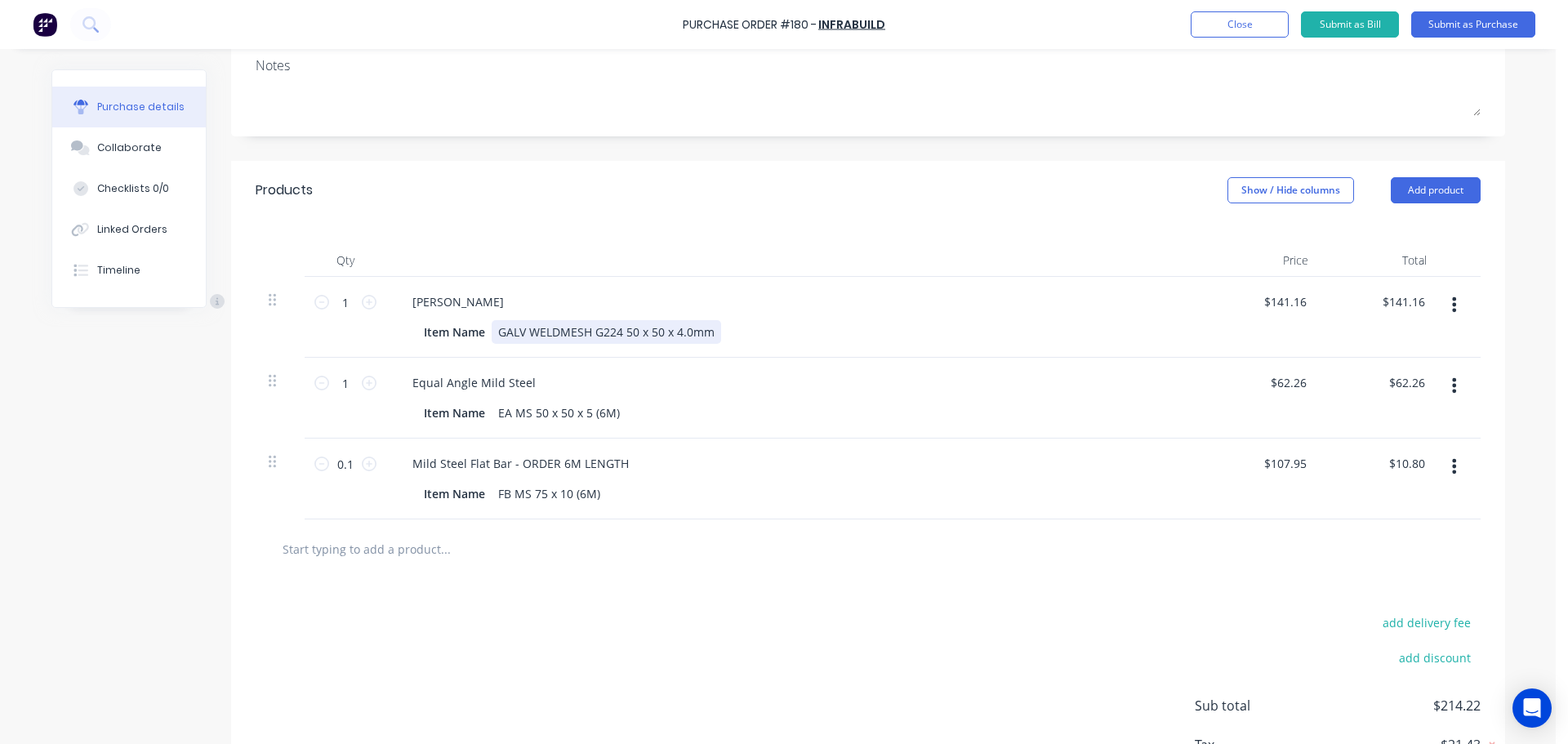
click at [705, 333] on div "GALV WELDMESH G224 50 x 50 x 4.0mm" at bounding box center [607, 332] width 230 height 24
click at [1276, 293] on input "141.16" at bounding box center [1284, 302] width 51 height 24
click at [1276, 293] on input "141.16" at bounding box center [1289, 302] width 44 height 24
type input "$128.34"
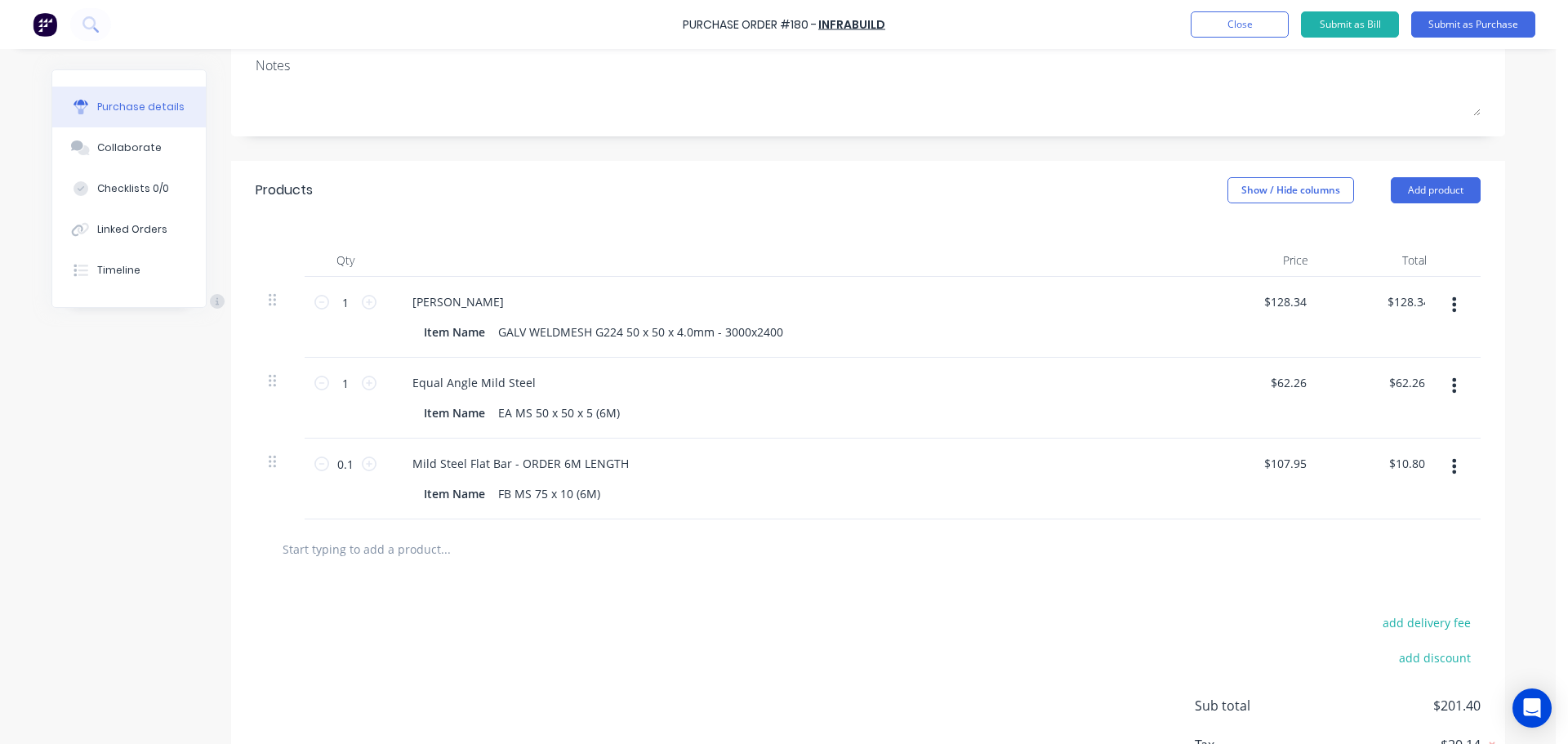
click at [351, 551] on input "text" at bounding box center [445, 548] width 326 height 33
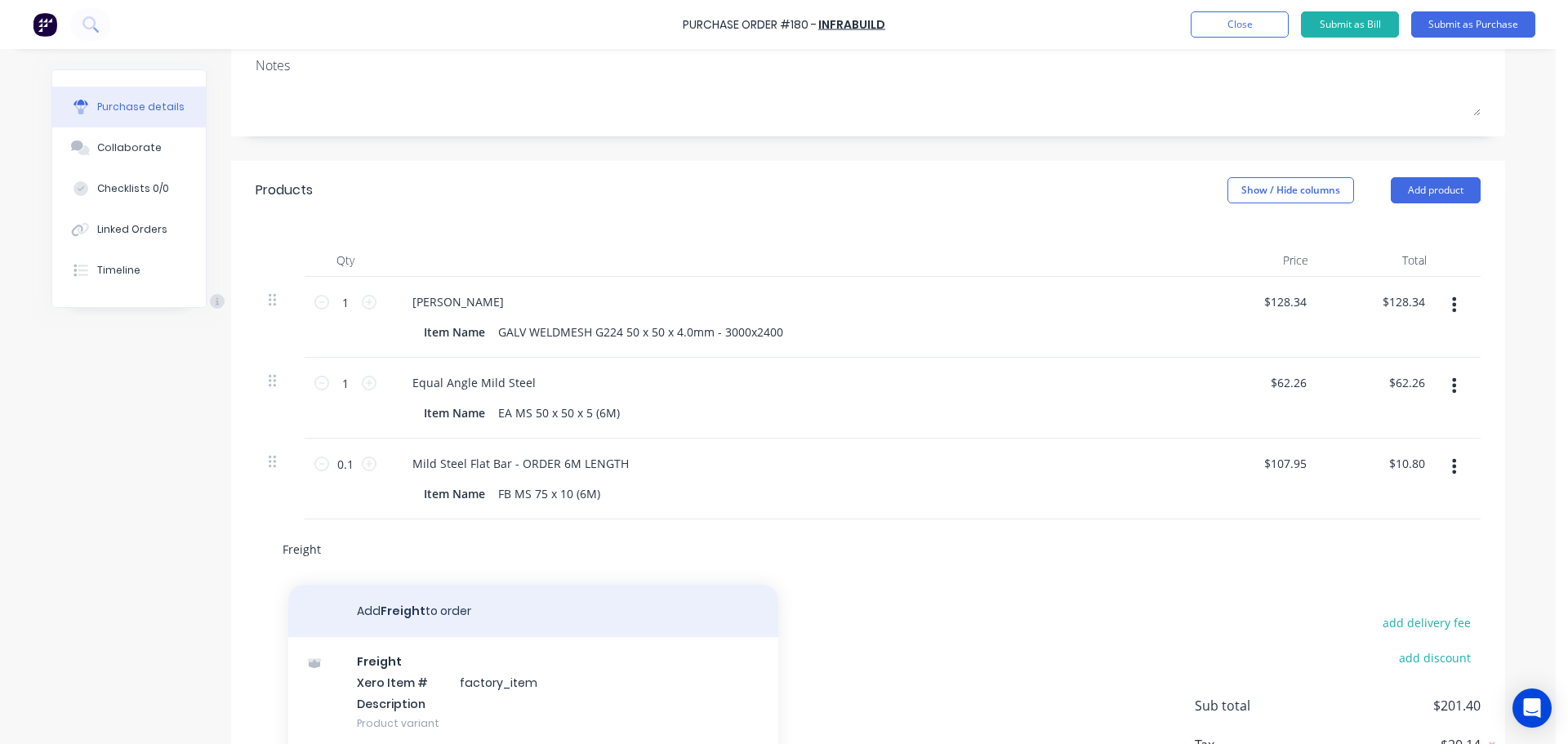
type input "Freight"
click at [378, 617] on button "Add Freight to order" at bounding box center [533, 610] width 490 height 52
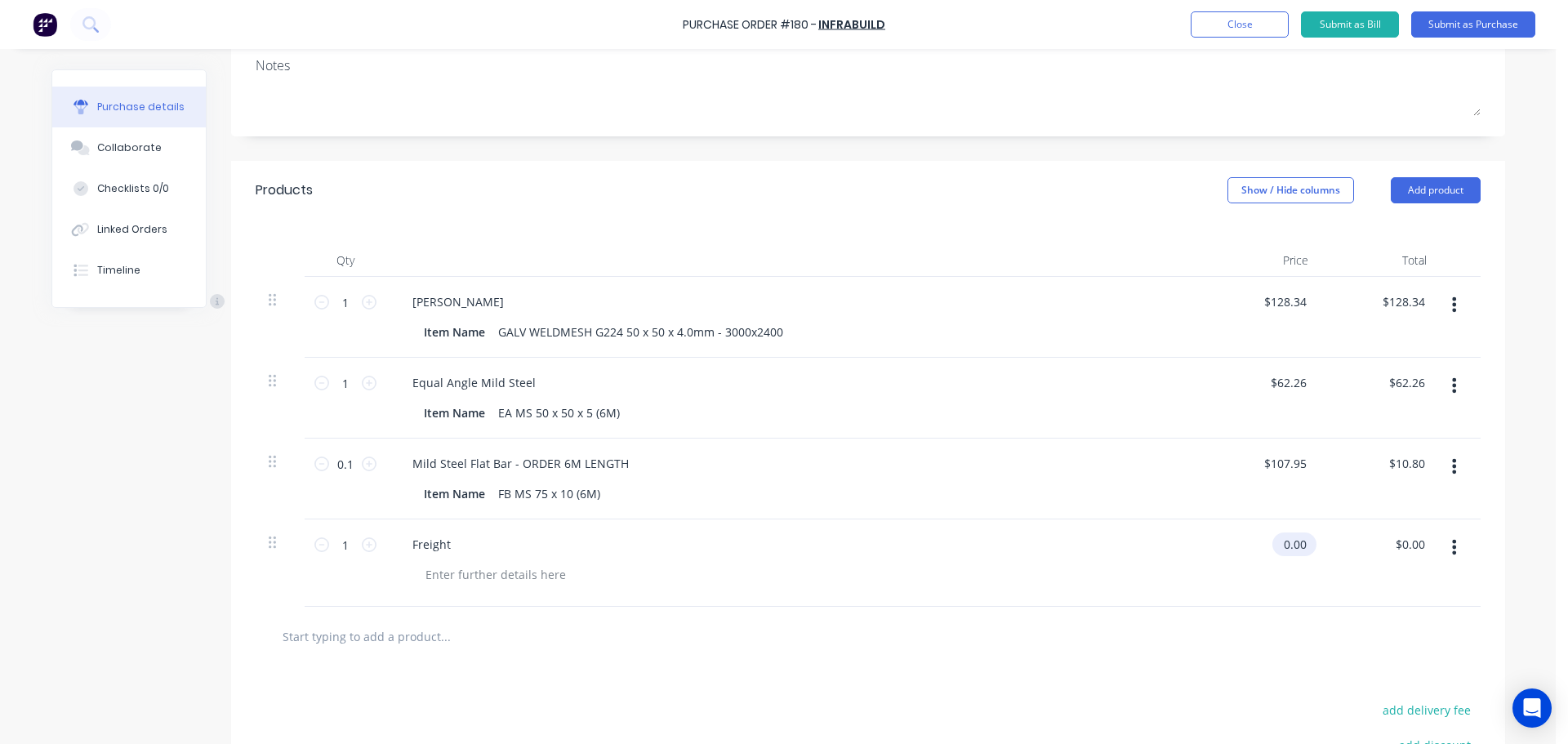
click at [1294, 536] on input "0.00" at bounding box center [1291, 544] width 38 height 24
click at [1294, 536] on input "0.00" at bounding box center [1295, 544] width 31 height 24
type input "$65.00"
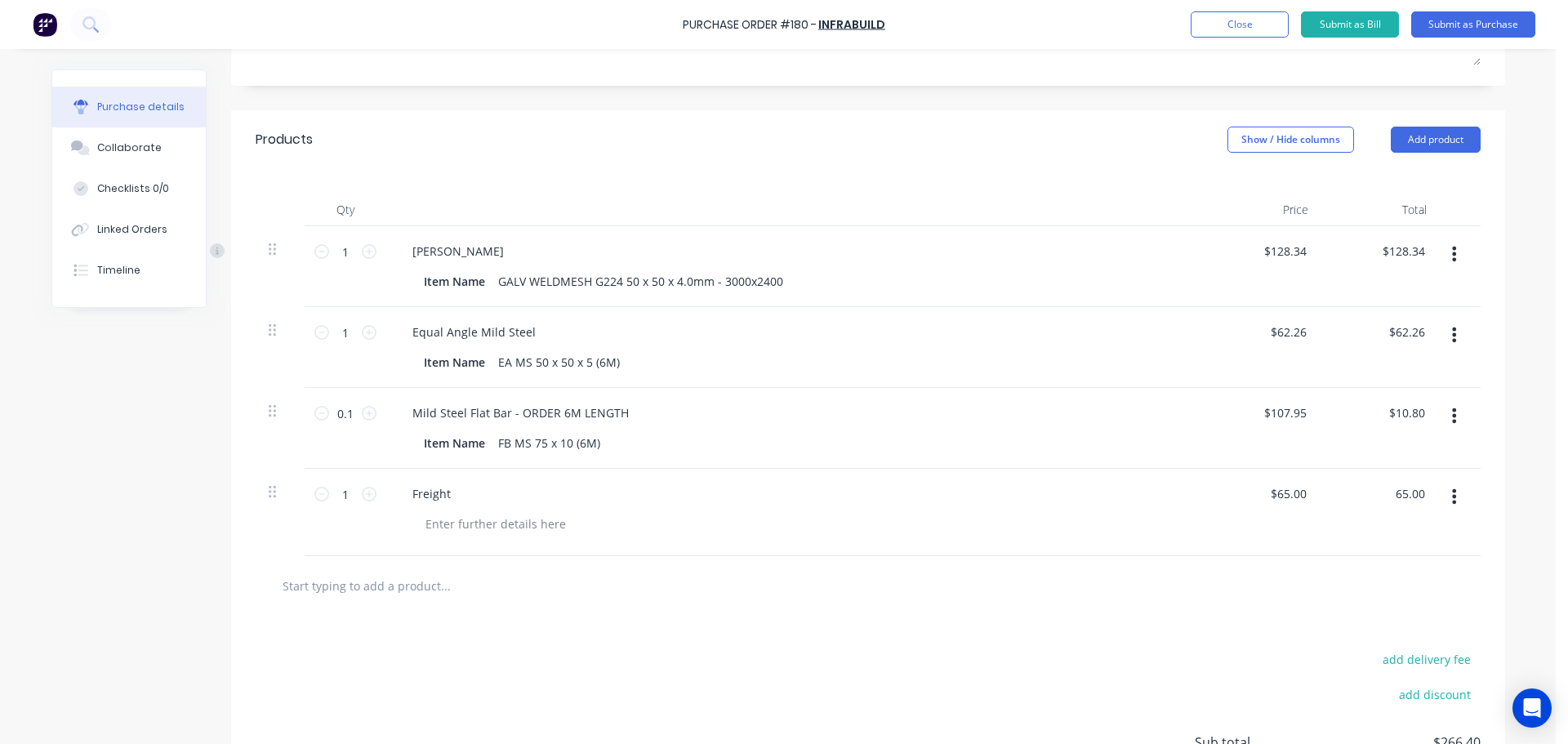
scroll to position [452, 0]
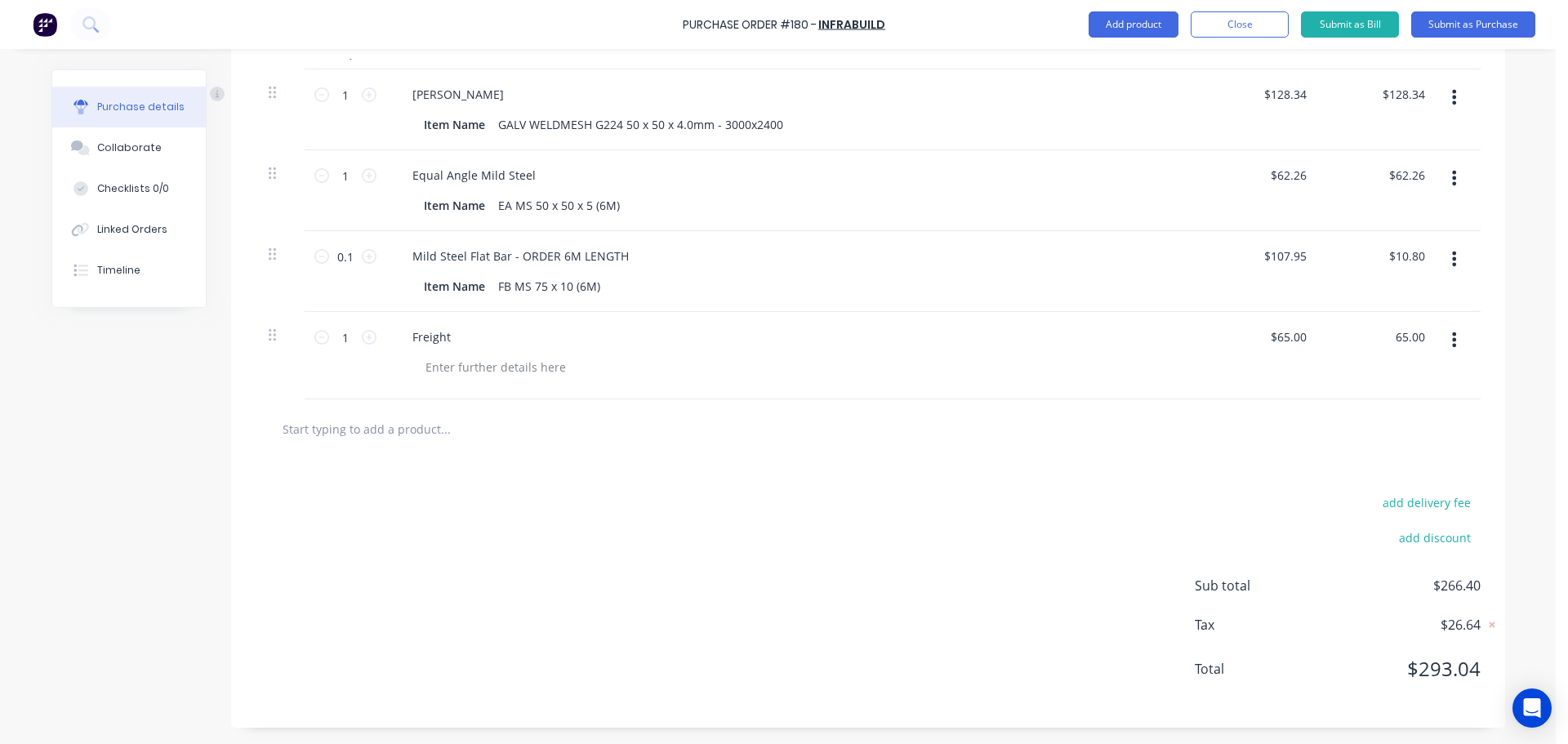
type input "$65.00"
click at [759, 556] on div "add delivery fee add discount Sub total $266.40 Tax $26.64 Total $293.04" at bounding box center [869, 592] width 1274 height 268
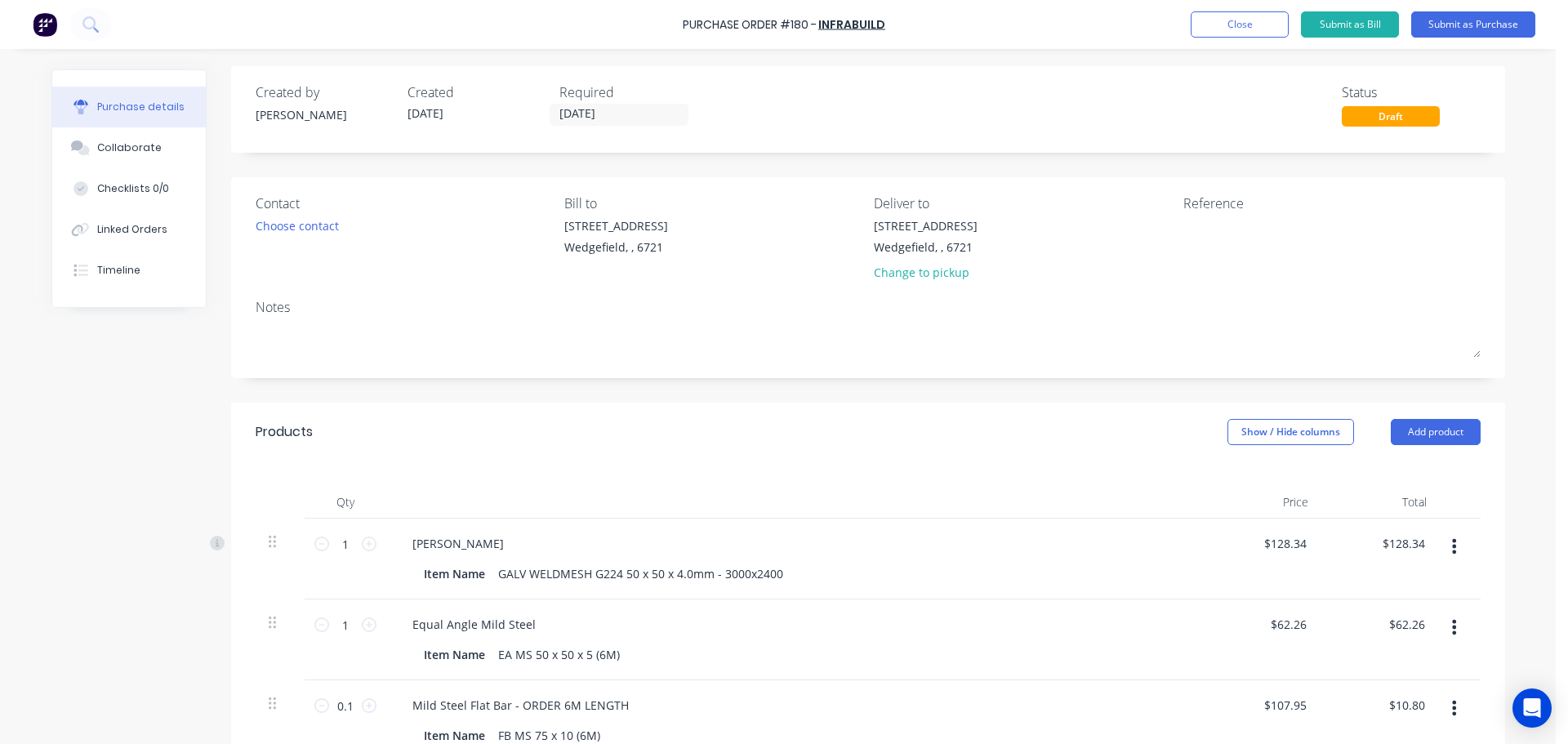
scroll to position [0, 0]
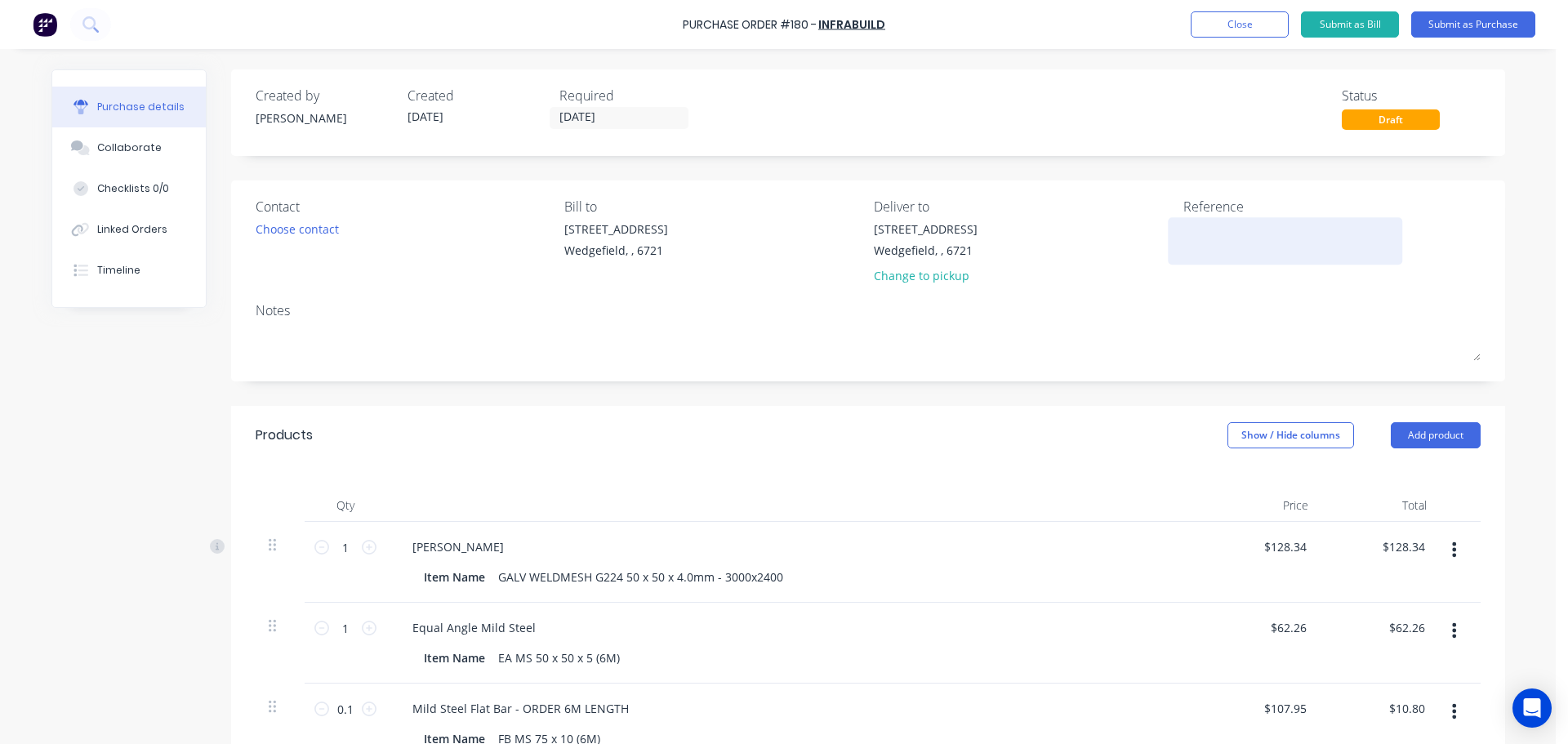
click at [1199, 239] on textarea at bounding box center [1286, 239] width 204 height 37
type textarea "Job # 1120"
click at [601, 117] on input "[DATE]" at bounding box center [619, 118] width 137 height 20
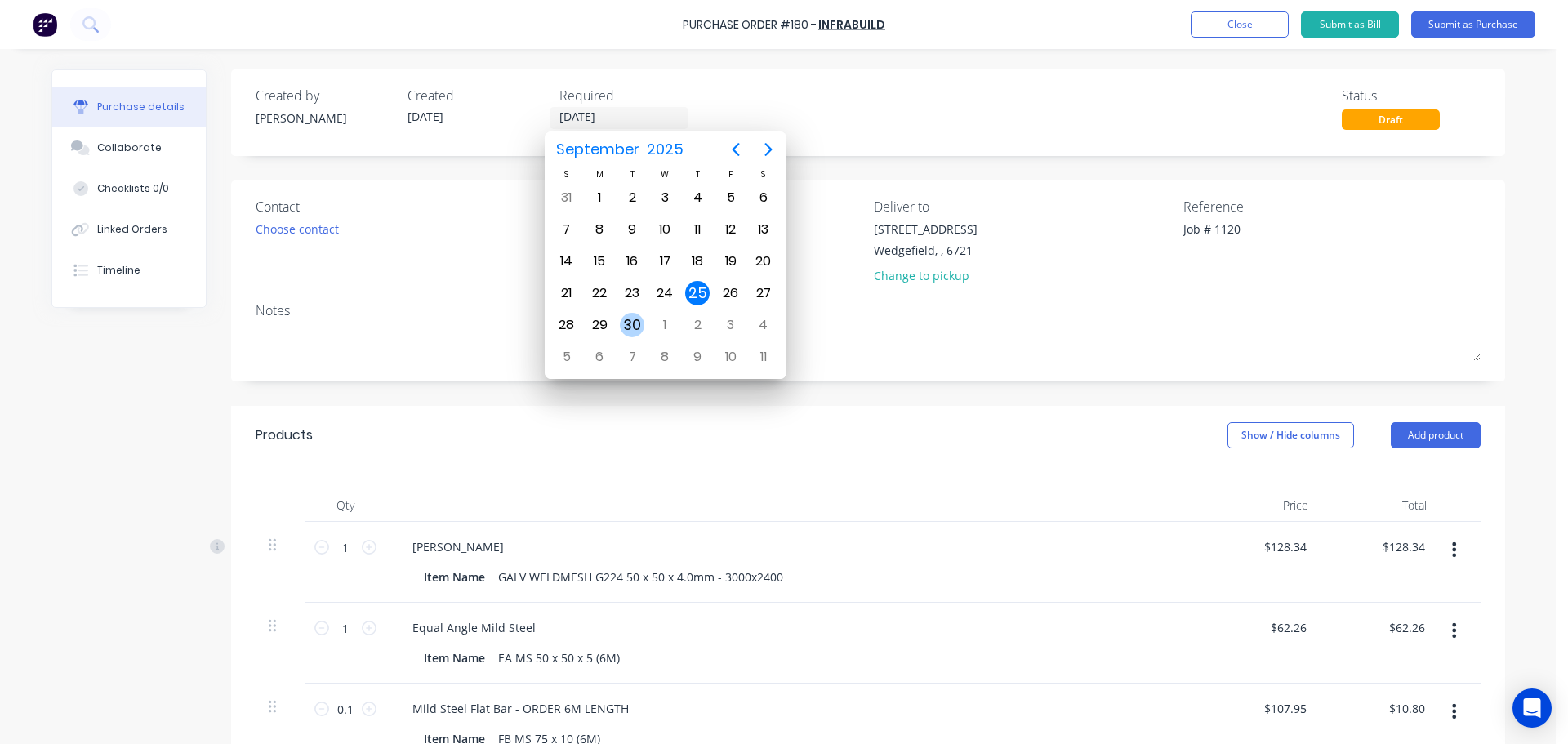
click at [630, 332] on div "30" at bounding box center [632, 324] width 25 height 25
type input "30/09/25"
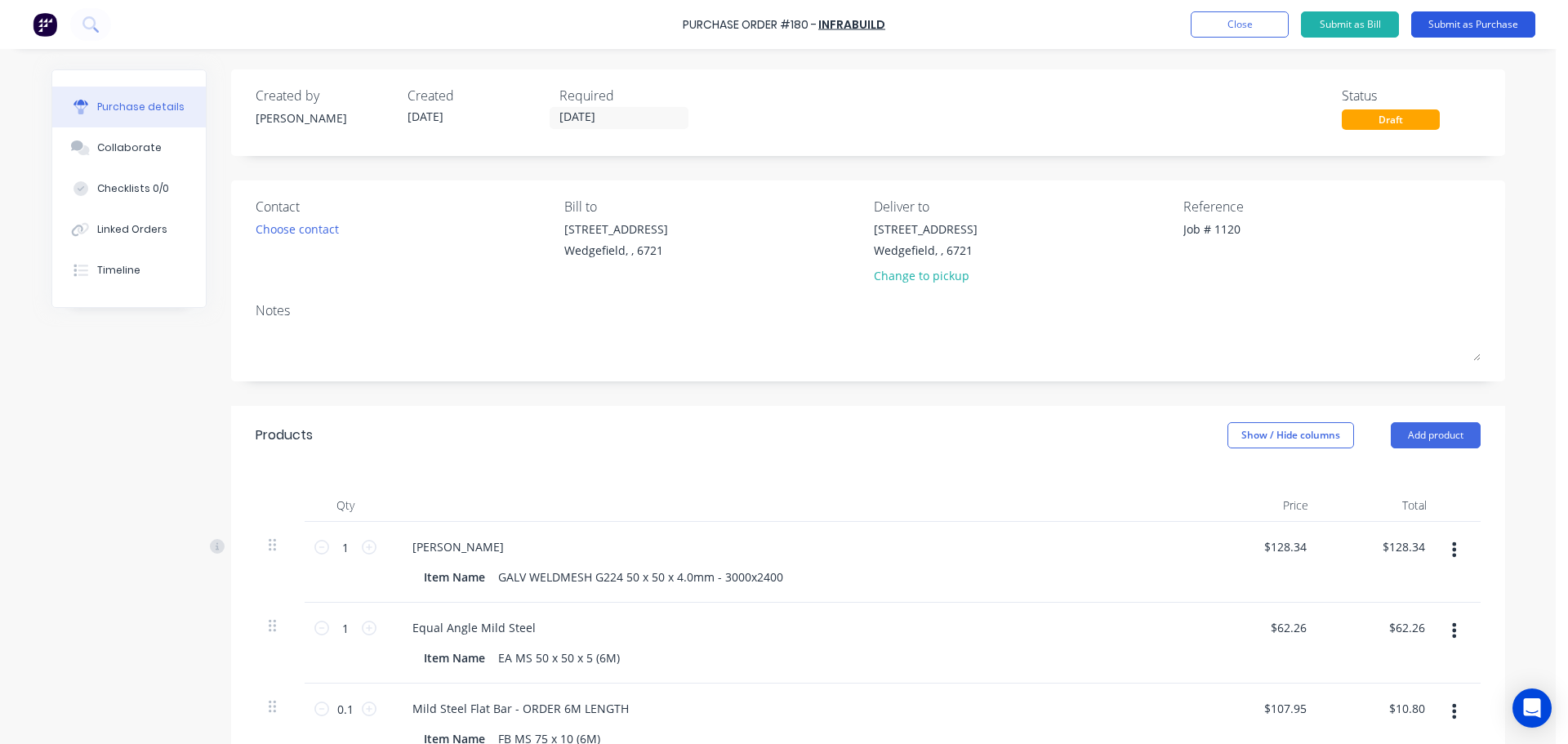
click at [1459, 29] on button "Submit as Purchase" at bounding box center [1473, 24] width 124 height 26
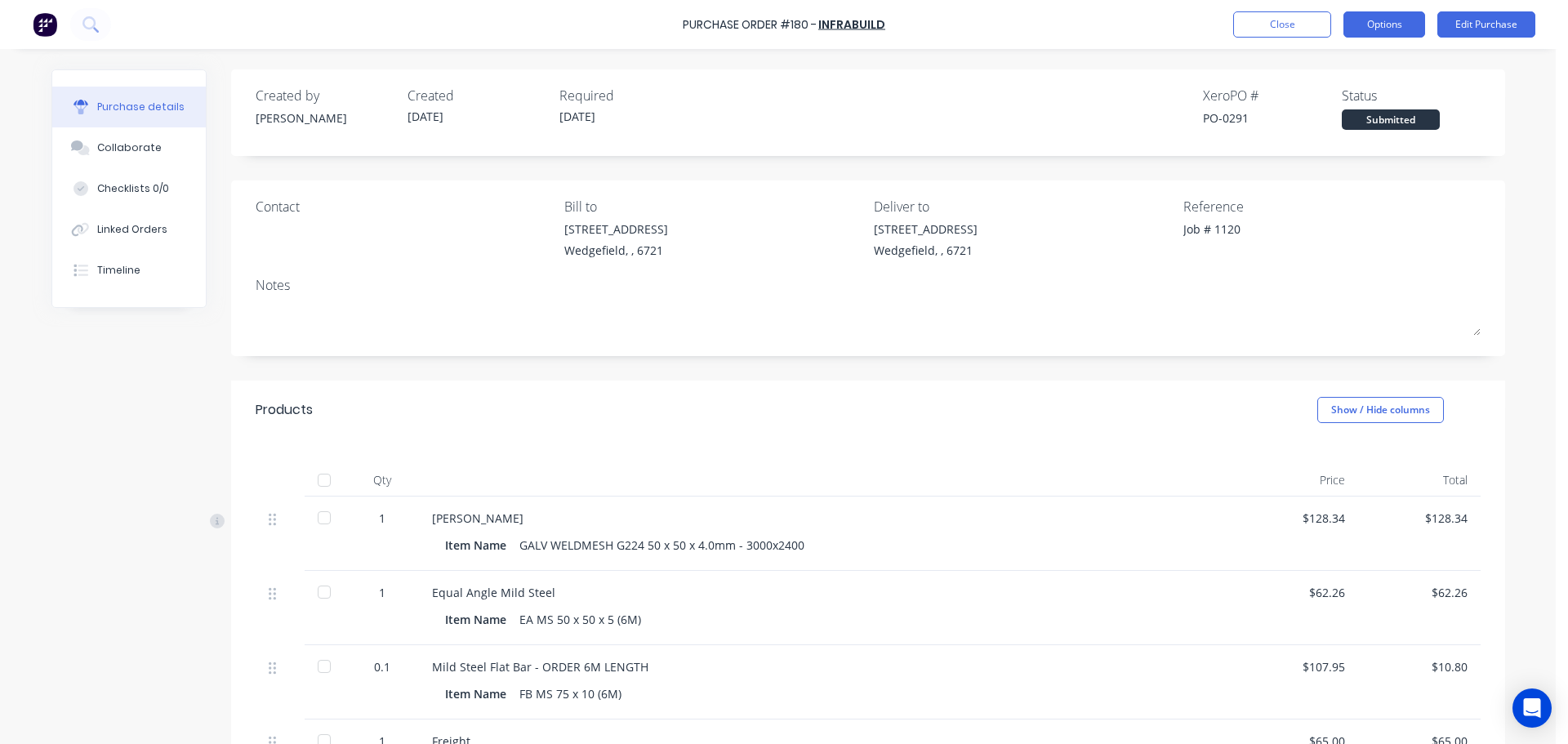
click at [1382, 26] on button "Options" at bounding box center [1384, 24] width 82 height 26
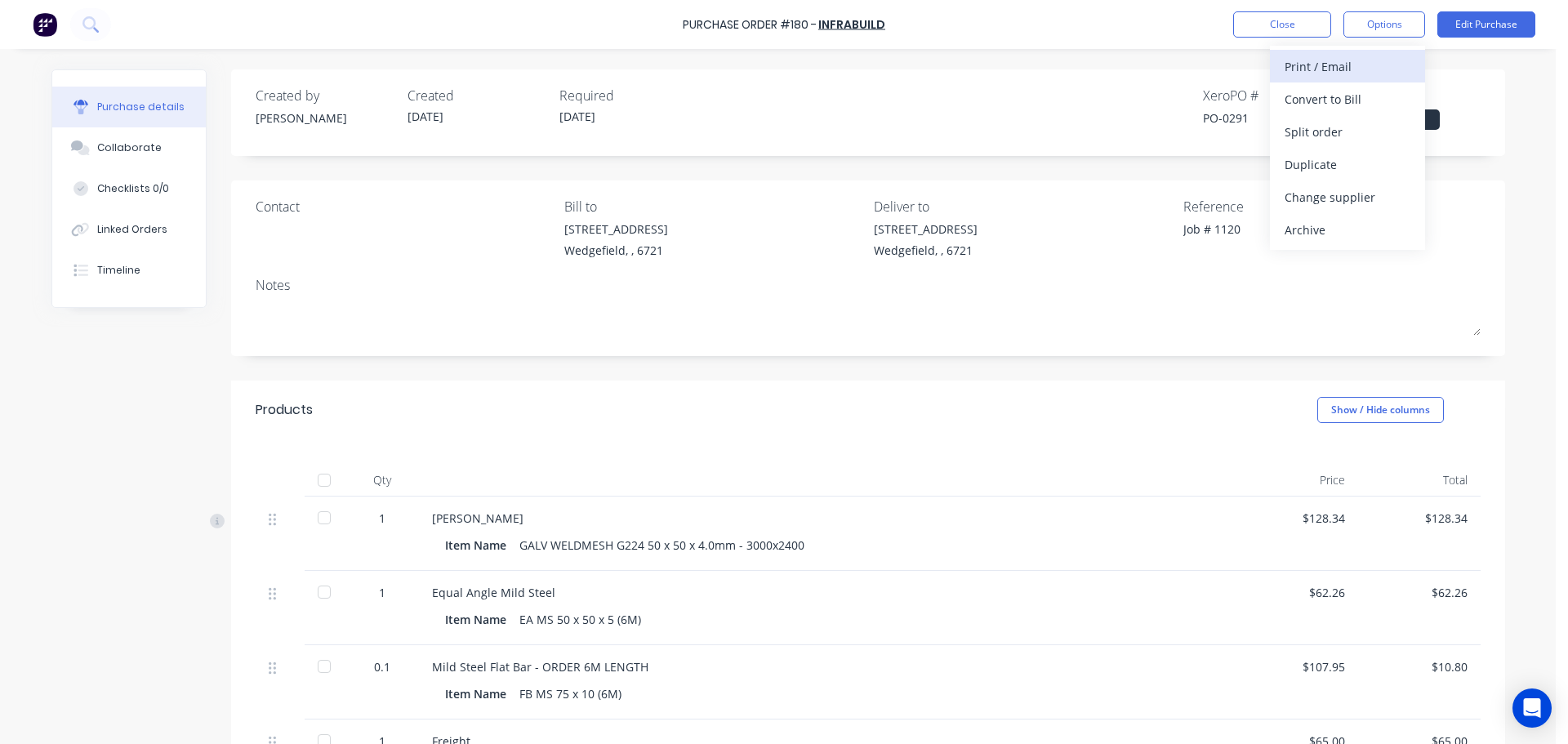
click at [1303, 64] on div "Print / Email" at bounding box center [1347, 67] width 126 height 24
click at [1313, 99] on div "With pricing" at bounding box center [1347, 99] width 126 height 24
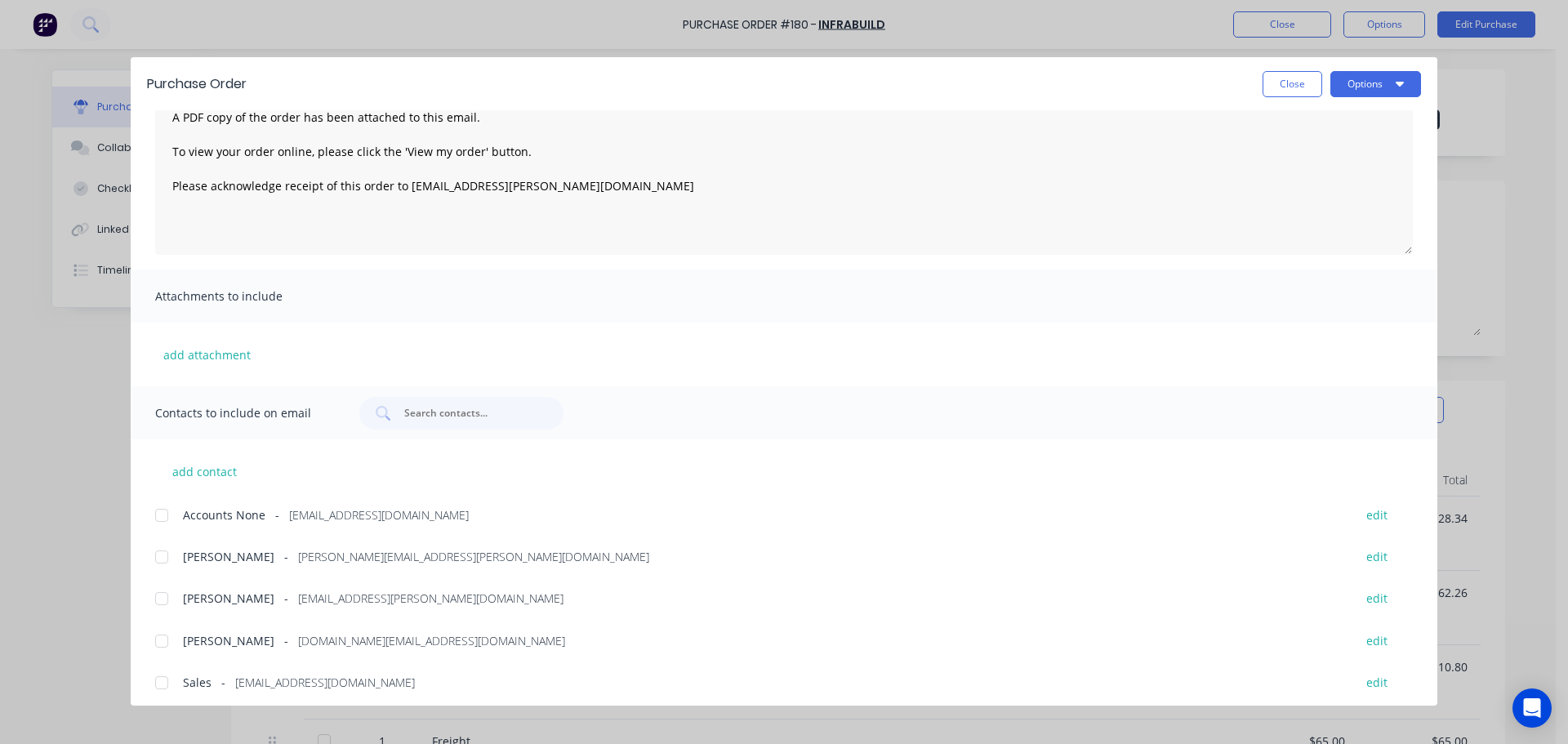
scroll to position [94, 0]
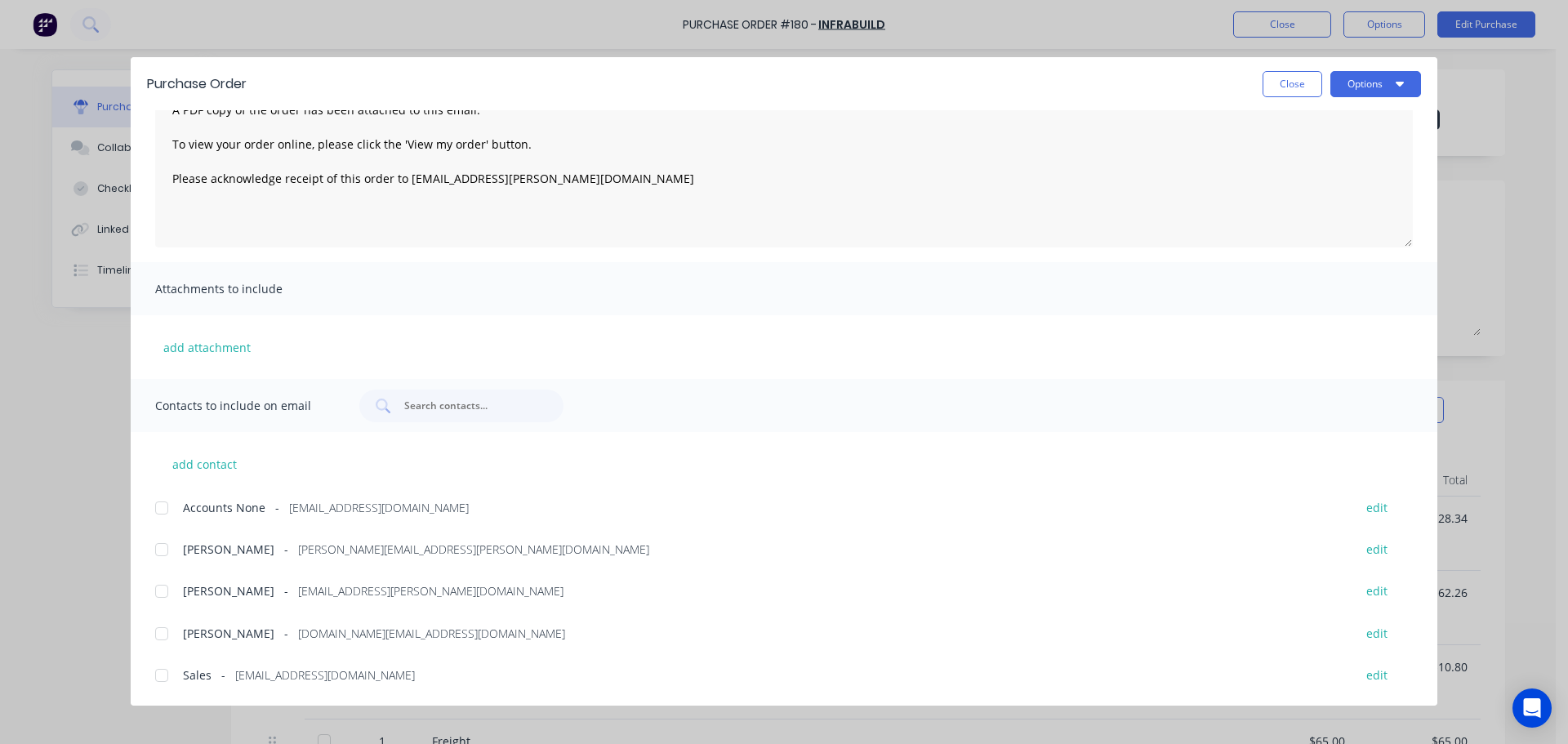
click at [165, 551] on div at bounding box center [162, 549] width 33 height 33
click at [167, 674] on div at bounding box center [162, 675] width 33 height 33
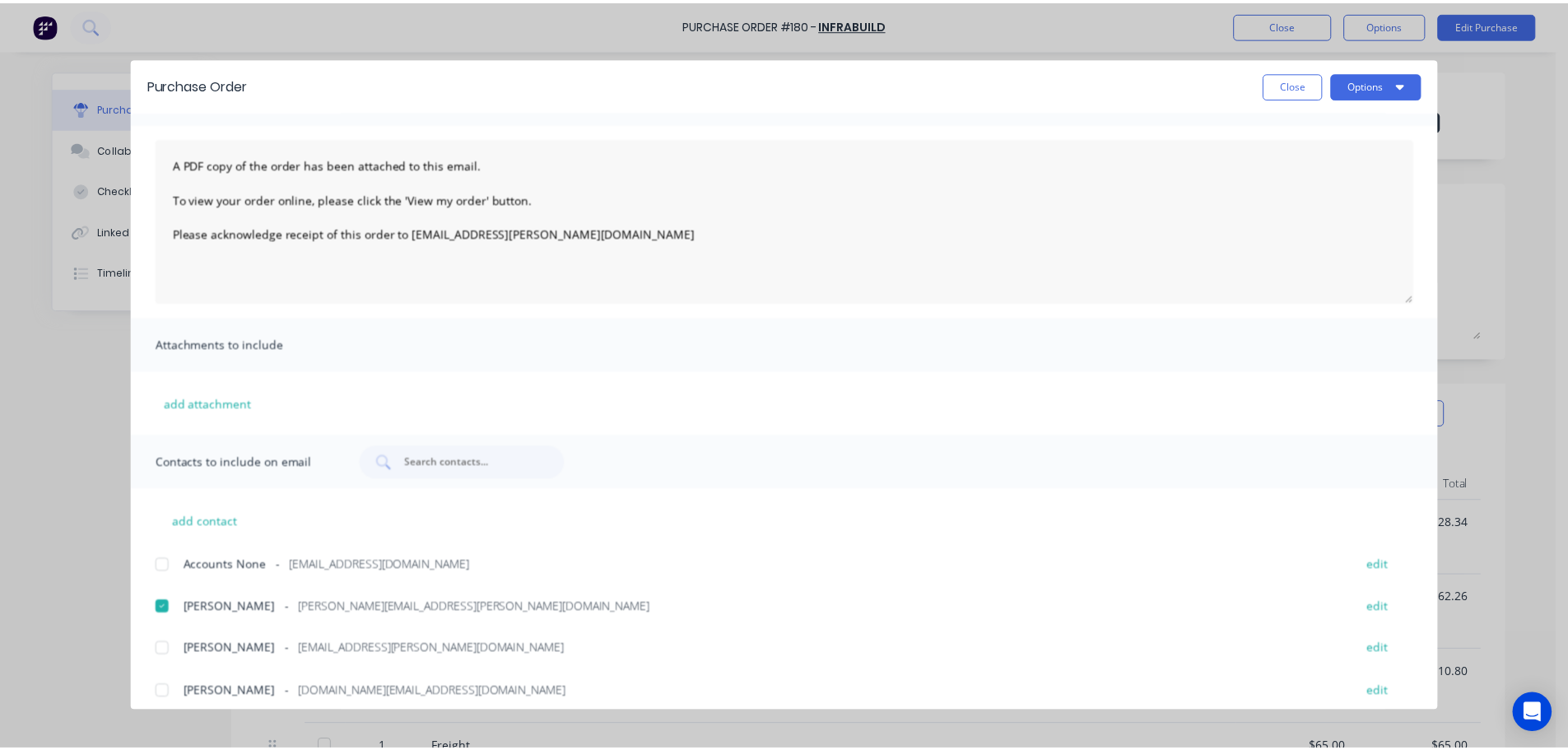
scroll to position [12, 0]
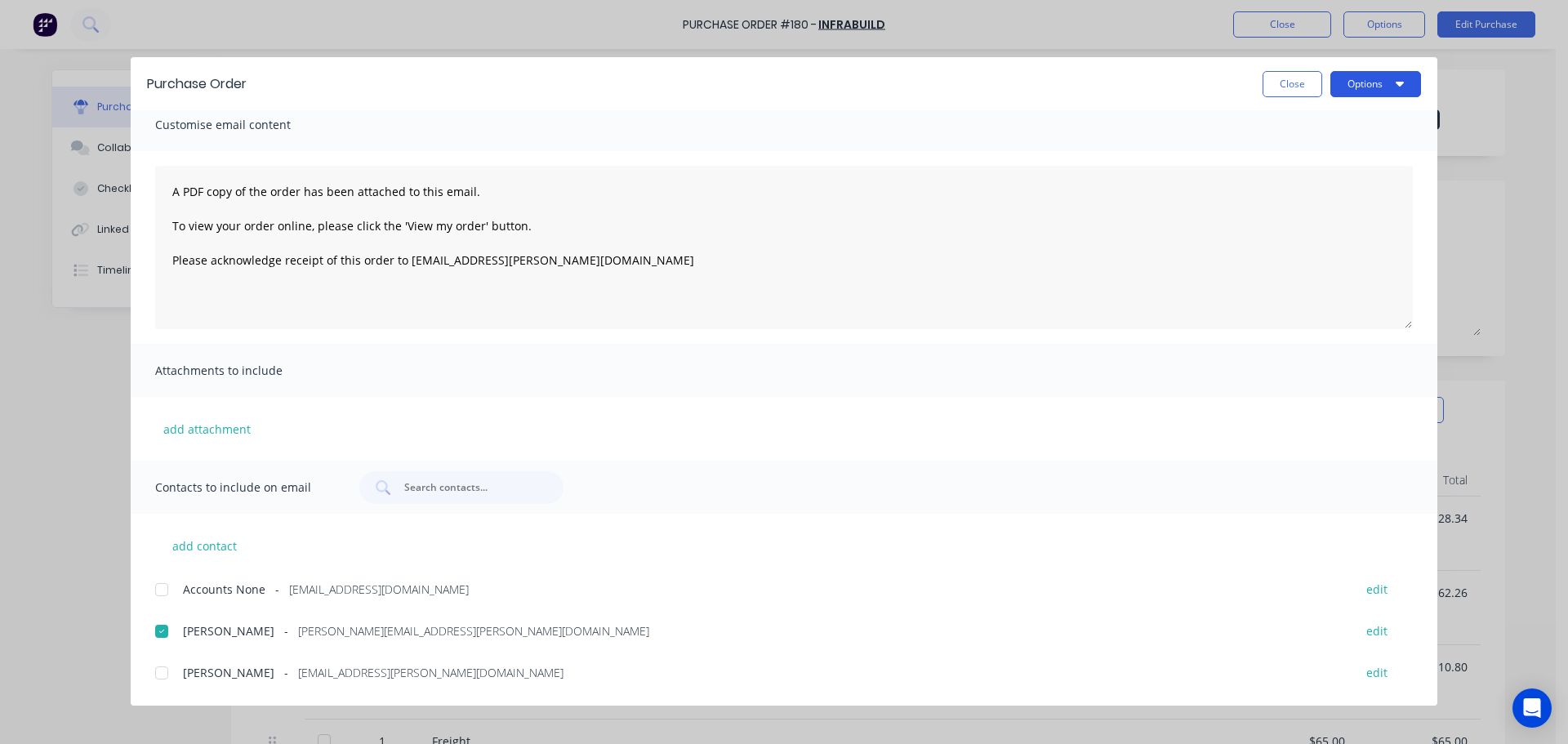
click at [1390, 90] on button "Options" at bounding box center [1376, 84] width 91 height 26
click at [1301, 191] on div "Email" at bounding box center [1344, 191] width 126 height 24
click at [1273, 78] on button "Close" at bounding box center [1292, 84] width 60 height 26
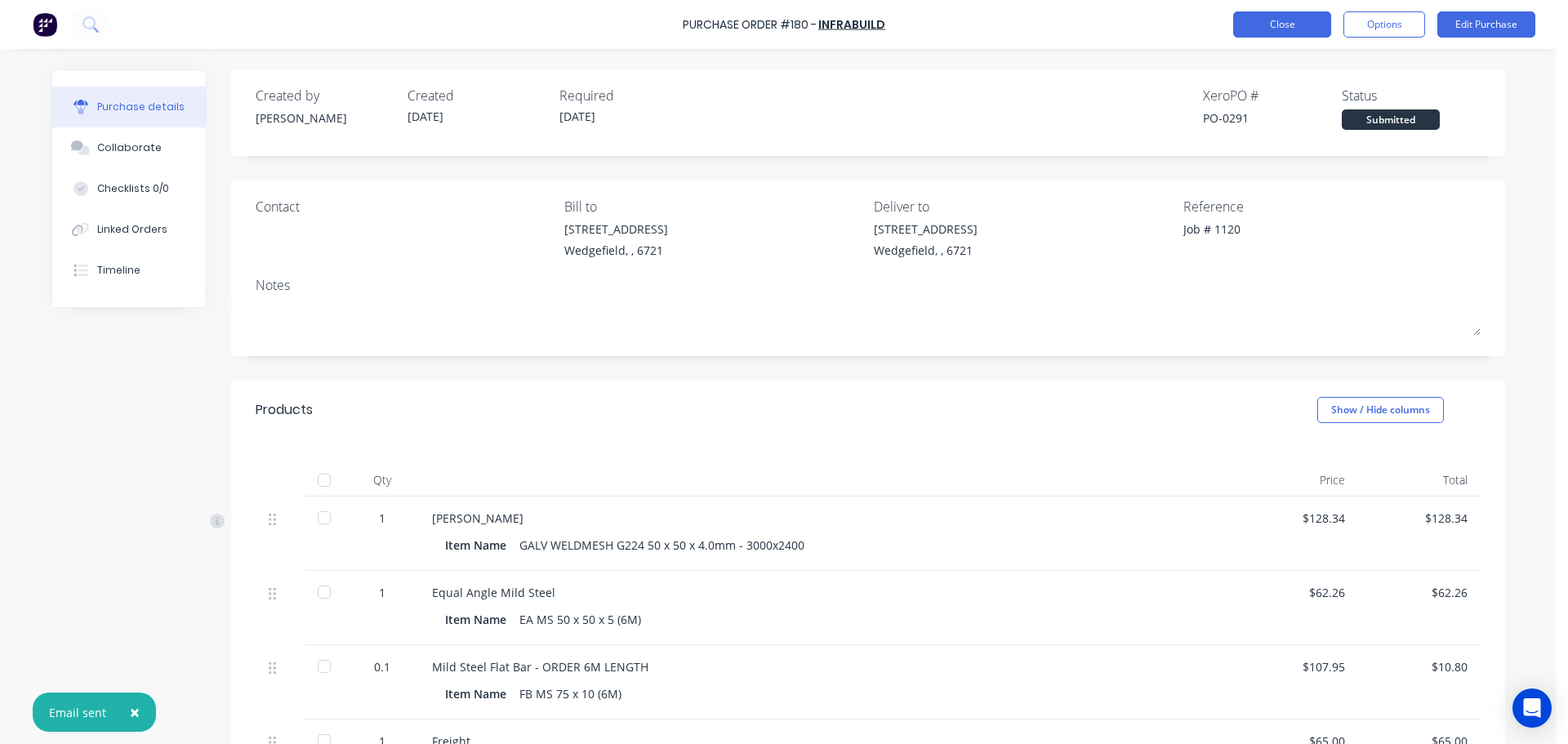
click at [1267, 27] on button "Close" at bounding box center [1282, 24] width 98 height 26
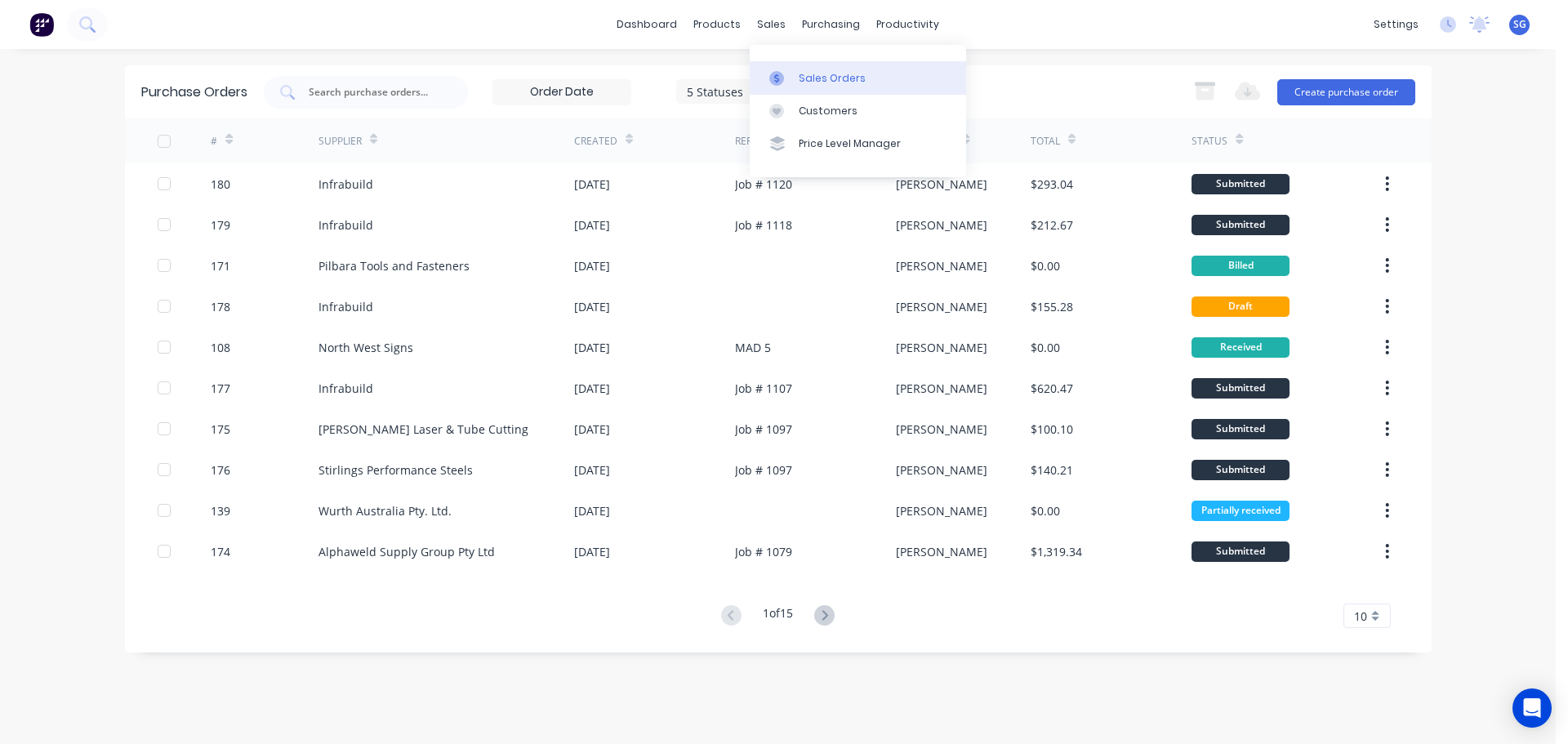
click at [795, 67] on link "Sales Orders" at bounding box center [858, 78] width 217 height 33
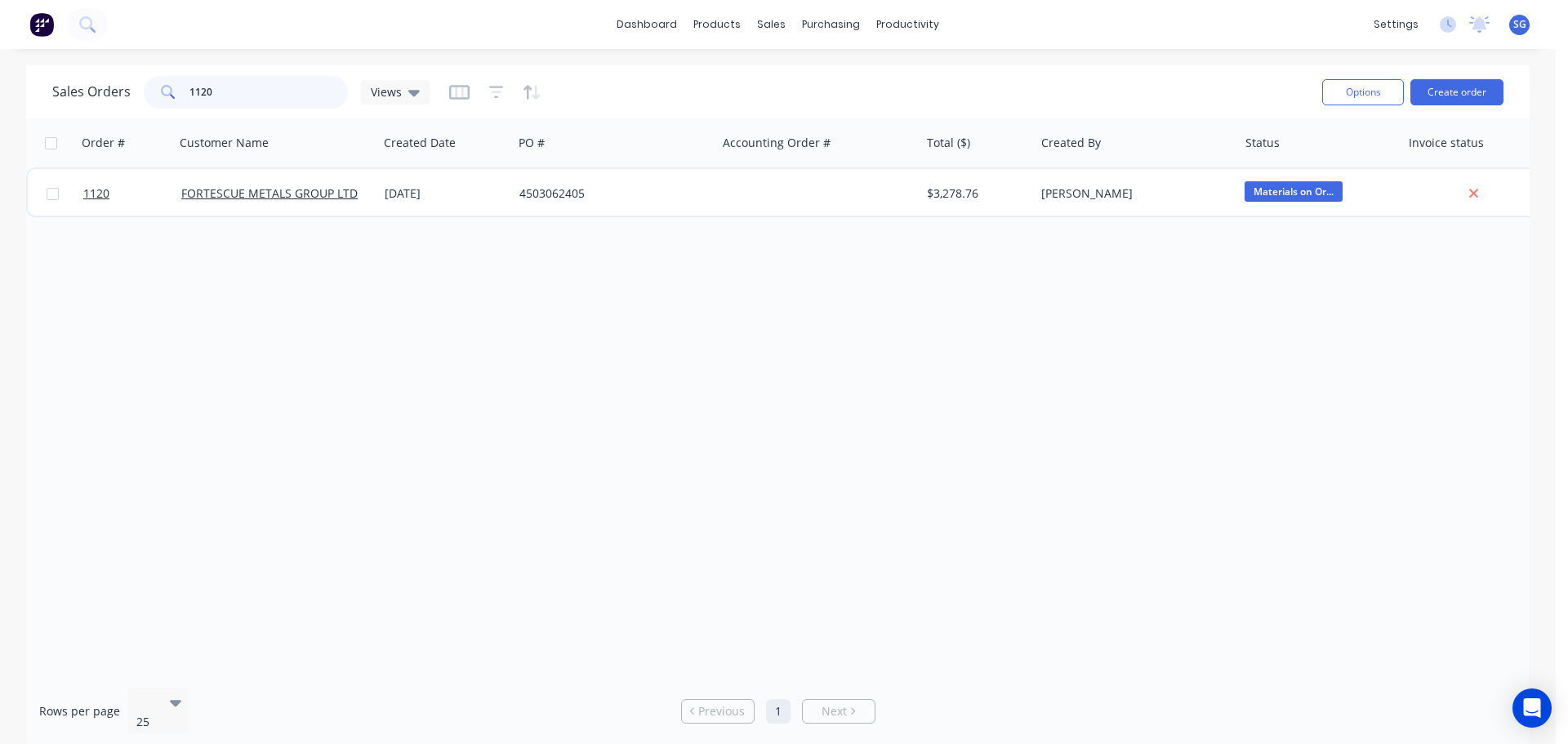
click at [228, 105] on input "1120" at bounding box center [268, 93] width 159 height 33
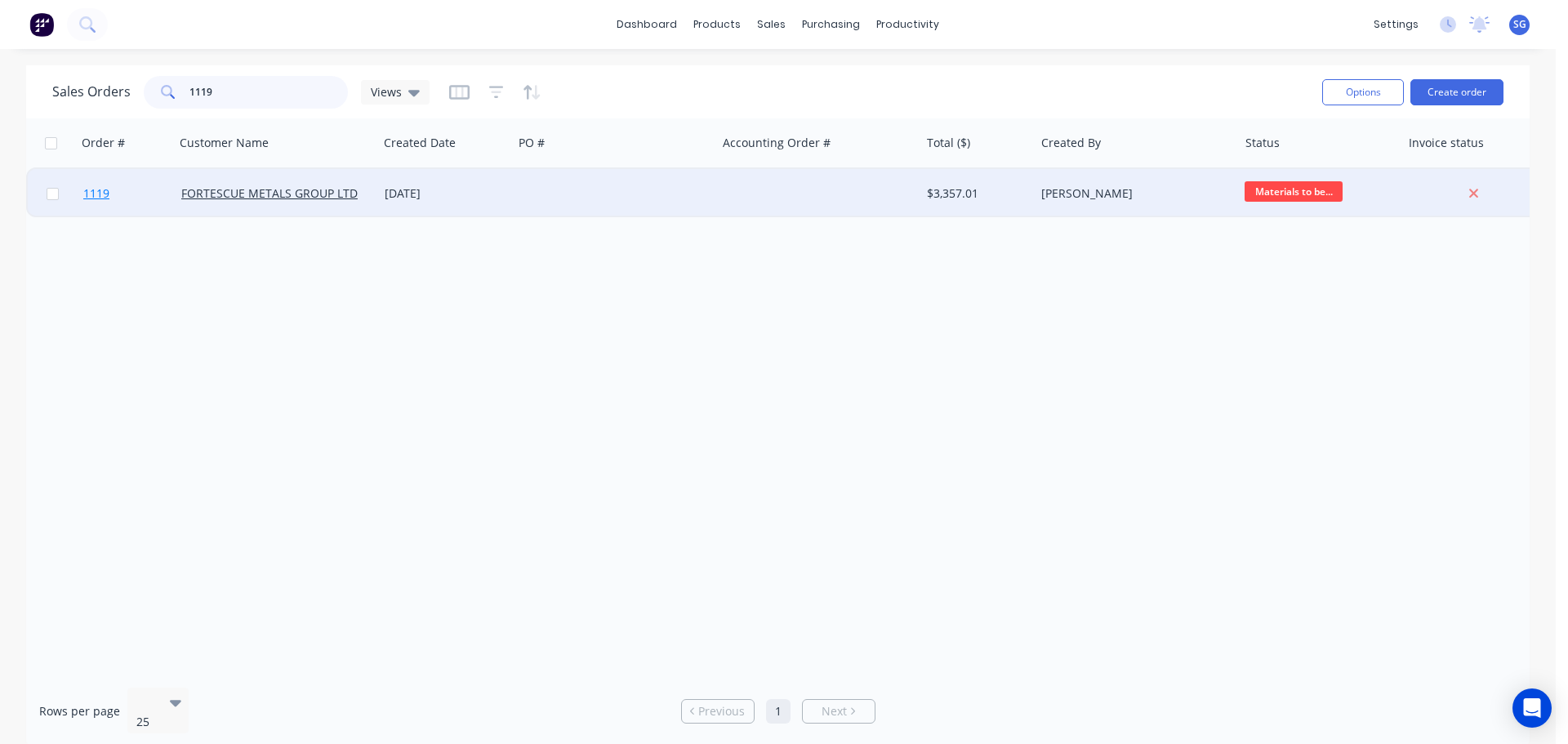
type input "1119"
click at [92, 193] on span "1119" at bounding box center [97, 194] width 26 height 17
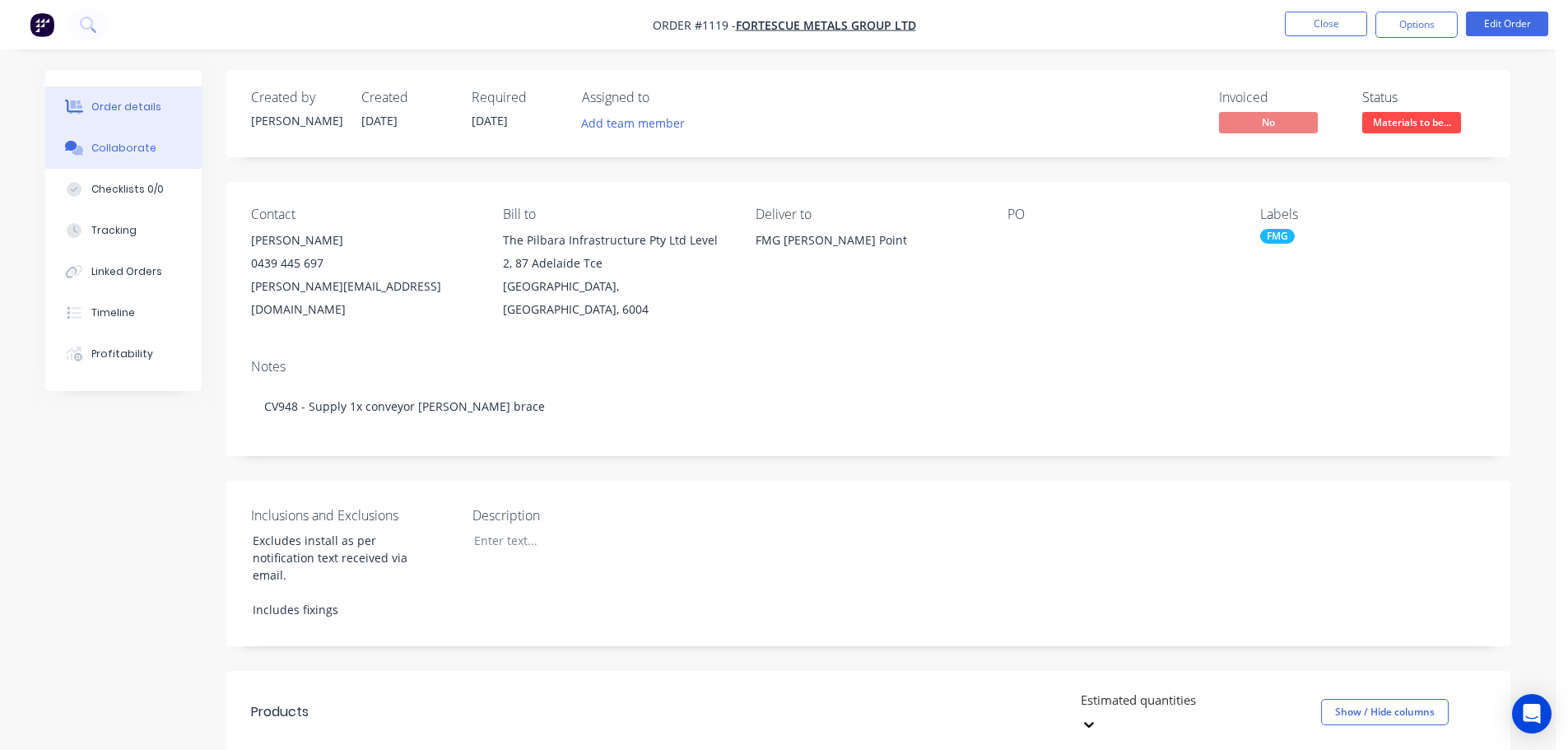
click at [135, 156] on button "Collaborate" at bounding box center [123, 148] width 157 height 41
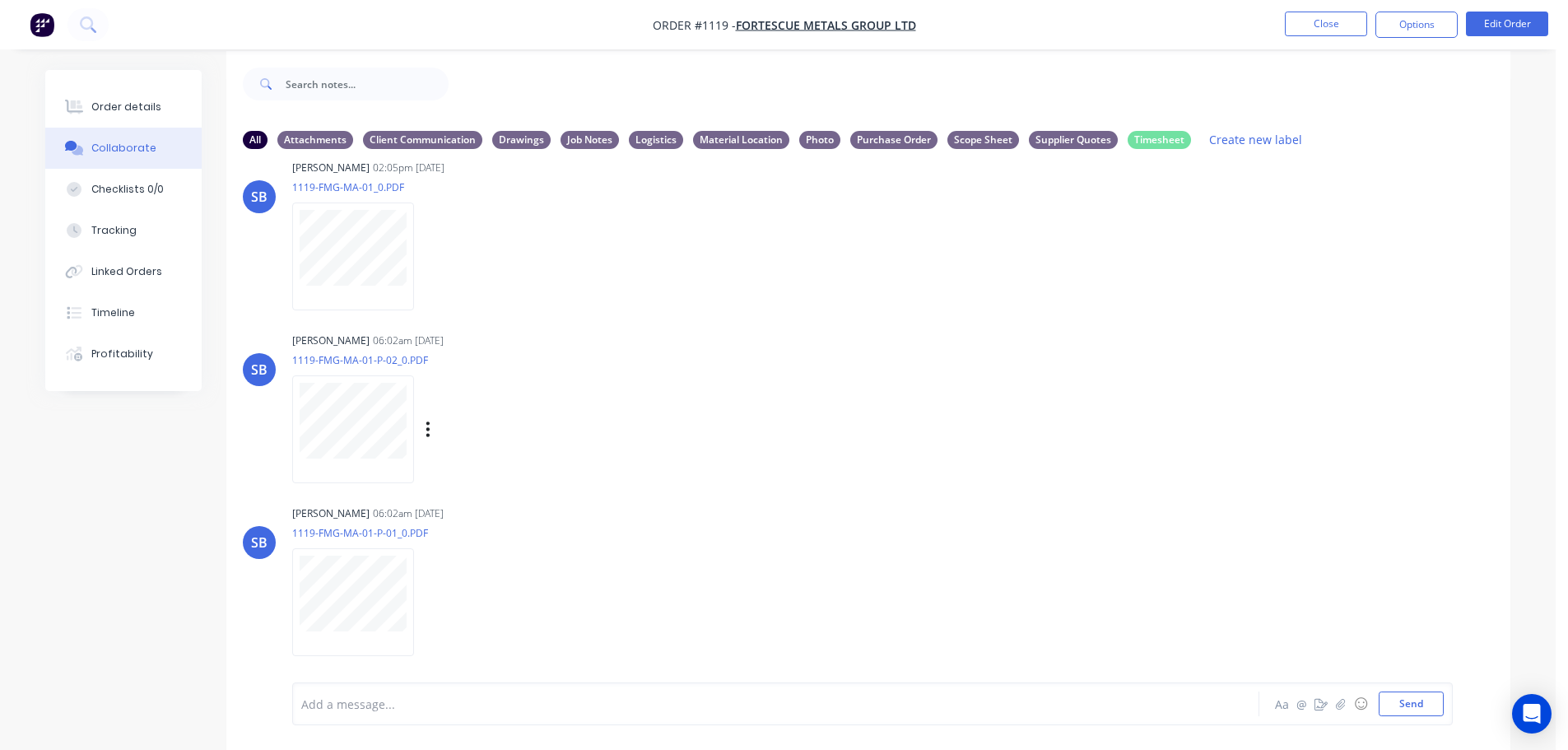
scroll to position [25, 0]
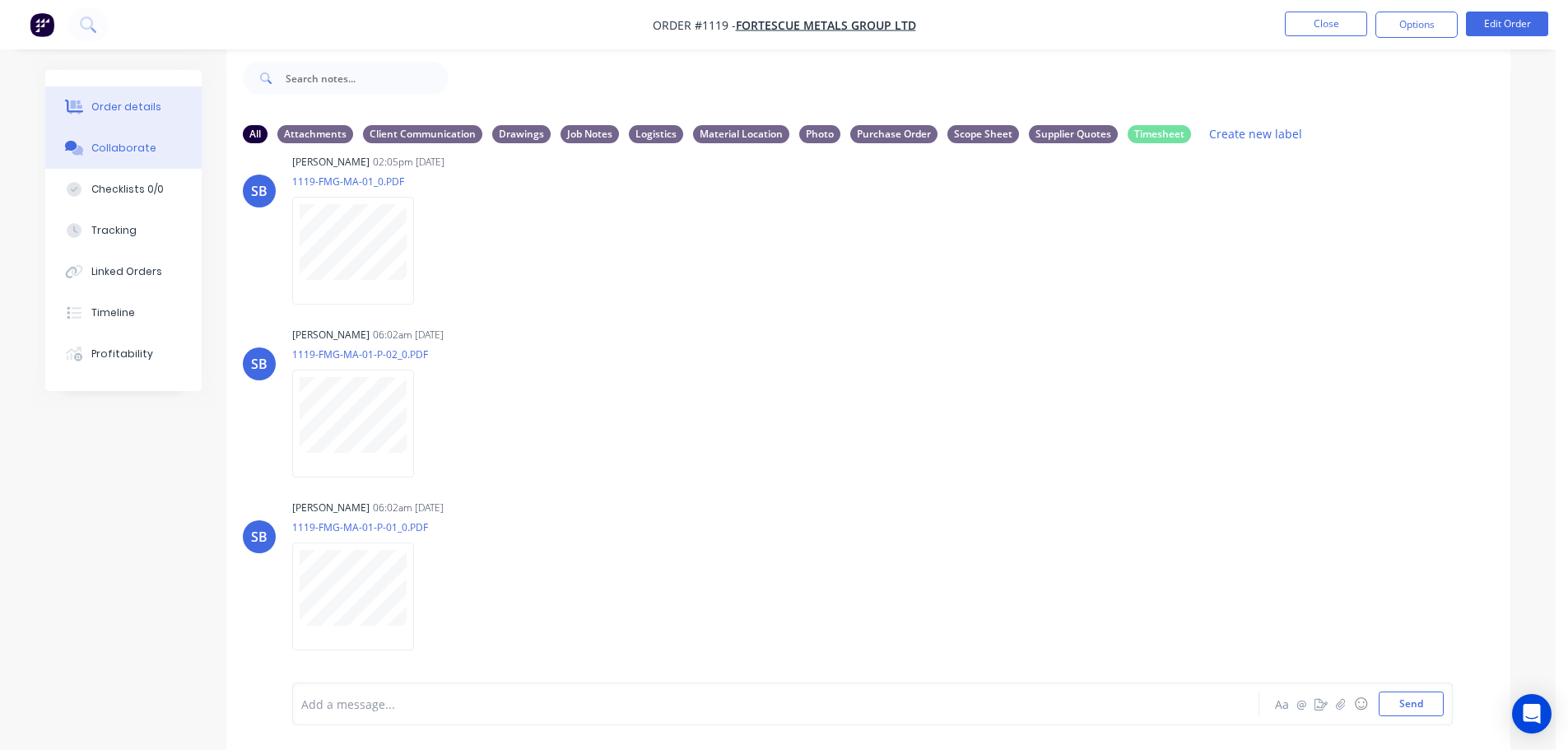
click at [106, 104] on div "Order details" at bounding box center [127, 107] width 70 height 15
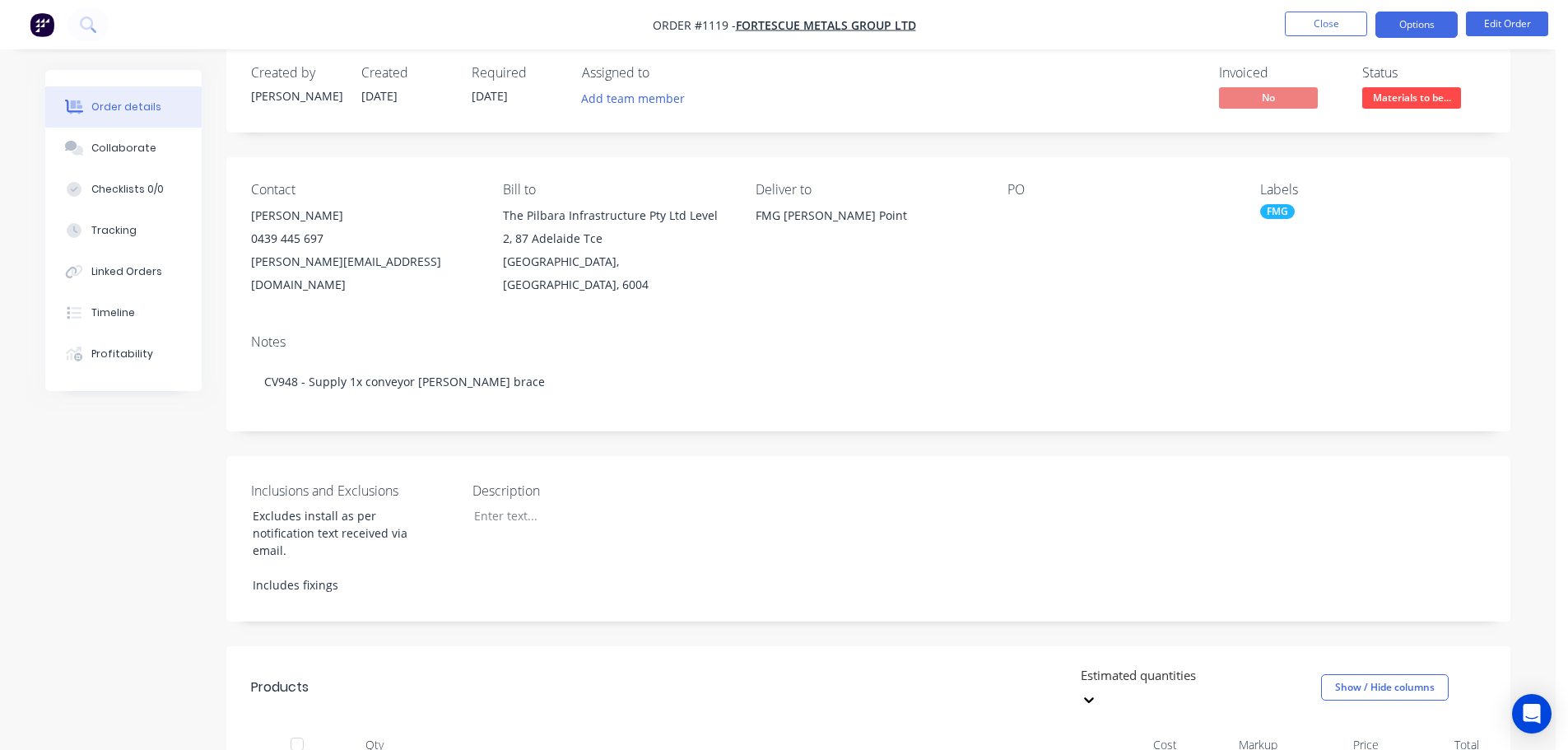
click at [1444, 22] on button "Options" at bounding box center [1416, 24] width 82 height 26
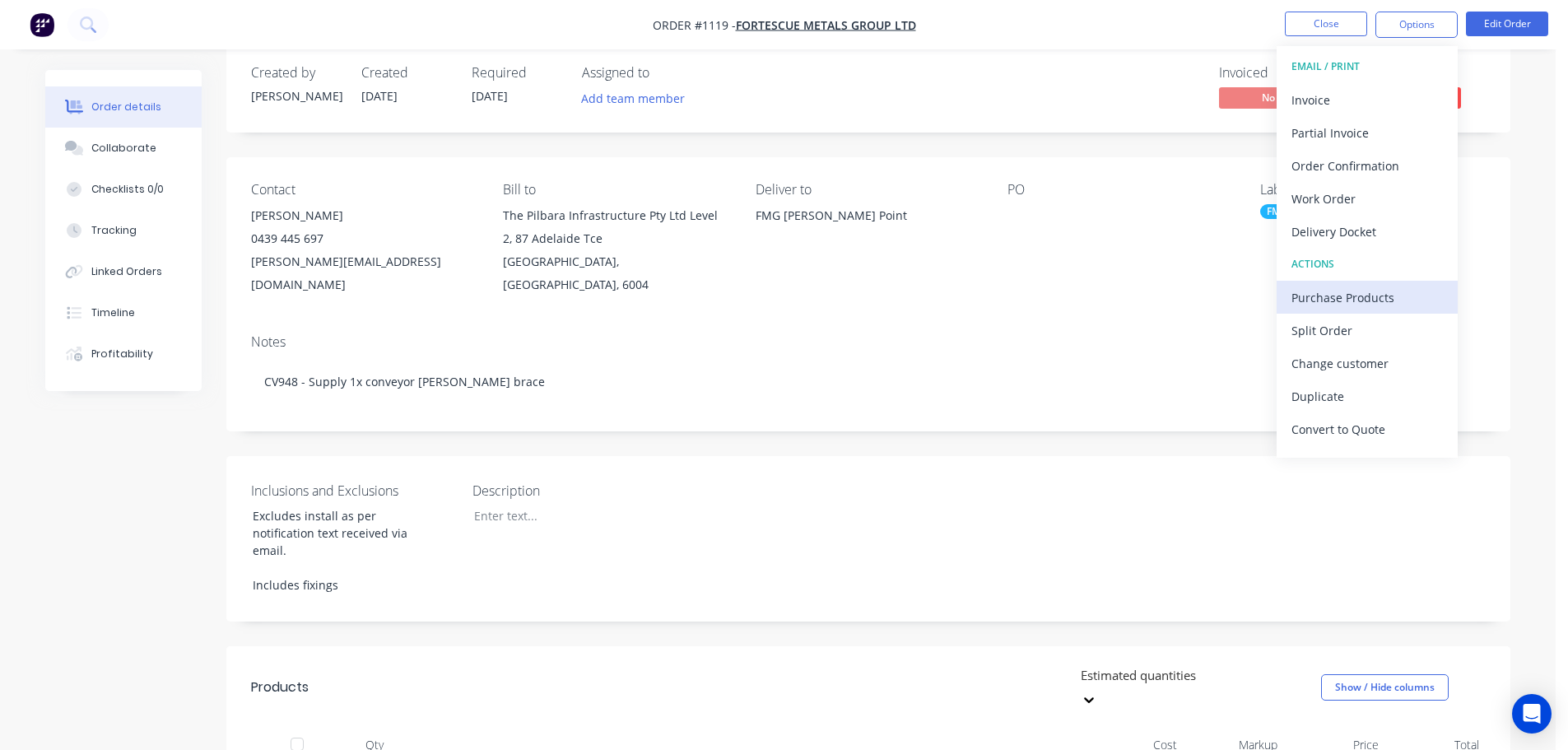
click at [1350, 294] on div "Purchase Products" at bounding box center [1367, 297] width 152 height 24
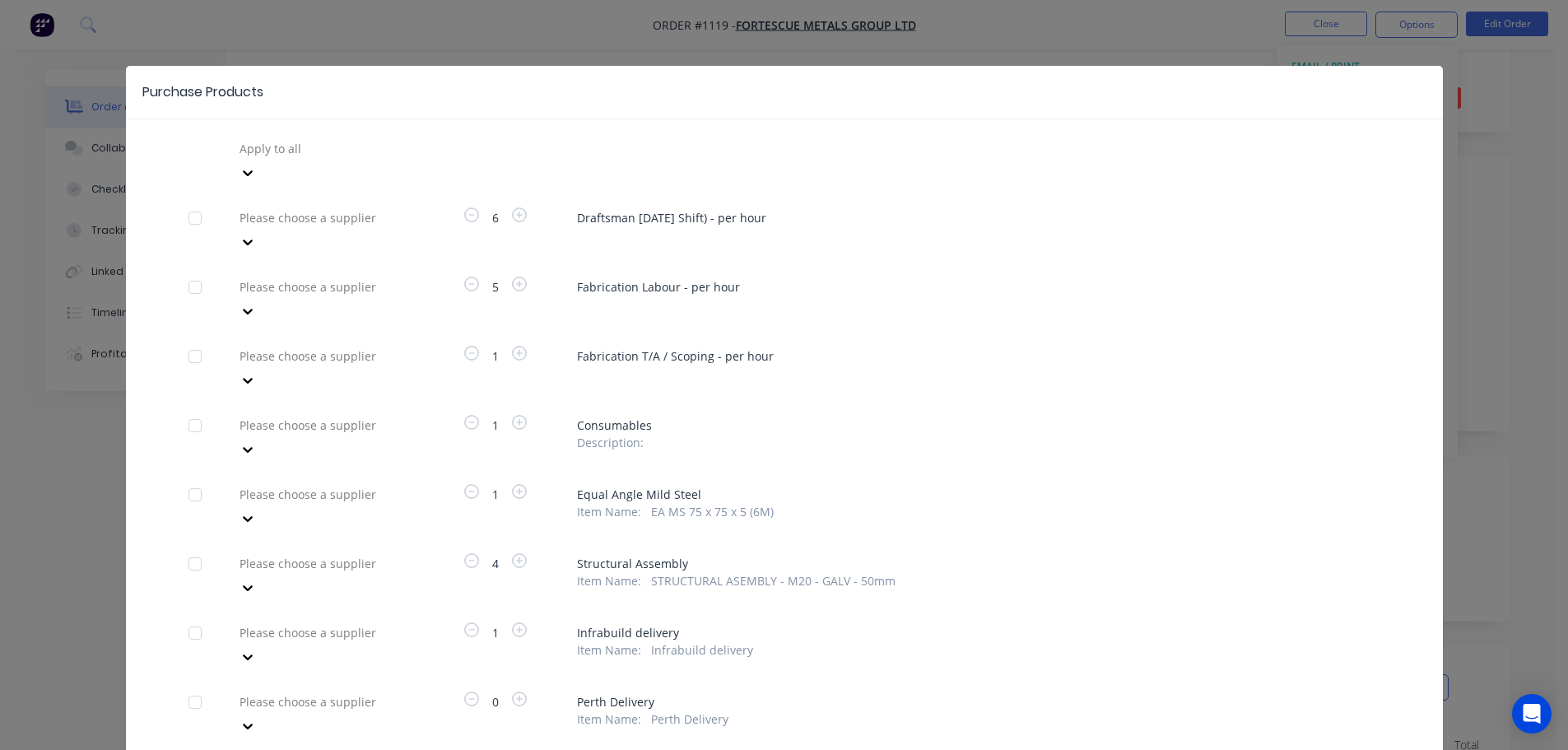
click at [191, 478] on div at bounding box center [195, 494] width 33 height 33
click at [264, 481] on div "Please choose a supplier" at bounding box center [357, 494] width 247 height 25
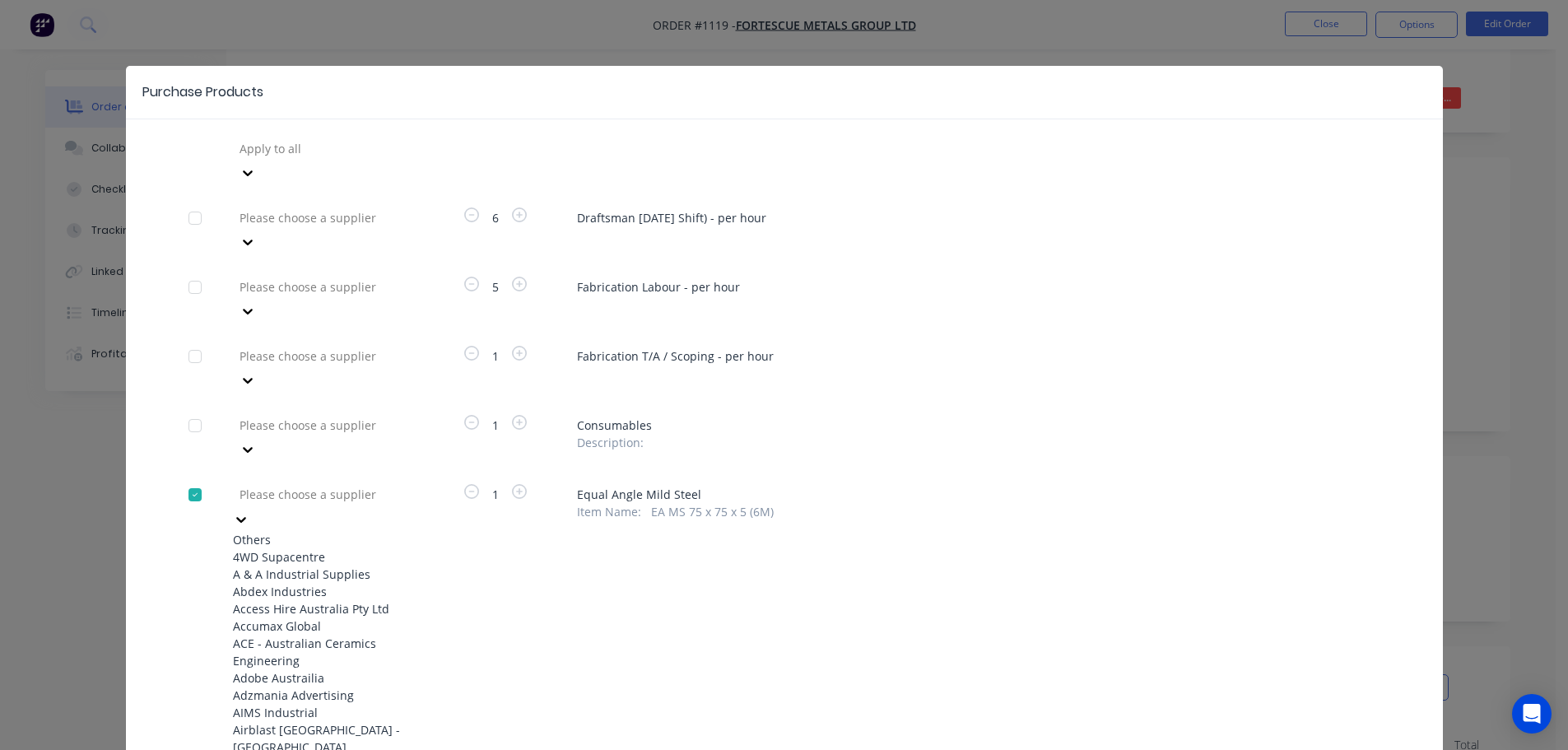
click at [270, 484] on div at bounding box center [357, 494] width 237 height 20
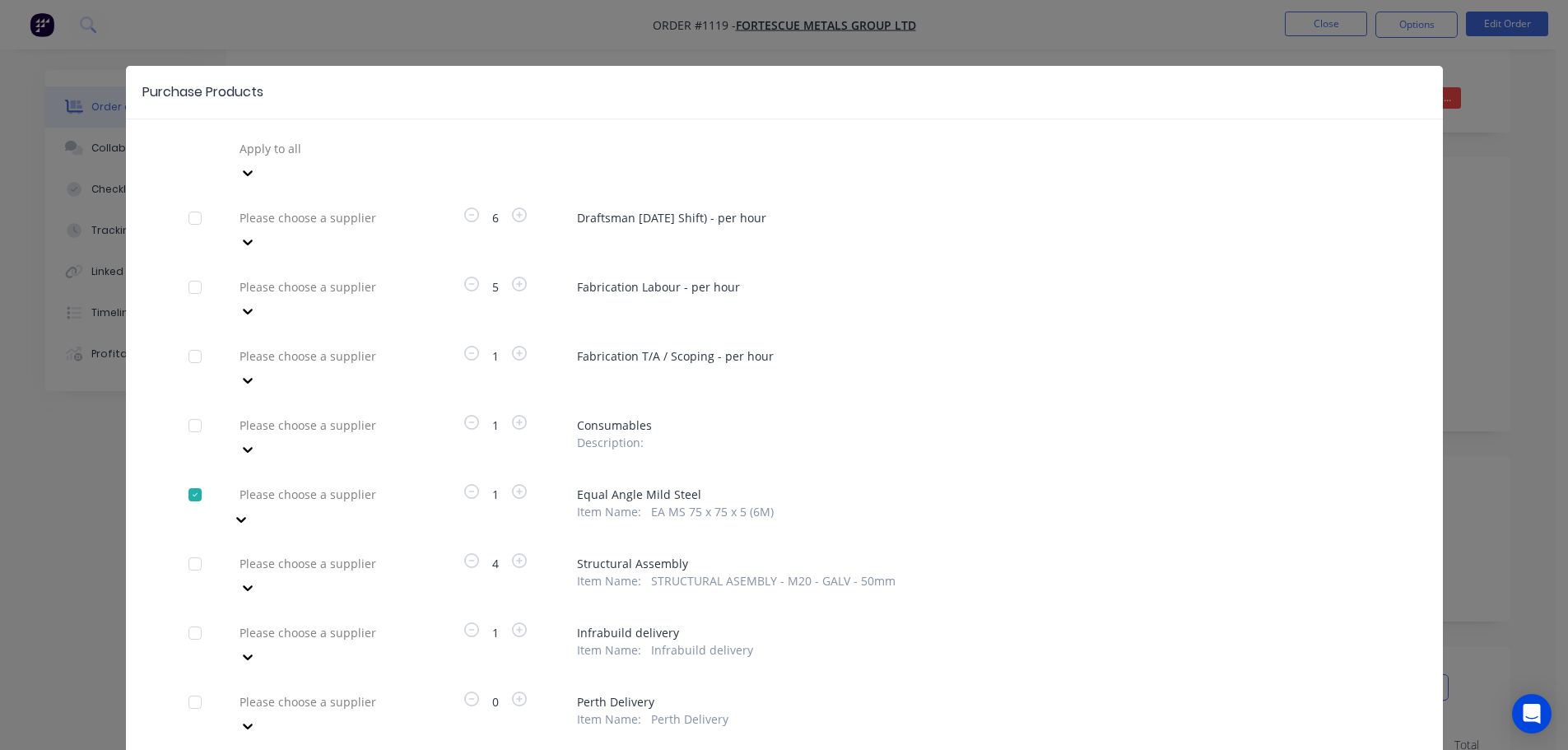
click at [270, 484] on div at bounding box center [357, 494] width 237 height 20
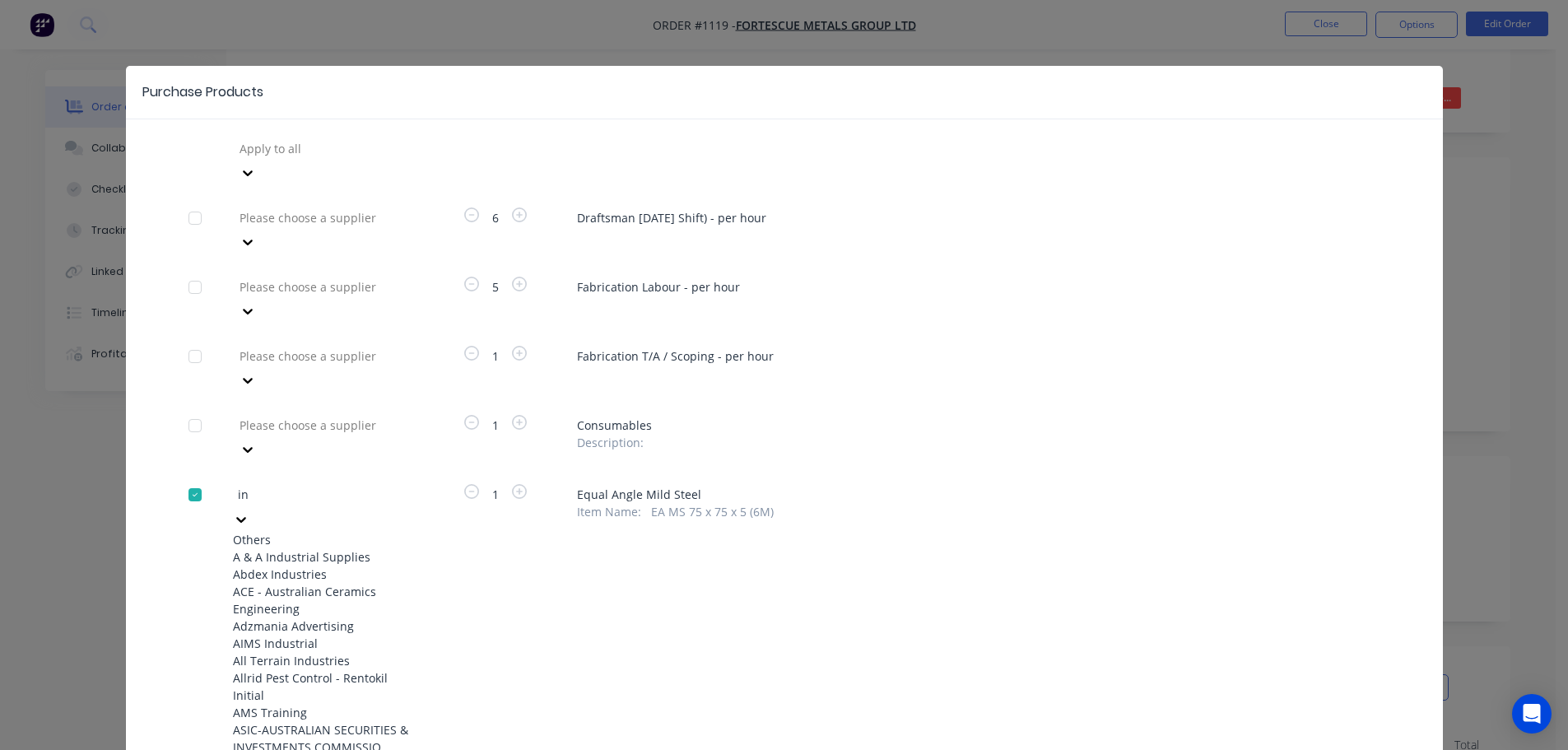
type input "inf"
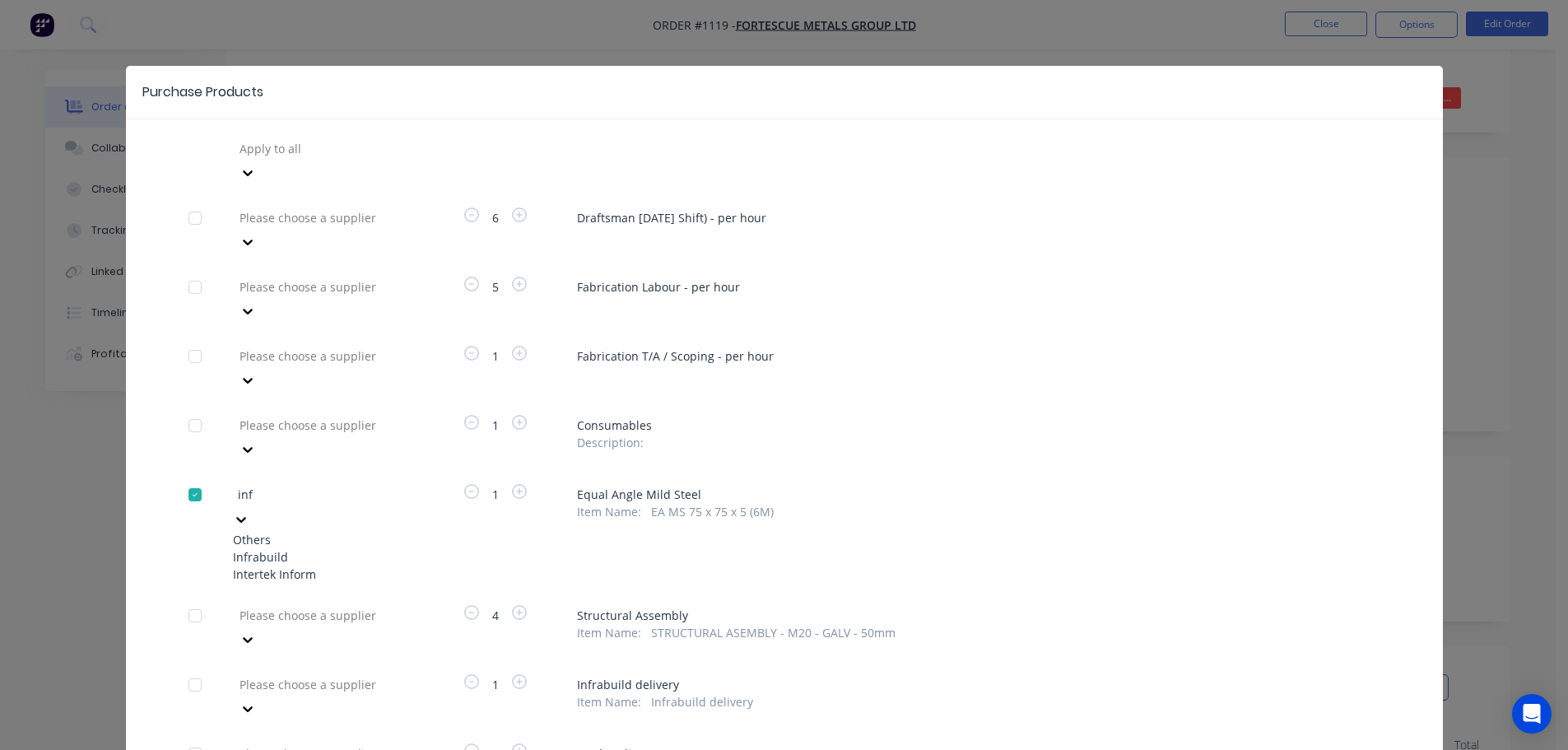
click at [257, 548] on div "Infrabuild" at bounding box center [324, 556] width 182 height 18
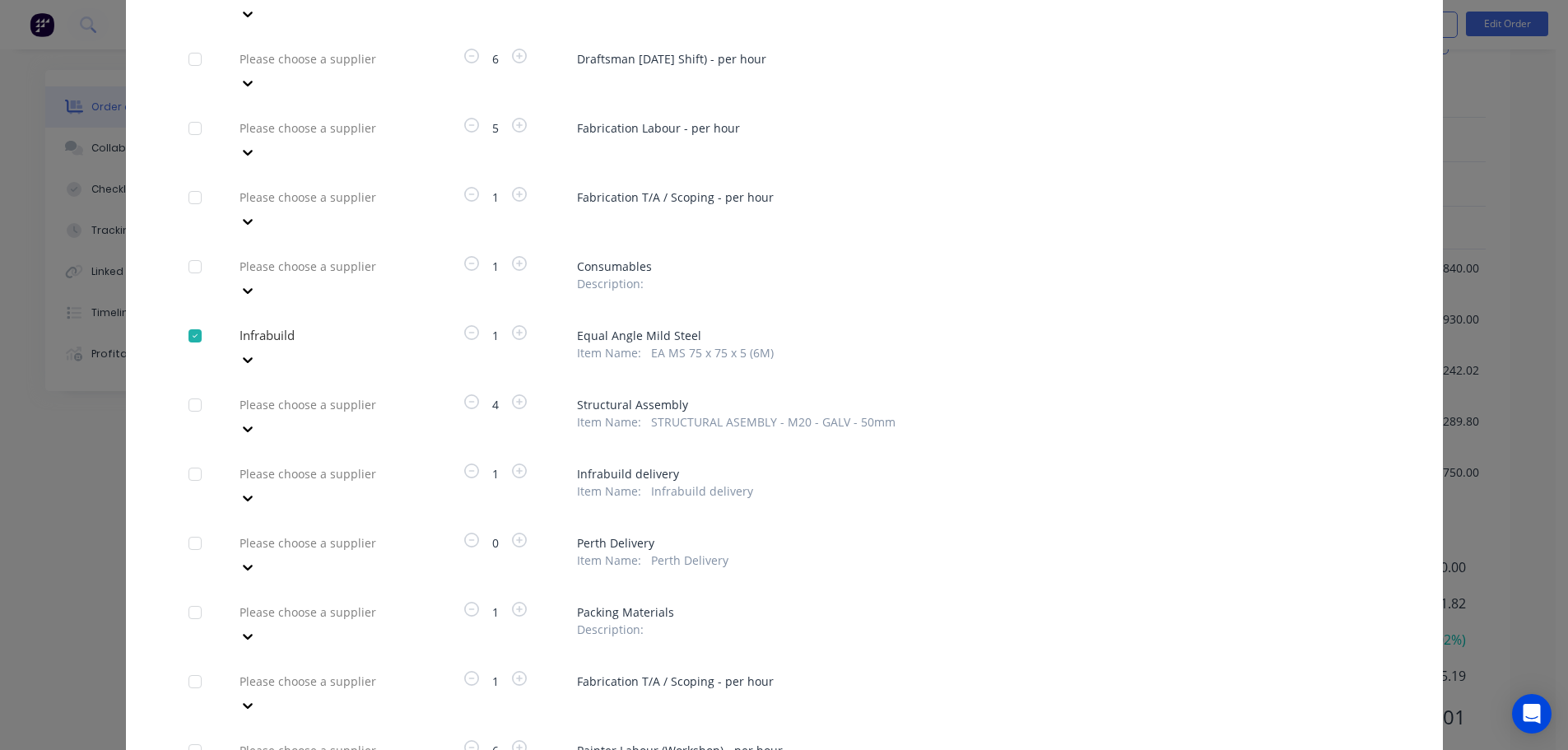
scroll to position [714, 0]
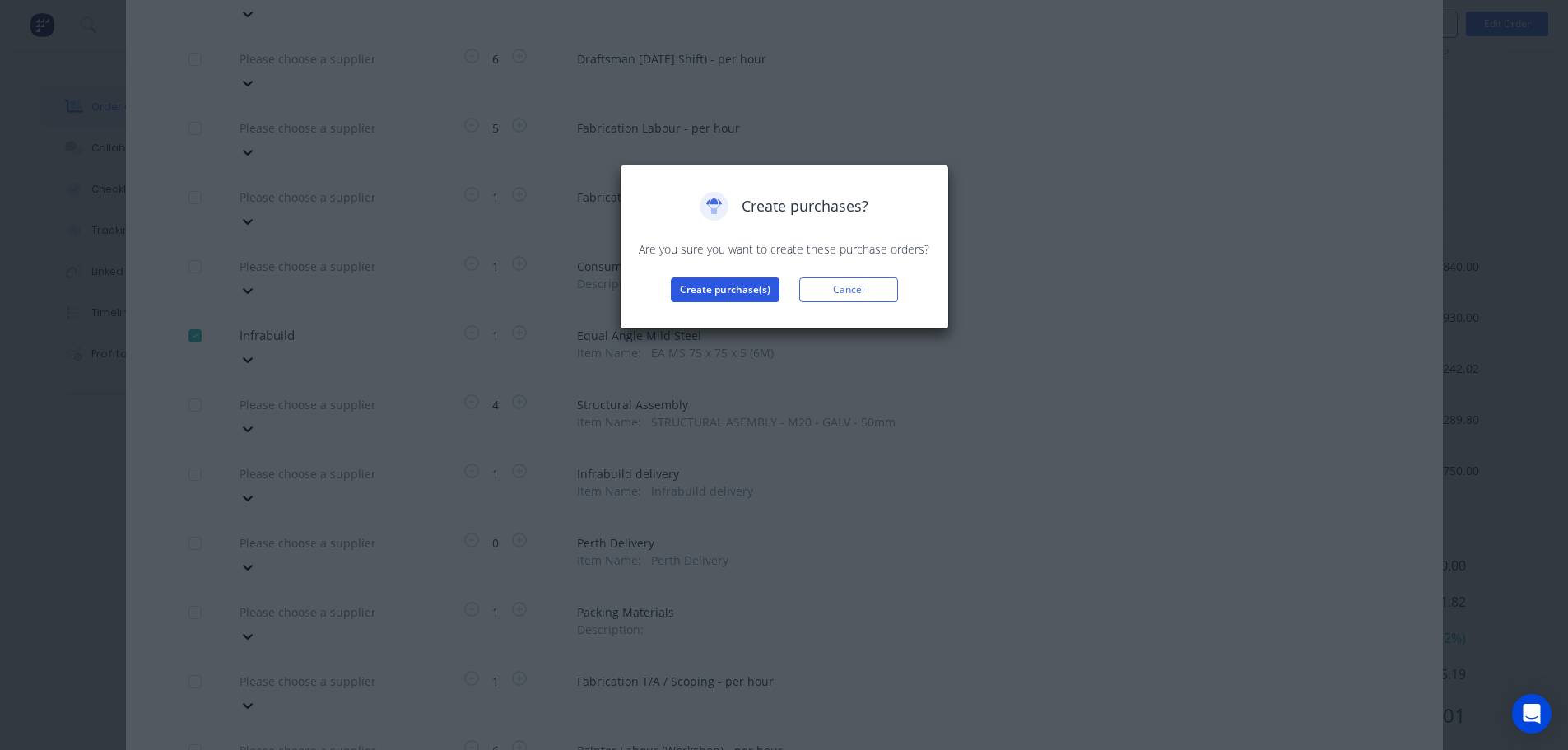
click at [697, 281] on button "Create purchase(s)" at bounding box center [724, 290] width 108 height 25
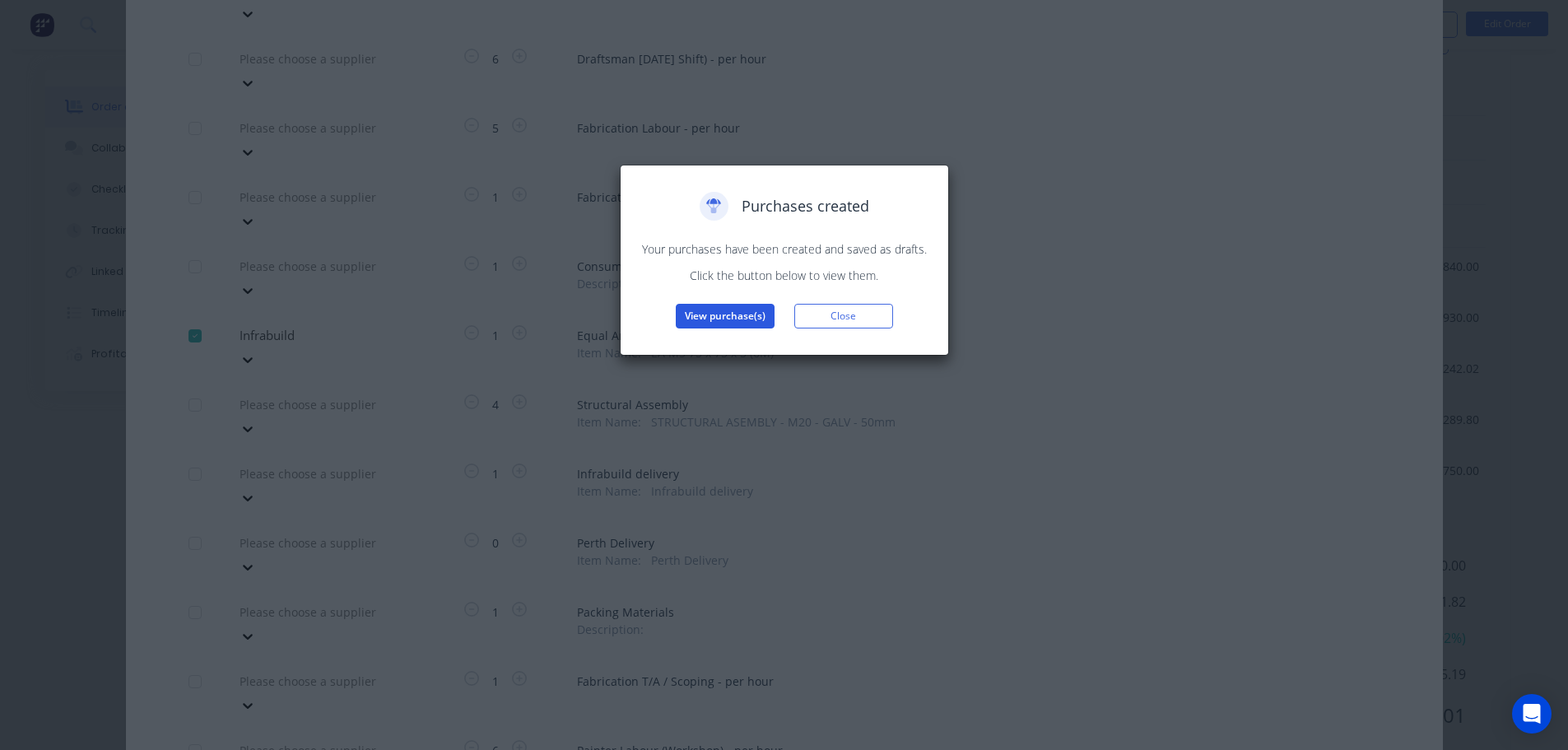
click at [693, 306] on button "View purchase(s)" at bounding box center [725, 316] width 99 height 25
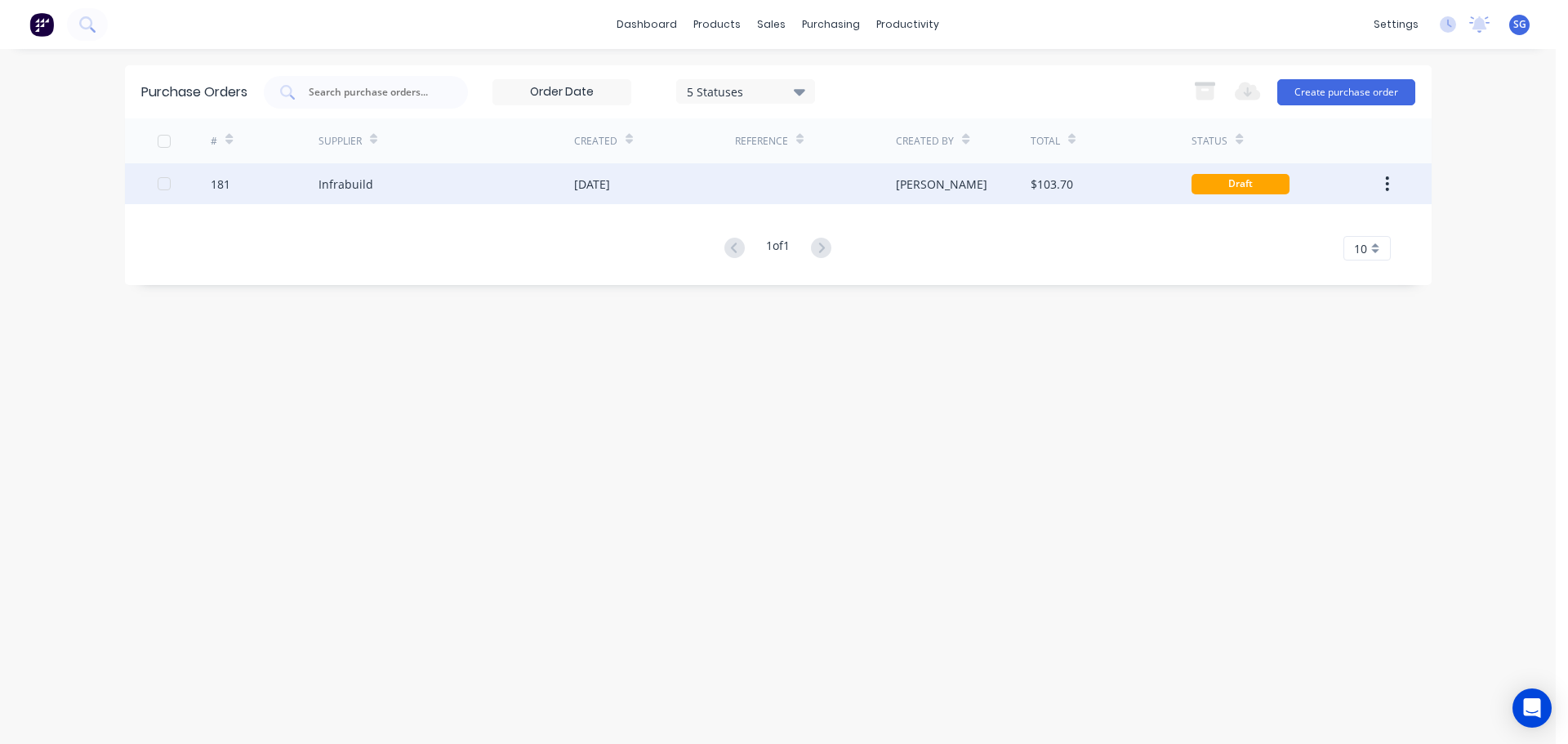
click at [350, 173] on div "Infrabuild" at bounding box center [447, 184] width 256 height 40
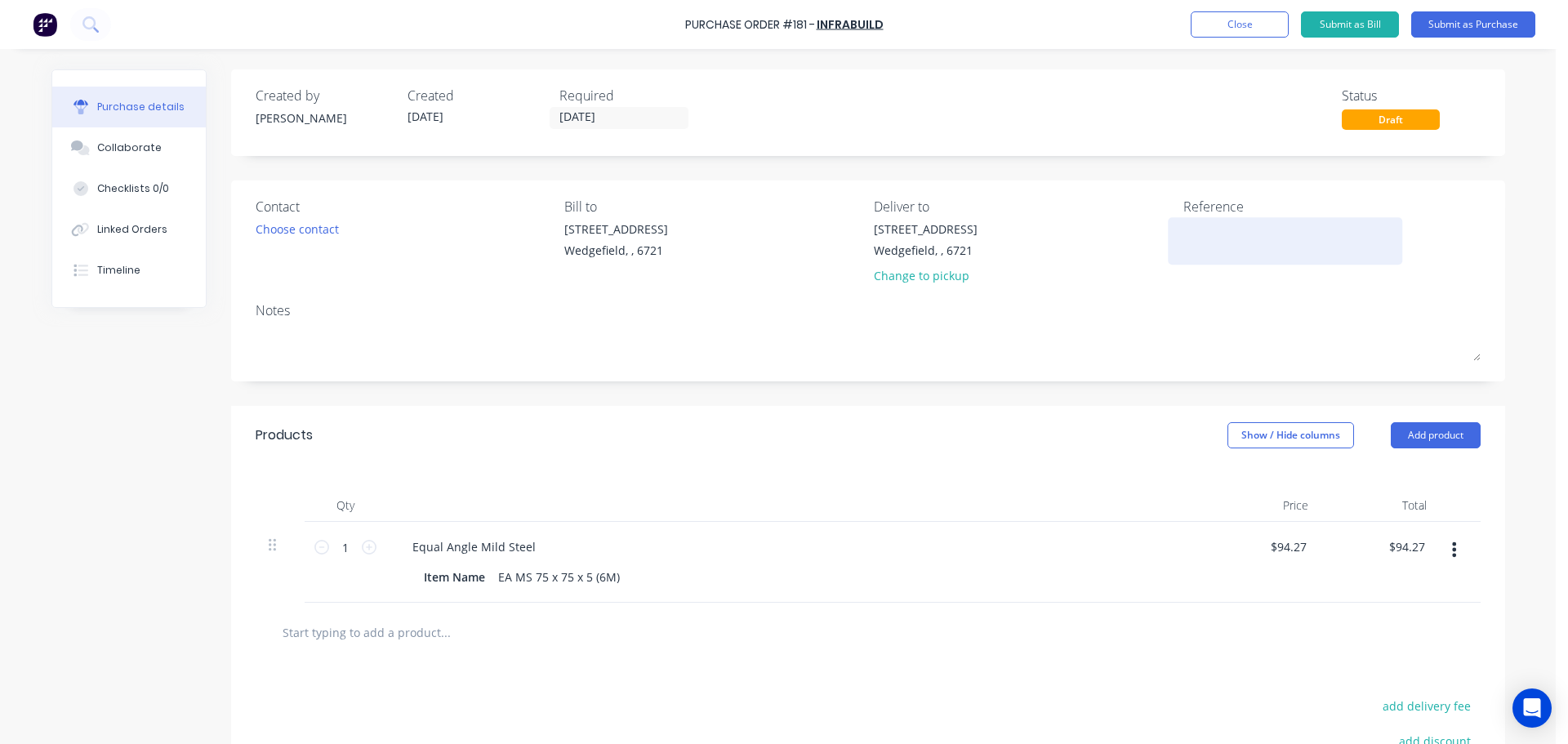
click at [1250, 239] on textarea at bounding box center [1286, 239] width 204 height 37
click at [1218, 226] on textarea "Job #" at bounding box center [1286, 239] width 204 height 37
type textarea "Job # 1119"
click at [653, 118] on input "[DATE]" at bounding box center [619, 118] width 137 height 20
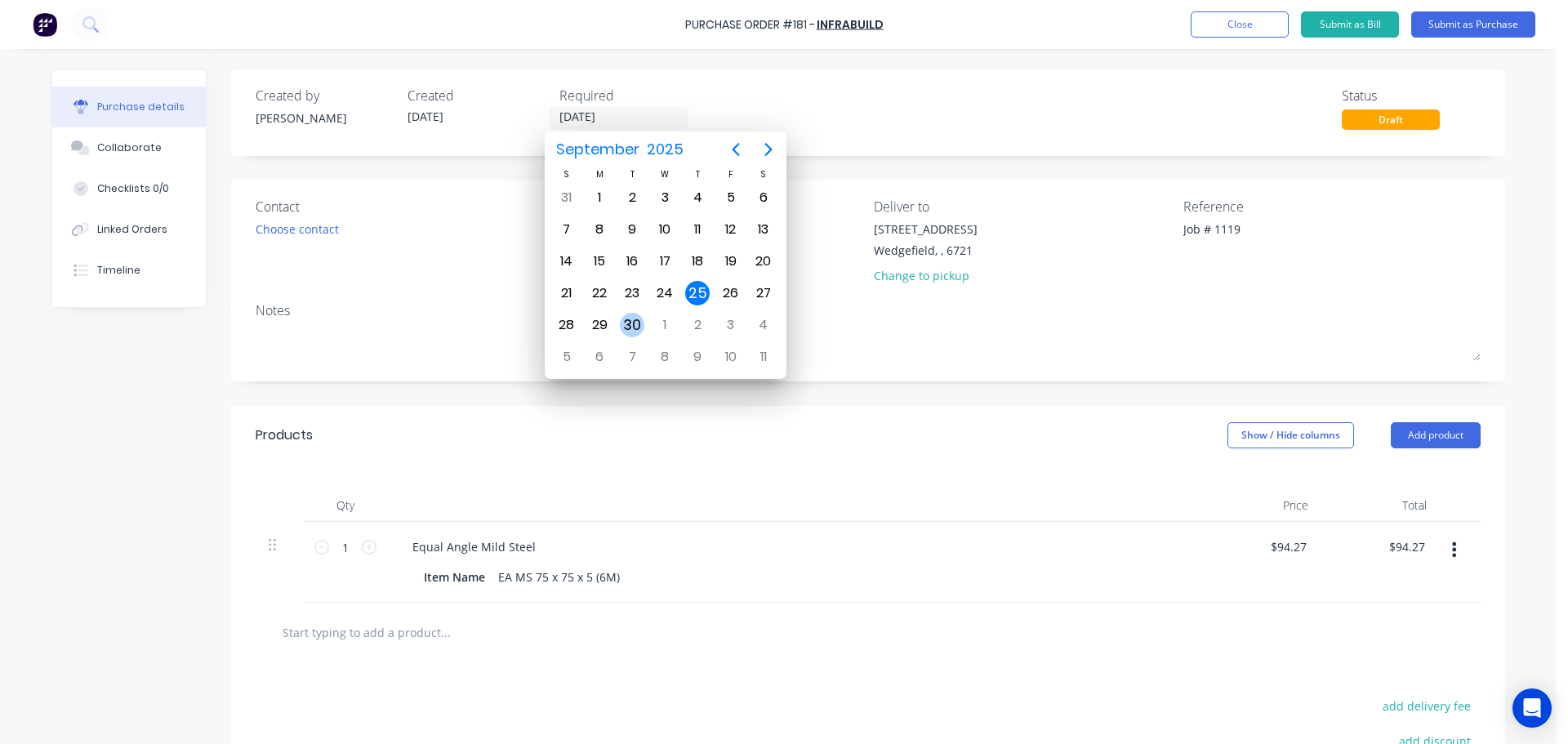
click at [634, 328] on div "30" at bounding box center [632, 324] width 25 height 25
type input "30/09/25"
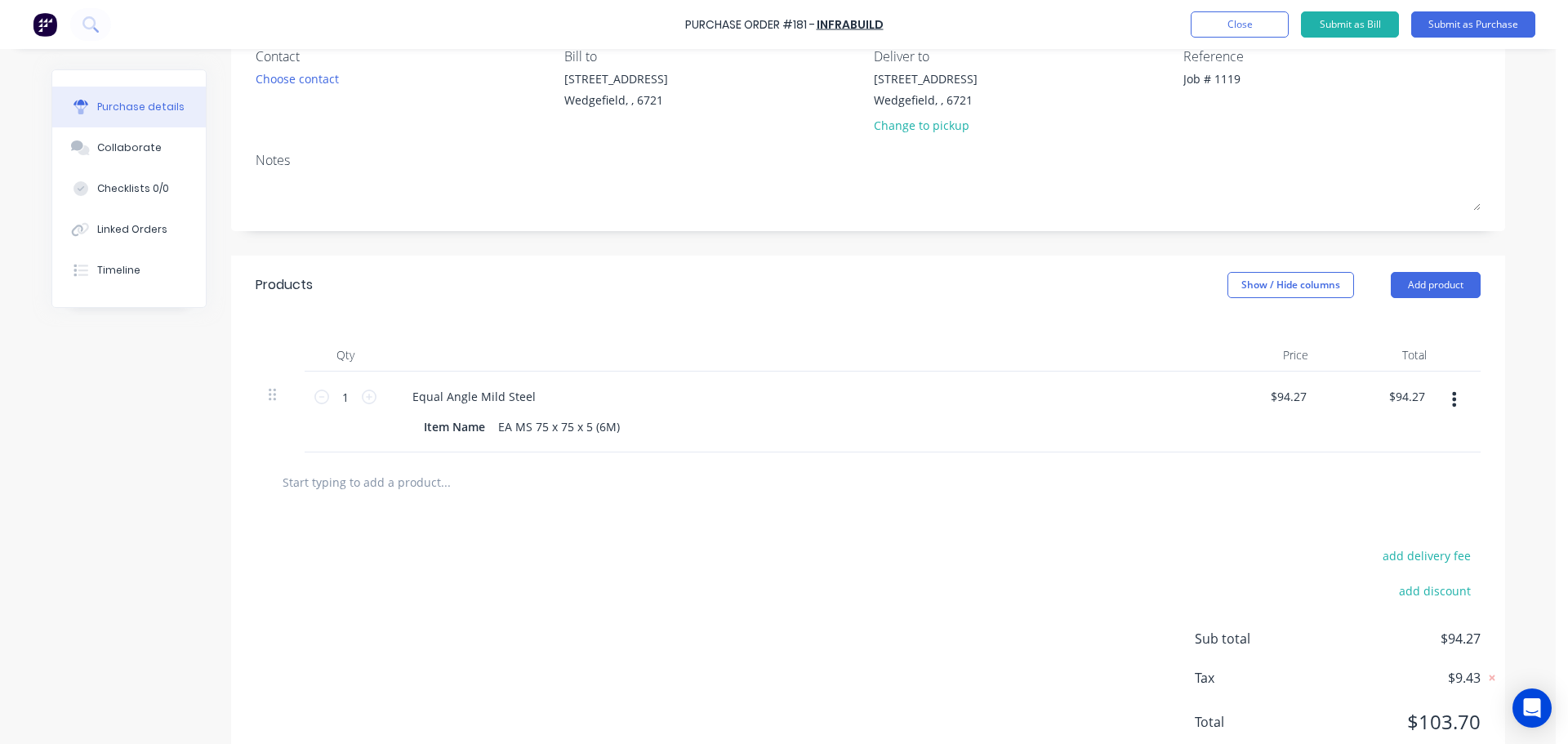
scroll to position [163, 0]
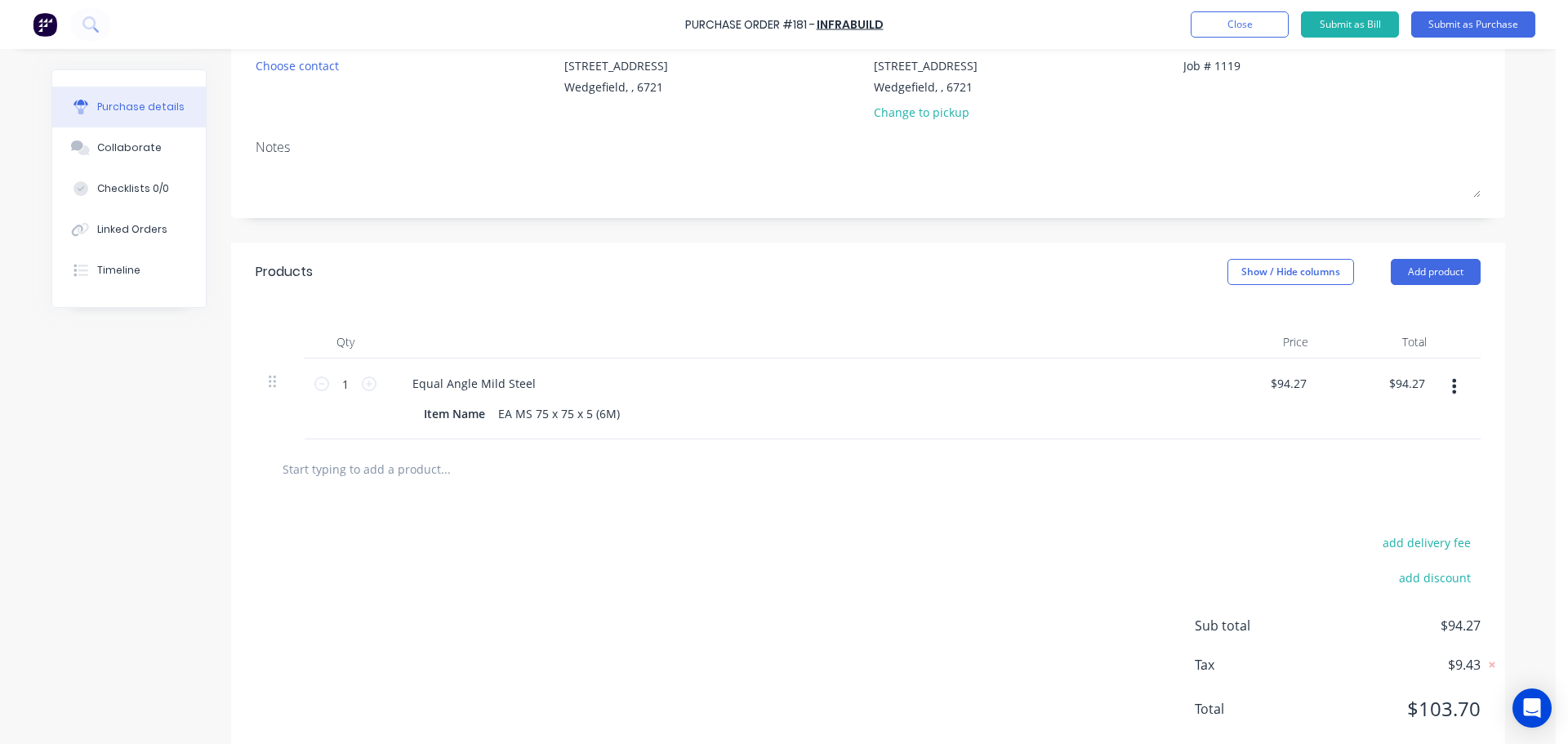
click at [345, 473] on input "text" at bounding box center [445, 468] width 326 height 33
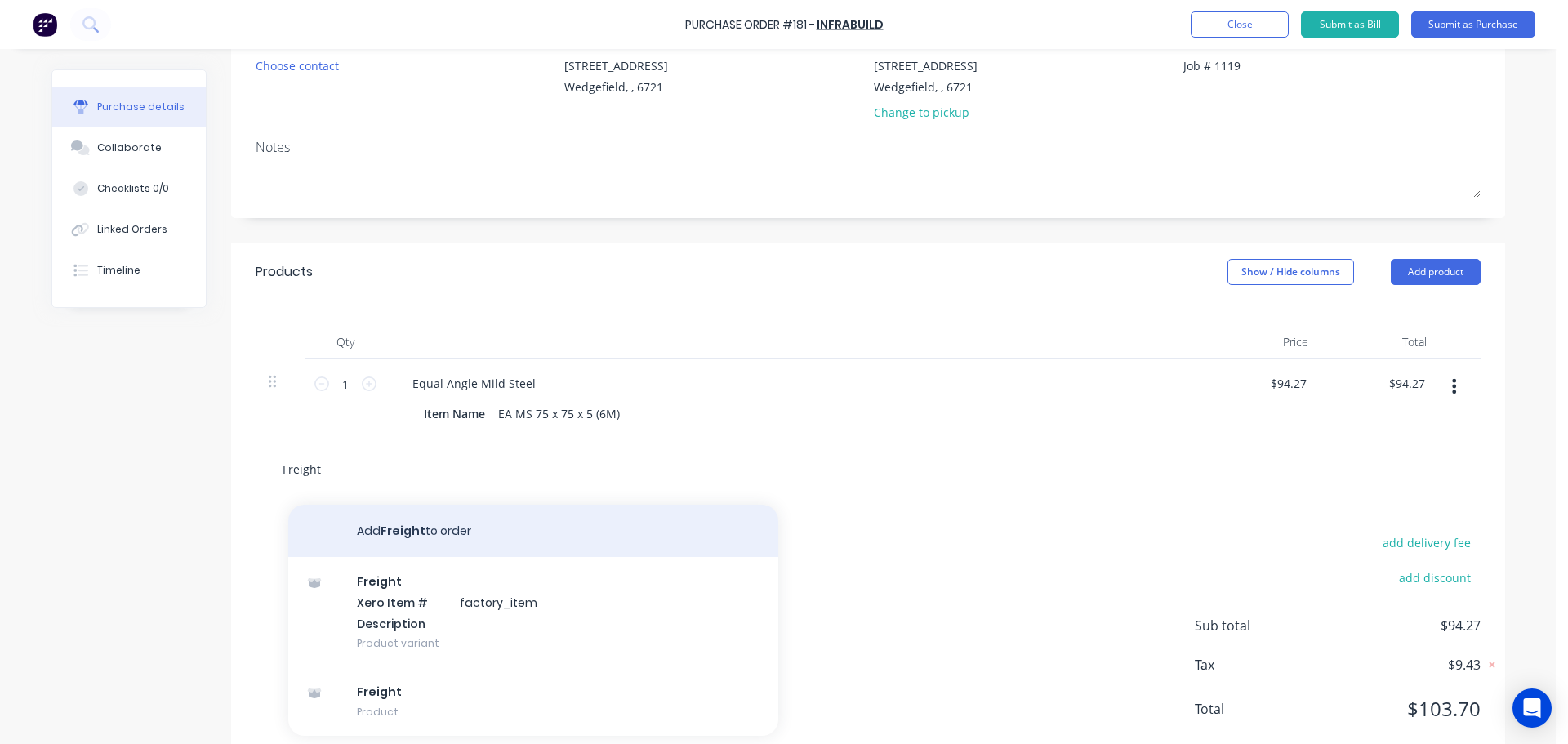
type input "Freight"
click at [396, 536] on button "Add Freight to order" at bounding box center [533, 530] width 490 height 52
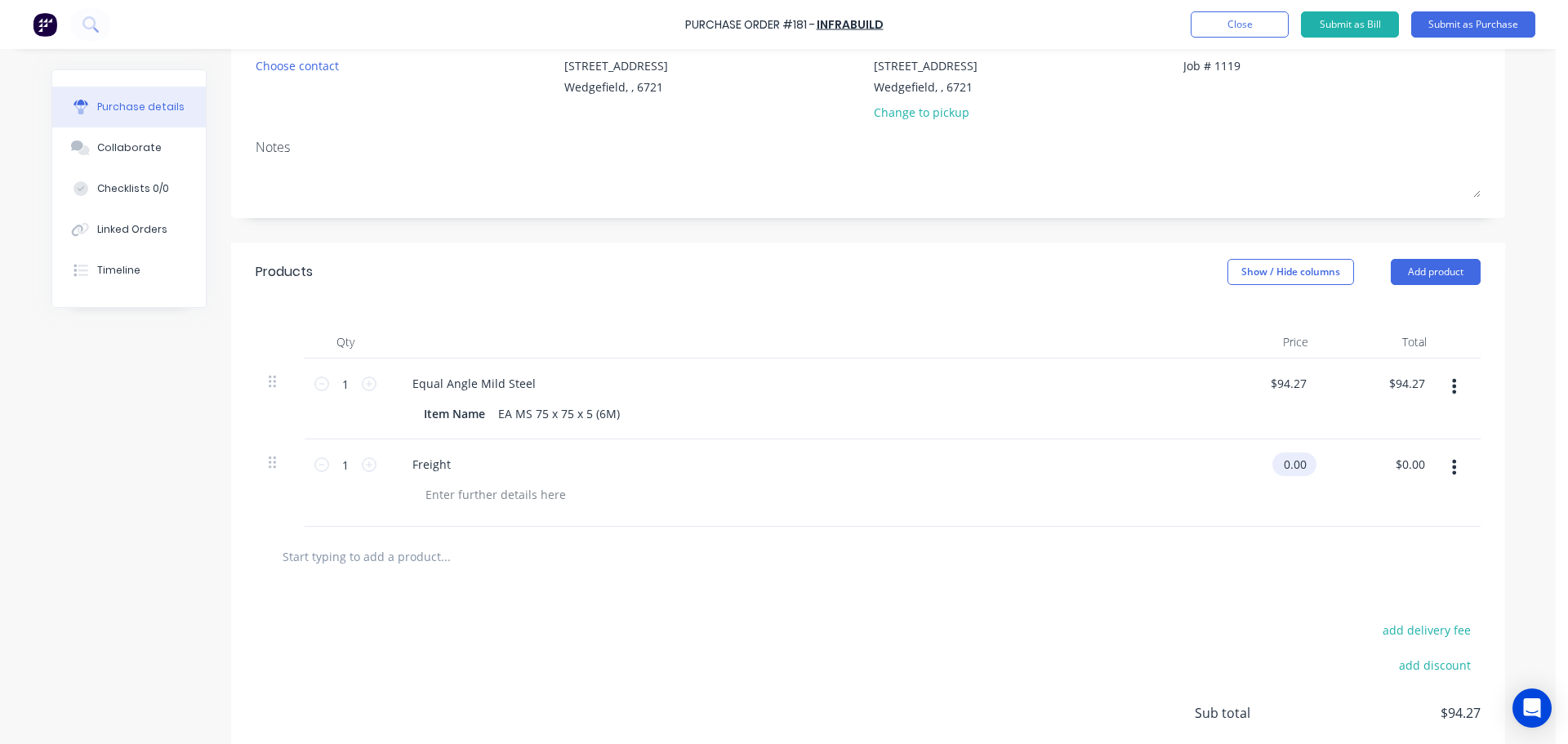
click at [1290, 467] on input "0.00" at bounding box center [1291, 464] width 38 height 24
click at [1290, 467] on input "0.00" at bounding box center [1295, 464] width 31 height 24
type input "65"
type input "65.00"
type input "$65.00"
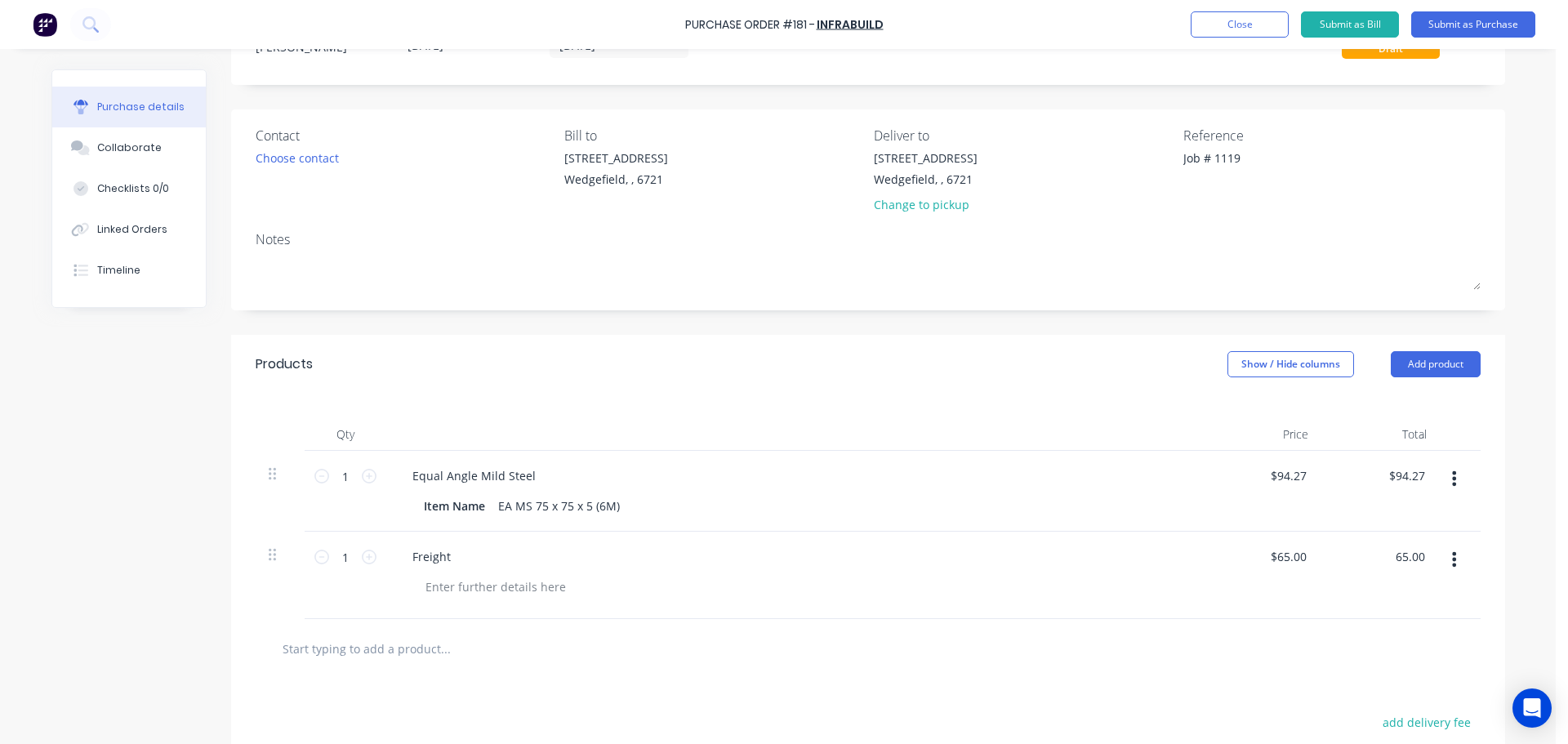
scroll to position [0, 0]
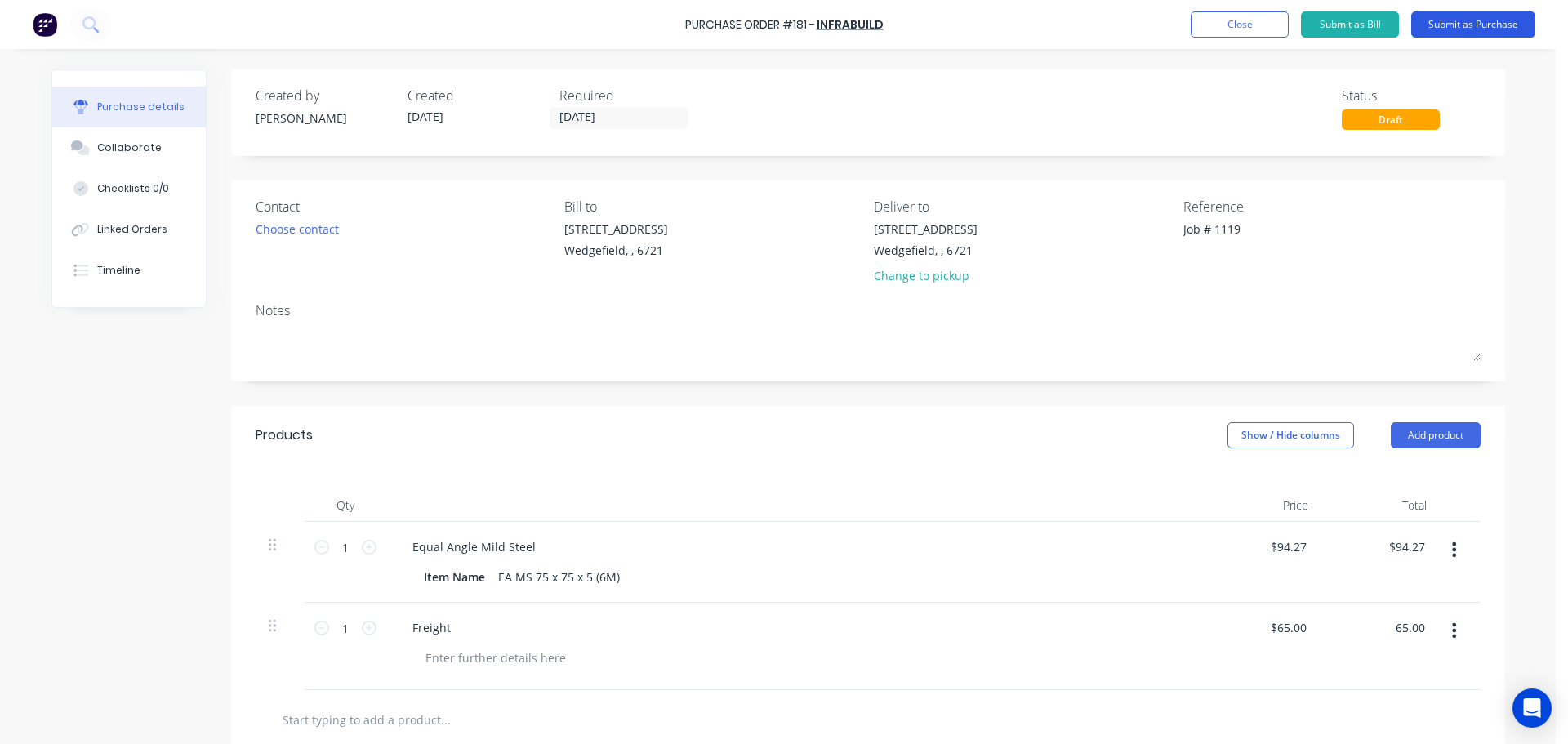
type input "$65.00"
click at [1499, 26] on button "Submit as Purchase" at bounding box center [1473, 24] width 124 height 26
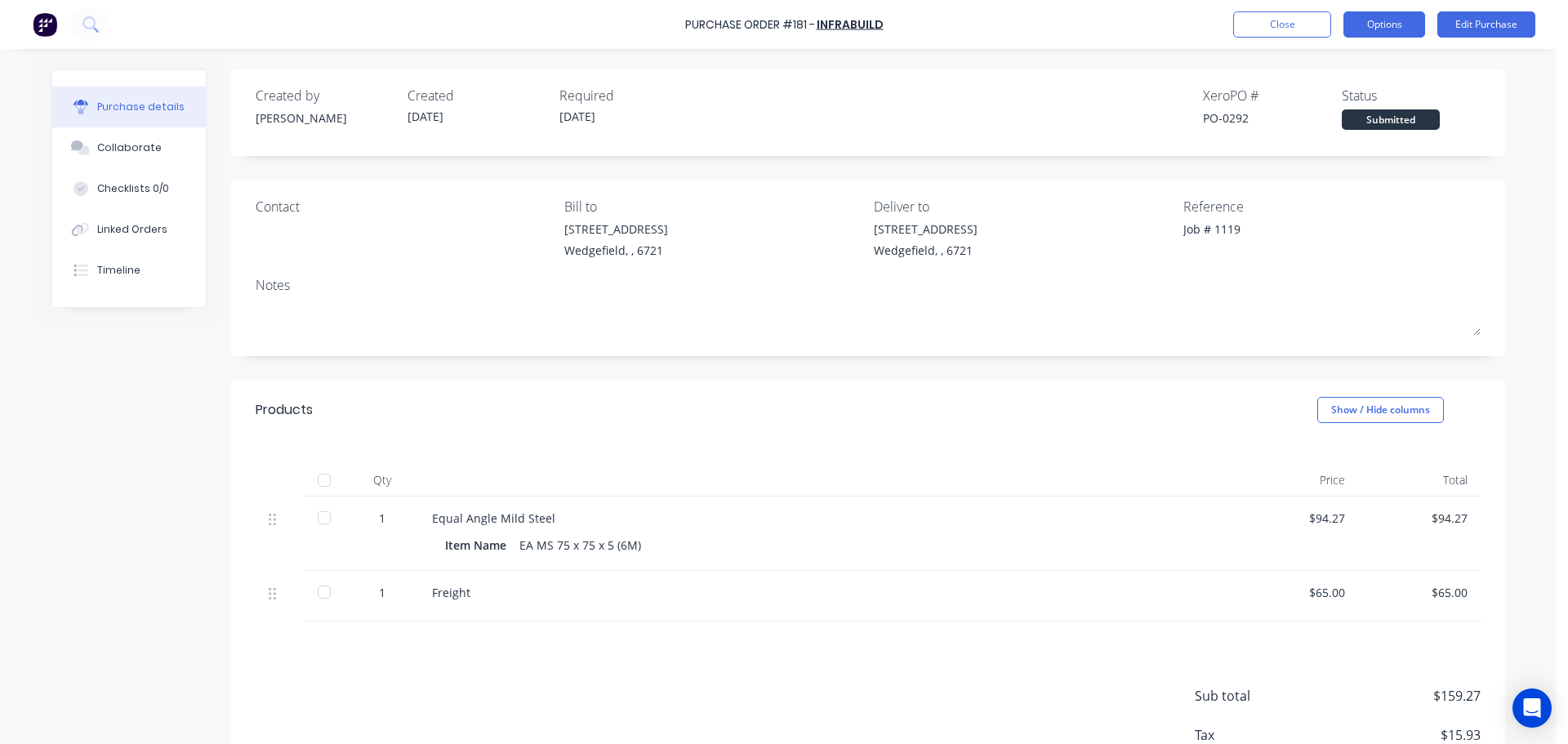
click at [1369, 28] on button "Options" at bounding box center [1384, 24] width 82 height 26
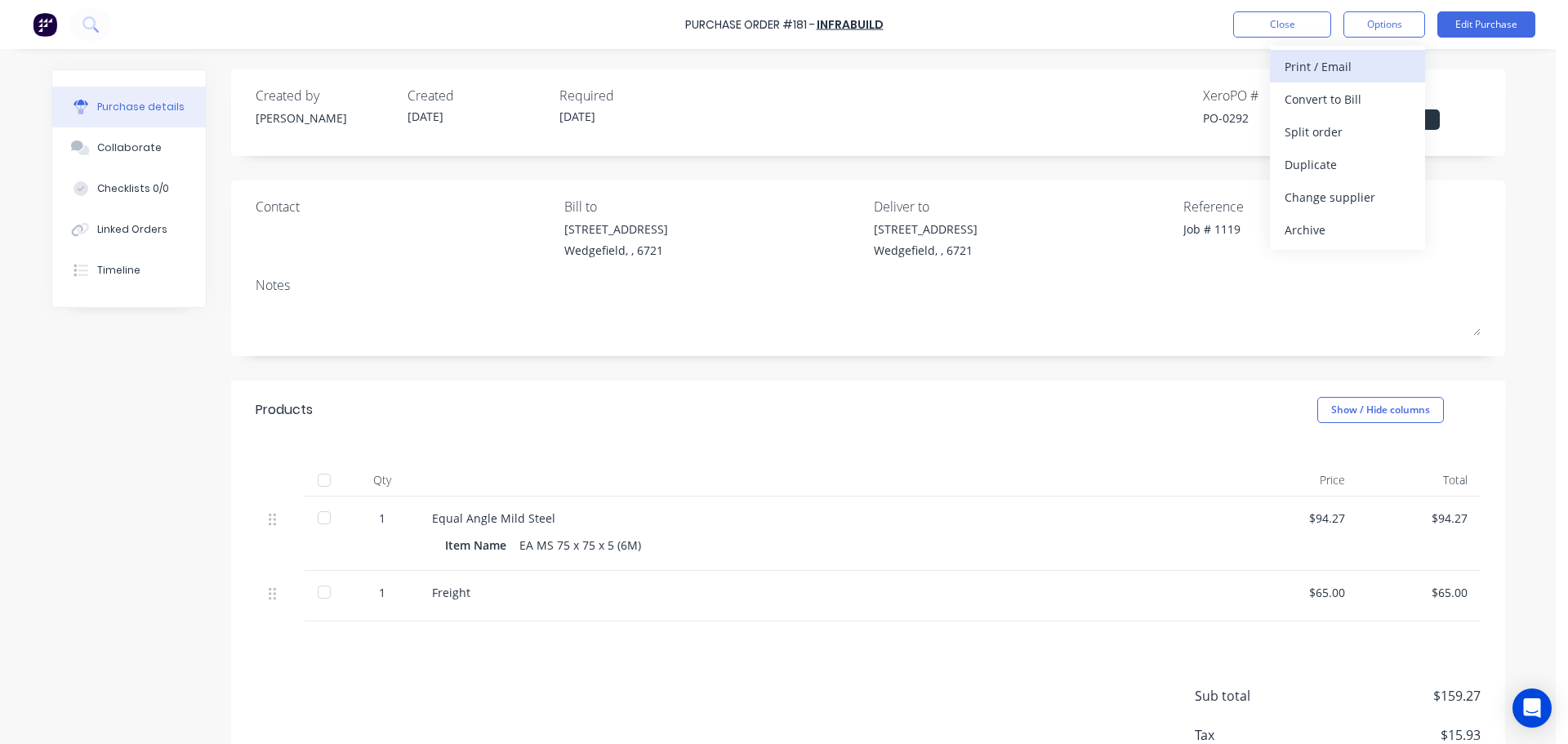
click at [1301, 75] on div "Print / Email" at bounding box center [1347, 67] width 126 height 24
click at [1363, 113] on button "With pricing" at bounding box center [1347, 99] width 155 height 33
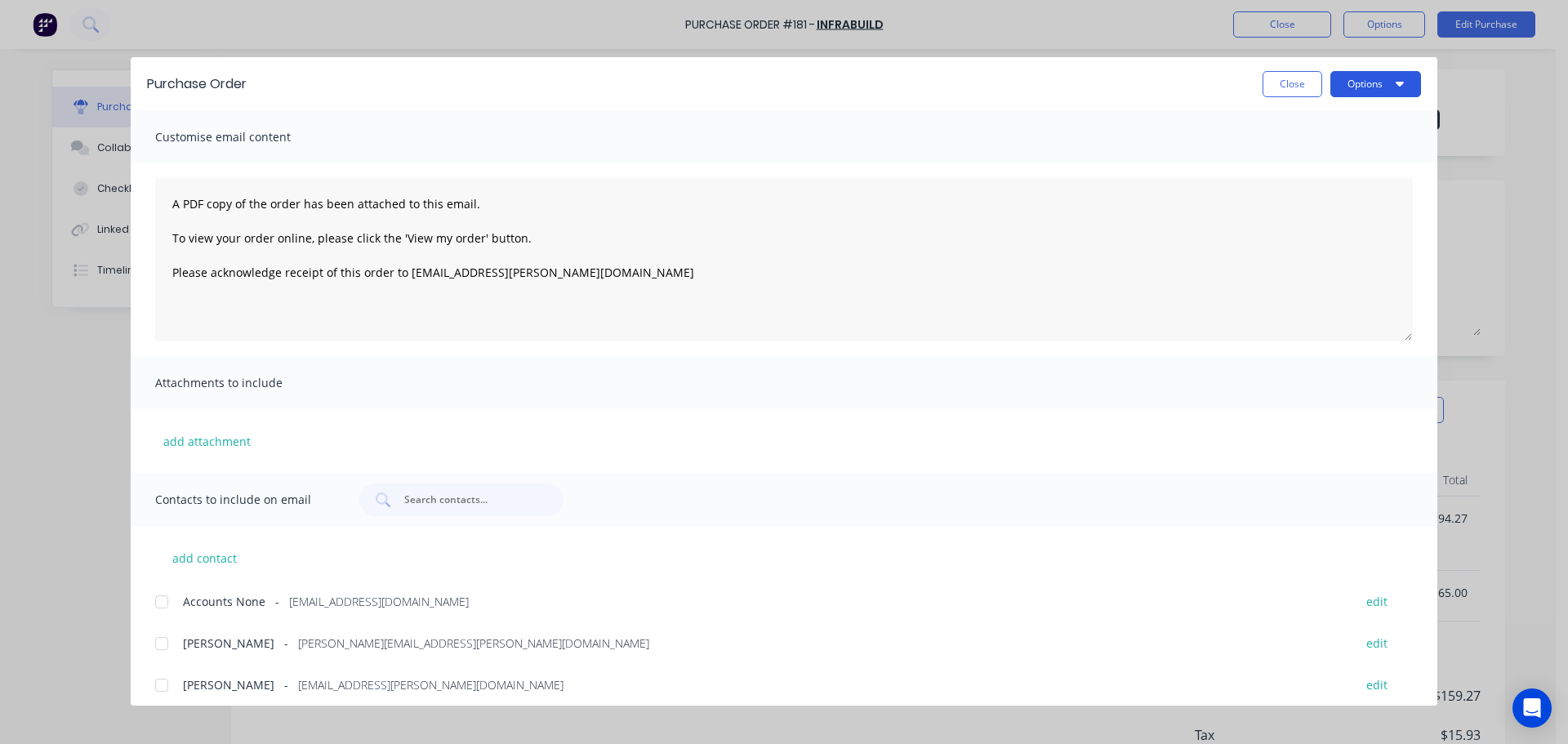
click at [1355, 79] on button "Options" at bounding box center [1376, 84] width 91 height 26
click at [157, 644] on div at bounding box center [162, 644] width 33 height 33
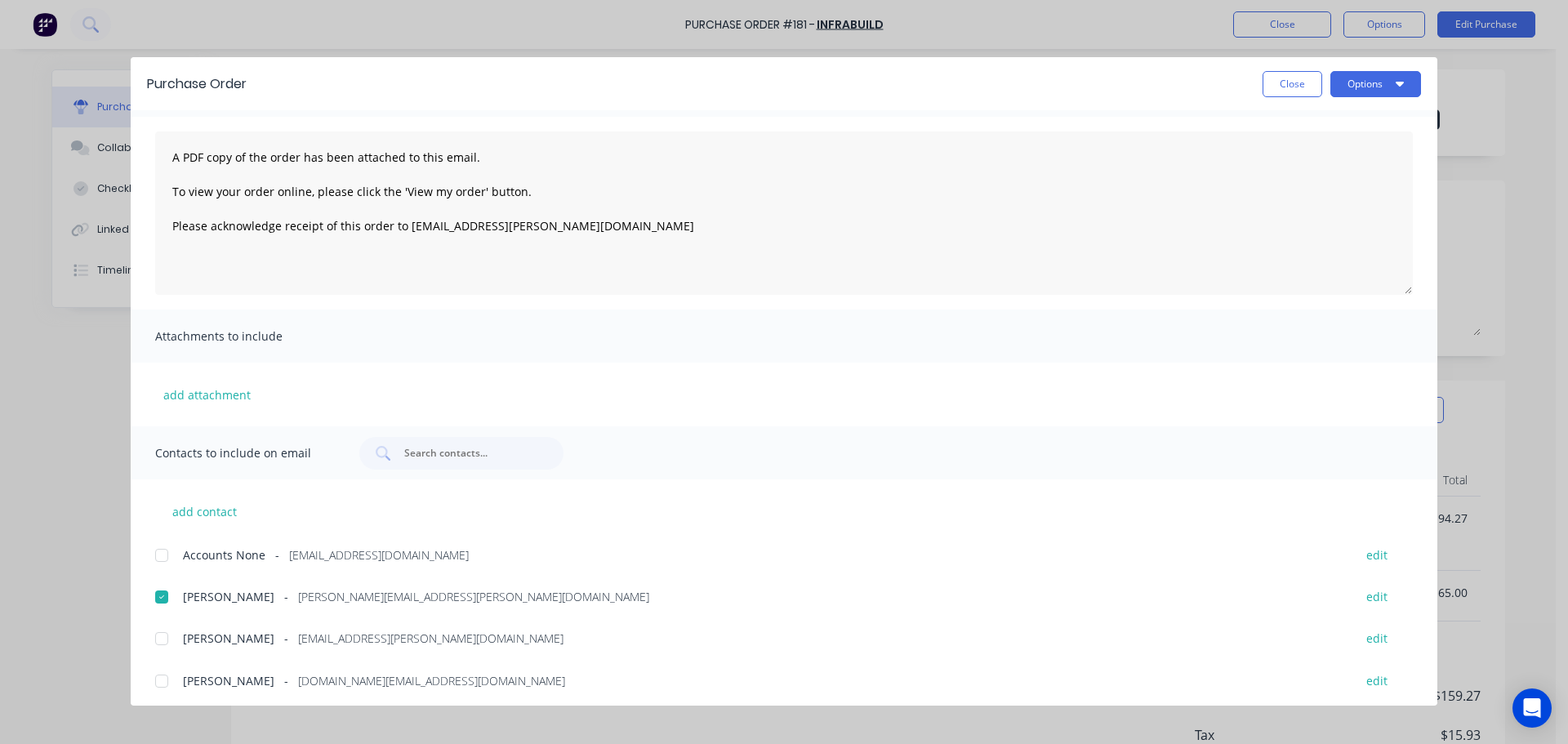
scroll to position [94, 0]
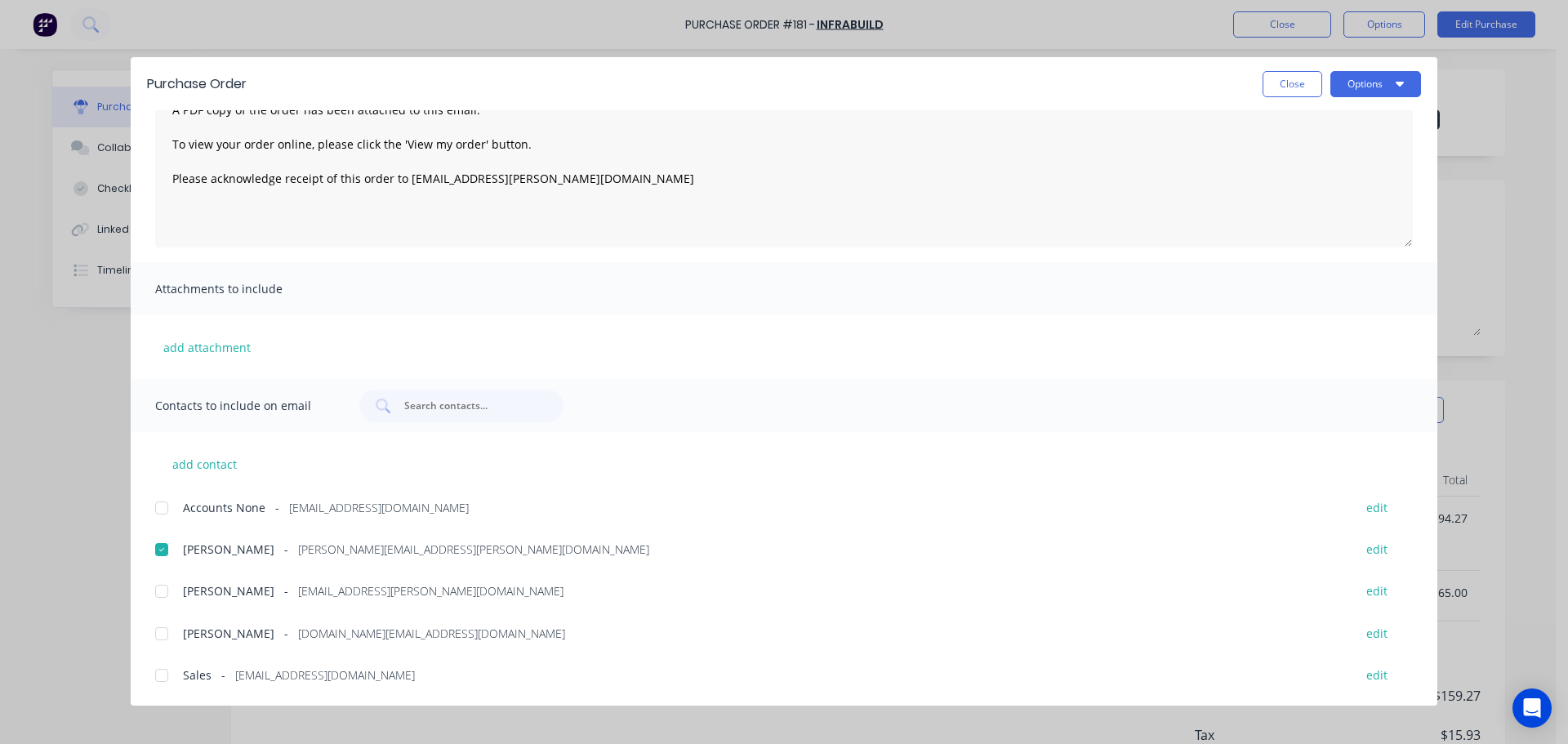
click at [158, 682] on div at bounding box center [162, 675] width 33 height 33
click at [1365, 96] on button "Options" at bounding box center [1376, 84] width 91 height 26
click at [1308, 197] on div "Email" at bounding box center [1344, 191] width 126 height 24
click at [1286, 85] on button "Close" at bounding box center [1292, 84] width 60 height 26
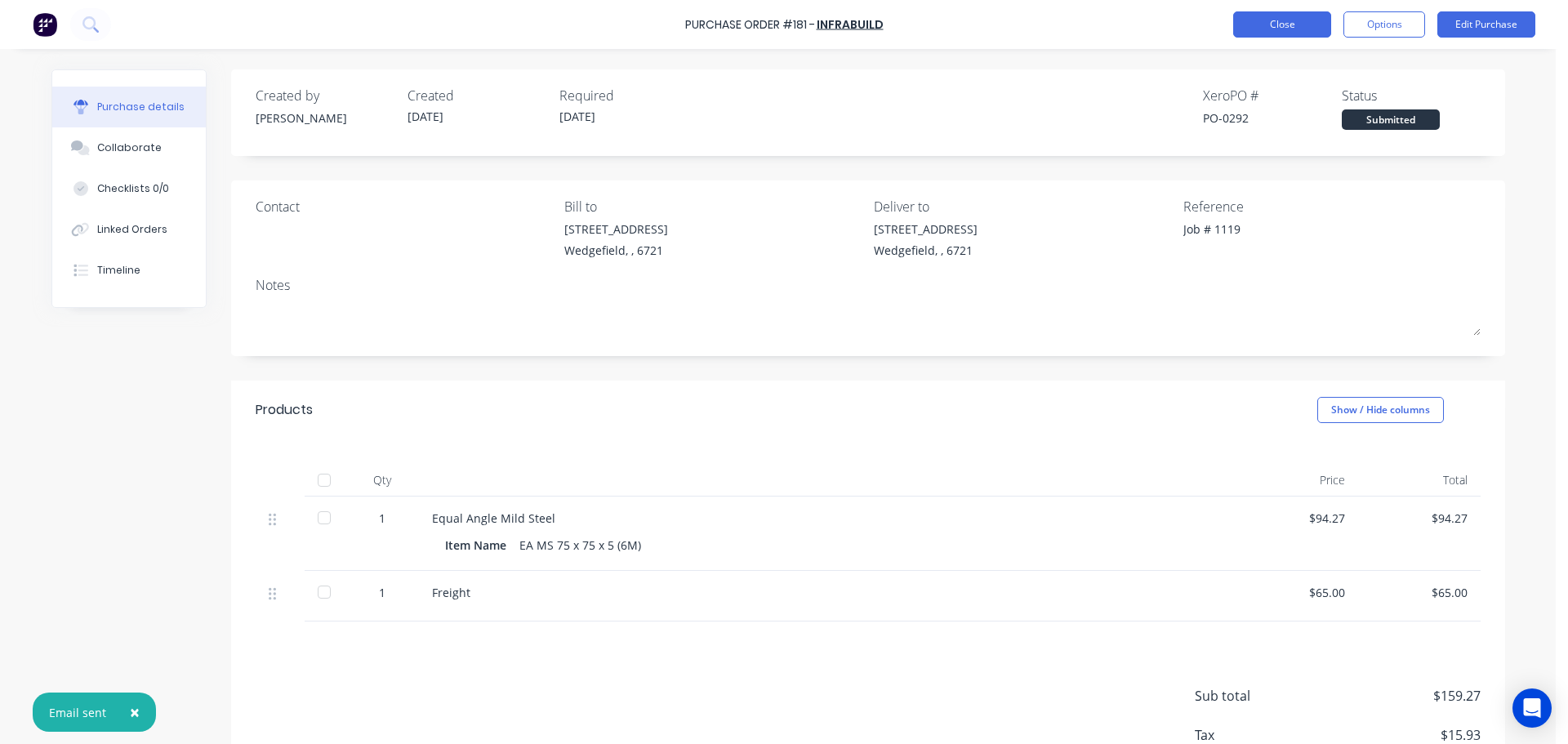
click at [1274, 24] on button "Close" at bounding box center [1282, 24] width 98 height 26
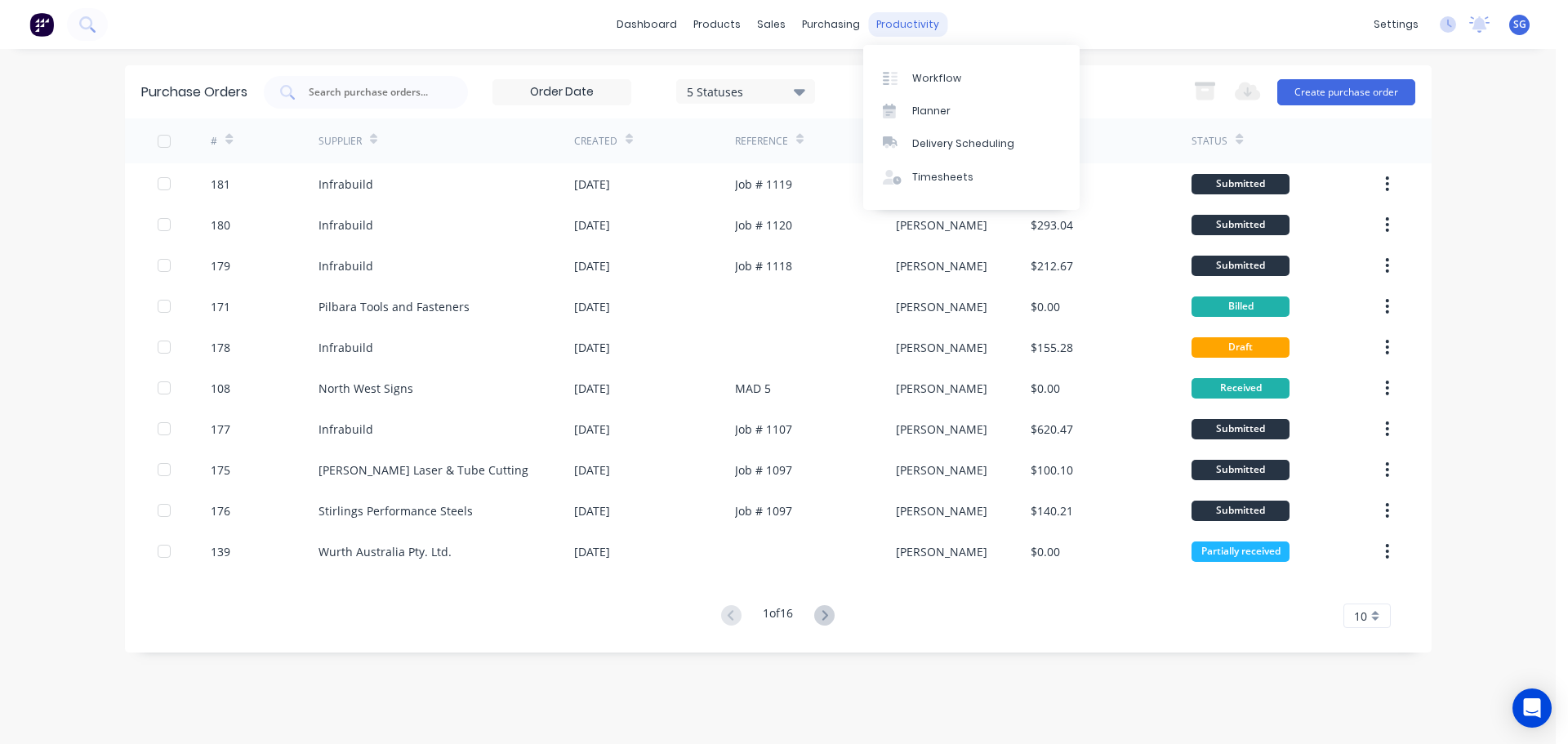
click at [887, 20] on div "productivity" at bounding box center [908, 24] width 79 height 25
click at [908, 86] on link "Workflow" at bounding box center [971, 78] width 217 height 33
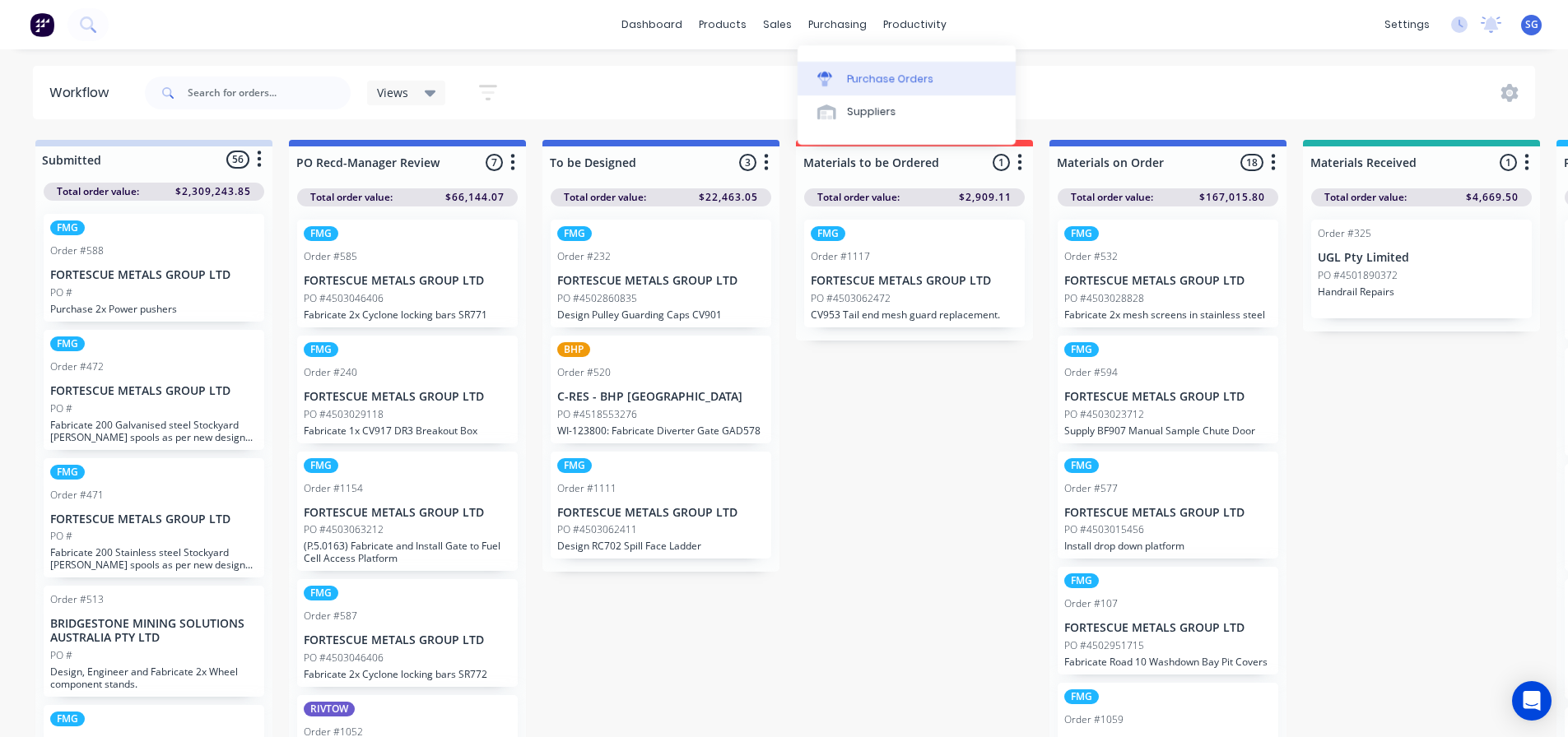
click at [846, 64] on link "Purchase Orders" at bounding box center [907, 79] width 219 height 33
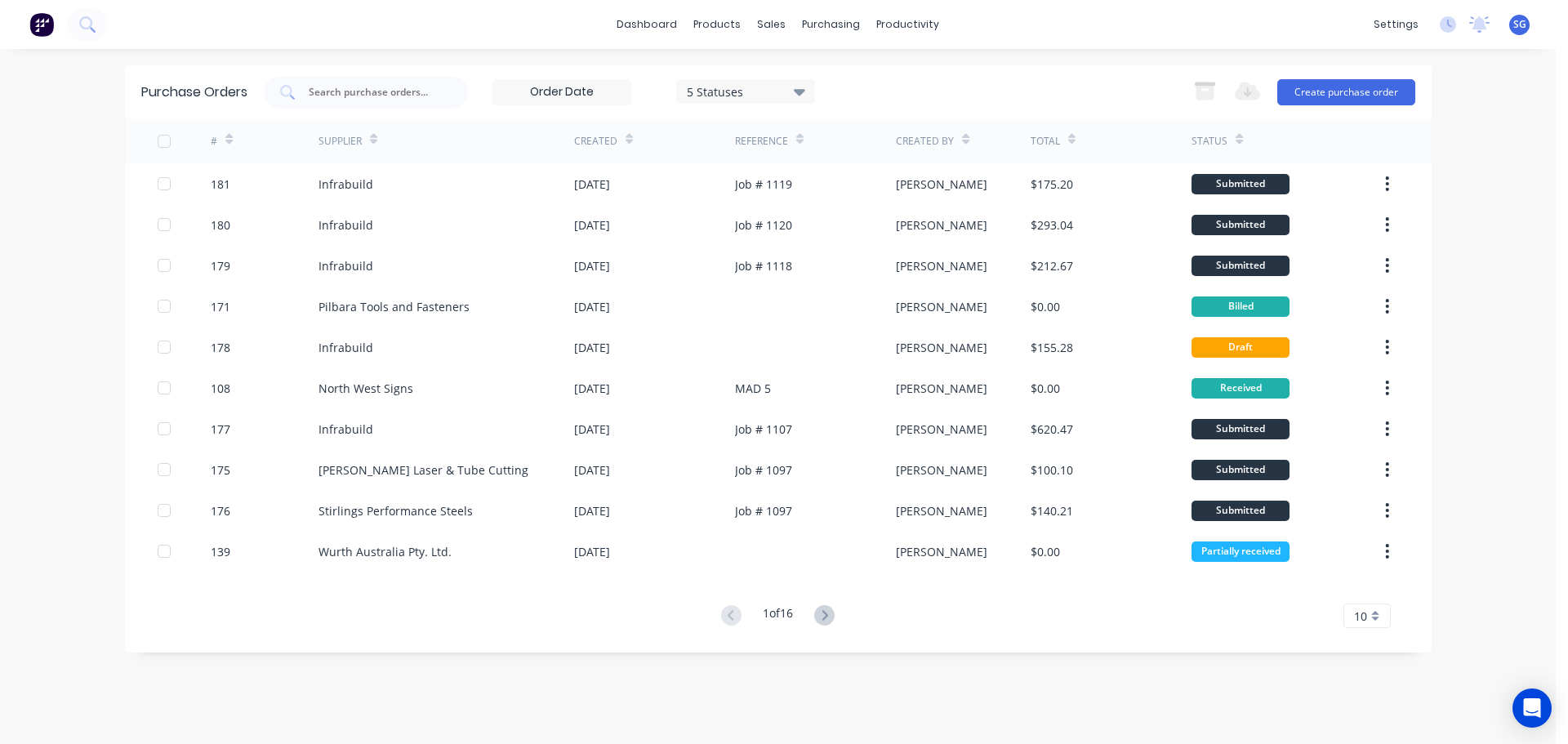
click at [785, 82] on div "5 Statuses" at bounding box center [745, 91] width 139 height 25
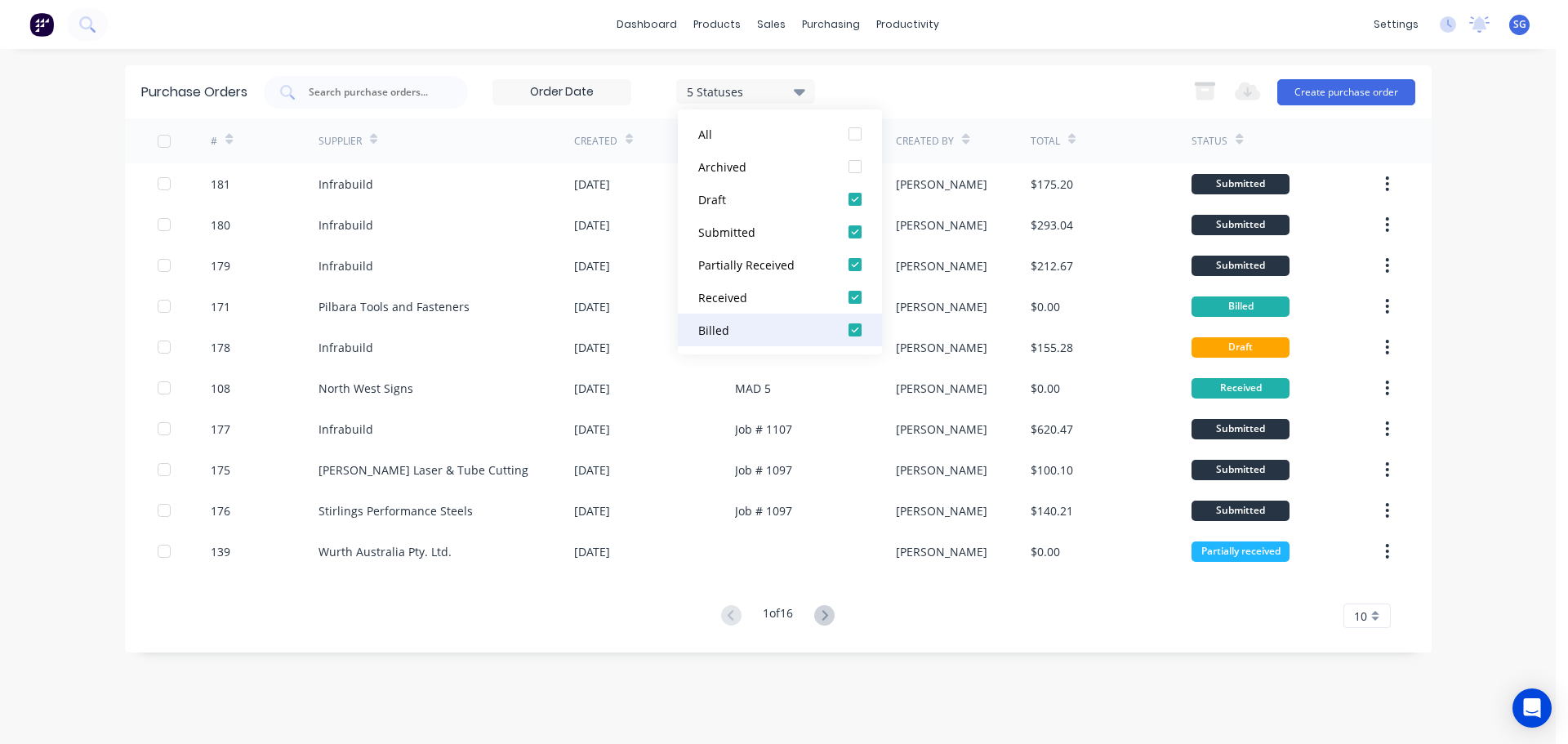
click at [758, 326] on div "Billed" at bounding box center [764, 330] width 131 height 17
click at [1124, 94] on div "4 Statuses 4 Statuses Export to Excel (XLSX) Create purchase order" at bounding box center [839, 93] width 1152 height 33
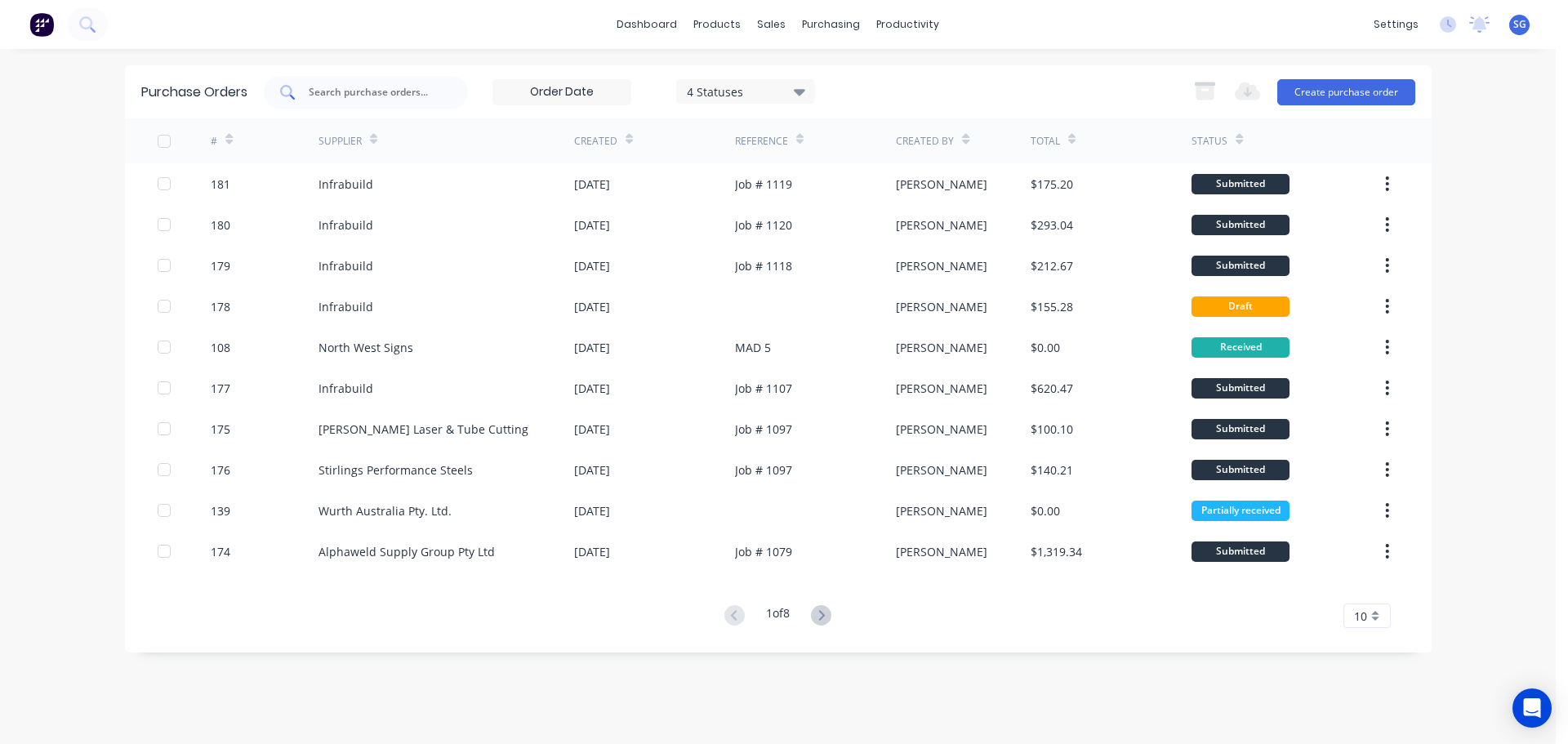
click at [347, 100] on div at bounding box center [366, 93] width 204 height 33
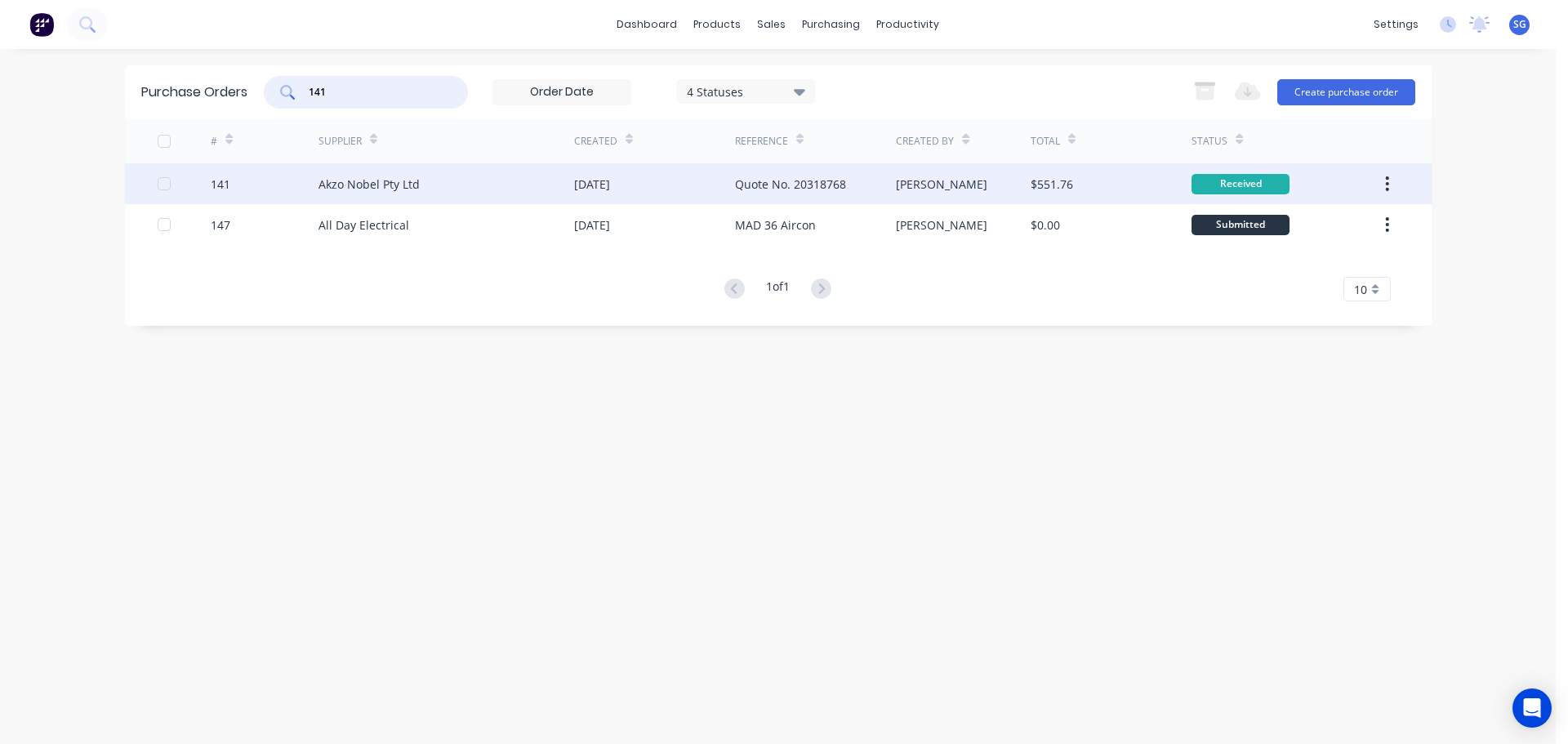
type input "141"
click at [320, 186] on div "Akzo Nobel Pty Ltd" at bounding box center [369, 184] width 101 height 17
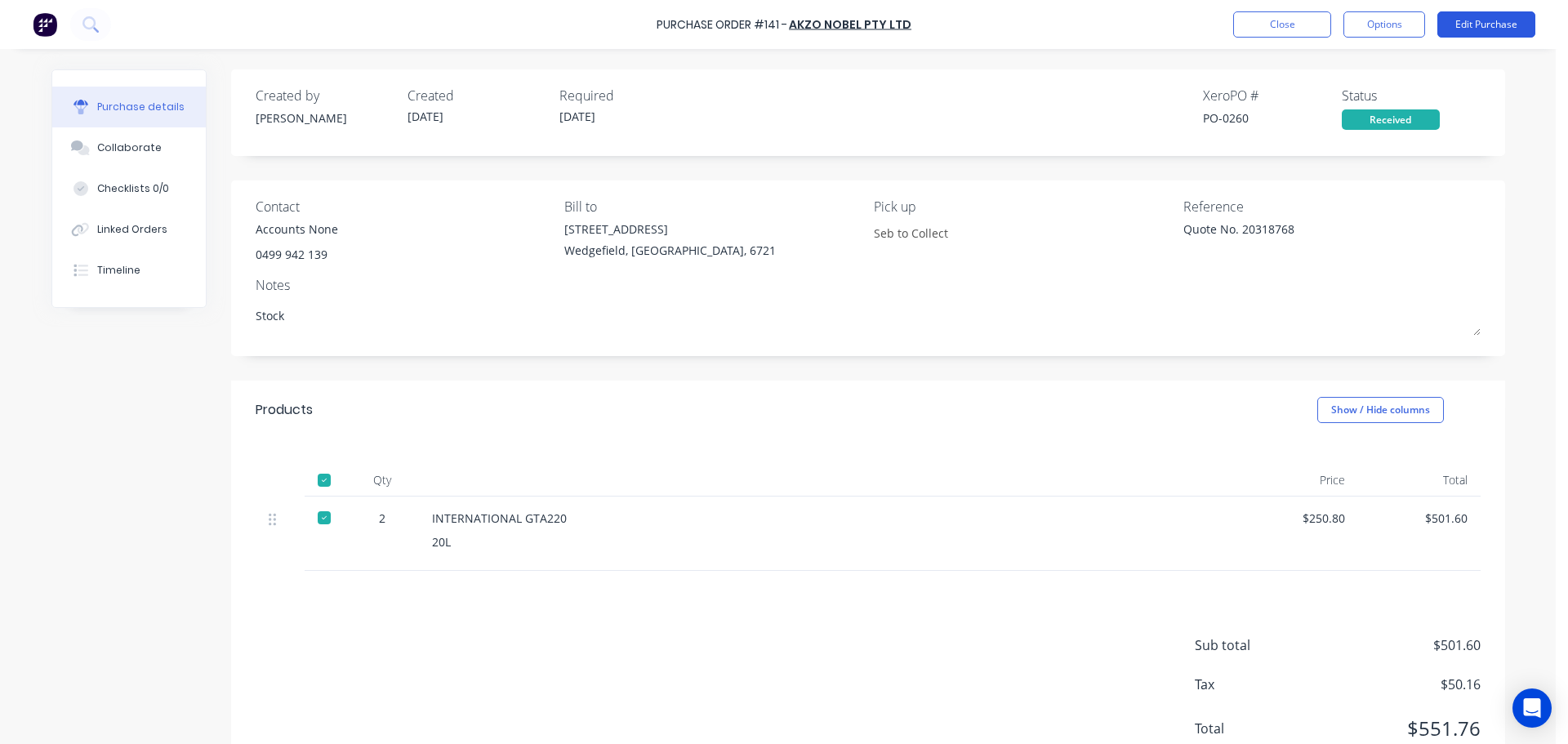
click at [1475, 24] on button "Edit Purchase" at bounding box center [1486, 24] width 98 height 26
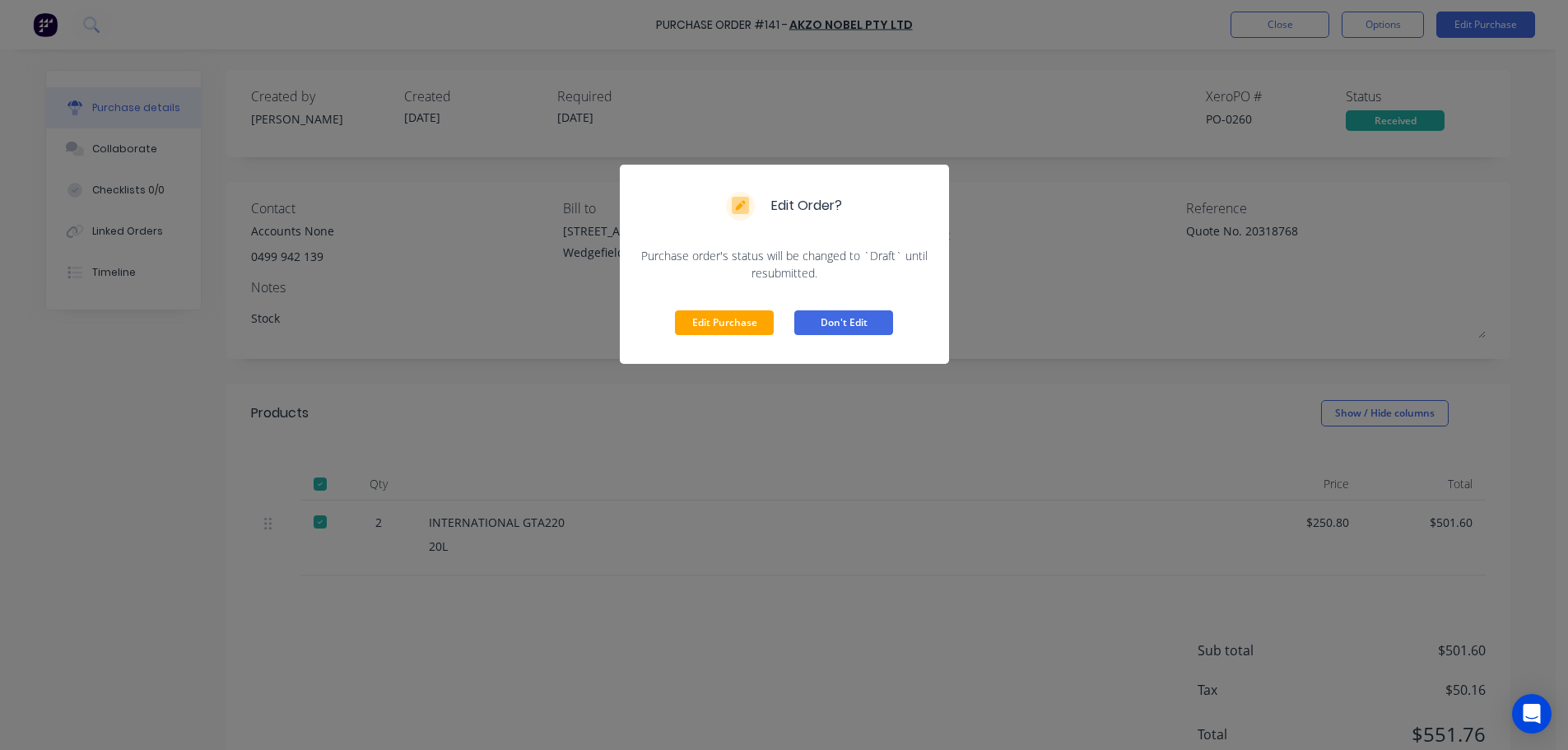
drag, startPoint x: 701, startPoint y: 324, endPoint x: 855, endPoint y: 290, distance: 157.7
click at [701, 324] on button "Edit Purchase" at bounding box center [724, 322] width 99 height 25
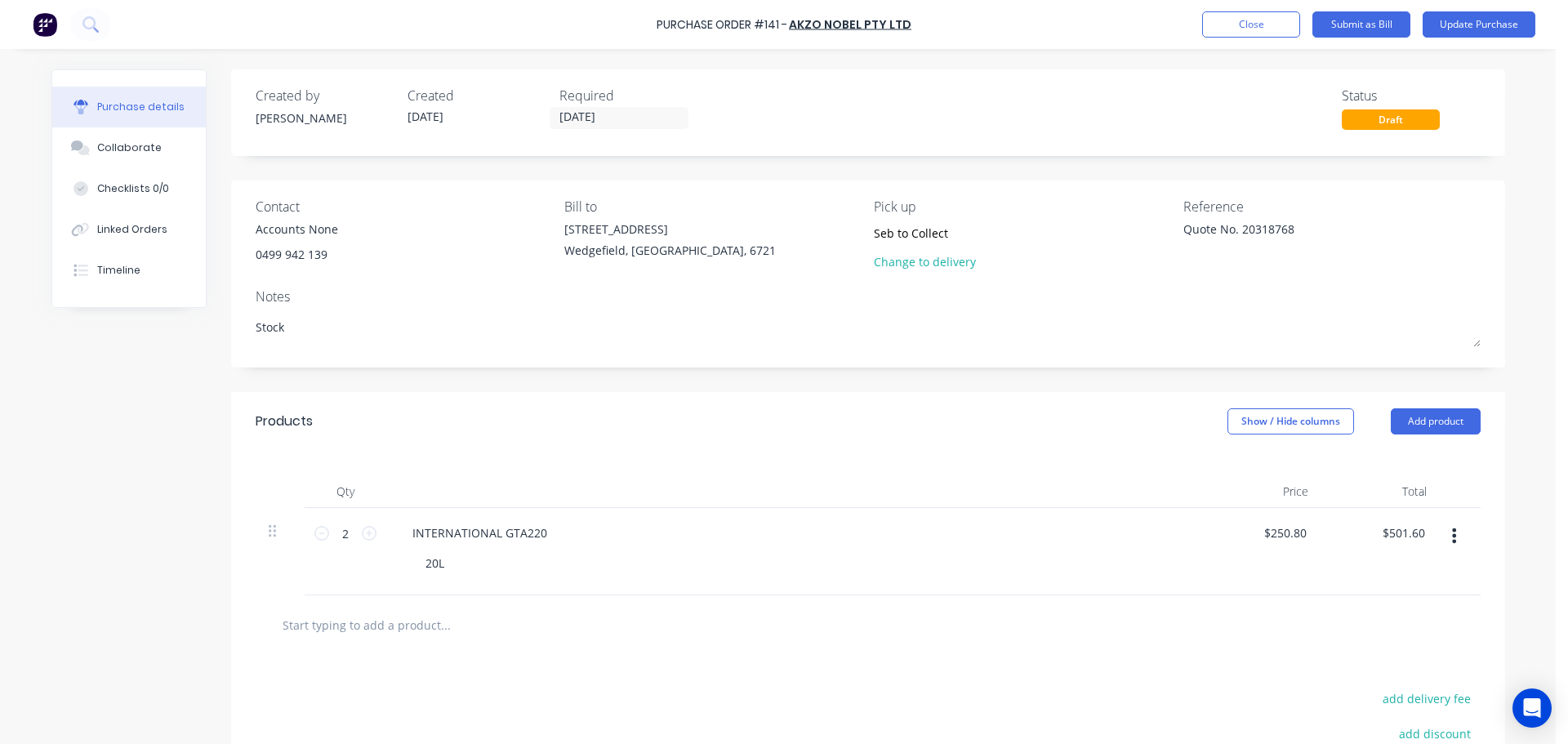
drag, startPoint x: 1193, startPoint y: 230, endPoint x: 1116, endPoint y: 231, distance: 77.0
click at [1116, 231] on div "Contact Accounts None 0499 942 139 Bill to 20 Munda Way Wedgefield, Western Aus…" at bounding box center [868, 237] width 1225 height 82
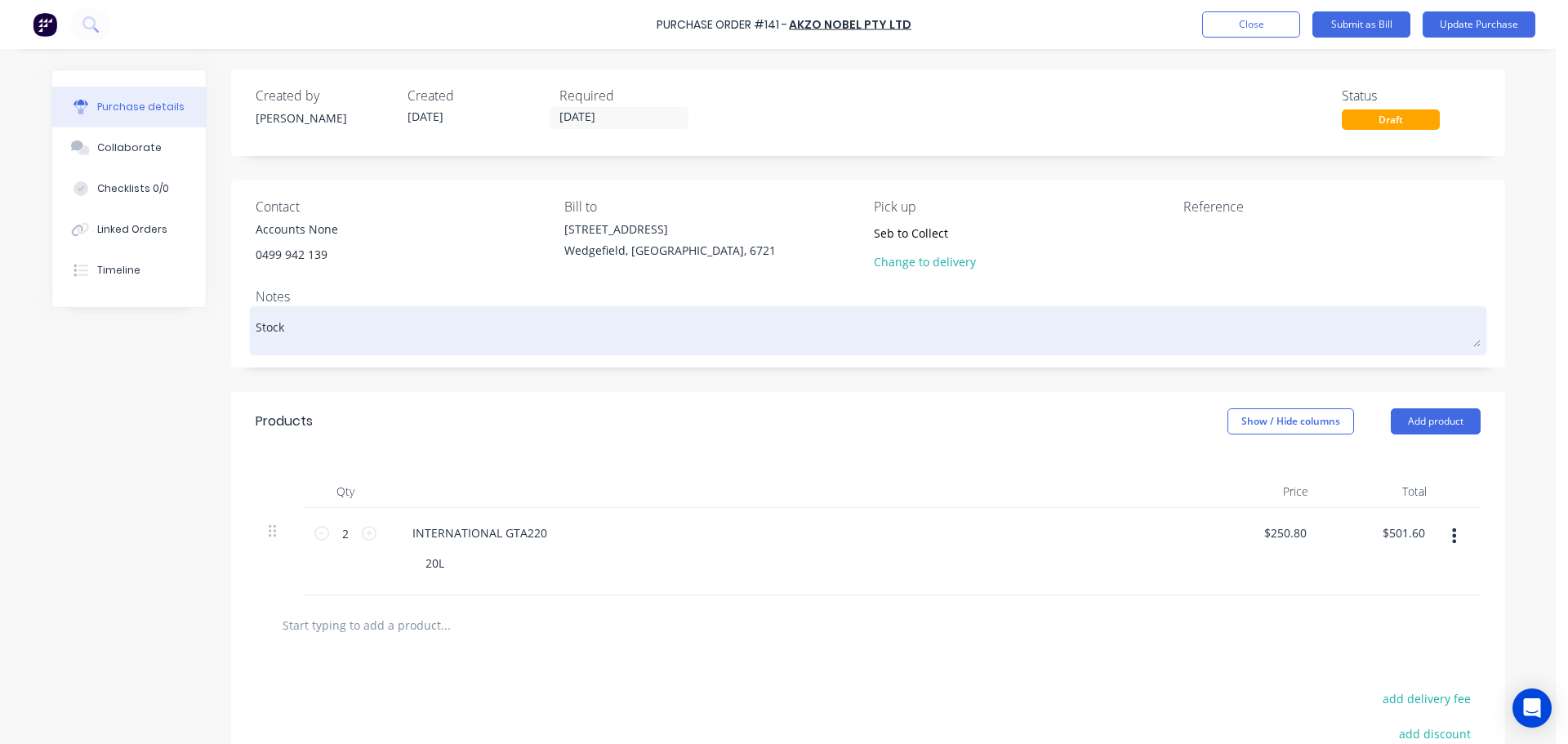
click at [284, 327] on textarea "Stock" at bounding box center [868, 329] width 1225 height 37
click at [256, 325] on textarea "Stock" at bounding box center [868, 329] width 1225 height 37
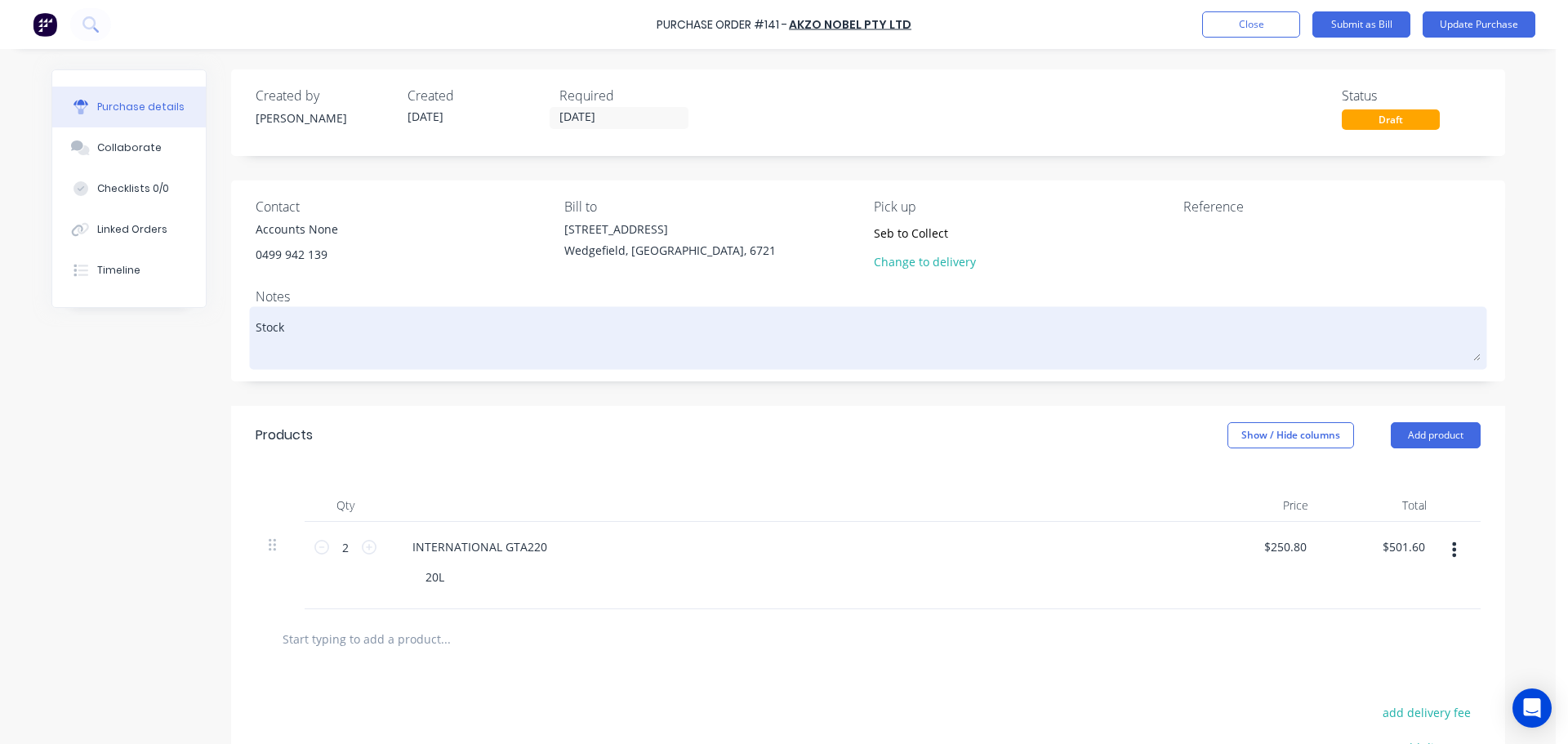
paste textarea "Quote No. 20318768"
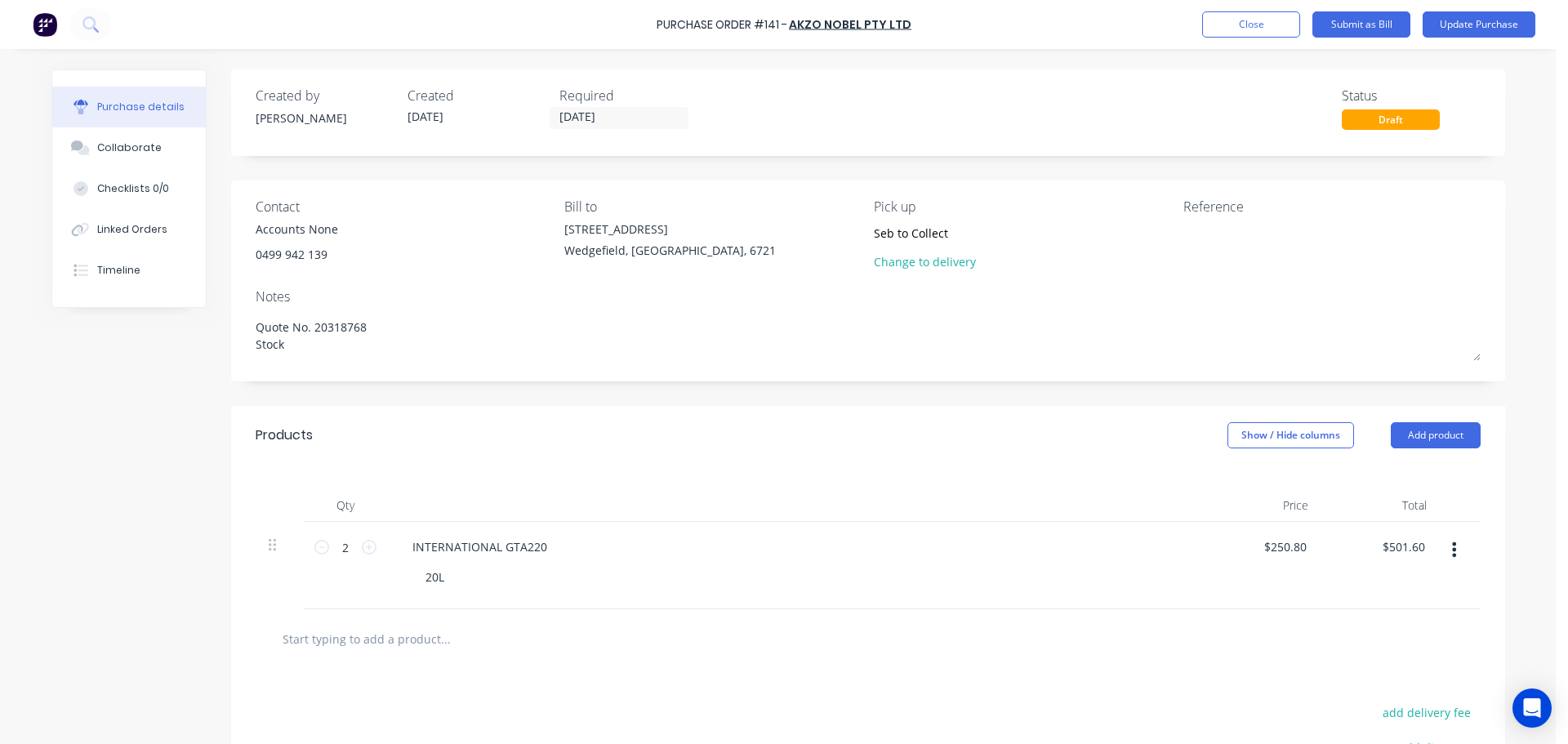
type textarea "Quote No. 20318768 Stock"
click at [1205, 247] on textarea at bounding box center [1286, 239] width 204 height 37
paste textarea "8547556334"
type textarea "8547556334"
drag, startPoint x: 941, startPoint y: 237, endPoint x: 887, endPoint y: 235, distance: 54.0
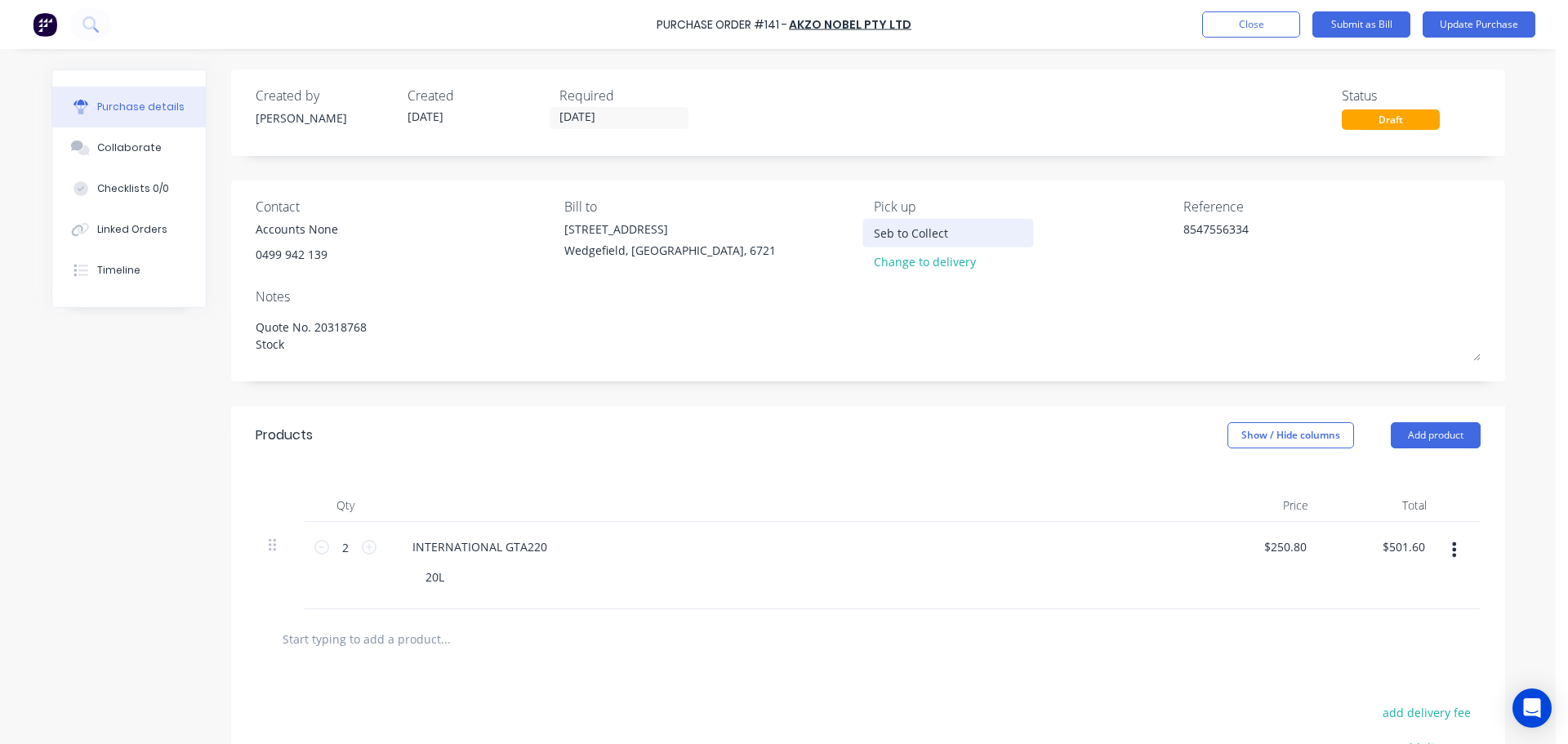
click at [887, 235] on input "Seb to Collect" at bounding box center [949, 232] width 149 height 25
type input "Seb Collected"
click at [653, 120] on input "[DATE]" at bounding box center [619, 118] width 137 height 20
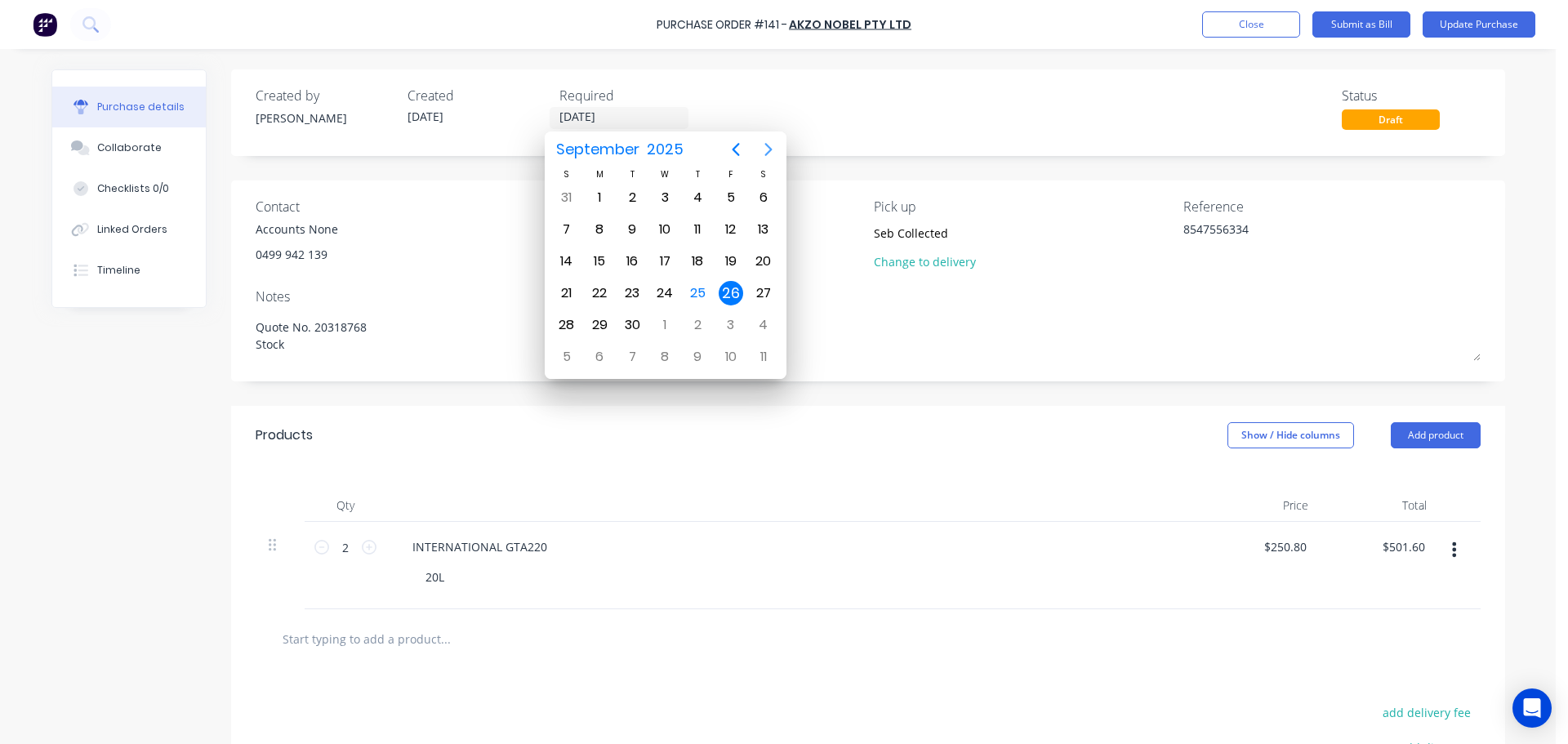
click at [772, 145] on icon "Next page" at bounding box center [768, 149] width 19 height 19
click at [731, 318] on div "31" at bounding box center [731, 324] width 25 height 25
type input "[DATE]"
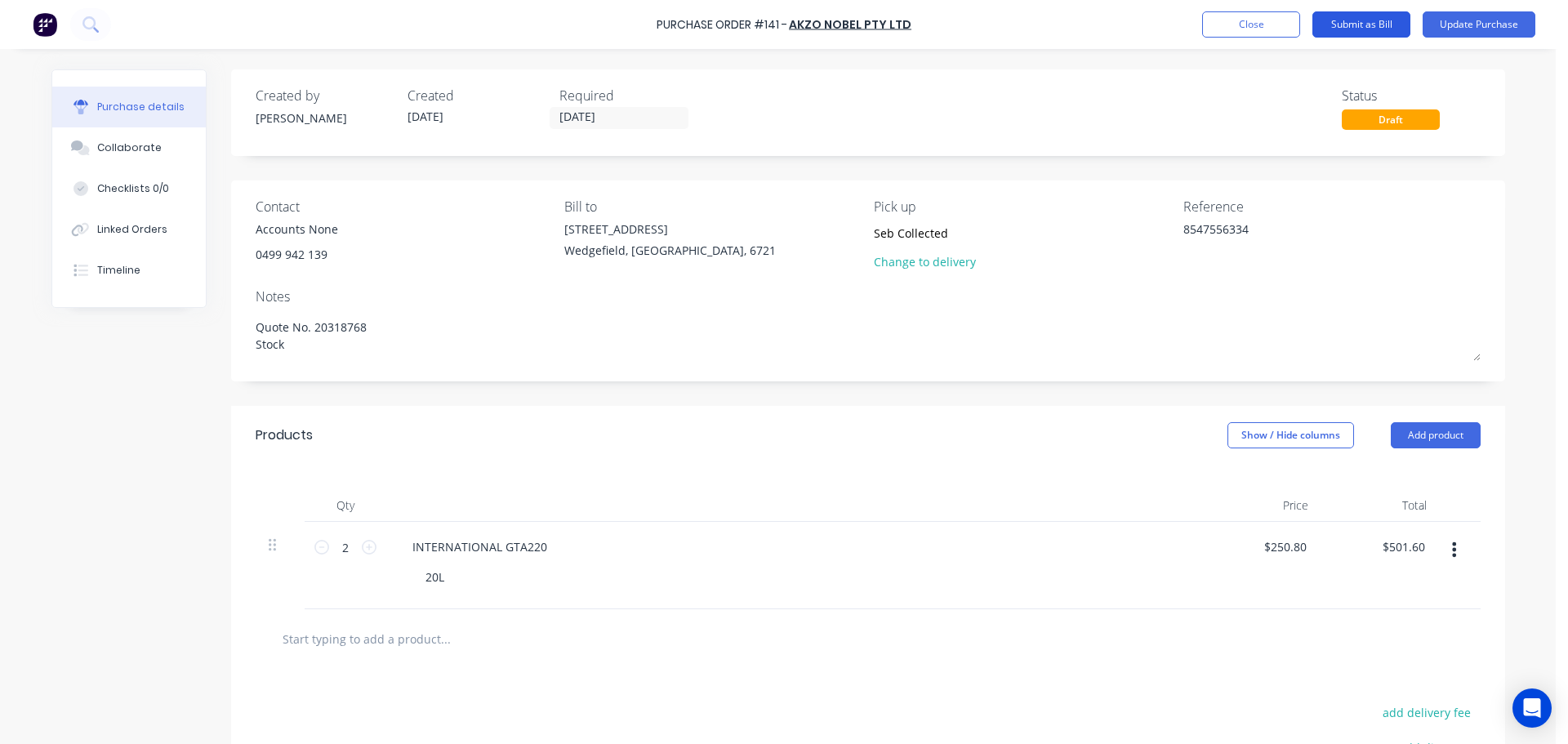
click at [1375, 25] on button "Submit as Bill" at bounding box center [1361, 24] width 98 height 26
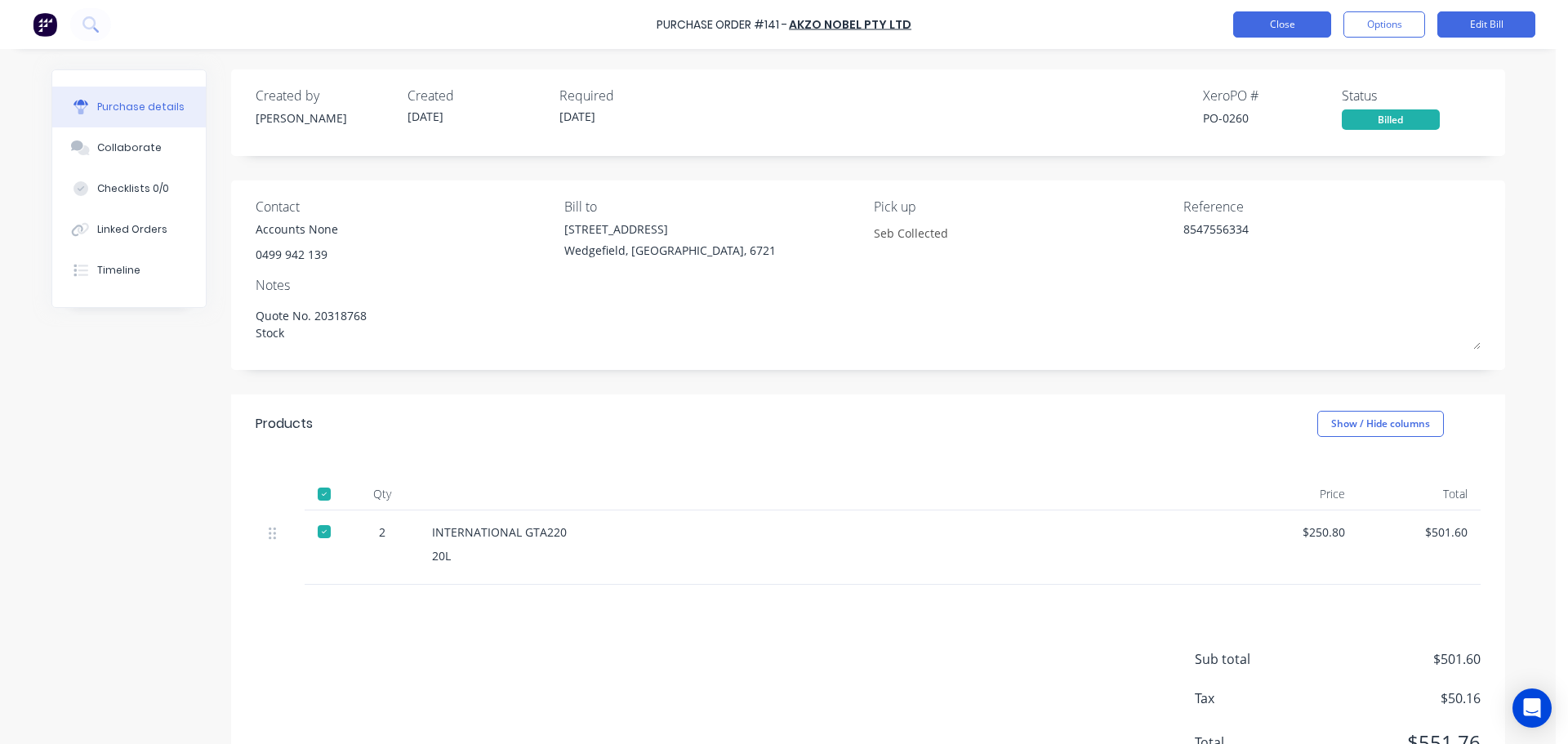
click at [1281, 33] on button "Close" at bounding box center [1282, 24] width 98 height 26
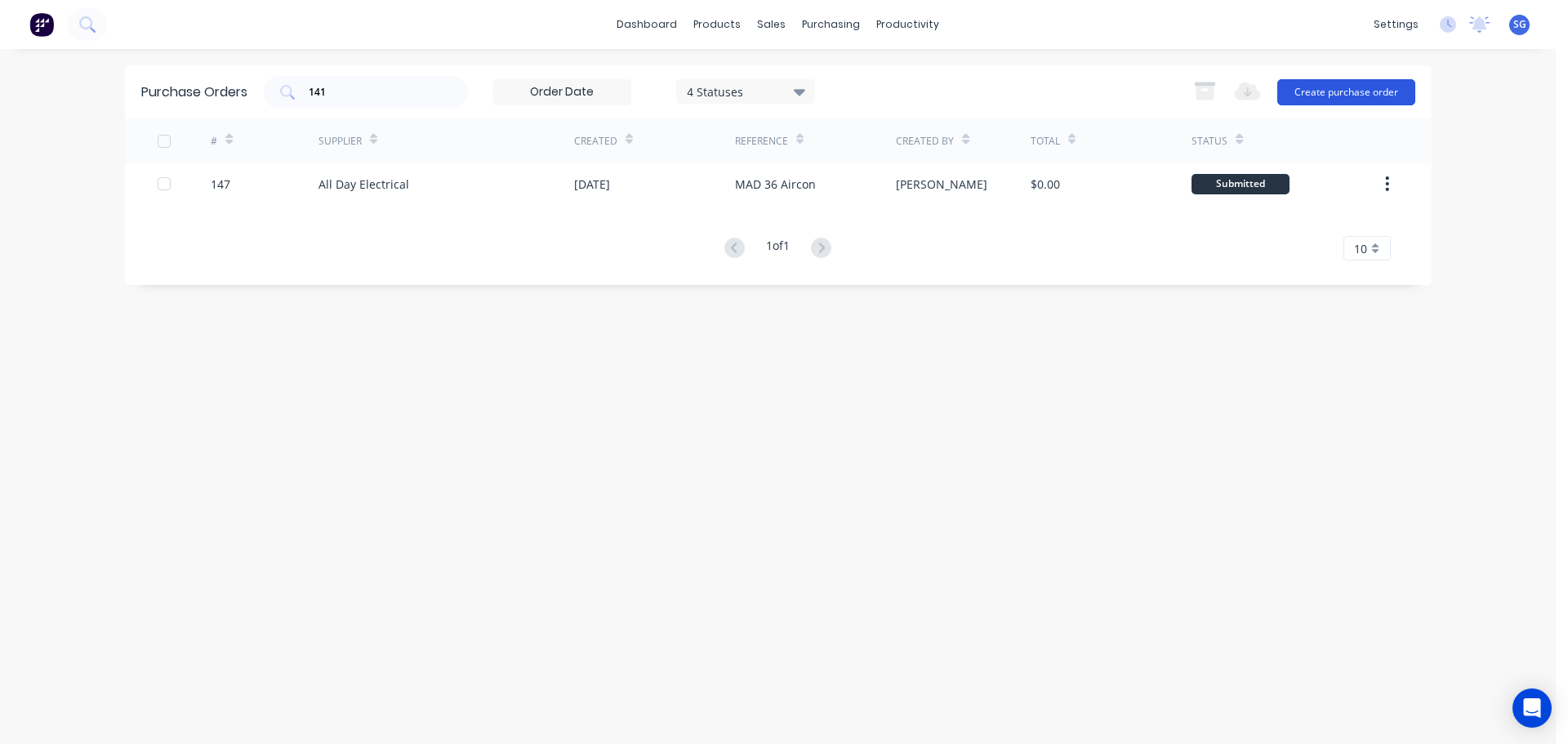
click at [1349, 90] on button "Create purchase order" at bounding box center [1346, 92] width 138 height 26
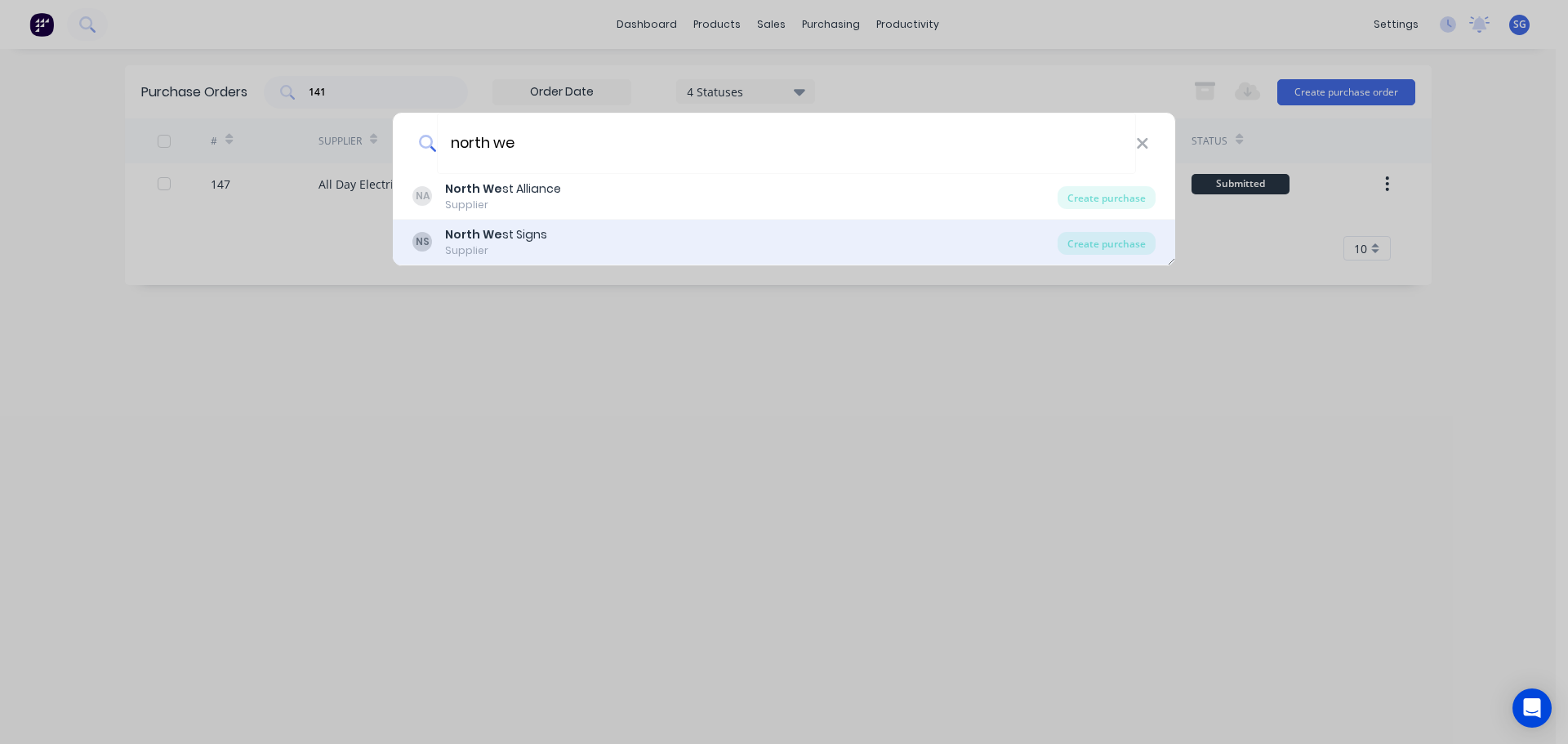
type input "north we"
click at [488, 251] on div "Supplier" at bounding box center [495, 251] width 102 height 15
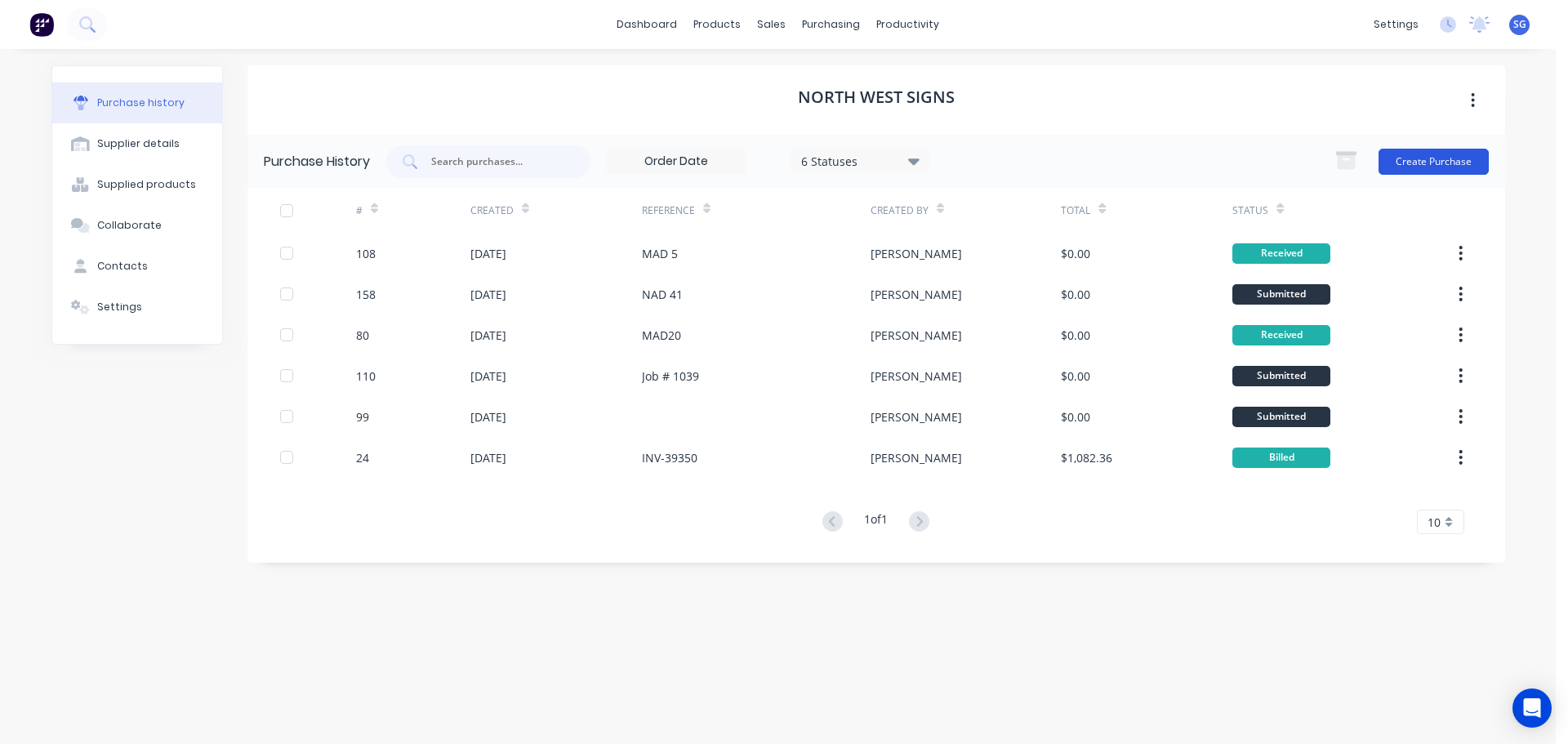
click at [1428, 160] on button "Create Purchase" at bounding box center [1434, 162] width 110 height 26
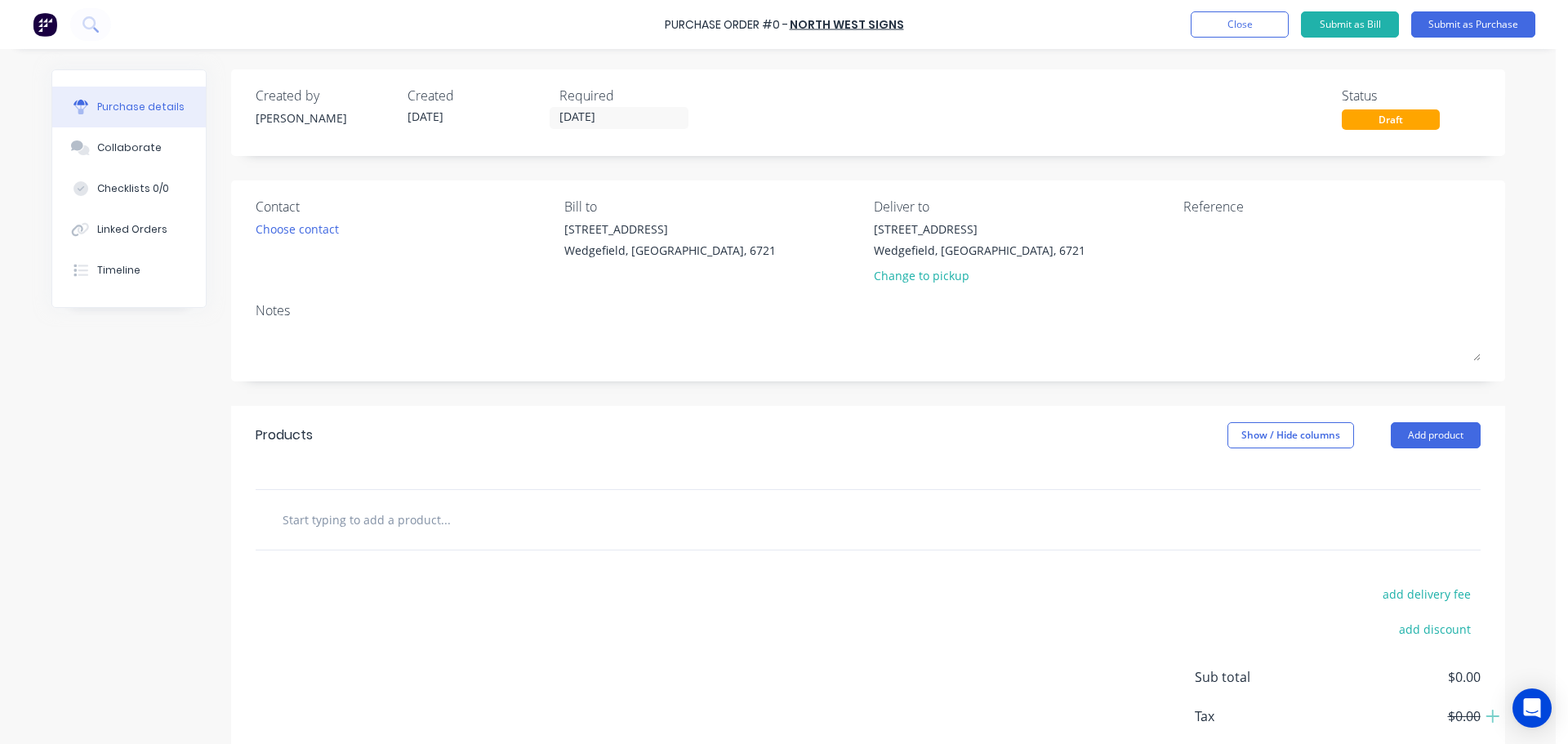
click at [342, 520] on input "text" at bounding box center [445, 519] width 326 height 33
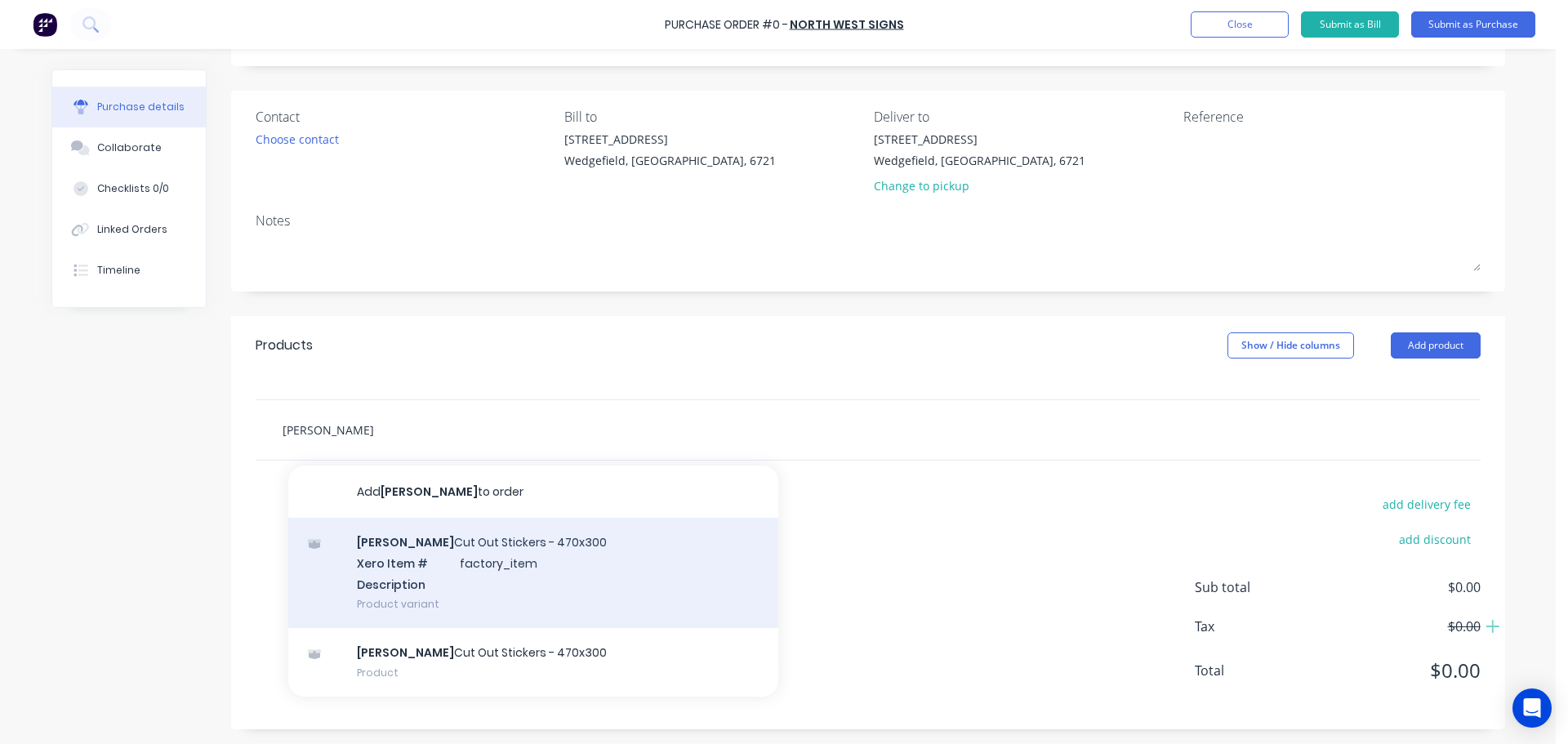
scroll to position [92, 0]
type input "[PERSON_NAME]"
click at [487, 569] on div "MADSON Cut Out Stickers - 470x300 Xero Item # factory_item Description Product …" at bounding box center [533, 571] width 490 height 110
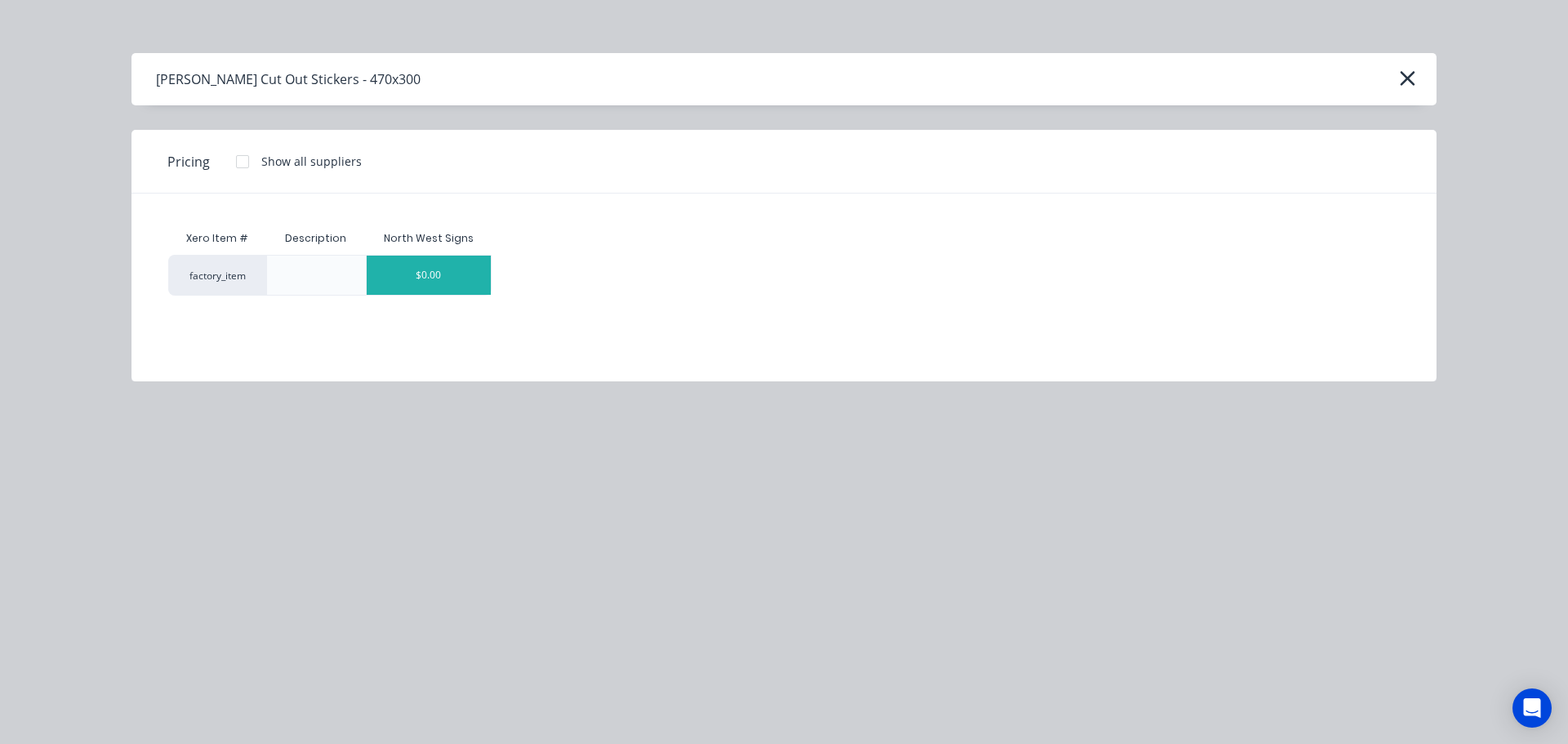
click at [468, 287] on div "$0.00" at bounding box center [428, 275] width 124 height 39
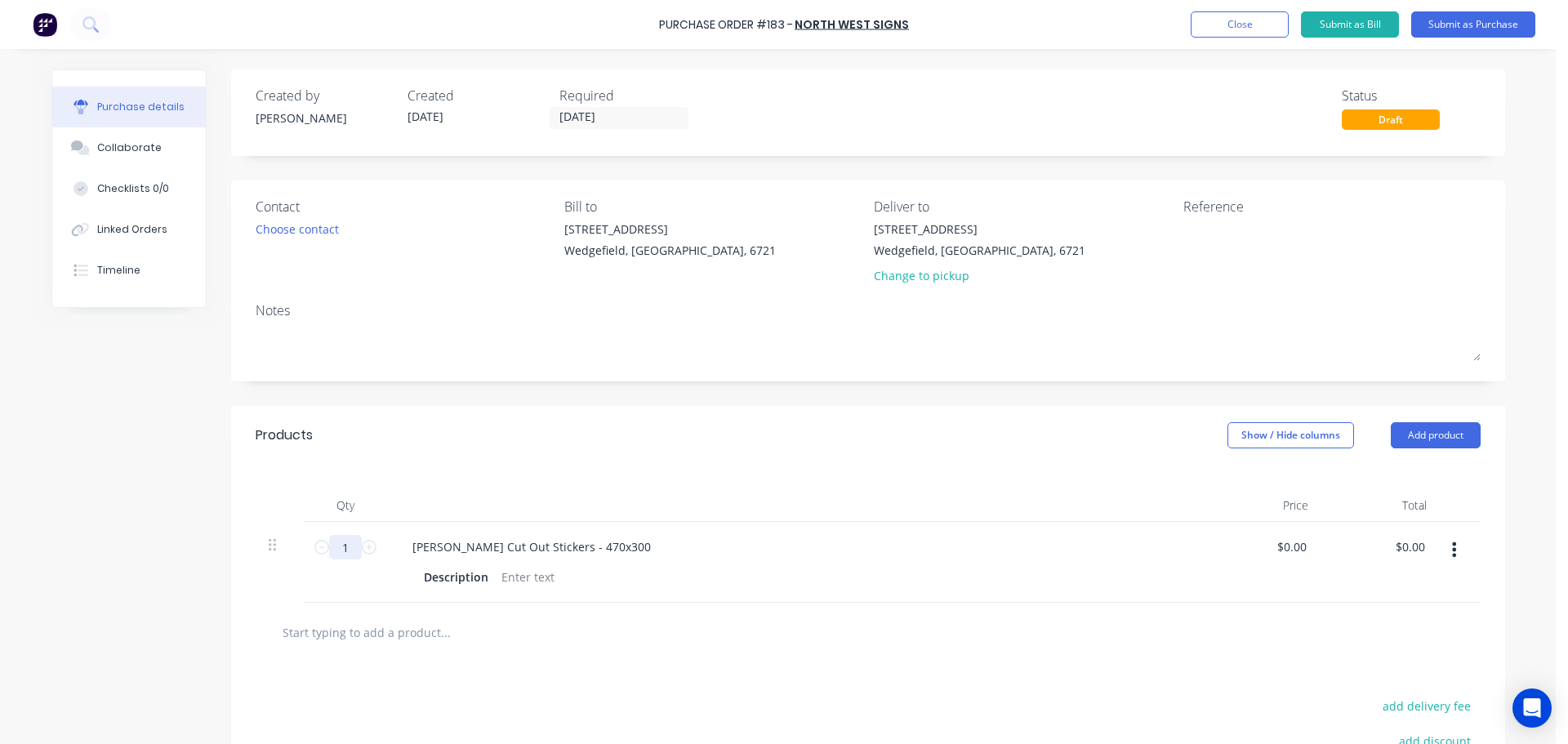
click at [344, 547] on input "1" at bounding box center [346, 547] width 33 height 25
type input "22"
click at [361, 627] on input "text" at bounding box center [445, 632] width 326 height 33
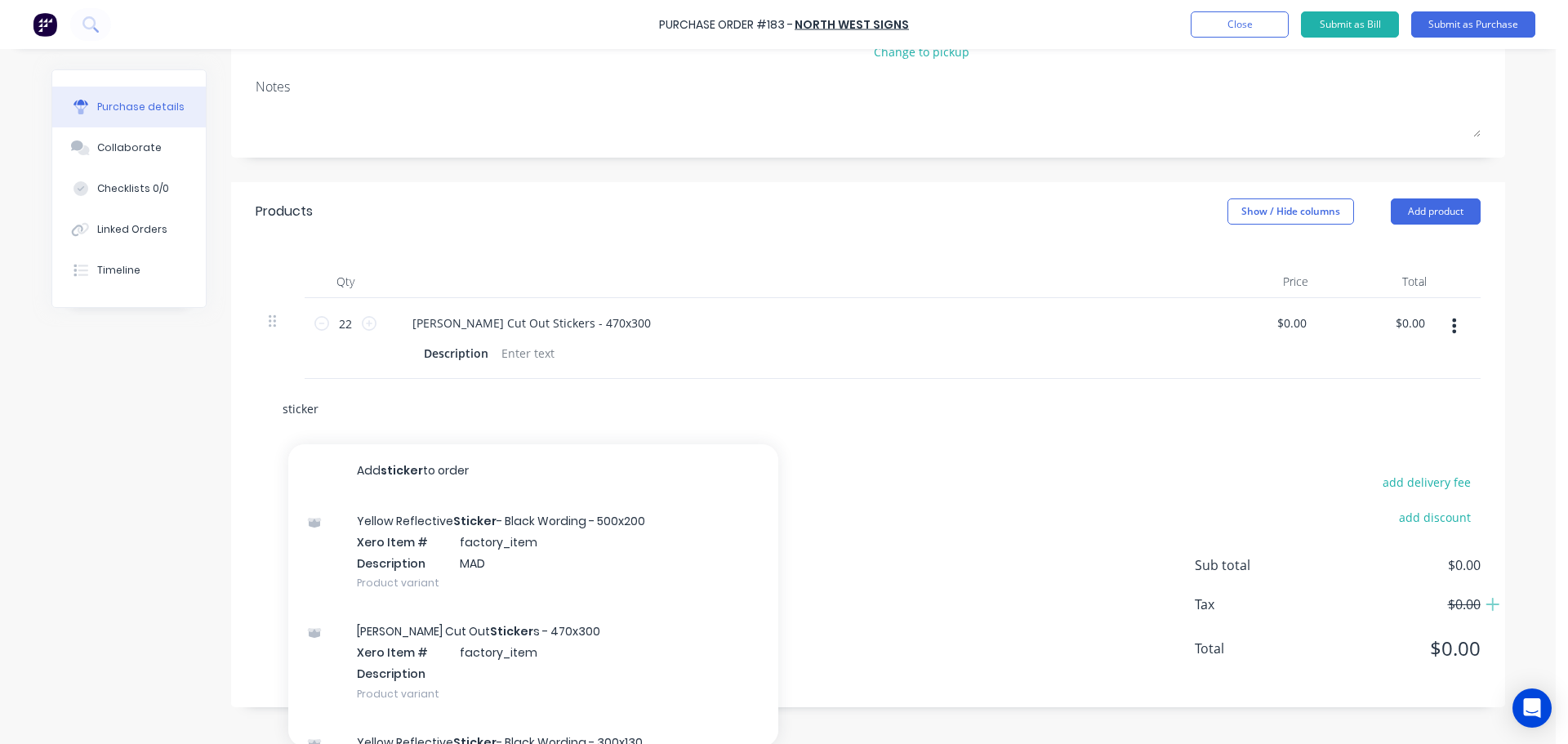
scroll to position [226, 0]
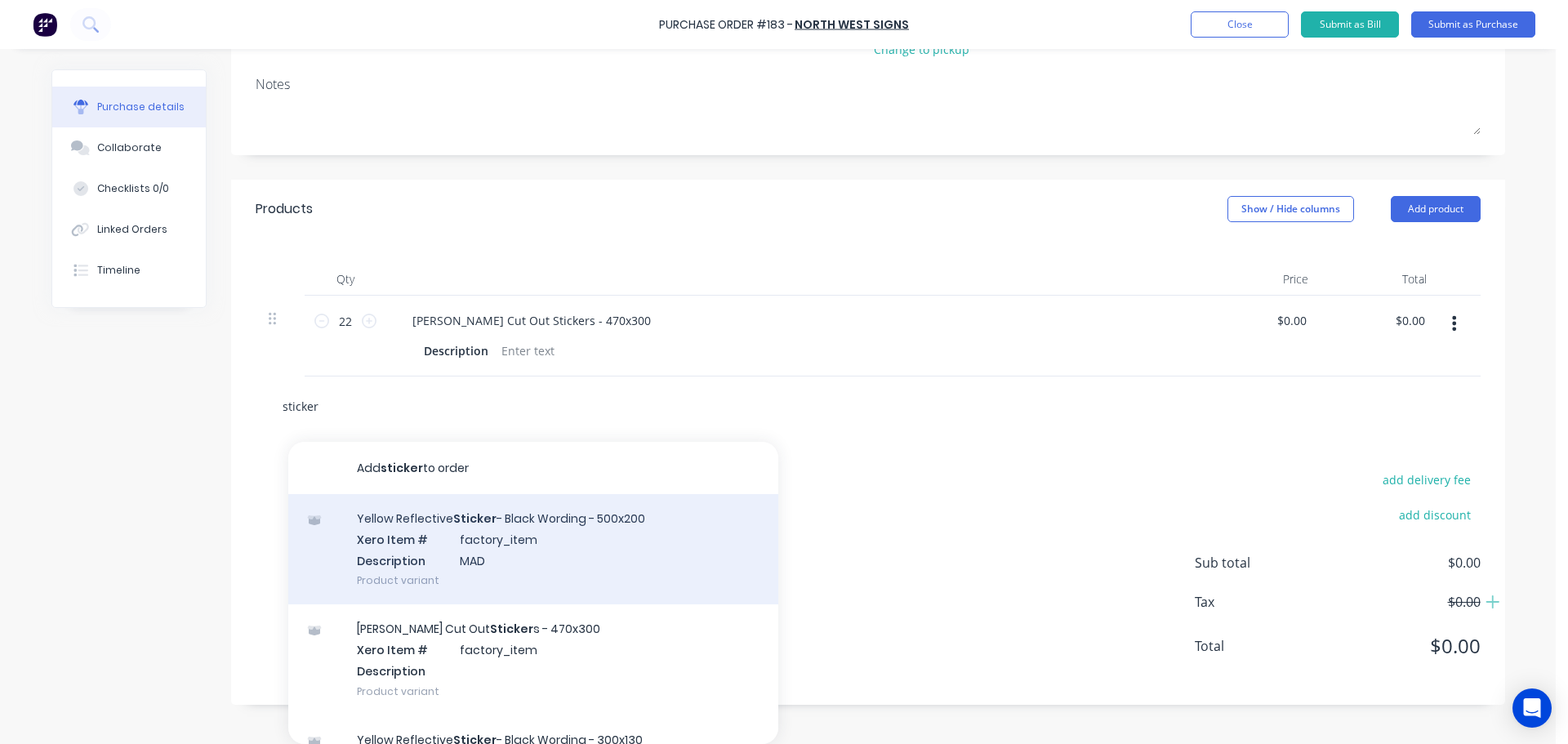
type input "sticker"
click at [574, 556] on div "Yellow Reflective Sticker - Black Wording - 500x200 Xero Item # factory_item De…" at bounding box center [533, 549] width 490 height 110
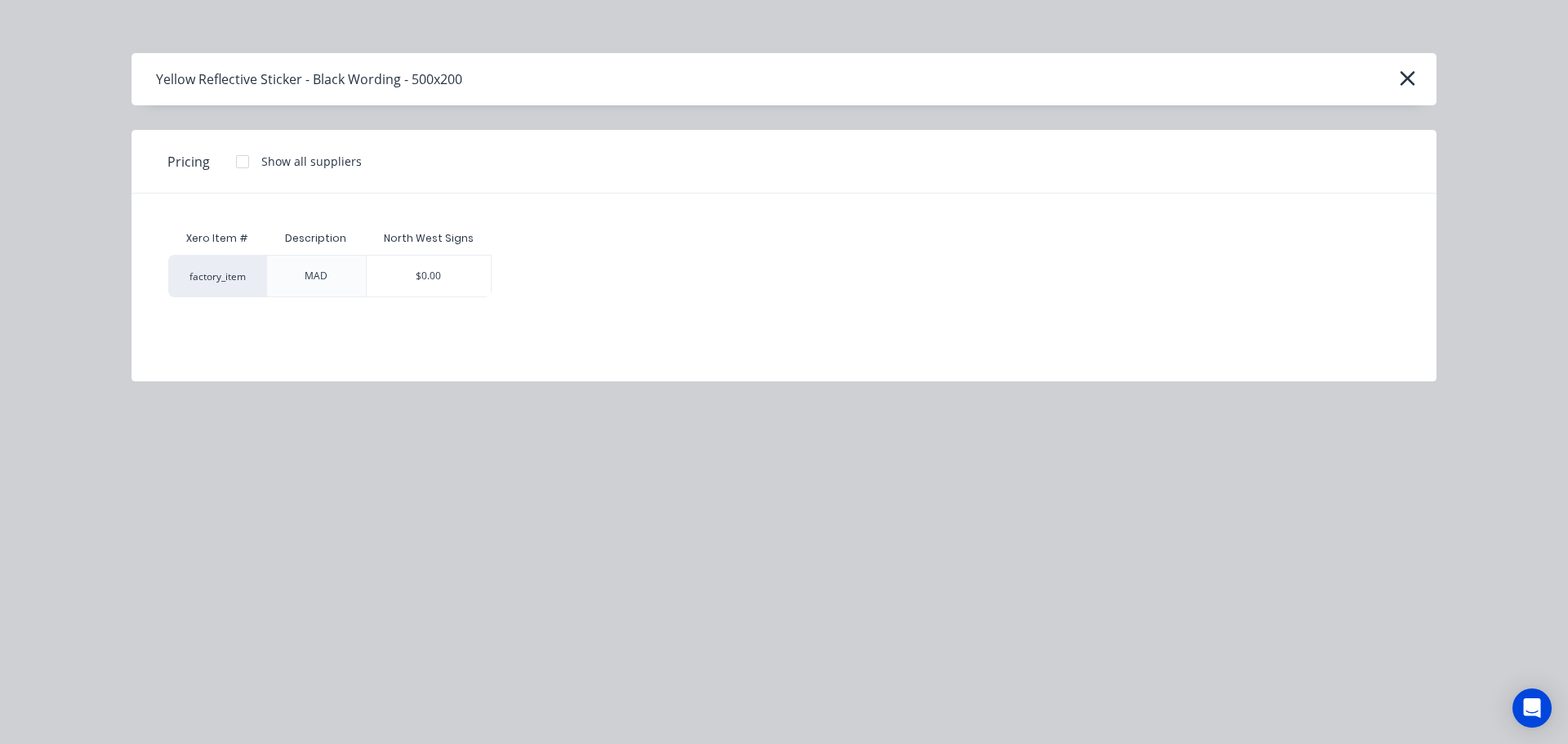
scroll to position [203, 0]
click at [338, 279] on div "MAD" at bounding box center [315, 276] width 49 height 40
click at [434, 277] on div "$0.00" at bounding box center [428, 276] width 124 height 40
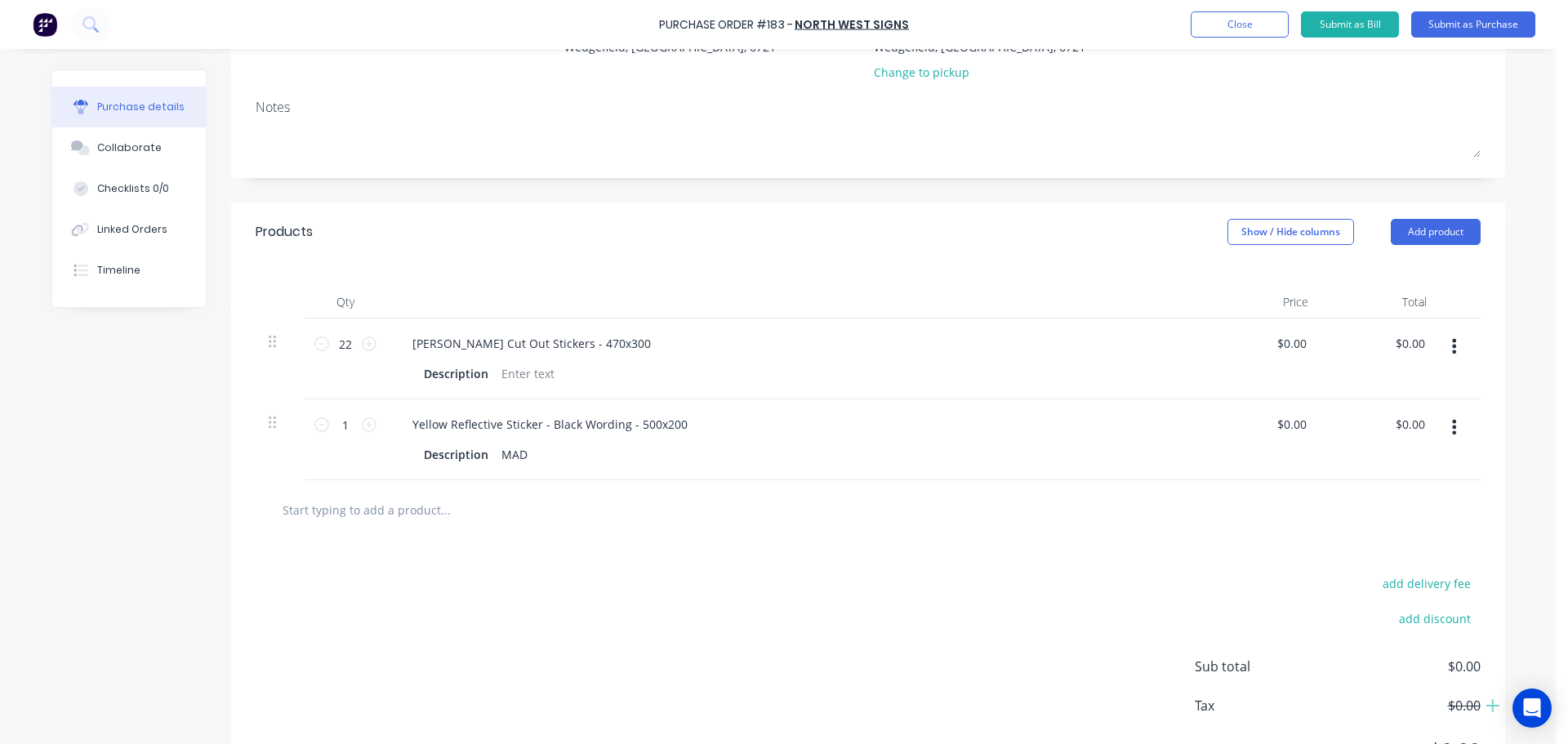
scroll to position [226, 0]
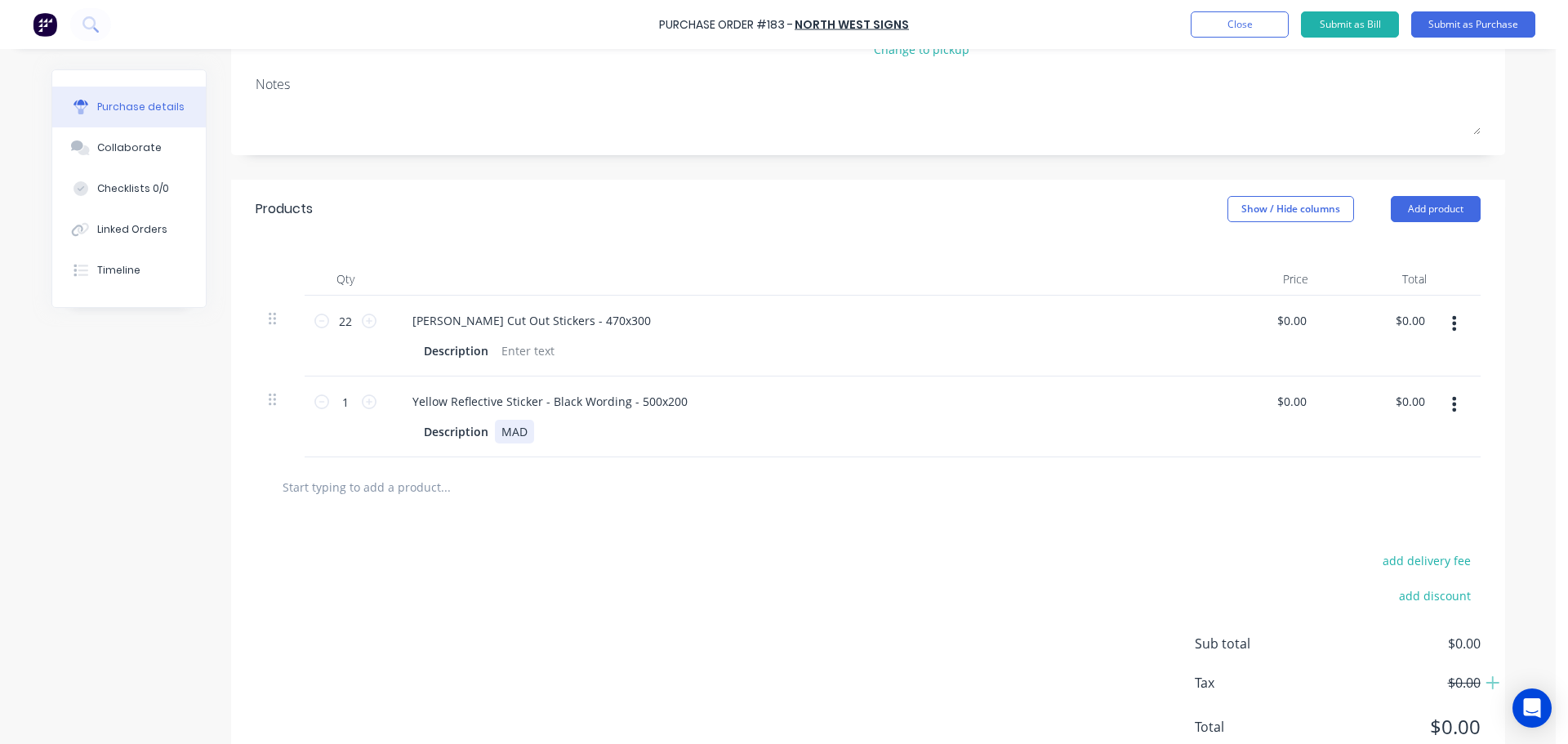
click at [524, 436] on div "MAD" at bounding box center [515, 432] width 40 height 24
click at [366, 400] on icon at bounding box center [369, 401] width 15 height 15
type input "2"
click at [364, 488] on input "text" at bounding box center [445, 487] width 326 height 33
type input "t"
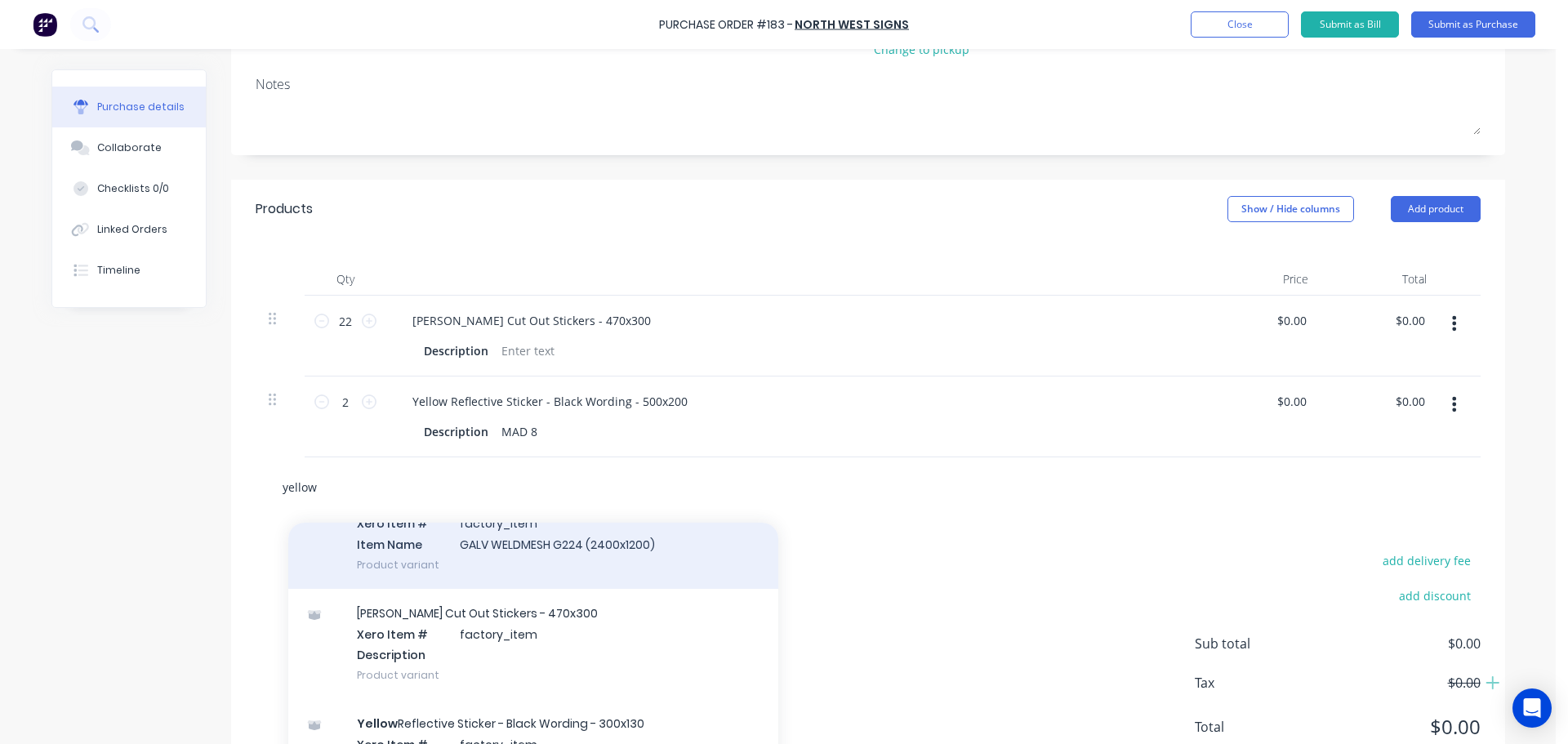
scroll to position [245, 0]
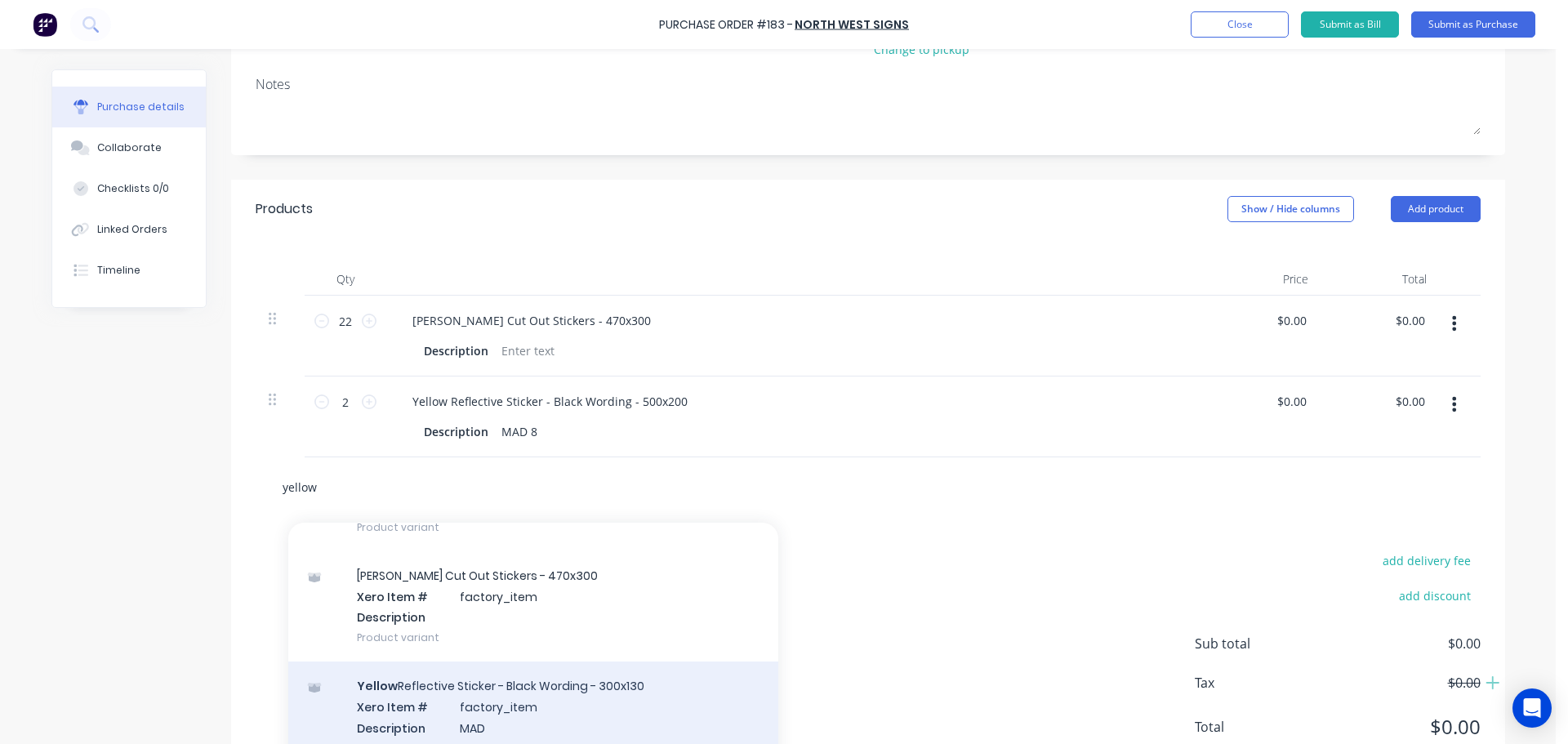
type input "yellow"
click at [588, 712] on div "Yellow Reflective Sticker - Black Wording - 300x130 Xero Item # factory_item De…" at bounding box center [533, 716] width 490 height 110
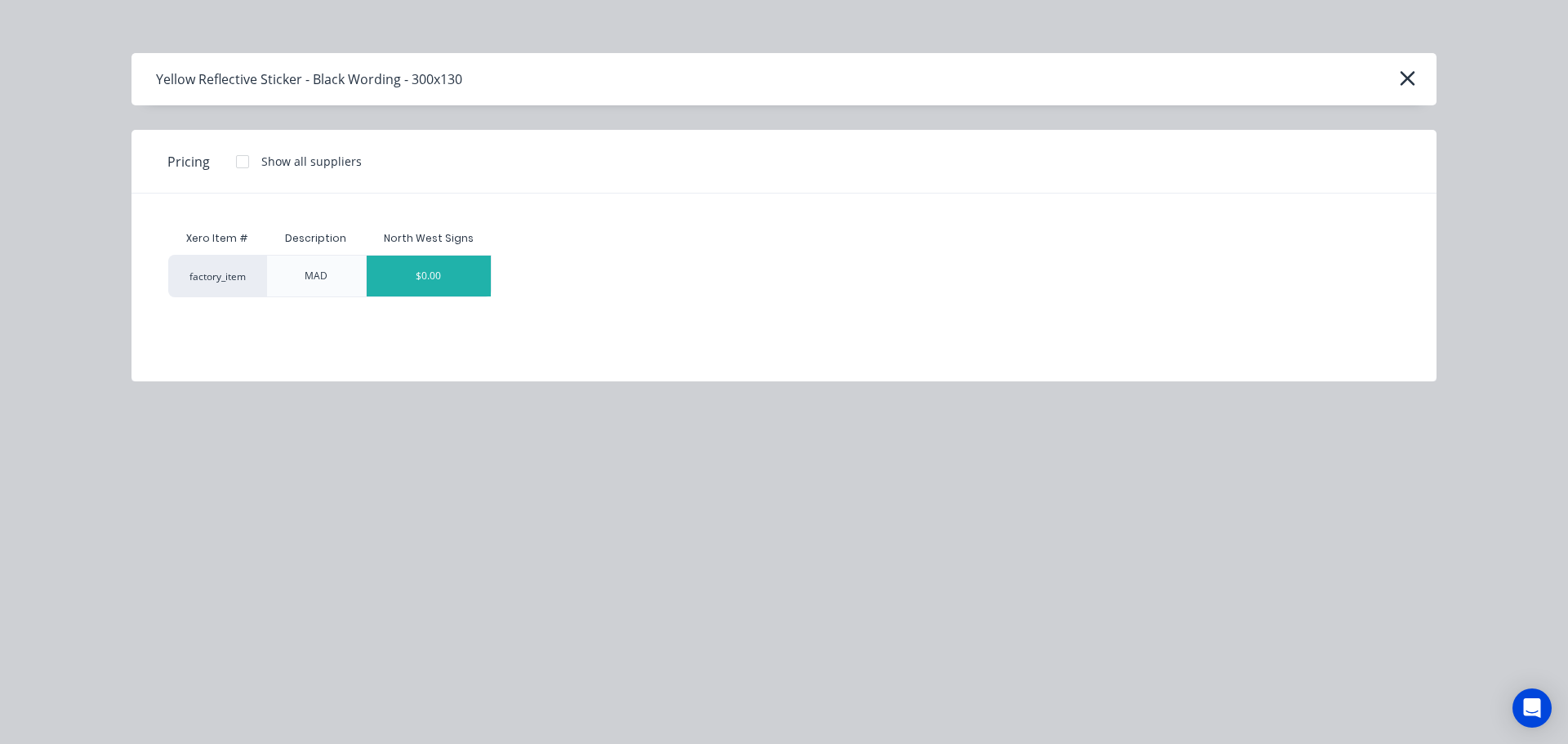
click at [443, 290] on div "$0.00" at bounding box center [428, 276] width 124 height 40
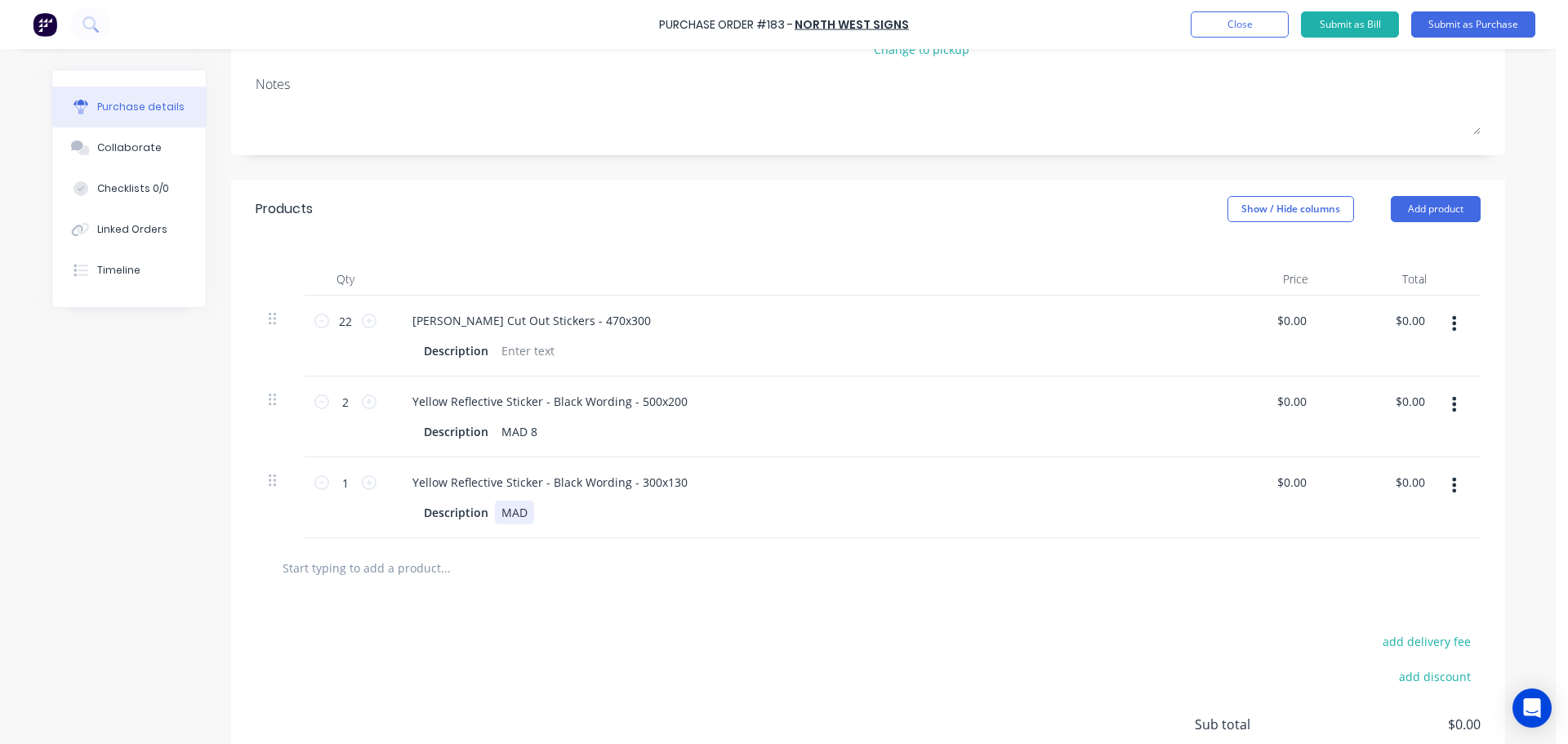
click at [528, 513] on div "MAD" at bounding box center [515, 513] width 40 height 24
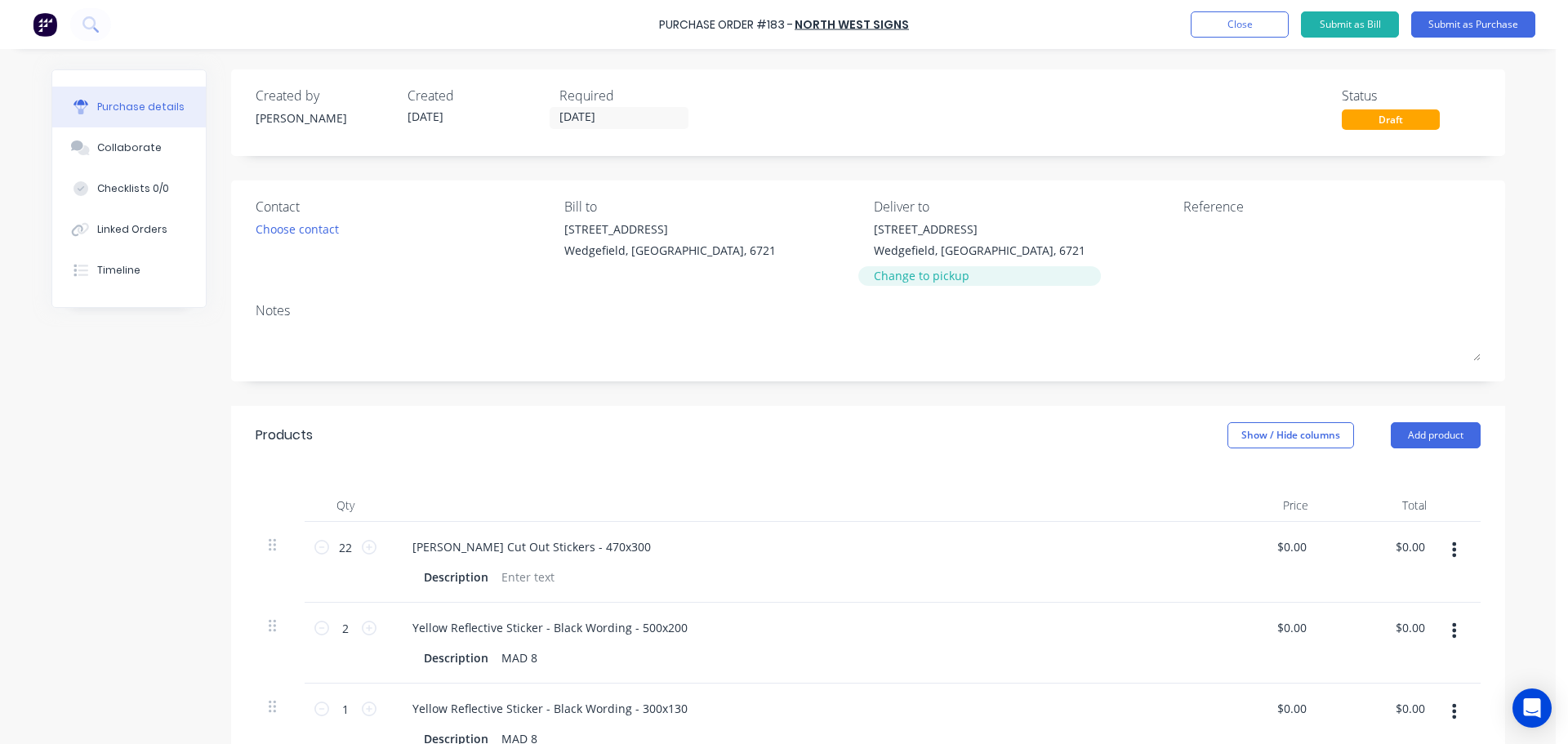
click at [906, 276] on div "Change to pickup" at bounding box center [980, 276] width 211 height 17
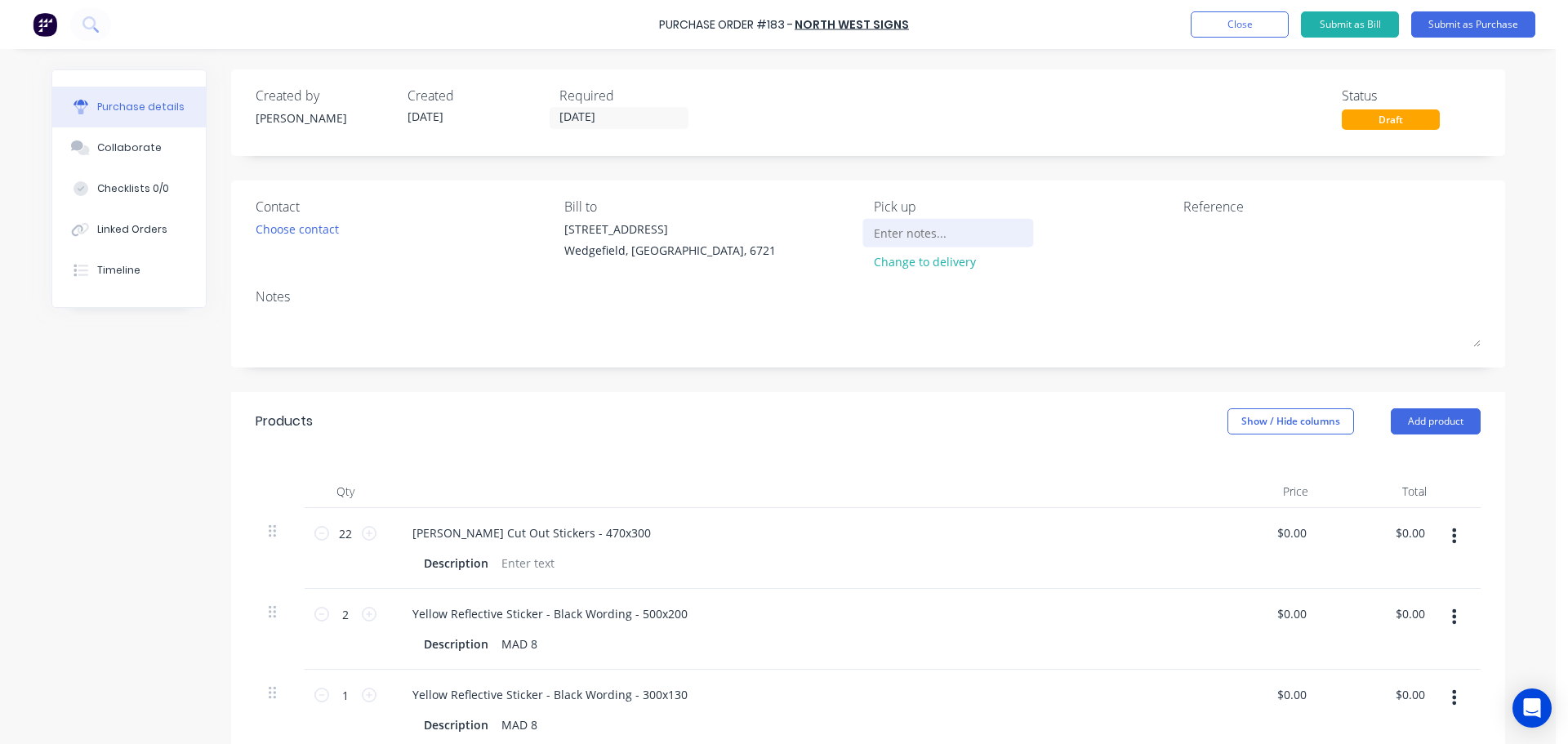
click at [917, 231] on input at bounding box center [949, 232] width 149 height 25
type input "Lee to Collect"
click at [574, 125] on input "[DATE]" at bounding box center [619, 118] width 137 height 20
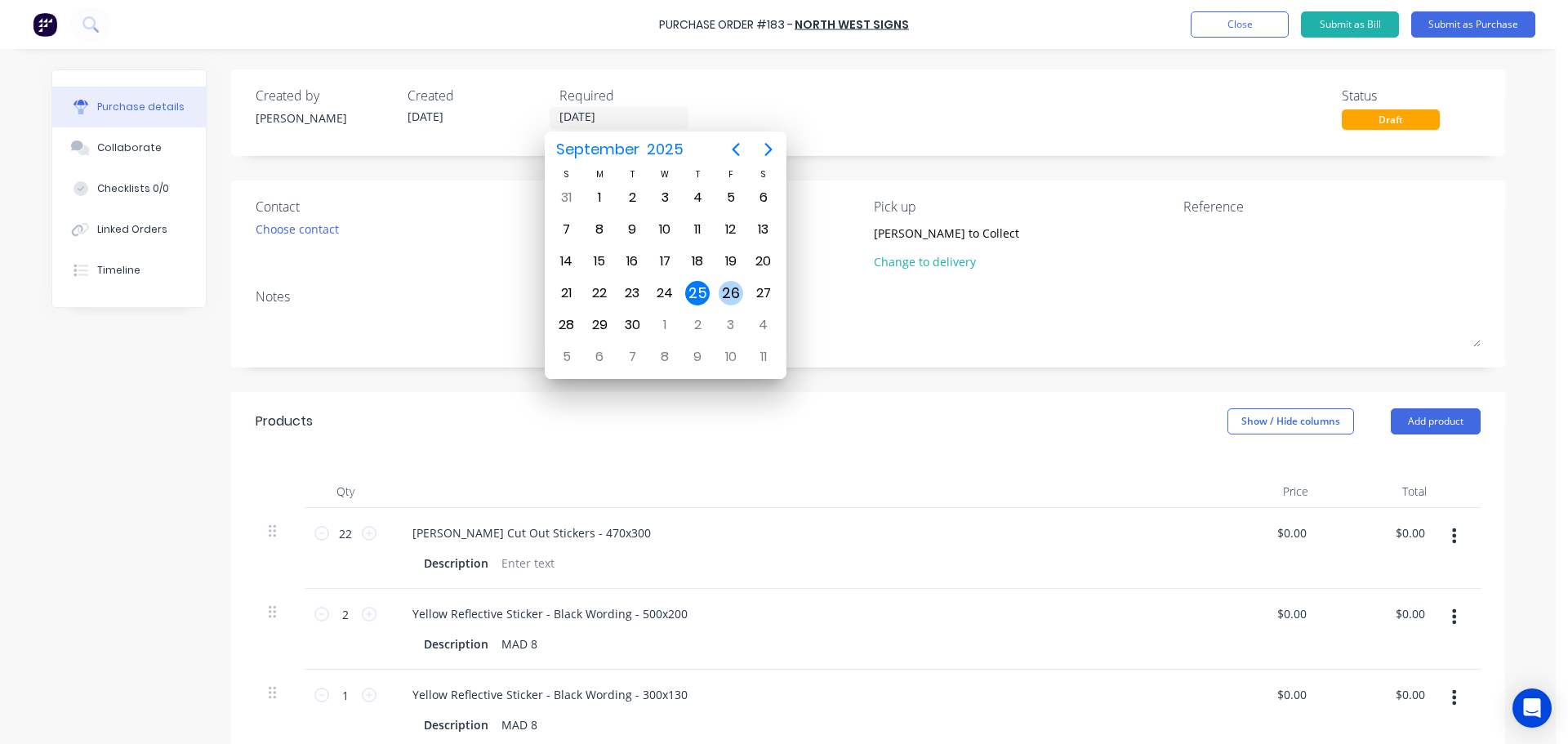
click at [729, 303] on div "26" at bounding box center [731, 293] width 25 height 25
type input "[DATE]"
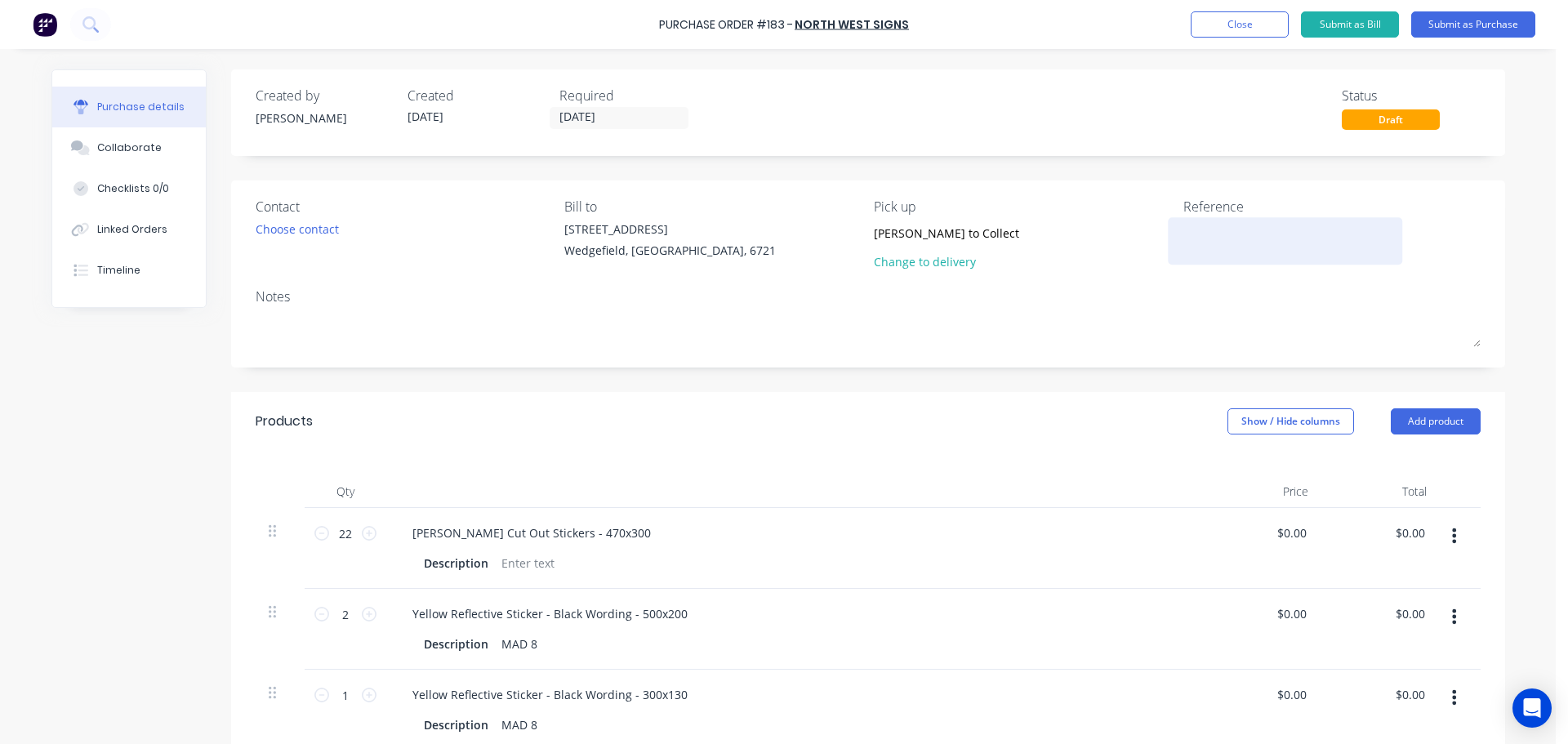
click at [1234, 236] on textarea at bounding box center [1286, 239] width 204 height 37
type textarea "MAD 8"
click at [1483, 26] on button "Submit as Purchase" at bounding box center [1473, 24] width 124 height 26
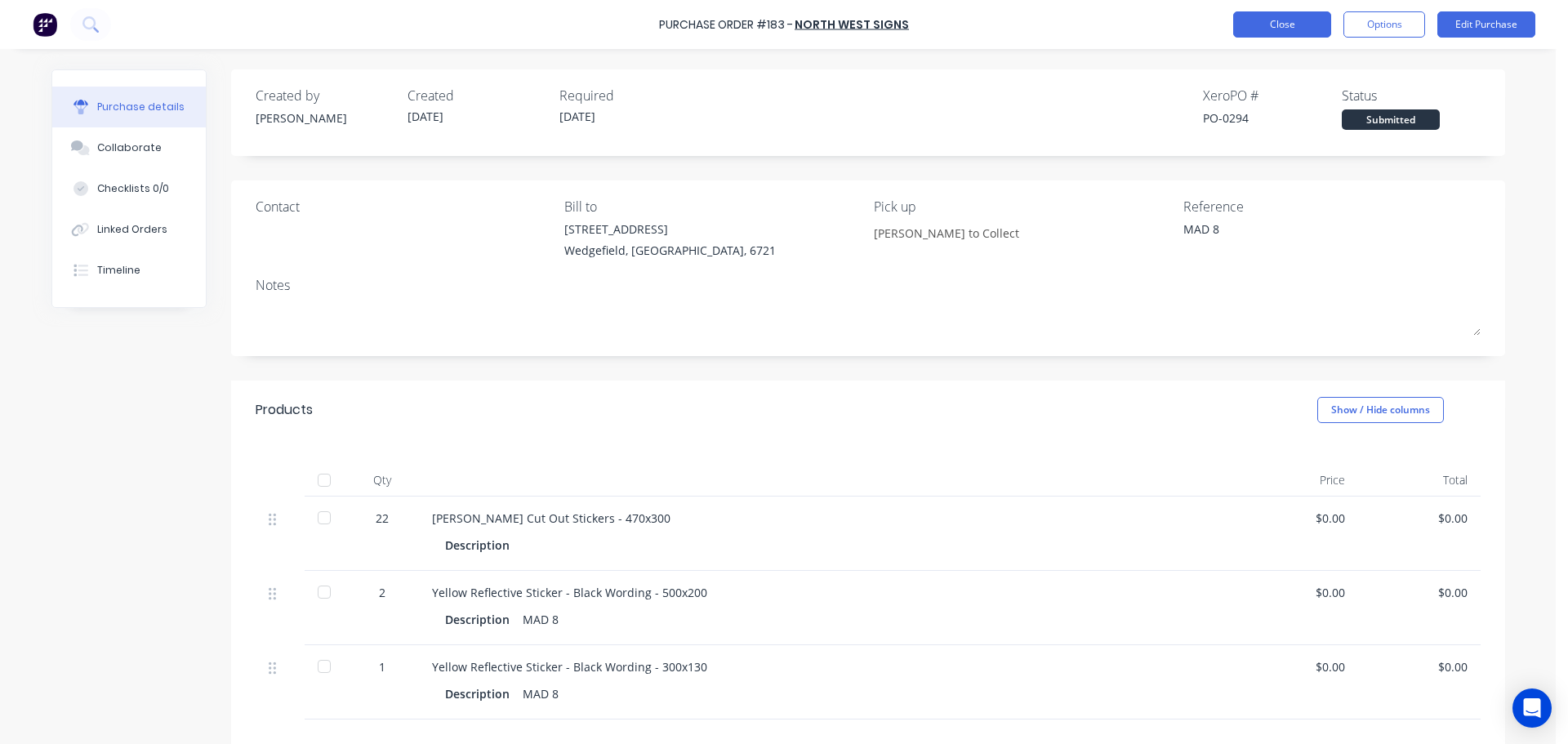
click at [1302, 32] on button "Close" at bounding box center [1282, 24] width 98 height 26
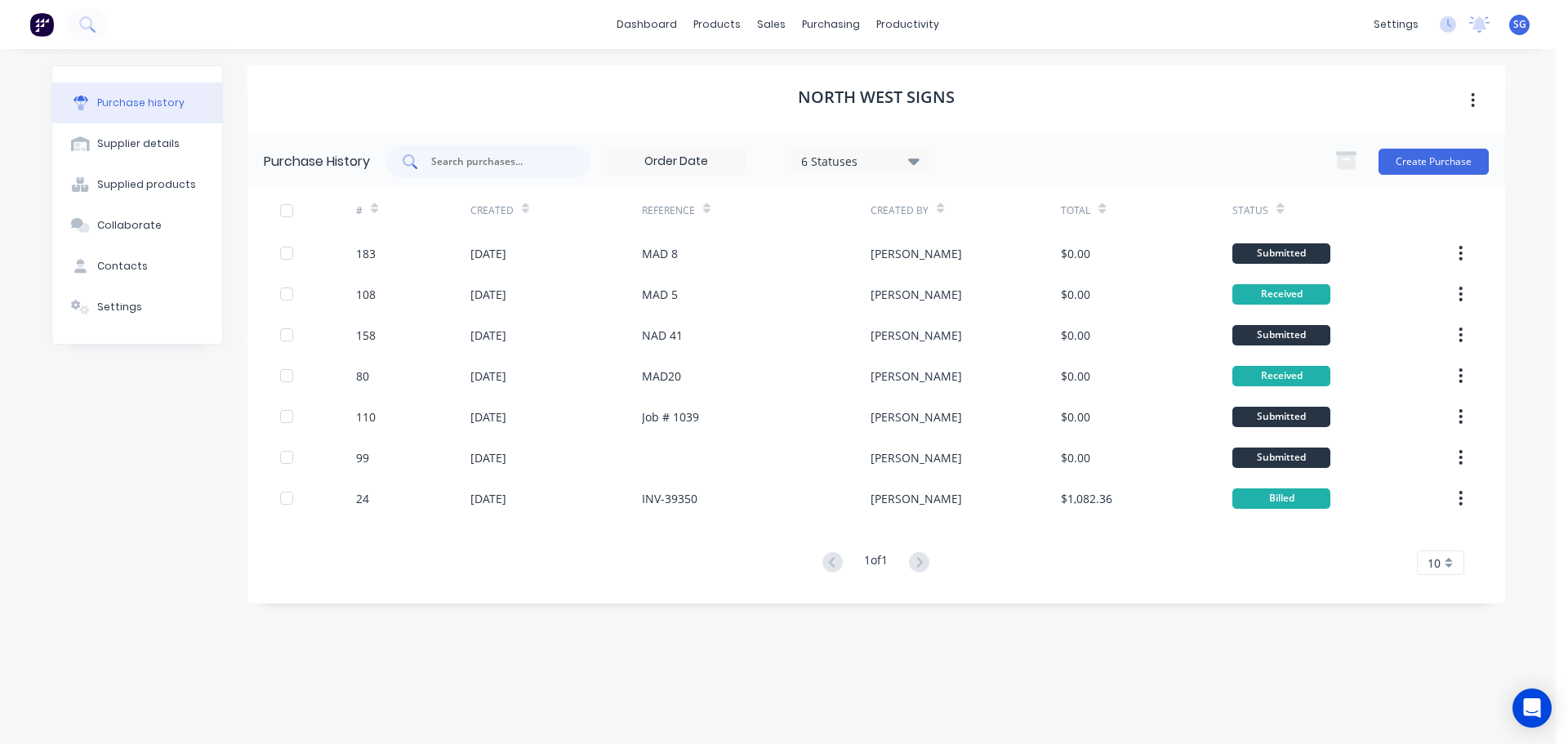
click at [488, 165] on input "text" at bounding box center [497, 162] width 136 height 17
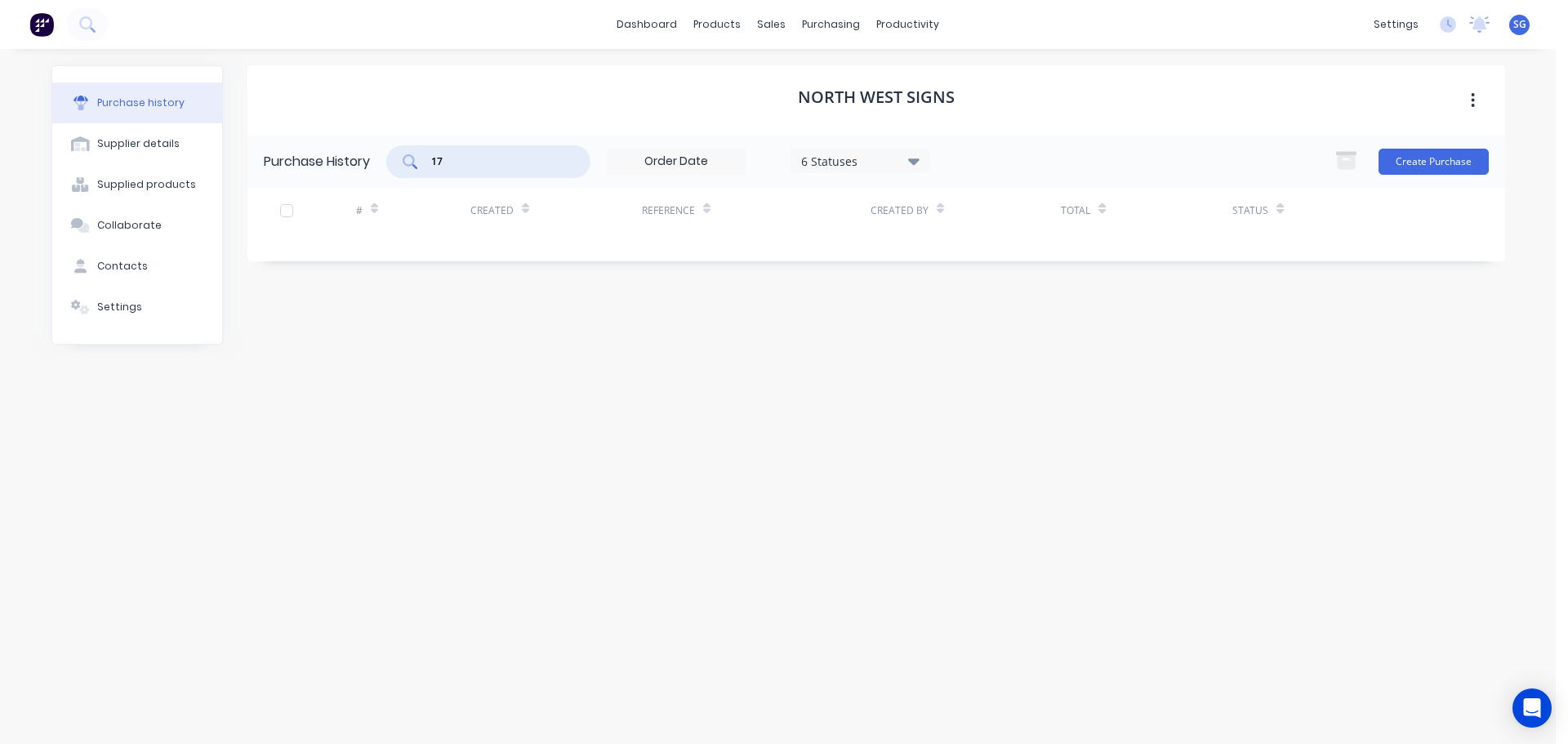
type input "1"
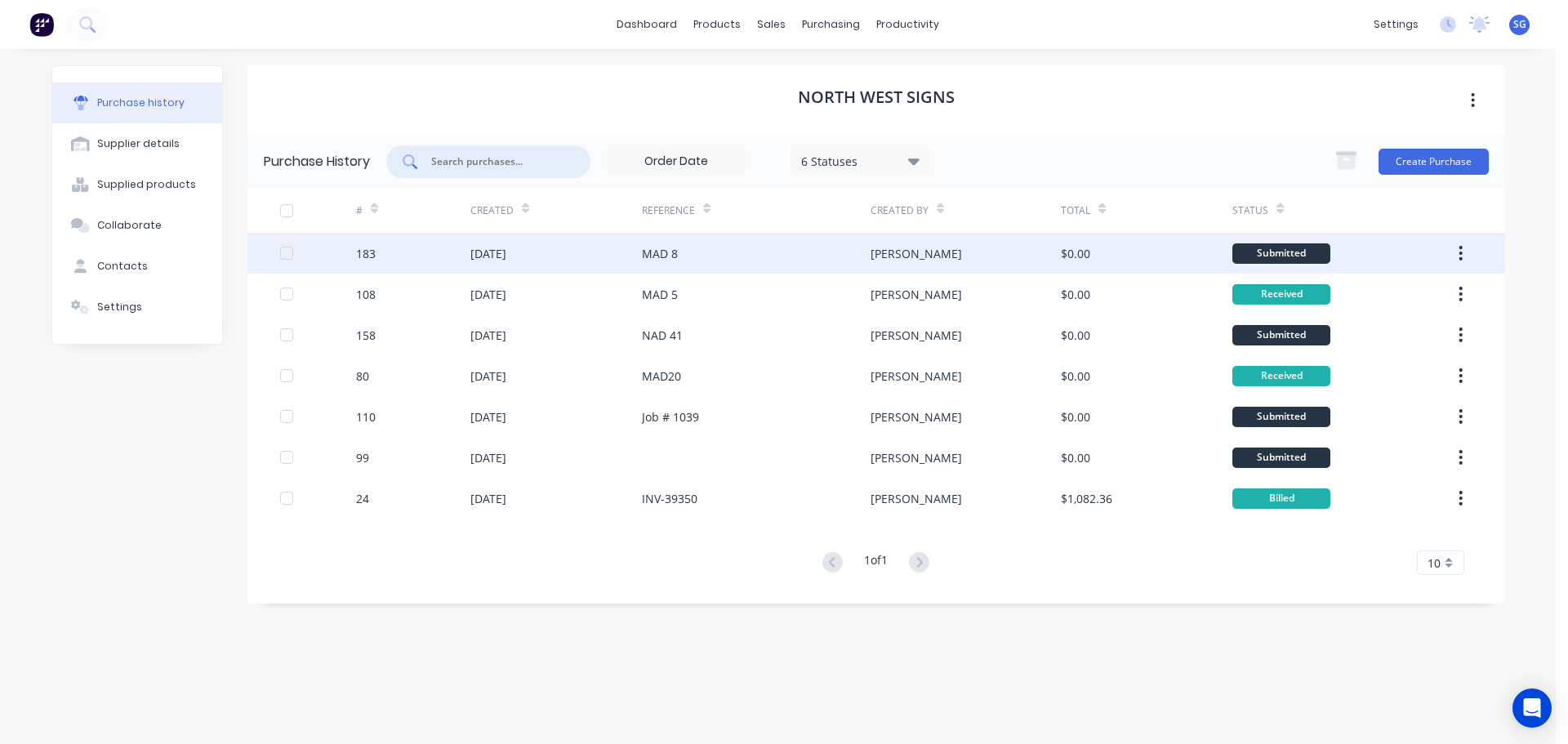
click at [606, 254] on div "[DATE]" at bounding box center [556, 253] width 172 height 40
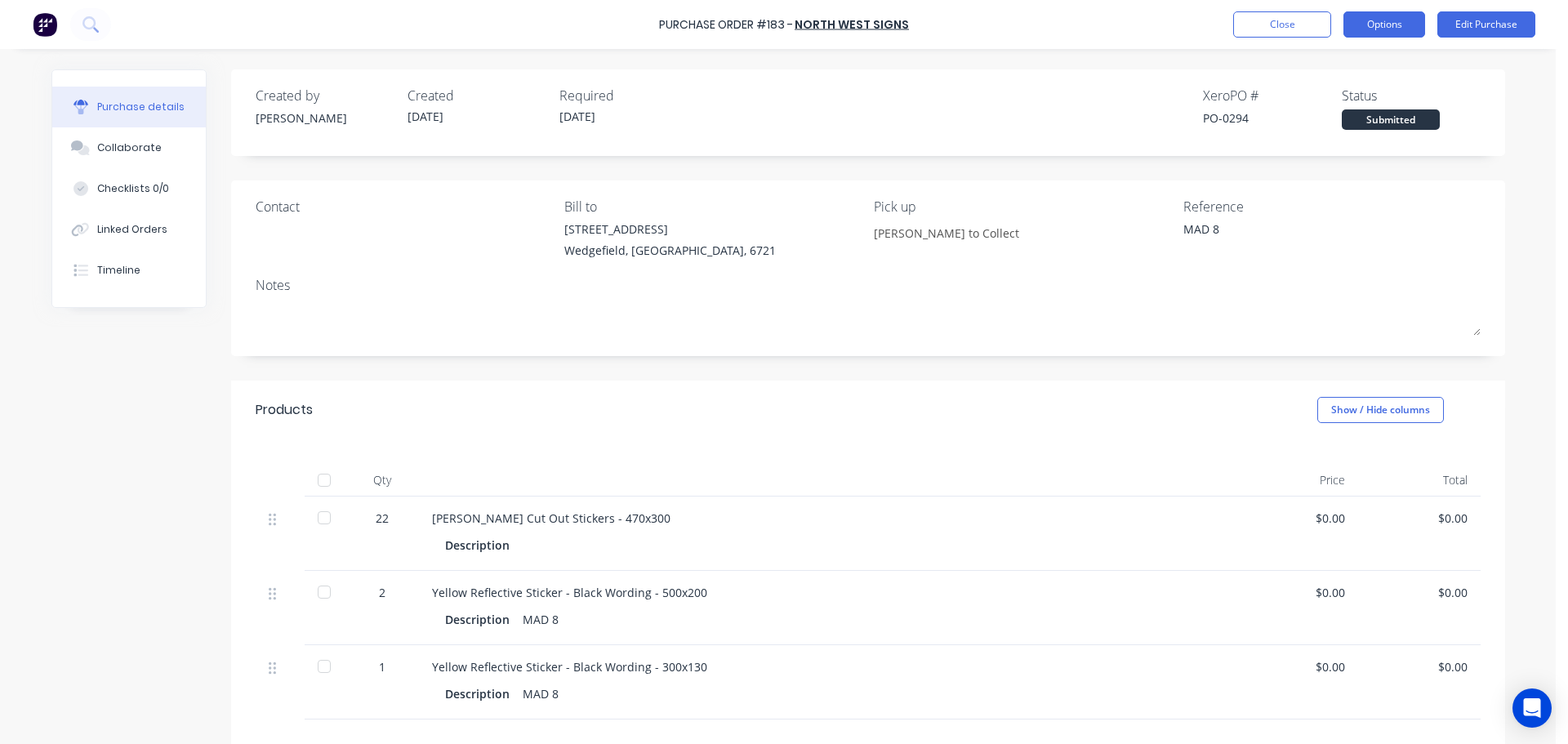
click at [1372, 31] on button "Options" at bounding box center [1384, 24] width 82 height 26
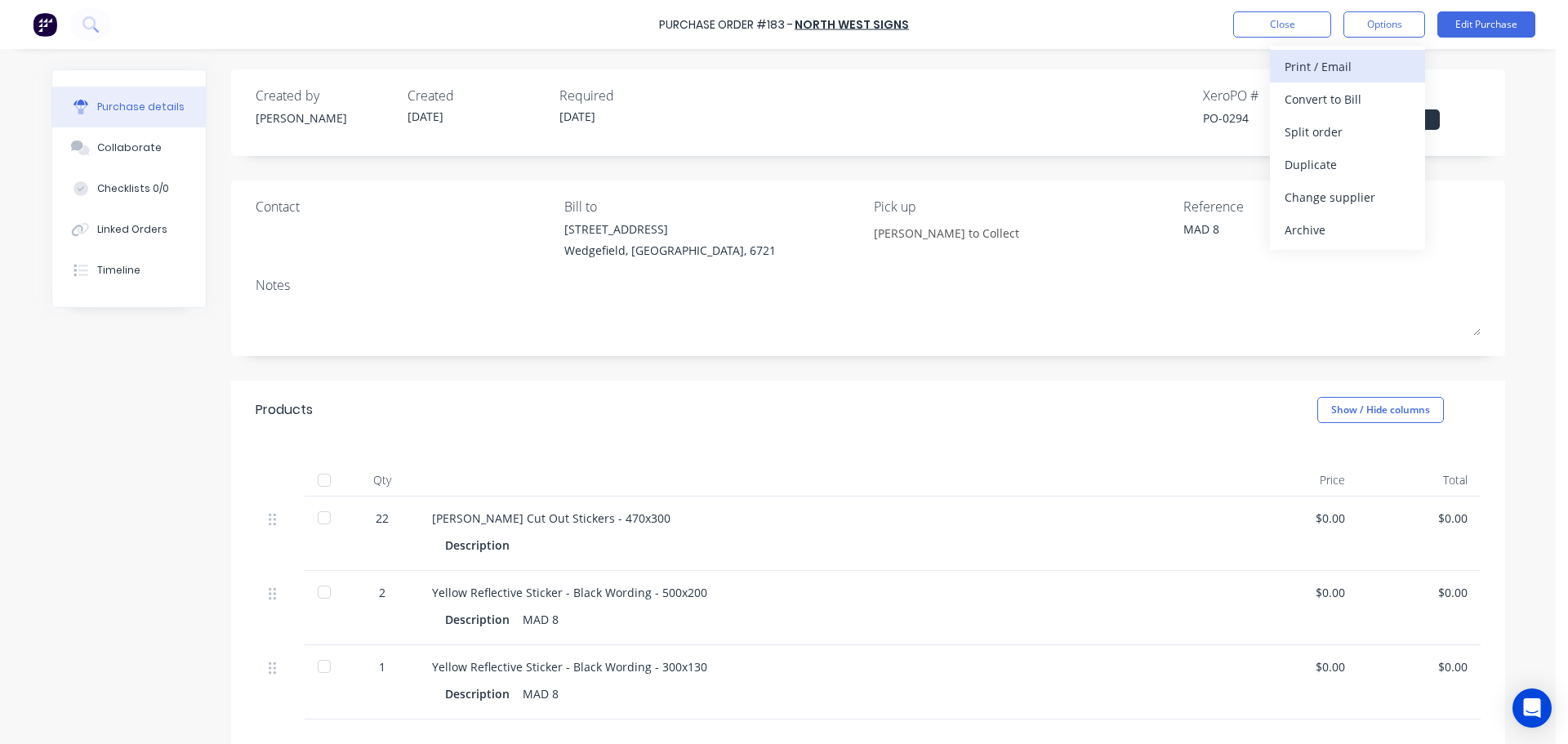
click at [1344, 60] on div "Print / Email" at bounding box center [1347, 67] width 126 height 24
click at [1322, 100] on div "With pricing" at bounding box center [1347, 99] width 126 height 24
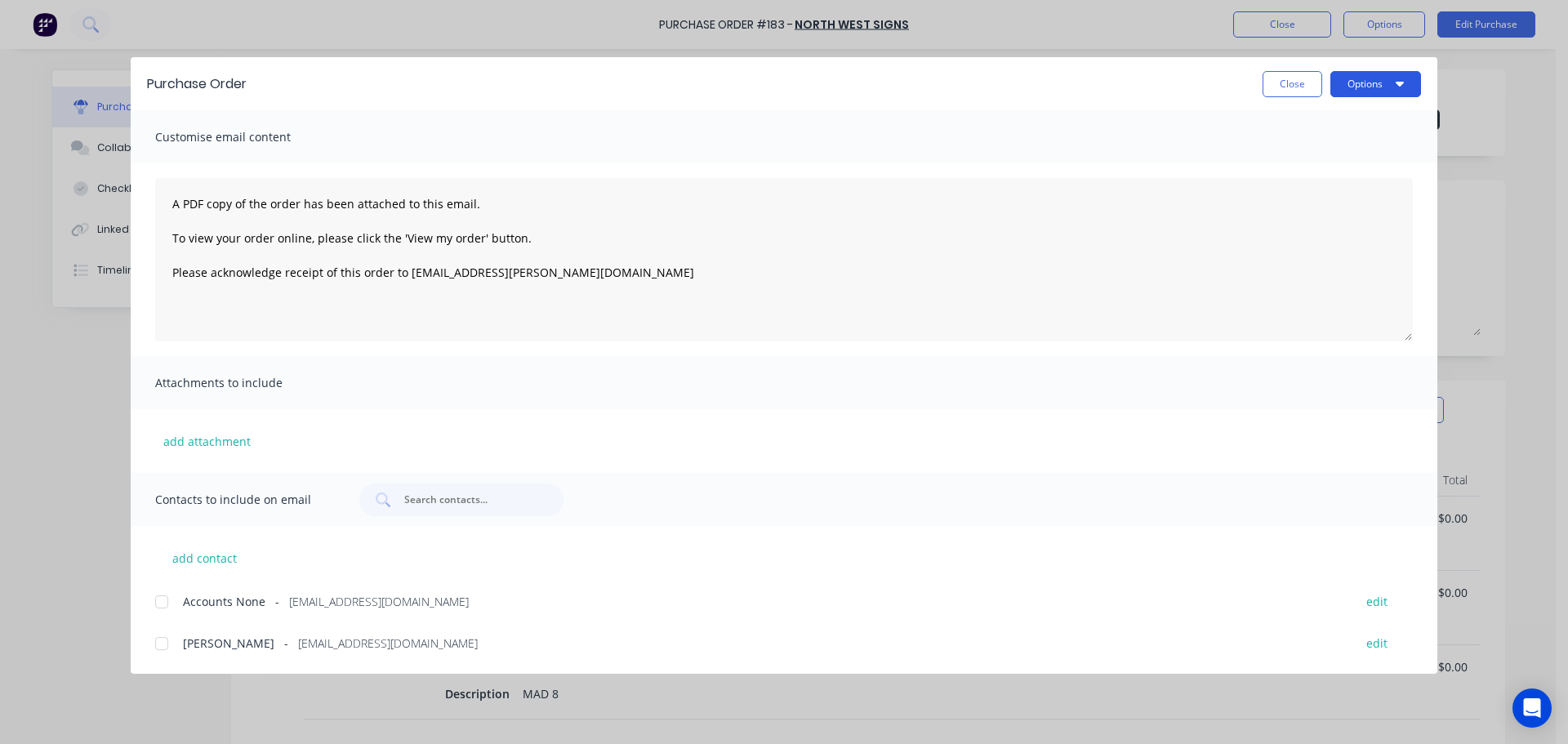
click at [1353, 96] on div "Purchase Order Close Options" at bounding box center [784, 84] width 1307 height 53
click at [298, 642] on span "reception@northwestsigns.com.au" at bounding box center [388, 643] width 180 height 17
click at [1364, 71] on div "Options" at bounding box center [1376, 84] width 91 height 26
click at [1362, 89] on button "Options" at bounding box center [1376, 84] width 91 height 26
click at [1309, 188] on div "Email" at bounding box center [1344, 191] width 126 height 24
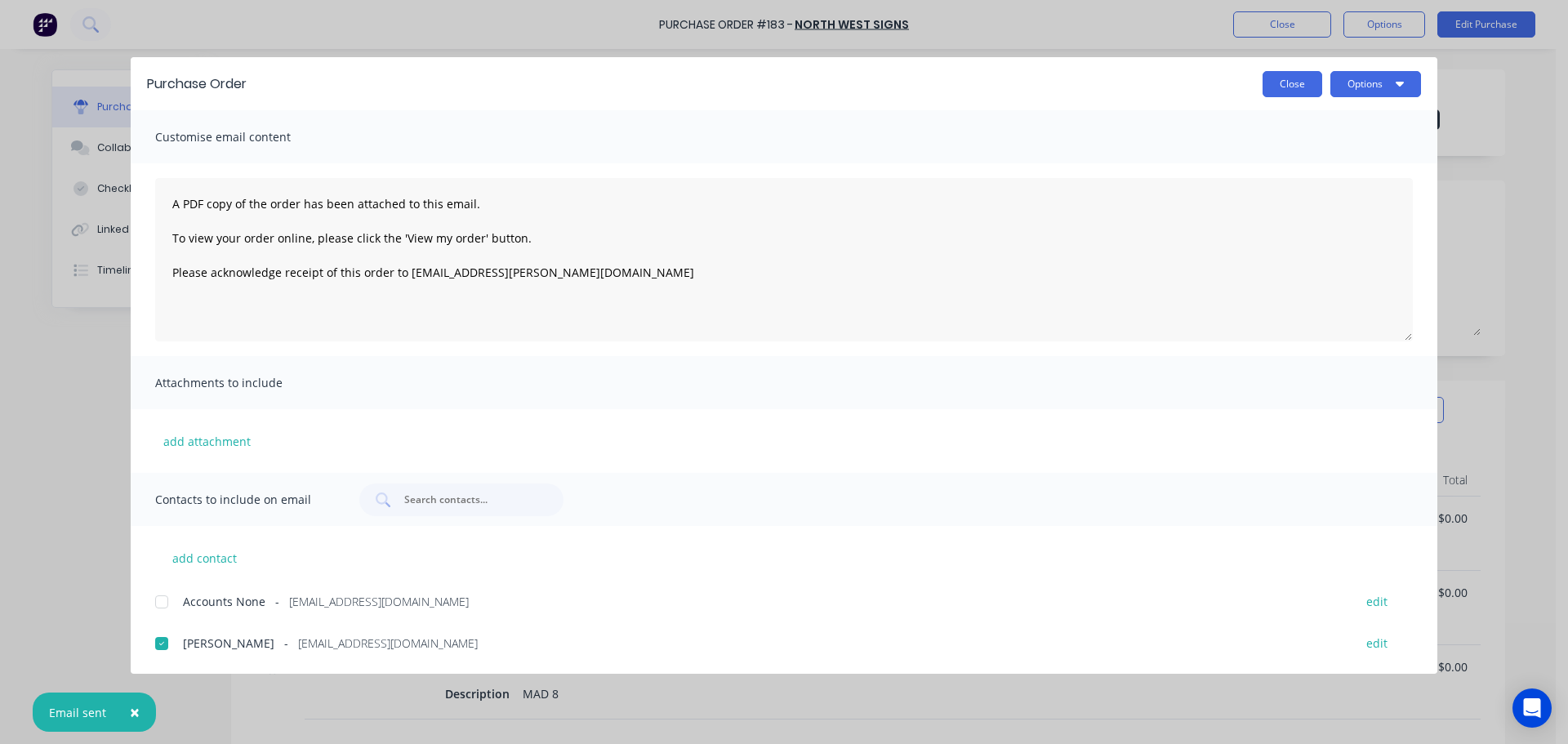
click at [1282, 80] on button "Close" at bounding box center [1292, 84] width 60 height 26
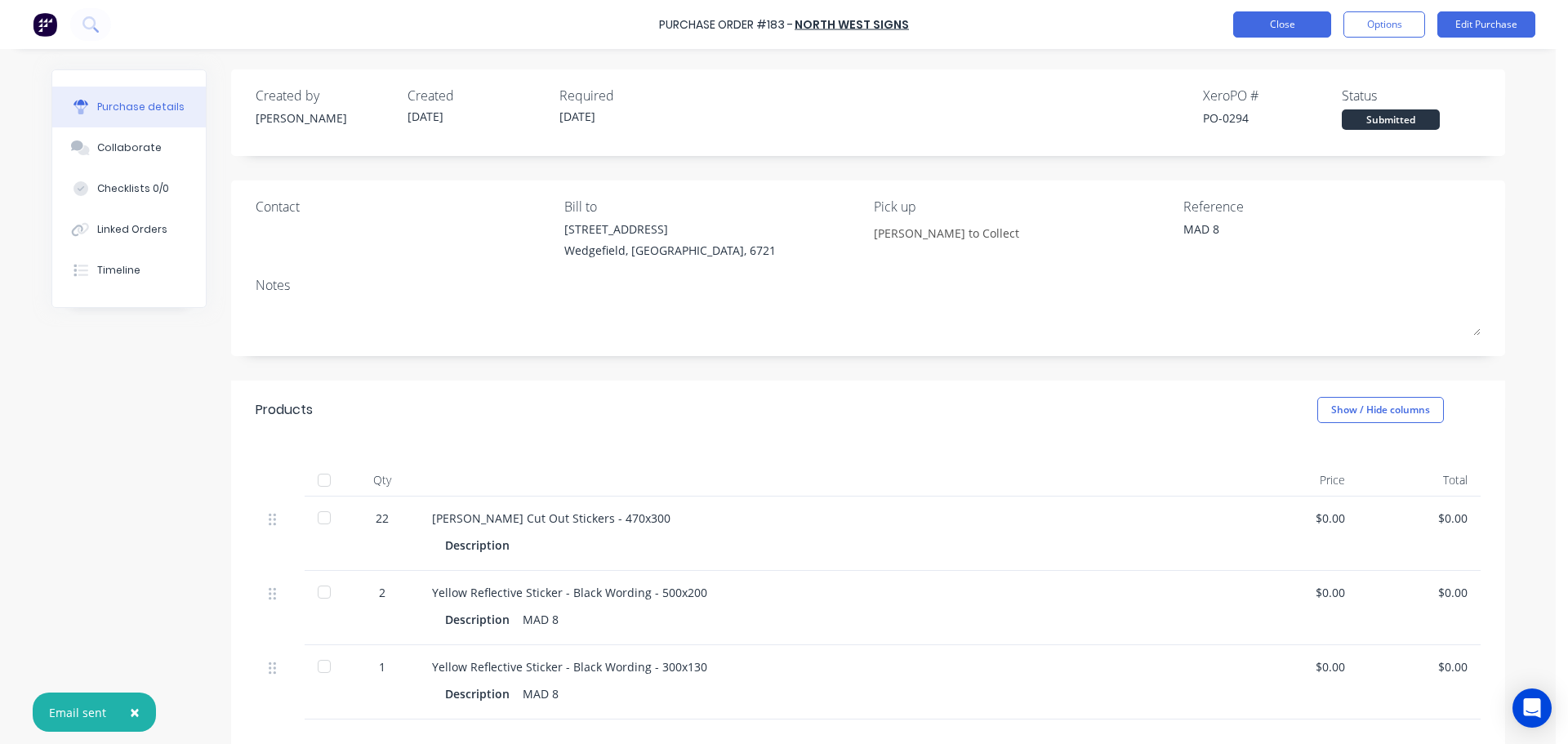
click at [1294, 18] on button "Close" at bounding box center [1282, 24] width 98 height 26
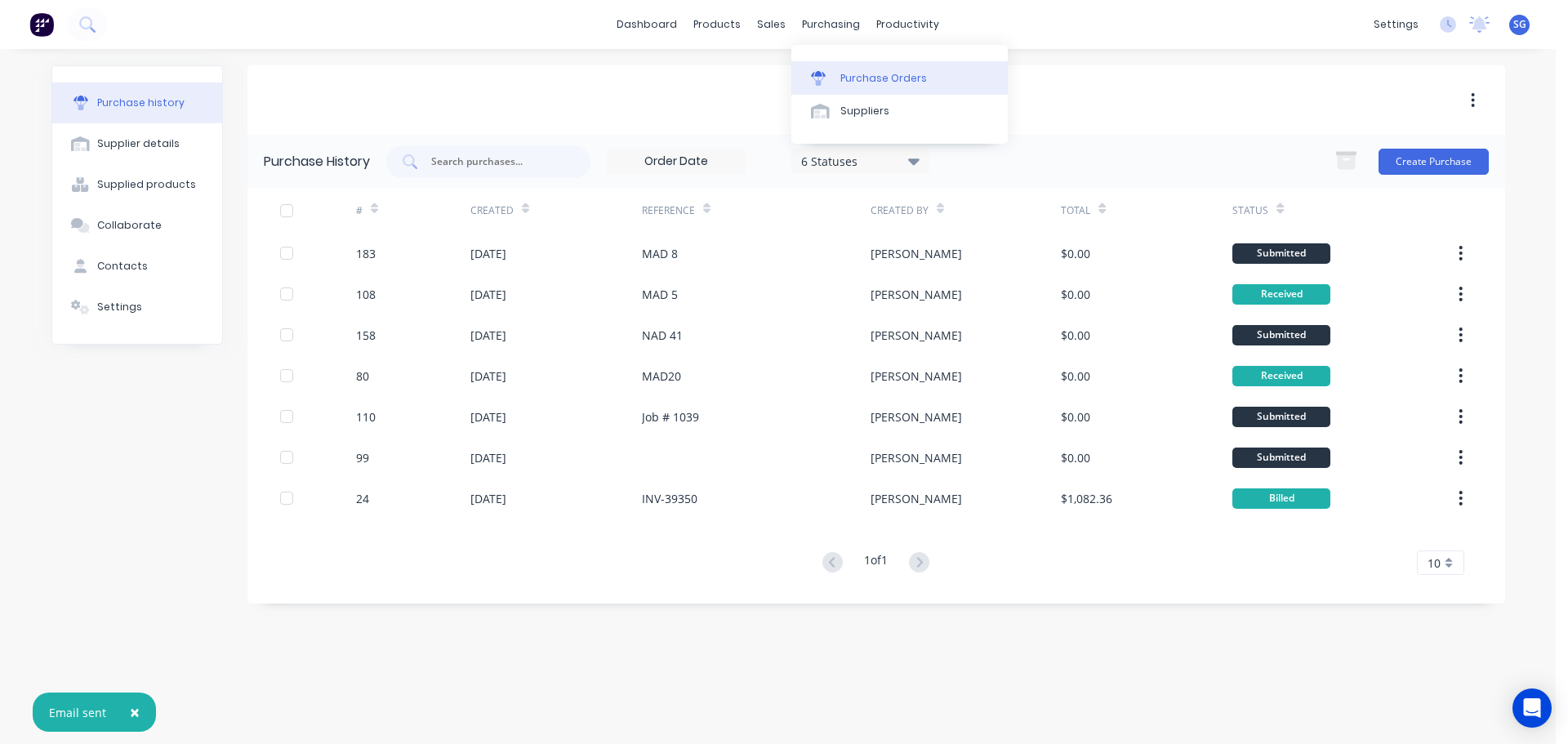
click at [846, 75] on div "Purchase Orders" at bounding box center [884, 78] width 86 height 15
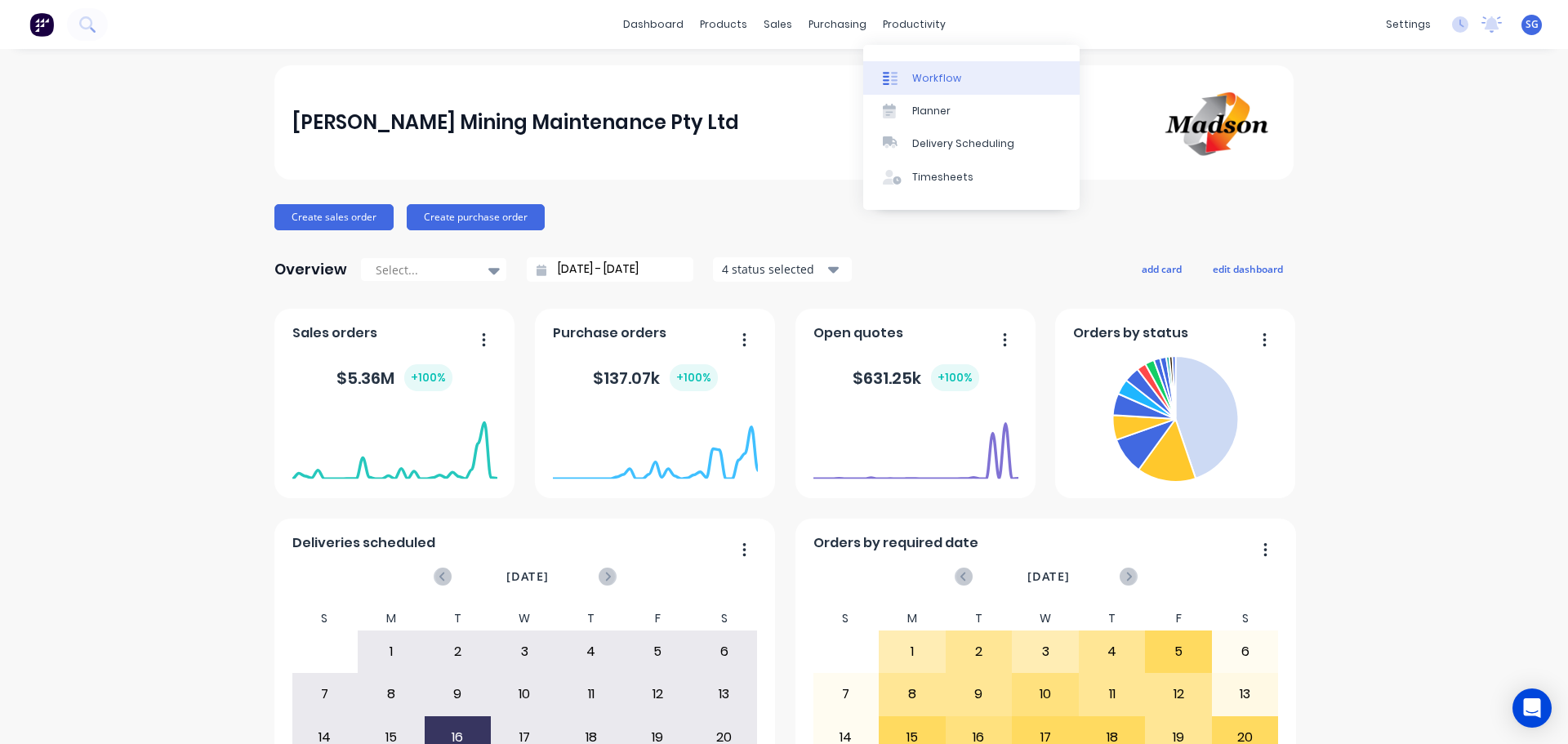
click at [911, 85] on link "Workflow" at bounding box center [971, 78] width 217 height 33
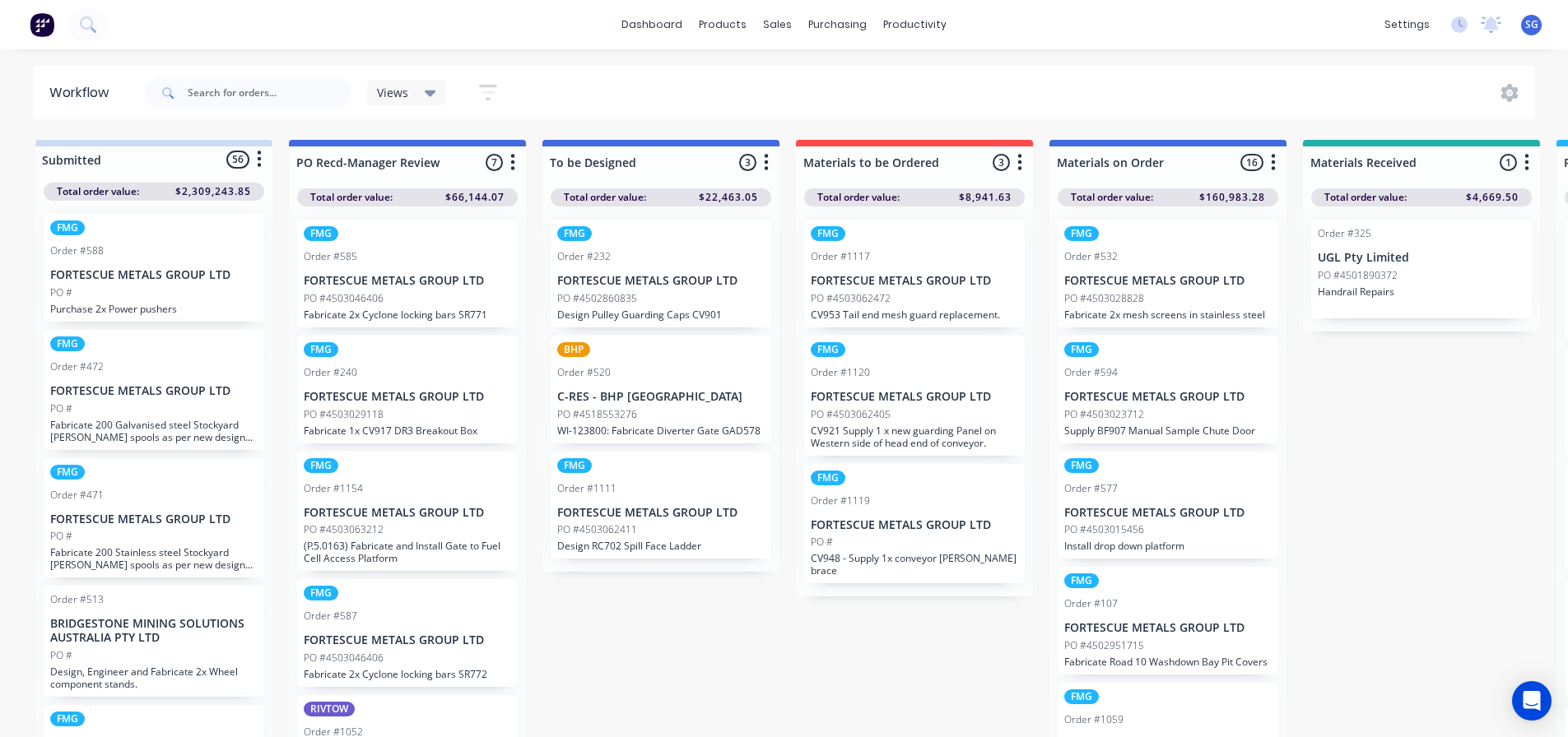
click at [866, 277] on p "FORTESCUE METALS GROUP LTD" at bounding box center [914, 281] width 207 height 14
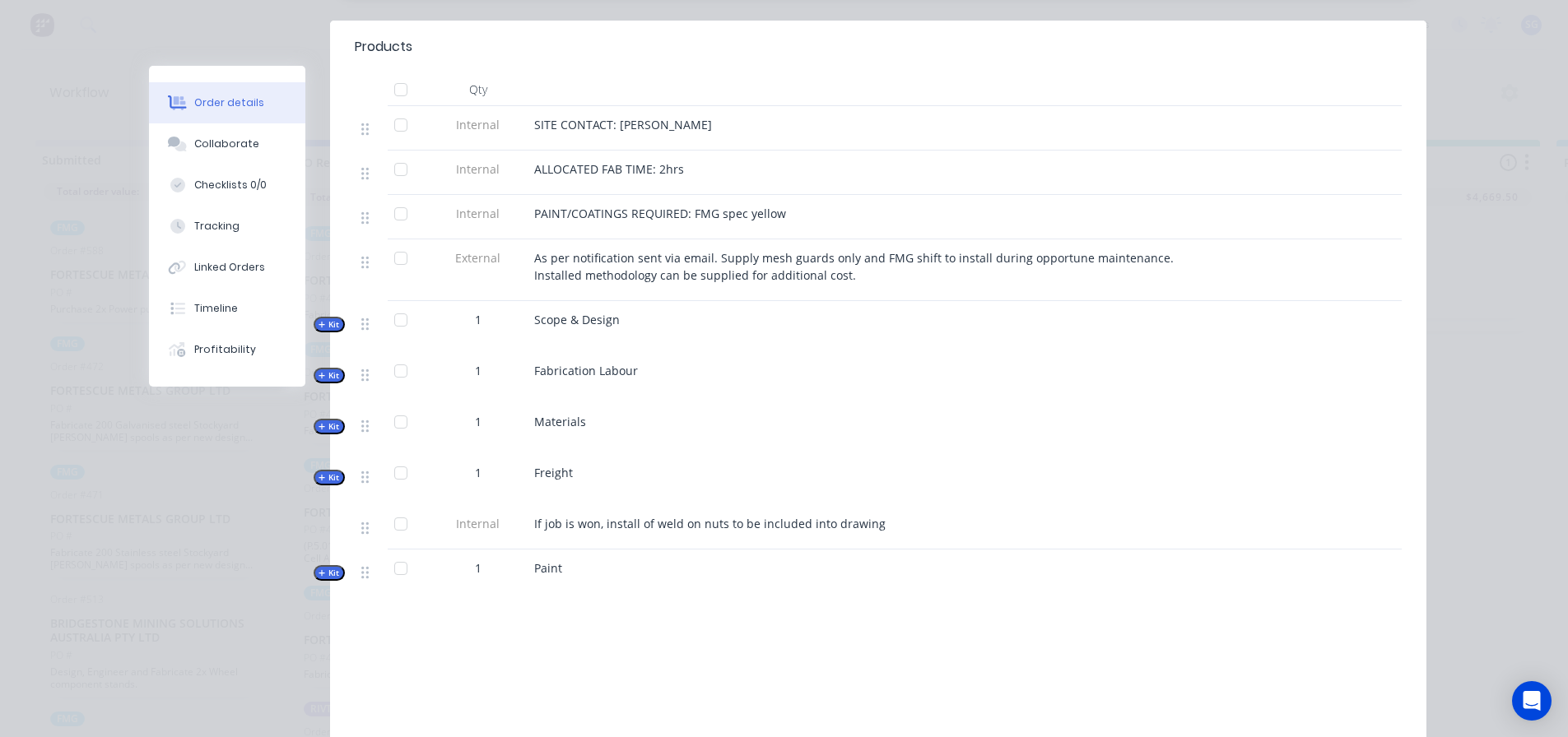
scroll to position [658, 0]
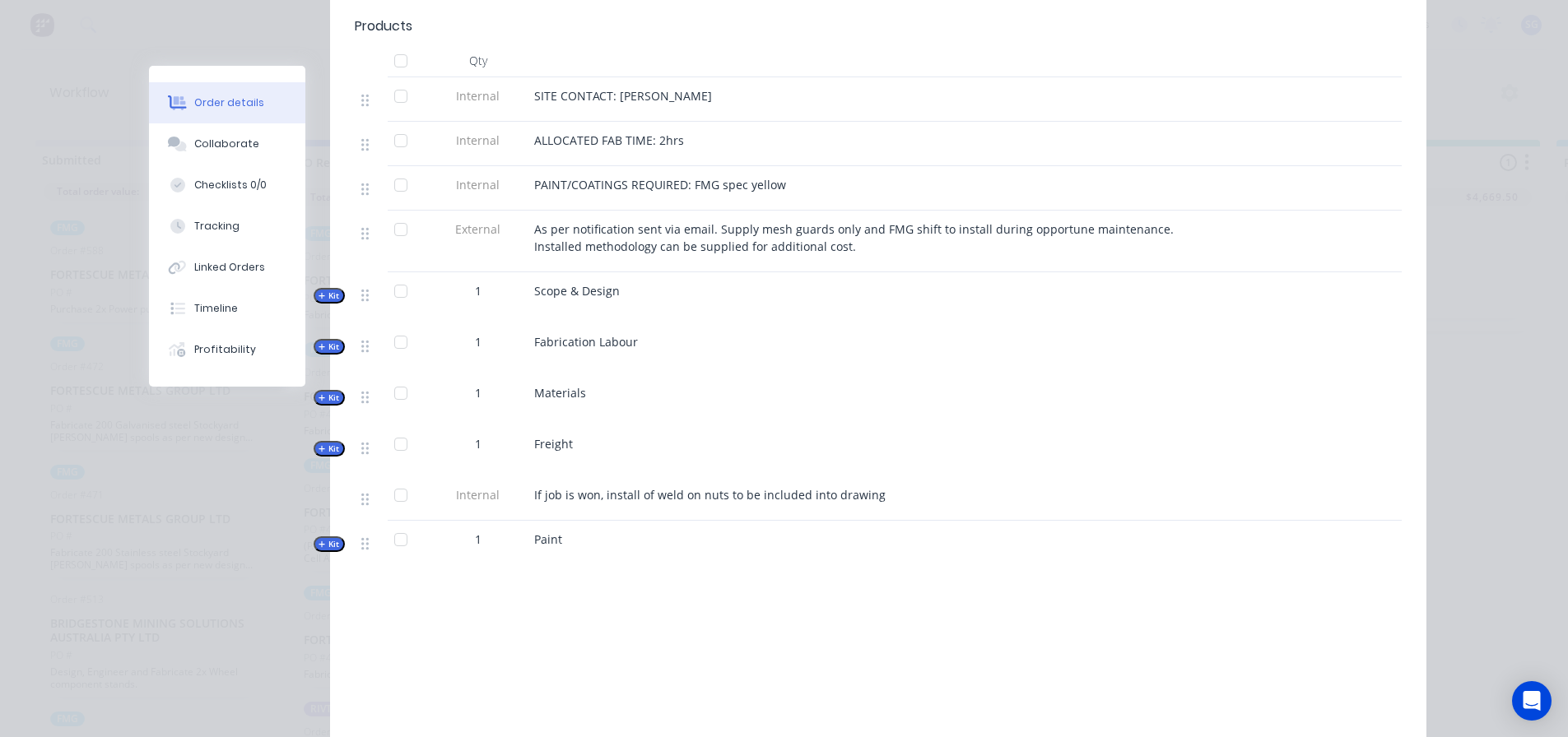
click at [321, 443] on span "Kit" at bounding box center [329, 448] width 21 height 12
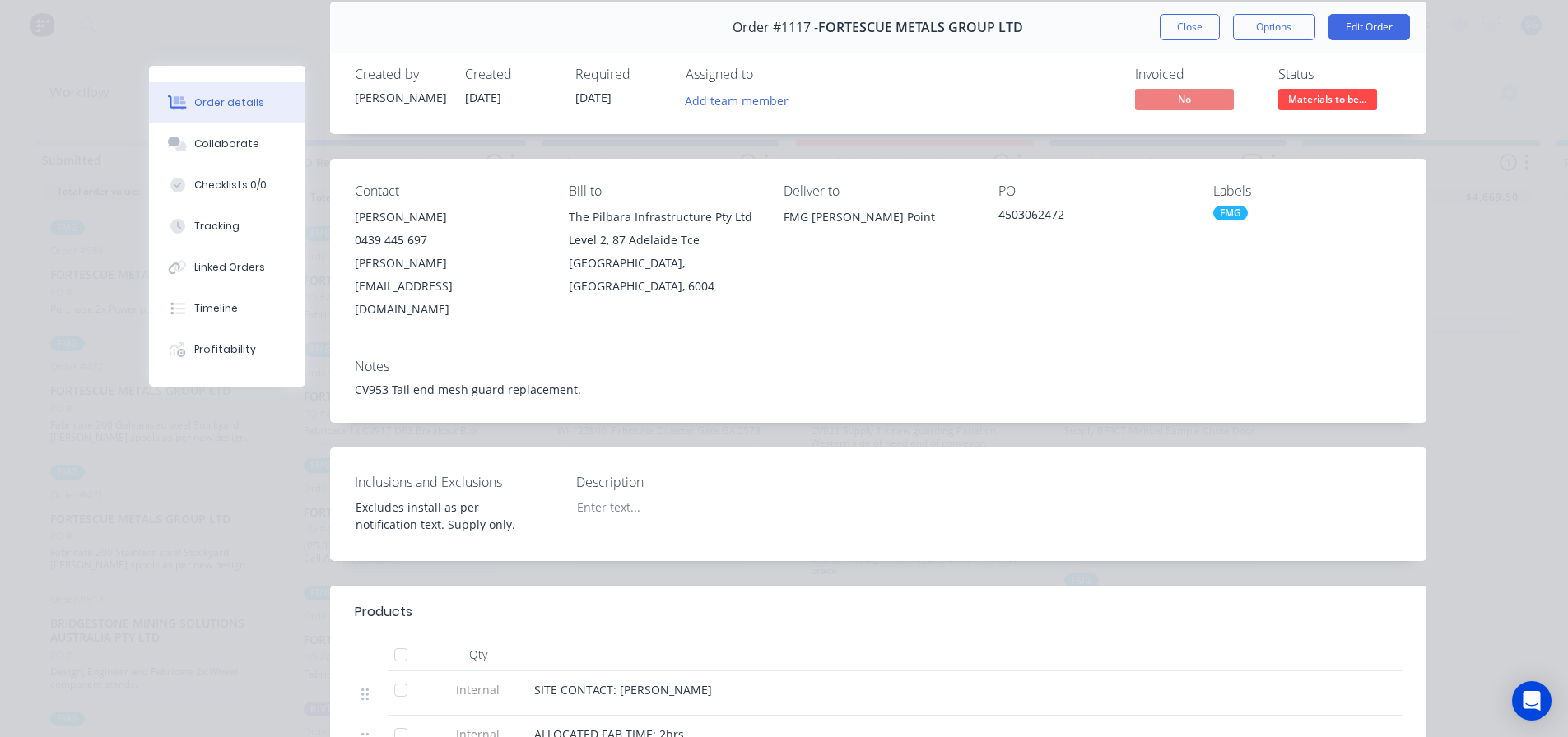
scroll to position [0, 0]
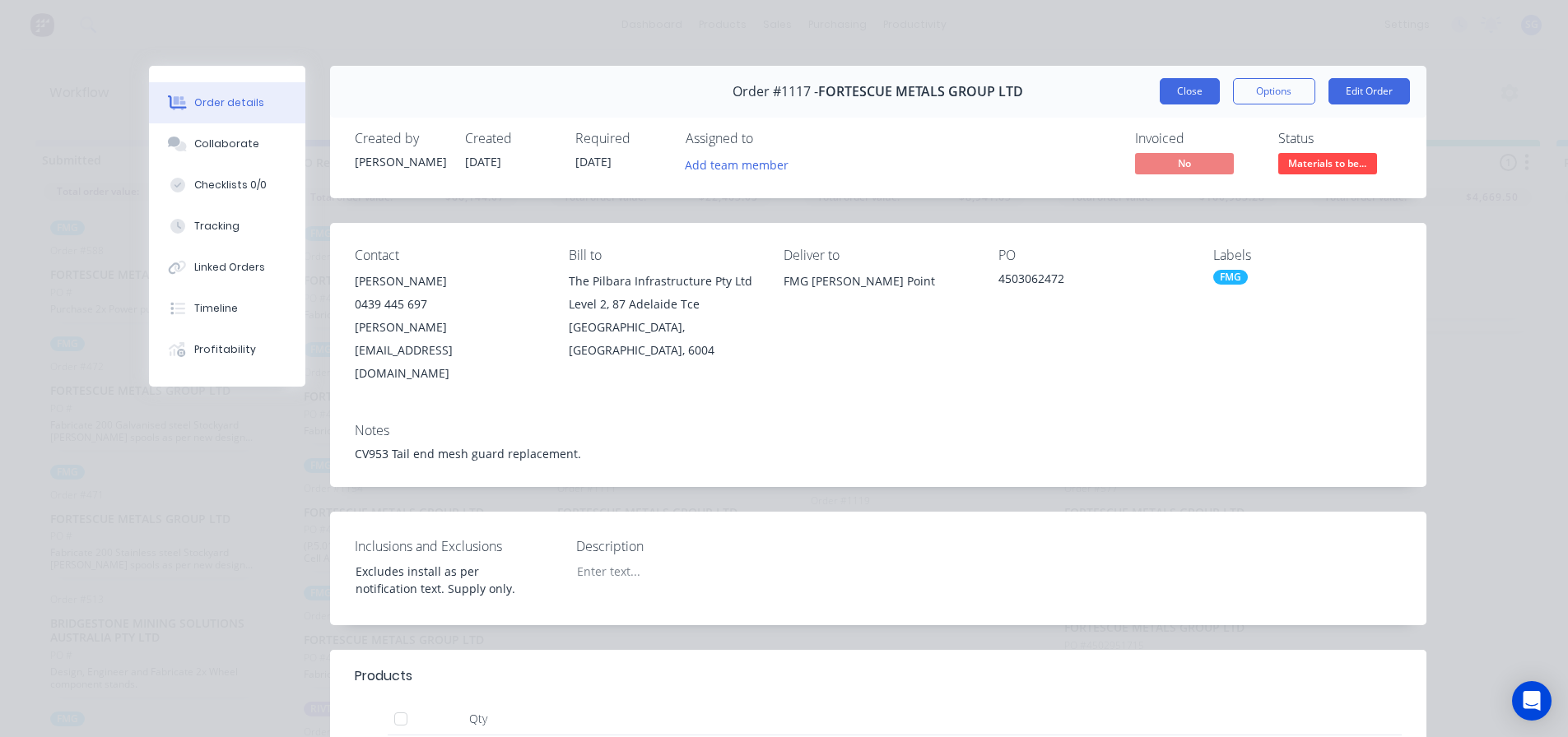
click at [1182, 86] on button "Close" at bounding box center [1189, 91] width 60 height 26
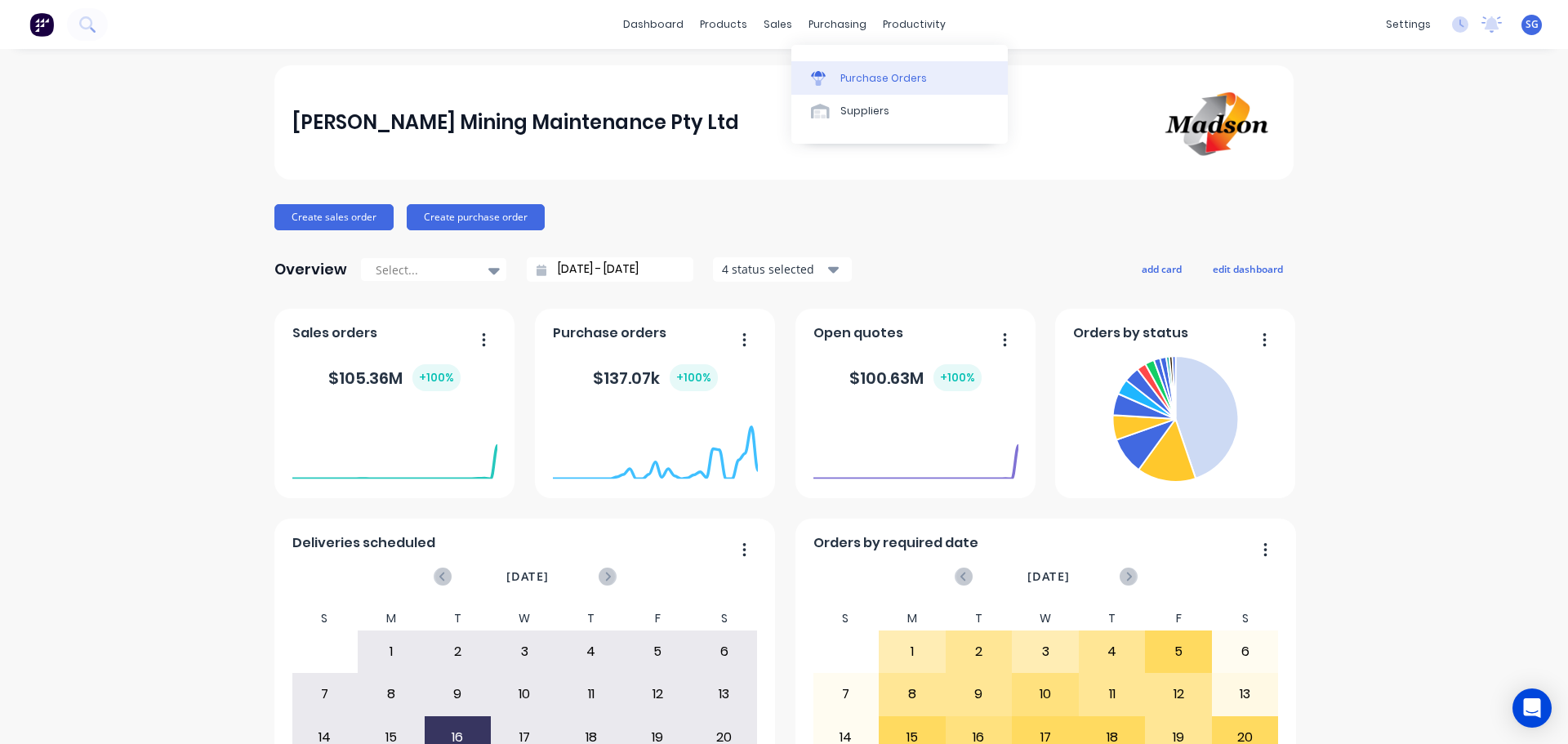
click at [858, 72] on div "Purchase Orders" at bounding box center [884, 78] width 86 height 15
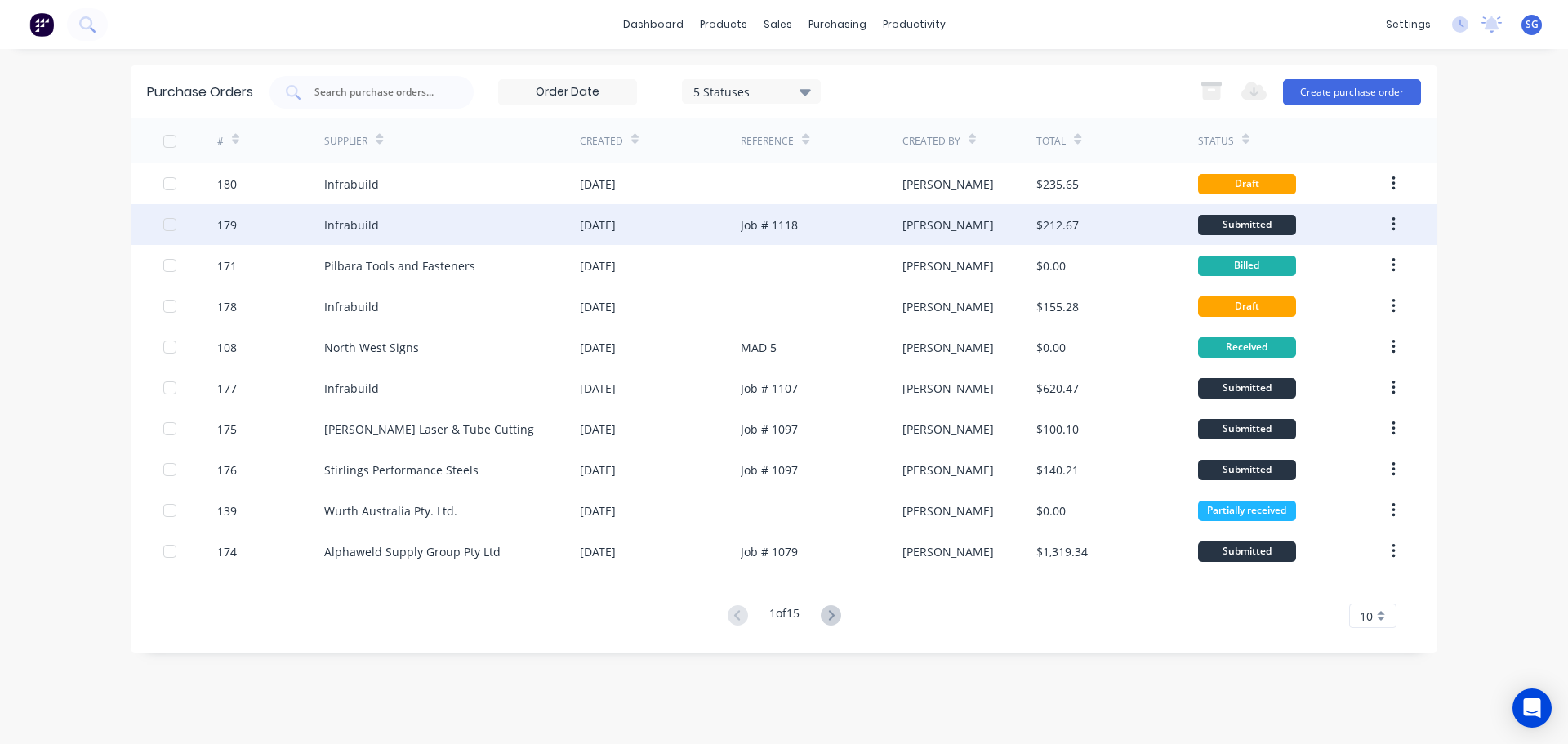
click at [366, 221] on div "Infrabuild" at bounding box center [352, 225] width 55 height 17
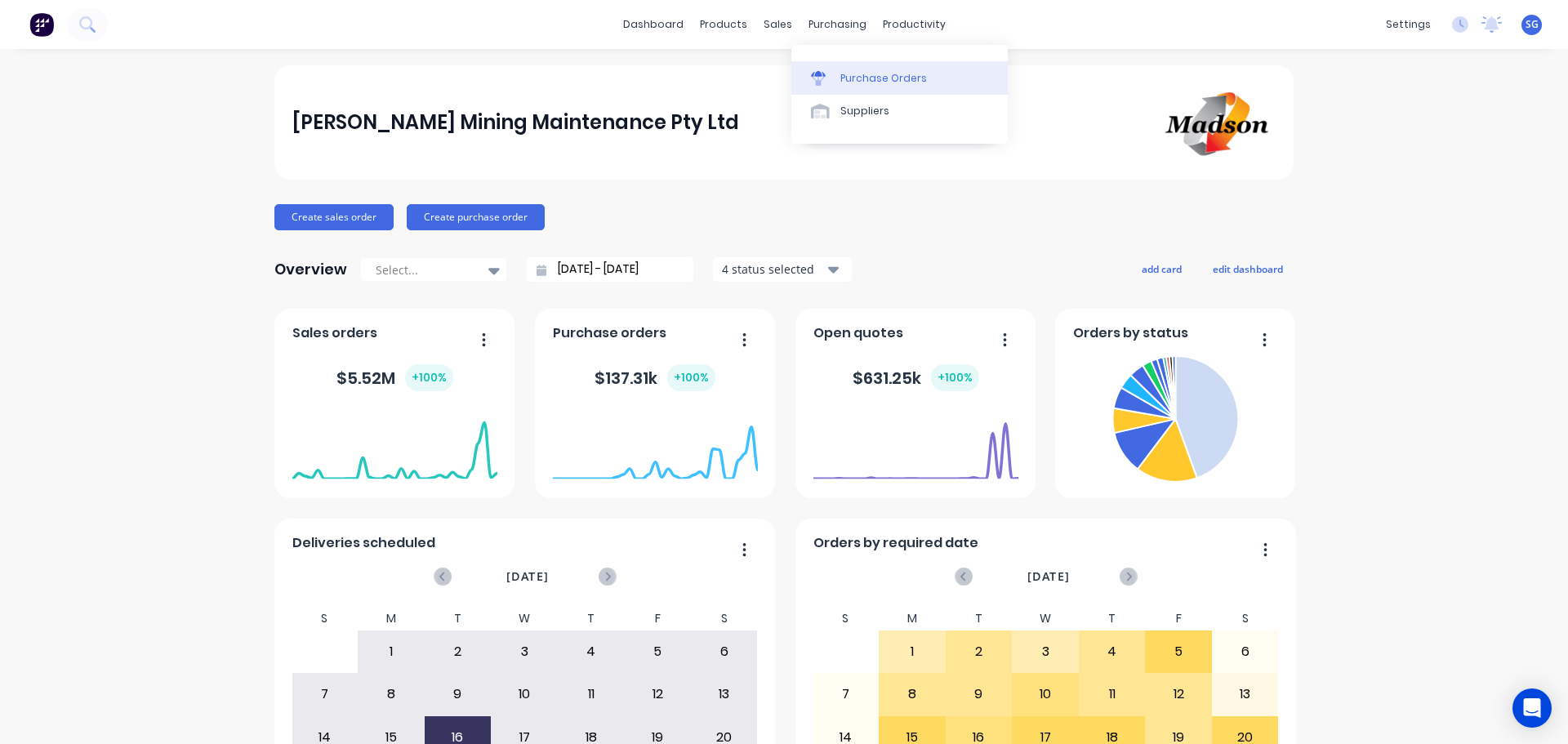
click at [824, 66] on link "Purchase Orders" at bounding box center [900, 78] width 217 height 33
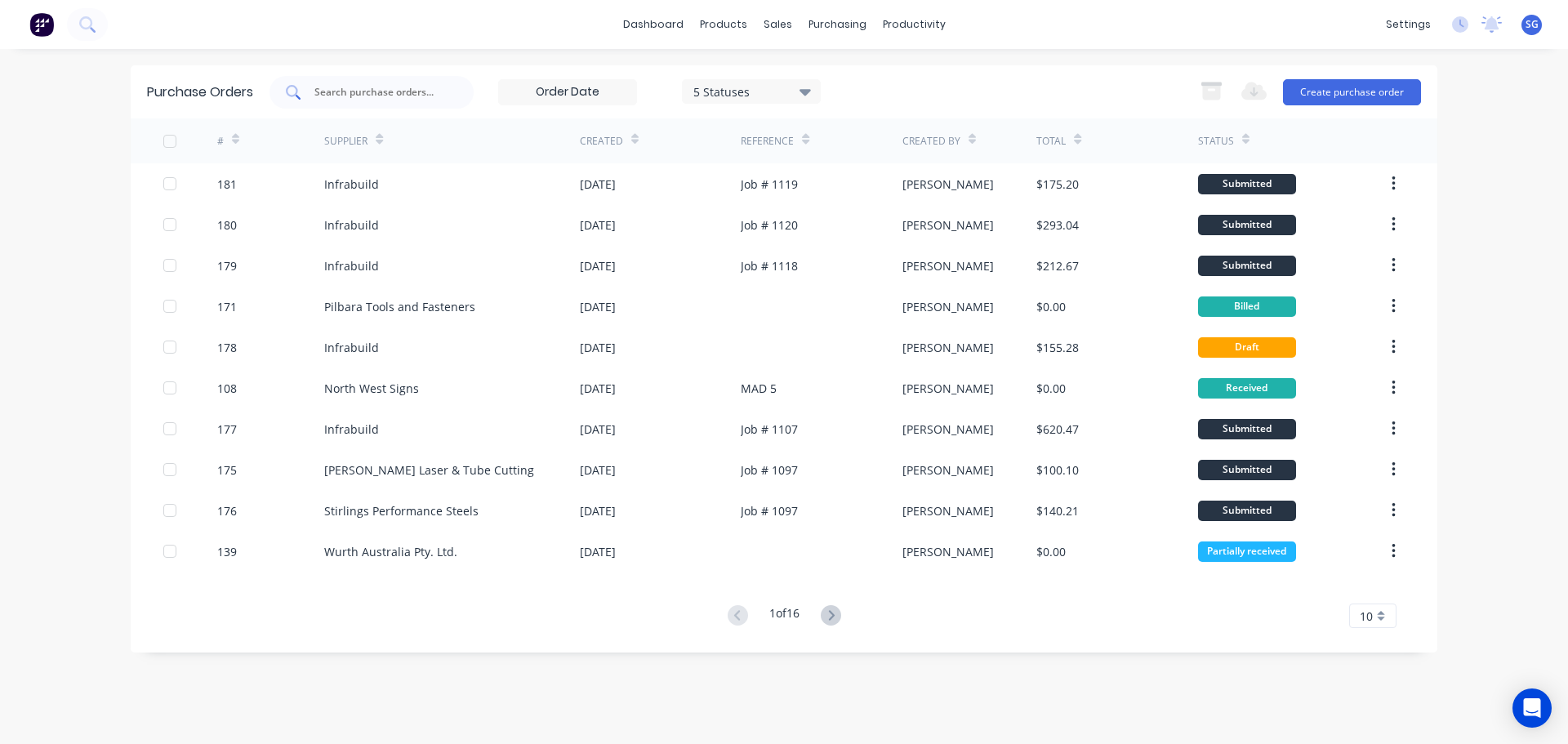
click at [358, 89] on input "text" at bounding box center [381, 93] width 136 height 17
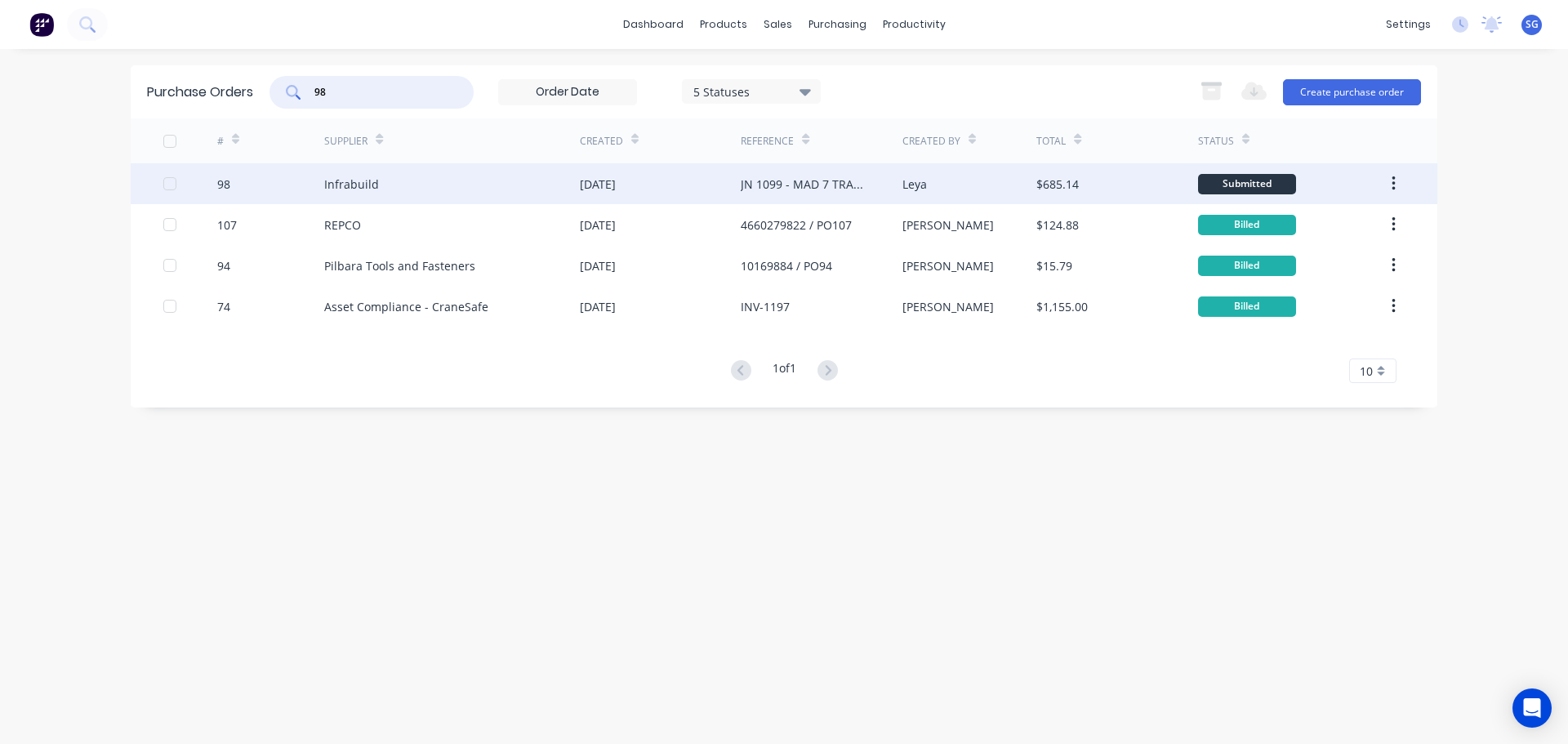
type input "98"
click at [366, 187] on div "Infrabuild" at bounding box center [352, 184] width 55 height 17
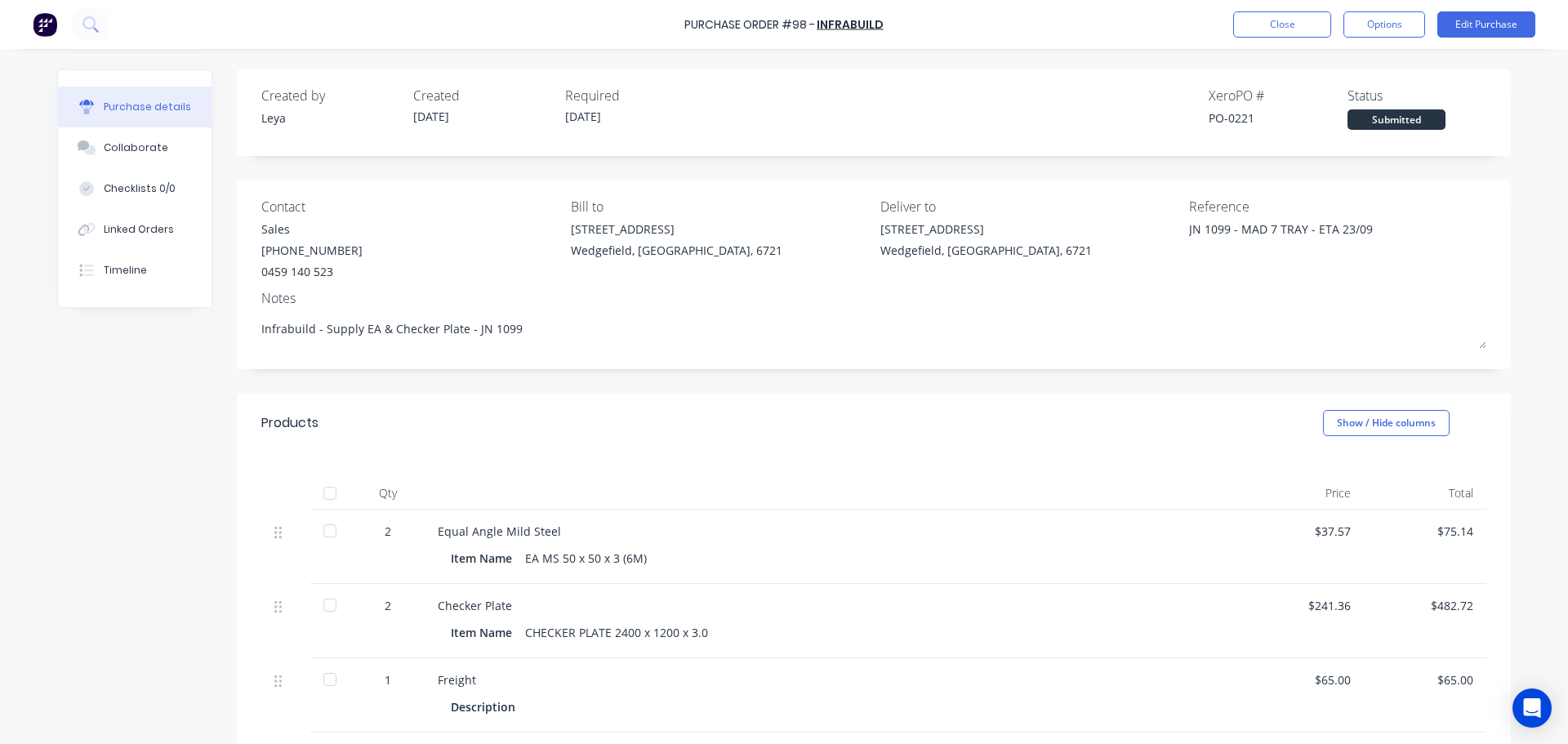
click at [324, 493] on div at bounding box center [330, 493] width 33 height 33
type textarea "x"
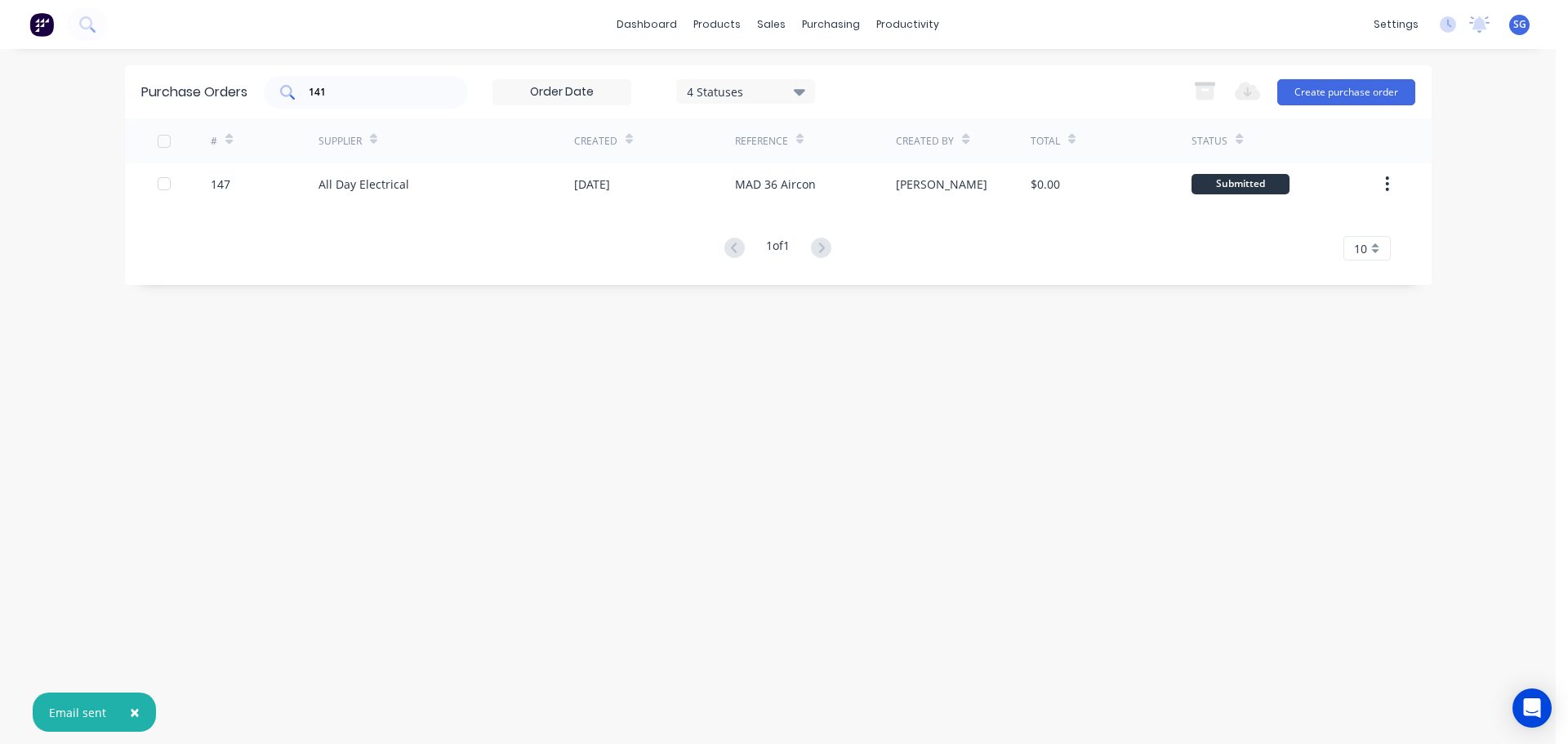
click at [361, 97] on input "141" at bounding box center [375, 93] width 136 height 17
type input "177"
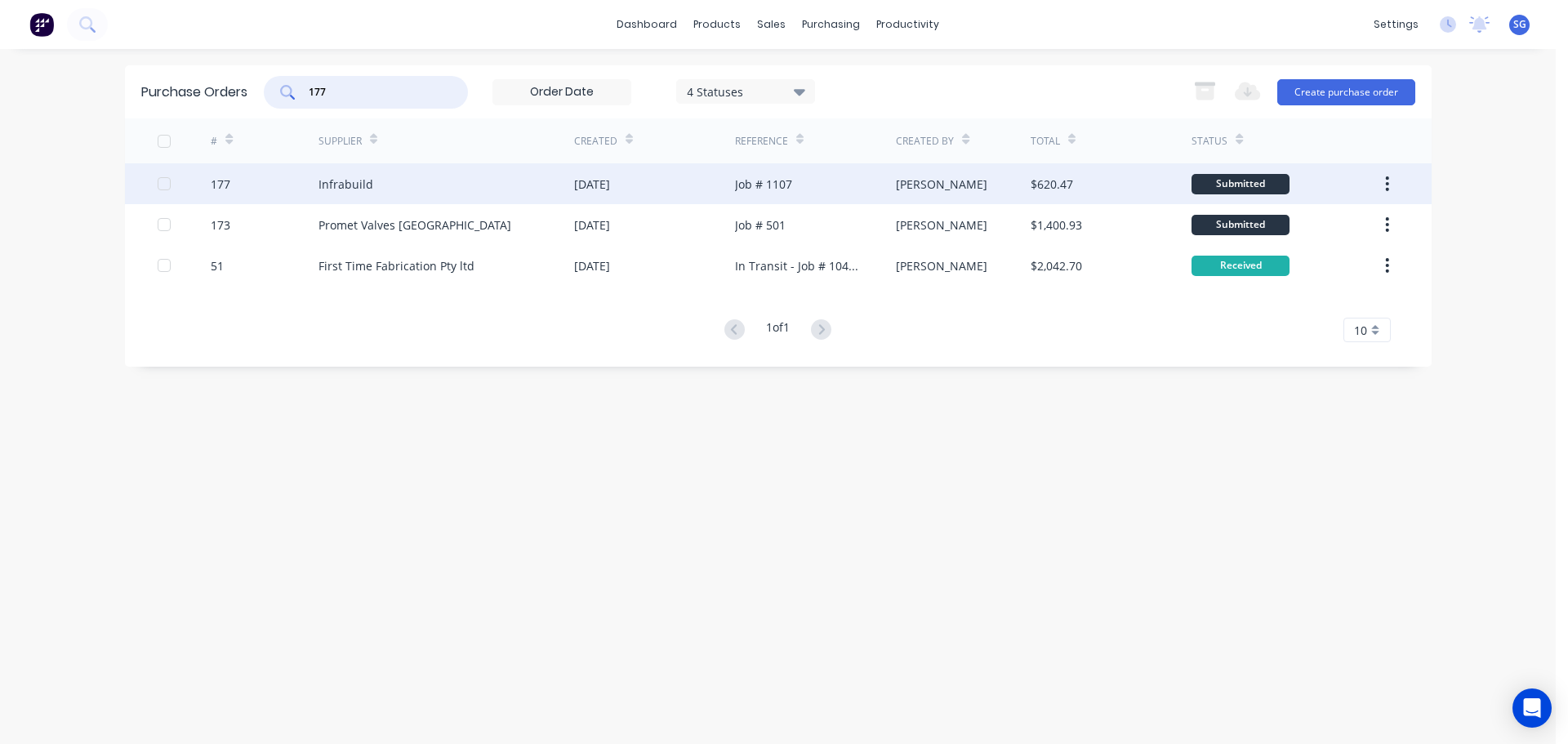
click at [360, 180] on div "Infrabuild" at bounding box center [347, 184] width 55 height 17
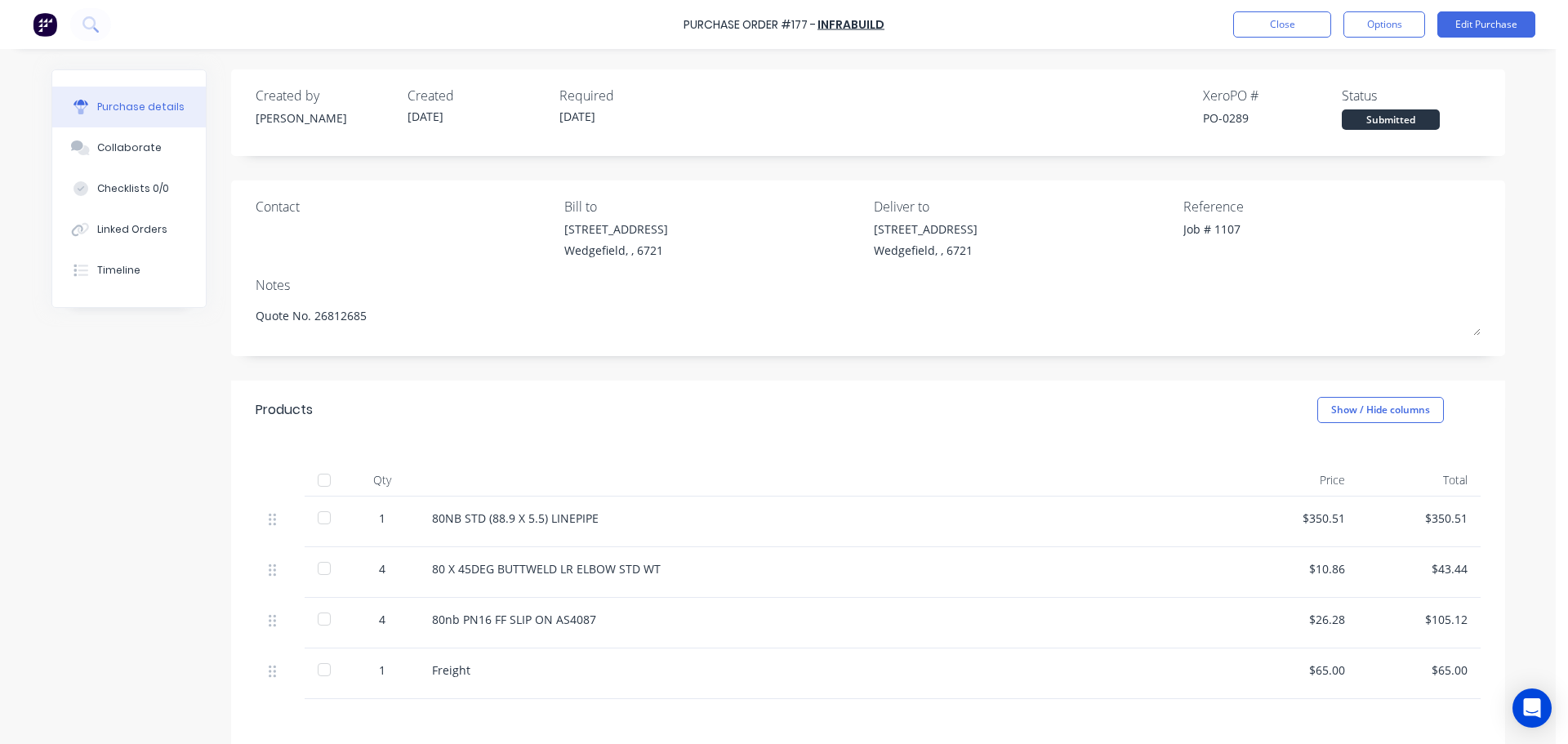
scroll to position [187, 0]
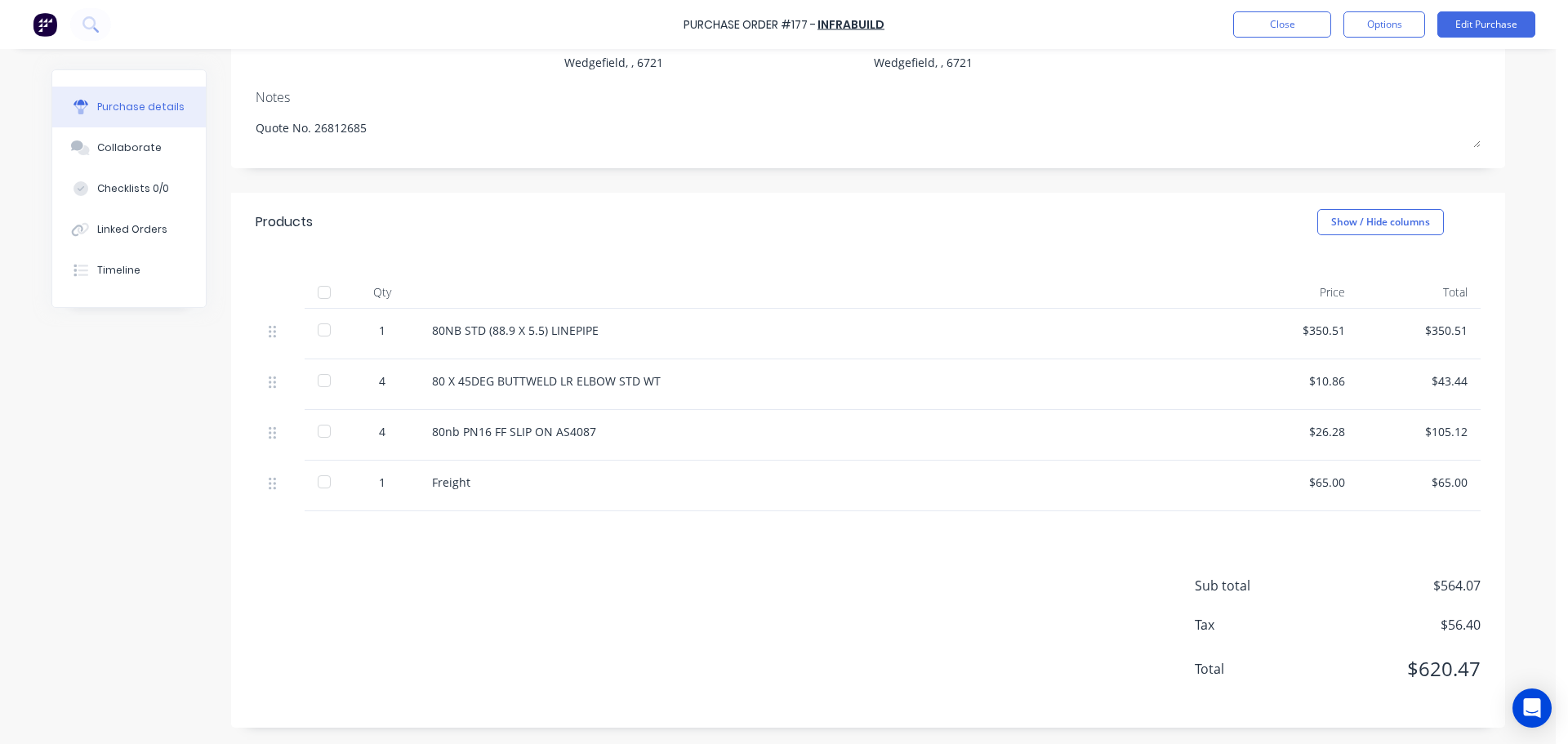
type textarea "x"
click at [1274, 22] on button "Close" at bounding box center [1282, 24] width 98 height 26
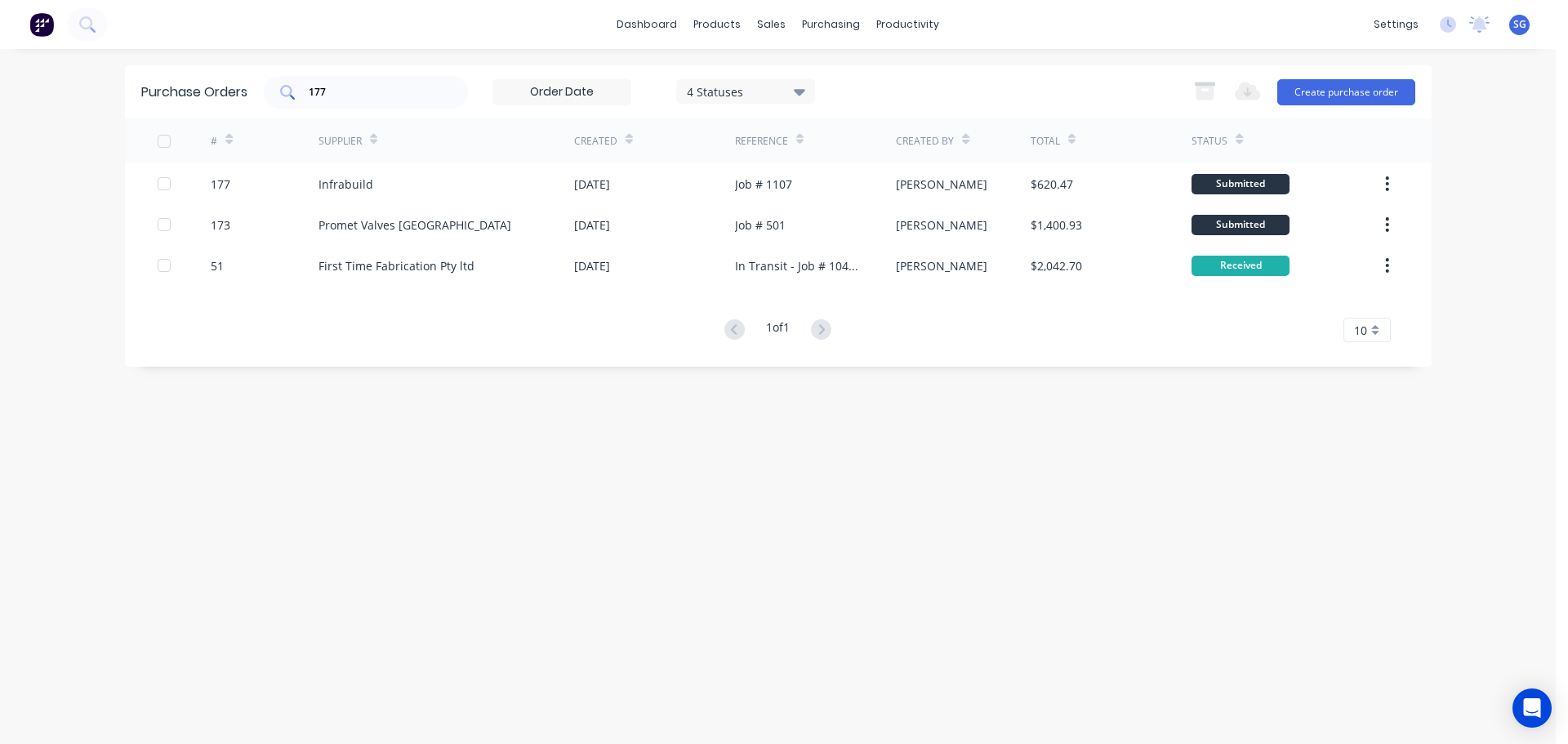
click at [357, 90] on input "177" at bounding box center [375, 93] width 136 height 17
type input "1"
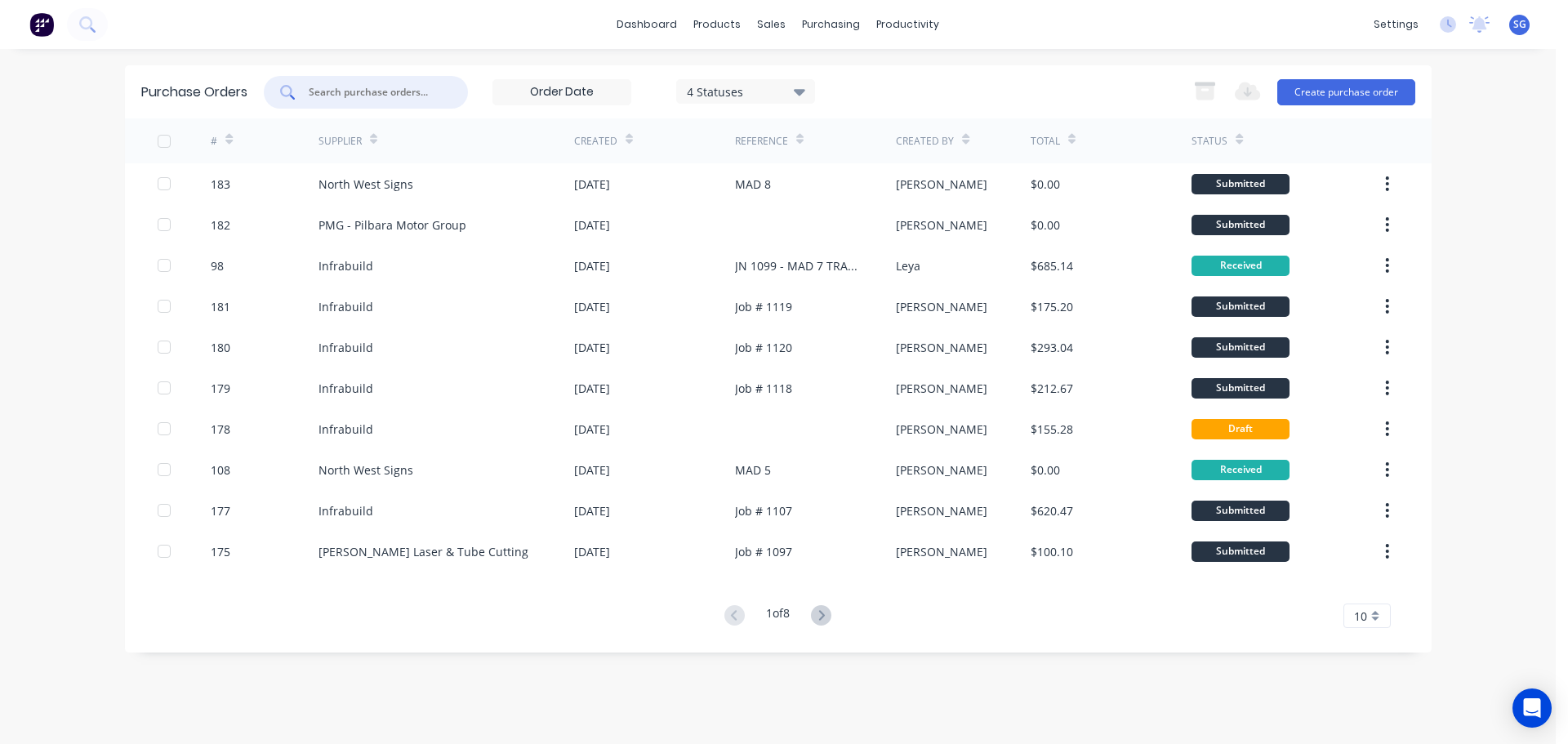
click at [349, 85] on input "text" at bounding box center [375, 93] width 136 height 17
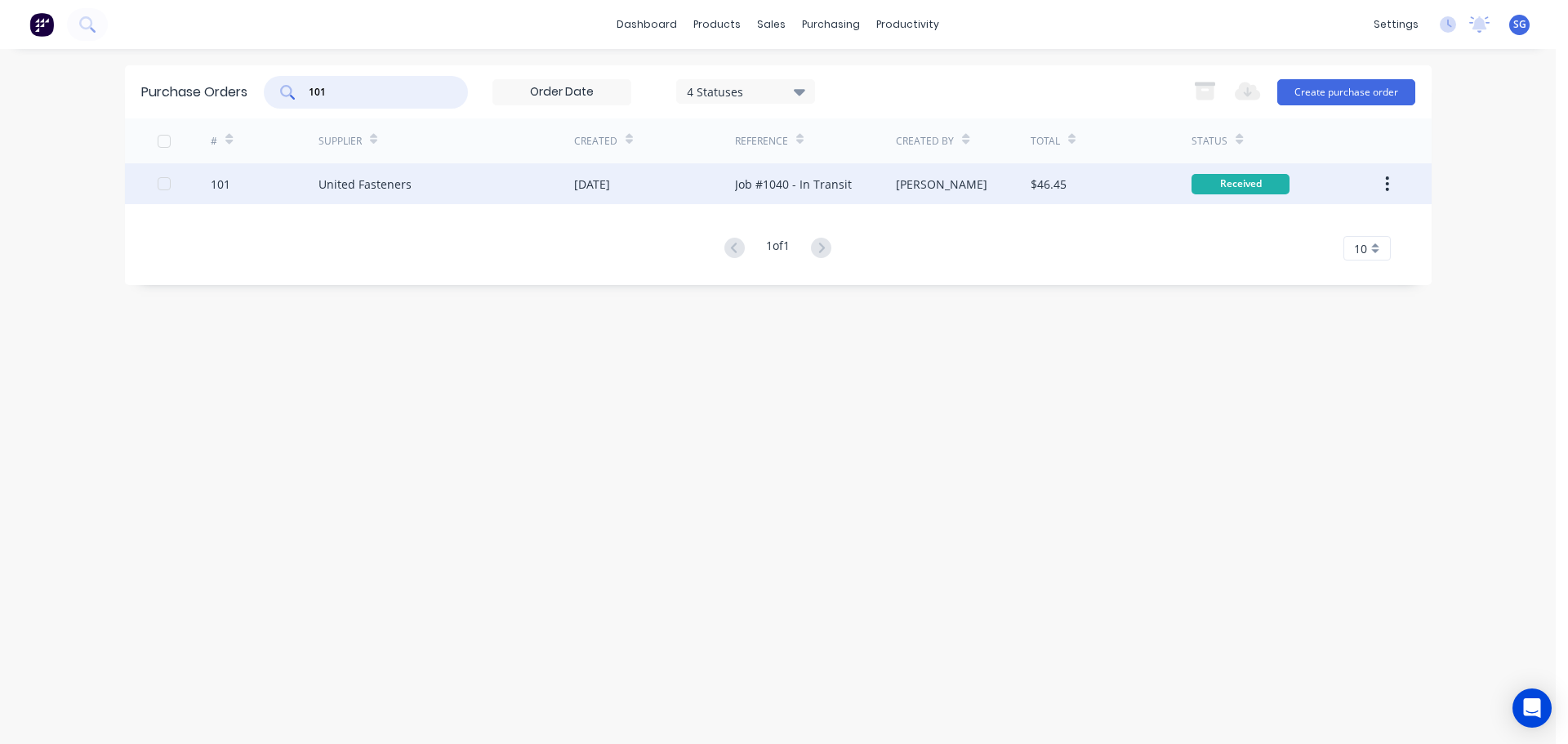
type input "101"
click at [370, 187] on div "United Fasteners" at bounding box center [365, 184] width 93 height 17
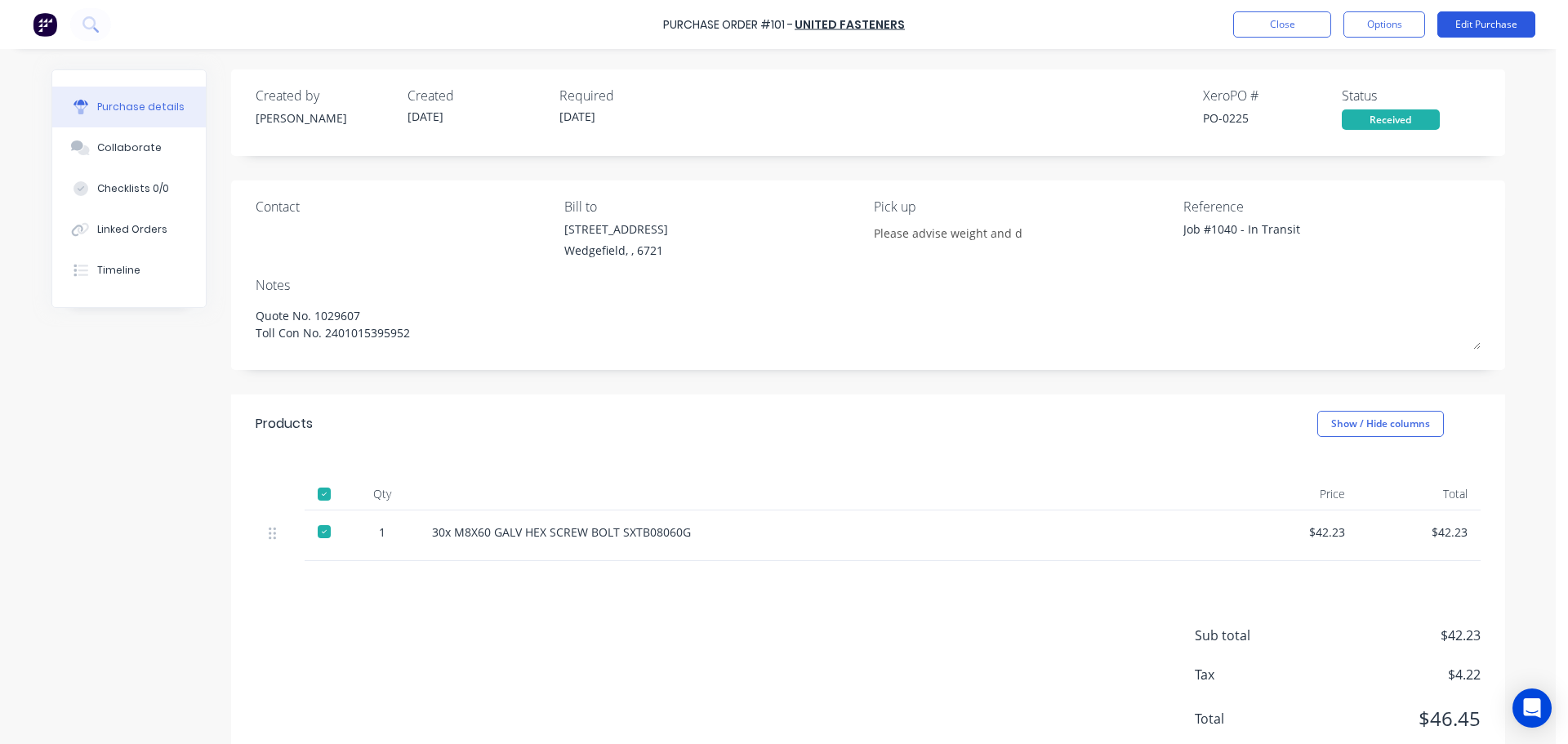
click at [1465, 27] on button "Edit Purchase" at bounding box center [1486, 24] width 98 height 26
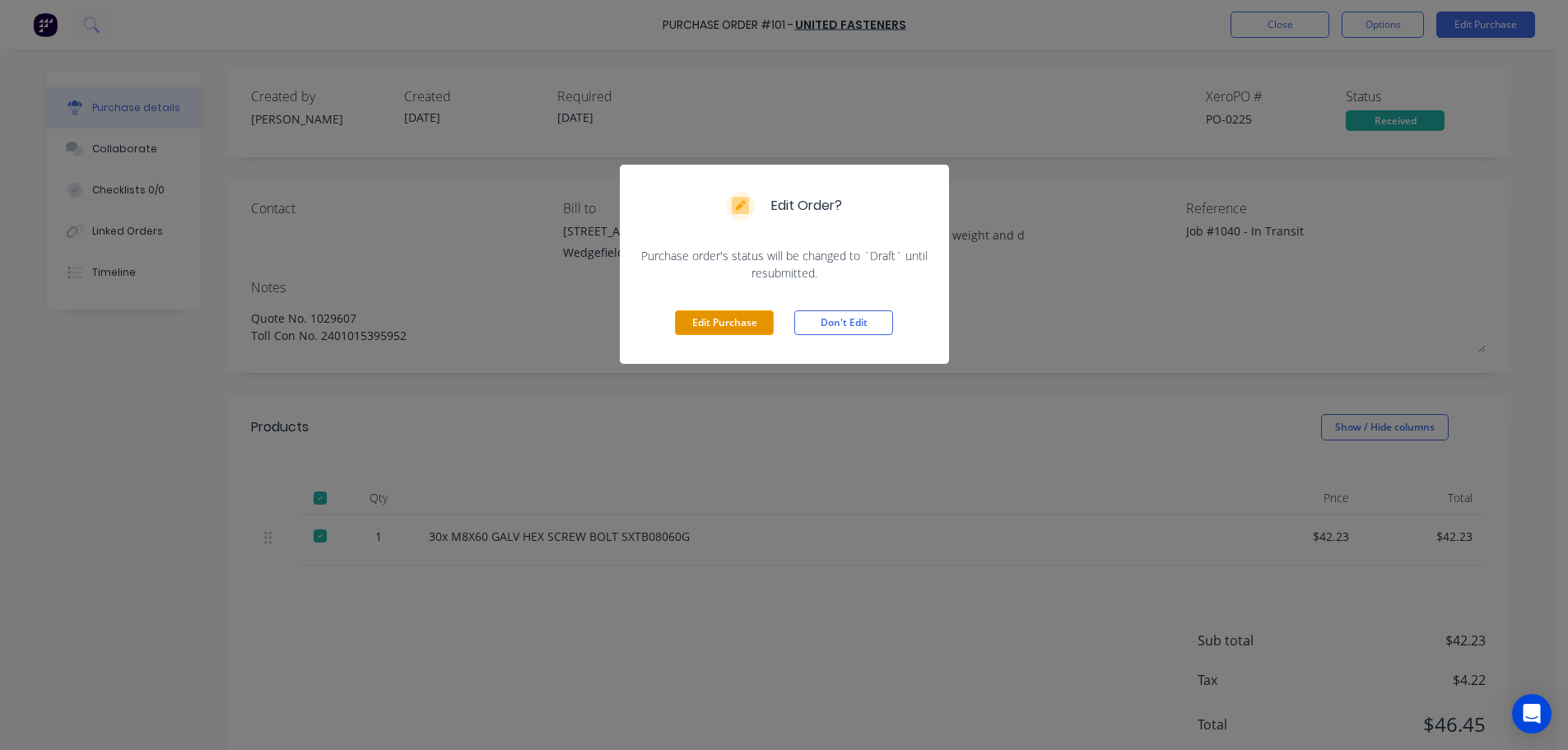
click at [728, 319] on button "Edit Purchase" at bounding box center [724, 322] width 99 height 25
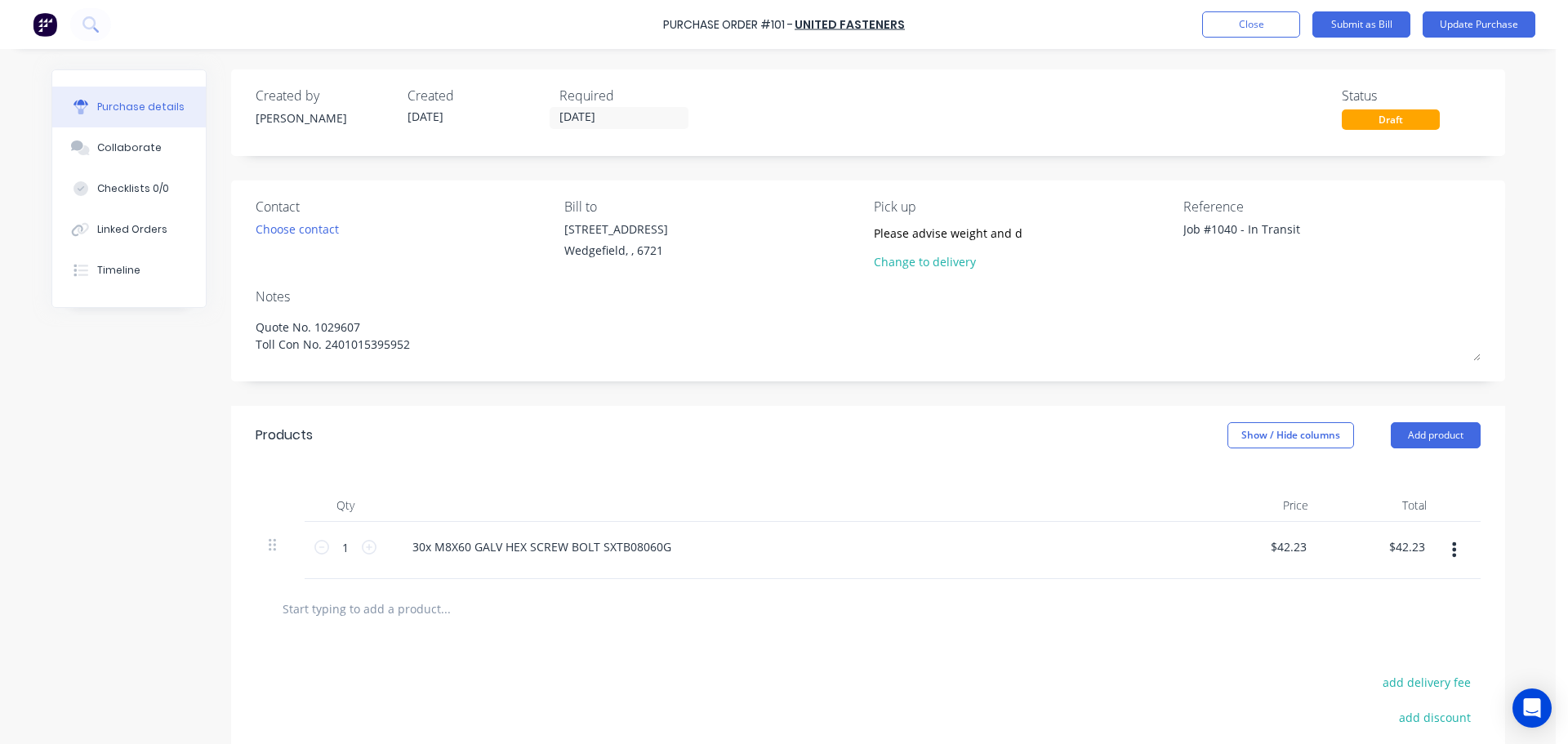
drag, startPoint x: 1303, startPoint y: 228, endPoint x: 1011, endPoint y: 217, distance: 292.2
click at [1011, 217] on div "Contact Choose contact [PERSON_NAME] to [STREET_ADDRESS] Pick up Please advise …" at bounding box center [868, 237] width 1225 height 82
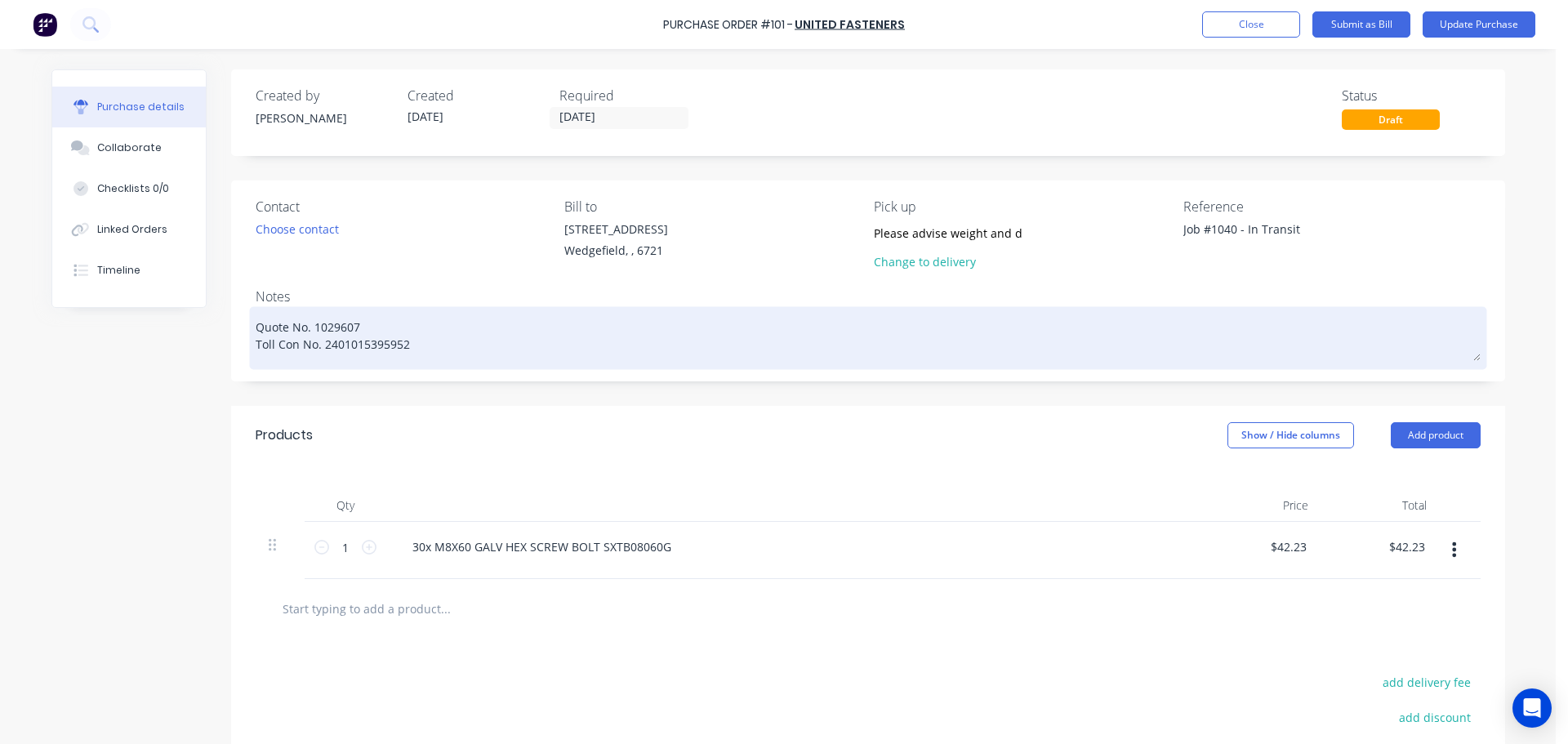
paste textarea "749255"
type textarea "x"
type textarea "749255"
type textarea "x"
type textarea "749255"
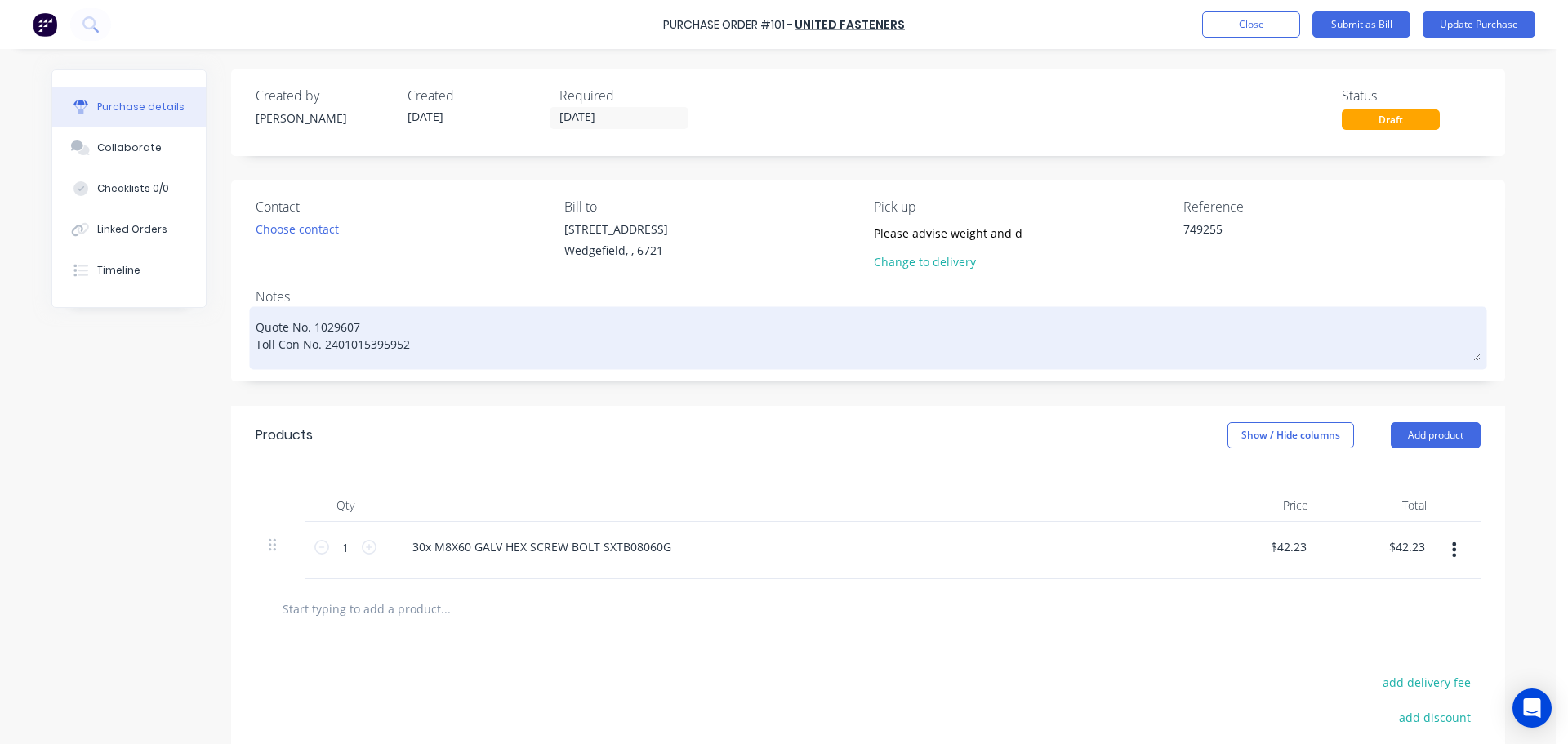
click at [256, 322] on div "Quote No. 1029607 Toll Con No. 2401015395952" at bounding box center [868, 338] width 1225 height 55
click at [256, 326] on textarea "Quote No. 1029607 Toll Con No. 2401015395952" at bounding box center [868, 335] width 1225 height 51
type textarea "x"
type textarea "Quote No. 1029607 Toll Con No. 2401015395952"
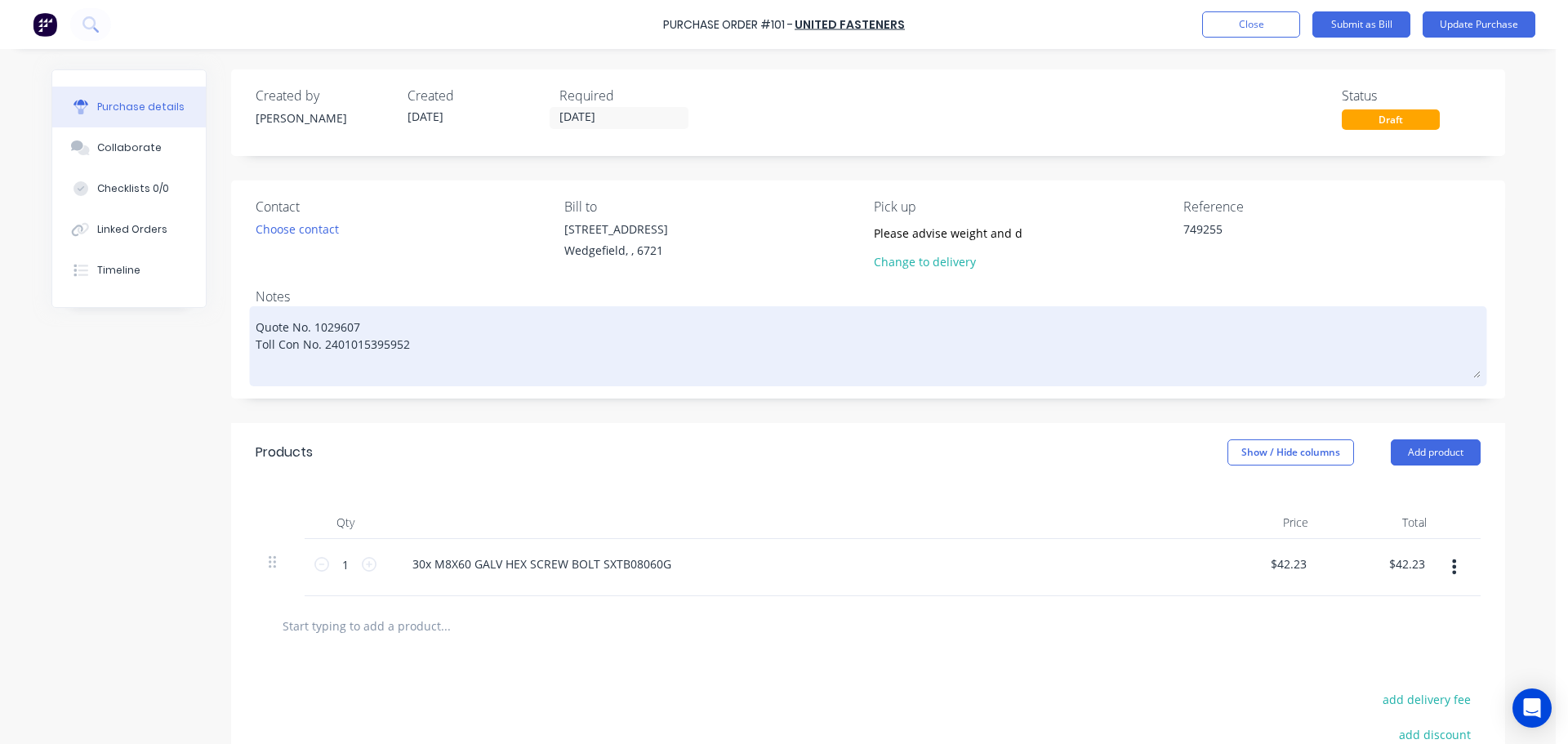
type textarea "x"
type textarea "J Quote No. 1029607 Toll Con No. 2401015395952"
type textarea "x"
type textarea "Jo Quote No. 1029607 Toll Con No. 2401015395952"
type textarea "x"
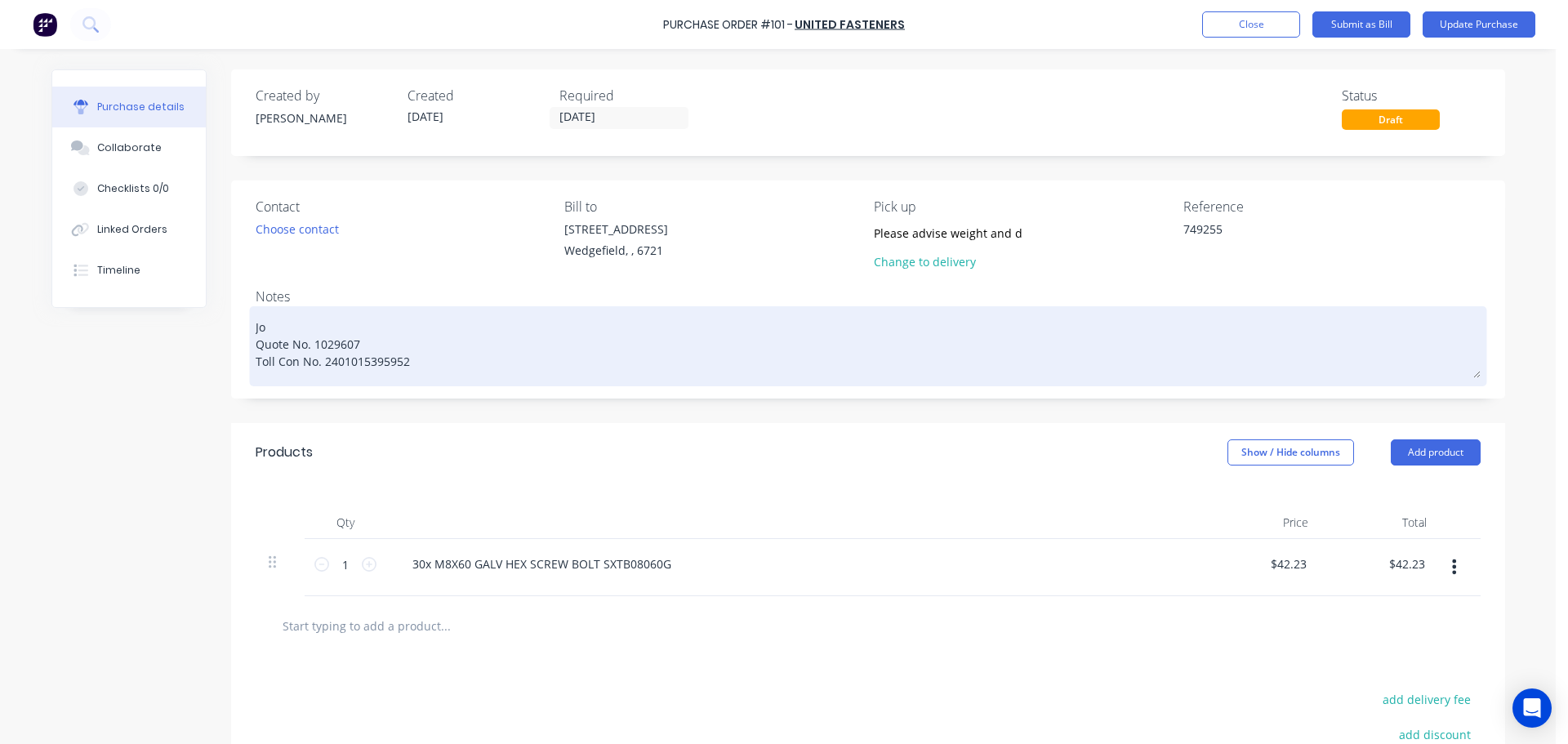
type textarea "Job Quote No. 1029607 Toll Con No. 2401015395952"
type textarea "x"
type textarea "Job Quote No. 1029607 Toll Con No. 2401015395952"
type textarea "x"
type textarea "Job # Quote No. 1029607 Toll Con No. 2401015395952"
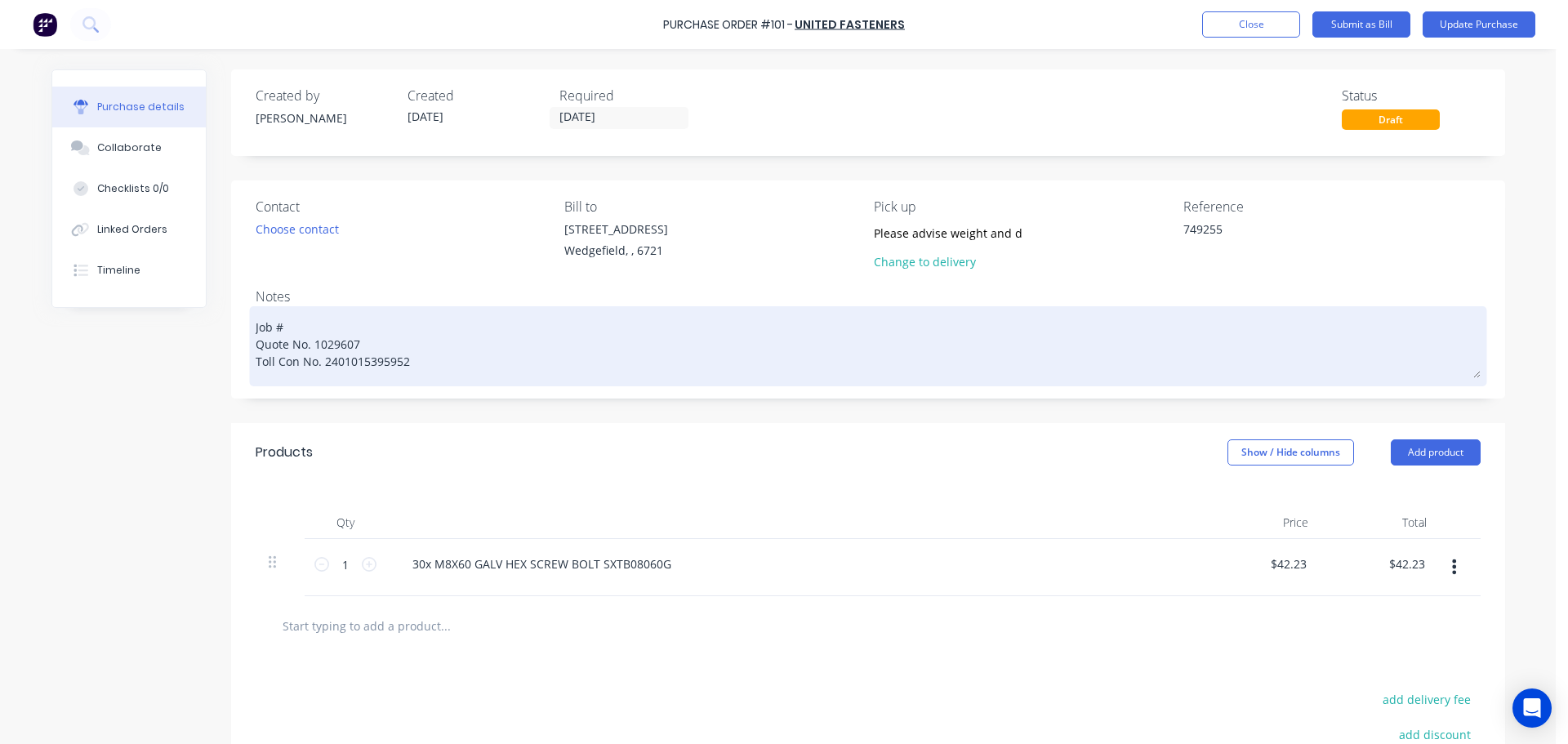
type textarea "x"
type textarea "Job # Quote No. 1029607 Toll Con No. 2401015395952"
type textarea "x"
type textarea "Job # 1 Quote No. 1029607 Toll Con No. 2401015395952"
type textarea "x"
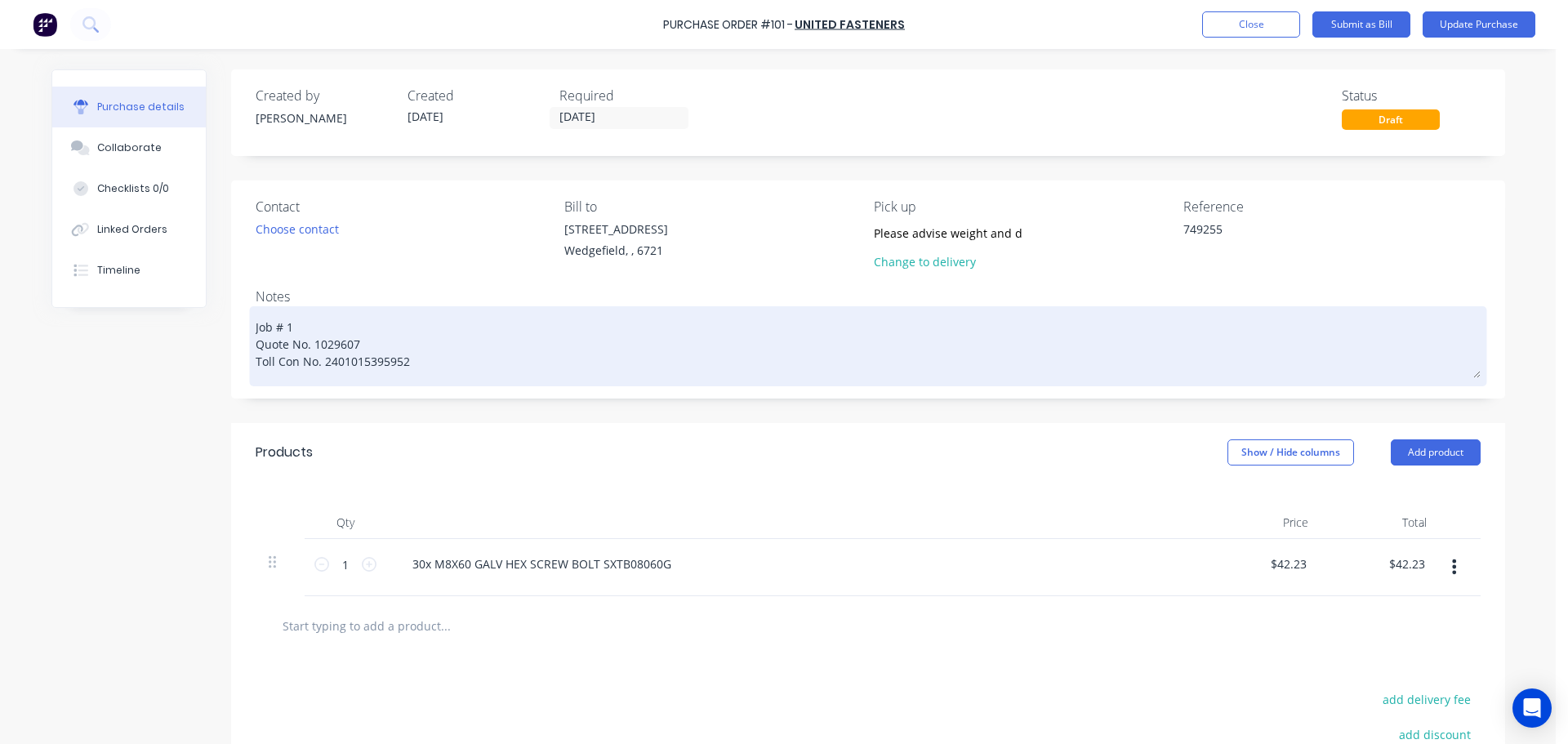
type textarea "Job # 10 Quote No. 1029607 Toll Con No. 2401015395952"
type textarea "x"
type textarea "Job # 104 Quote No. 1029607 Toll Con No. 2401015395952"
type textarea "x"
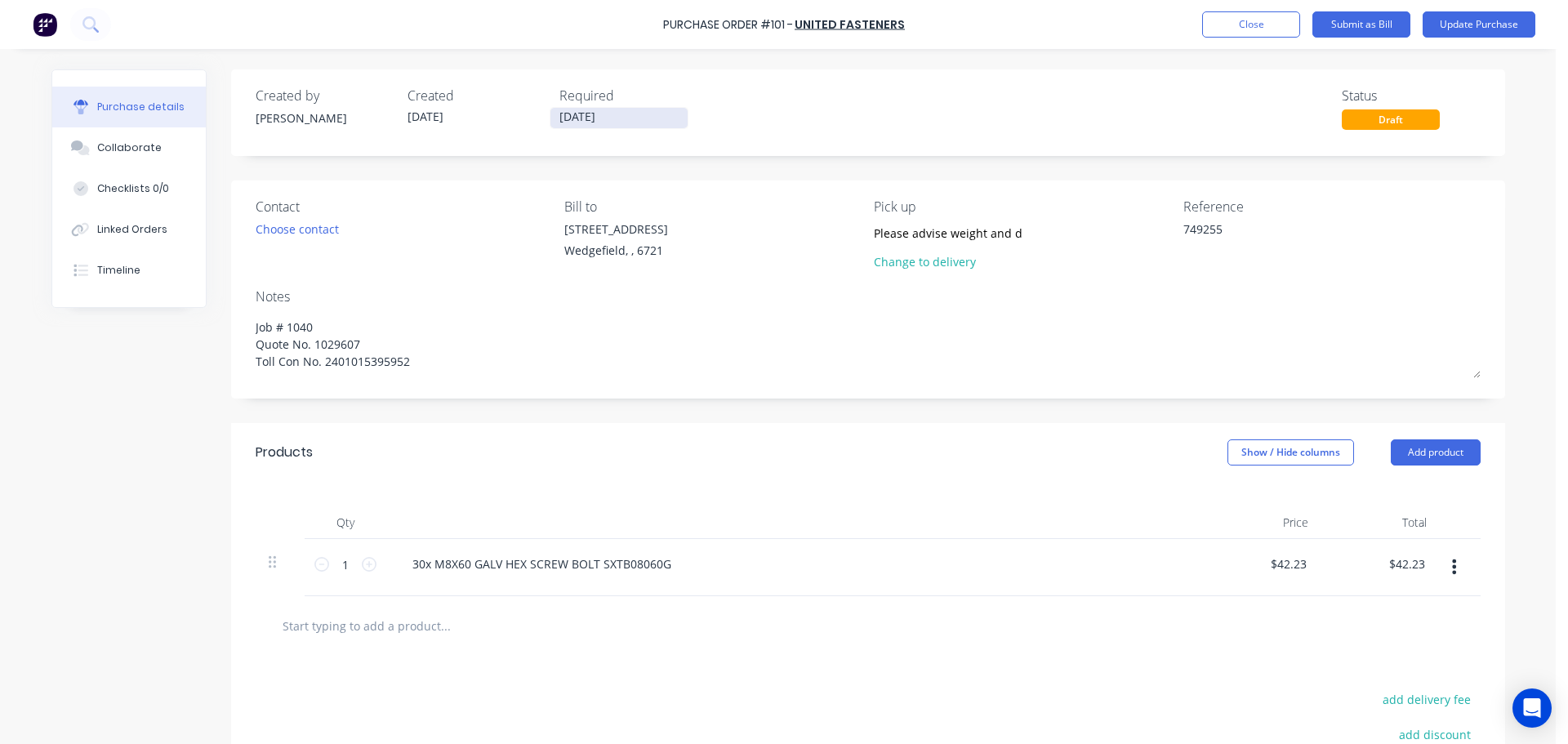
type textarea "Job # 1040 Quote No. 1029607 Toll Con No. 2401015395952"
type textarea "x"
type textarea "Job # 1040 Quote No. 1029607 Toll Con No. 2401015395952"
click at [621, 125] on input "[DATE]" at bounding box center [619, 118] width 137 height 20
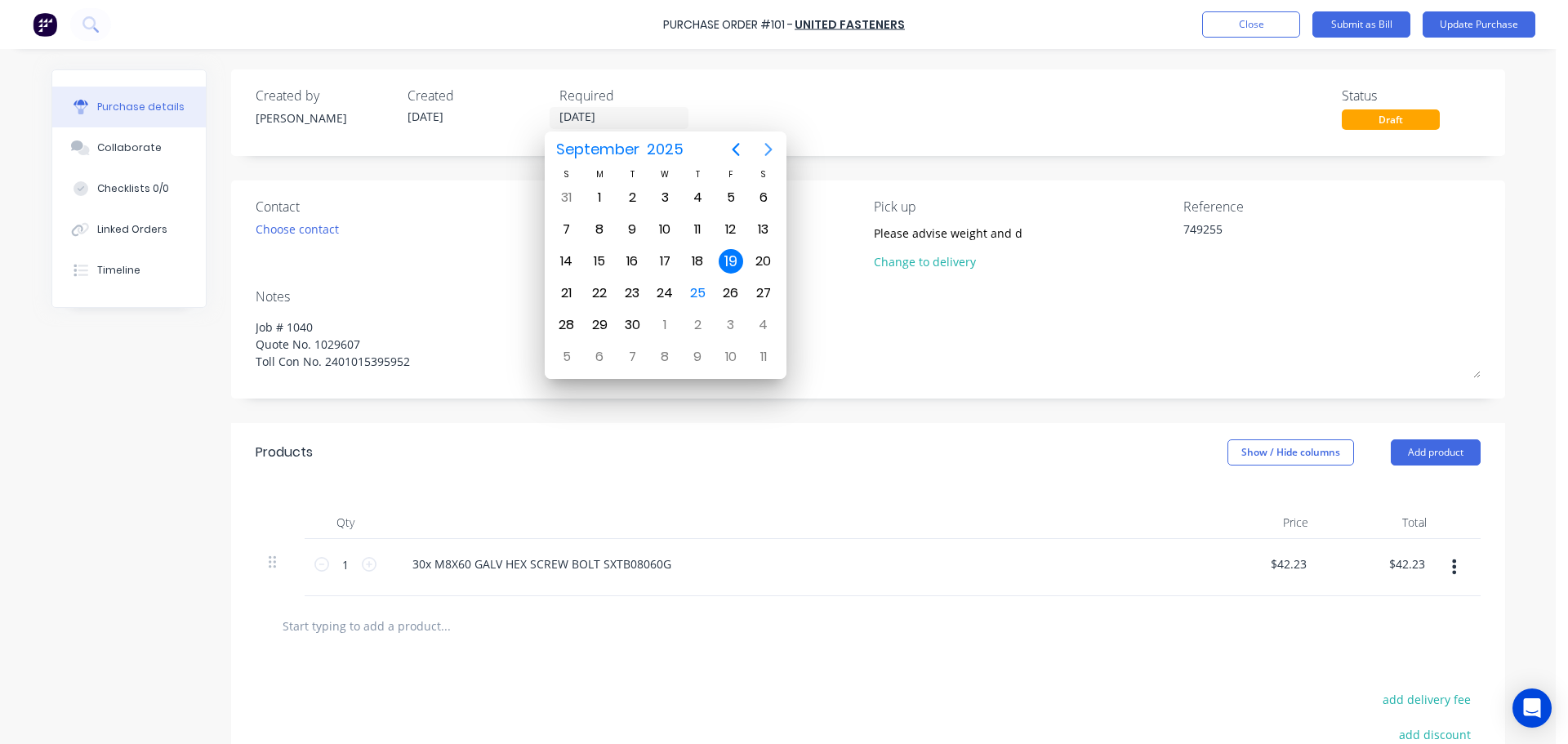
click at [771, 149] on icon "Next page" at bounding box center [768, 150] width 7 height 13
click at [740, 326] on div "31" at bounding box center [731, 324] width 25 height 25
type textarea "x"
type input "[DATE]"
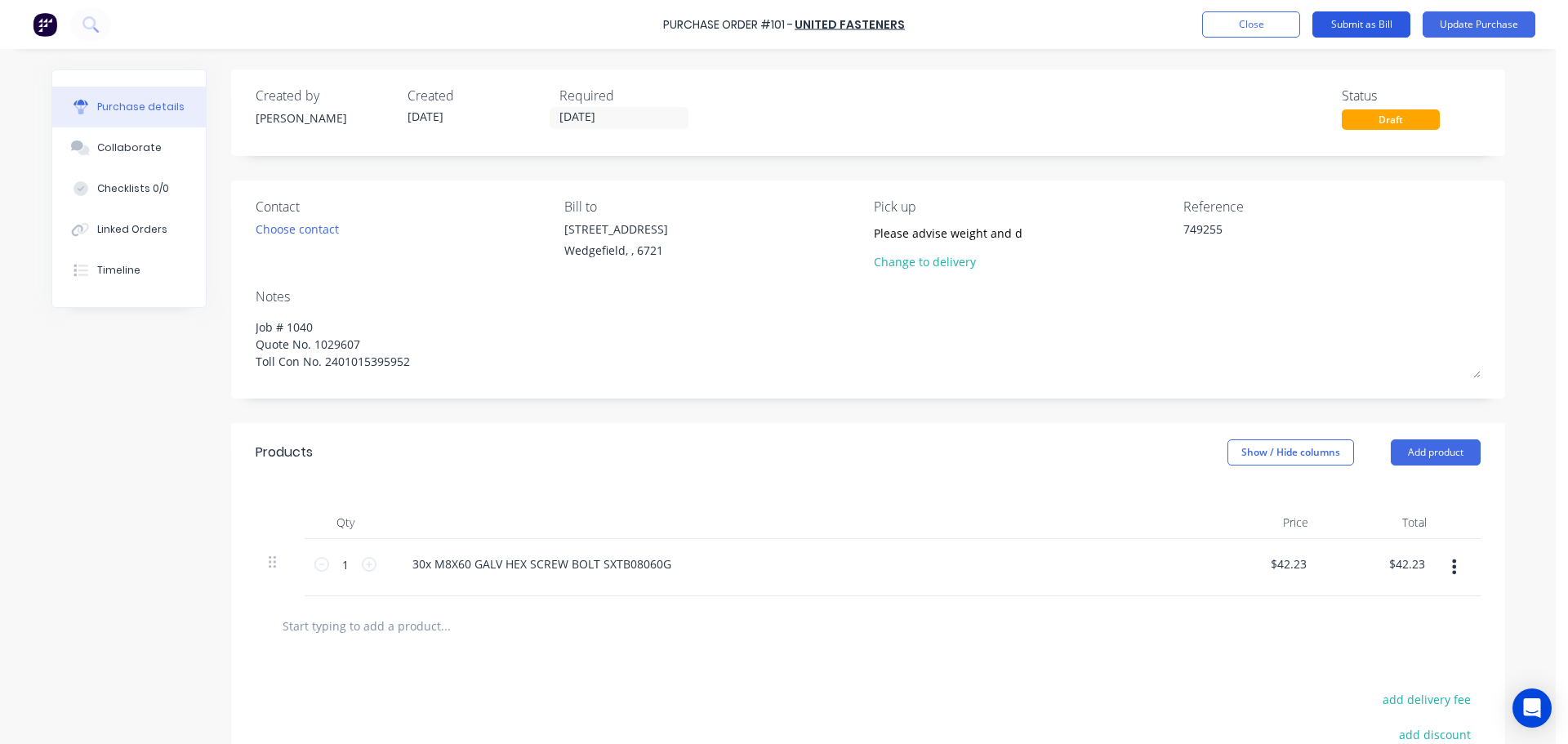
click at [1358, 21] on button "Submit as Bill" at bounding box center [1361, 24] width 98 height 26
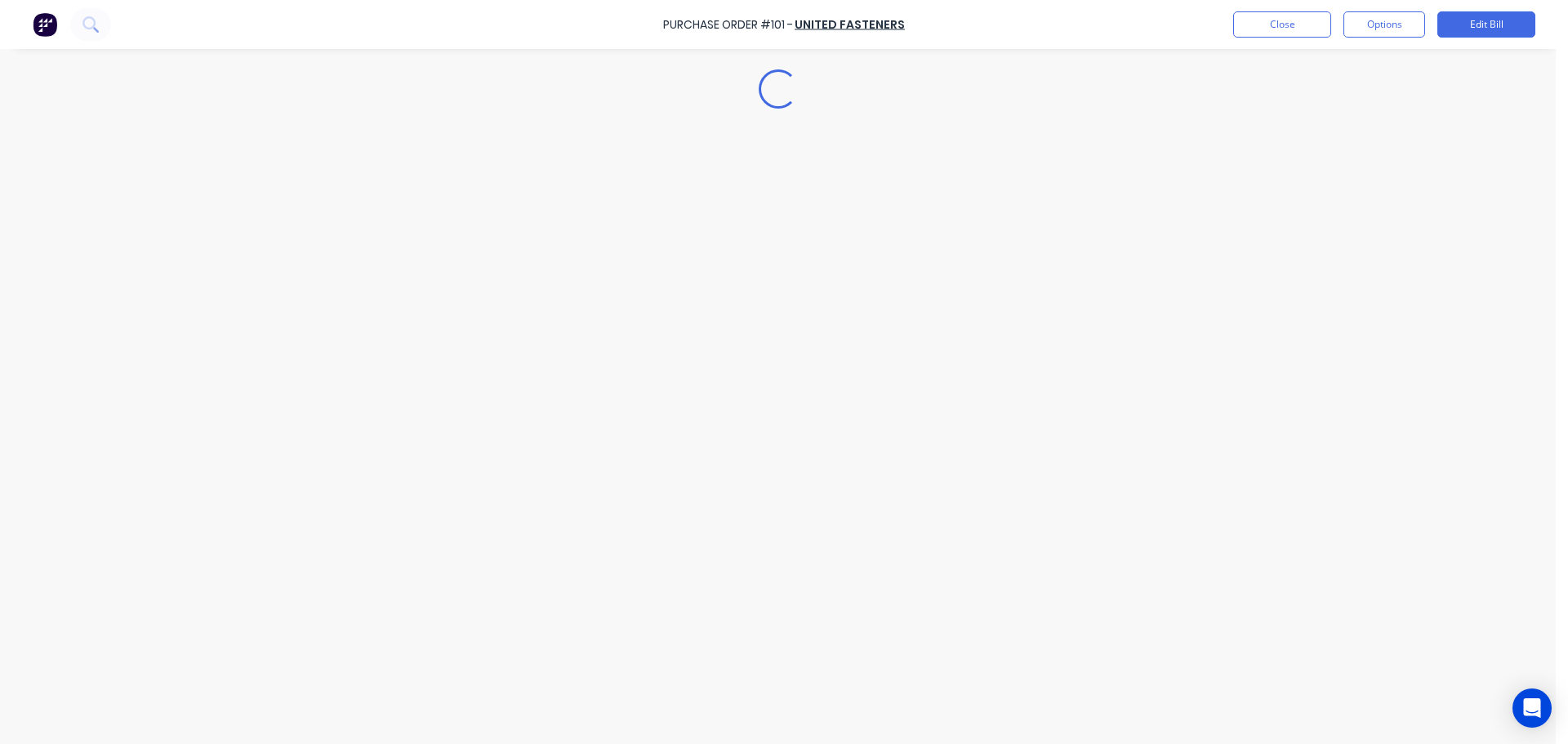
type textarea "x"
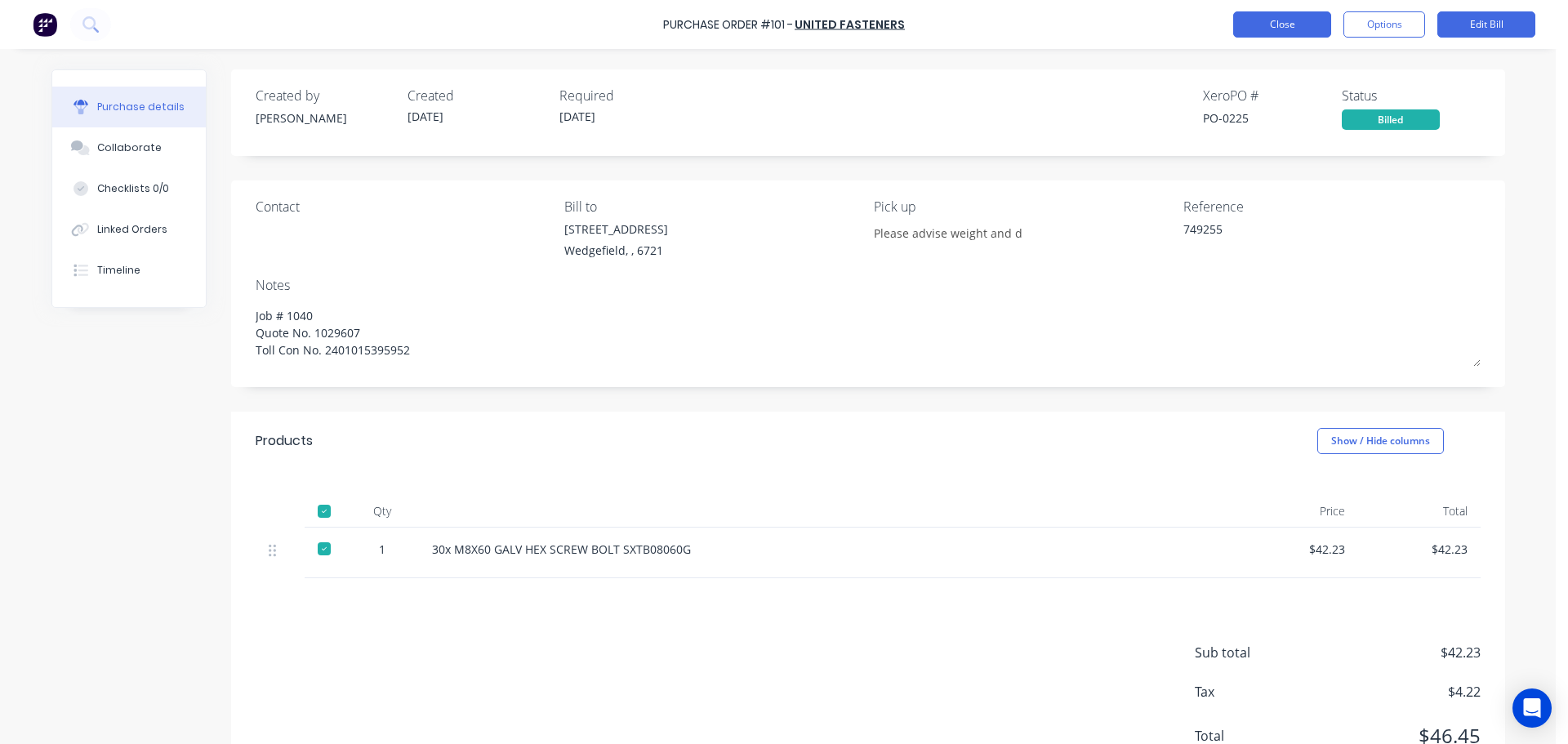
click at [1267, 30] on button "Close" at bounding box center [1282, 24] width 98 height 26
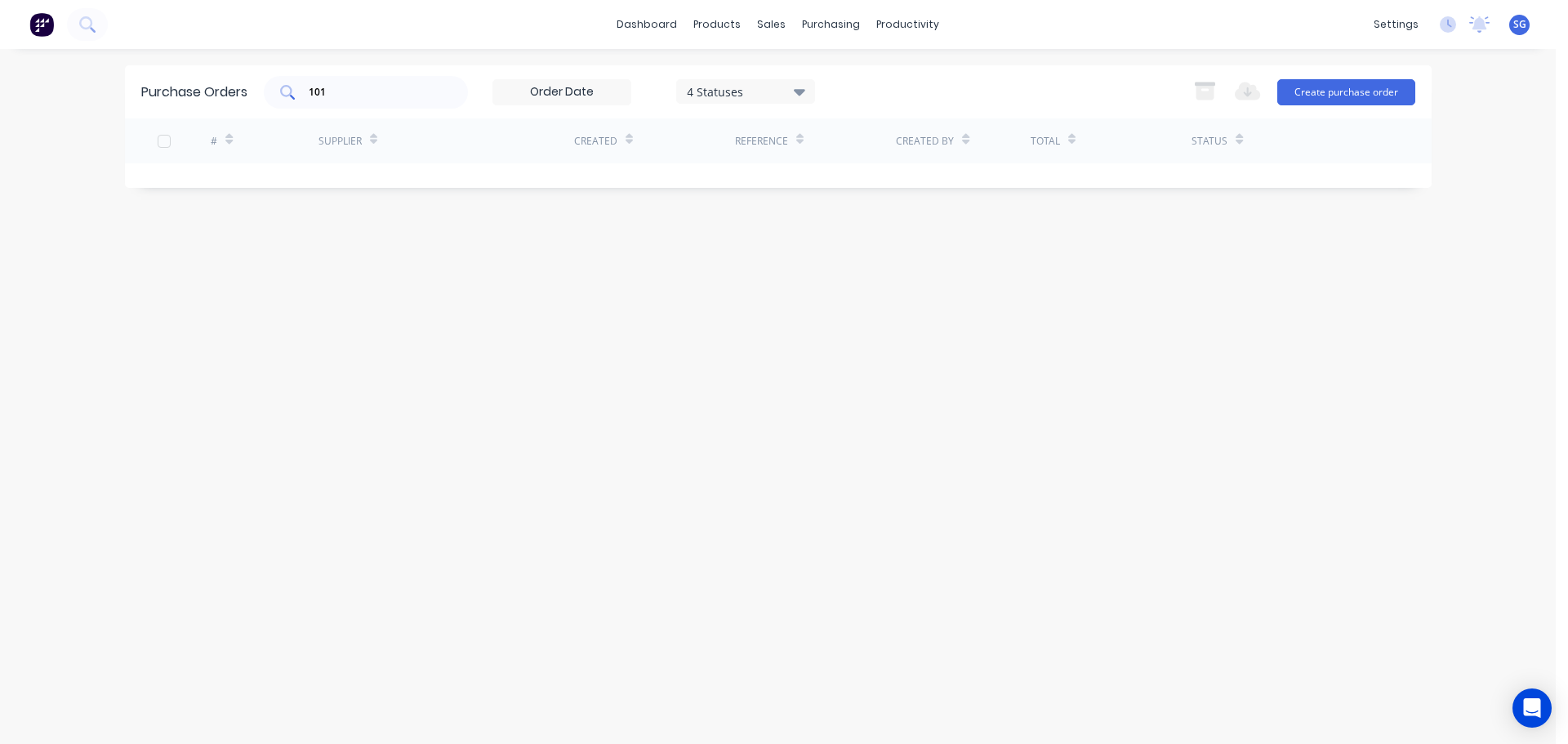
click at [327, 91] on input "101" at bounding box center [375, 93] width 136 height 17
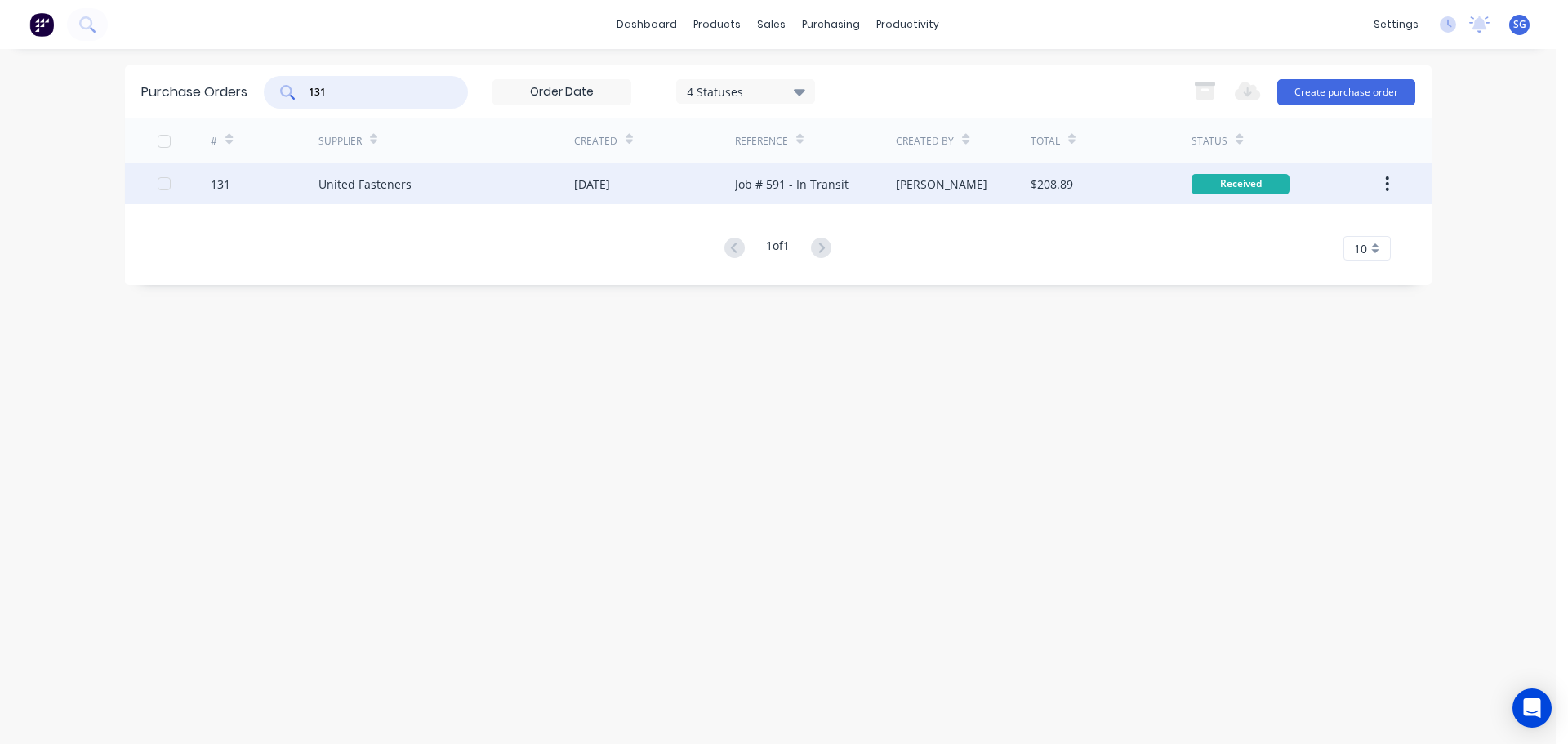
type input "131"
click at [370, 179] on div "United Fasteners" at bounding box center [365, 184] width 93 height 17
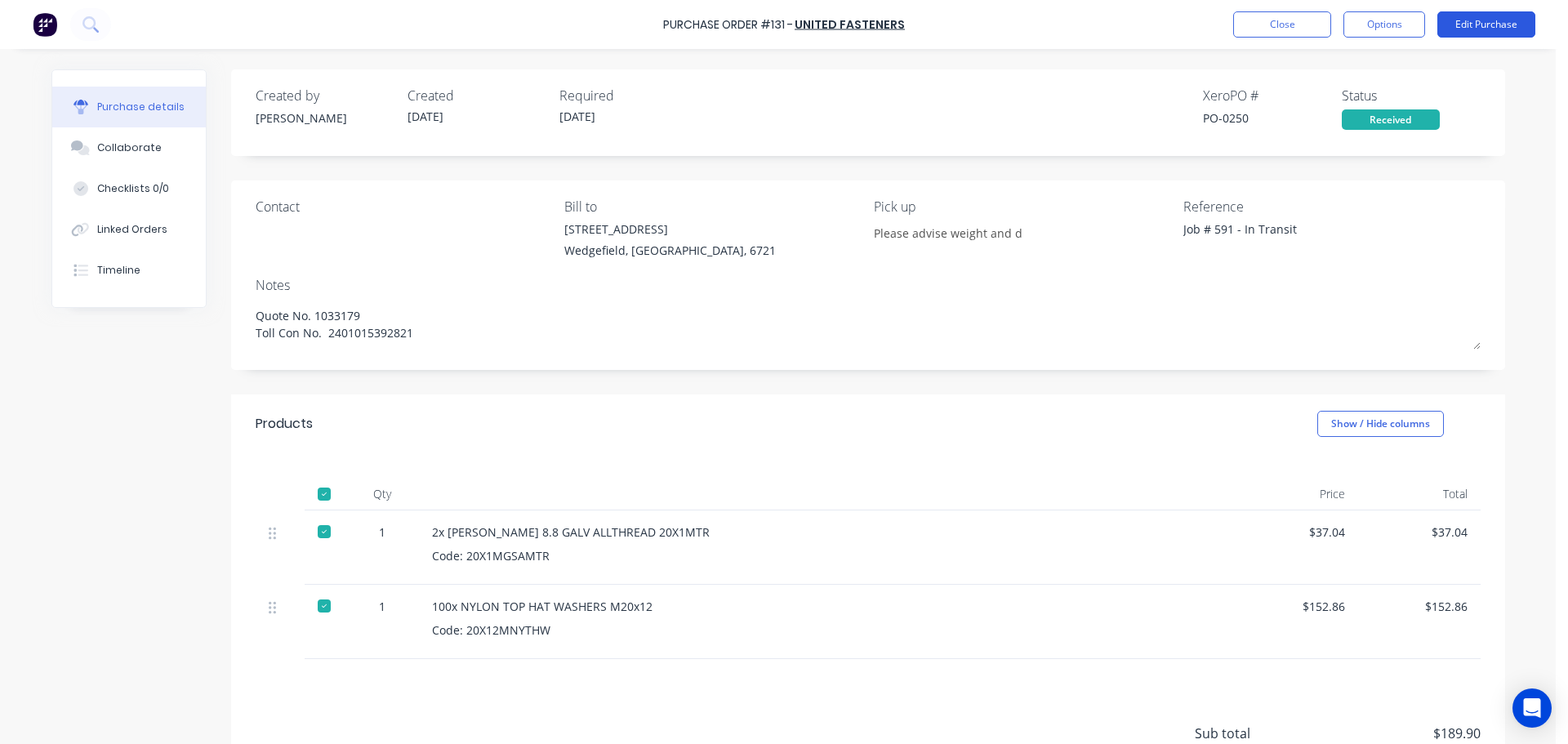
click at [1476, 23] on button "Edit Purchase" at bounding box center [1486, 24] width 98 height 26
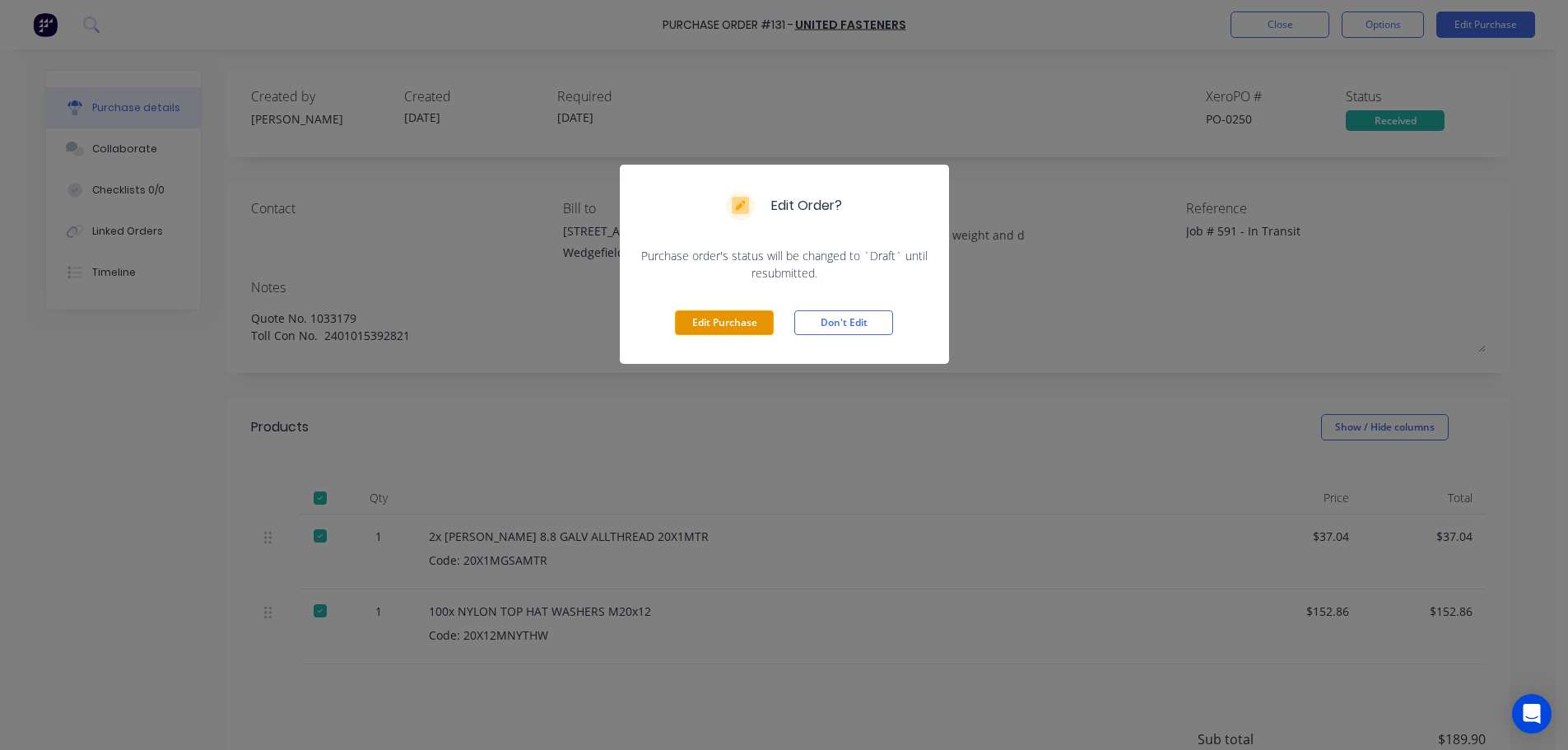
click at [703, 321] on button "Edit Purchase" at bounding box center [724, 322] width 99 height 25
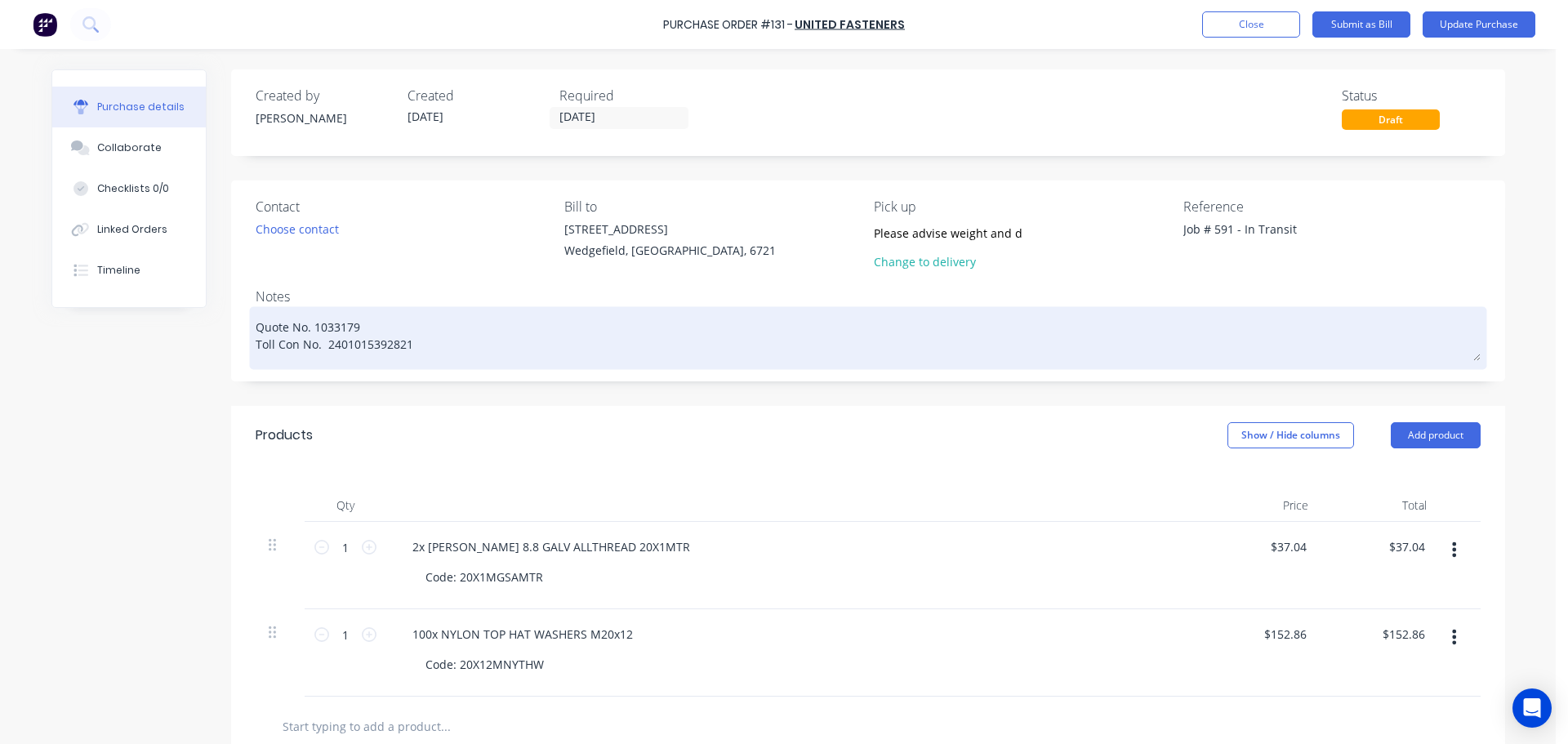
click at [256, 329] on textarea "Quote No. 1033179 Toll Con No. 2401015392821" at bounding box center [868, 335] width 1225 height 51
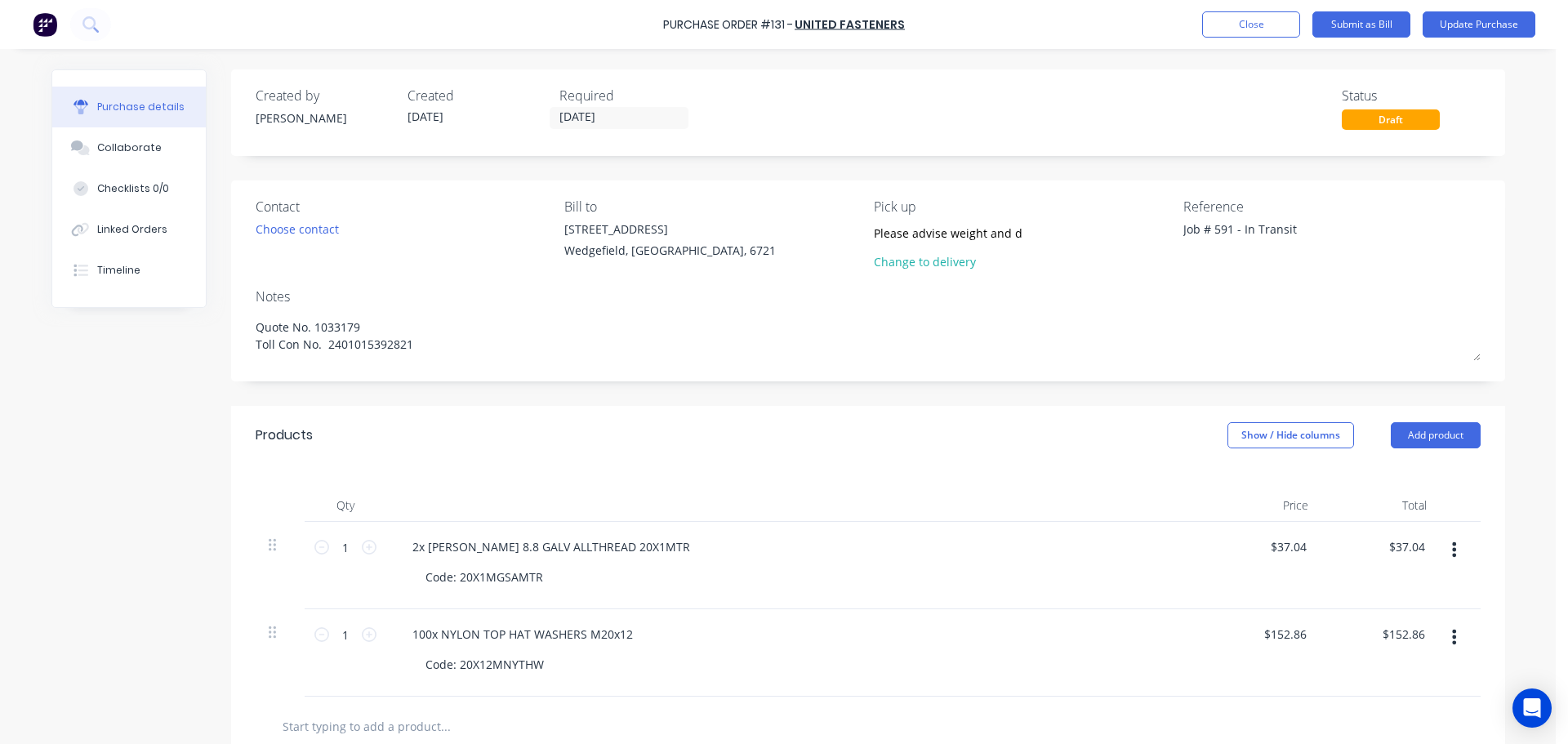
type textarea "x"
type textarea "Quote No. 1033179 Toll Con No. 2401015392821"
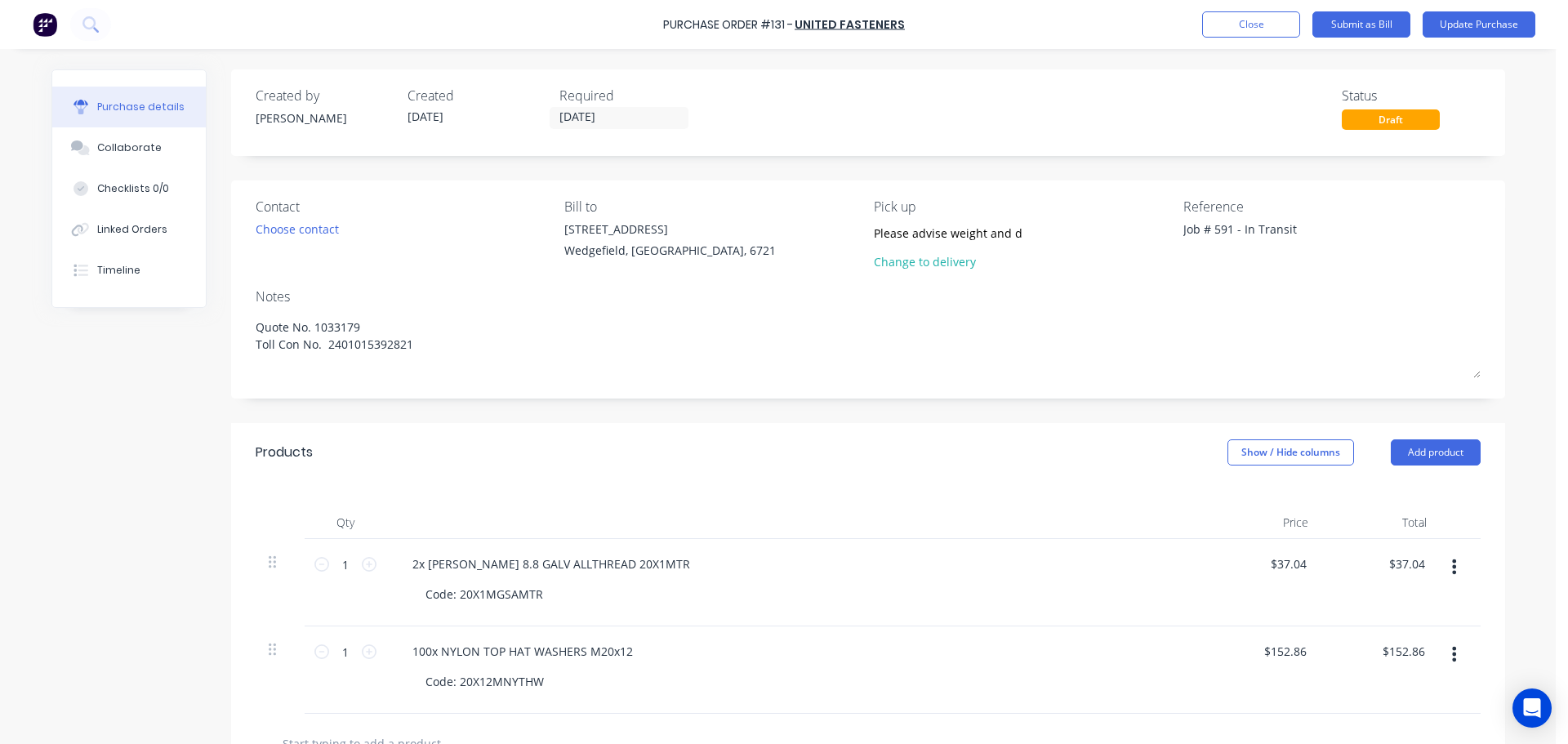
type textarea "x"
type textarea "J Quote No. 1033179 Toll Con No. 2401015392821"
type textarea "x"
type textarea "Jo Quote No. 1033179 Toll Con No. 2401015392821"
type textarea "x"
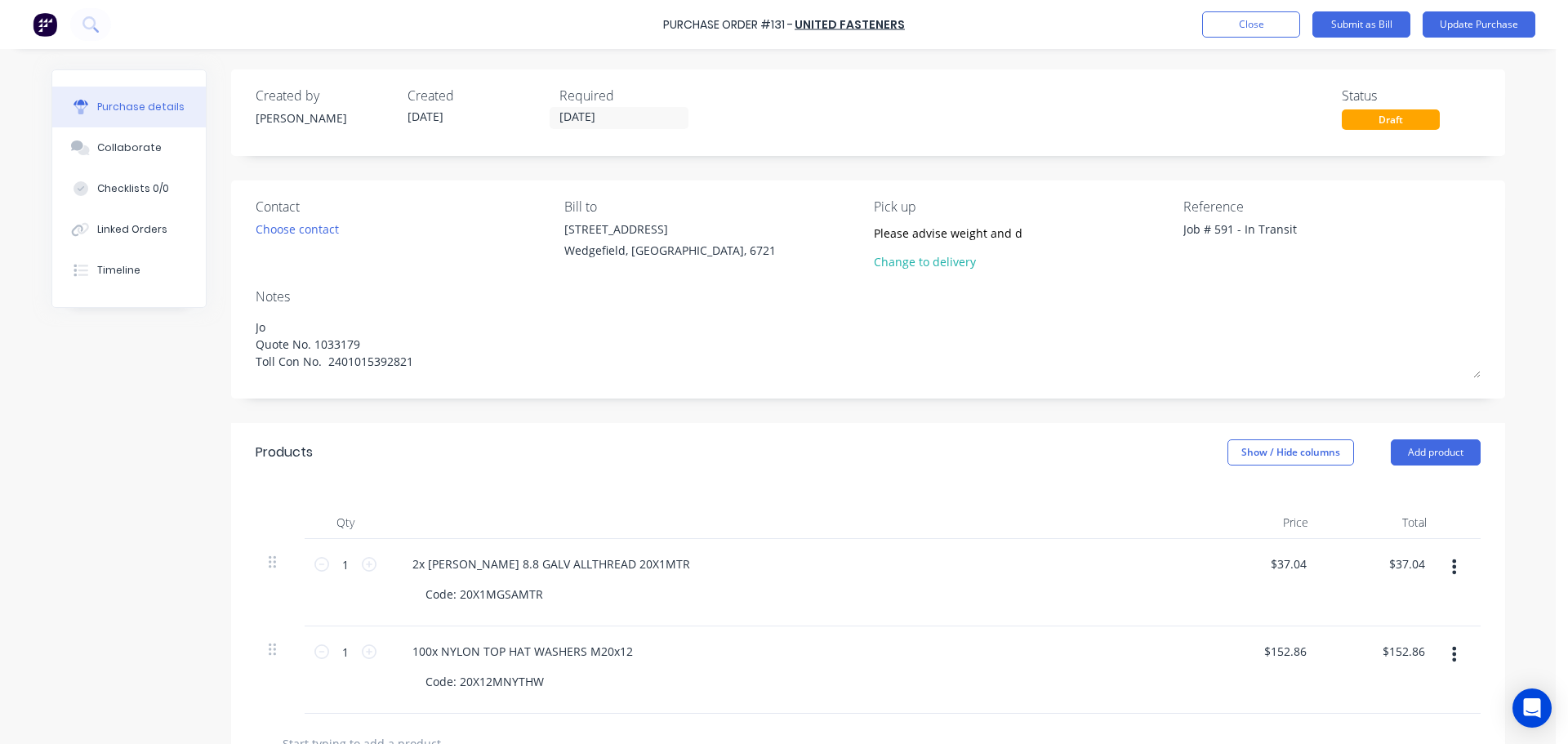
type textarea "Job Quote No. 1033179 Toll Con No. 2401015392821"
type textarea "x"
type textarea "Job Quote No. 1033179 Toll Con No. 2401015392821"
type textarea "x"
type textarea "Job # Quote No. 1033179 Toll Con No. 2401015392821"
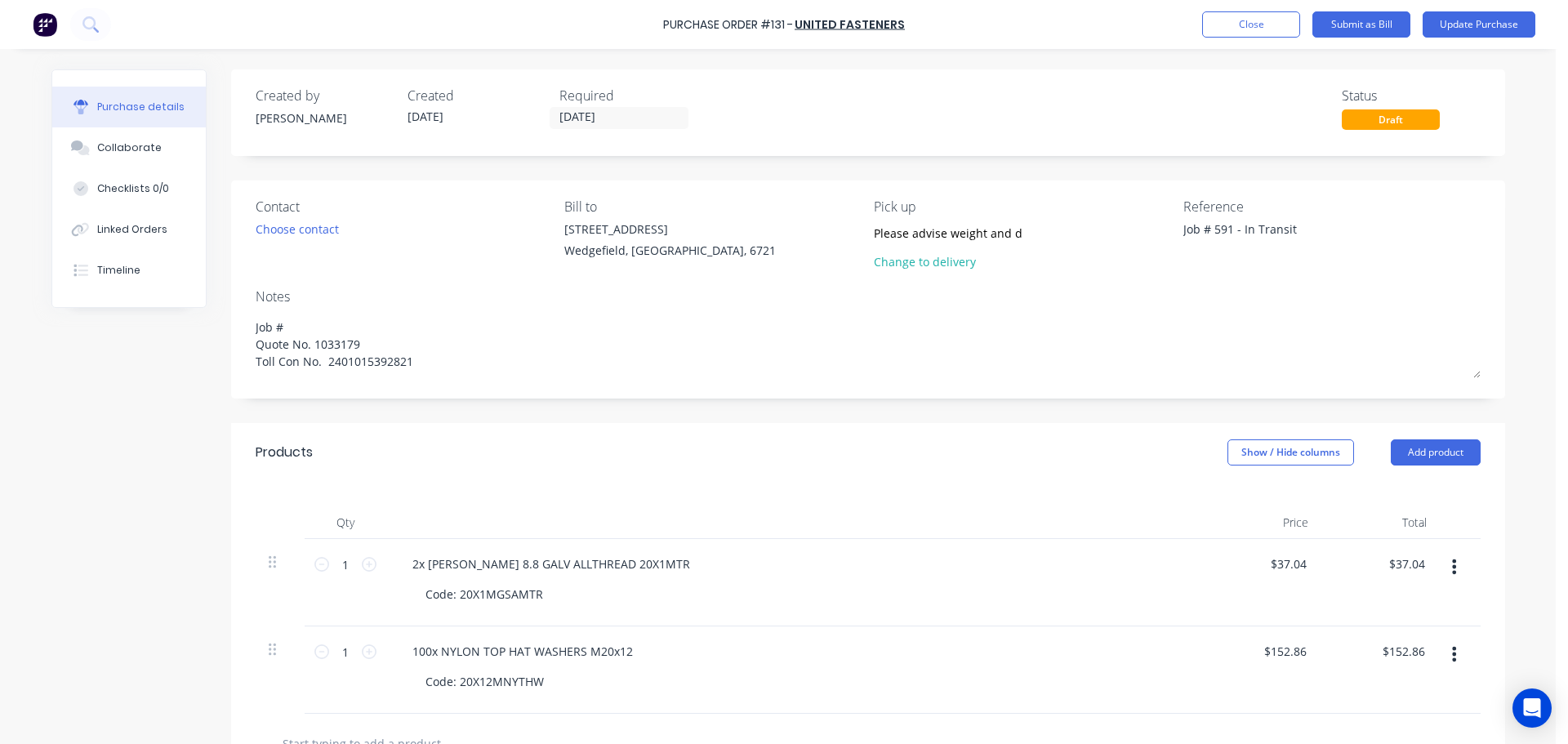
type textarea "x"
type textarea "Job # Quote No. 1033179 Toll Con No. 2401015392821"
type textarea "x"
type textarea "Job # 5 Quote No. 1033179 Toll Con No. 2401015392821"
type textarea "x"
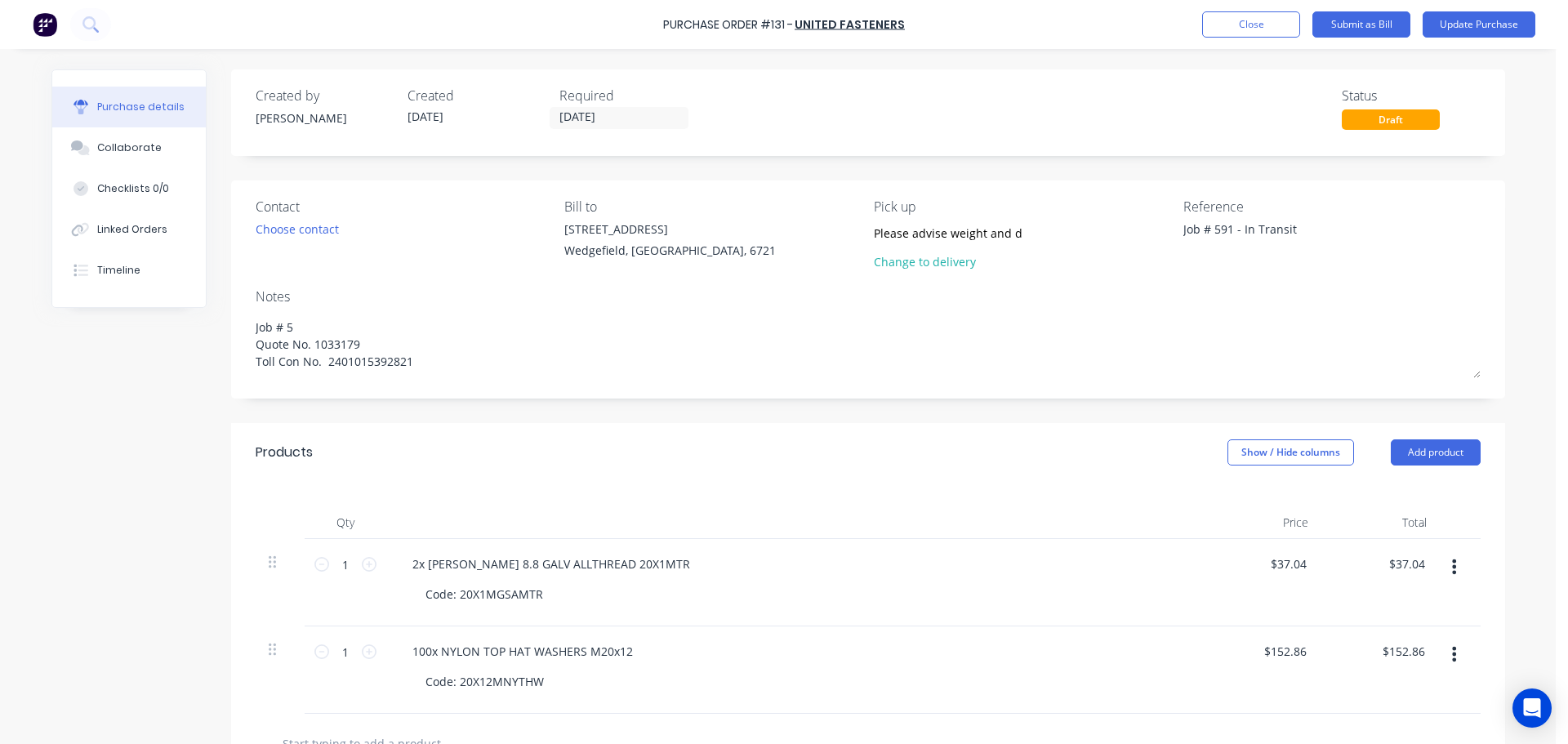
type textarea "Job # 59 Quote No. 1033179 Toll Con No. 2401015392821"
type textarea "x"
type textarea "Job # 591 Quote No. 1033179 Toll Con No. 2401015392821"
type textarea "x"
type textarea "Job # 591 Quote No. 1033179 Toll Con No. 2401015392821"
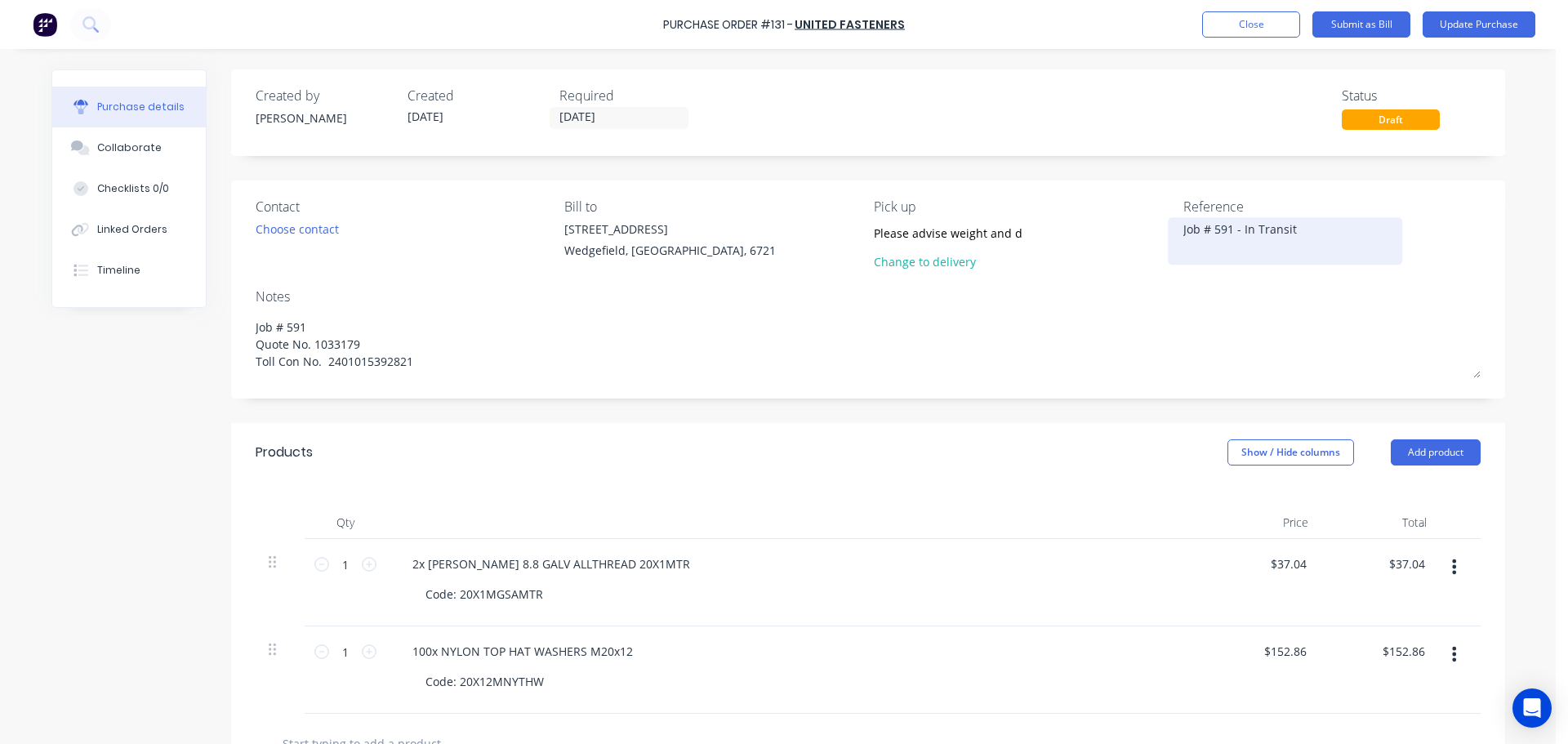
drag, startPoint x: 1282, startPoint y: 237, endPoint x: 1289, endPoint y: 225, distance: 13.9
click at [1282, 237] on textarea "Job # 591 - In Transit" at bounding box center [1286, 239] width 204 height 37
drag, startPoint x: 1290, startPoint y: 223, endPoint x: 1062, endPoint y: 213, distance: 228.2
click at [1062, 213] on div "Contact Choose contact [PERSON_NAME] to [STREET_ADDRESS] Pick up Please advise …" at bounding box center [868, 237] width 1225 height 82
paste textarea "749309"
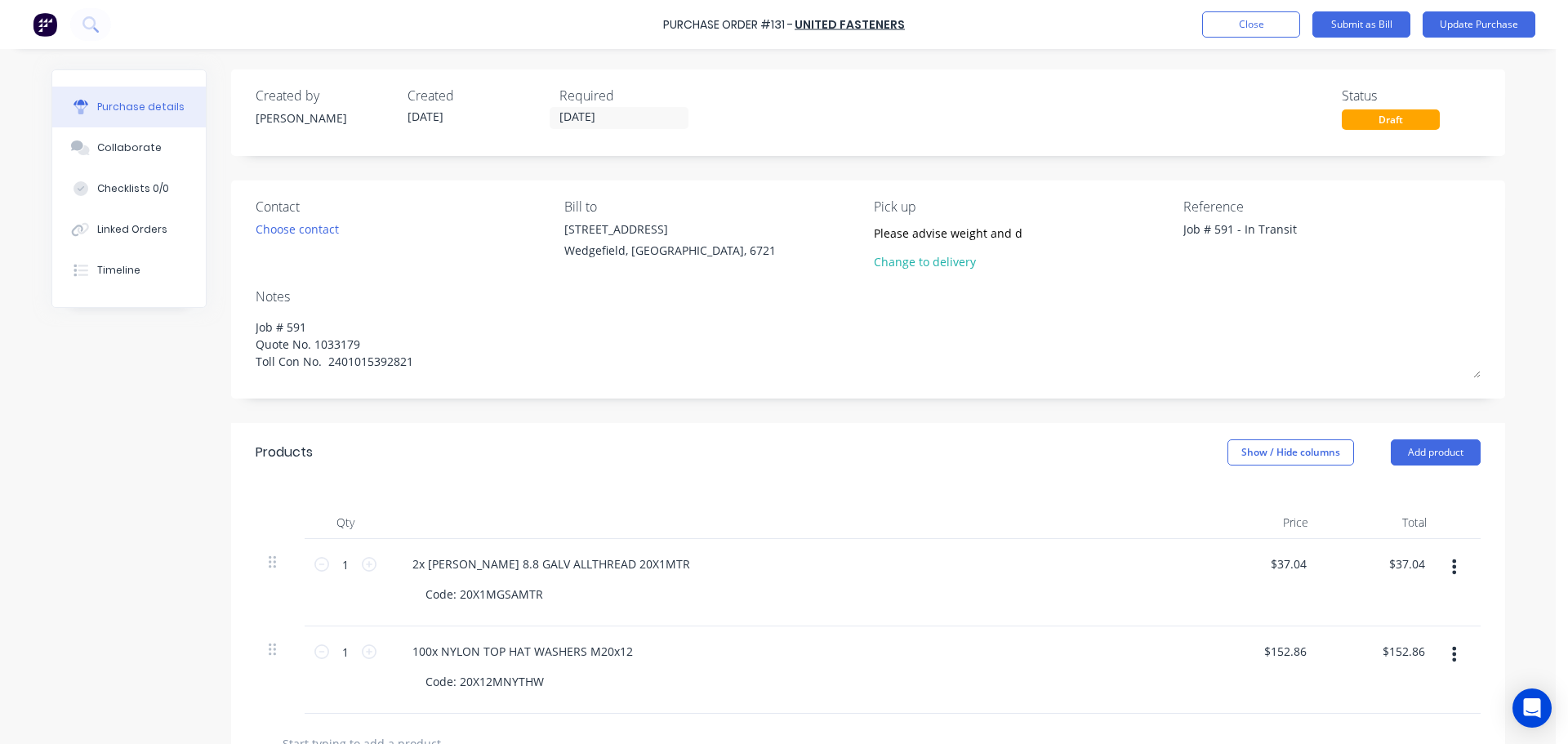
type textarea "x"
type textarea "749309"
type textarea "x"
type textarea "749309"
click at [593, 108] on input "[DATE]" at bounding box center [619, 118] width 137 height 20
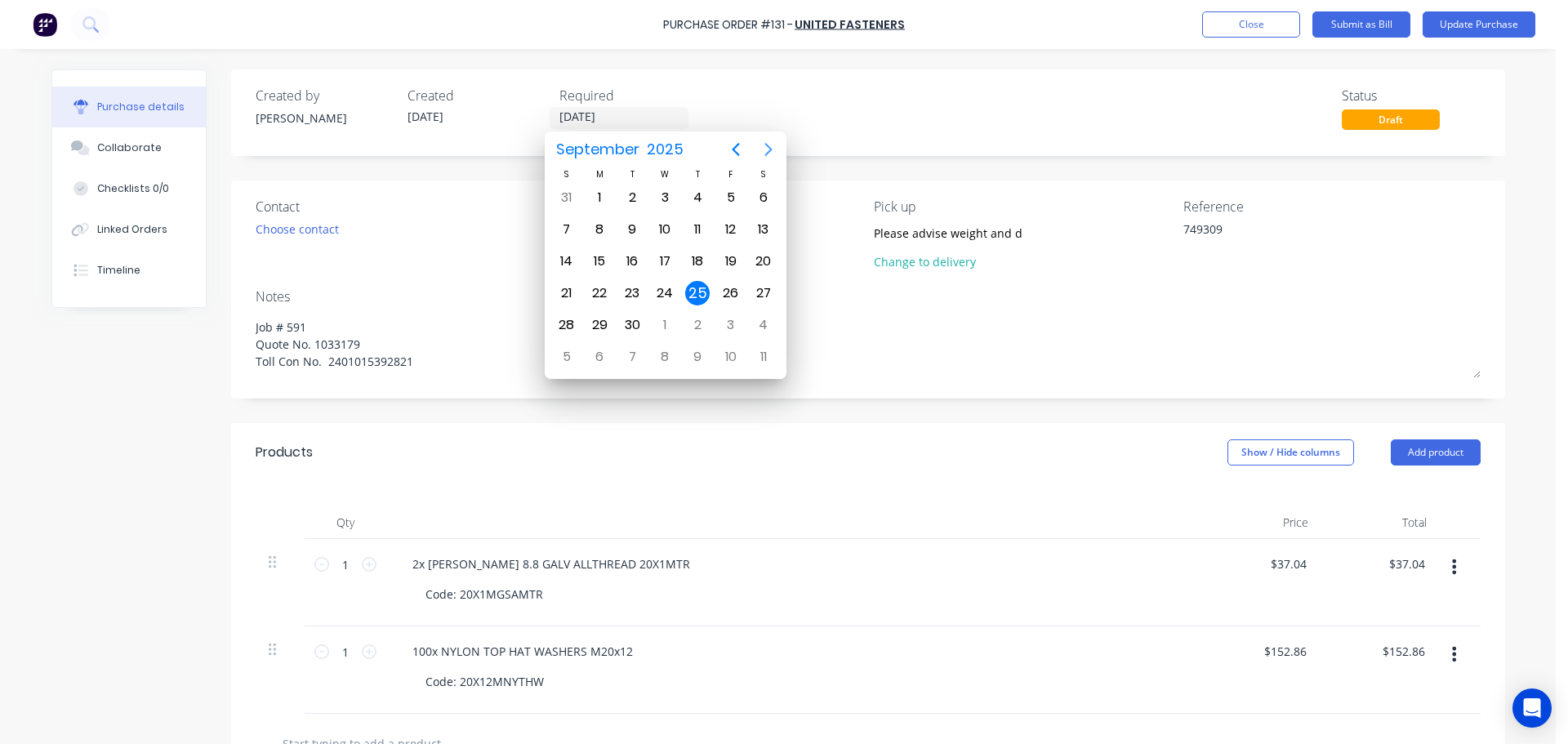
click at [770, 148] on icon "Next page" at bounding box center [768, 150] width 7 height 13
click at [734, 319] on div "31" at bounding box center [731, 324] width 25 height 25
type textarea "x"
type input "[DATE]"
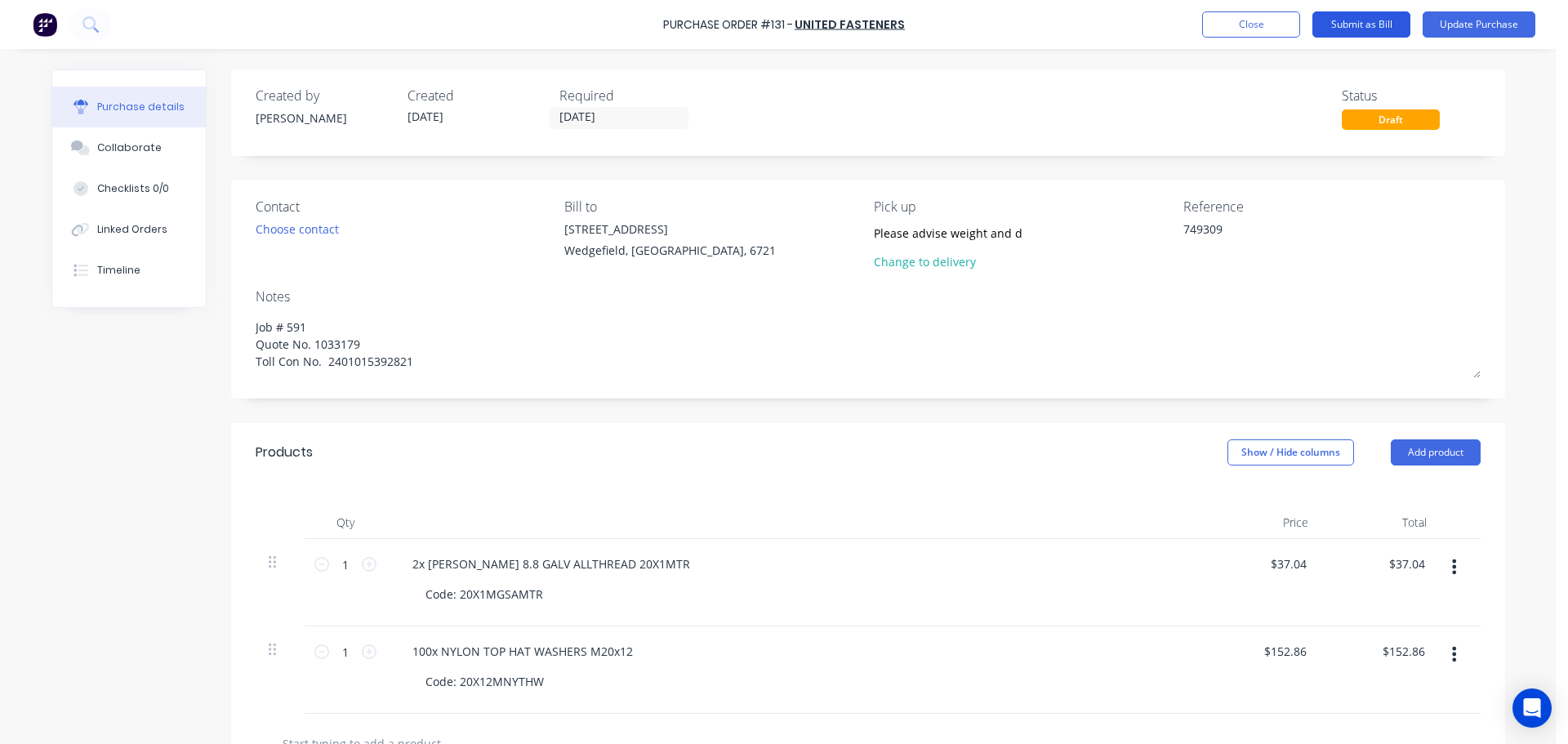
click at [1383, 23] on button "Submit as Bill" at bounding box center [1361, 24] width 98 height 26
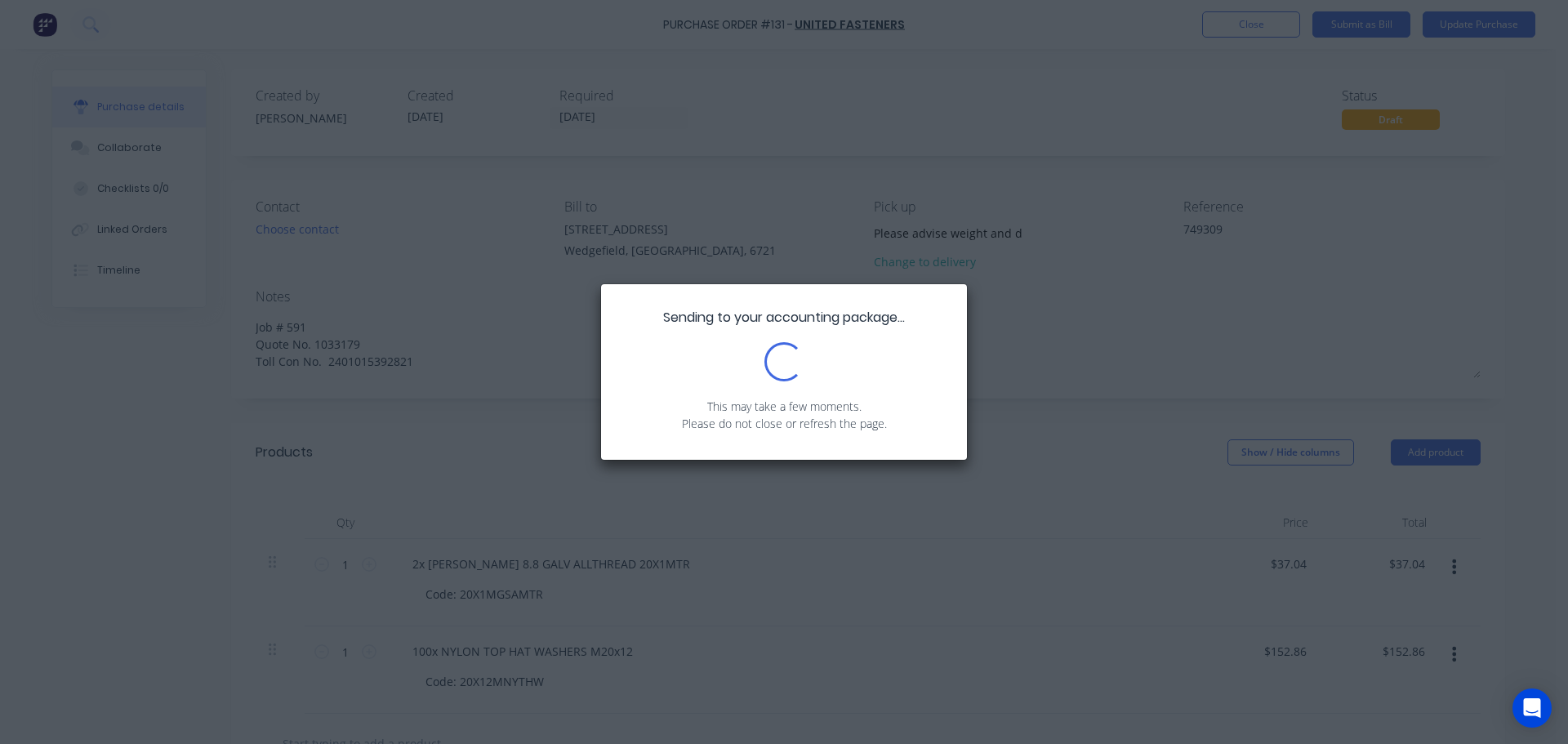
type textarea "x"
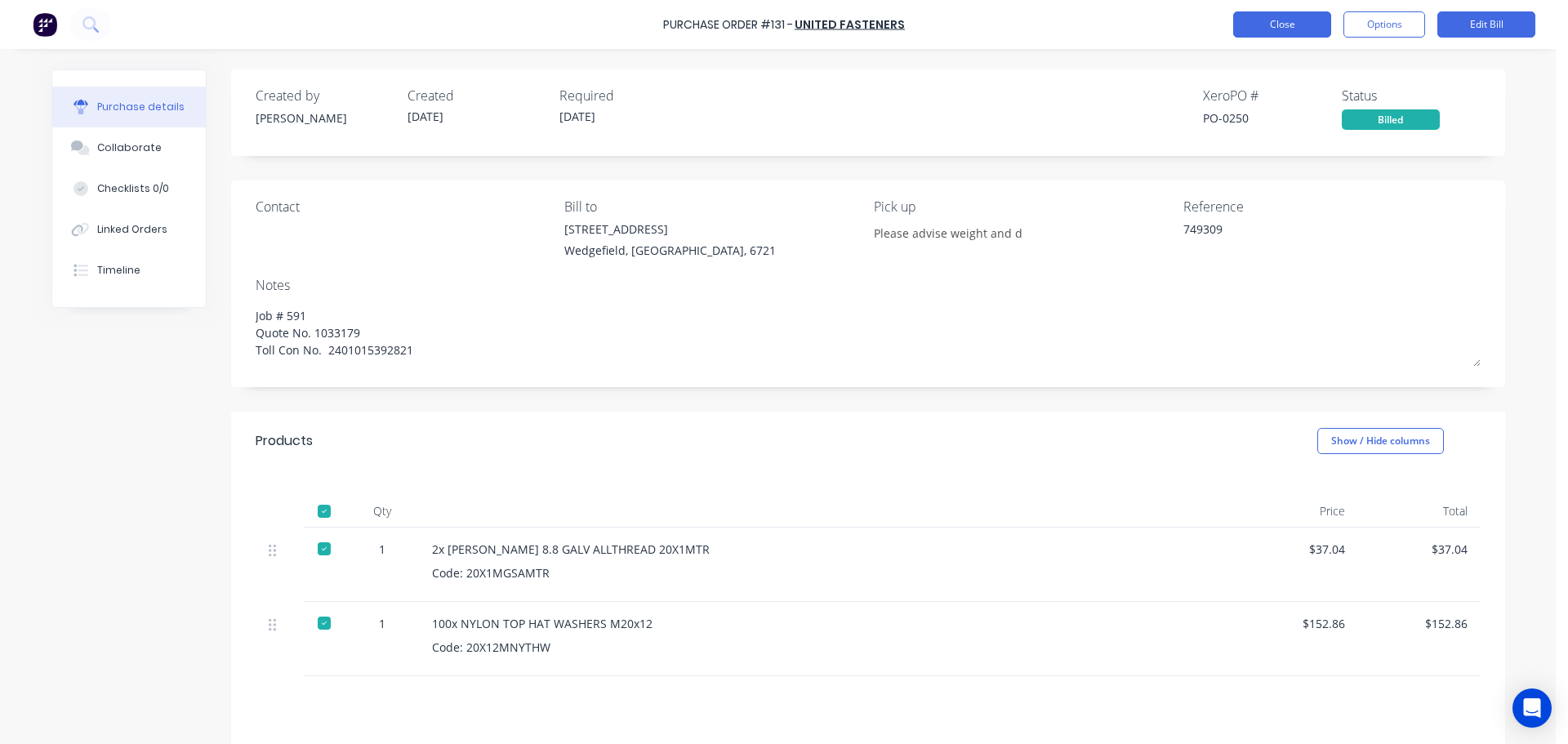
click at [1295, 28] on button "Close" at bounding box center [1282, 24] width 98 height 26
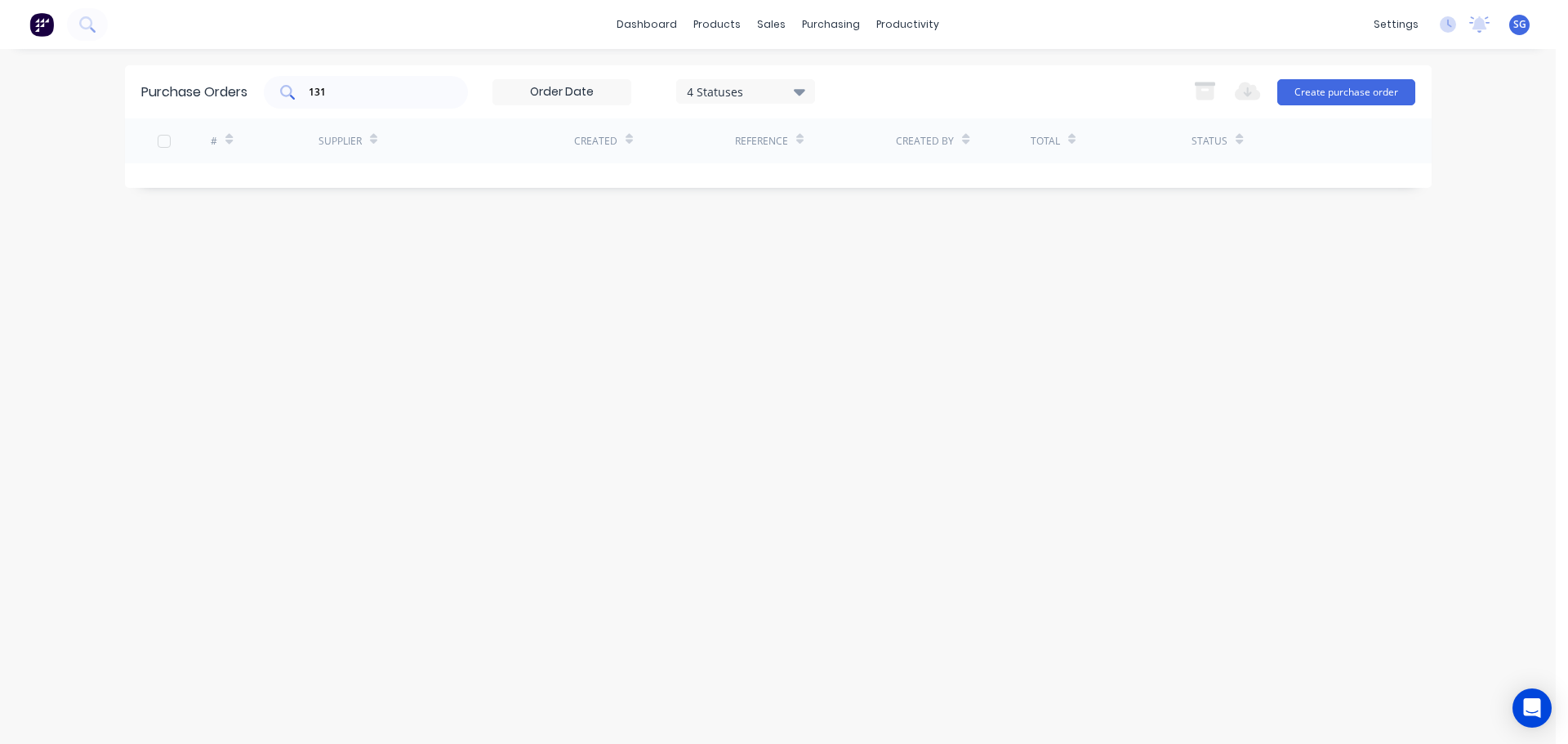
click at [343, 93] on input "131" at bounding box center [375, 93] width 136 height 17
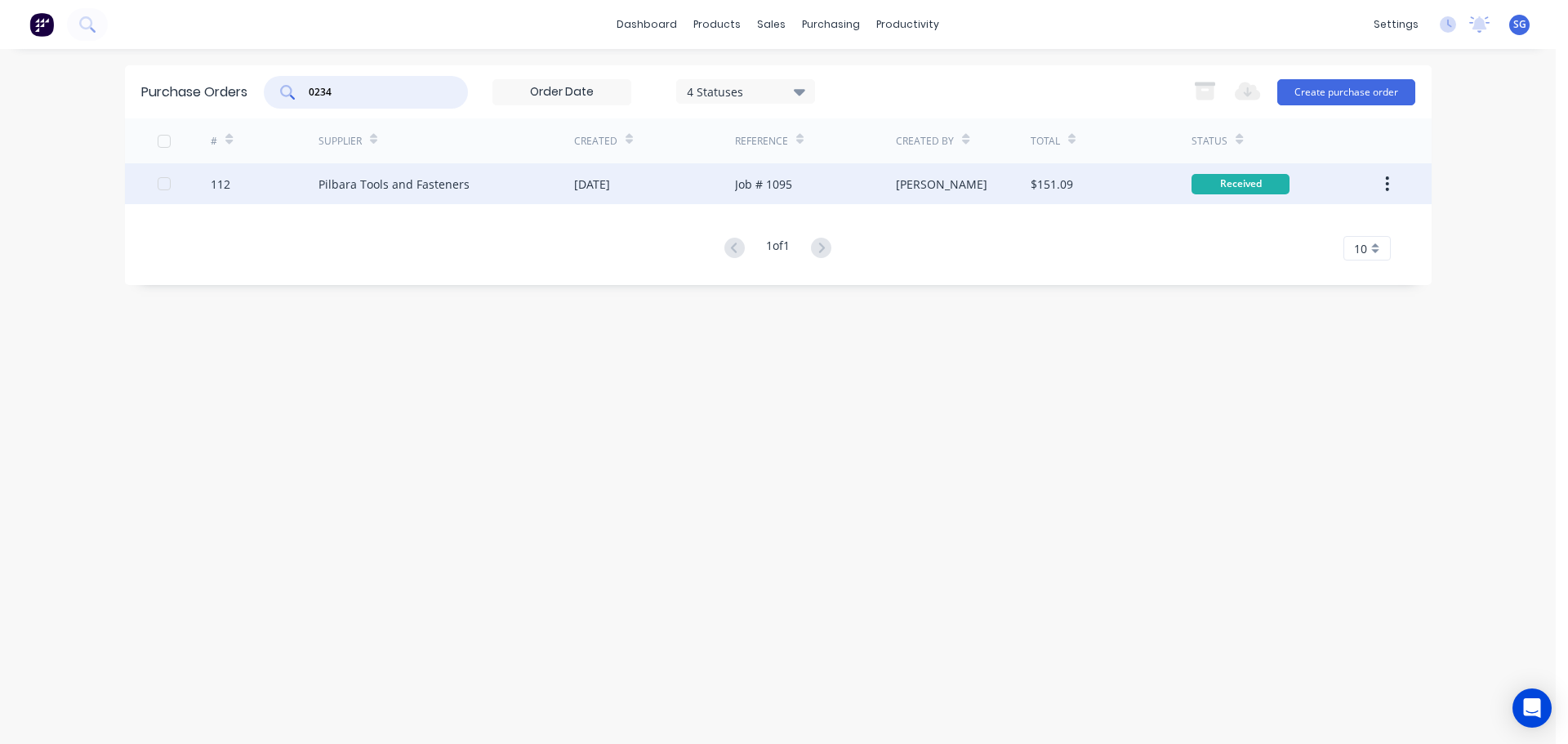
type input "0234"
click at [400, 187] on div "Pilbara Tools and Fasteners" at bounding box center [394, 184] width 151 height 17
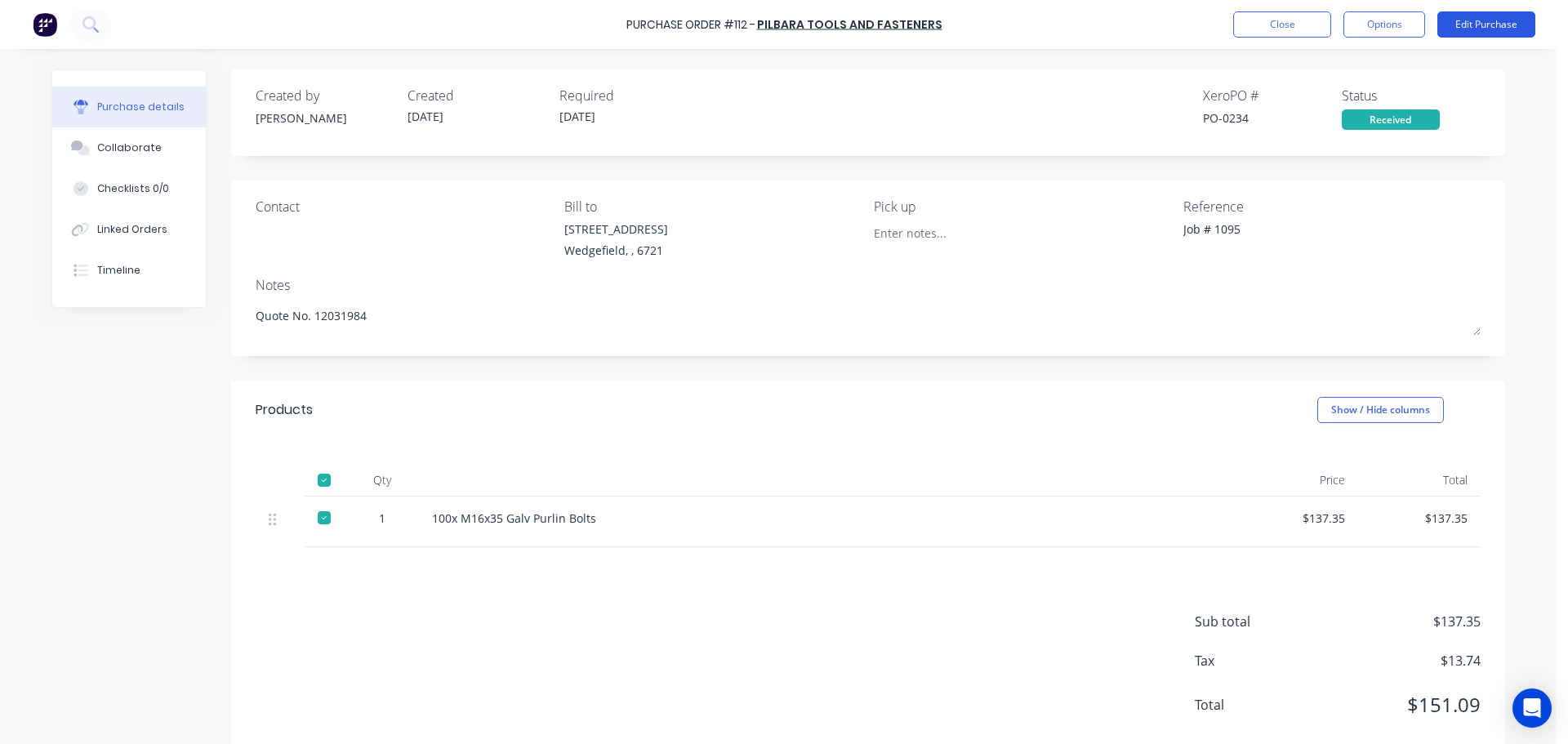
click at [1476, 28] on button "Edit Purchase" at bounding box center [1486, 24] width 98 height 26
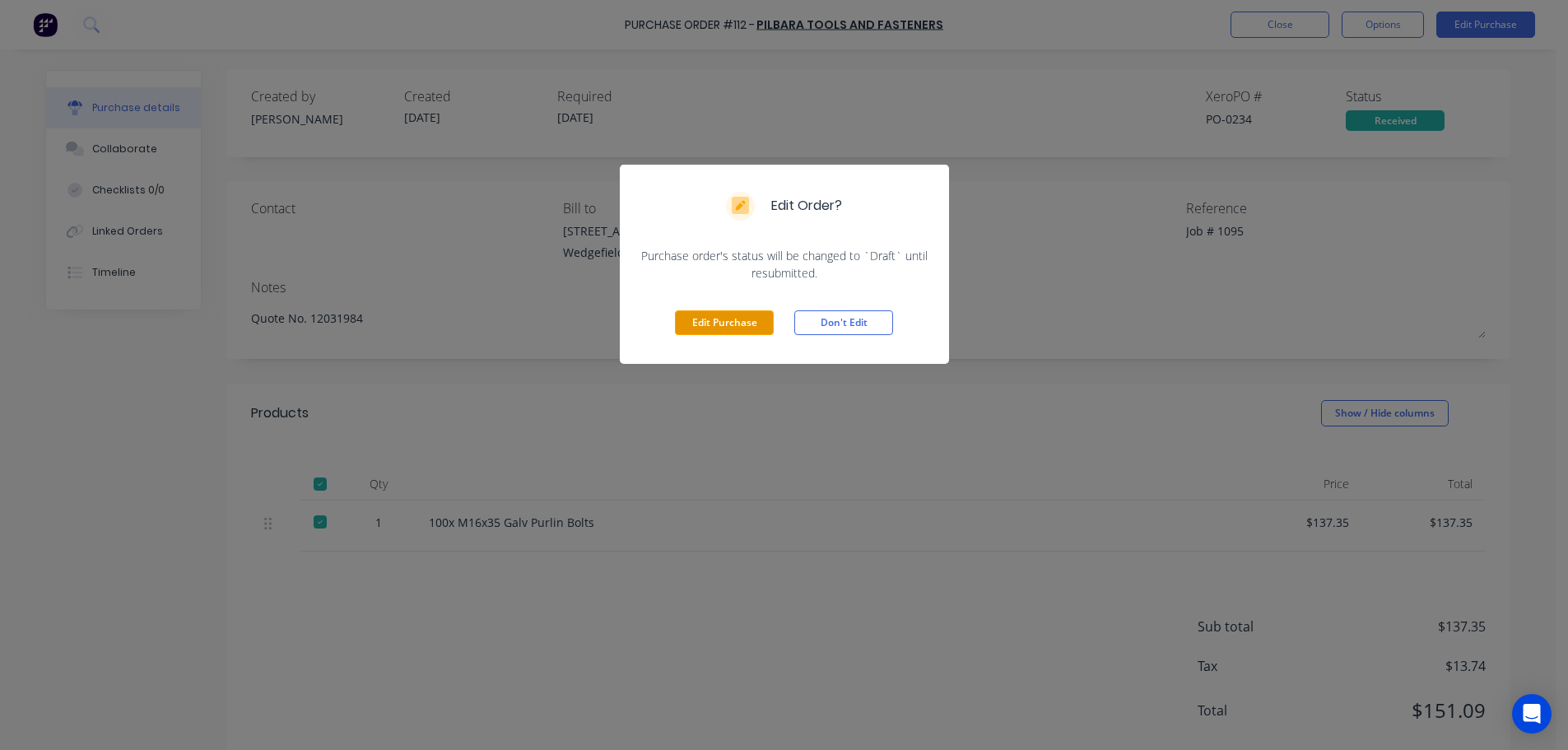
click at [736, 327] on button "Edit Purchase" at bounding box center [724, 322] width 99 height 25
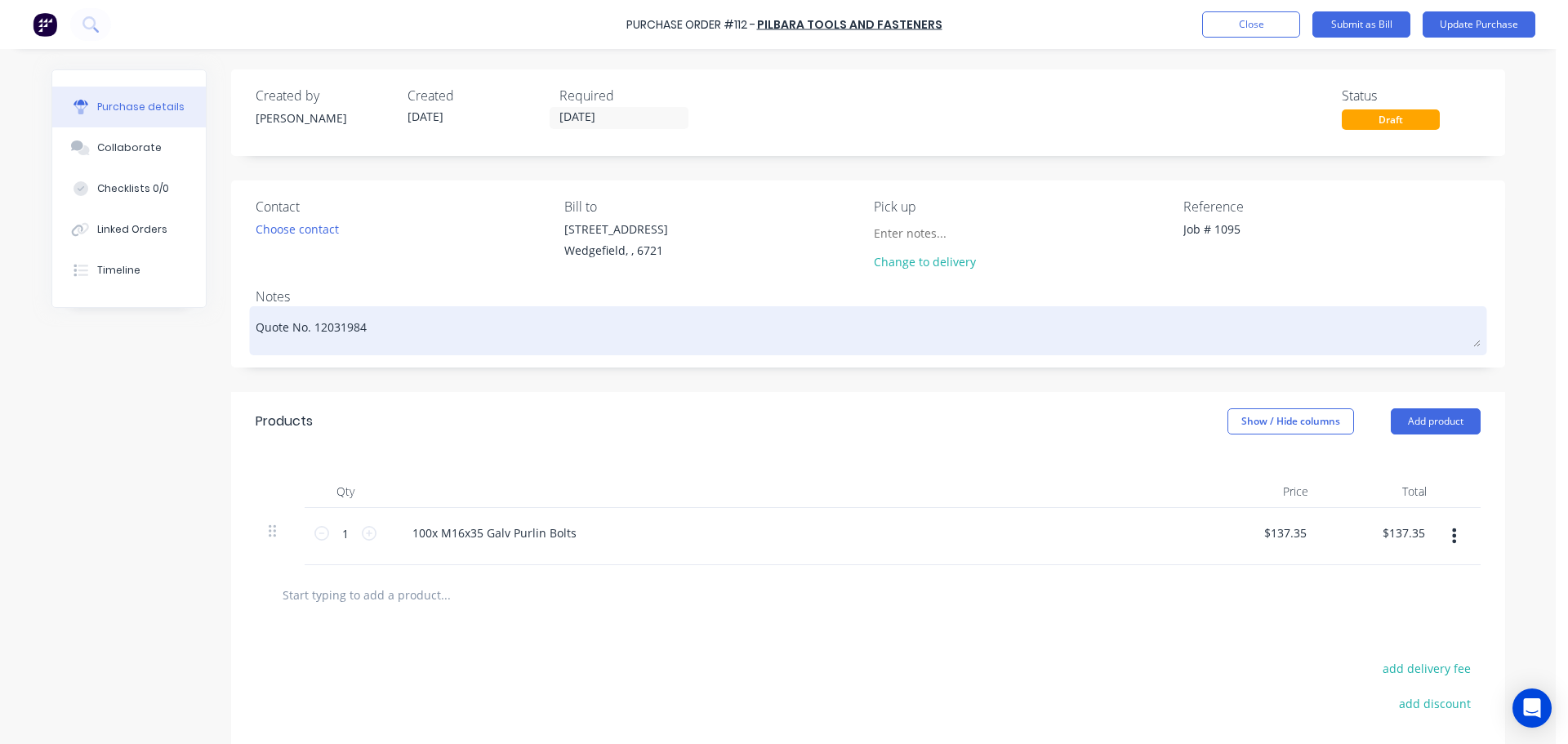
click at [357, 326] on textarea "Quote No. 12031984" at bounding box center [868, 329] width 1225 height 37
click at [256, 333] on textarea "Quote No. 12031984" at bounding box center [868, 329] width 1225 height 37
type textarea "x"
type textarea "Quote No. 12031984"
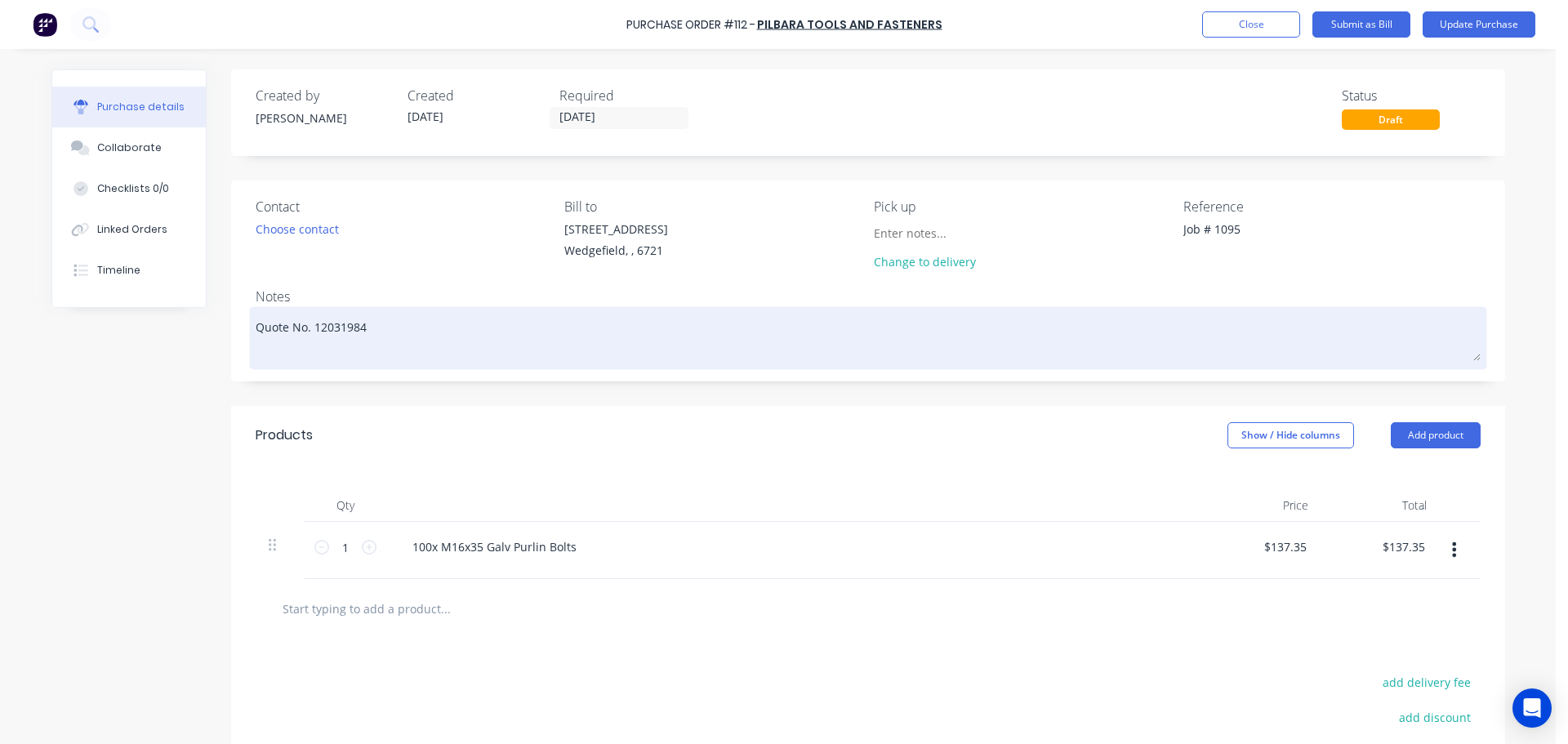
type textarea "x"
type textarea "F Quote No. 12031984"
type textarea "x"
type textarea "Fo Quote No. 12031984"
type textarea "x"
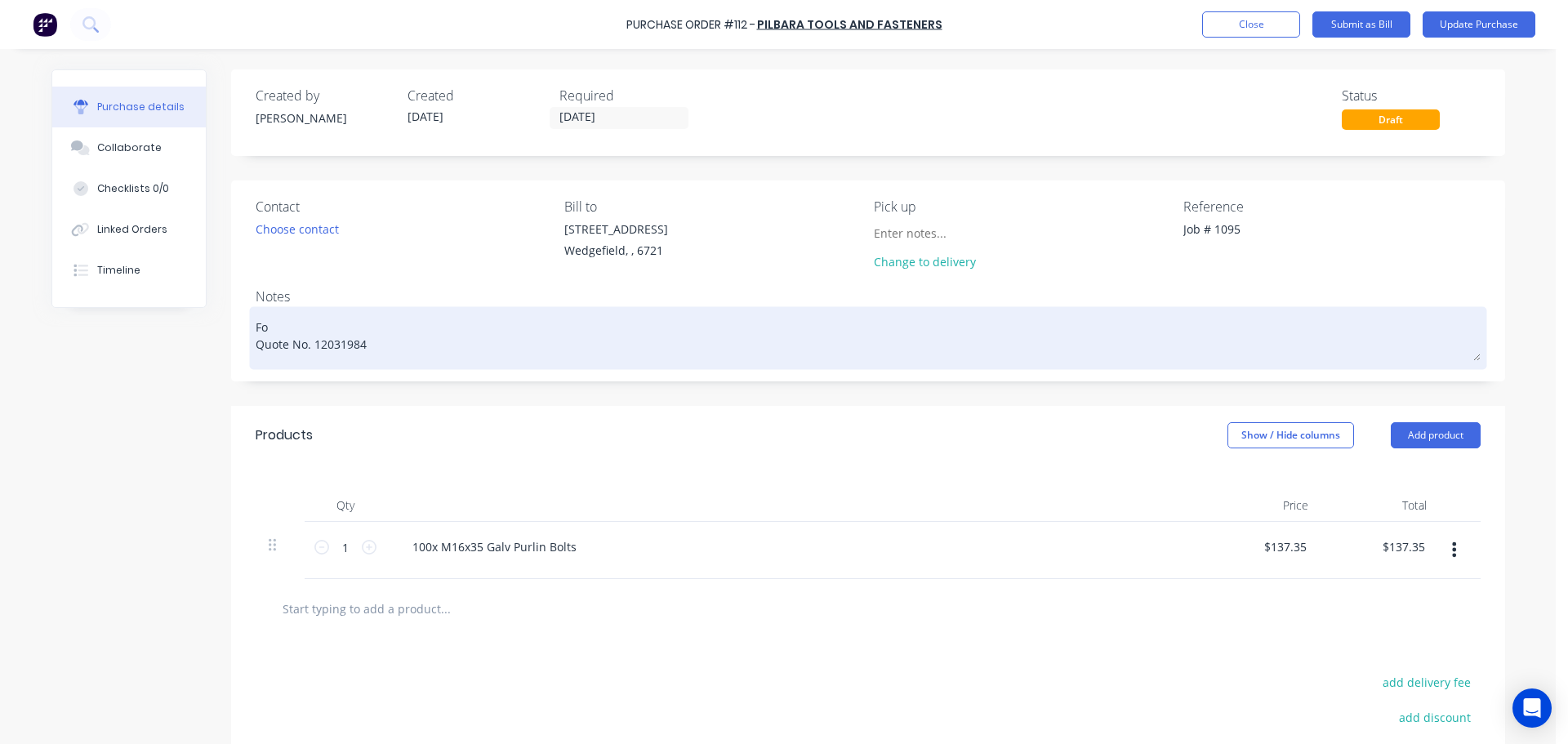
type textarea "Fo Quote No. 12031984"
type textarea "x"
type textarea "Fo Quote No. 12031984"
type textarea "x"
type textarea "For Quote No. 12031984"
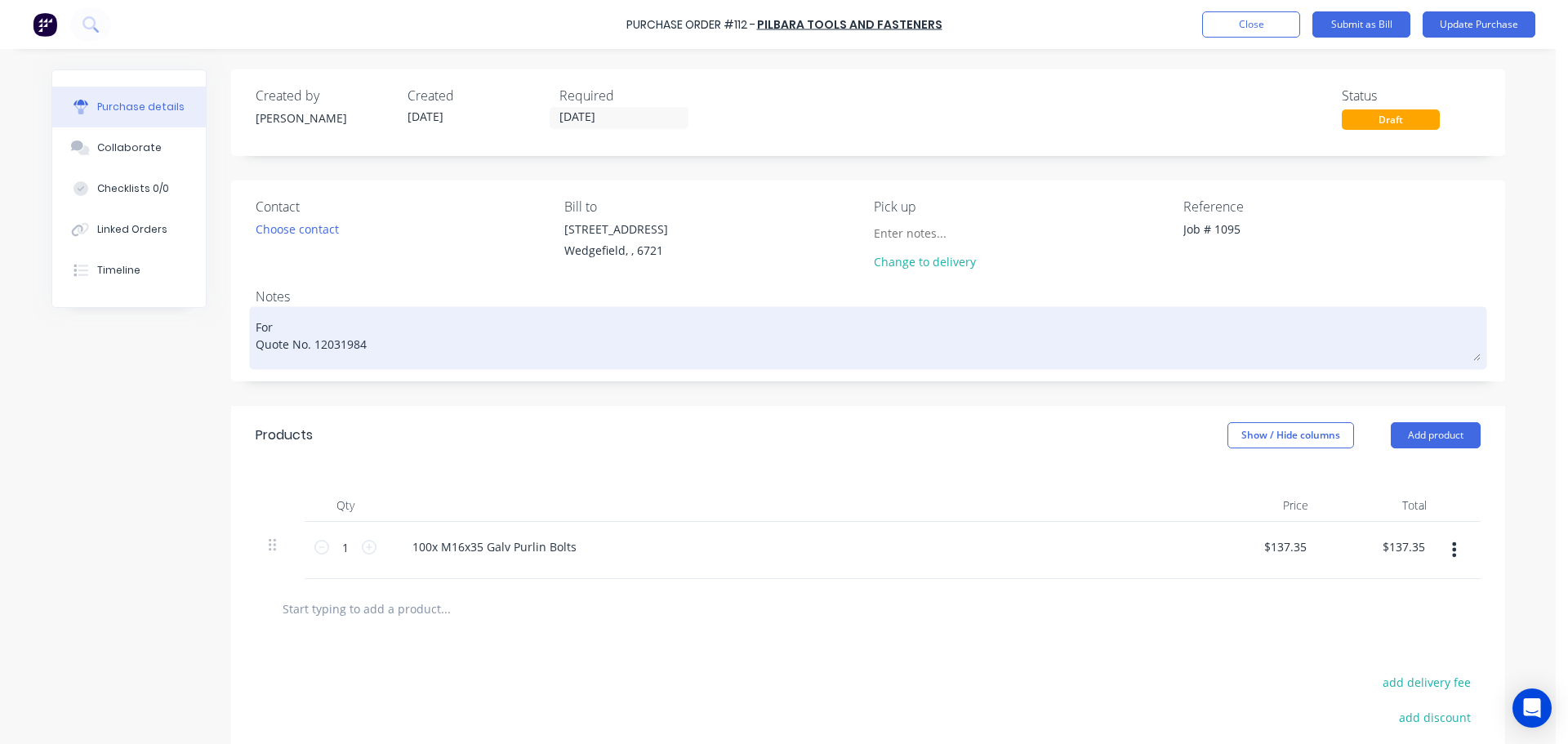
type textarea "x"
type textarea "For Quote No. 12031984"
type textarea "x"
type textarea "For J Quote No. 12031984"
type textarea "x"
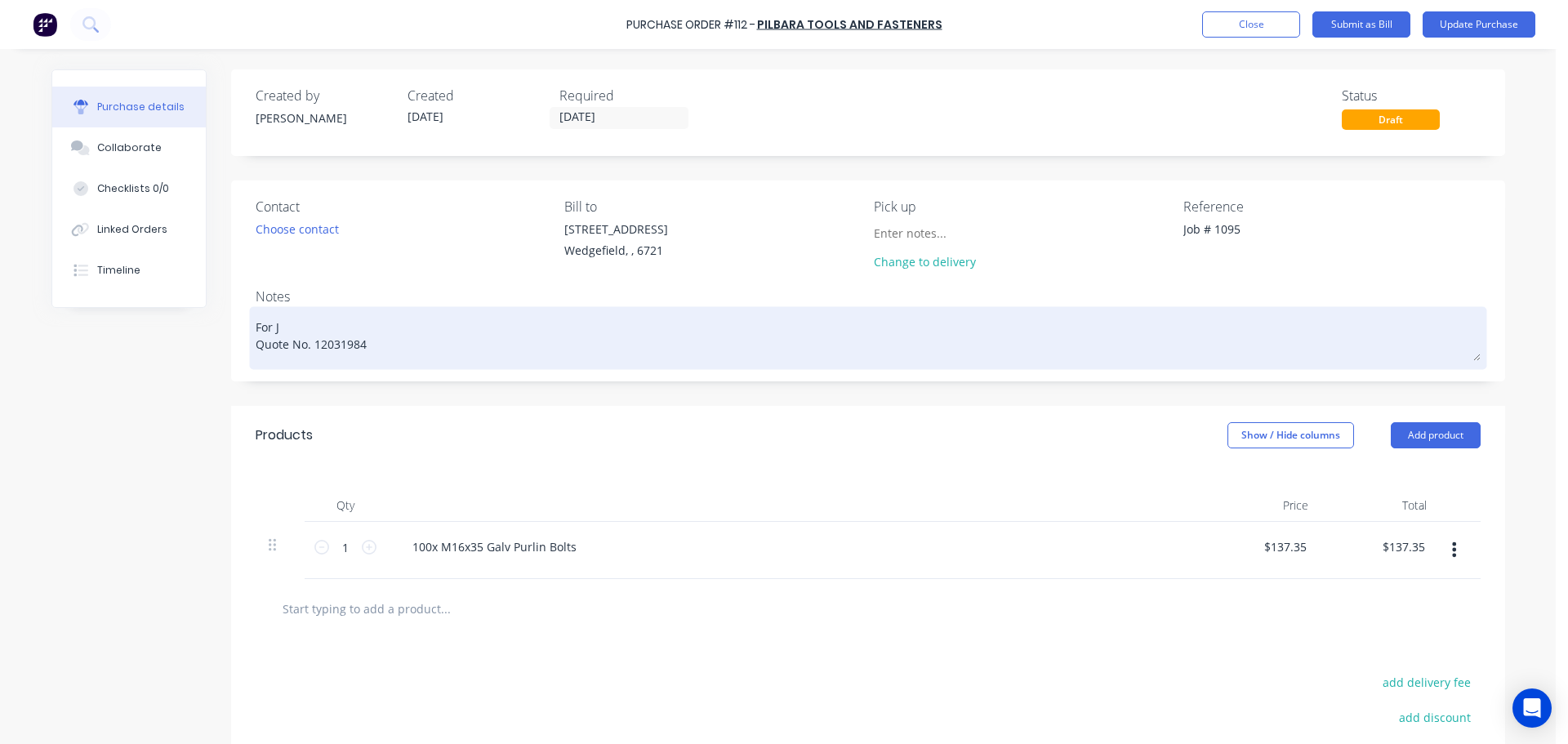
type textarea "For Jo Quote No. 12031984"
type textarea "x"
type textarea "For Job Quote No. 12031984"
type textarea "x"
type textarea "For Job Quote No. 12031984"
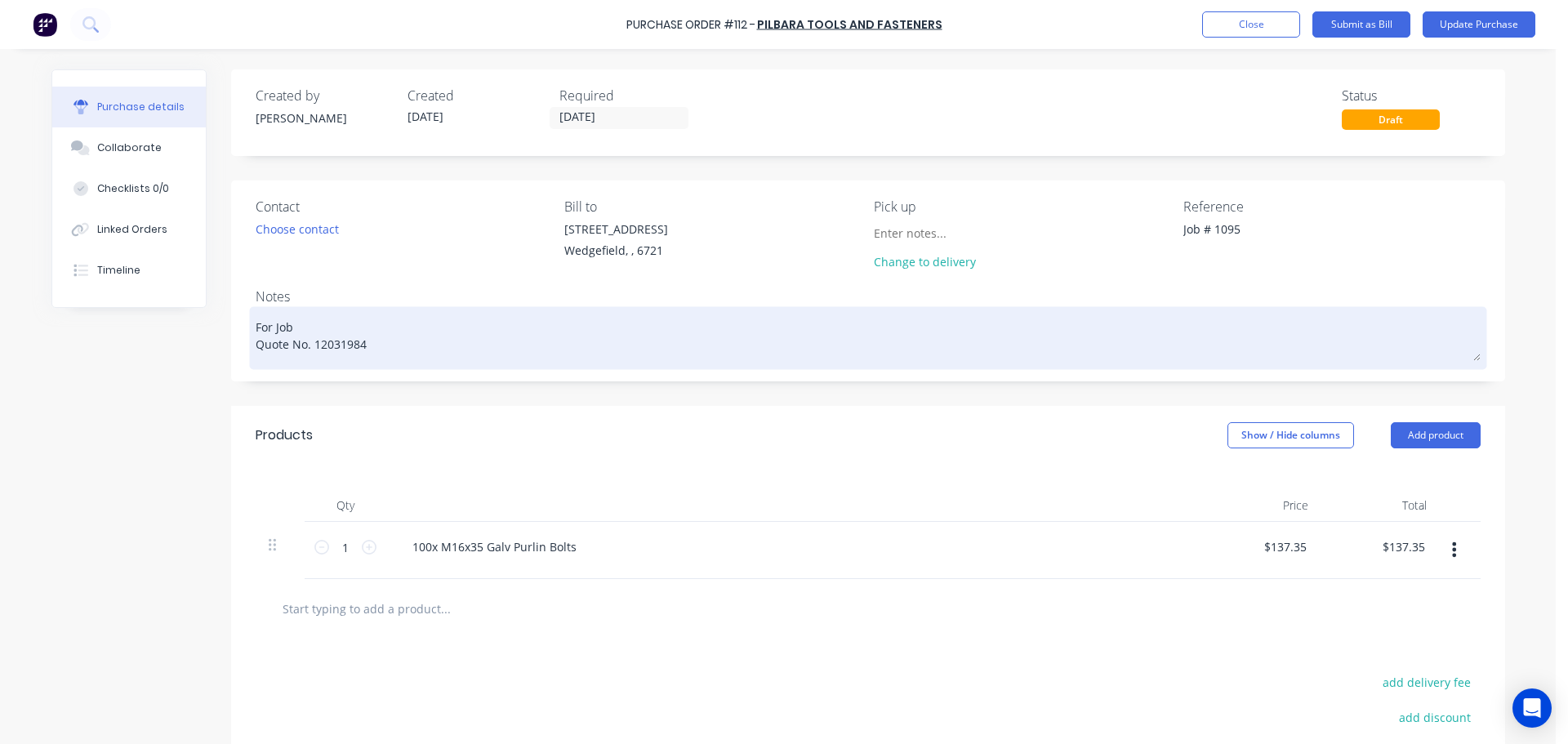
type textarea "x"
type textarea "For Job # Quote No. 12031984"
type textarea "x"
type textarea "For Job # Quote No. 12031984"
type textarea "x"
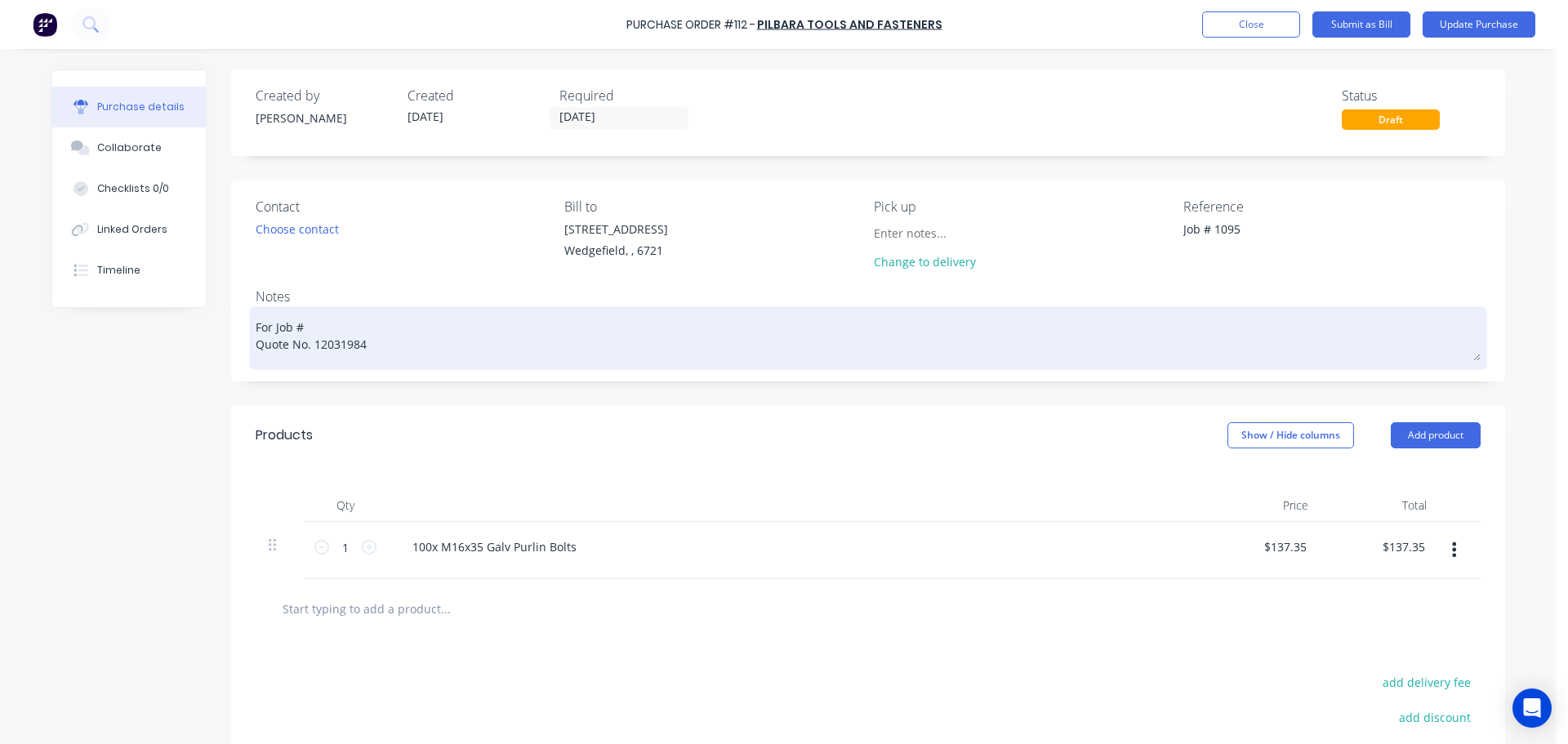
type textarea "For Job # 1 Quote No. 12031984"
type textarea "x"
type textarea "For Job # 10 Quote No. 12031984"
type textarea "x"
type textarea "For Job # 109 Quote No. 12031984"
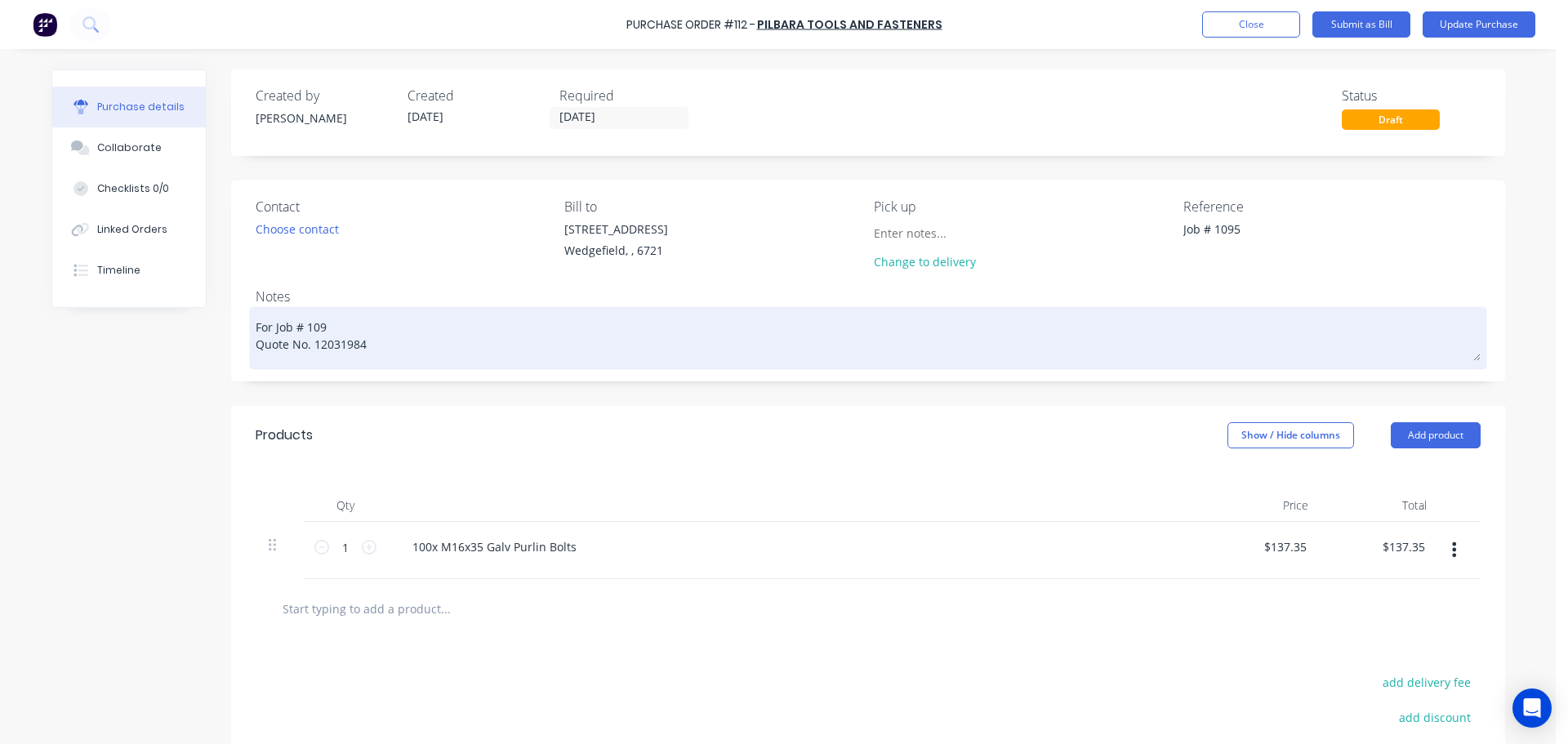
type textarea "x"
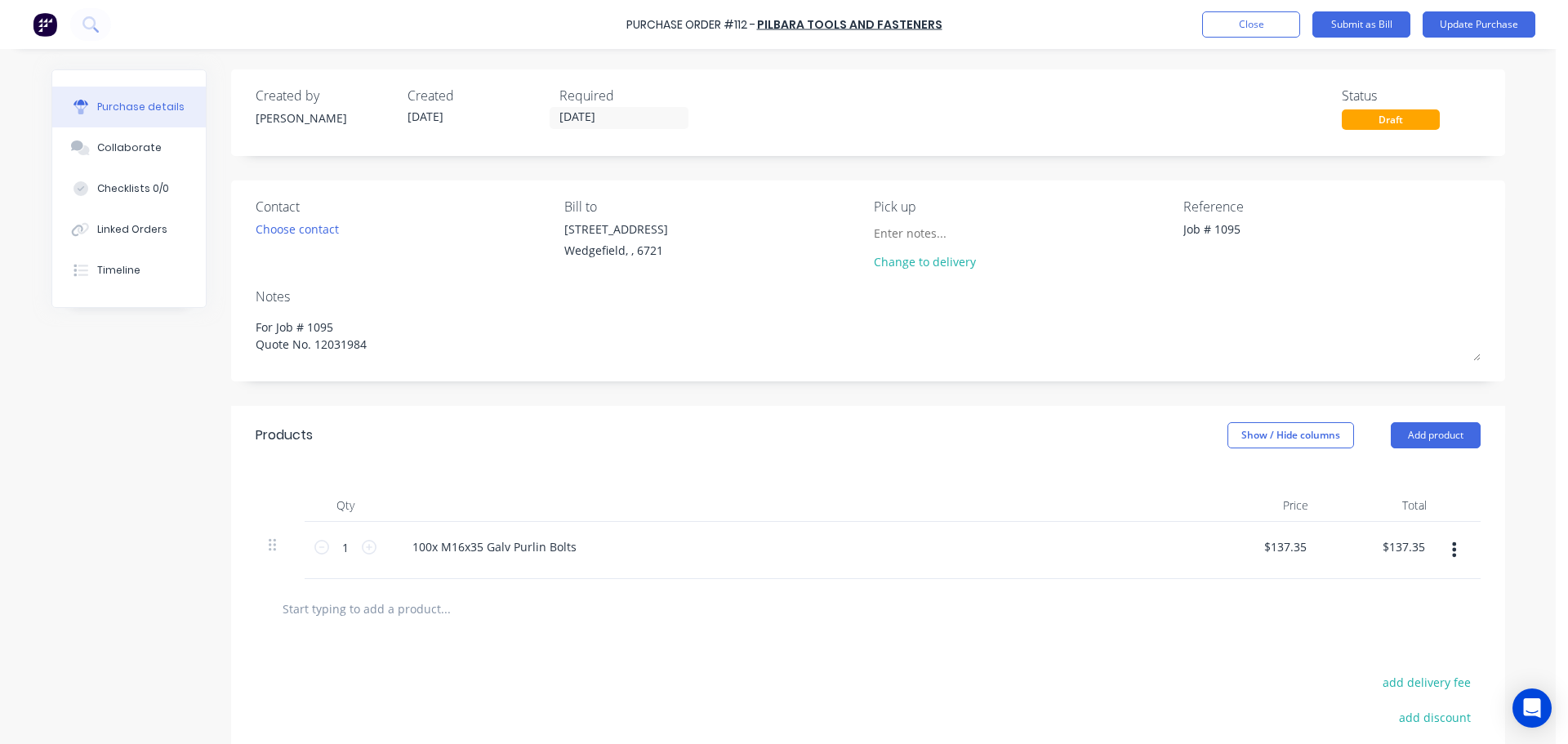
type textarea "For Job # 1095 Quote No. 12031984"
type textarea "x"
type textarea "For Job # 1095 Quote No. 12031984"
click at [684, 102] on div "Required" at bounding box center [629, 95] width 139 height 19
click at [603, 111] on input "[DATE]" at bounding box center [619, 118] width 137 height 20
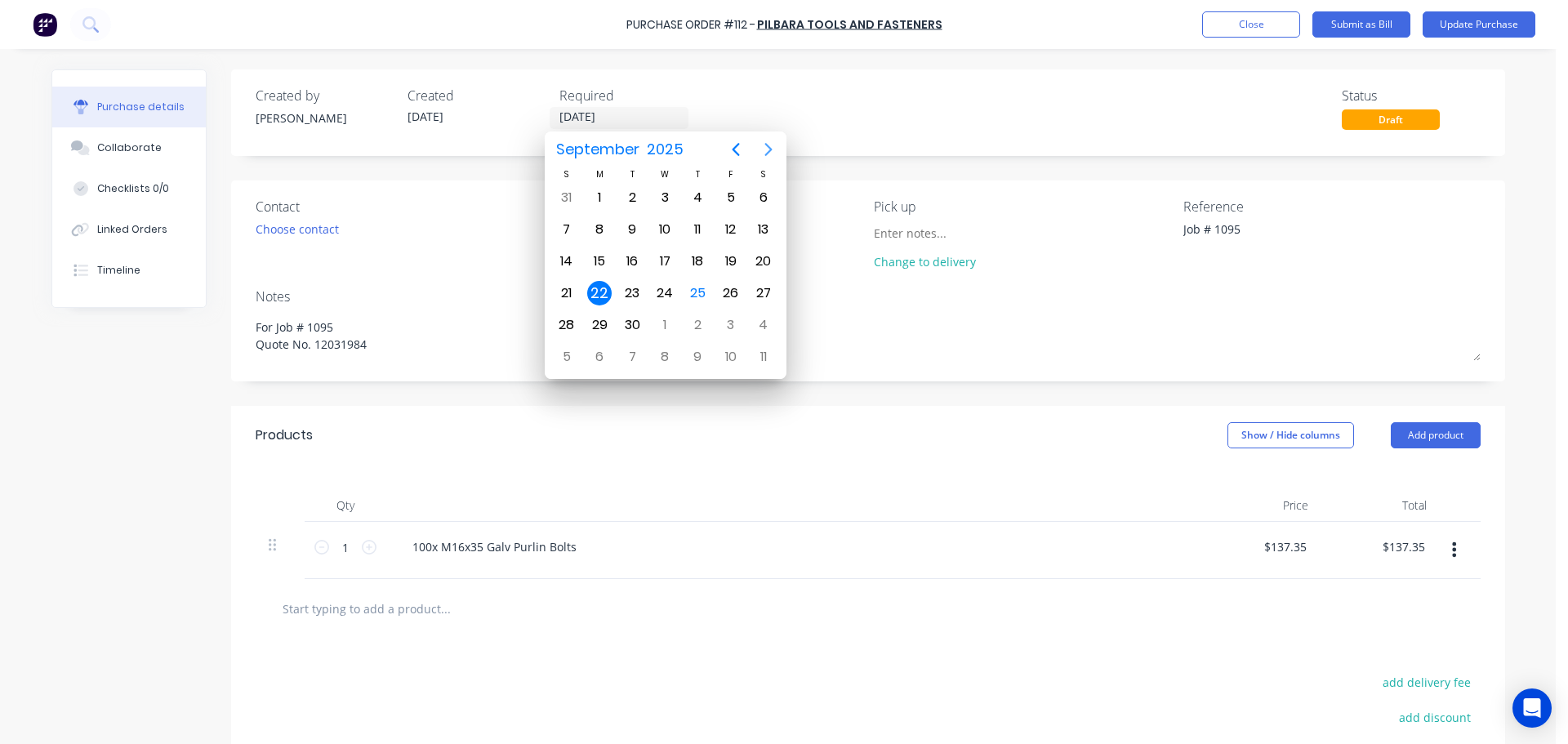
click at [762, 148] on icon "Next page" at bounding box center [768, 149] width 19 height 19
click at [738, 333] on div "31" at bounding box center [731, 324] width 25 height 25
type textarea "x"
type input "[DATE]"
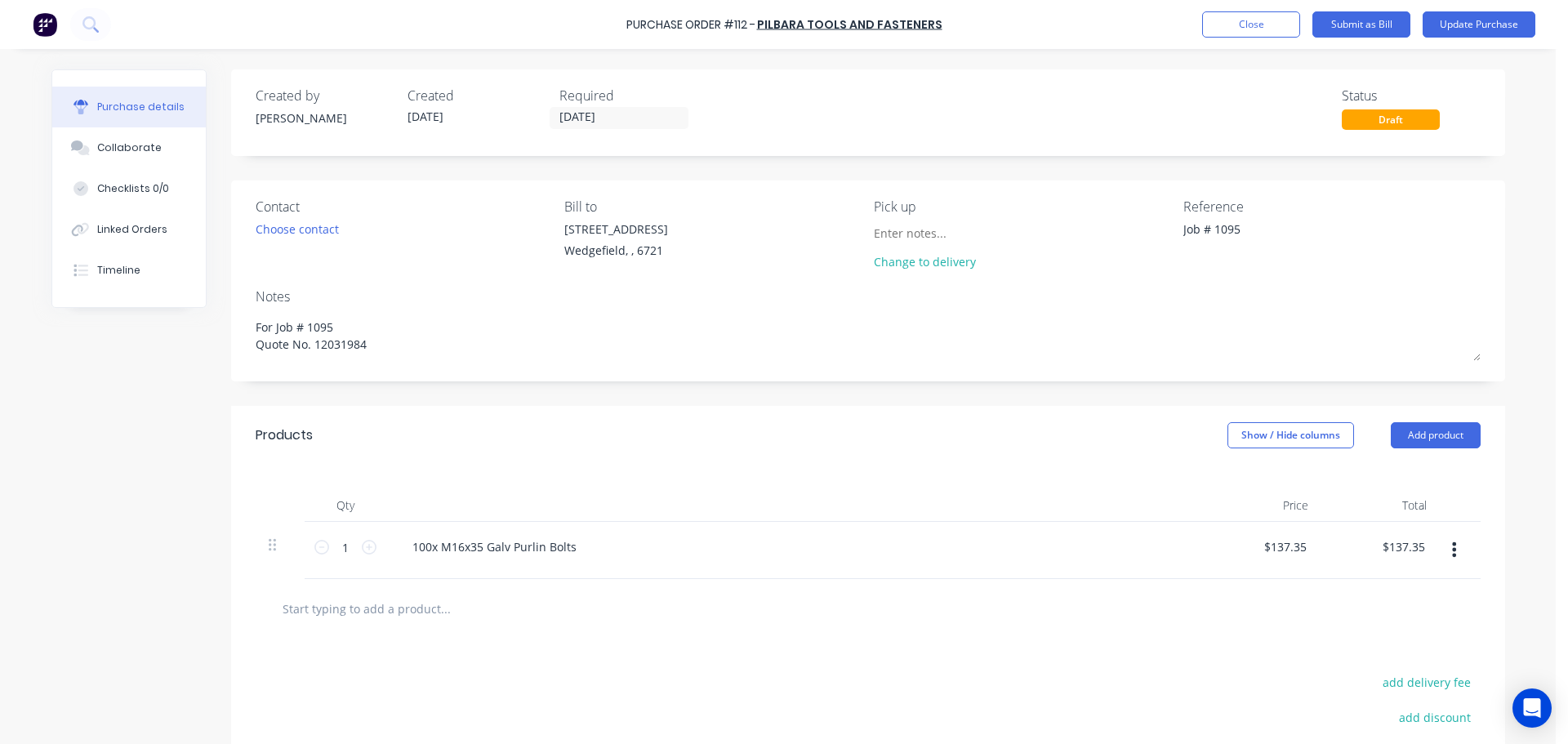
drag, startPoint x: 1278, startPoint y: 231, endPoint x: 1035, endPoint y: 240, distance: 243.2
click at [1035, 240] on div "Contact Choose contact [PERSON_NAME] to [STREET_ADDRESS] Pick up Change to deli…" at bounding box center [868, 237] width 1225 height 82
paste textarea "10170397"
type textarea "x"
type textarea "10170397"
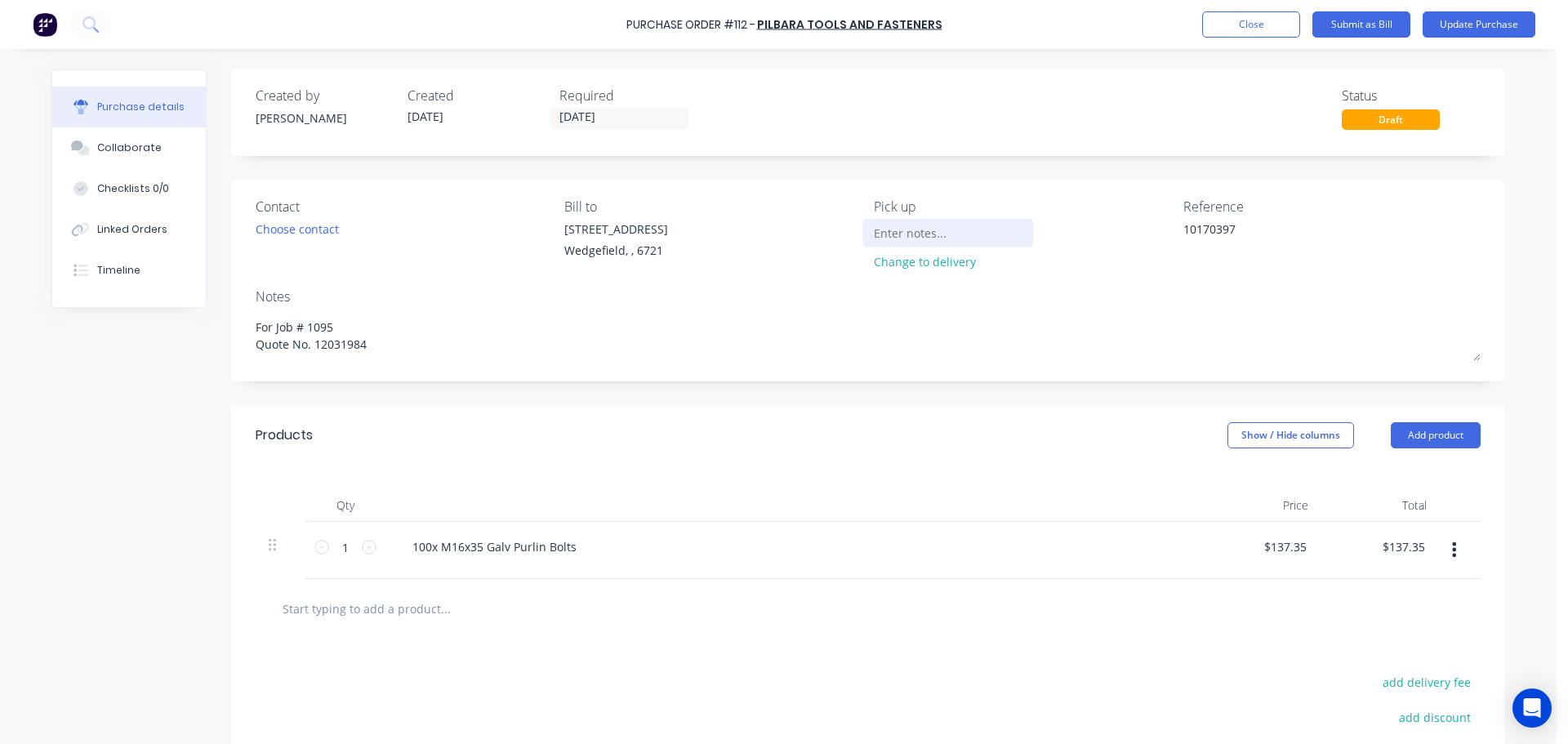
type textarea "x"
type textarea "10170397"
click at [905, 231] on input at bounding box center [949, 232] width 149 height 25
type textarea "x"
type input "S"
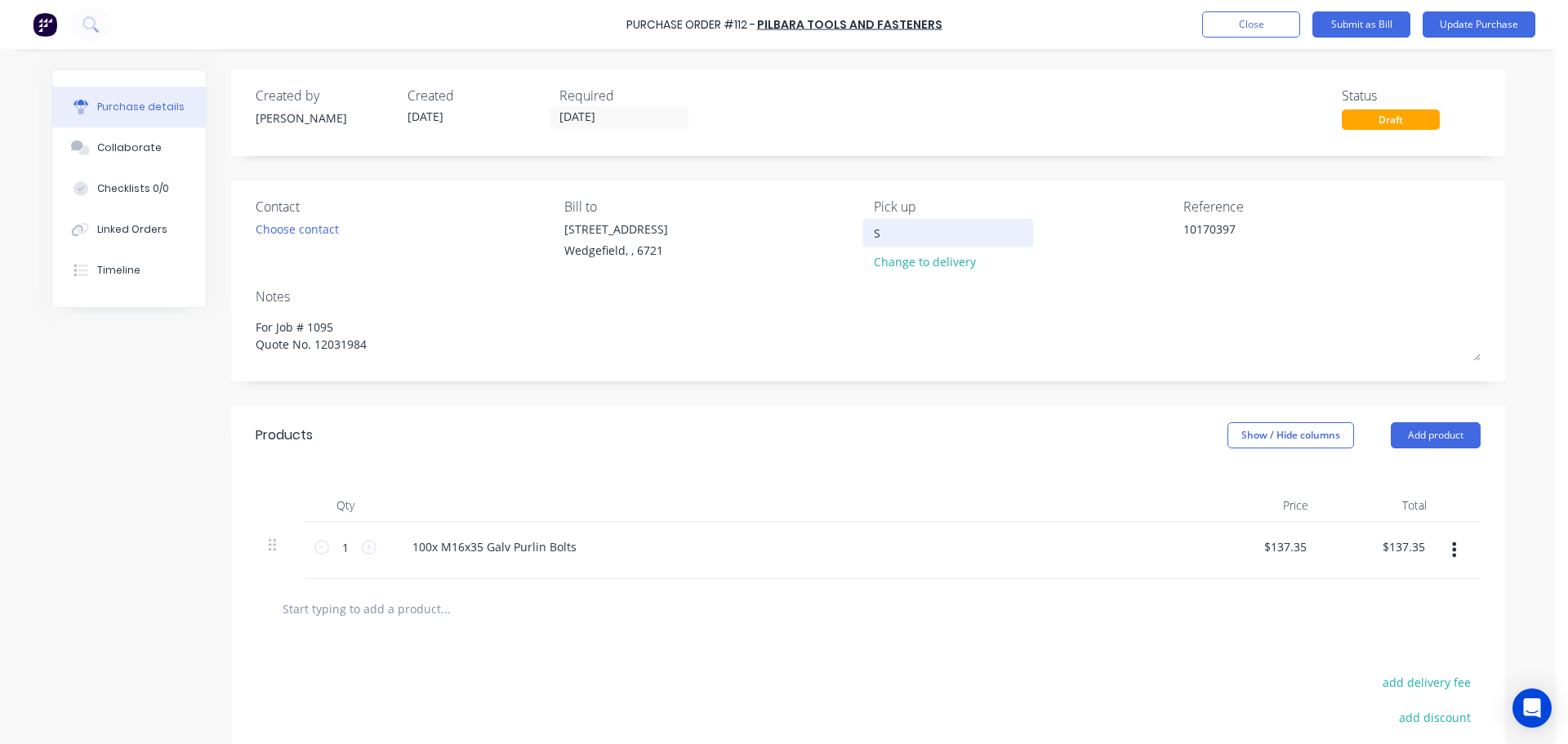
type textarea "x"
type input "Se"
type textarea "x"
type input "Seb"
type textarea "x"
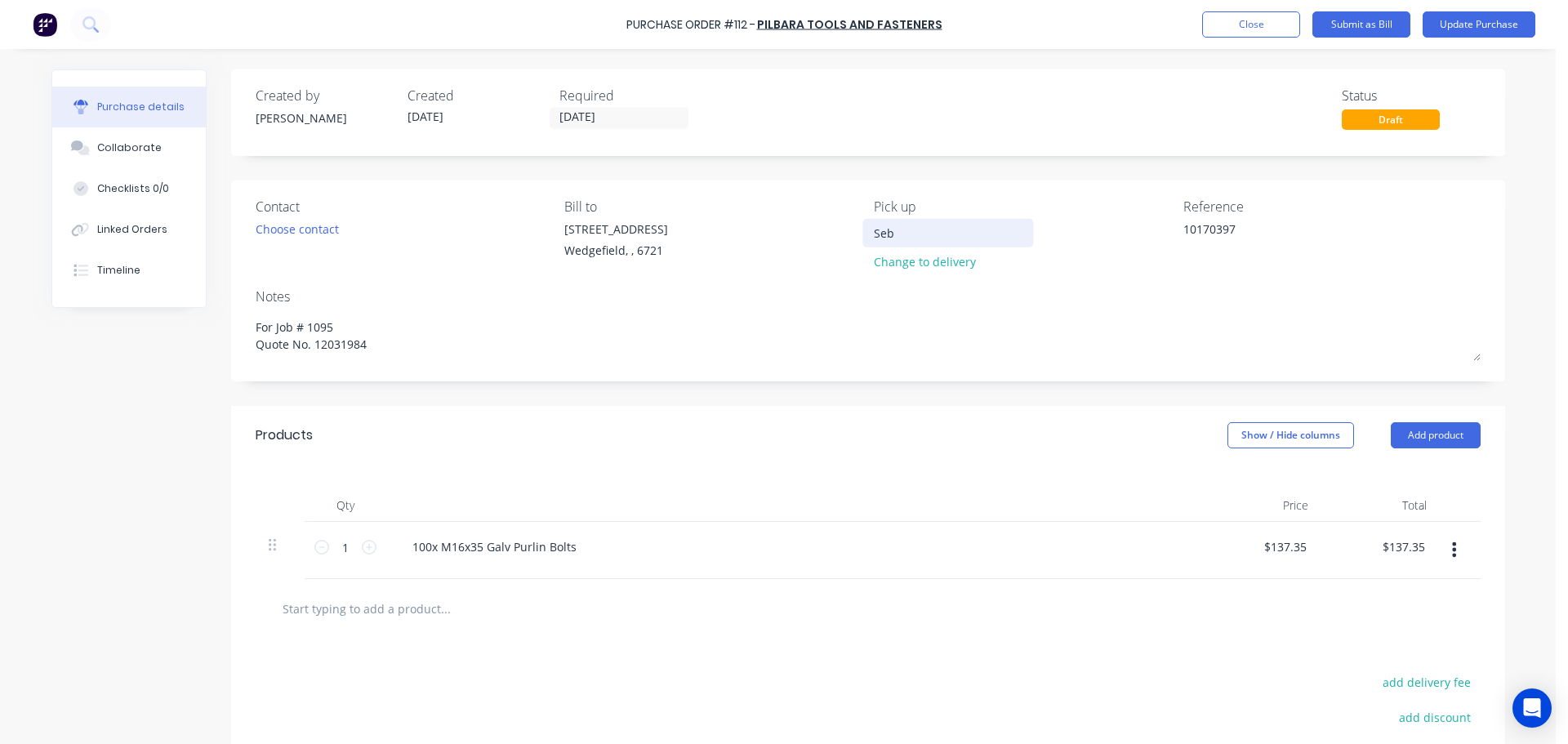
type input "Seb"
type textarea "x"
type input "Seb C"
type textarea "x"
type input "Seb Co"
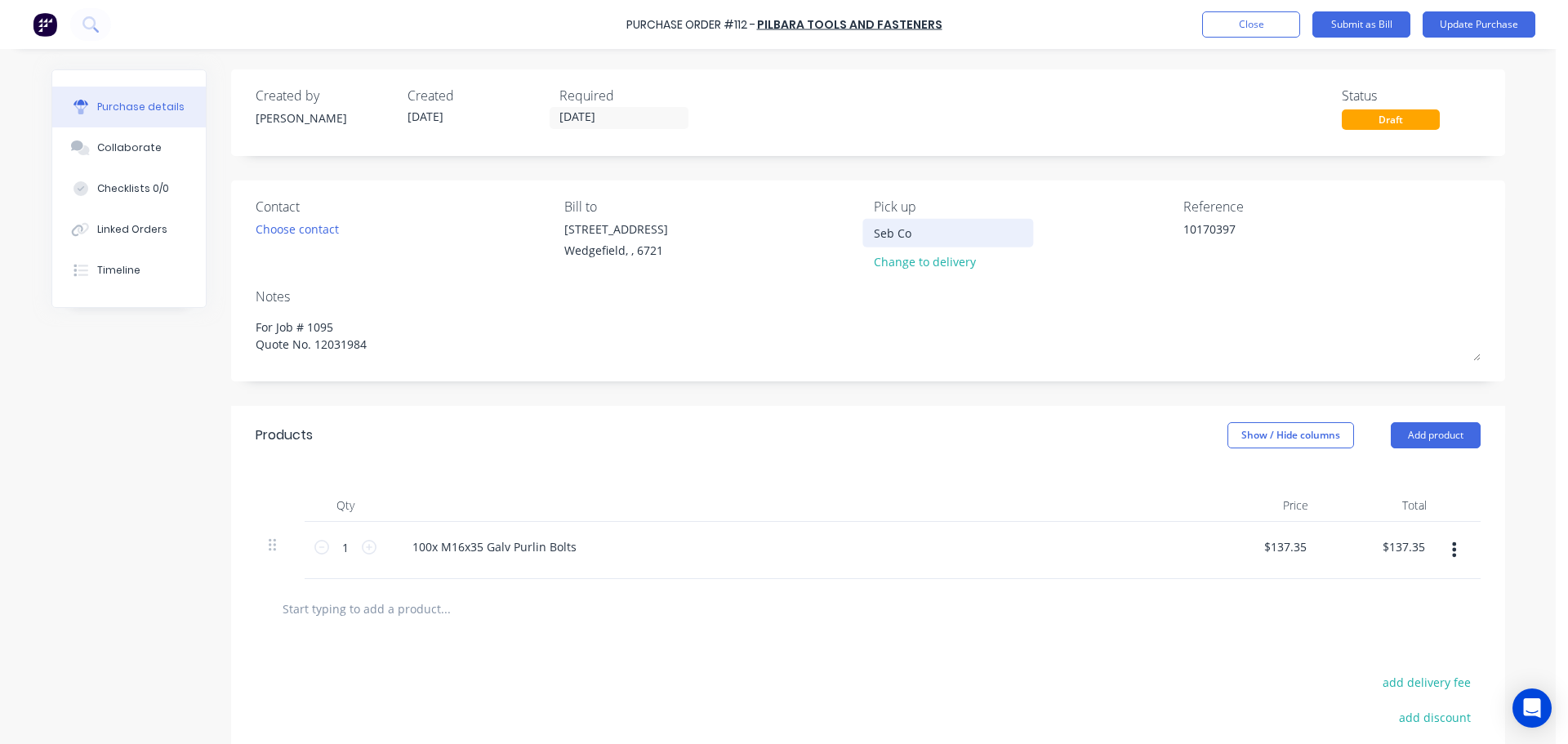
type textarea "x"
type input "Seb Col"
type textarea "x"
type input "Seb Coll"
type textarea "x"
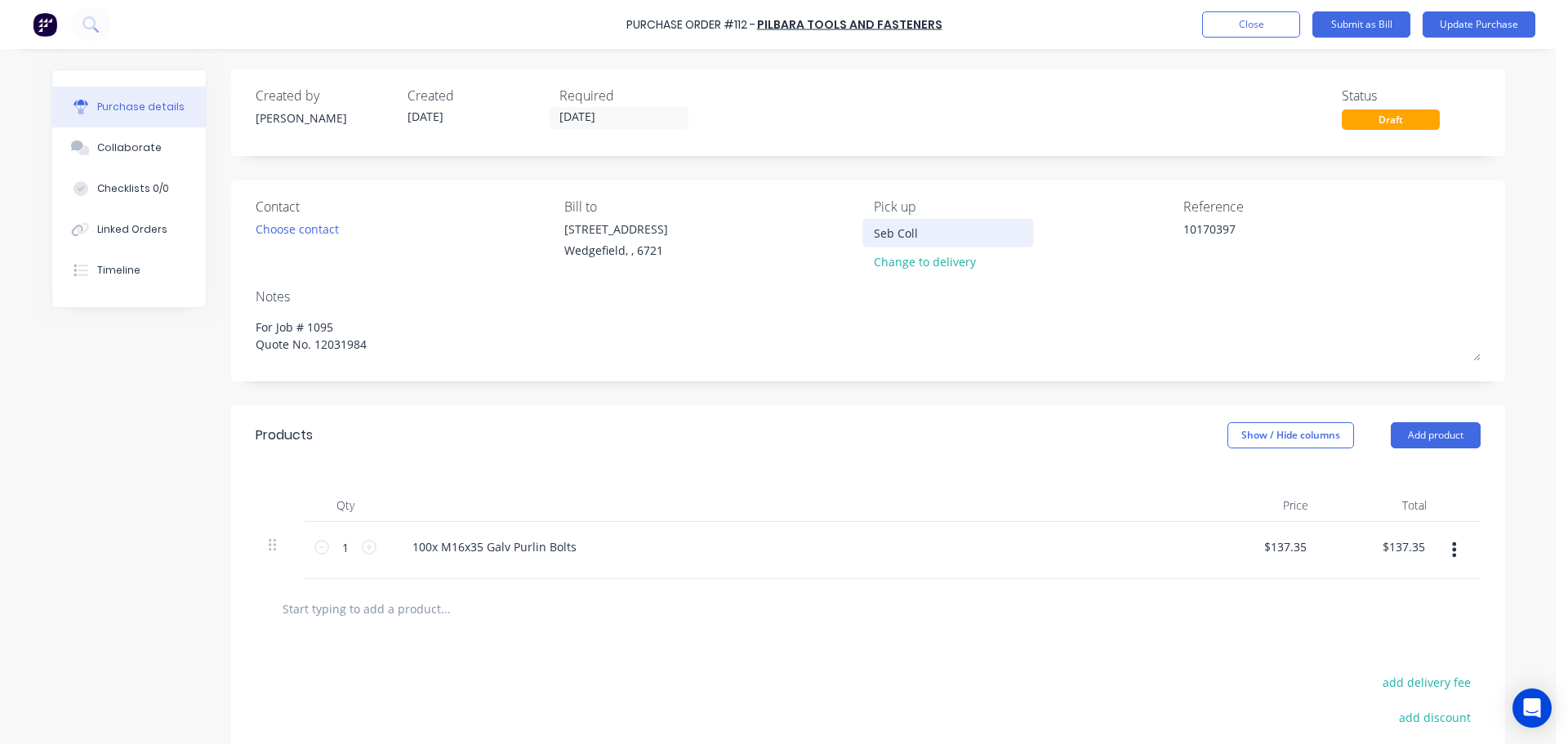
type input "Seb Colle"
type textarea "x"
type input "Seb Collec"
type textarea "x"
type input "Seb Collect"
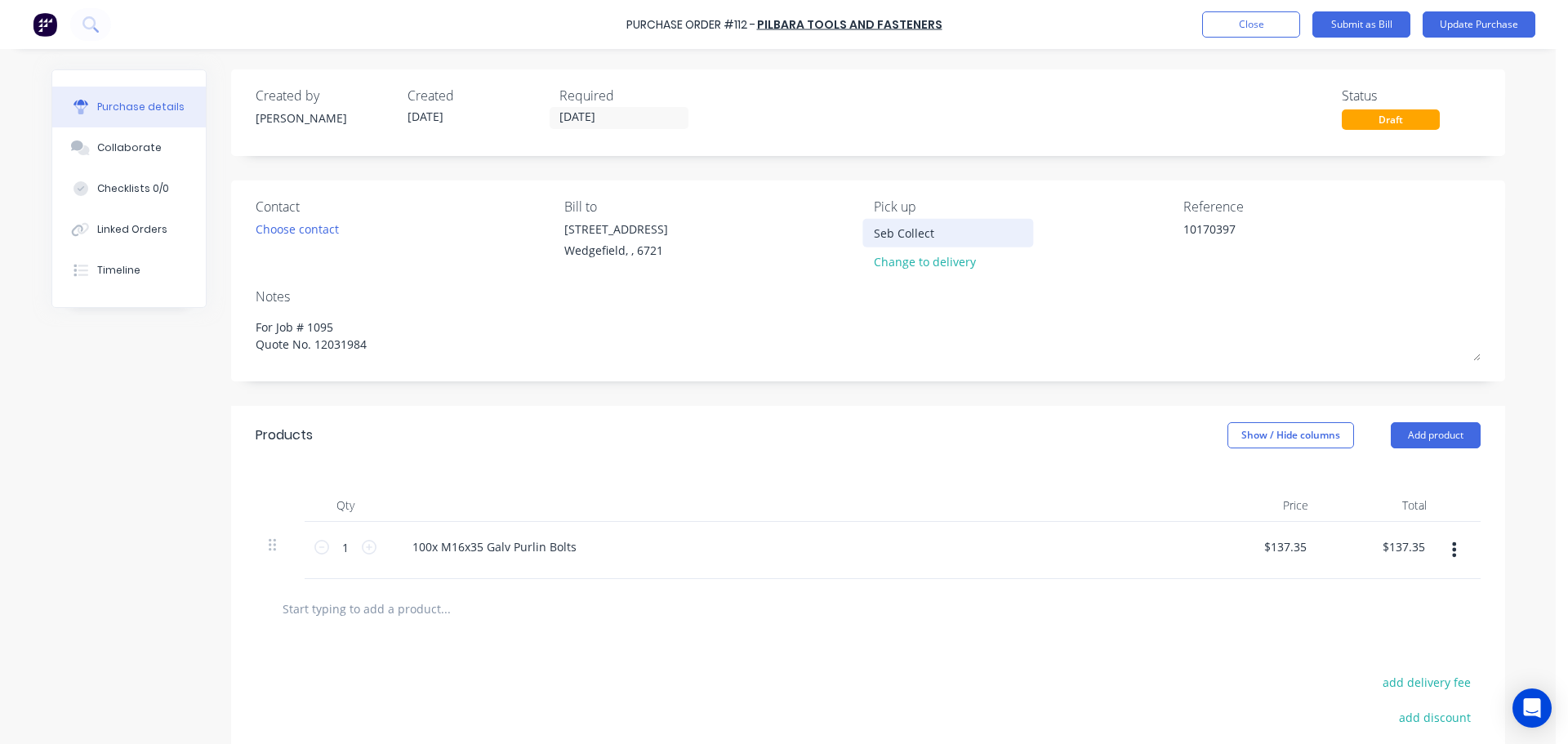
type textarea "x"
type input "Seb Collecte"
type textarea "x"
type input "Seb Collected"
type textarea "x"
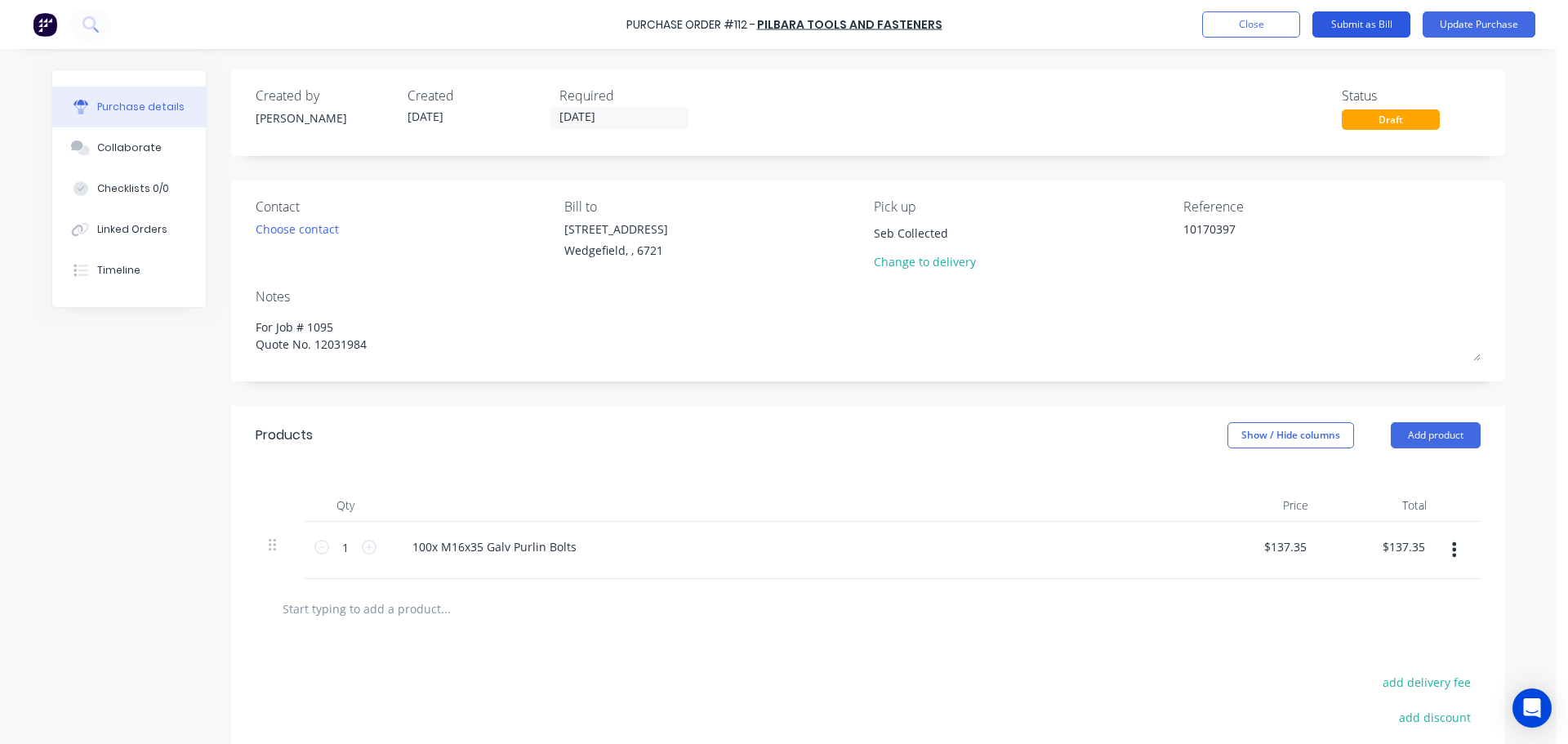
type input "Seb Collected"
click at [1381, 26] on button "Submit as Bill" at bounding box center [1361, 24] width 98 height 26
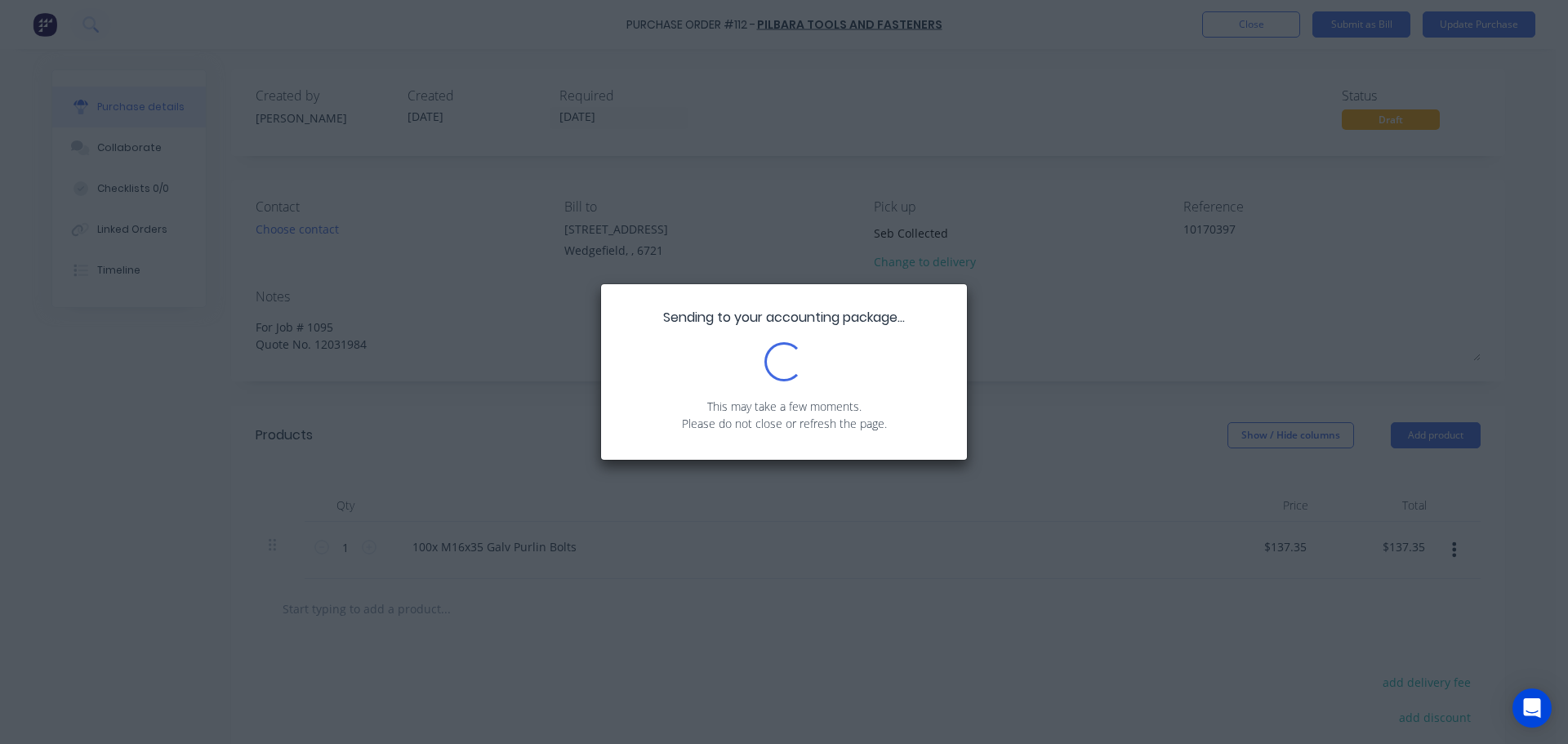
type textarea "x"
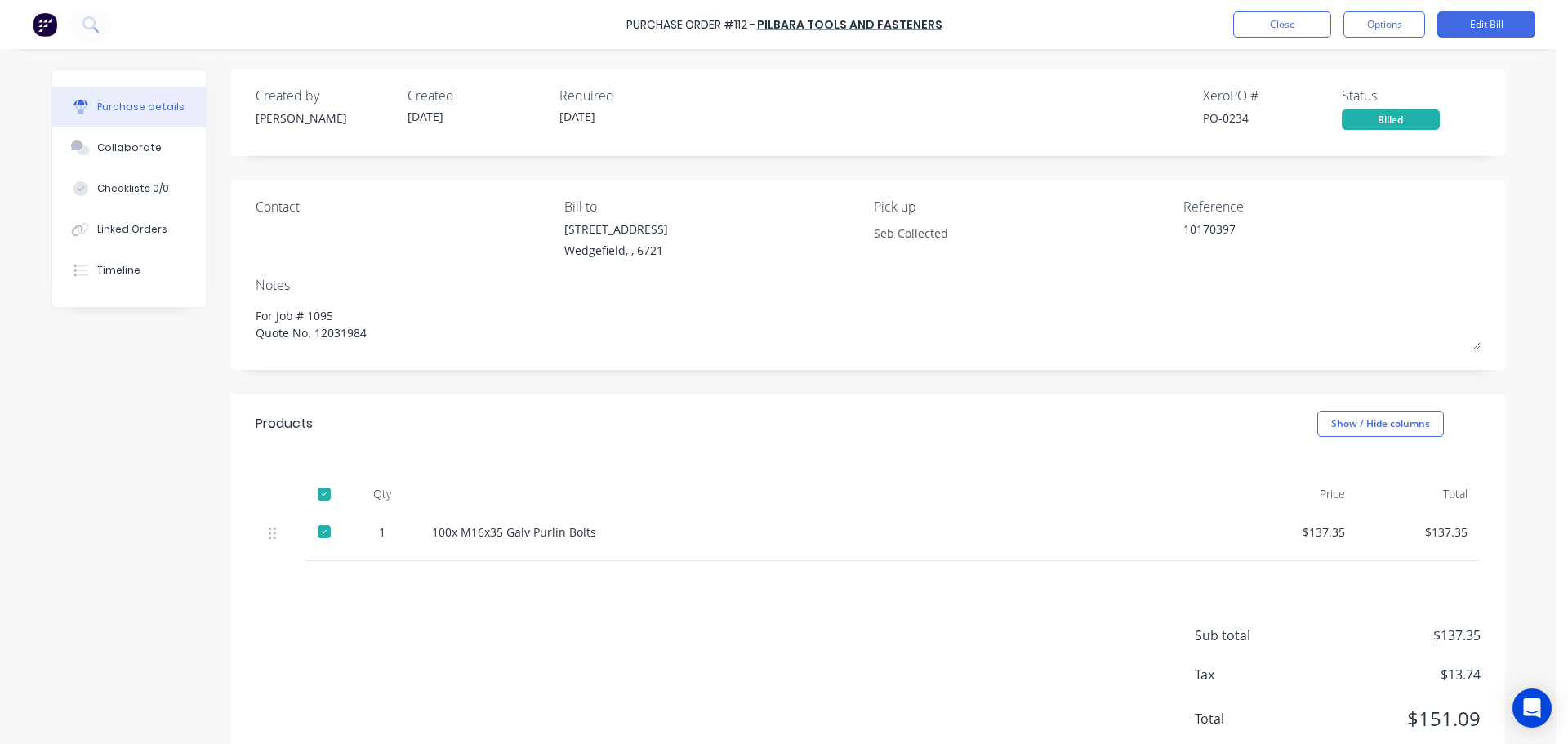
click at [129, 231] on div "Linked Orders" at bounding box center [132, 230] width 70 height 15
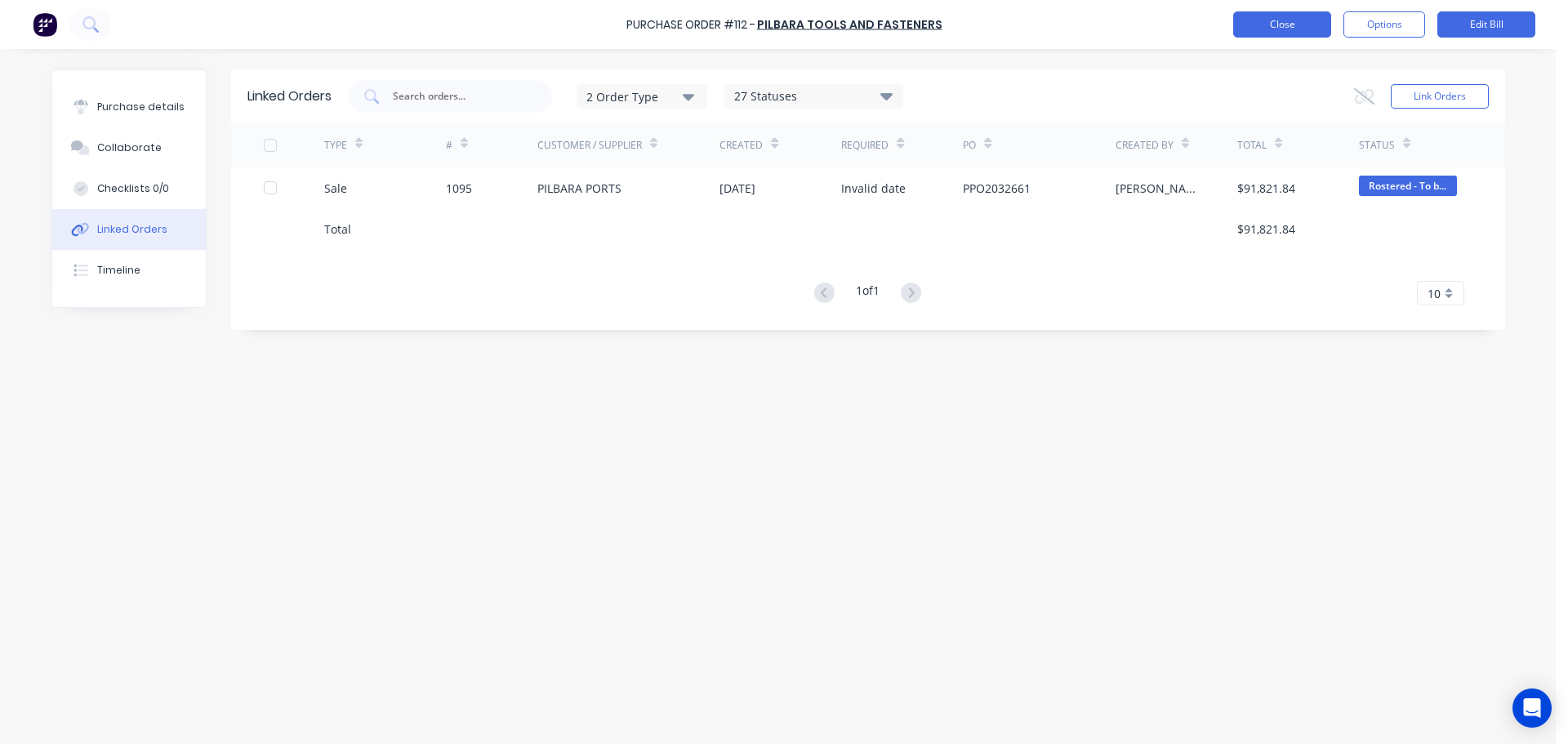
click at [1266, 22] on button "Close" at bounding box center [1282, 24] width 98 height 26
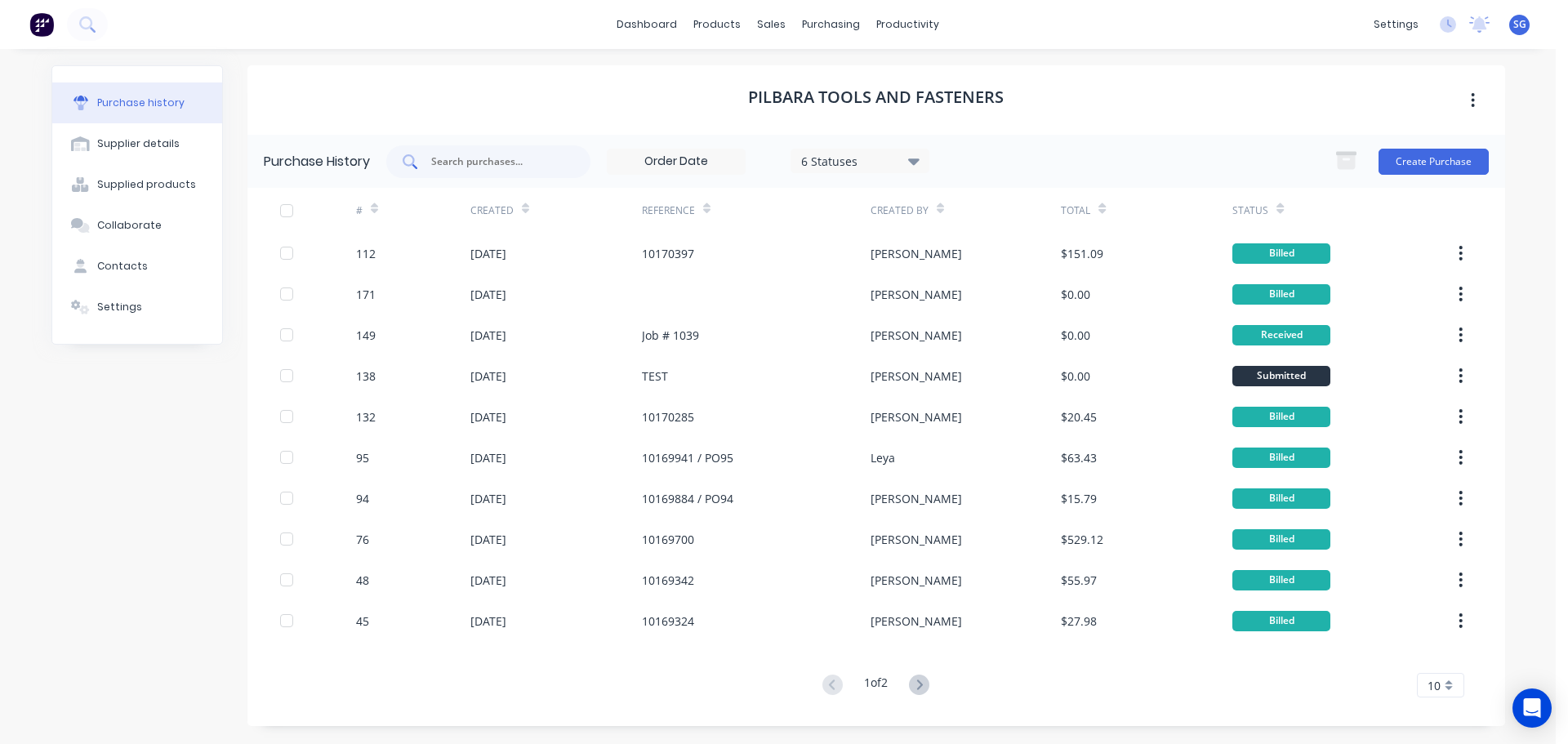
click at [461, 156] on input "text" at bounding box center [497, 162] width 136 height 17
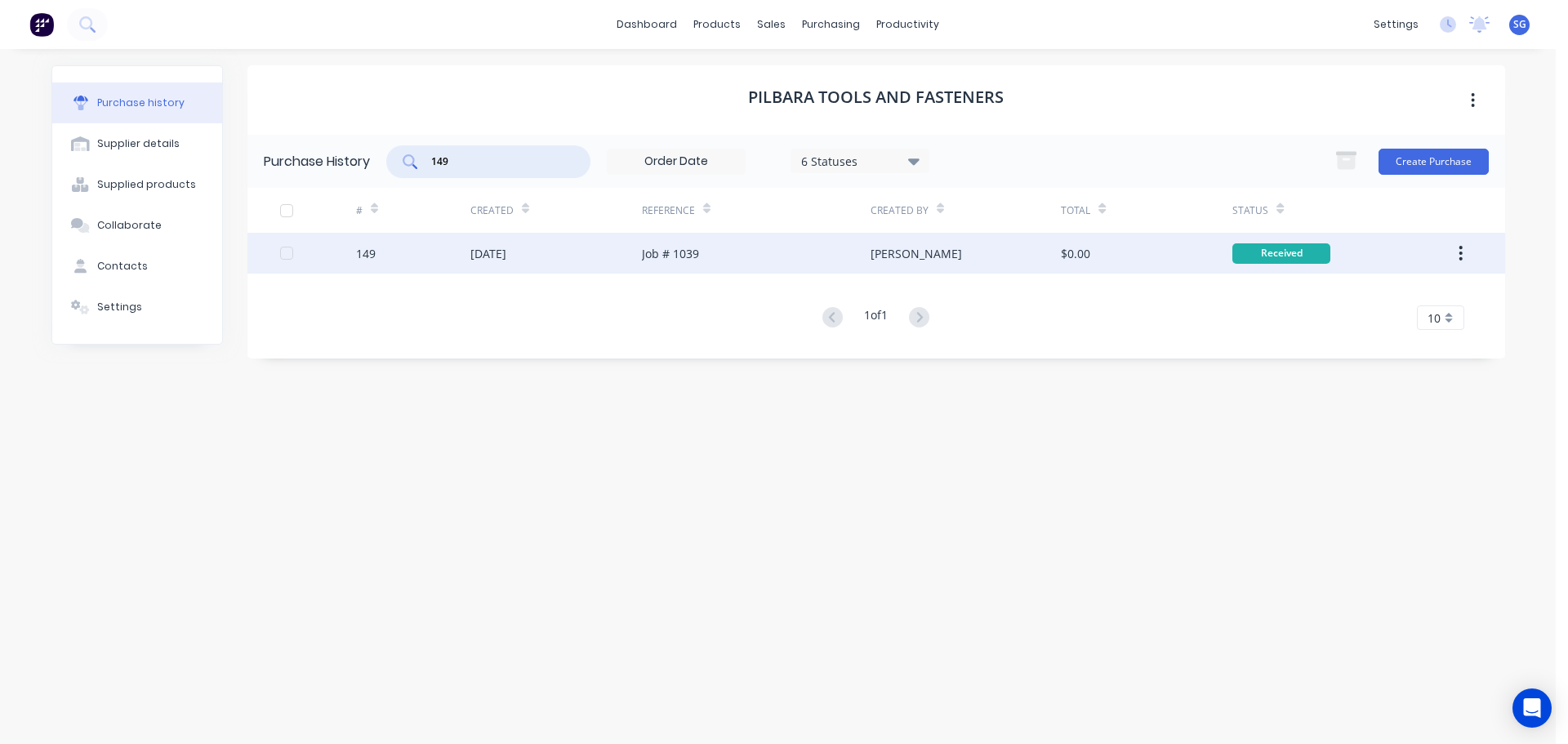
type input "149"
click at [481, 261] on div "[DATE]" at bounding box center [488, 254] width 36 height 17
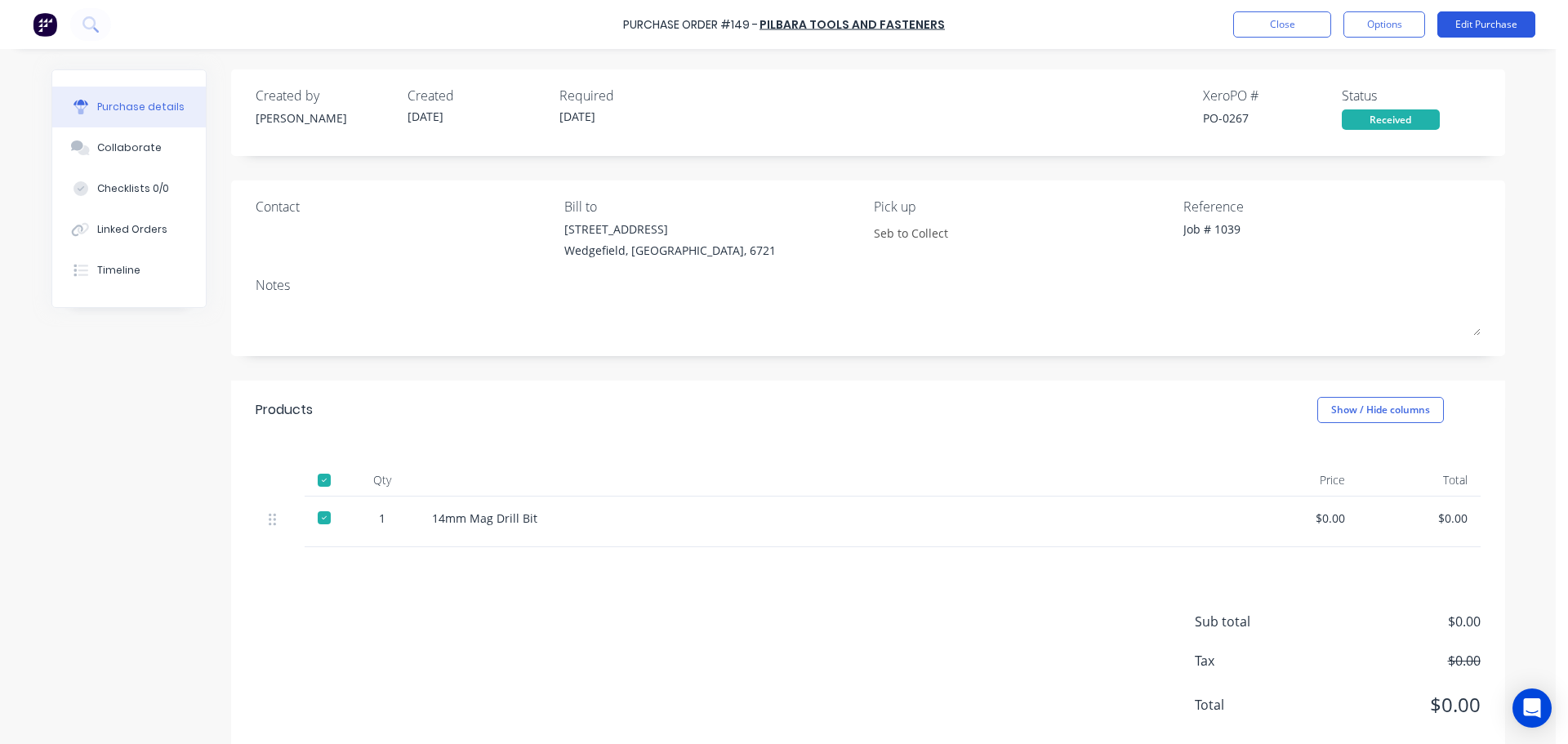
click at [1489, 24] on button "Edit Purchase" at bounding box center [1486, 24] width 98 height 26
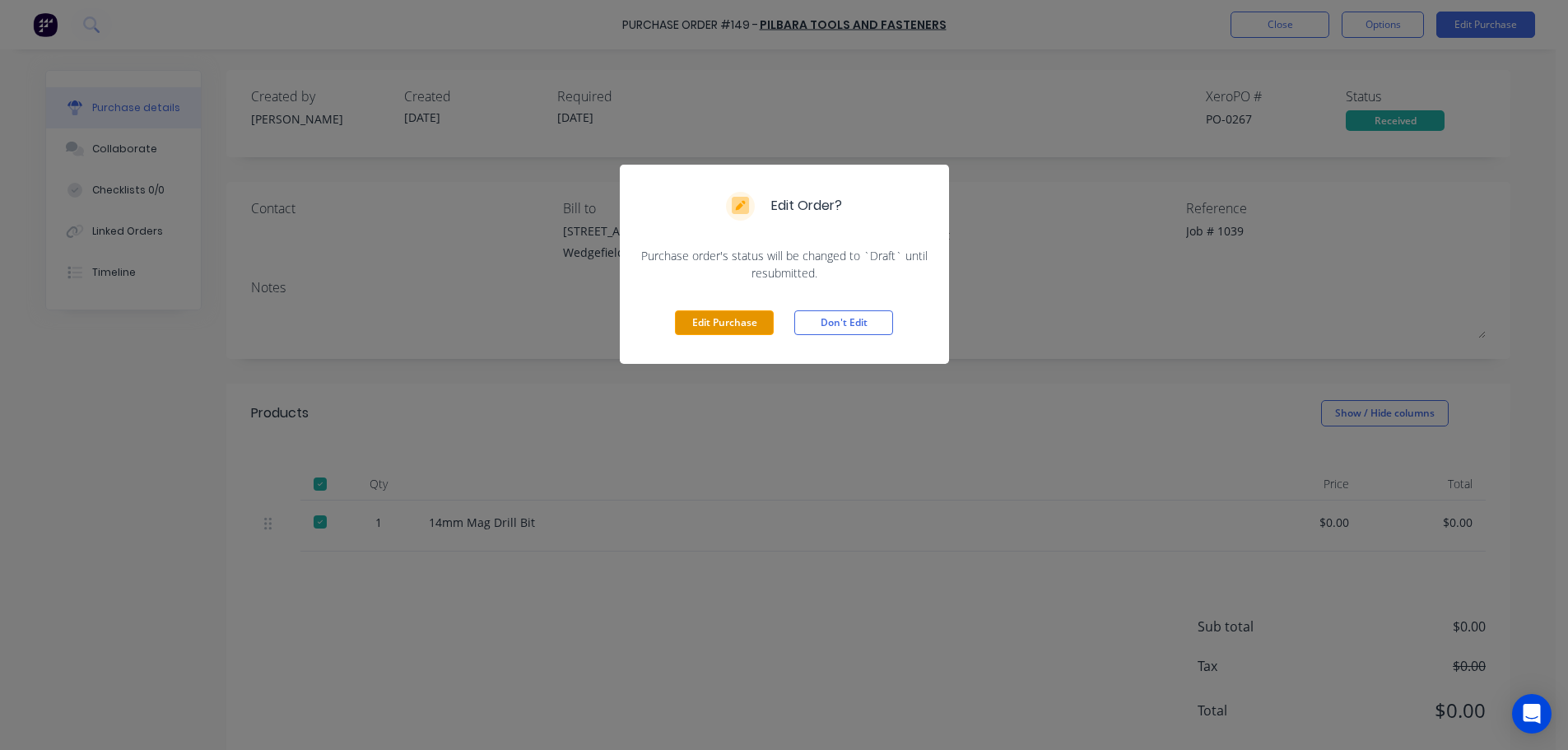
click at [714, 310] on button "Edit Purchase" at bounding box center [724, 322] width 99 height 25
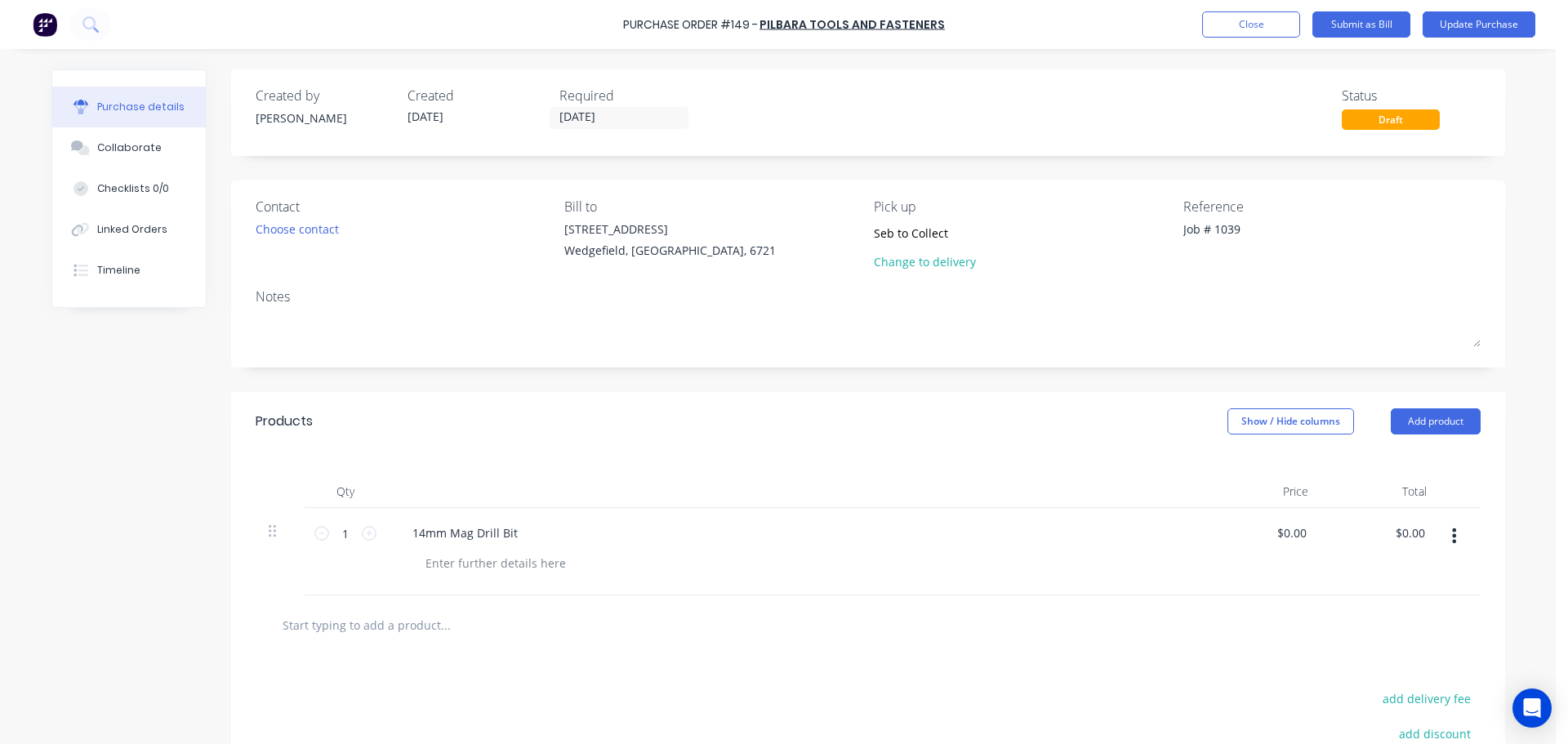
type textarea "x"
drag, startPoint x: 1290, startPoint y: 230, endPoint x: 983, endPoint y: 228, distance: 307.0
click at [983, 228] on div "Contact Choose contact [PERSON_NAME] to [STREET_ADDRESS] Pick up Seb to Collect…" at bounding box center [868, 237] width 1225 height 82
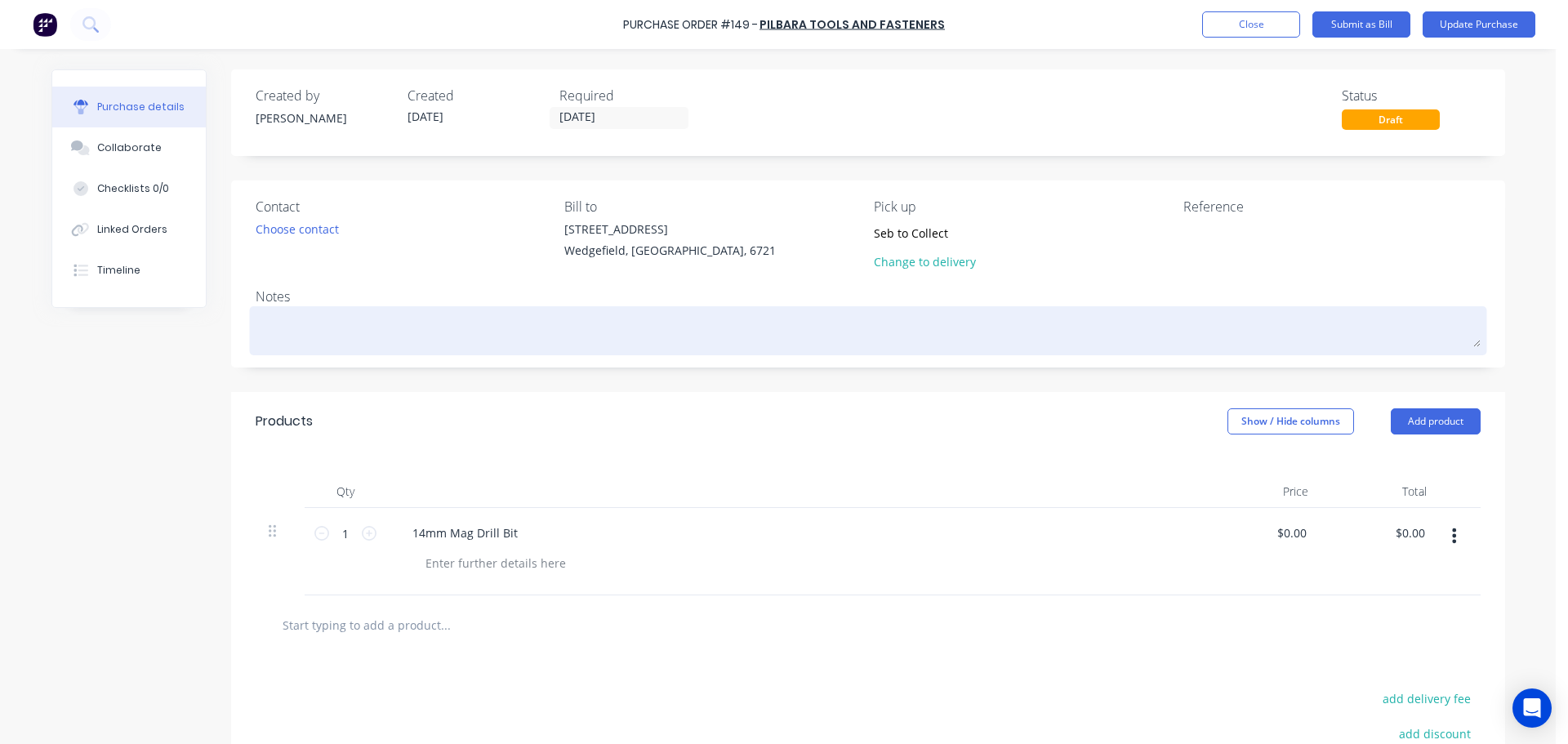
type textarea "x"
click at [289, 333] on textarea at bounding box center [868, 329] width 1225 height 37
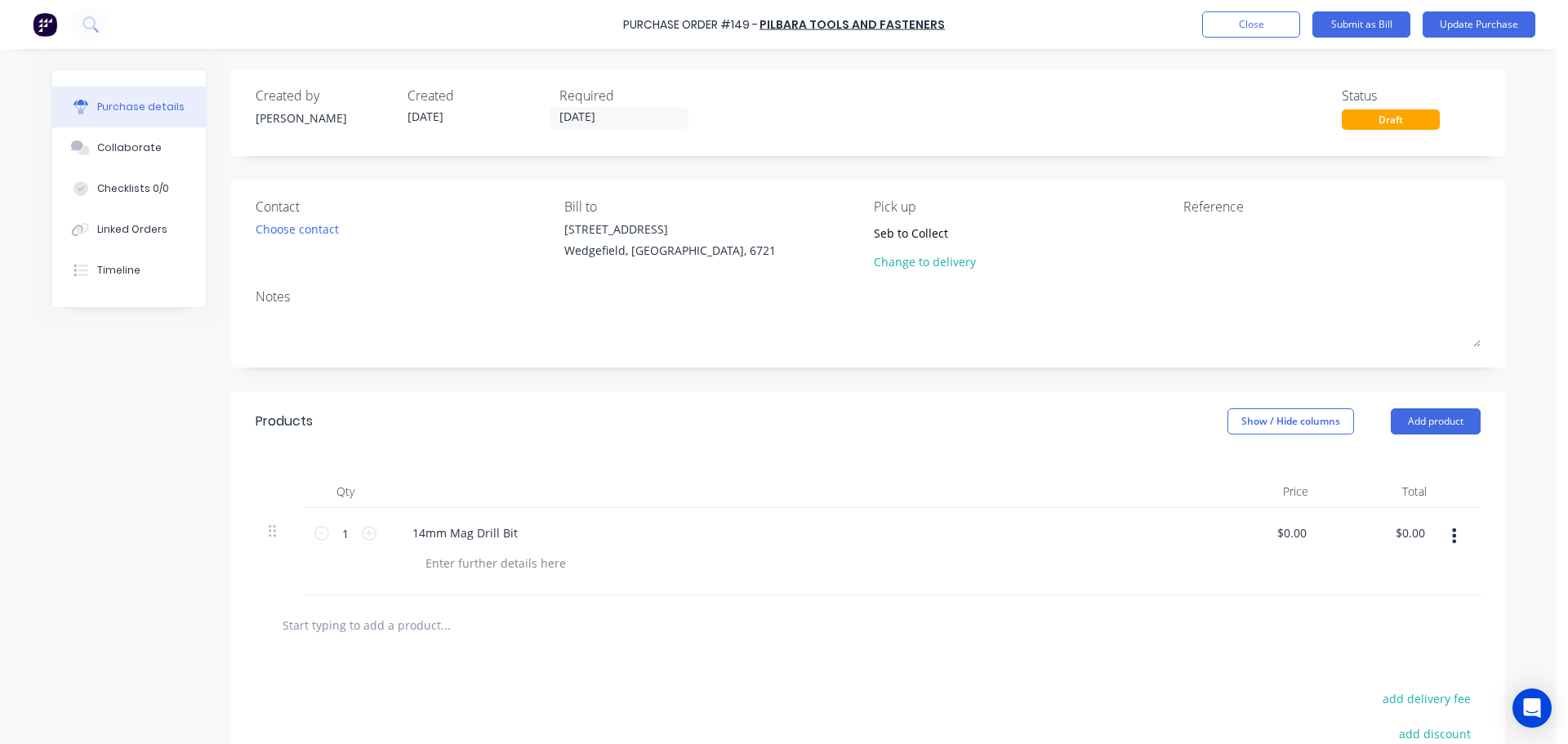
paste textarea "Job # 1039"
type textarea "x"
type textarea "Job # 1039"
type textarea "x"
type textarea "Job # 1039"
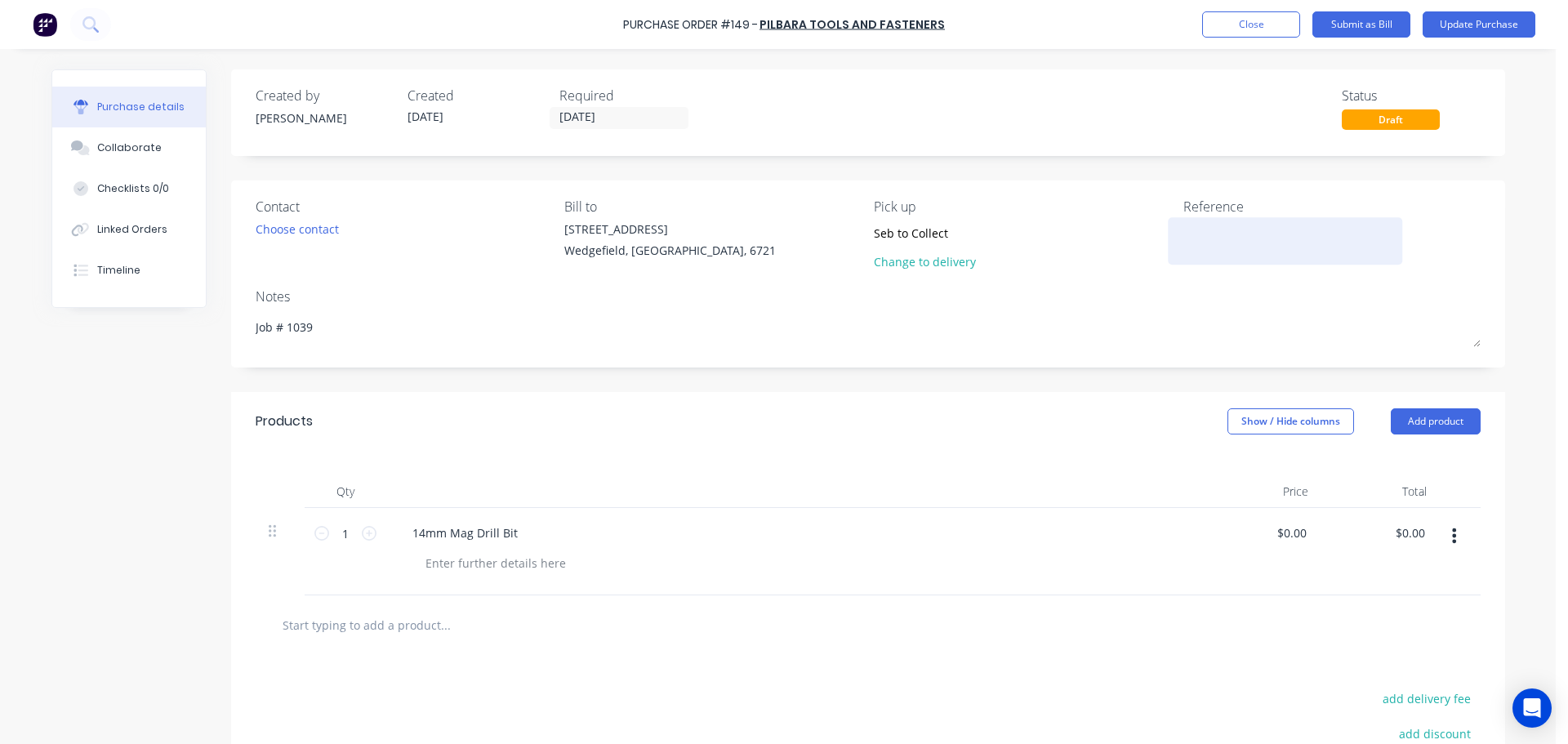
click at [1244, 233] on textarea at bounding box center [1286, 239] width 204 height 37
paste textarea "10170399"
type textarea "10170399"
type textarea "x"
type textarea "10170399"
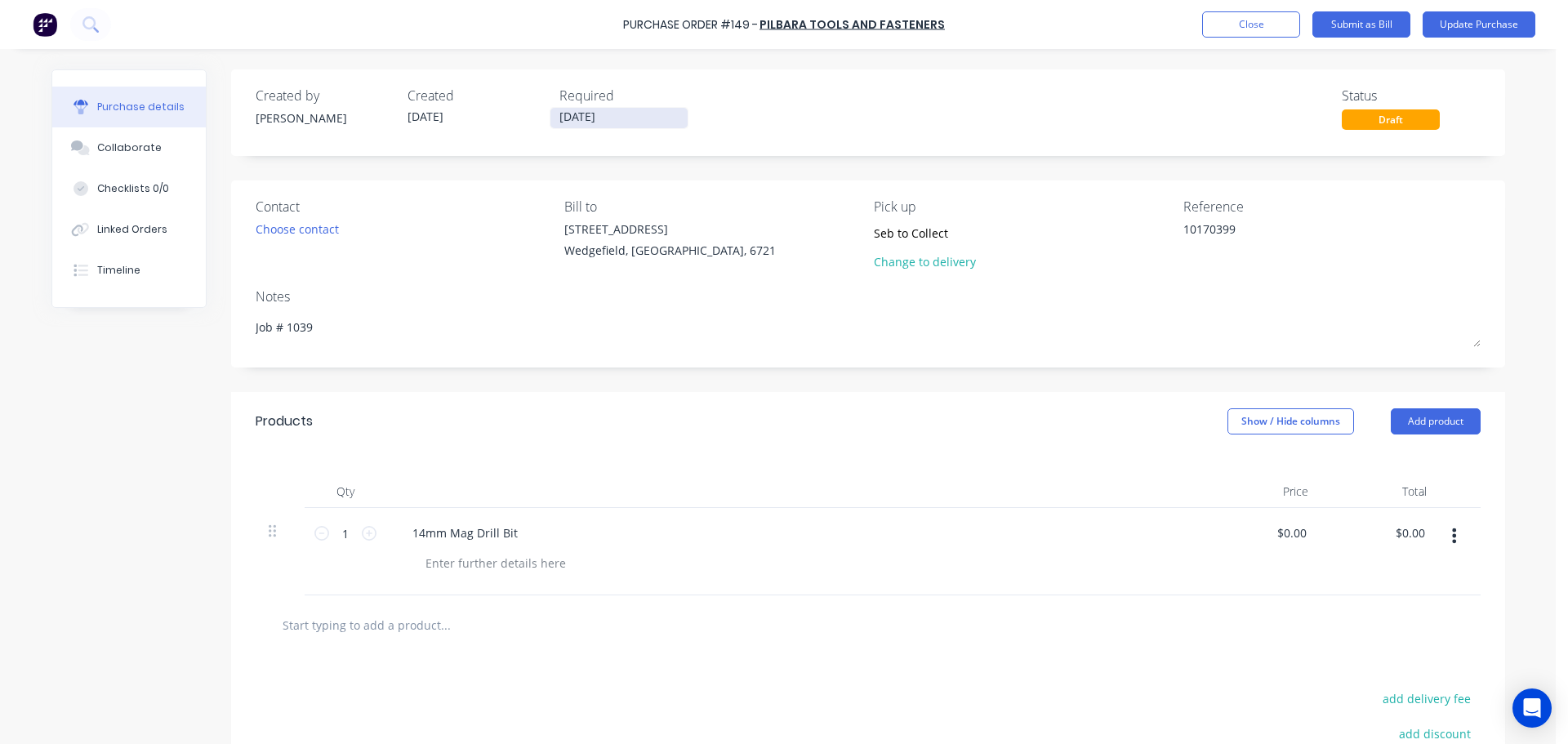
click at [643, 112] on input "[DATE]" at bounding box center [619, 118] width 137 height 20
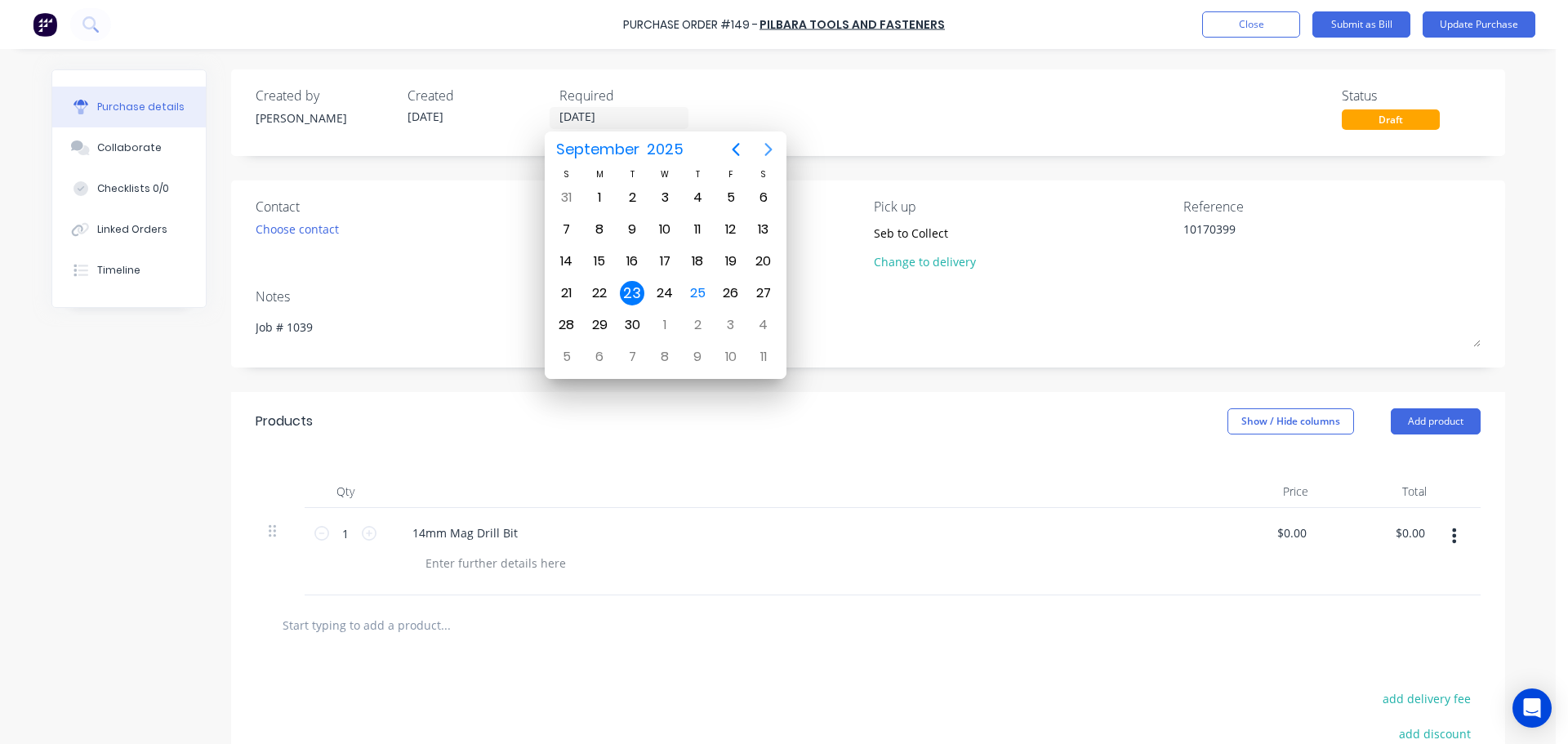
click at [767, 153] on icon "Next page" at bounding box center [768, 150] width 7 height 13
click at [730, 329] on div "31" at bounding box center [731, 324] width 25 height 25
type textarea "x"
type input "[DATE]"
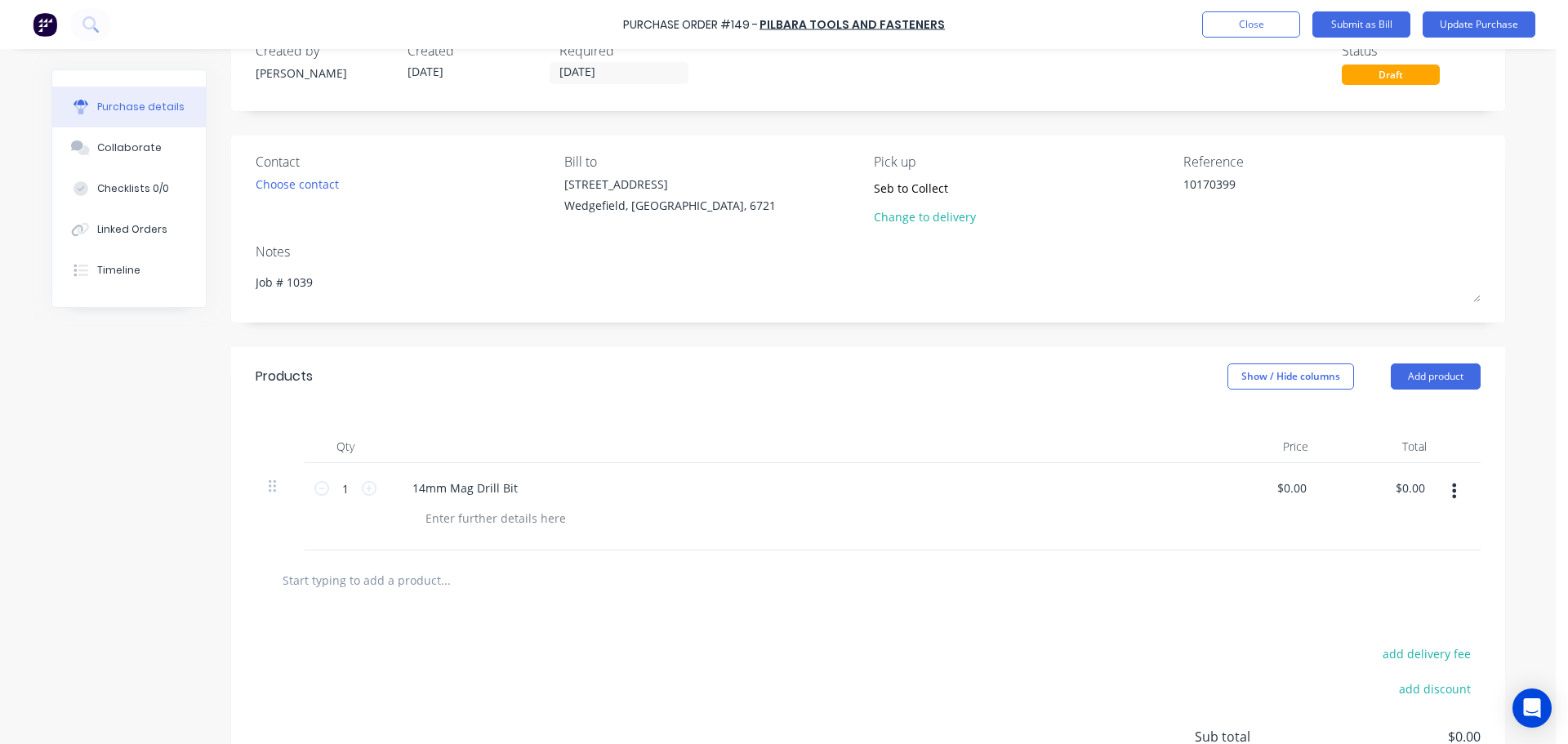
scroll to position [82, 0]
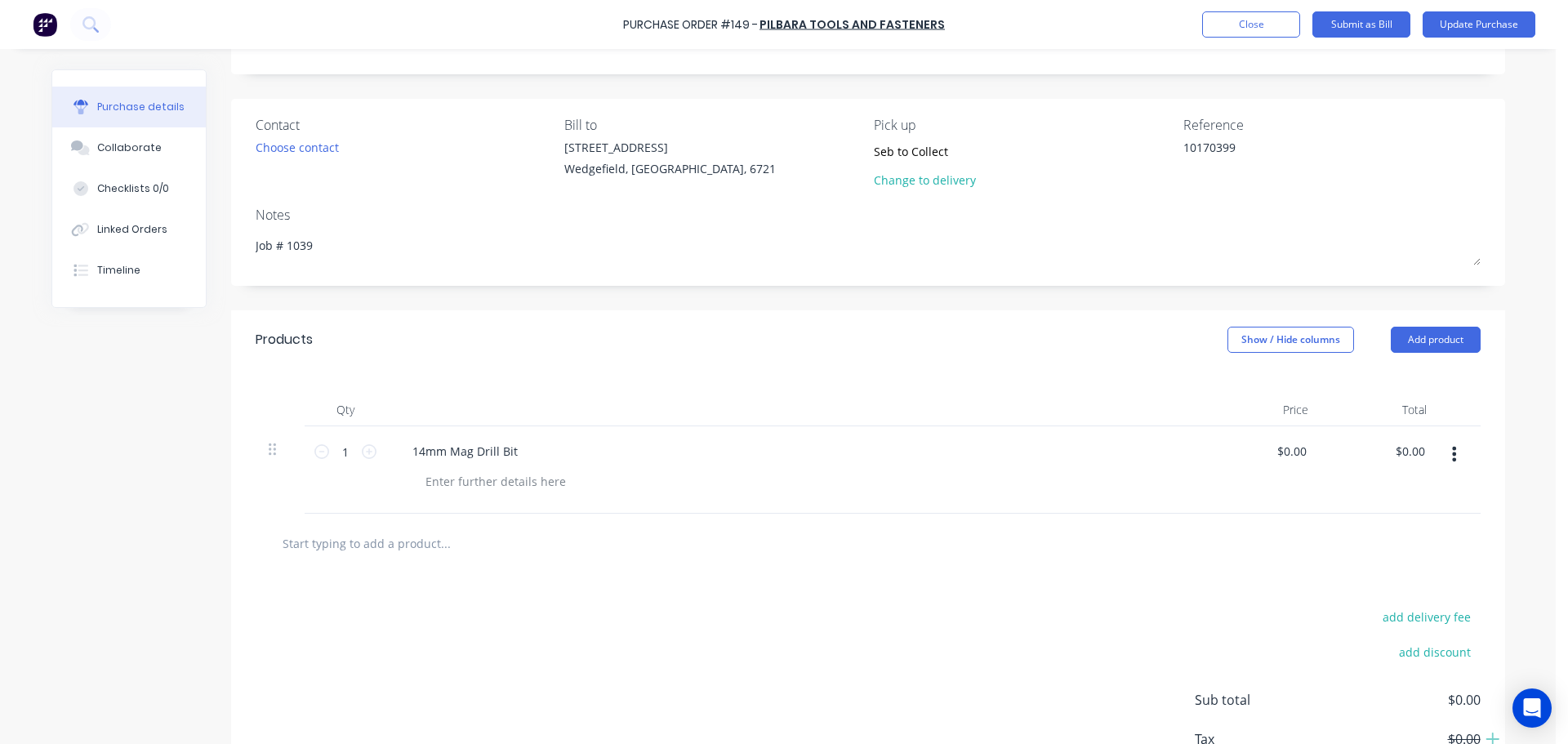
drag, startPoint x: 361, startPoint y: 524, endPoint x: 821, endPoint y: 562, distance: 461.6
click at [743, 605] on div "add delivery fee add discount Sub total $0.00 Tax $0.00 Total $0.00" at bounding box center [869, 707] width 1274 height 268
type textarea "x"
type input "0.00"
click at [1279, 459] on input "0.00" at bounding box center [1291, 451] width 38 height 24
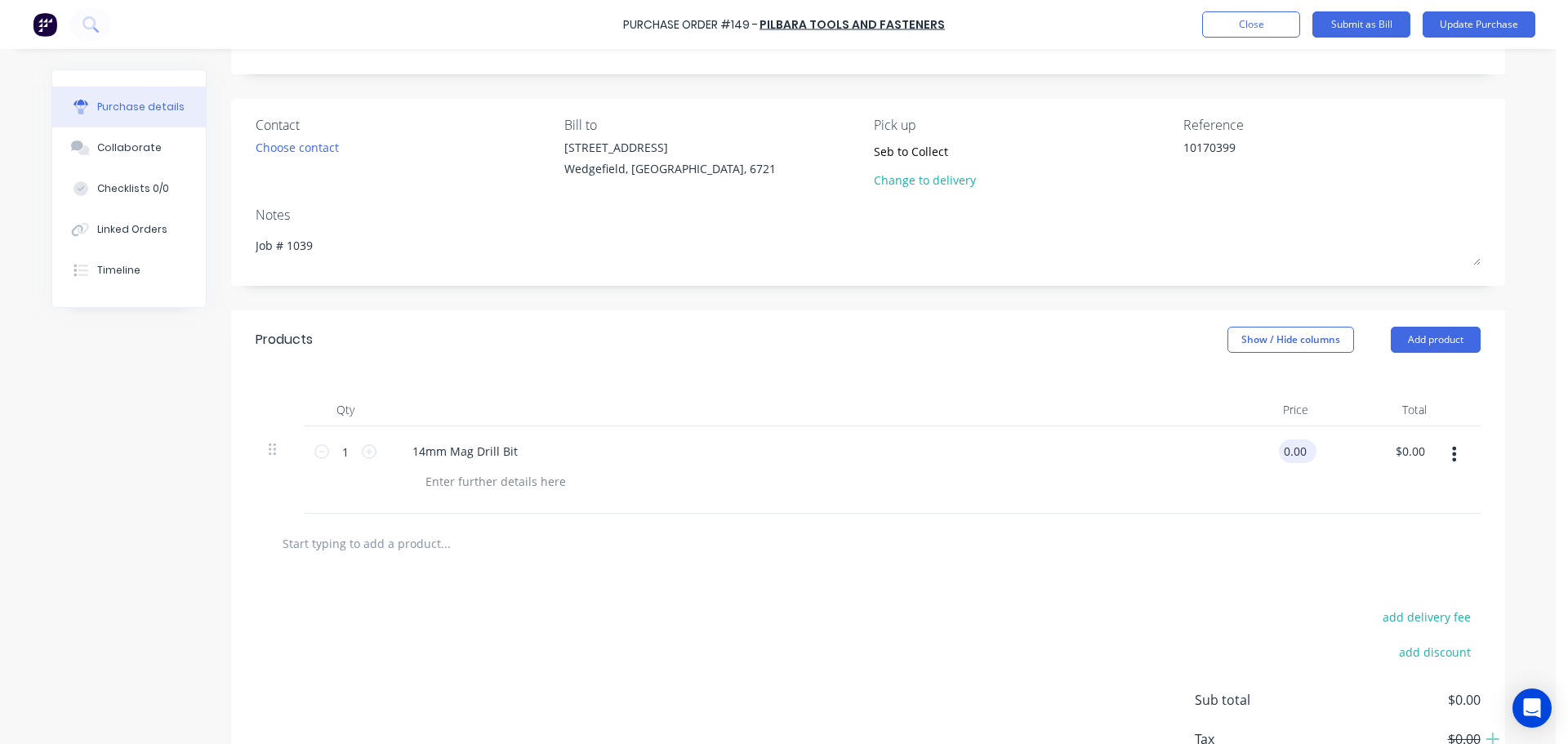
type textarea "x"
click at [1279, 459] on input "0.00" at bounding box center [1295, 451] width 31 height 24
type input "44.71"
type textarea "x"
type input "$44.71"
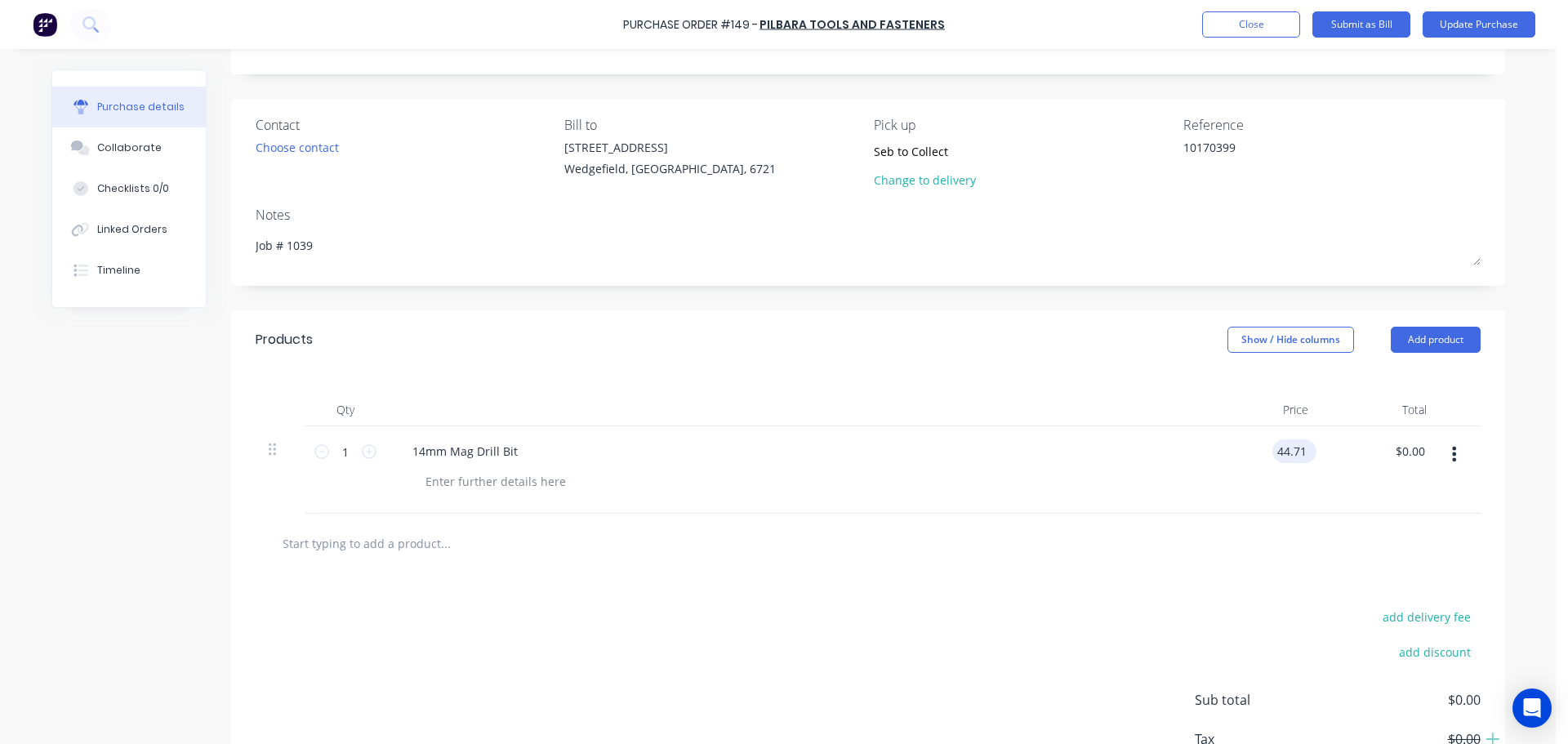
type input "44.71"
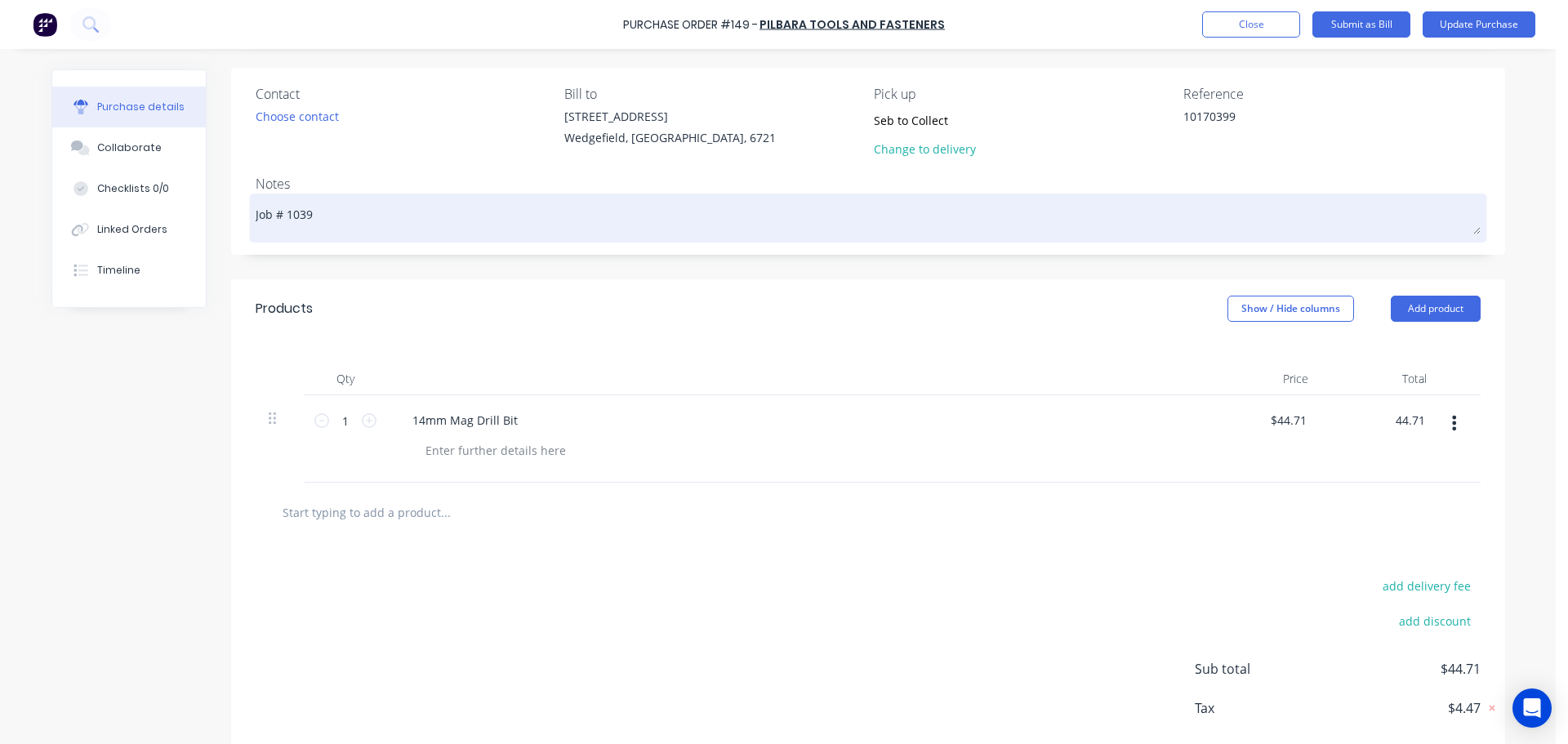
scroll to position [0, 0]
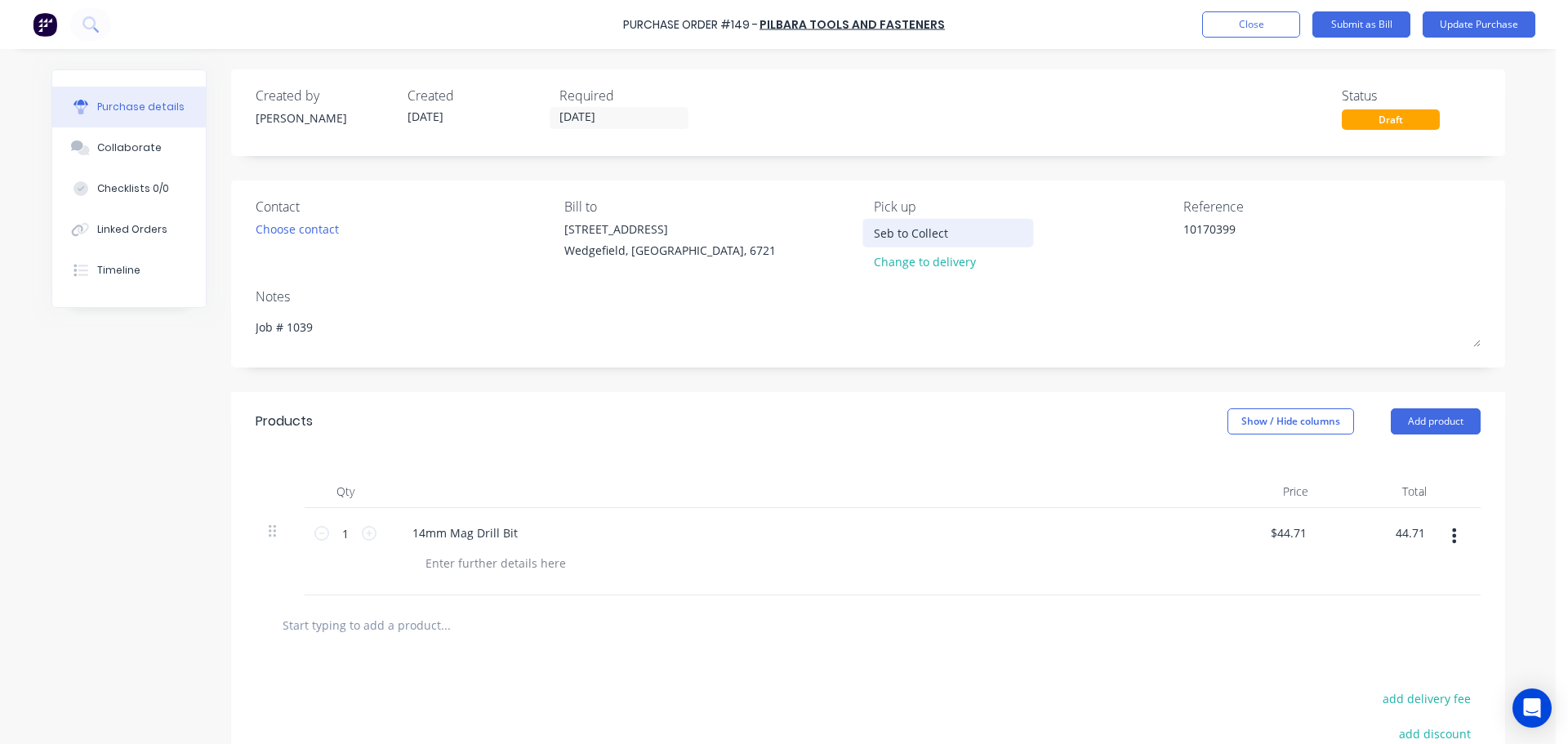
type textarea "x"
type input "$44.71"
drag, startPoint x: 890, startPoint y: 231, endPoint x: 1191, endPoint y: 265, distance: 302.9
click at [1178, 262] on div "Contact Choose contact [PERSON_NAME] to [STREET_ADDRESS] Pick up Seb to Collect…" at bounding box center [868, 237] width 1225 height 82
type textarea "x"
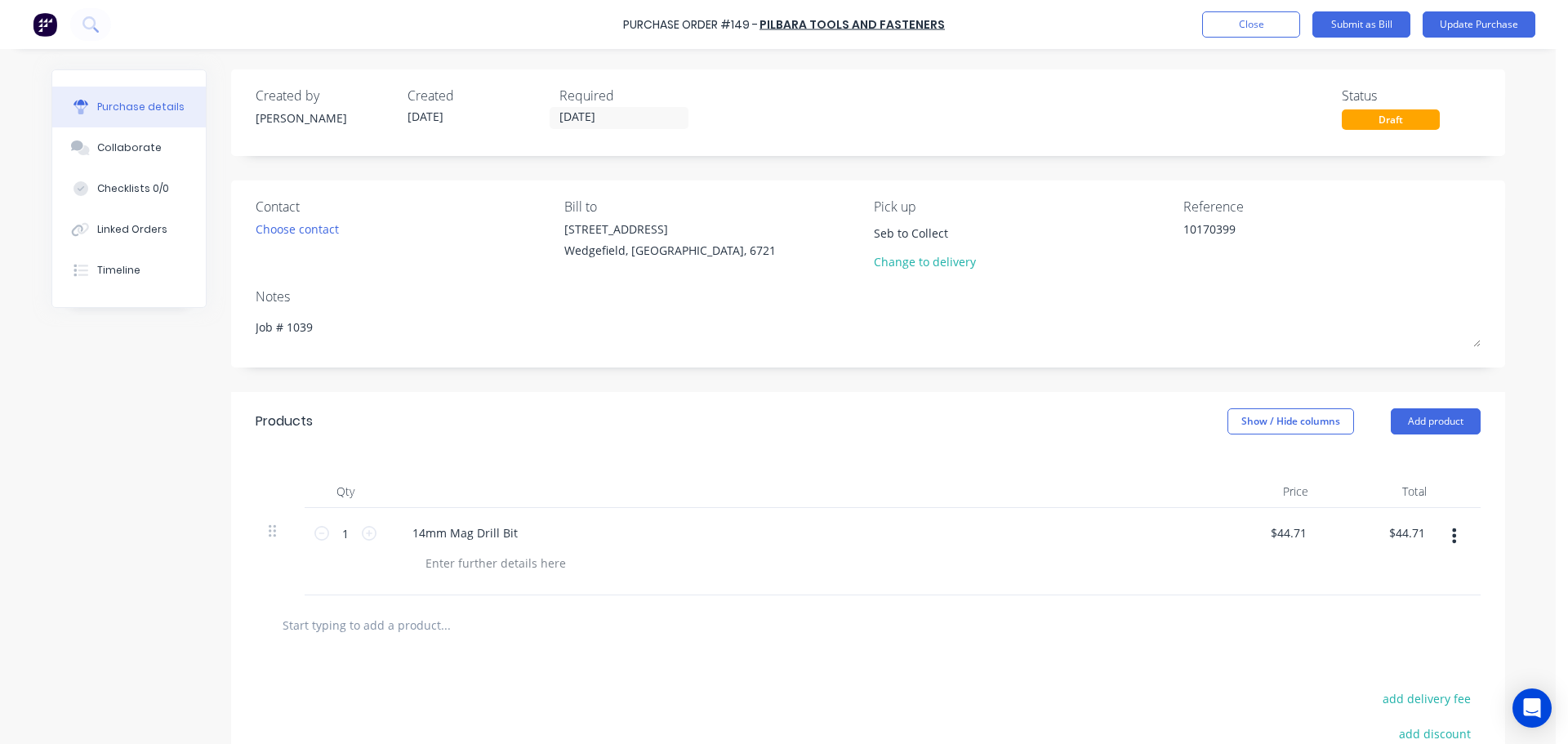
type input "Seb C"
type textarea "x"
type input "Seb Co"
type textarea "x"
type input "Seb Col"
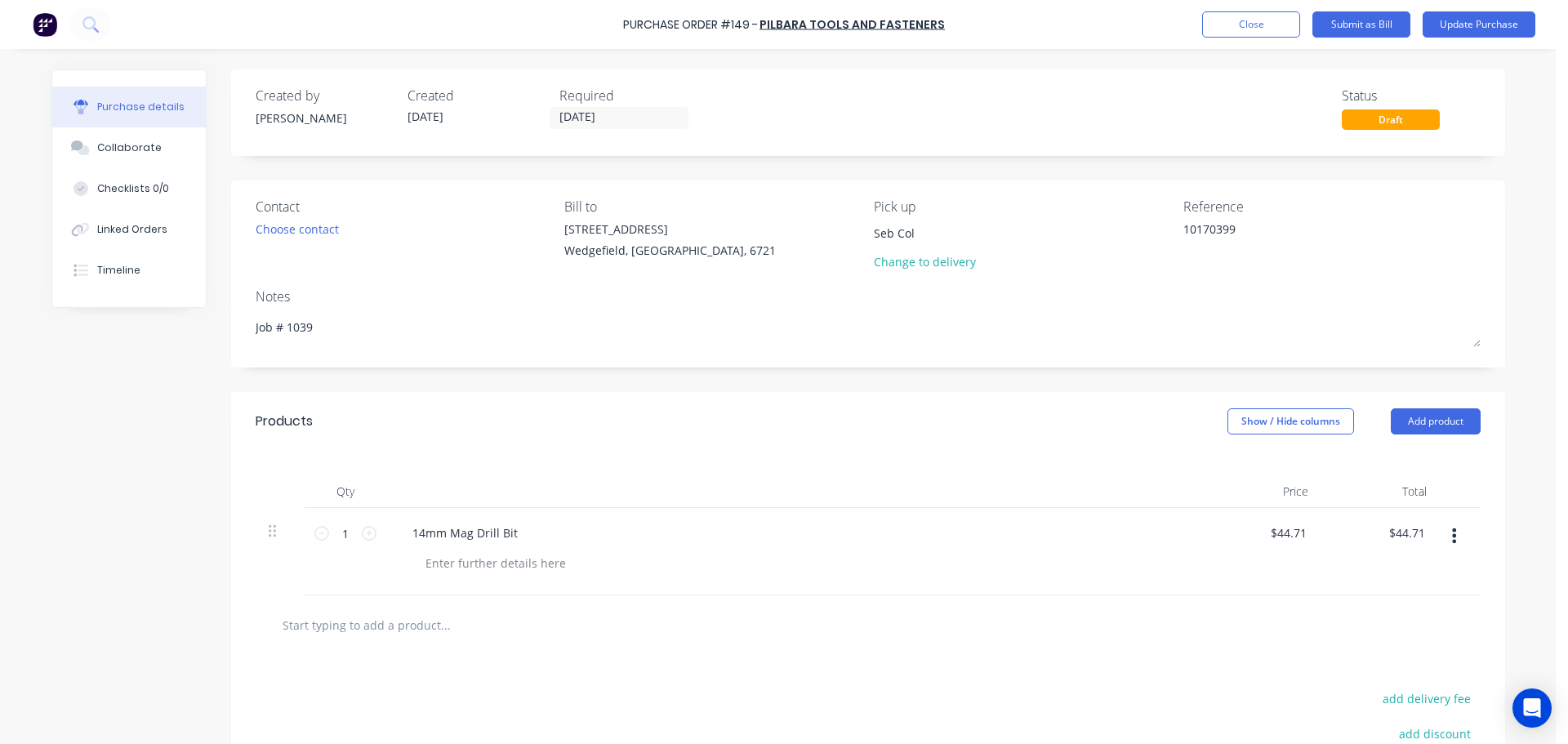
type textarea "x"
type input "Seb Coll"
type textarea "x"
type input "Seb Colle"
type textarea "x"
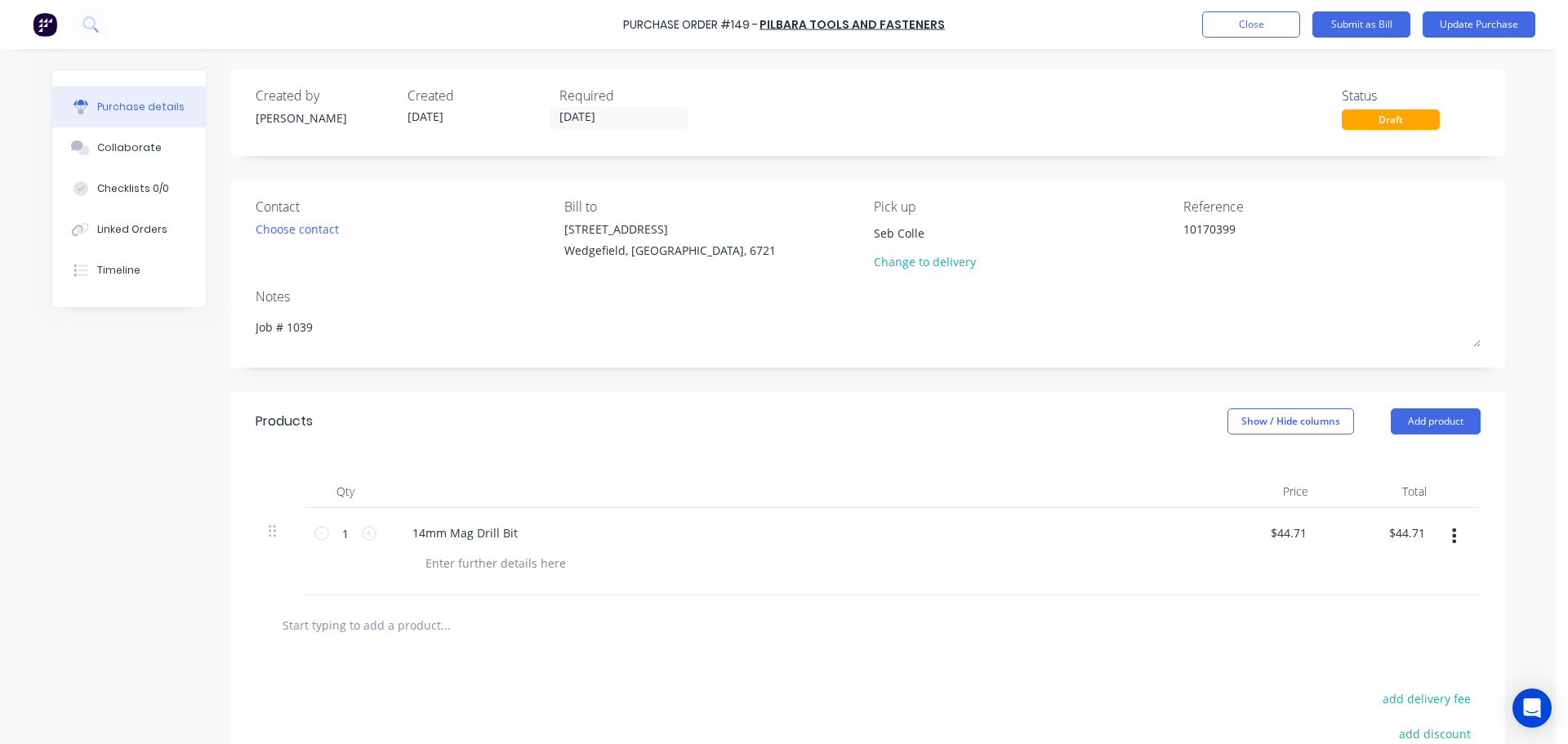
type input "Seb Collec"
type textarea "x"
type input "Seb Collect"
type textarea "x"
type input "Seb Collecte"
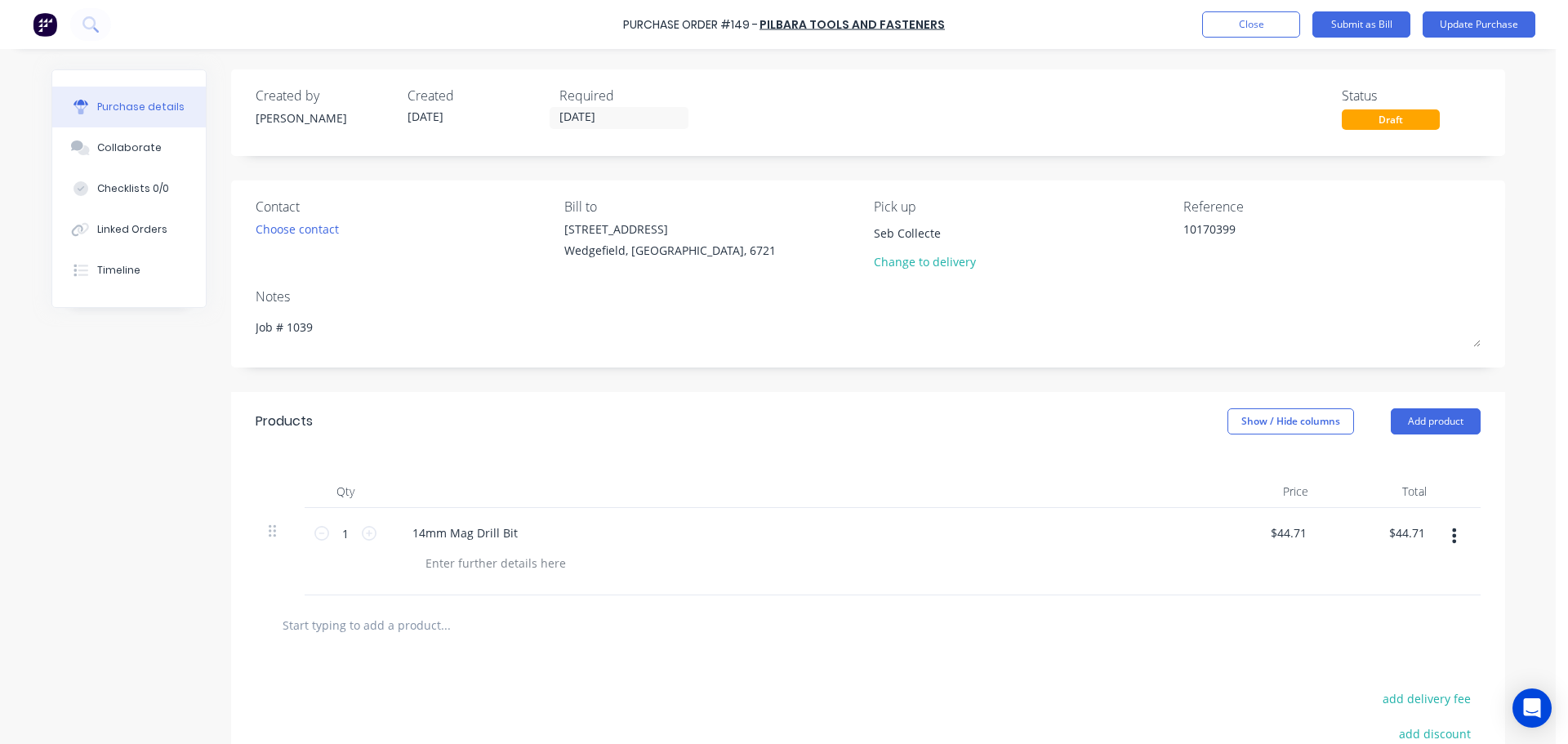
type textarea "x"
type input "Seb Collected"
type textarea "x"
type input "Seb Collected"
click at [1328, 19] on button "Submit as Bill" at bounding box center [1361, 24] width 98 height 26
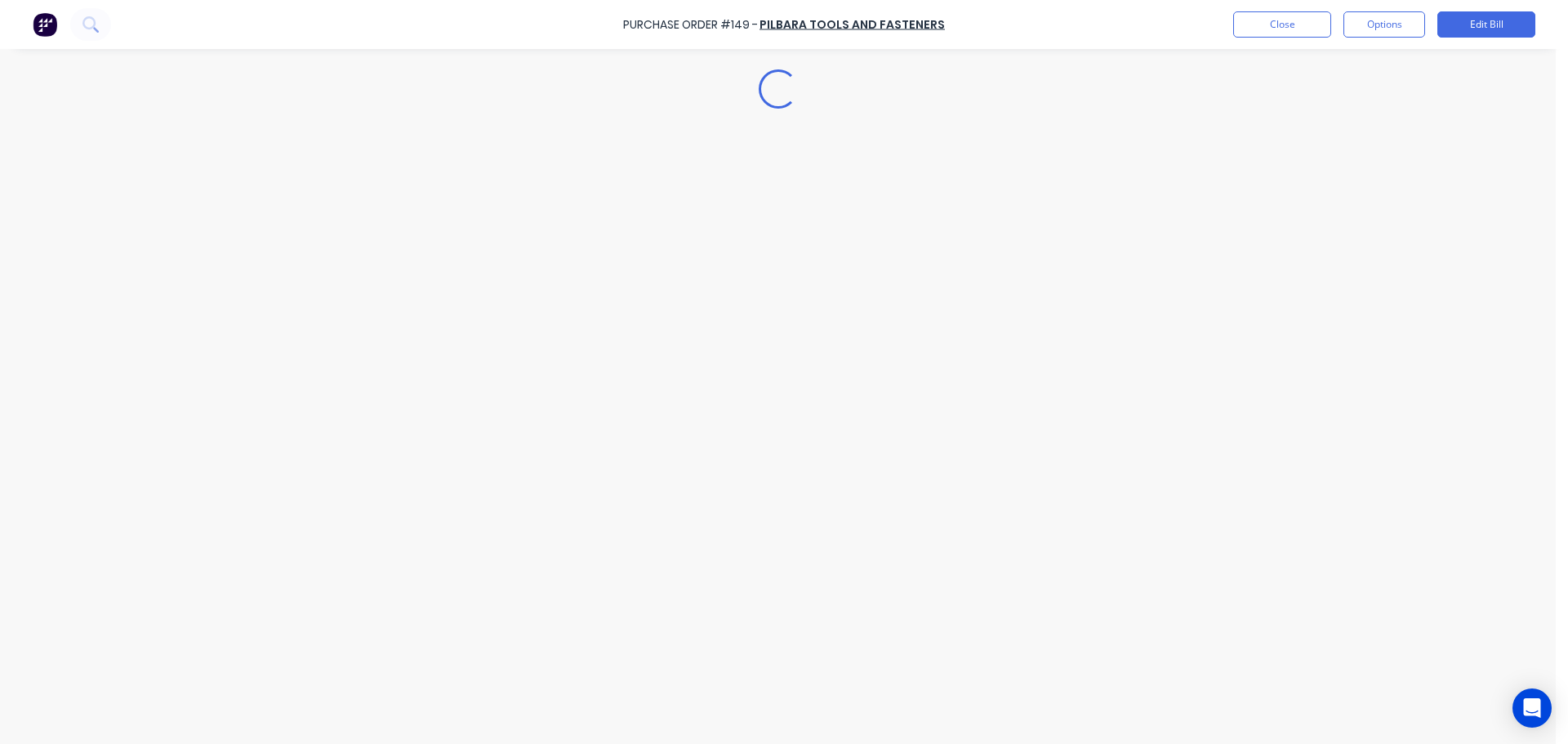
type textarea "x"
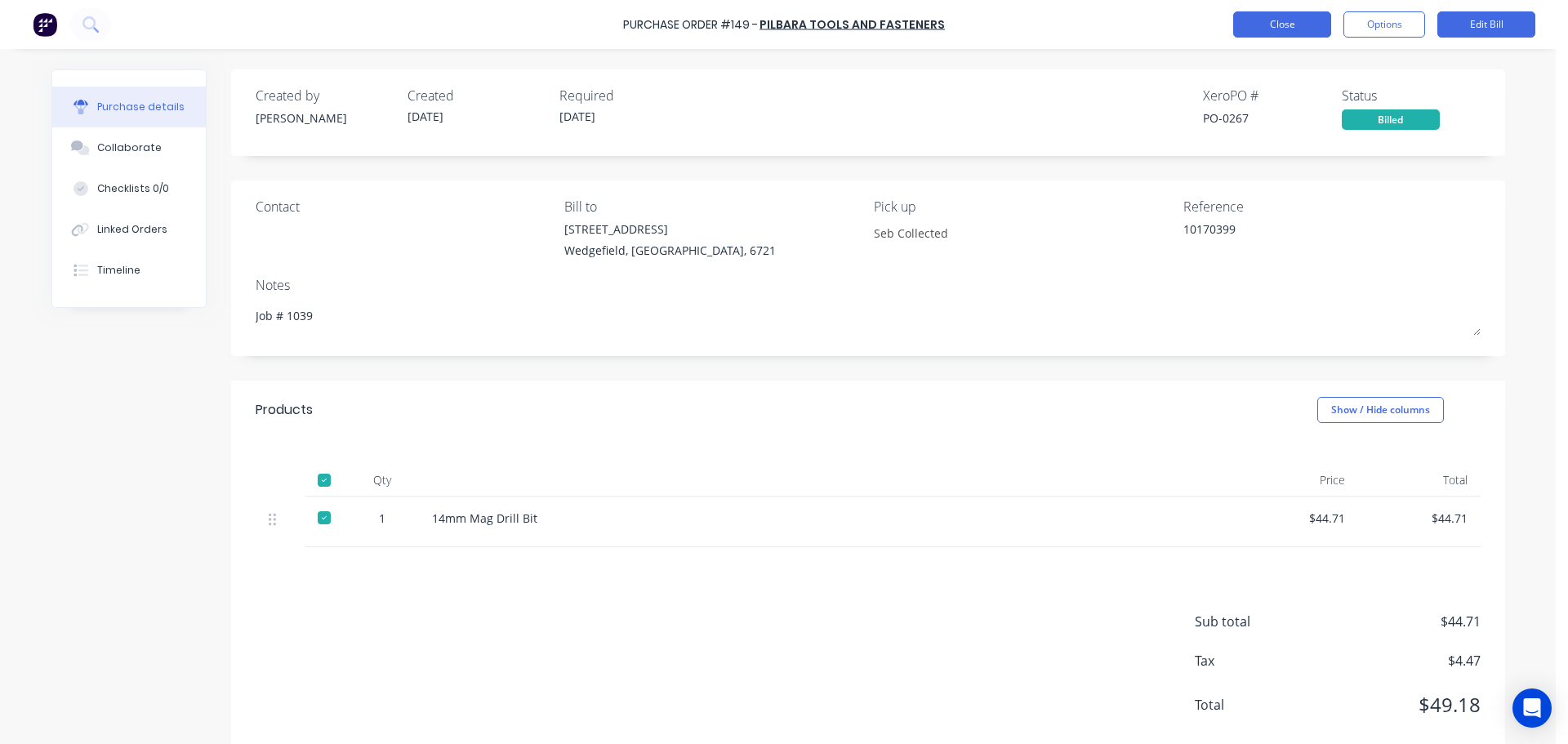
click at [1289, 25] on button "Close" at bounding box center [1282, 24] width 98 height 26
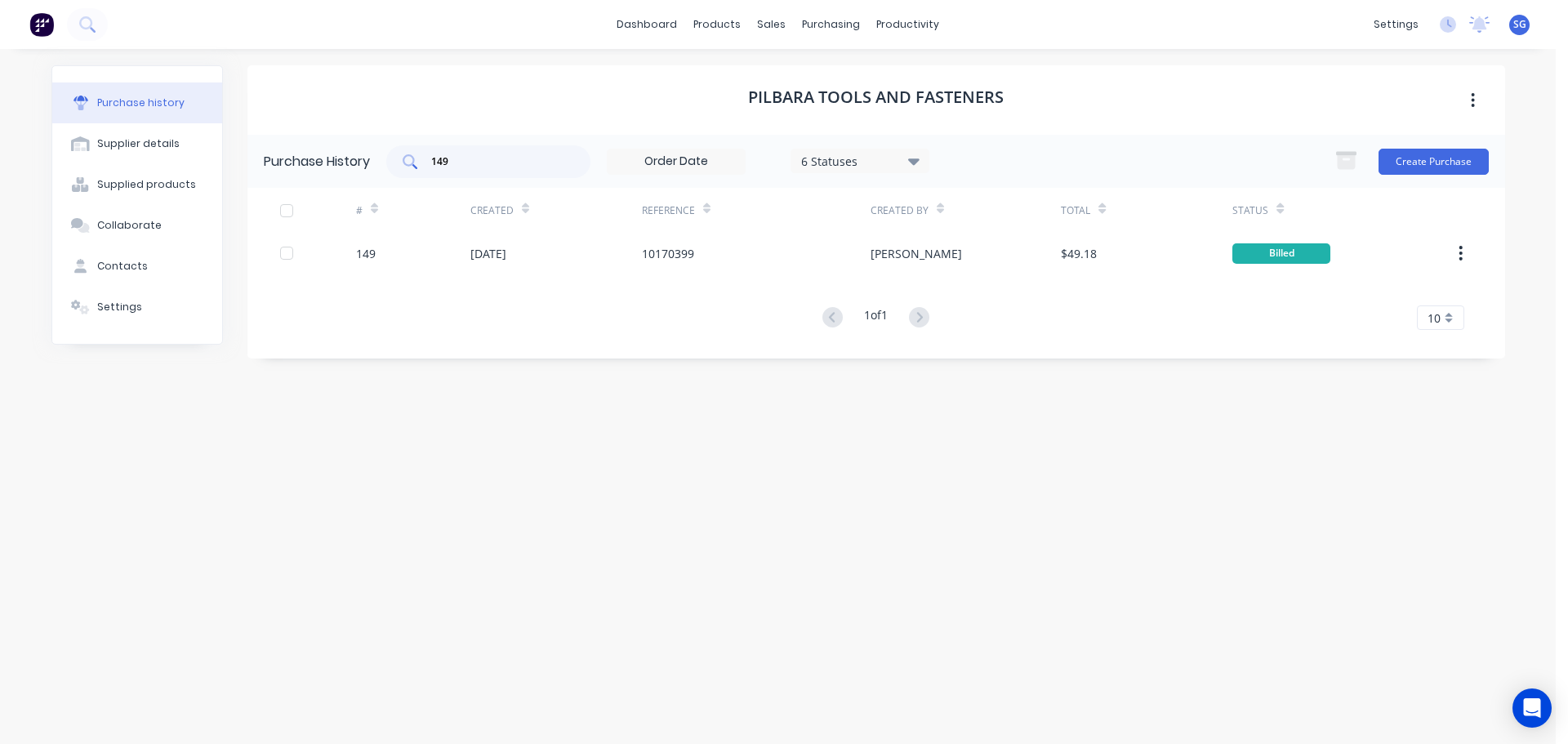
click at [445, 166] on input "149" at bounding box center [497, 162] width 136 height 17
click at [844, 84] on div "Purchase Orders" at bounding box center [884, 78] width 86 height 15
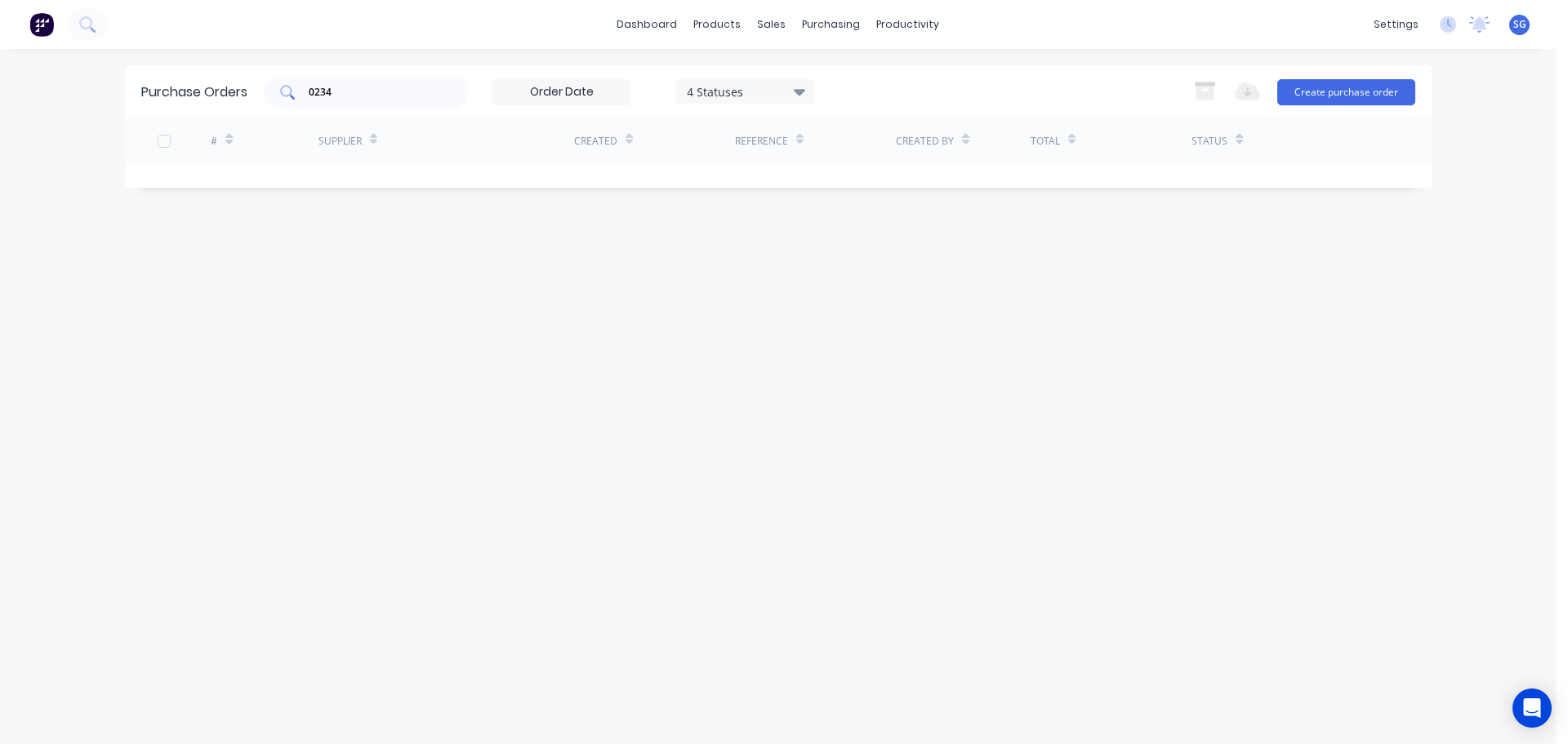
click at [374, 107] on div "0234" at bounding box center [366, 93] width 204 height 33
type input "0"
type input "5"
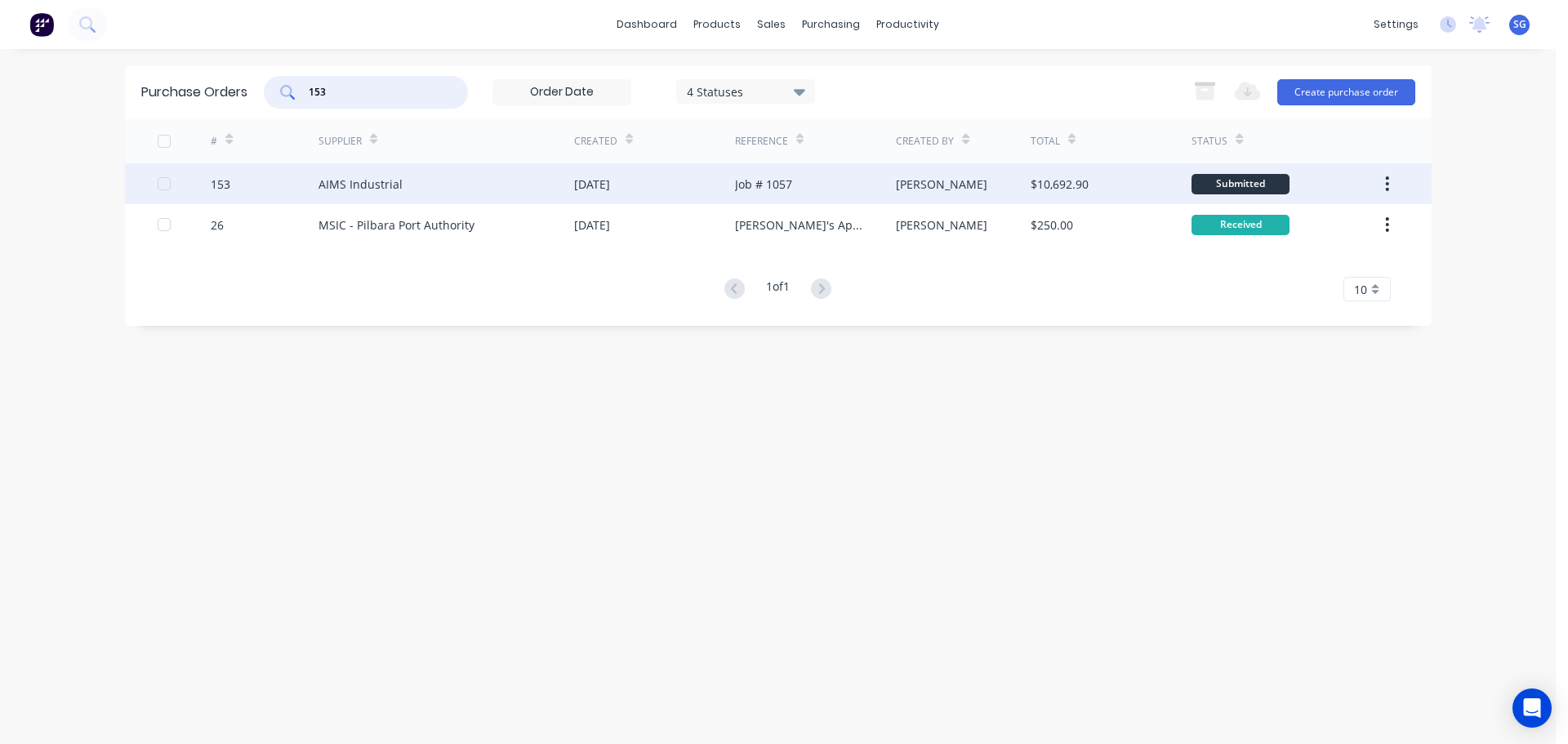
type input "153"
click at [222, 186] on div "153" at bounding box center [220, 184] width 19 height 17
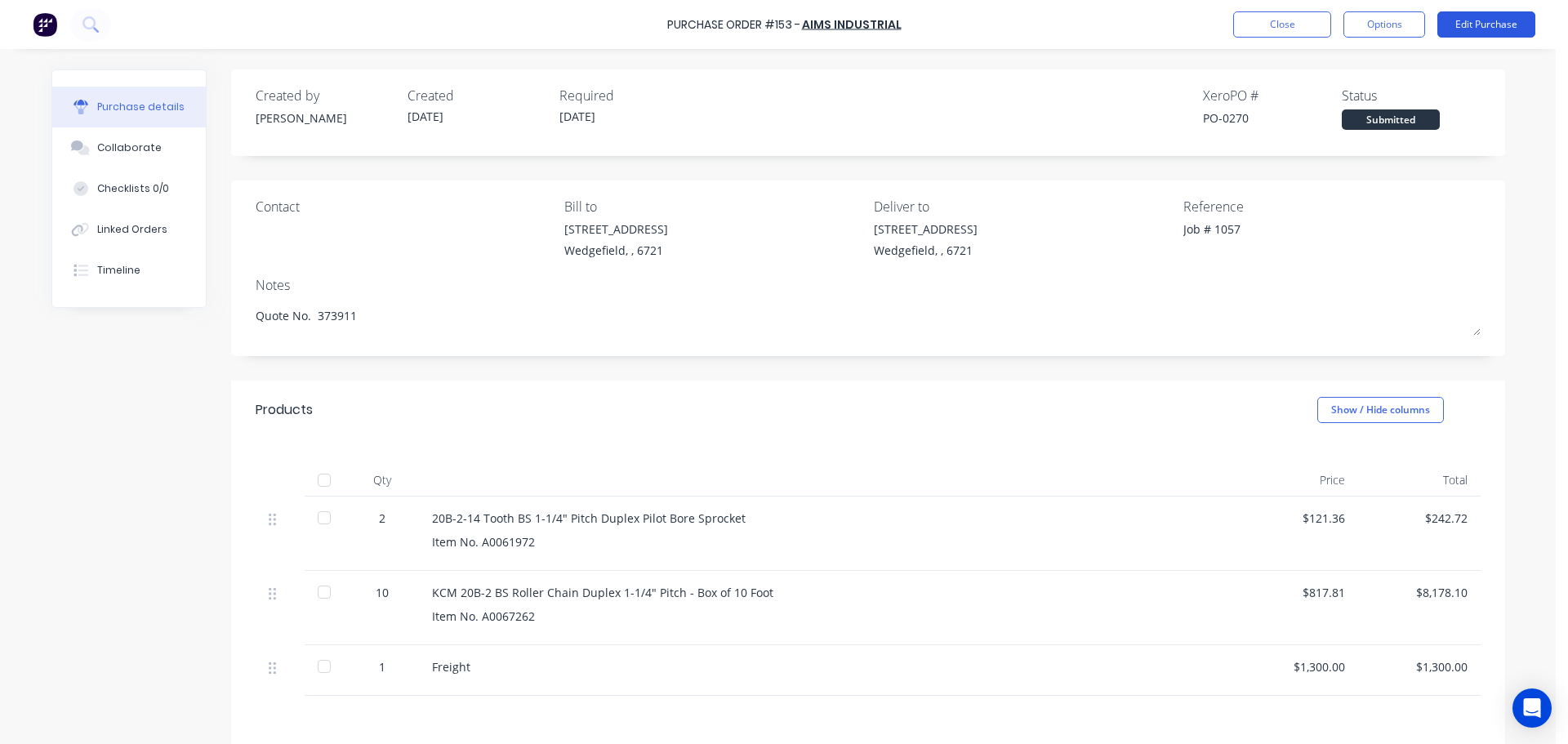
click at [1484, 17] on button "Edit Purchase" at bounding box center [1486, 24] width 98 height 26
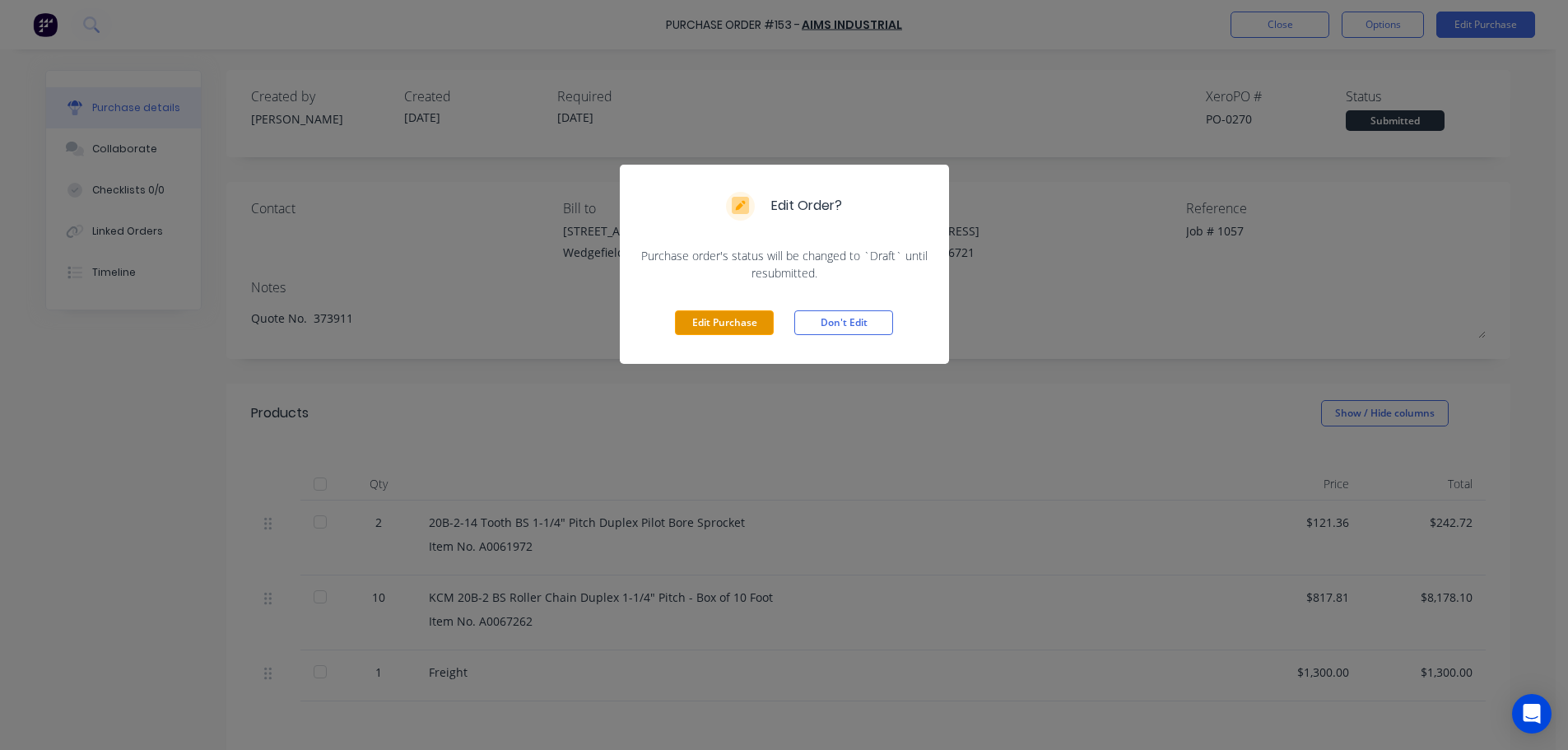
click at [680, 319] on button "Edit Purchase" at bounding box center [724, 322] width 99 height 25
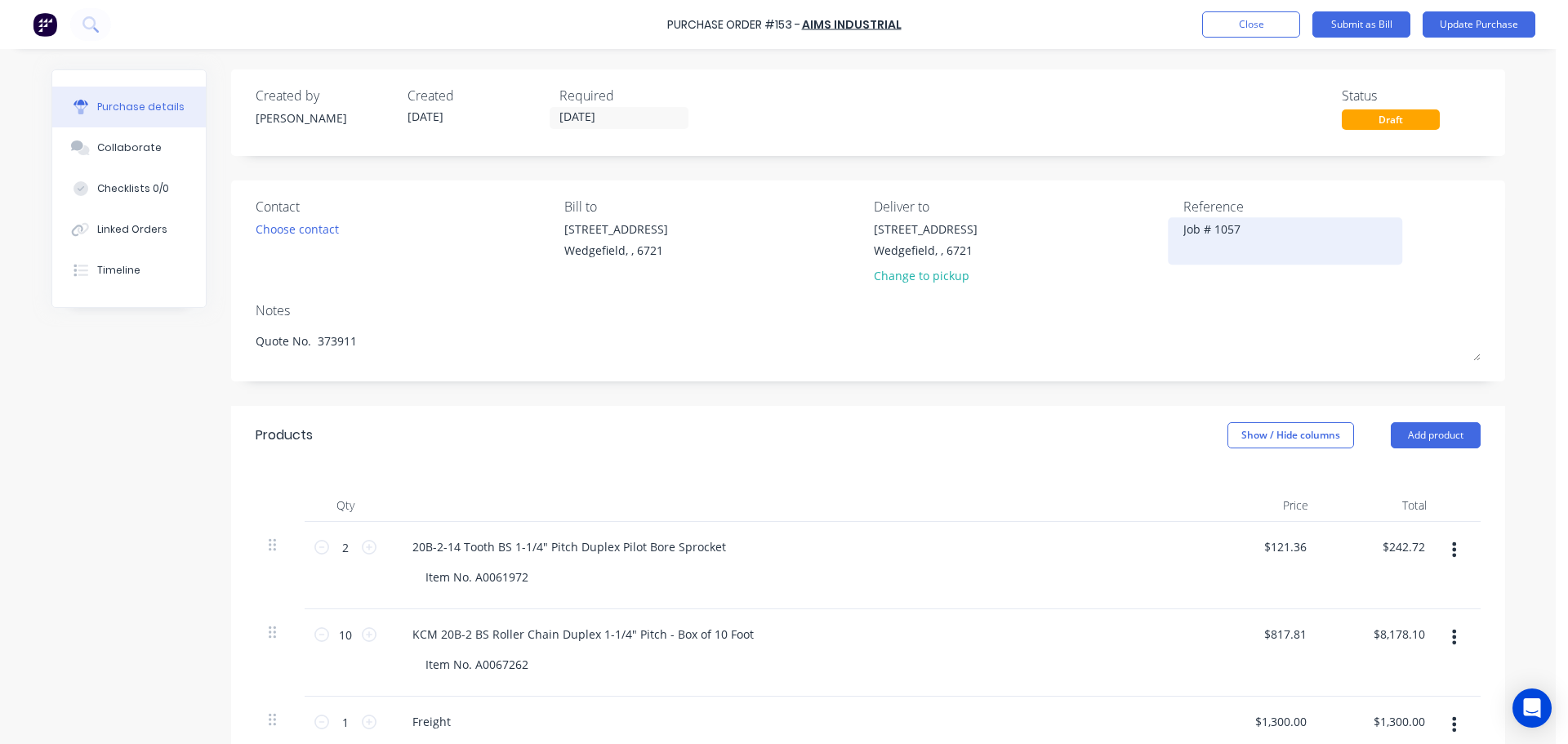
click at [1252, 241] on textarea "Job # 1057" at bounding box center [1286, 239] width 204 height 37
type textarea "x"
drag, startPoint x: 1274, startPoint y: 231, endPoint x: 1059, endPoint y: 231, distance: 215.0
click at [1059, 231] on div "Contact Choose contact [PERSON_NAME] to [STREET_ADDRESS] Deliver to [STREET_ADD…" at bounding box center [868, 244] width 1225 height 96
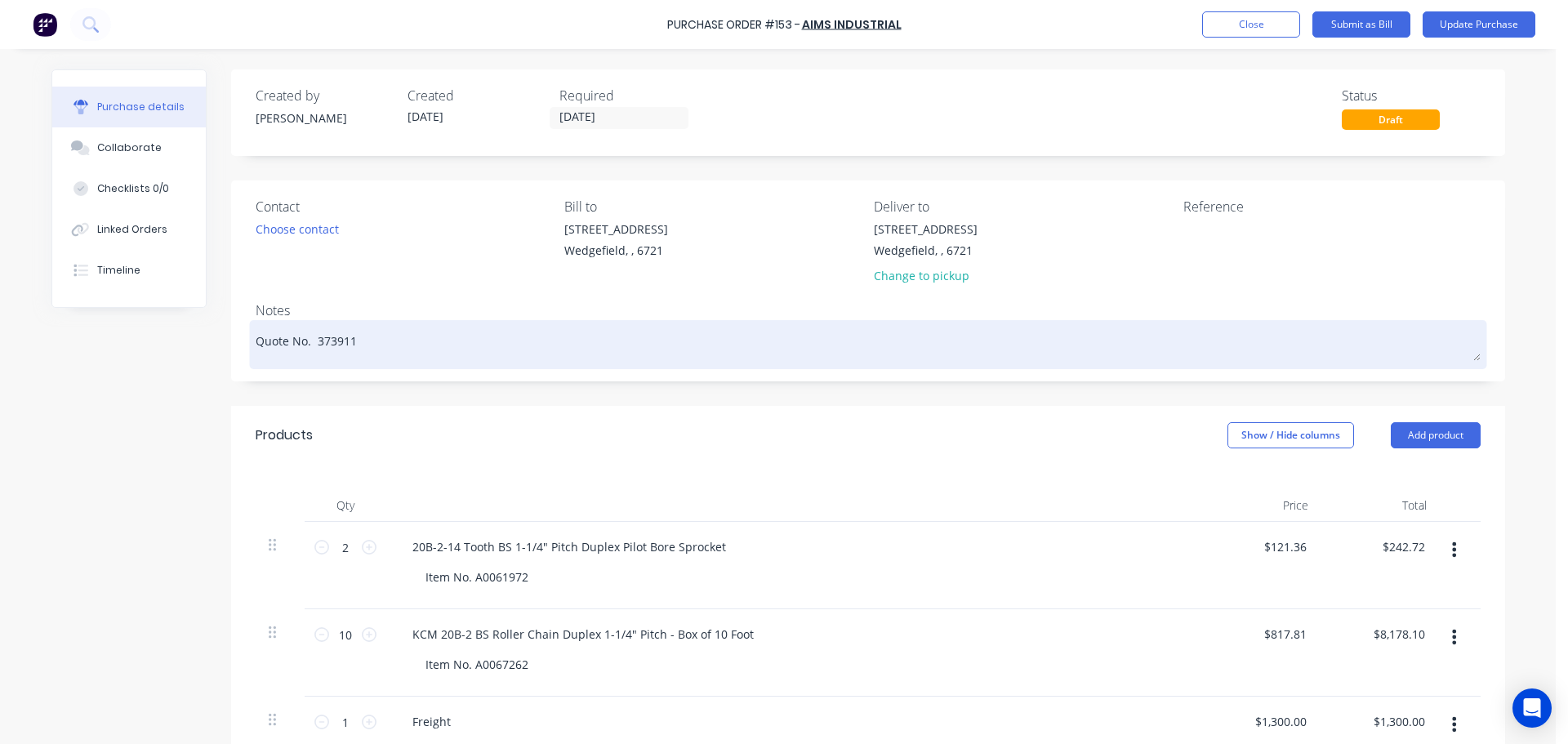
type textarea "x"
click at [256, 341] on div "Quote No. 373911" at bounding box center [868, 344] width 1225 height 40
click at [262, 348] on textarea "Quote No. 373911" at bounding box center [868, 343] width 1225 height 37
type textarea "x"
type textarea "Quote No. 373911"
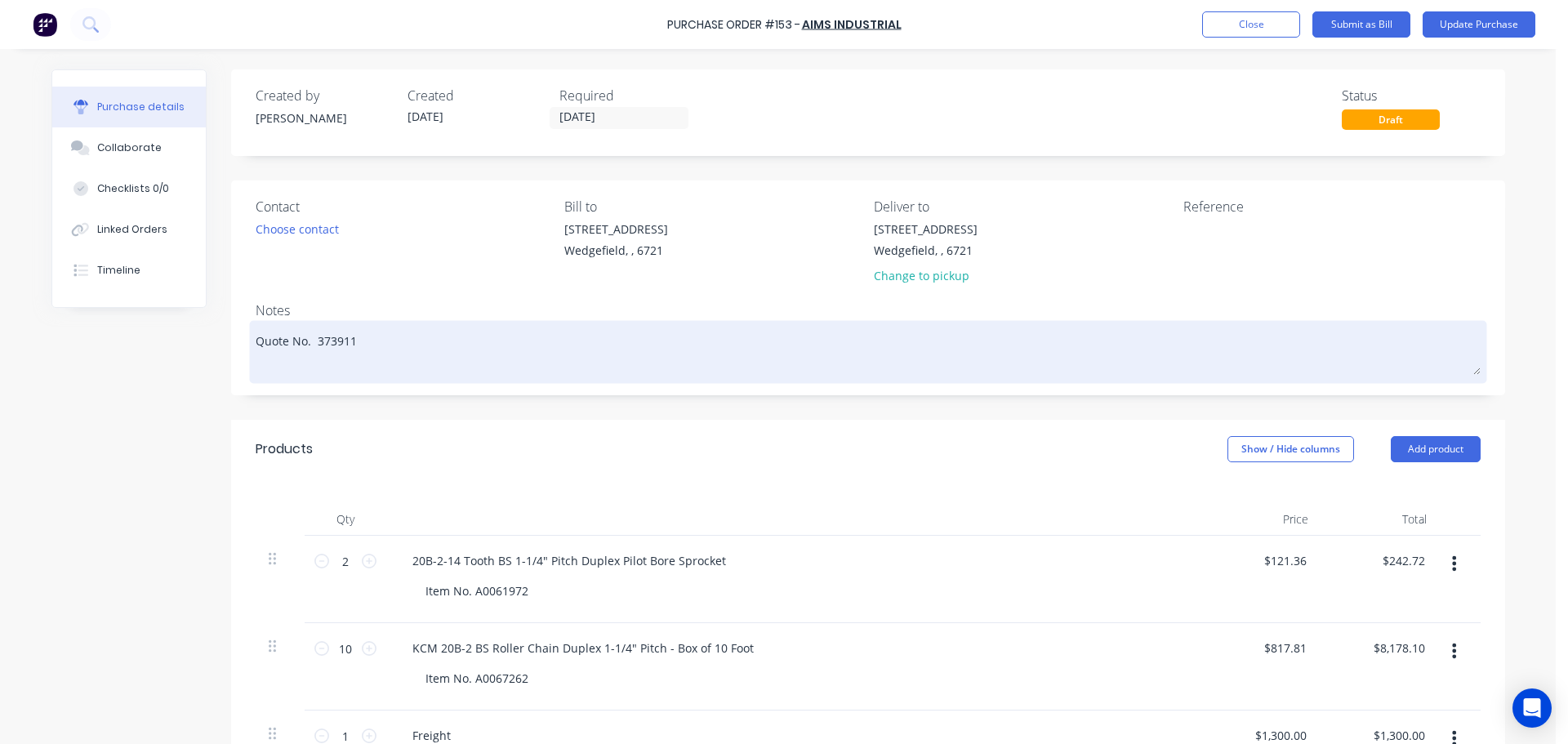
type textarea "x"
type textarea "F Quote No. 373911"
type textarea "x"
type textarea "Fo Quote No. 373911"
type textarea "x"
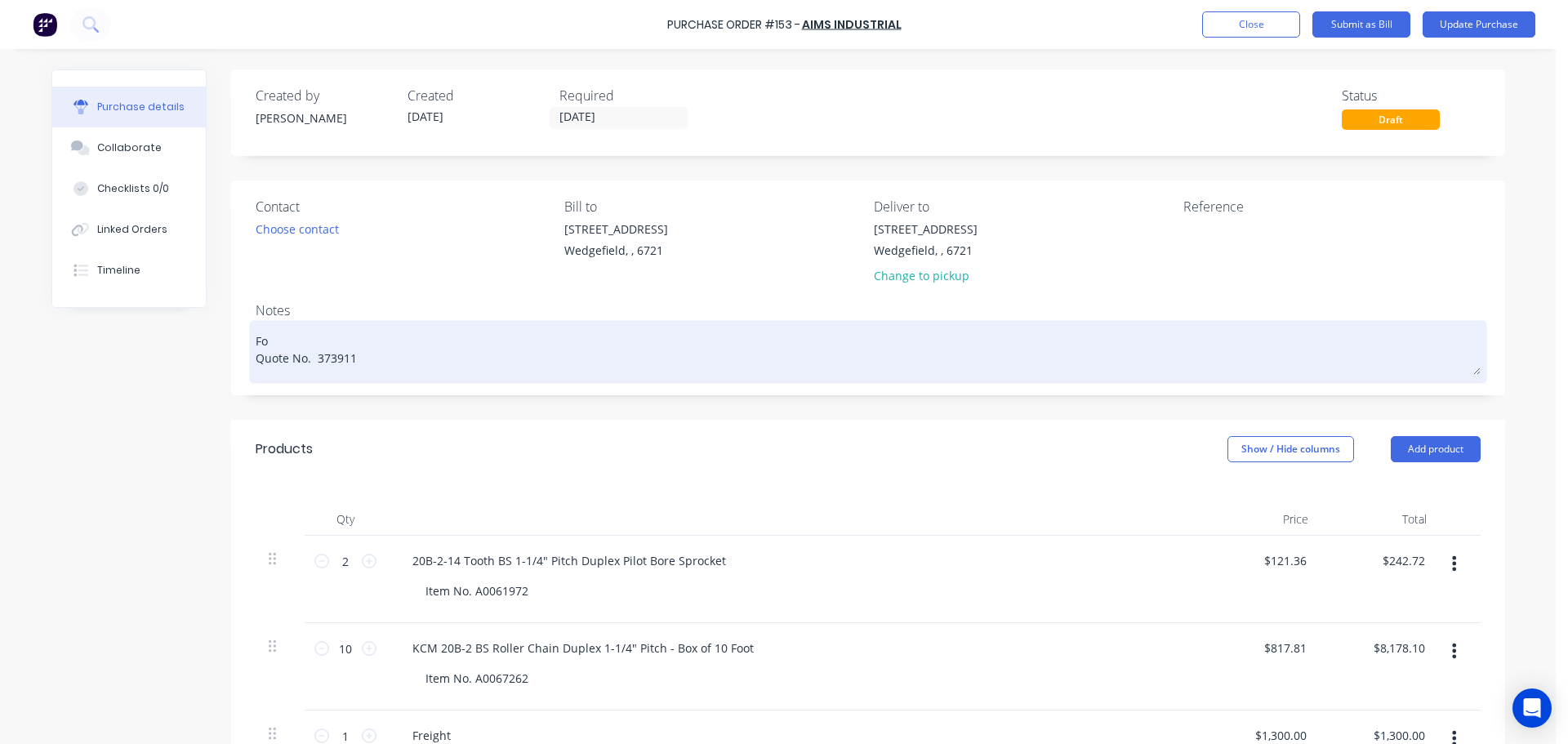
type textarea "For Quote No. 373911"
type textarea "x"
type textarea "For Quote No. 373911"
paste textarea "Job # 1057"
type textarea "x"
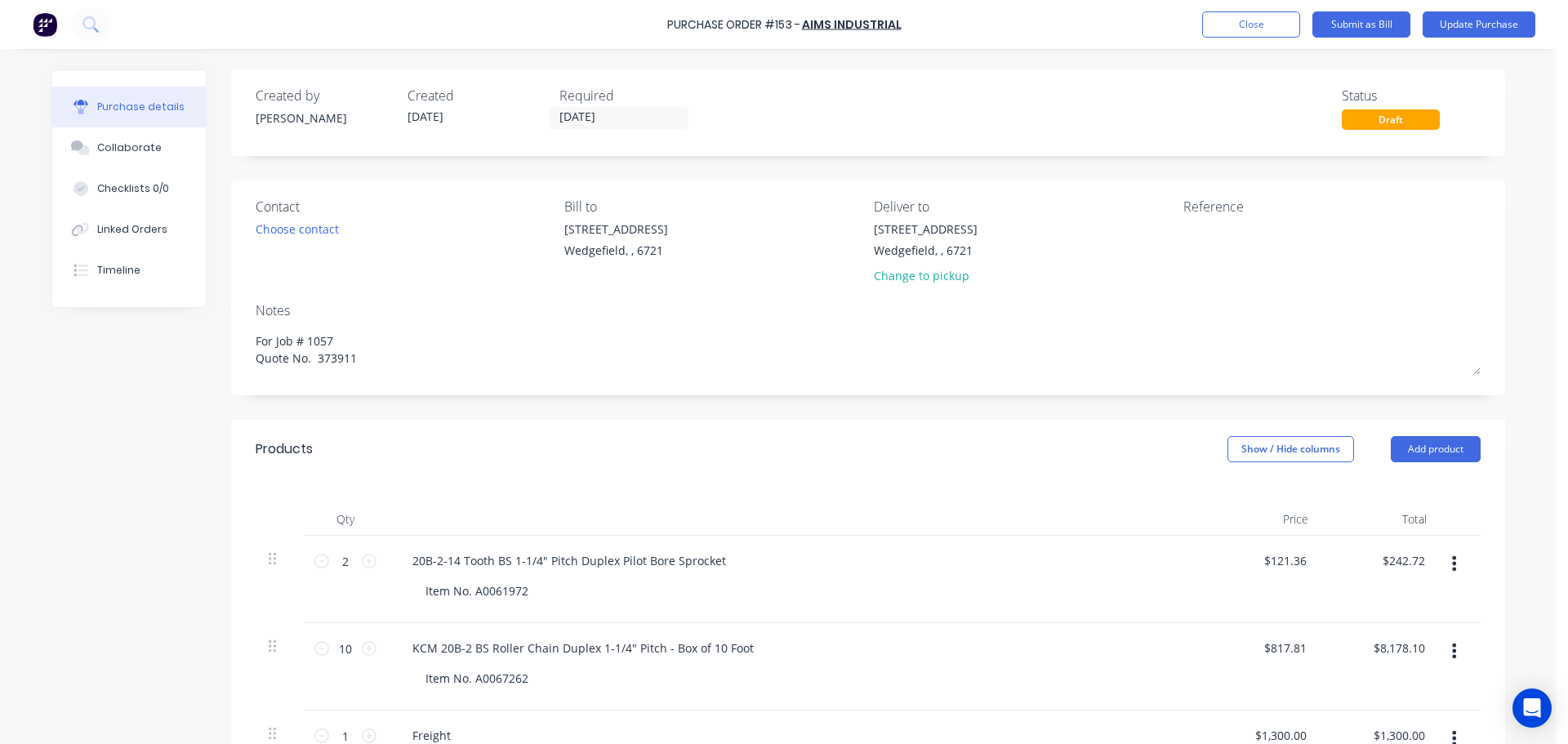
type textarea "For Job # 1057 Quote No. 373911"
click at [1234, 254] on textarea at bounding box center [1286, 239] width 204 height 37
paste textarea "373911"
click at [612, 129] on label "[DATE]" at bounding box center [619, 118] width 139 height 22
click at [612, 129] on input "[DATE]" at bounding box center [619, 118] width 137 height 20
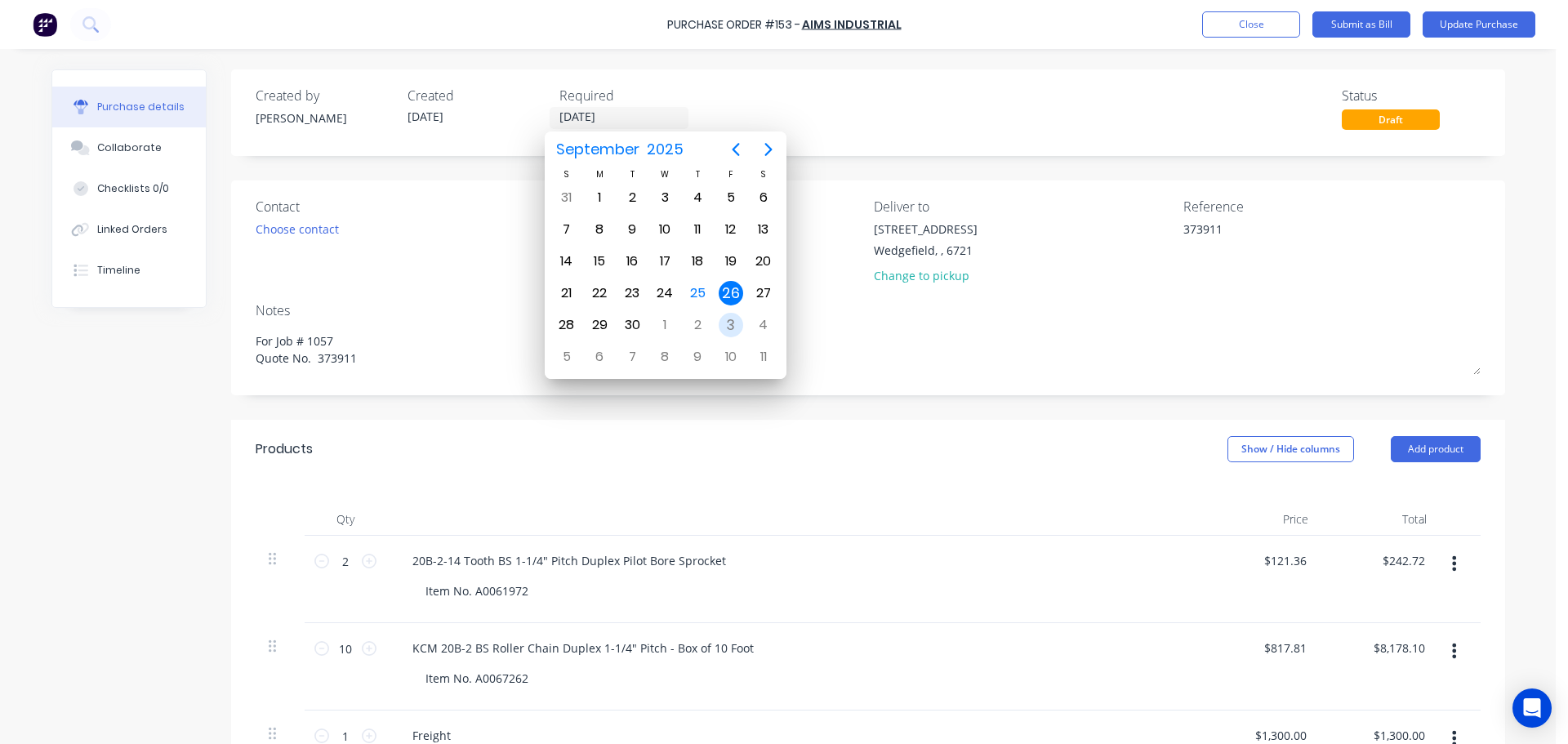
click at [730, 326] on div "3" at bounding box center [731, 324] width 25 height 25
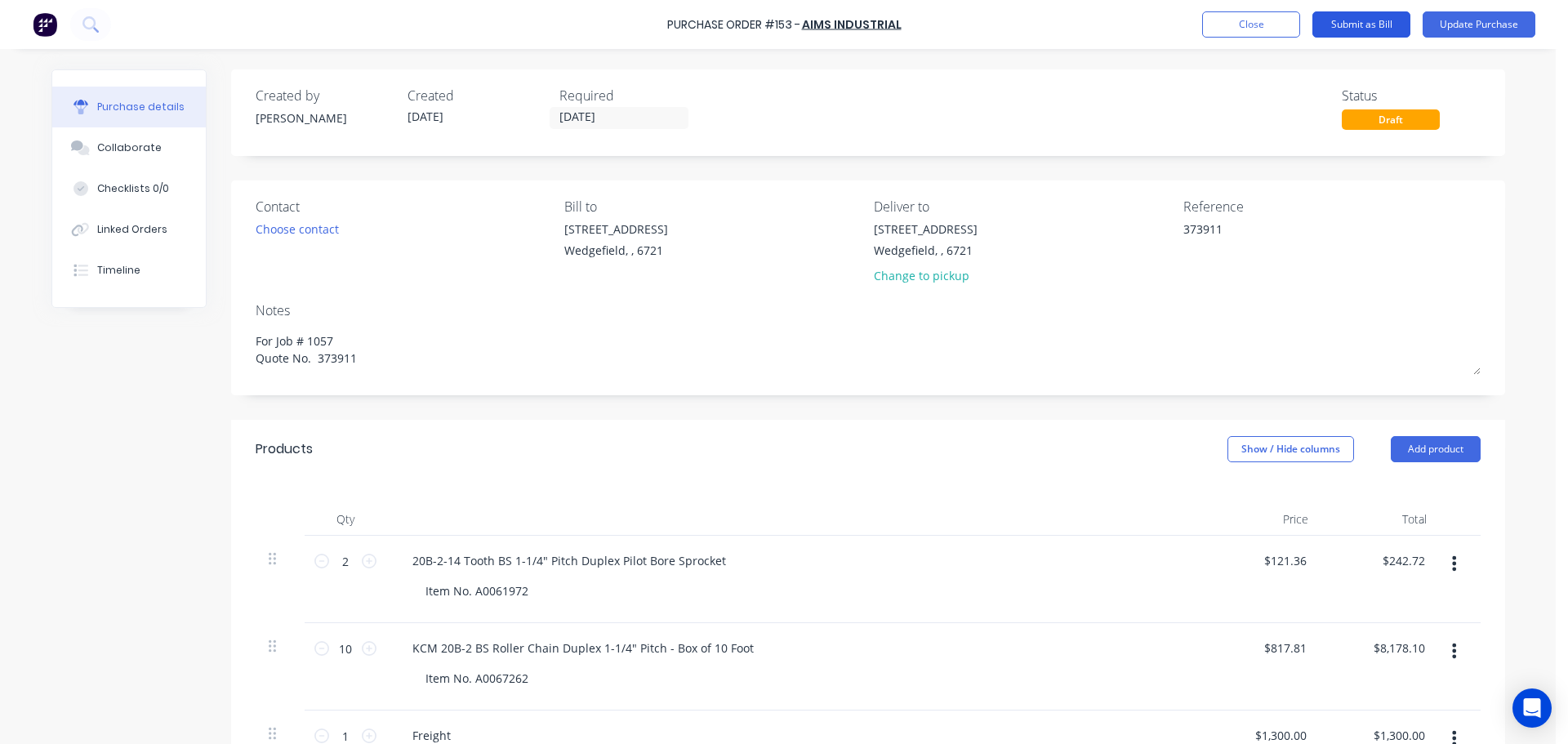
click at [1355, 26] on button "Submit as Bill" at bounding box center [1361, 24] width 98 height 26
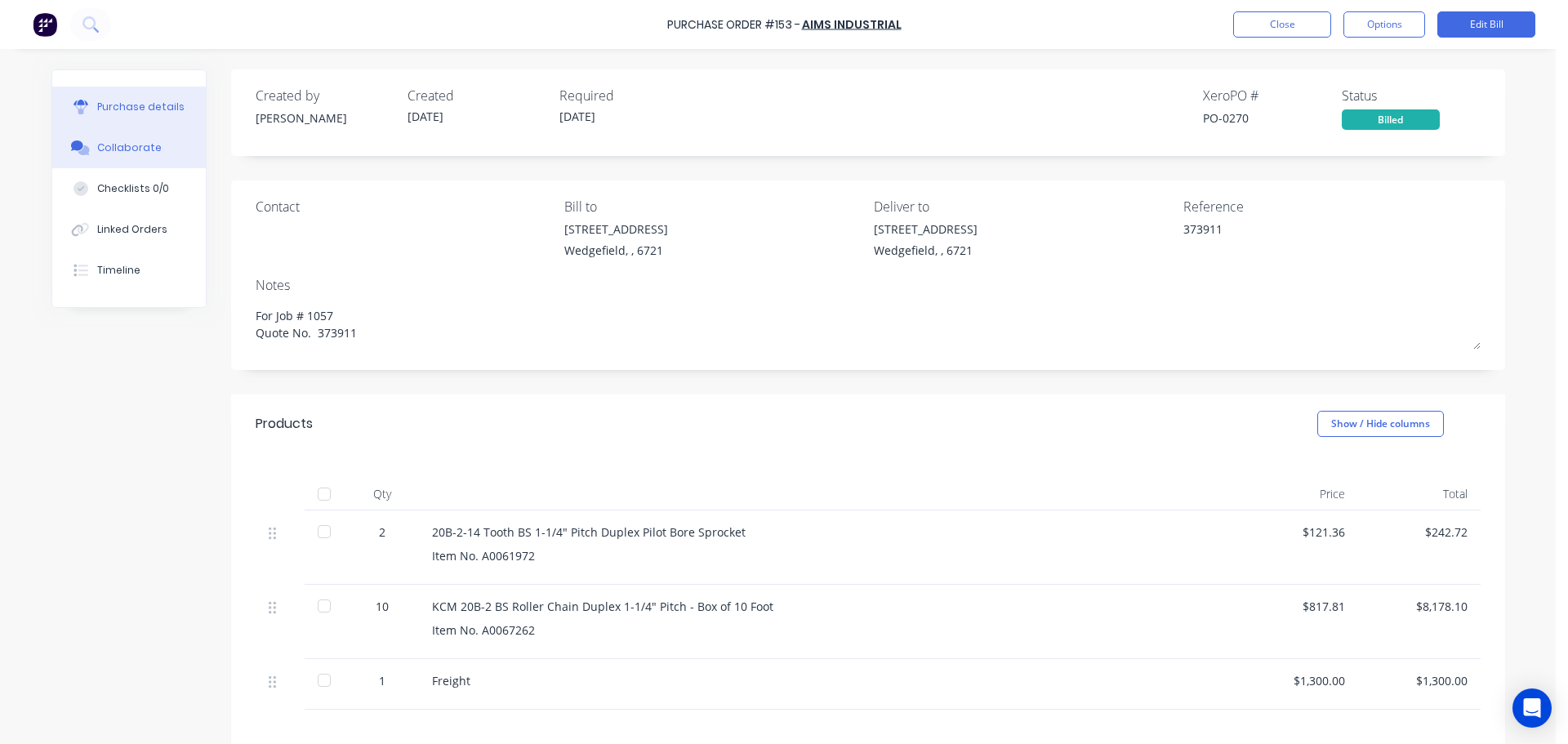
click at [131, 158] on button "Collaborate" at bounding box center [129, 148] width 153 height 40
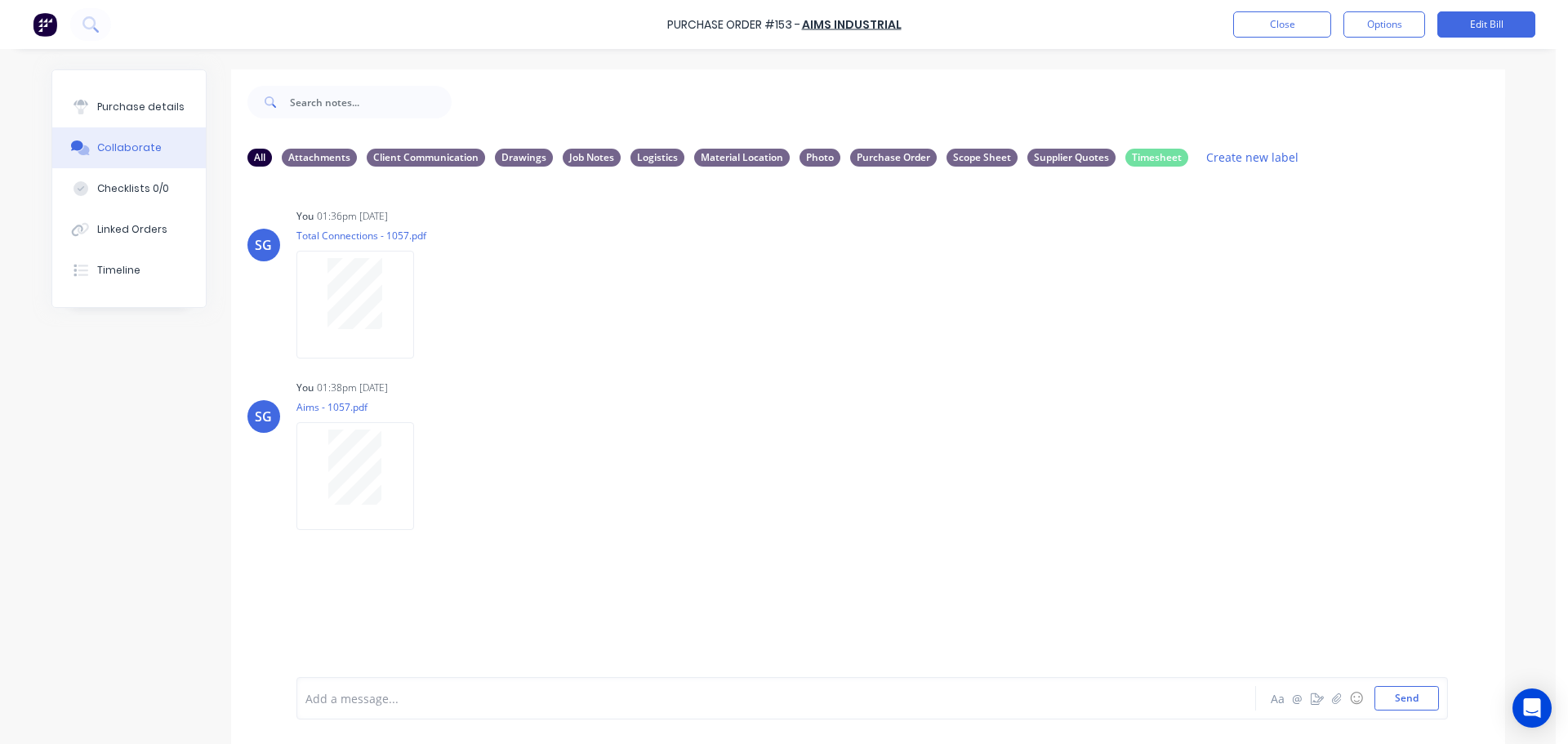
click at [459, 690] on div at bounding box center [731, 698] width 849 height 17
click at [360, 709] on div "ETA" at bounding box center [731, 702] width 849 height 17
click at [1403, 705] on button "Send" at bounding box center [1407, 698] width 64 height 25
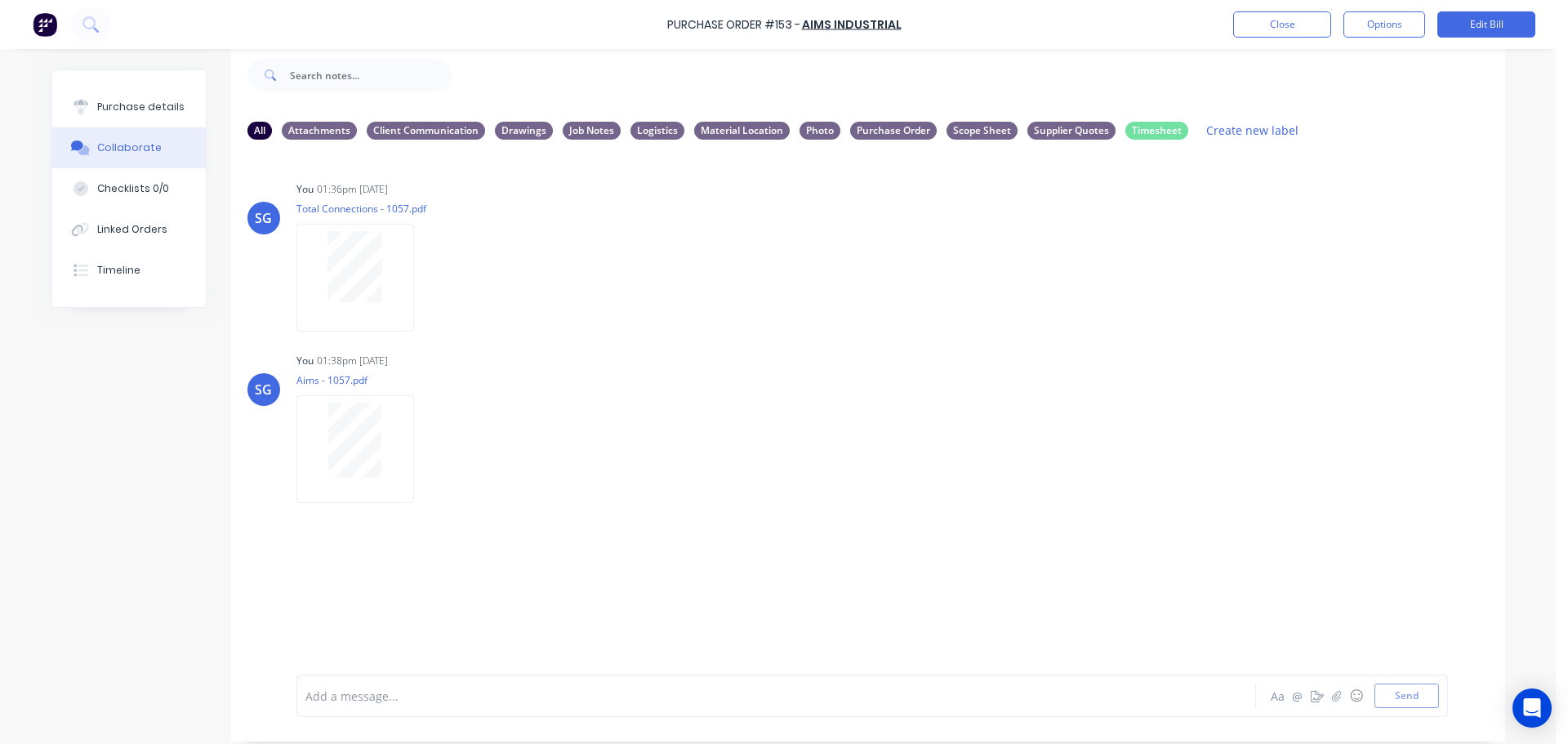
scroll to position [40, 0]
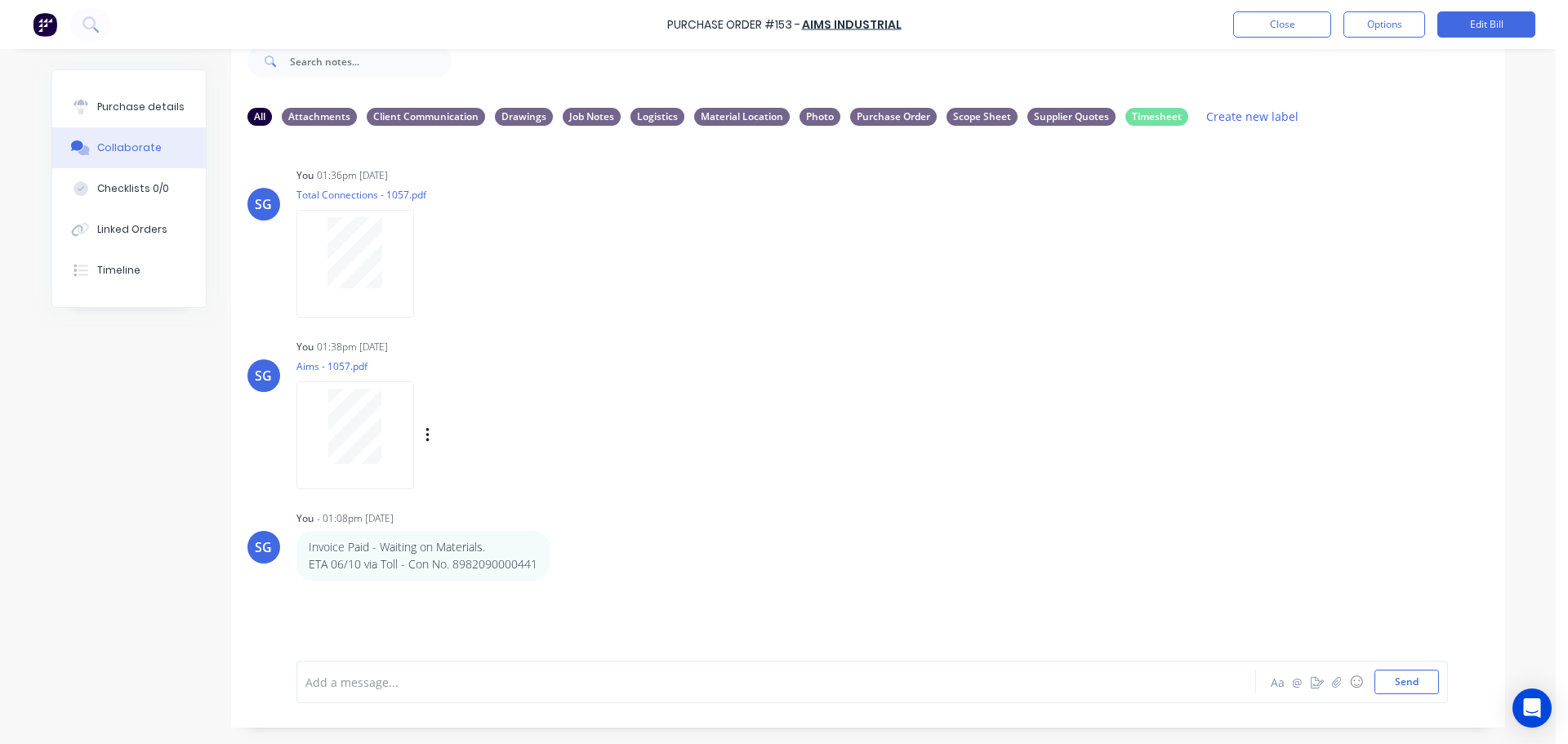
drag, startPoint x: 632, startPoint y: 351, endPoint x: 560, endPoint y: 283, distance: 99.0
click at [632, 351] on div "You 01:38pm [DATE]" at bounding box center [551, 347] width 510 height 15
click at [426, 269] on icon "button" at bounding box center [427, 264] width 4 height 15
click at [462, 348] on button "Delete" at bounding box center [535, 344] width 184 height 37
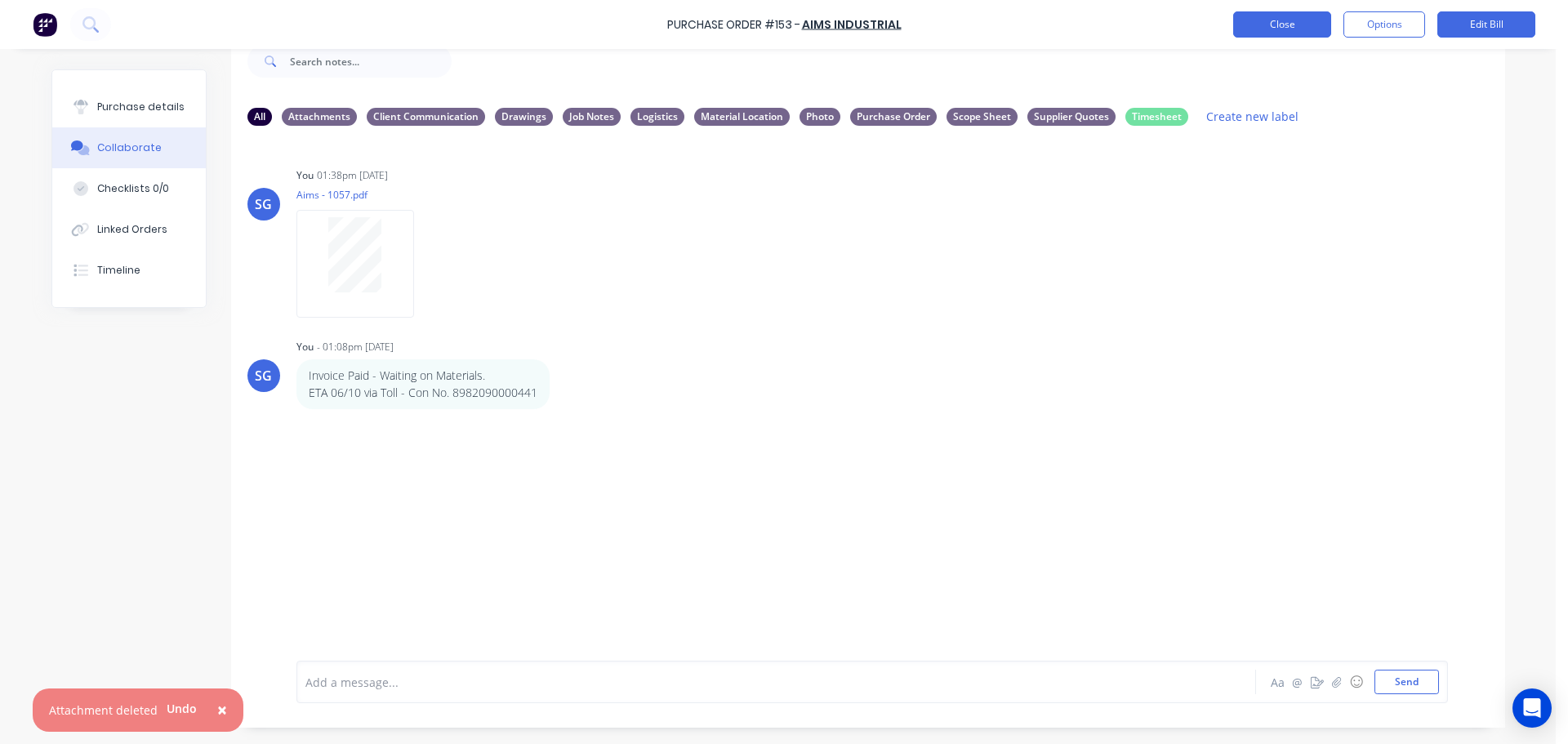
click at [1252, 26] on button "Close" at bounding box center [1282, 24] width 98 height 26
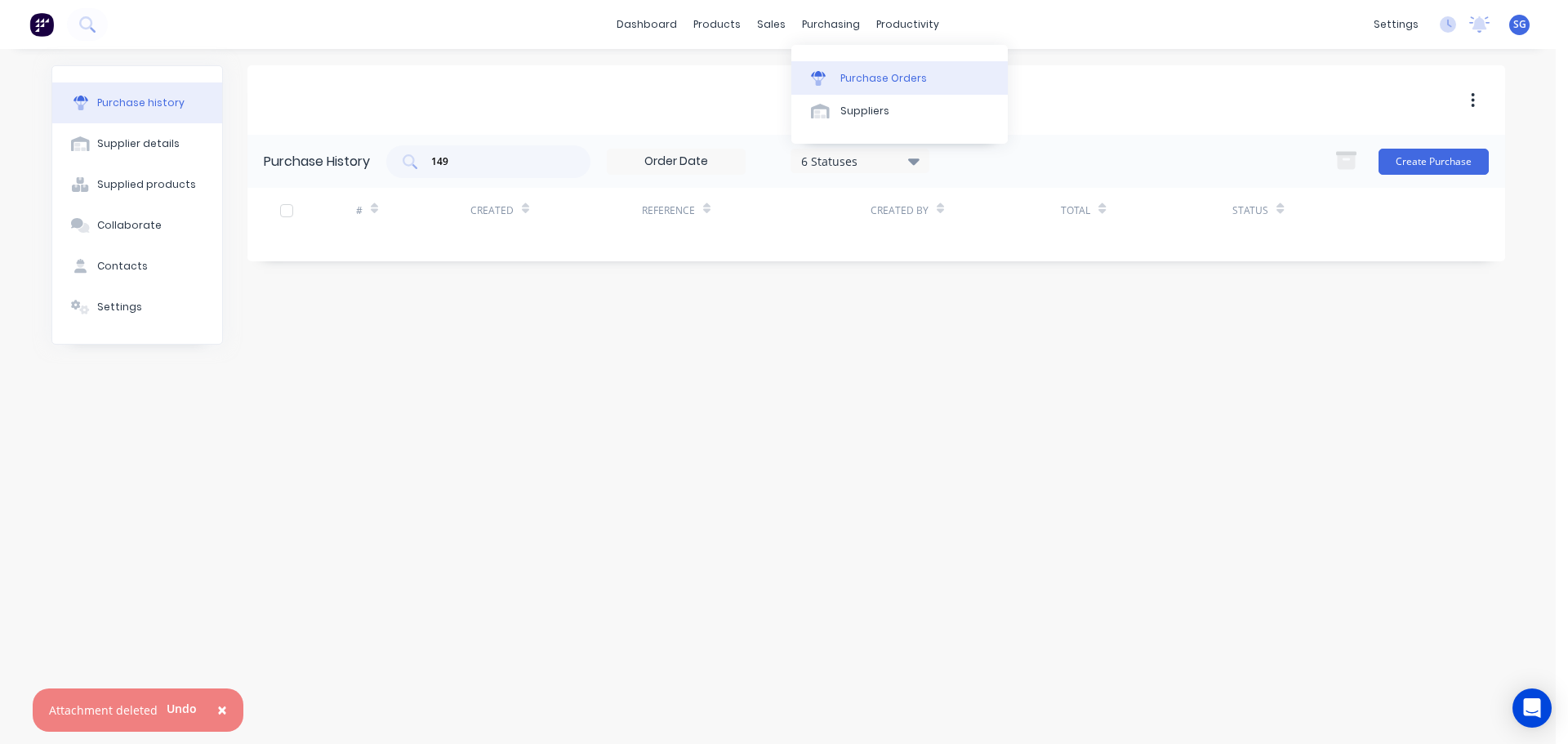
click at [799, 82] on link "Purchase Orders" at bounding box center [900, 78] width 217 height 33
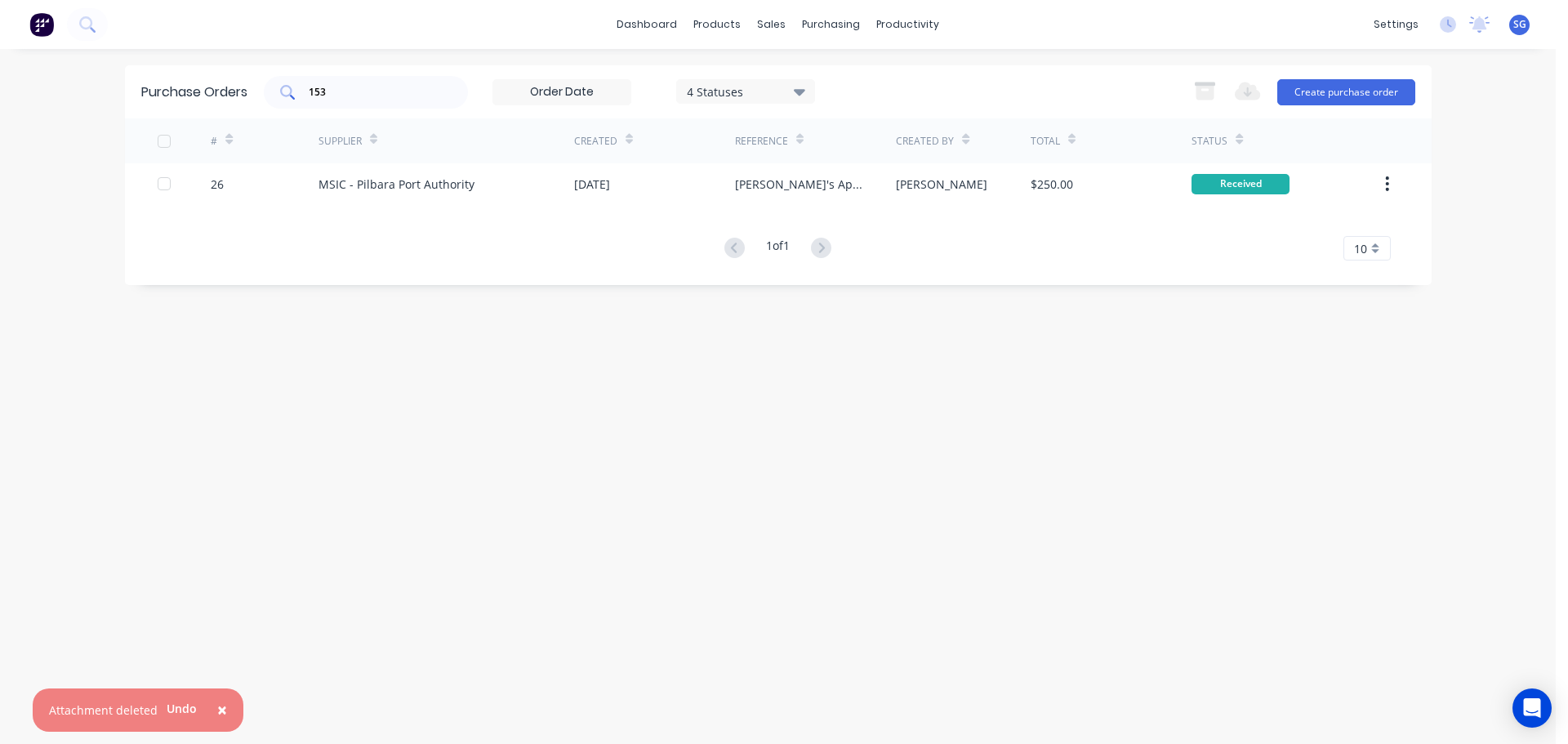
click at [332, 92] on input "153" at bounding box center [375, 93] width 136 height 17
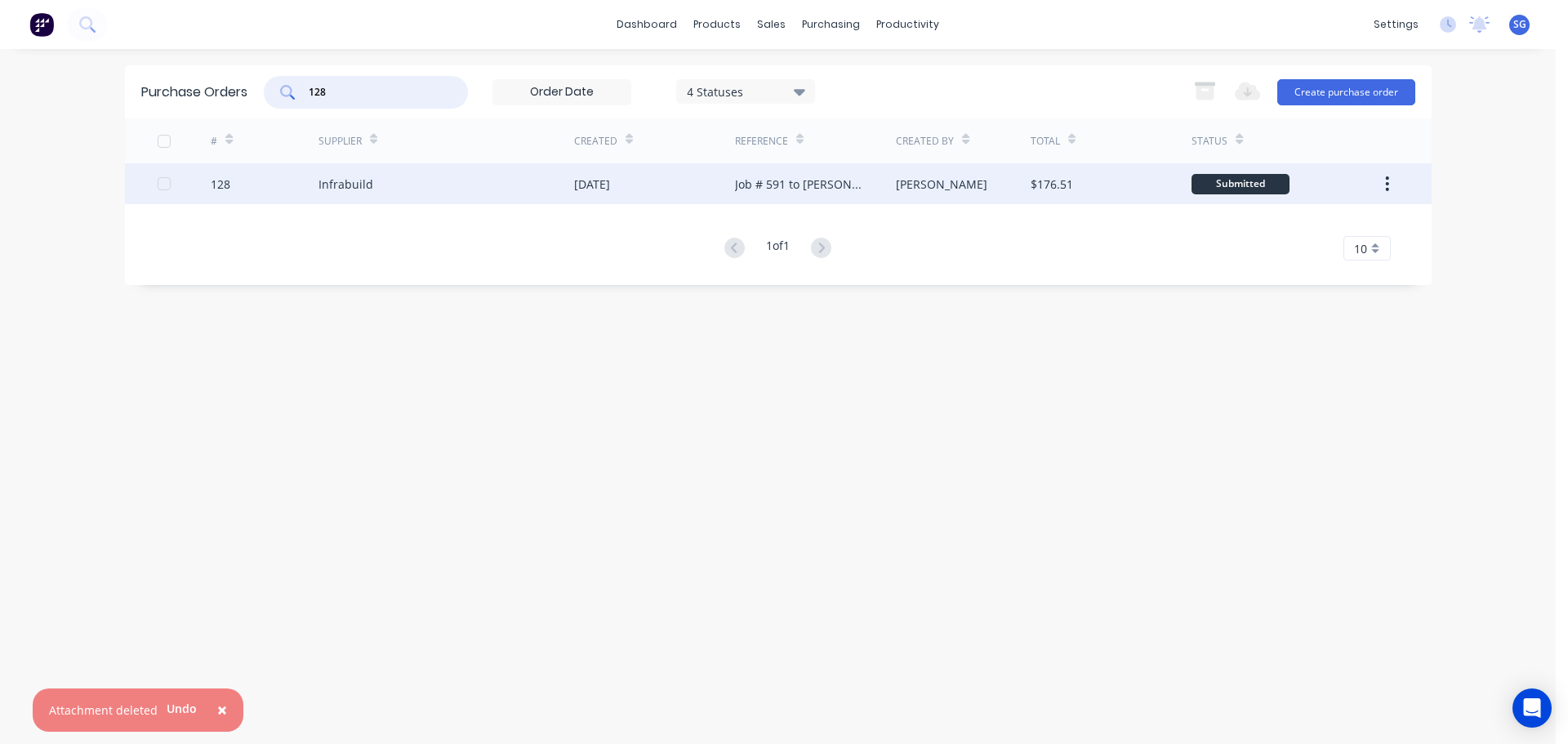
click at [343, 176] on div "Infrabuild" at bounding box center [347, 184] width 55 height 17
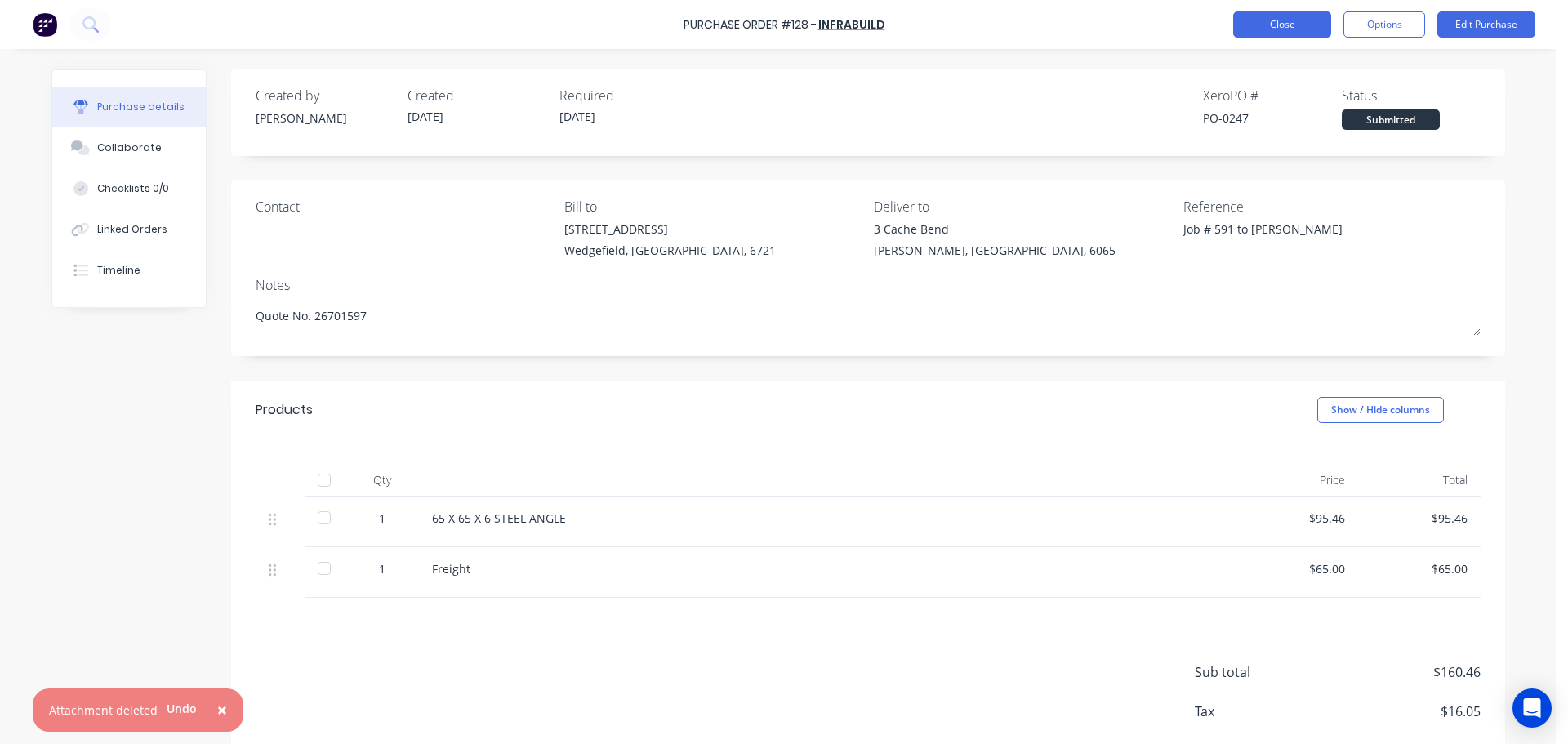
click at [1293, 16] on button "Close" at bounding box center [1282, 24] width 98 height 26
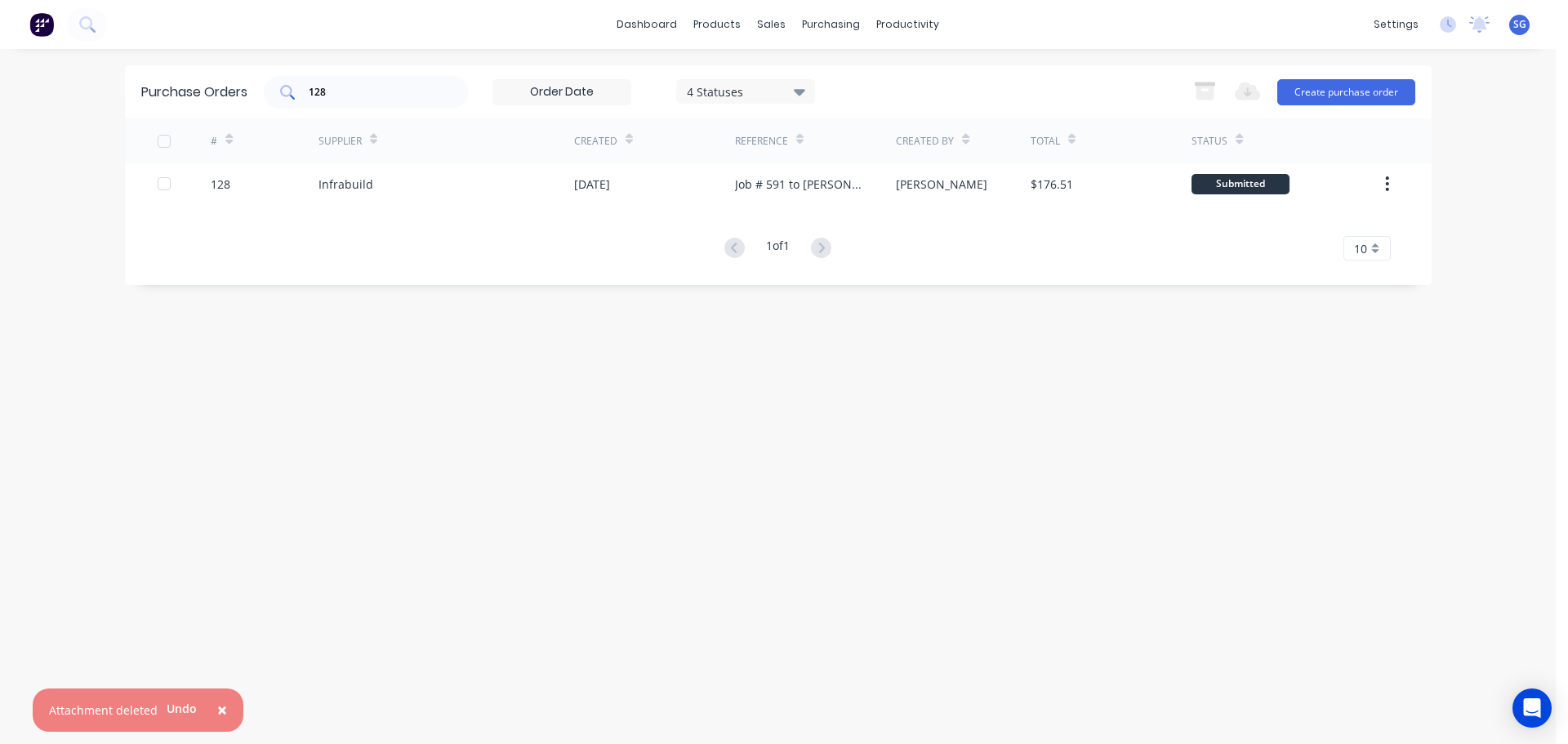
click at [365, 96] on input "128" at bounding box center [375, 93] width 136 height 17
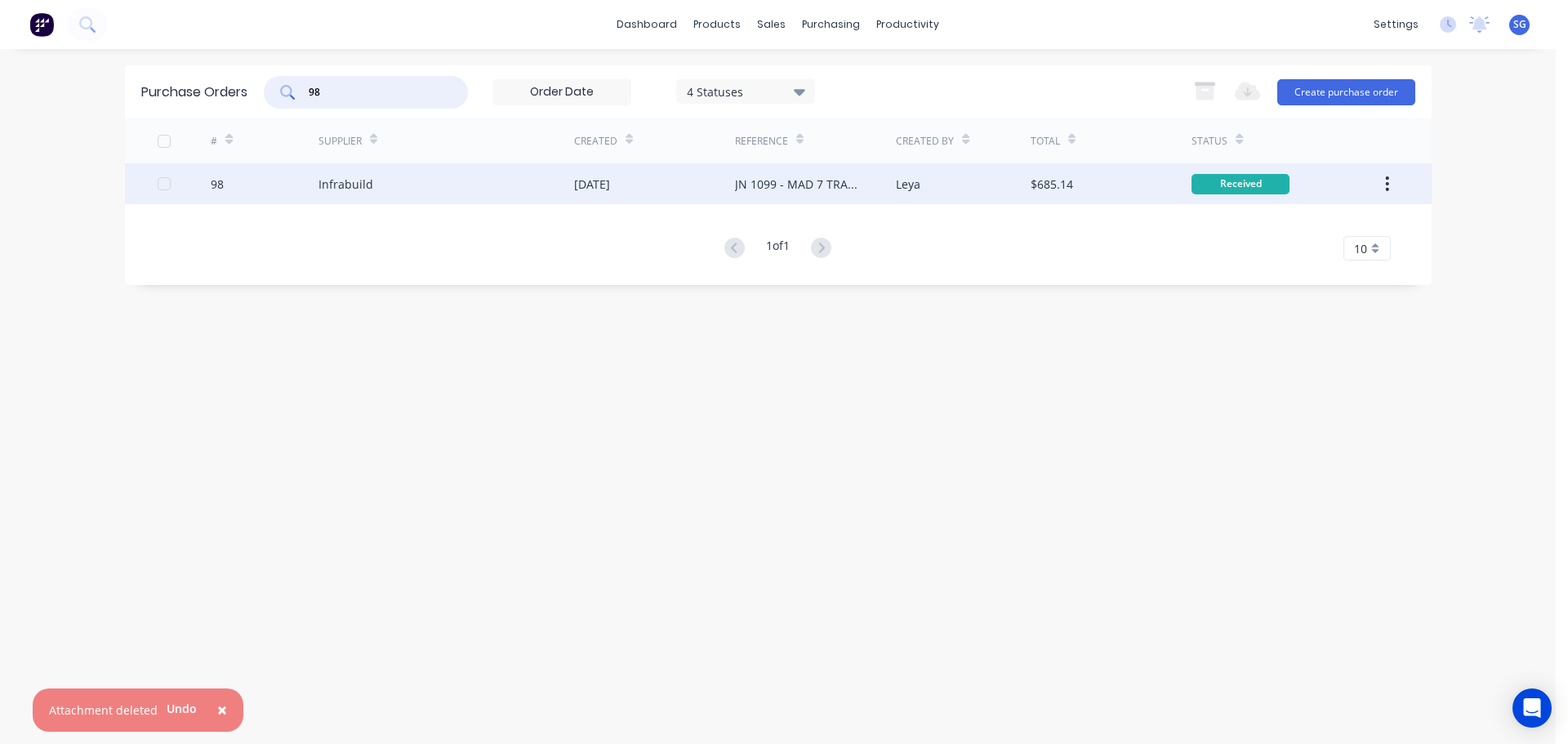
click at [353, 185] on div "Infrabuild" at bounding box center [347, 184] width 55 height 17
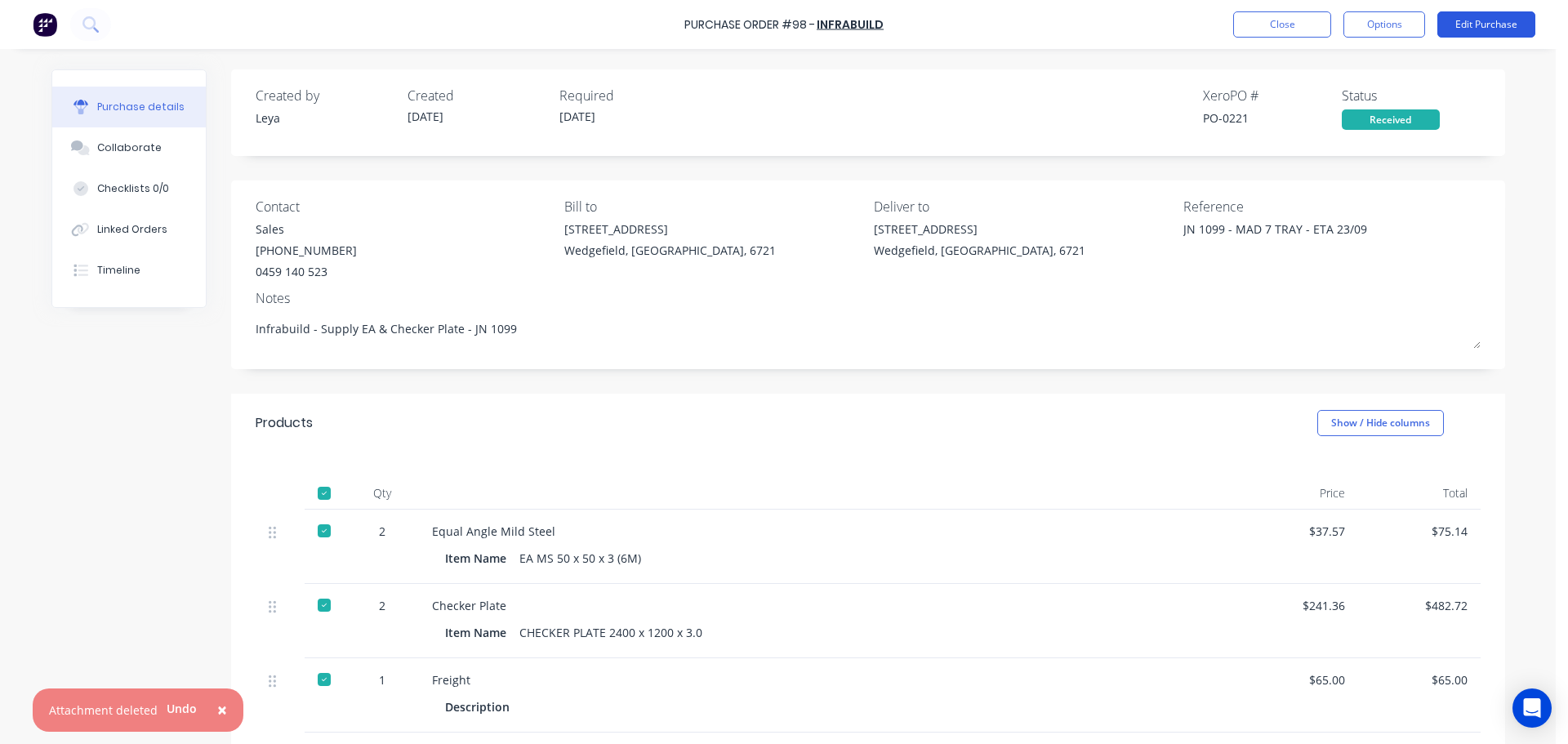
click at [1494, 26] on button "Edit Purchase" at bounding box center [1486, 24] width 98 height 26
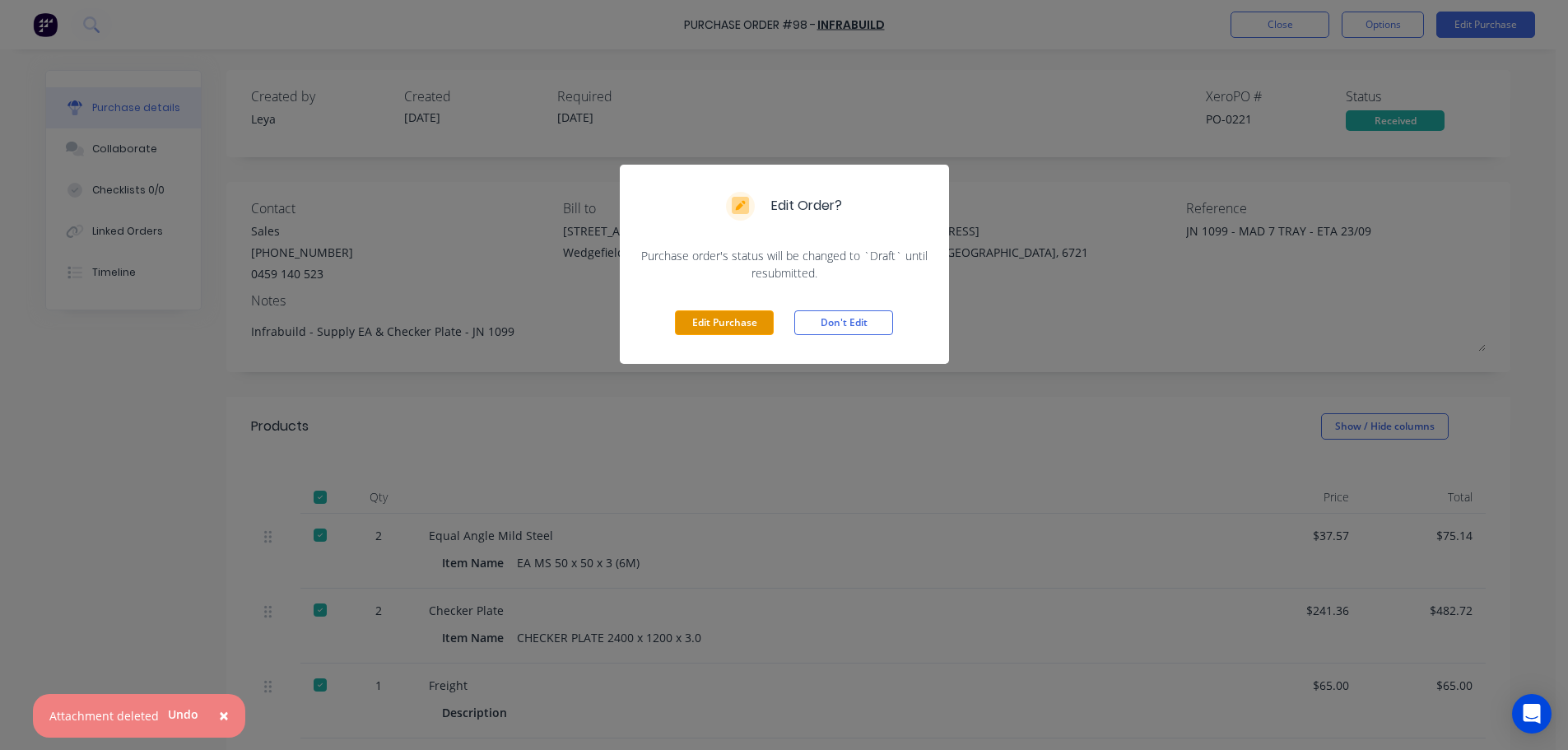
click at [712, 331] on button "Edit Purchase" at bounding box center [724, 322] width 99 height 25
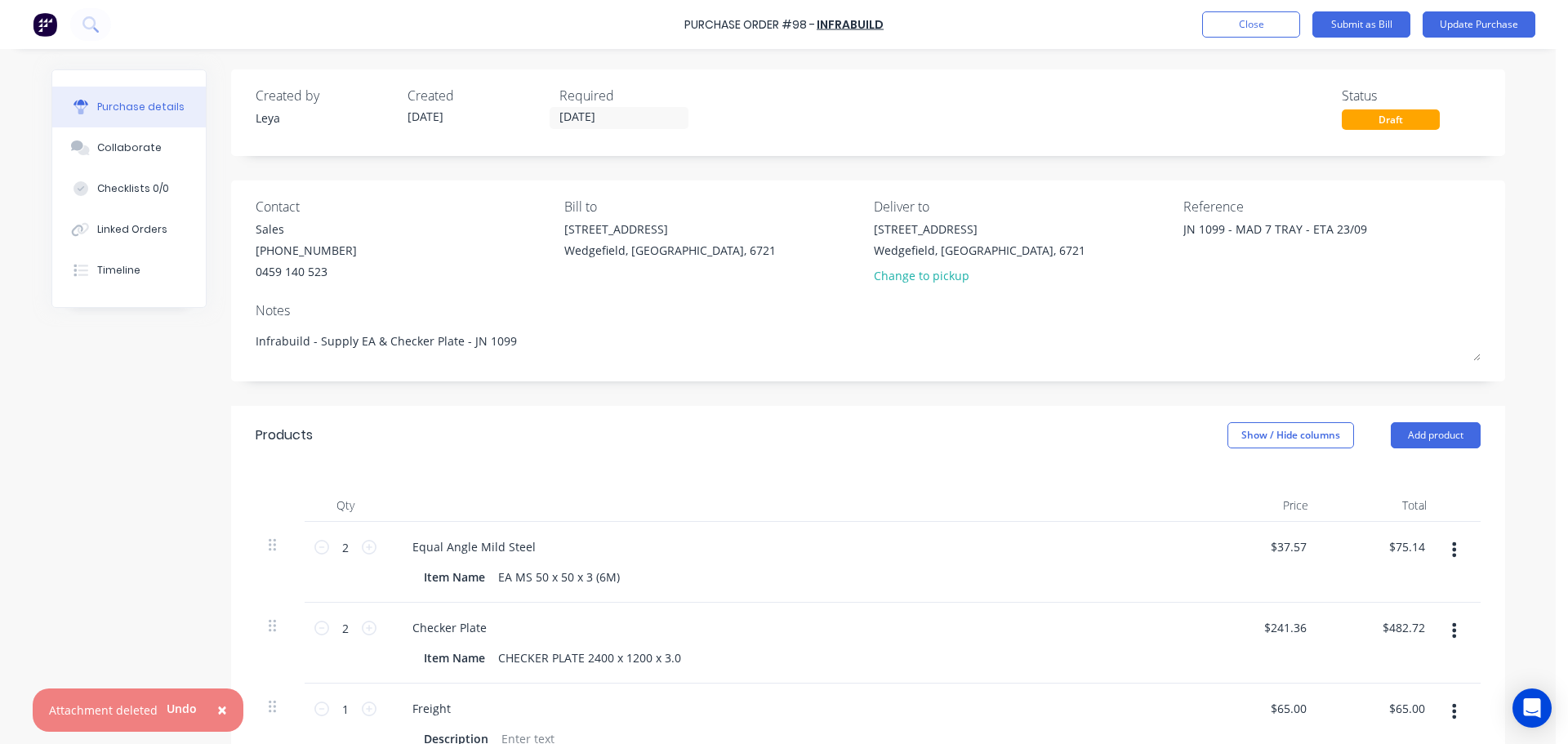
drag, startPoint x: 1294, startPoint y: 231, endPoint x: 1122, endPoint y: 240, distance: 172.2
click at [1122, 240] on div "Contact Sales [PHONE_NUMBER] Bill to [STREET_ADDRESS] Deliver to [STREET_ADDRES…" at bounding box center [868, 244] width 1225 height 96
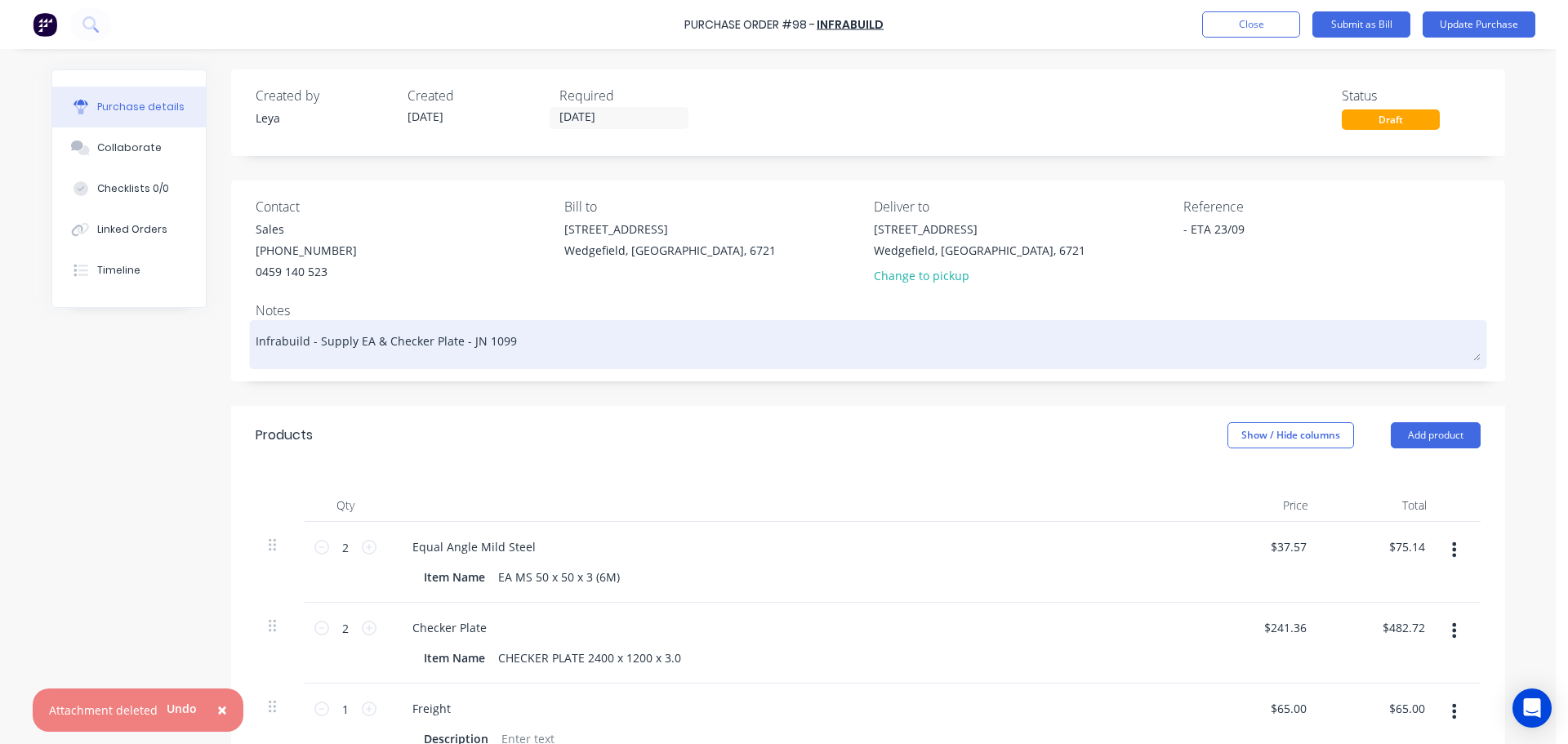
click at [256, 346] on textarea "Infrabuild - Supply EA & Checker Plate - JN 1099" at bounding box center [868, 343] width 1225 height 37
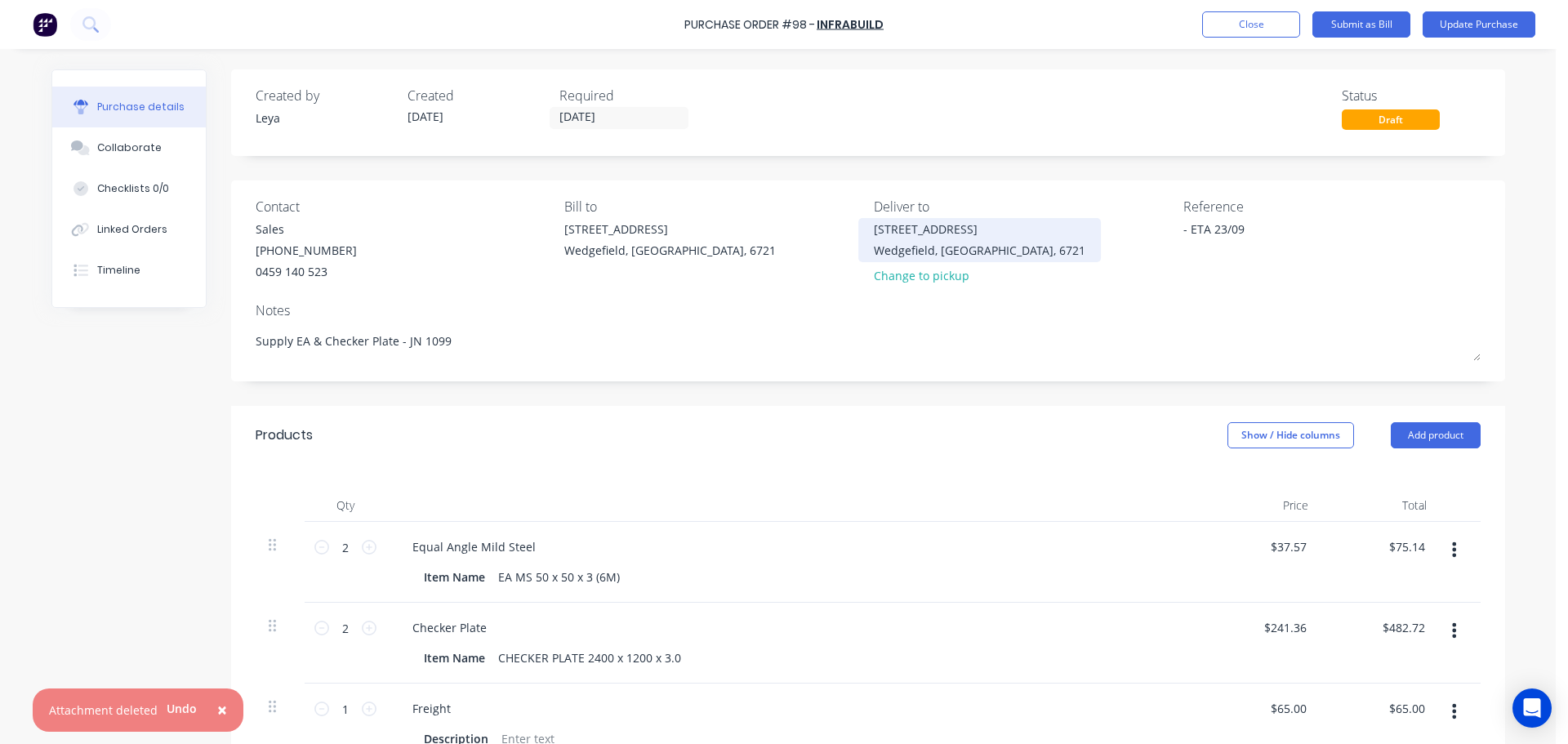
drag, startPoint x: 1251, startPoint y: 237, endPoint x: 974, endPoint y: 221, distance: 277.5
click at [974, 221] on div "Contact Sales [PHONE_NUMBER] Bill to [STREET_ADDRESS] Deliver to [STREET_ADDRES…" at bounding box center [868, 244] width 1225 height 96
paste textarea "67706285"
click at [595, 120] on input "[DATE]" at bounding box center [619, 118] width 137 height 20
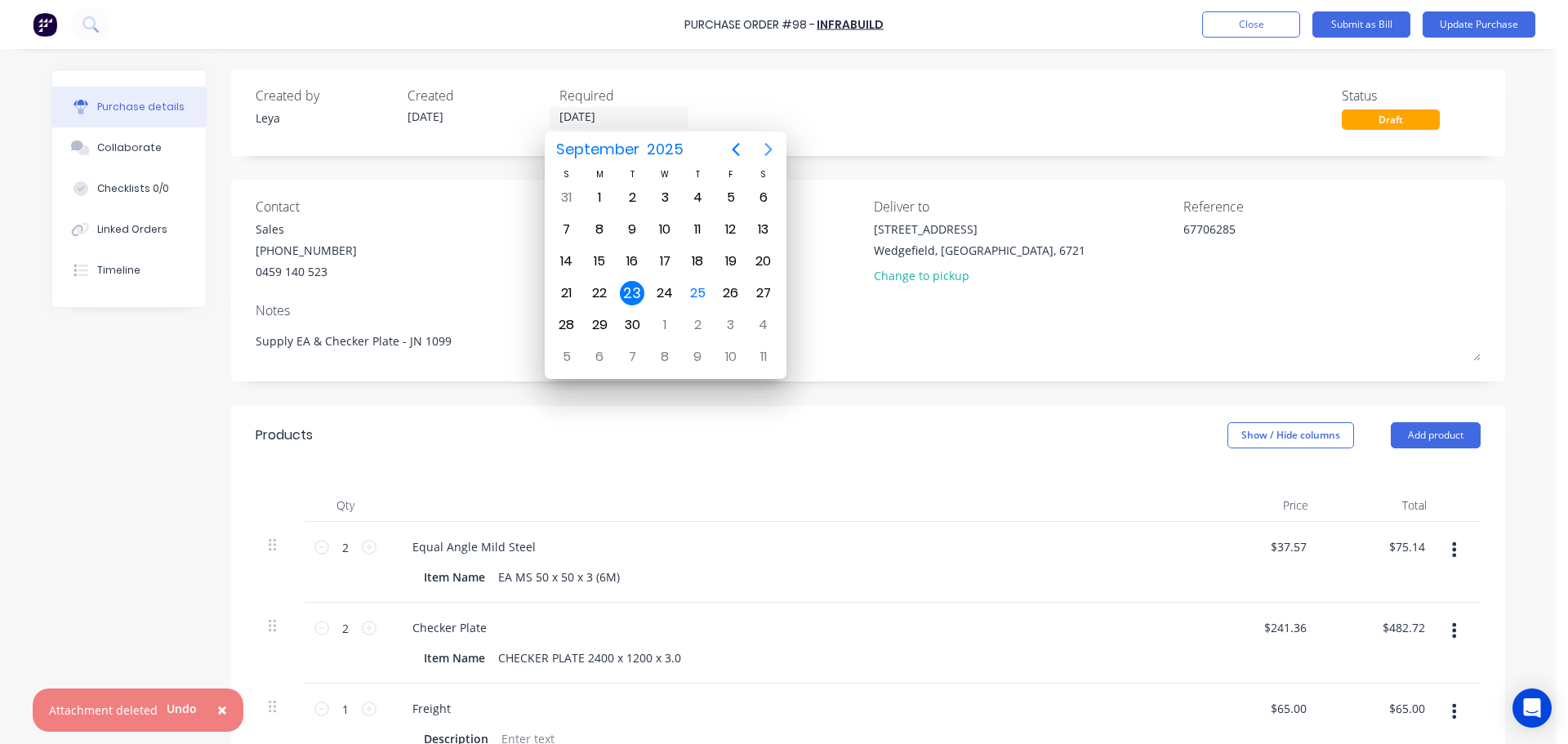
click at [762, 154] on icon "Next page" at bounding box center [768, 149] width 19 height 19
click at [731, 321] on div "31" at bounding box center [731, 324] width 25 height 25
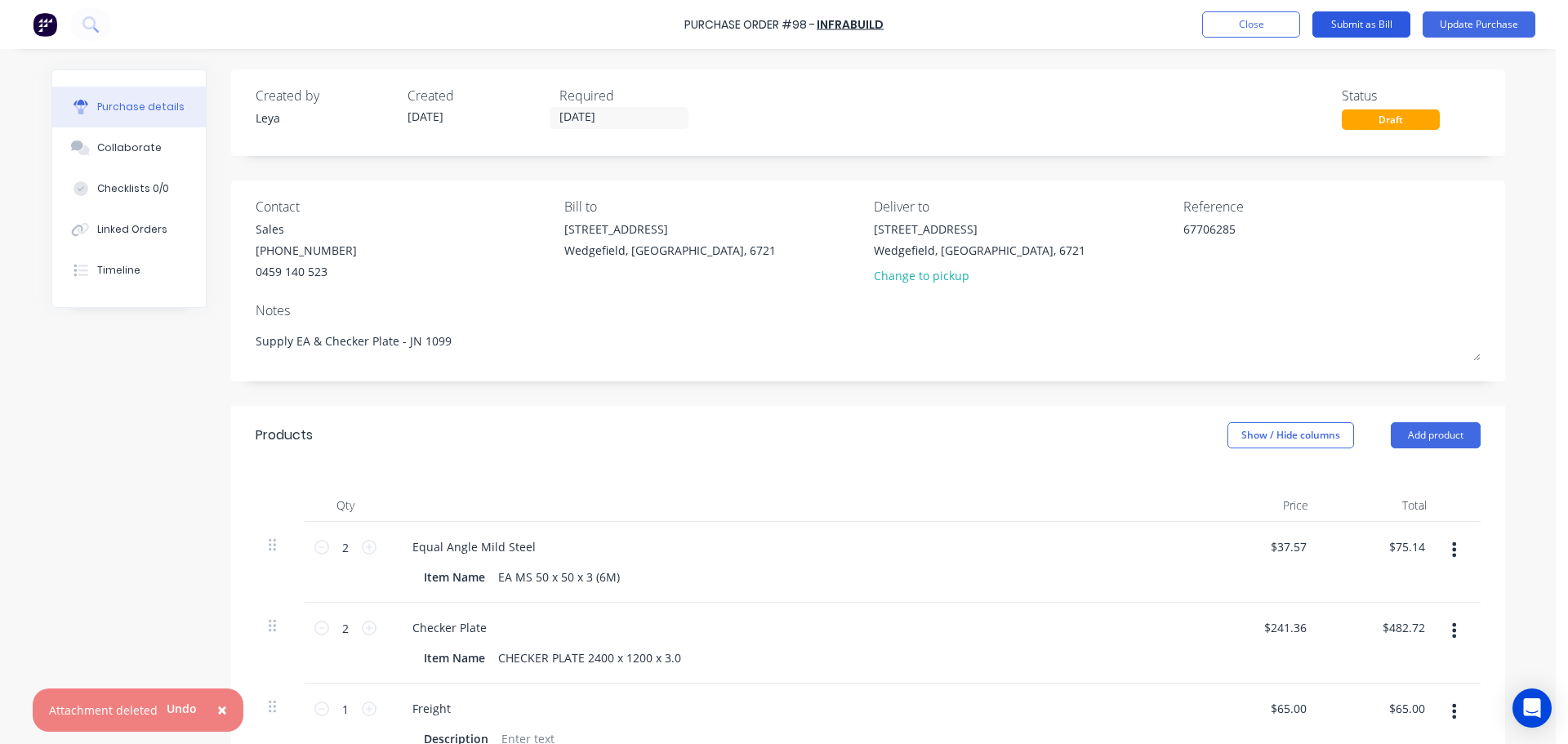
click at [1359, 27] on button "Submit as Bill" at bounding box center [1361, 24] width 98 height 26
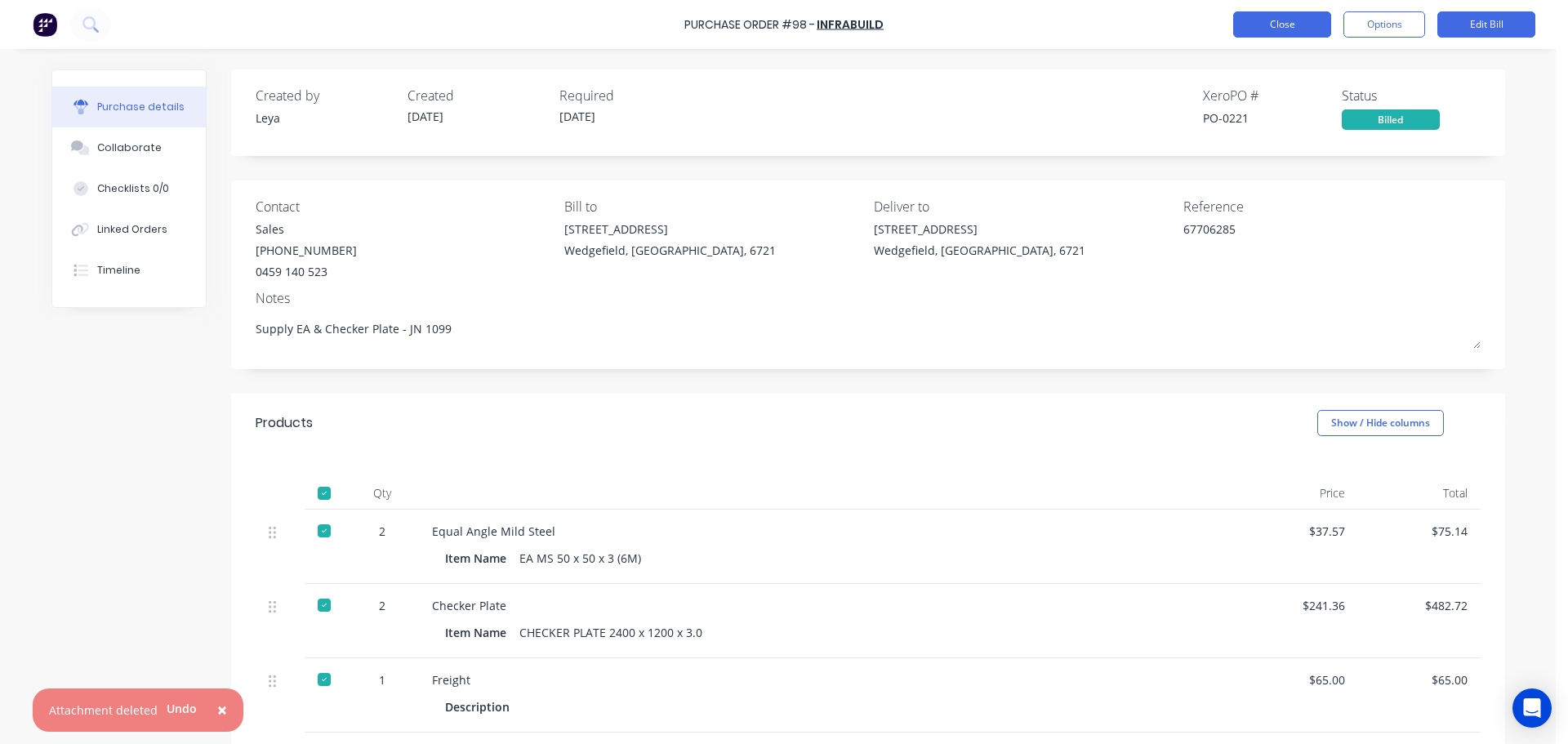
click at [1278, 22] on button "Close" at bounding box center [1282, 24] width 98 height 26
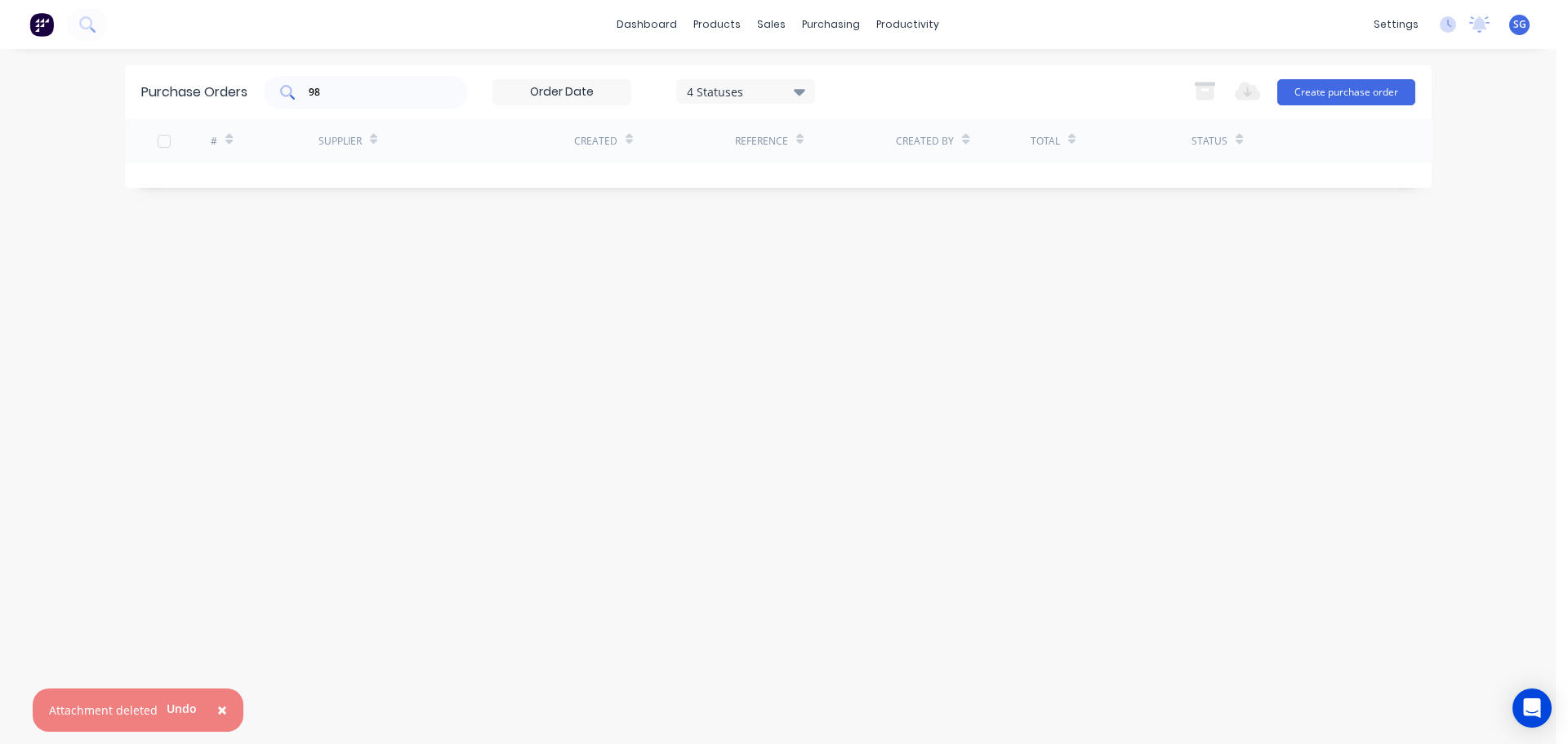
click at [358, 85] on input "98" at bounding box center [375, 93] width 136 height 17
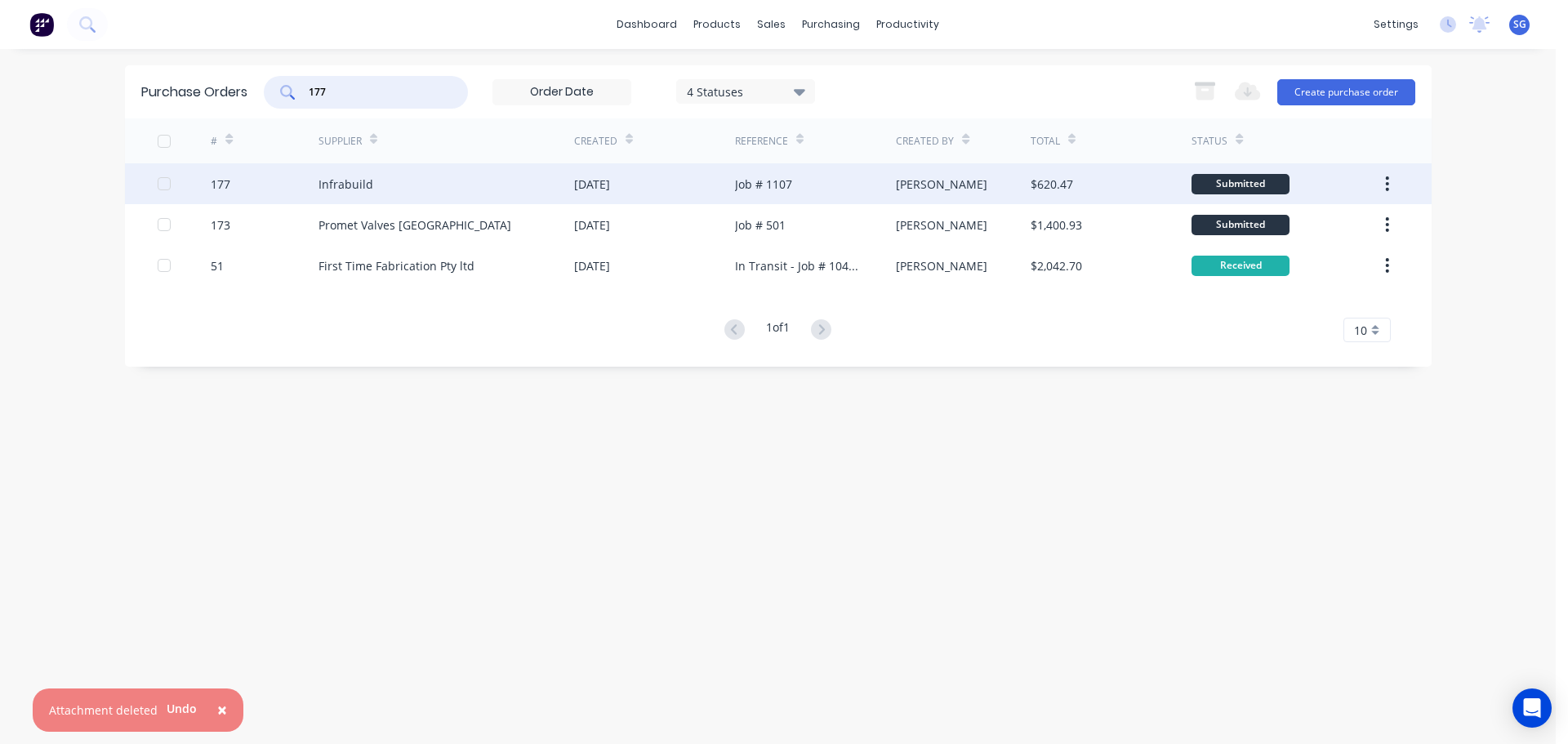
click at [361, 187] on div "Infrabuild" at bounding box center [347, 184] width 55 height 17
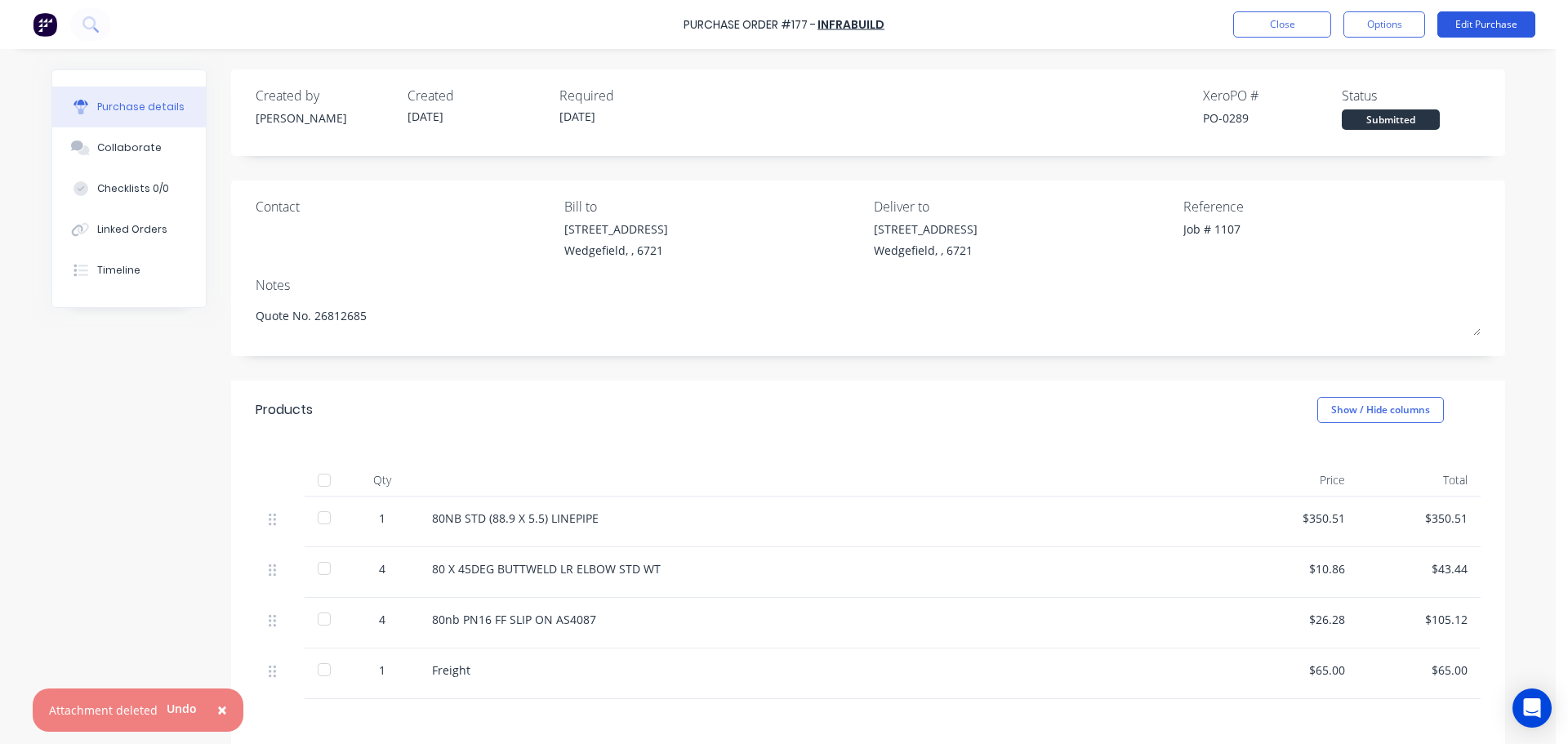
click at [1491, 20] on button "Edit Purchase" at bounding box center [1486, 24] width 98 height 26
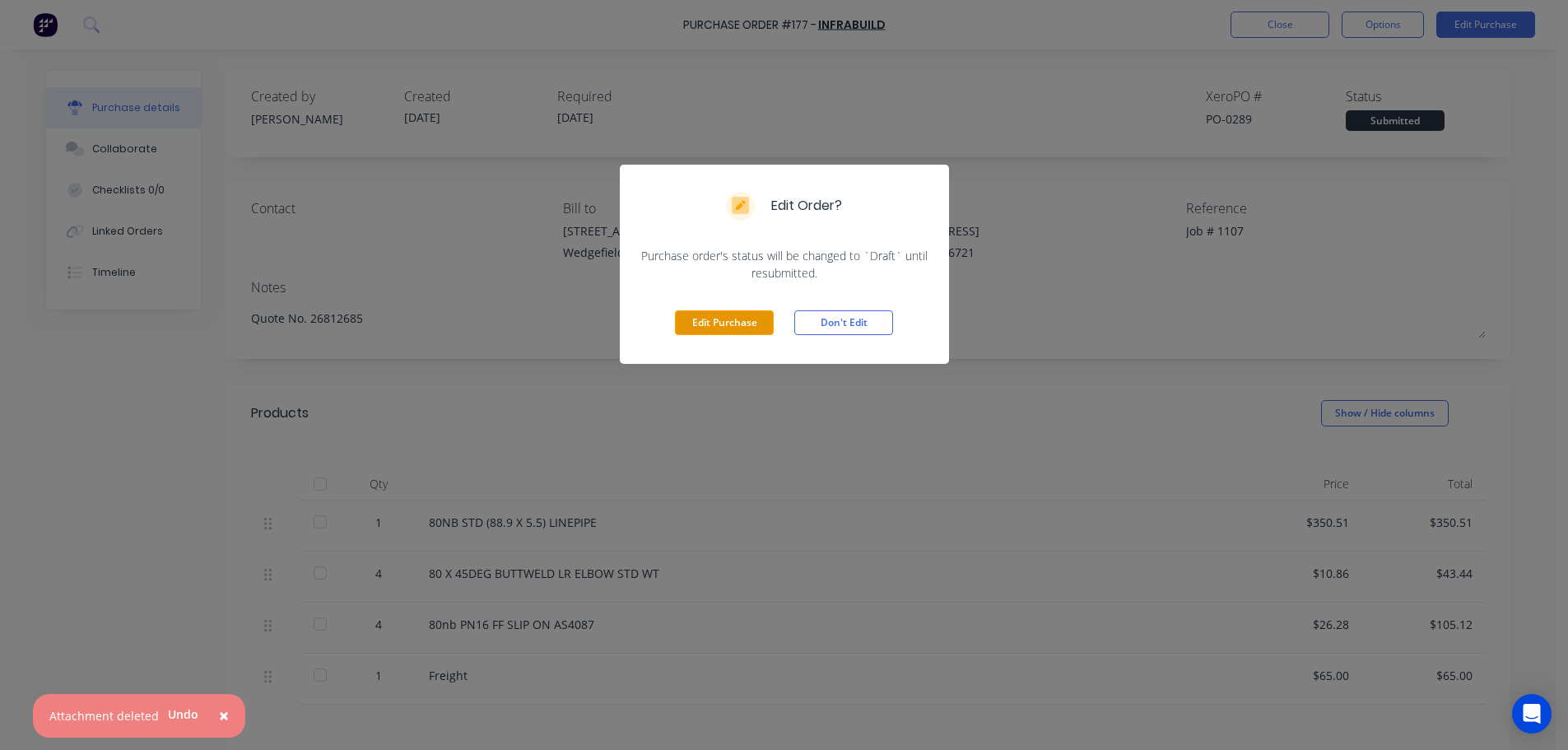
click at [758, 320] on button "Edit Purchase" at bounding box center [724, 322] width 99 height 25
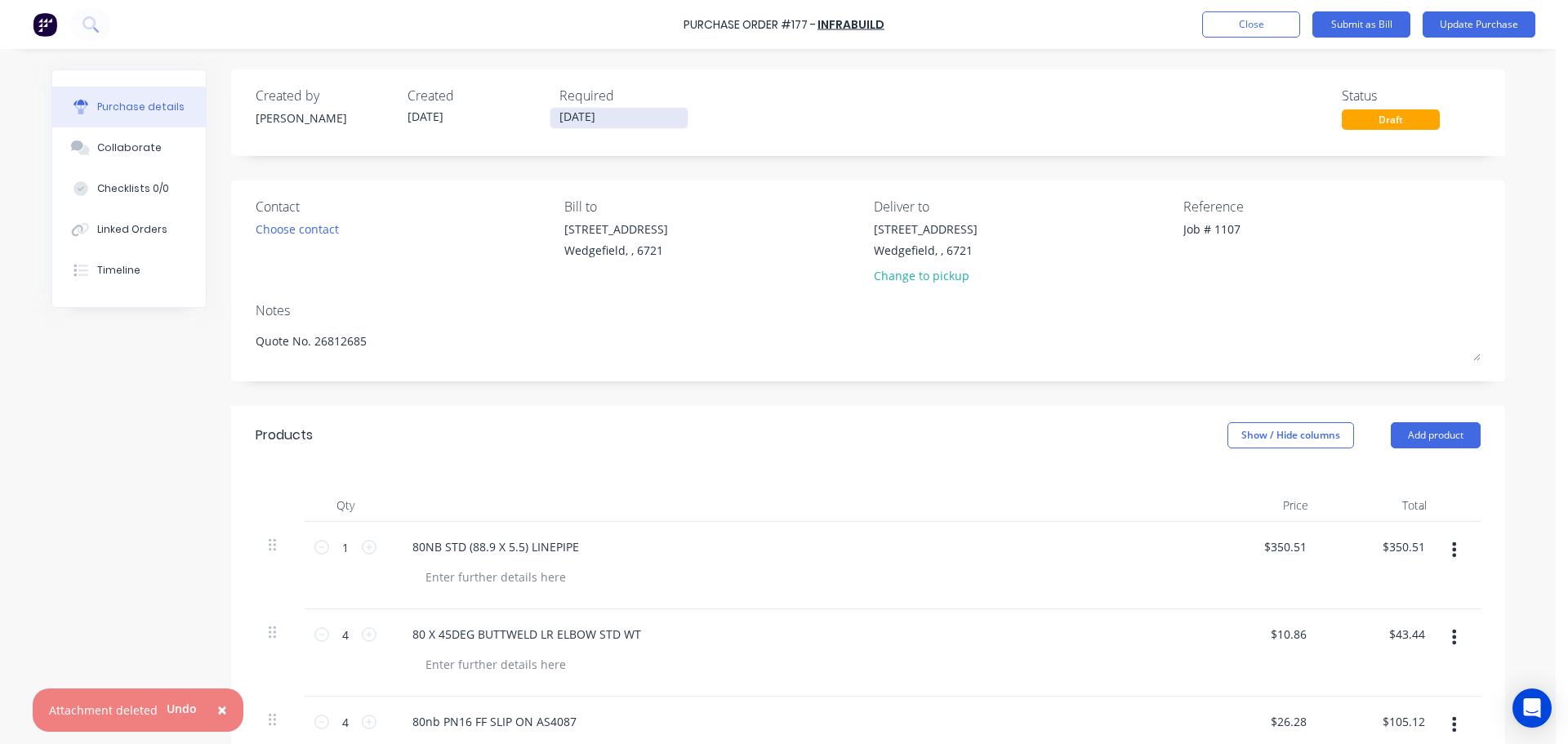
click at [596, 118] on input "[DATE]" at bounding box center [619, 118] width 137 height 20
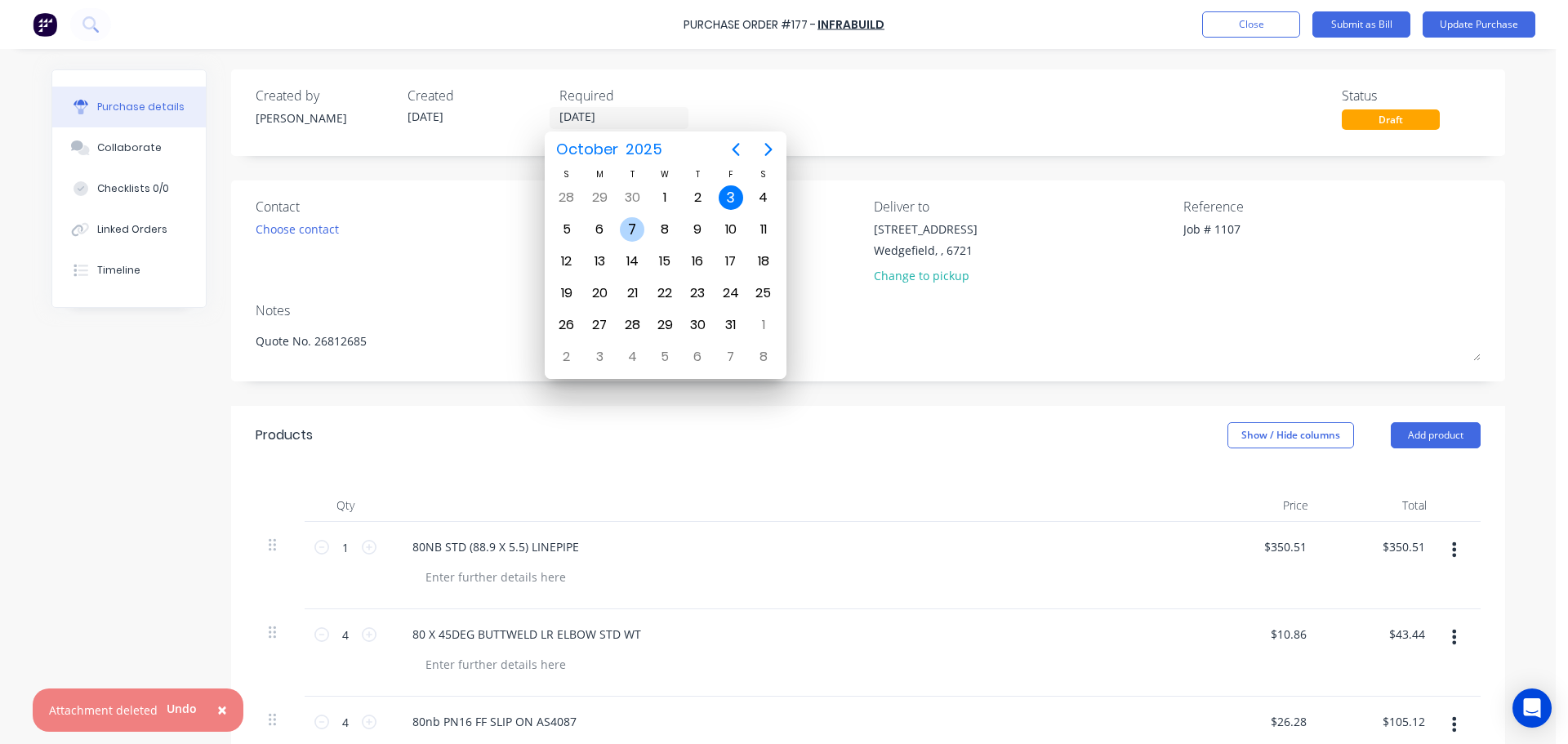
click at [628, 223] on div "7" at bounding box center [632, 229] width 25 height 25
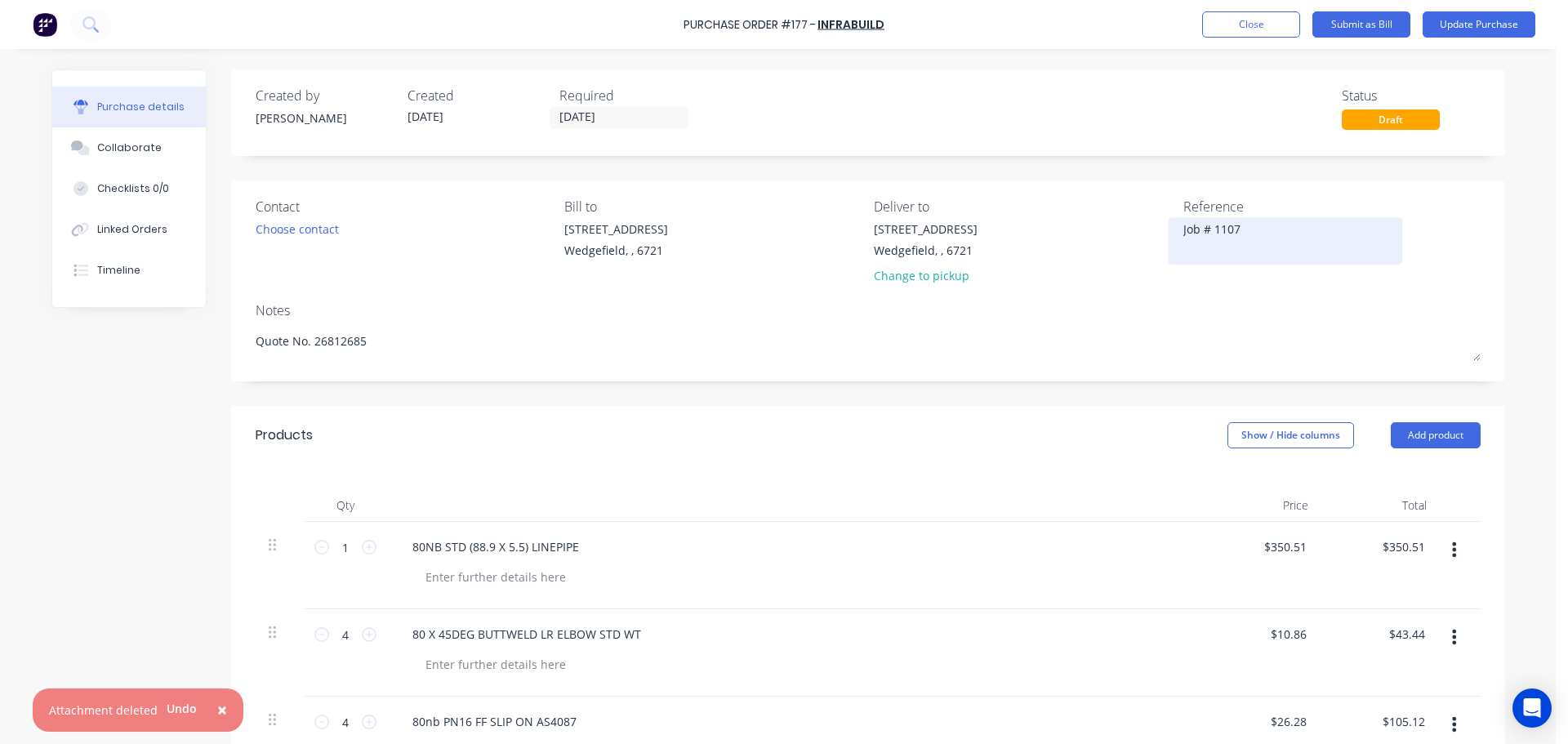
click at [1271, 233] on textarea "Job # 1107" at bounding box center [1286, 239] width 204 height 37
click at [1471, 23] on button "Update Purchase" at bounding box center [1479, 24] width 113 height 26
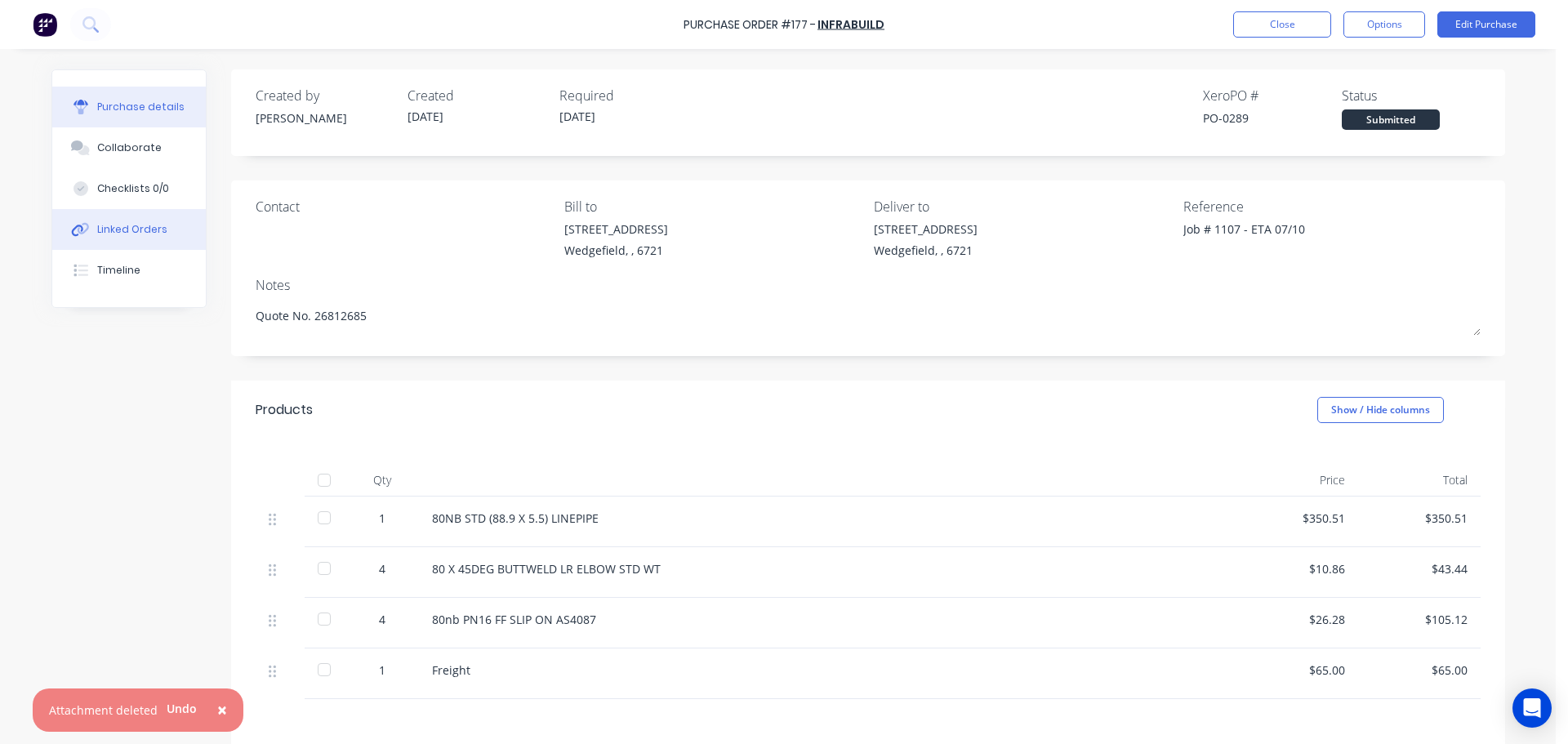
click at [108, 235] on div "Linked Orders" at bounding box center [132, 230] width 70 height 15
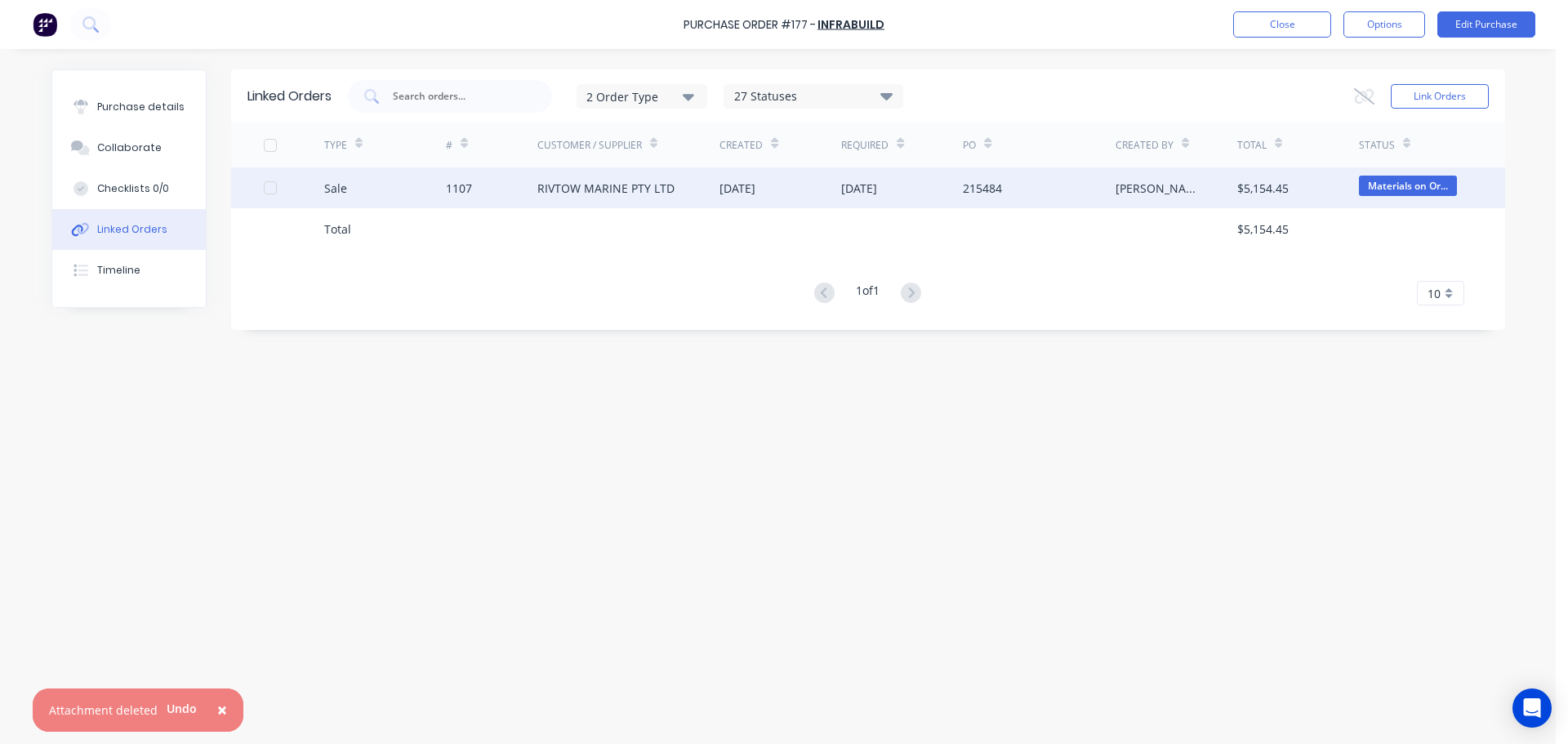
click at [456, 188] on div "1107" at bounding box center [459, 188] width 26 height 17
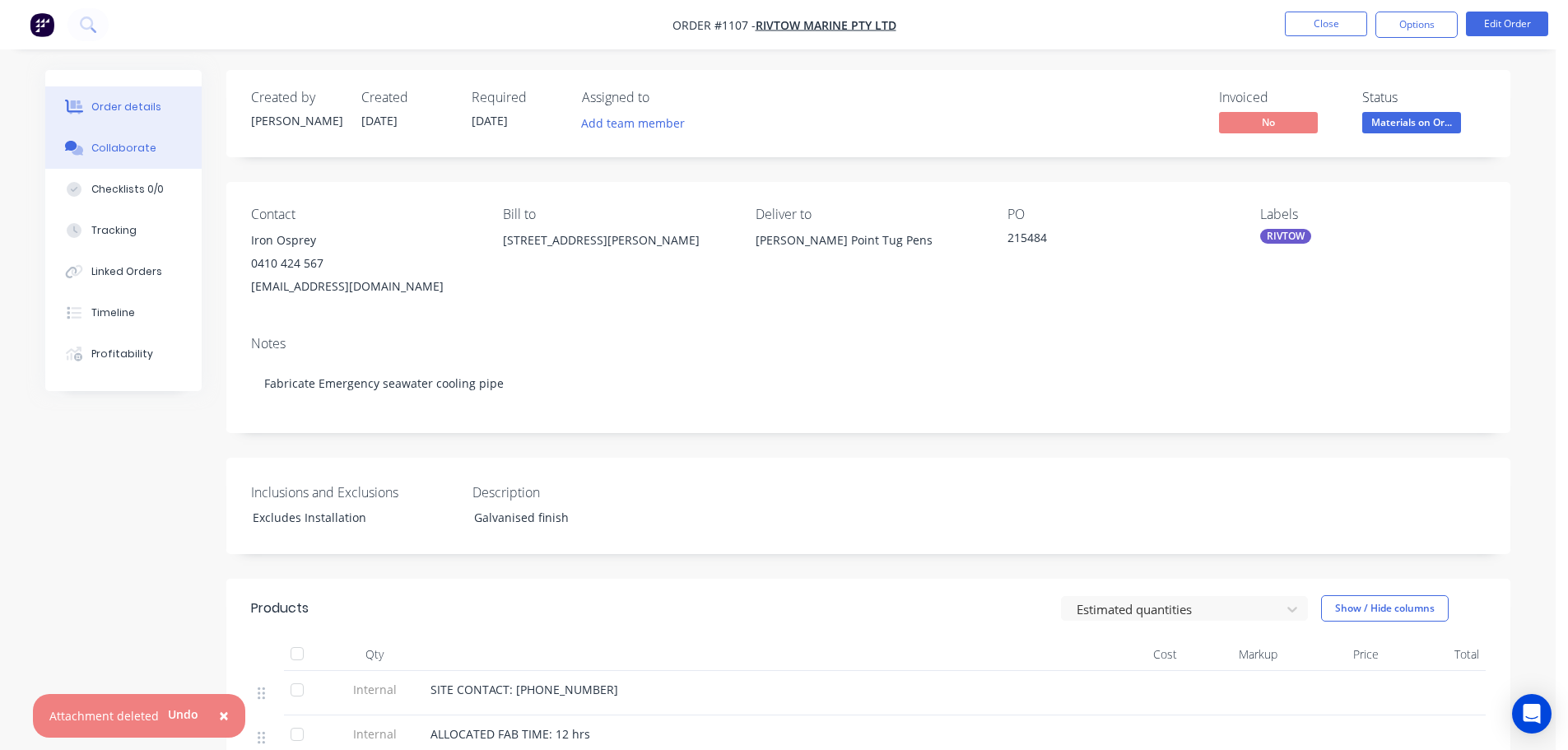
click at [125, 156] on button "Collaborate" at bounding box center [123, 148] width 157 height 41
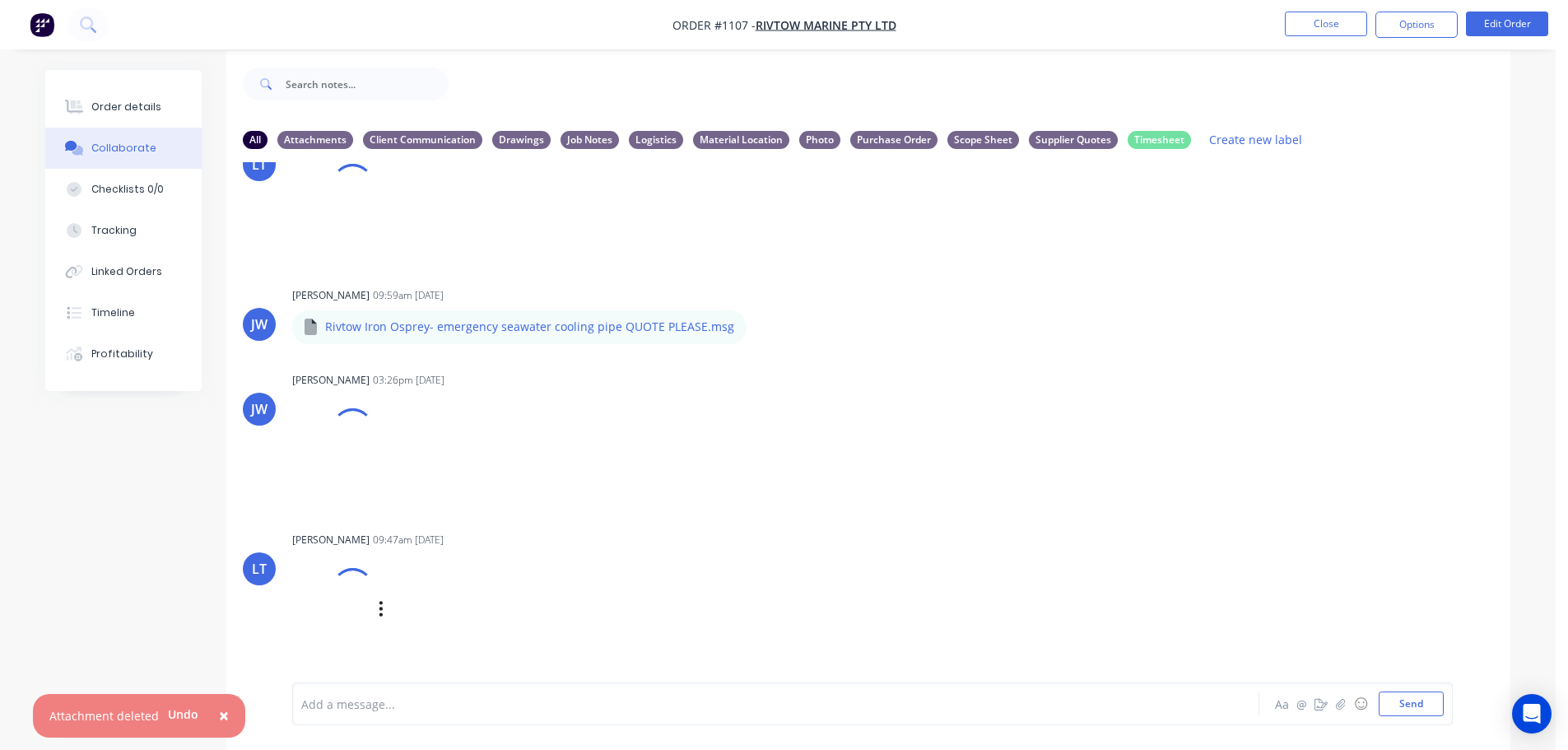
scroll to position [25, 0]
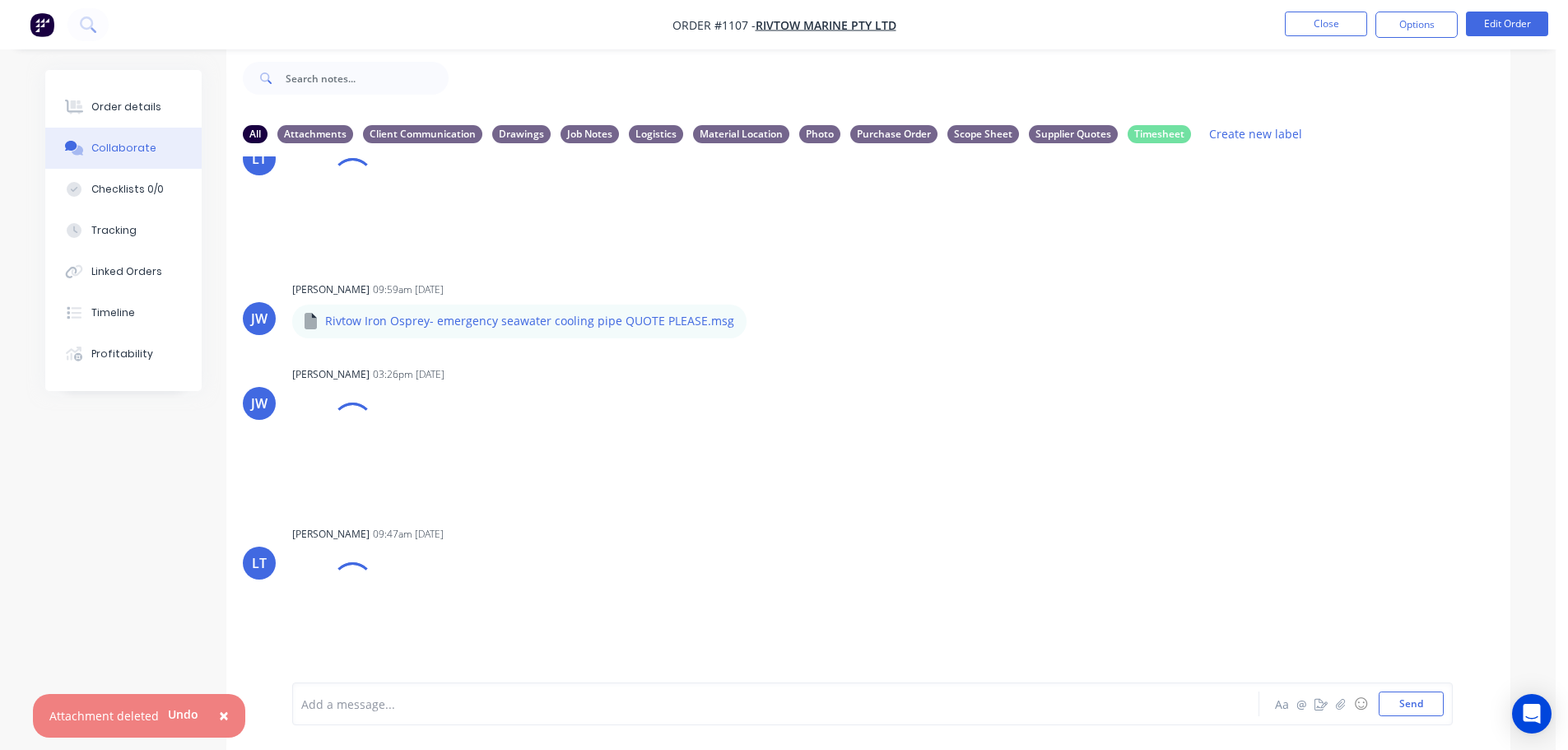
click at [427, 696] on div at bounding box center [730, 704] width 856 height 18
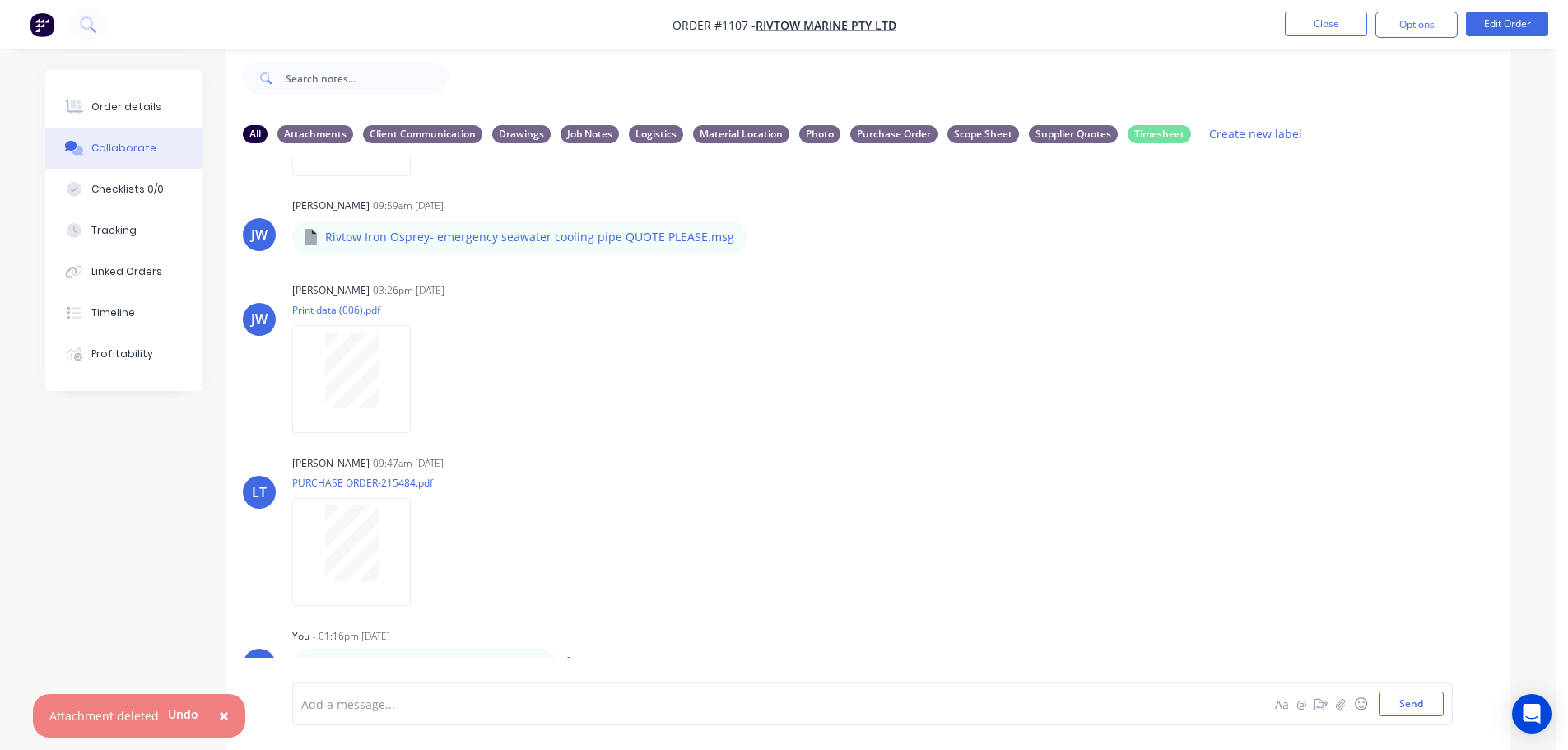
scroll to position [703, 0]
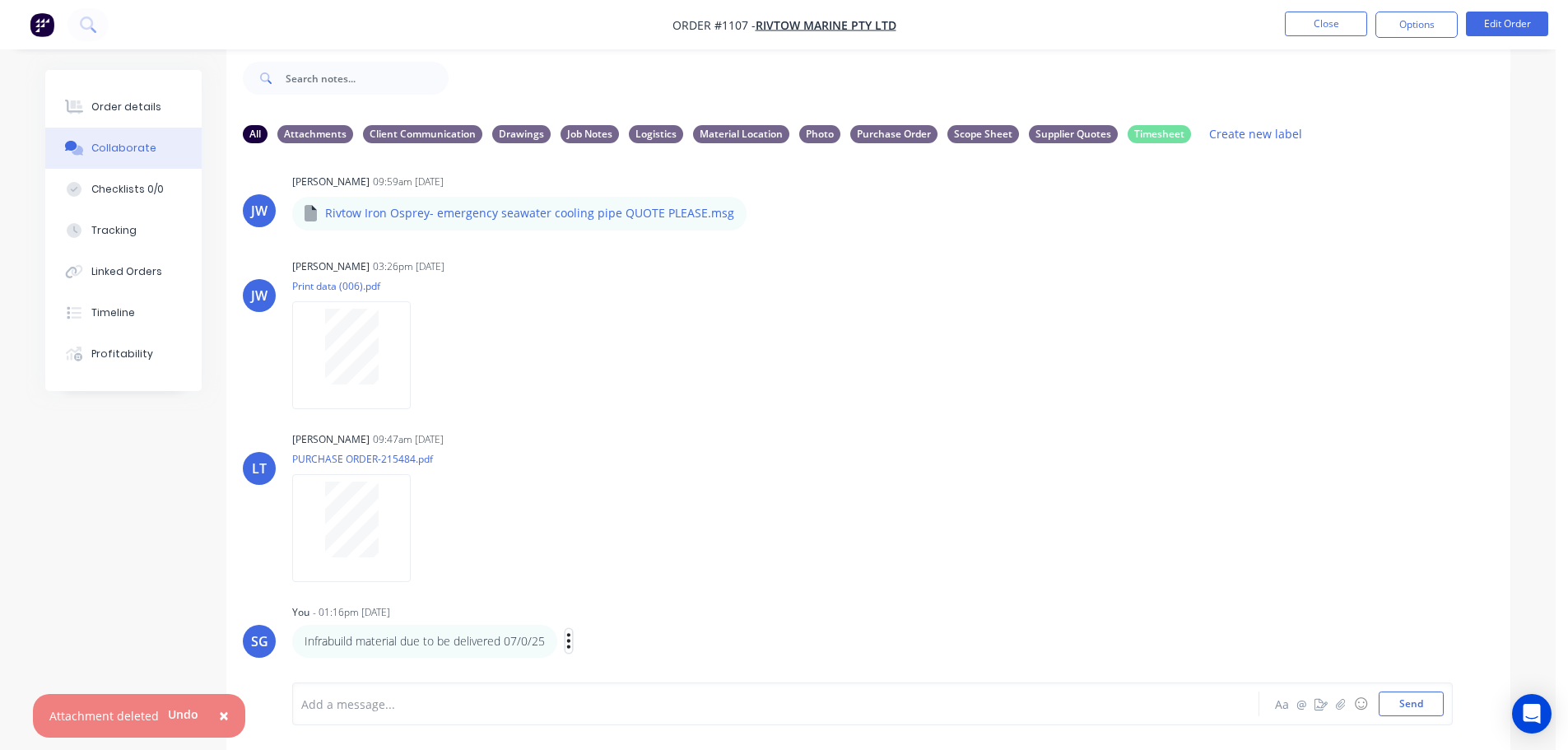
click at [571, 640] on icon "button" at bounding box center [568, 641] width 5 height 19
click at [594, 590] on button "Labels" at bounding box center [629, 584] width 104 height 27
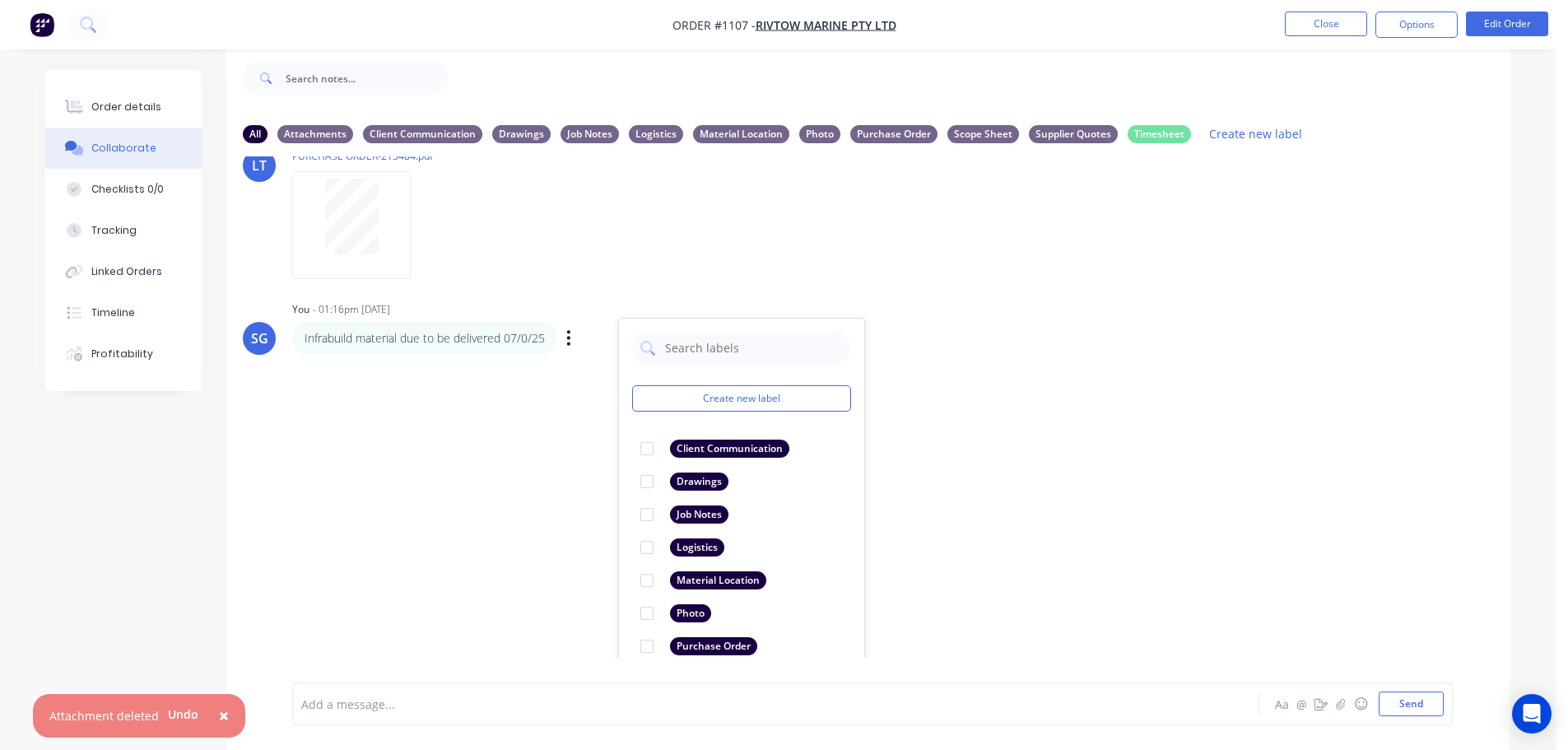
scroll to position [1027, 0]
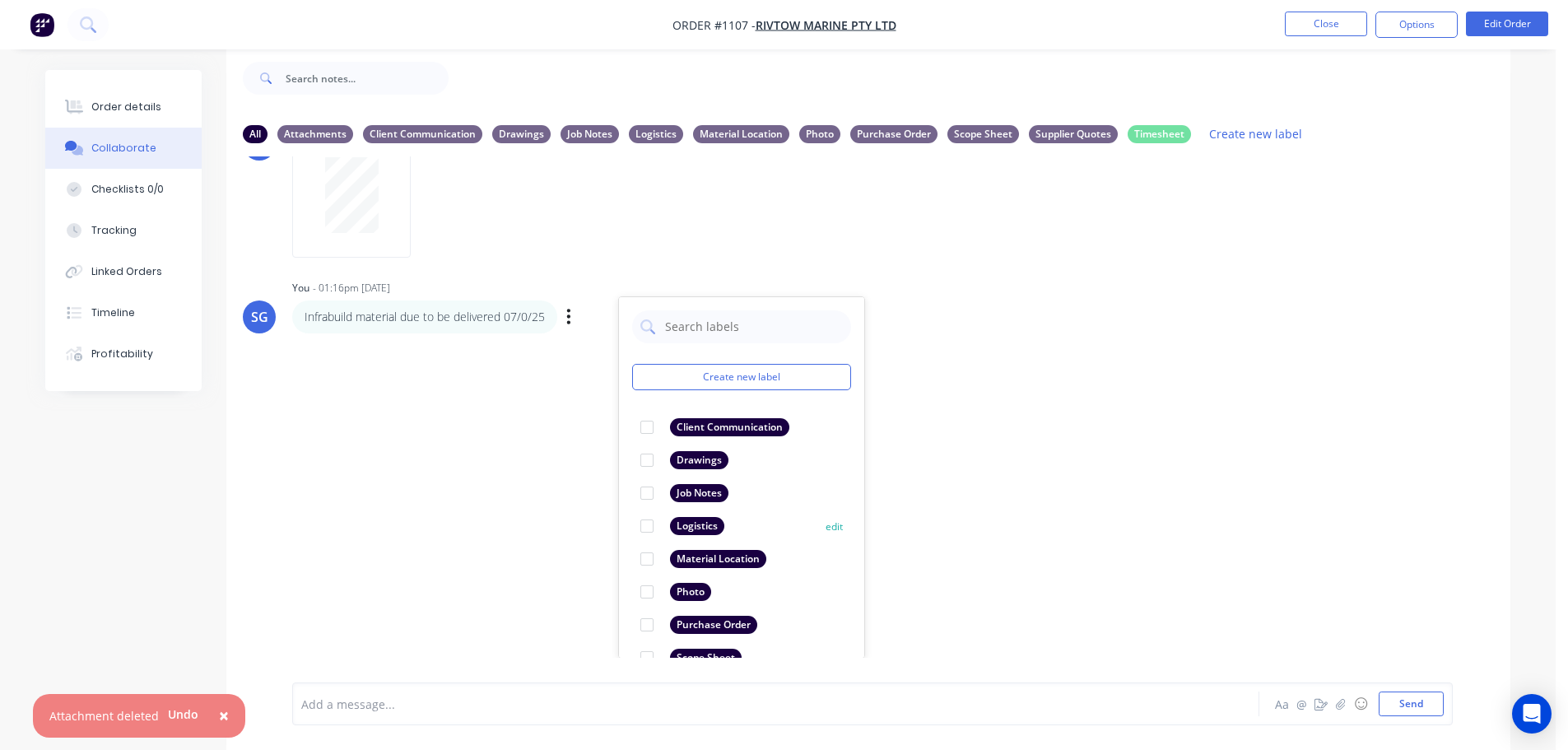
click at [674, 526] on div "Logistics" at bounding box center [696, 526] width 55 height 19
click at [1010, 689] on div "Add a message... Aa @ ☺ Send" at bounding box center [872, 704] width 1160 height 43
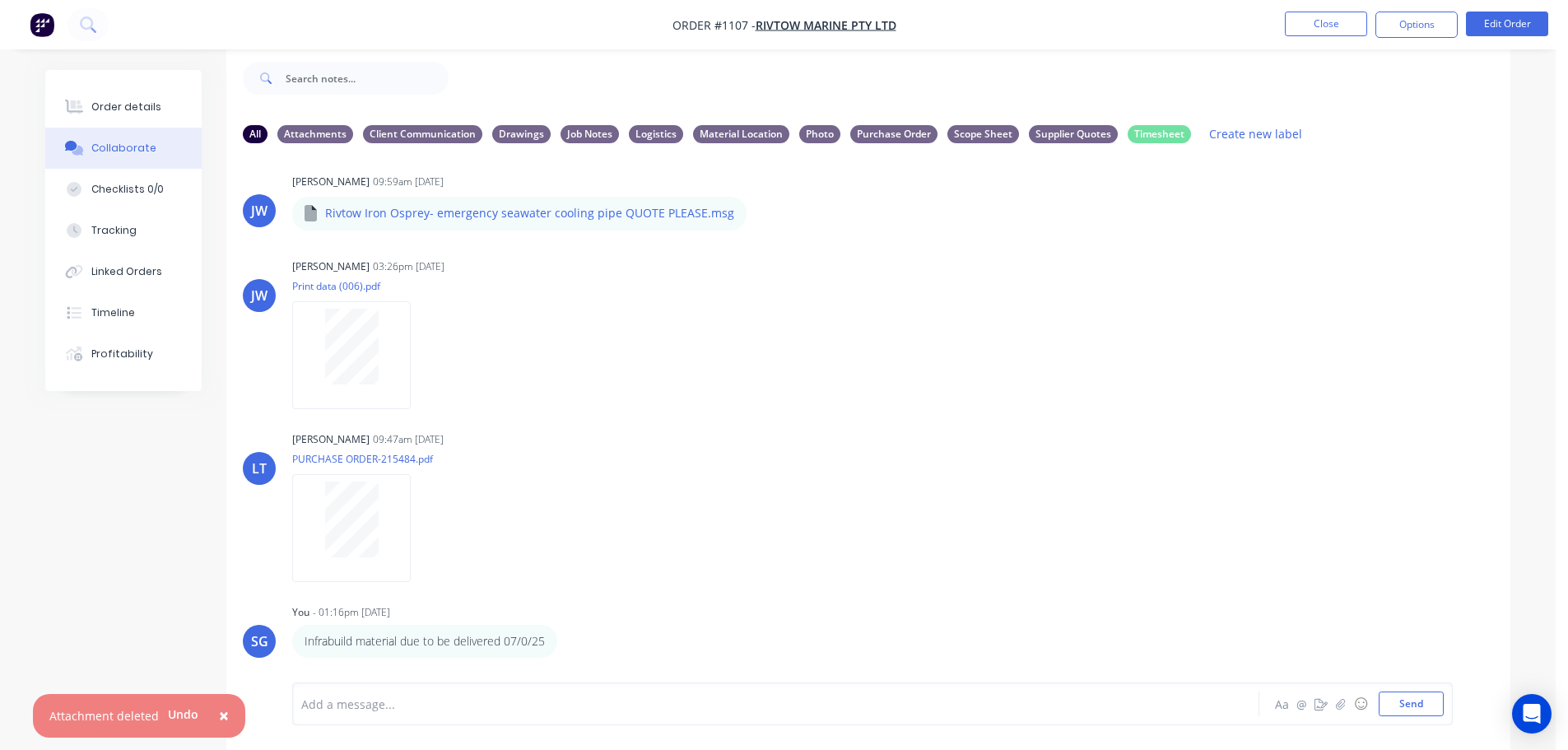
scroll to position [703, 0]
click at [1313, 20] on button "Close" at bounding box center [1325, 23] width 82 height 25
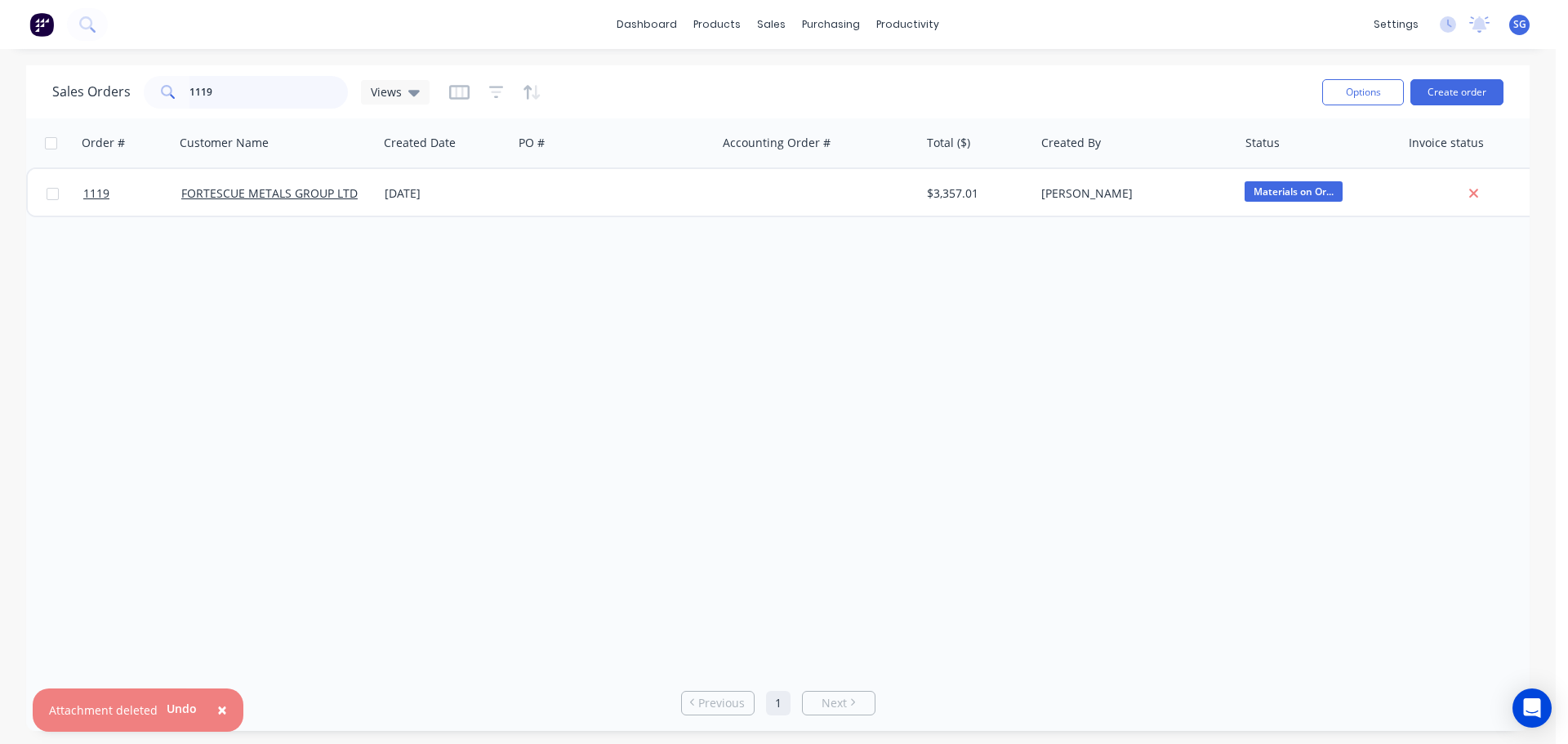
click at [277, 89] on input "1119" at bounding box center [268, 93] width 159 height 33
